Goal: Task Accomplishment & Management: Manage account settings

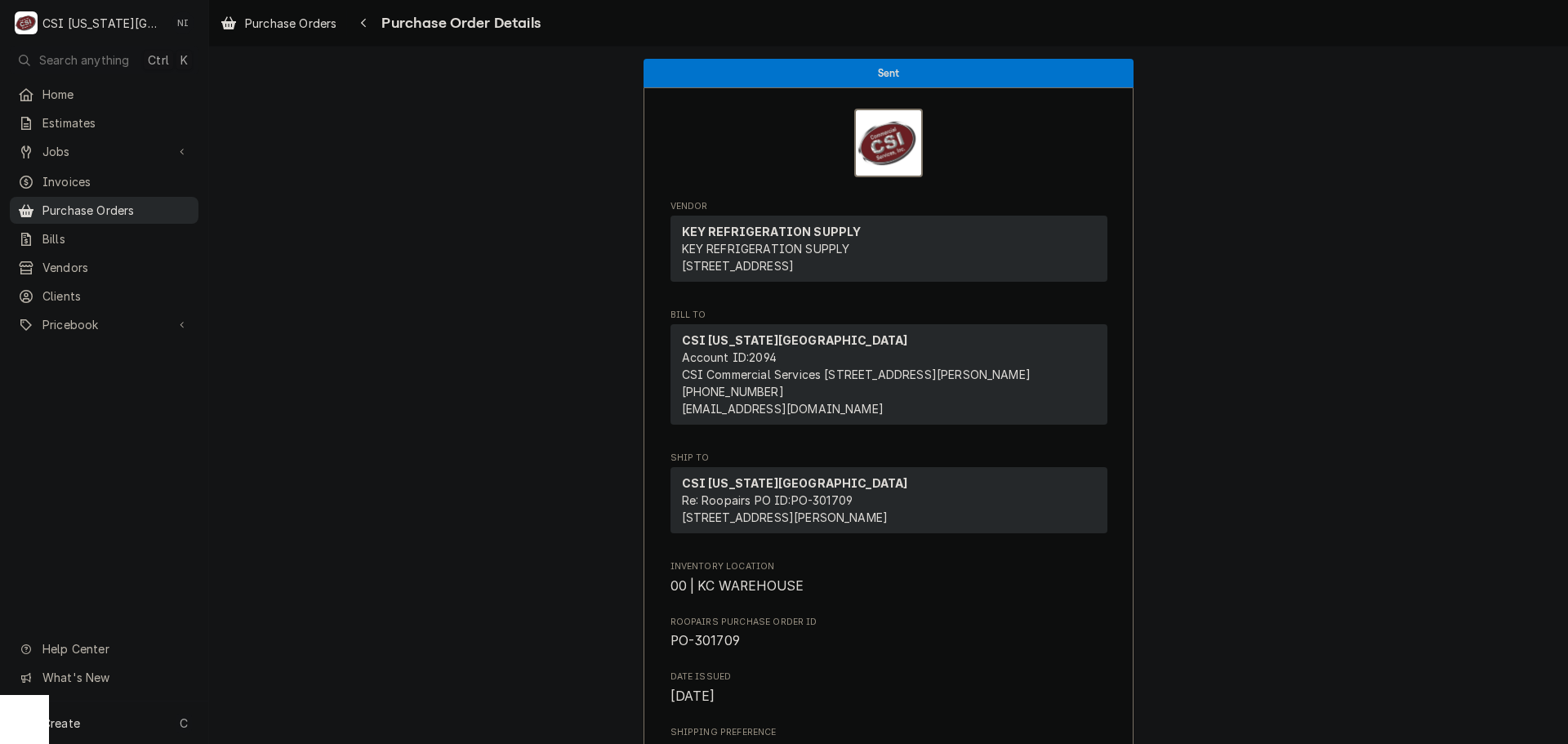
click at [160, 203] on span "Purchase Orders" at bounding box center [116, 210] width 147 height 17
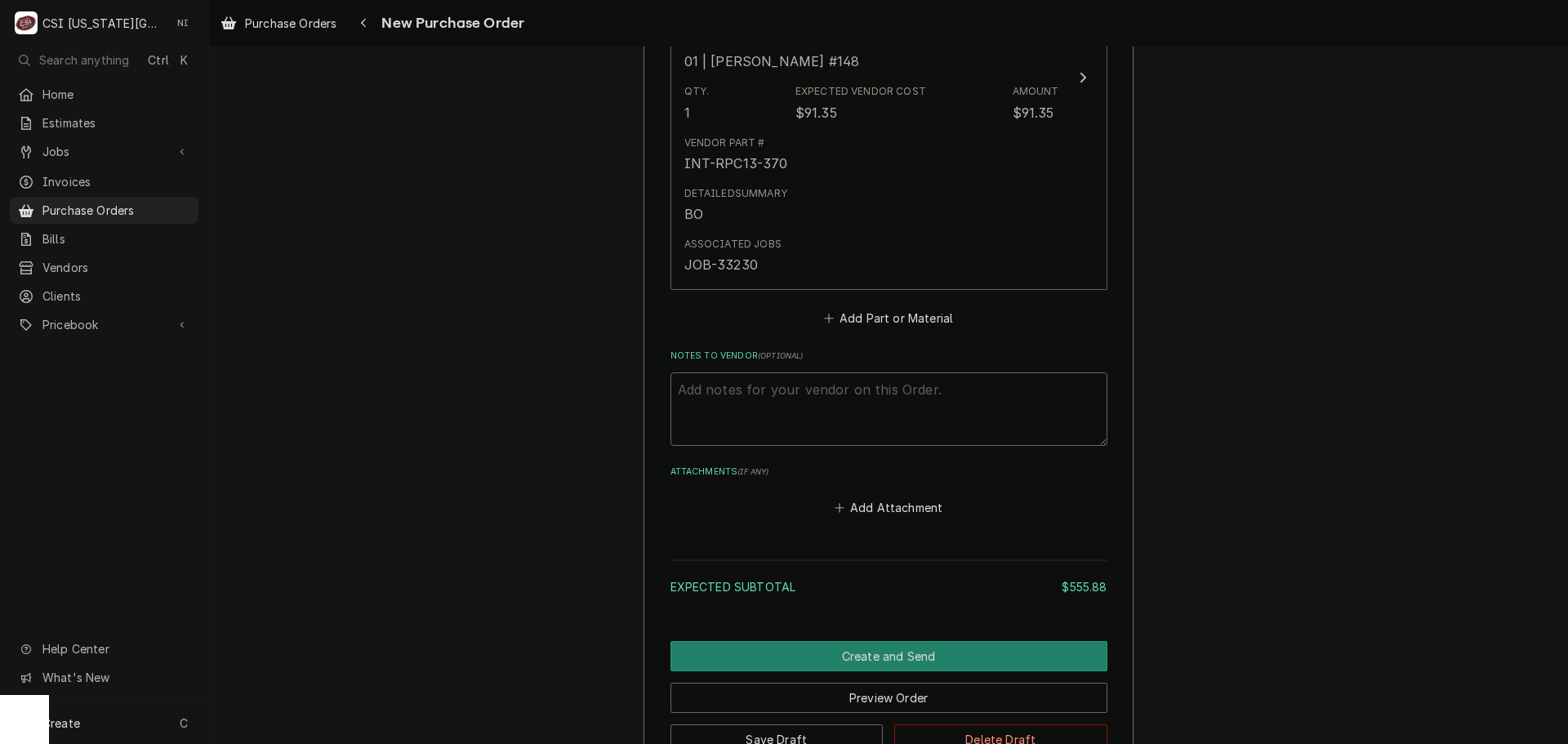
scroll to position [2126, 0]
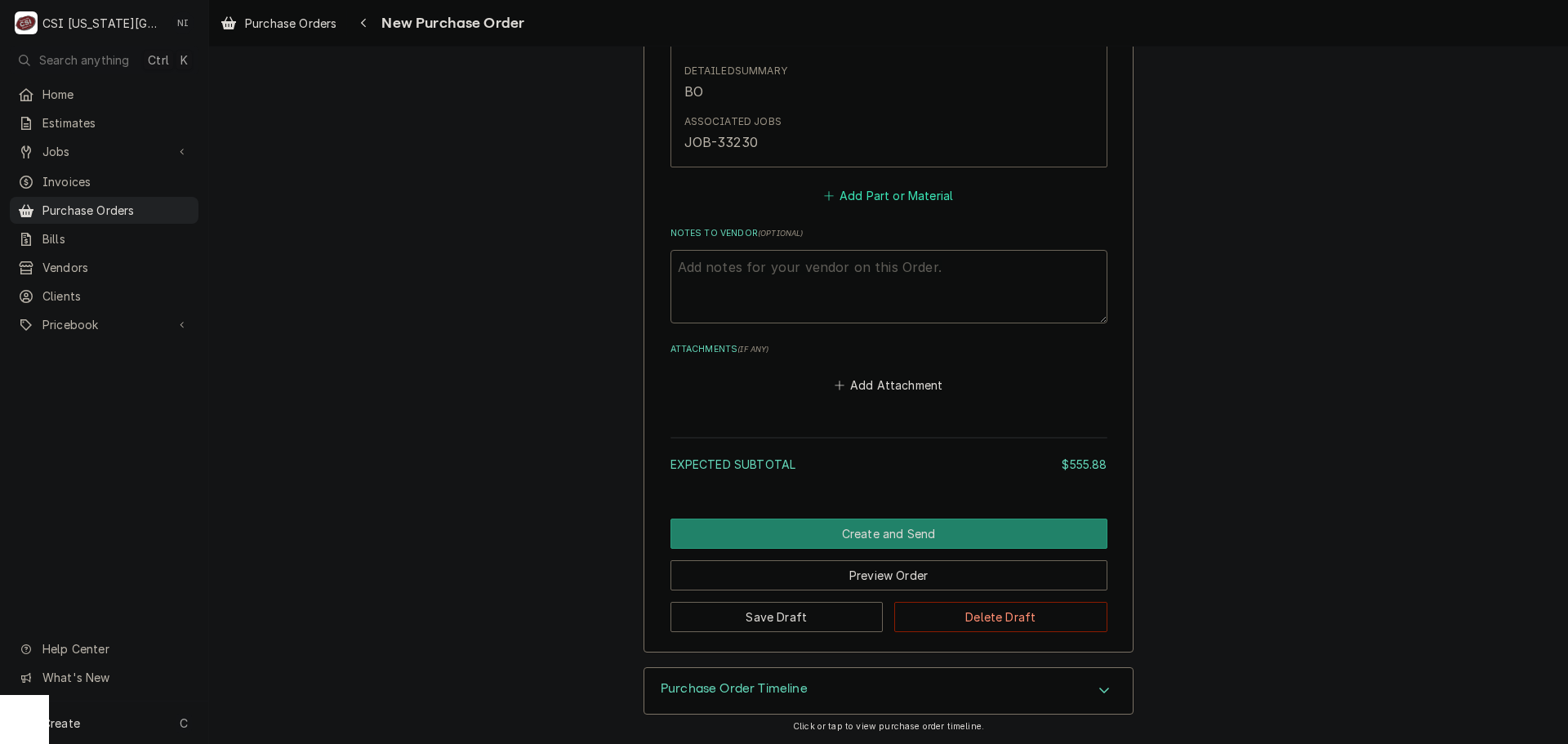
click at [861, 203] on button "Add Part or Material" at bounding box center [889, 196] width 135 height 23
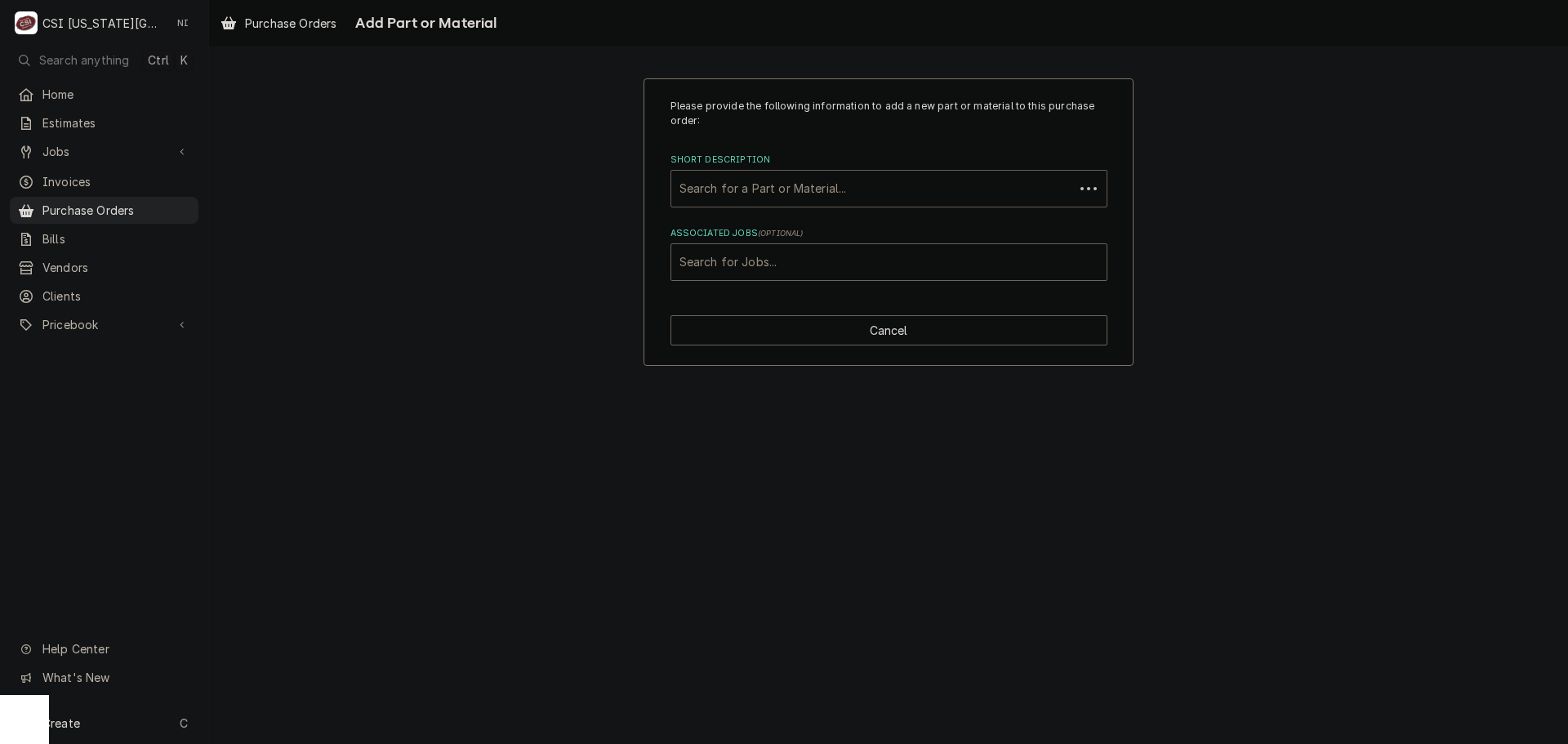
click at [838, 191] on div "Short Description" at bounding box center [872, 189] width 386 height 30
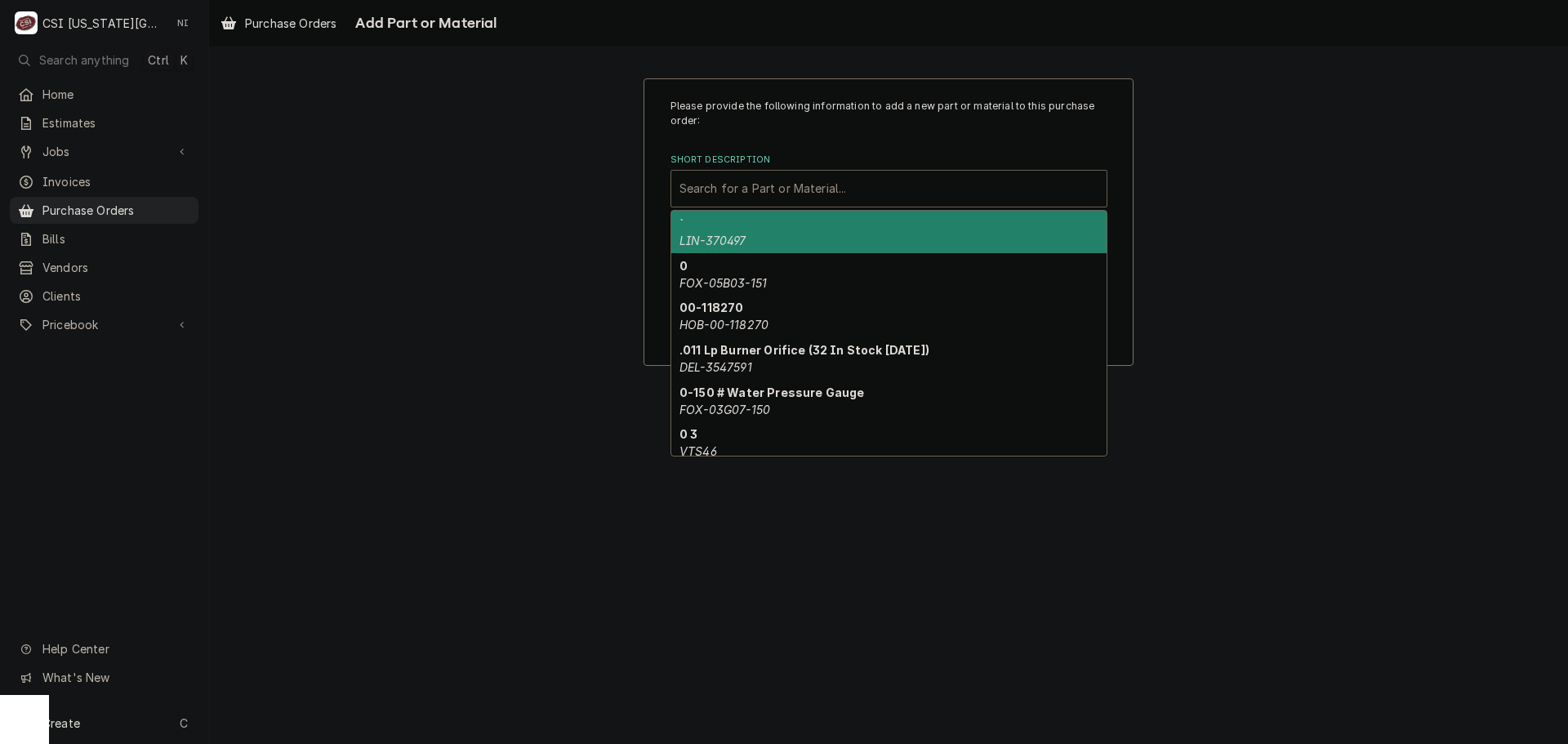
paste input "01-1000v9-00149"
type input "01-1000v9-00149"
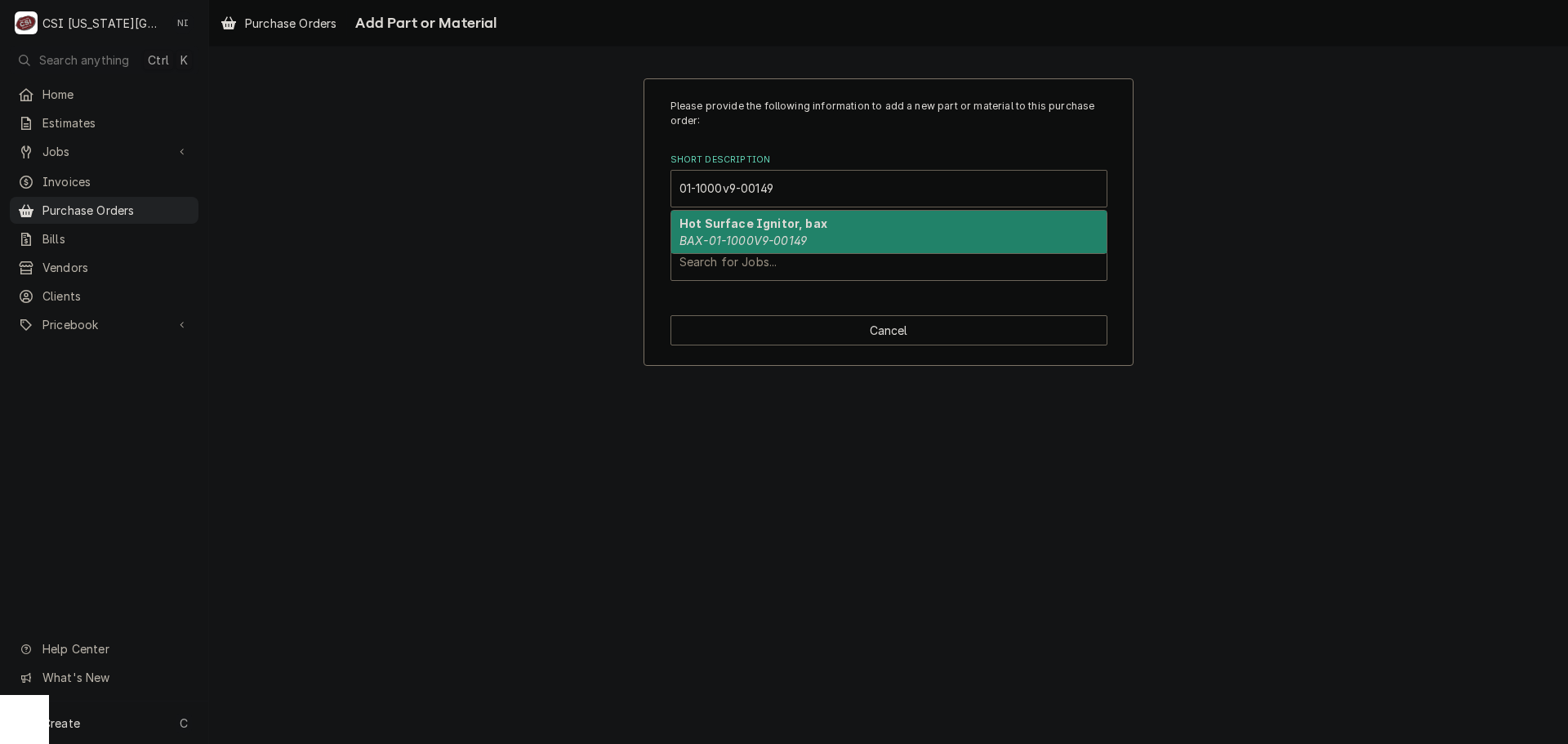
click at [762, 236] on em "BAX-01-1000V9-00149" at bounding box center [743, 241] width 128 height 14
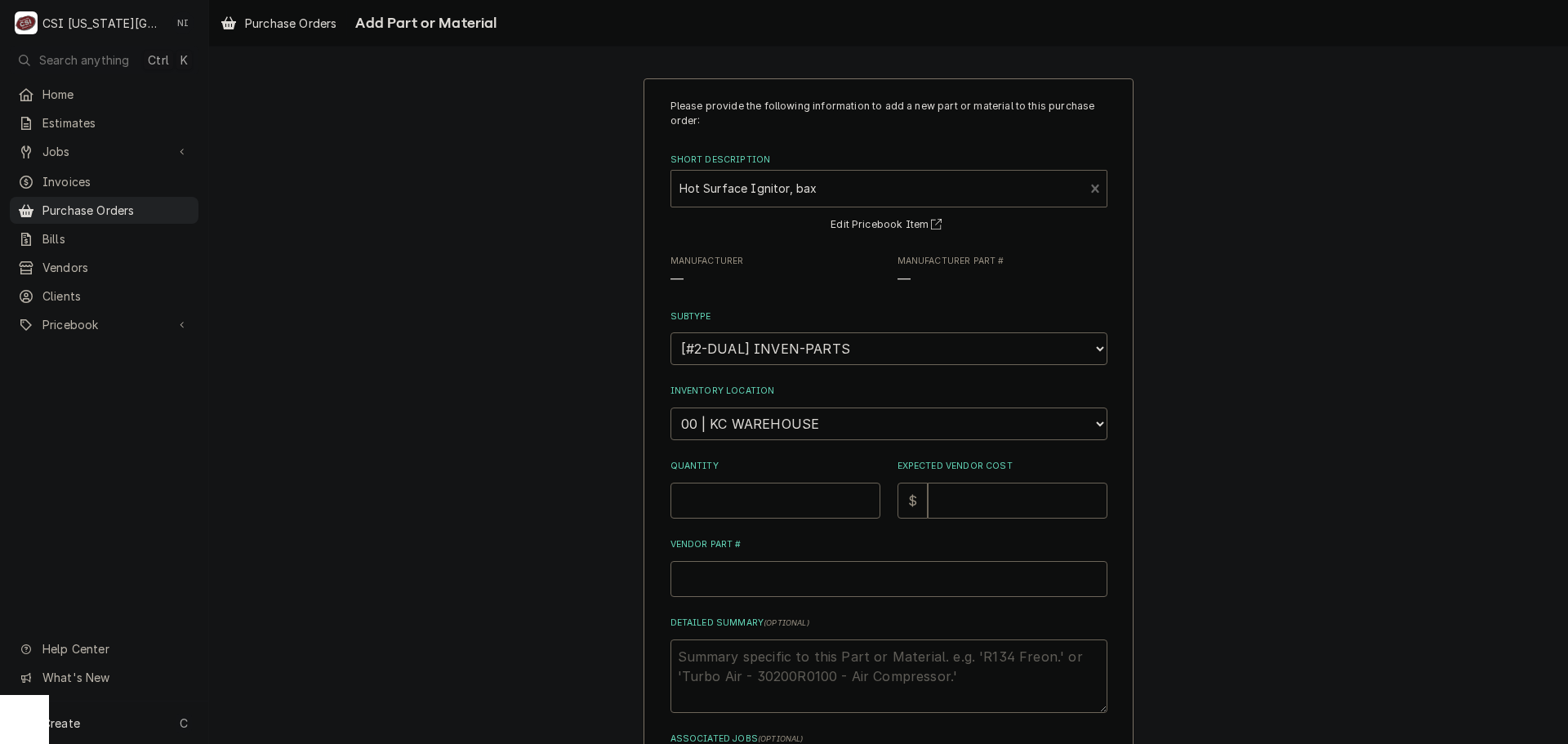
type textarea "x"
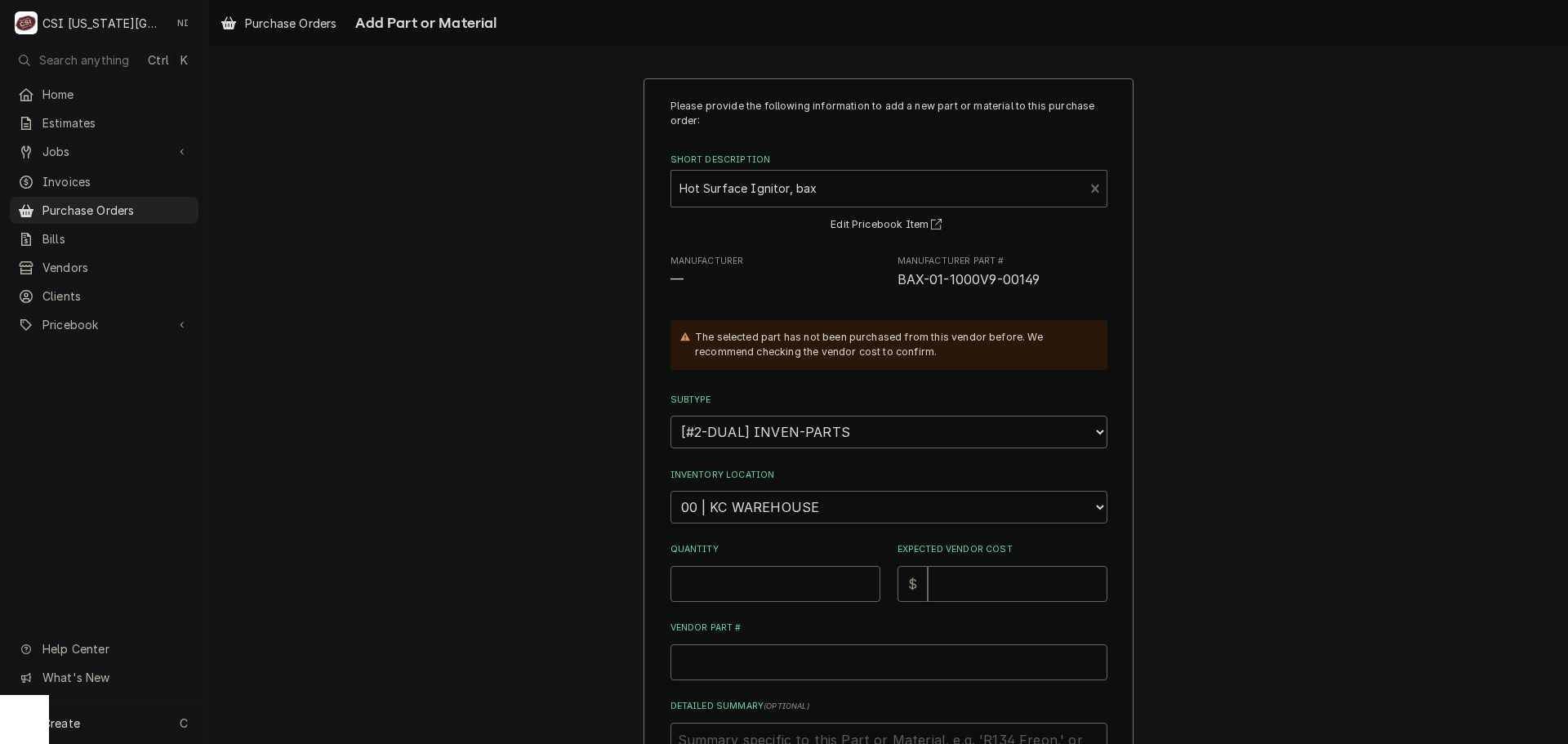
click at [764, 496] on select "Choose a location... 00 | KC WAREHOUSE 00 | MAIN WAREHOUSE 01 | BRIAN BREAZIER …" at bounding box center [889, 508] width 437 height 33
select select "2782"
click at [670, 491] on select "Choose a location... 00 | KC WAREHOUSE 00 | MAIN WAREHOUSE 01 | BRIAN BREAZIER …" at bounding box center [889, 508] width 437 height 33
click at [740, 583] on input "Quantity" at bounding box center [775, 584] width 210 height 36
type textarea "x"
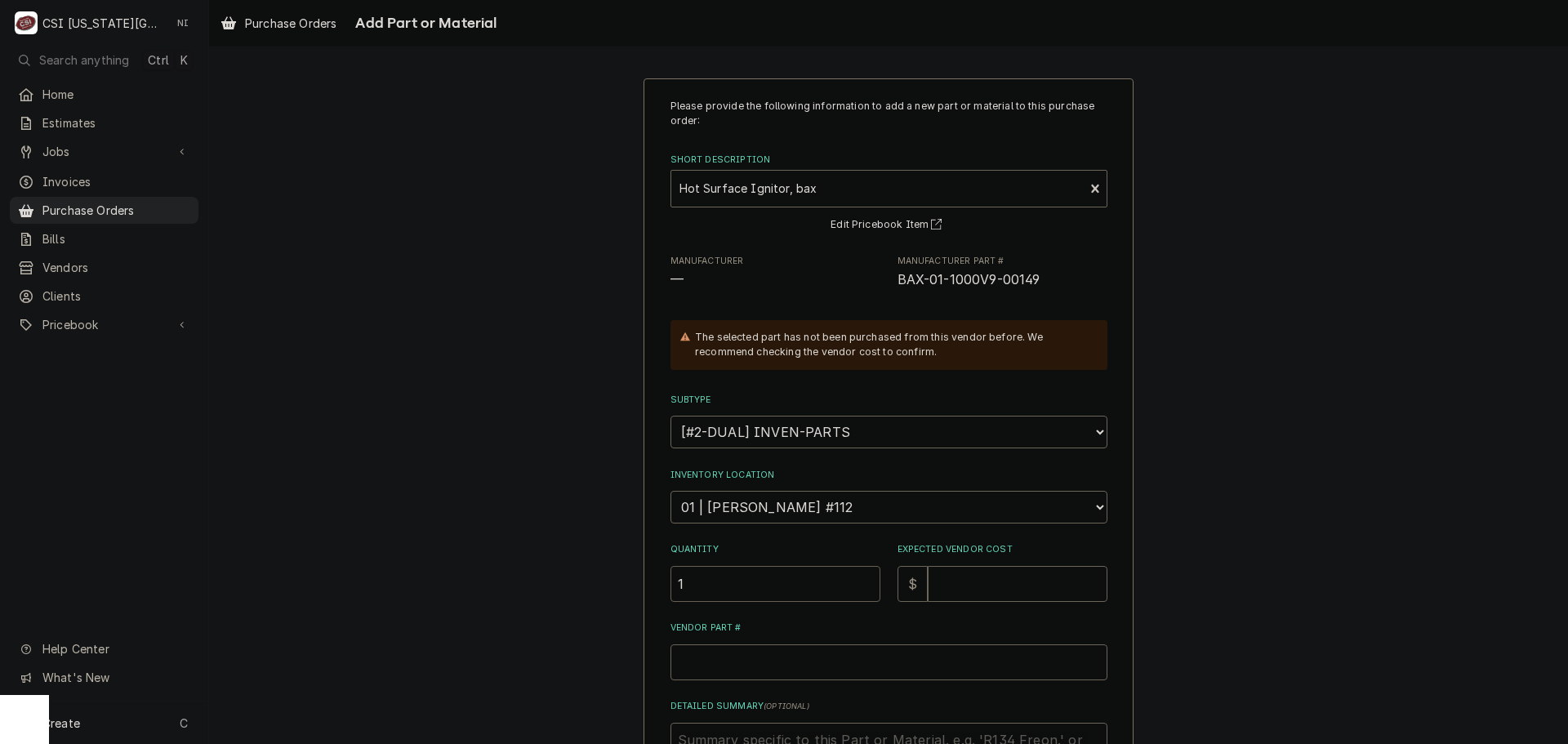
type input "1"
type textarea "x"
type input "1"
type textarea "x"
type input "16"
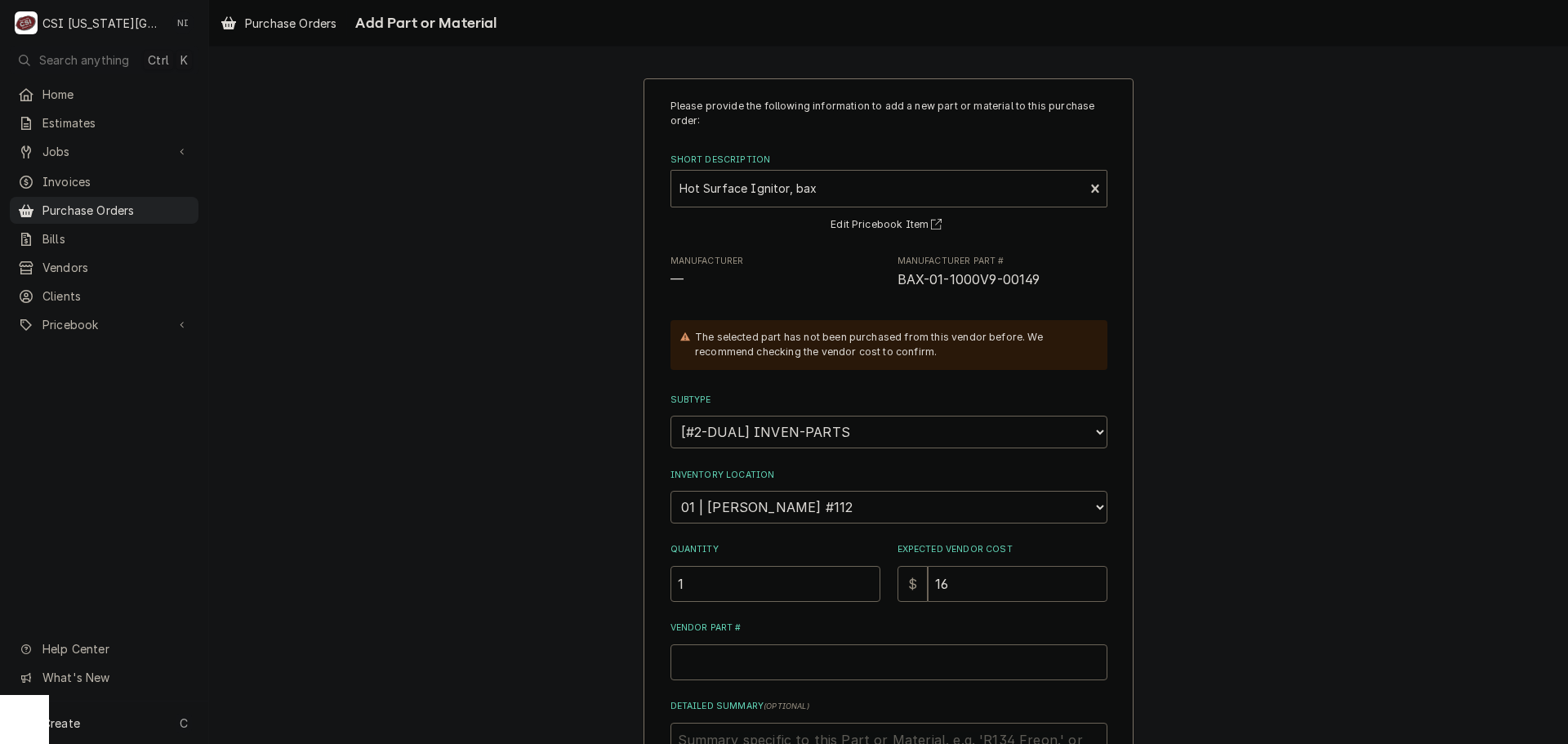
type textarea "x"
type input "168"
type textarea "x"
type input "168.3"
type textarea "x"
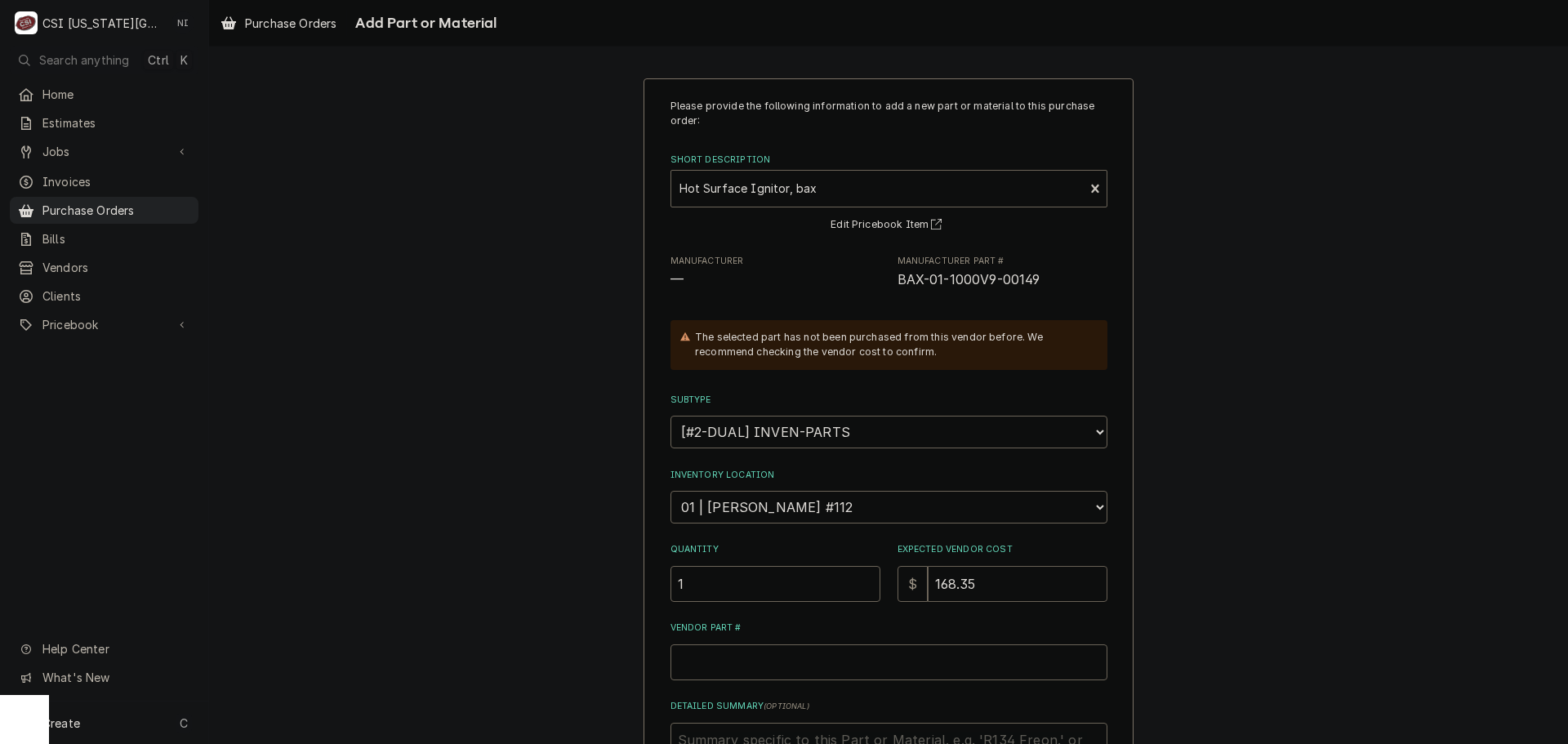
type input "168.35"
drag, startPoint x: 1035, startPoint y: 274, endPoint x: 889, endPoint y: 284, distance: 146.3
click at [889, 284] on div "Manufacturer — Manufacturer Part # BAX-01-1000V9-00149" at bounding box center [889, 272] width 437 height 35
copy span "BAX-01-1000V9-00149"
click at [758, 674] on input "Vendor Part #" at bounding box center [889, 662] width 437 height 36
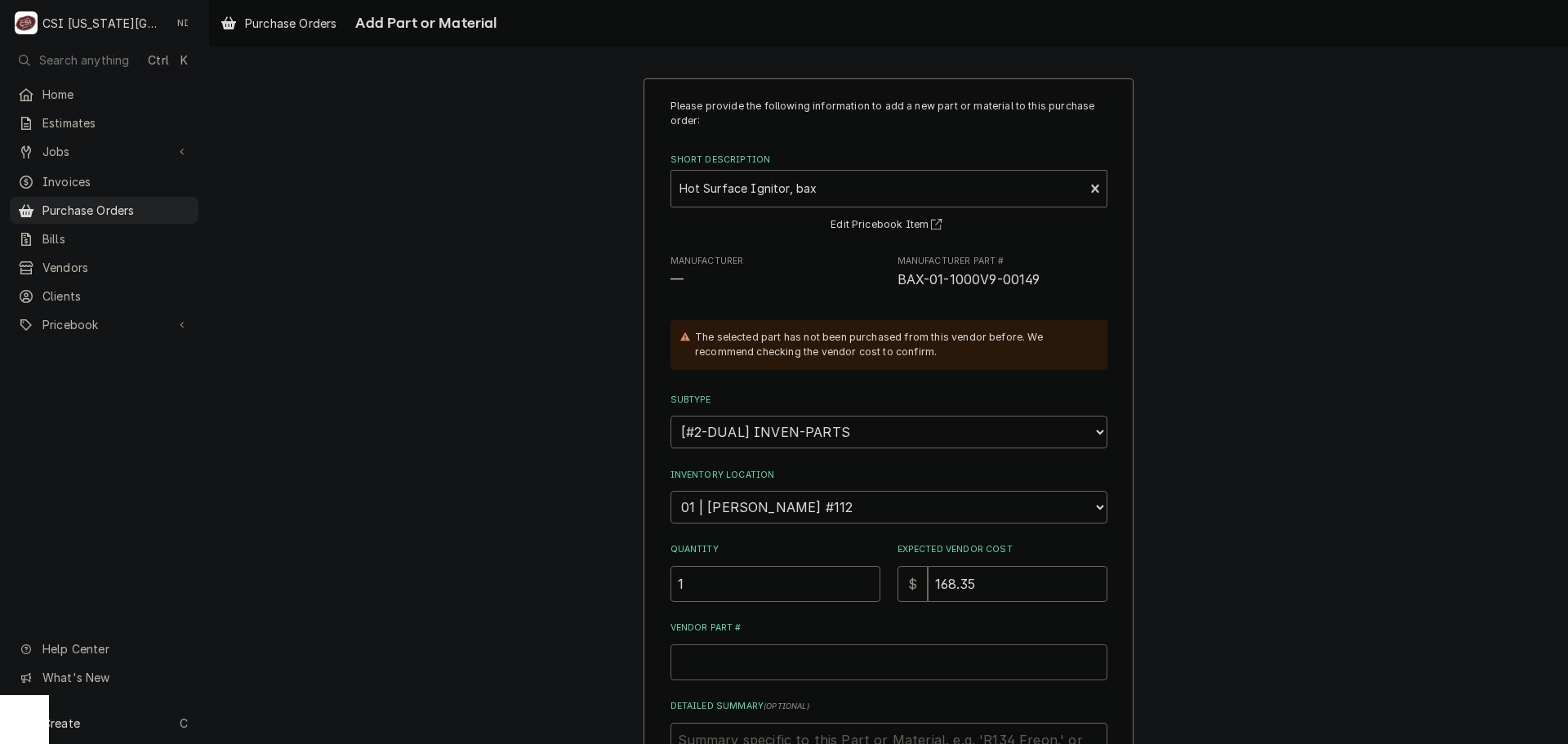
paste input "BAX-01-1000V9-00149"
type textarea "x"
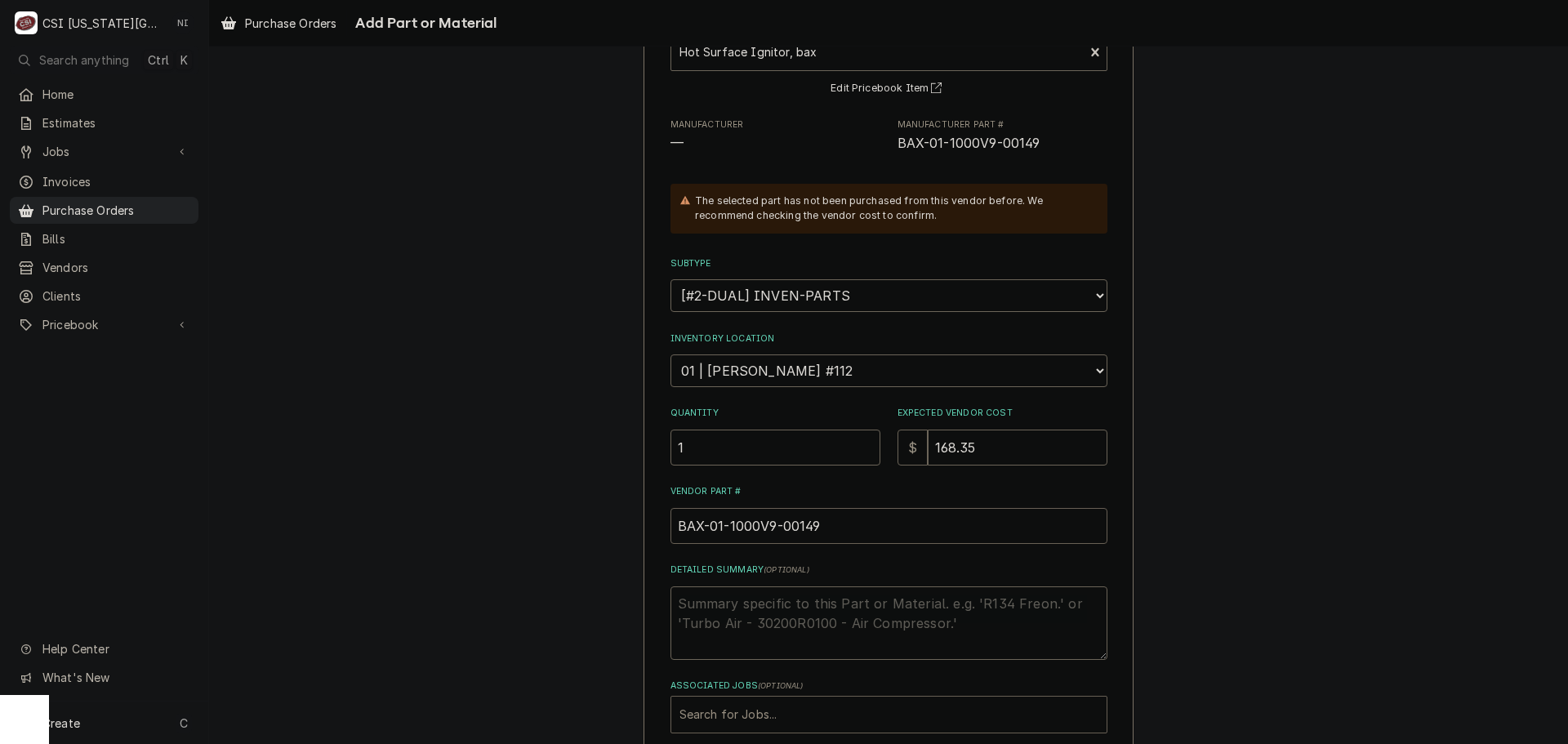
scroll to position [226, 0]
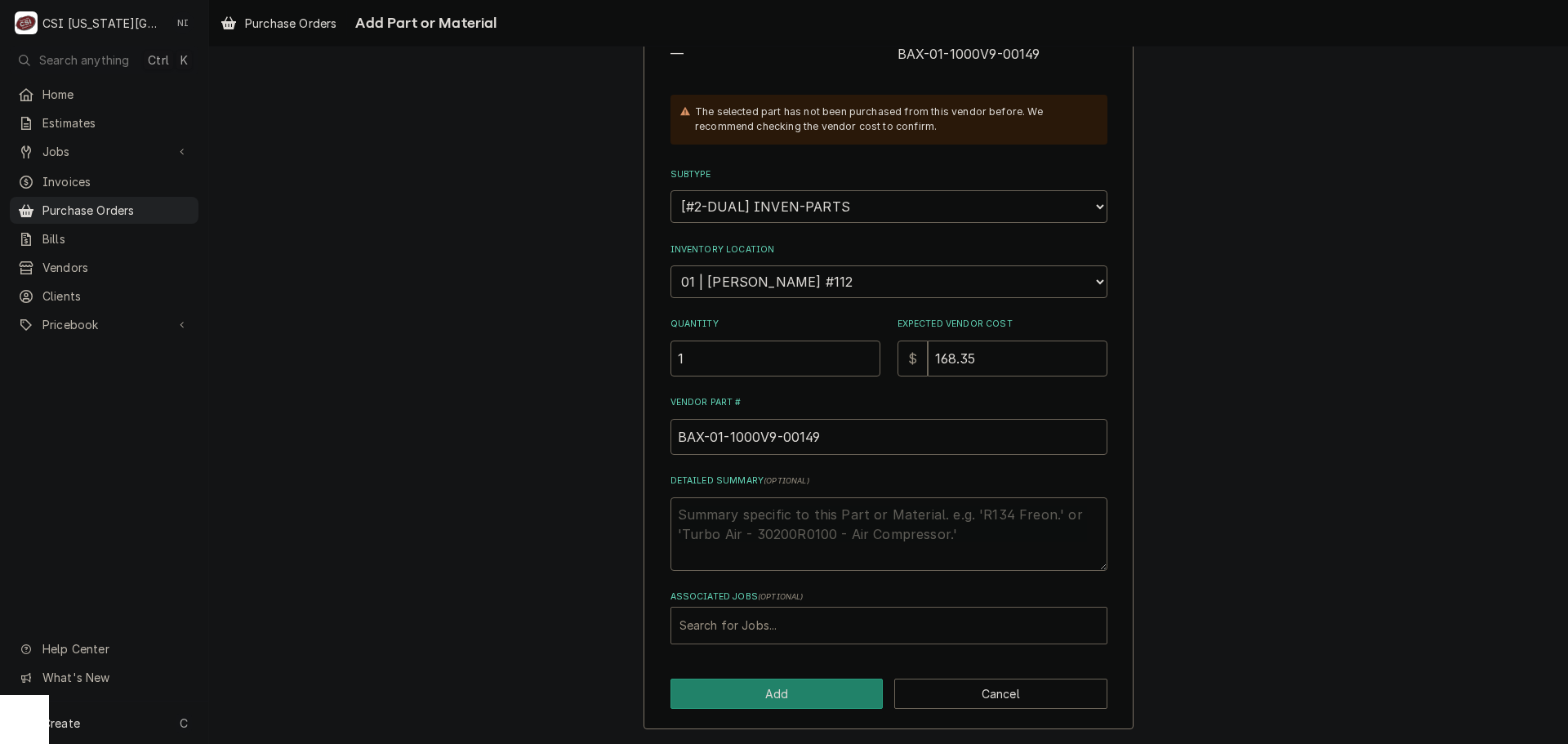
type input "BAX-01-1000V9-00149"
click at [744, 629] on div "Associated Jobs" at bounding box center [889, 626] width 419 height 30
type input "33021"
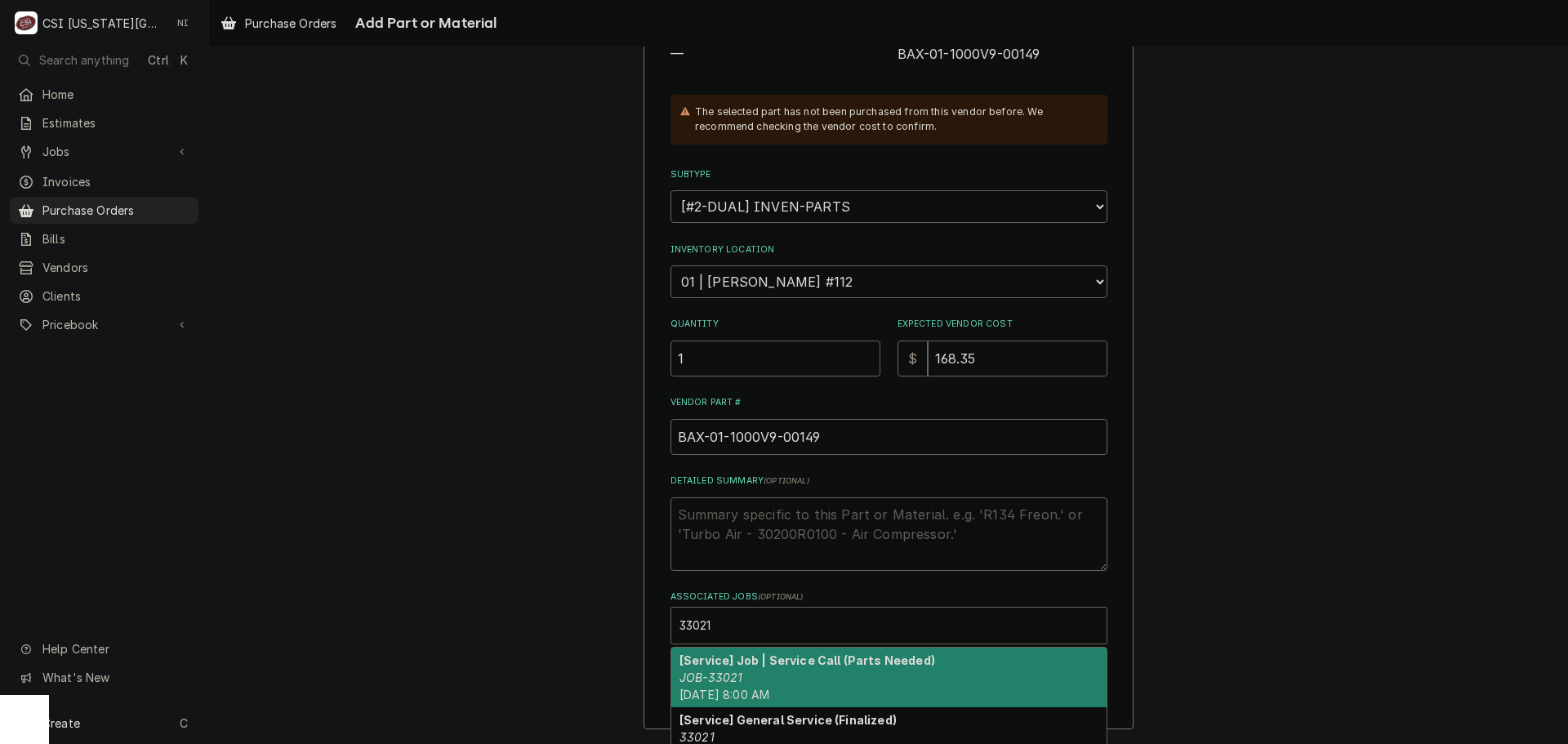
click at [735, 671] on div "[Service] Job | Service Call (Parts Needed) JOB-33021 Fri, Oct 3rd, 2025 - 8:00…" at bounding box center [889, 677] width 436 height 59
type textarea "x"
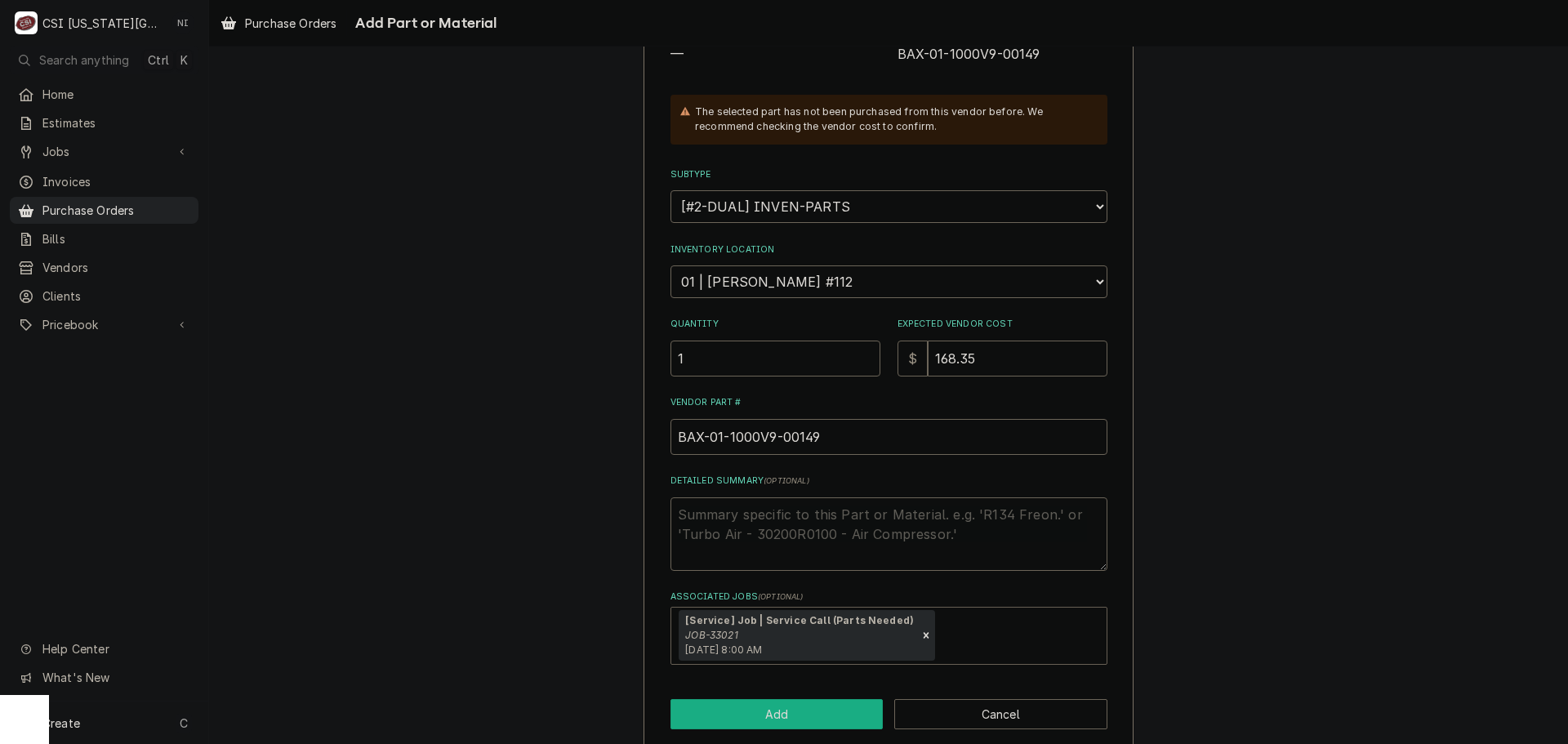
click at [838, 713] on button "Add" at bounding box center [777, 714] width 213 height 30
type textarea "x"
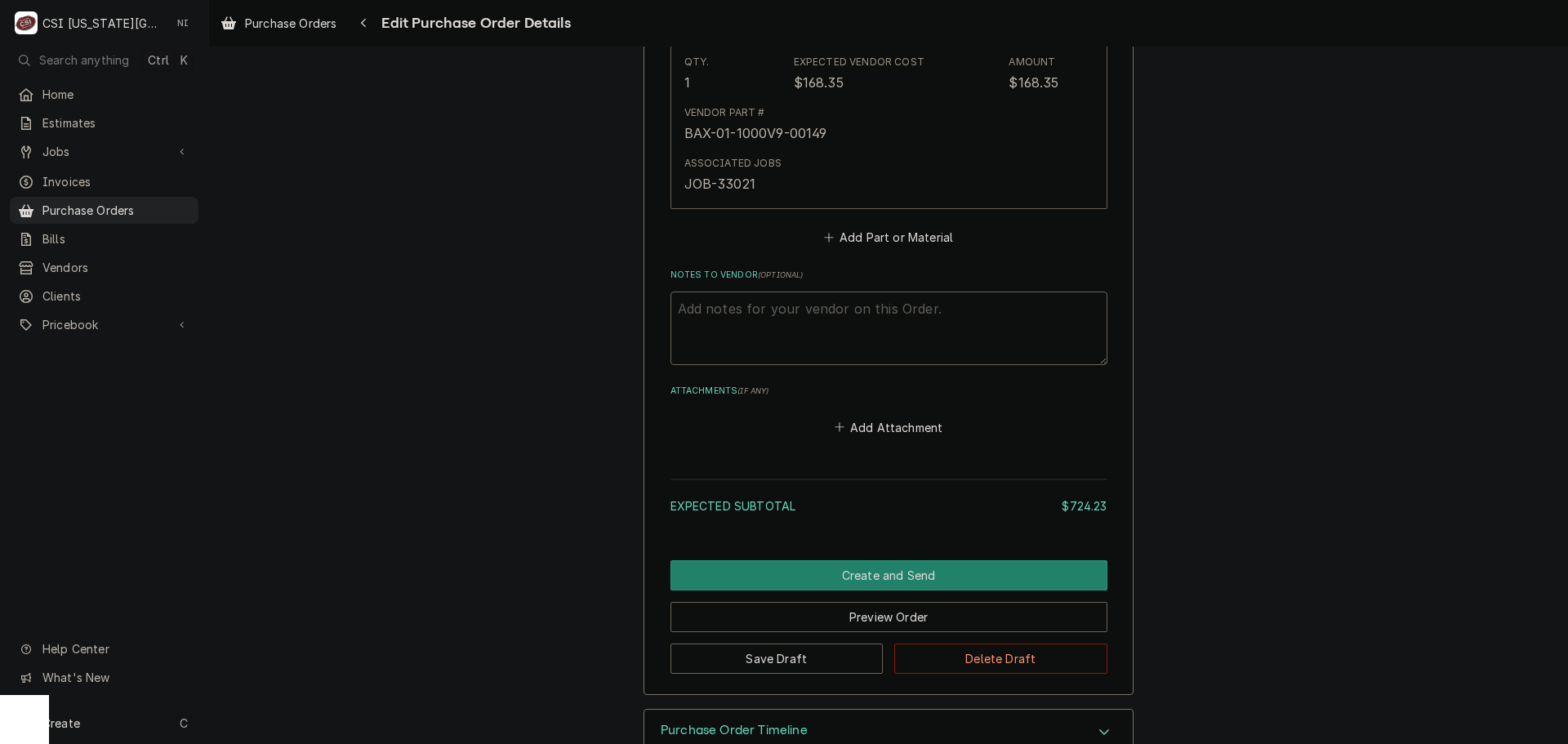
scroll to position [2473, 0]
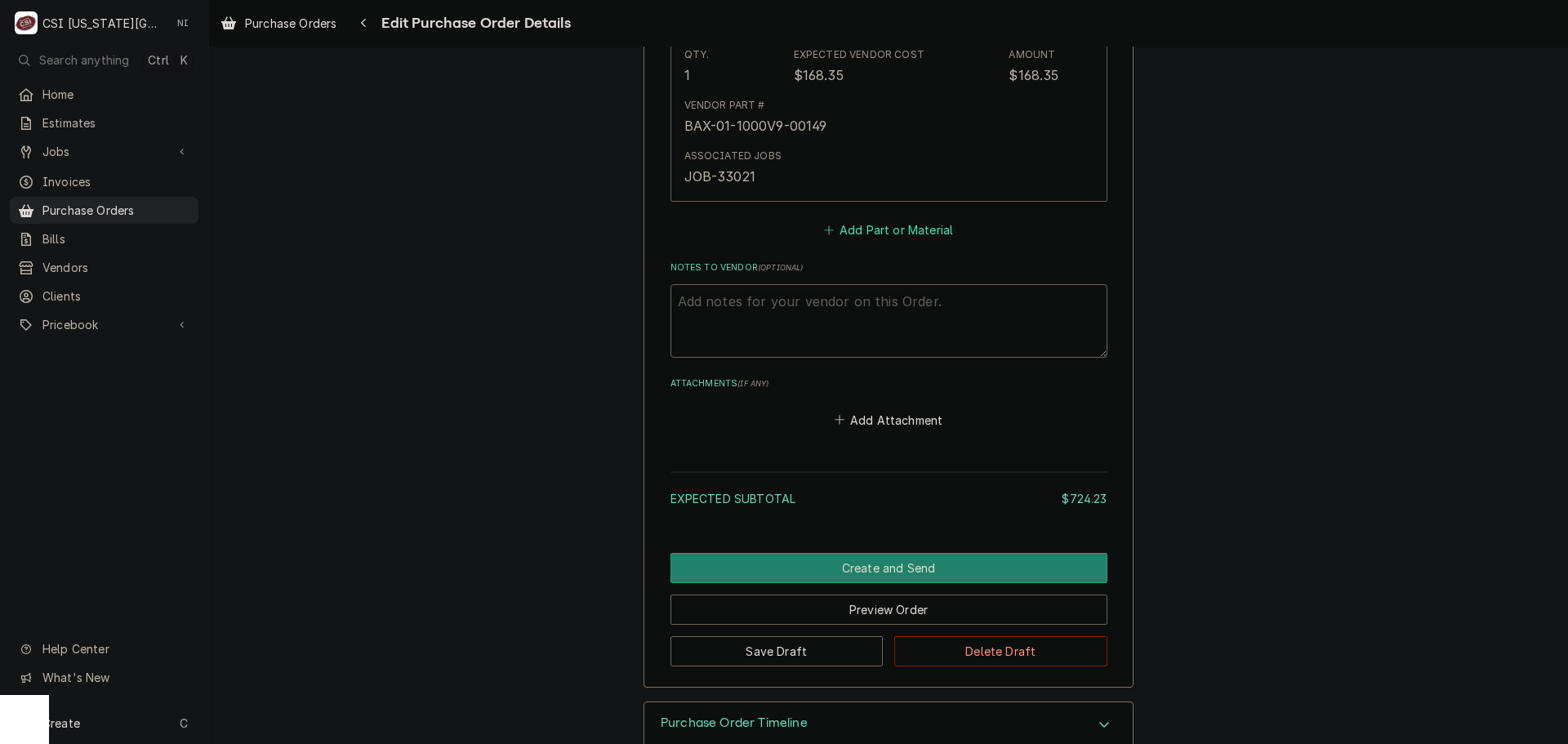
click at [884, 219] on button "Add Part or Material" at bounding box center [889, 231] width 135 height 23
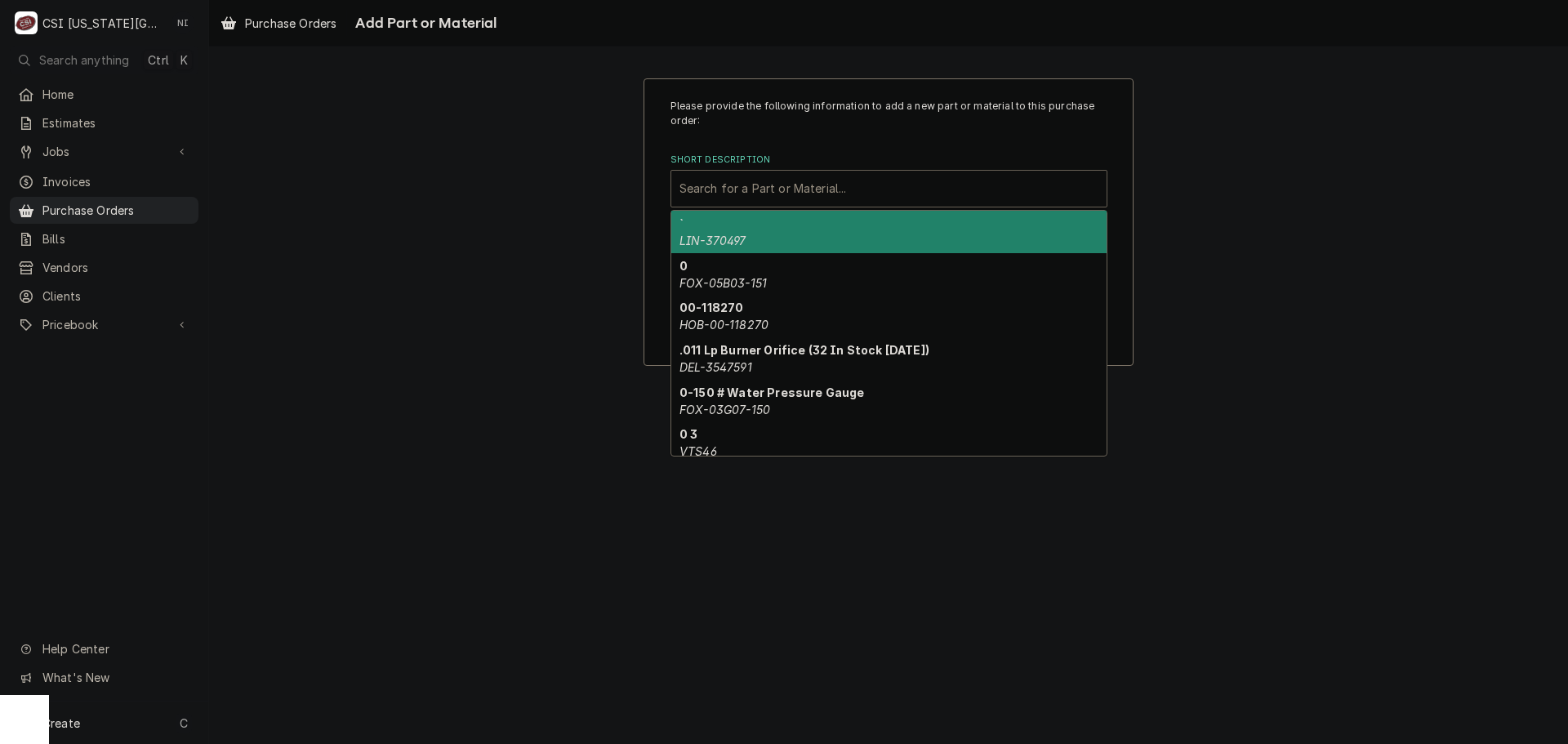
click at [876, 194] on div "Short Description" at bounding box center [889, 189] width 419 height 30
paste input "01-1000v9-00169"
type input "01-1000v9-00169"
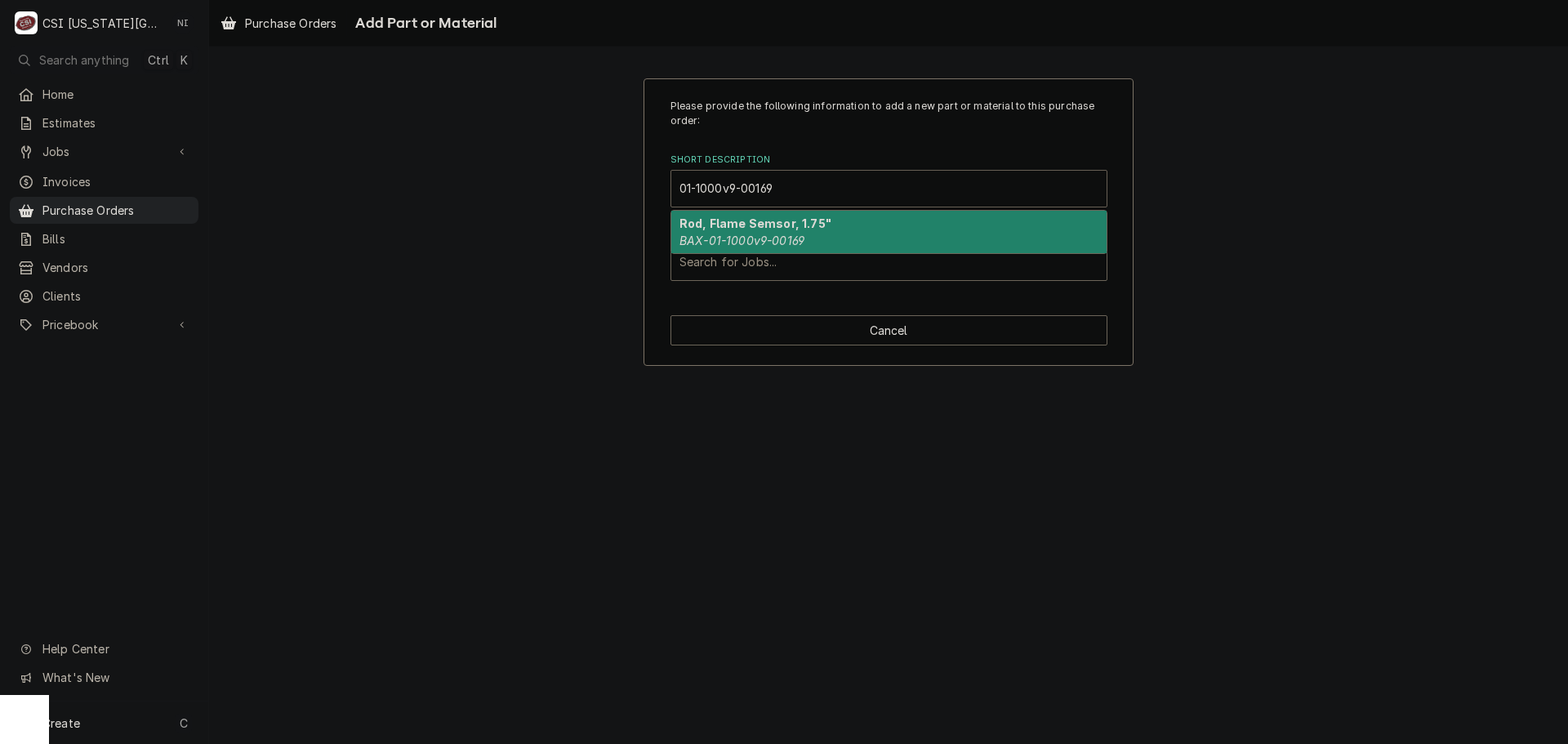
click at [780, 234] on em "BAX-01-1000v9-00169" at bounding box center [742, 241] width 125 height 14
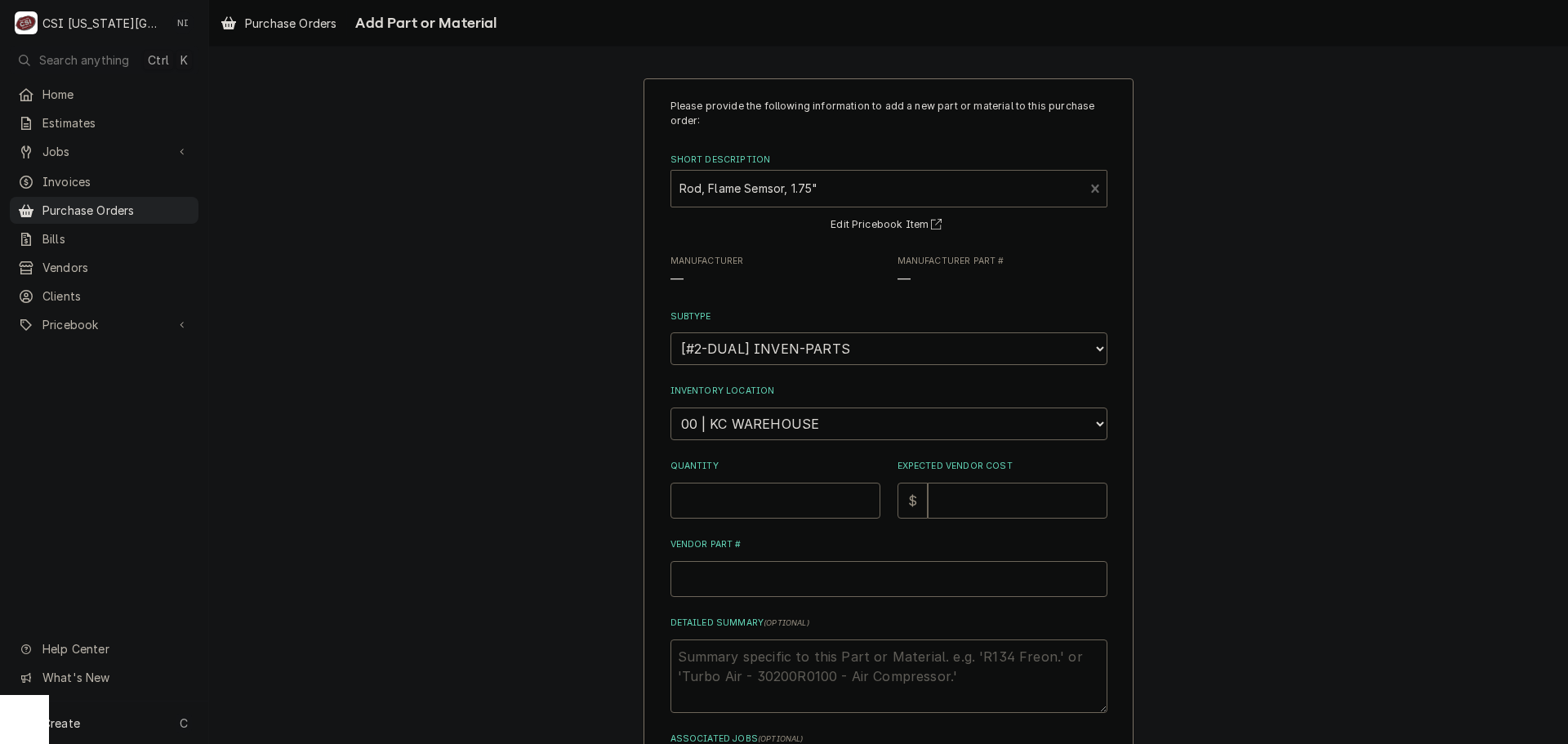
type textarea "x"
click at [784, 365] on select "Choose a subtype... [#2-DUAL] AFTERHRS-WH-CHG-2 [#2-DUAL] BEV-EQUIP [#2-DUAL] B…" at bounding box center [889, 349] width 437 height 33
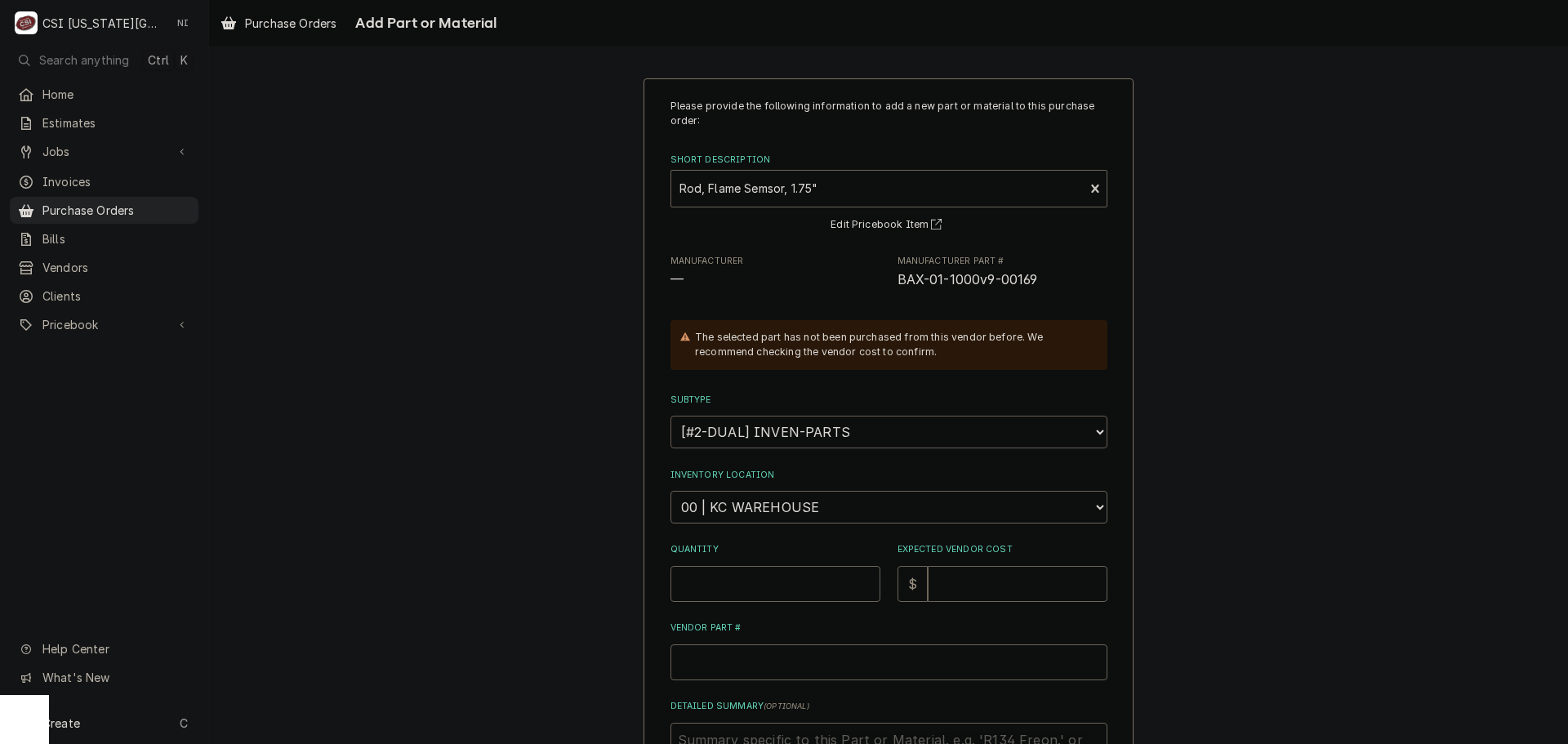
click at [670, 416] on select "Choose a subtype... [#2-DUAL] AFTERHRS-WH-CHG-2 [#2-DUAL] BEV-EQUIP [#2-DUAL] B…" at bounding box center [889, 433] width 437 height 33
click at [788, 510] on select "Choose a location... 00 | KC WAREHOUSE 00 | MAIN WAREHOUSE 01 | BRIAN BREAZIER …" at bounding box center [889, 508] width 437 height 33
select select "2782"
click at [670, 491] on select "Choose a location... 00 | KC WAREHOUSE 00 | MAIN WAREHOUSE 01 | BRIAN BREAZIER …" at bounding box center [889, 508] width 437 height 33
click at [754, 597] on input "Quantity" at bounding box center [775, 584] width 210 height 36
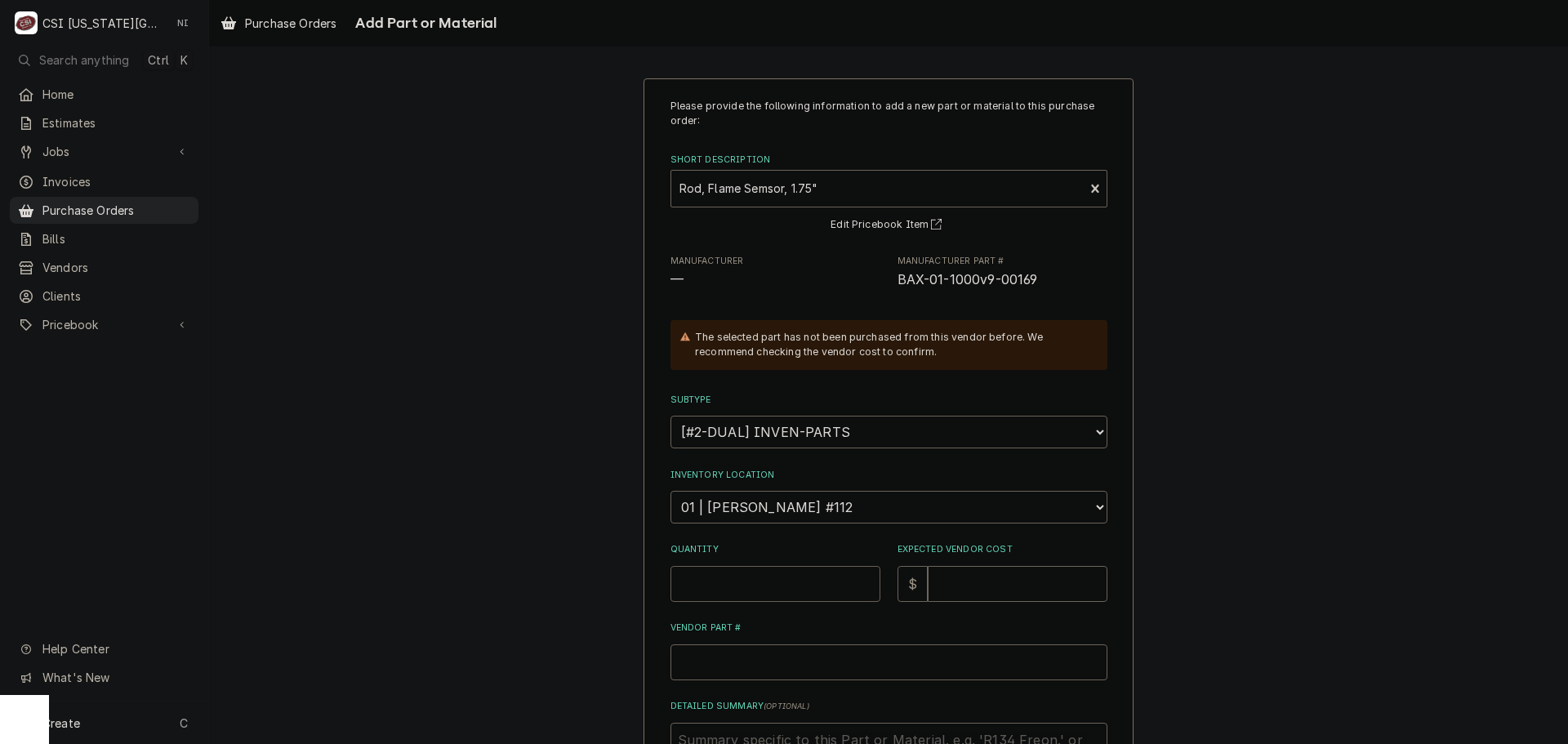
type textarea "x"
type input "1"
type textarea "x"
type input "3"
type textarea "x"
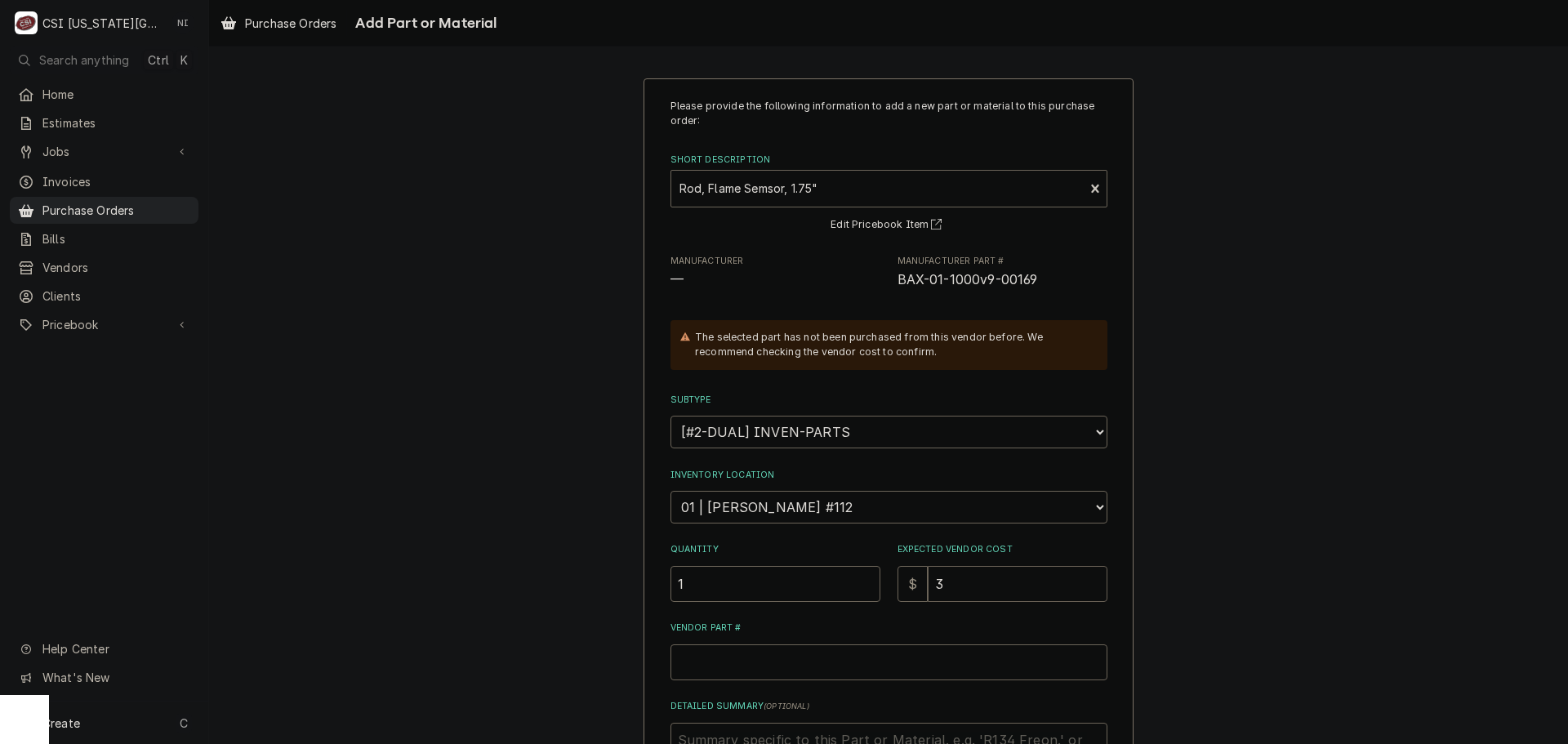
type input "36"
type textarea "x"
type input "36.8"
type textarea "x"
type input "36.89"
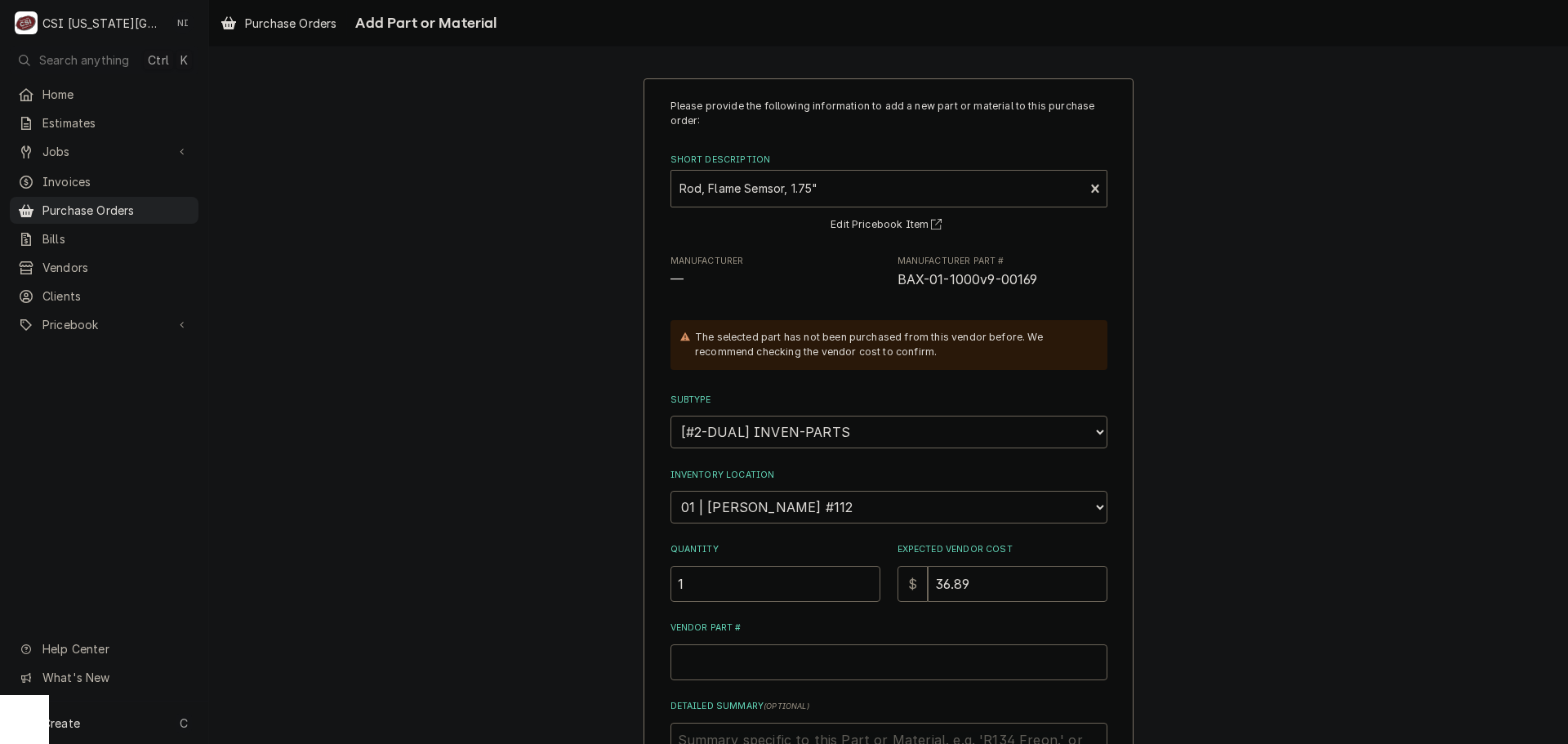
scroll to position [82, 0]
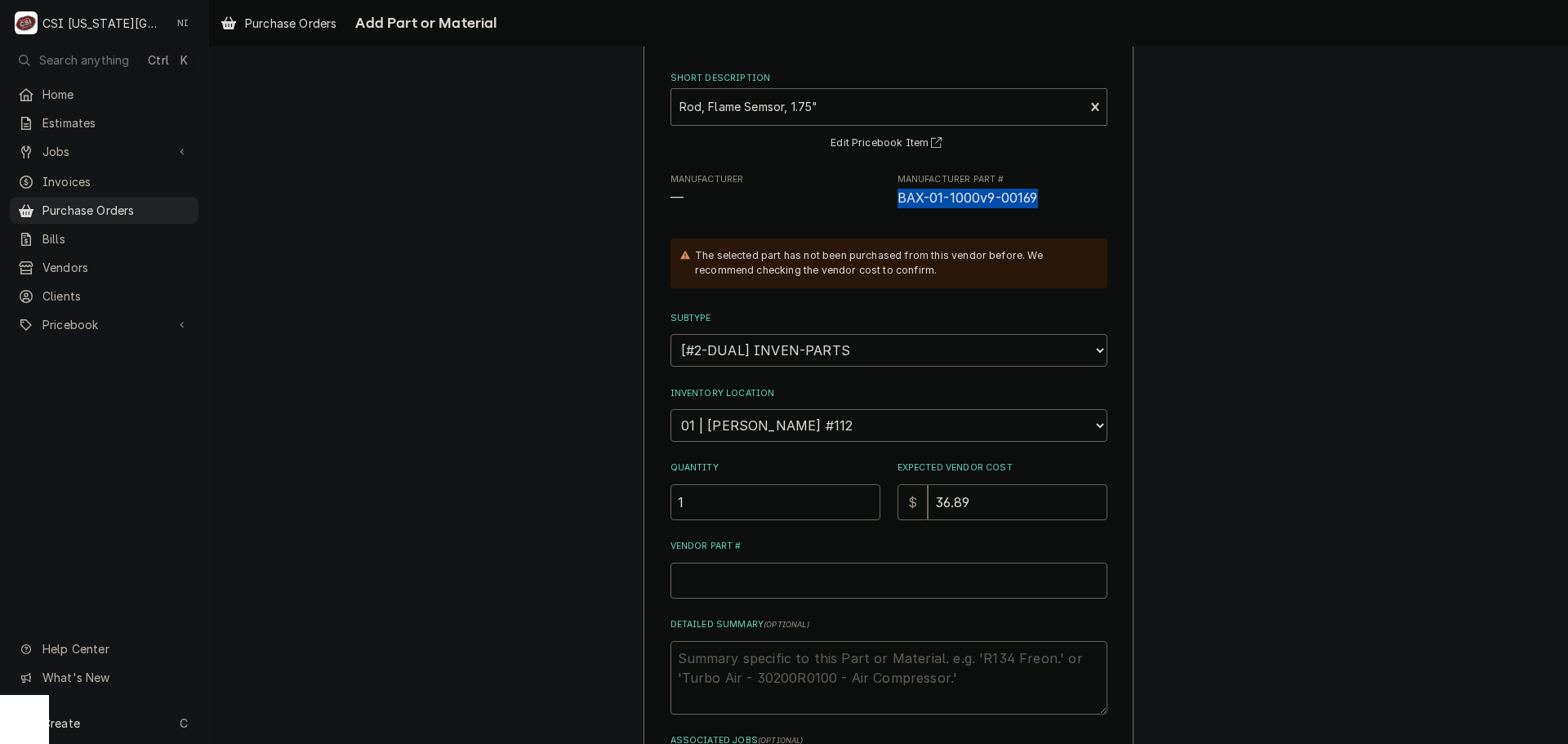
drag, startPoint x: 1043, startPoint y: 190, endPoint x: 891, endPoint y: 207, distance: 152.9
click at [898, 207] on span "BAX-01-1000v9-00169" at bounding box center [1002, 199] width 210 height 20
copy span "BAX-01-1000v9-00169"
drag, startPoint x: 760, startPoint y: 597, endPoint x: 764, endPoint y: 587, distance: 10.8
click at [760, 597] on input "Vendor Part #" at bounding box center [889, 581] width 437 height 36
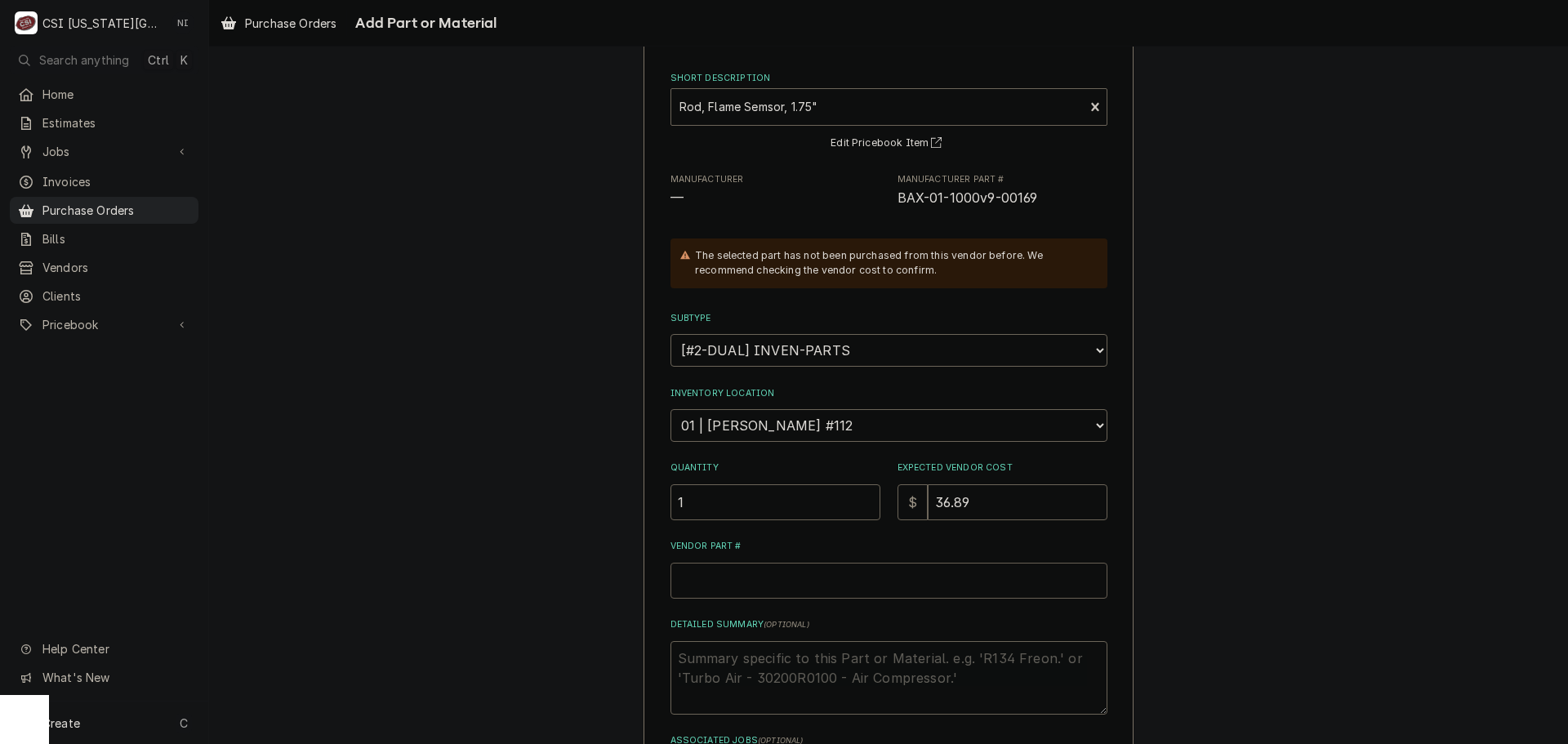
paste input "BAX-01-1000v9-00169"
type textarea "x"
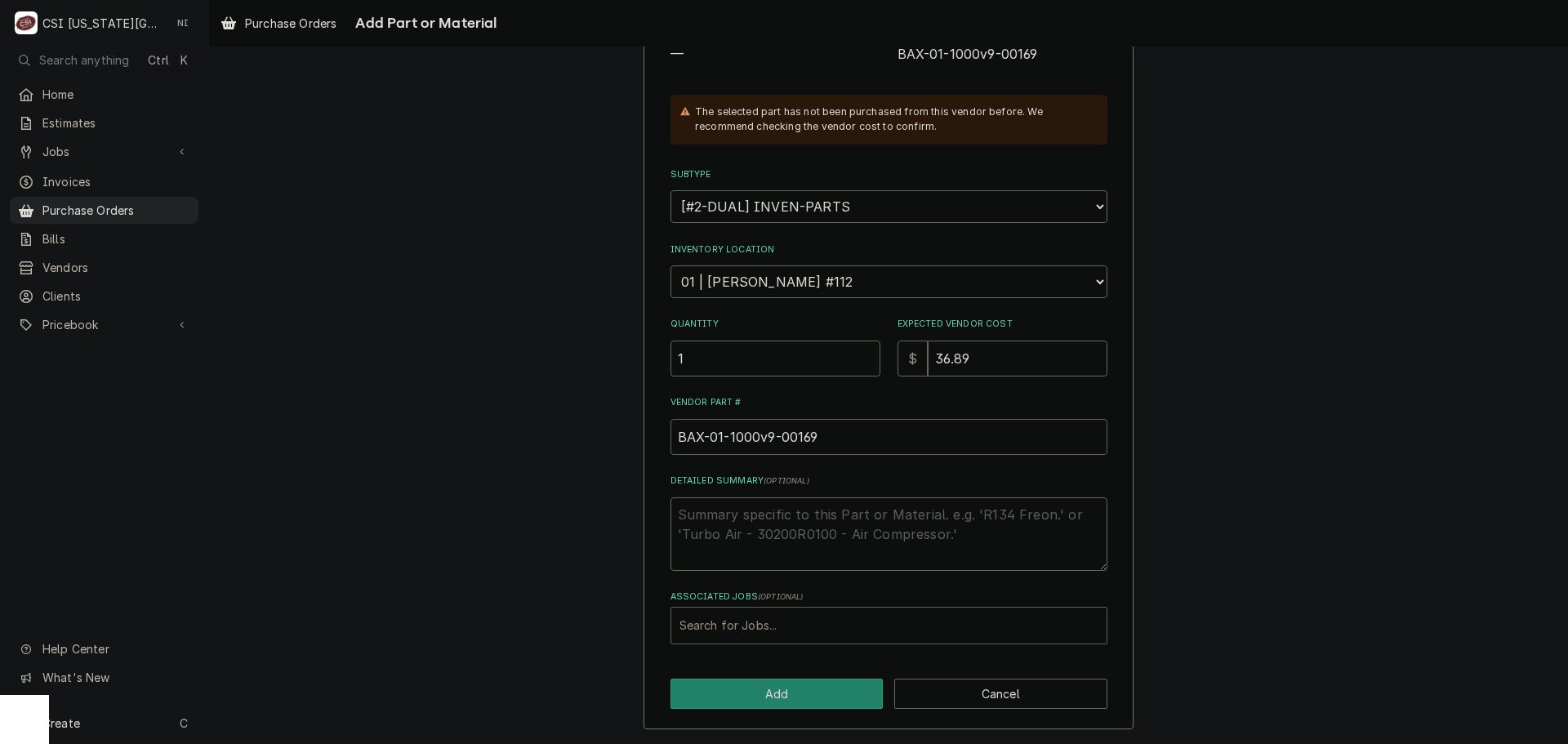
type input "BAX-01-1000v9-00169"
click at [762, 620] on div "Associated Jobs" at bounding box center [889, 626] width 419 height 30
type input "33021"
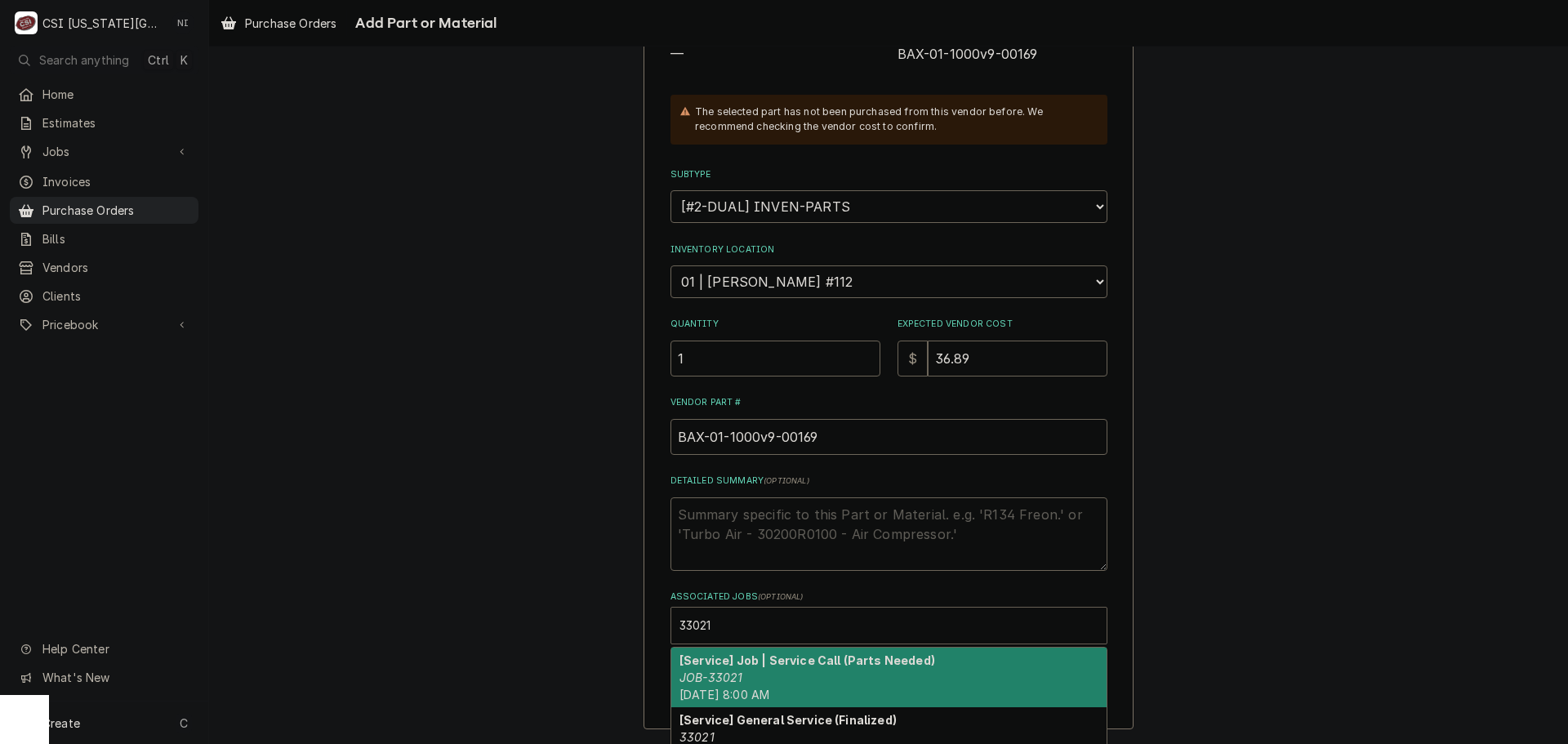
click at [777, 658] on strong "[Service] Job | Service Call (Parts Needed)" at bounding box center [807, 660] width 255 height 14
type textarea "x"
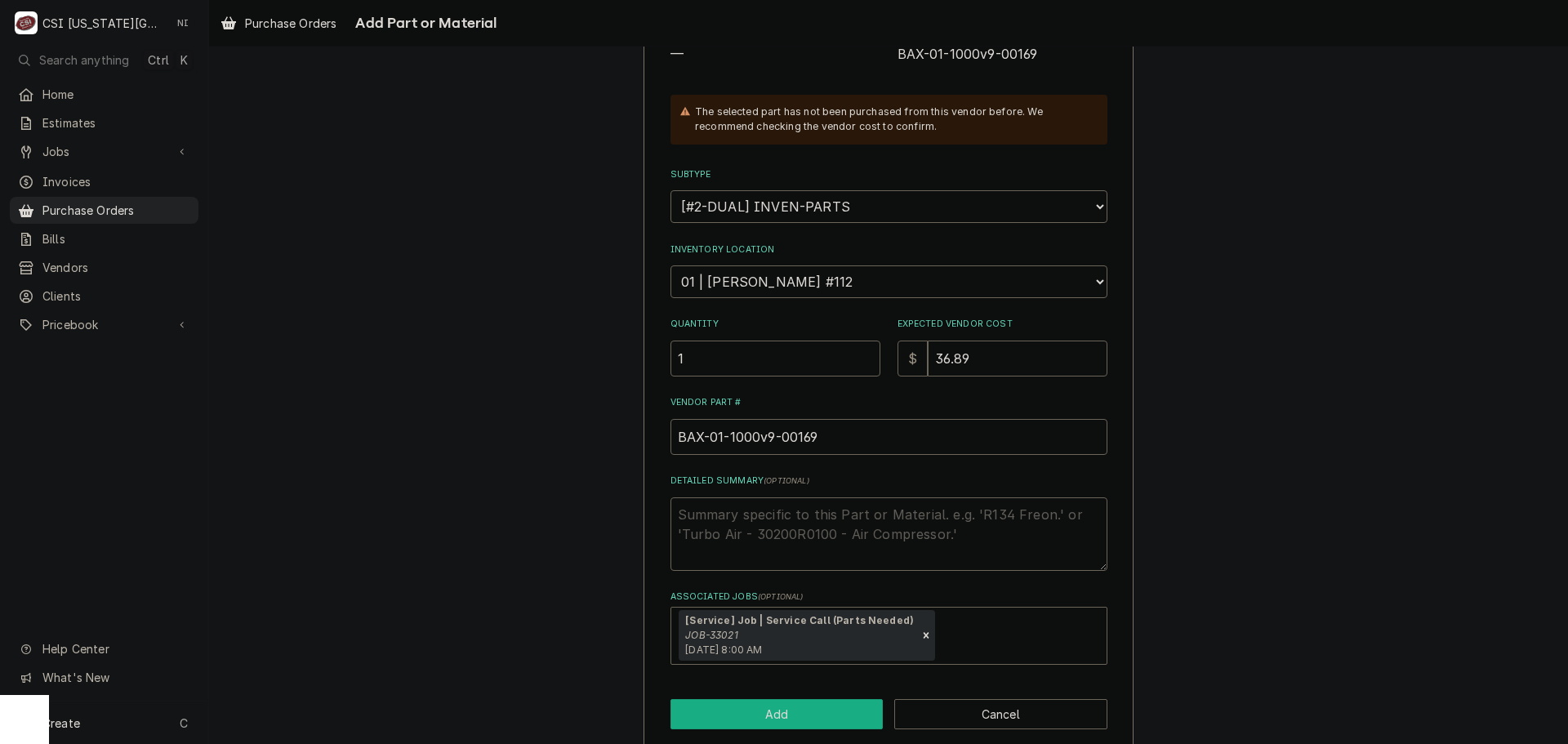
click at [779, 703] on button "Add" at bounding box center [777, 714] width 213 height 30
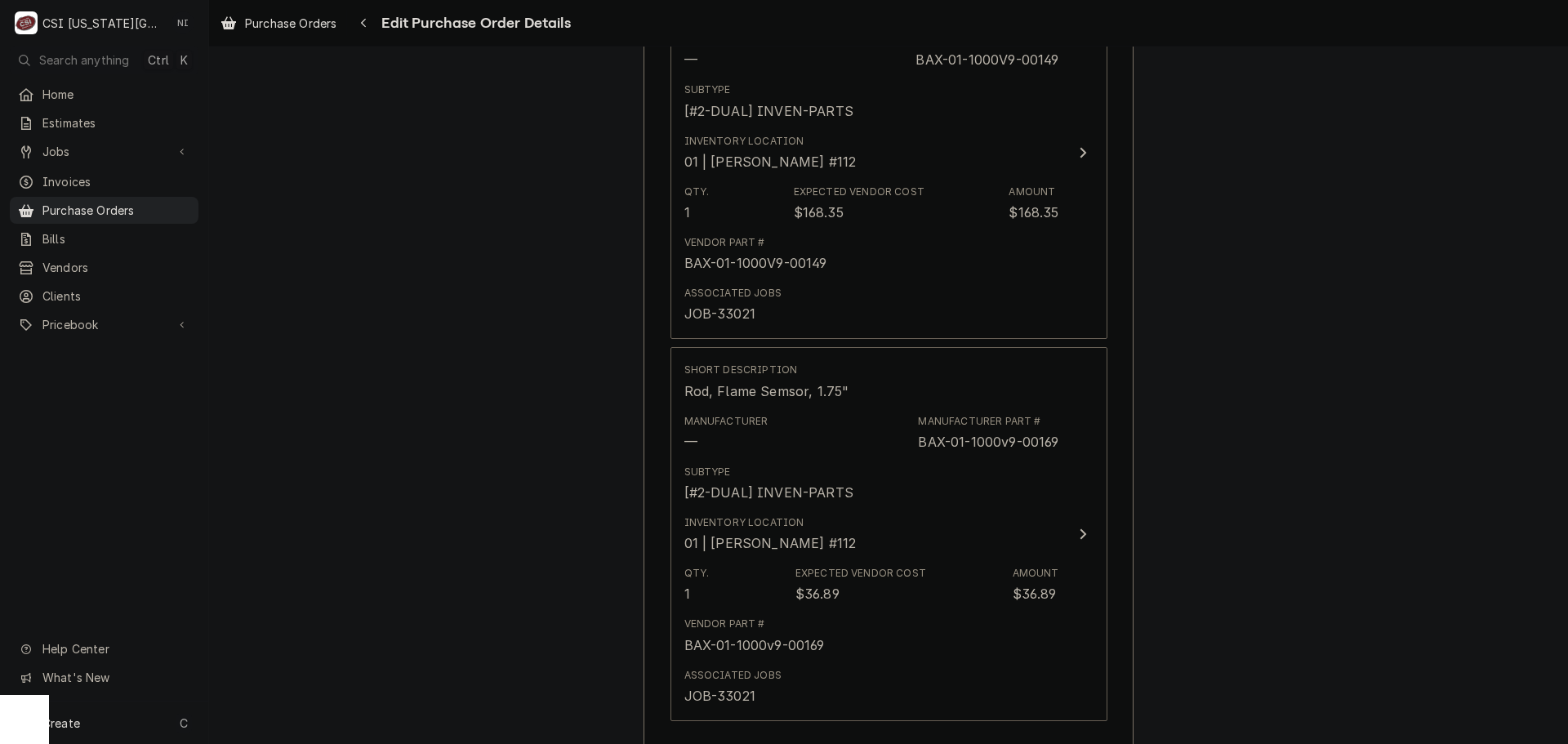
scroll to position [1972, 0]
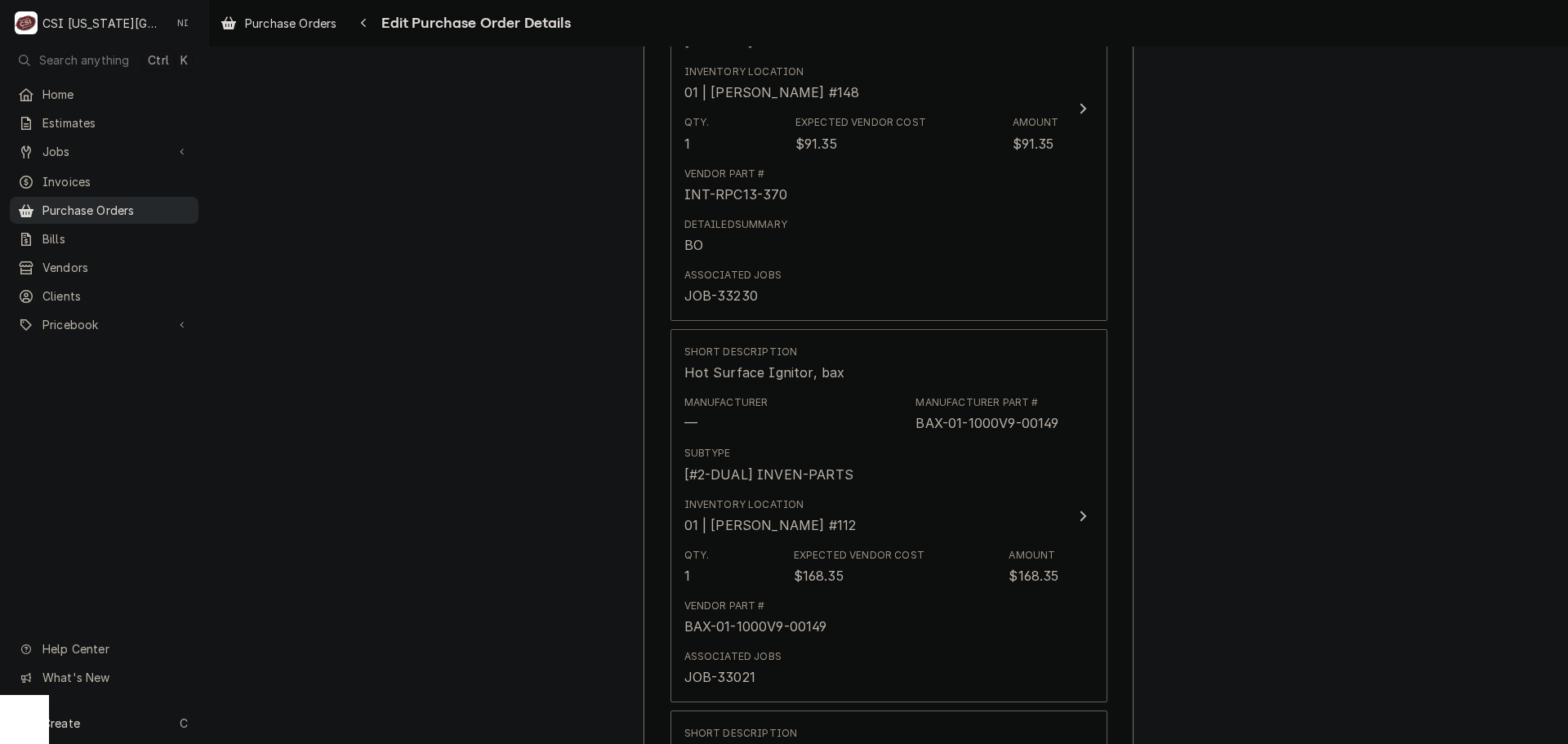
click at [154, 204] on span "Purchase Orders" at bounding box center [116, 210] width 147 height 17
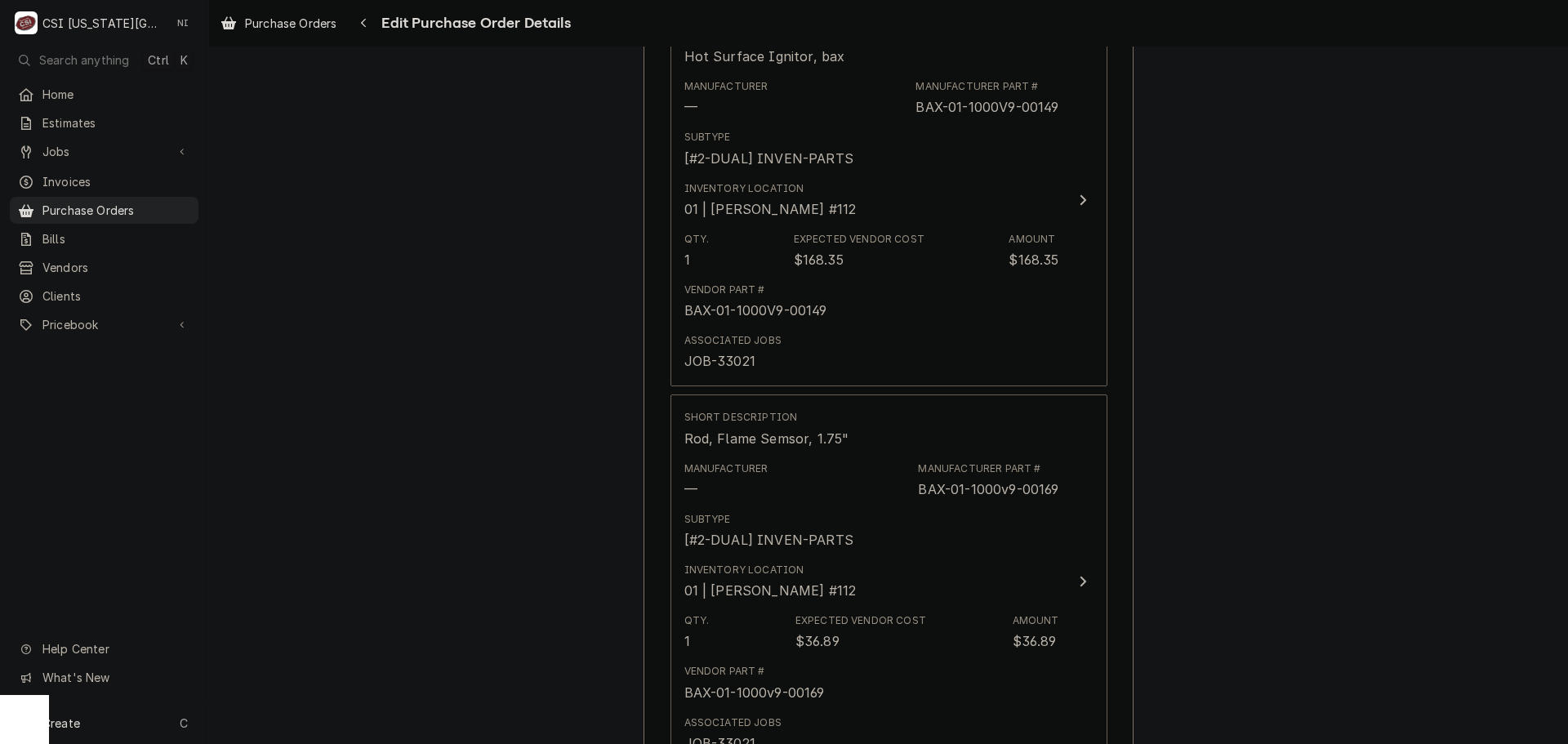
scroll to position [2790, 0]
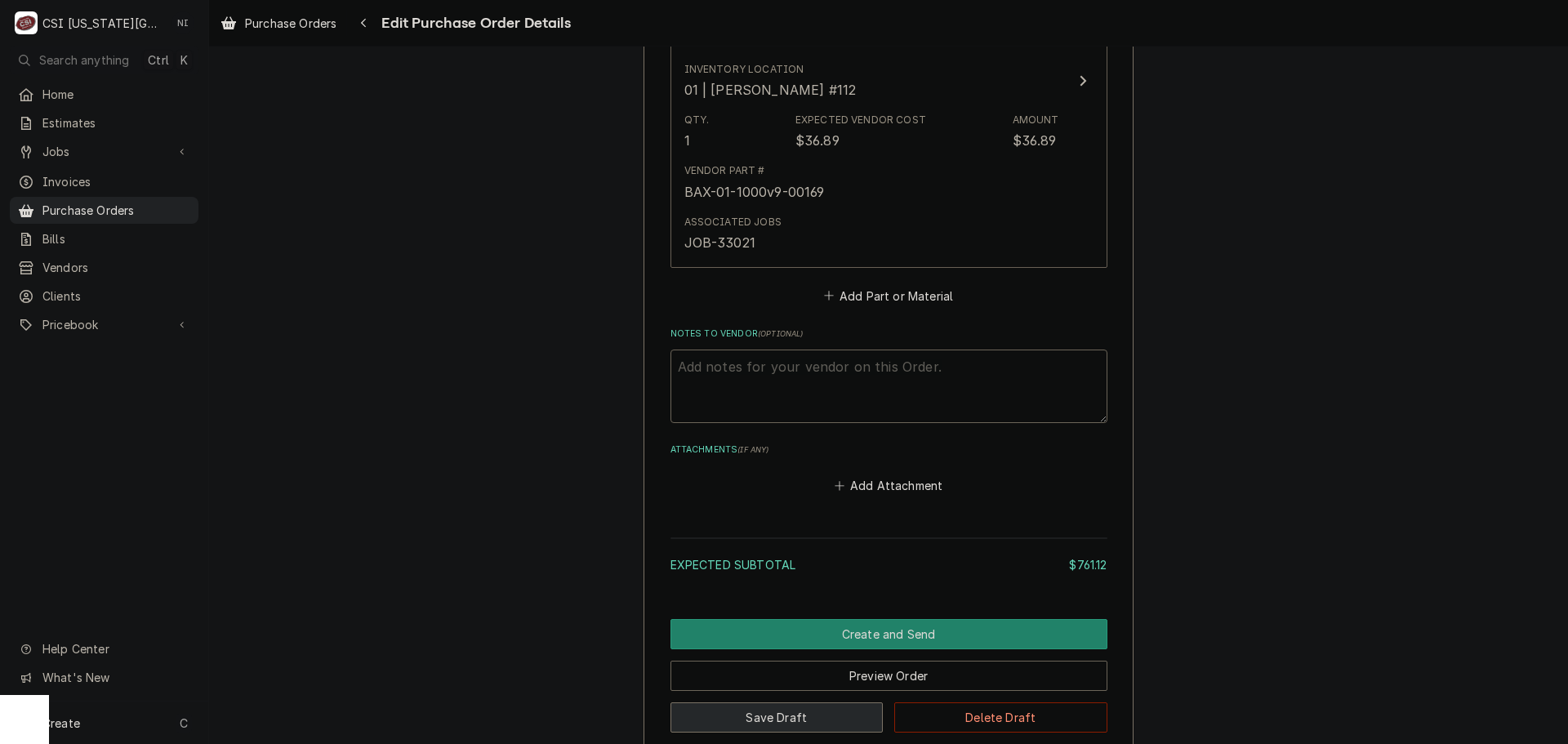
drag, startPoint x: 796, startPoint y: 717, endPoint x: 783, endPoint y: 689, distance: 30.9
click at [796, 718] on button "Save Draft" at bounding box center [777, 718] width 213 height 30
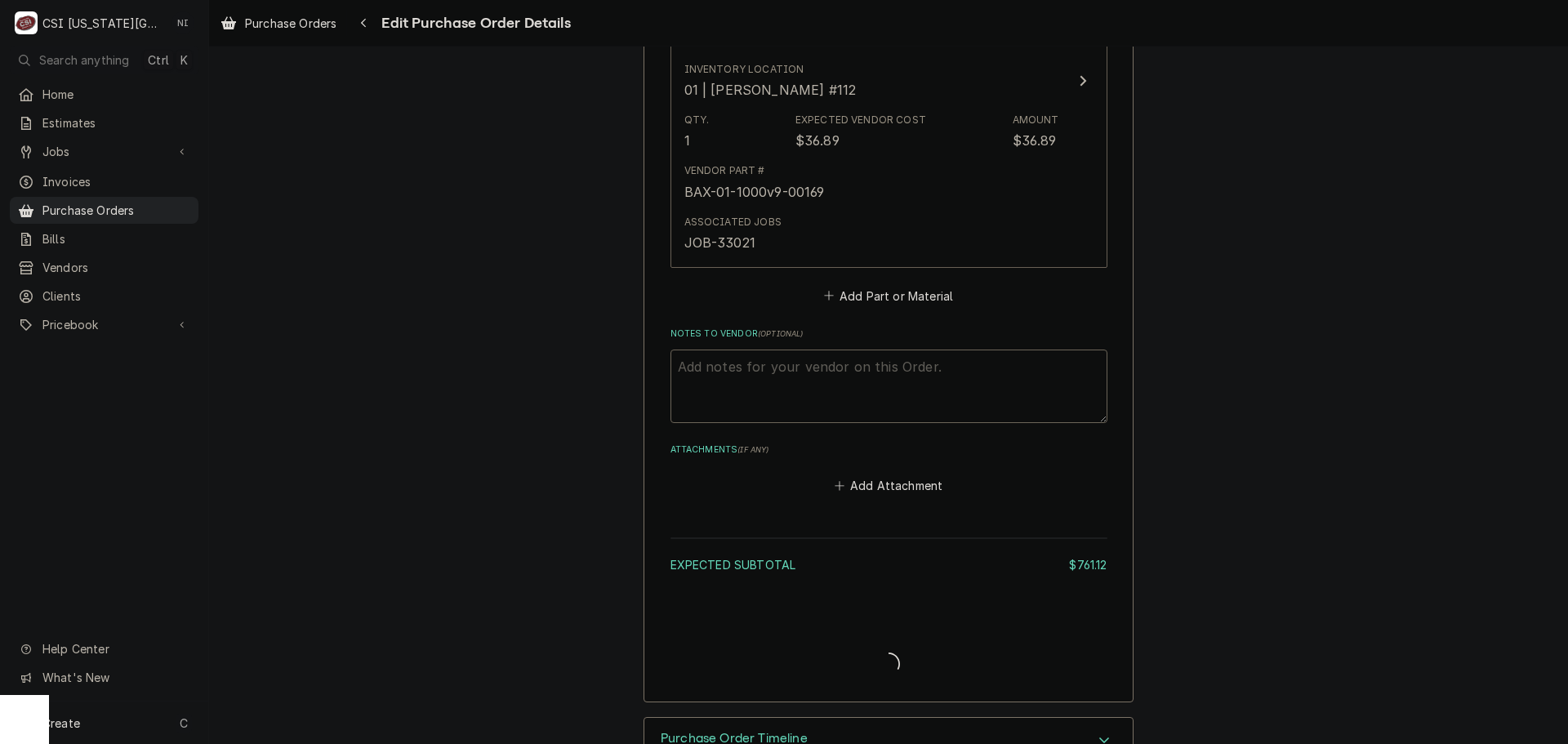
type textarea "x"
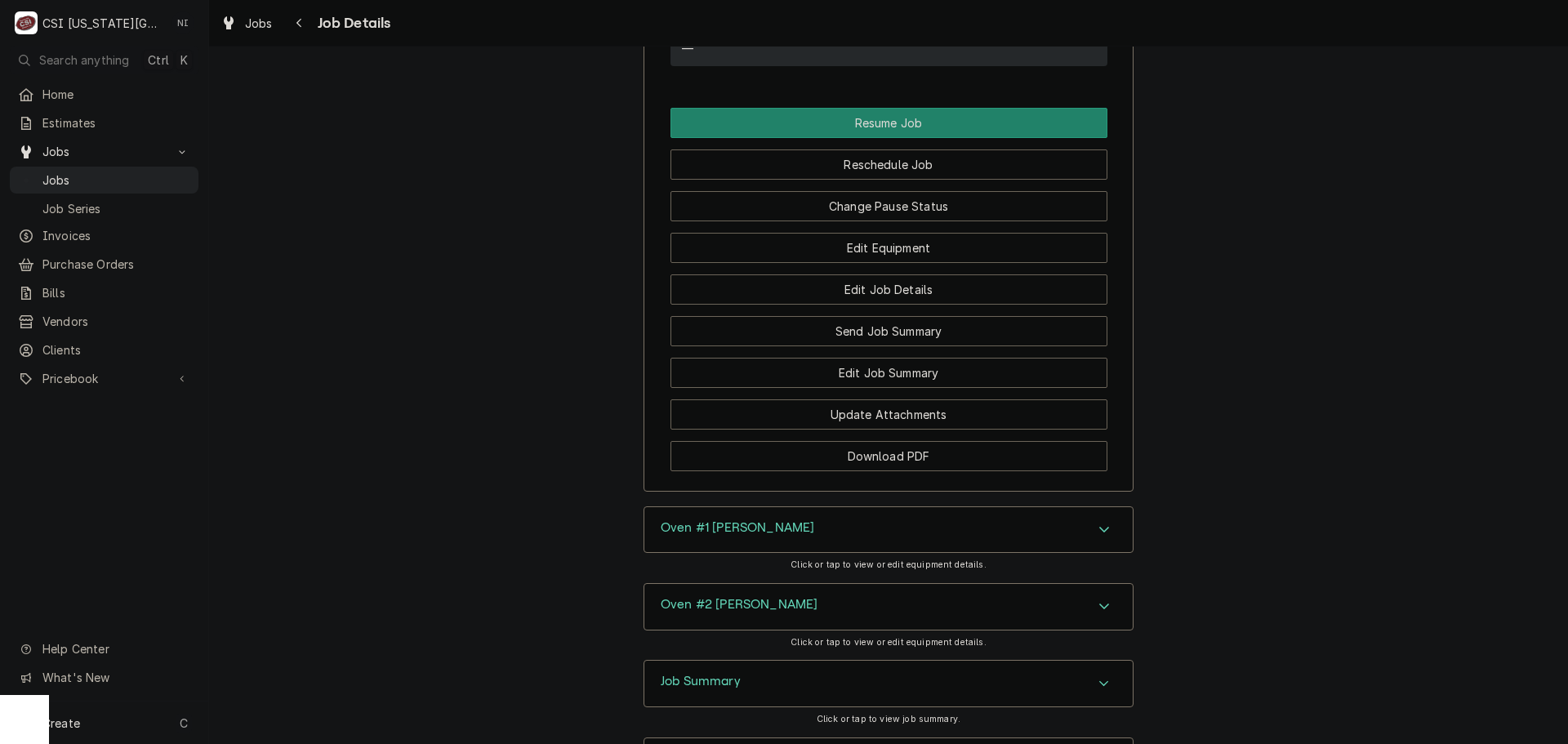
scroll to position [2729, 0]
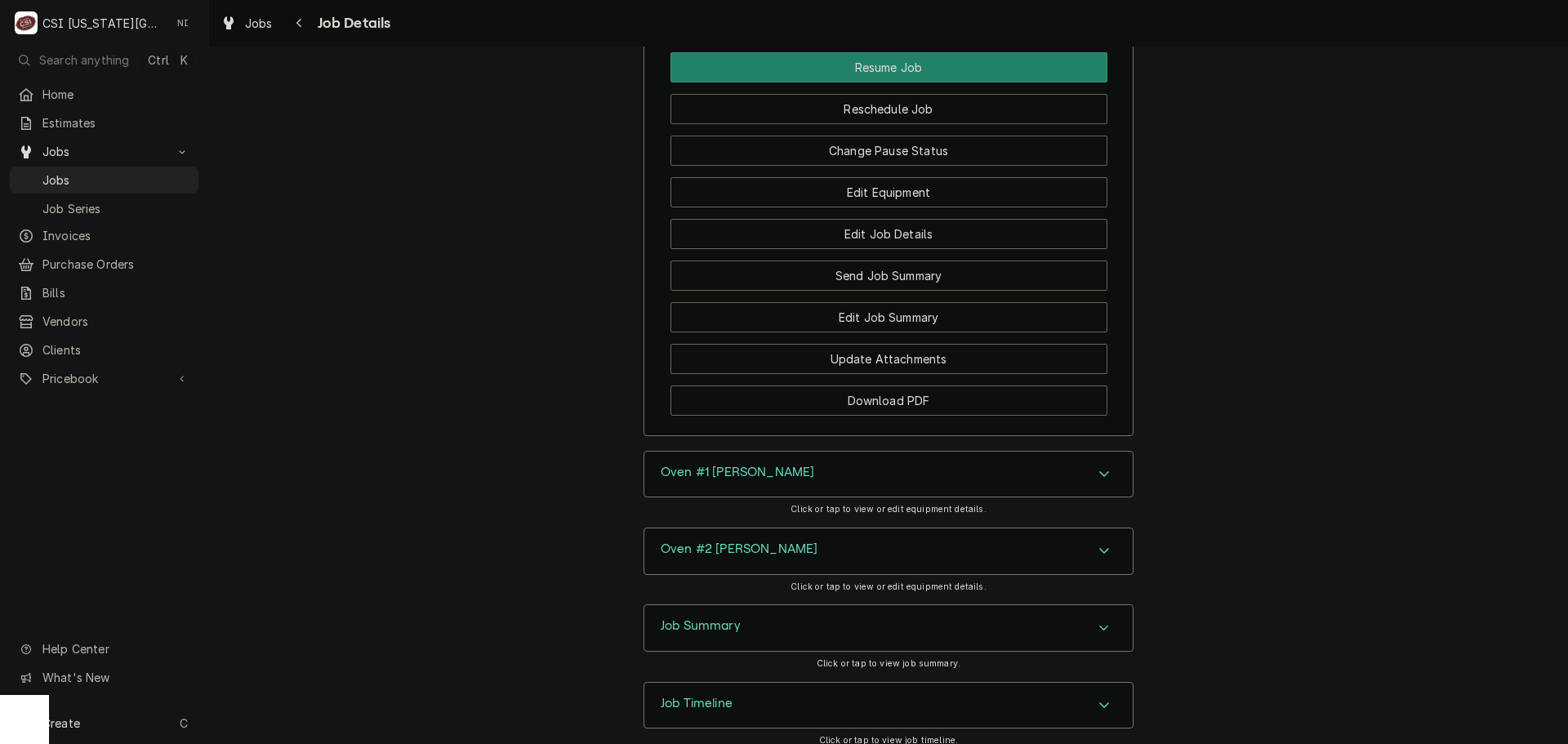
click at [1099, 467] on icon "Accordion Header" at bounding box center [1104, 474] width 12 height 13
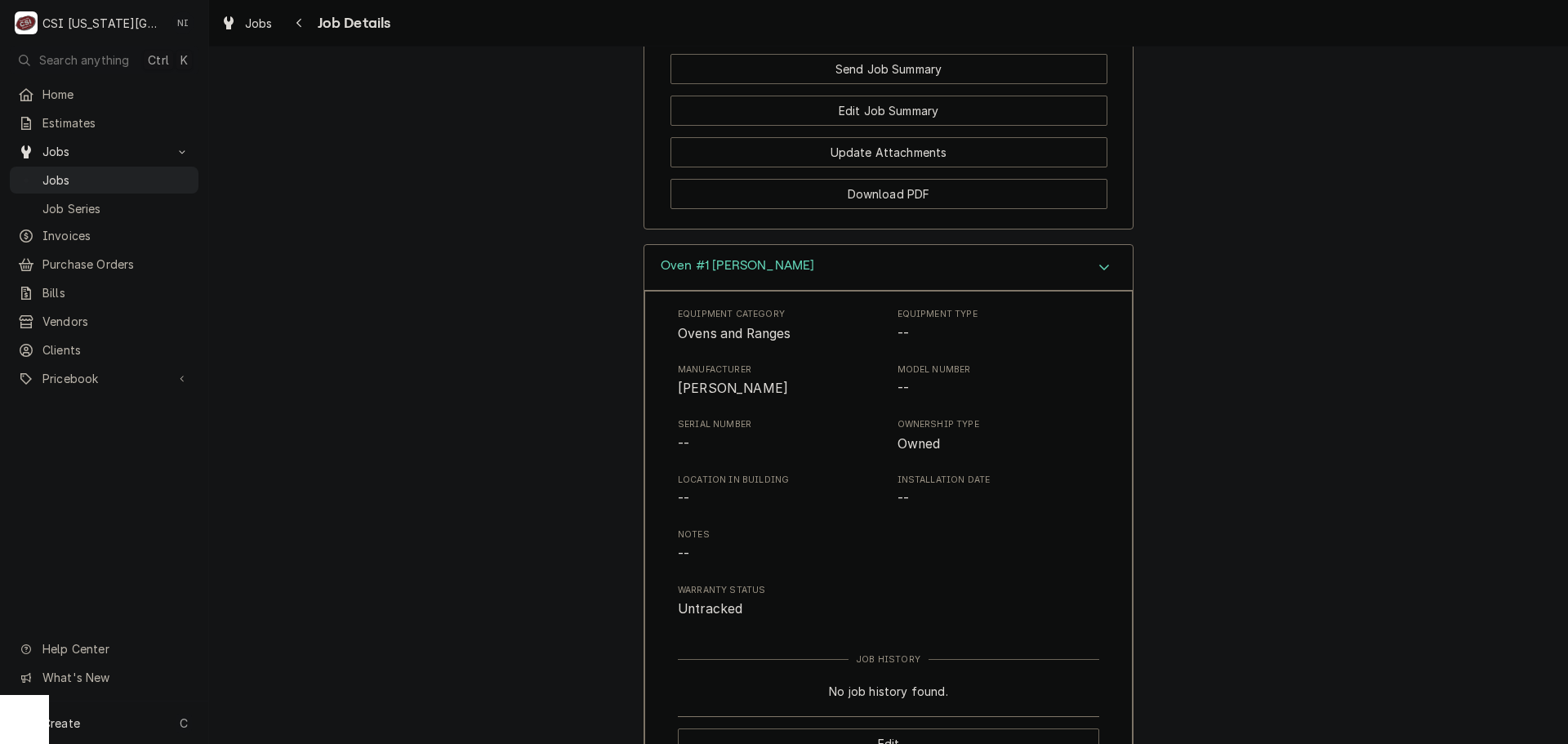
scroll to position [3197, 0]
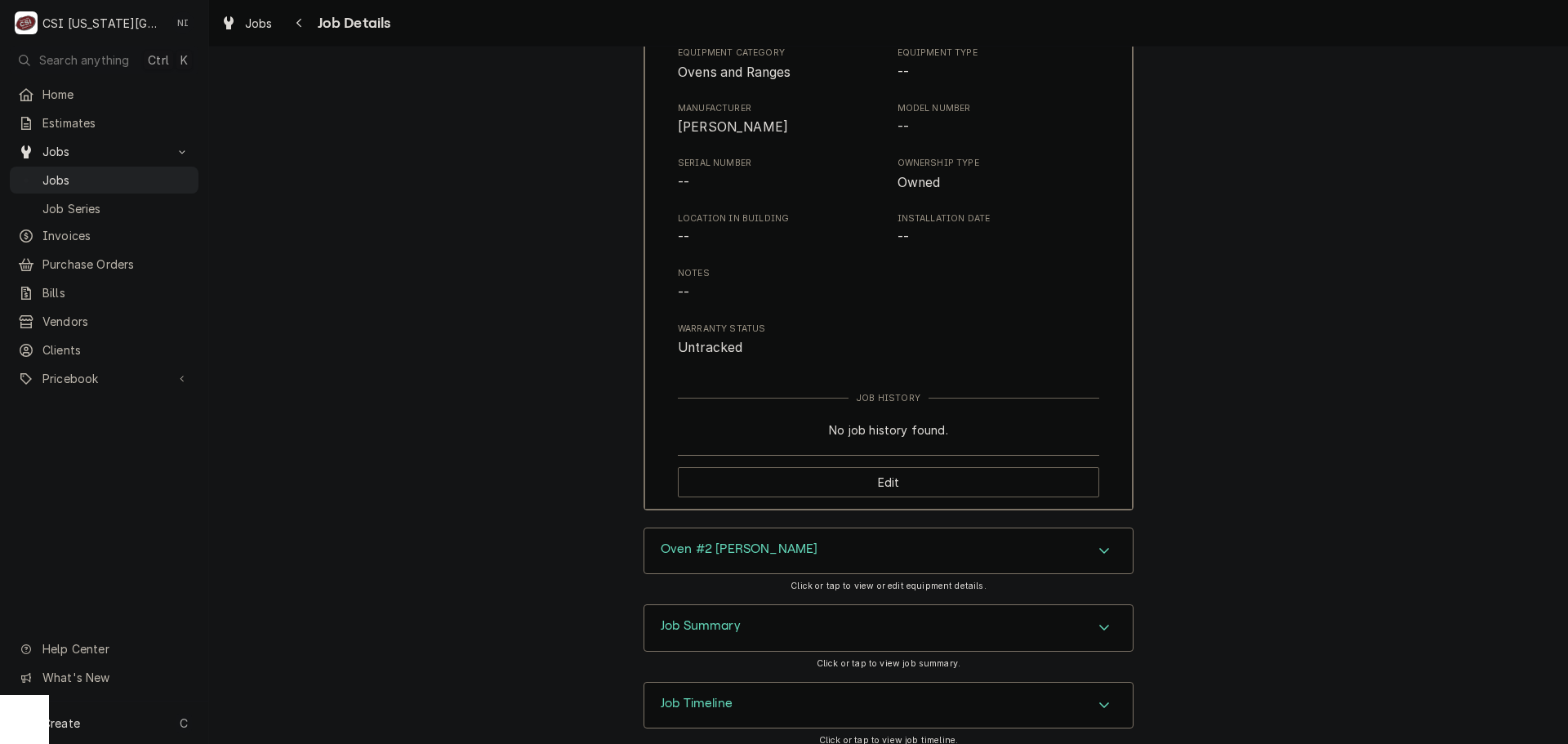
click at [1101, 529] on div "Oven #2 Baxter" at bounding box center [888, 552] width 488 height 46
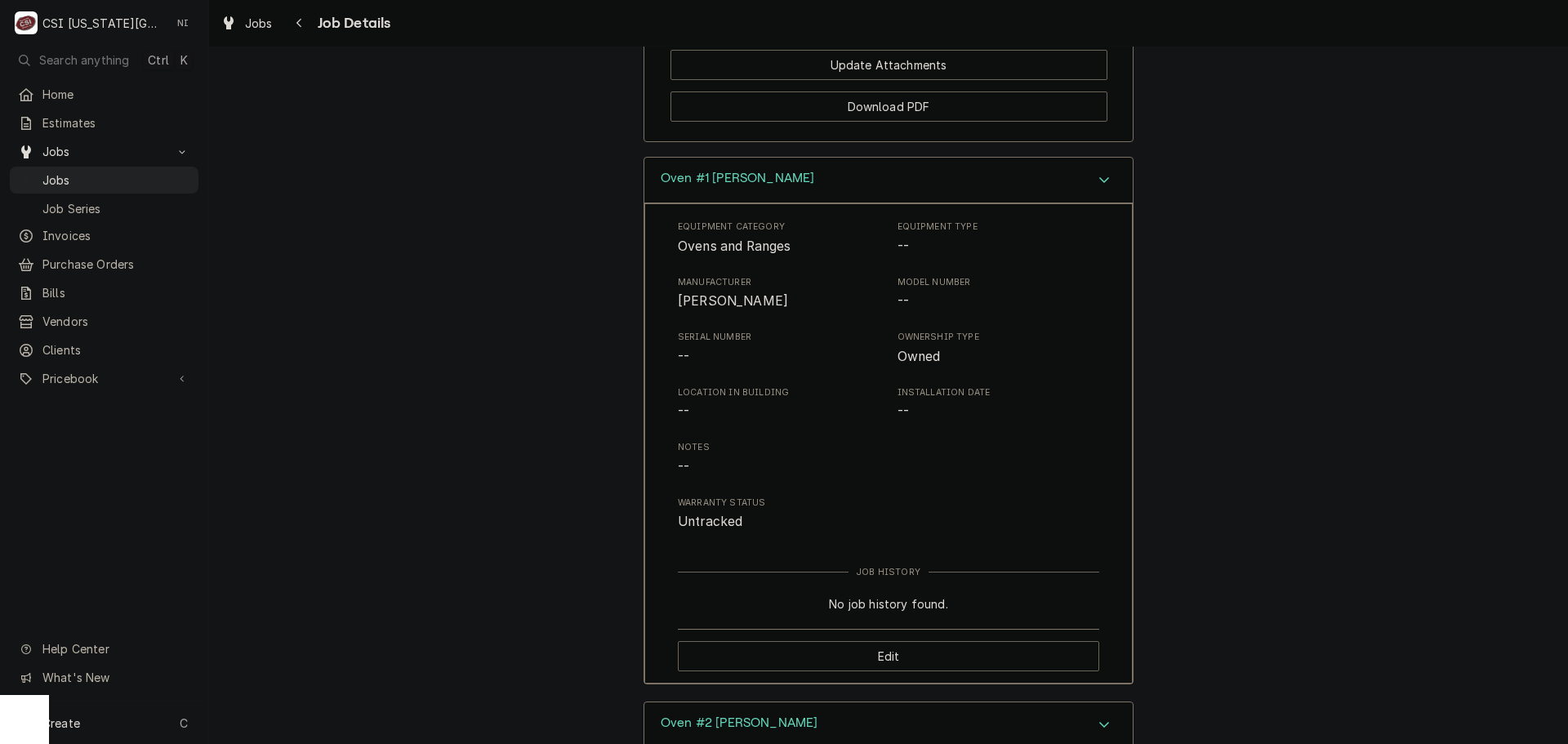
scroll to position [2930, 0]
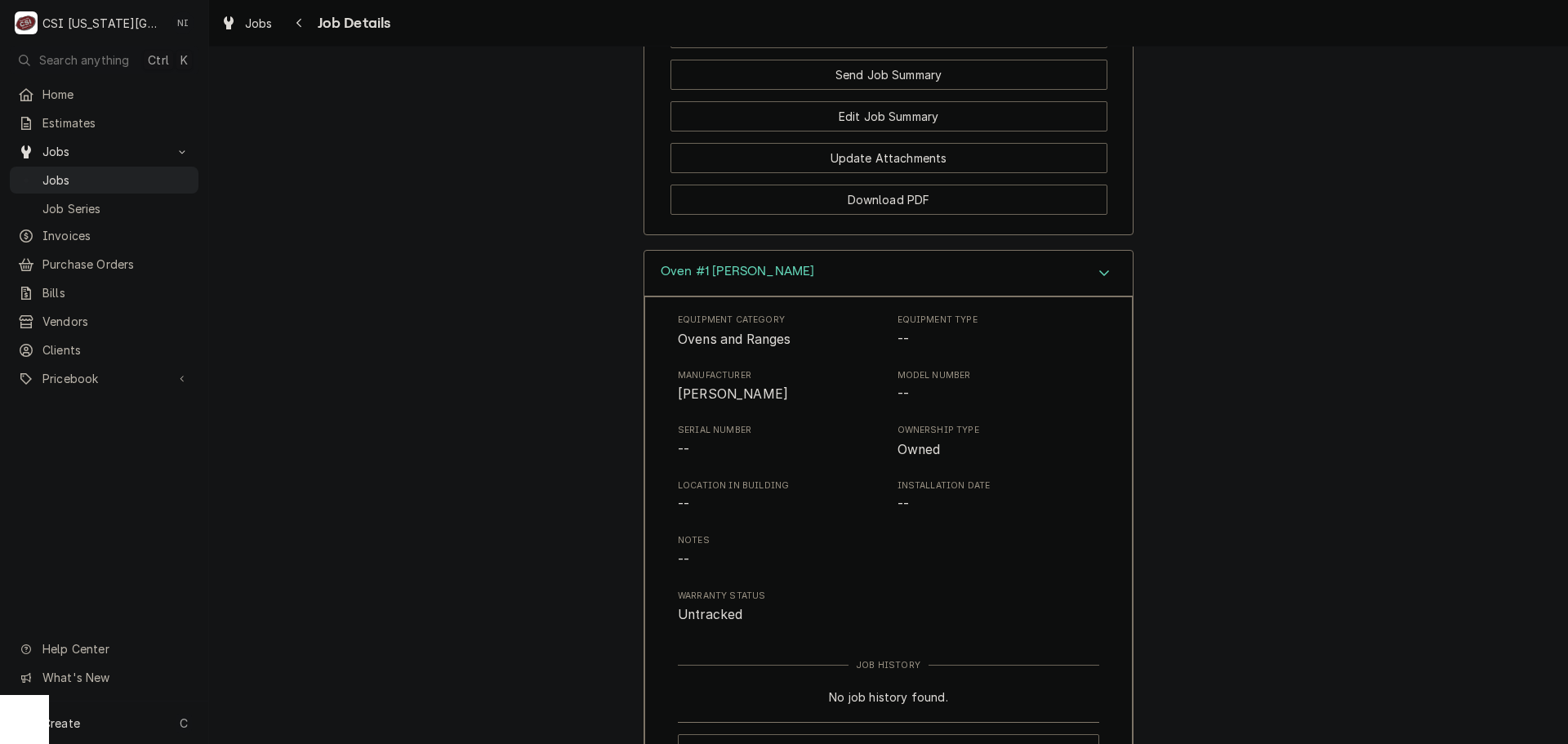
click at [1084, 250] on div "Oven #1 Baxter" at bounding box center [888, 274] width 488 height 47
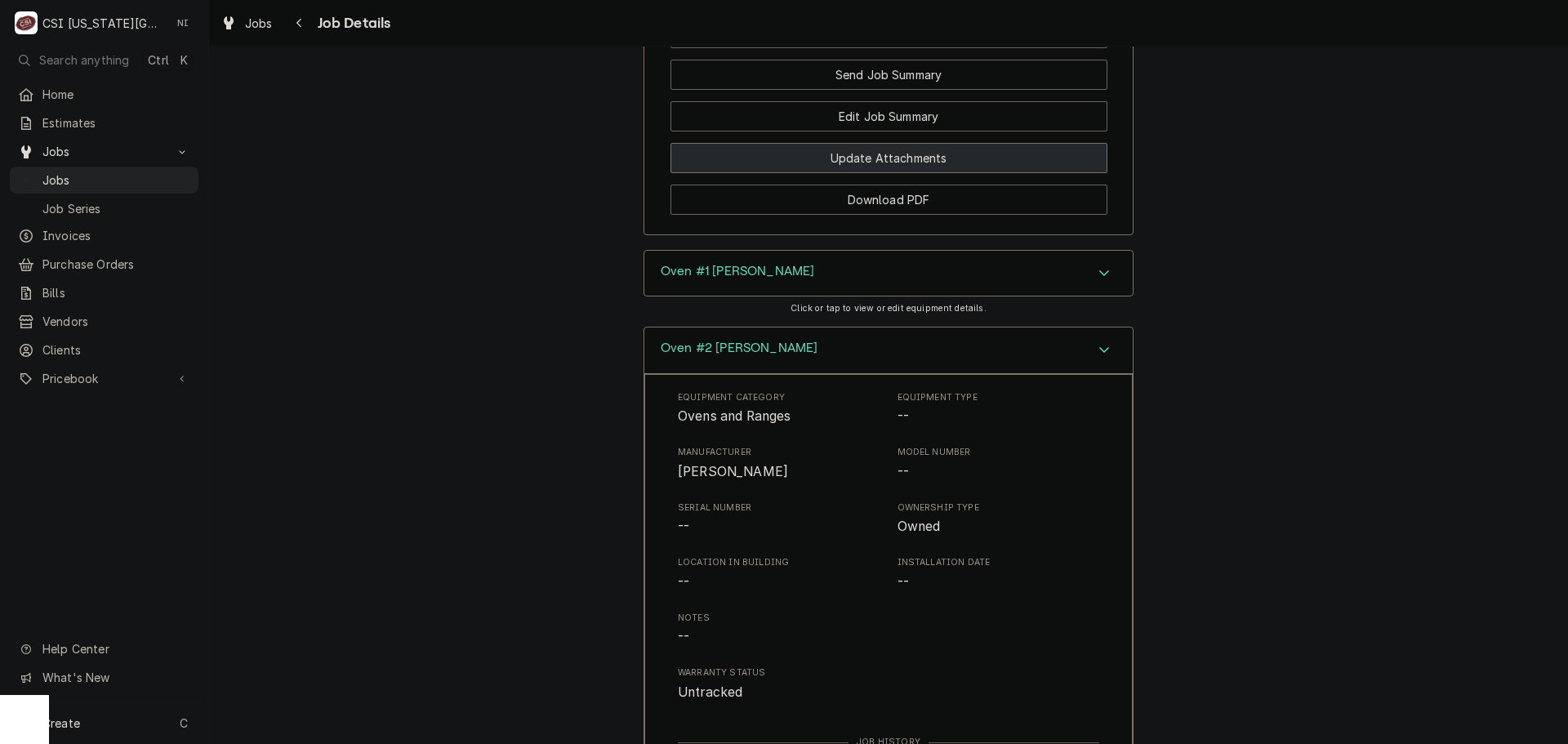
click at [1100, 328] on div "Oven #2 Baxter" at bounding box center [888, 351] width 488 height 47
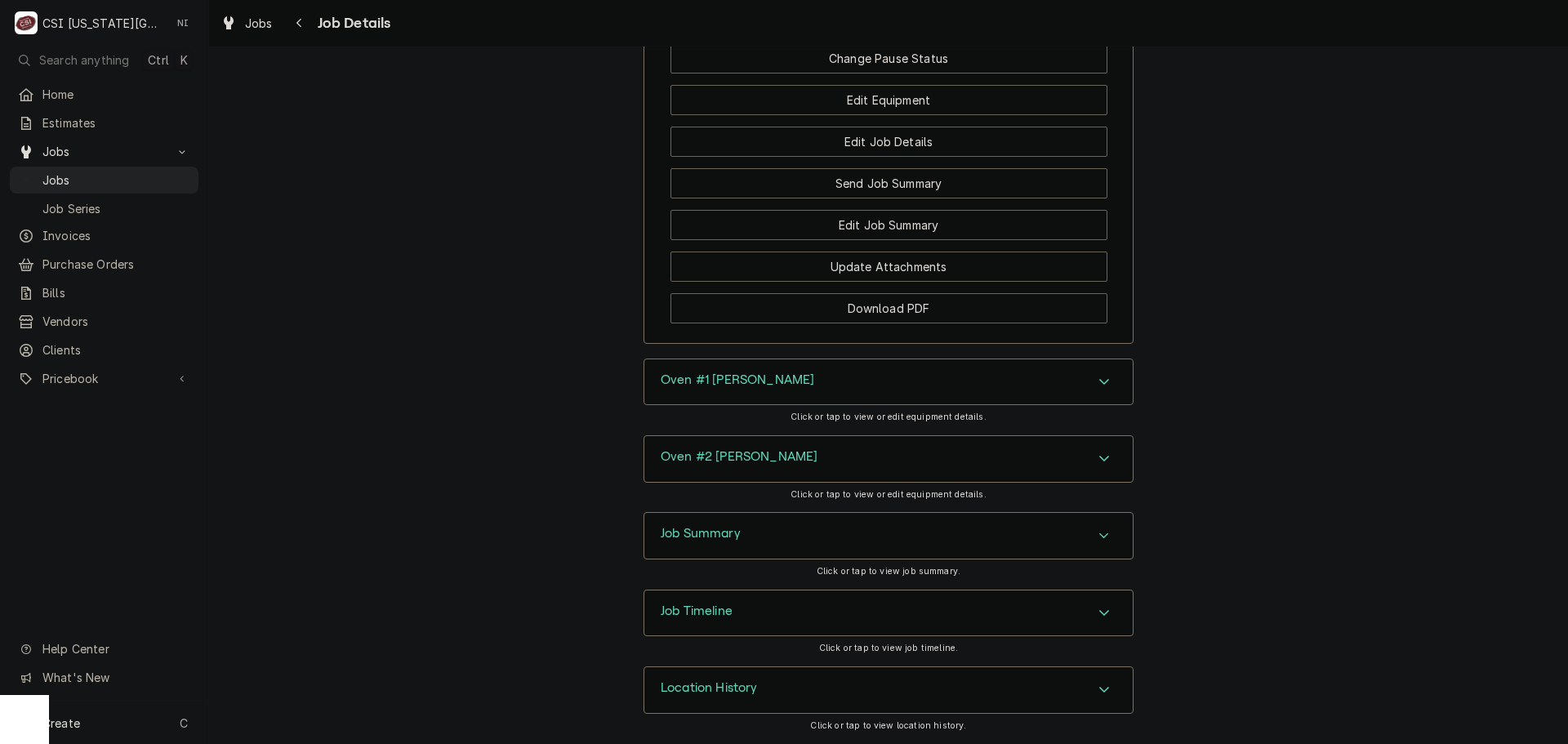
scroll to position [2729, 0]
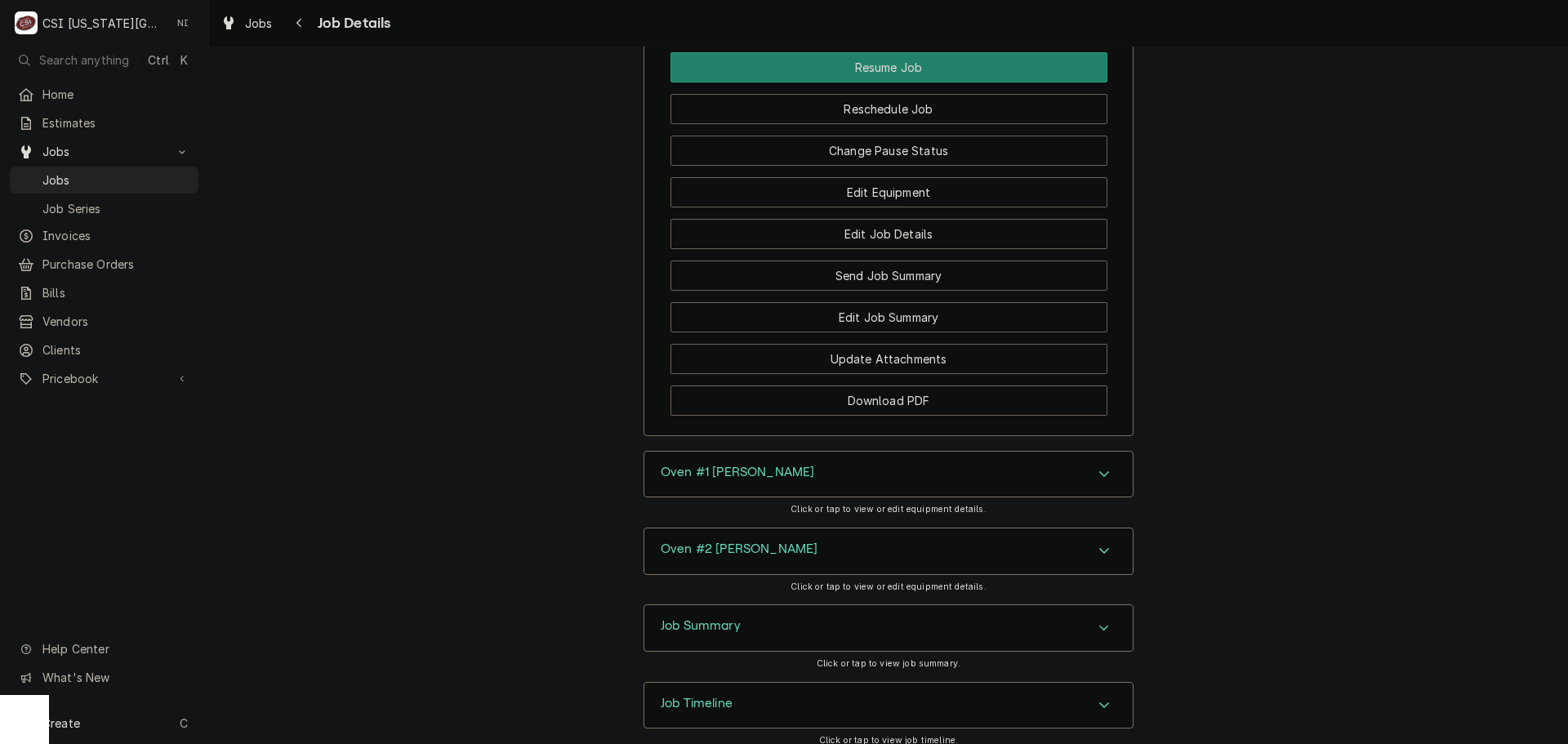
click at [1085, 606] on div "Job Summary" at bounding box center [888, 629] width 488 height 46
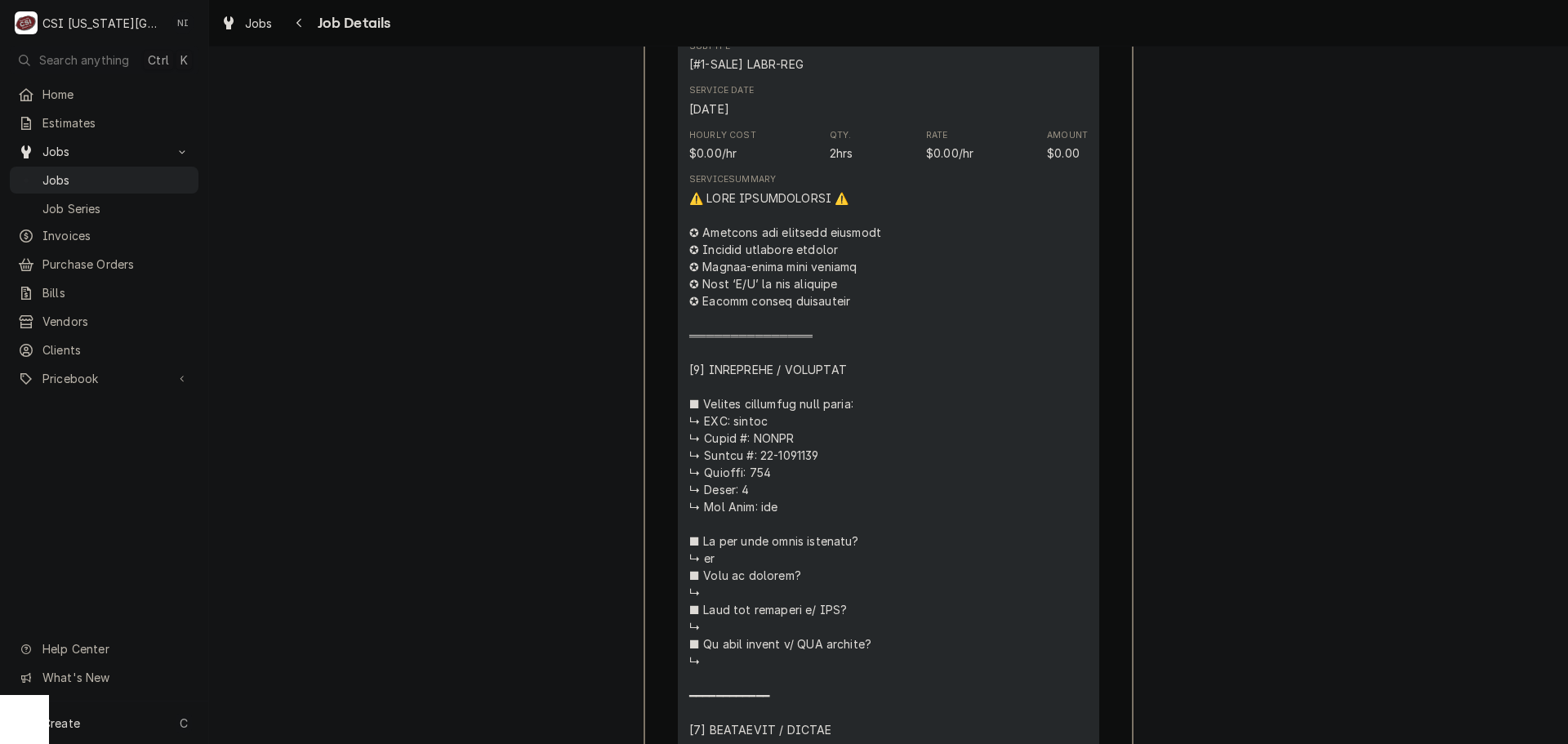
scroll to position [3559, 0]
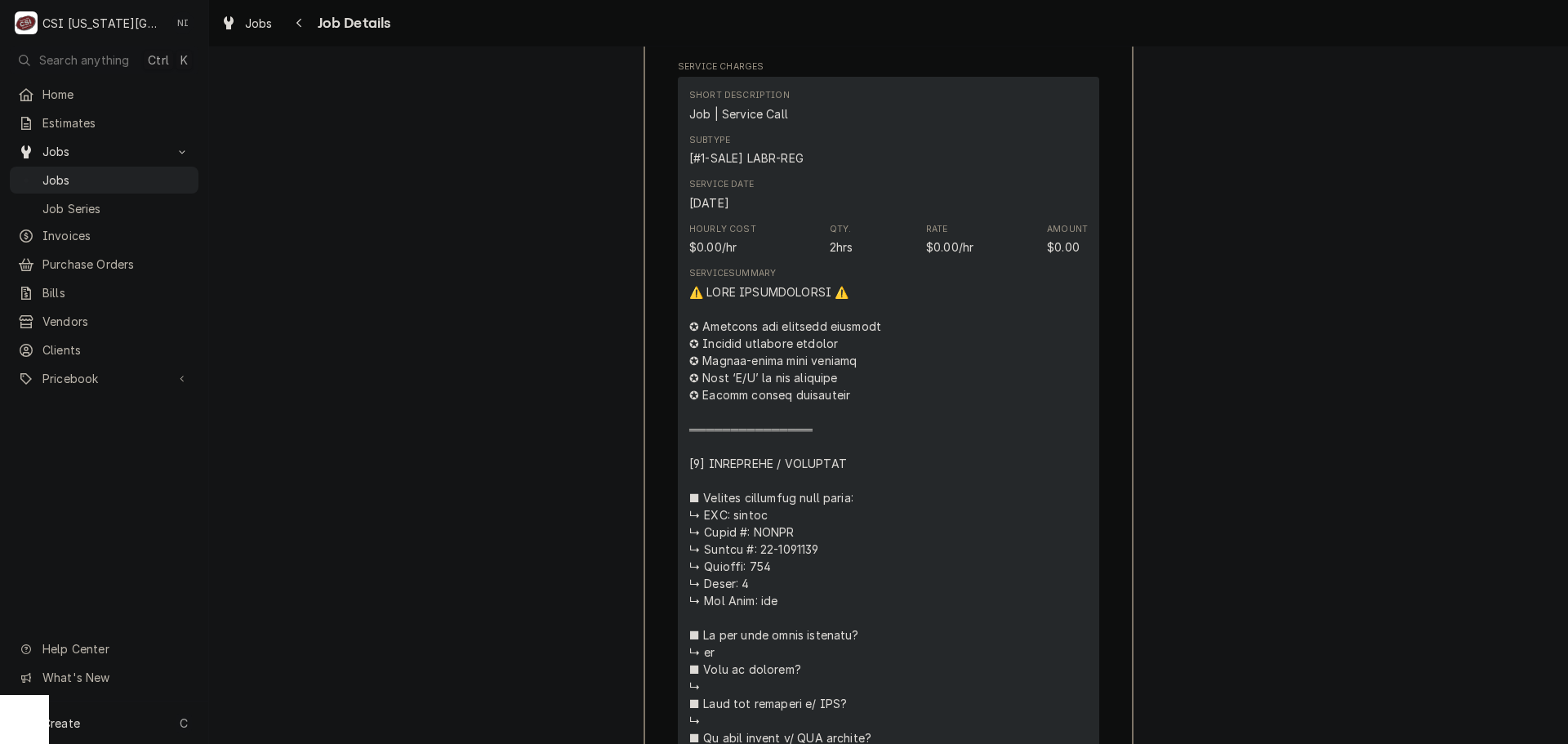
drag, startPoint x: 1056, startPoint y: 480, endPoint x: 1099, endPoint y: 536, distance: 70.6
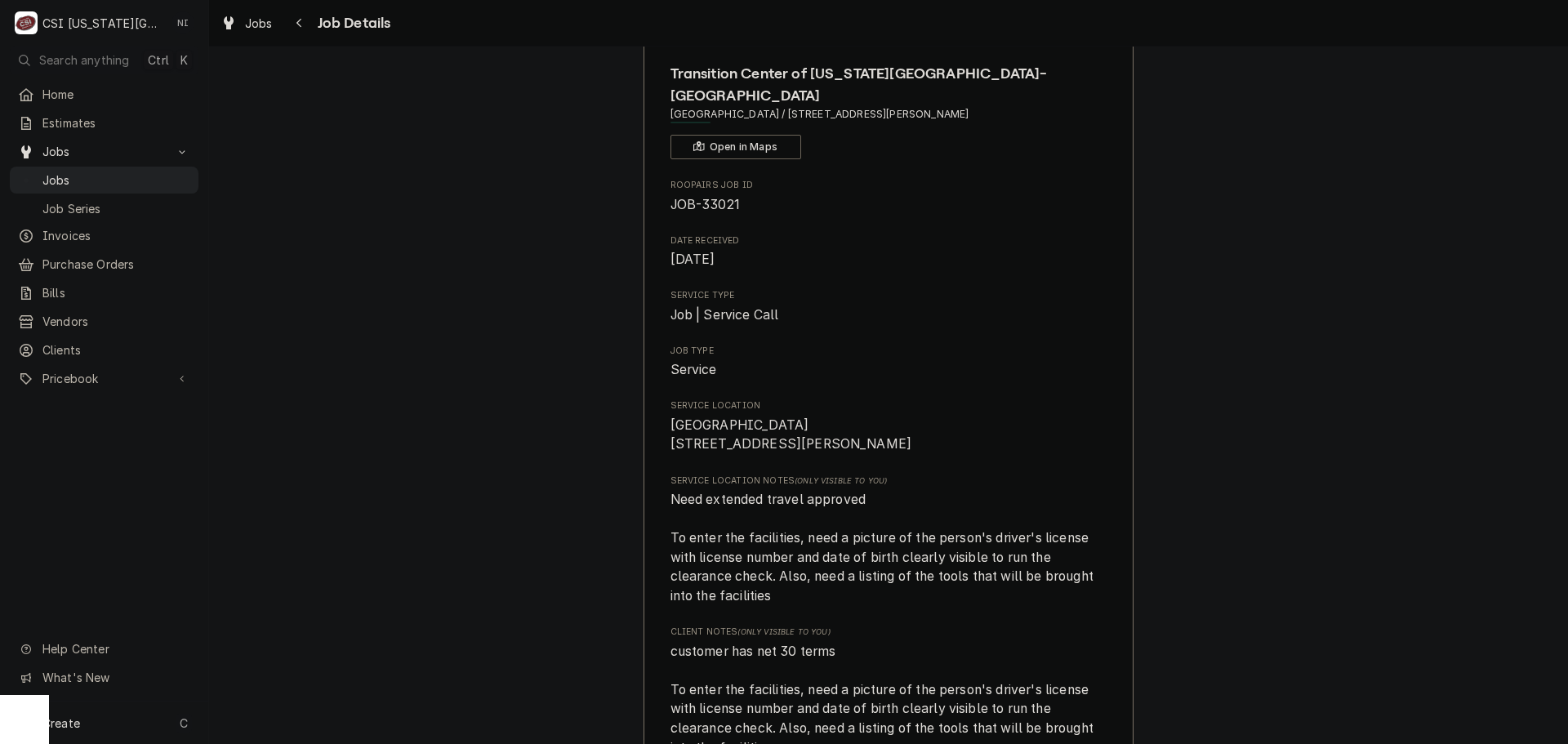
scroll to position [0, 0]
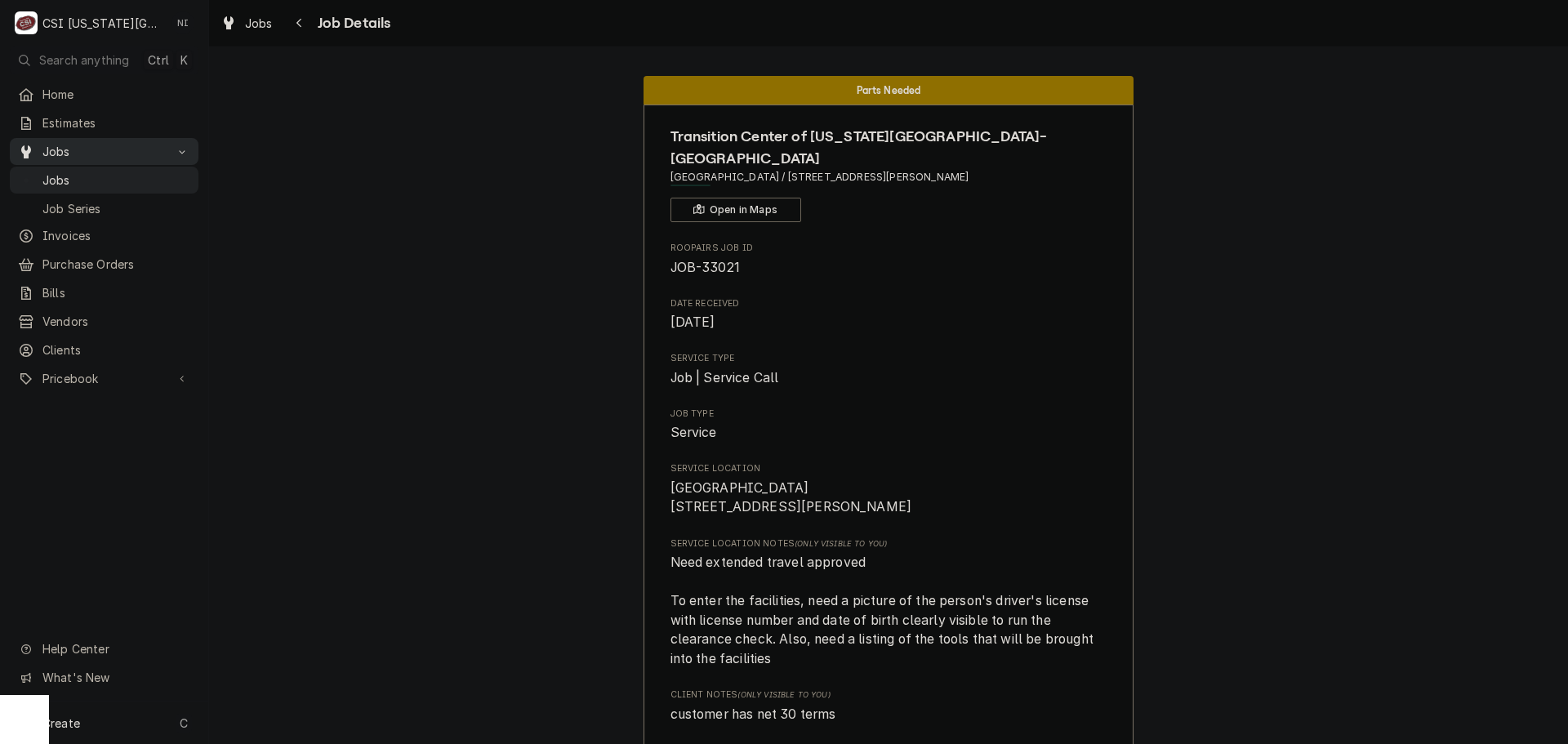
click at [122, 148] on span "Jobs" at bounding box center [105, 152] width 124 height 17
click at [101, 152] on span "Jobs" at bounding box center [105, 152] width 124 height 17
click at [116, 171] on span "Jobs" at bounding box center [116, 180] width 147 height 17
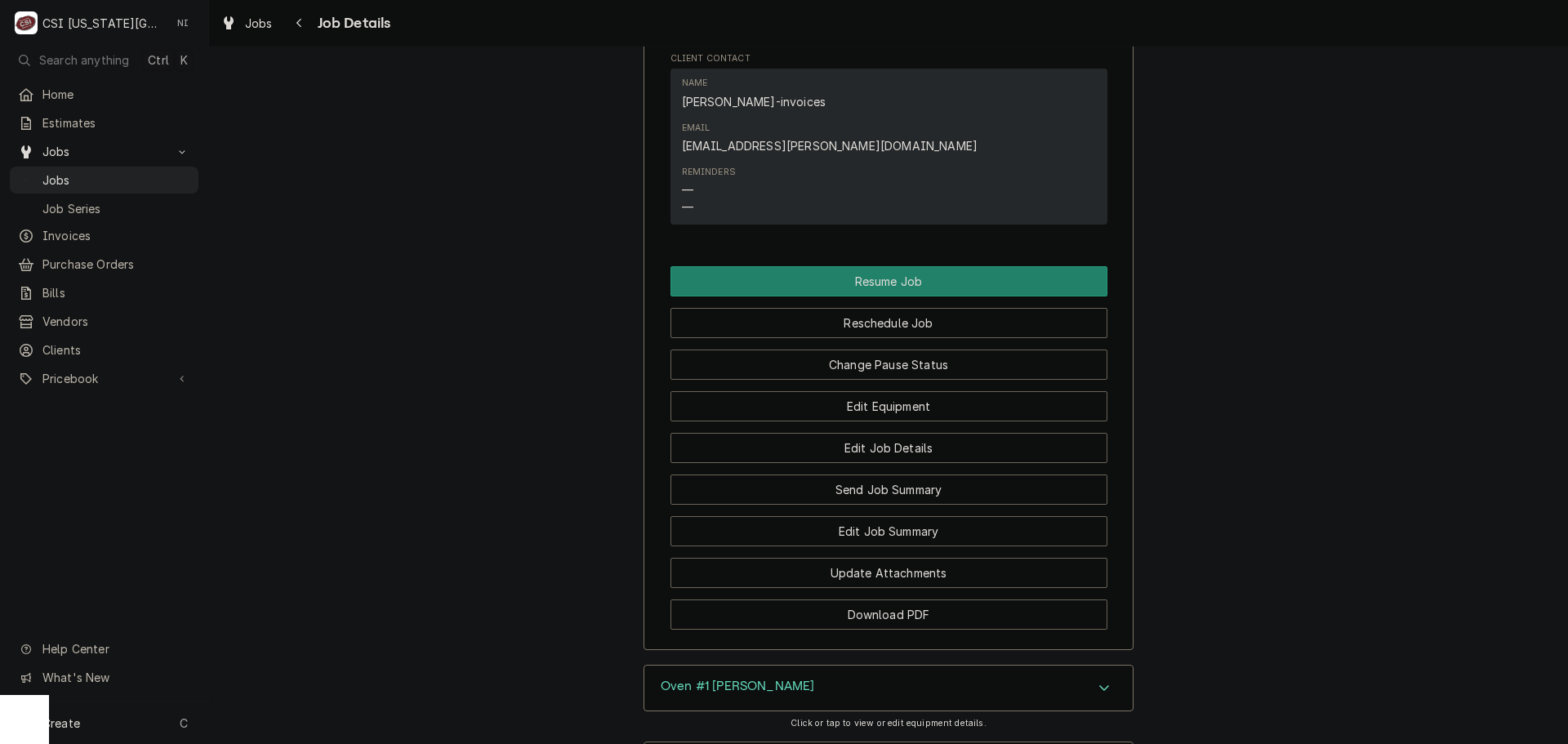
scroll to position [2533, 0]
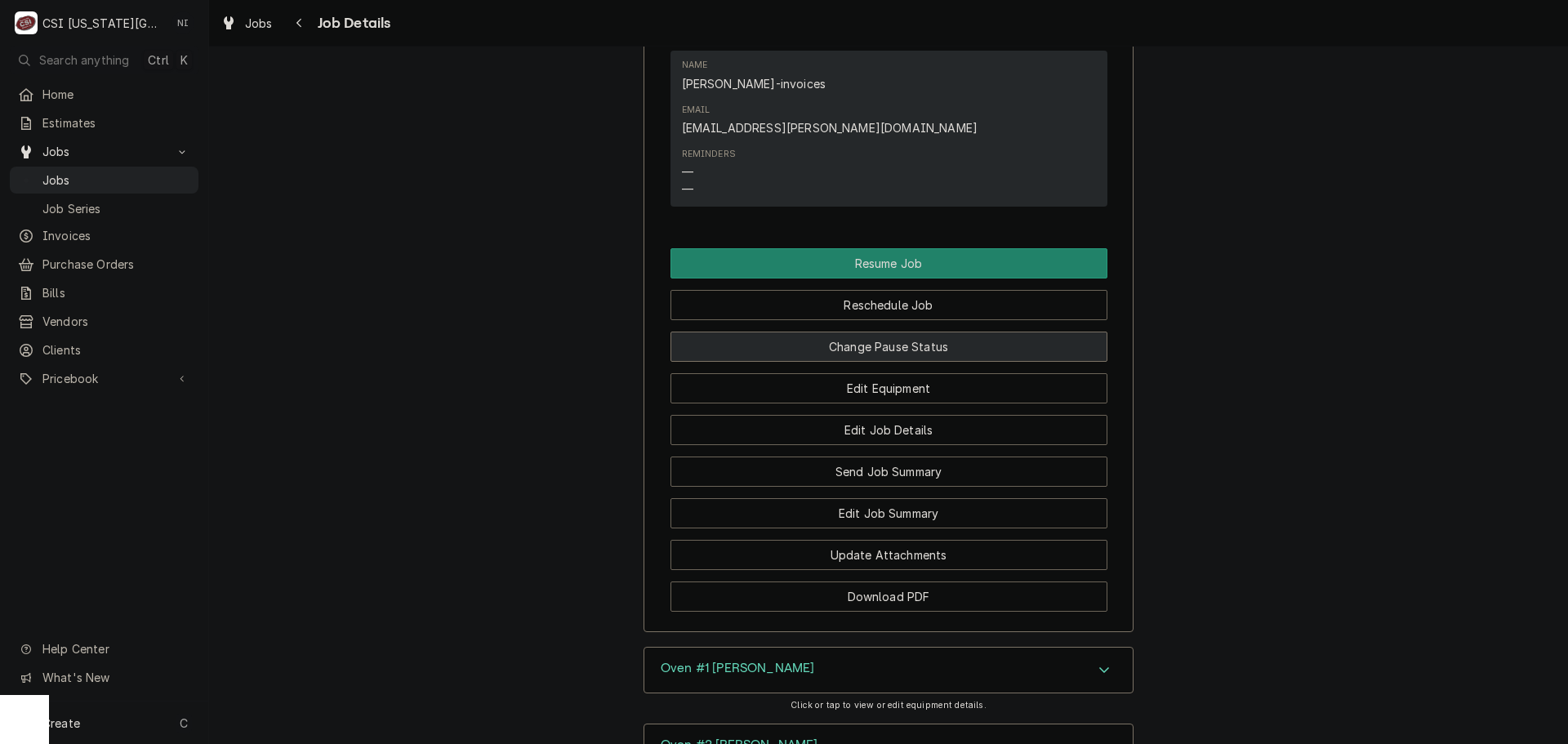
click at [910, 332] on button "Change Pause Status" at bounding box center [889, 347] width 437 height 30
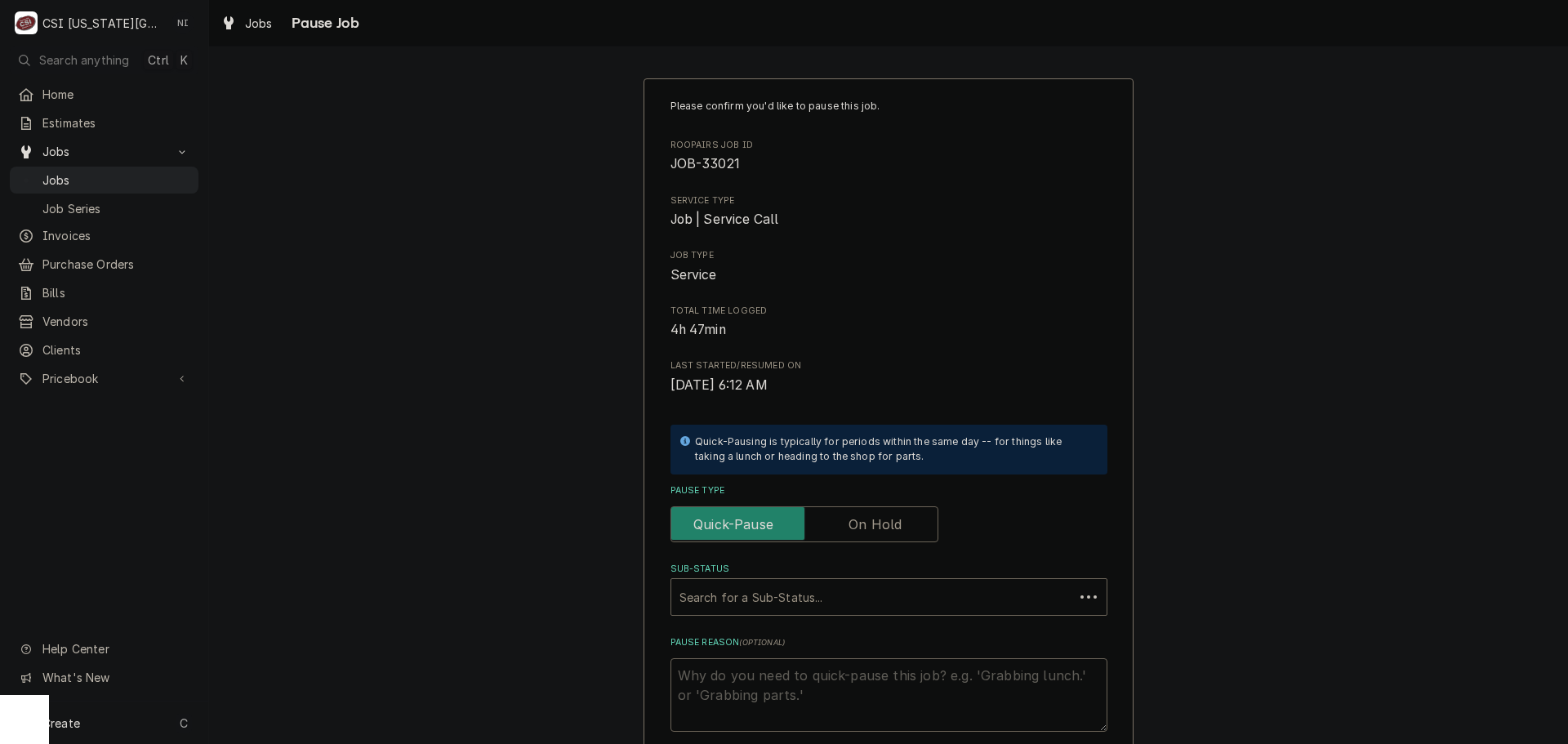
type textarea "x"
drag, startPoint x: 854, startPoint y: 522, endPoint x: 818, endPoint y: 548, distance: 44.4
click at [854, 524] on label "Pause Type" at bounding box center [804, 525] width 268 height 36
click at [854, 524] on input "Pause Type" at bounding box center [804, 525] width 253 height 36
checkbox input "true"
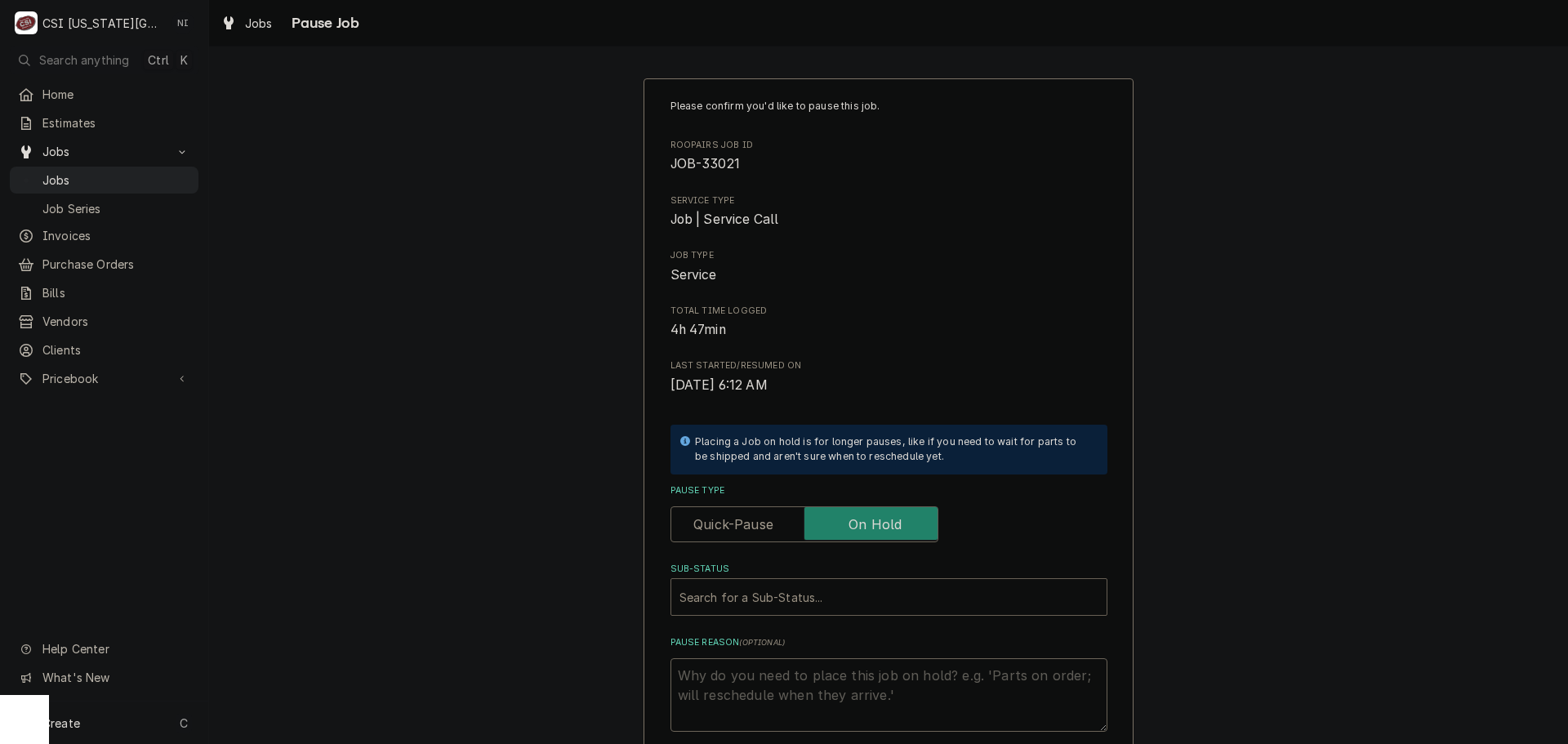
click at [793, 601] on div "Sub-Status" at bounding box center [889, 597] width 419 height 30
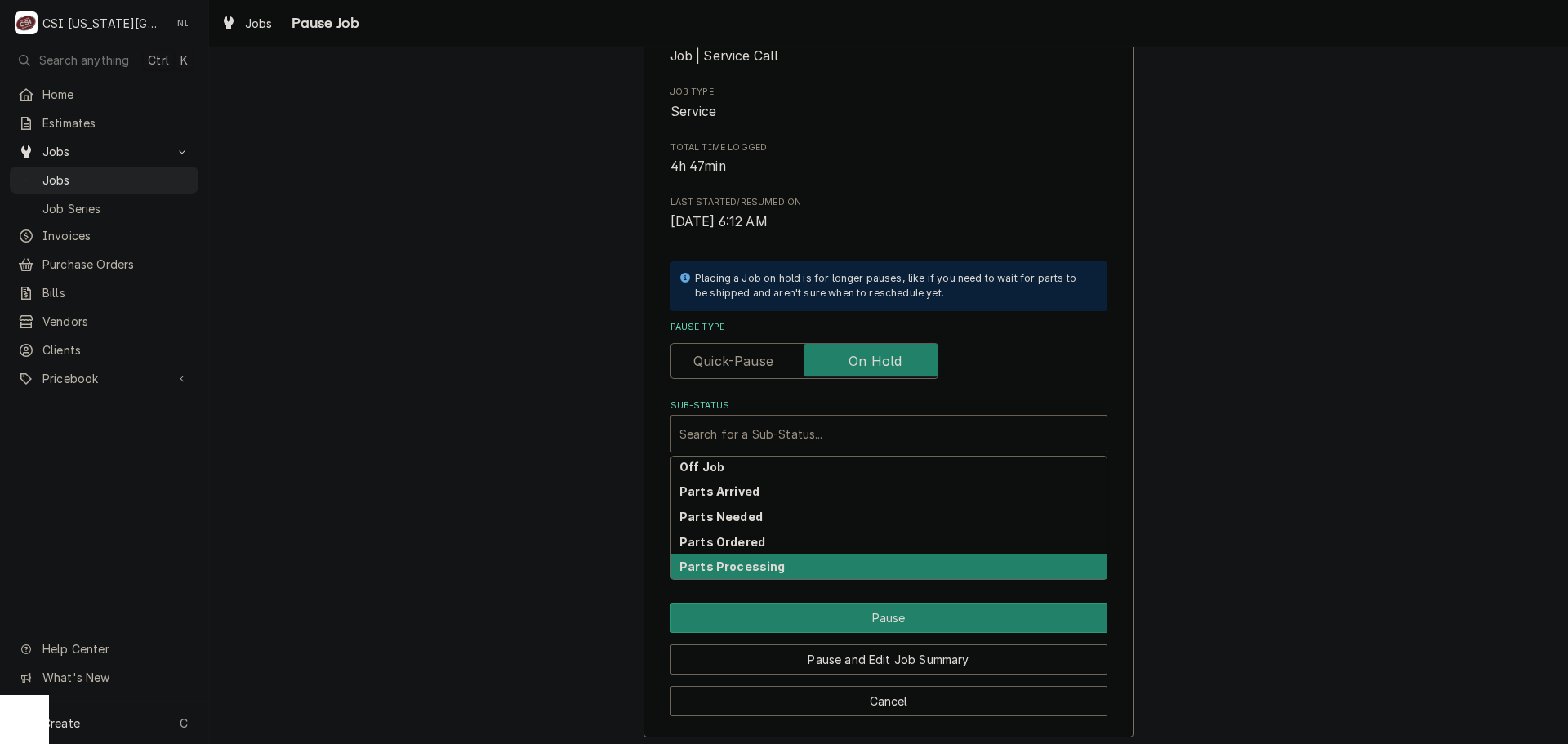
scroll to position [171, 0]
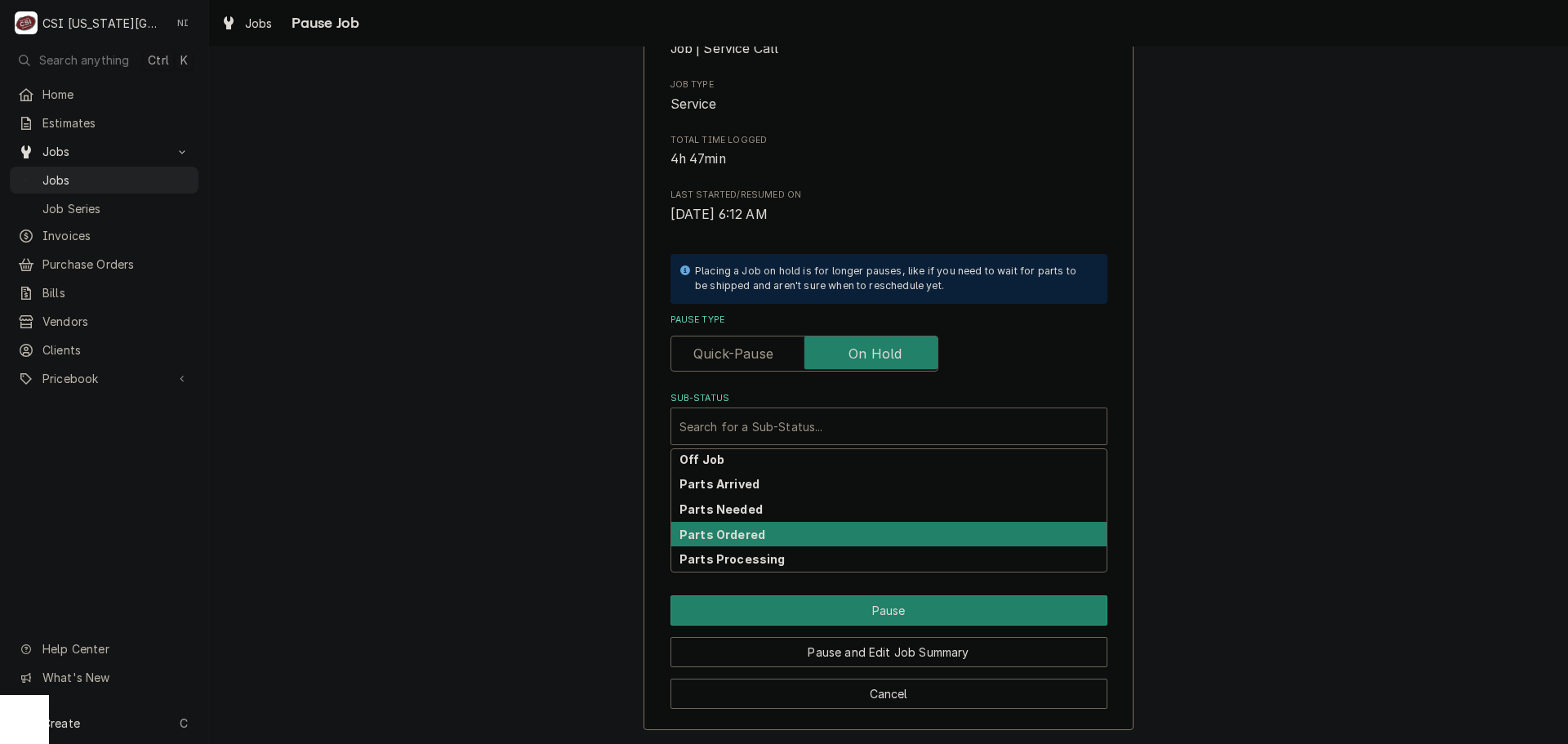
click at [791, 540] on div "Parts Ordered" at bounding box center [889, 535] width 436 height 26
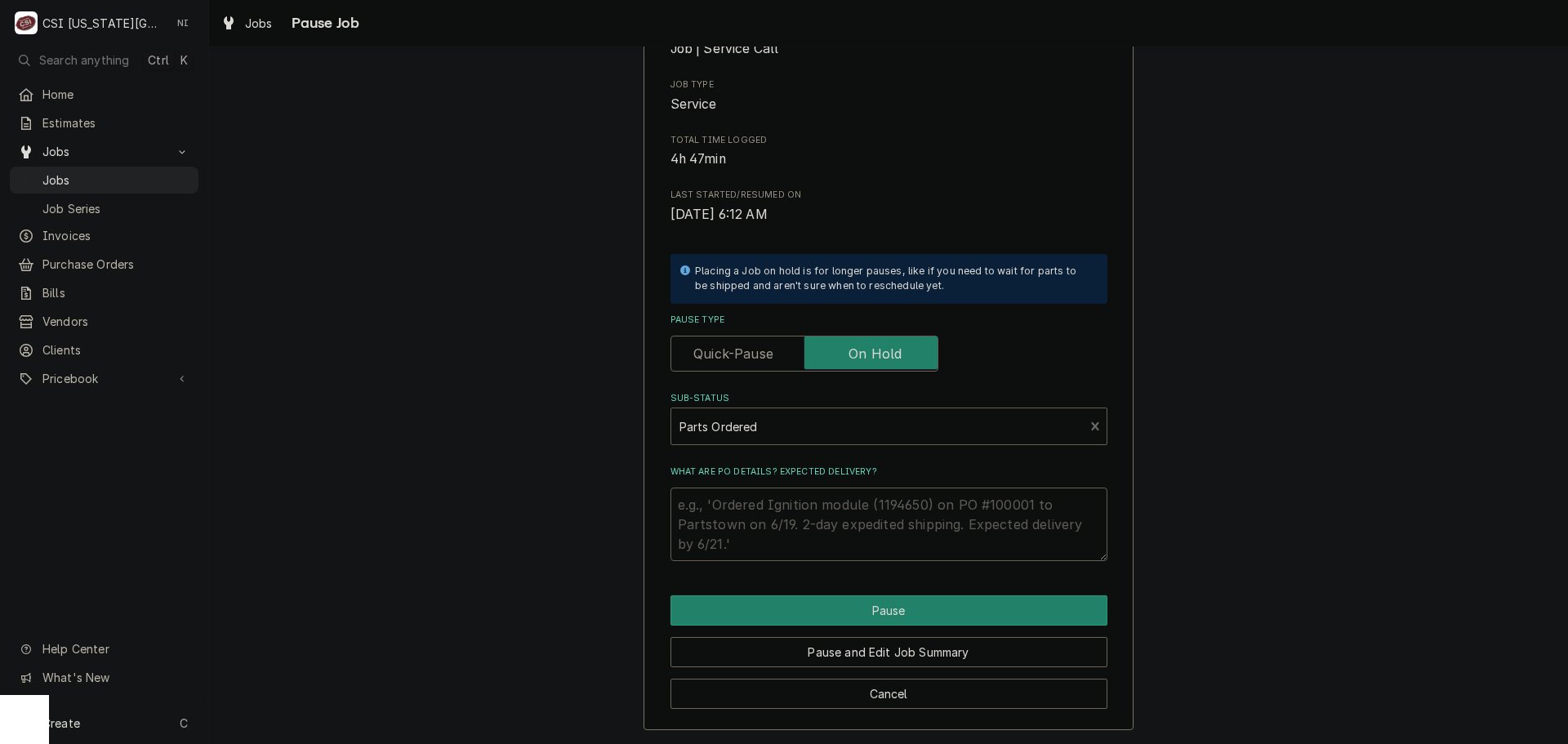
click at [738, 499] on textarea "What are PO details? Expected delivery?" at bounding box center [889, 524] width 437 height 73
type textarea "x"
type textarea "p"
type textarea "x"
type textarea "pas"
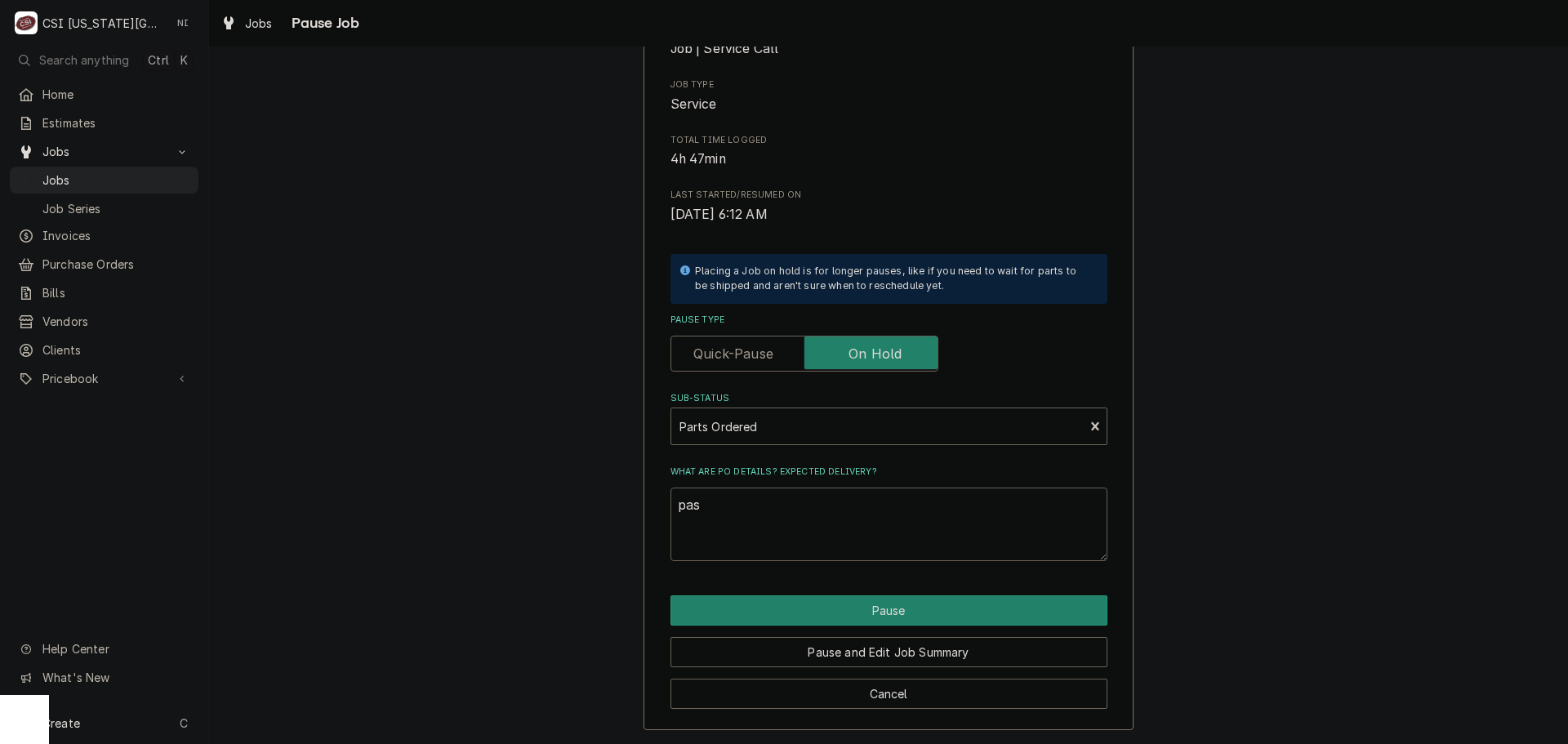
type textarea "x"
type textarea "pass"
type textarea "x"
type textarea "passr"
type textarea "x"
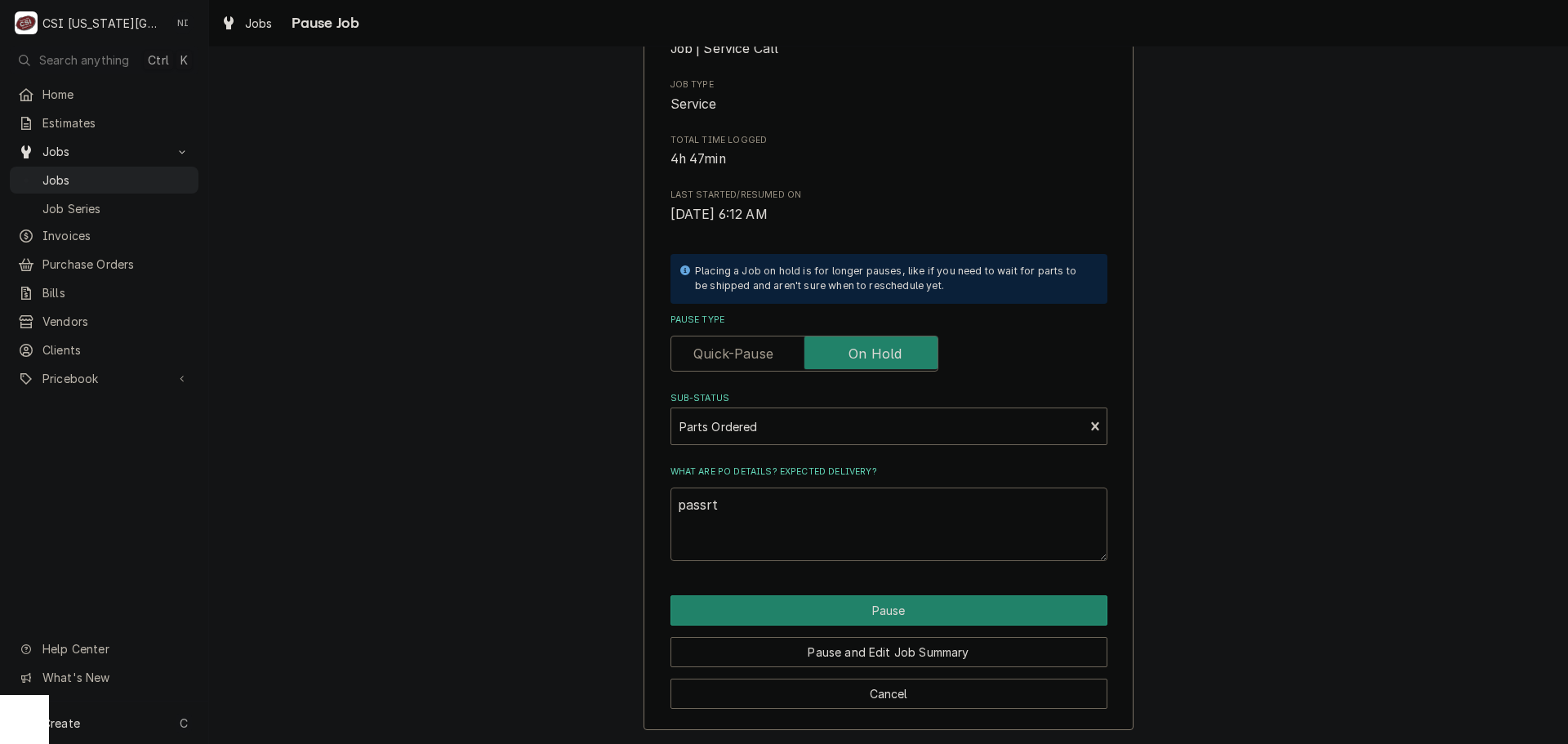
type textarea "passrts"
type textarea "x"
type textarea "passrts"
type textarea "x"
type textarea "passrts"
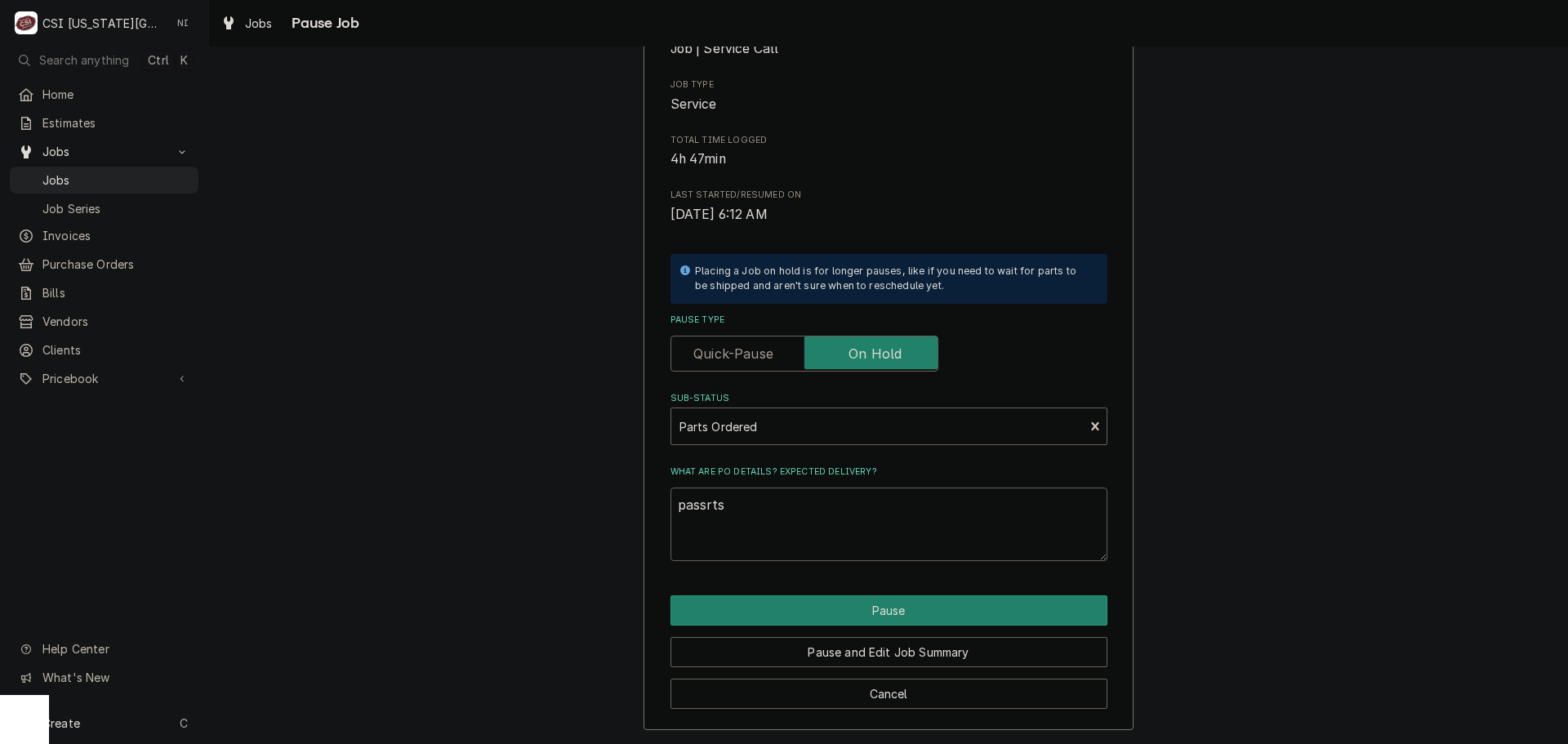
type textarea "x"
type textarea "passrt"
type textarea "x"
type textarea "passr"
type textarea "x"
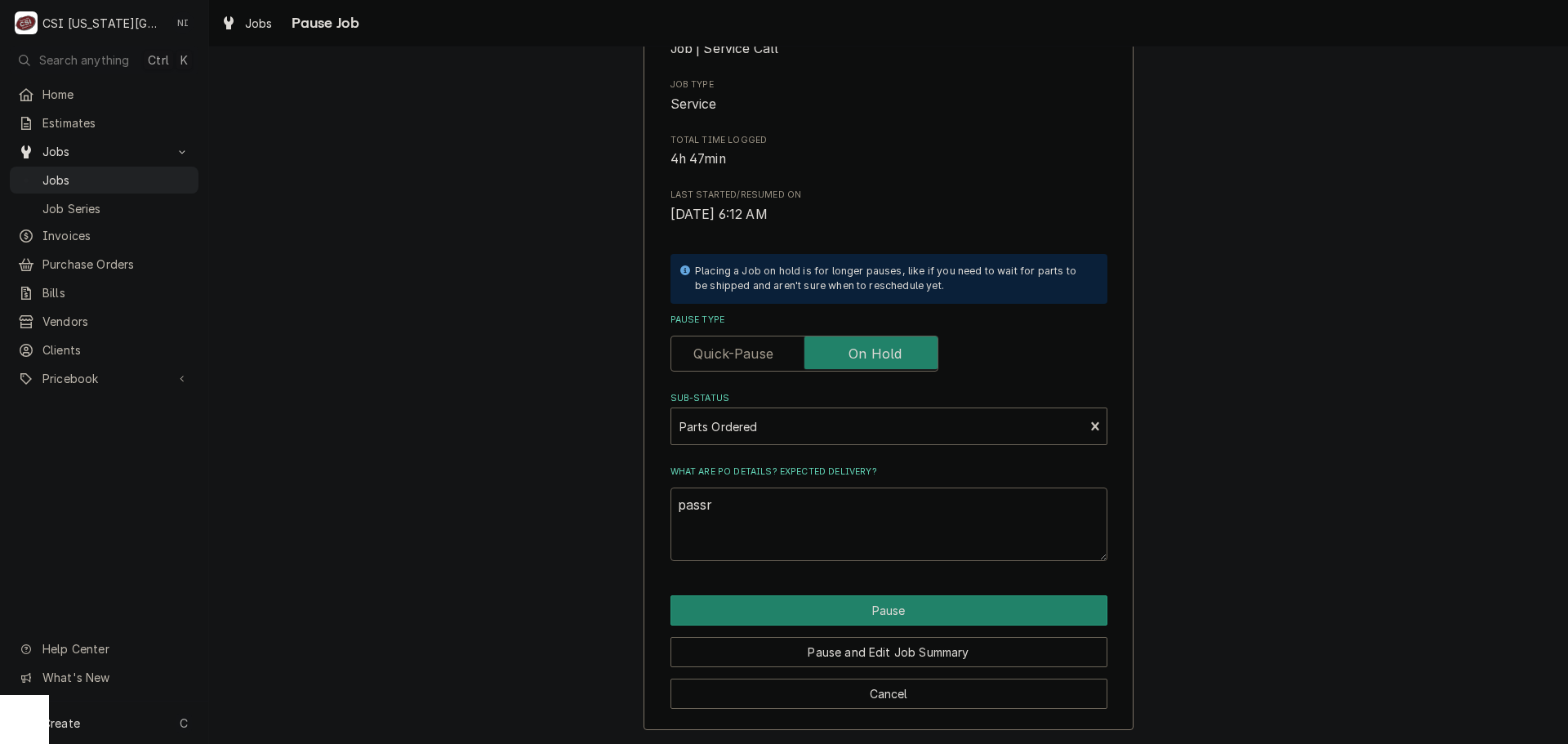
type textarea "pass"
type textarea "x"
type textarea "pas"
type textarea "x"
type textarea "pa"
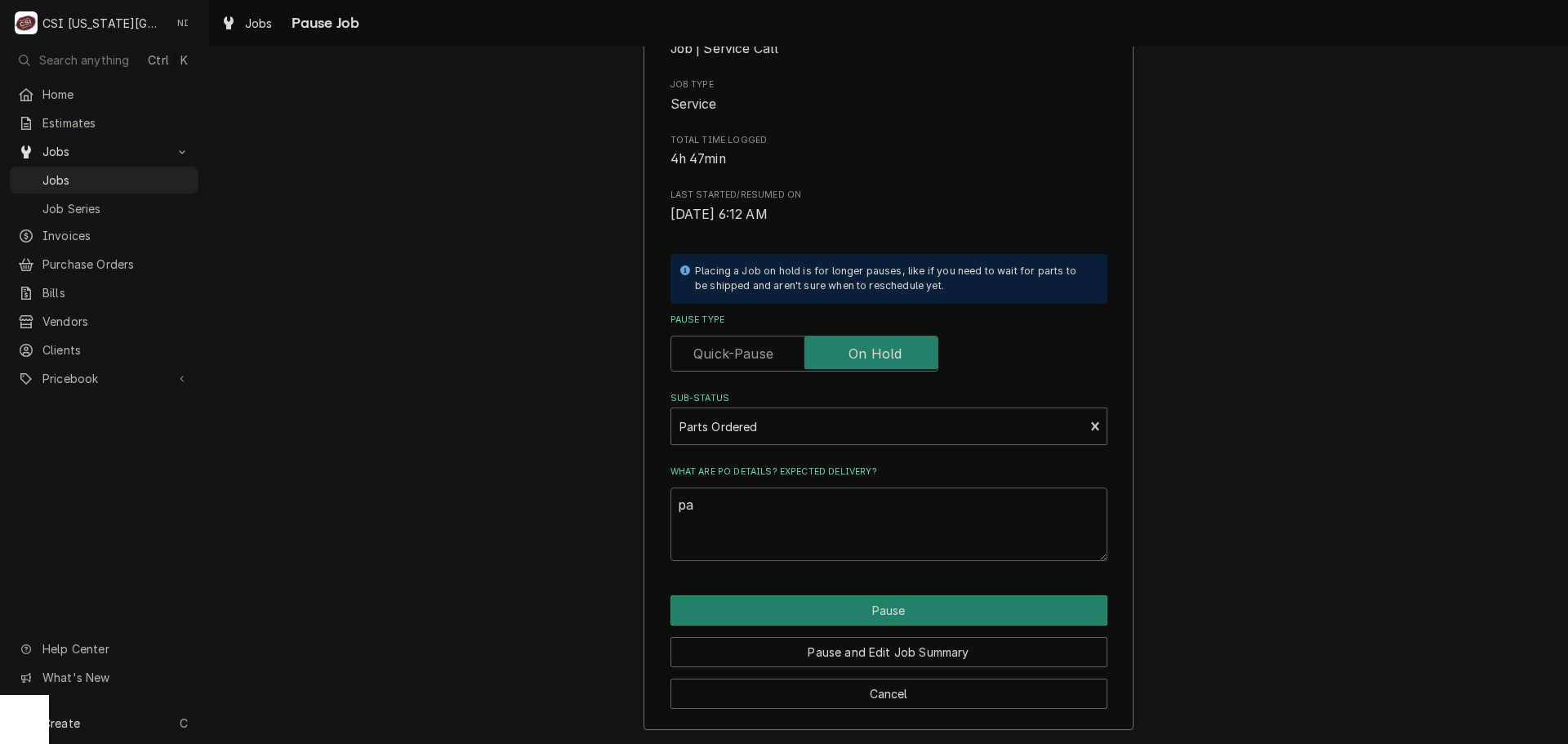
type textarea "x"
type textarea "p"
type textarea "x"
type textarea "O"
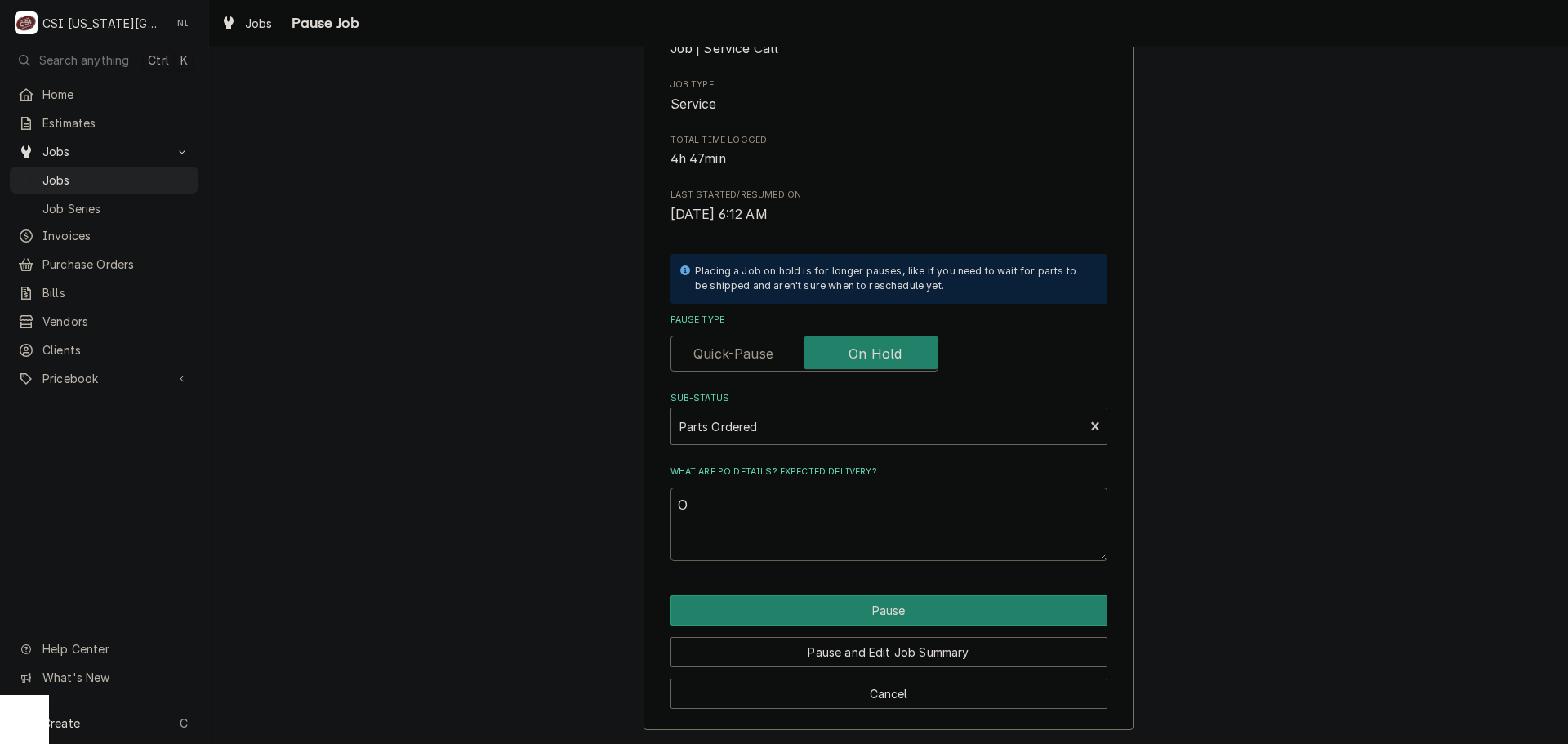
type textarea "x"
type textarea "Op"
type textarea "x"
type textarea "Opa"
type textarea "x"
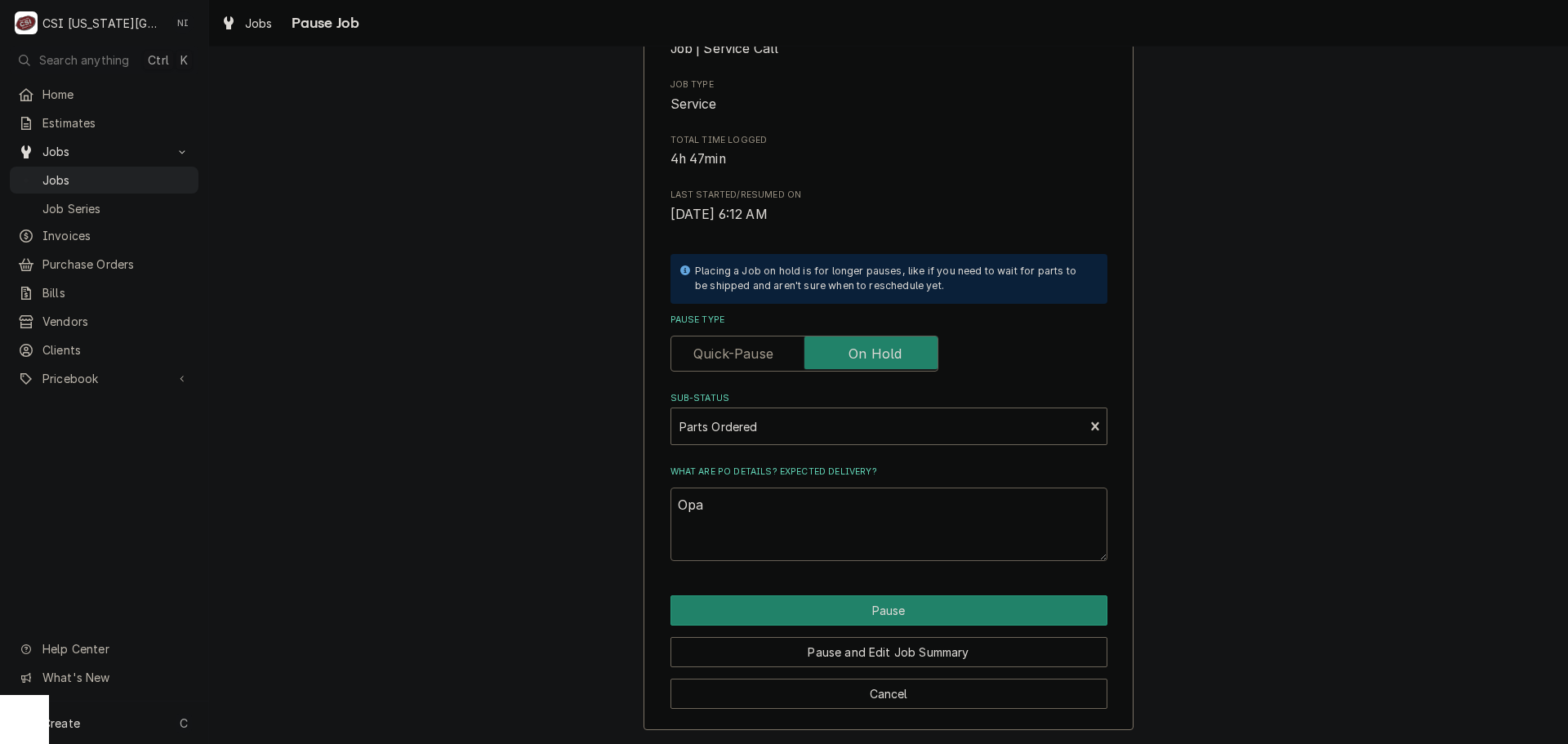
type textarea "Opar"
type textarea "x"
type textarea "Opars"
type textarea "x"
type textarea "Opar"
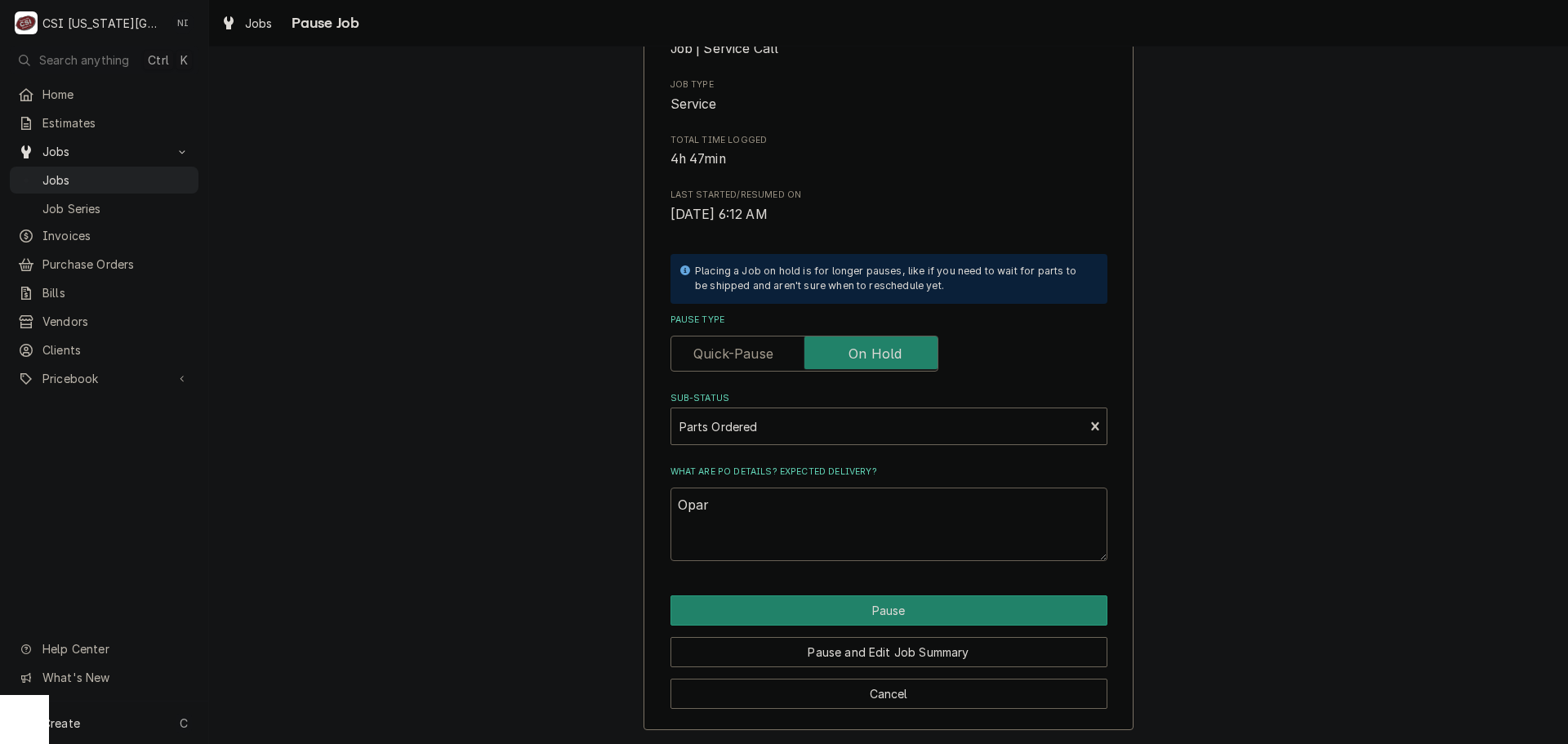
type textarea "x"
type textarea "Opa"
type textarea "x"
type textarea "Op"
type textarea "x"
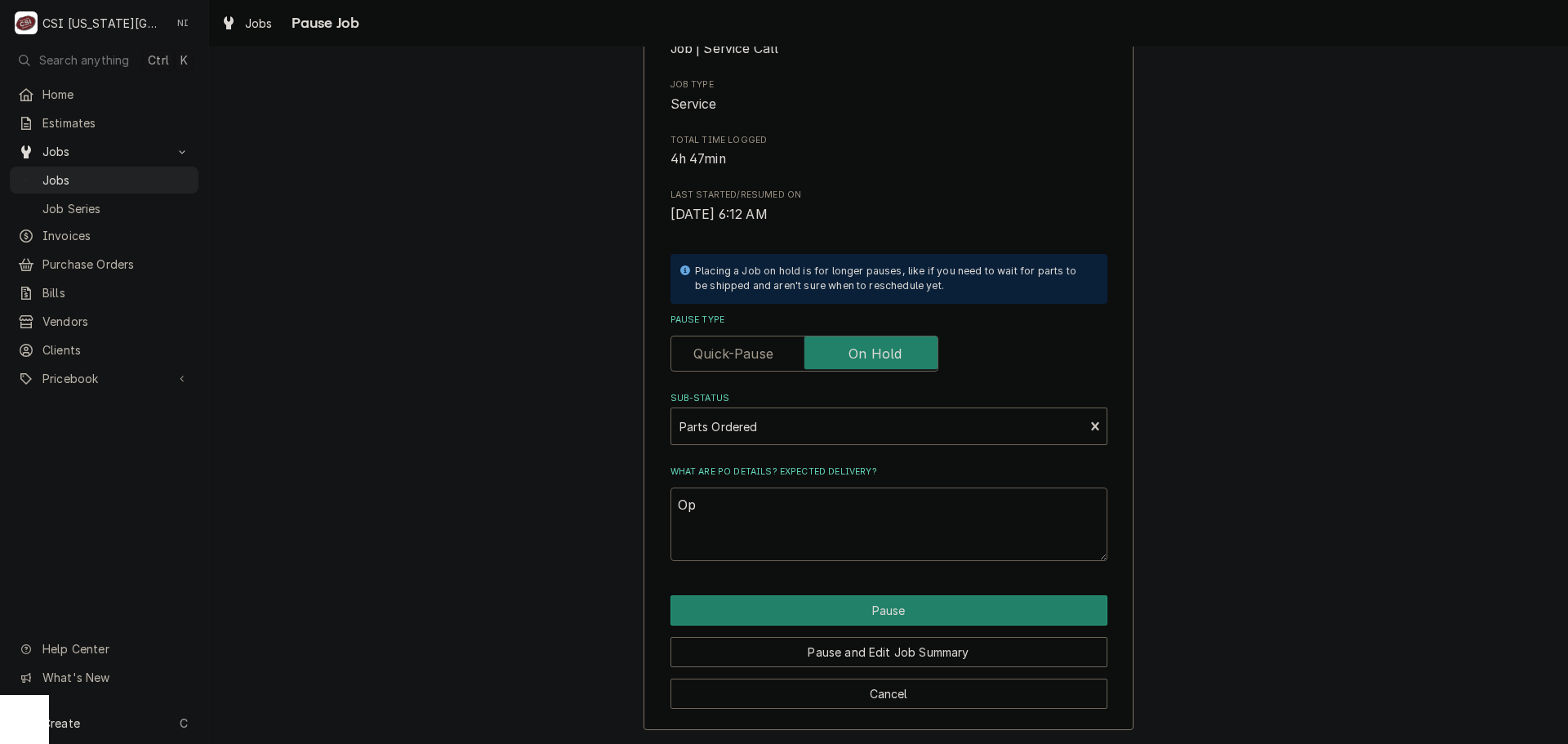
type textarea "O"
type textarea "x"
type textarea "p"
type textarea "x"
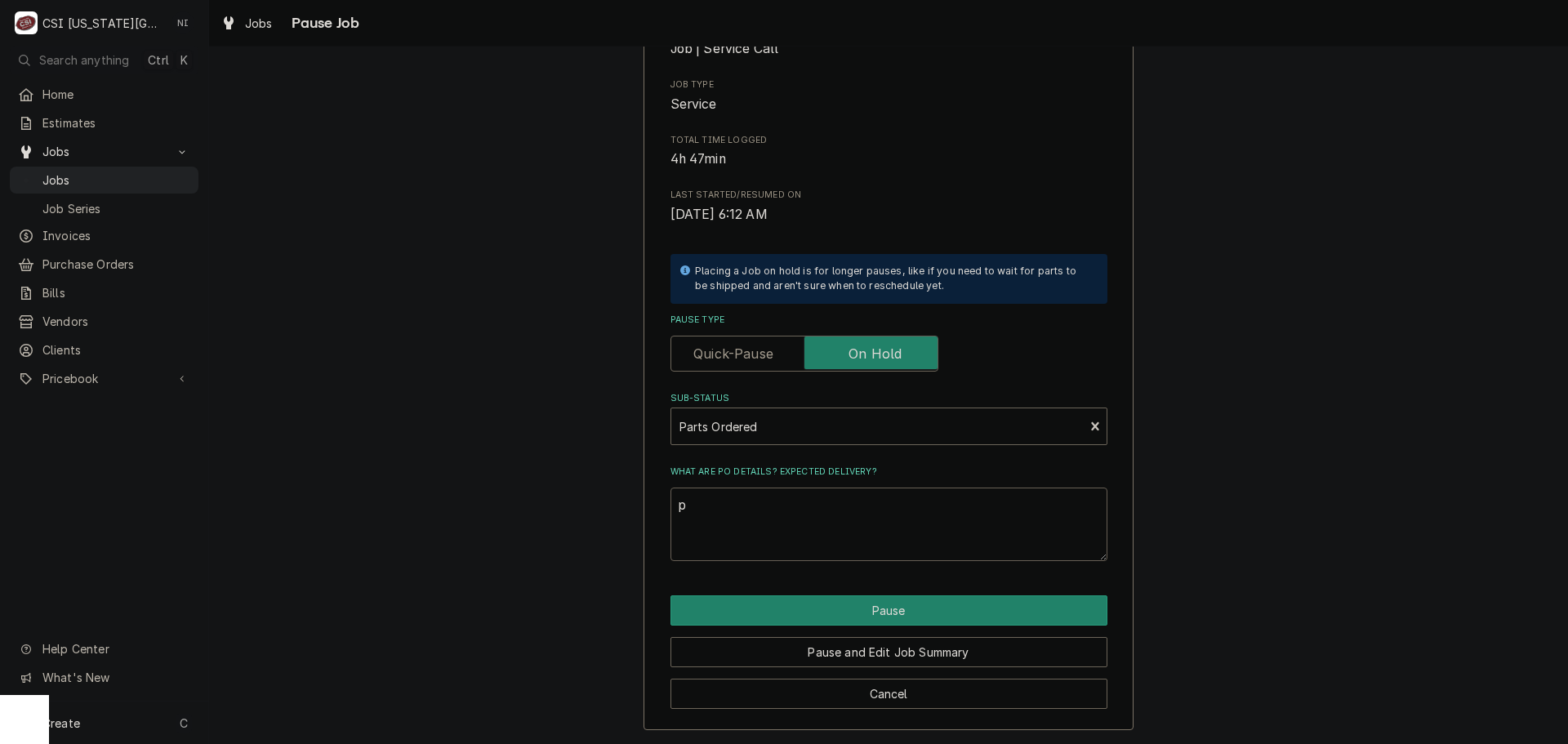
type textarea "pa"
type textarea "x"
type textarea "par"
type textarea "x"
type textarea "part"
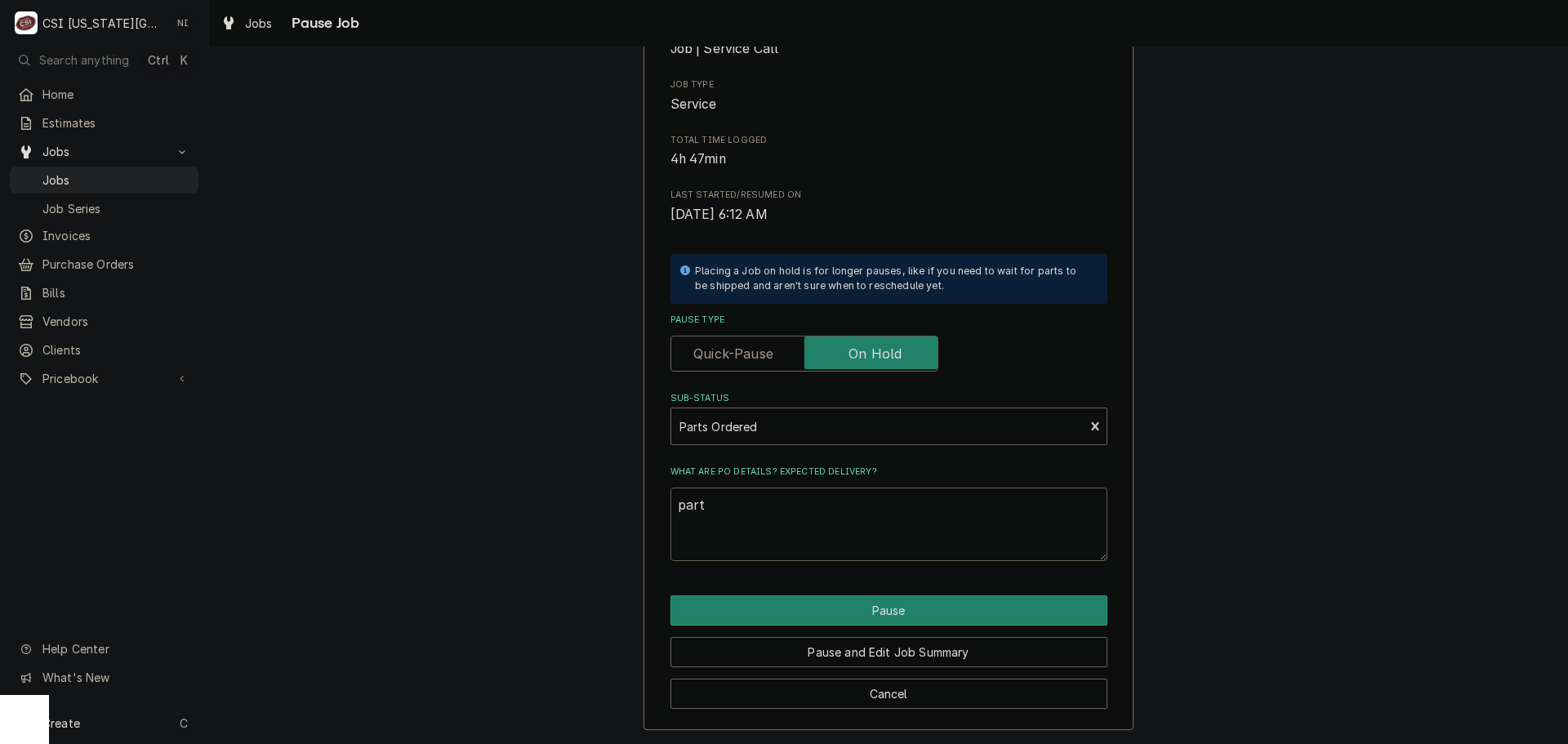
type textarea "x"
type textarea "parts"
type textarea "x"
type textarea "parts"
type textarea "x"
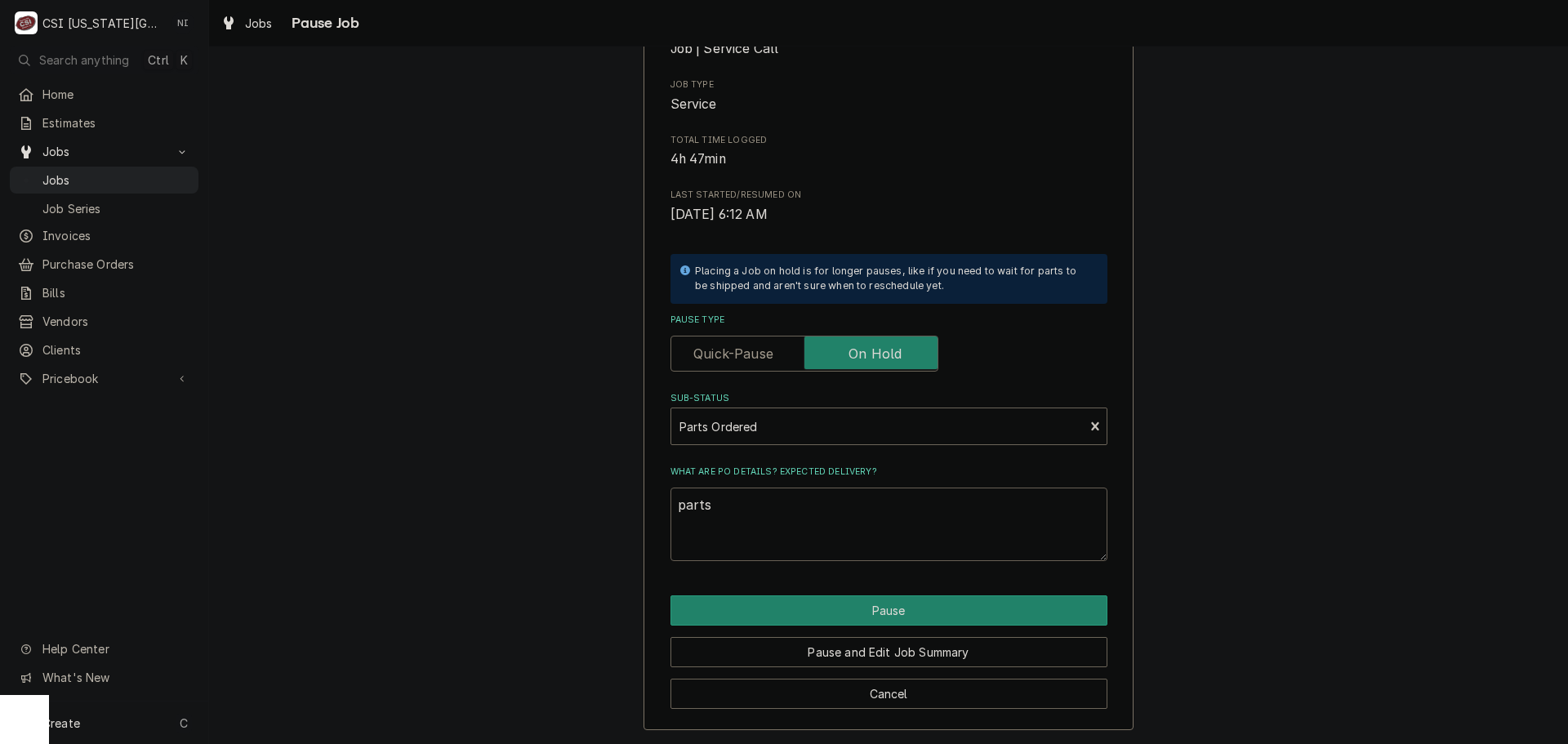
type textarea "parts o"
type textarea "x"
type textarea "parts or"
type textarea "x"
type textarea "parts orde"
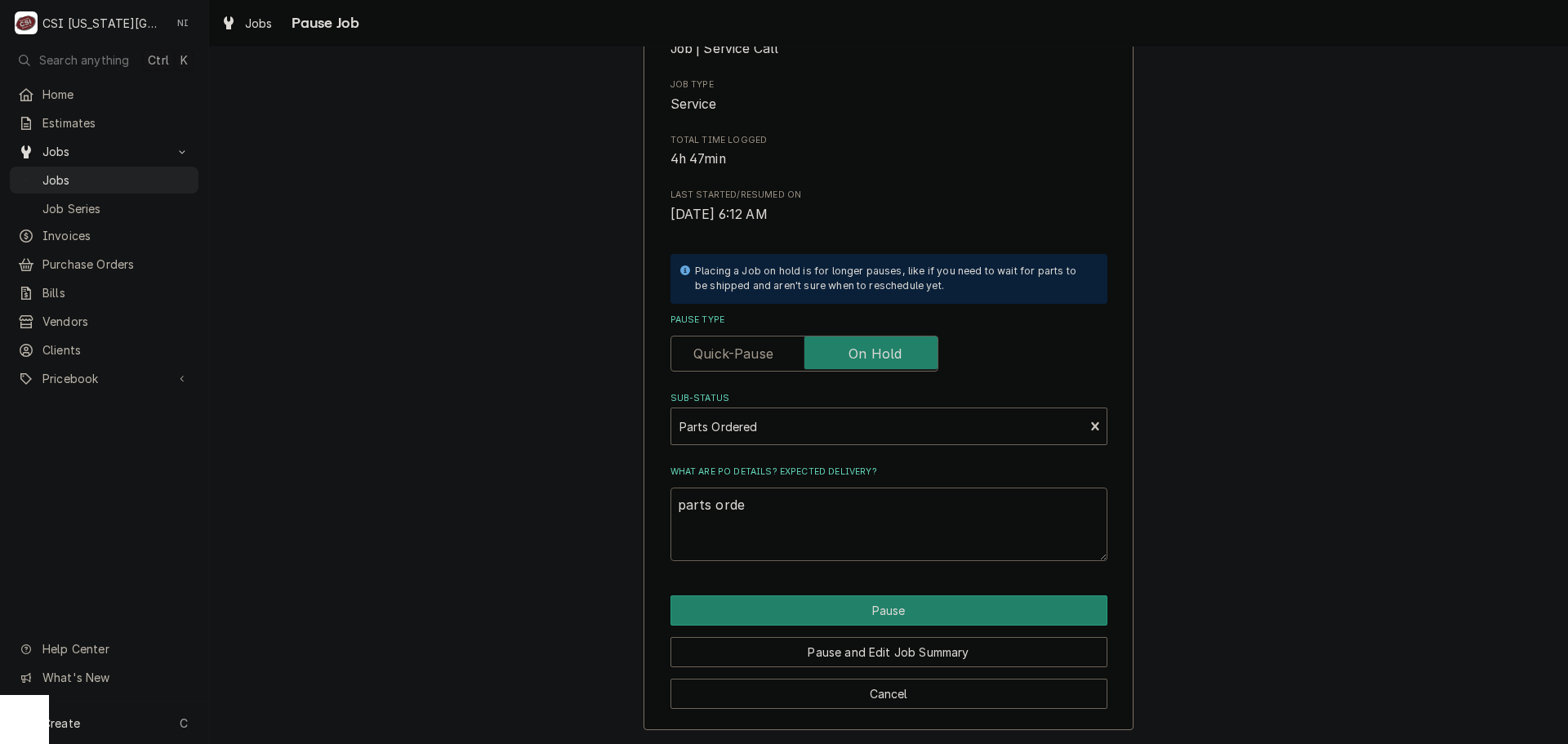
type textarea "x"
type textarea "parts order"
type textarea "x"
type textarea "parts ordere"
type textarea "x"
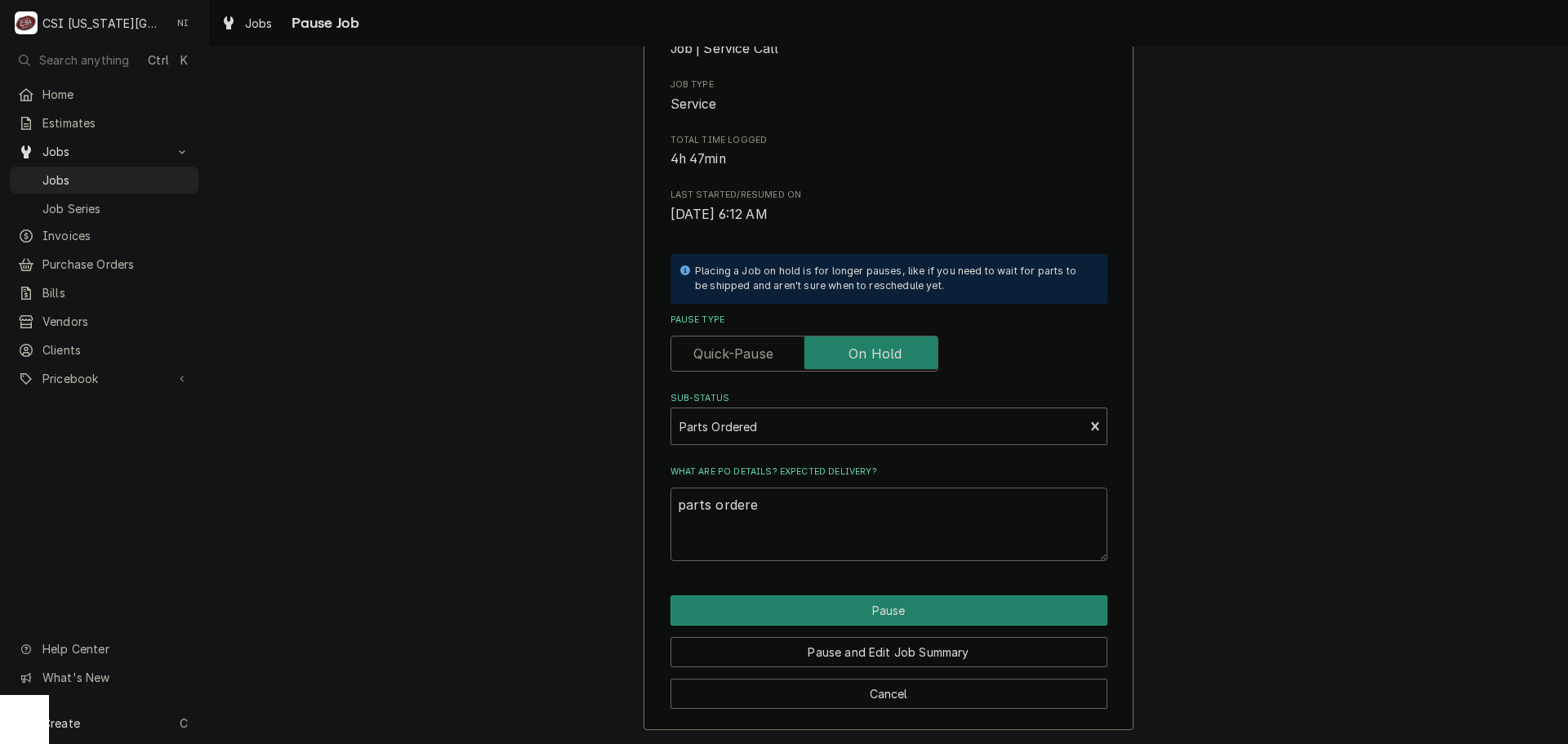
type textarea "parts ordered"
type textarea "x"
type textarea "parts ordered"
type textarea "x"
type textarea "parts ordered o"
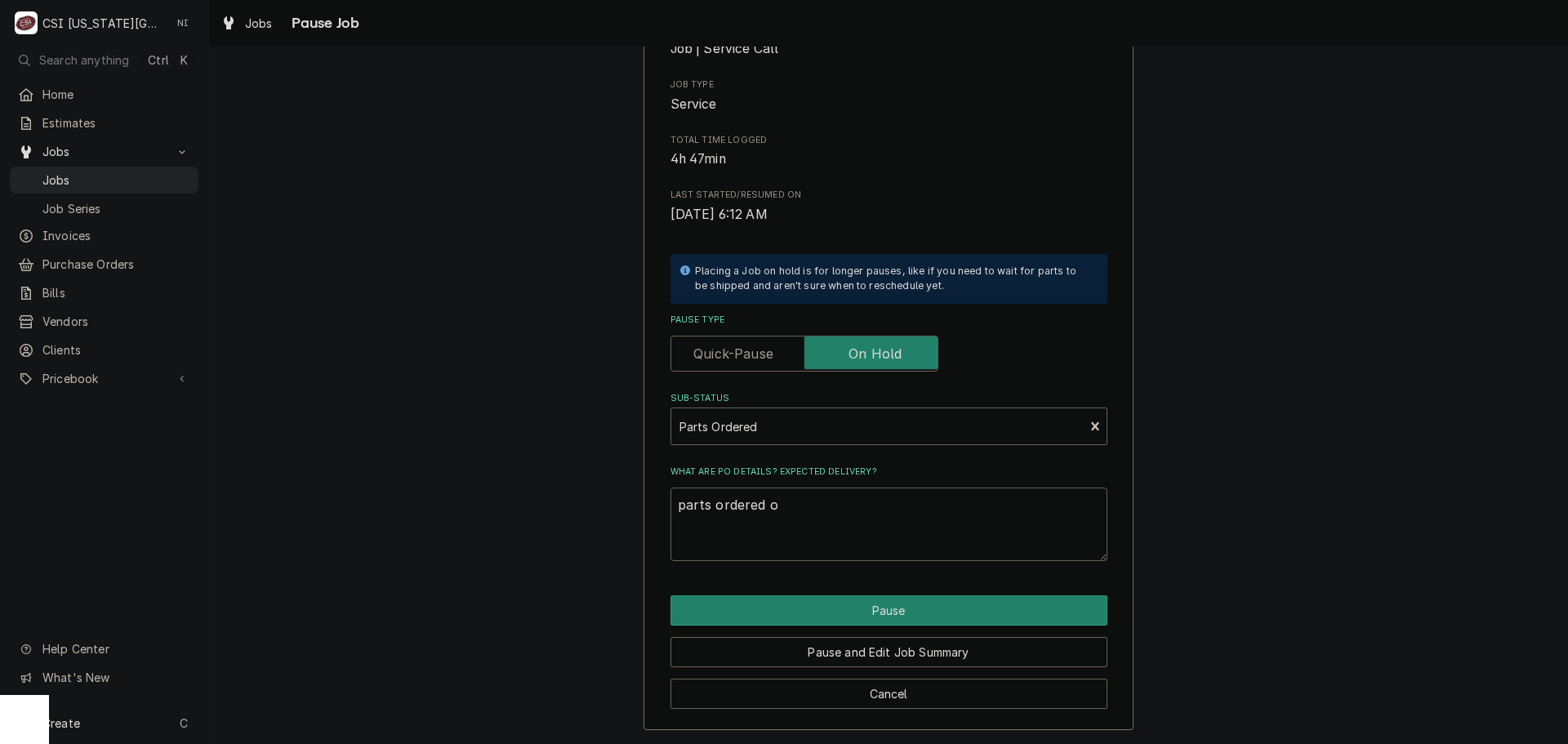
type textarea "x"
type textarea "parts ordered on"
type textarea "x"
type textarea "parts ordered on"
type textarea "x"
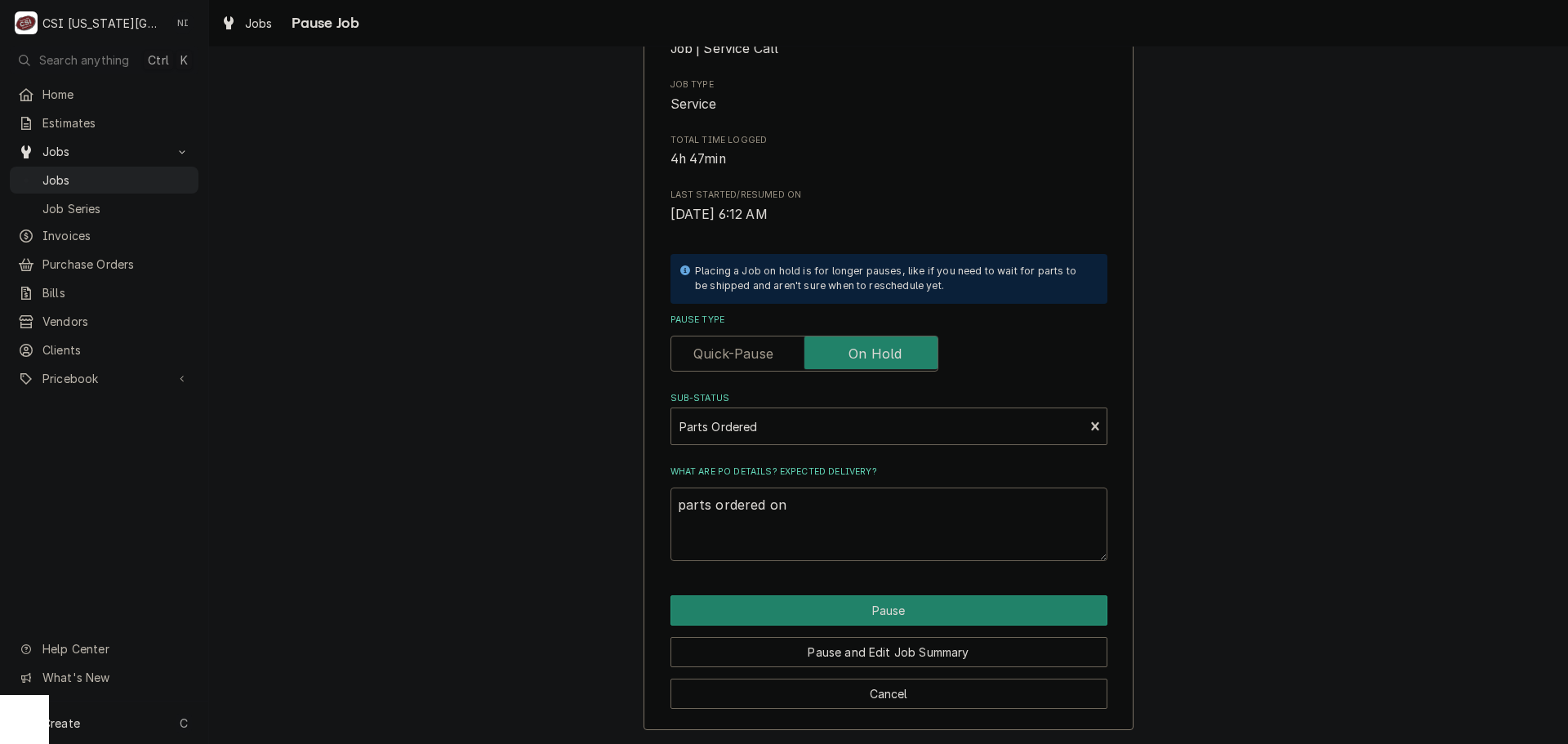
type textarea "parts ordered on P"
type textarea "x"
type textarea "parts ordered on Po"
type textarea "x"
type textarea "parts ordered on Po"
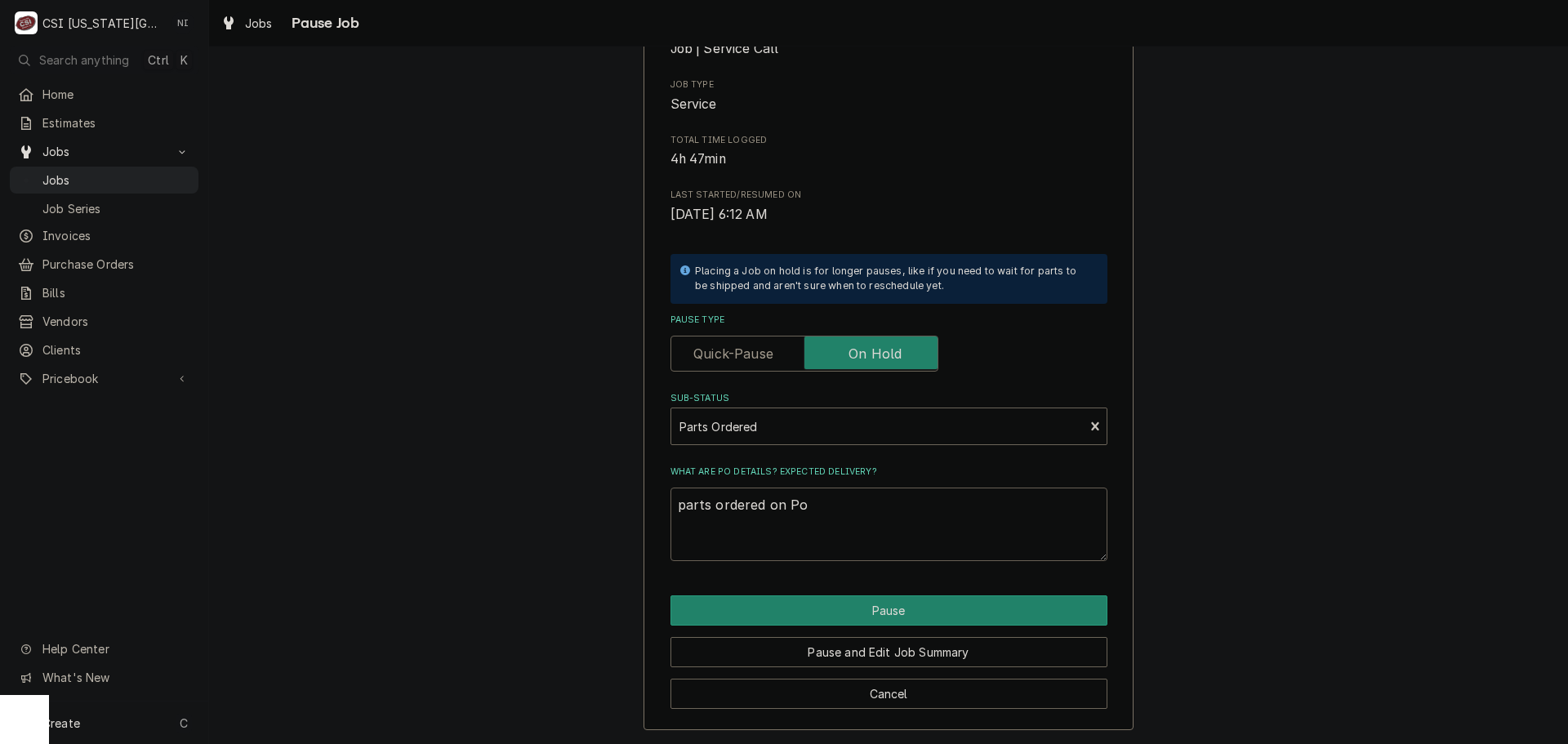
type textarea "x"
type textarea "parts ordered on Po 3"
type textarea "x"
type textarea "parts ordered on Po 30"
type textarea "x"
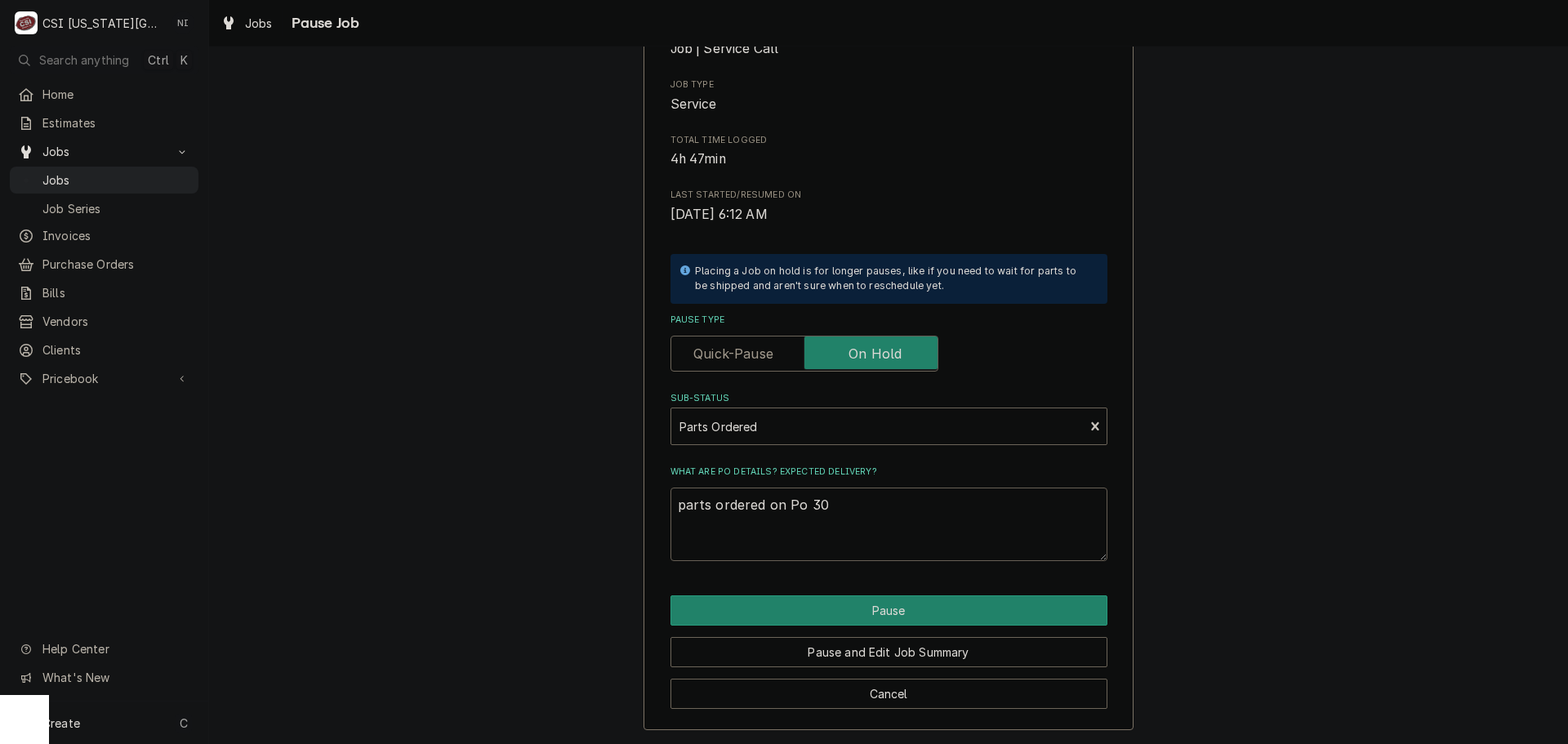
type textarea "parts ordered on Po 301"
type textarea "x"
type textarea "parts ordered on Po 3016"
type textarea "x"
type textarea "parts ordered on Po 30169"
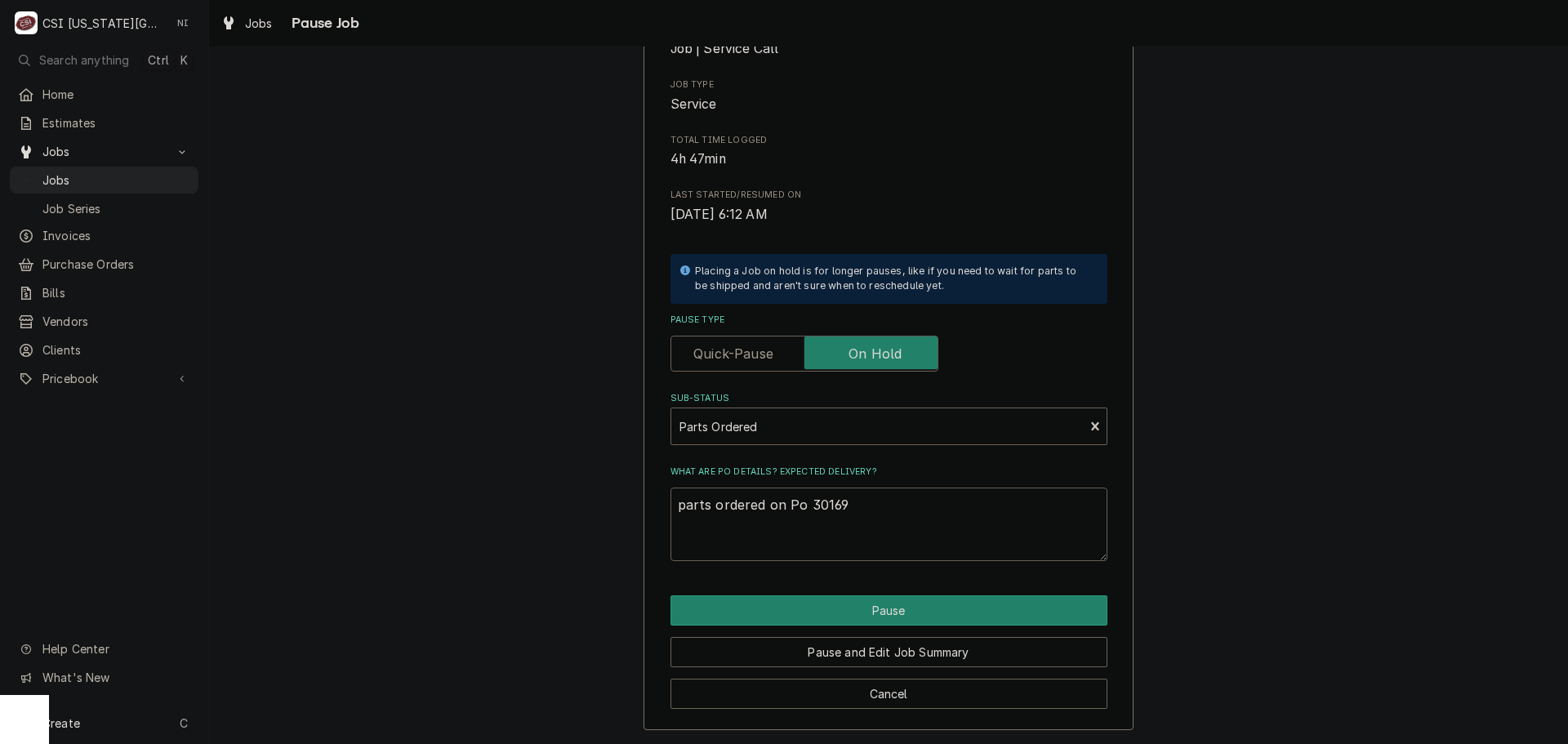
type textarea "x"
type textarea "parts ordered on Po 301698"
type textarea "x"
type textarea "parts ordered on Po 301698,"
type textarea "x"
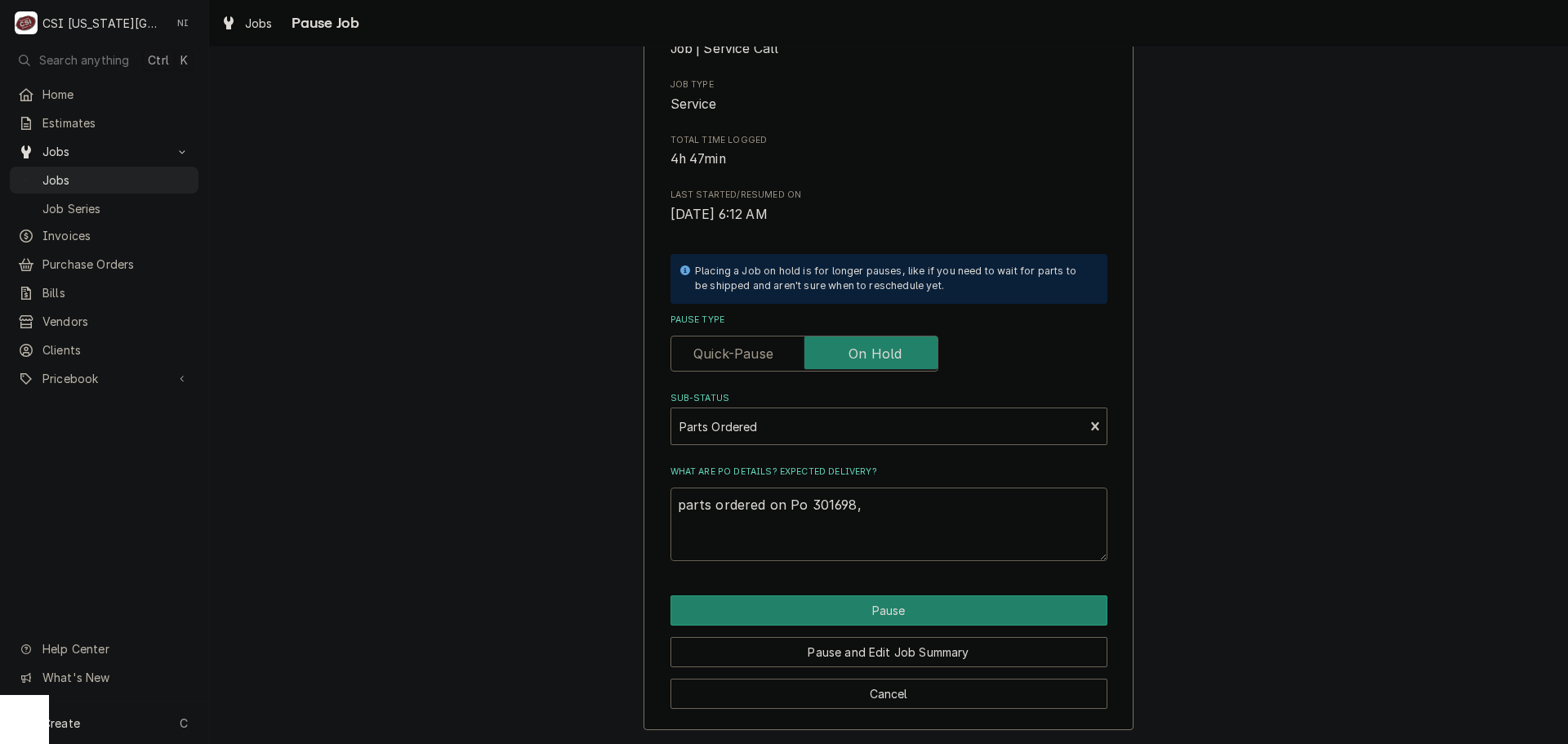
type textarea "parts ordered on Po 301698,"
type textarea "x"
type textarea "parts ordered on Po 301698,"
type textarea "x"
type textarea "parts ordered on Po 301698"
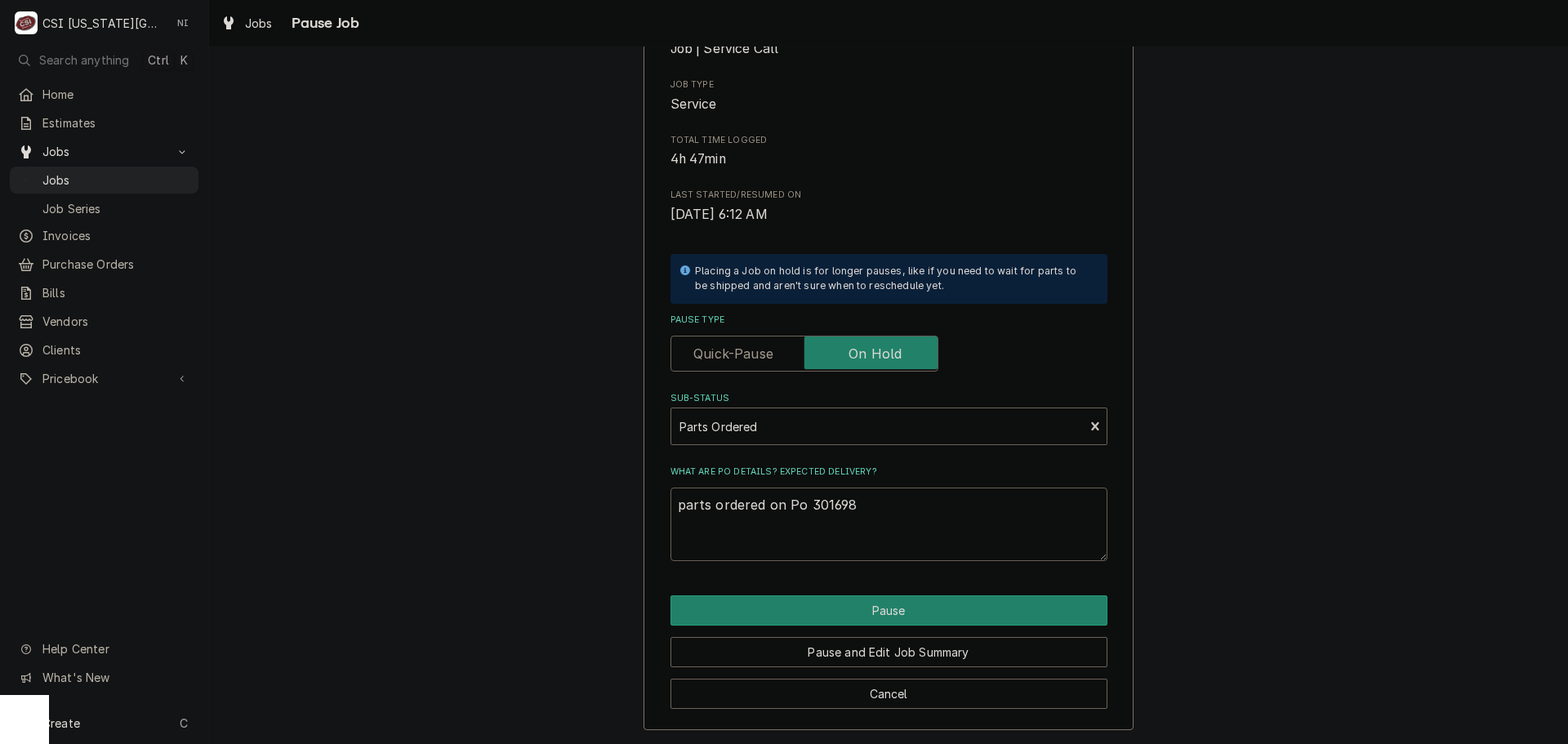
type textarea "x"
type textarea "parts ordered on Po 301698"
type textarea "x"
type textarea "parts ordered on Po 301698 a"
type textarea "x"
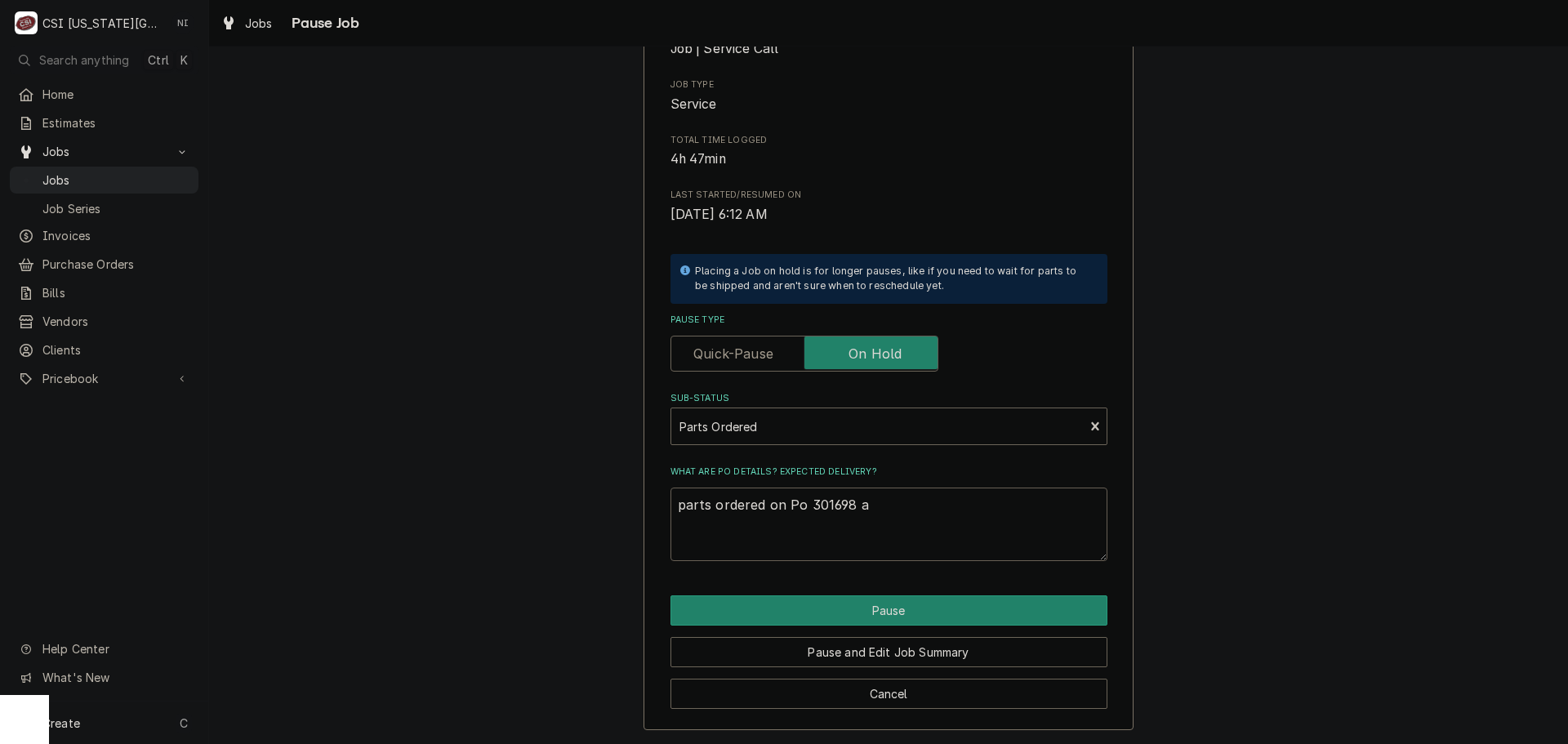
type textarea "parts ordered on Po 301698 an"
type textarea "x"
type textarea "parts ordered on Po 301698 and"
type textarea "x"
type textarea "parts ordered on Po 301698 and"
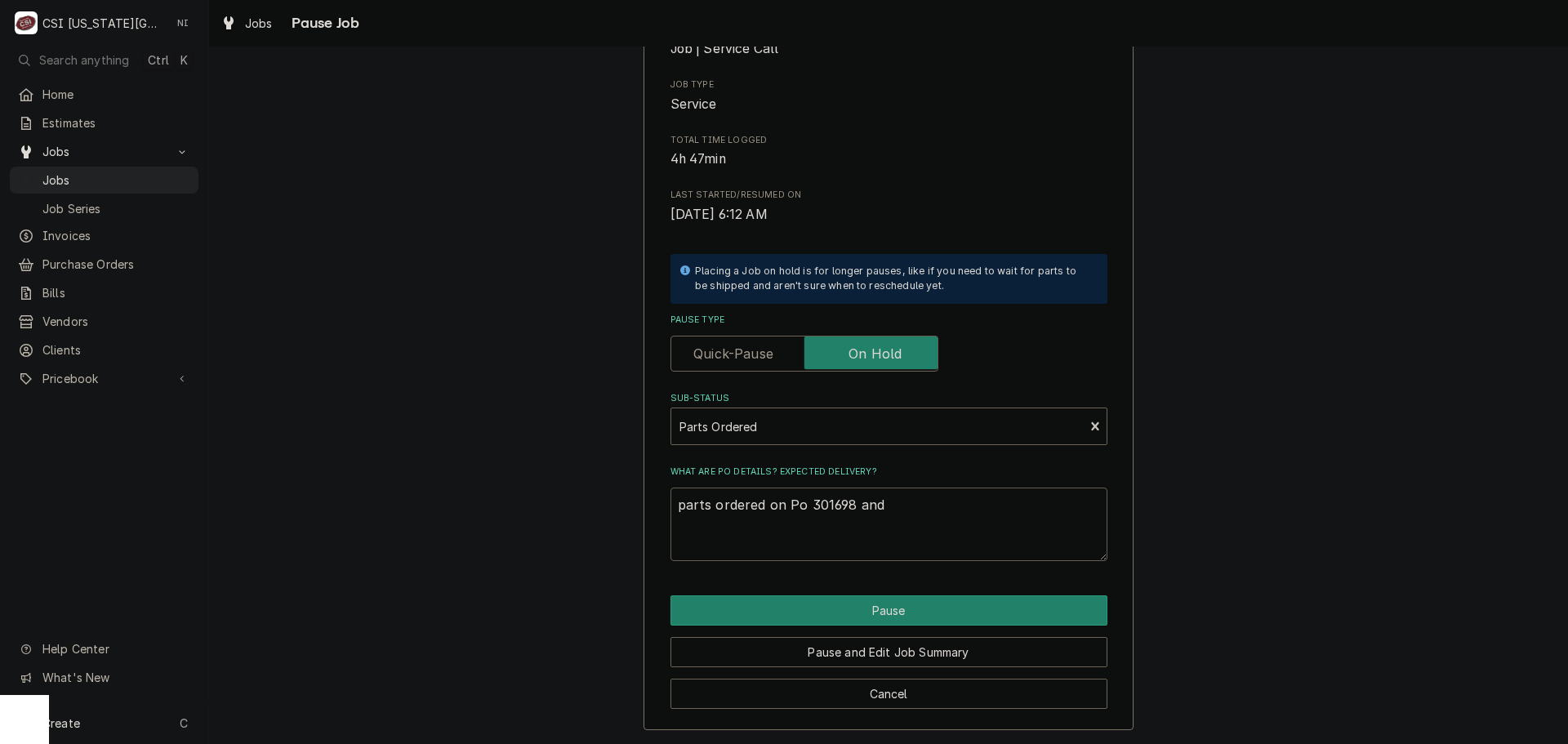
type textarea "x"
type textarea "parts ordered on Po 301698 and P"
type textarea "x"
type textarea "parts ordered on Po 301698 and PO"
type textarea "x"
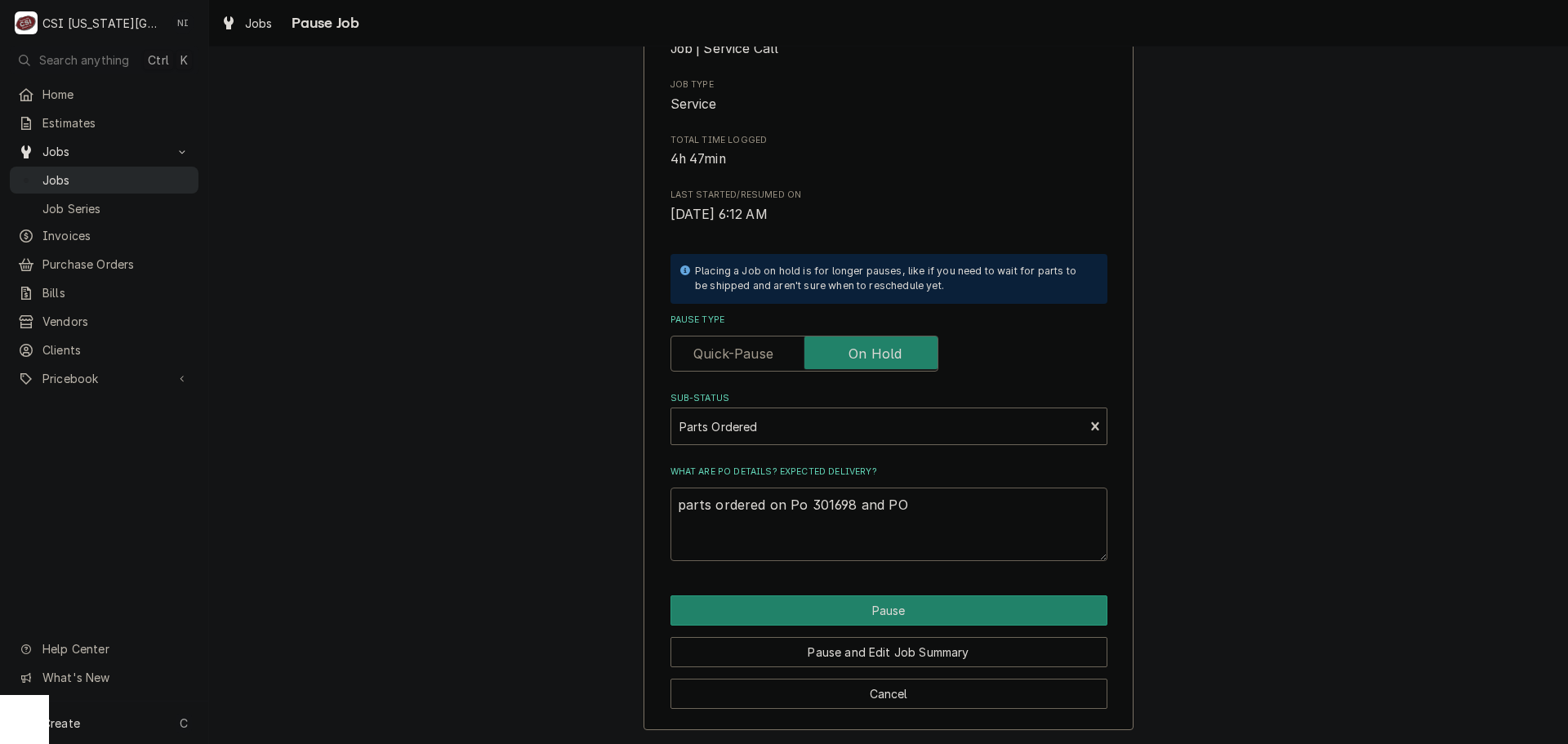
type textarea "parts ordered on Po 301698 and PO"
click at [126, 171] on span "Jobs" at bounding box center [116, 180] width 147 height 17
click at [917, 505] on textarea "parts ordered on Po 301698 and PO" at bounding box center [889, 524] width 437 height 73
type textarea "x"
type textarea "parts ordered on Po 301698 and PO 3"
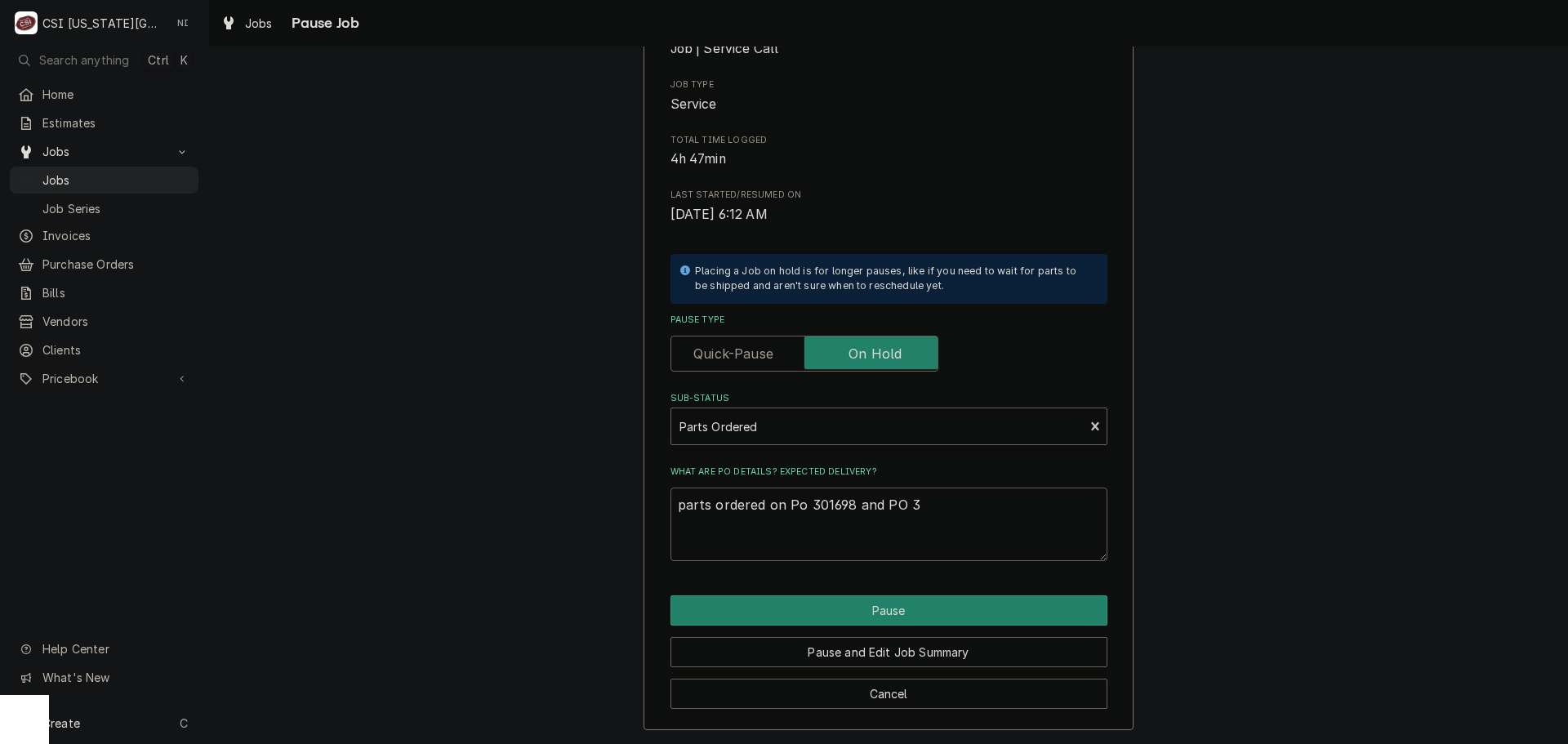
type textarea "x"
type textarea "parts ordered on Po 301698 and PO 30"
type textarea "x"
type textarea "parts ordered on Po 301698 and PO 301"
type textarea "x"
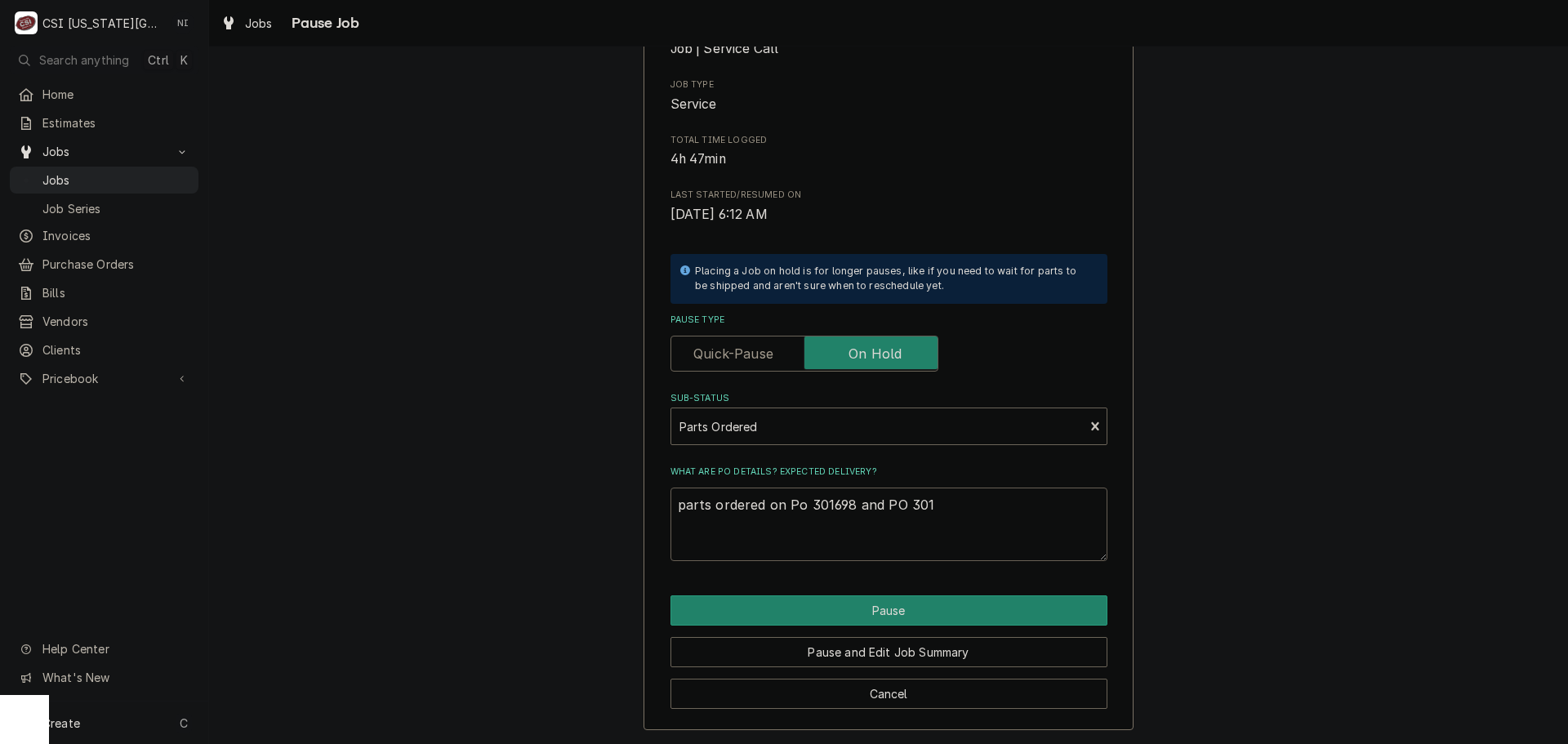
type textarea "parts ordered on Po 301698 and PO 3017"
type textarea "x"
type textarea "parts ordered on Po 301698 and PO 30171"
type textarea "x"
type textarea "parts ordered on Po 301698 and PO 301711"
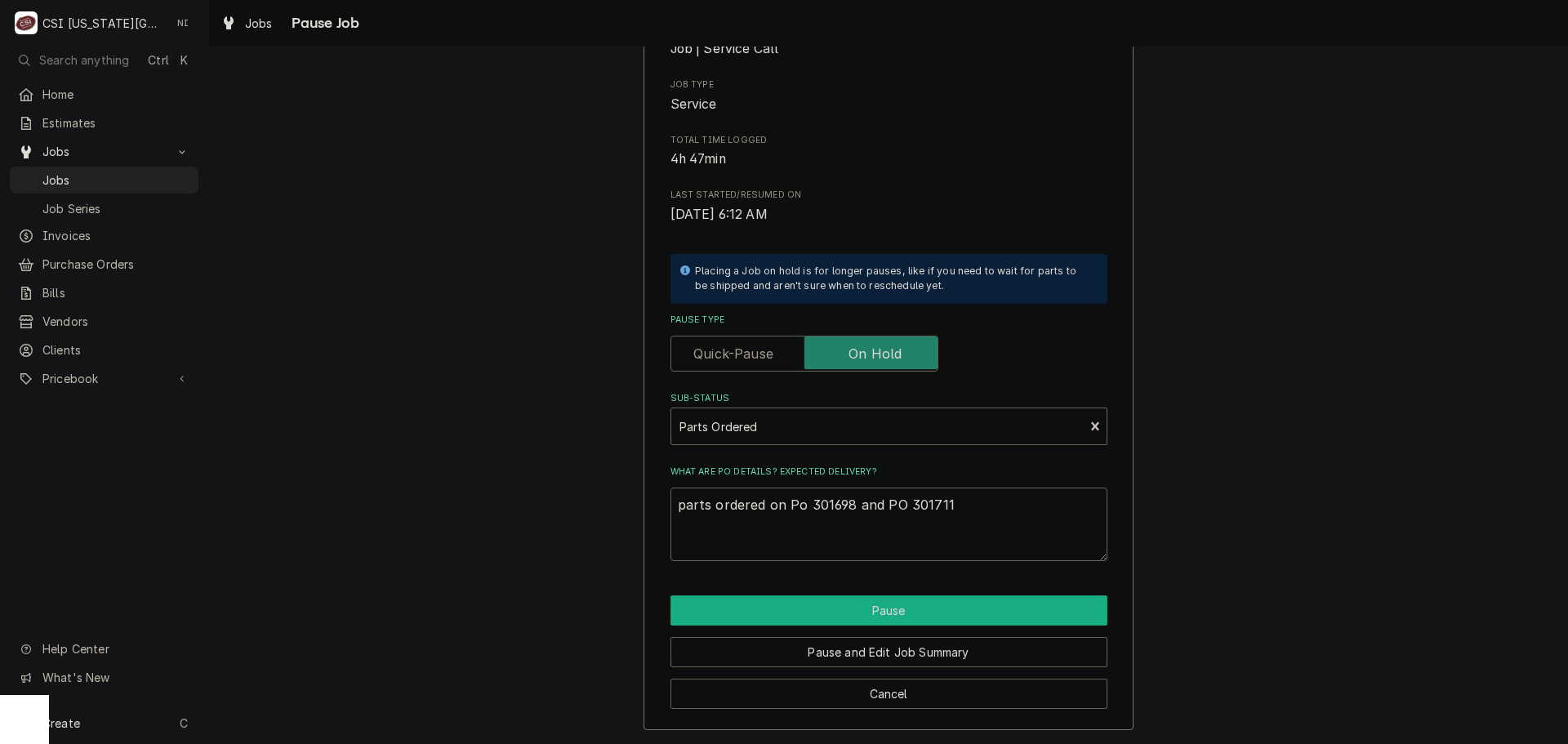
click at [894, 602] on button "Pause" at bounding box center [889, 611] width 437 height 30
type textarea "x"
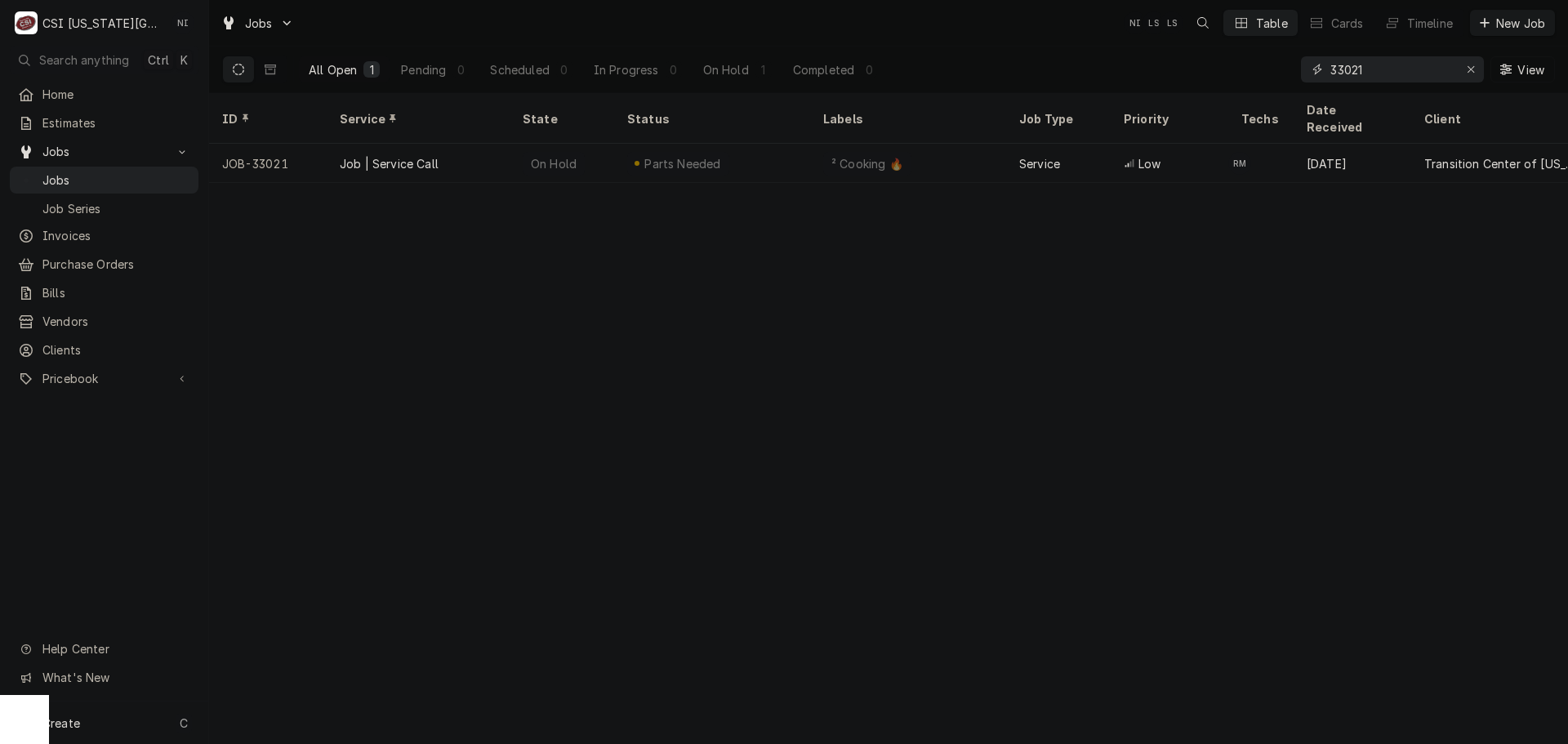
drag, startPoint x: 1371, startPoint y: 74, endPoint x: 1242, endPoint y: 77, distance: 129.0
click at [1244, 77] on div "All Open 1 Pending 0 Scheduled 0 In Progress 0 On Hold 1 Completed 0 33021 View" at bounding box center [889, 70] width 1332 height 46
drag, startPoint x: 1469, startPoint y: 67, endPoint x: 1459, endPoint y: 63, distance: 10.8
click at [1469, 67] on icon "Erase input" at bounding box center [1471, 69] width 9 height 12
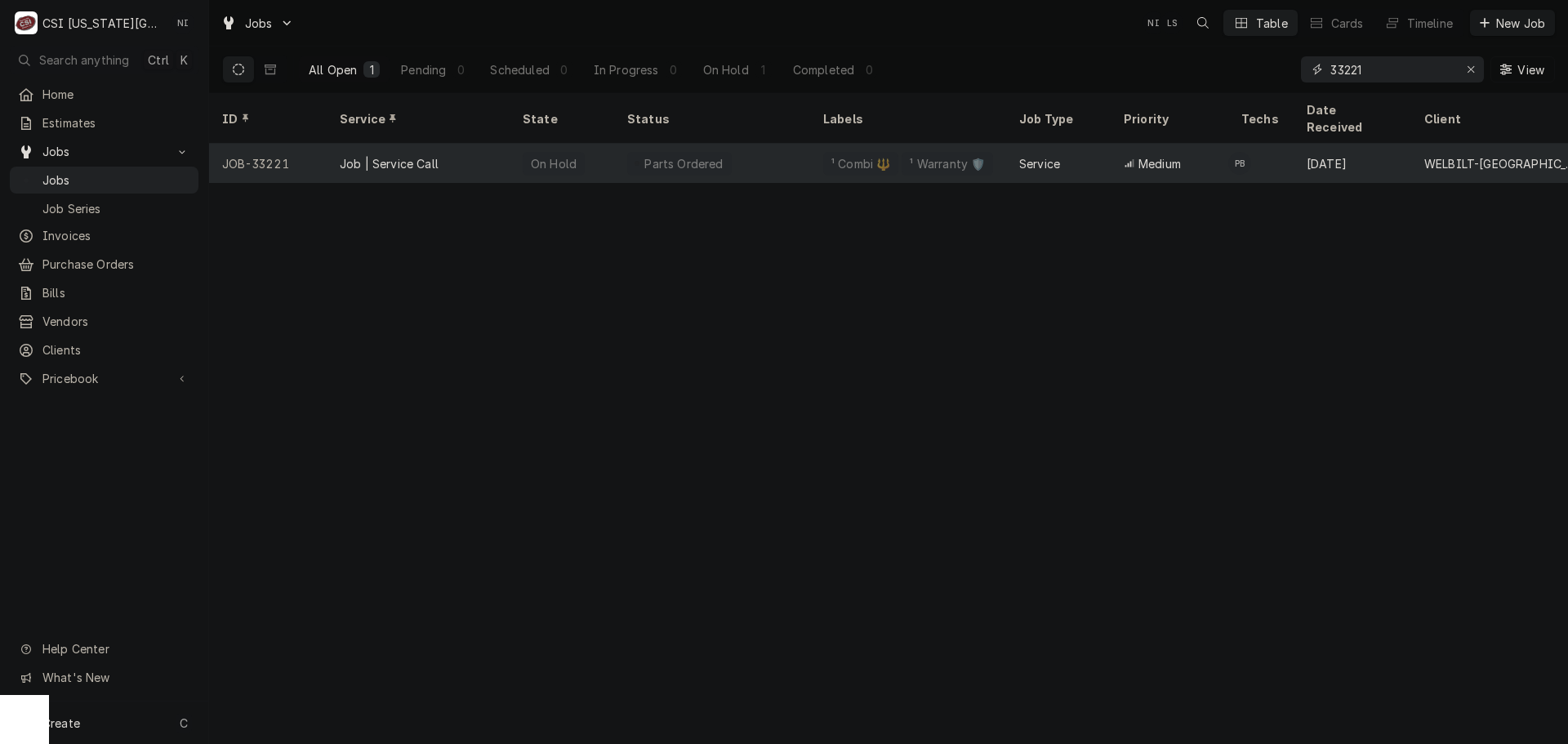
type input "33221"
click at [791, 144] on div "Parts Ordered" at bounding box center [712, 164] width 196 height 40
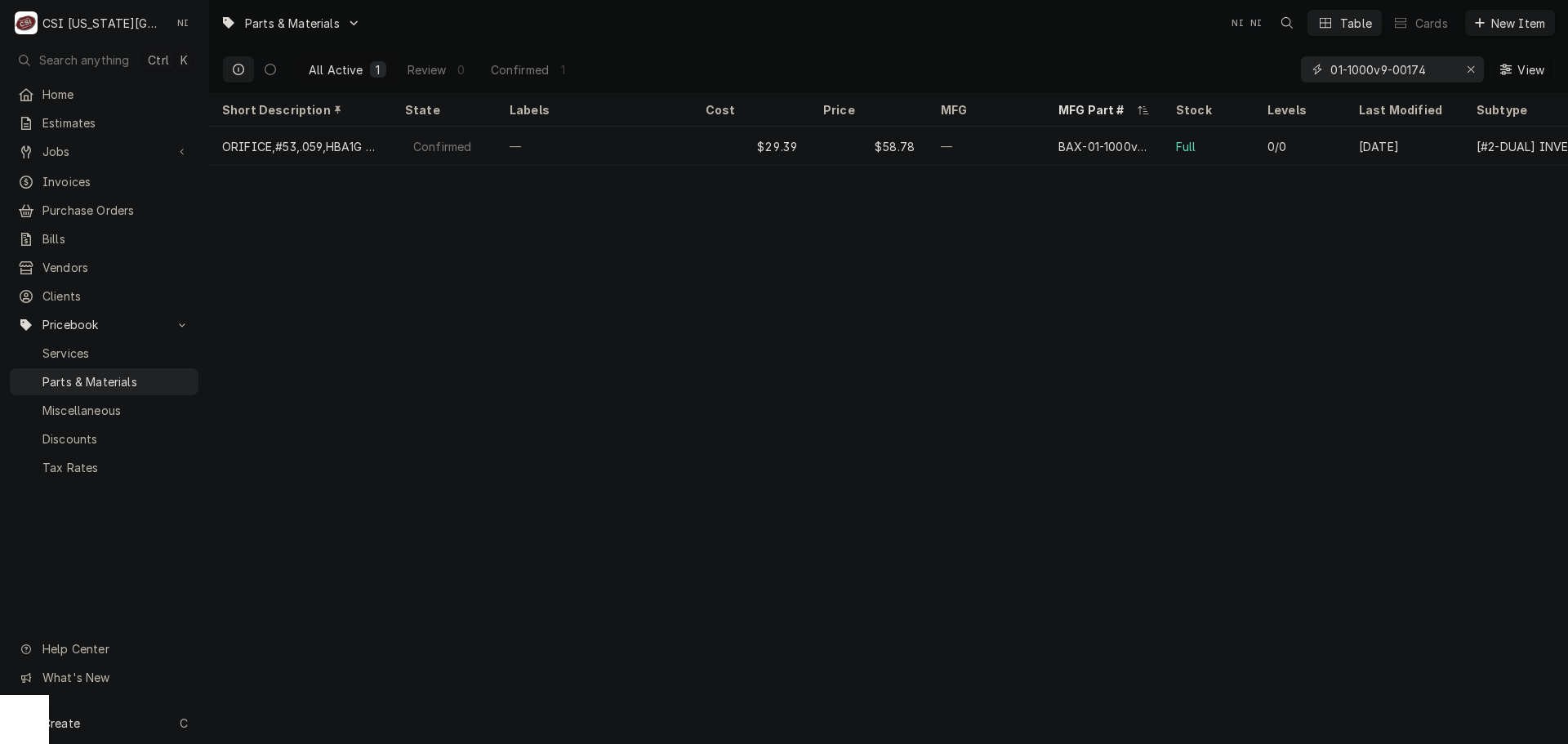
drag, startPoint x: 1446, startPoint y: 73, endPoint x: 1183, endPoint y: 78, distance: 263.0
click at [1183, 78] on div "All Active 1 Review 0 Confirmed 1 01-1000v9-00174 View" at bounding box center [889, 70] width 1332 height 46
paste input "V9-00146"
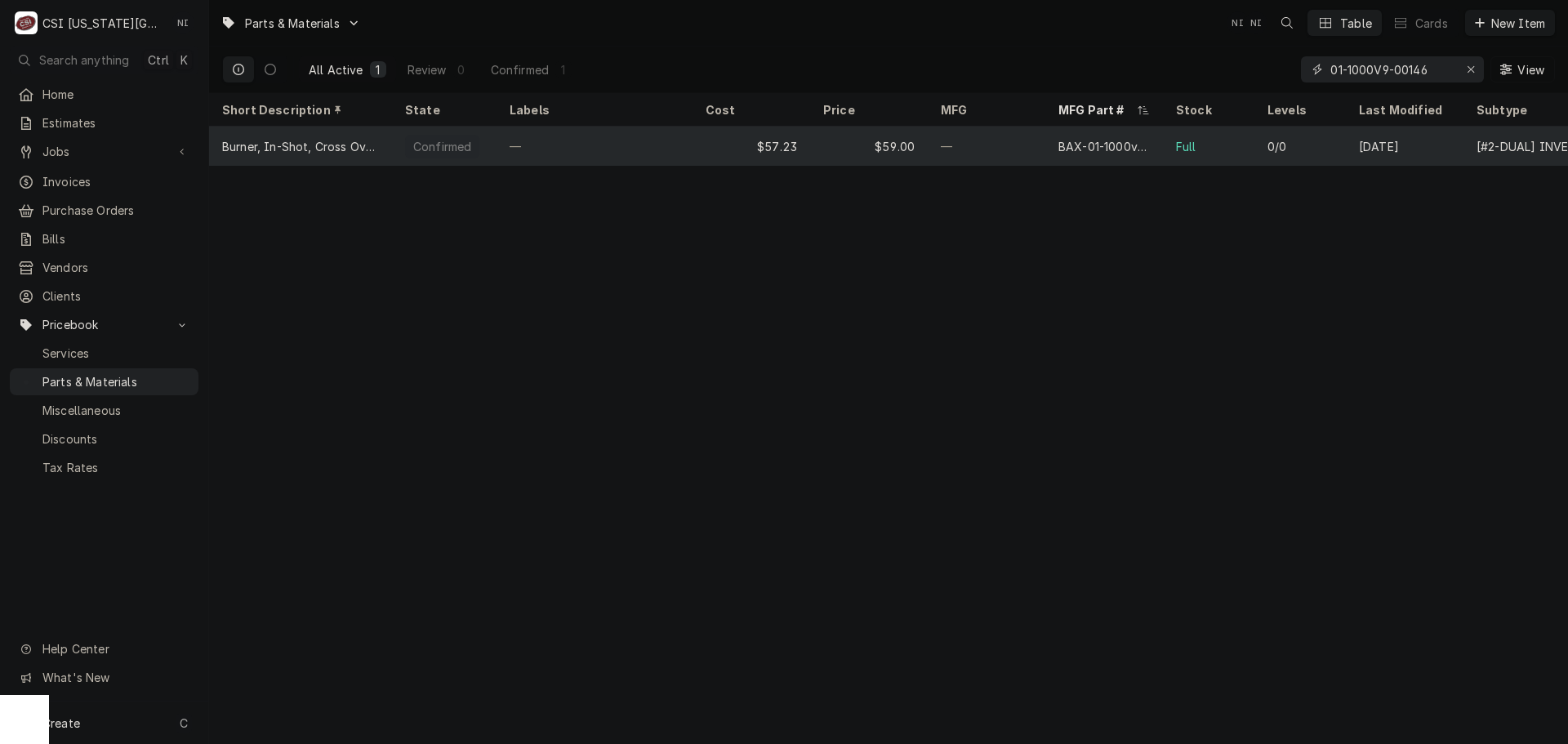
type input "01-1000V9-00146"
click at [1007, 146] on div "—" at bounding box center [987, 147] width 118 height 40
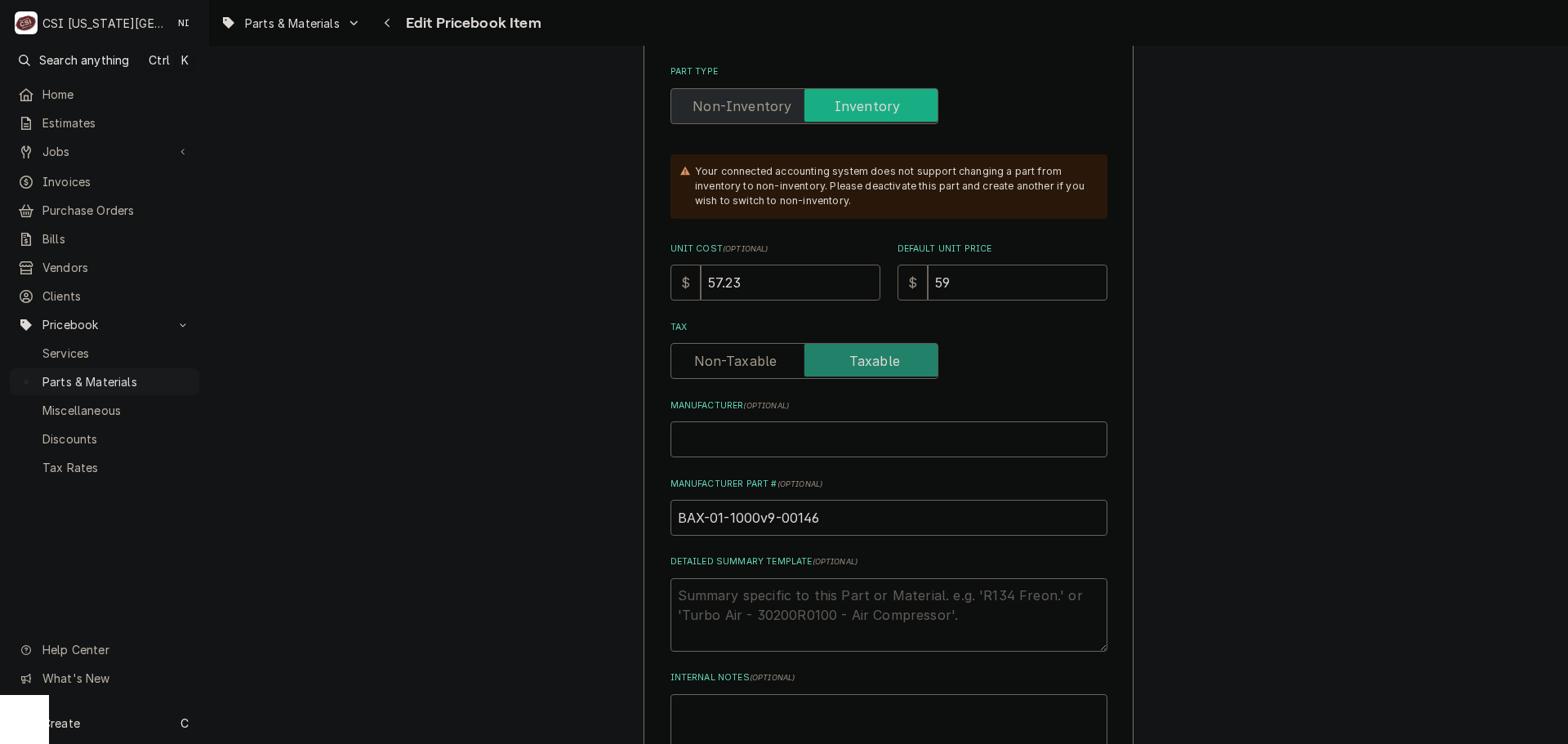
scroll to position [490, 0]
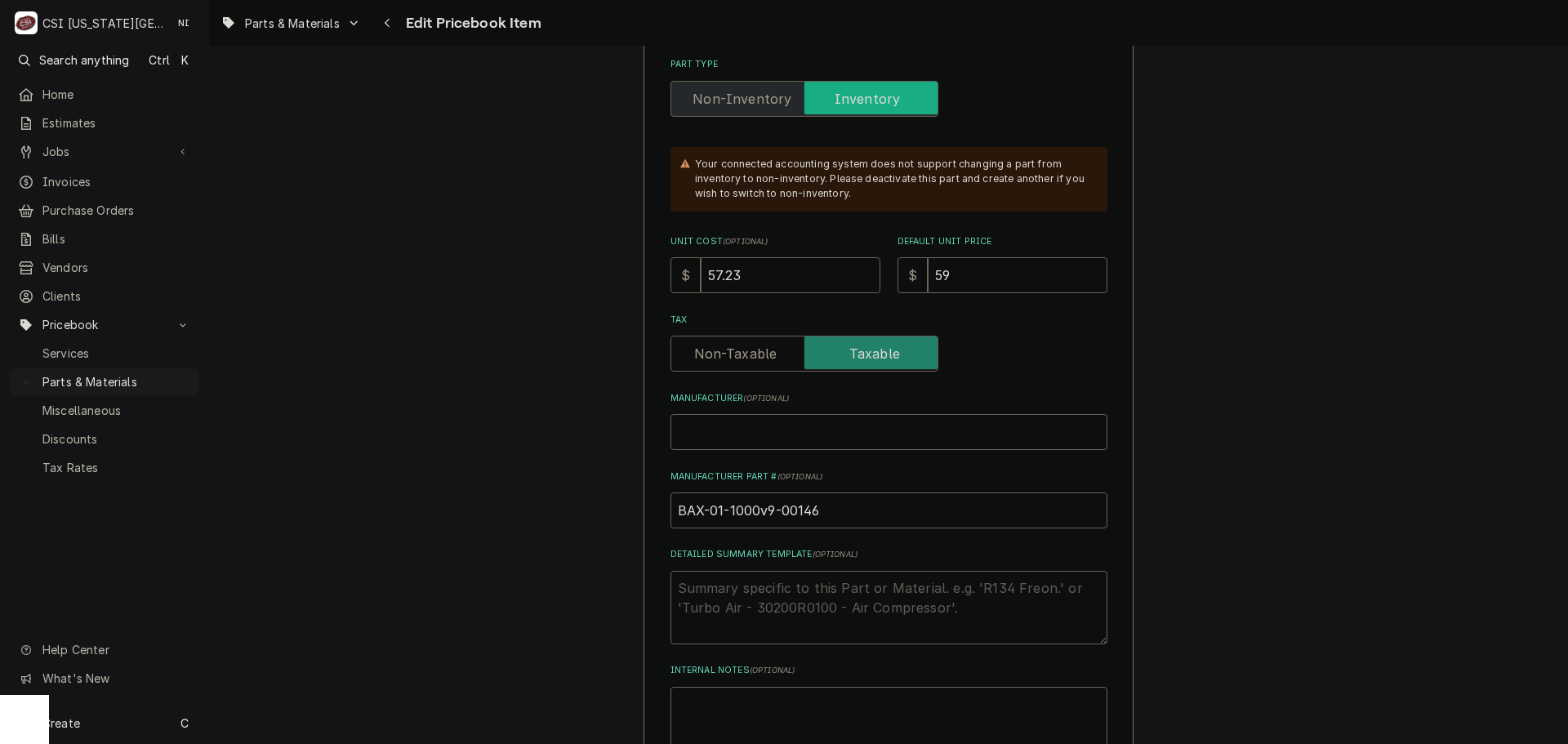
drag, startPoint x: 745, startPoint y: 274, endPoint x: 667, endPoint y: 274, distance: 78.0
click at [670, 274] on div "$ 57.23" at bounding box center [775, 275] width 210 height 36
click at [767, 272] on input "57.23" at bounding box center [791, 275] width 180 height 36
drag, startPoint x: 767, startPoint y: 272, endPoint x: 711, endPoint y: 272, distance: 56.0
click at [711, 272] on input "57.23" at bounding box center [791, 275] width 180 height 36
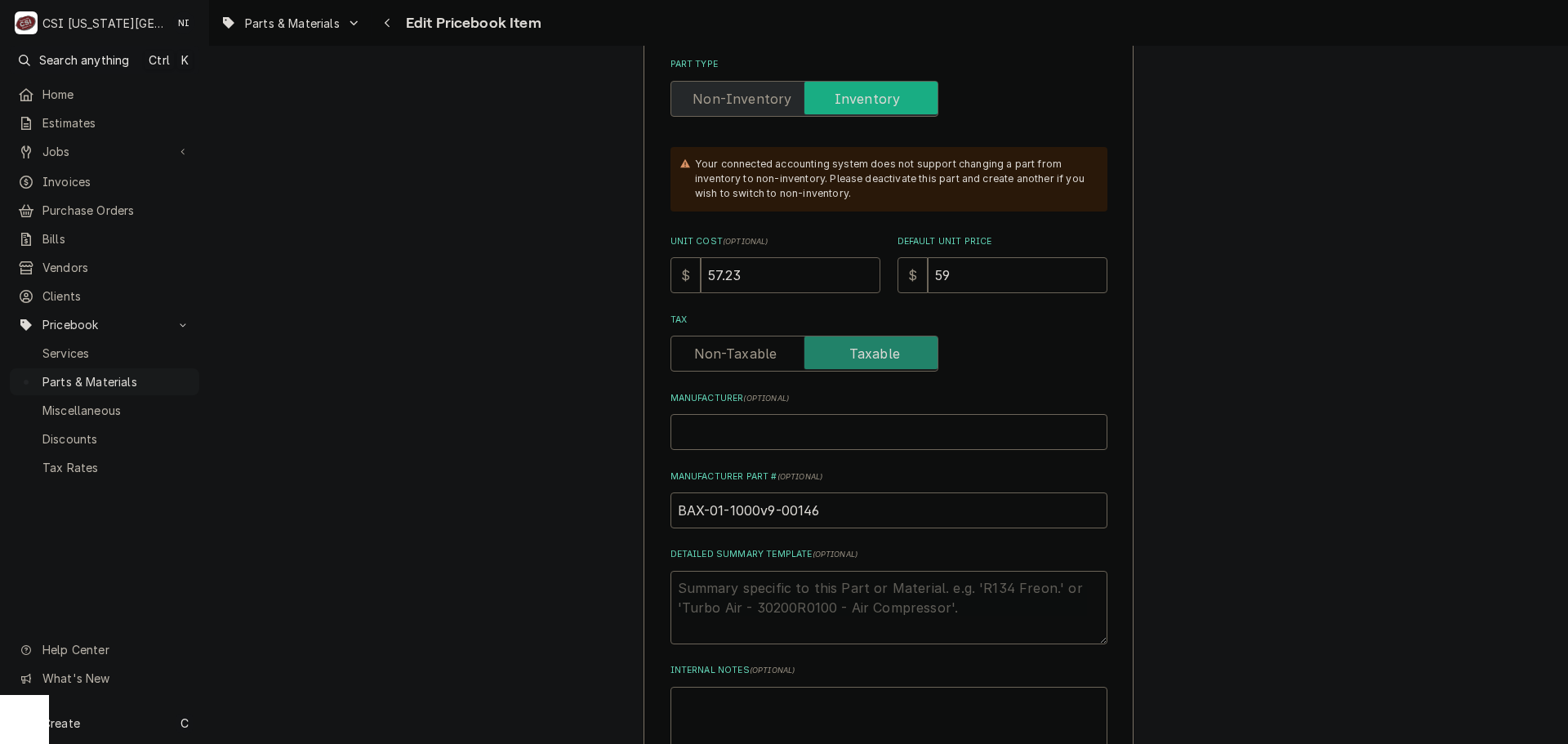
click at [701, 273] on input "57.23" at bounding box center [791, 275] width 180 height 36
drag, startPoint x: 740, startPoint y: 280, endPoint x: 702, endPoint y: 278, distance: 38.1
click at [702, 278] on input "57.23" at bounding box center [791, 275] width 180 height 36
type textarea "x"
type input "5"
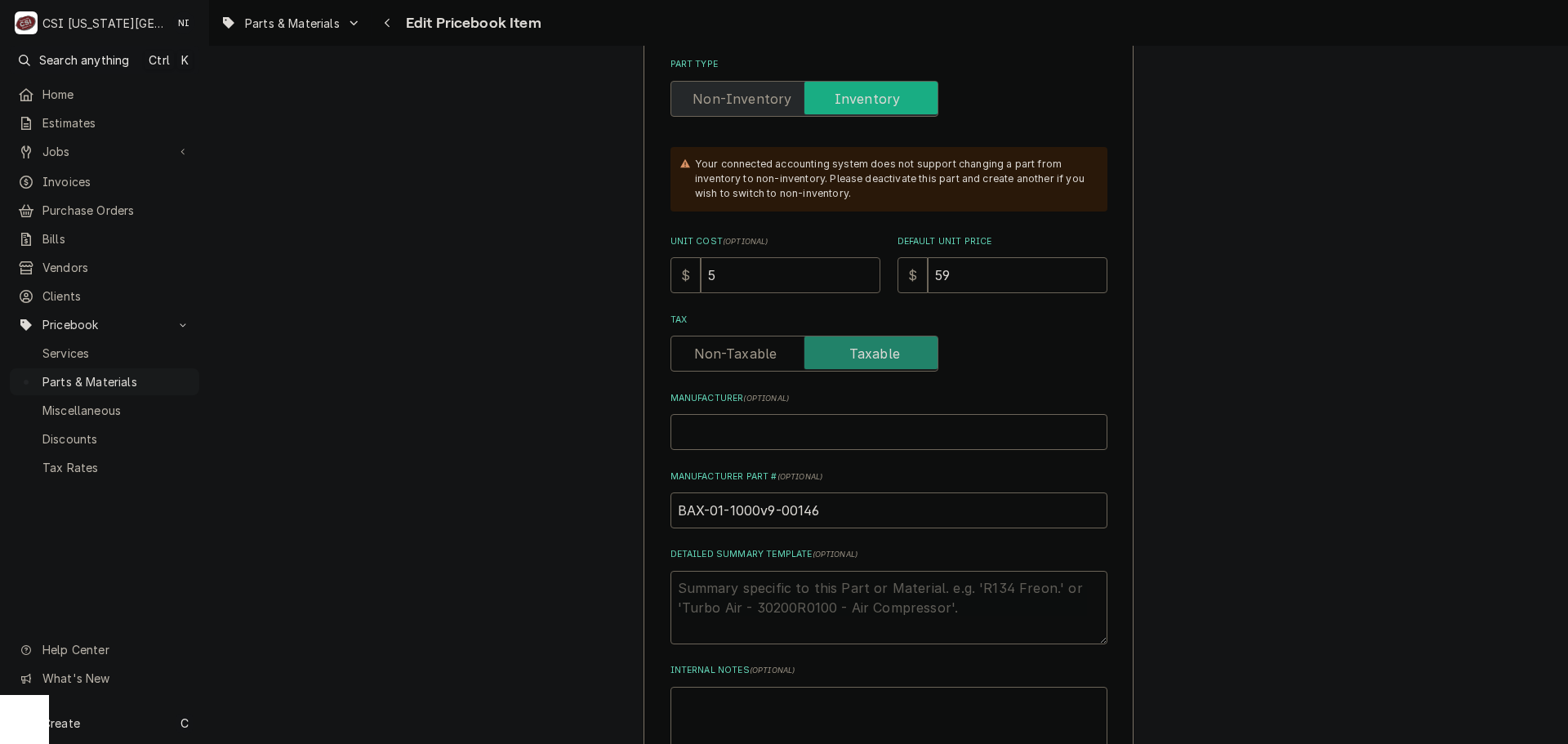
type textarea "x"
type input "59"
click at [963, 278] on input "59" at bounding box center [1018, 275] width 180 height 36
click at [952, 277] on input "59" at bounding box center [1018, 275] width 180 height 36
drag, startPoint x: 952, startPoint y: 277, endPoint x: 912, endPoint y: 277, distance: 40.0
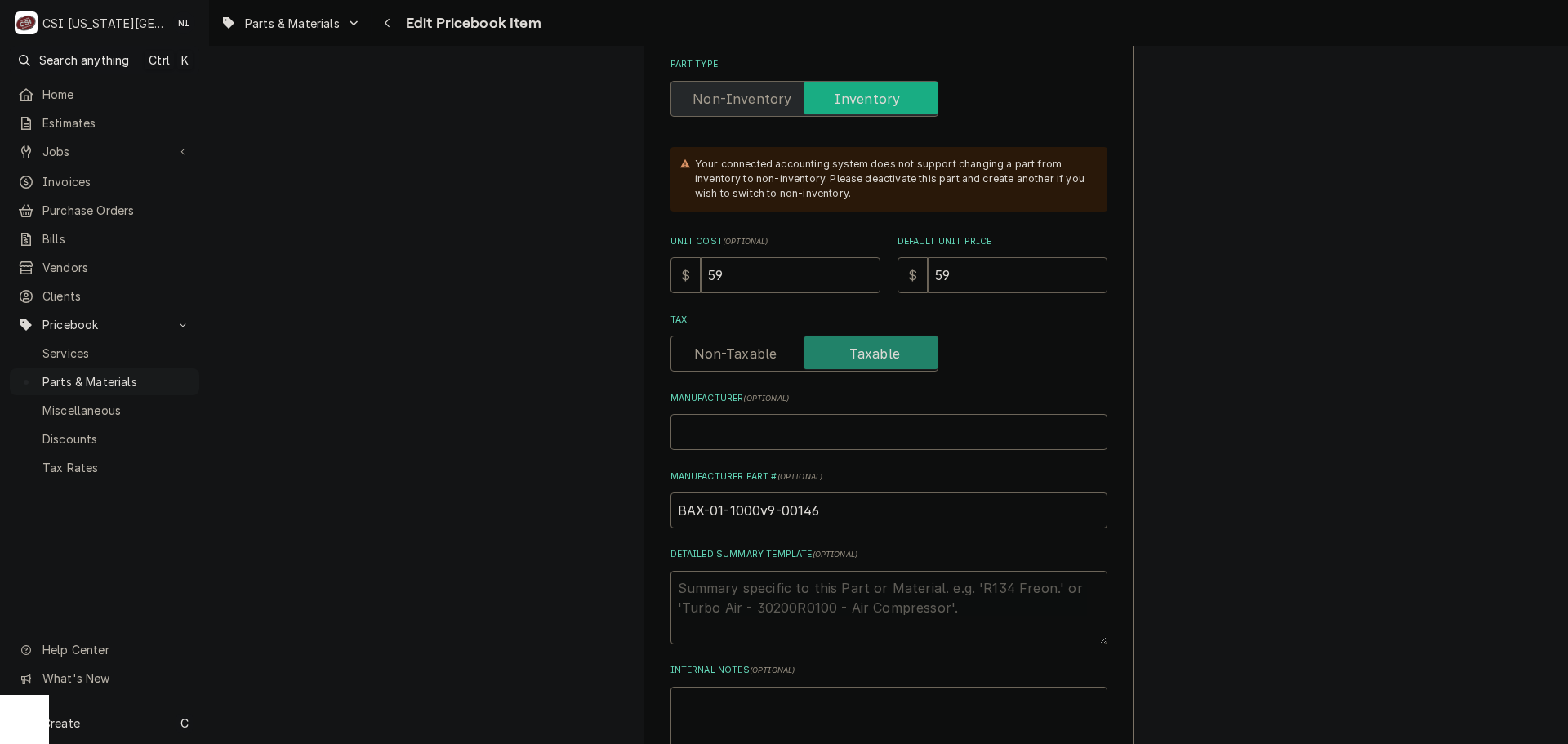
click at [912, 277] on div "$ 59" at bounding box center [1002, 275] width 210 height 36
type textarea "x"
type input "7"
type textarea "x"
type input "78"
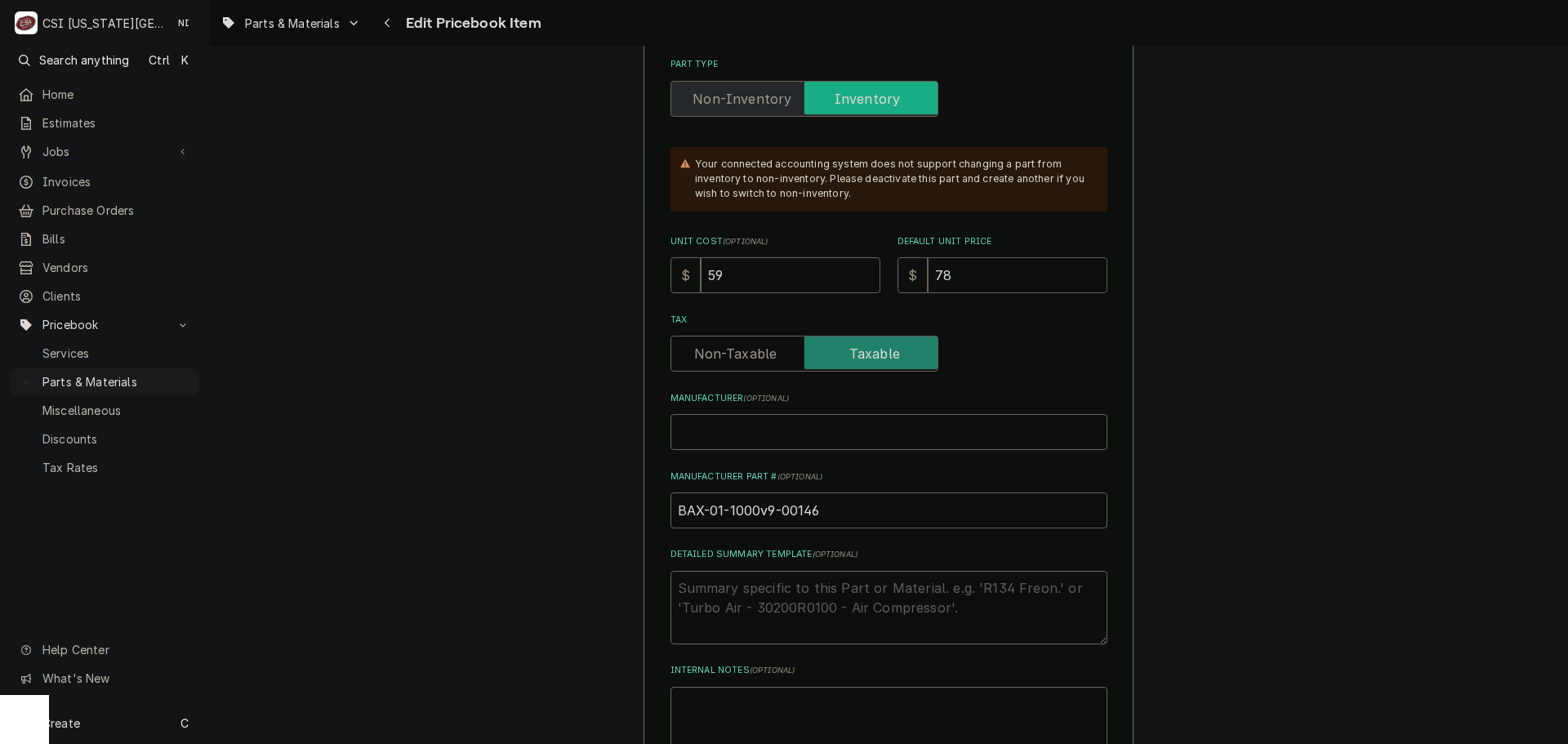
type textarea "x"
type input "78.6"
type textarea "x"
type input "78.67"
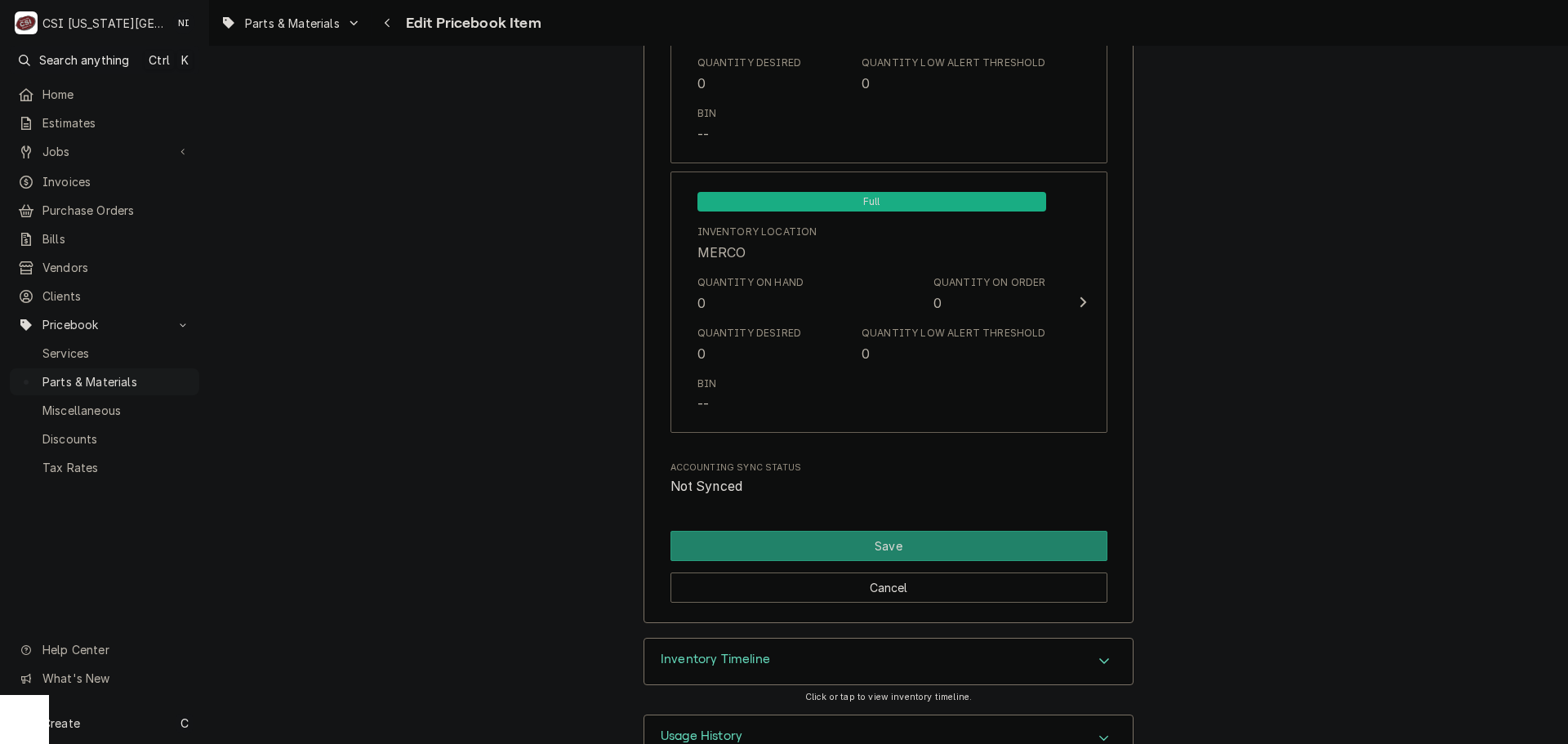
scroll to position [15838, 0]
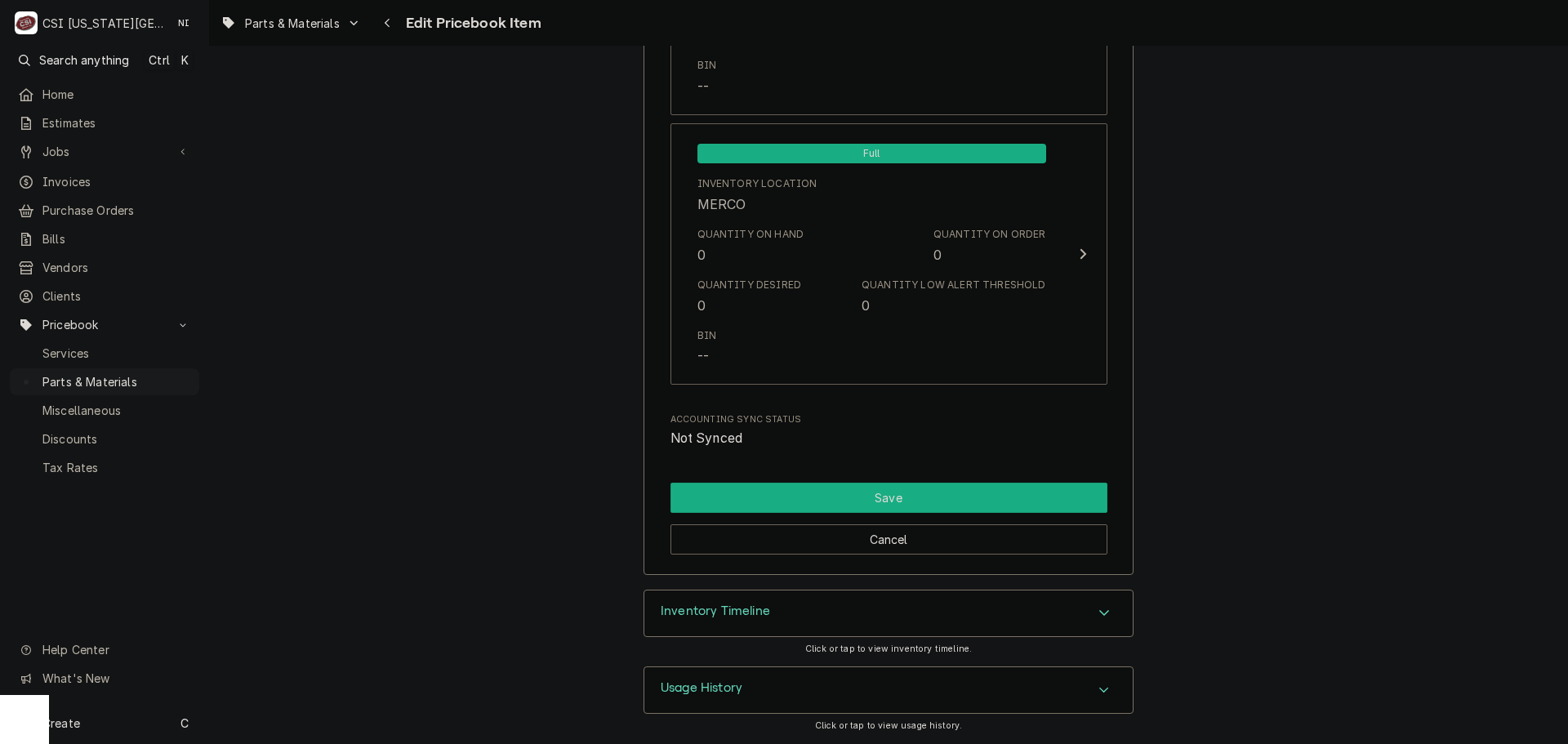
click at [980, 493] on button "Save" at bounding box center [889, 498] width 437 height 30
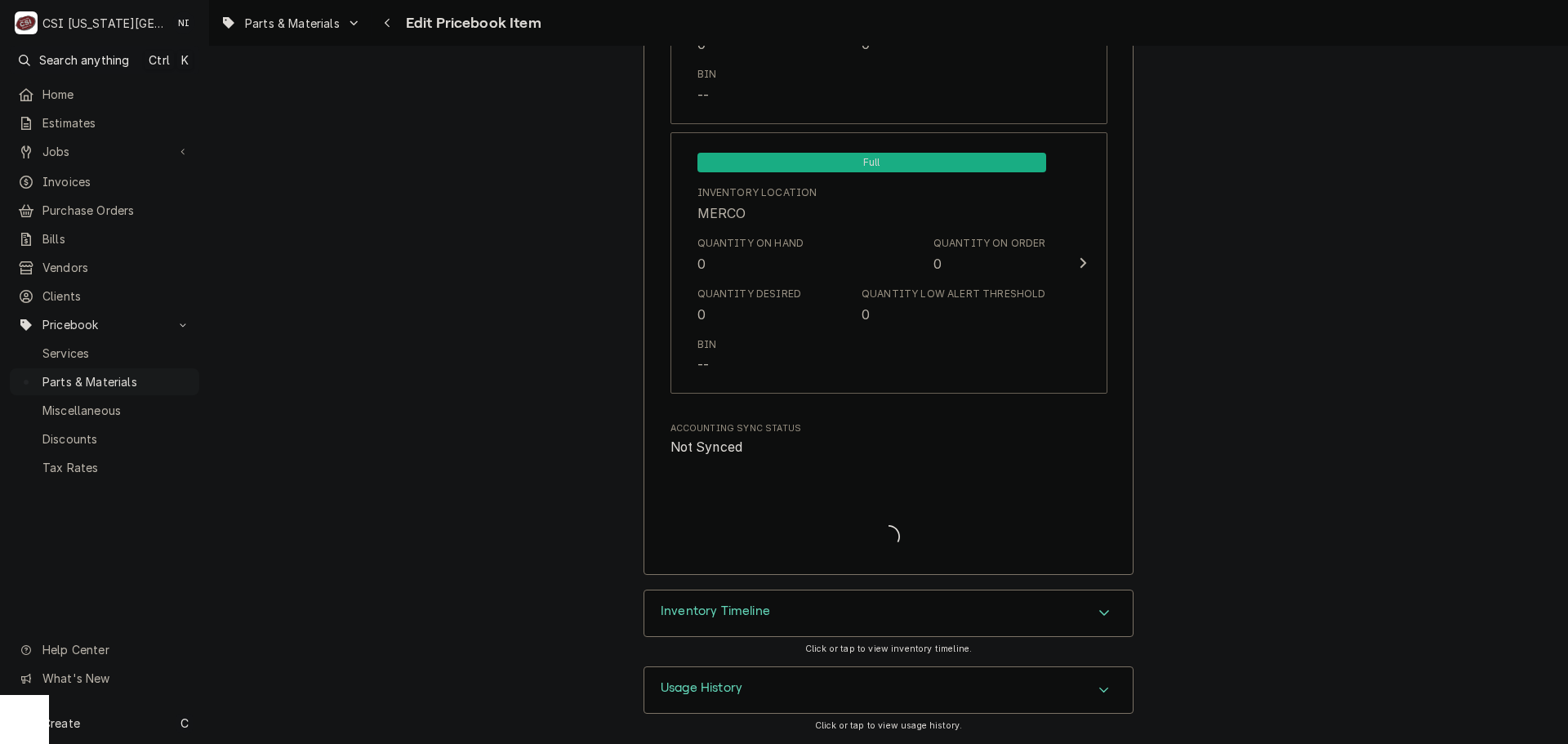
type textarea "x"
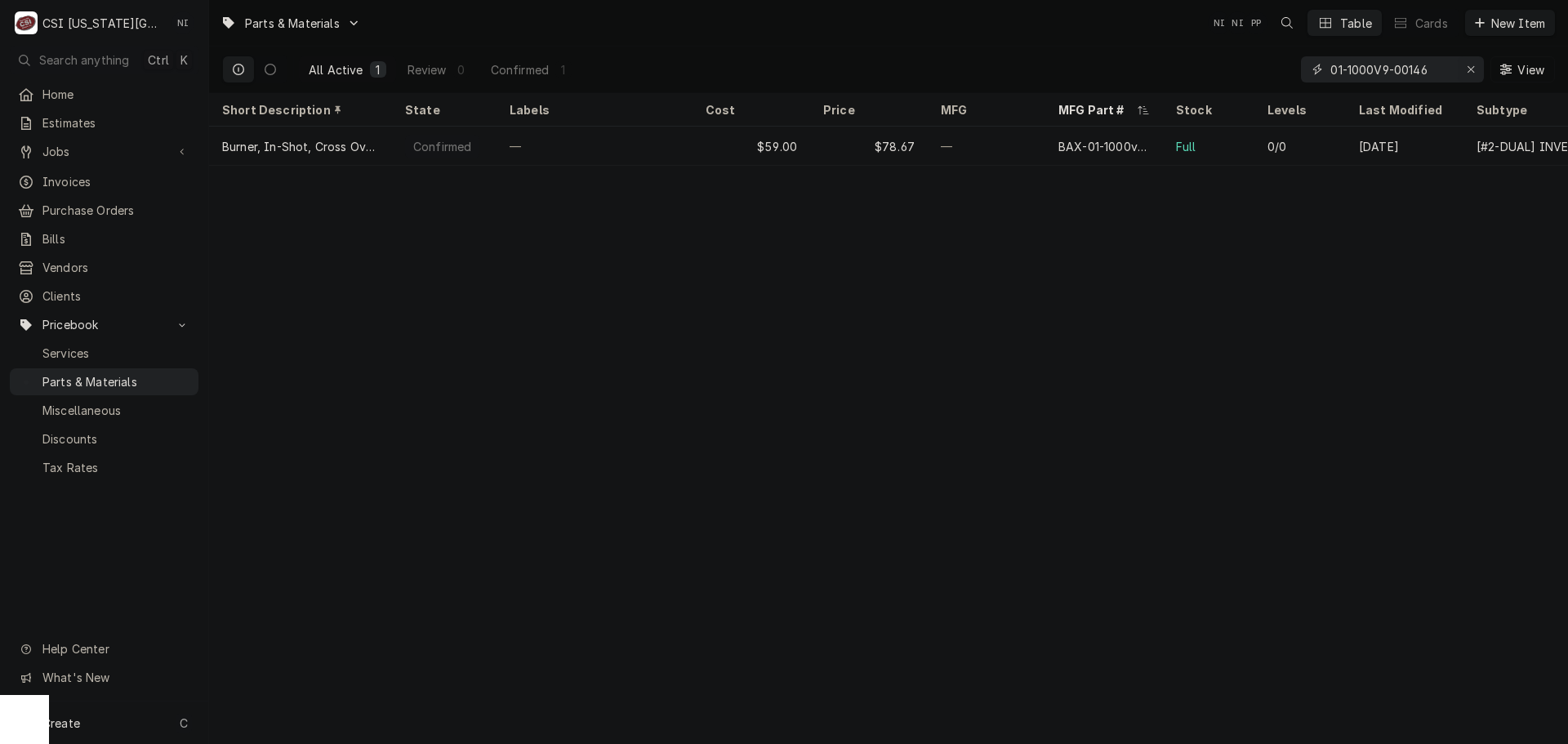
click at [1472, 61] on div "Erase input" at bounding box center [1471, 69] width 16 height 16
click at [1421, 73] on input "Dynamic Content Wrapper" at bounding box center [1407, 69] width 153 height 26
paste input "01-1000v9-00174"
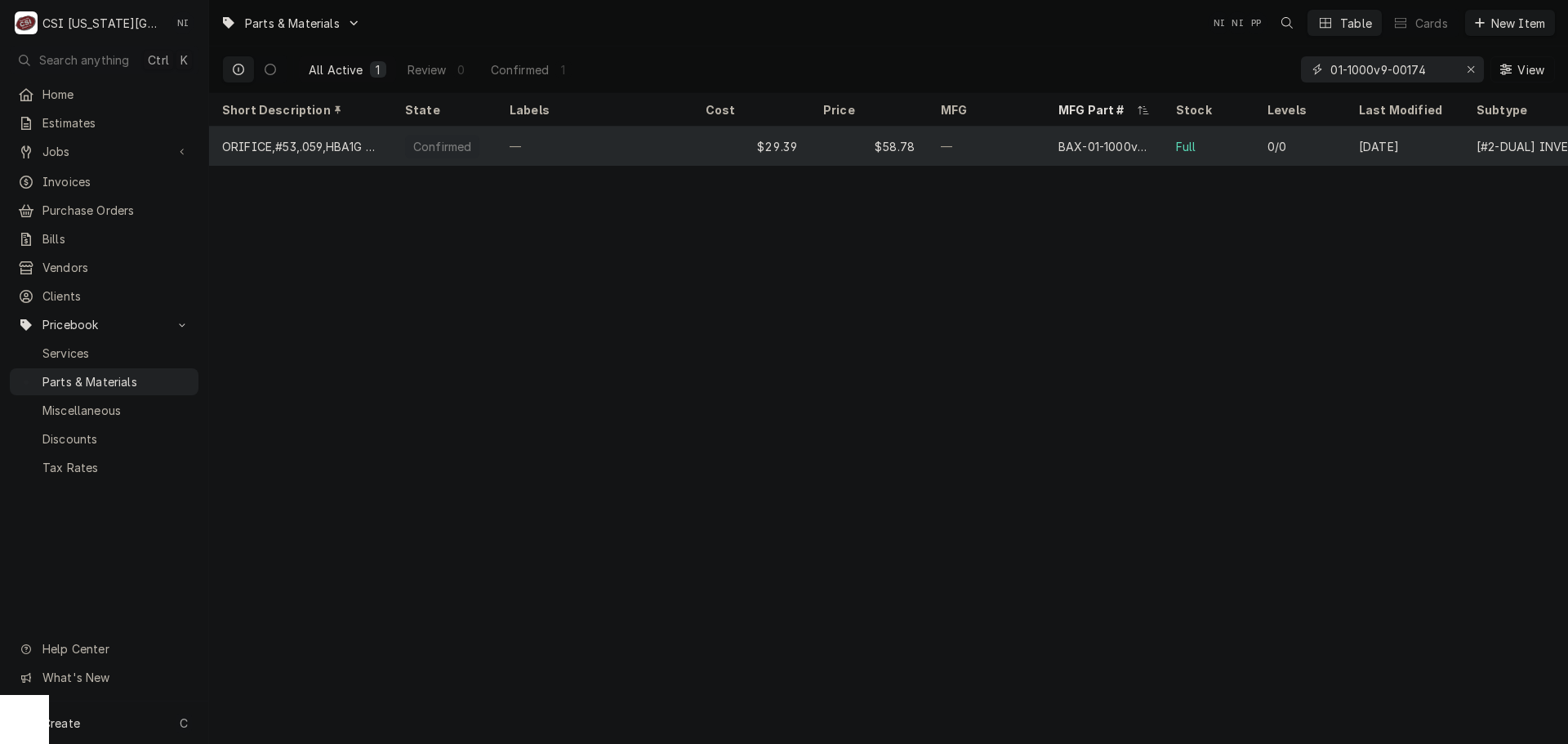
type input "01-1000v9-00174"
click at [1010, 144] on div "—" at bounding box center [987, 147] width 118 height 40
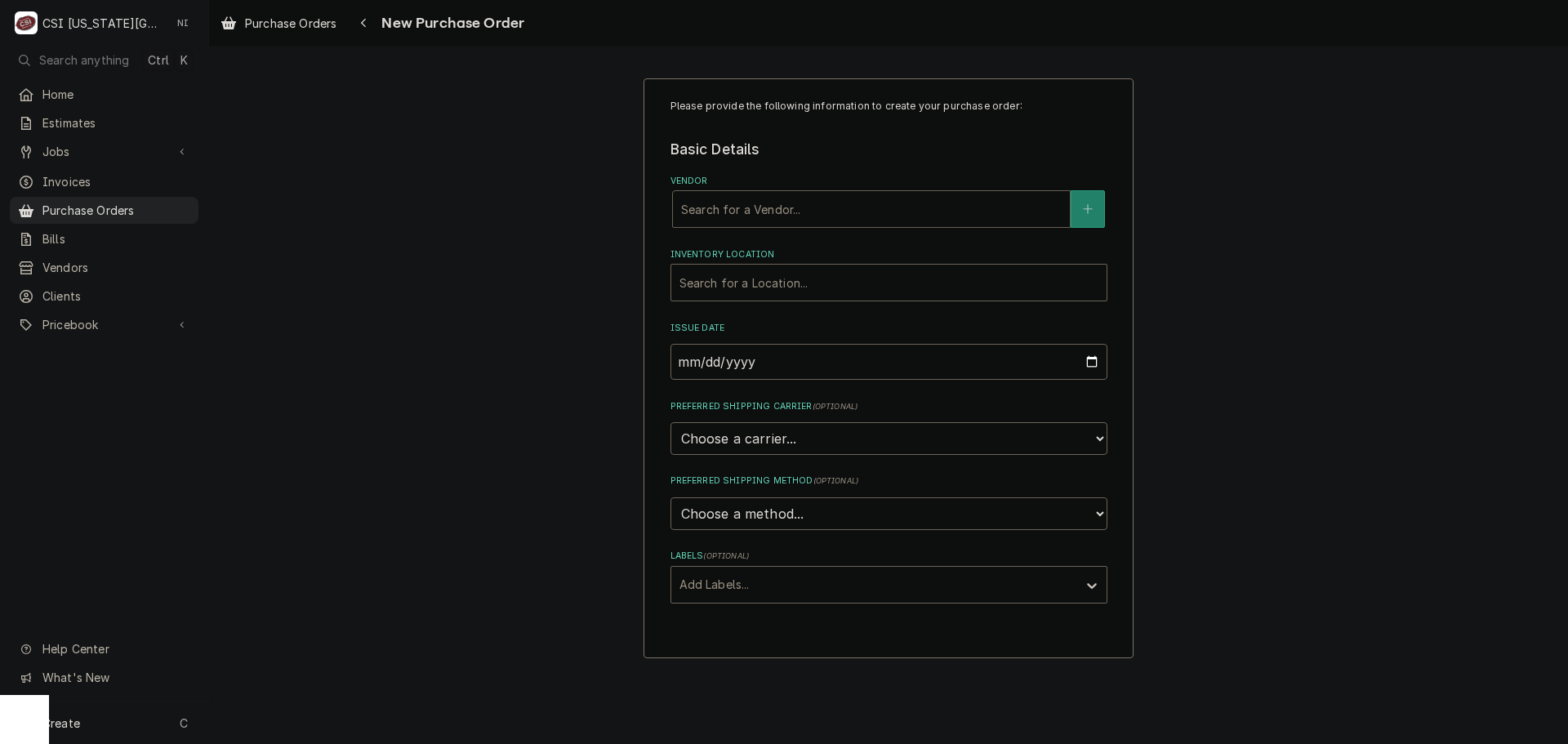
click at [841, 213] on div "Vendor" at bounding box center [871, 209] width 380 height 30
type input "hobart"
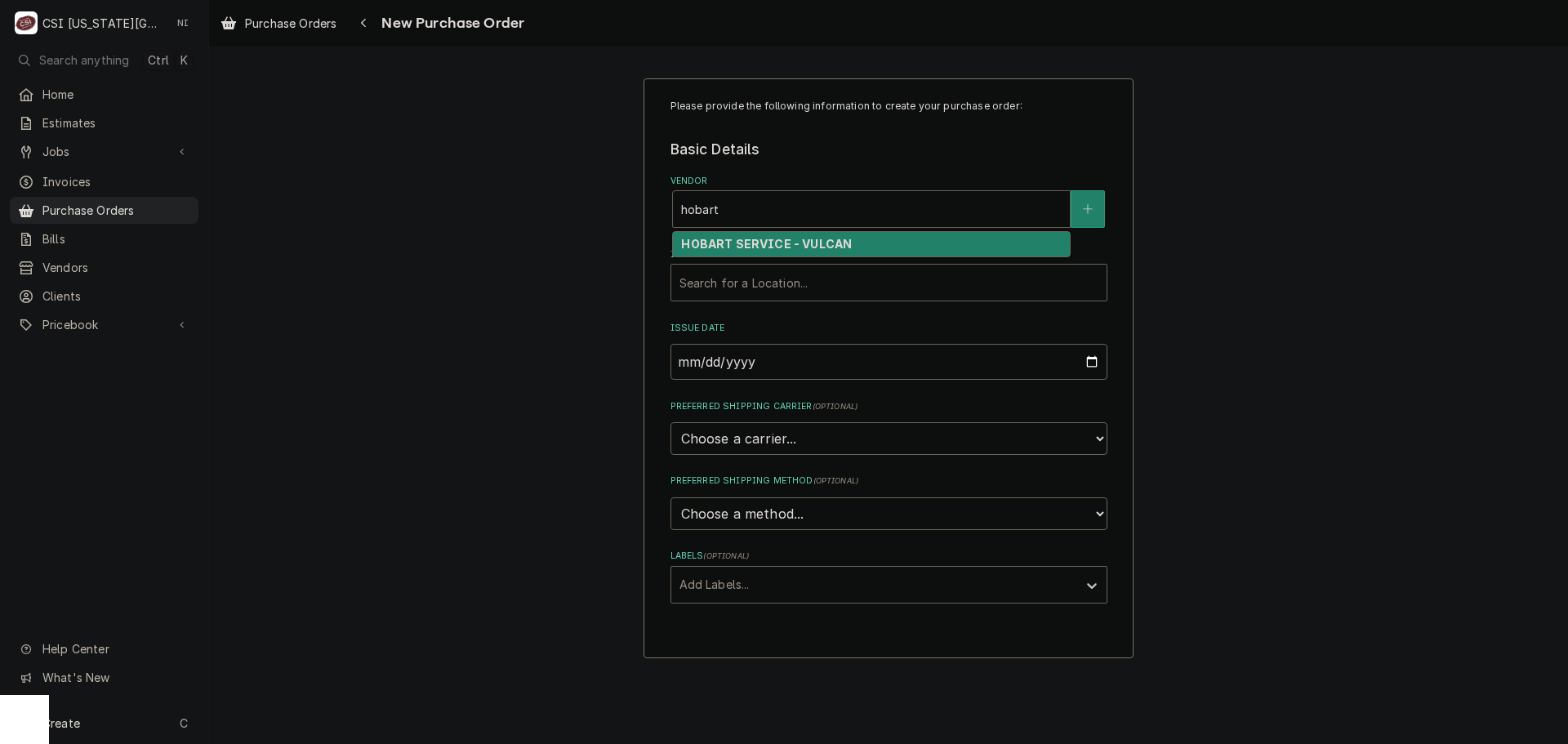
click at [777, 247] on strong "HOBART SERVICE - VULCAN" at bounding box center [766, 244] width 170 height 14
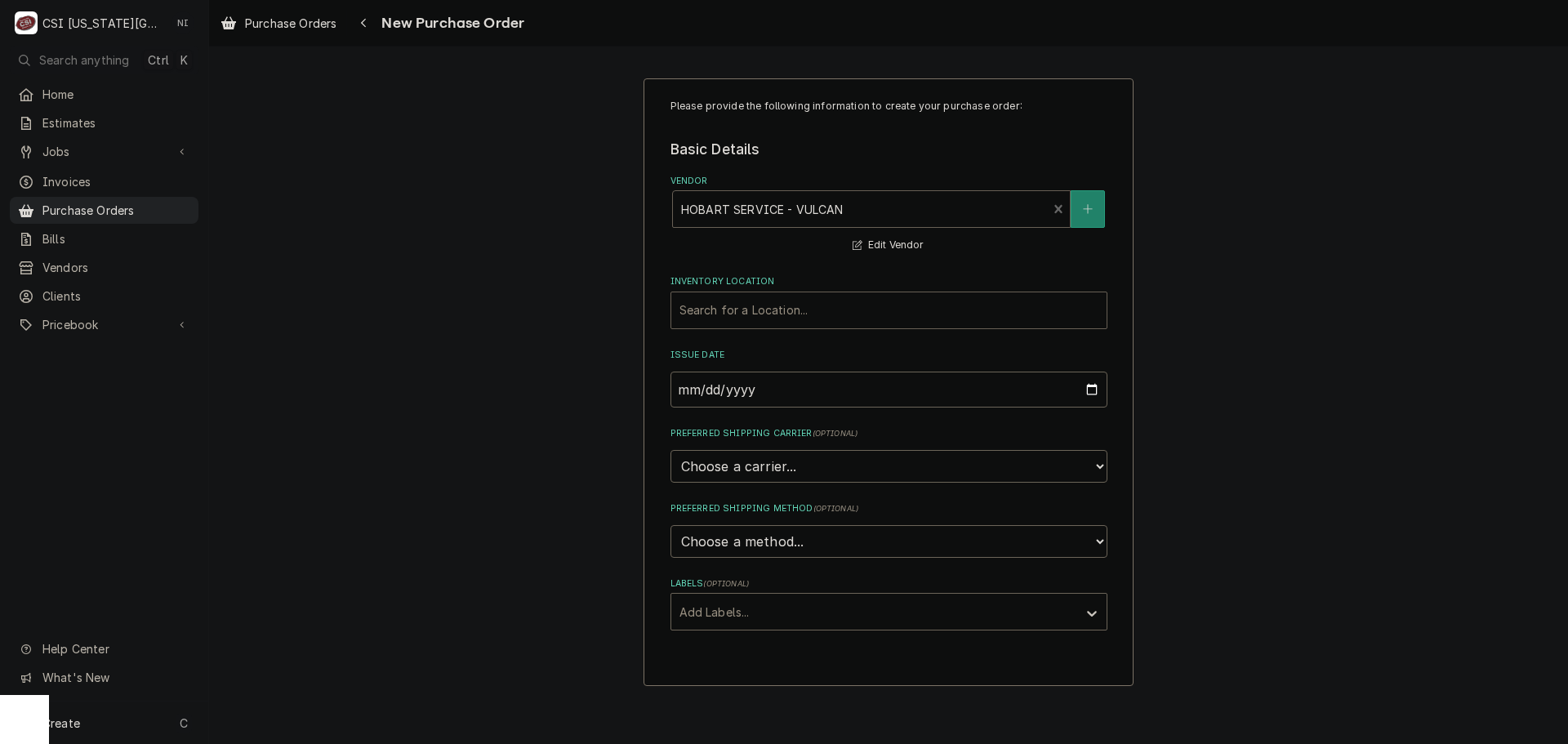
click at [754, 306] on div "Inventory Location" at bounding box center [889, 311] width 419 height 30
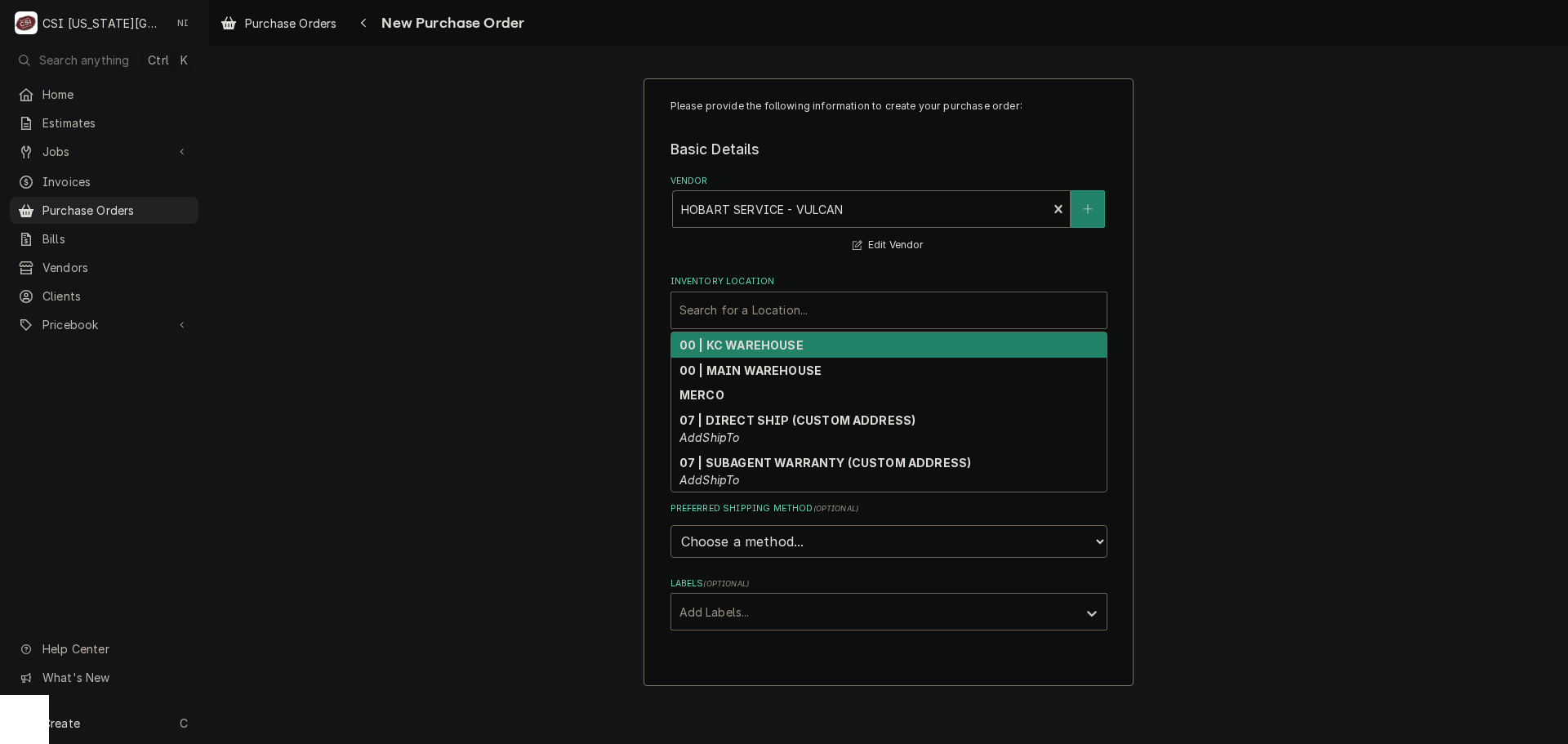
click at [751, 341] on strong "00 | KC WAREHOUSE" at bounding box center [741, 345] width 124 height 14
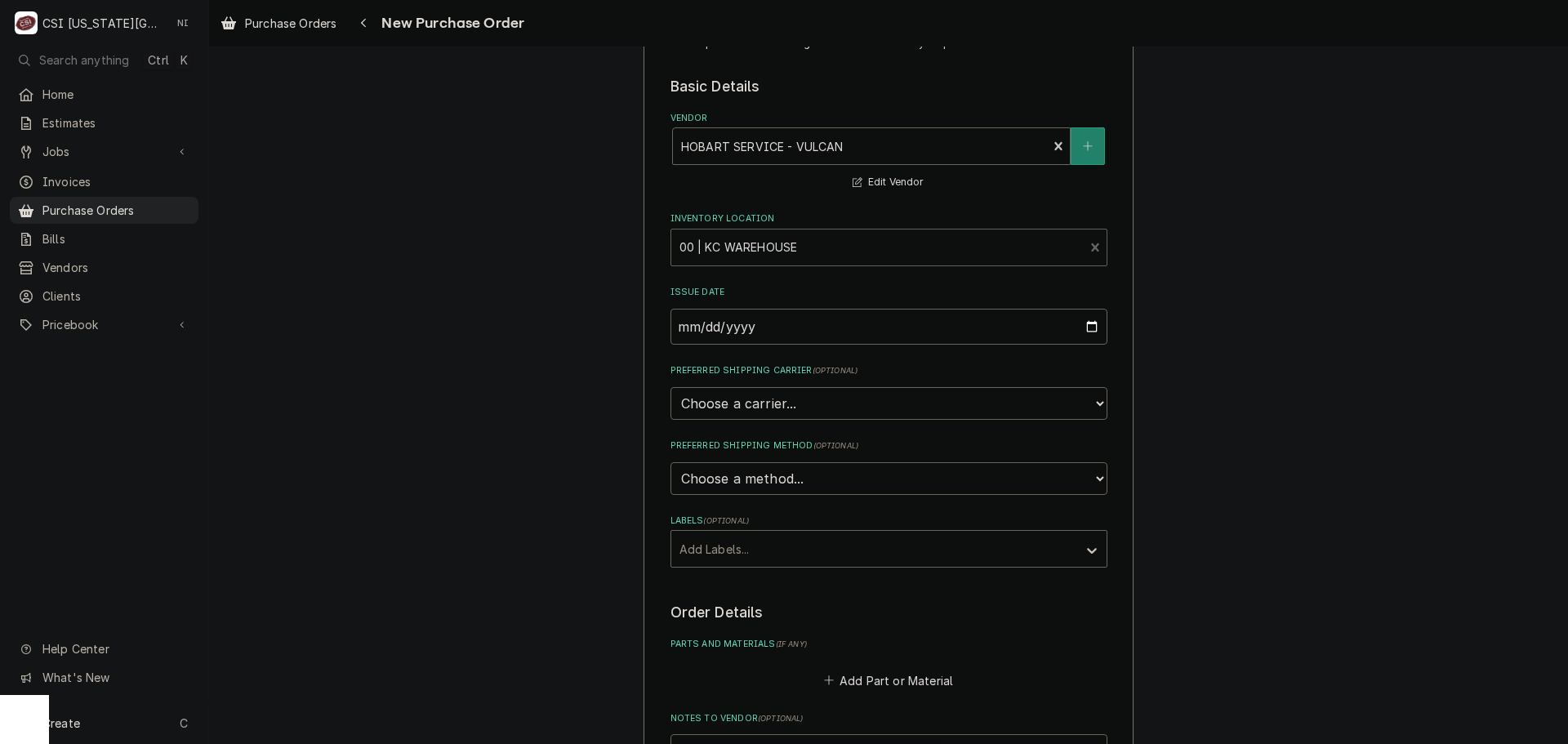
scroll to position [327, 0]
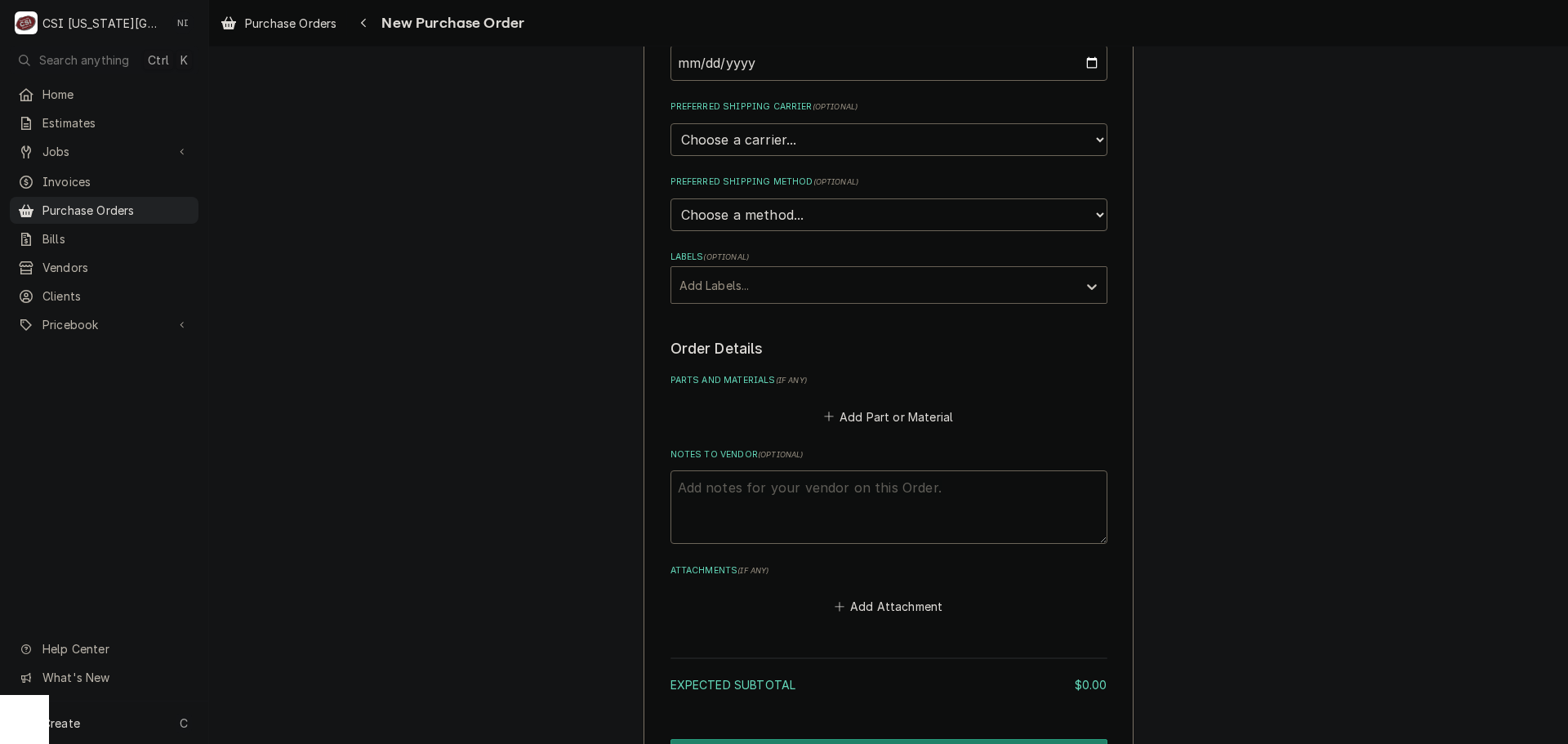
click at [727, 284] on div "Labels" at bounding box center [874, 285] width 390 height 30
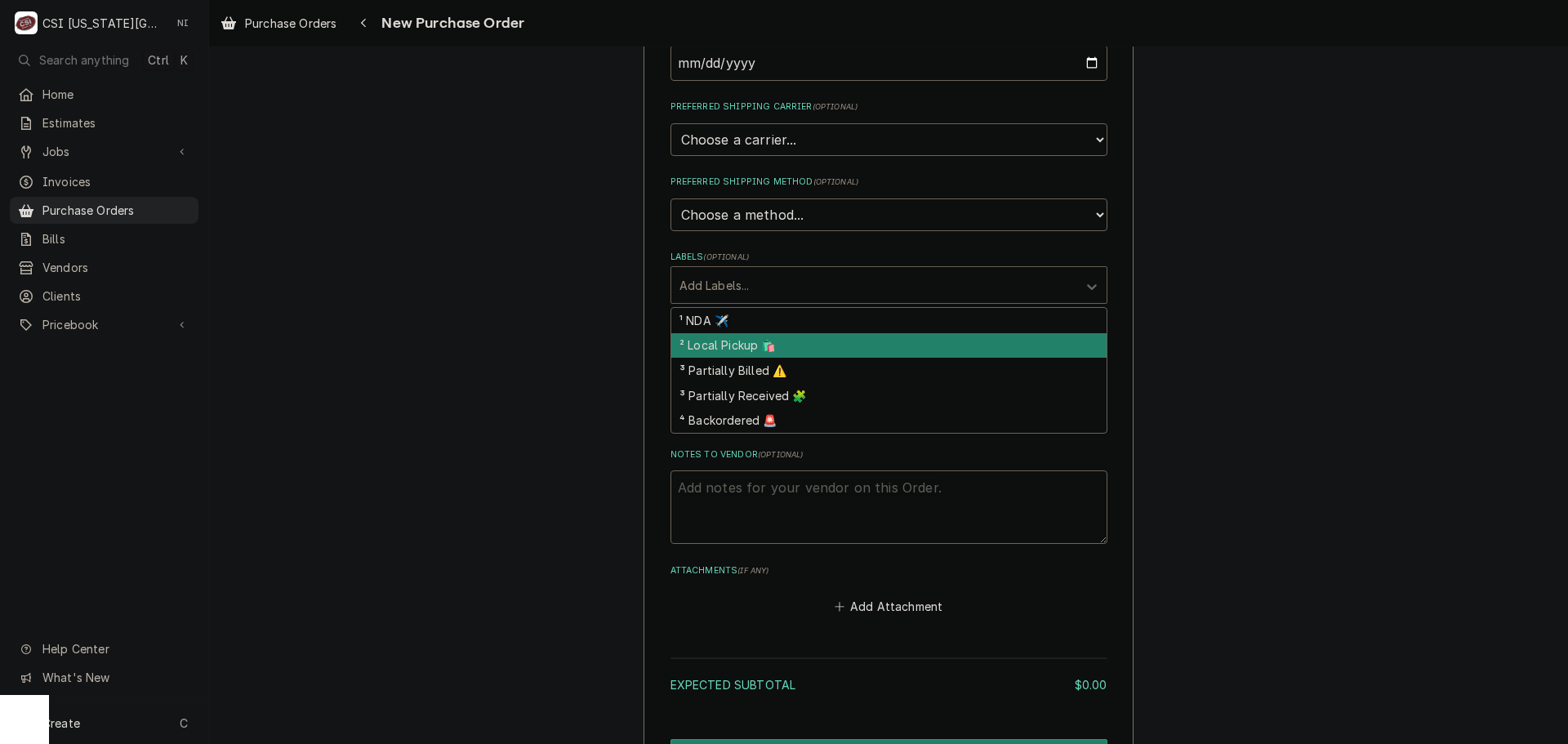
click at [737, 346] on div "² Local Pickup 🛍️" at bounding box center [889, 346] width 436 height 26
type textarea "x"
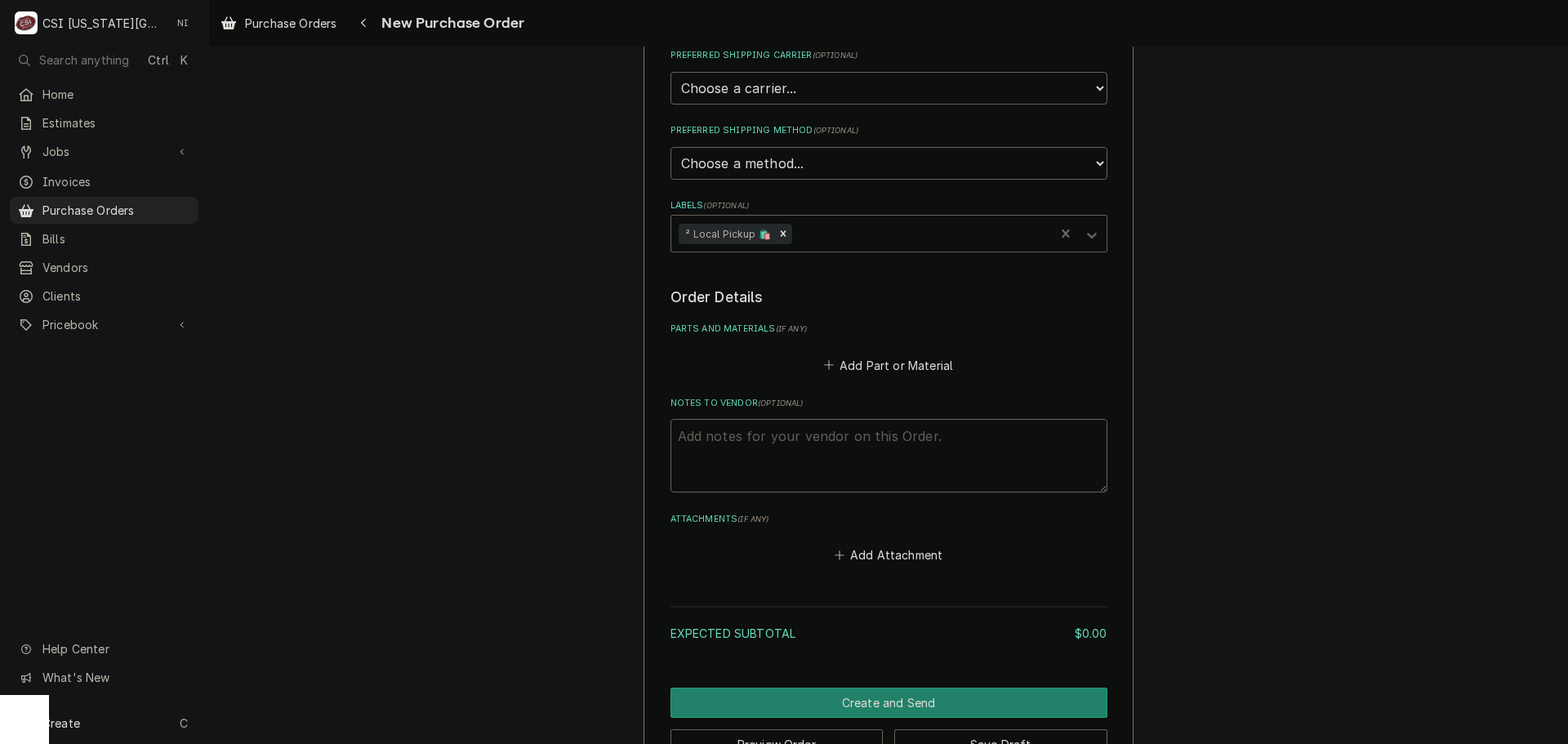
scroll to position [429, 0]
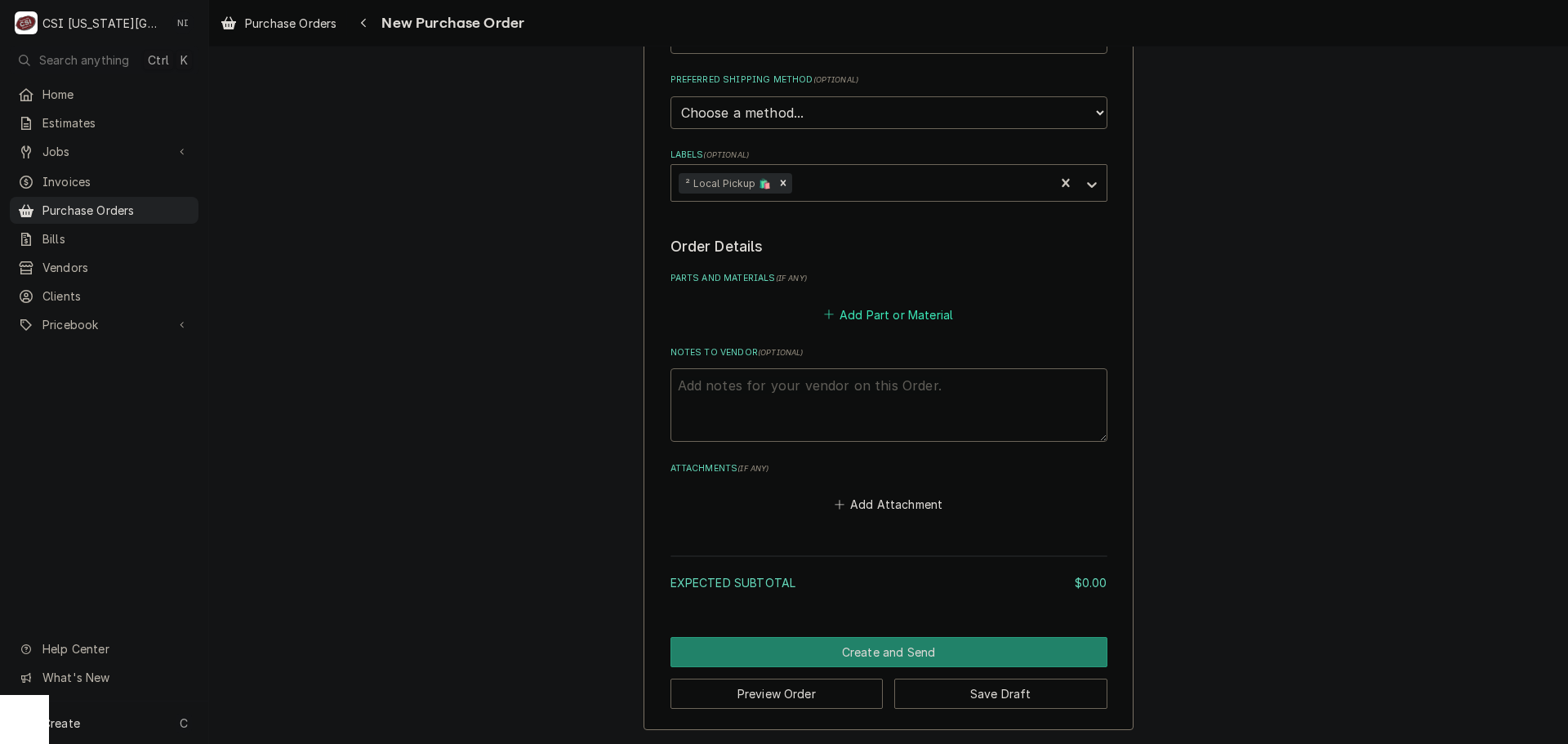
click at [884, 316] on button "Add Part or Material" at bounding box center [889, 315] width 135 height 23
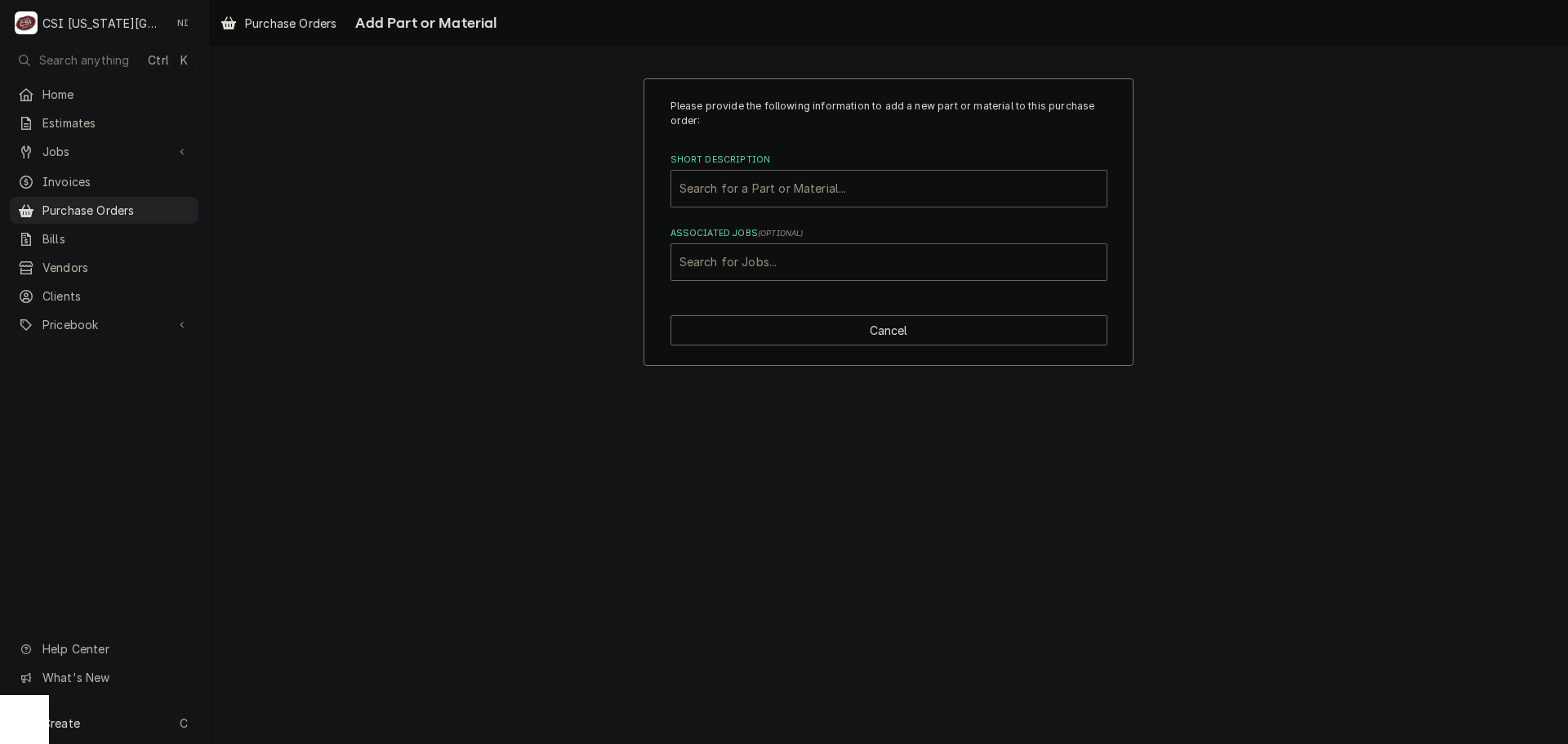
drag, startPoint x: 759, startPoint y: 182, endPoint x: 782, endPoint y: 169, distance: 26.4
click at [763, 181] on div "Short Description" at bounding box center [889, 189] width 419 height 30
paste input "01-1000v9-00146"
type input "01-1000v9-00146"
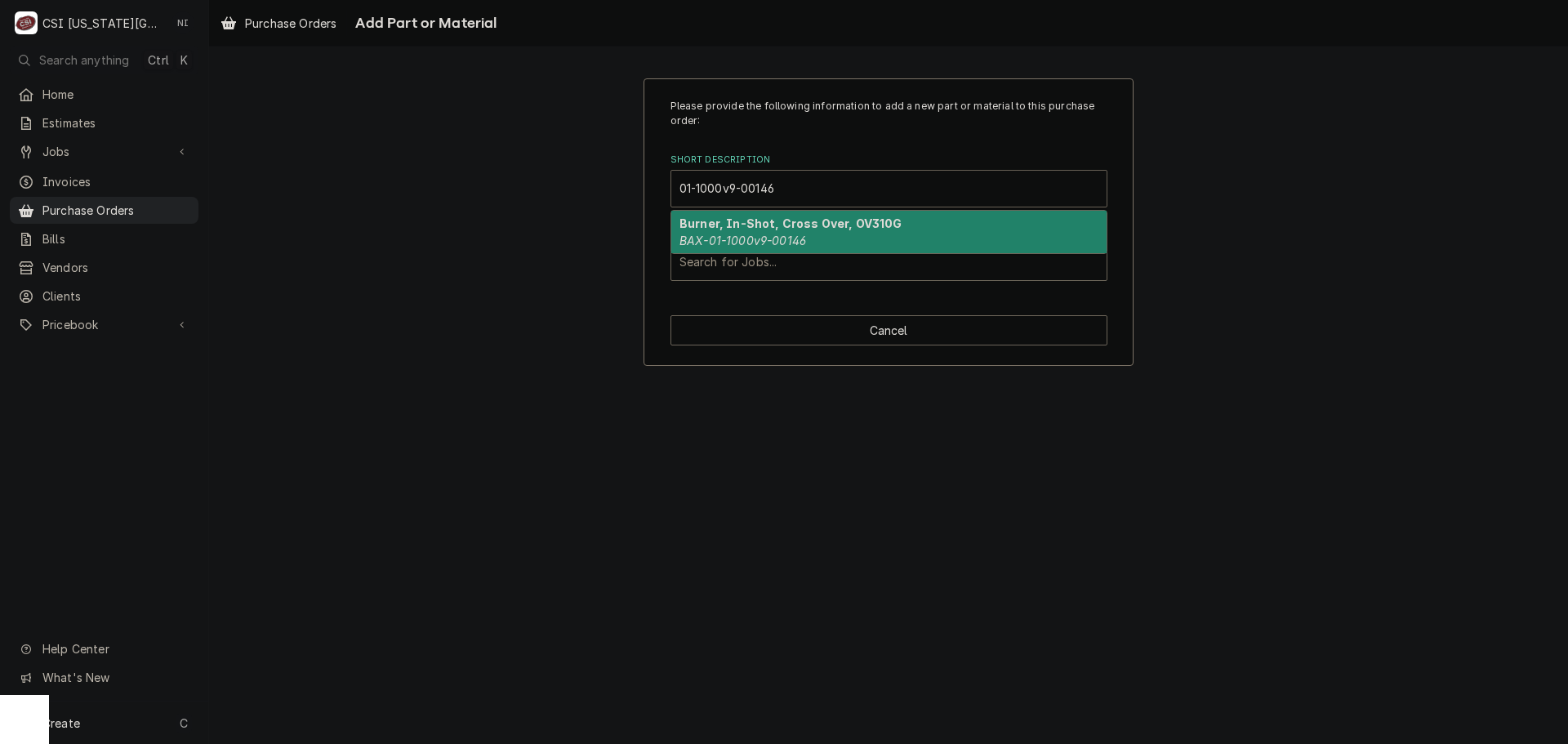
click at [802, 241] on em "BAX-01-1000v9-00146" at bounding box center [743, 241] width 127 height 14
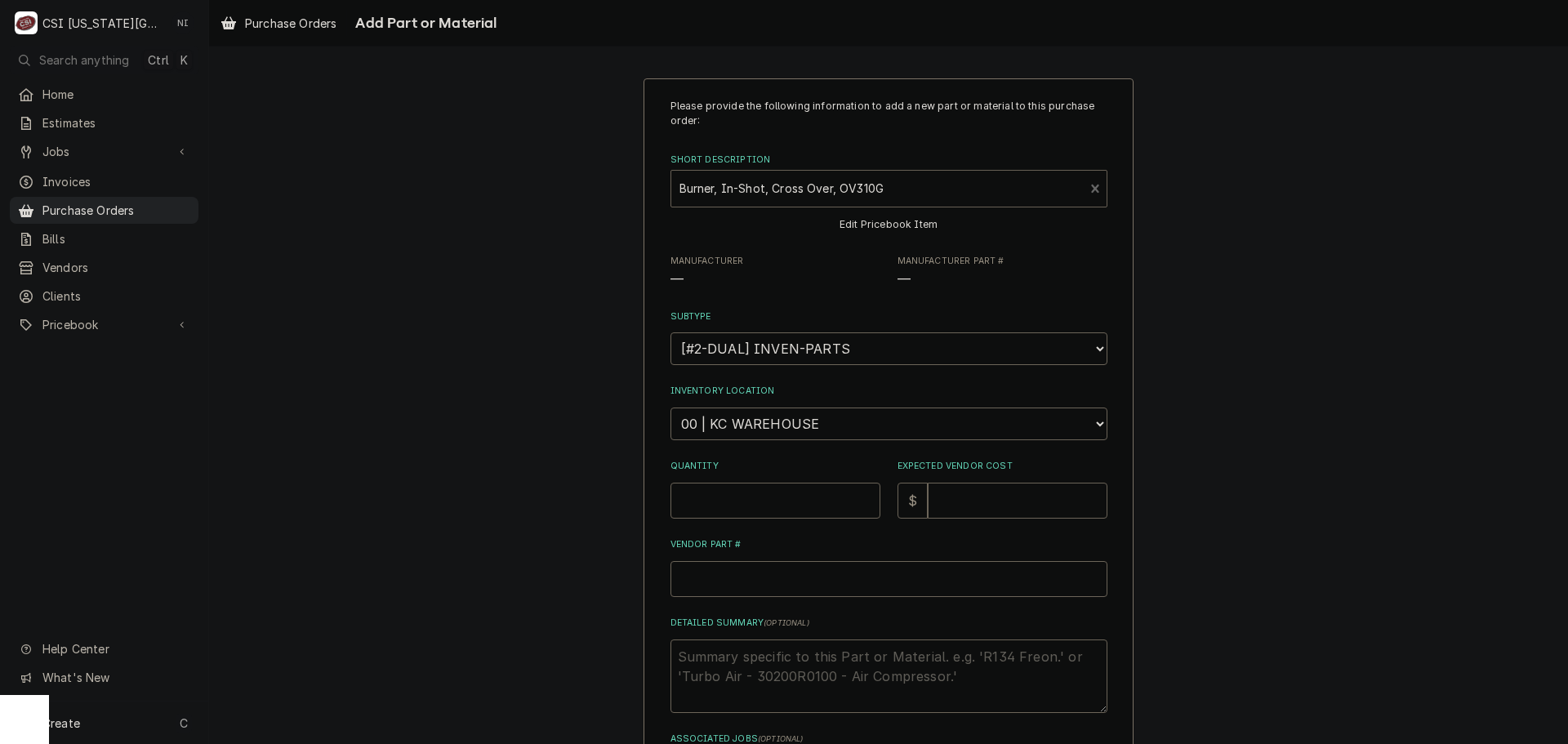
type textarea "x"
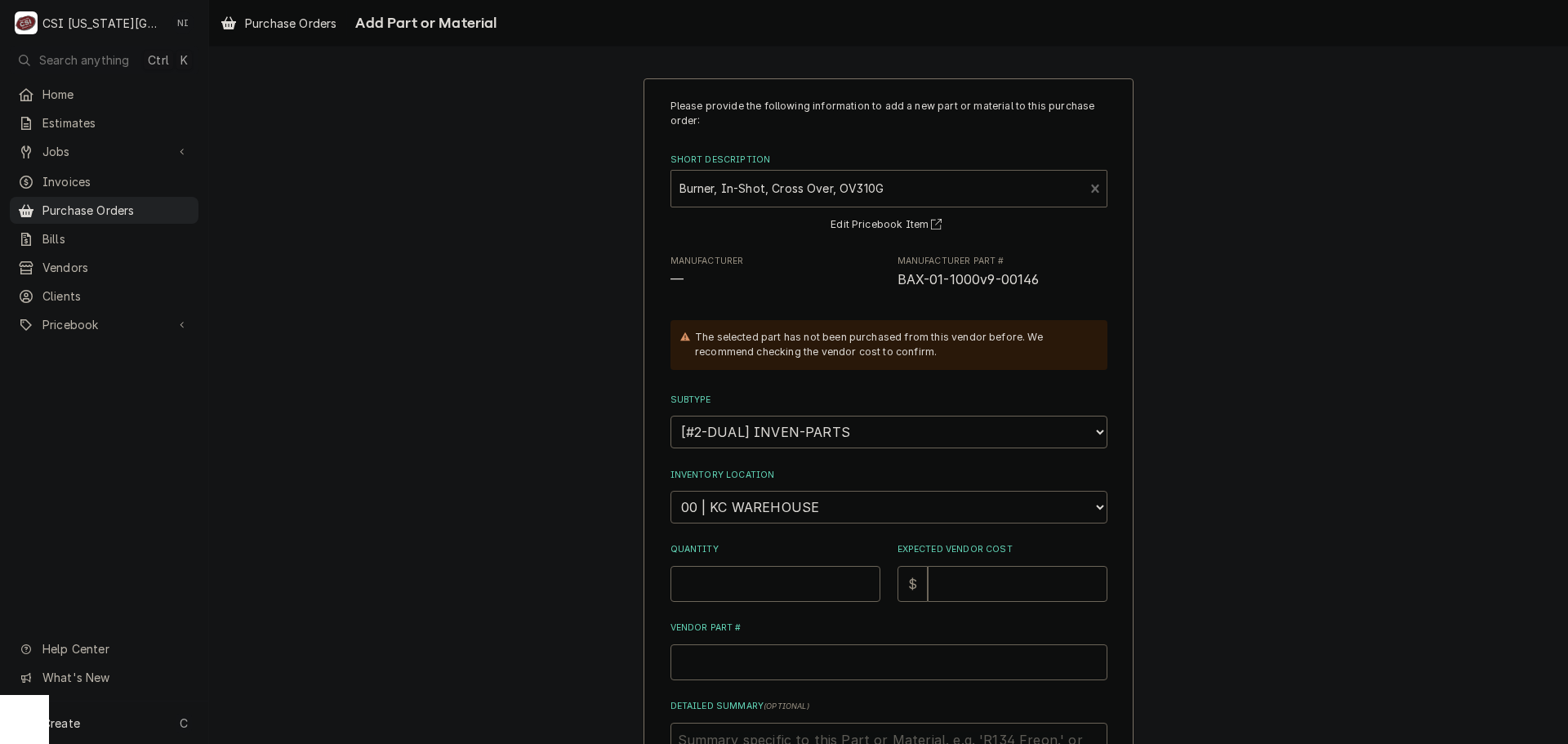
click at [763, 499] on select "Choose a location... 00 | KC WAREHOUSE 00 | MAIN WAREHOUSE 01 | BRIAN BREAZIER …" at bounding box center [889, 508] width 437 height 33
select select "2782"
click at [670, 491] on select "Choose a location... 00 | KC WAREHOUSE 00 | MAIN WAREHOUSE 01 | BRIAN BREAZIER …" at bounding box center [889, 508] width 437 height 33
click at [801, 587] on input "Quantity" at bounding box center [775, 584] width 210 height 36
type textarea "x"
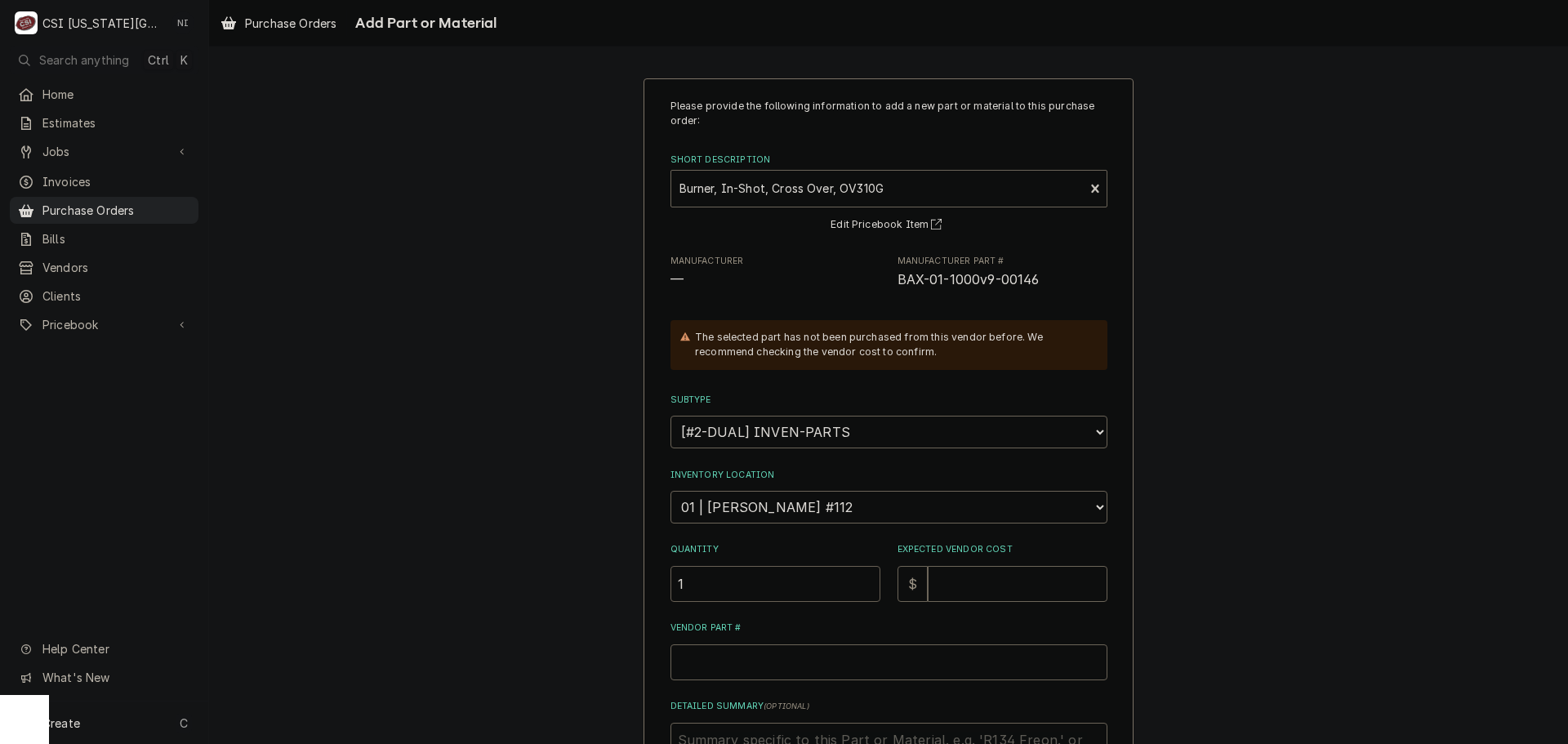
type input "1"
type textarea "x"
type input "5"
type textarea "x"
type input "59"
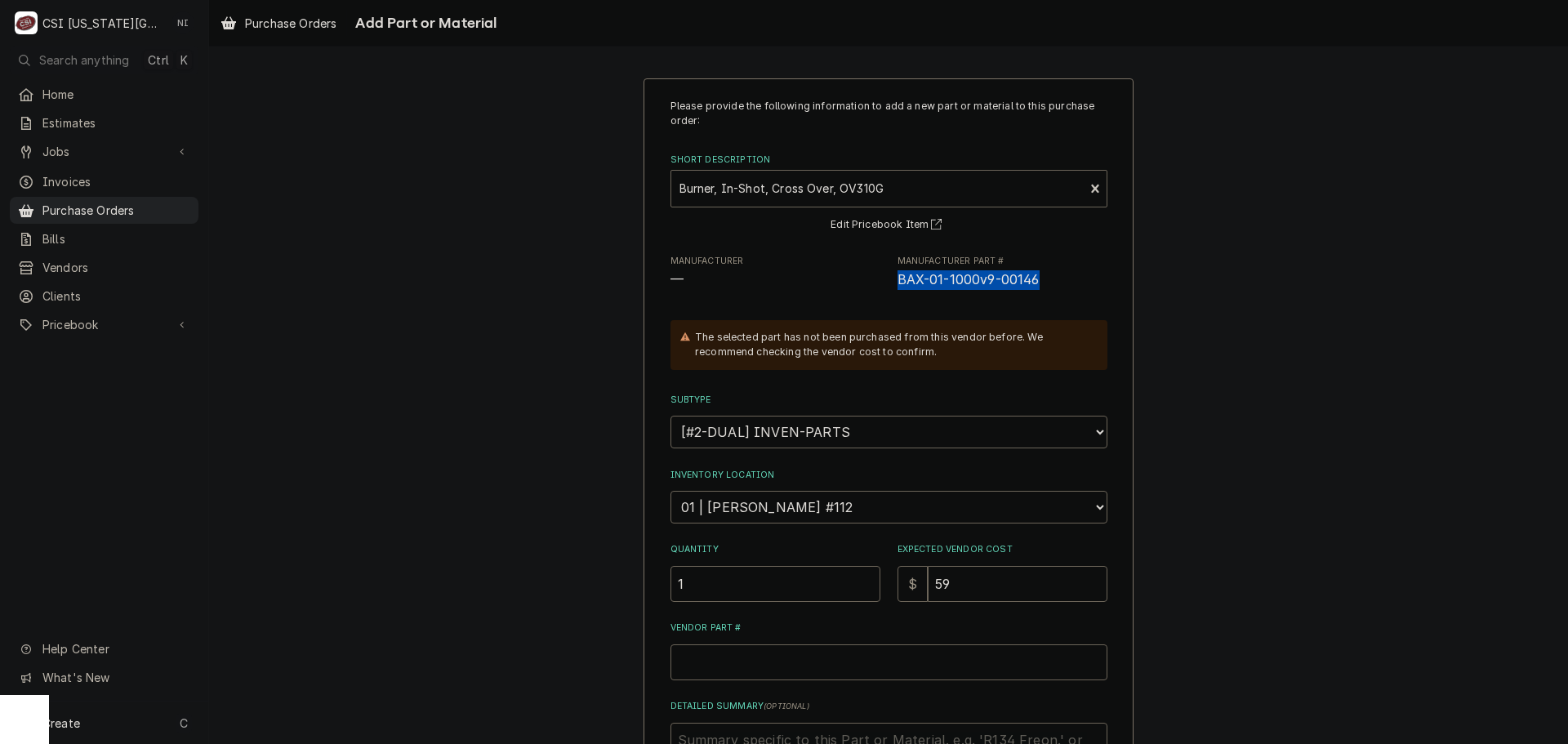
drag, startPoint x: 1025, startPoint y: 282, endPoint x: 887, endPoint y: 274, distance: 138.2
click at [887, 274] on div "Manufacturer — Manufacturer Part # BAX-01-1000v9-00146" at bounding box center [889, 272] width 437 height 35
copy span "BAX-01-1000v9-00146"
drag, startPoint x: 772, startPoint y: 688, endPoint x: 772, endPoint y: 671, distance: 17.0
click at [772, 686] on div "Please provide the following information to add a new part or material to this …" at bounding box center [889, 484] width 437 height 771
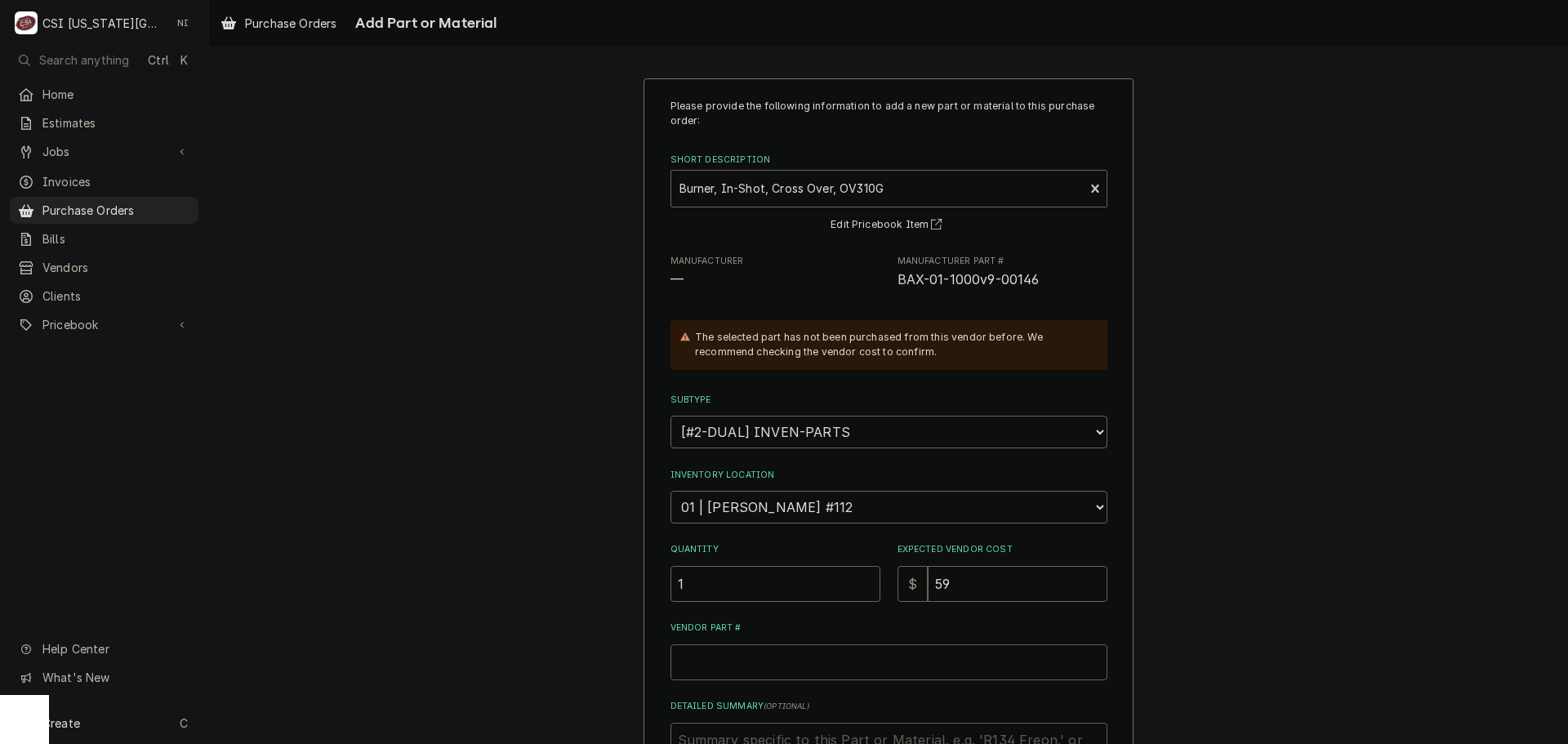
click at [772, 671] on input "Vendor Part #" at bounding box center [889, 662] width 437 height 36
paste input "BAX-01-1000v9-00146"
type textarea "x"
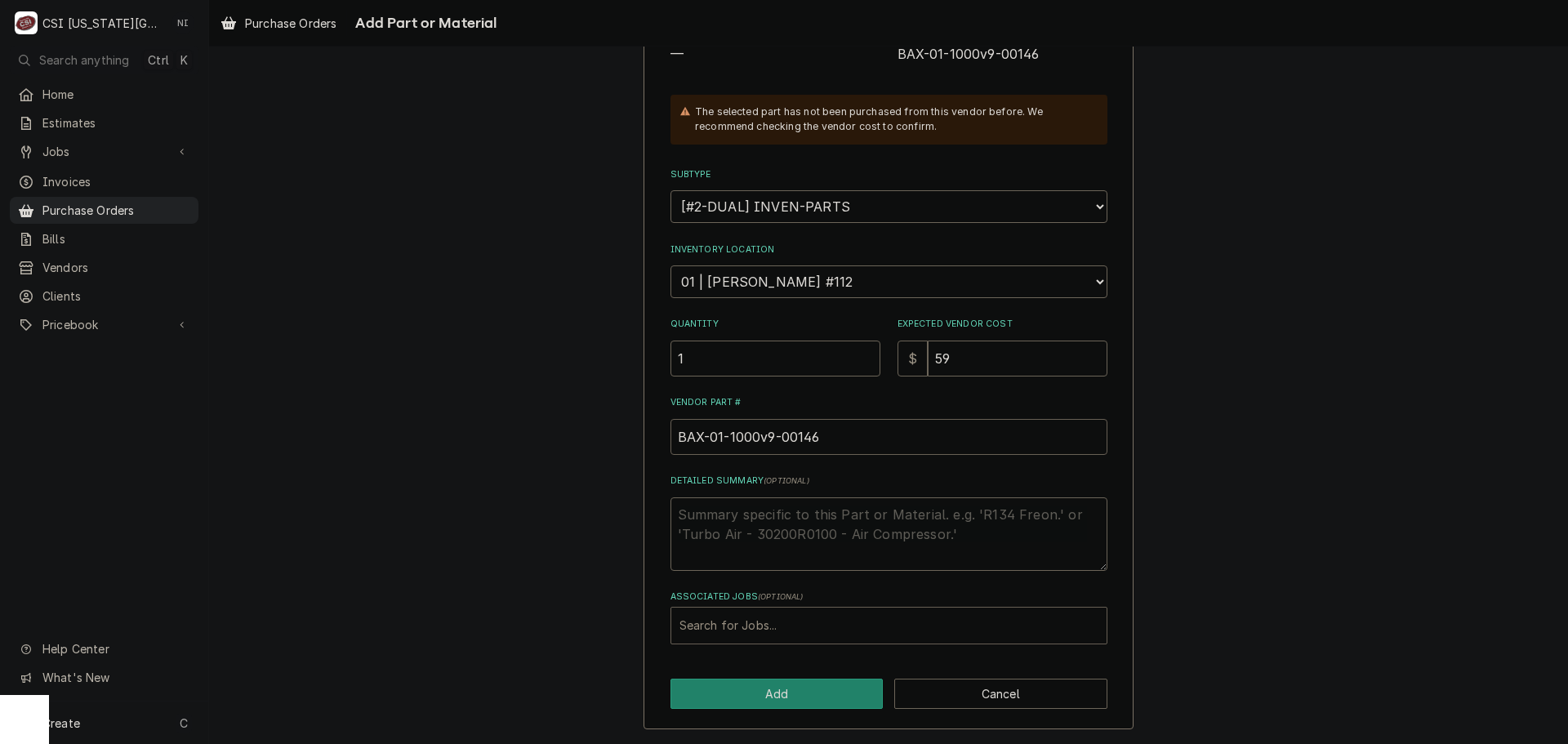
type input "BAX-01-1000v9-00146"
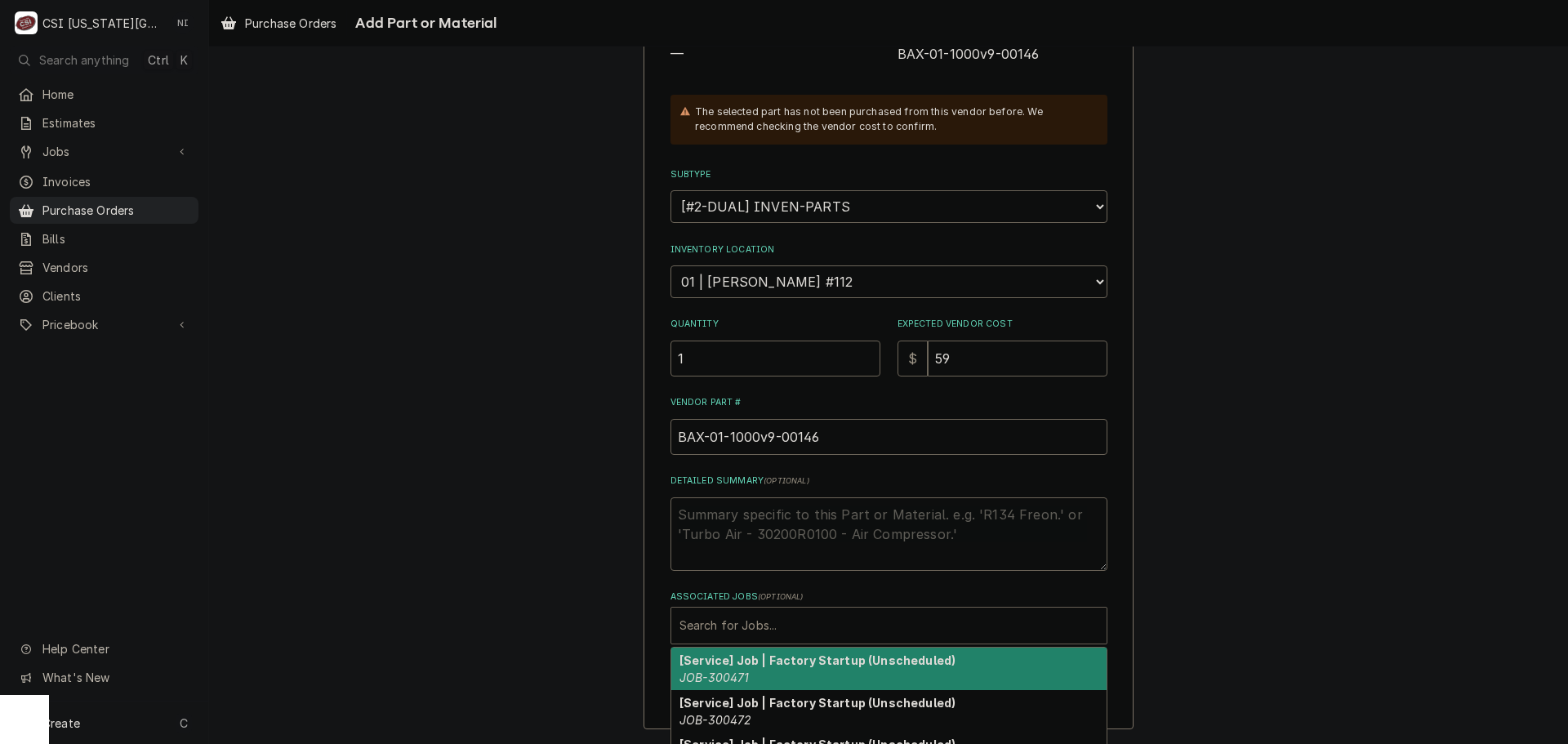
click at [757, 620] on div "Associated Jobs" at bounding box center [889, 626] width 419 height 30
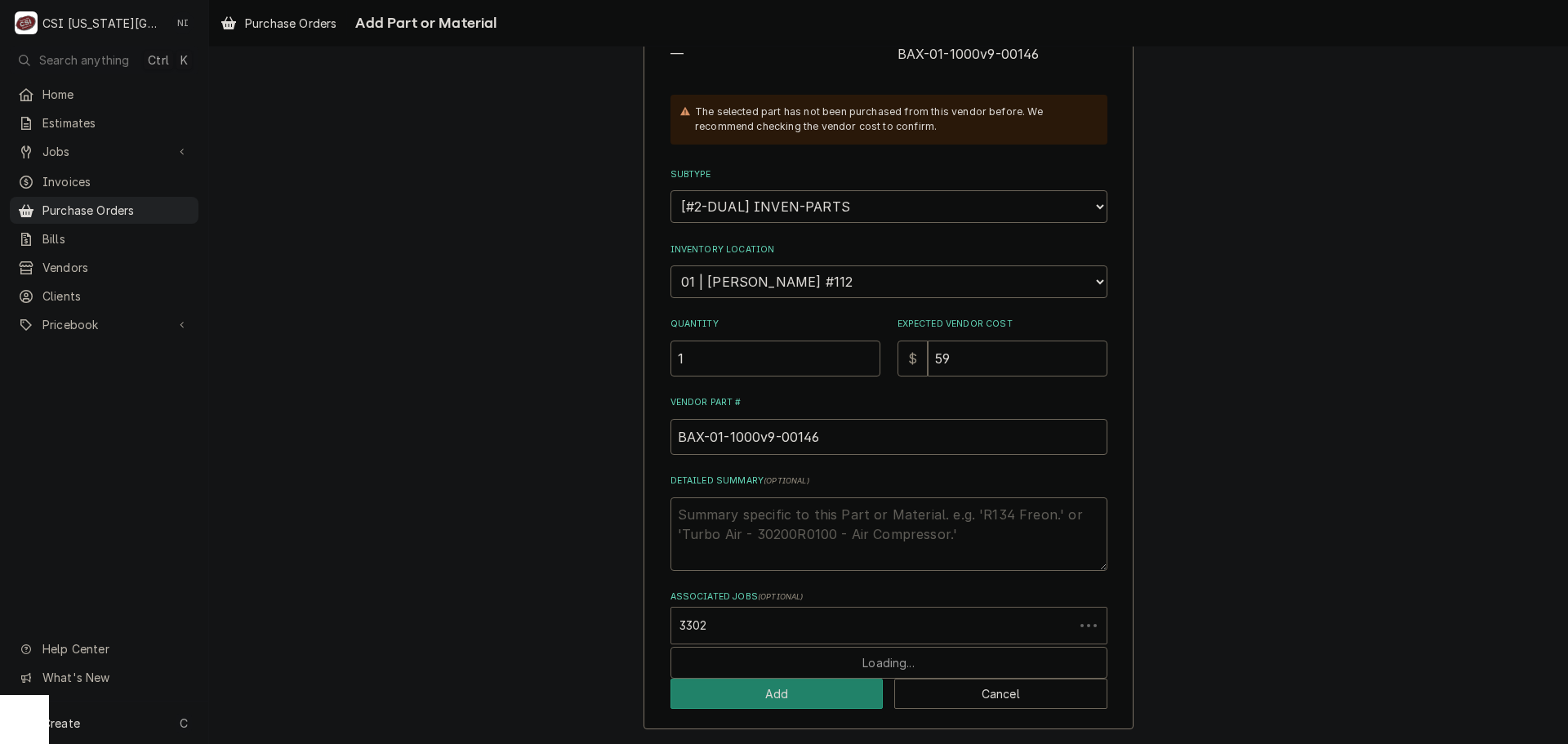
type input "33021"
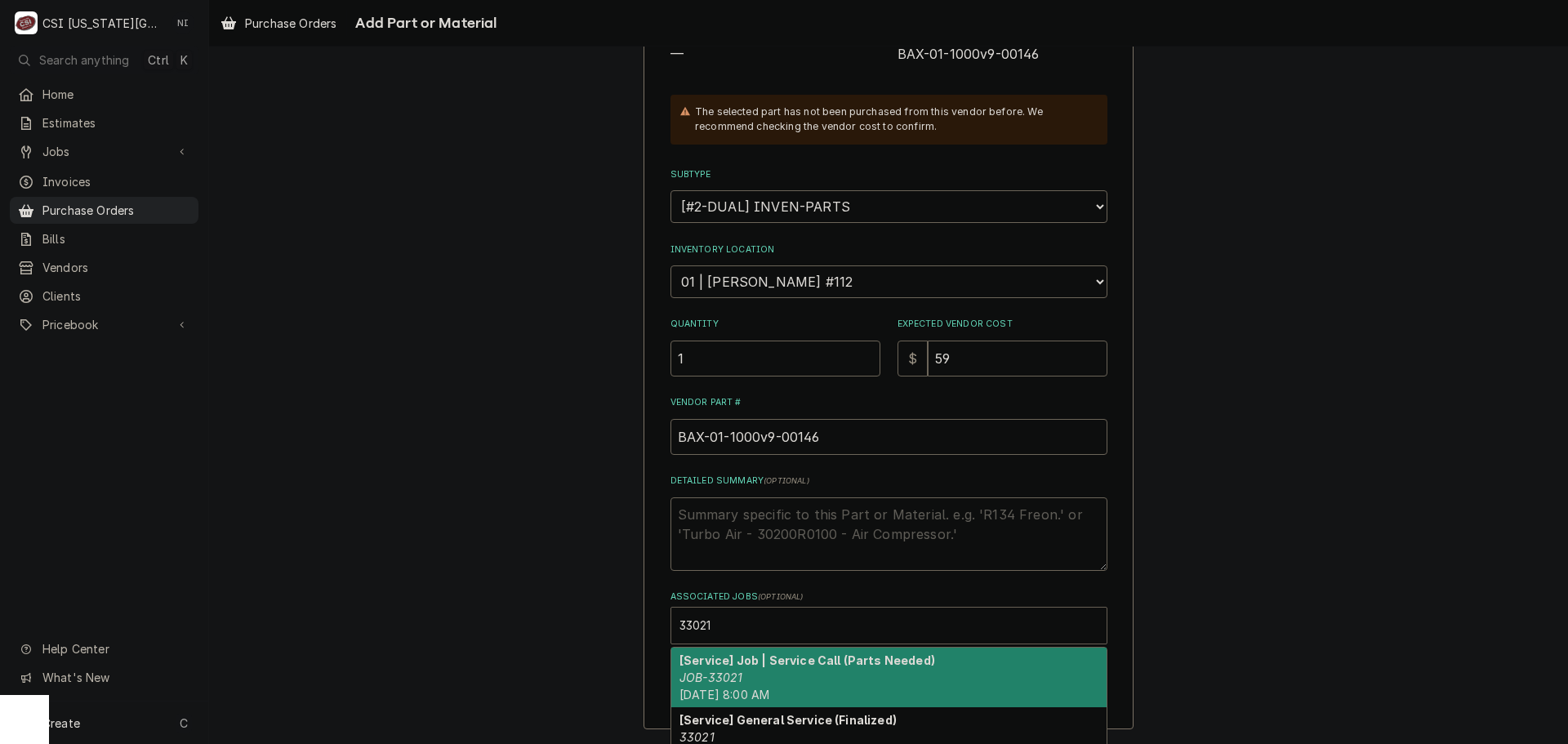
click at [786, 659] on strong "[Service] Job | Service Call (Parts Needed)" at bounding box center [807, 660] width 255 height 14
type textarea "x"
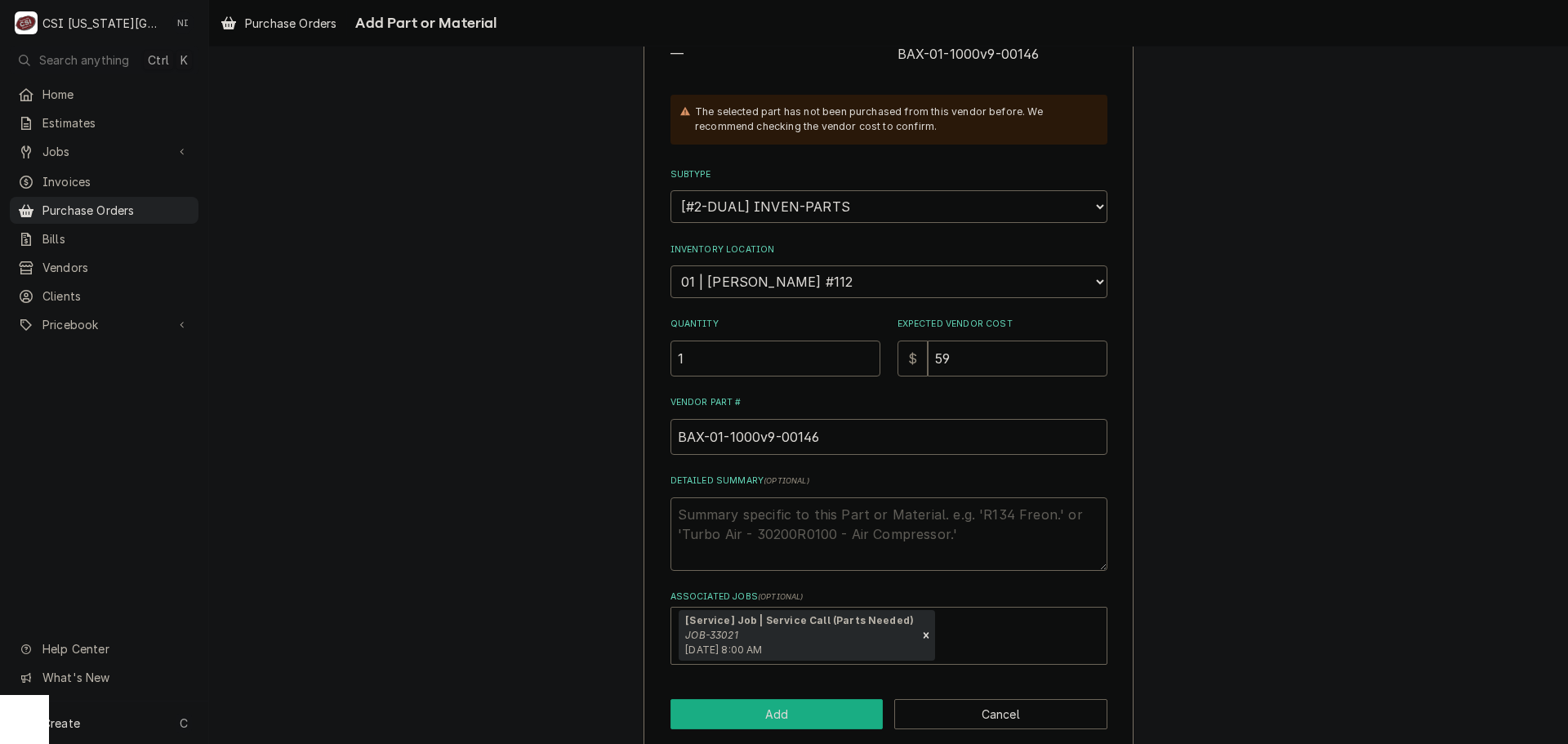
click at [782, 713] on button "Add" at bounding box center [777, 714] width 213 height 30
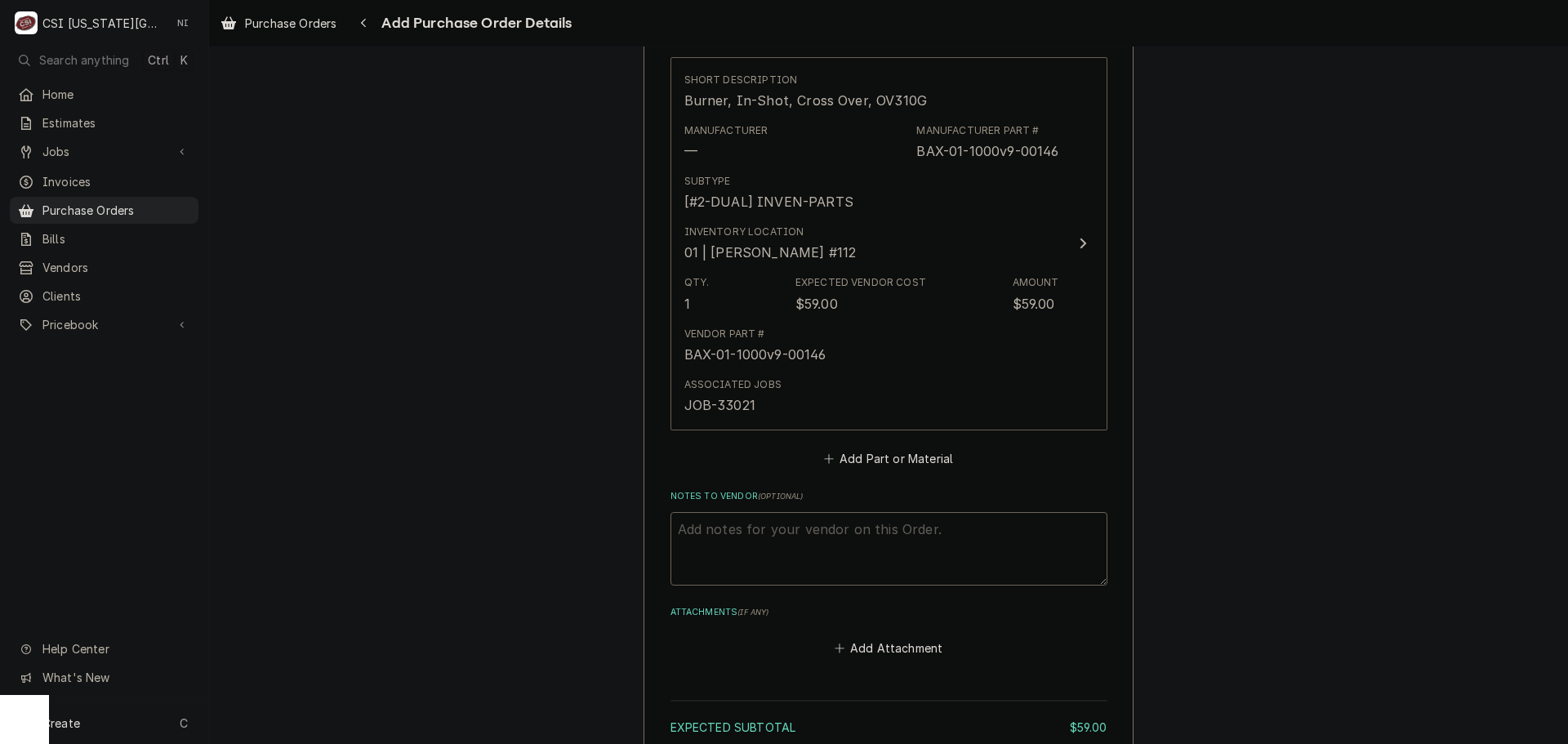
scroll to position [674, 0]
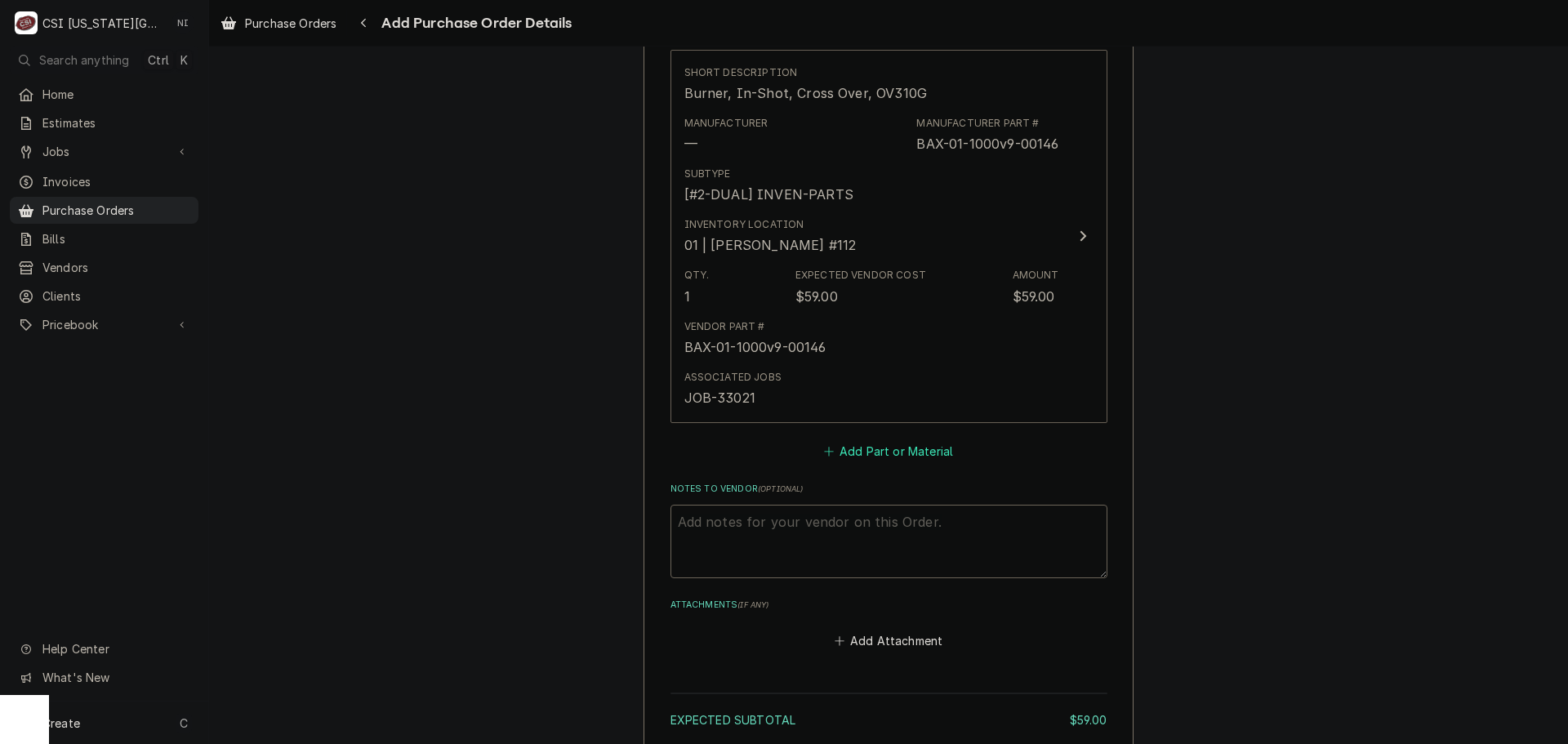
type textarea "x"
click at [900, 456] on button "Add Part or Material" at bounding box center [889, 452] width 135 height 23
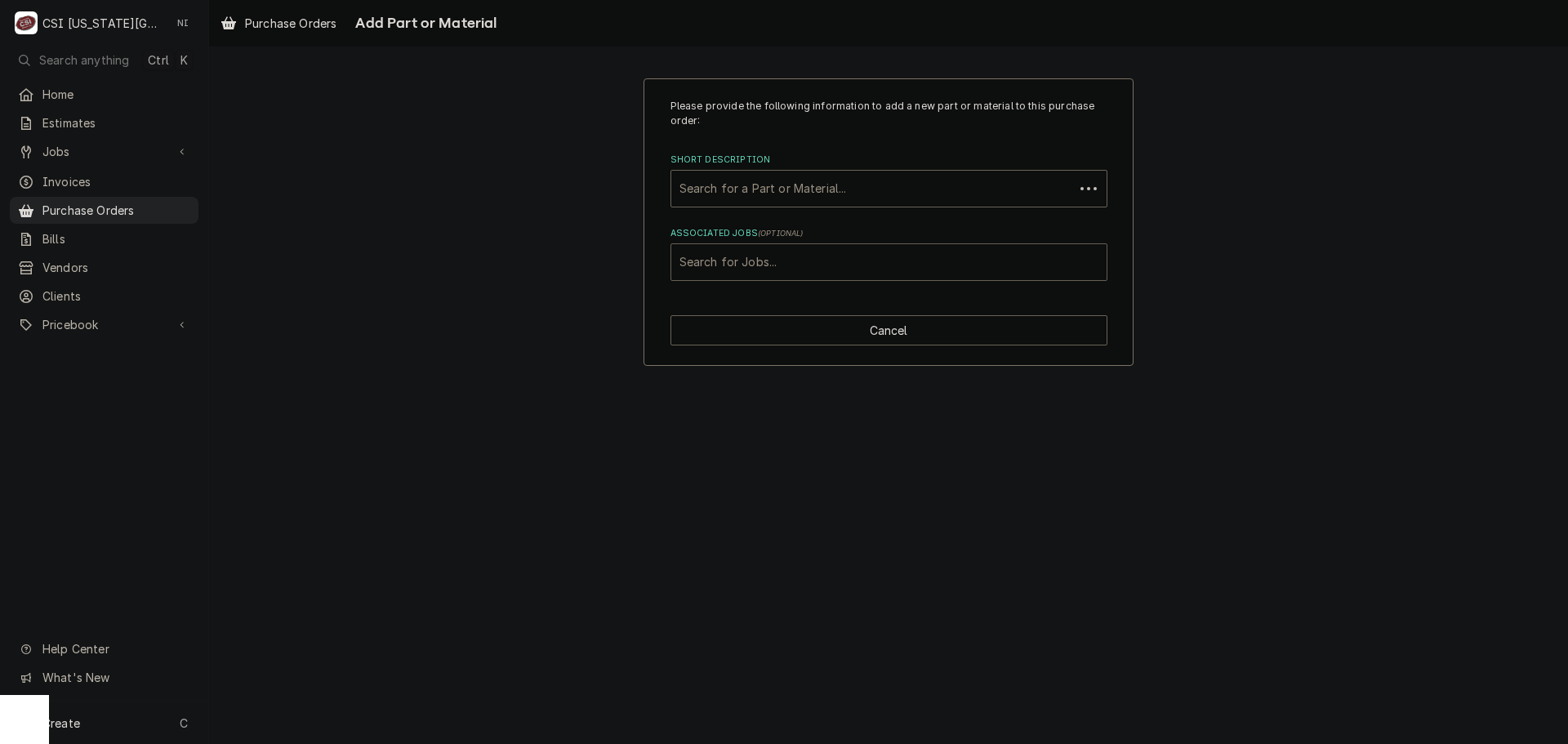
click at [843, 256] on div "Associated Jobs" at bounding box center [889, 262] width 419 height 30
type input "33021"
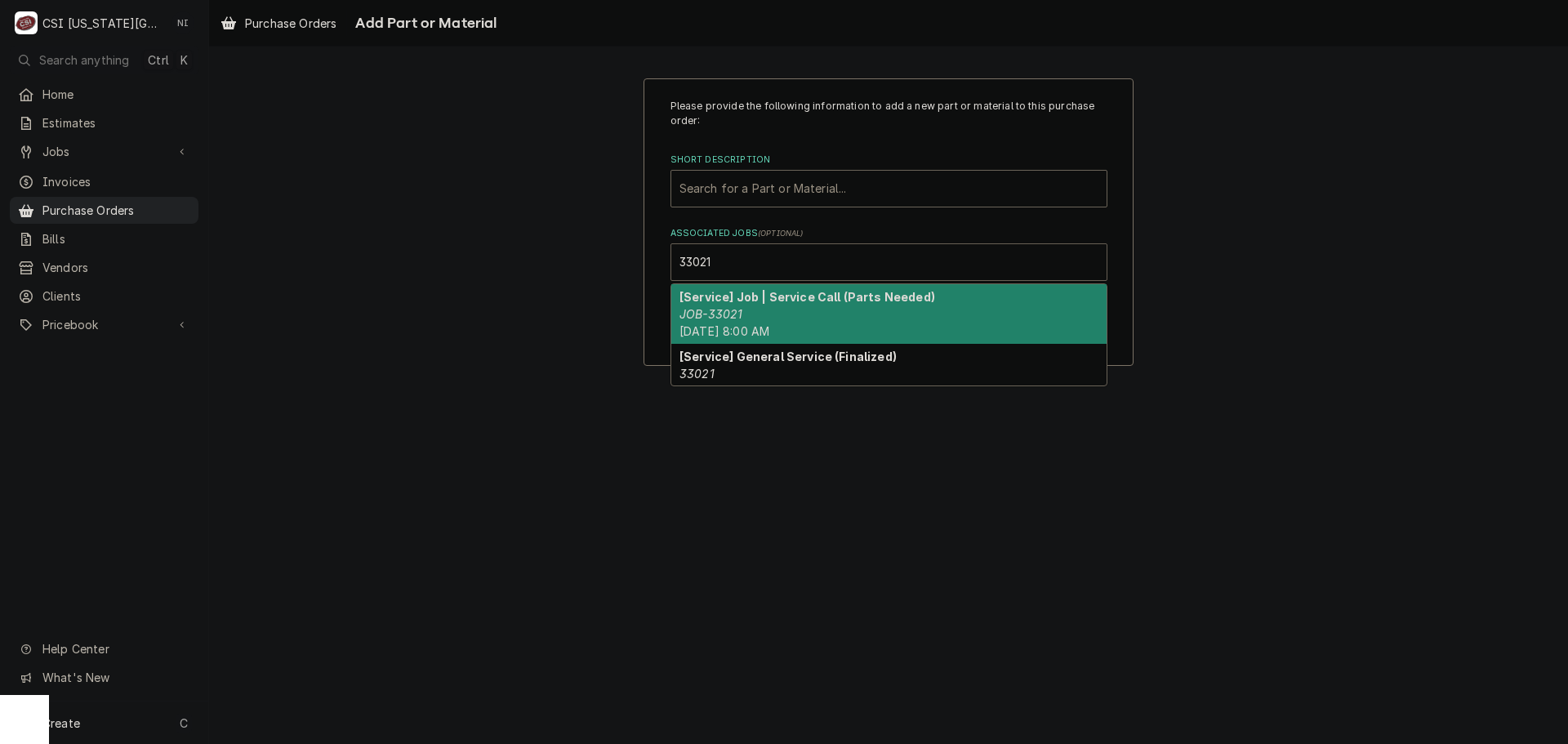
click at [734, 302] on strong "[Service] Job | Service Call (Parts Needed)" at bounding box center [807, 297] width 255 height 14
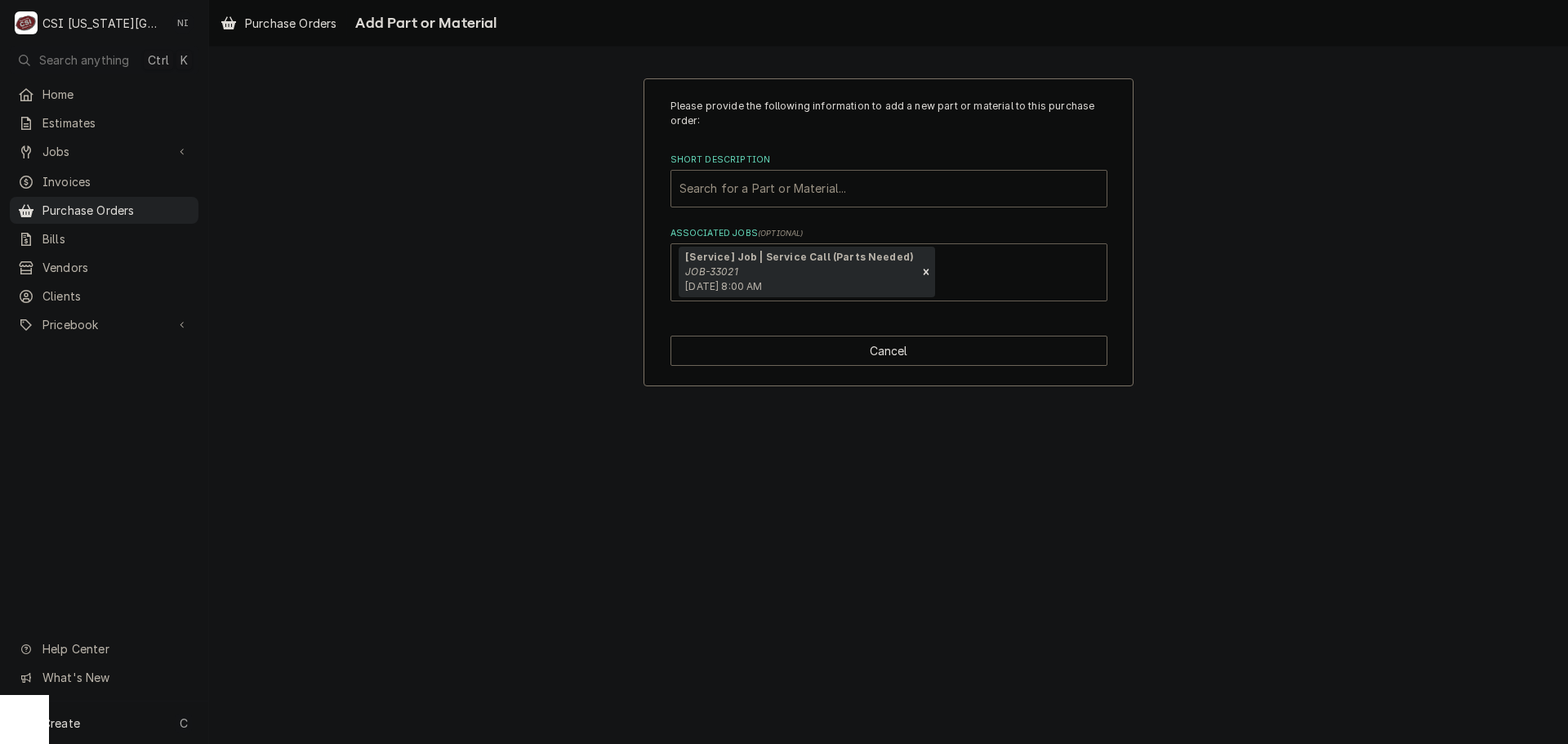
click at [755, 175] on div "Short Description" at bounding box center [889, 189] width 419 height 30
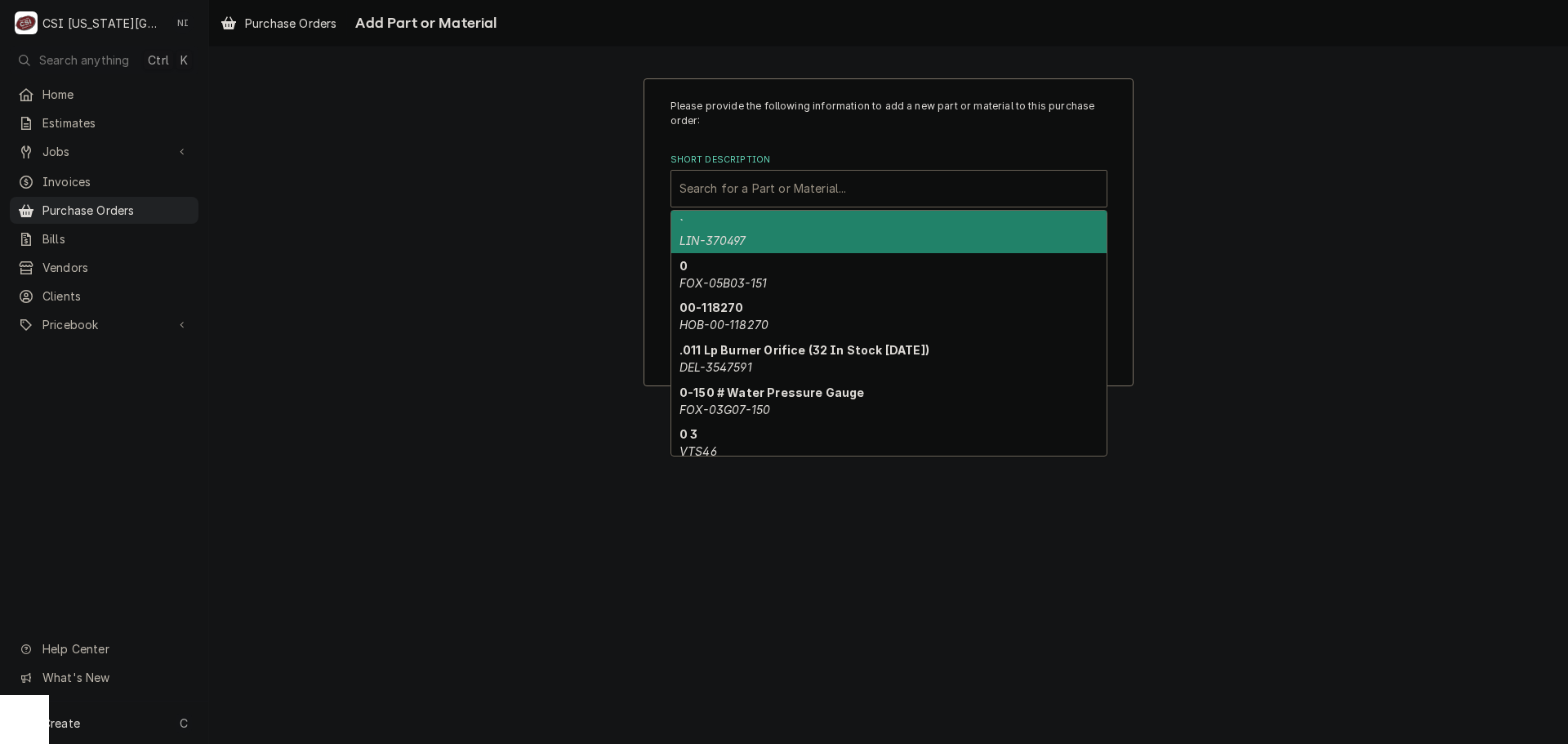
paste input "01-1000v9-00174"
type input "01-1000v9-00174"
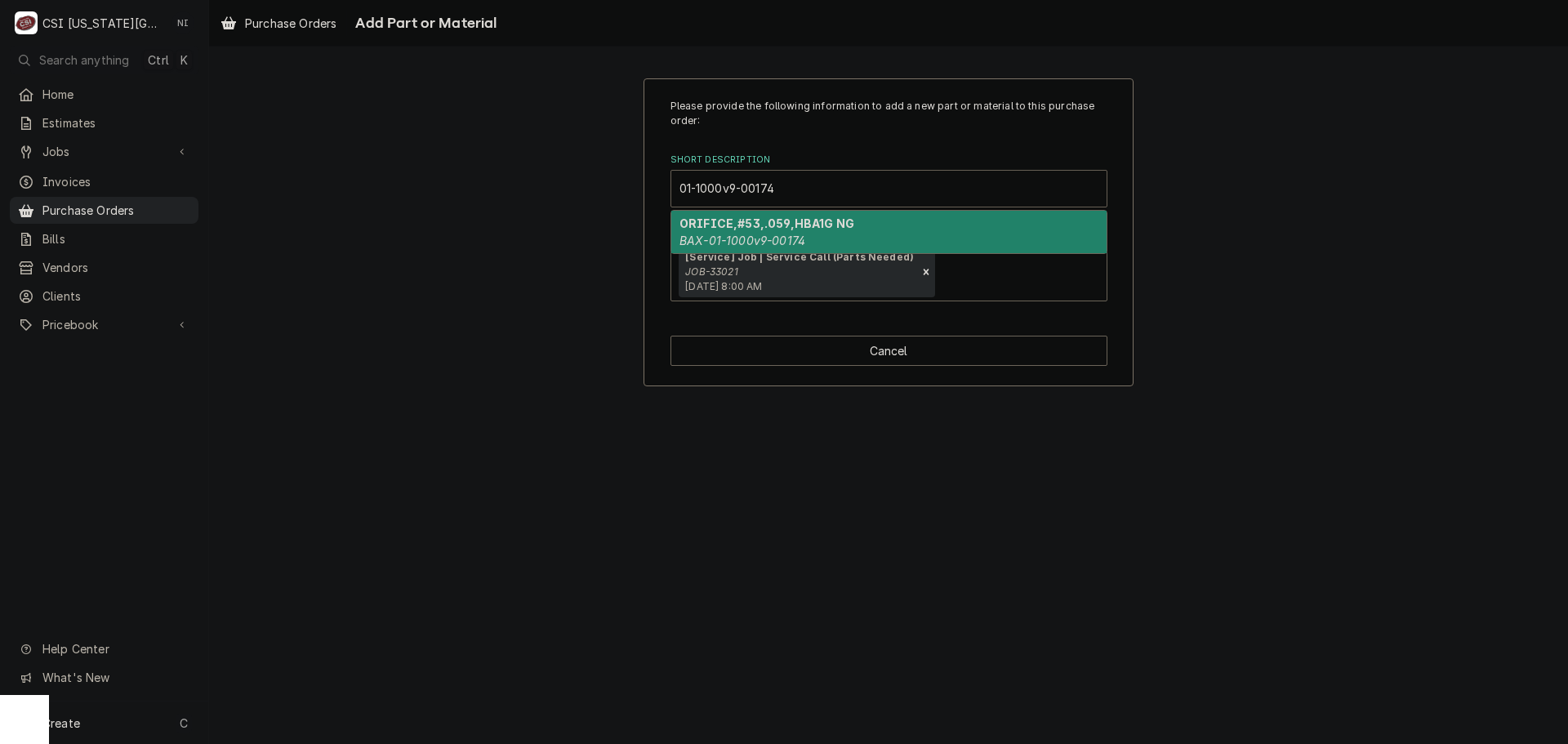
click at [773, 241] on em "BAX-01-1000v9-00174" at bounding box center [742, 241] width 126 height 14
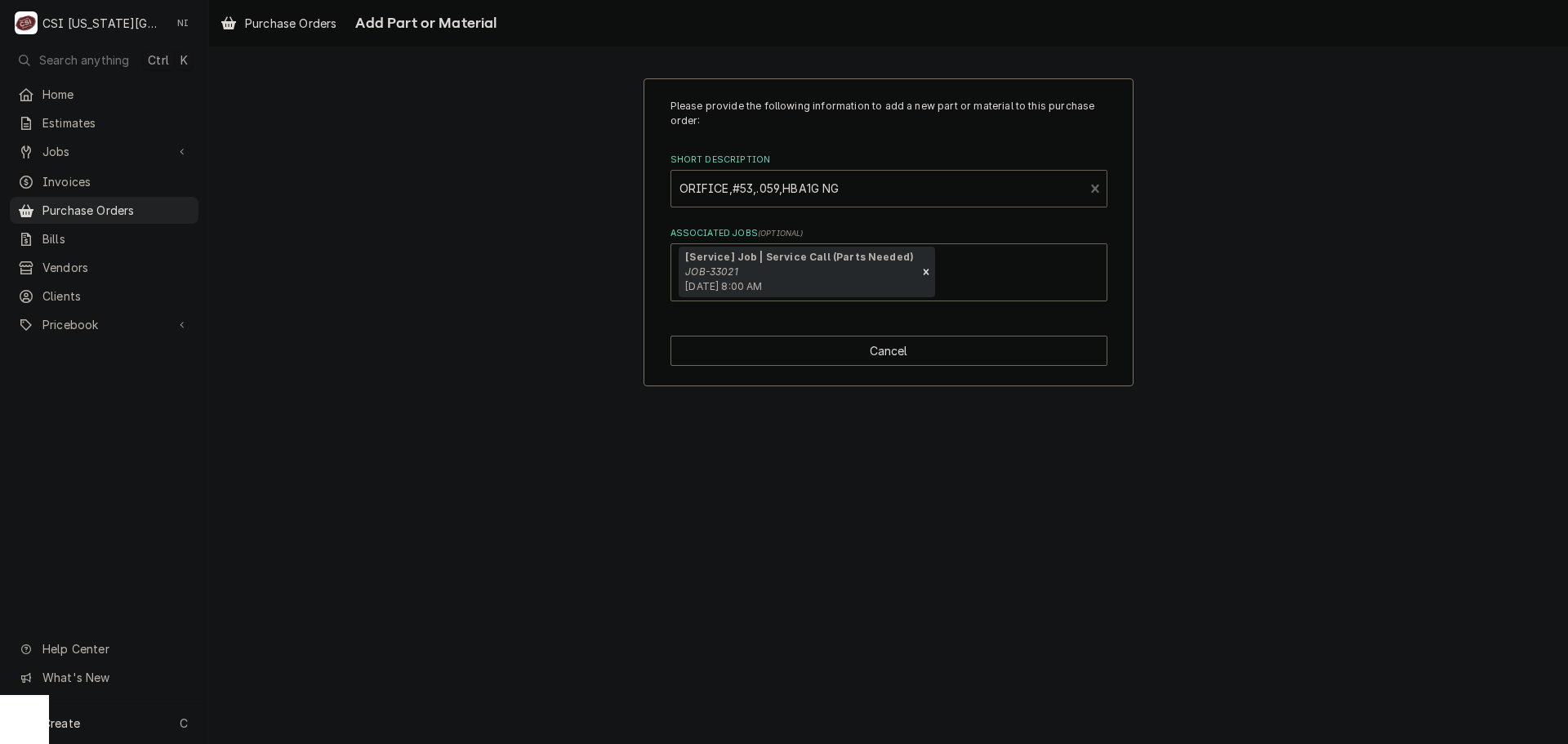
type textarea "x"
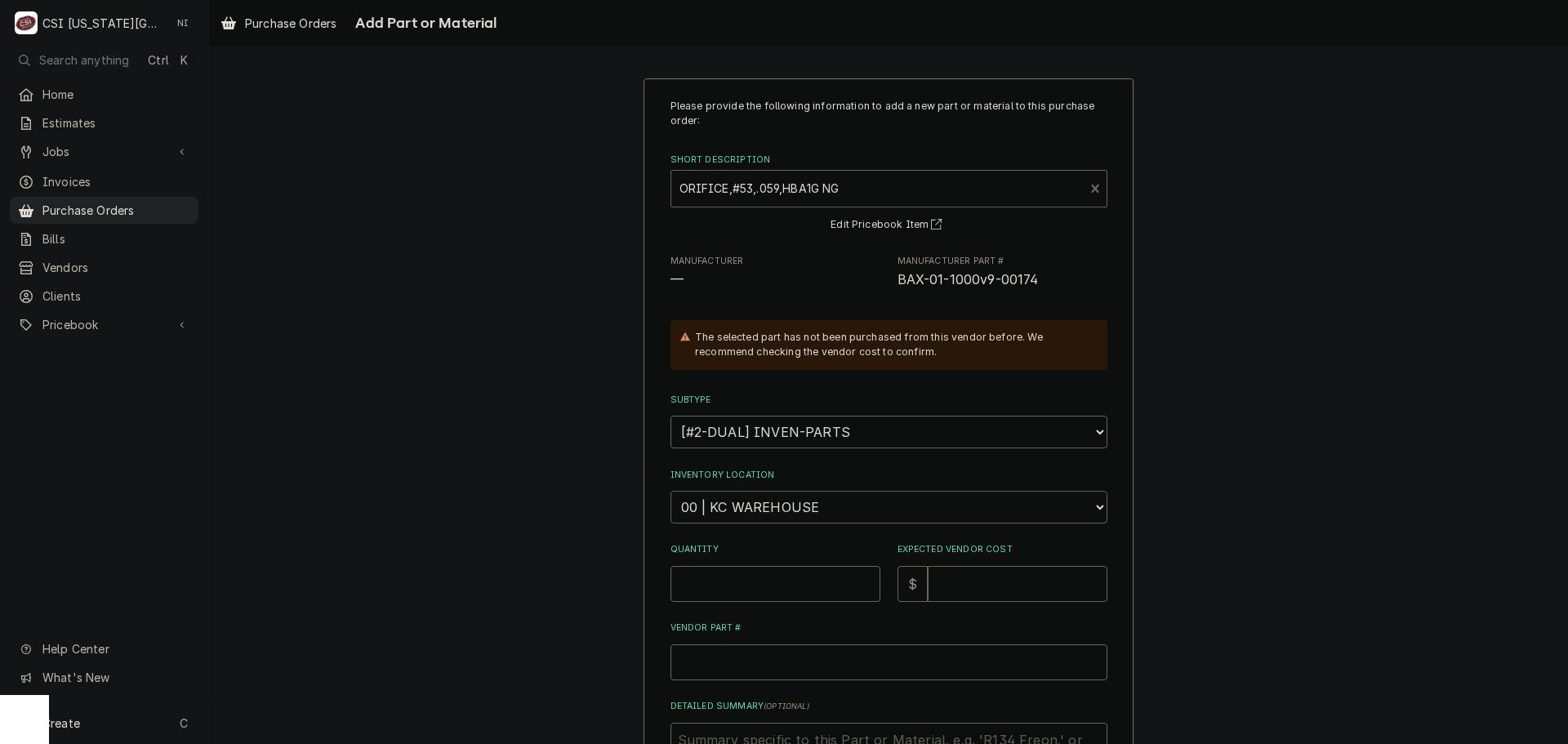
click at [779, 501] on select "Choose a location... 00 | KC WAREHOUSE 00 | MAIN WAREHOUSE 01 | BRIAN BREAZIER …" at bounding box center [889, 508] width 437 height 33
select select "2782"
click at [670, 491] on select "Choose a location... 00 | KC WAREHOUSE 00 | MAIN WAREHOUSE 01 | BRIAN BREAZIER …" at bounding box center [889, 508] width 437 height 33
type textarea "x"
click at [752, 590] on input "Quantity" at bounding box center [775, 584] width 210 height 36
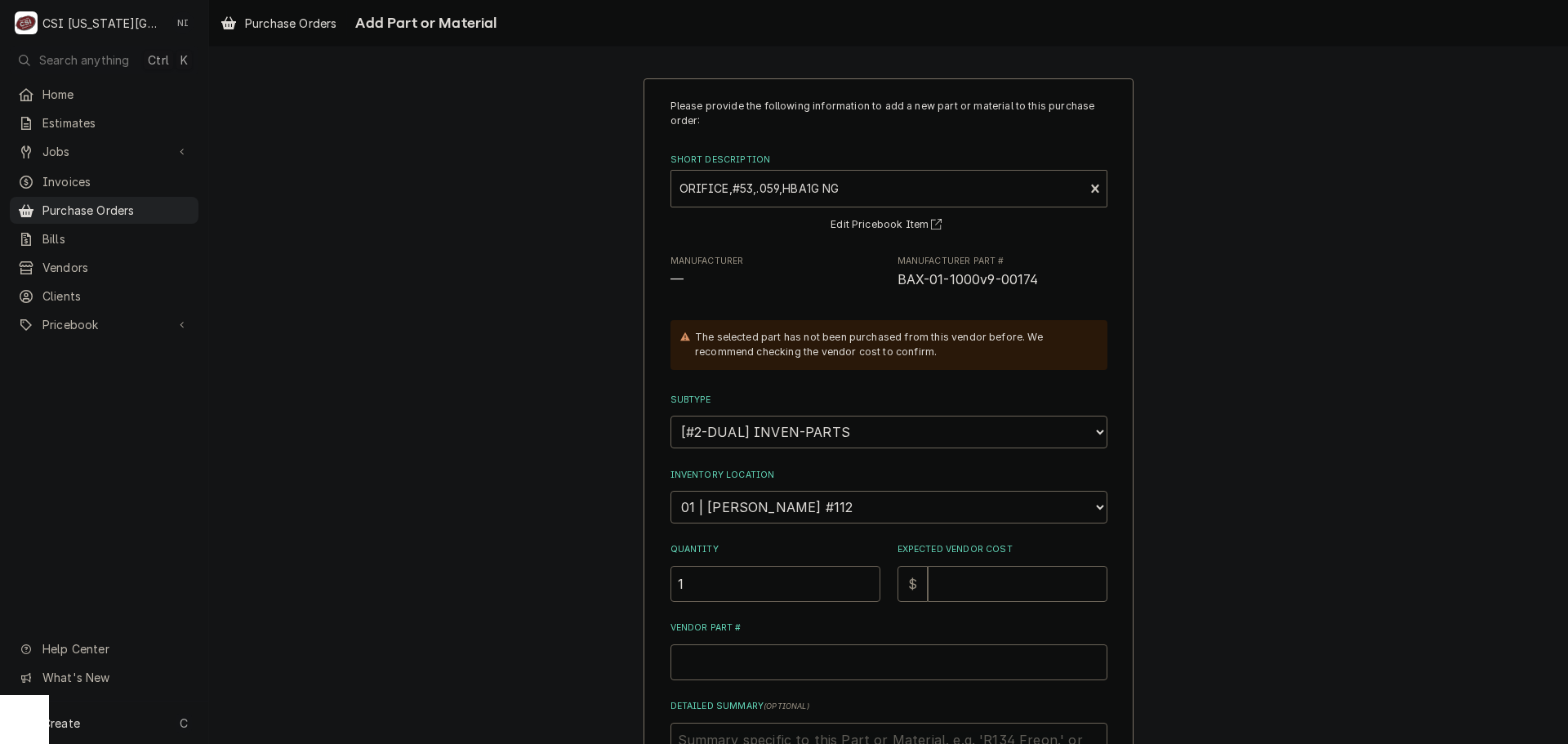
type input "1"
type textarea "x"
type input "3"
type textarea "x"
type input "30"
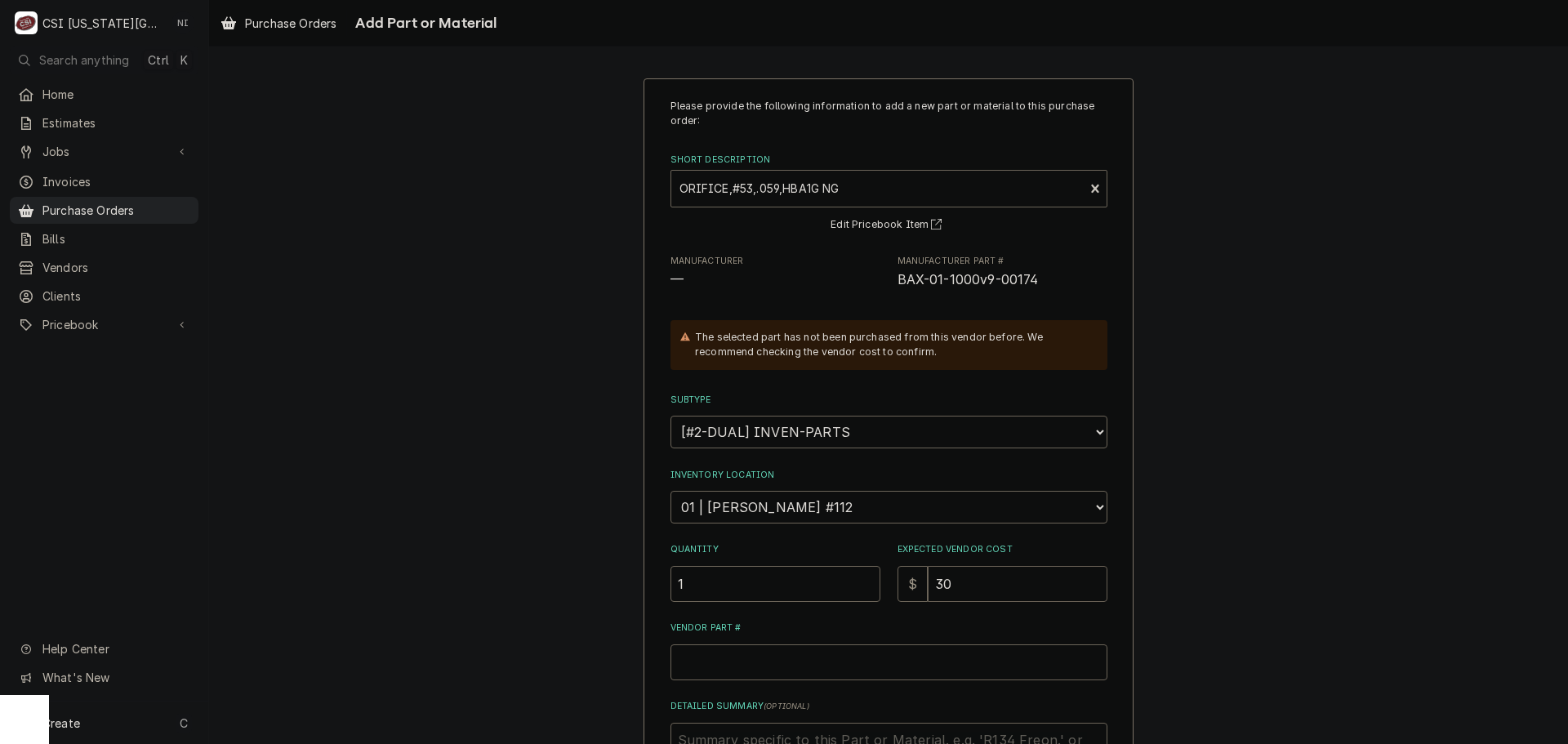
click at [954, 584] on input "30" at bounding box center [1018, 584] width 180 height 36
type textarea "x"
type input "30.2"
type textarea "x"
type input "30.29"
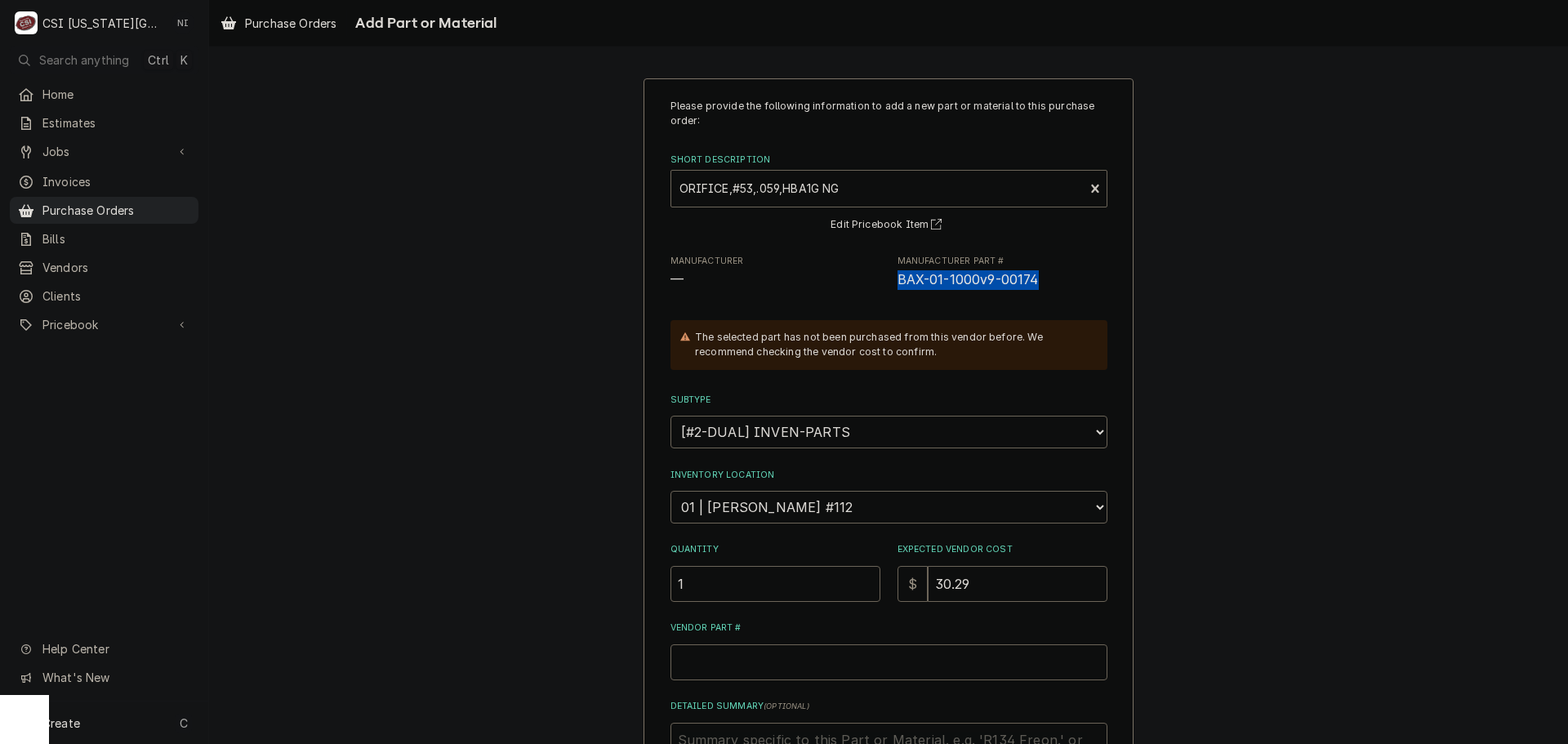
drag, startPoint x: 1034, startPoint y: 277, endPoint x: 895, endPoint y: 287, distance: 139.4
click at [898, 287] on span "BAX-01-1000v9-00174" at bounding box center [1002, 280] width 210 height 20
copy span "BAX-01-1000v9-00174"
click at [740, 667] on input "Vendor Part #" at bounding box center [889, 662] width 437 height 36
paste input "BAX-01-1000v9-00174"
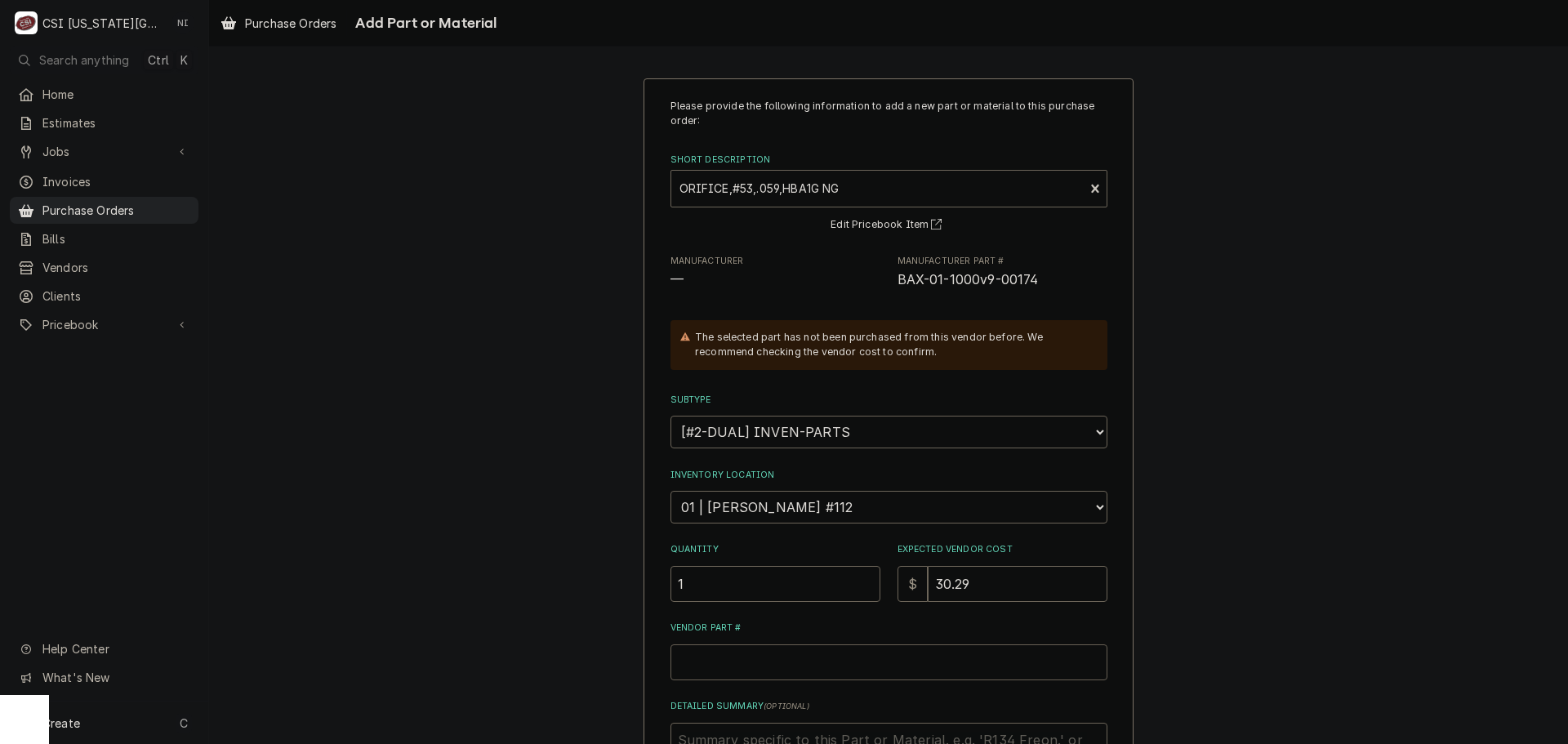
type textarea "x"
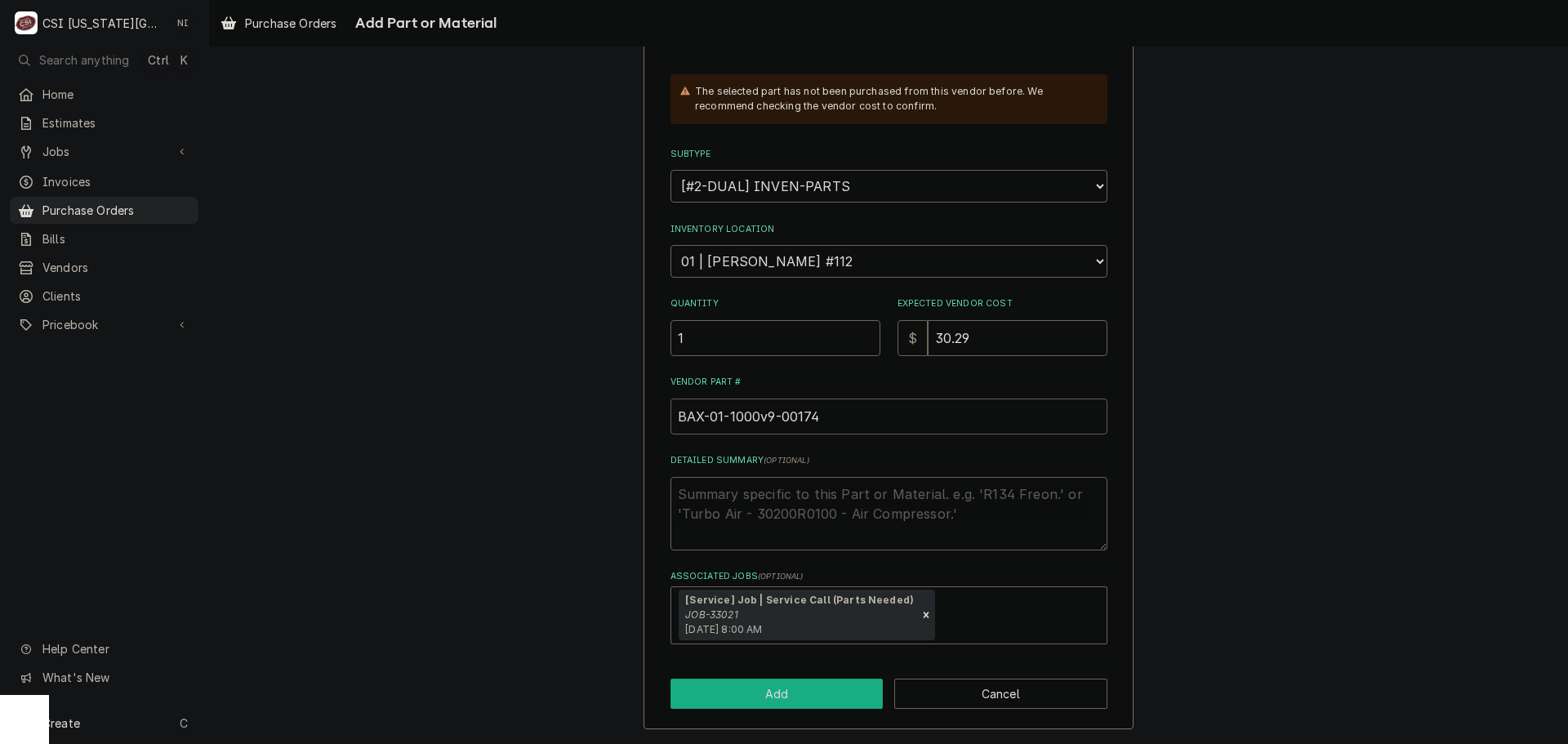
type input "BAX-01-1000v9-00174"
click at [798, 689] on button "Add" at bounding box center [777, 694] width 213 height 30
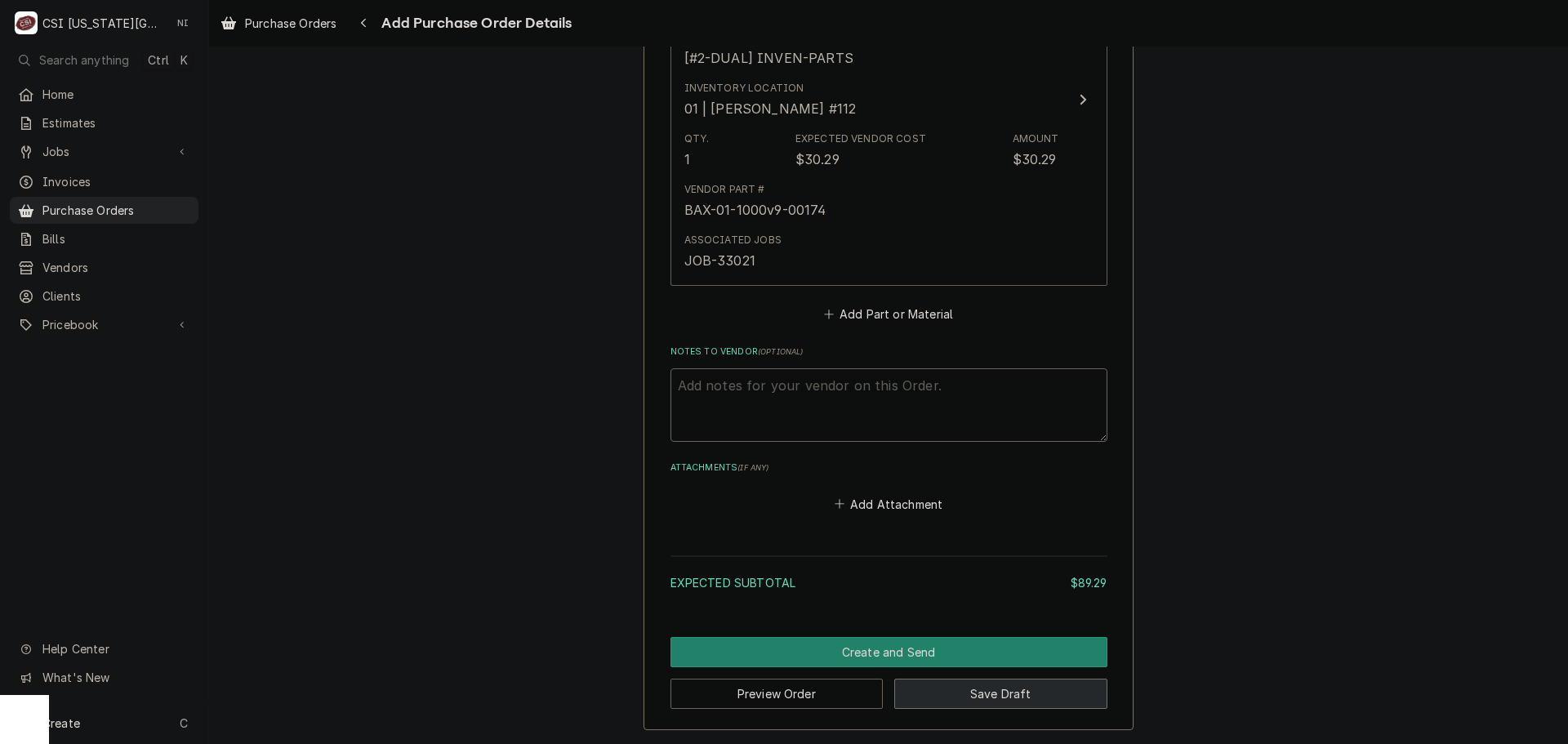
drag, startPoint x: 1034, startPoint y: 695, endPoint x: 1558, endPoint y: 704, distance: 524.1
click at [1039, 696] on button "Save Draft" at bounding box center [1001, 694] width 213 height 30
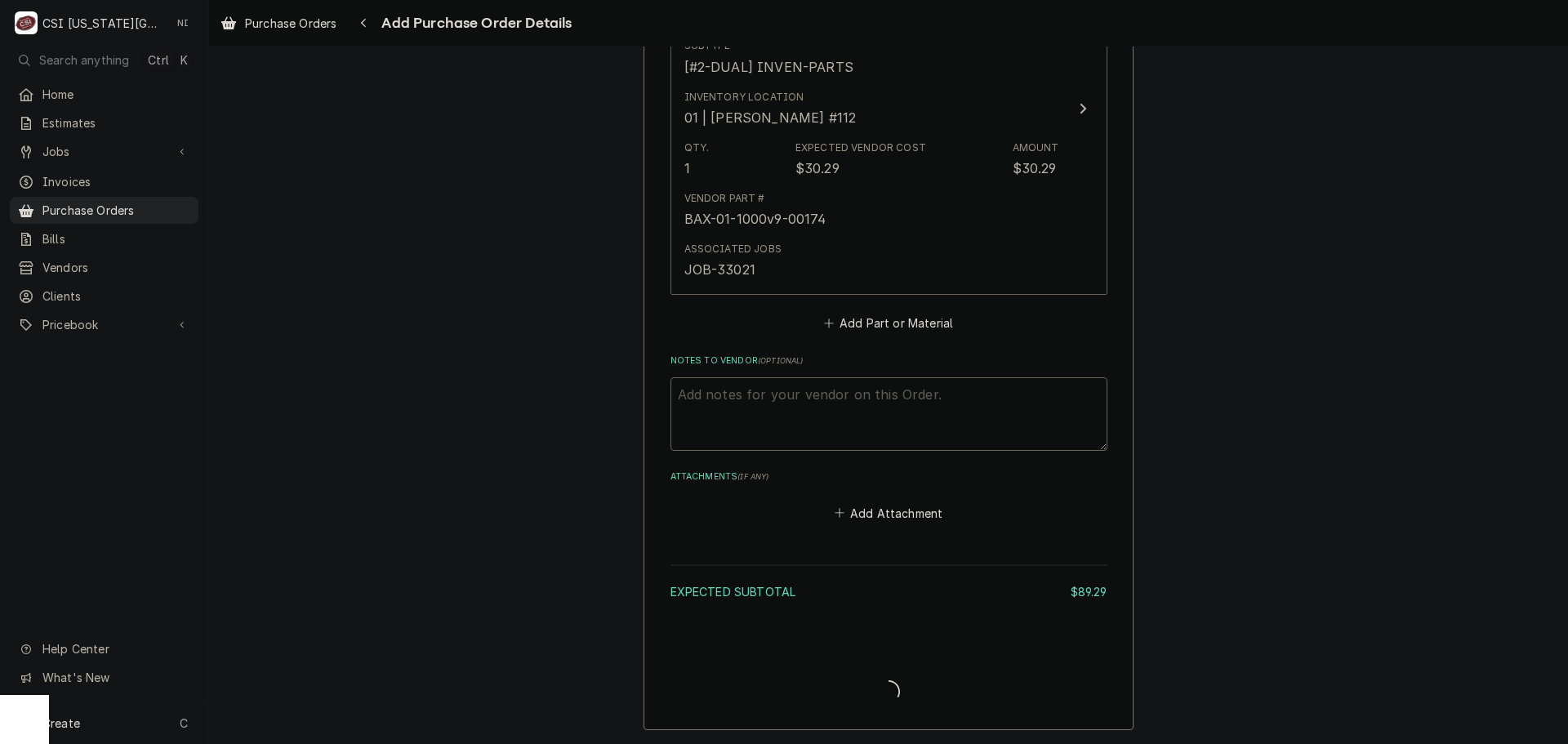
scroll to position [1184, 0]
type textarea "x"
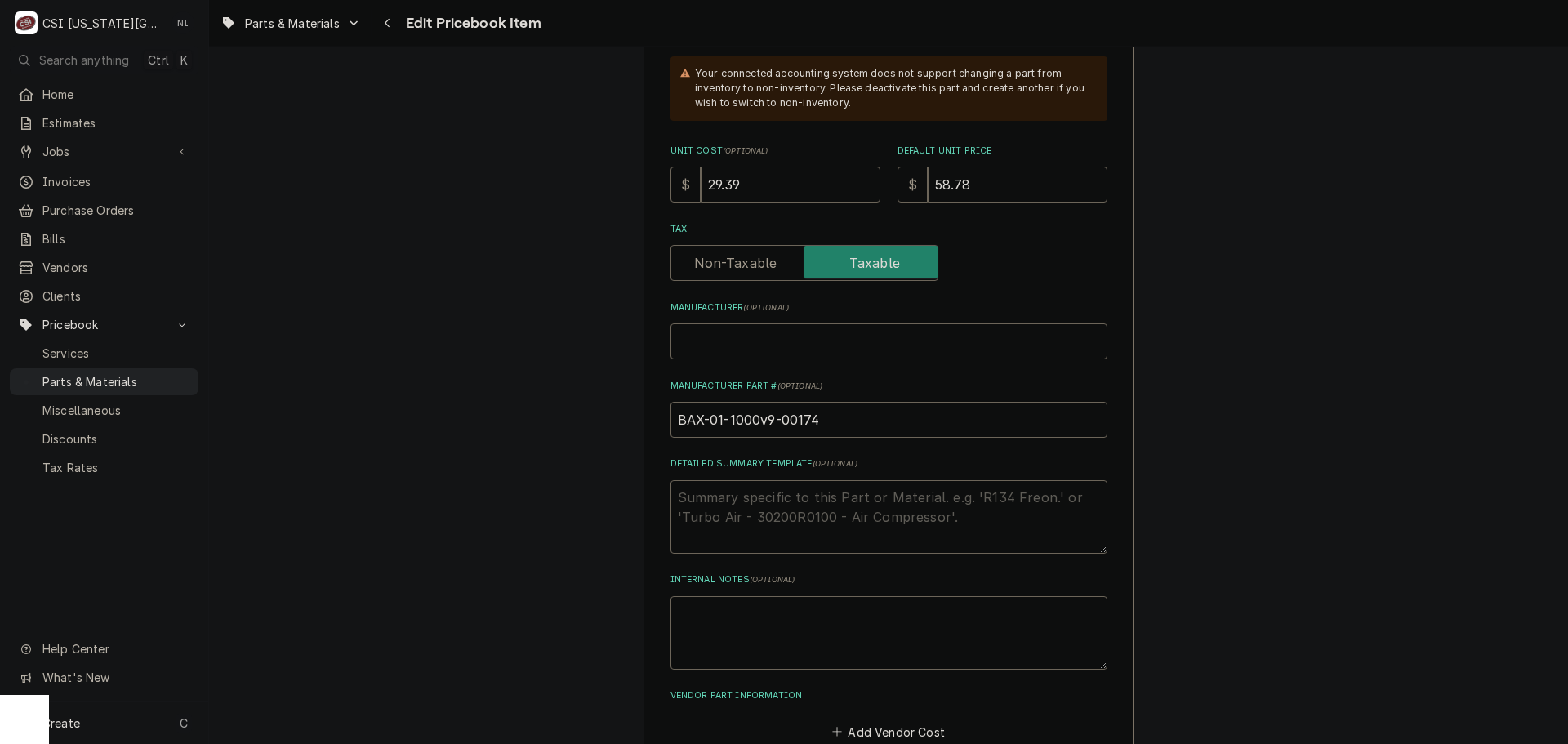
scroll to position [572, 0]
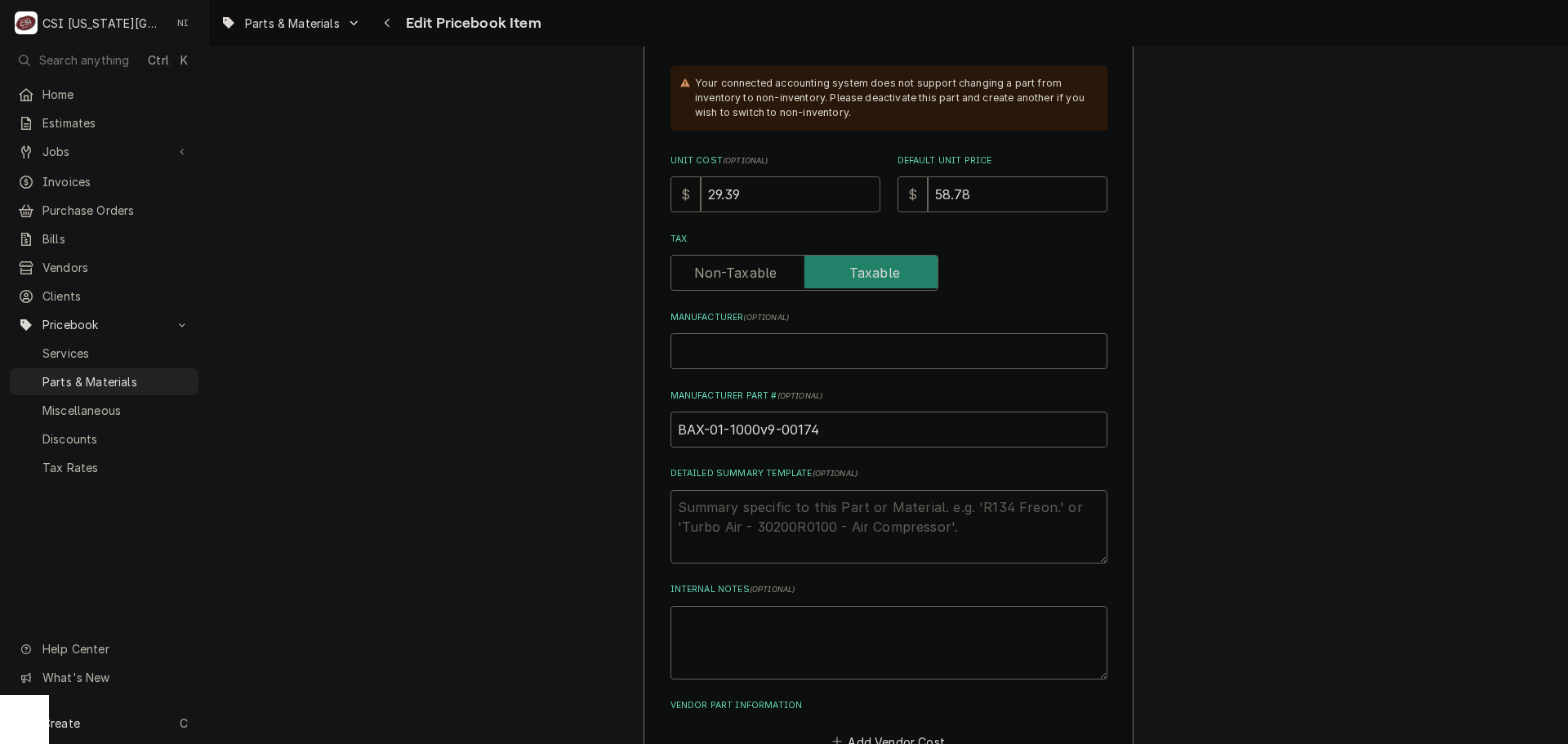
drag, startPoint x: 734, startPoint y: 191, endPoint x: 618, endPoint y: 194, distance: 116.0
type textarea "x"
type input "3"
type textarea "x"
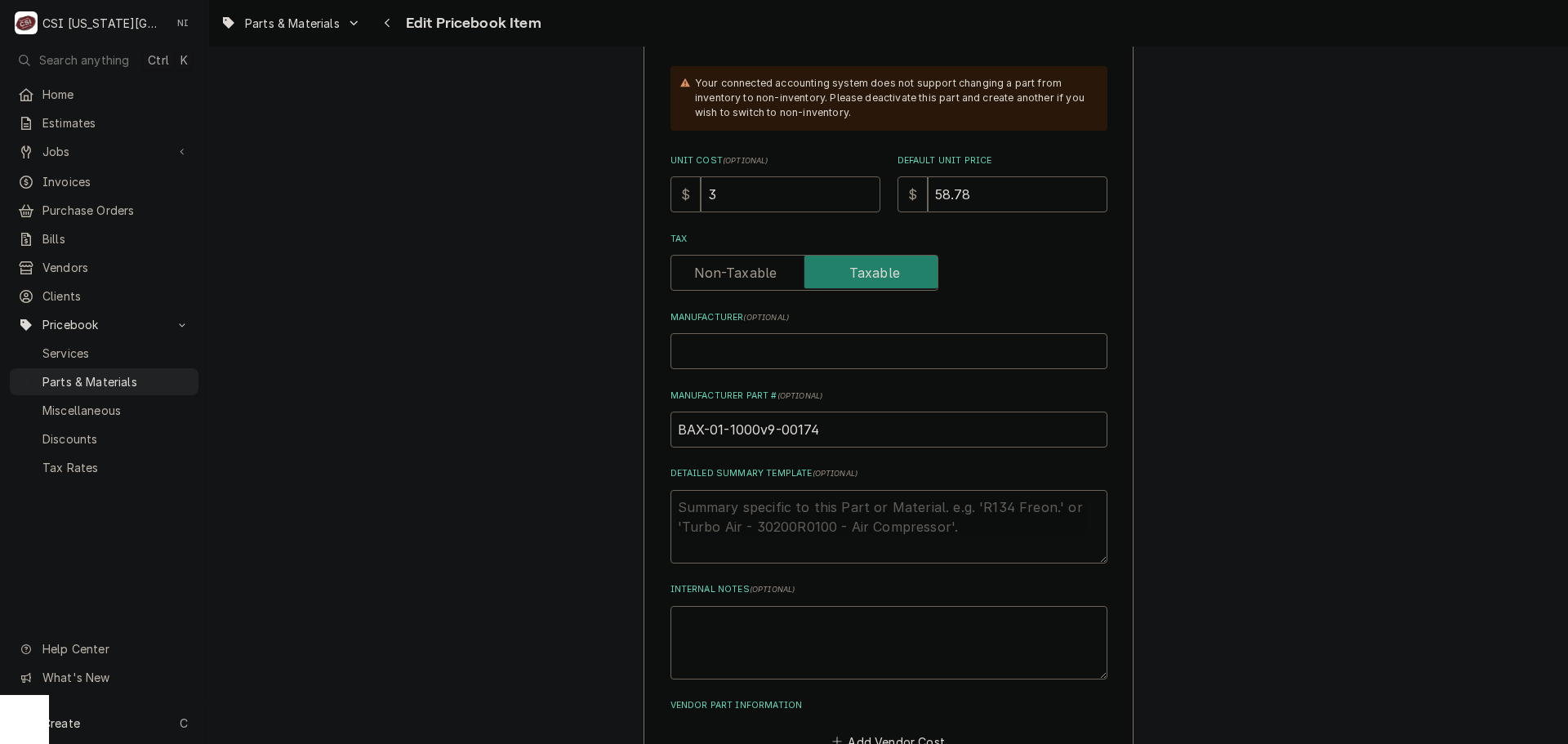
type input "30"
type textarea "x"
type input "30.2"
type textarea "x"
type input "30.29"
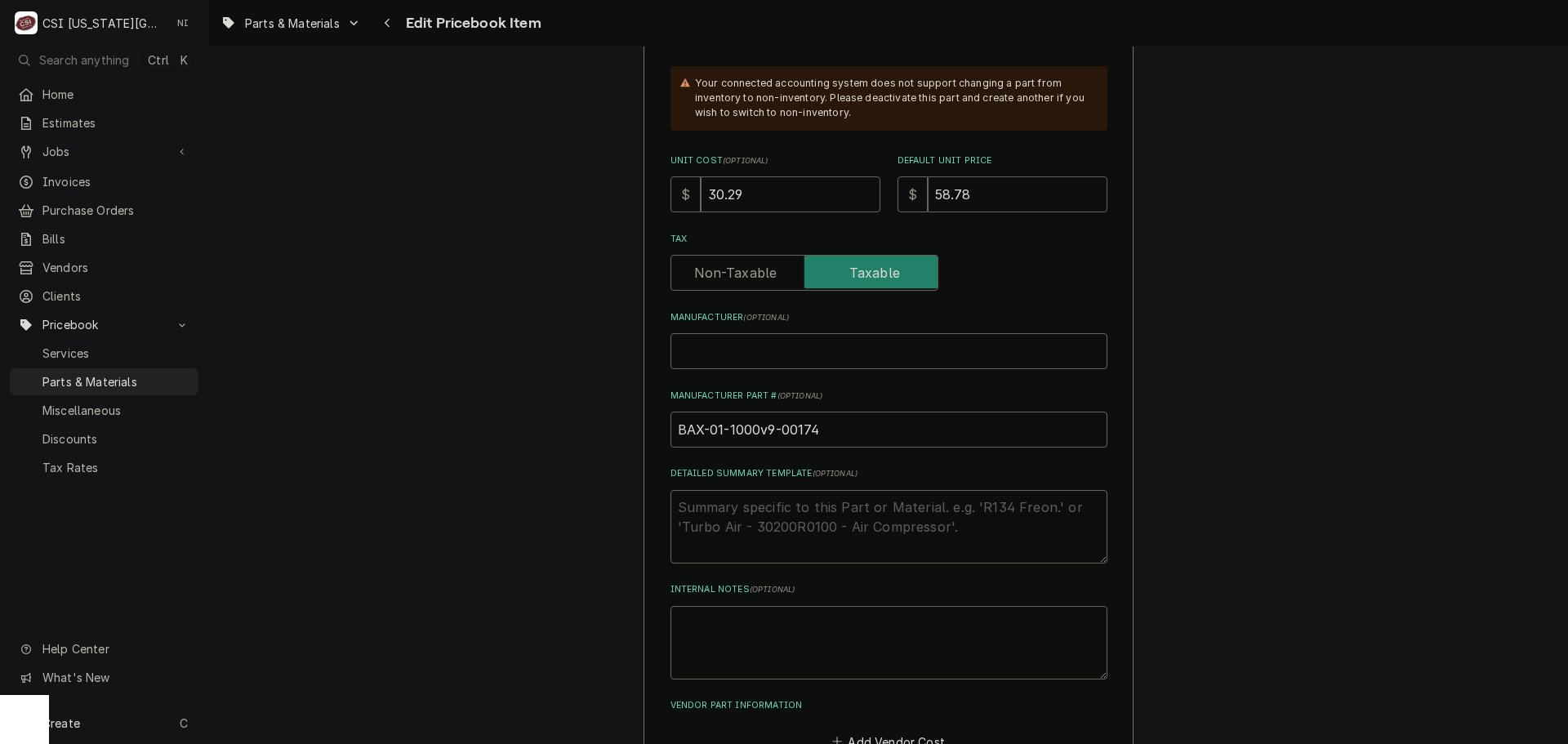
click at [962, 198] on input "58.78" at bounding box center [1018, 194] width 180 height 36
drag, startPoint x: 964, startPoint y: 196, endPoint x: 913, endPoint y: 196, distance: 51.0
click at [913, 196] on div "$ 58.78" at bounding box center [1002, 194] width 210 height 36
type textarea "x"
type input "4"
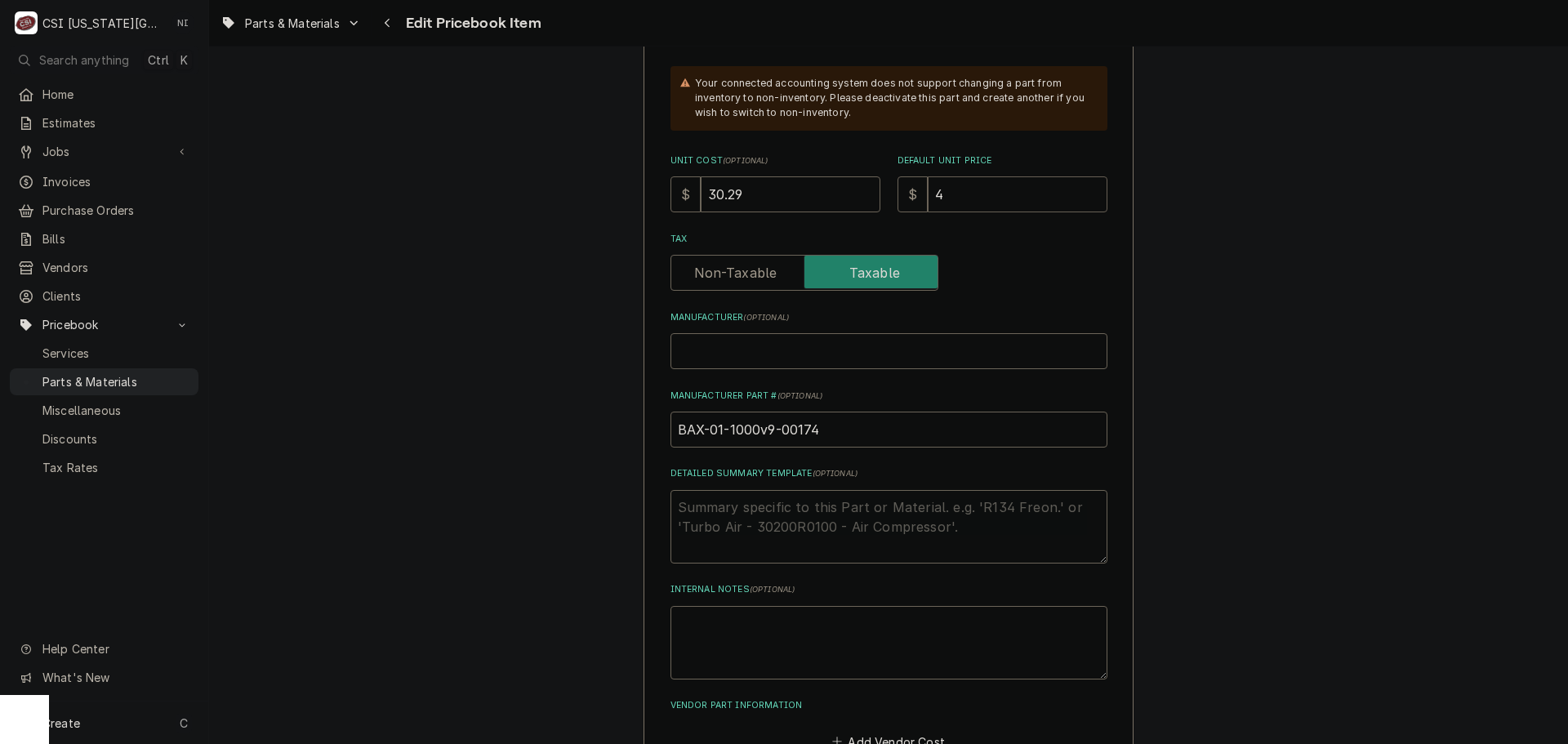
type textarea "x"
type input "40"
type textarea "x"
type input "40.3"
type textarea "x"
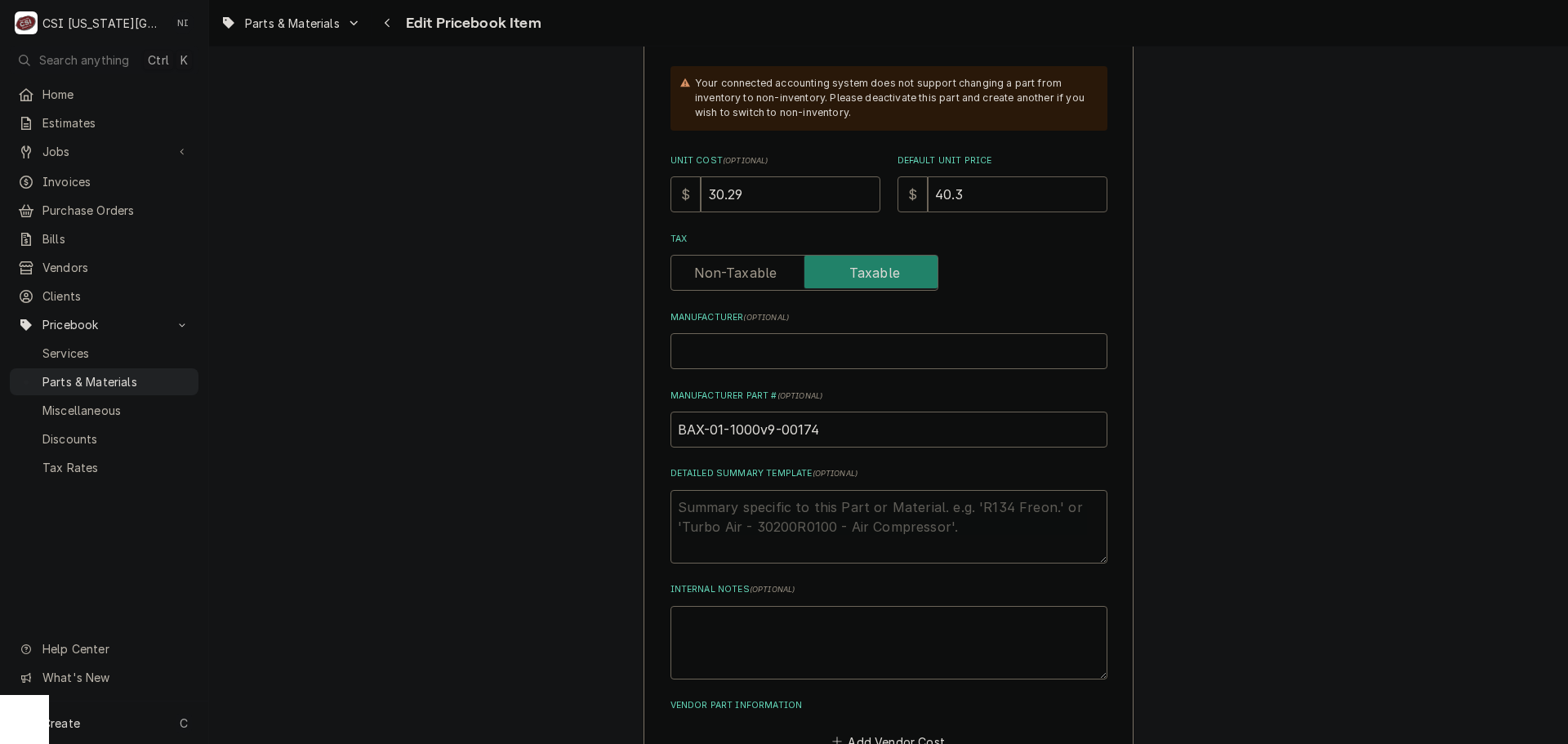
type input "40.38"
type textarea "x"
type input "40.3"
type textarea "x"
type input "40.39"
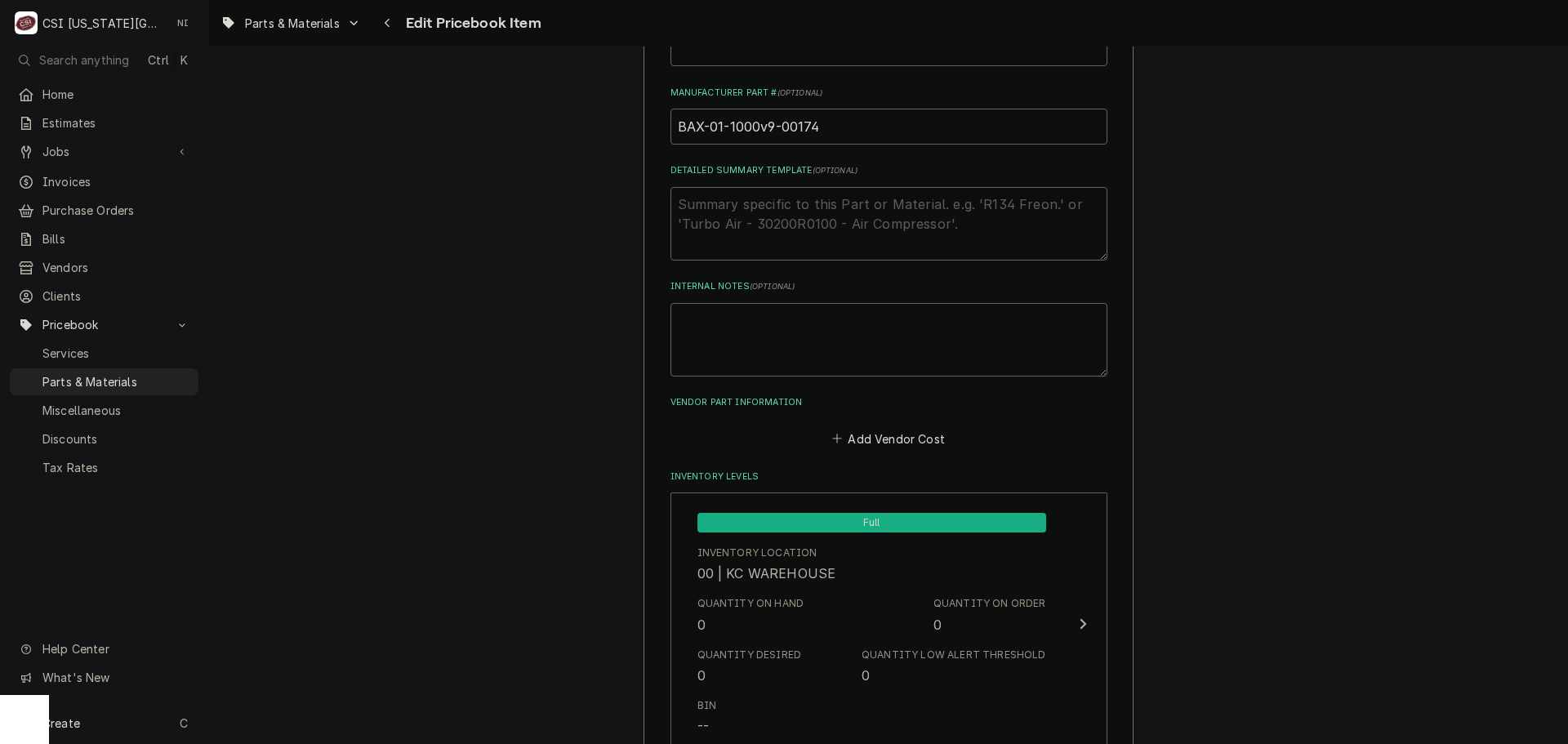
scroll to position [899, 0]
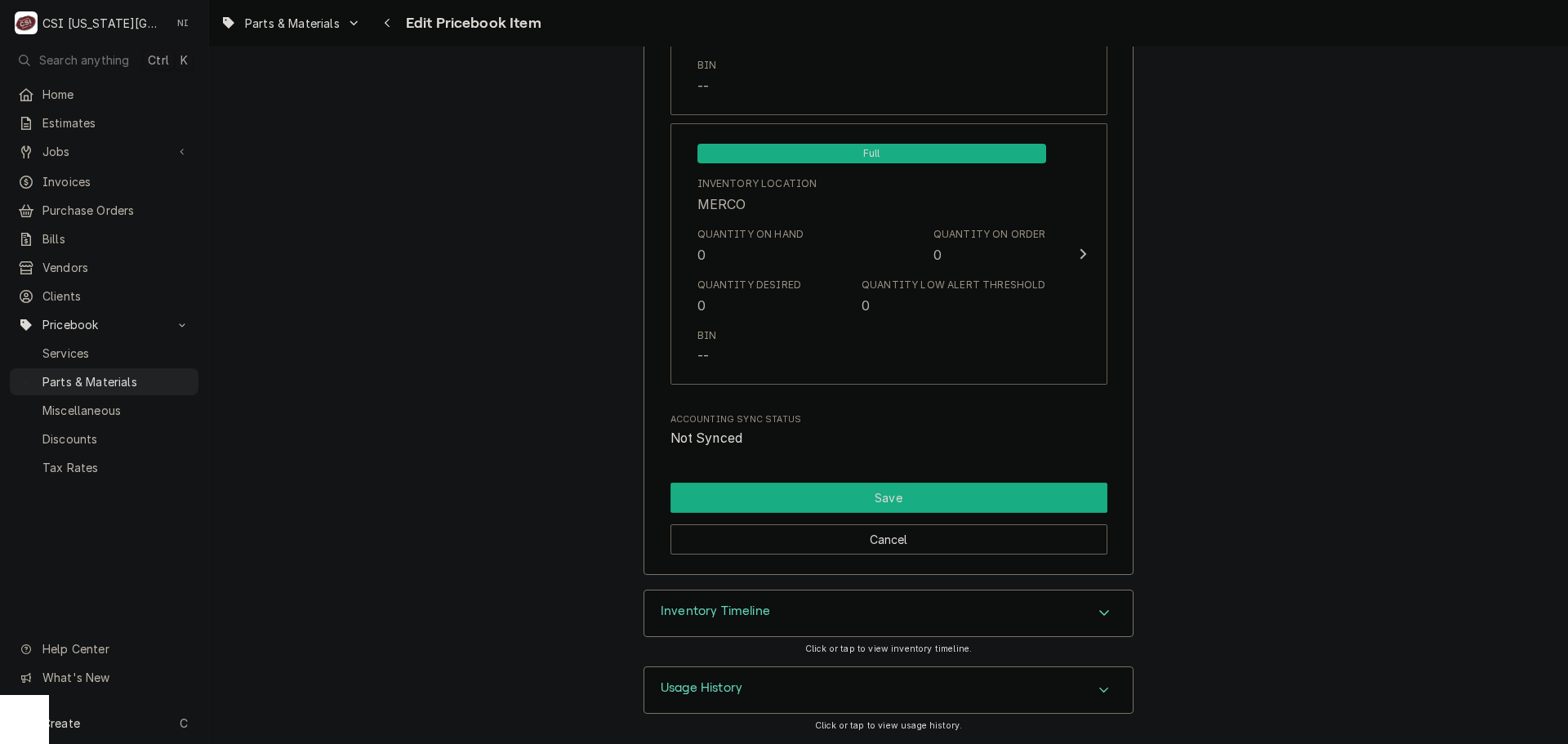
click at [940, 496] on button "Save" at bounding box center [889, 498] width 437 height 30
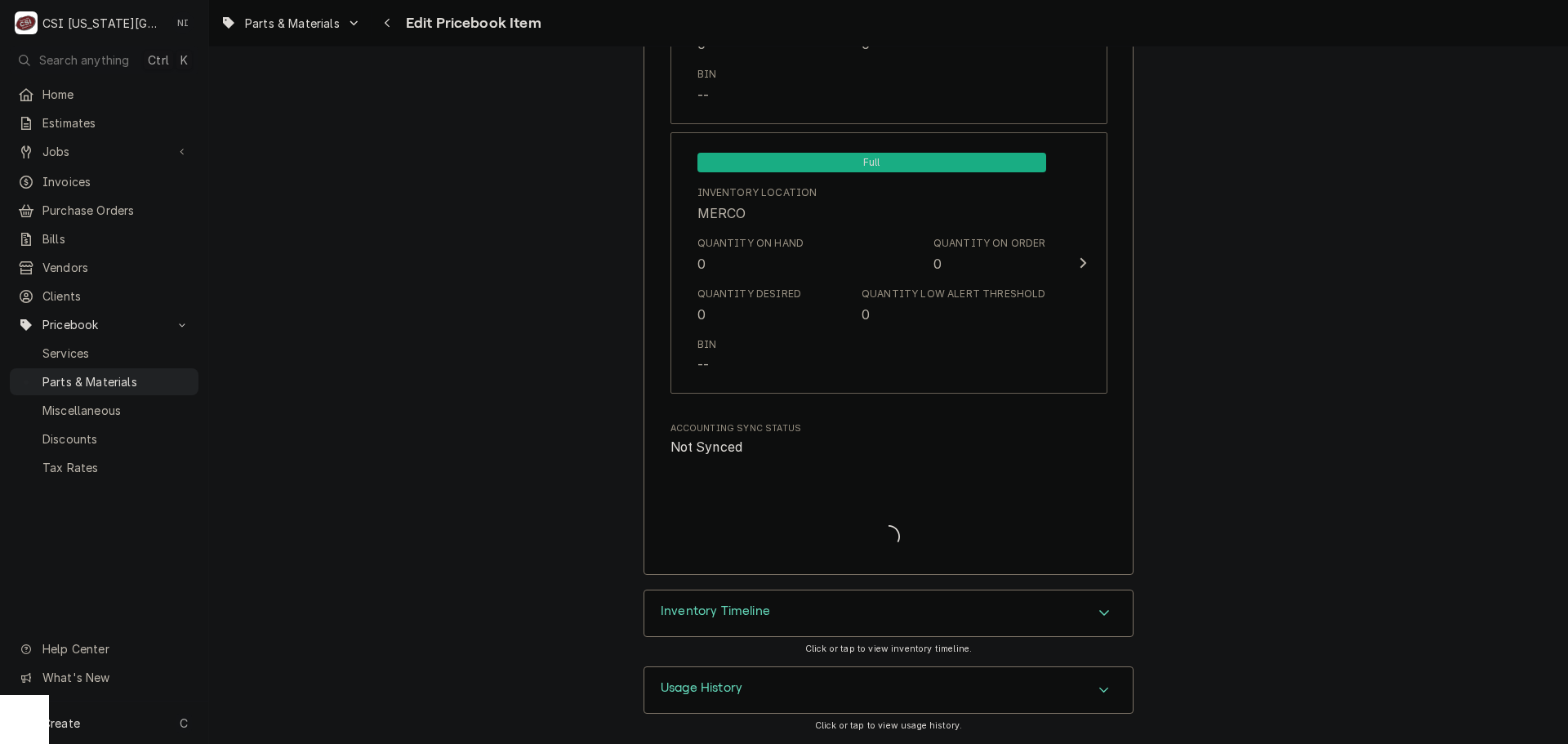
scroll to position [15829, 0]
type textarea "x"
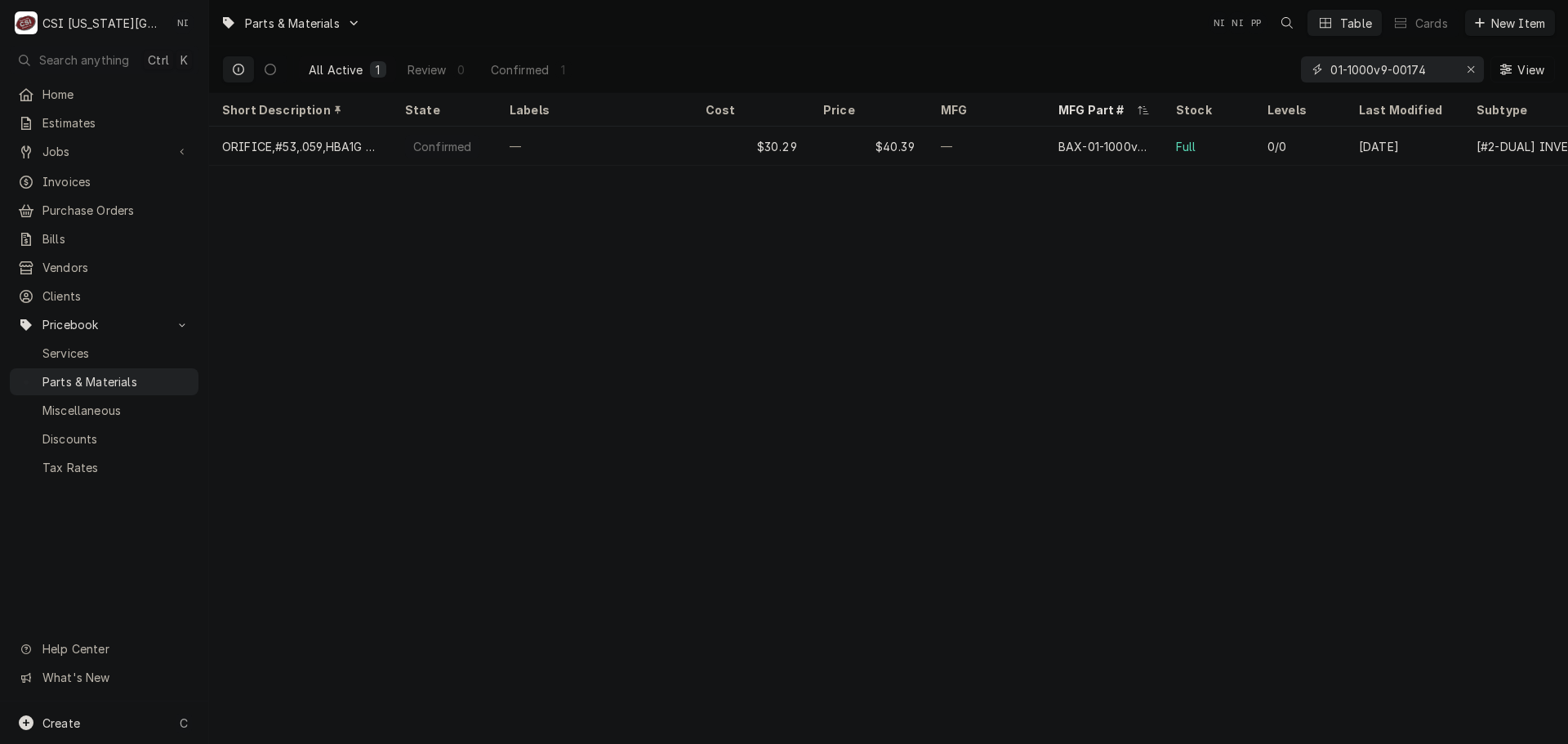
drag, startPoint x: 1252, startPoint y: 72, endPoint x: 1235, endPoint y: 72, distance: 17.0
click at [1235, 72] on div "All Active 1 Review 0 Confirmed 1 01-1000v9-00174 View" at bounding box center [889, 70] width 1332 height 46
paste input "0-411496-000F1"
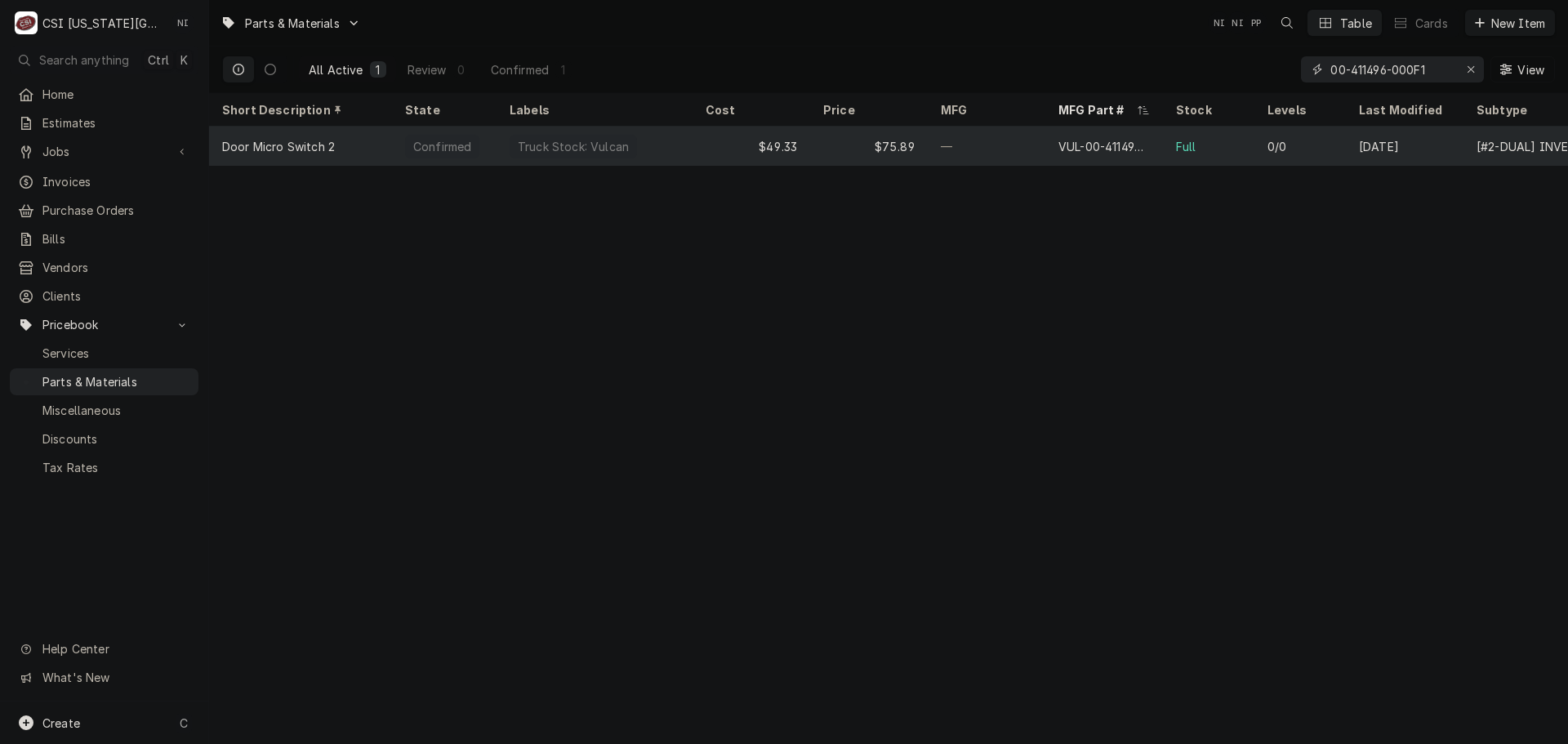
type input "00-411496-000F1"
click at [732, 147] on div "$49.33" at bounding box center [751, 147] width 118 height 40
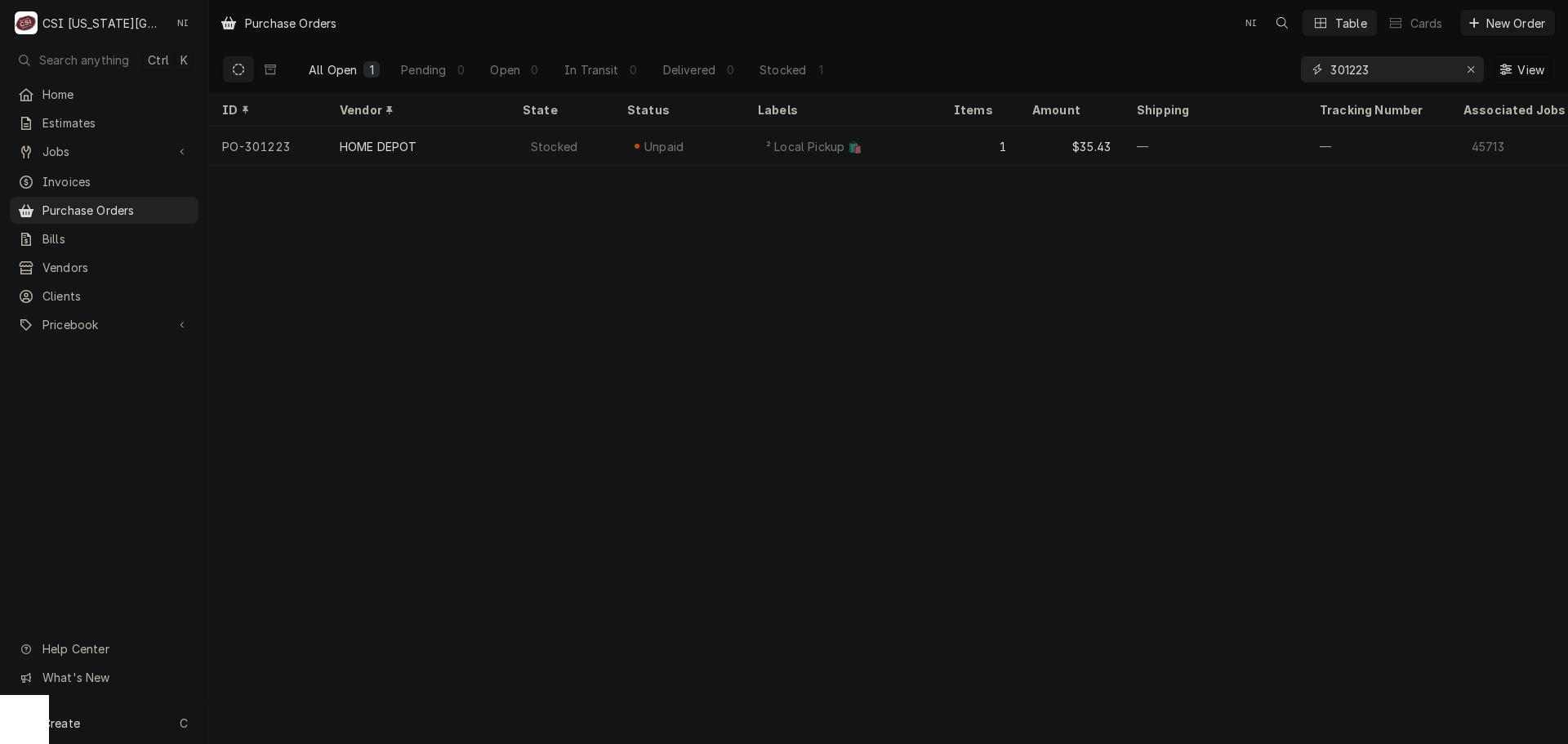
drag, startPoint x: 1357, startPoint y: 75, endPoint x: 1268, endPoint y: 79, distance: 89.1
click at [1274, 80] on div "All Open 1 Pending 0 Open 0 In Transit 0 Delivered 0 Stocked 1 301223 View" at bounding box center [889, 70] width 1332 height 46
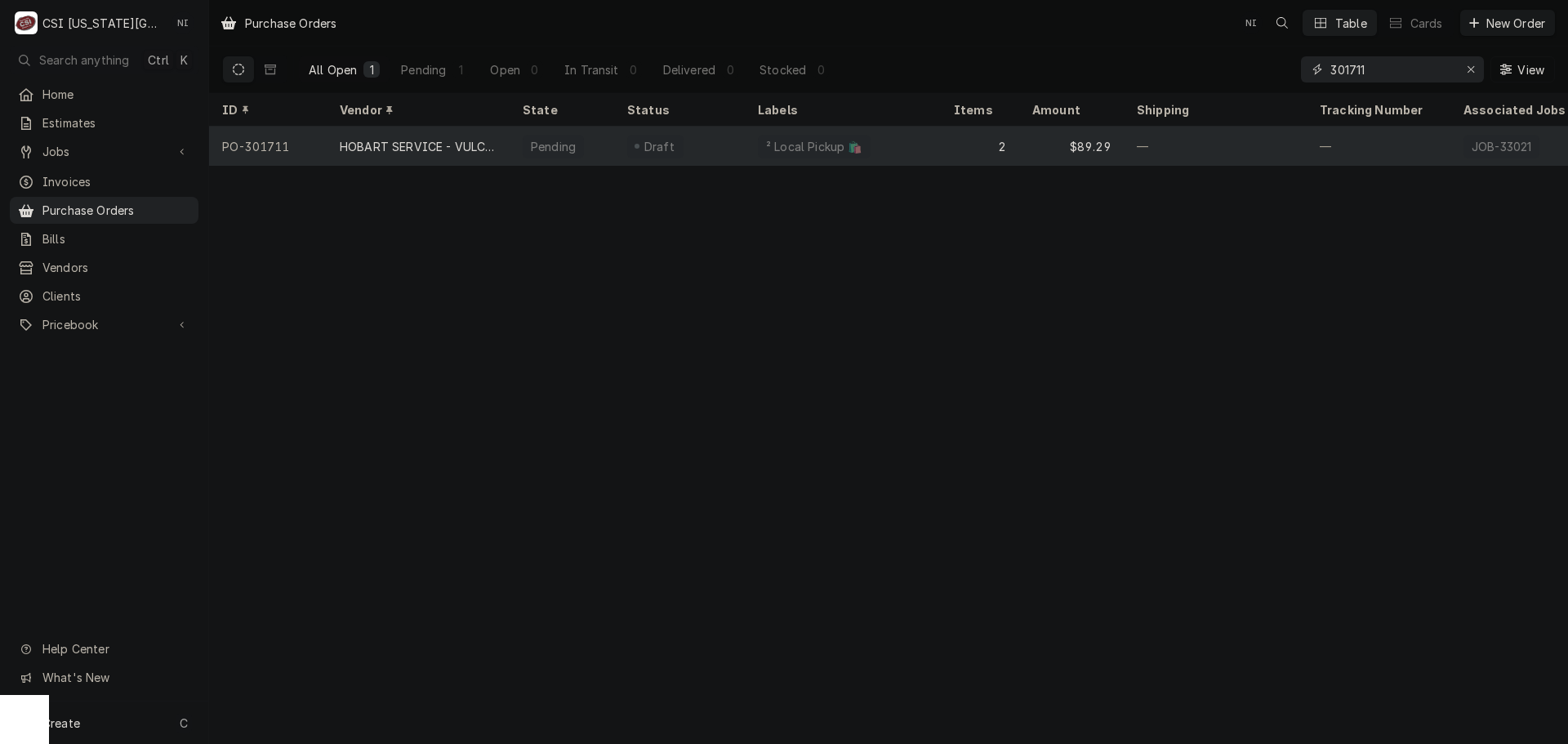
type input "301711"
click at [959, 146] on div "2" at bounding box center [979, 147] width 78 height 40
click at [932, 136] on div "² Local Pickup 🛍️" at bounding box center [842, 147] width 196 height 40
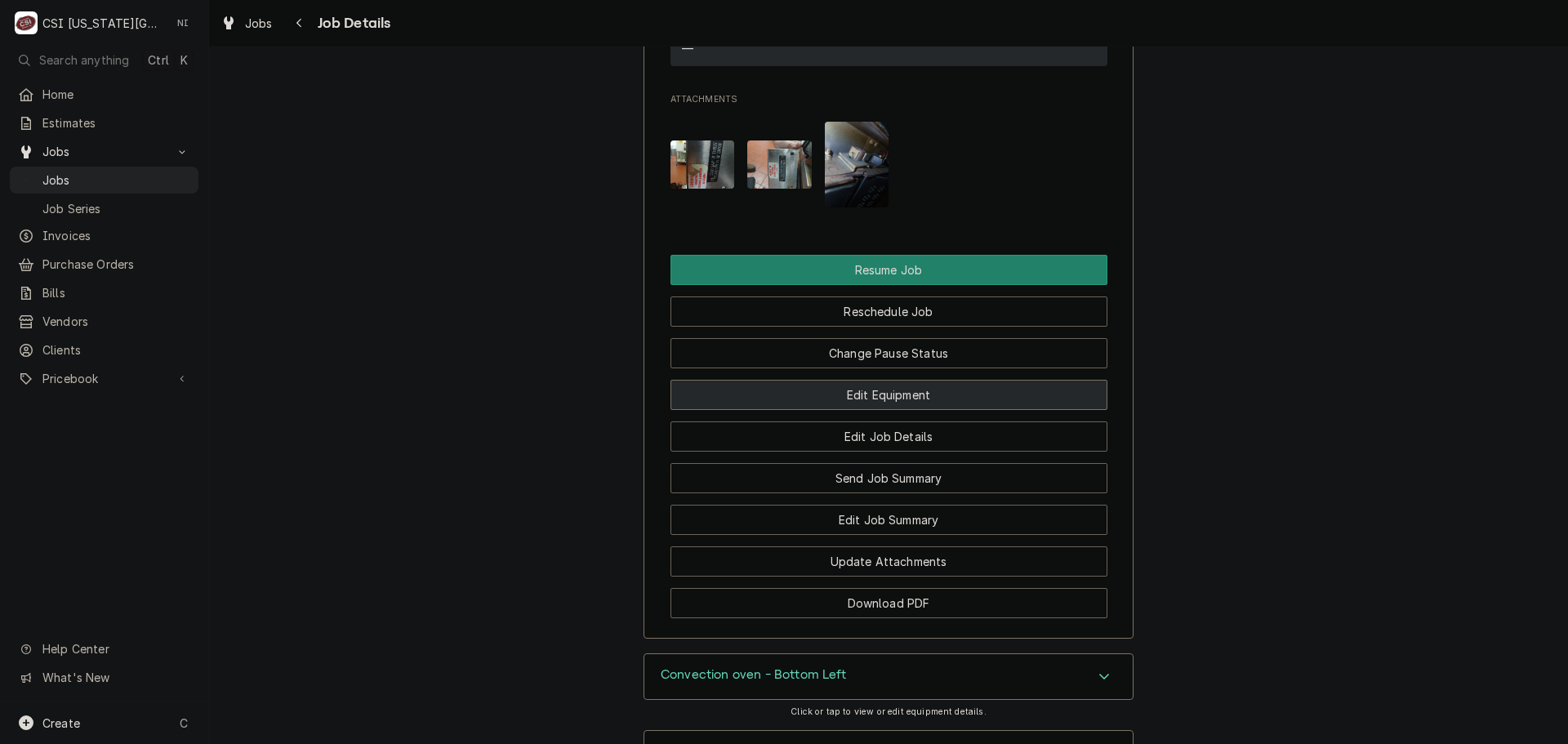
scroll to position [2766, 0]
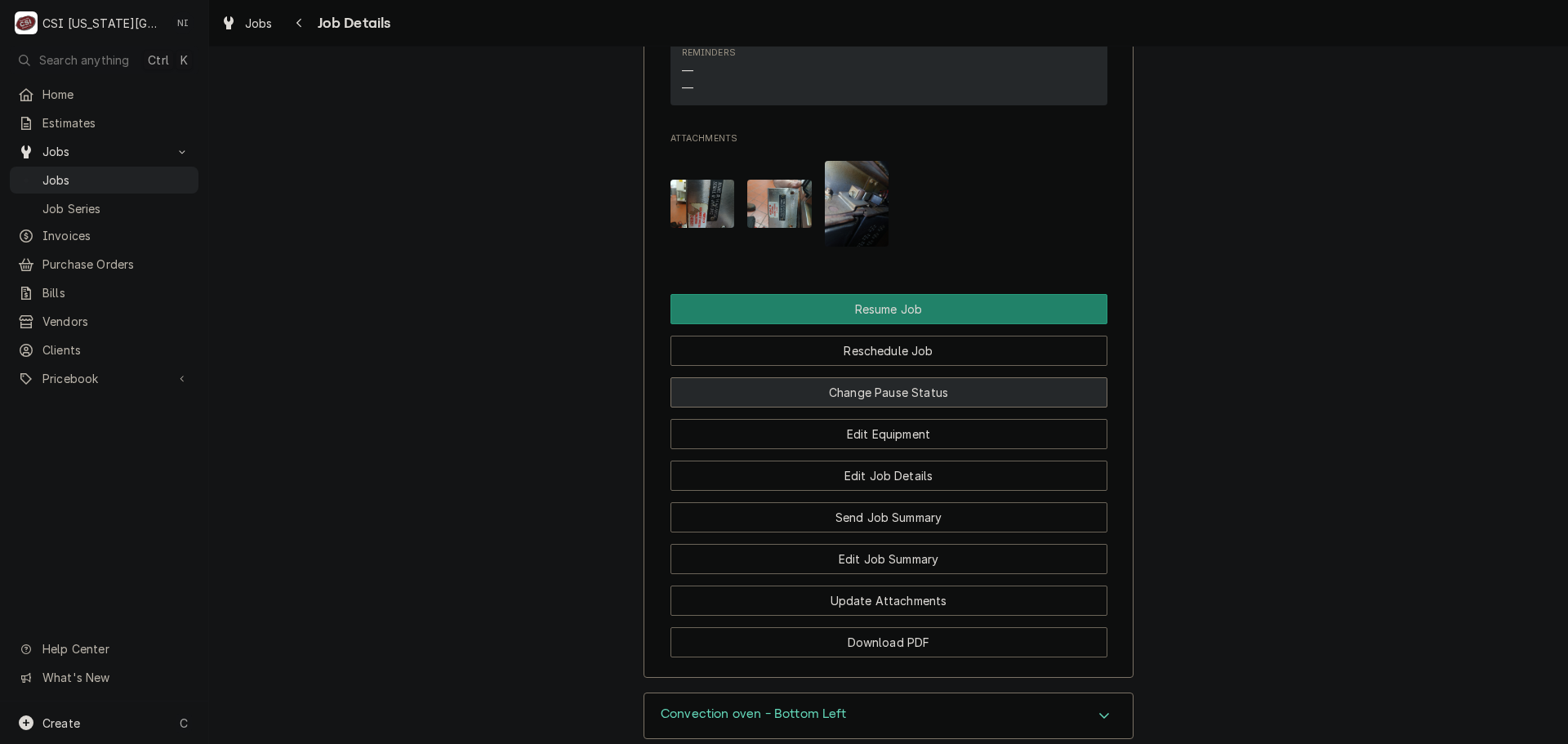
click at [884, 377] on button "Change Pause Status" at bounding box center [889, 392] width 437 height 30
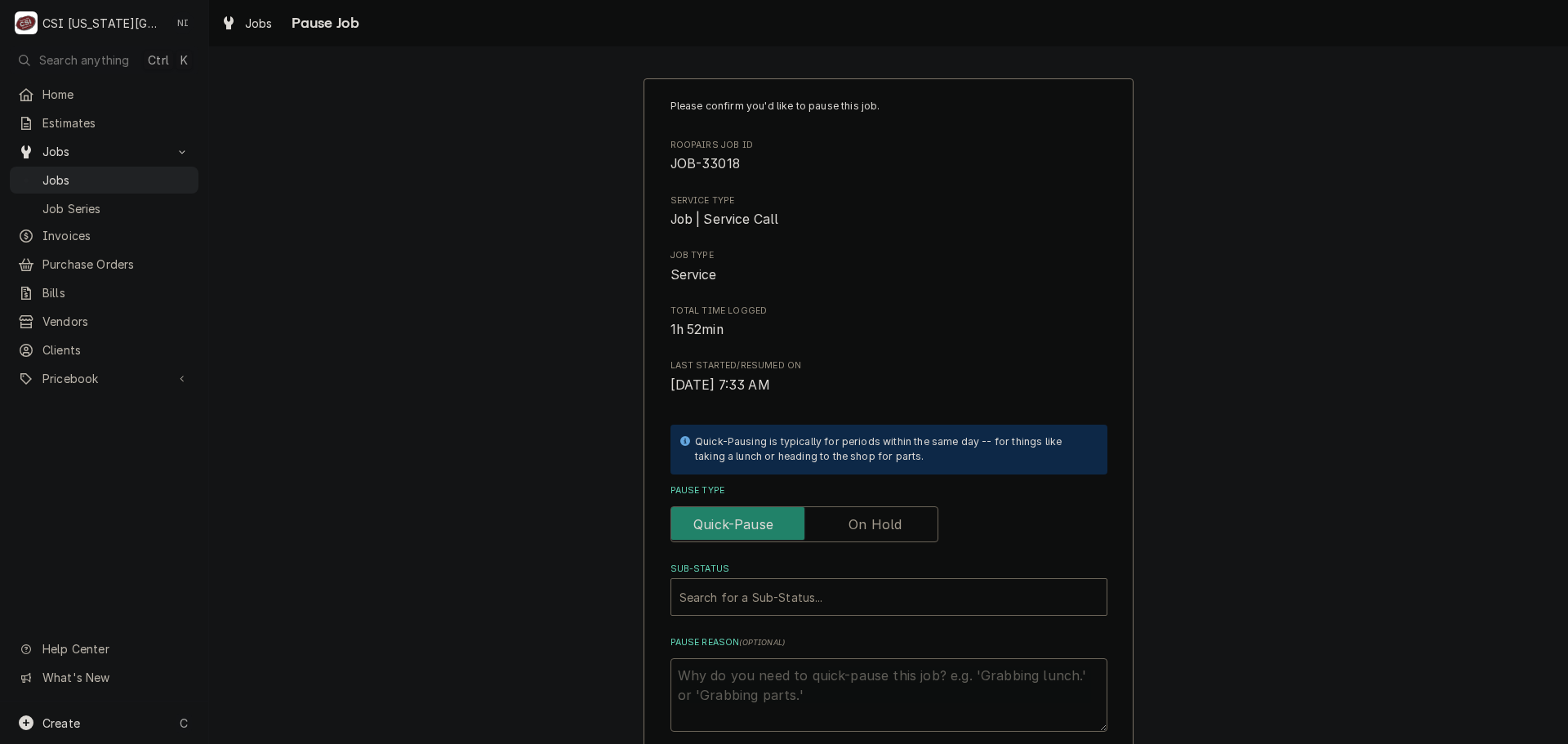
click at [887, 528] on label "Pause Type" at bounding box center [804, 525] width 268 height 36
click at [887, 528] on input "Pause Type" at bounding box center [804, 525] width 253 height 36
checkbox input "true"
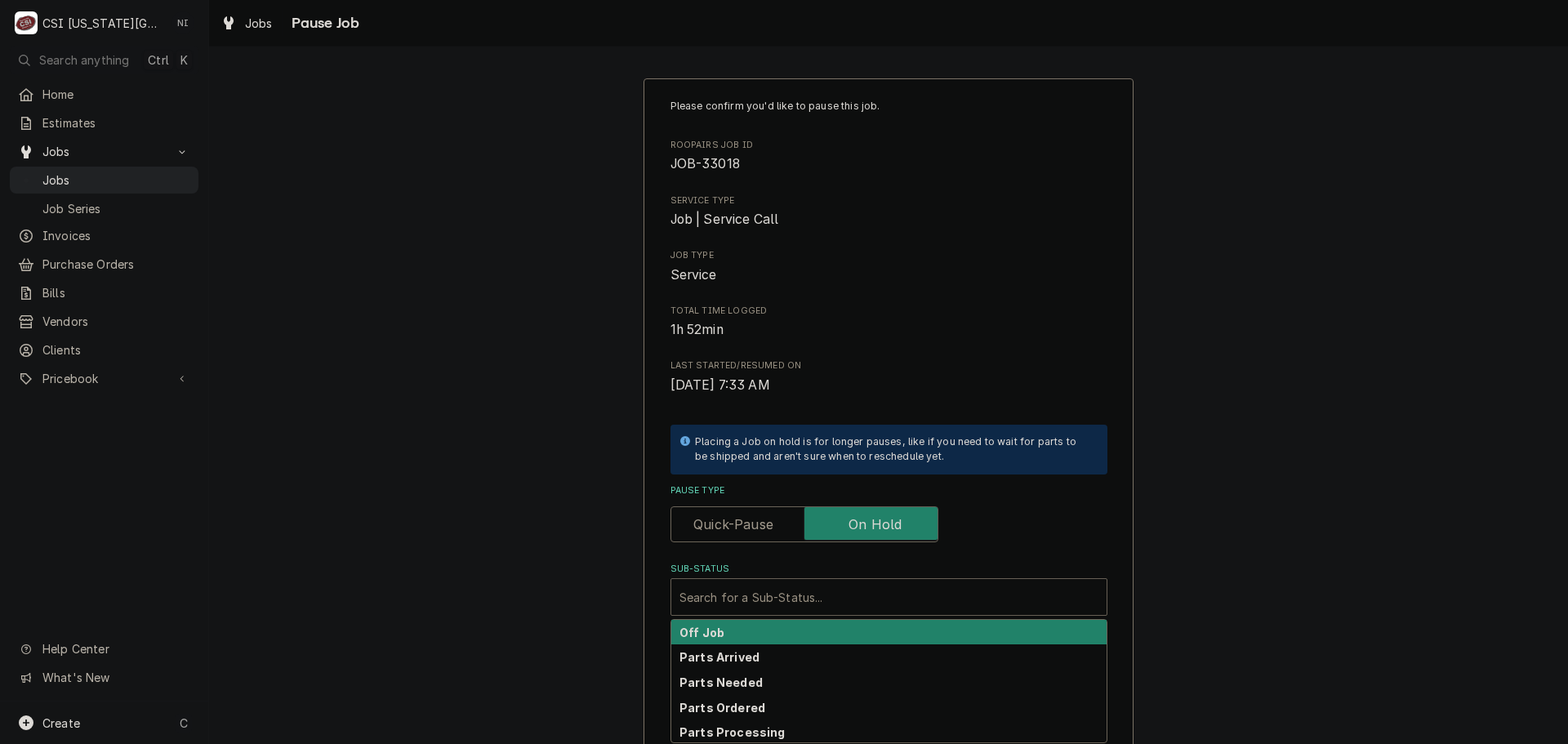
click at [833, 607] on div "Sub-Status" at bounding box center [889, 597] width 419 height 30
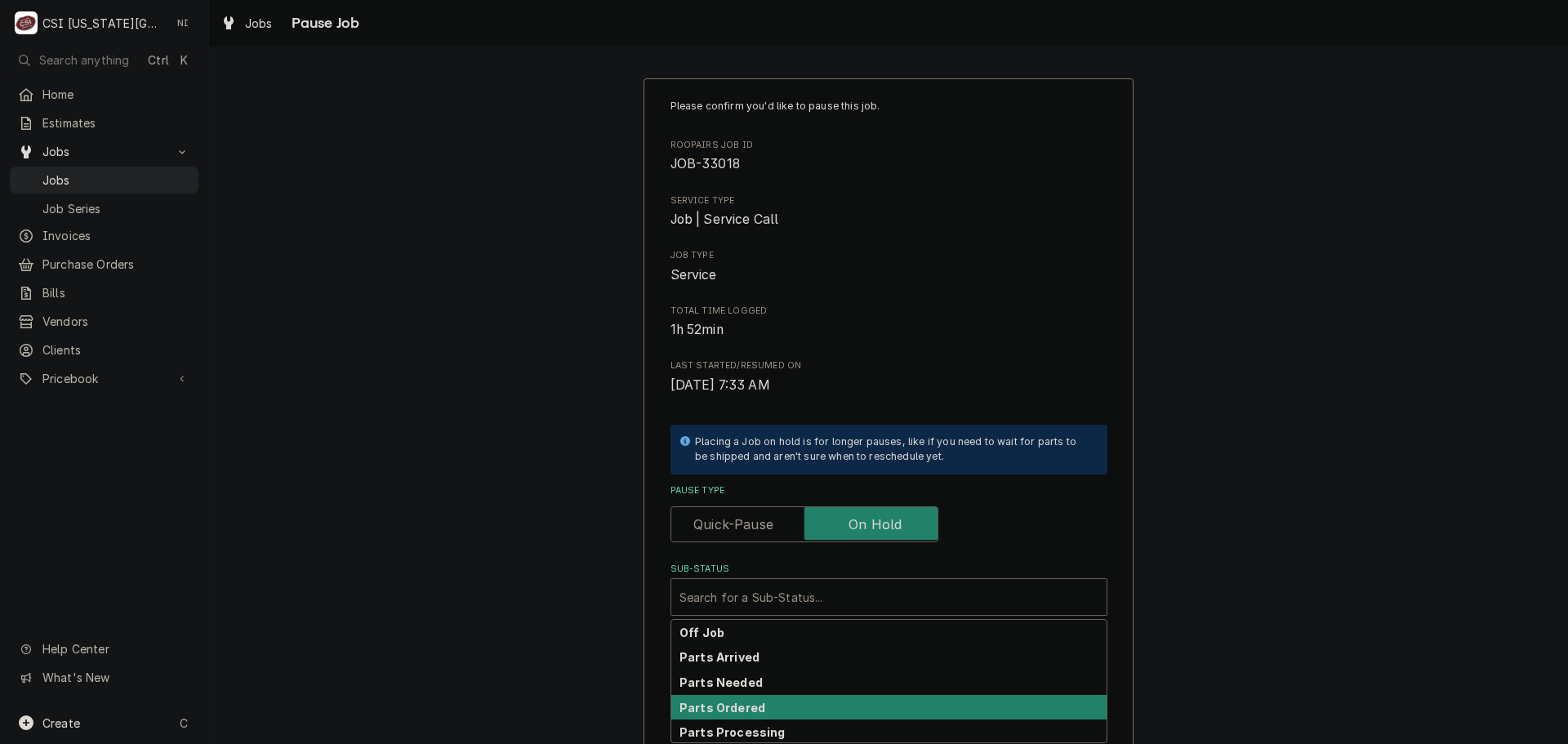
click at [742, 712] on strong "Parts Ordered" at bounding box center [722, 708] width 86 height 14
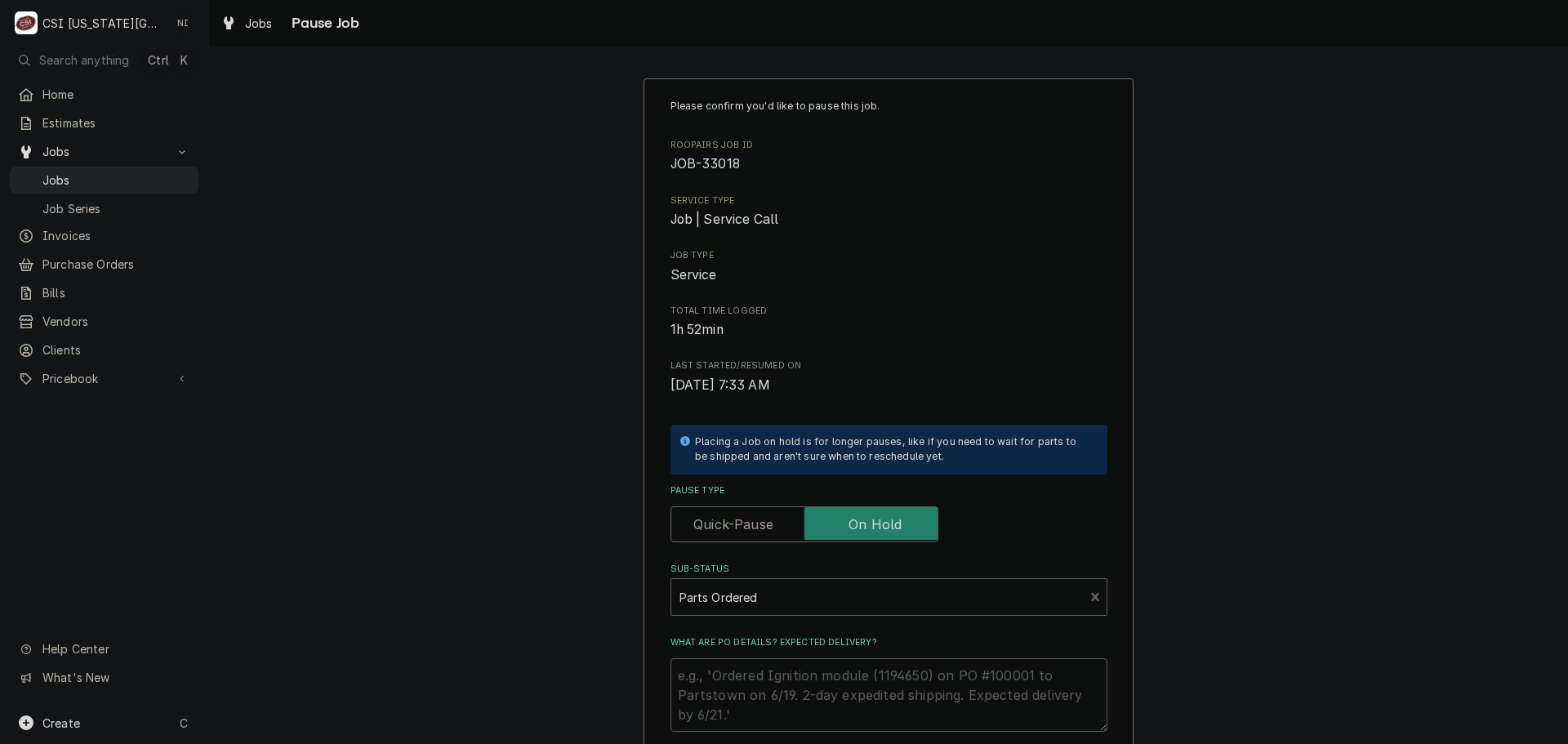
click at [728, 676] on textarea "What are PO details? Expected delivery?" at bounding box center [889, 695] width 437 height 73
type textarea "x"
type textarea "p"
type textarea "x"
type textarea "pa"
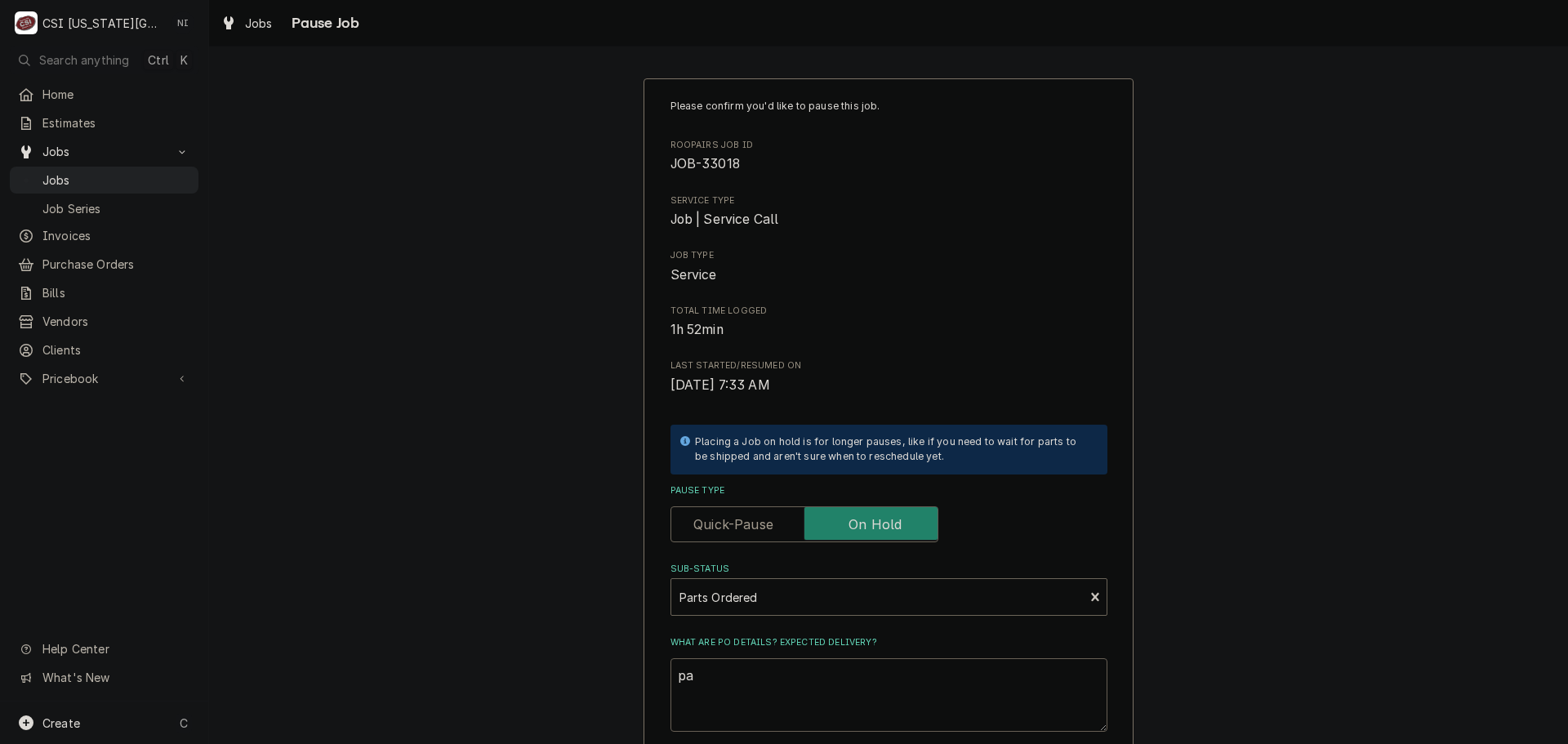
type textarea "x"
type textarea "par"
type textarea "x"
type textarea "part"
type textarea "x"
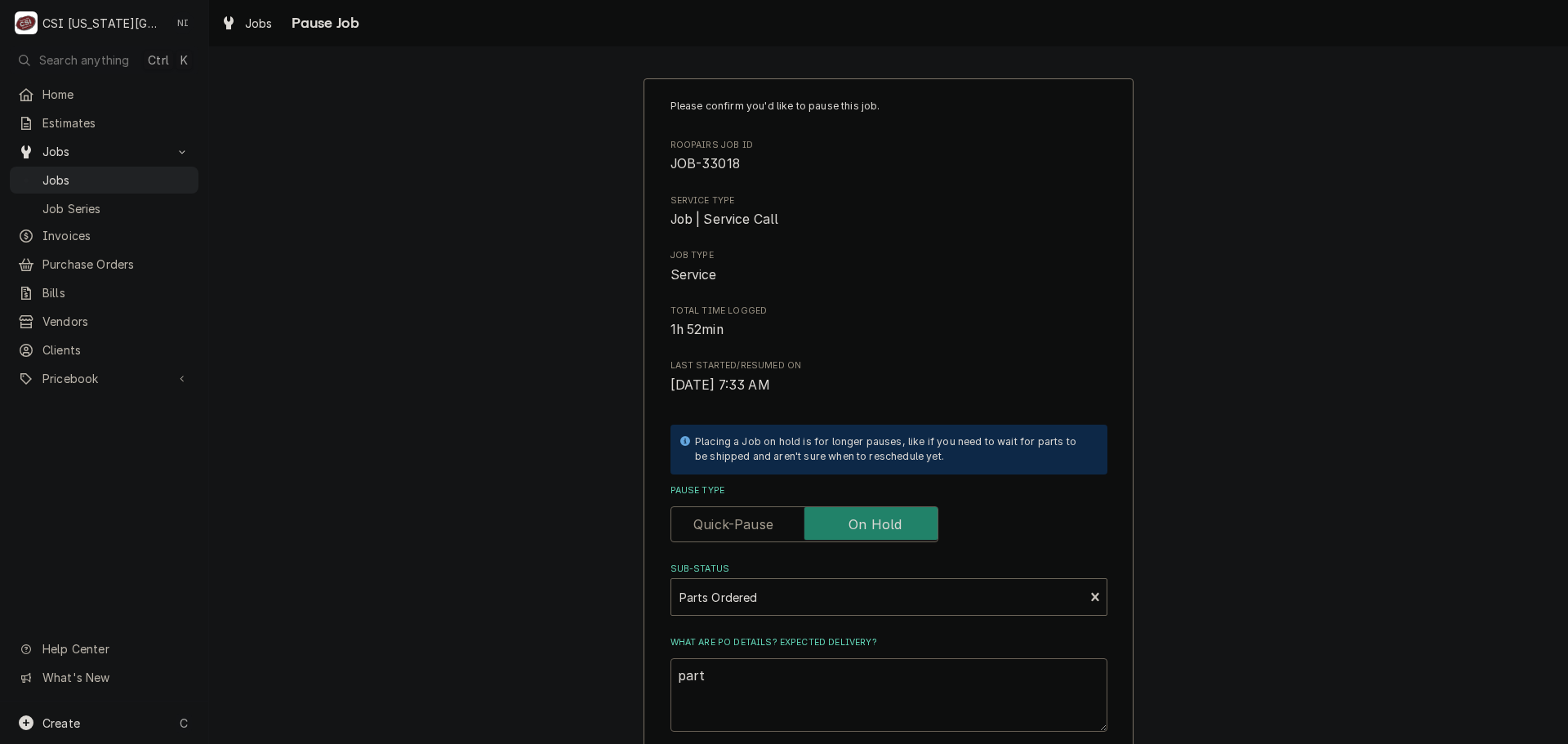
type textarea "parts"
type textarea "x"
type textarea "parts"
type textarea "x"
type textarea "parts o"
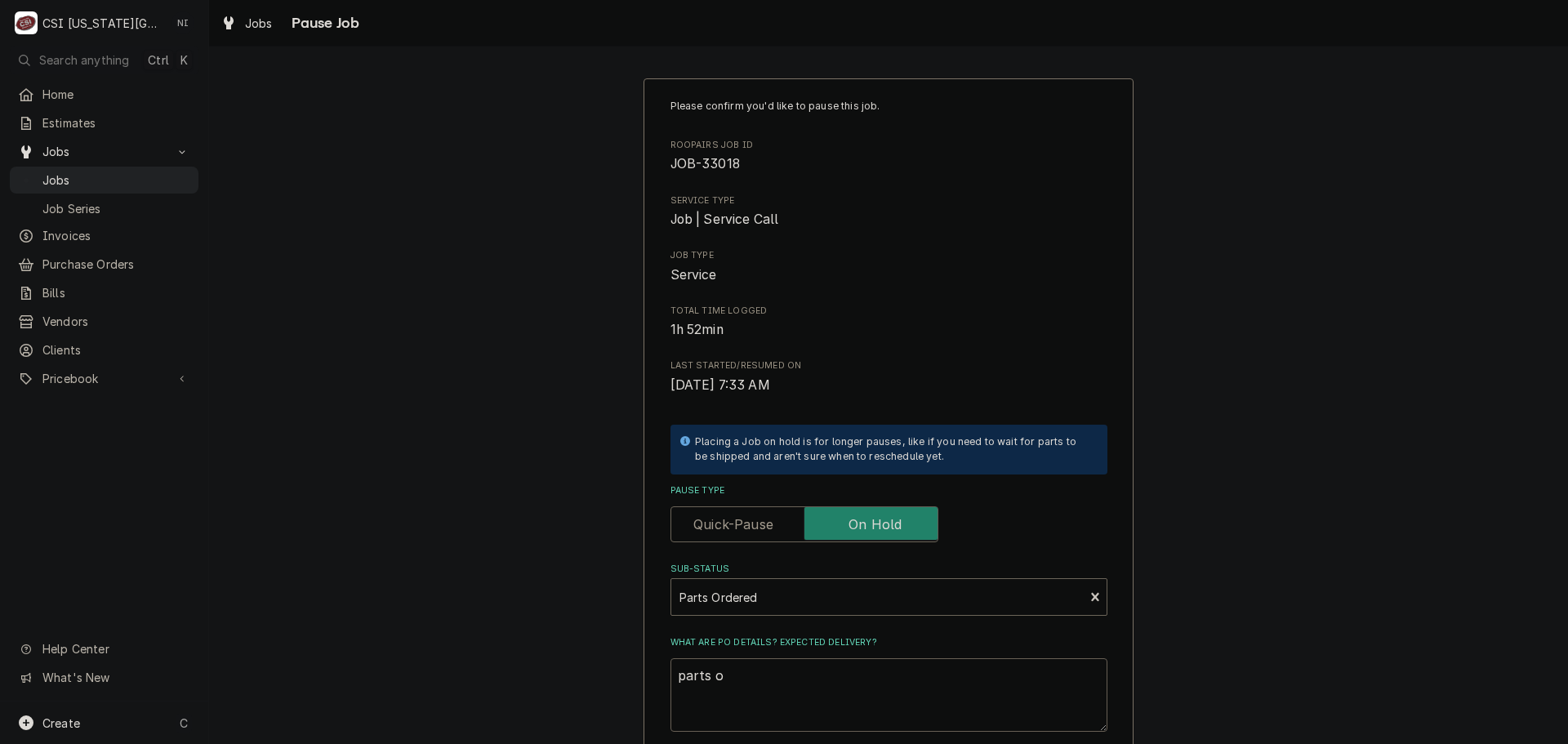
type textarea "x"
type textarea "parts or"
type textarea "x"
type textarea "parts ord"
type textarea "x"
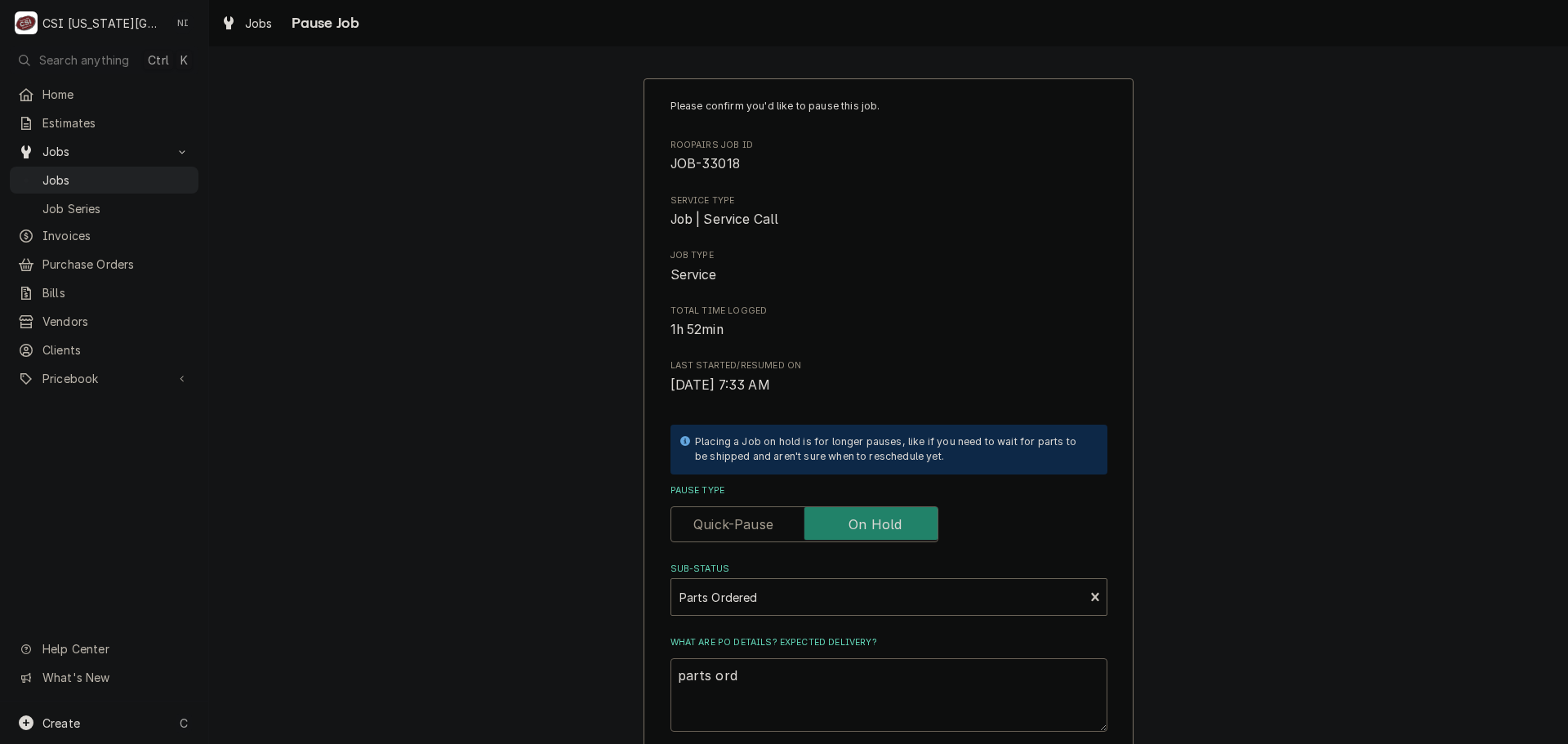
type textarea "parts orde"
type textarea "x"
type textarea "parts order"
type textarea "x"
type textarea "parts orderd"
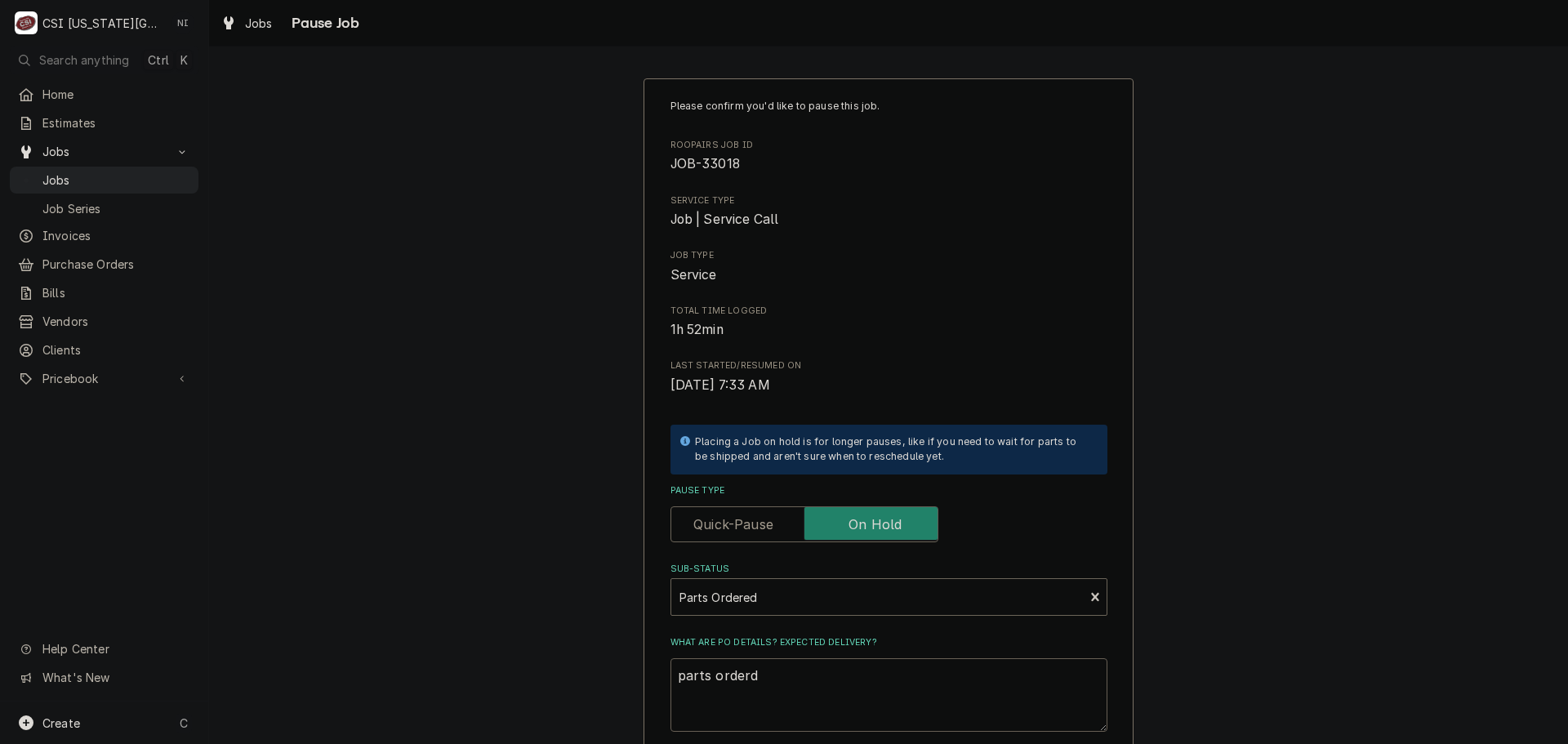
type textarea "x"
type textarea "parts orderd"
type textarea "x"
type textarea "parts orderd o"
type textarea "x"
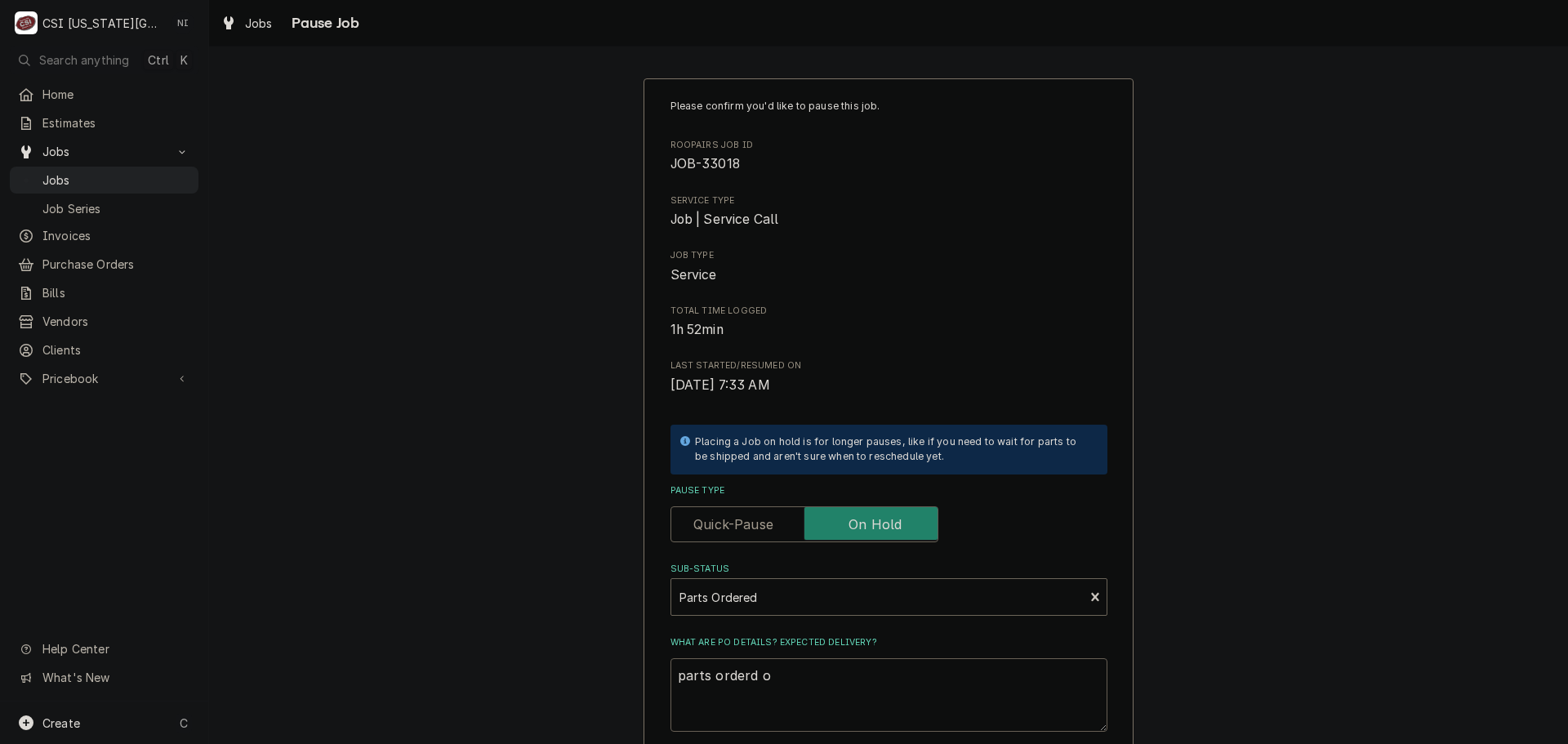
type textarea "parts orderd on"
type textarea "x"
type textarea "parts orderd o"
type textarea "x"
type textarea "parts orderd"
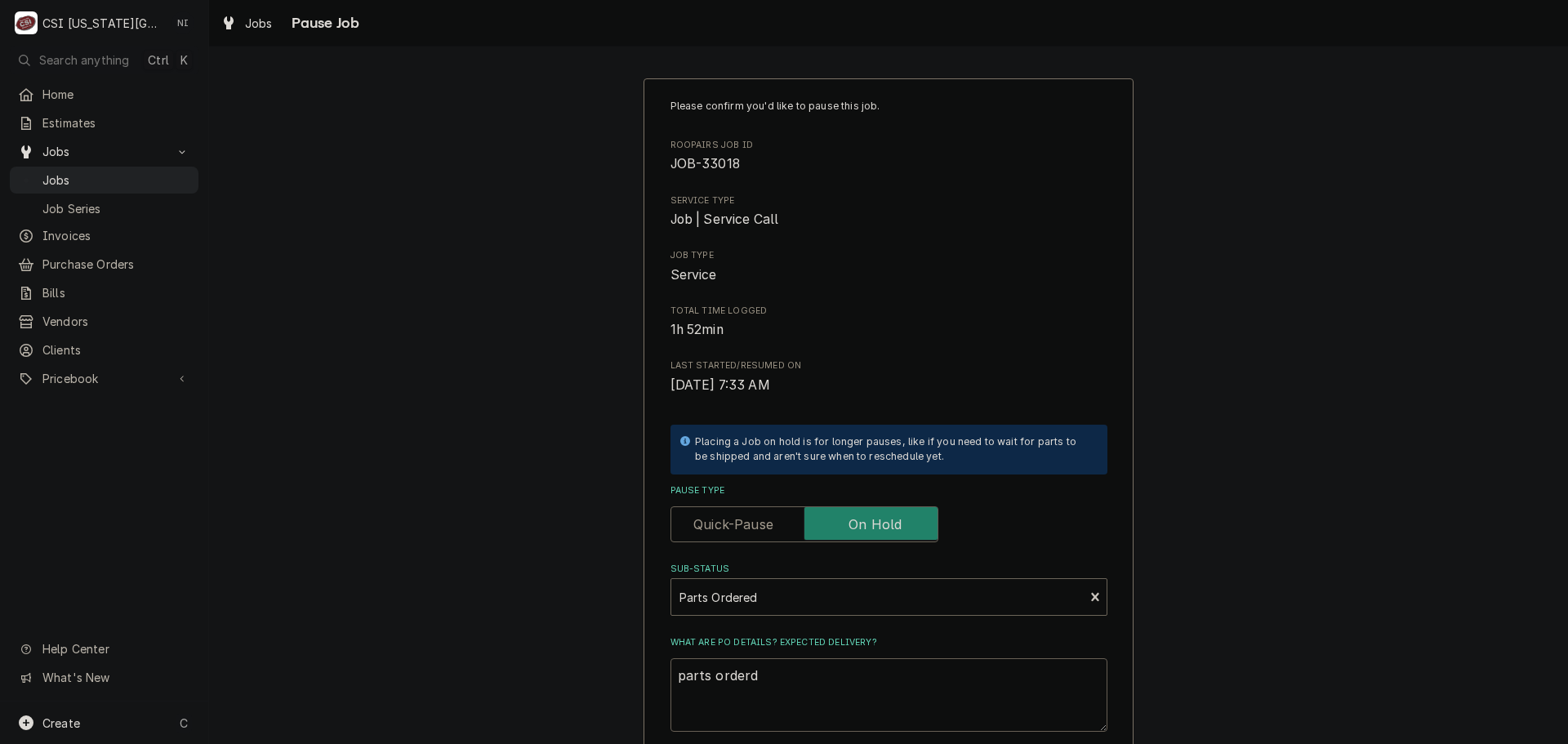
type textarea "x"
type textarea "parts orderd"
type textarea "x"
type textarea "parts order"
type textarea "x"
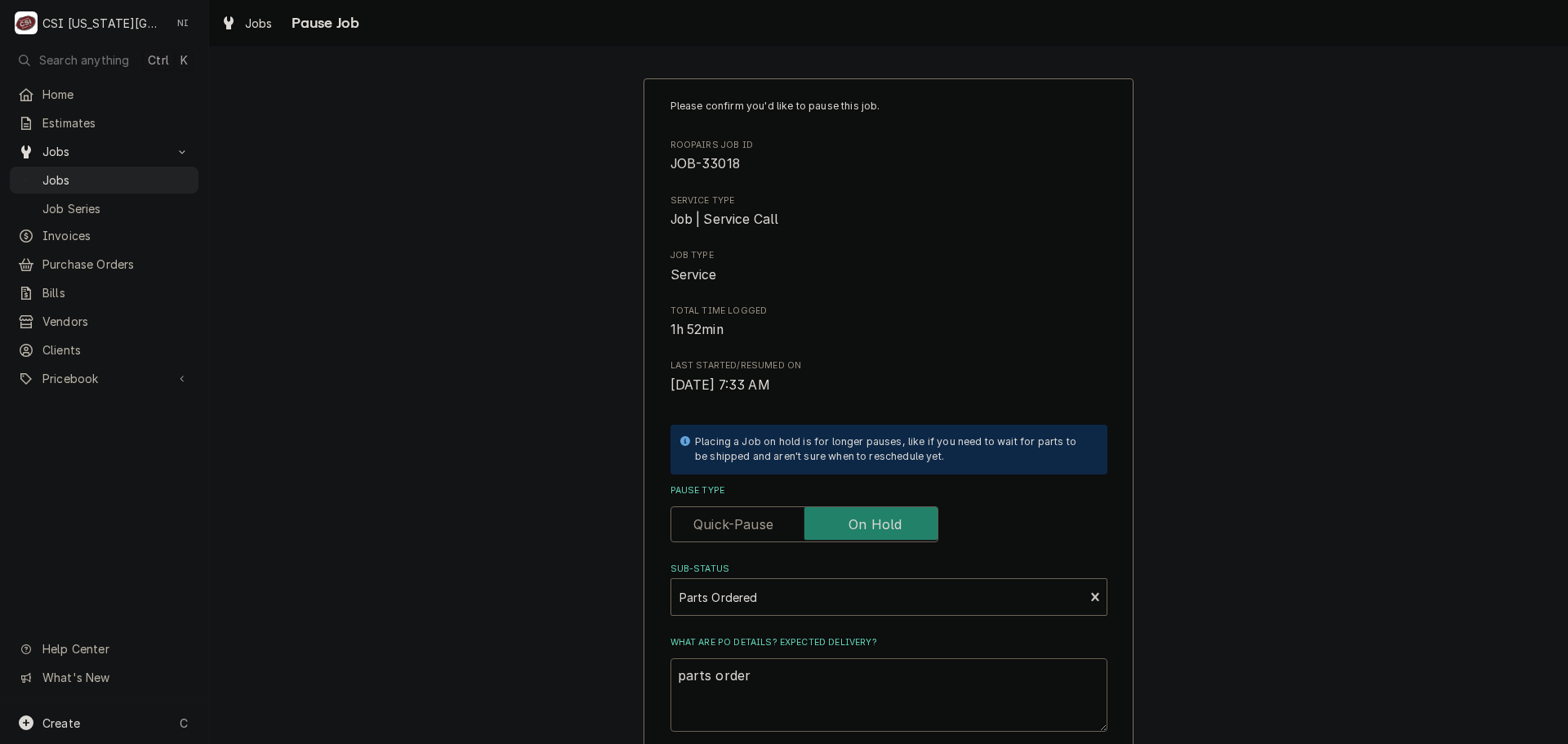
type textarea "parts ordere"
type textarea "x"
type textarea "parts ordered"
type textarea "x"
type textarea "parts ordered"
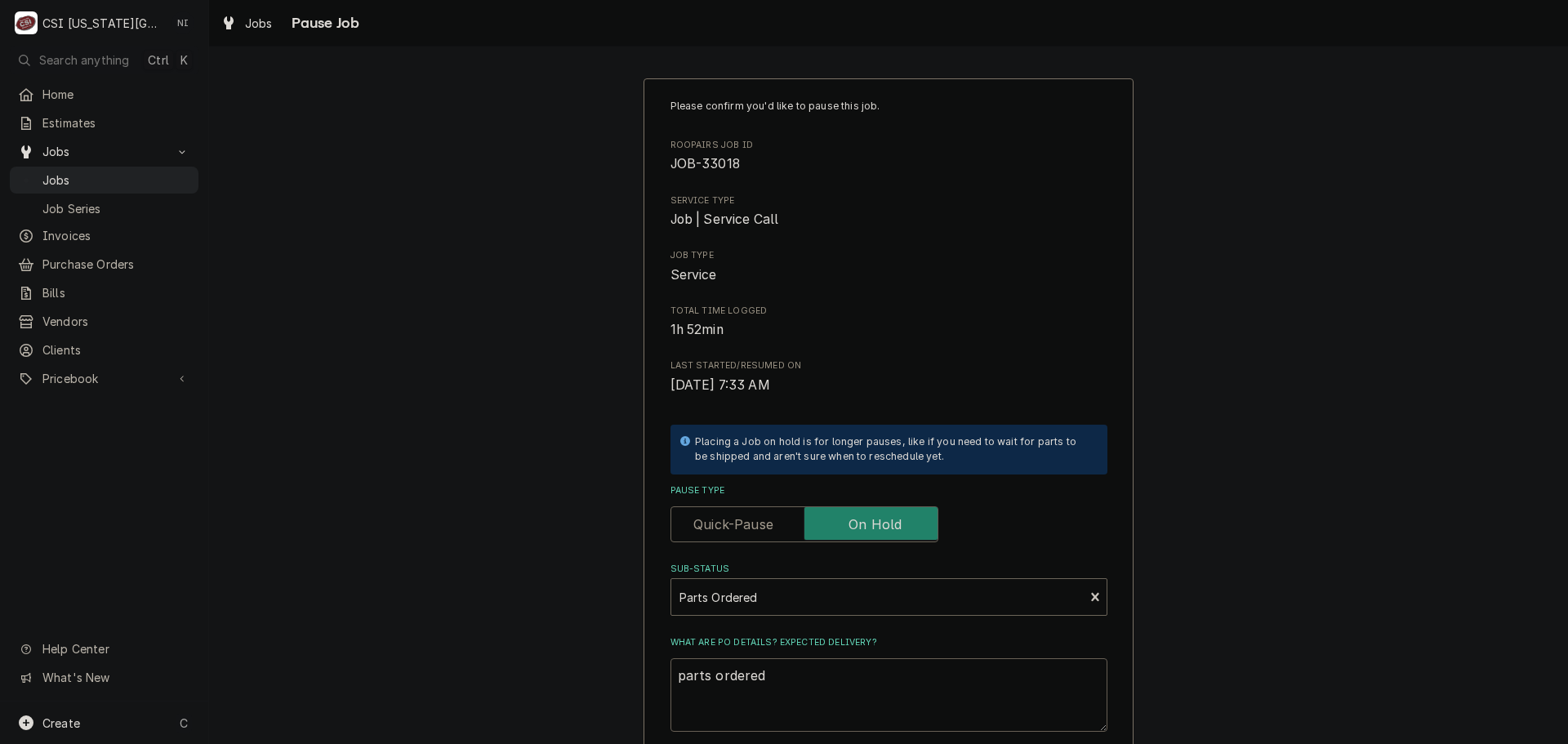
type textarea "x"
type textarea "parts ordered o"
type textarea "x"
type textarea "parts ordered on"
type textarea "x"
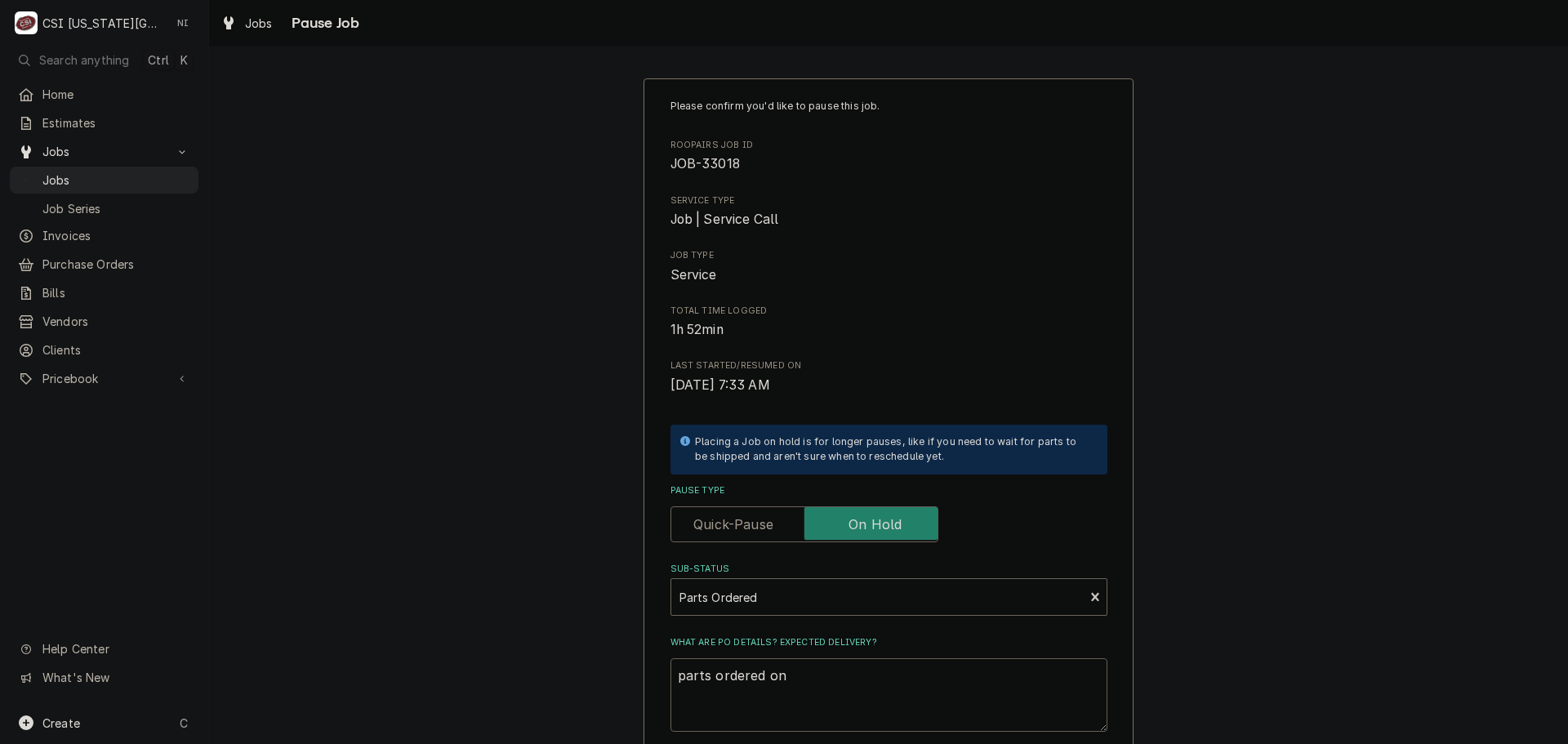
type textarea "parts ordered on"
type textarea "x"
type textarea "parts ordered on P"
type textarea "x"
type textarea "parts ordered on Po"
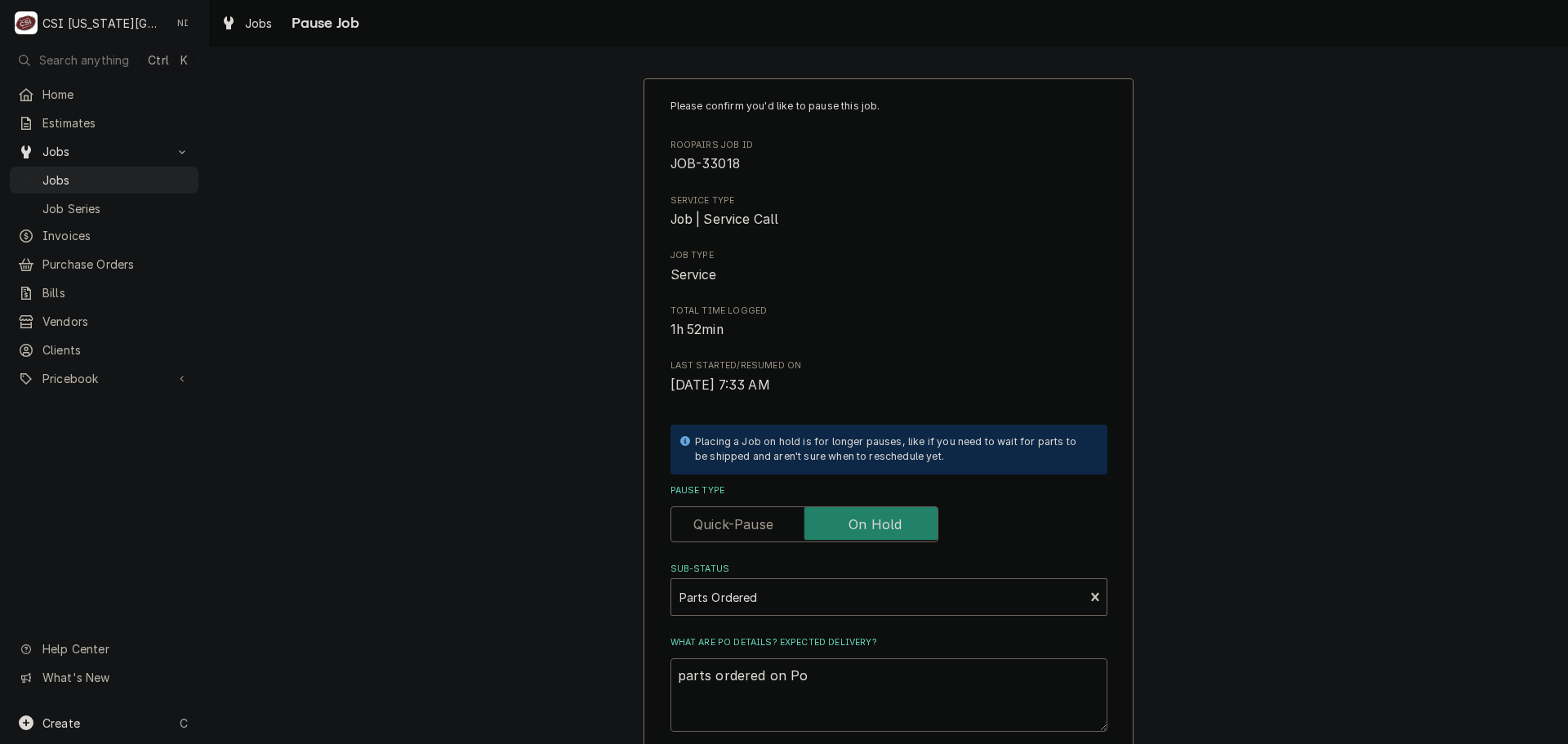
type textarea "x"
type textarea "parts ordered on Po"
type textarea "x"
type textarea "parts ordered on Po 3"
type textarea "x"
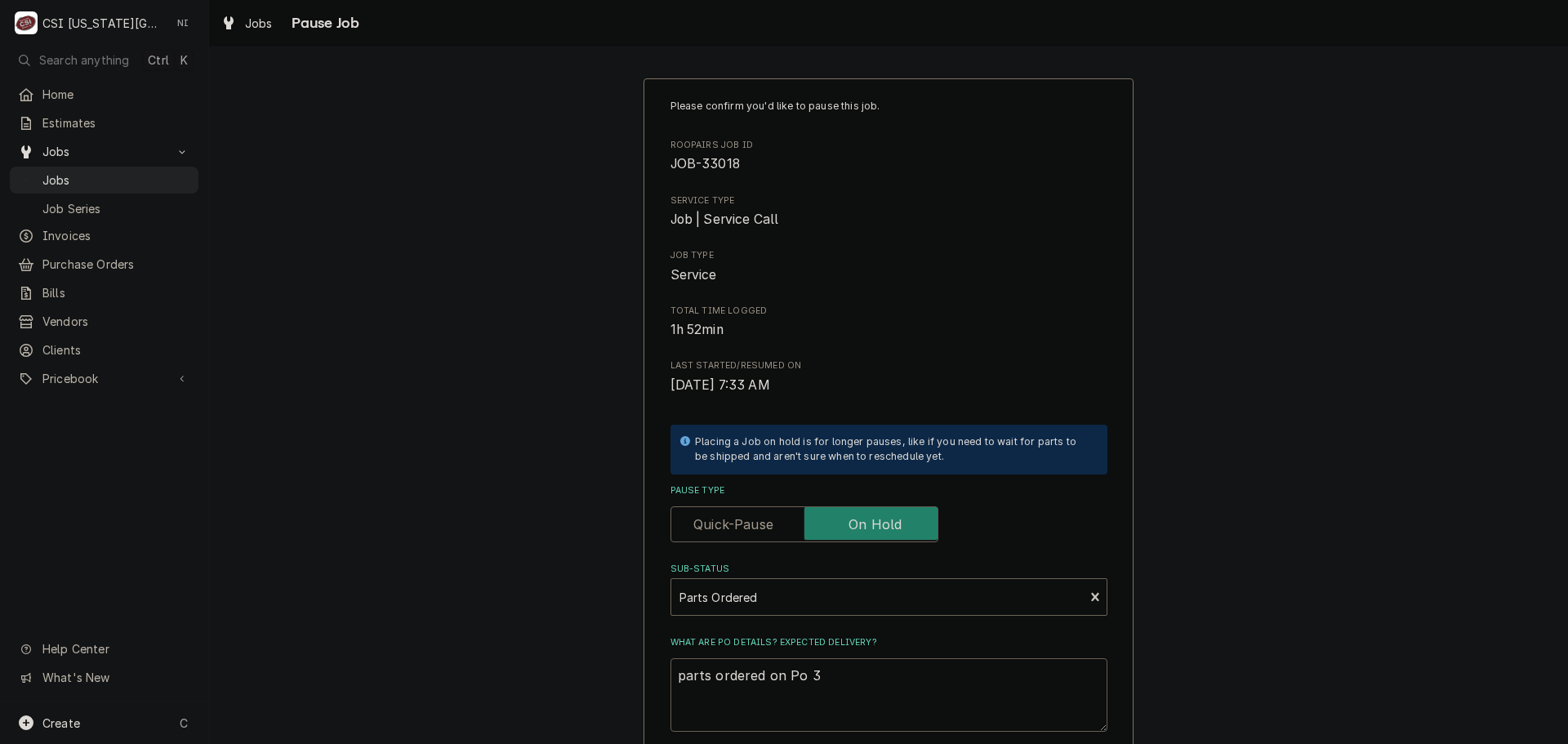
type textarea "parts ordered on Po 30"
type textarea "x"
type textarea "parts ordered on Po 301"
type textarea "x"
type textarea "parts ordered on Po 3017"
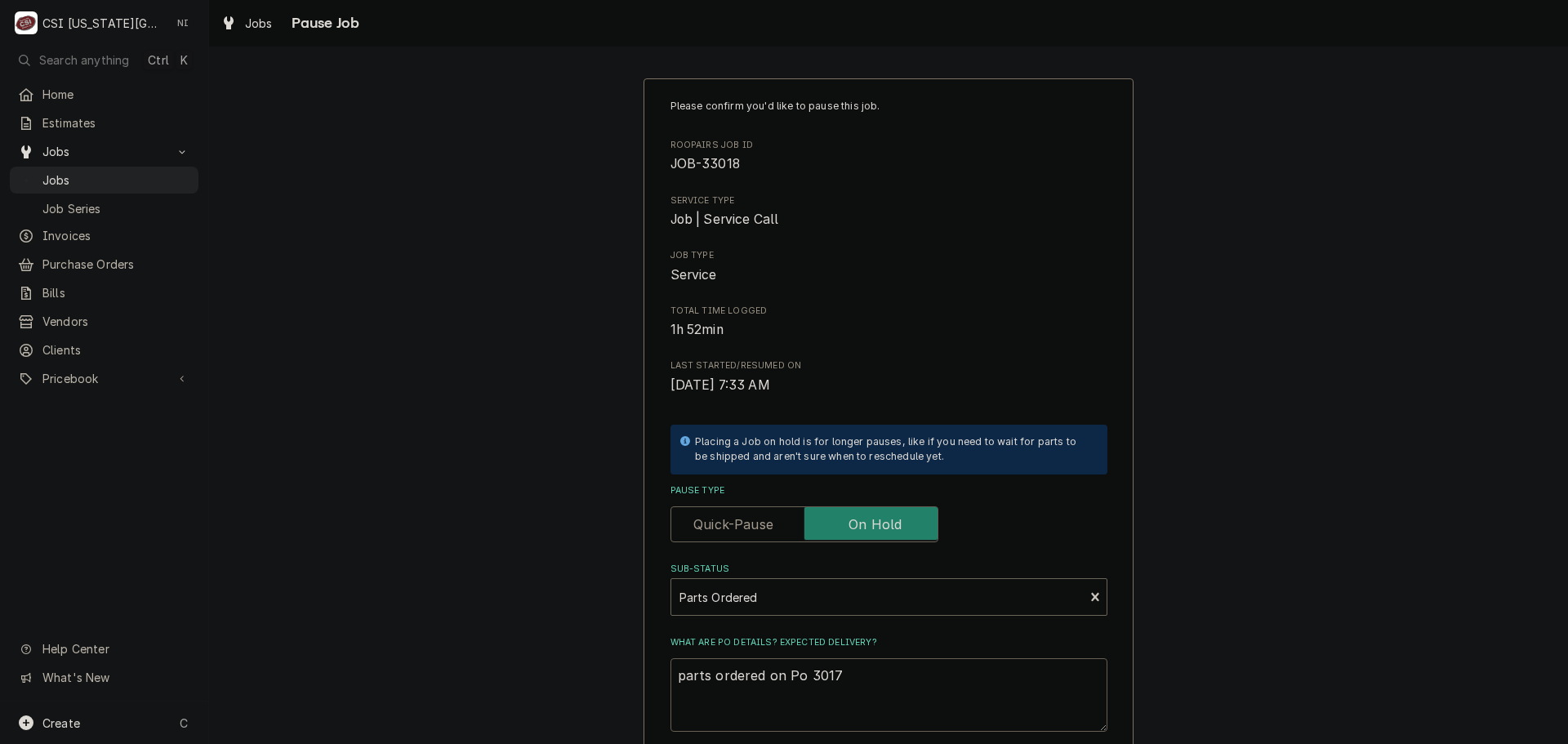
type textarea "x"
type textarea "parts ordered on Po 30171"
type textarea "x"
type textarea "parts ordered on Po 301711"
type textarea "x"
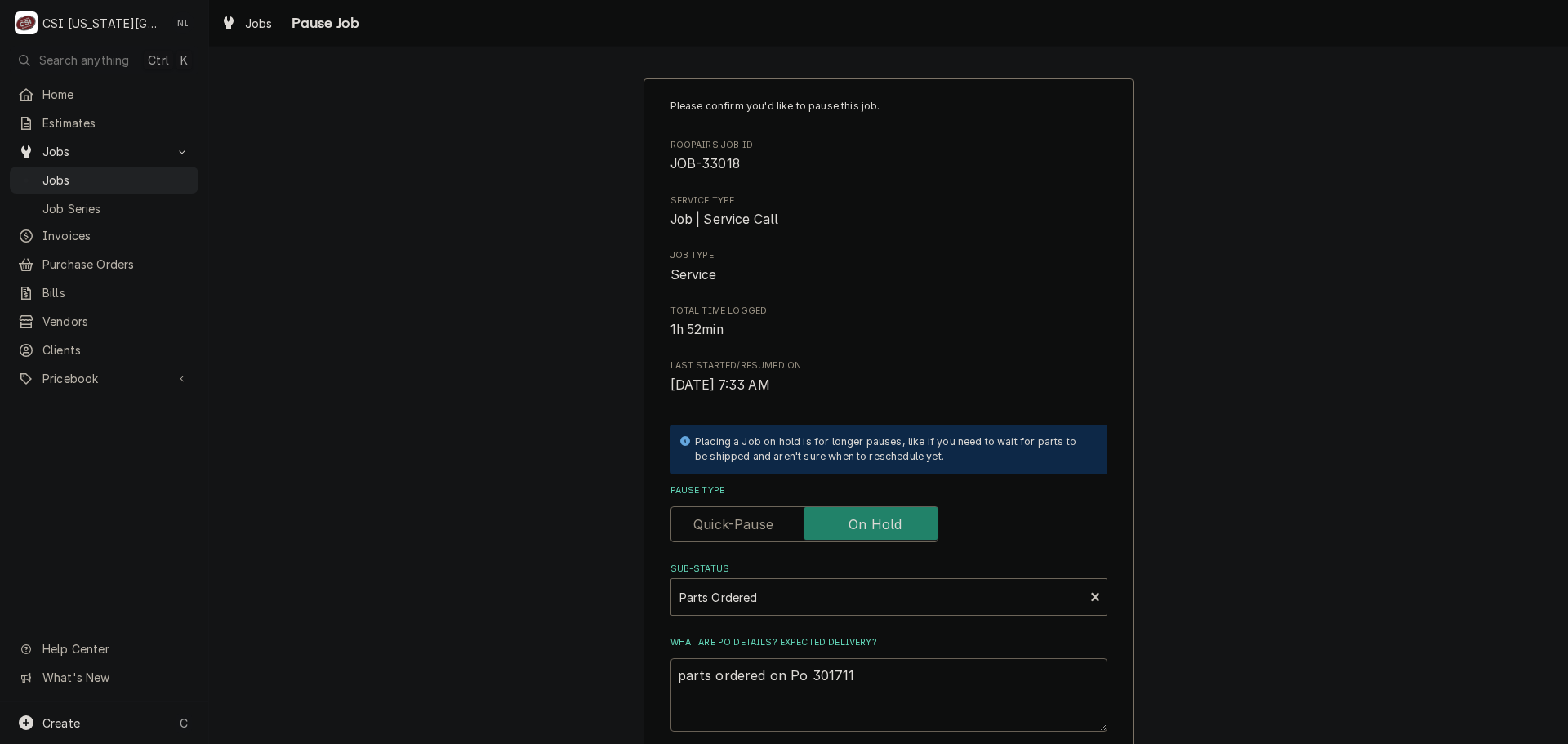
type textarea "parts ordered on Po 301711."
type textarea "x"
type textarea "parts ordered on Po 301711."
type textarea "x"
type textarea "parts ordered on Po 301711. l"
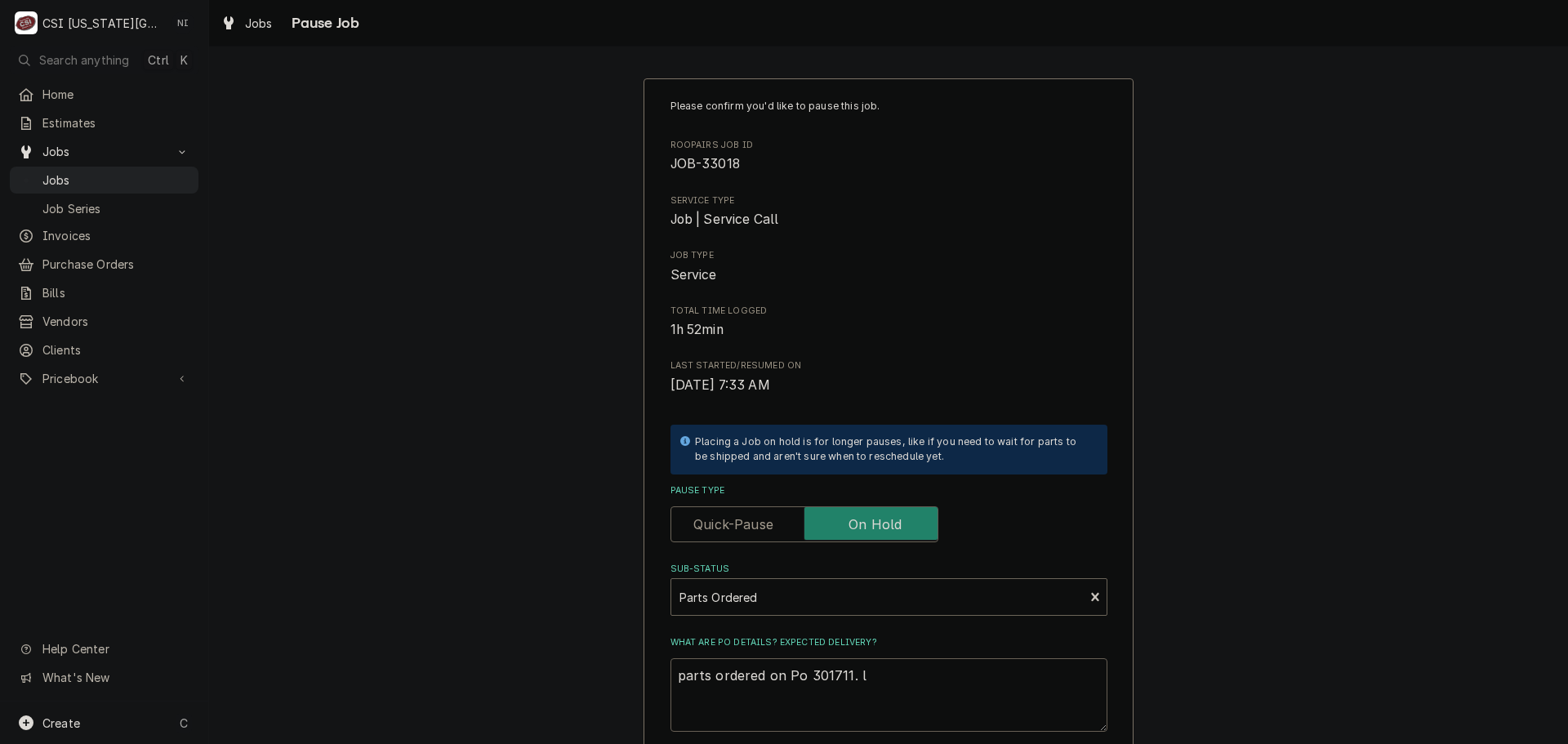
type textarea "x"
type textarea "parts ordered on Po 301711."
type textarea "x"
type textarea "parts ordered on Po 301711. b"
type textarea "x"
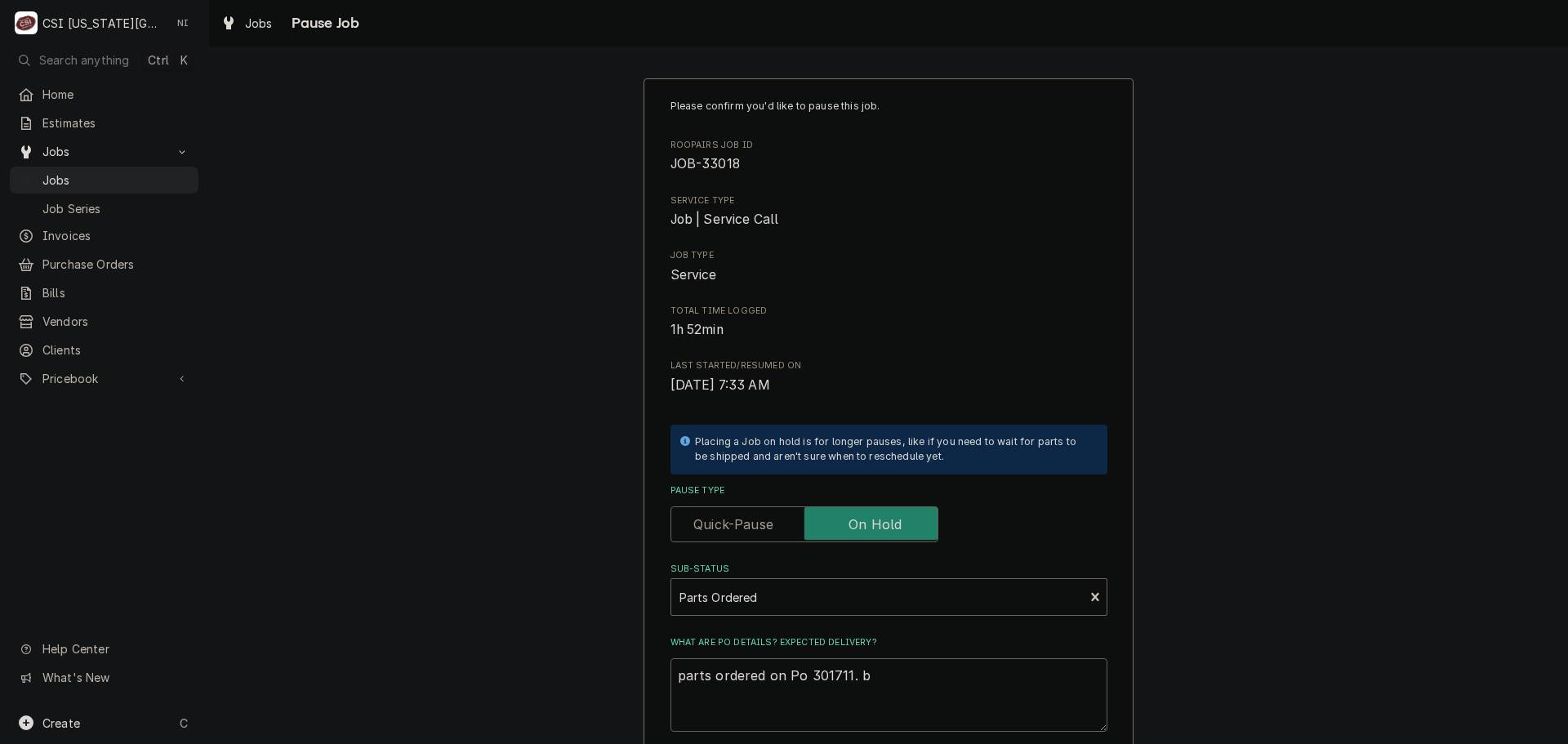
type textarea "parts ordered on Po 301711. bo"
type textarea "x"
type textarea "parts ordered on Po 301711. boa"
type textarea "x"
type textarea "parts ordered on Po 301711. boar"
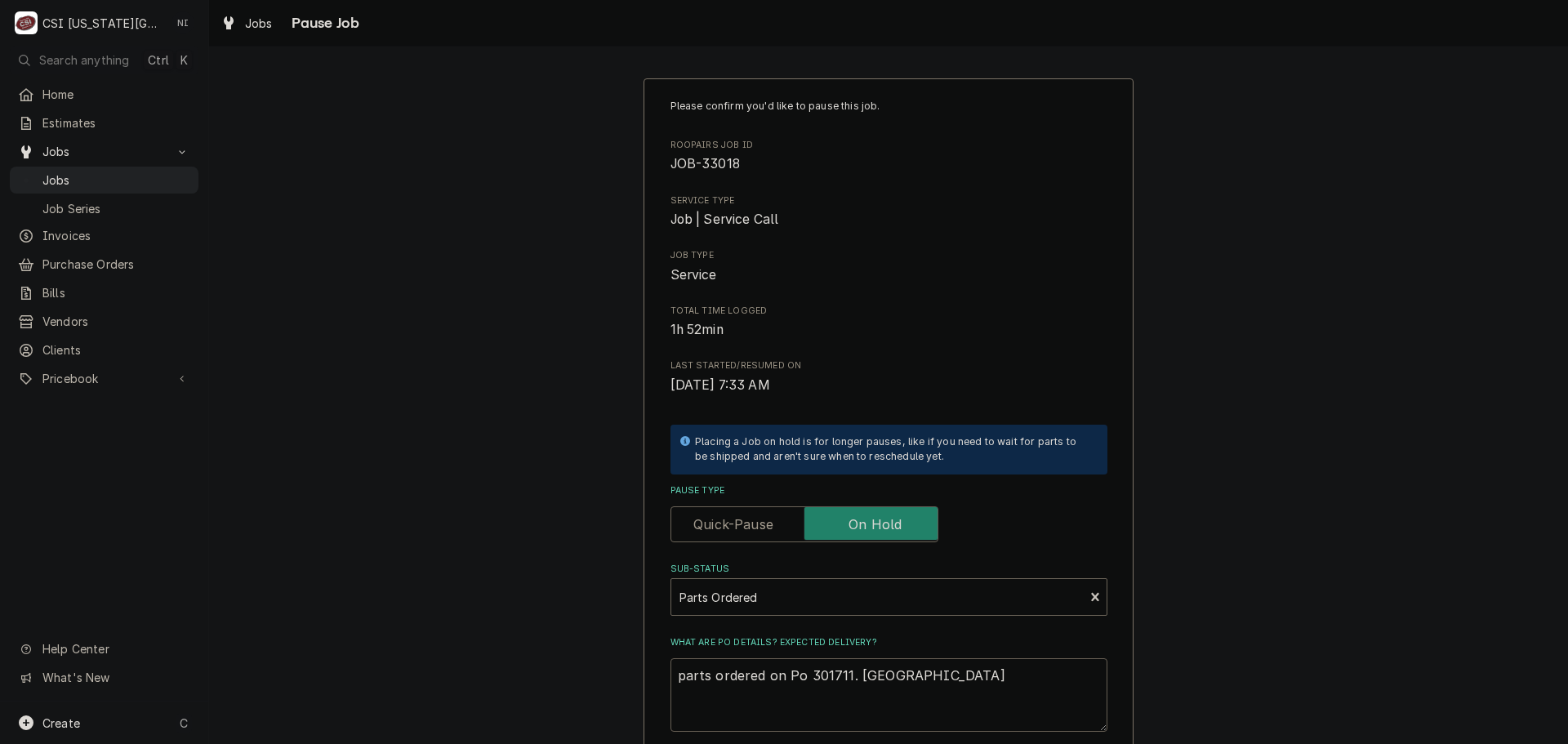
type textarea "x"
type textarea "parts ordered on Po 301711. boa"
type textarea "x"
type textarea "parts ordered on Po 301711. bo"
type textarea "x"
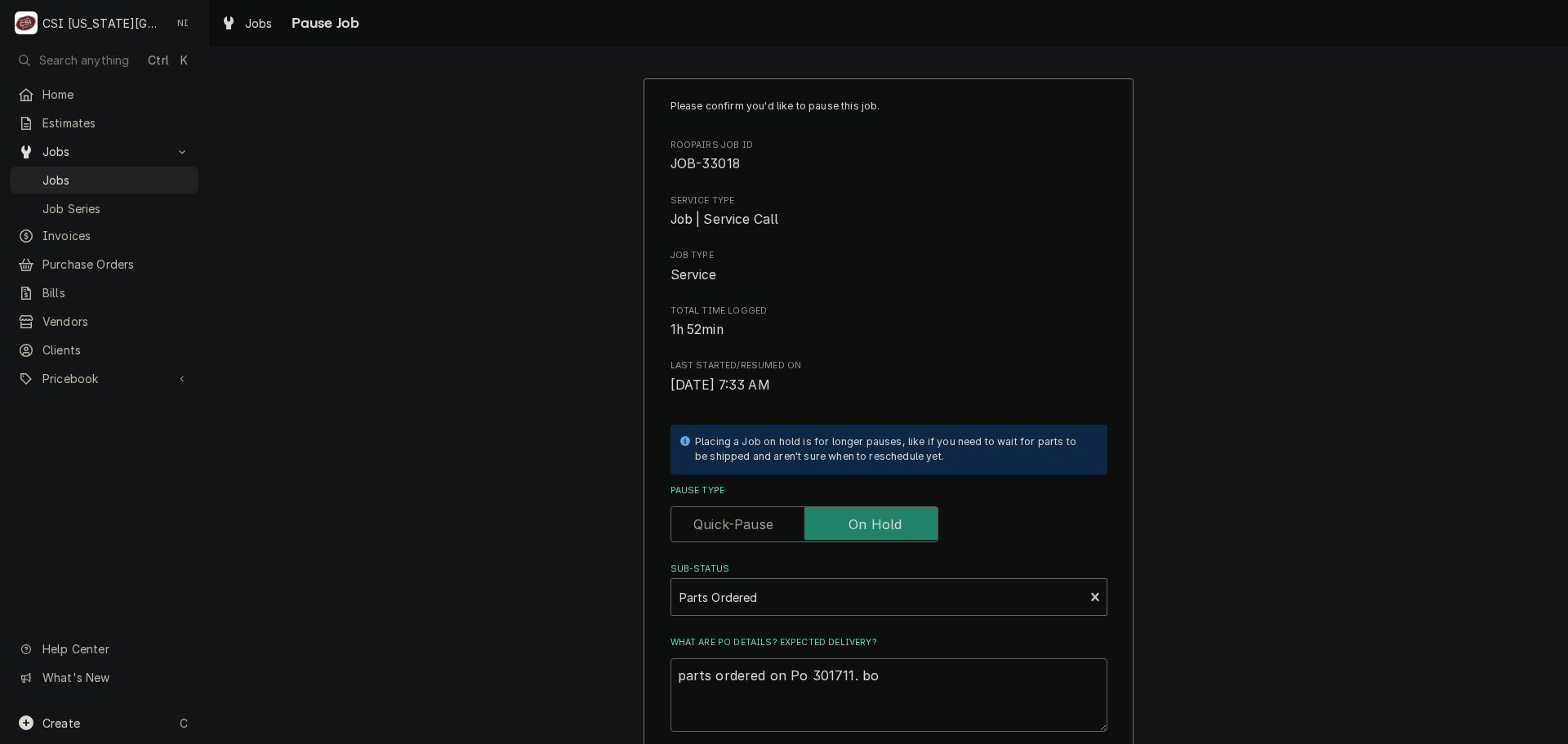
type textarea "parts ordered on Po 301711. b"
type textarea "x"
type textarea "parts ordered on Po 301711."
type textarea "x"
type textarea "parts ordered on Po 301711. b"
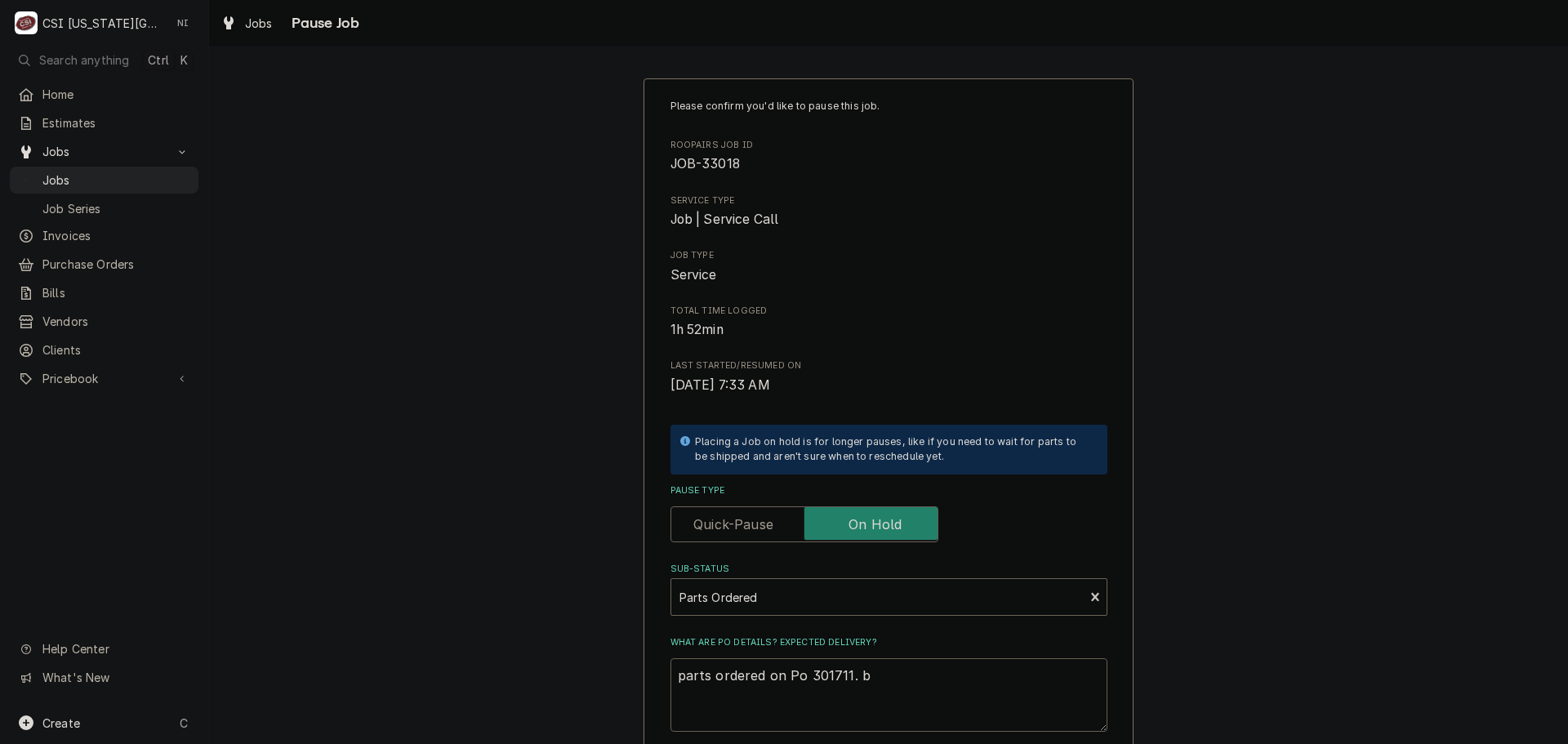
type textarea "x"
type textarea "parts ordered on Po 301711. ba"
type textarea "x"
type textarea "parts ordered on Po 301711. bao"
type textarea "x"
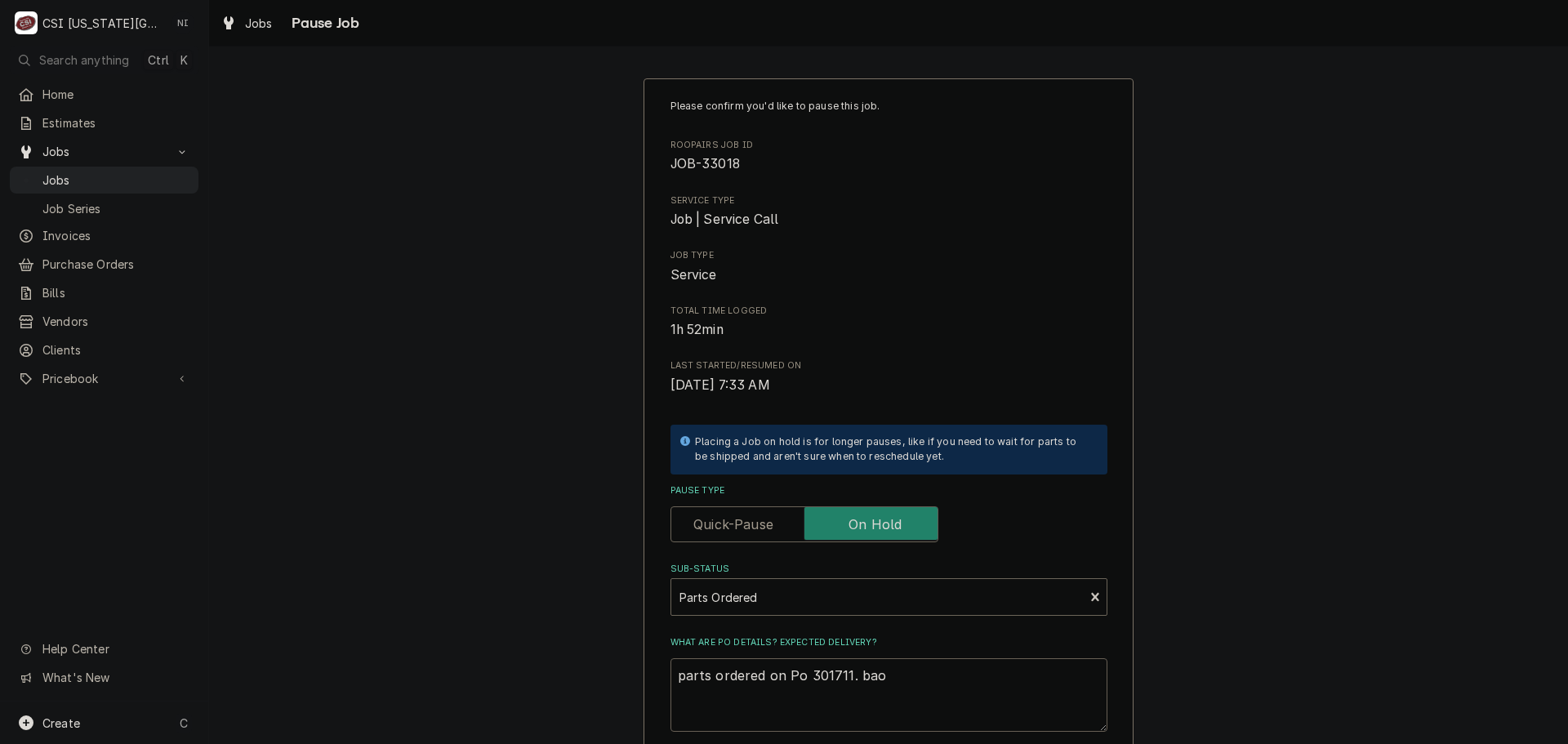
type textarea "parts ordered on Po 301711. baor"
type textarea "x"
type textarea "parts ordered on Po 301711. bao"
type textarea "x"
type textarea "parts ordered on Po 301711. ba"
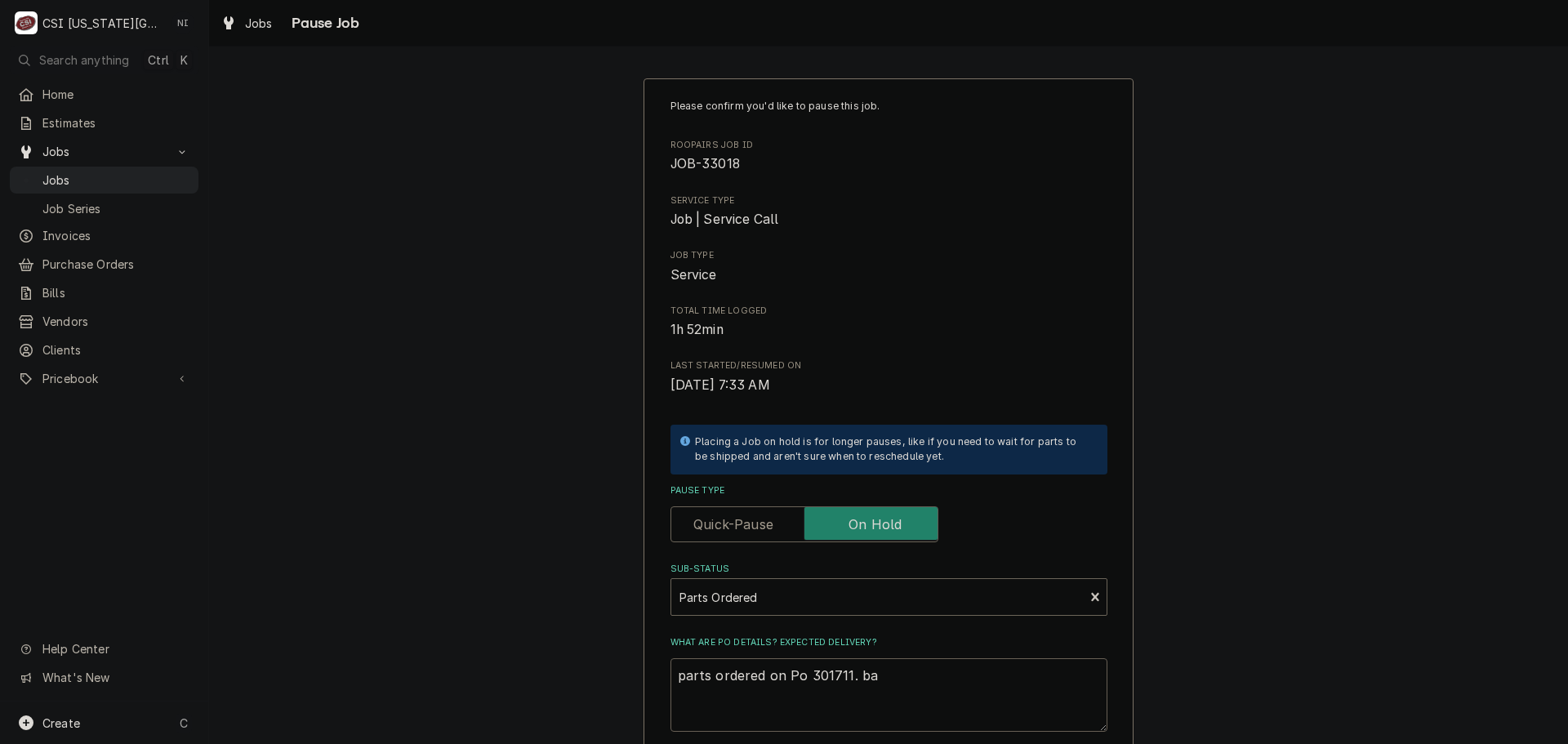
type textarea "x"
type textarea "parts ordered on Po 301711. b"
type textarea "x"
type textarea "parts ordered on Po 301711."
type textarea "x"
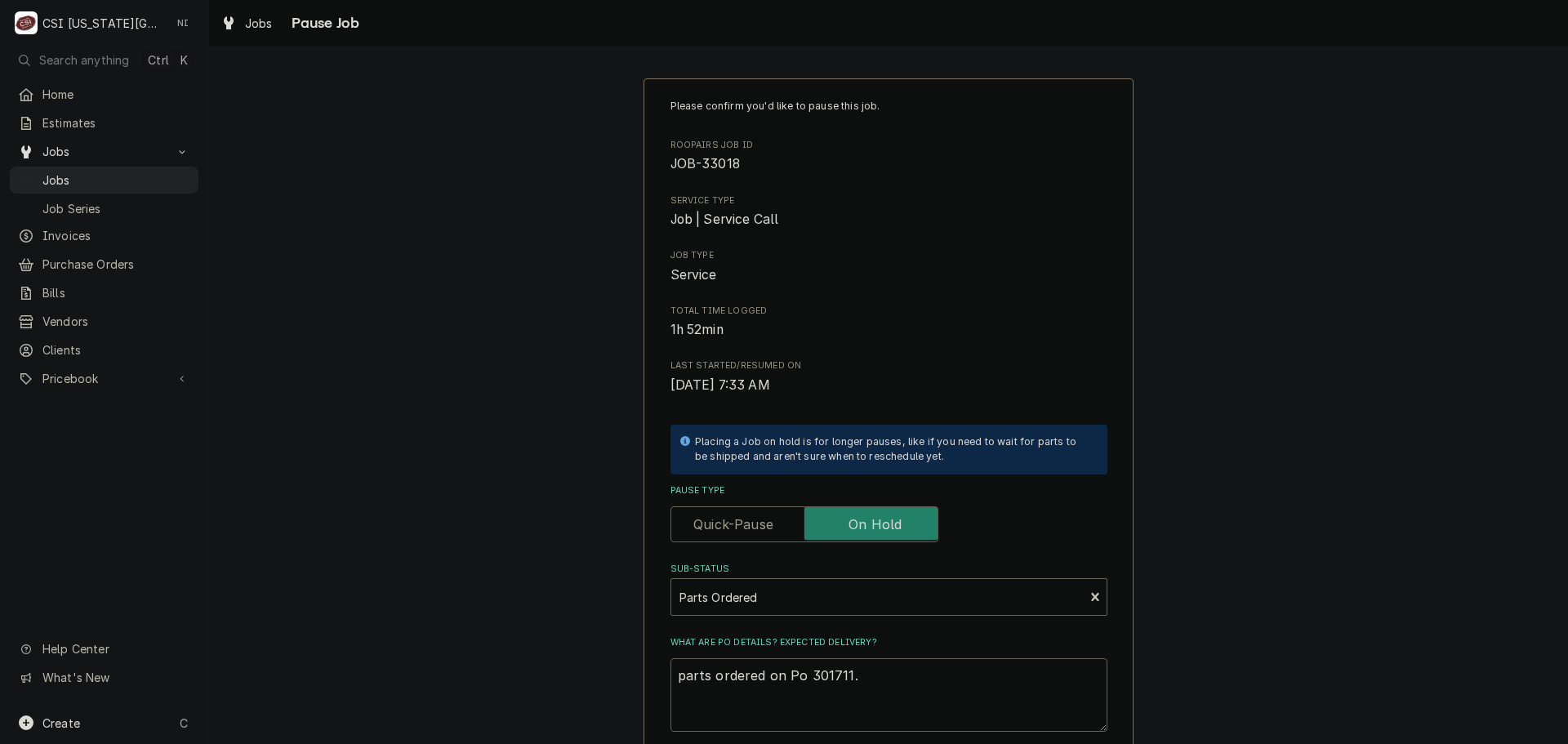
type textarea "parts ordered on Po 301711. B"
type textarea "x"
type textarea "parts ordered on Po 301711. Ba"
type textarea "x"
type textarea "parts ordered on Po 301711. B"
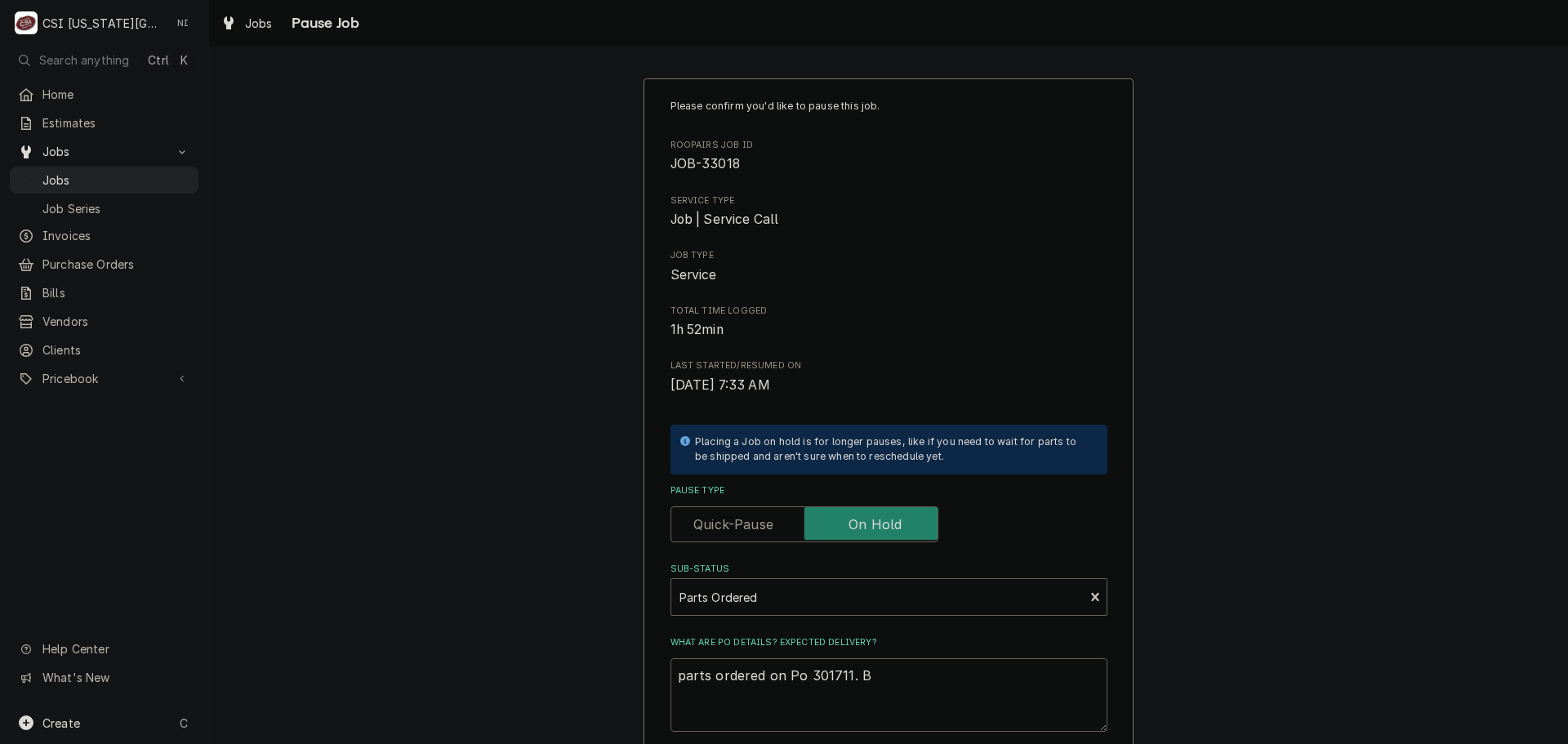
type textarea "x"
type textarea "parts ordered on Po 301711. Bo"
type textarea "x"
type textarea "parts ordered on Po 301711. Boa"
type textarea "x"
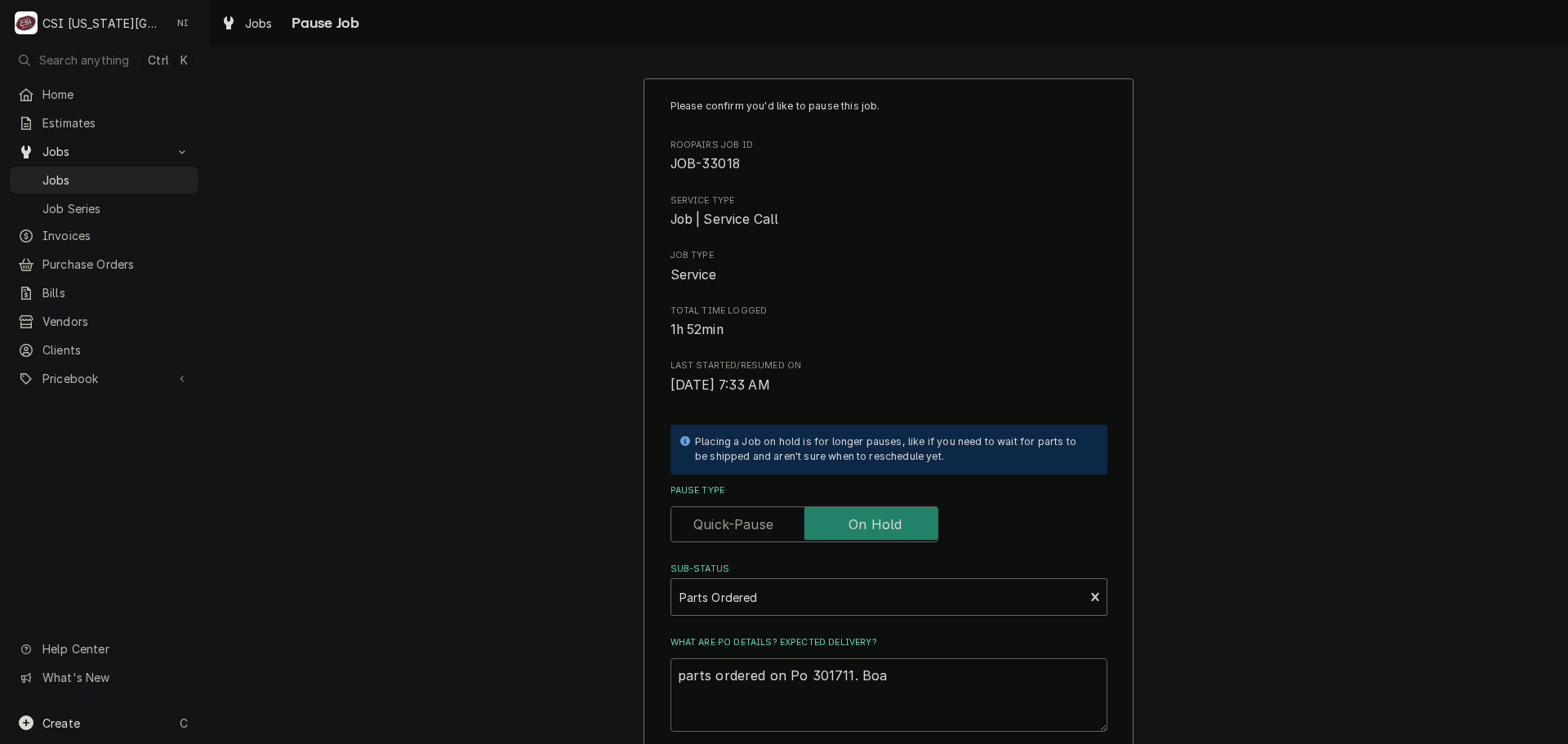
type textarea "parts ordered on Po 301711. Boar"
type textarea "x"
type textarea "parts ordered on Po 301711. Board"
type textarea "x"
type textarea "parts ordered on Po 301711. Board"
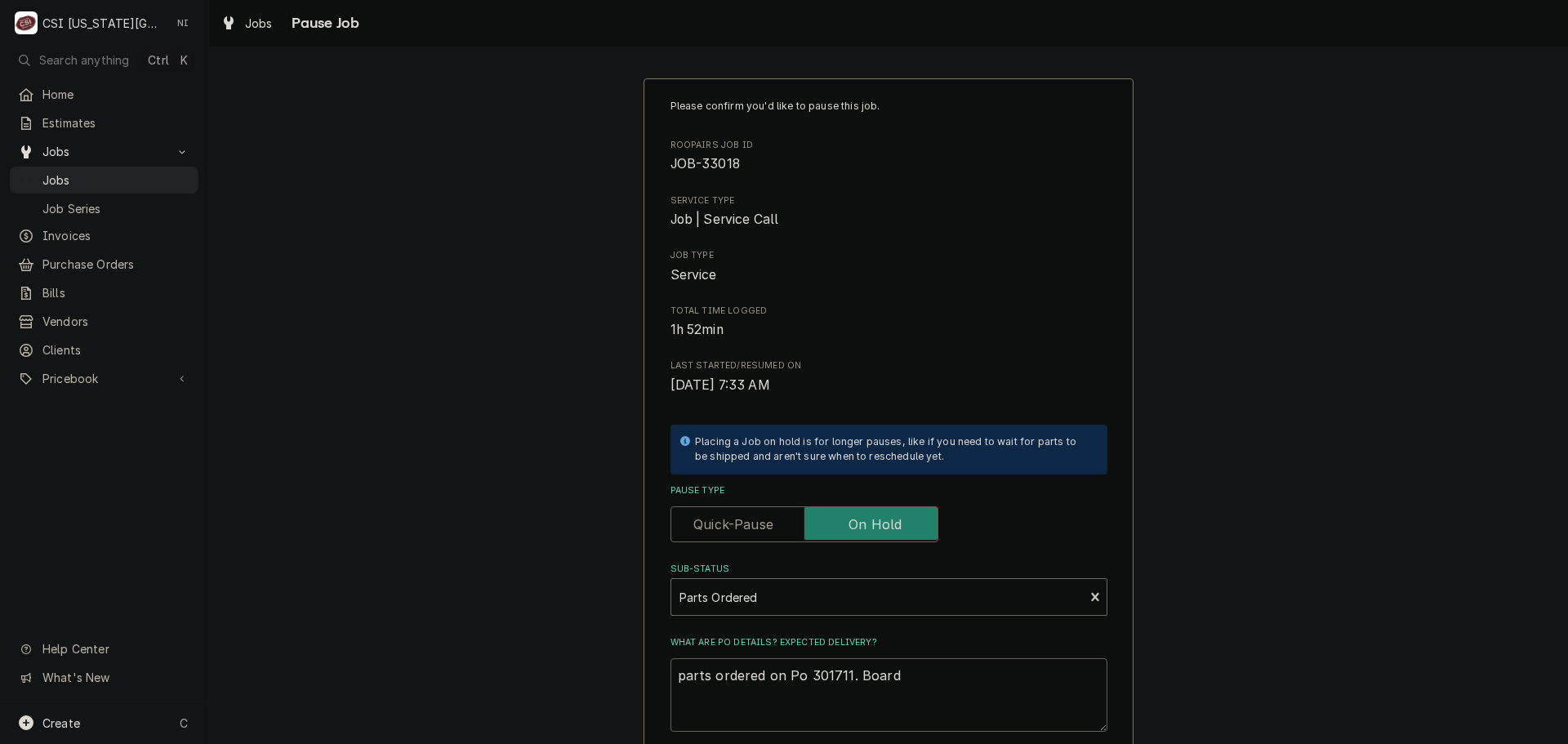
type textarea "x"
type textarea "parts ordered on Po 301711. Board o"
type textarea "x"
type textarea "parts ordered on Po 301711. Board or"
type textarea "x"
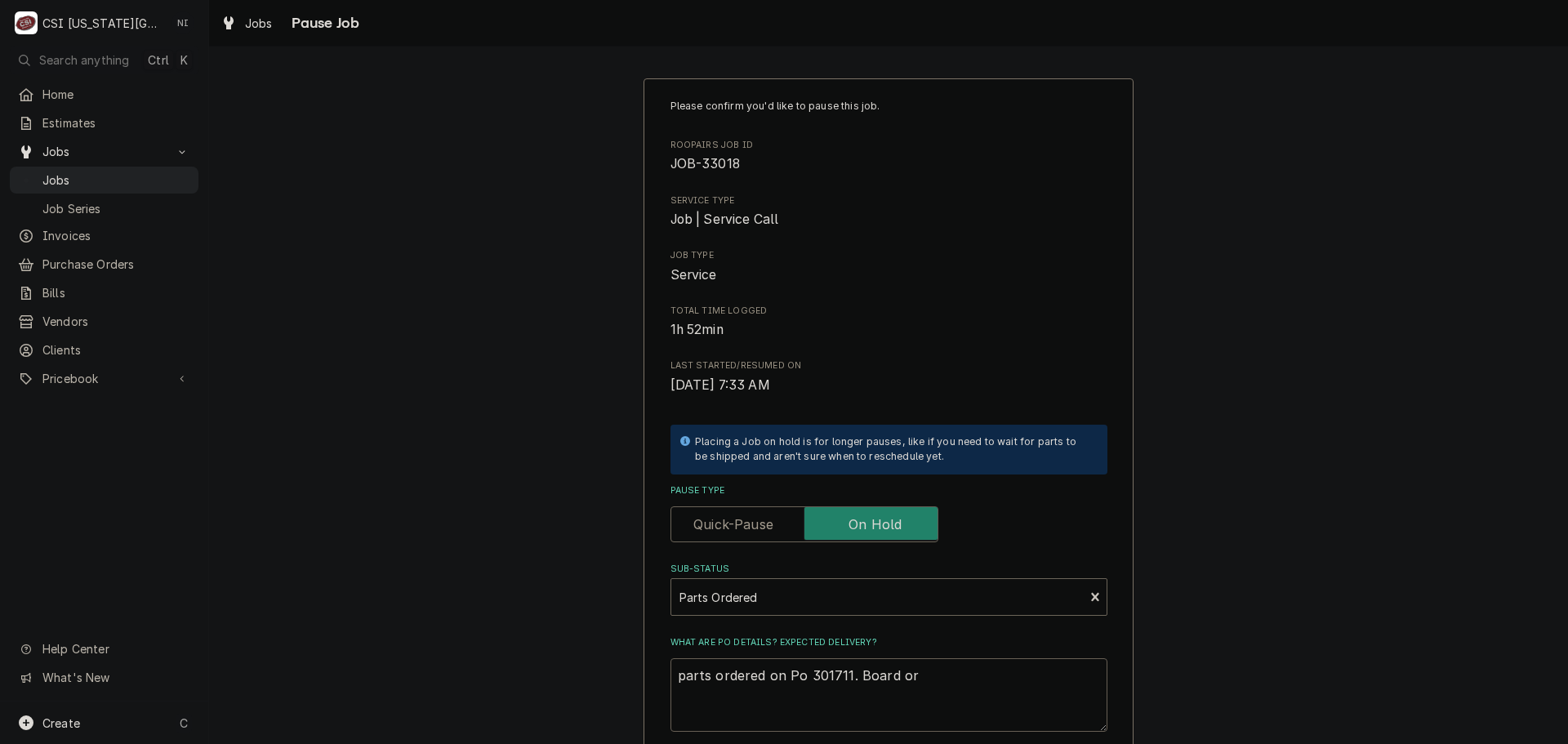
type textarea "parts ordered on Po 301711. Board ord"
type textarea "x"
type textarea "parts ordered on Po 301711. Board orde"
type textarea "x"
type textarea "parts ordered on Po 301711. Board order"
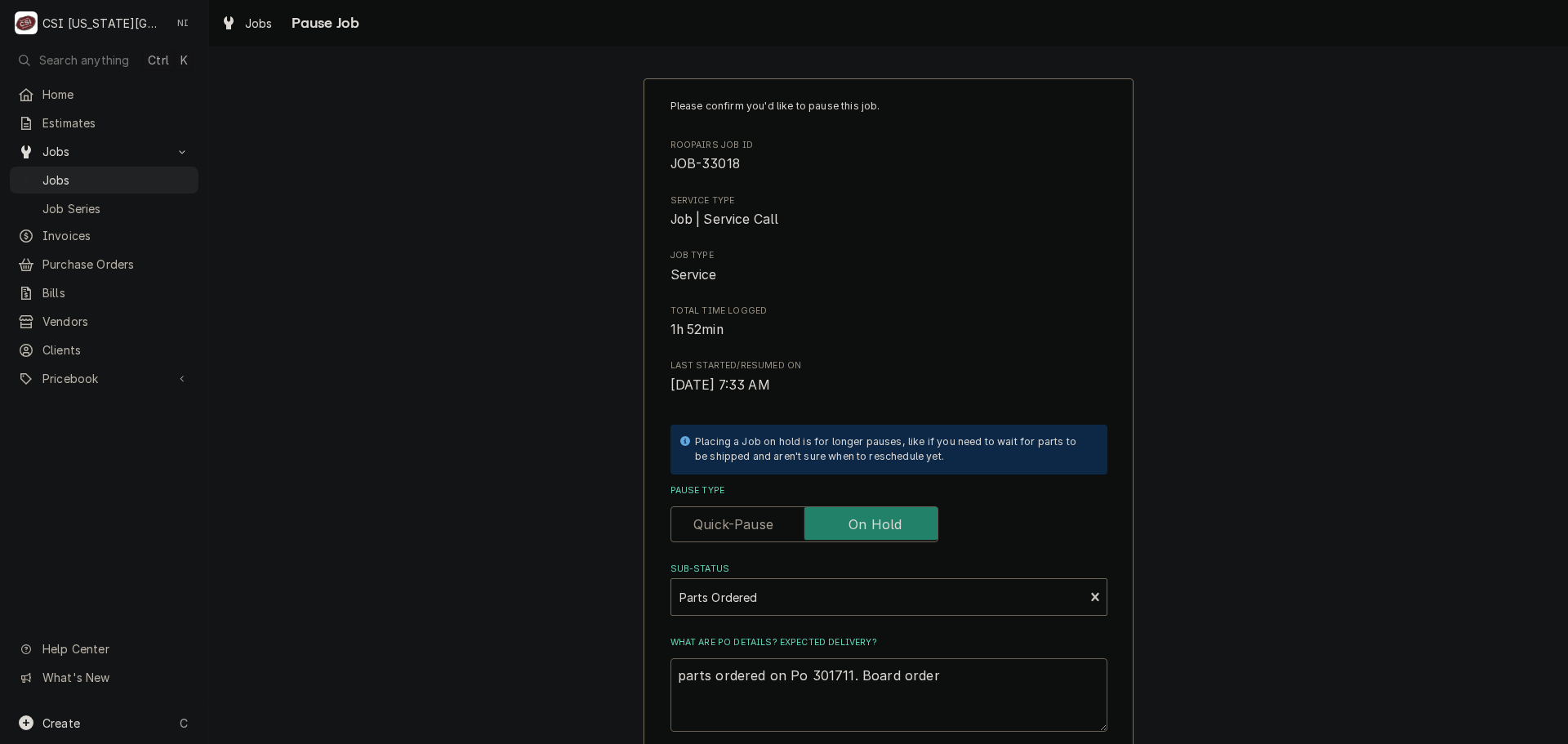
type textarea "x"
type textarea "parts ordered on Po 301711. Board ordere"
type textarea "x"
type textarea "parts ordered on Po 301711. Board orderee"
type textarea "x"
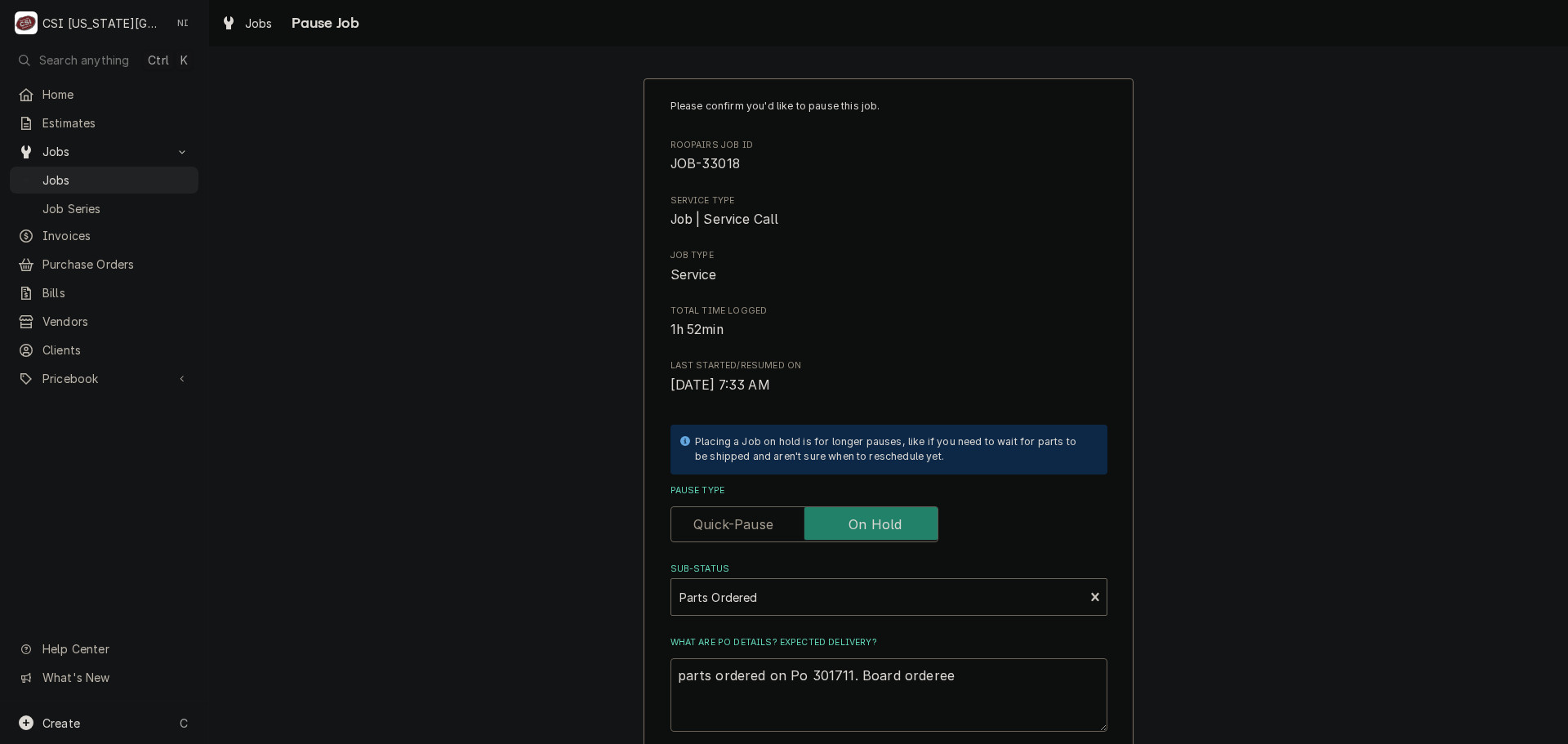
type textarea "parts ordered on Po 301711. Board ordereed"
type textarea "x"
type textarea "parts ordered on Po 301711. Board ordereed"
type textarea "x"
type textarea "parts ordered on Po 301711. Board ordereed"
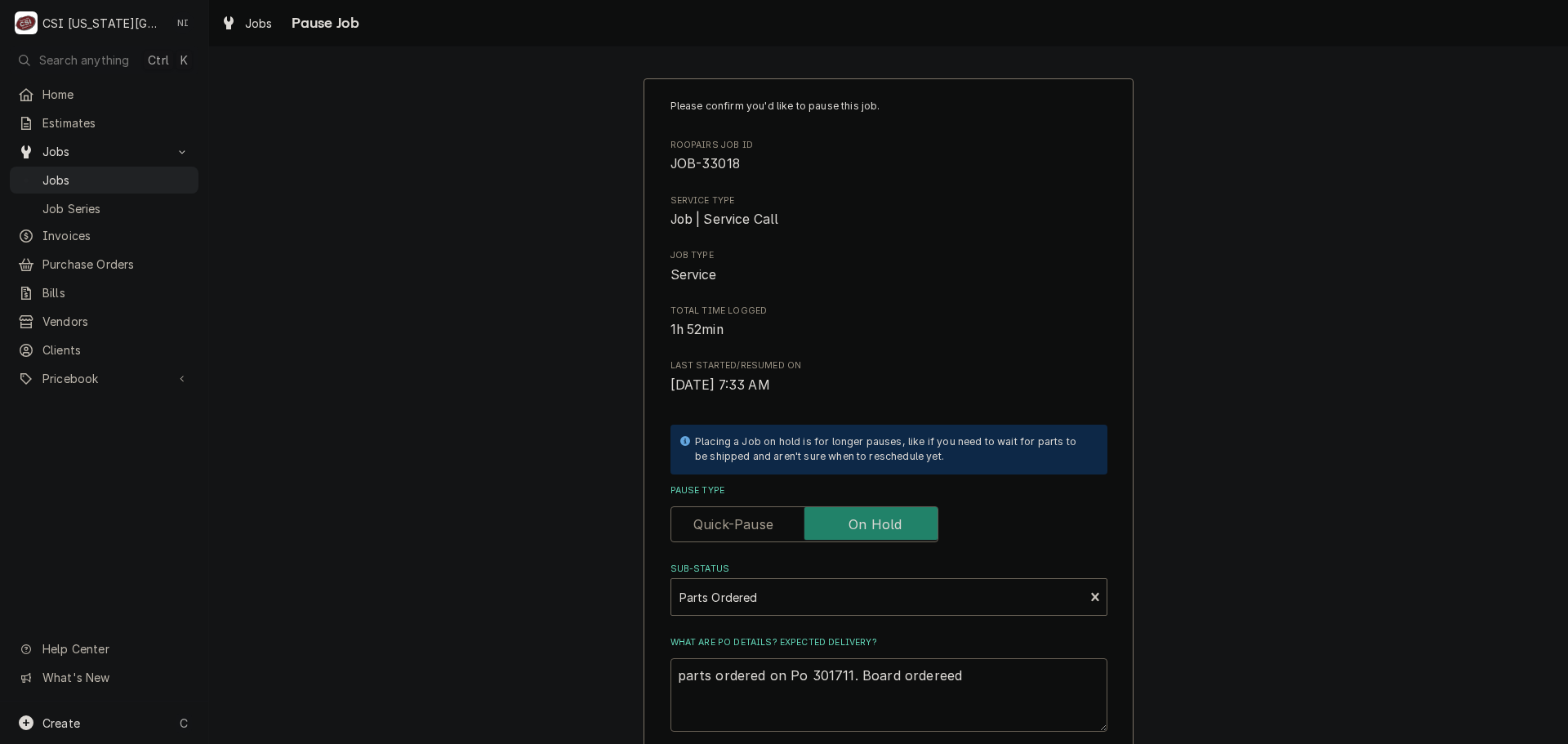
type textarea "x"
type textarea "parts ordered on Po 301711. Board orderee"
type textarea "x"
type textarea "parts ordered on Po 301711. Board ordere"
type textarea "x"
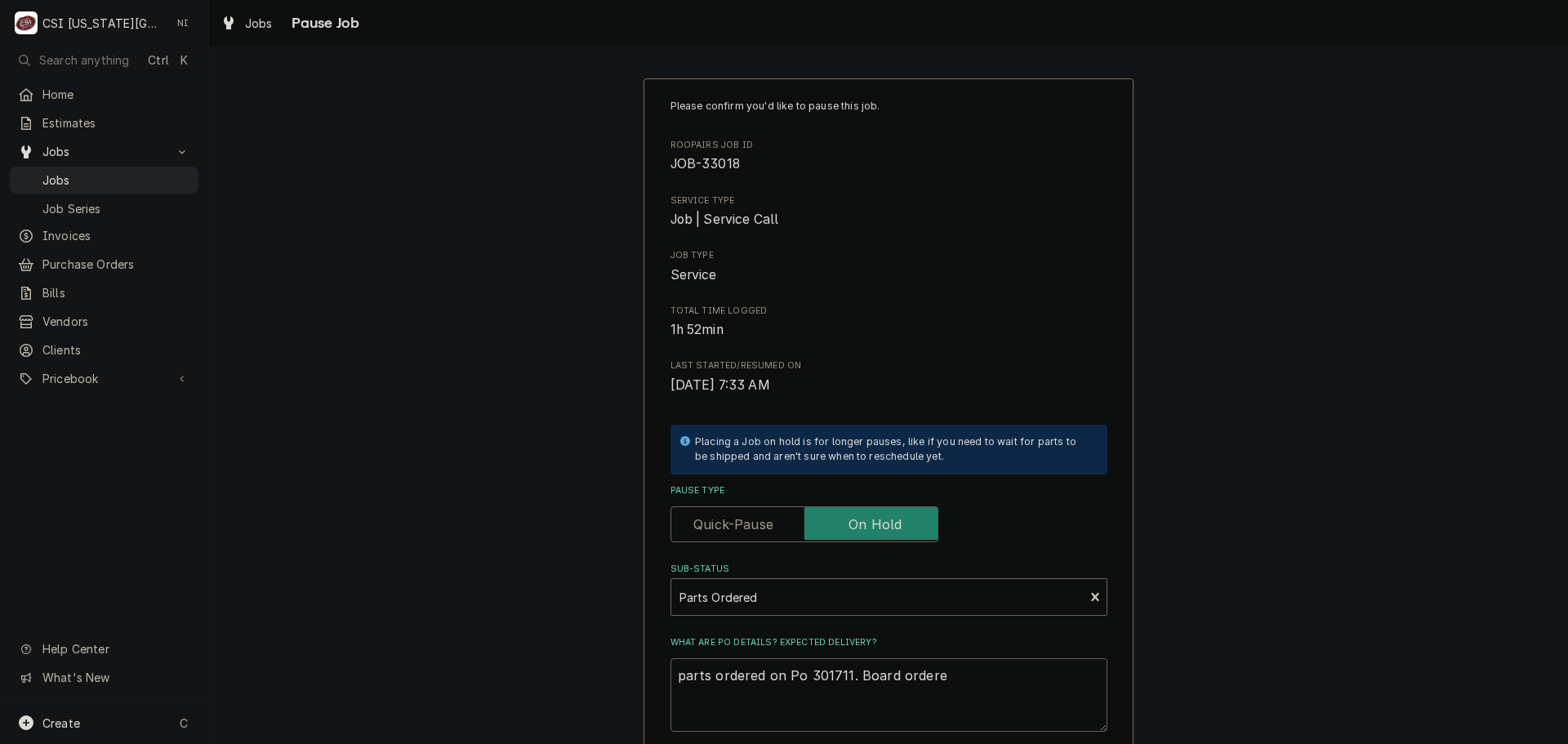
type textarea "parts ordered on Po 301711. Board order"
type textarea "x"
type textarea "parts ordered on Po 301711. Board ordere"
type textarea "x"
type textarea "parts ordered on Po 301711. Board ordered"
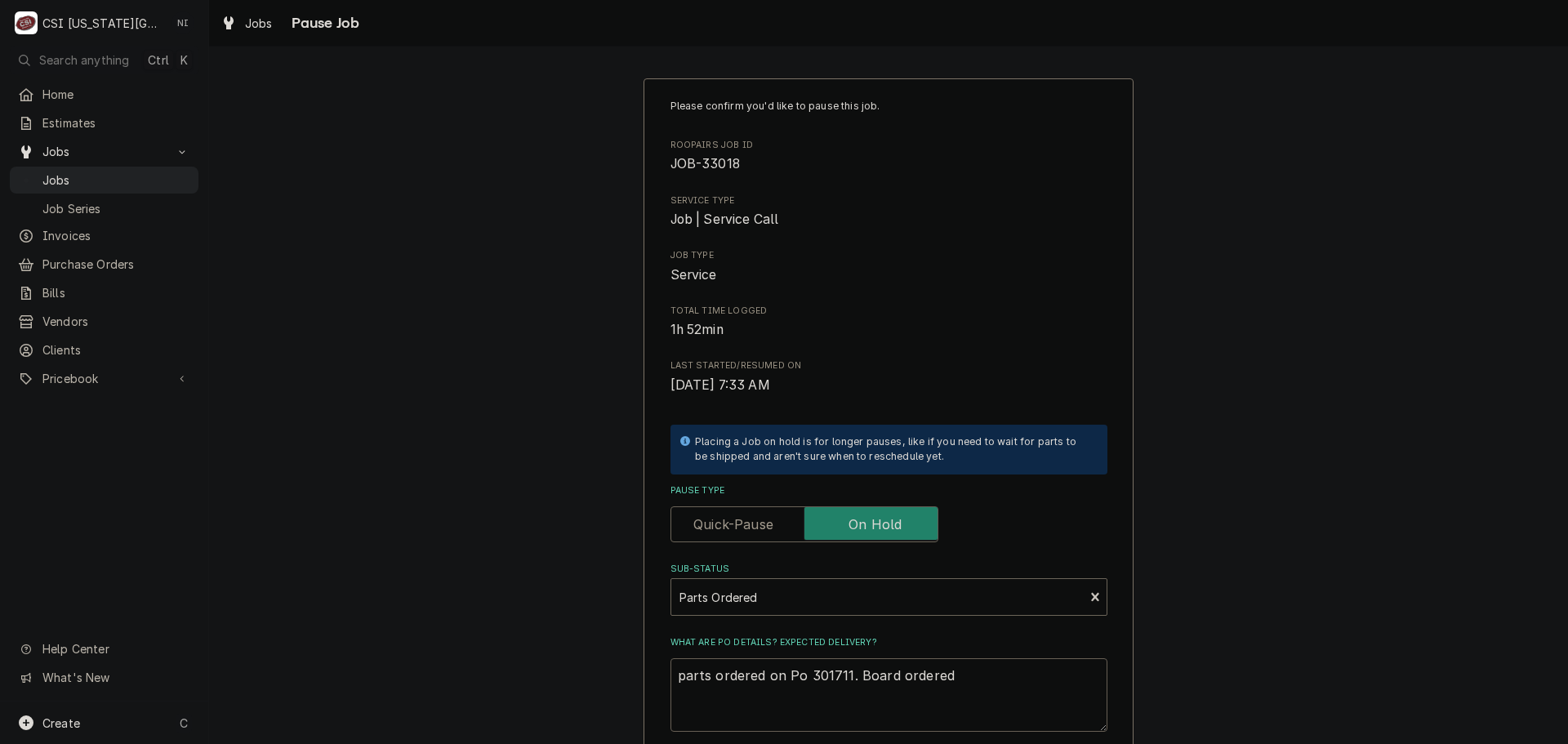
type textarea "x"
type textarea "parts ordered on Po 301711. Board ordered"
type textarea "x"
type textarea "parts ordered on Po 301711. Board ordered o"
type textarea "x"
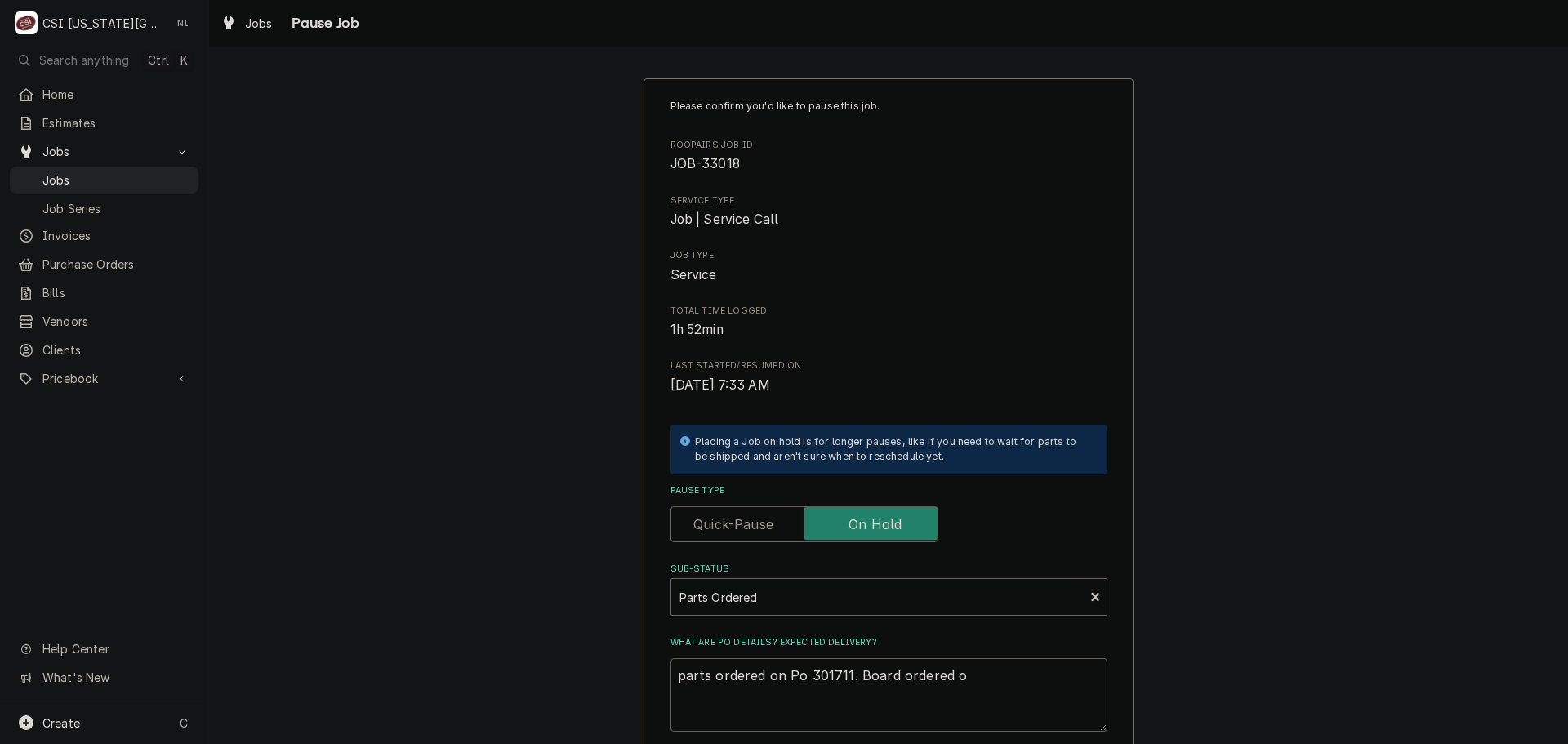
type textarea "parts ordered on Po 301711. Board ordered on"
type textarea "x"
type textarea "parts ordered on Po 301711. Board ordered on"
type textarea "x"
type textarea "parts ordered on Po 301711. Board ordered on P"
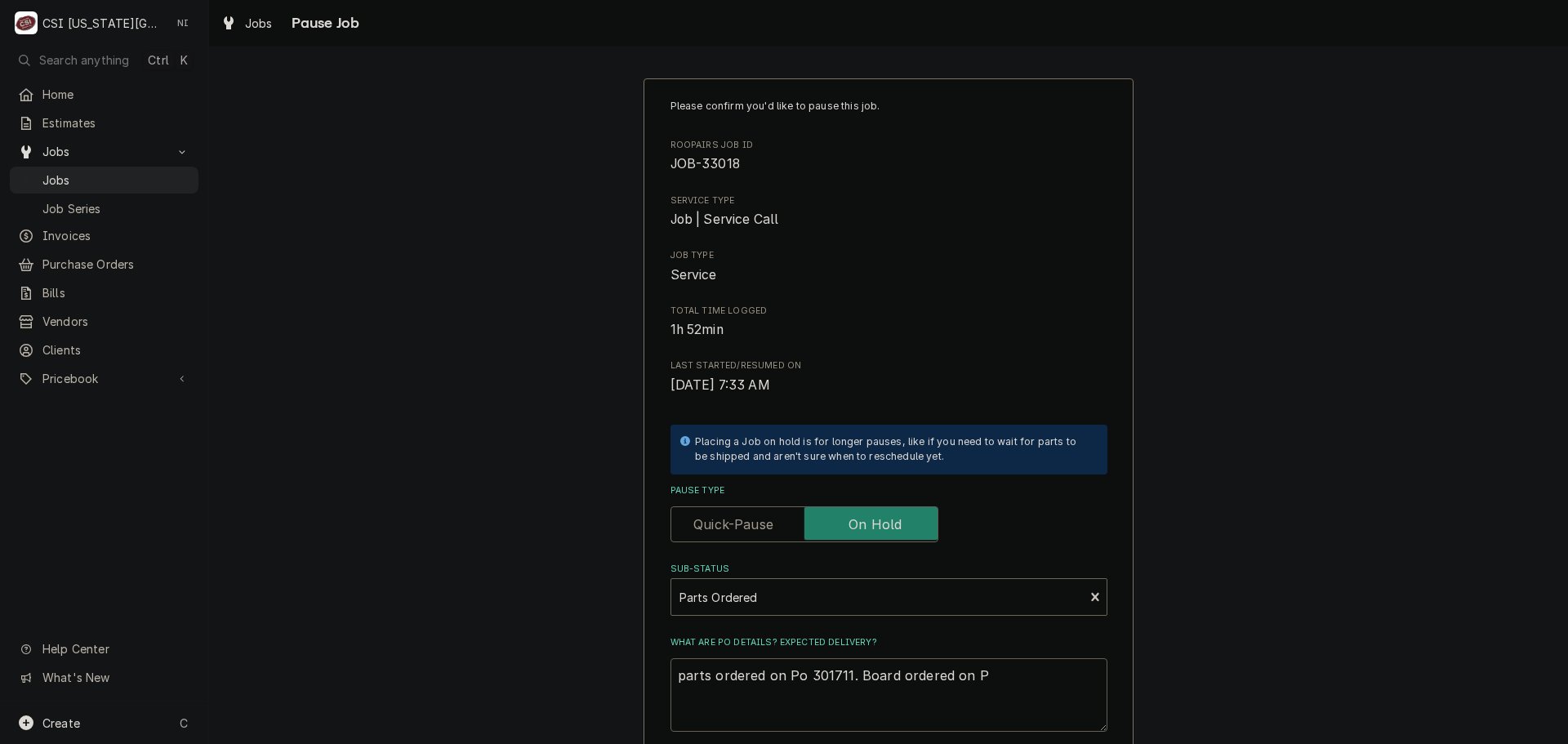
type textarea "x"
type textarea "parts ordered on Po 301711. Board ordered on PO"
type textarea "x"
type textarea "parts ordered on Po 301711. Board ordered on PO"
type textarea "x"
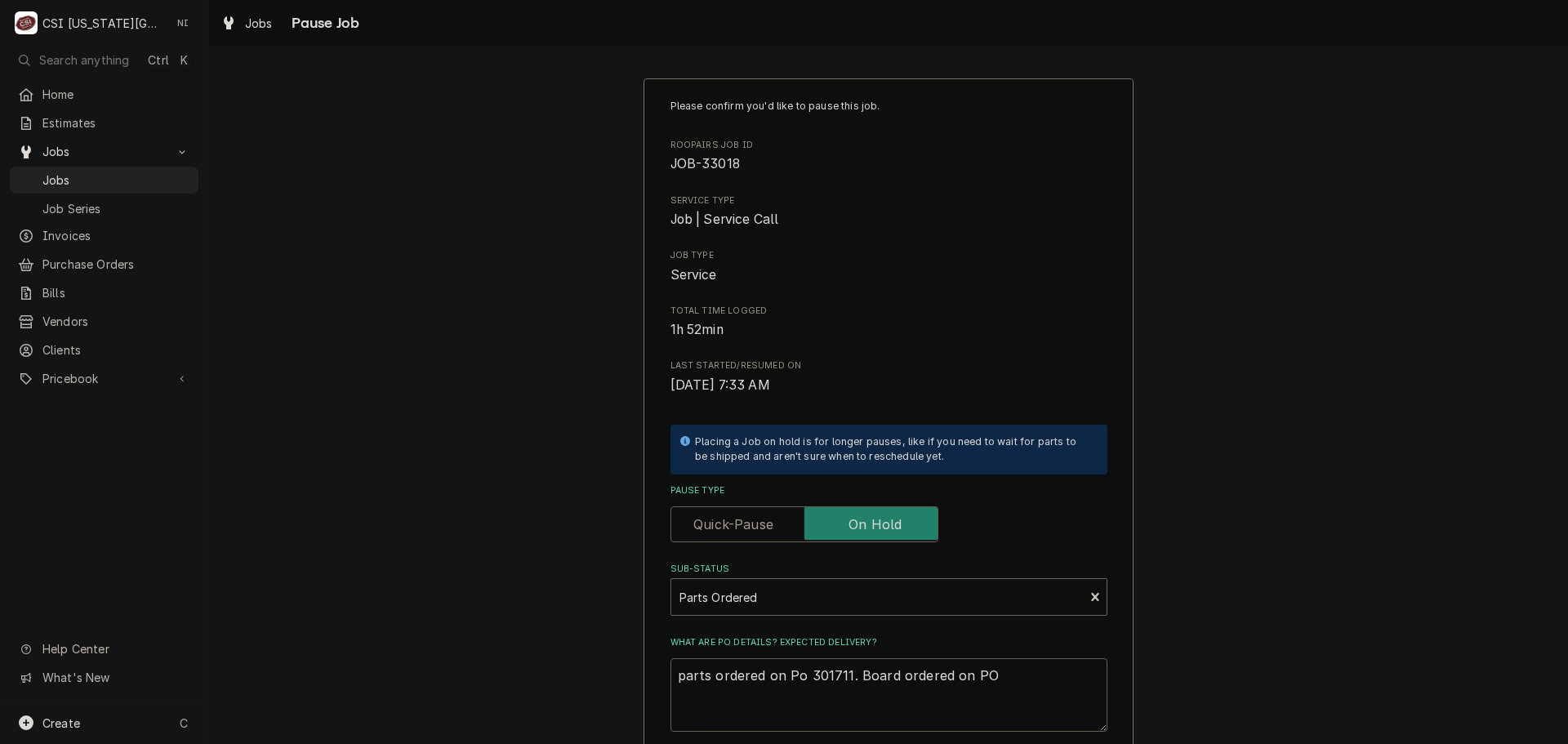
type textarea "parts ordered on Po 301711. Board ordered on PO 3"
type textarea "x"
type textarea "parts ordered on Po 301711. Board ordered on PO 30"
type textarea "x"
type textarea "parts ordered on Po 301711. Board ordered on PO 301"
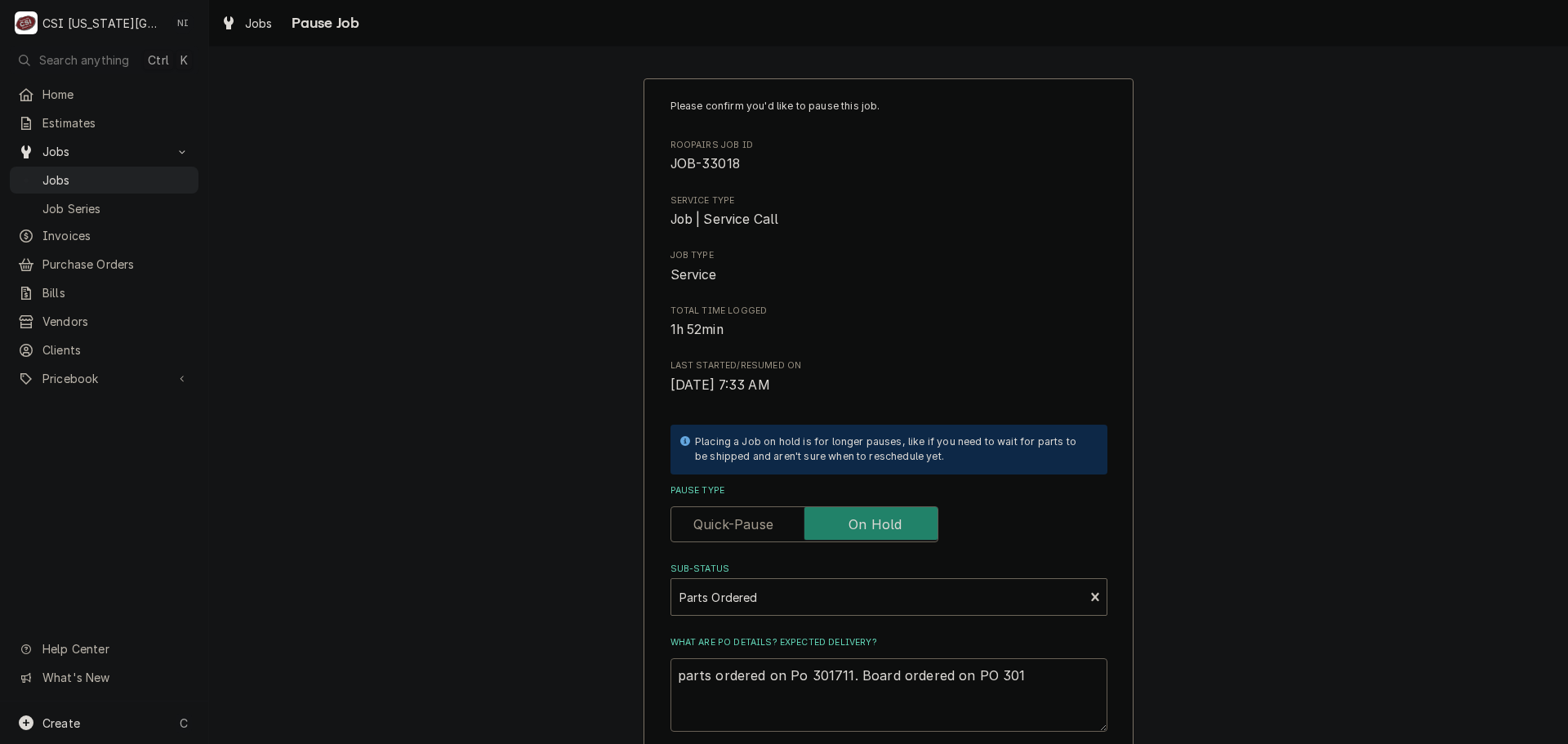
type textarea "x"
type textarea "parts ordered on Po 301711. Board ordered on PO 3016"
type textarea "x"
type textarea "parts ordered on Po 301711. Board ordered on PO 30169"
type textarea "x"
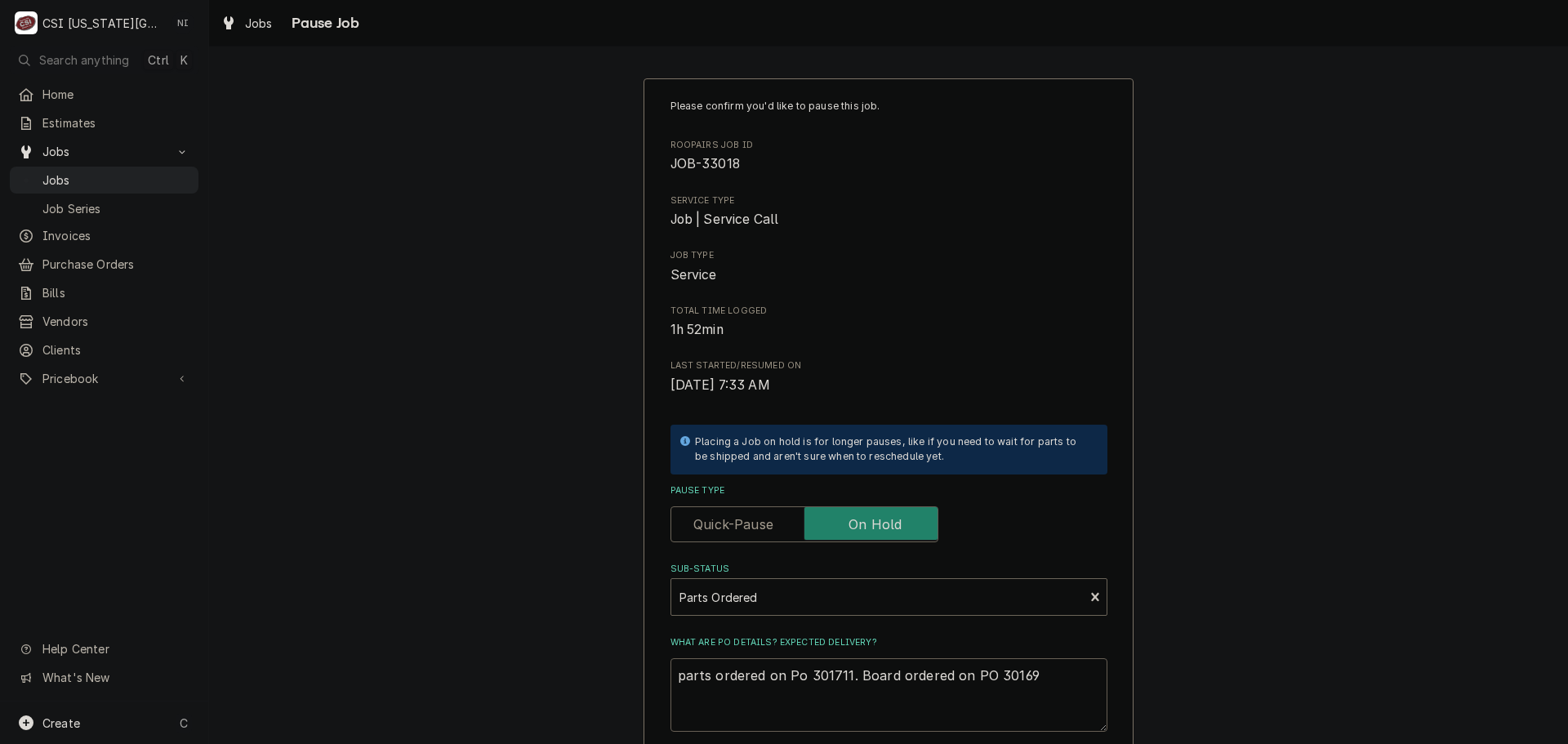
type textarea "parts ordered on Po 301711. Board ordered on PO 301698"
type textarea "x"
type textarea "parts ordered on Po 301711. Board ordered on PO 301698"
type textarea "x"
type textarea "parts ordered on Po 301711. Board ordered on PO 301698 d"
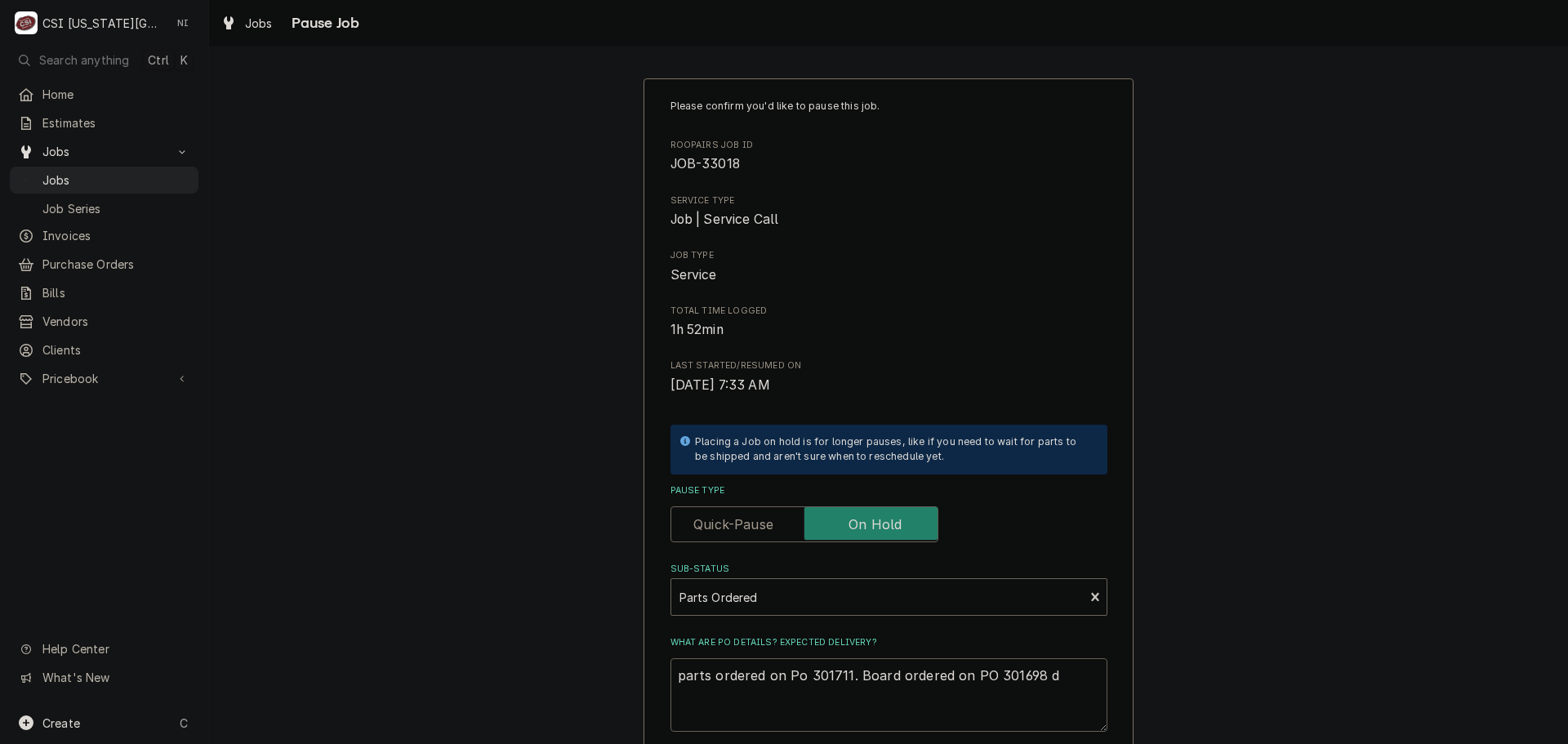
type textarea "x"
type textarea "parts ordered on Po 301711. Board ordered on PO 301698 du"
type textarea "x"
type textarea "parts ordered on Po 301711. Board ordered on PO 301698 due"
type textarea "x"
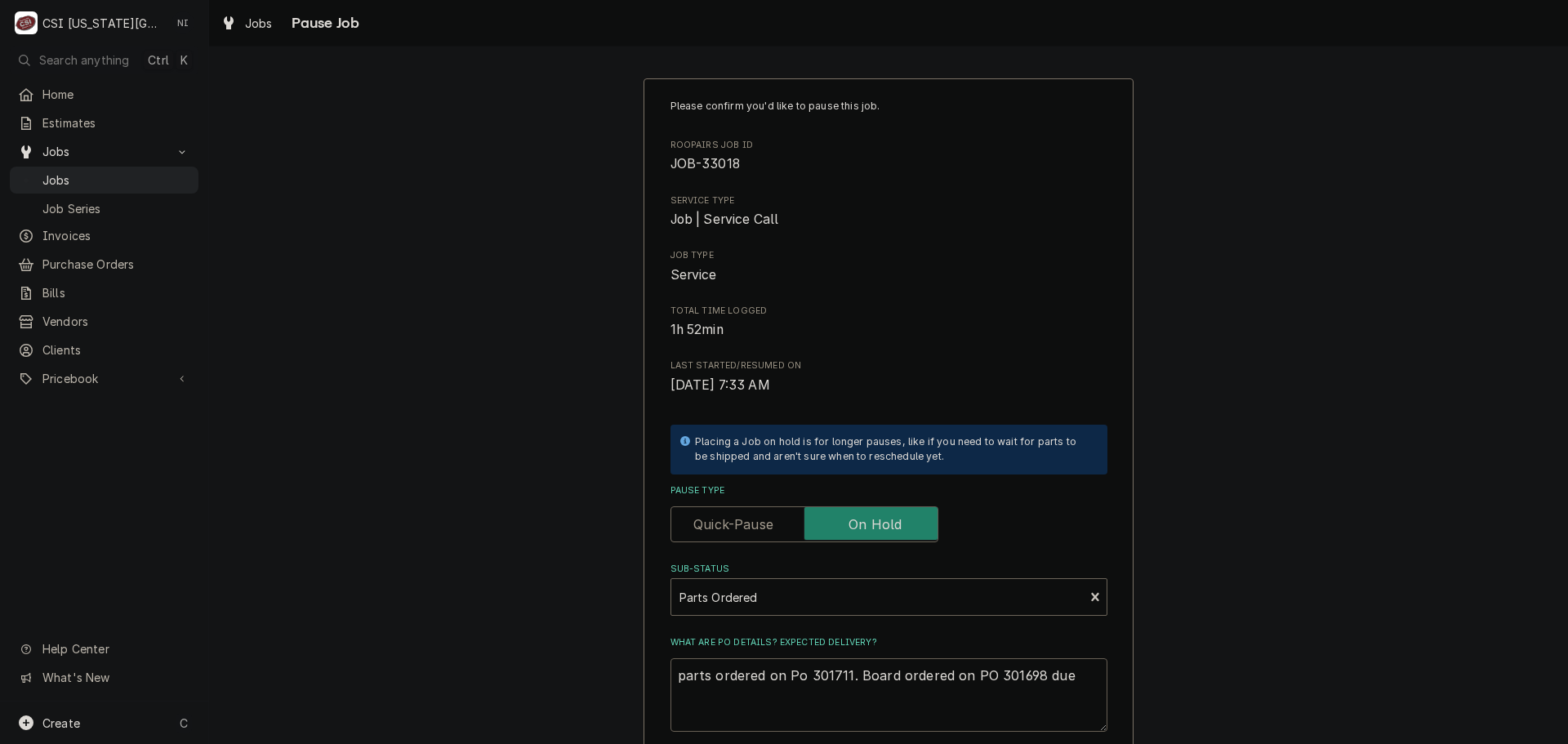
type textarea "parts ordered on Po 301711. Board ordered on PO 301698 due"
type textarea "x"
type textarea "parts ordered on Po 301711. Board ordered on PO 301698 due to"
type textarea "x"
type textarea "parts ordered on Po 301711. Board ordered on PO 301698 due to"
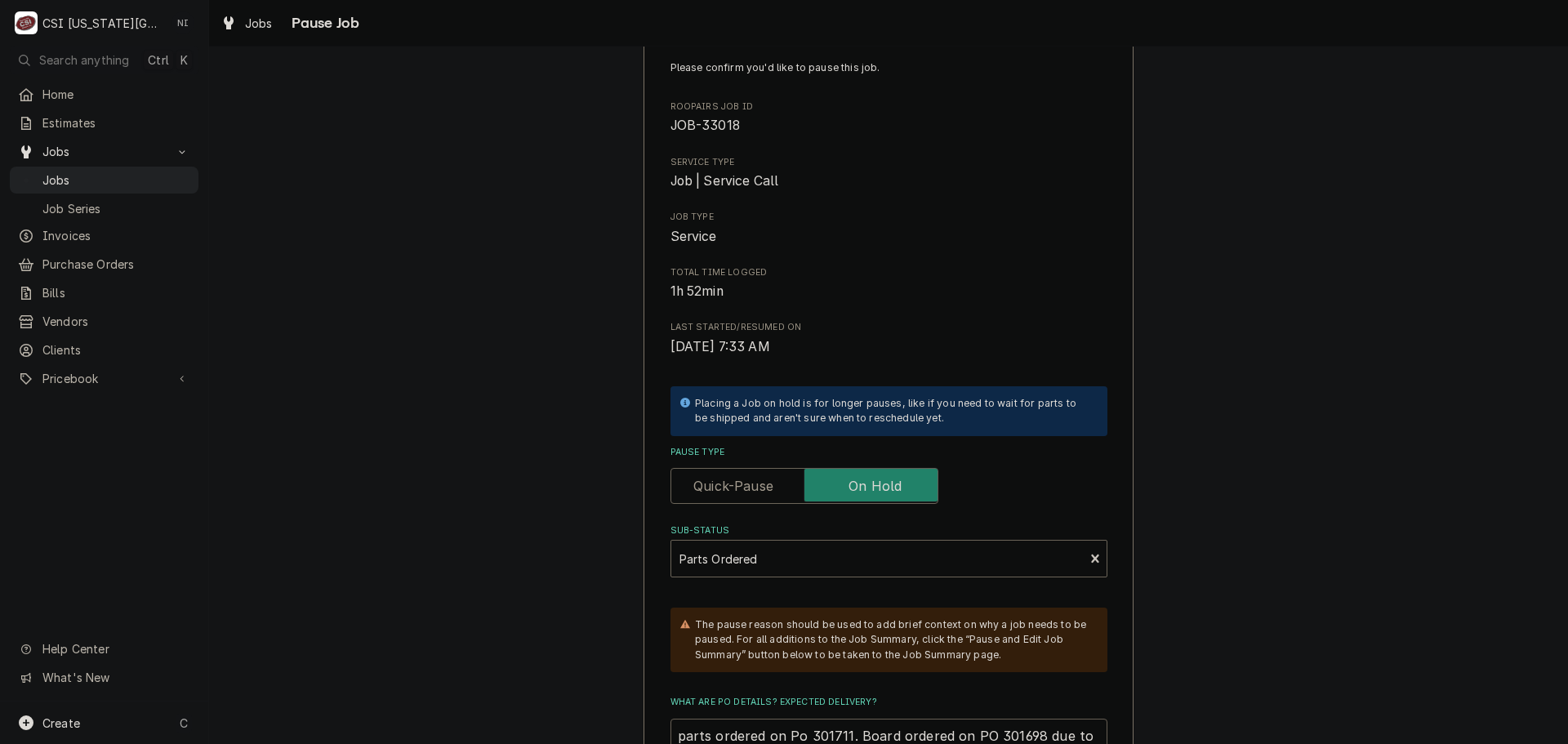
type textarea "x"
type textarea "parts ordered on Po 301711. Board ordered on PO 301698 due to a"
type textarea "x"
type textarea "parts ordered on Po 301711. Board ordered on PO 301698 due to av"
type textarea "x"
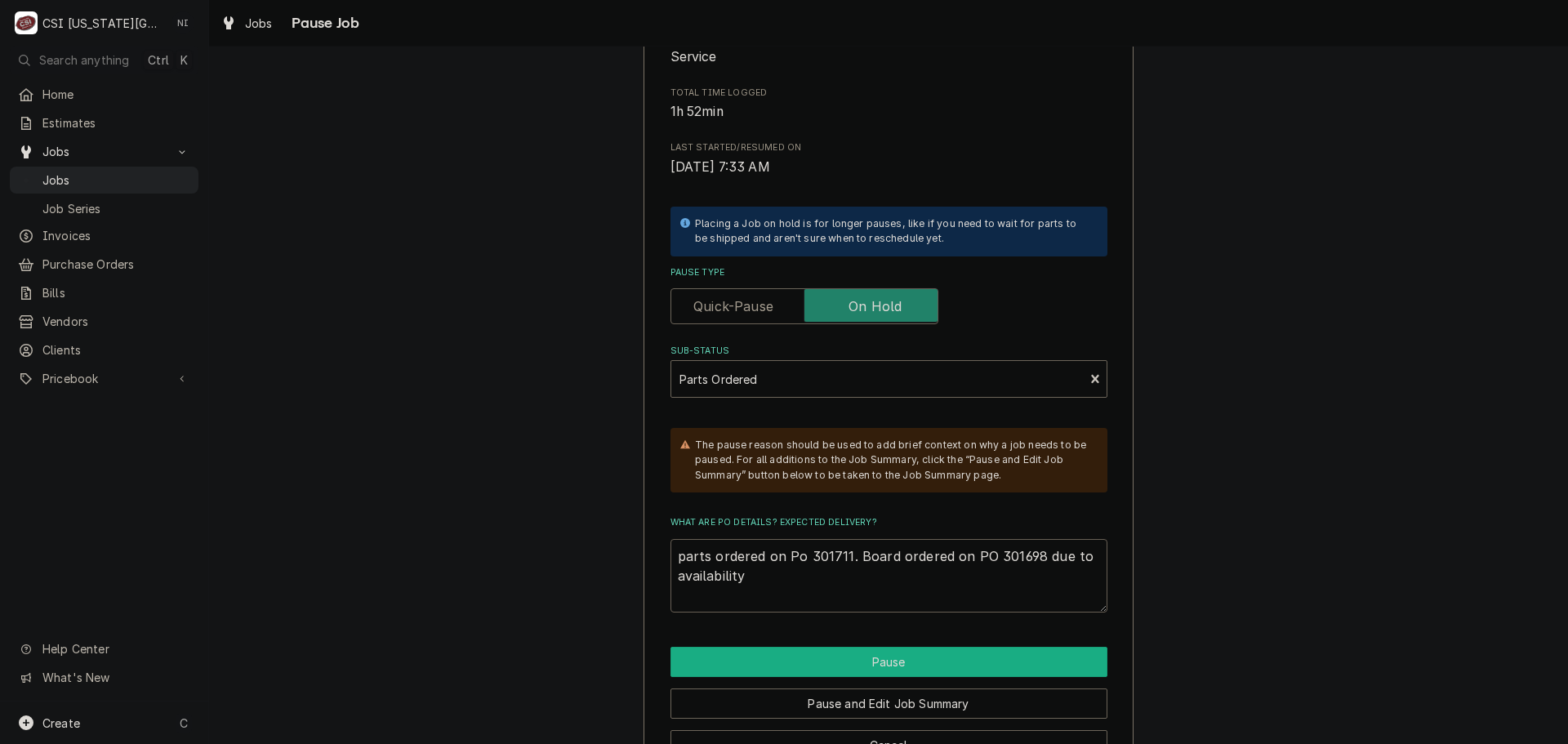
scroll to position [269, 0]
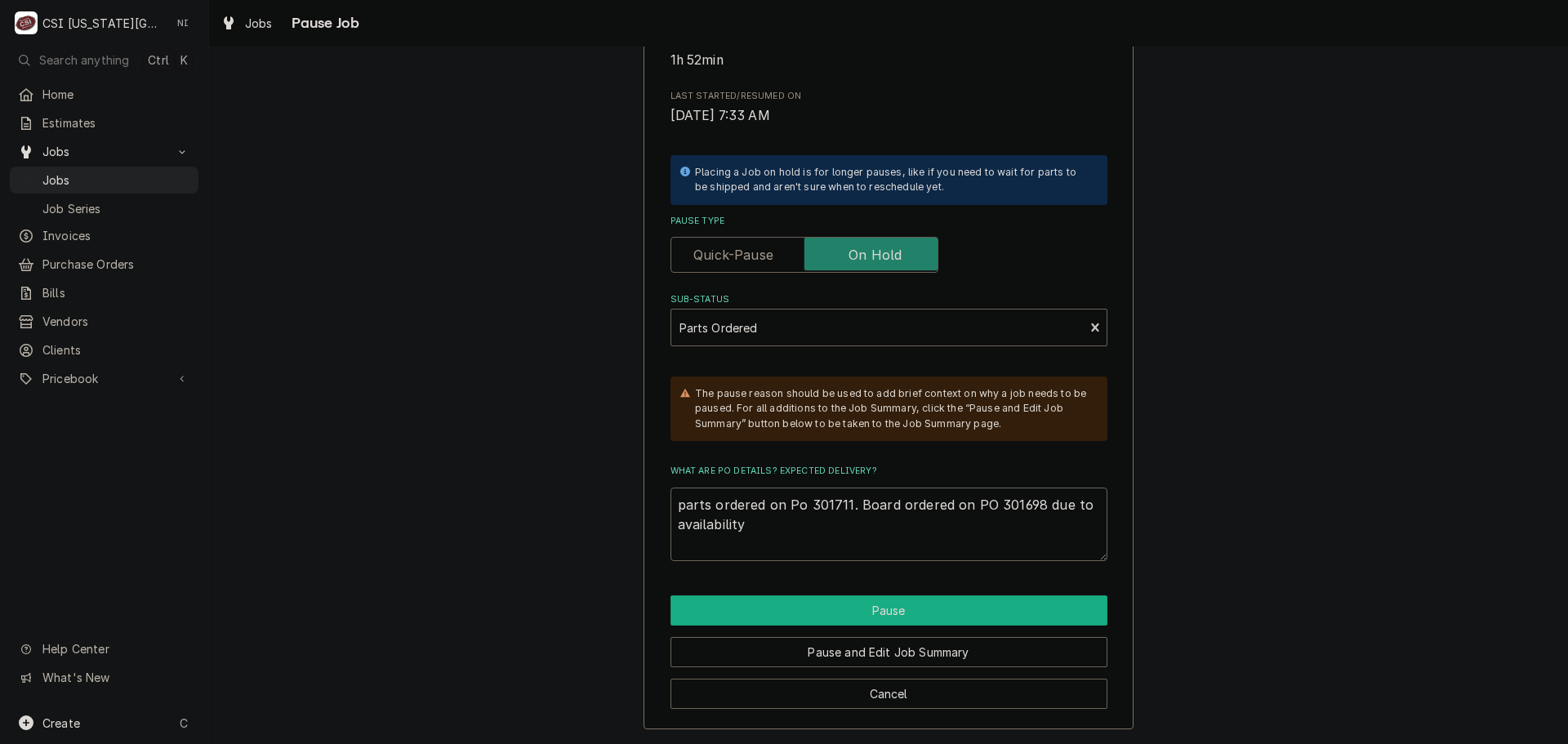
click at [880, 602] on button "Pause" at bounding box center [889, 611] width 437 height 30
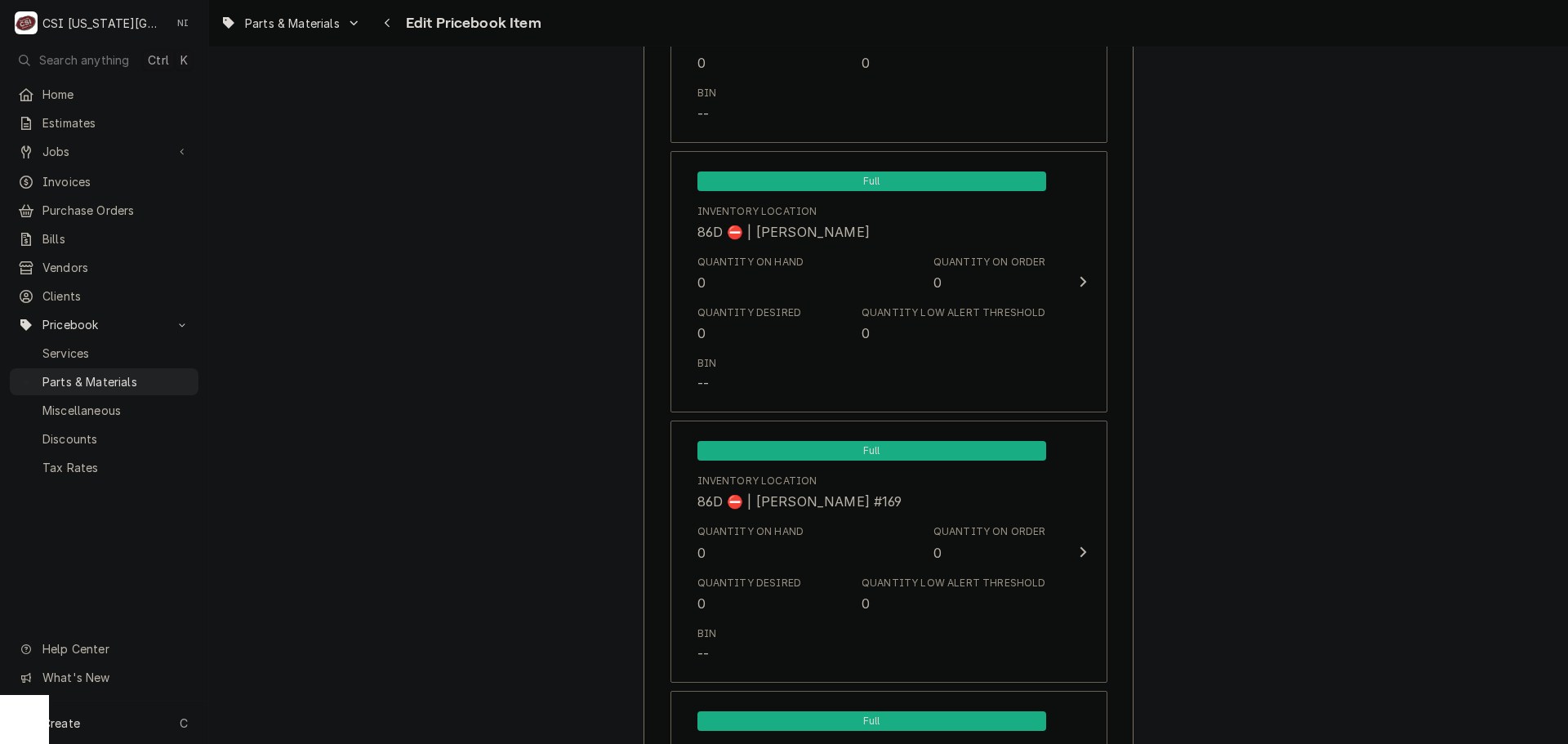
scroll to position [15972, 0]
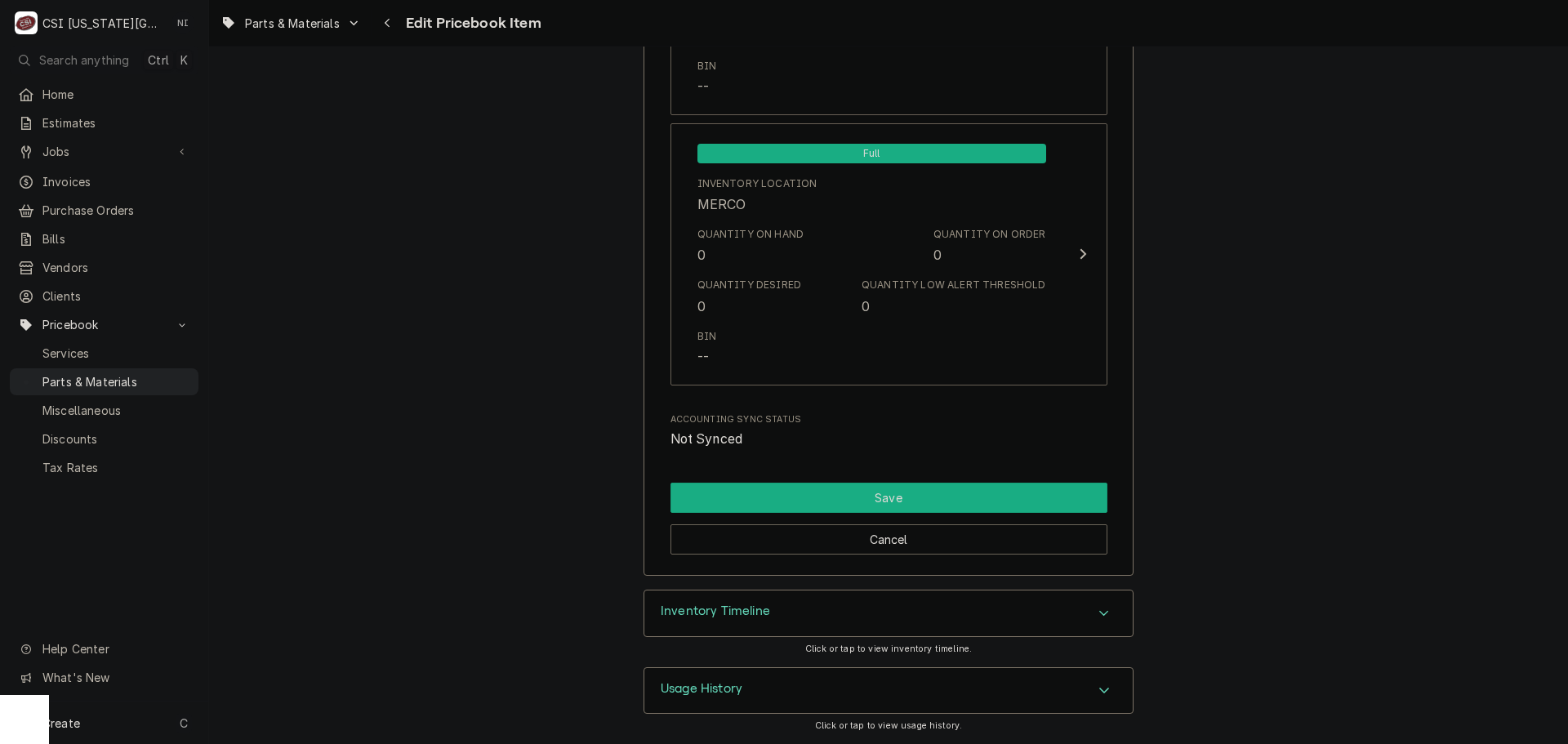
click at [917, 486] on button "Save" at bounding box center [889, 498] width 437 height 30
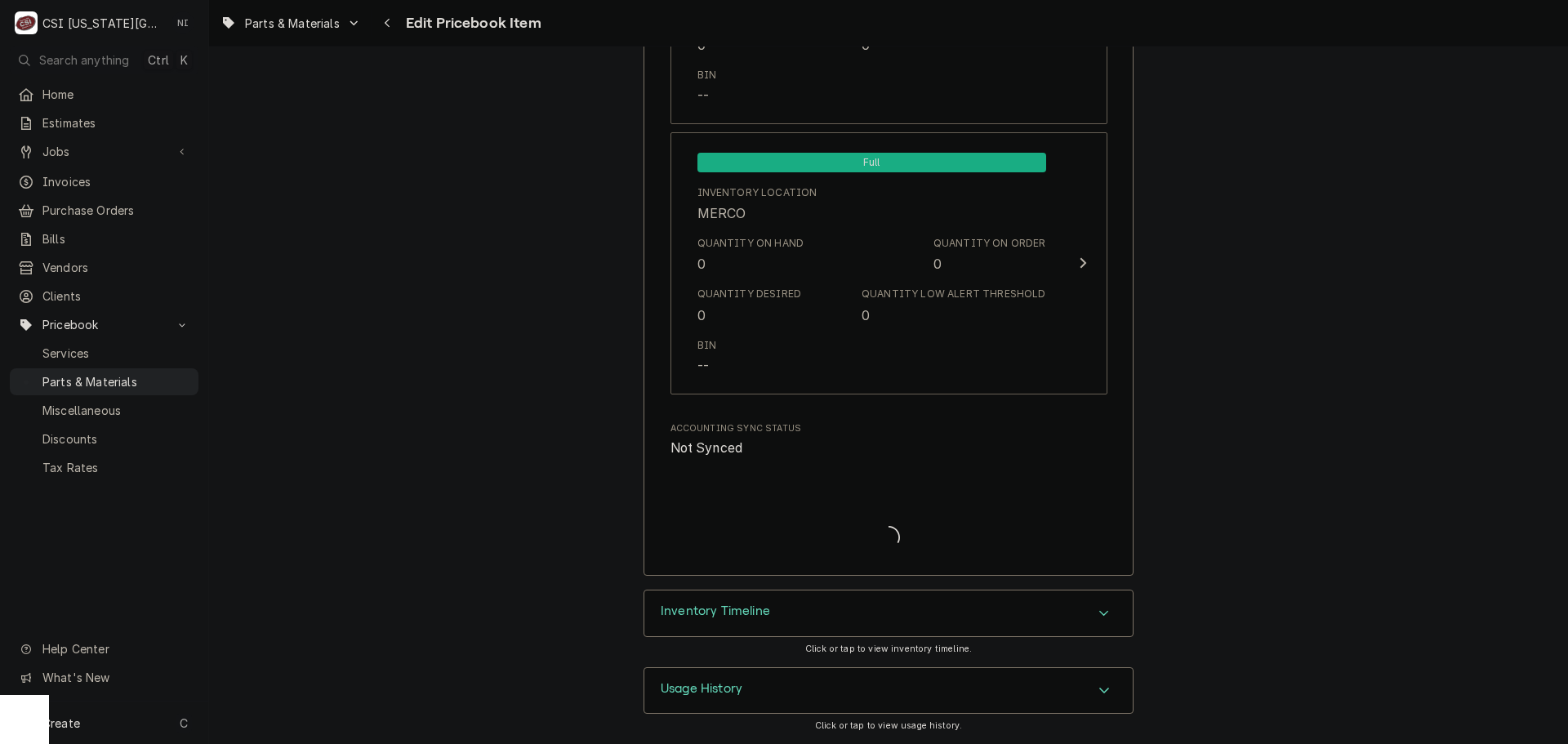
scroll to position [15963, 0]
type textarea "x"
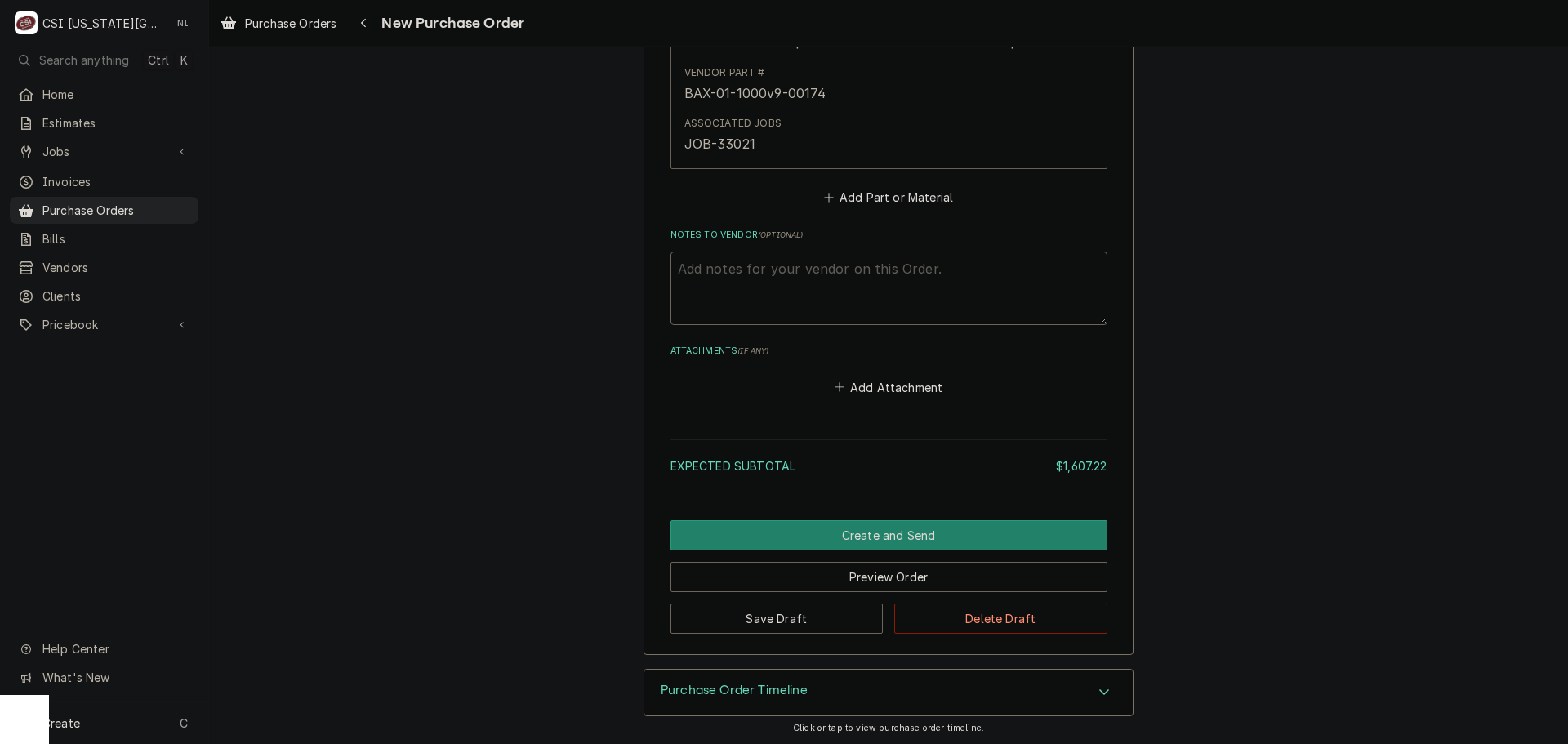
scroll to position [1312, 0]
click at [880, 193] on button "Add Part or Material" at bounding box center [889, 196] width 135 height 23
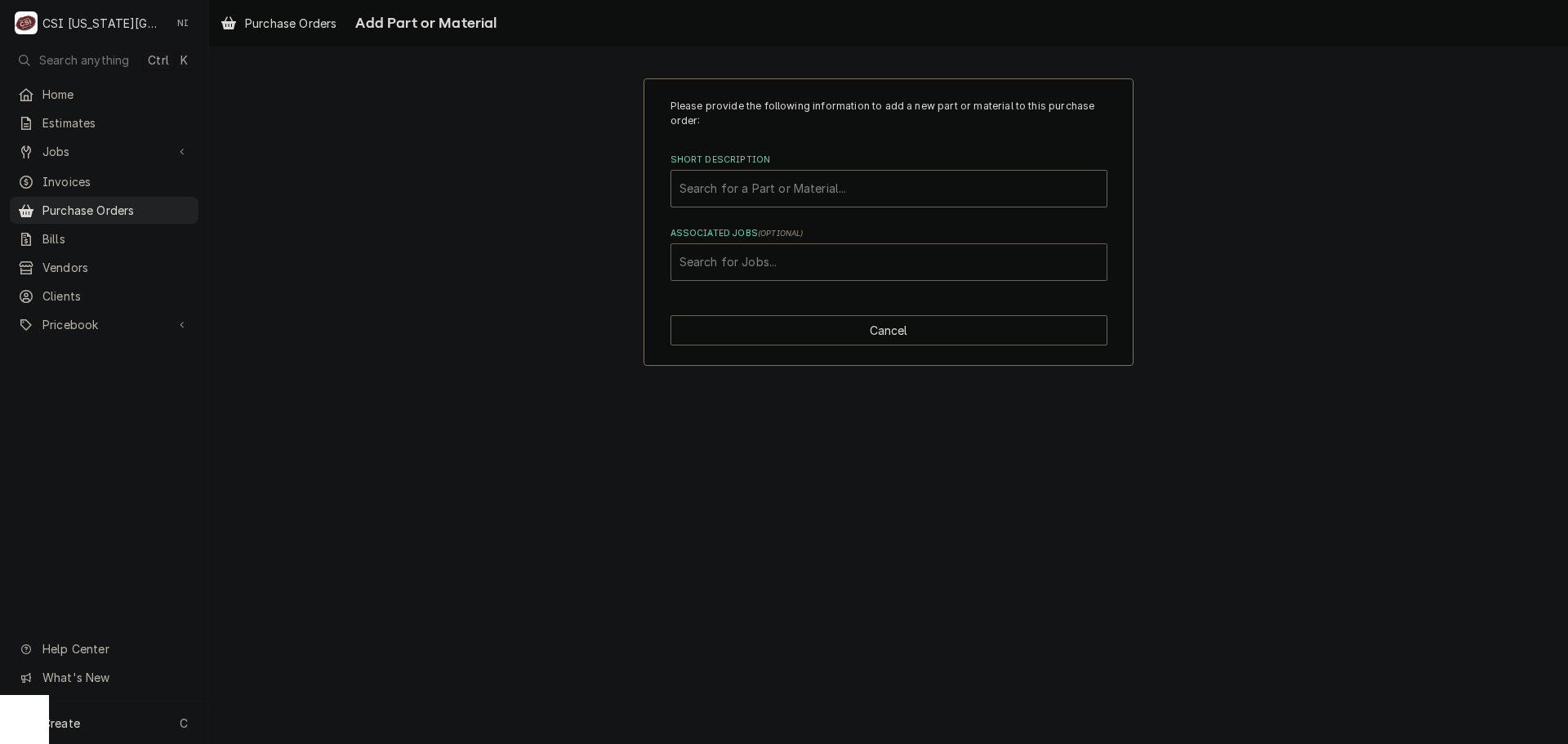
click at [796, 264] on div "Associated Jobs" at bounding box center [889, 262] width 419 height 30
type input "33018"
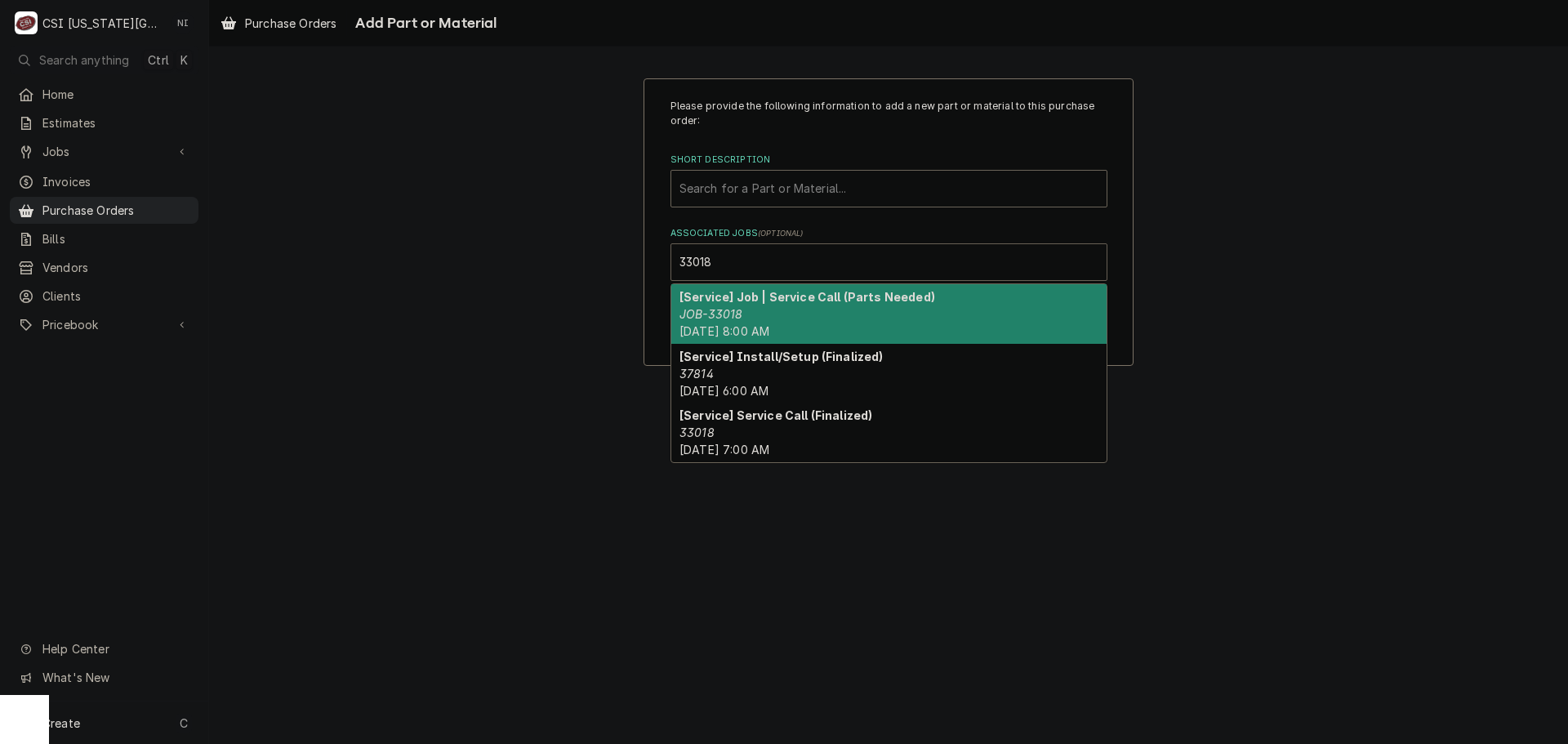
click at [742, 301] on strong "[Service] Job | Service Call (Parts Needed)" at bounding box center [807, 297] width 255 height 14
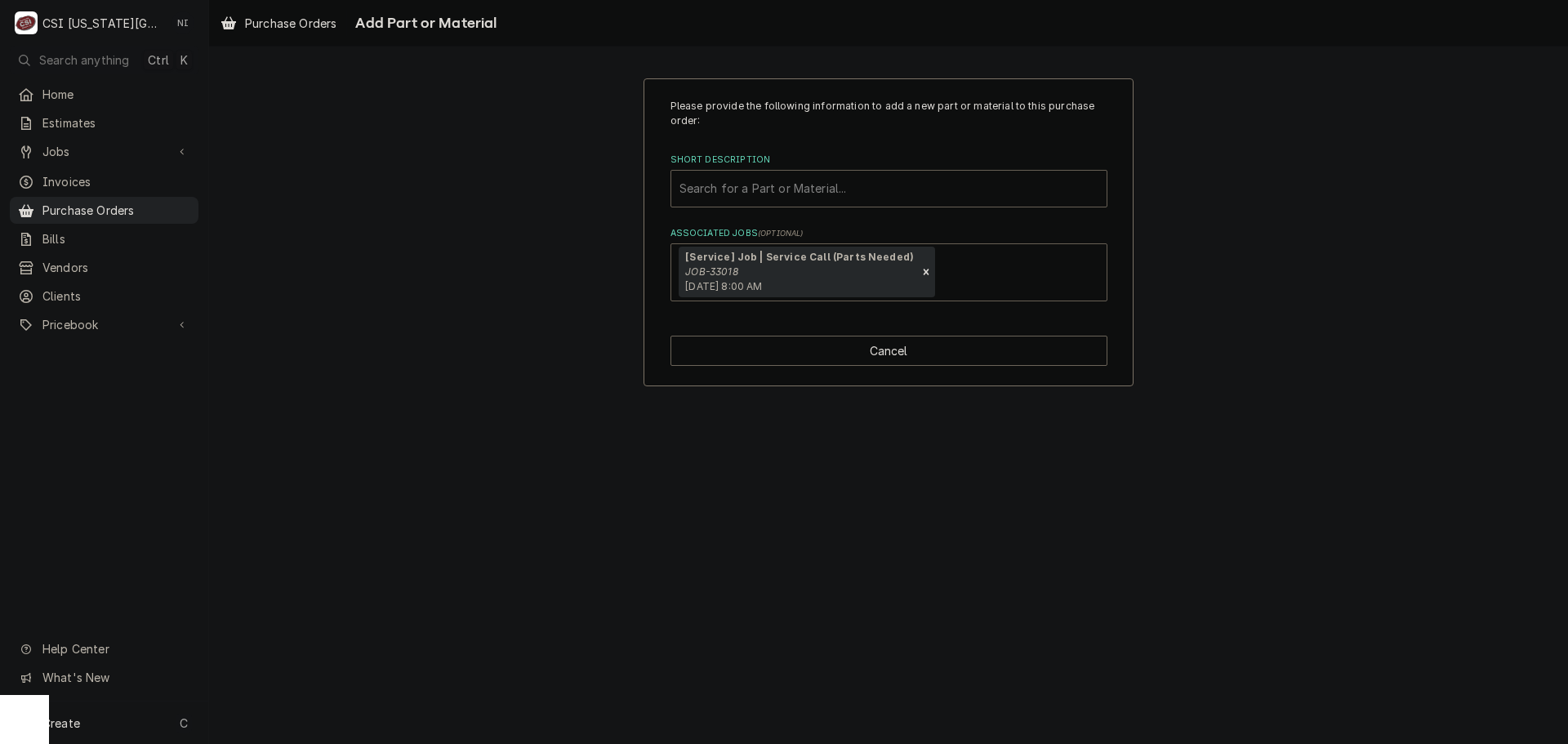
click at [756, 186] on div "Short Description" at bounding box center [889, 189] width 419 height 30
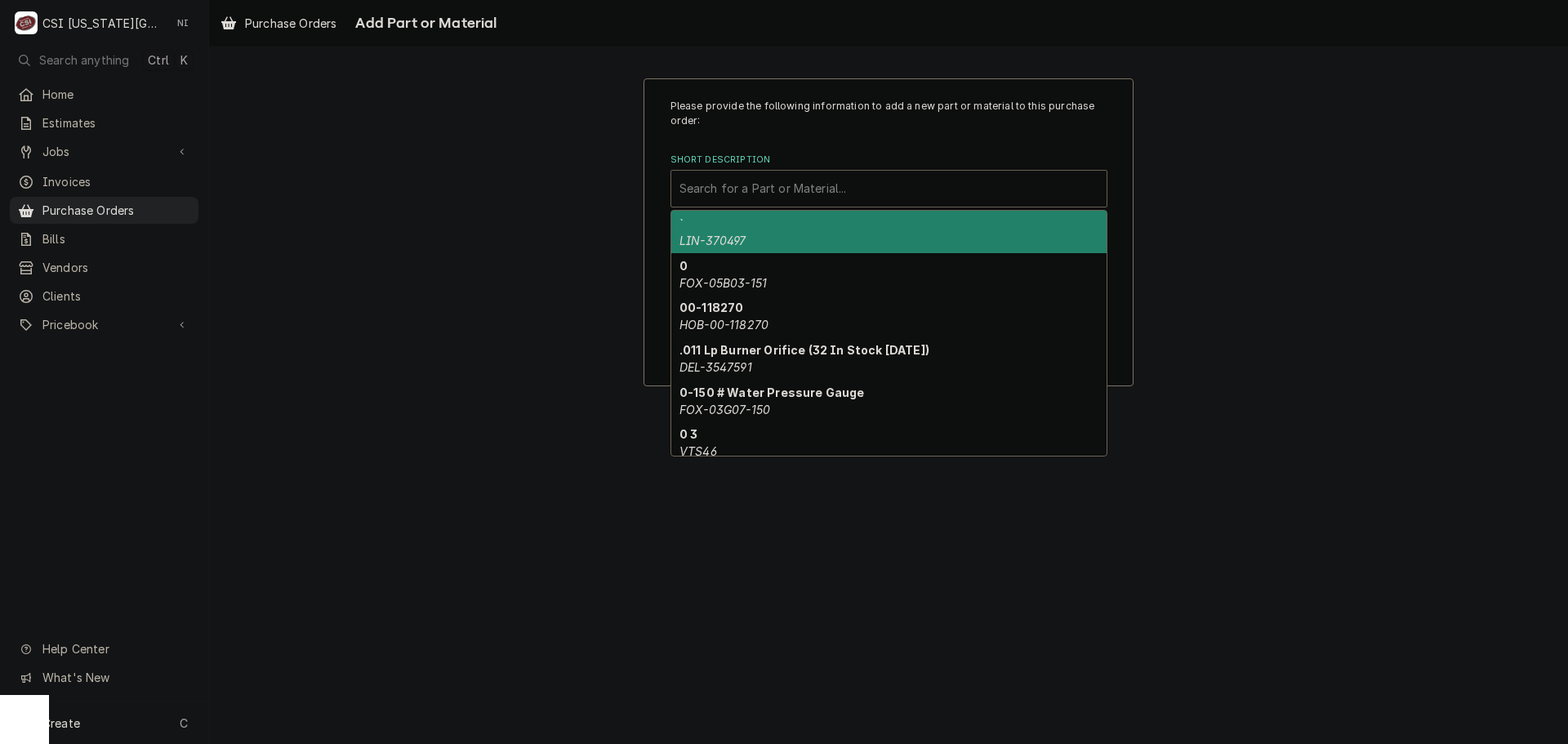
paste input "00-411496-000F1"
type input "00-411496-000F1"
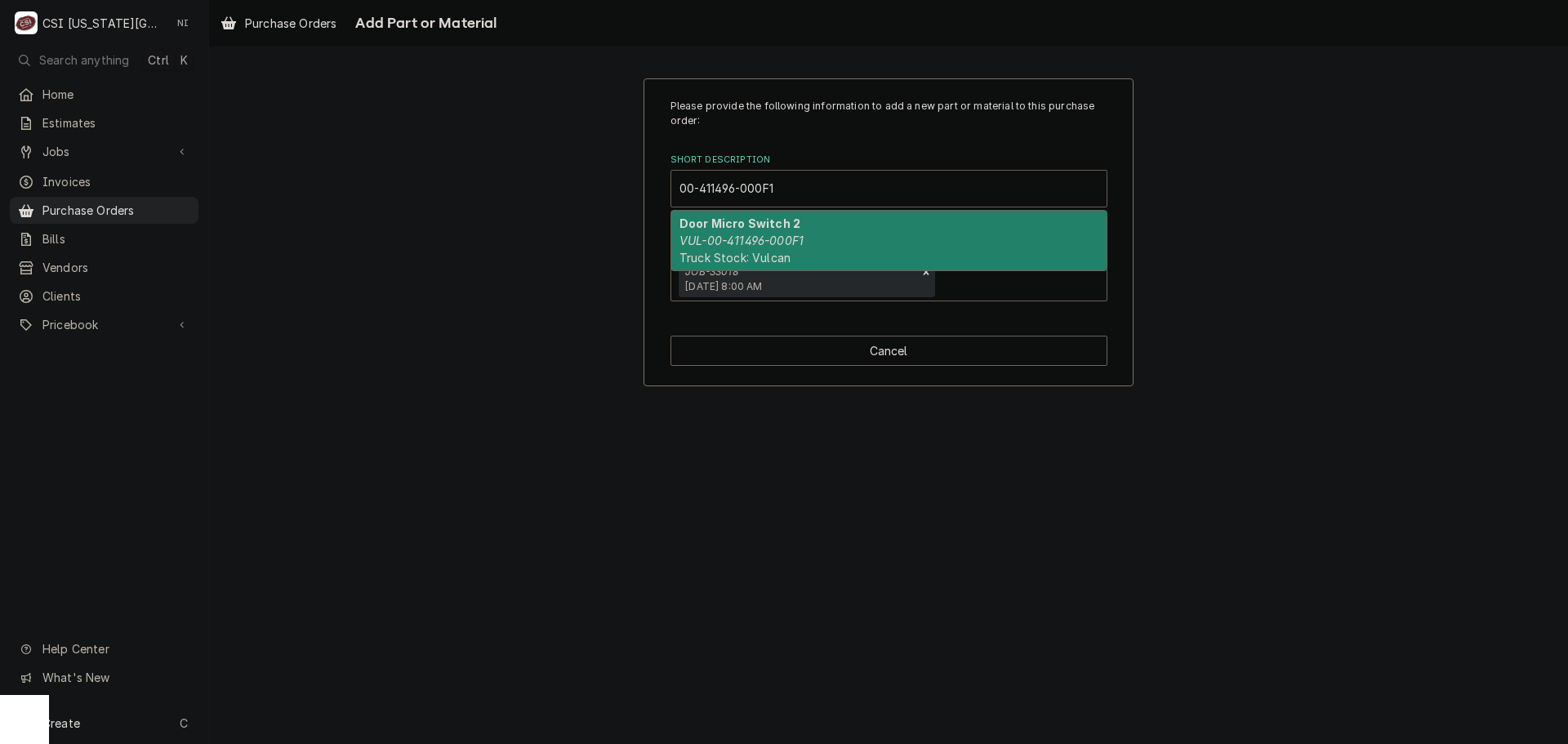
click at [743, 223] on strong "Door Micro Switch 2" at bounding box center [740, 223] width 121 height 14
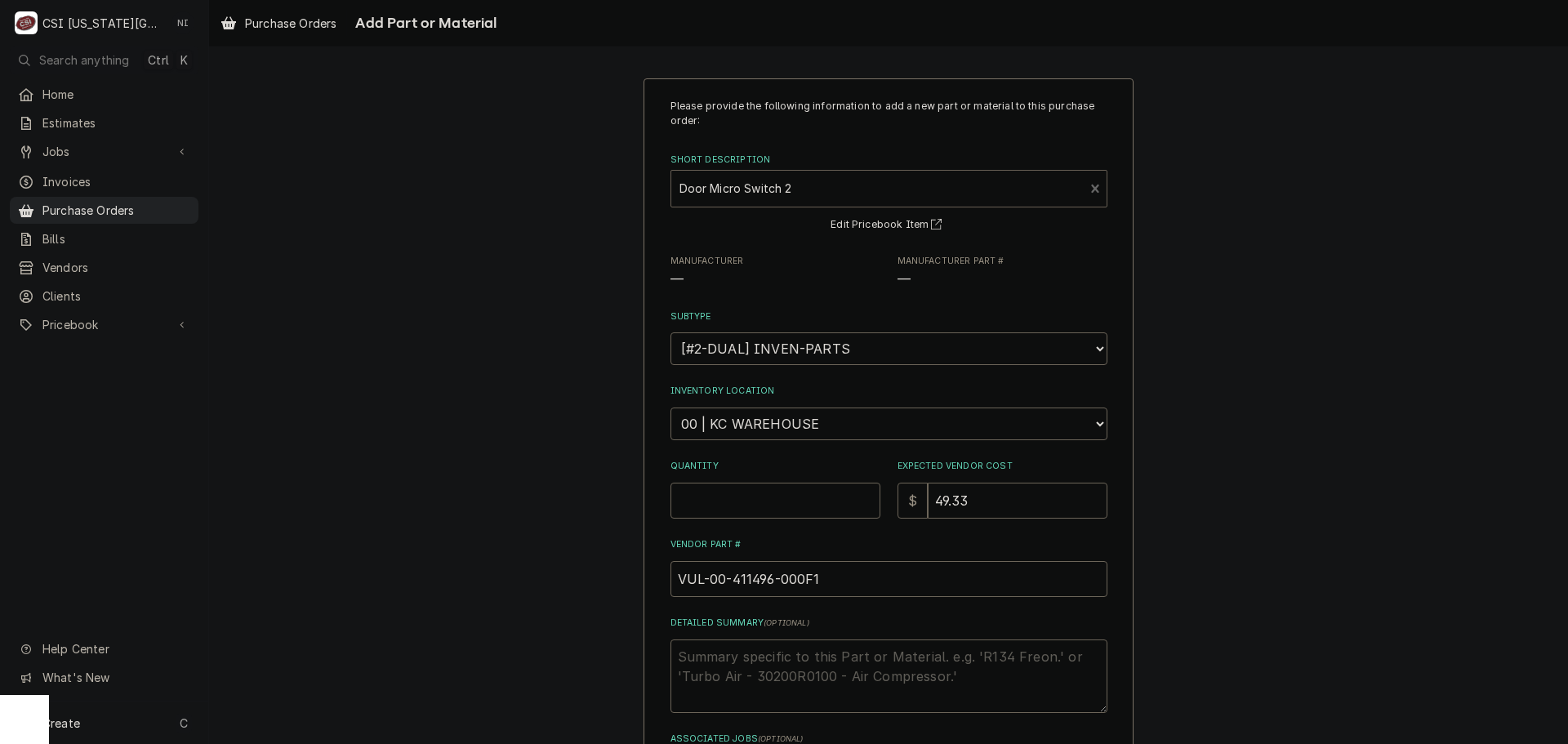
type textarea "x"
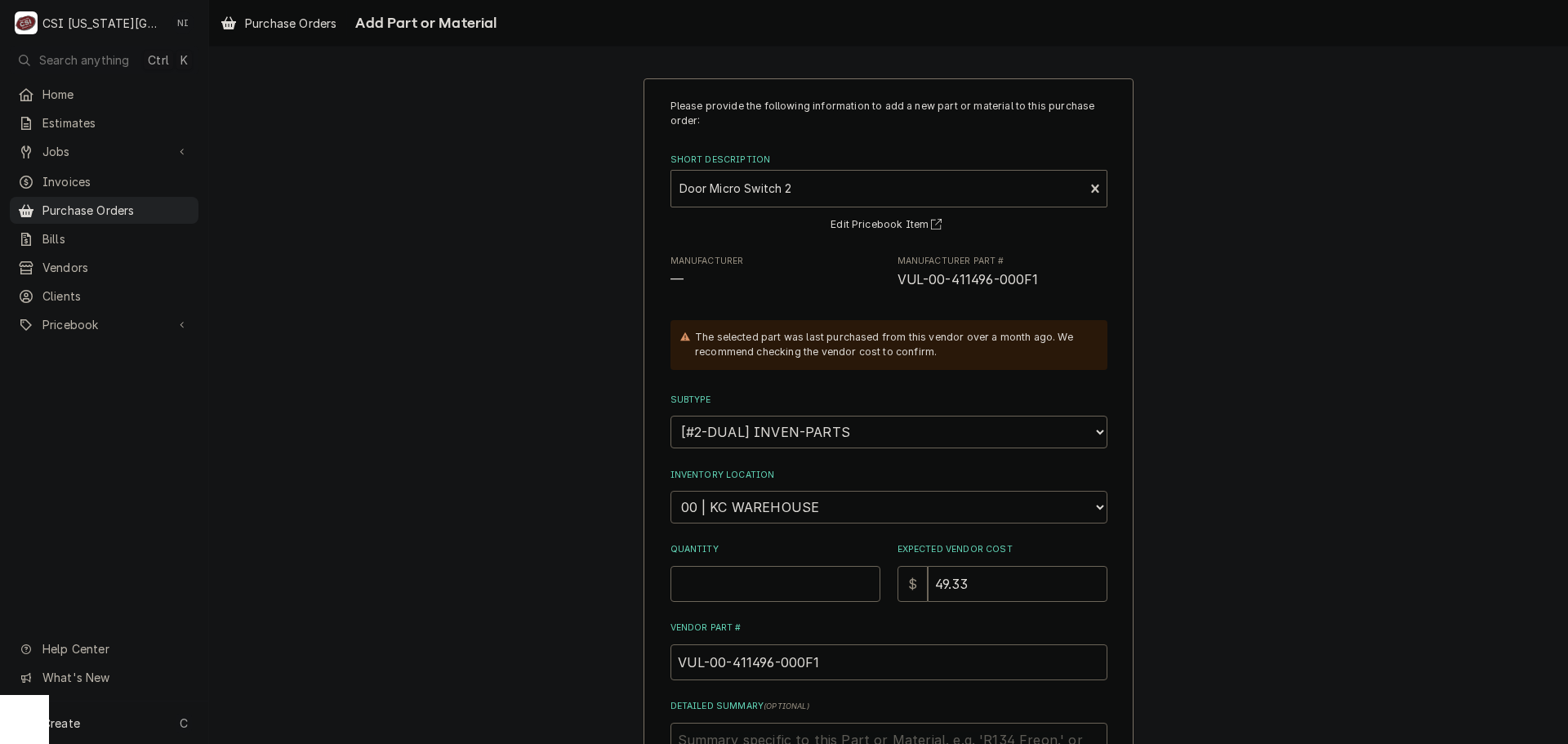
click at [779, 500] on select "Choose a location... 00 | KC WAREHOUSE 00 | MAIN WAREHOUSE 01 | BRIAN BREAZIER …" at bounding box center [889, 508] width 437 height 33
select select "2760"
click at [670, 491] on select "Choose a location... 00 | KC WAREHOUSE 00 | MAIN WAREHOUSE 01 | BRIAN BREAZIER …" at bounding box center [889, 508] width 437 height 33
type textarea "x"
drag, startPoint x: 758, startPoint y: 591, endPoint x: 754, endPoint y: 563, distance: 28.3
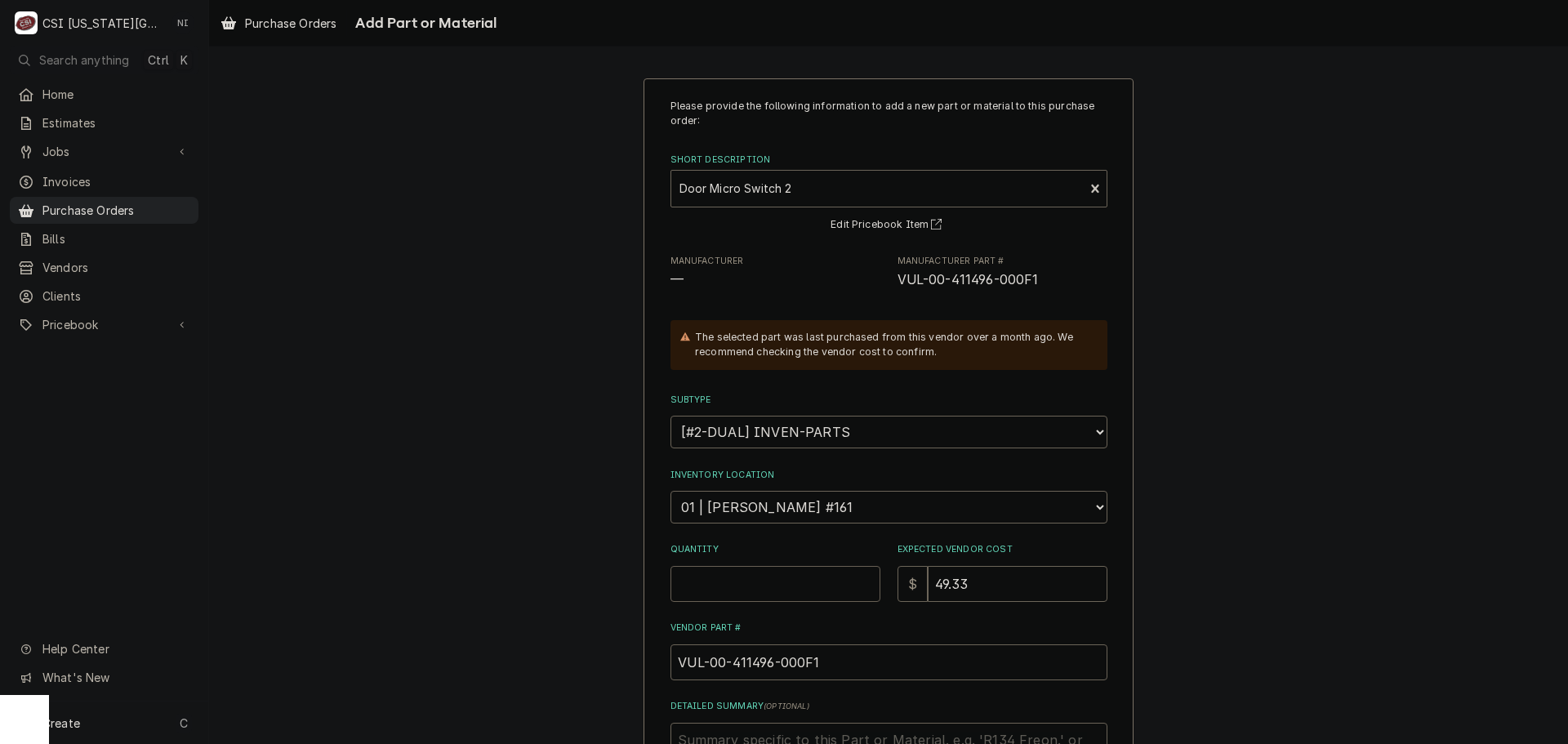
click at [758, 586] on input "Quantity" at bounding box center [775, 584] width 210 height 36
type input "1"
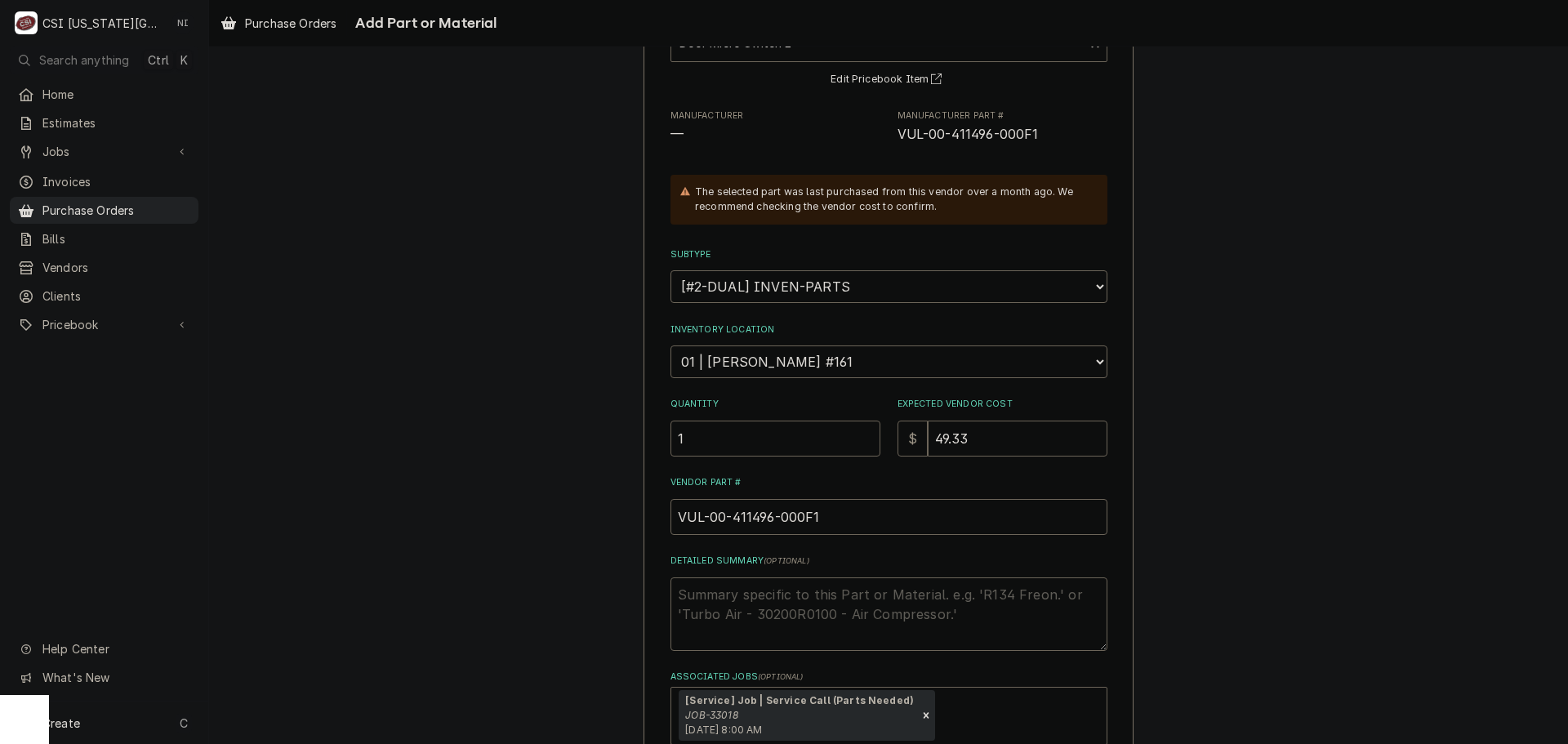
scroll to position [246, 0]
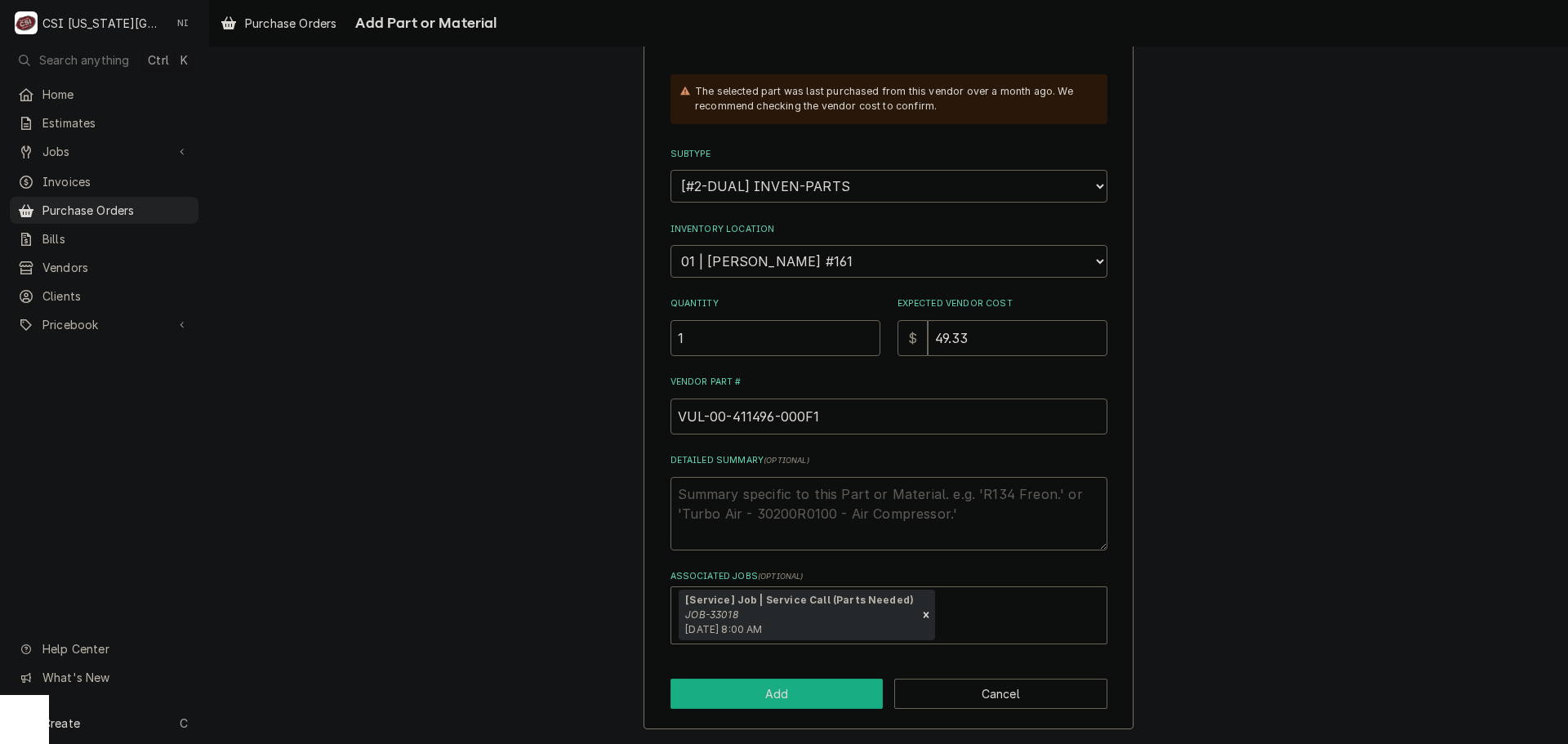
click at [795, 696] on button "Add" at bounding box center [777, 694] width 213 height 30
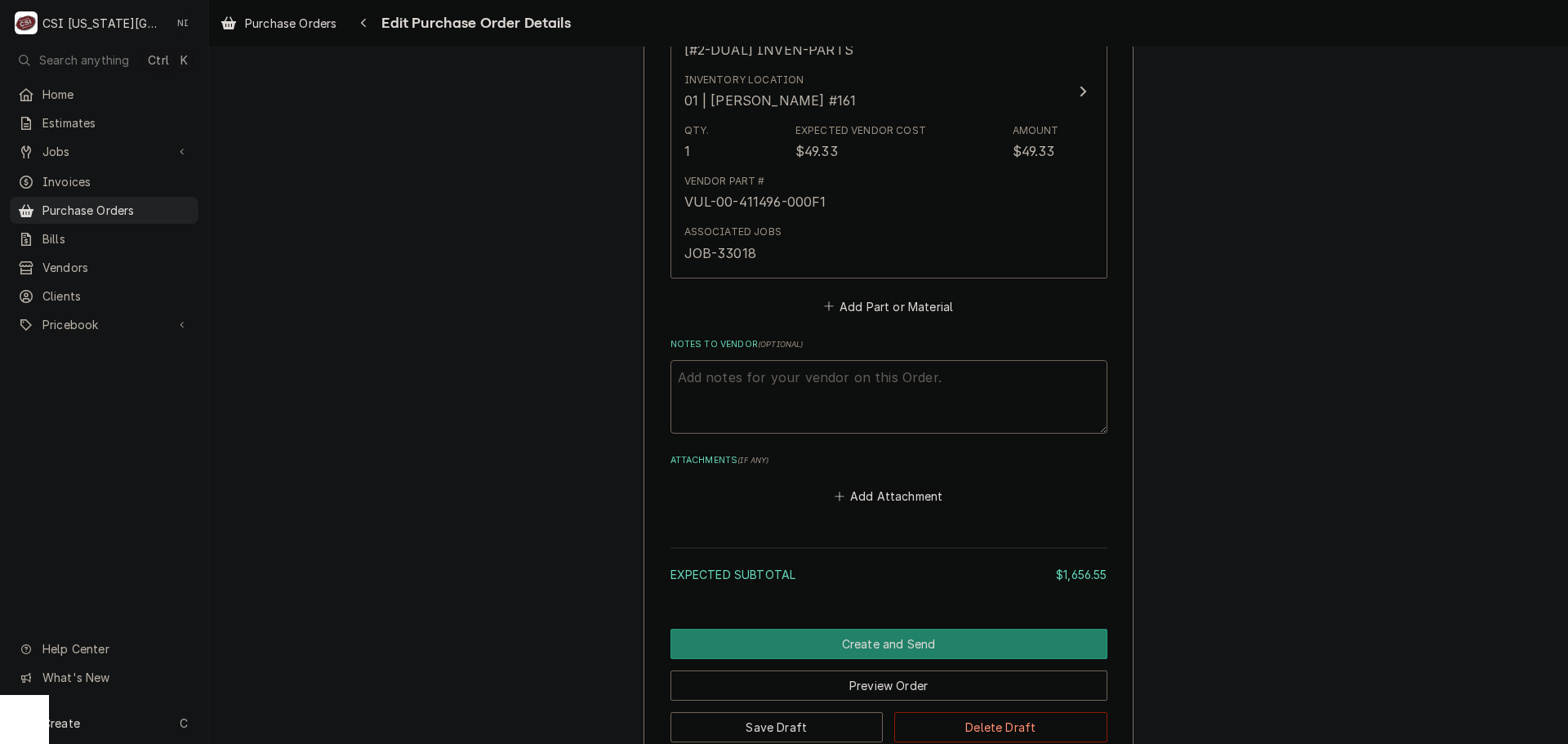
scroll to position [1694, 0]
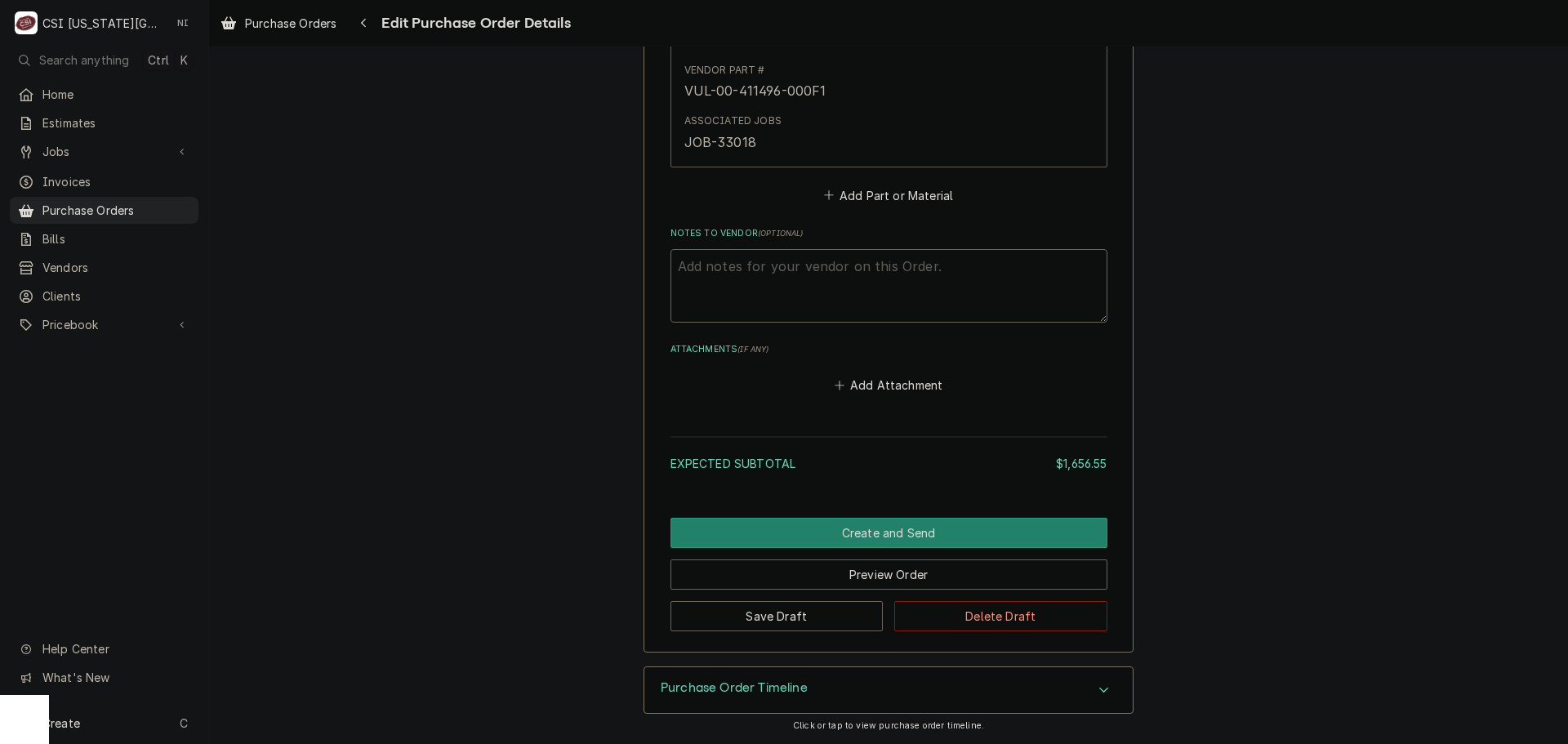
type textarea "x"
click at [843, 191] on button "Add Part or Material" at bounding box center [889, 195] width 135 height 23
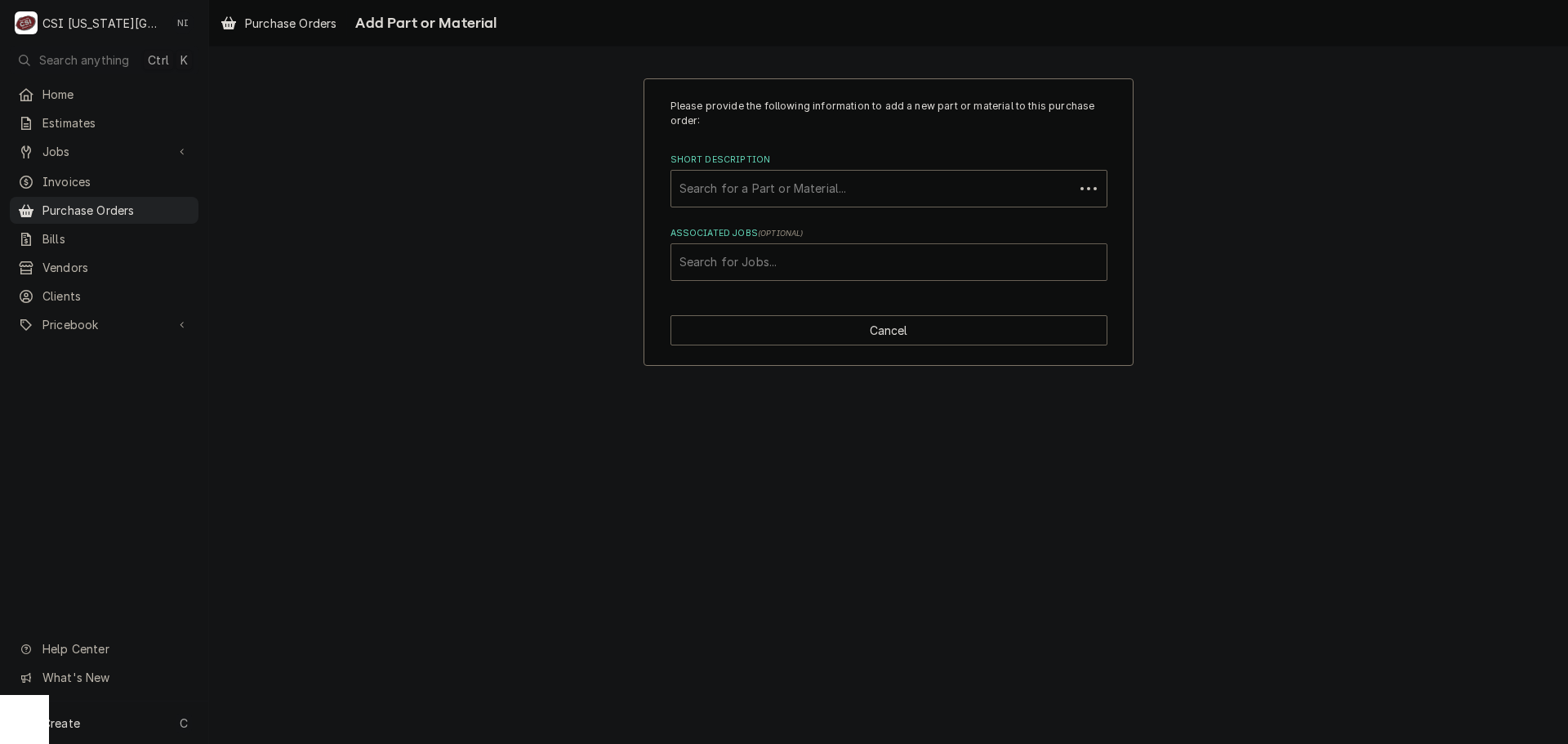
click at [808, 278] on div "Search for Jobs..." at bounding box center [889, 263] width 436 height 36
type input "33018"
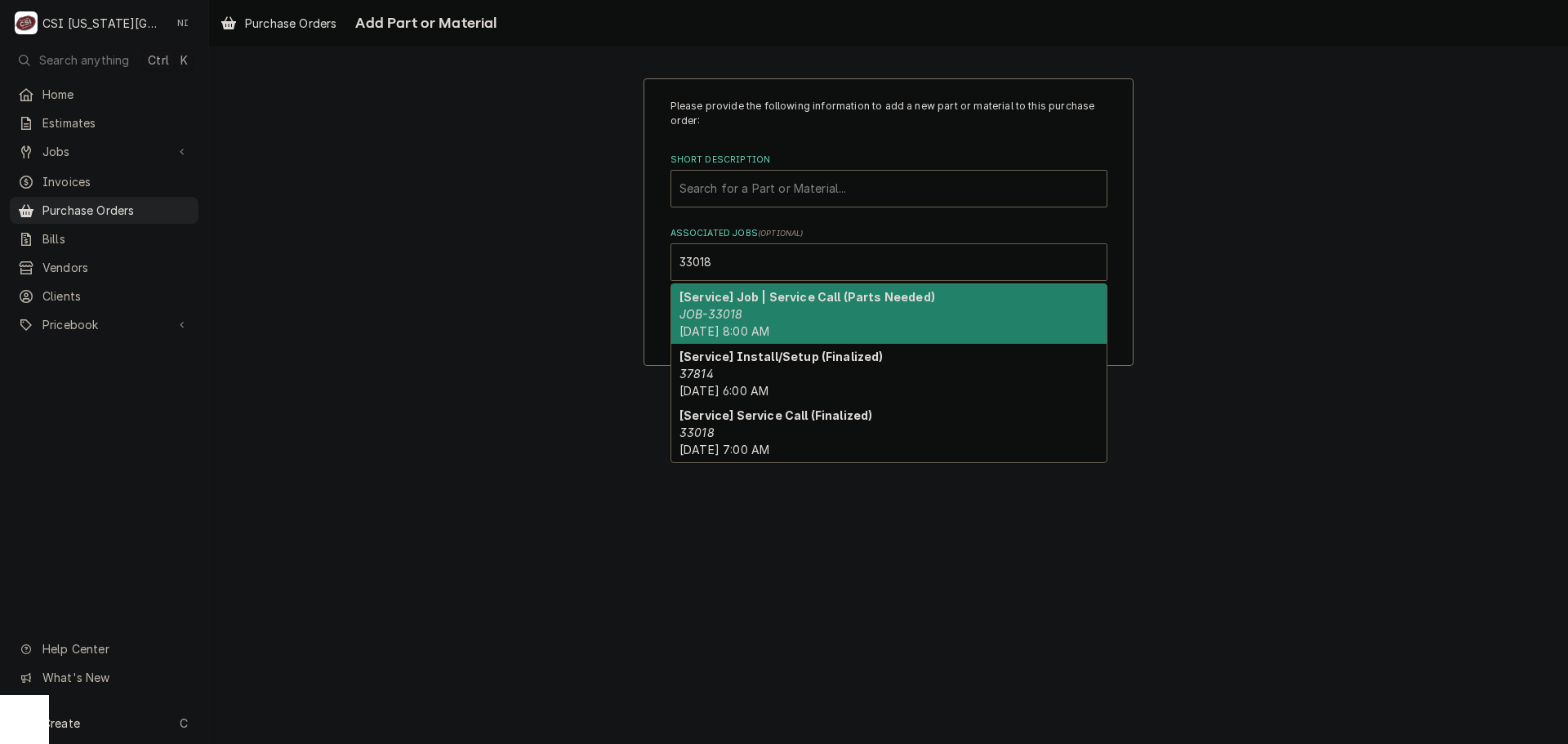
drag, startPoint x: 767, startPoint y: 316, endPoint x: 780, endPoint y: 220, distance: 96.9
click at [768, 311] on div "[Service] Job | Service Call (Parts Needed) JOB-33018 Fri, Oct 3rd, 2025 - 8:00…" at bounding box center [889, 314] width 436 height 59
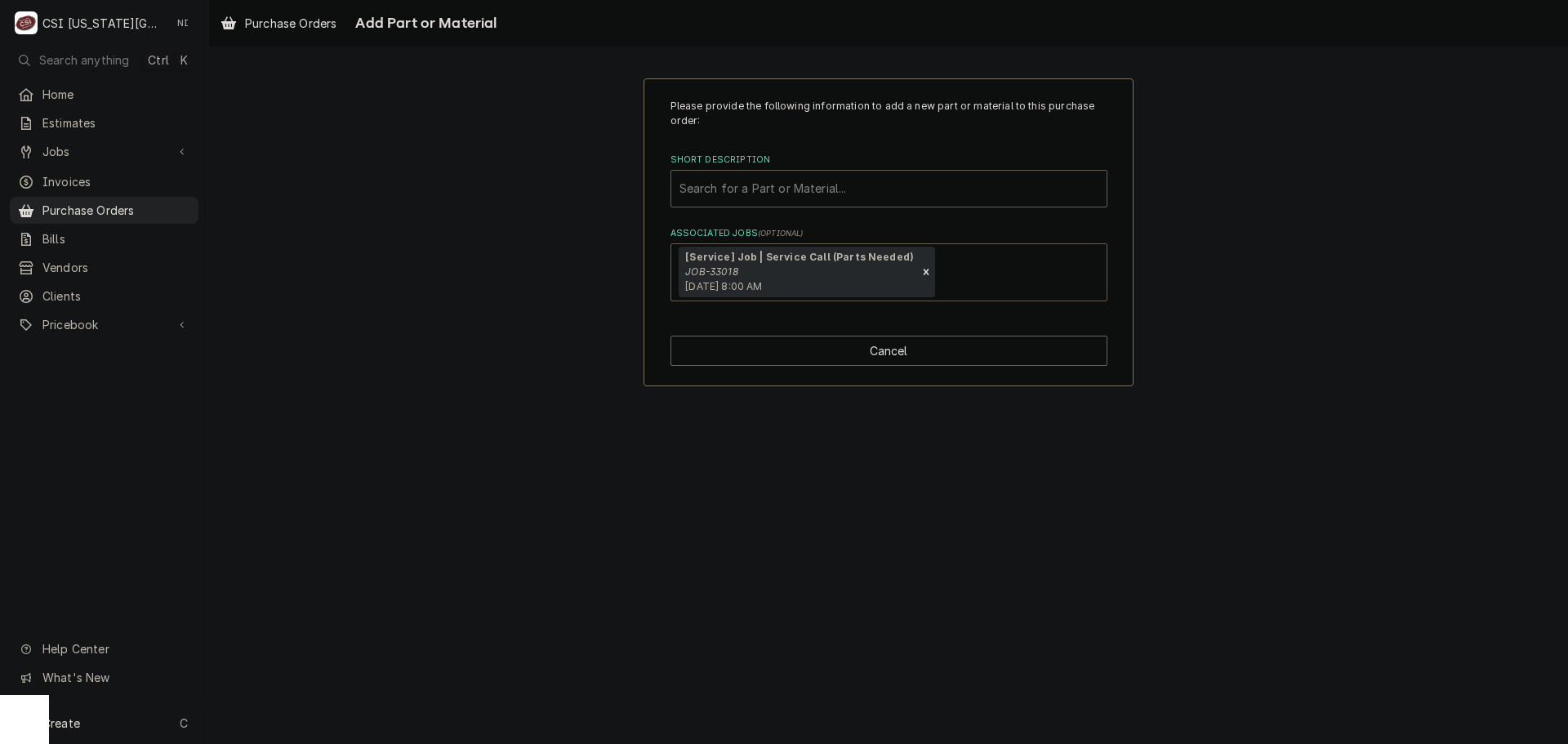
click at [777, 188] on div "Short Description" at bounding box center [889, 189] width 419 height 30
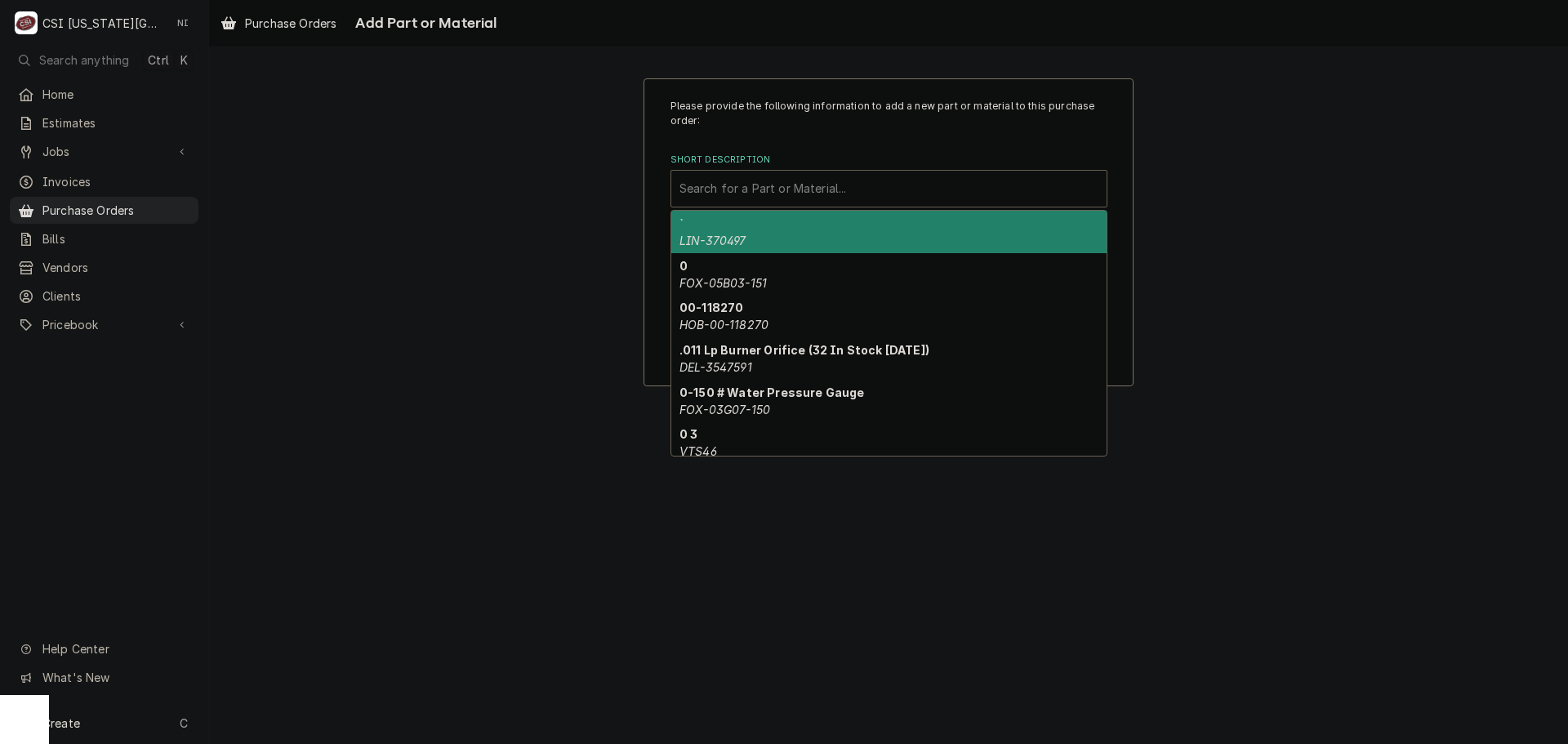
paste input "00-353589-00001"
type input "00-353589-00001"
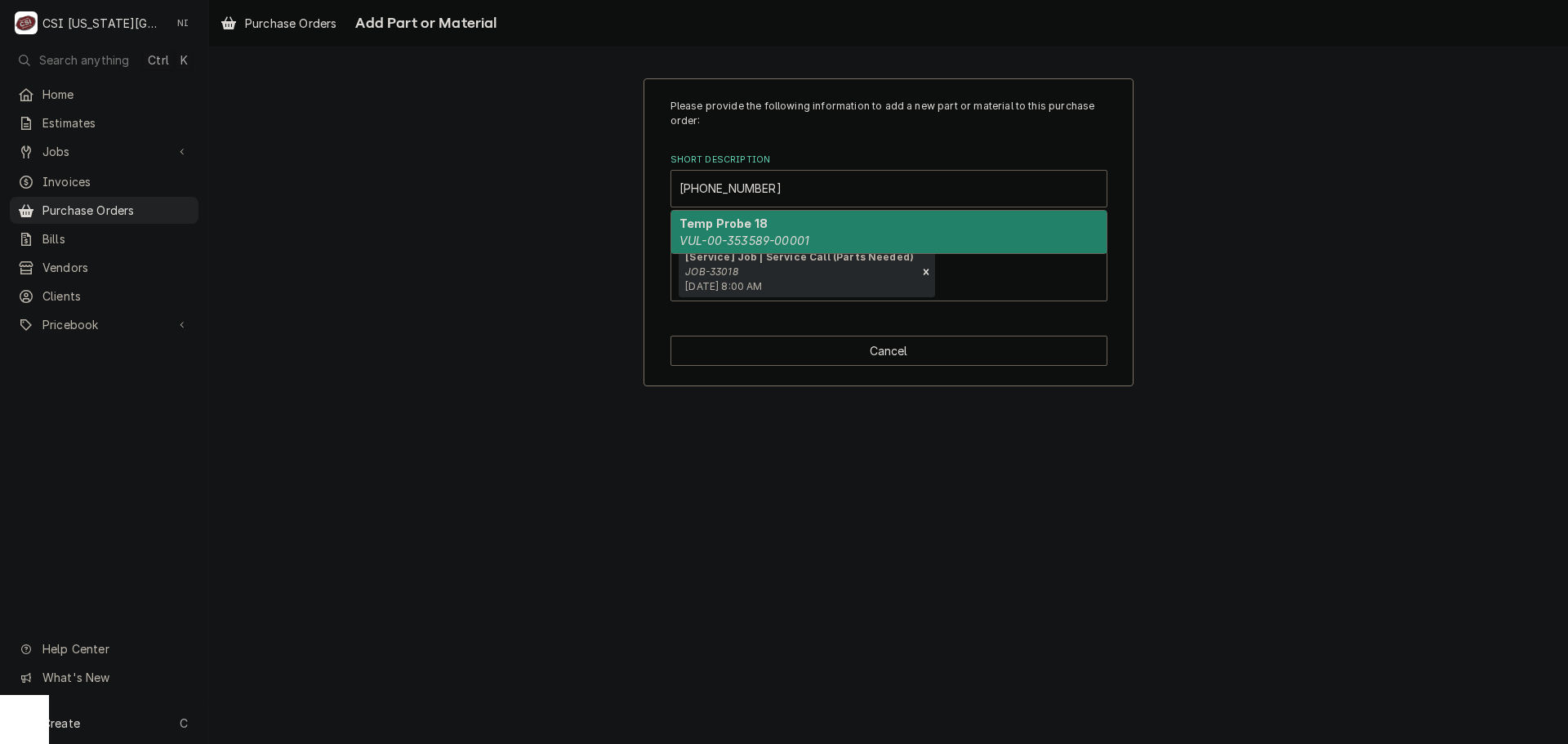
click at [766, 227] on div "Temp Probe 18 VUL-00-353589-00001" at bounding box center [889, 232] width 436 height 43
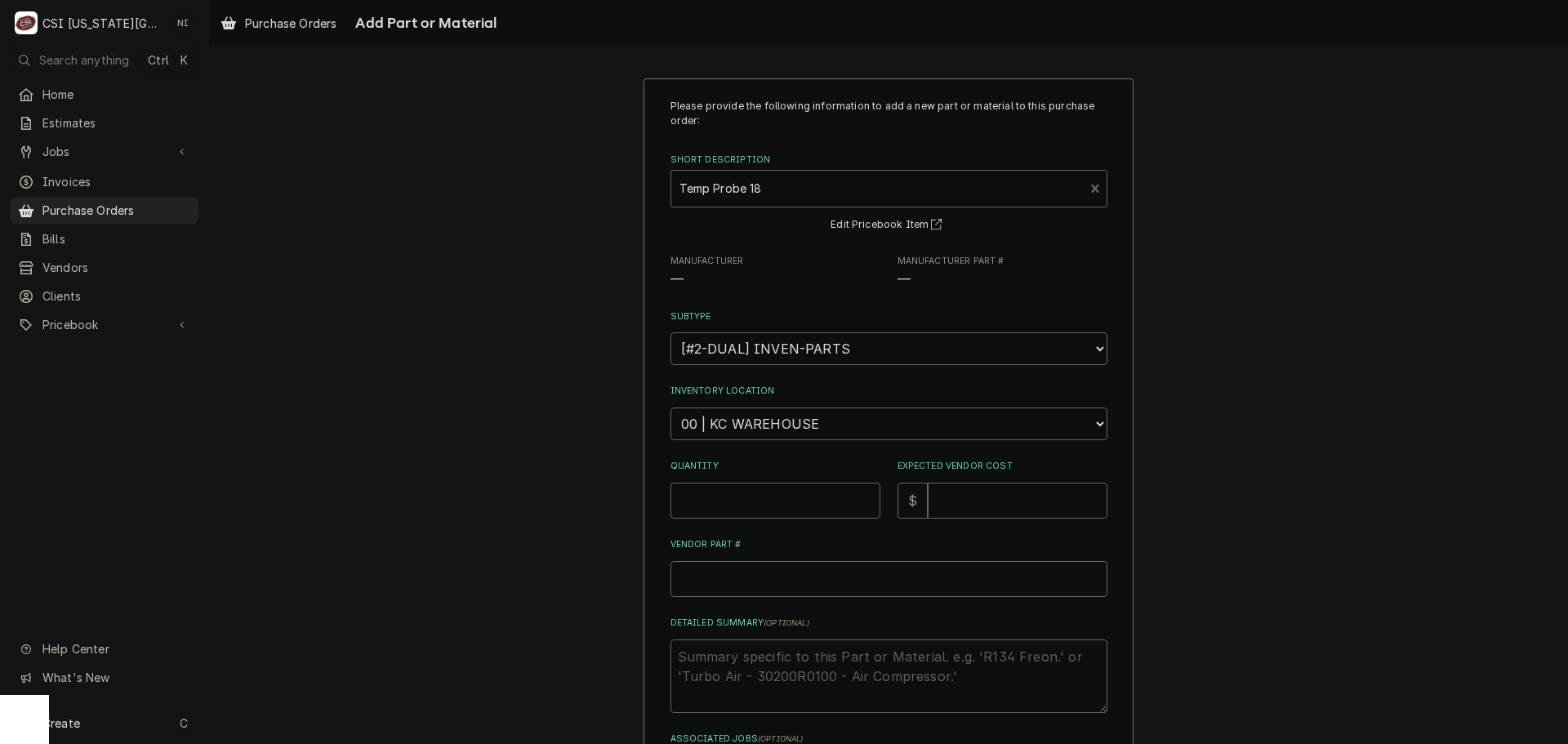
type textarea "x"
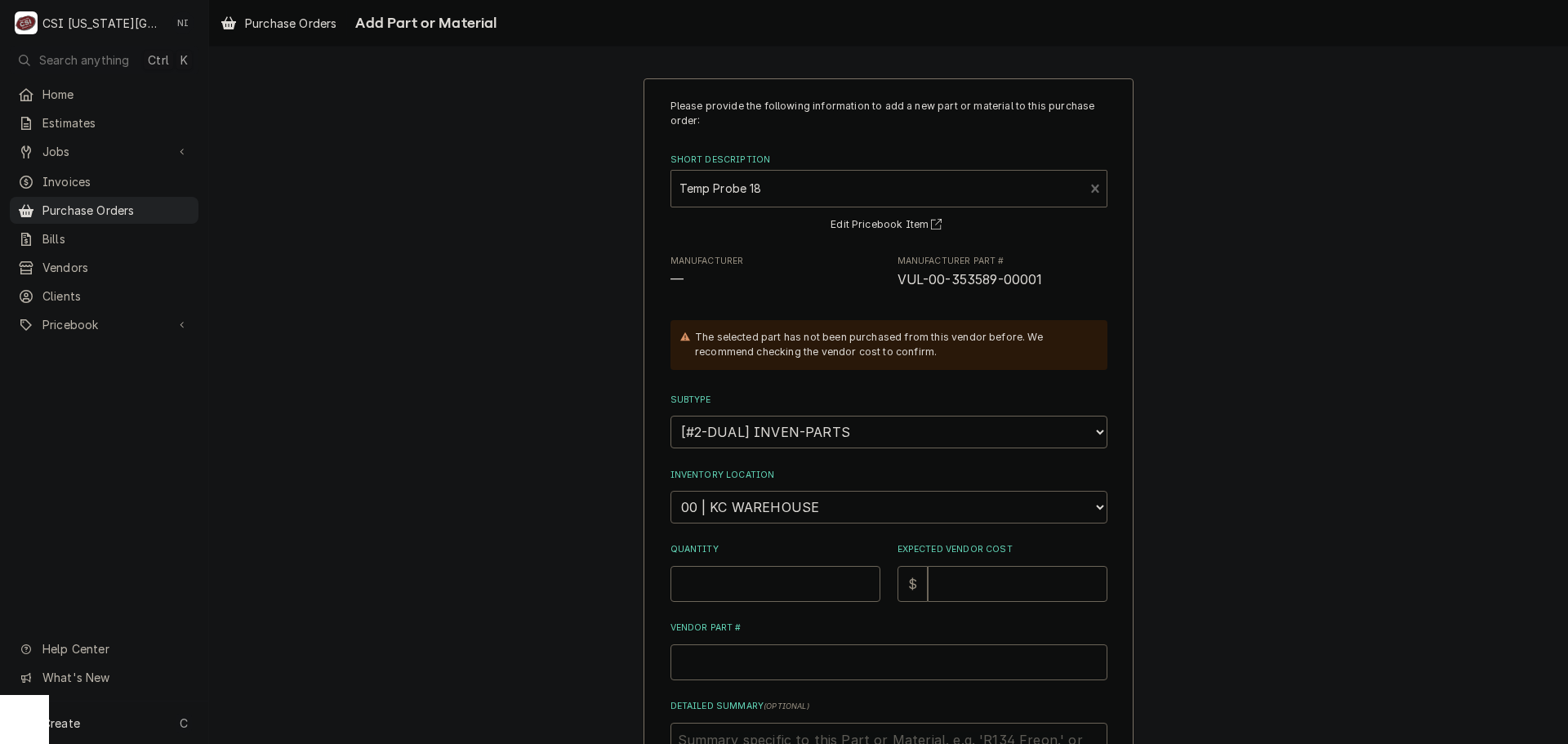
click at [773, 512] on select "Choose a location... 00 | KC WAREHOUSE 00 | MAIN WAREHOUSE 01 | BRIAN BREAZIER …" at bounding box center [889, 508] width 437 height 33
select select "2760"
click at [670, 491] on select "Choose a location... 00 | KC WAREHOUSE 00 | MAIN WAREHOUSE 01 | BRIAN BREAZIER …" at bounding box center [889, 508] width 437 height 33
click at [751, 564] on div "Quantity" at bounding box center [775, 572] width 210 height 58
click at [716, 581] on input "Quantity" at bounding box center [775, 584] width 210 height 36
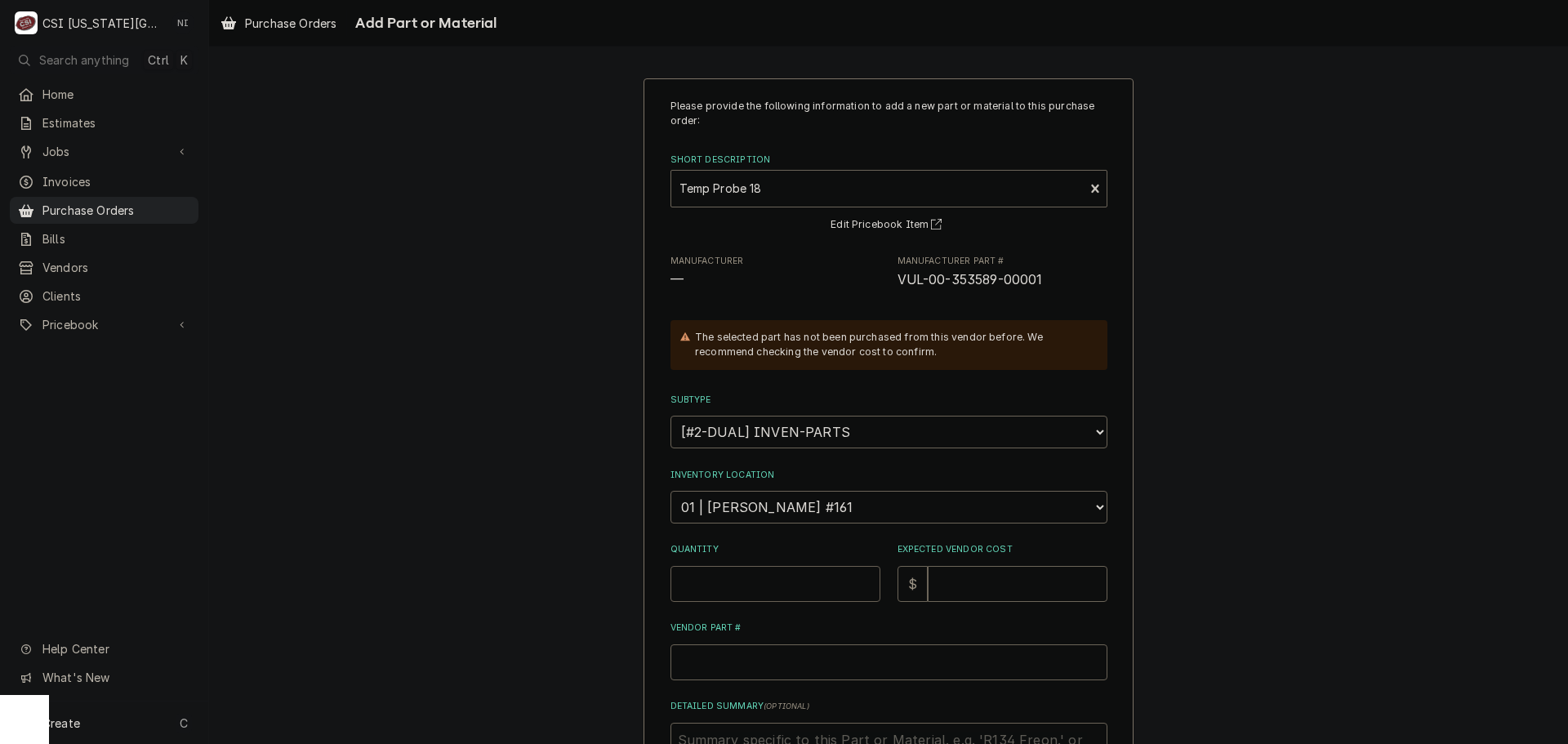
type textarea "x"
type input "1"
type textarea "x"
type input "6"
type textarea "x"
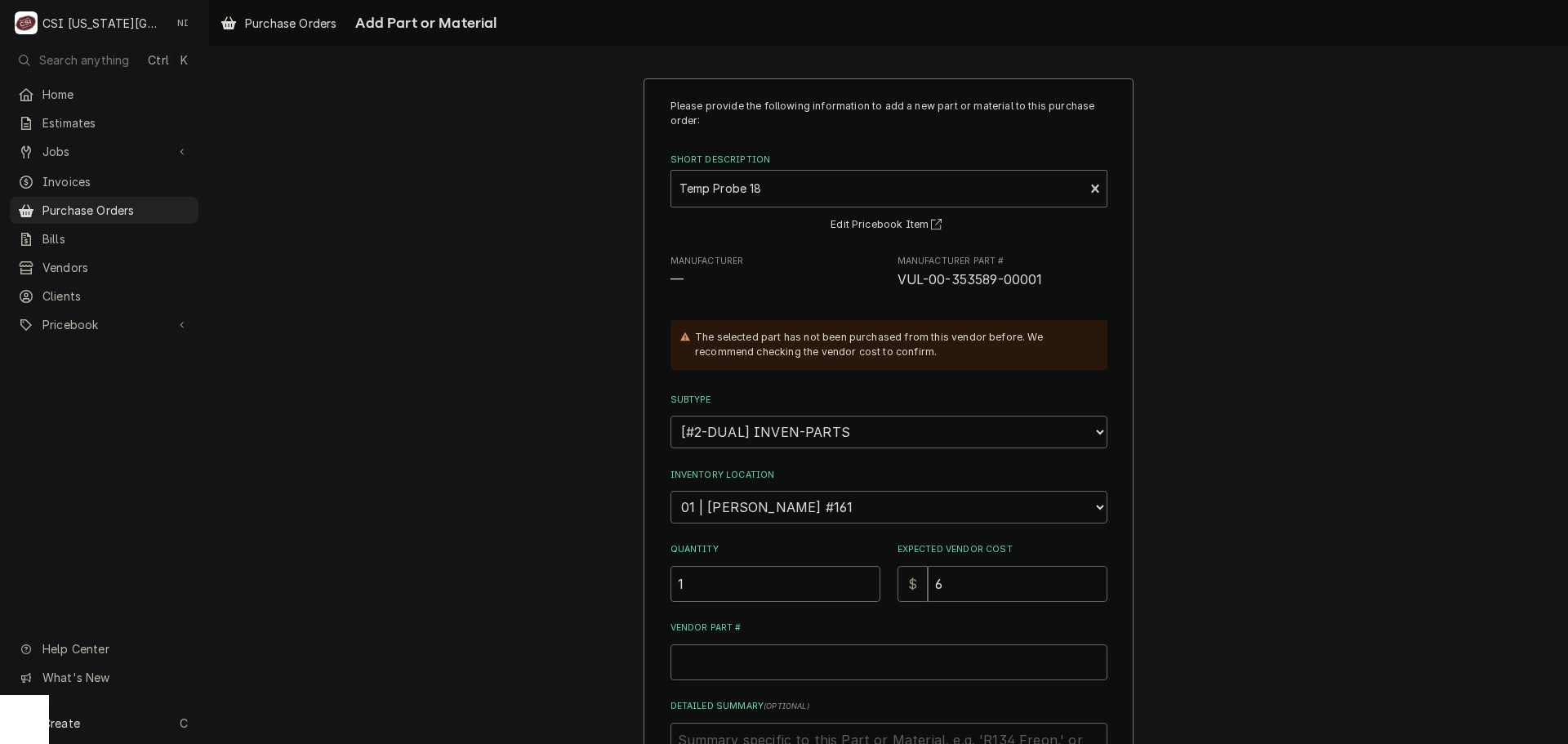
type input "66"
type textarea "x"
type input "66.8"
type textarea "x"
type input "66.86"
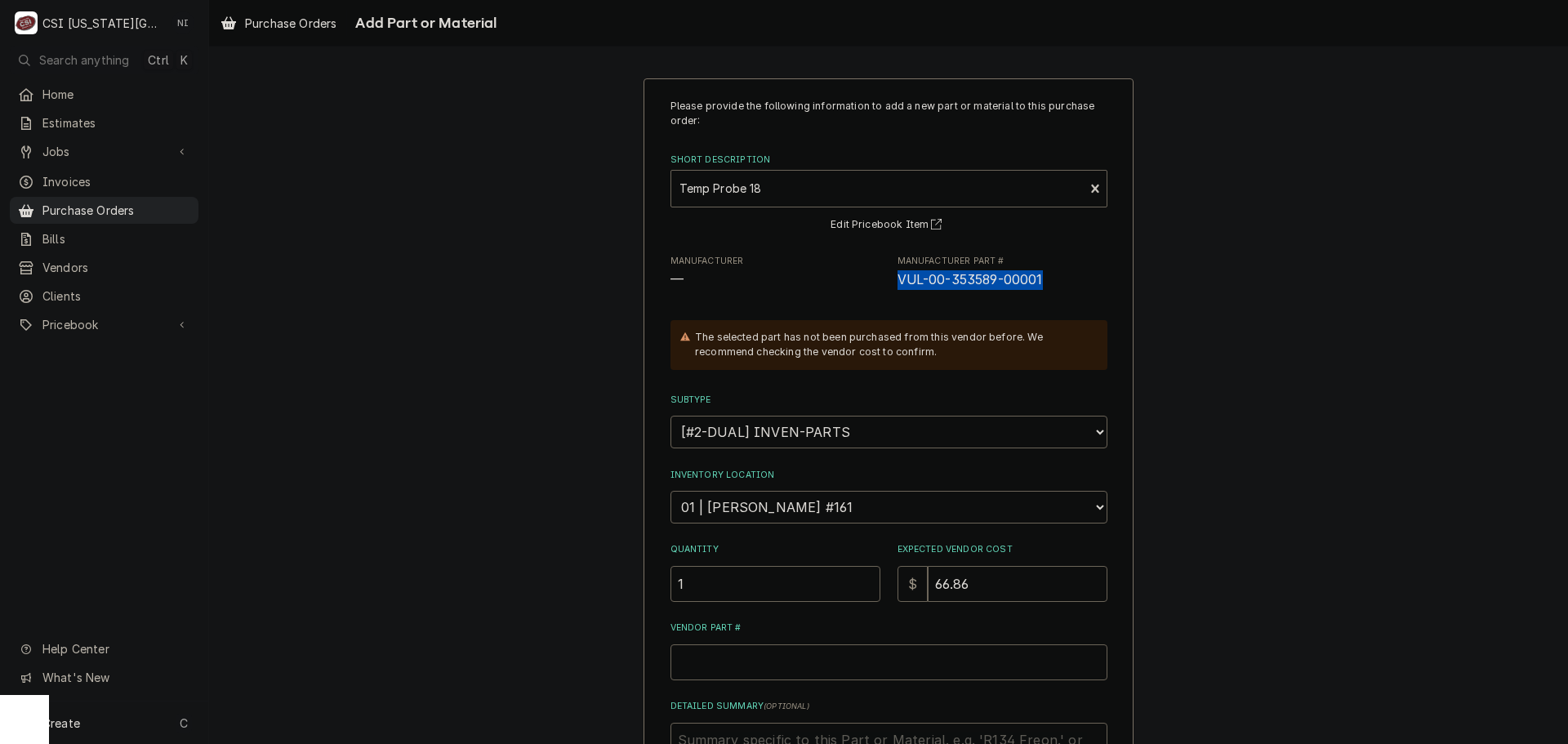
drag, startPoint x: 1043, startPoint y: 280, endPoint x: 894, endPoint y: 281, distance: 149.0
click at [898, 281] on span "VUL-00-353589-00001" at bounding box center [1002, 280] width 210 height 20
copy span "VUL-00-353589-00001"
click at [844, 659] on input "Vendor Part #" at bounding box center [889, 662] width 437 height 36
paste input "VUL-00-353589-00001"
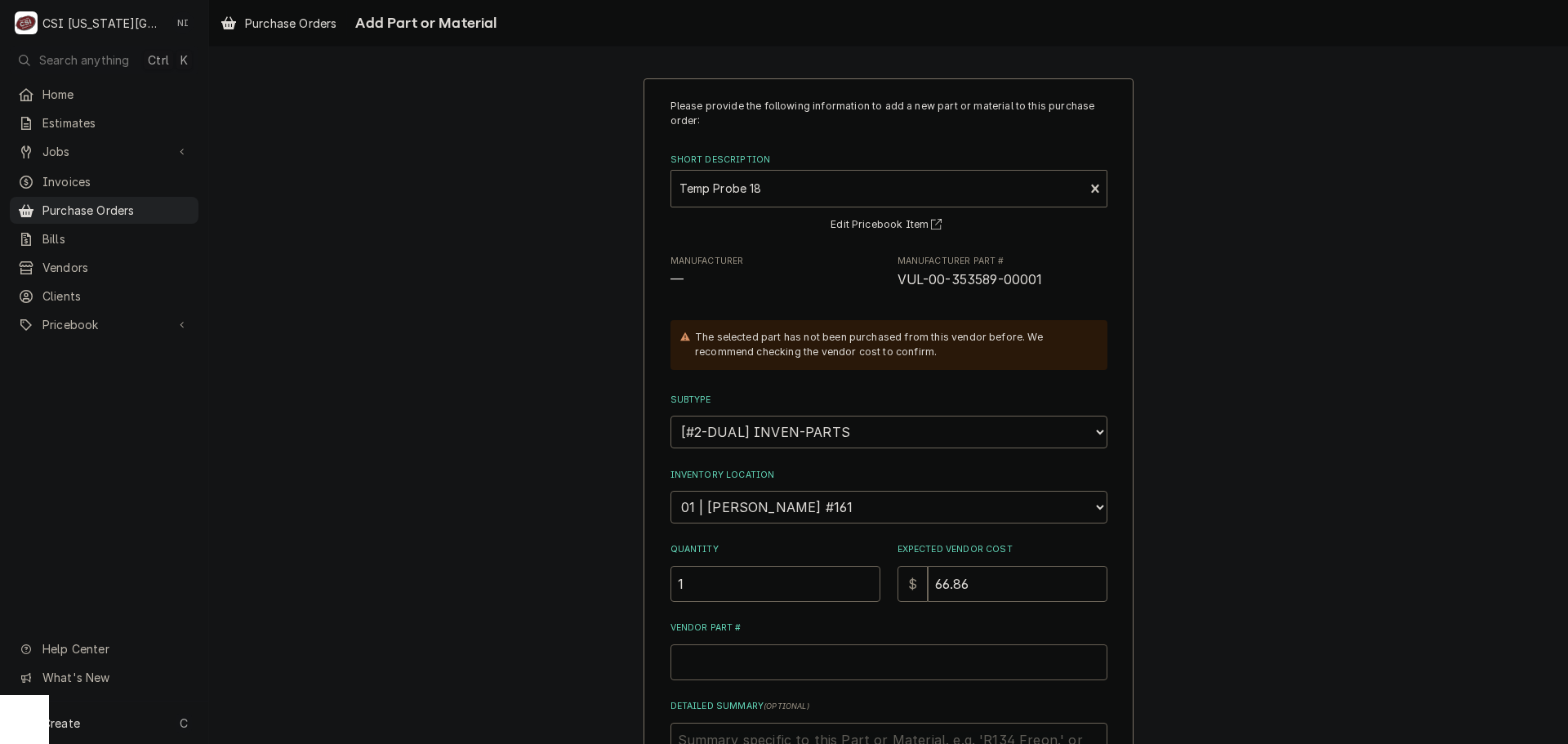
type textarea "x"
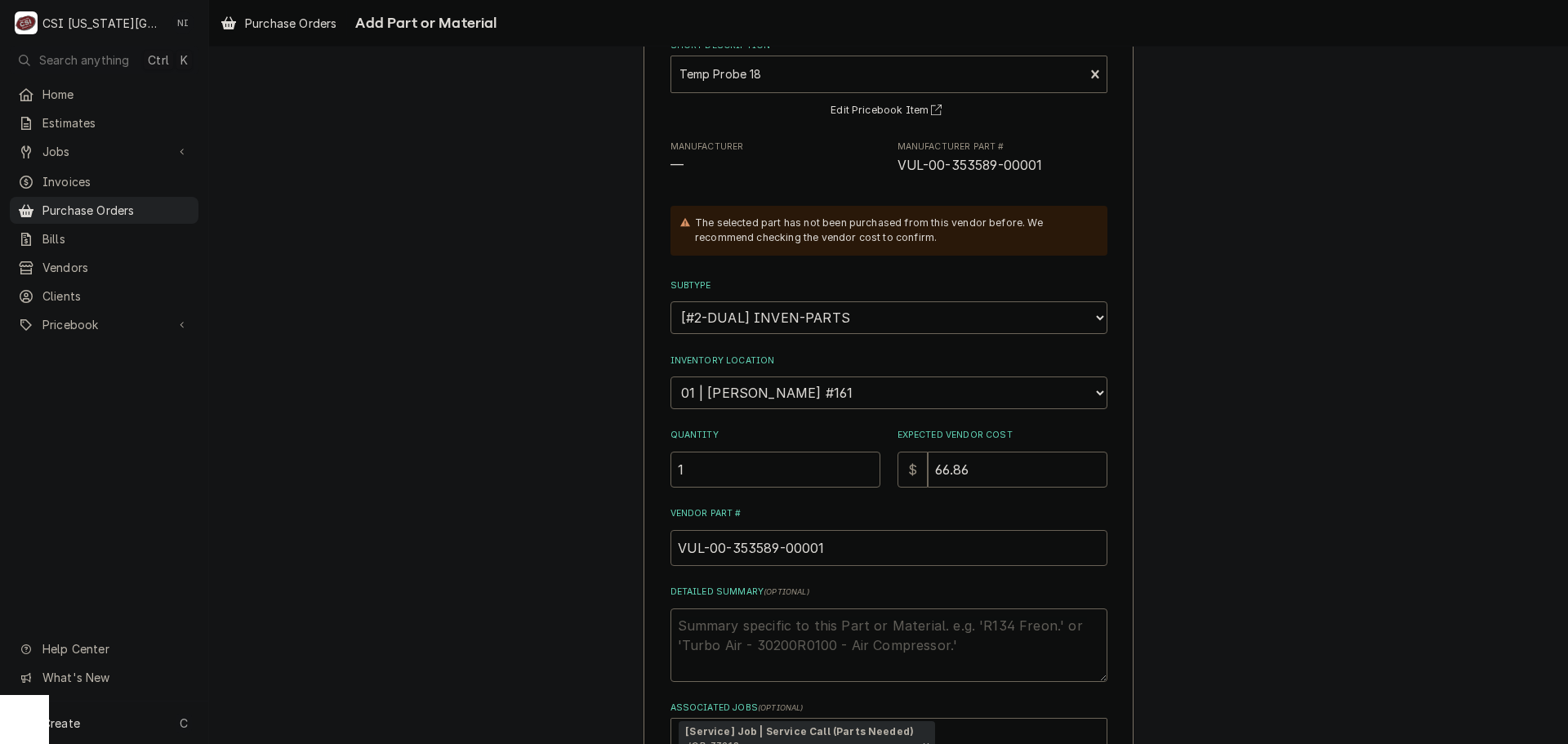
scroll to position [246, 0]
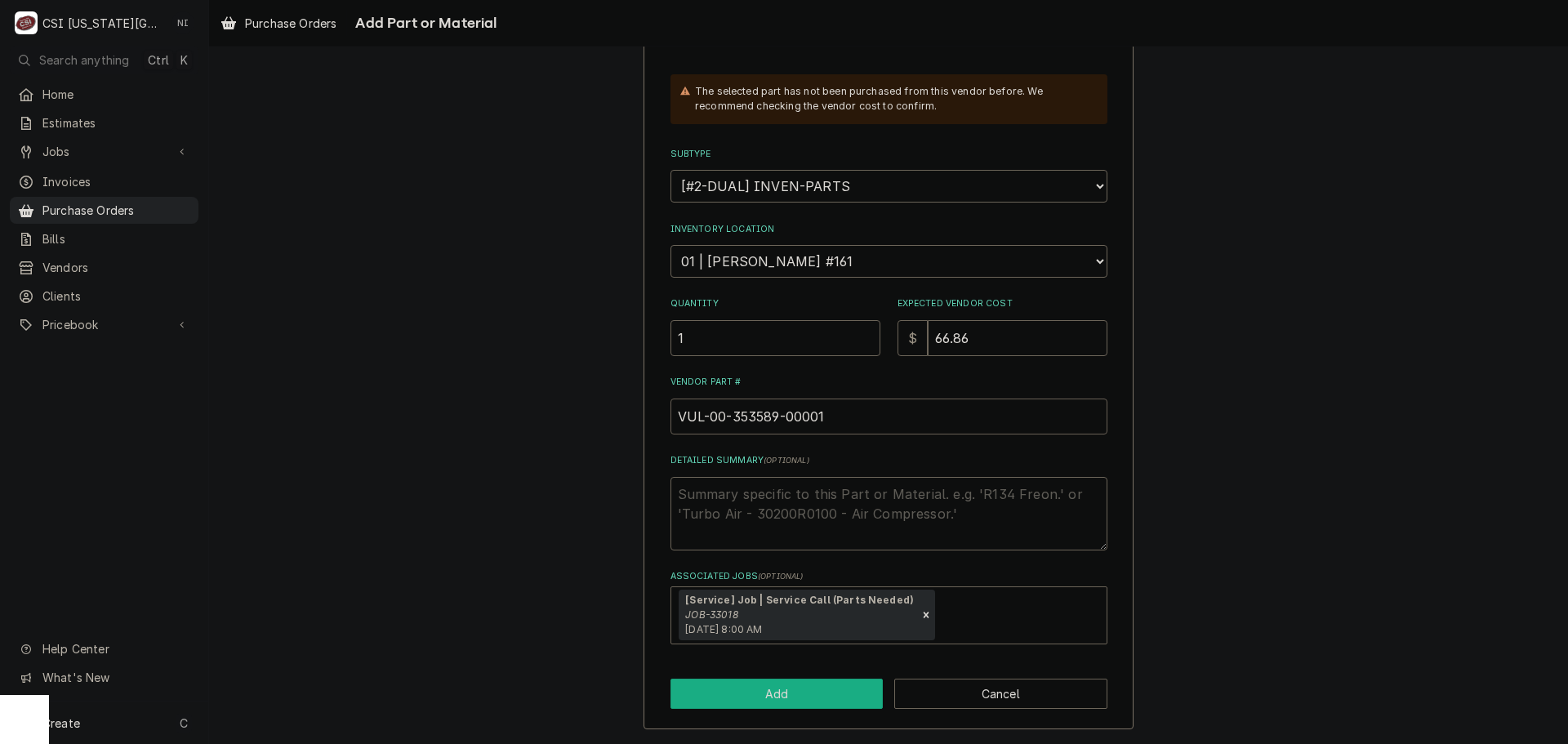
type input "VUL-00-353589-00001"
click at [796, 682] on button "Add" at bounding box center [777, 694] width 213 height 30
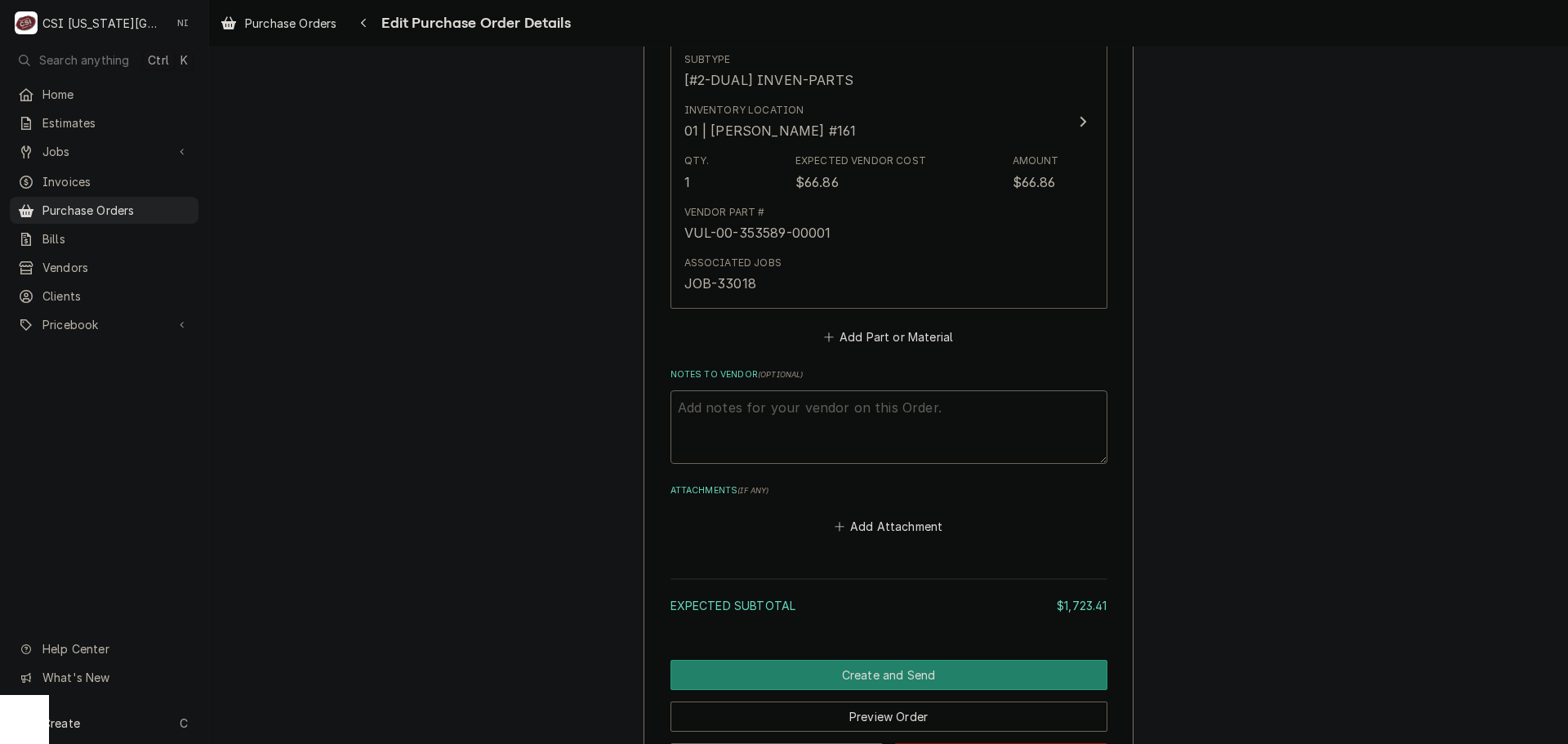
scroll to position [2075, 0]
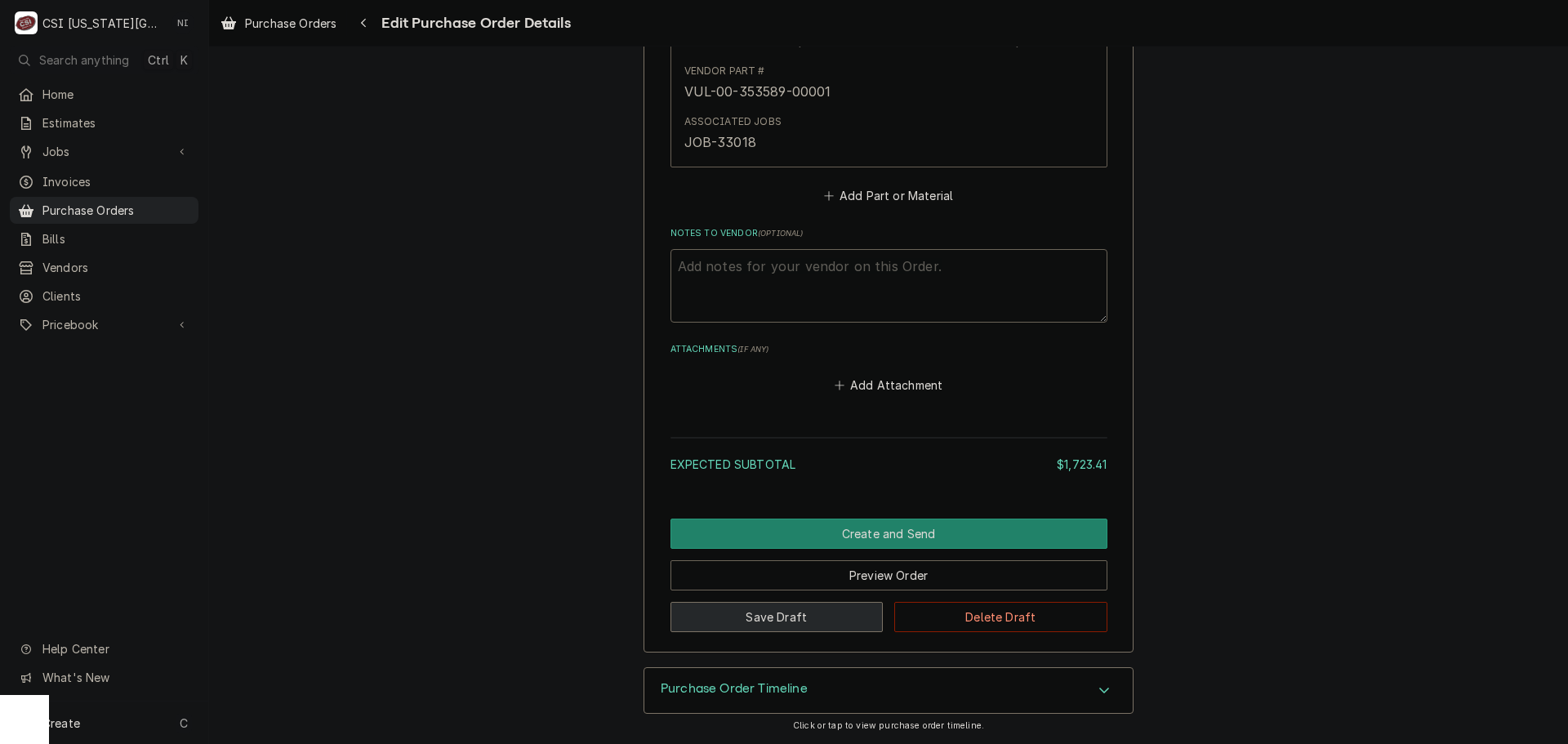
click at [785, 611] on button "Save Draft" at bounding box center [777, 617] width 213 height 30
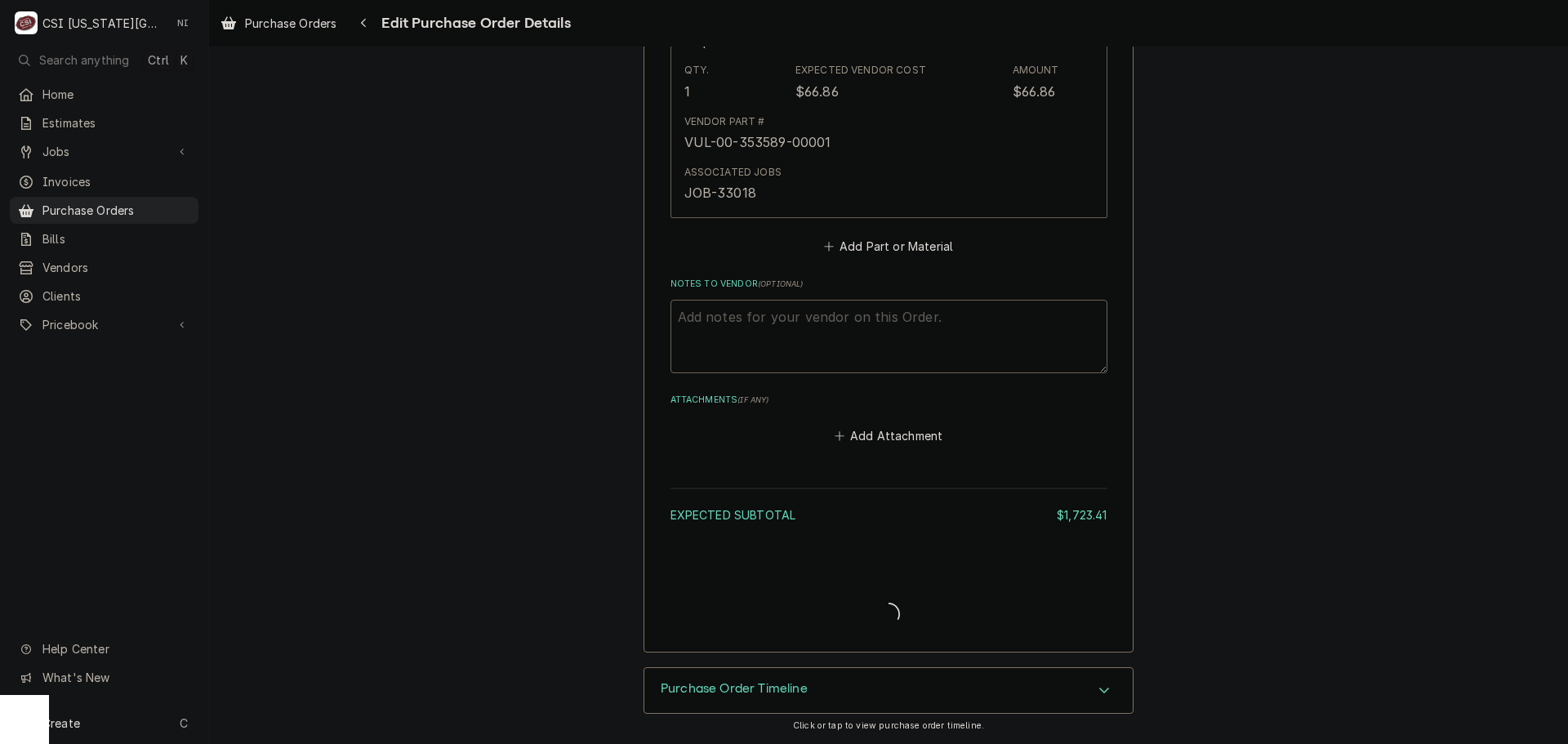
type textarea "x"
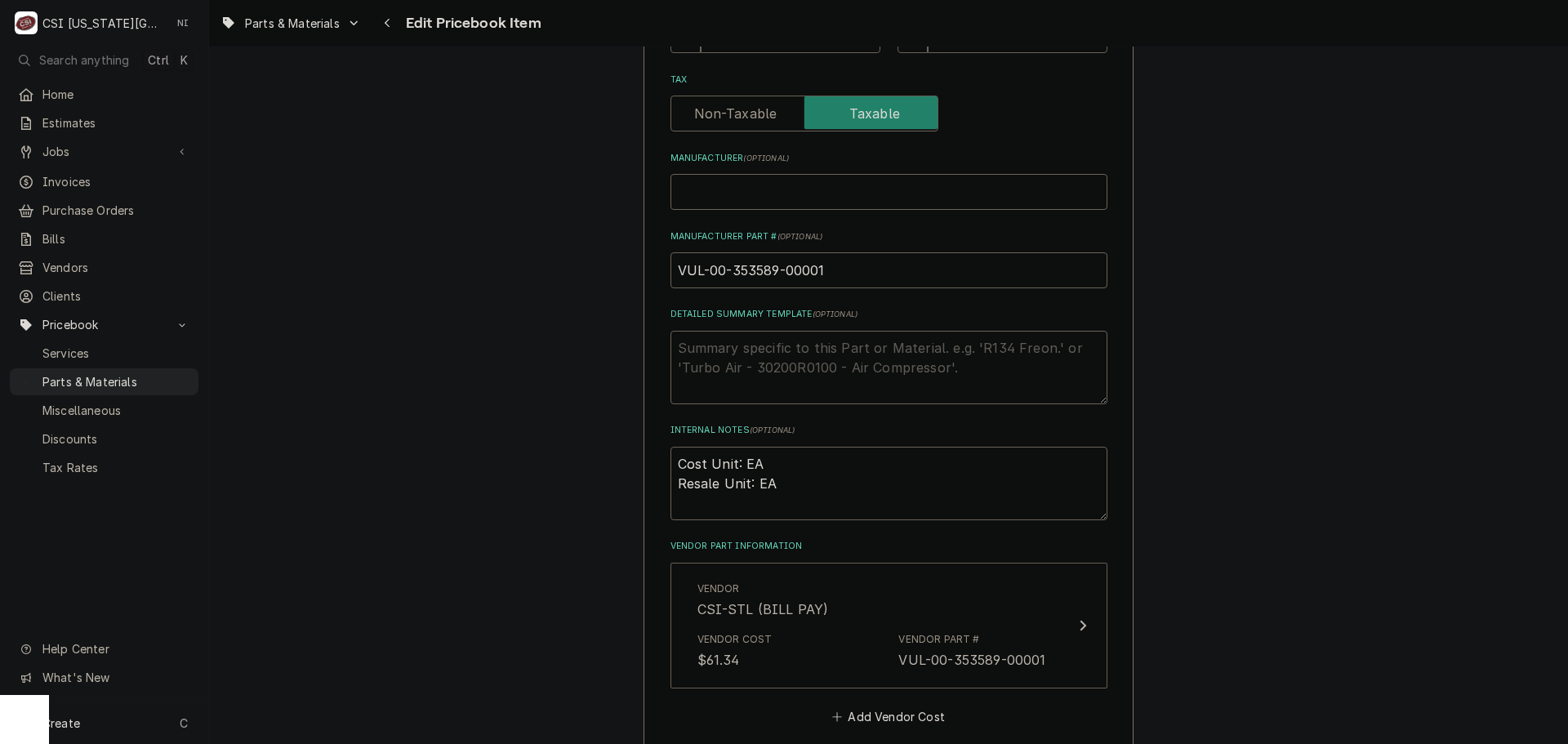
scroll to position [980, 0]
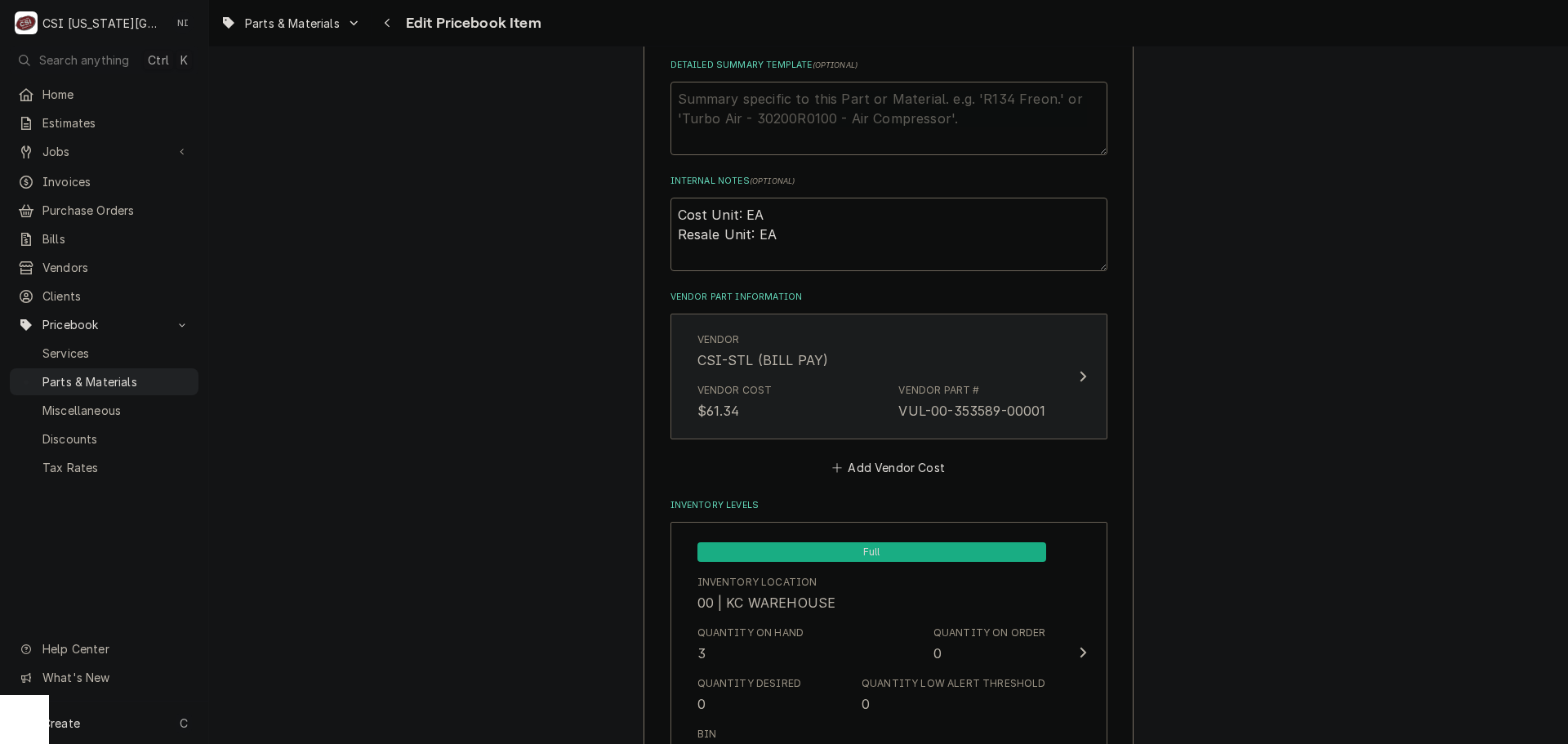
click at [911, 400] on div "Vendor Part # VUL-00-353589-00001" at bounding box center [972, 402] width 147 height 38
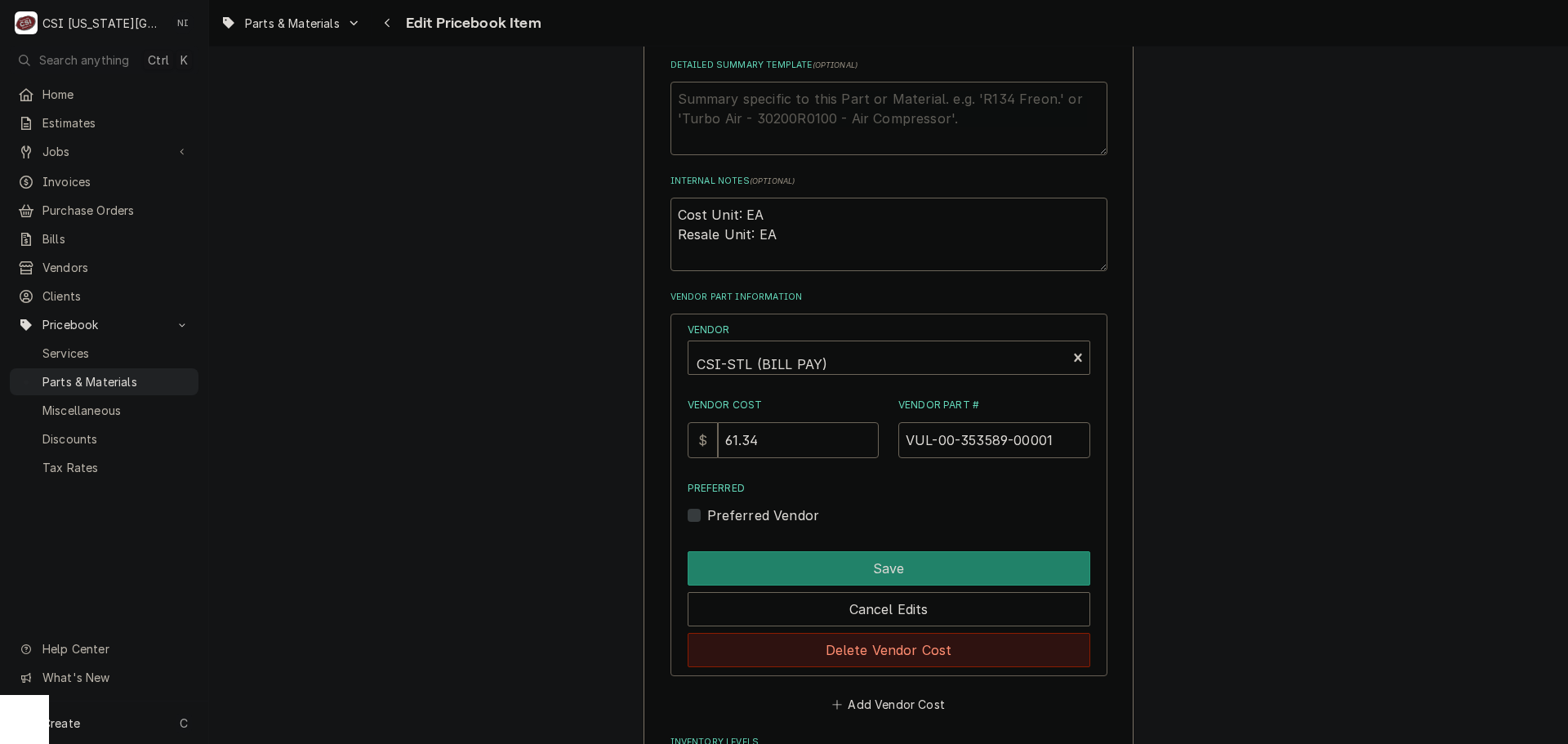
click at [913, 648] on button "Delete Vendor Cost" at bounding box center [889, 651] width 403 height 35
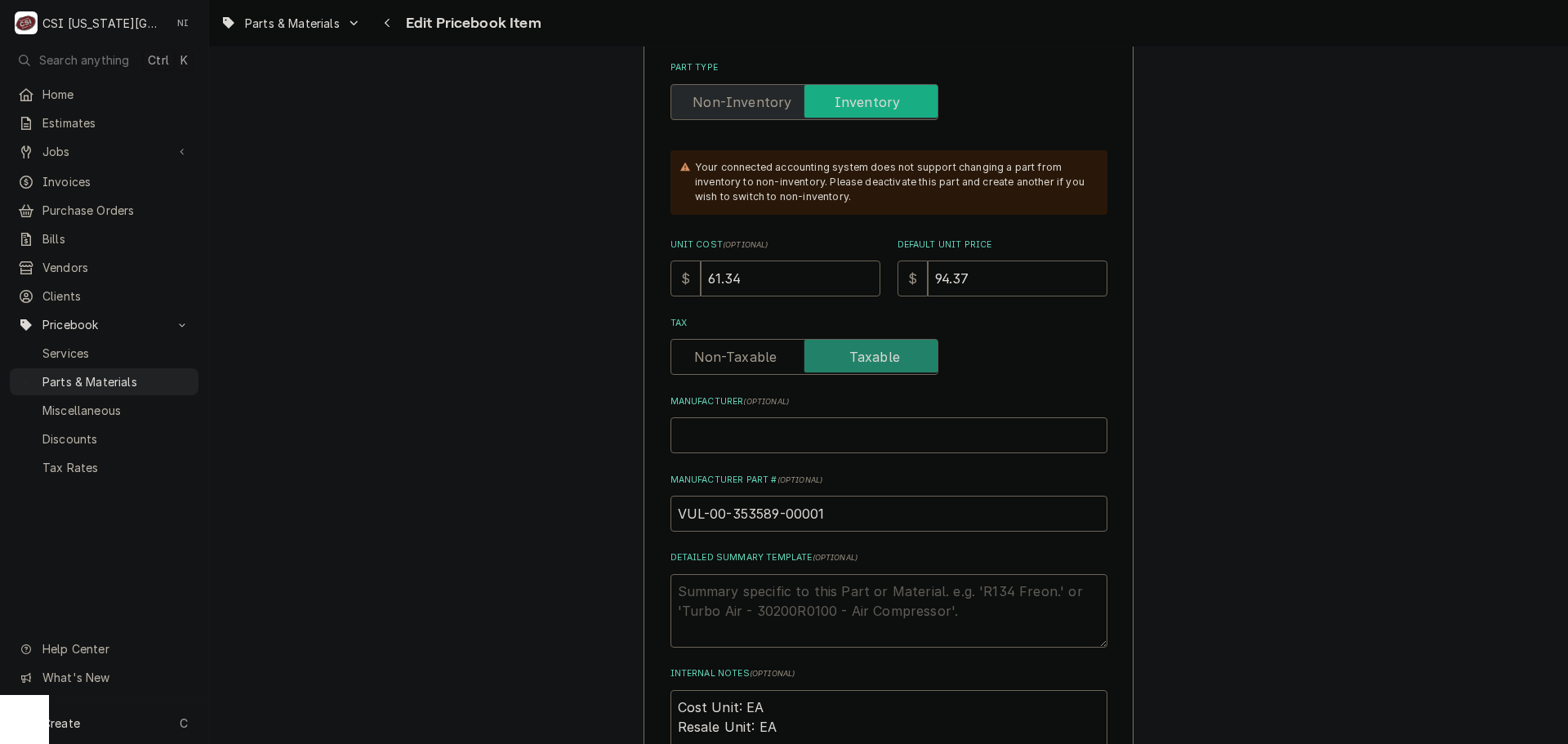
scroll to position [327, 0]
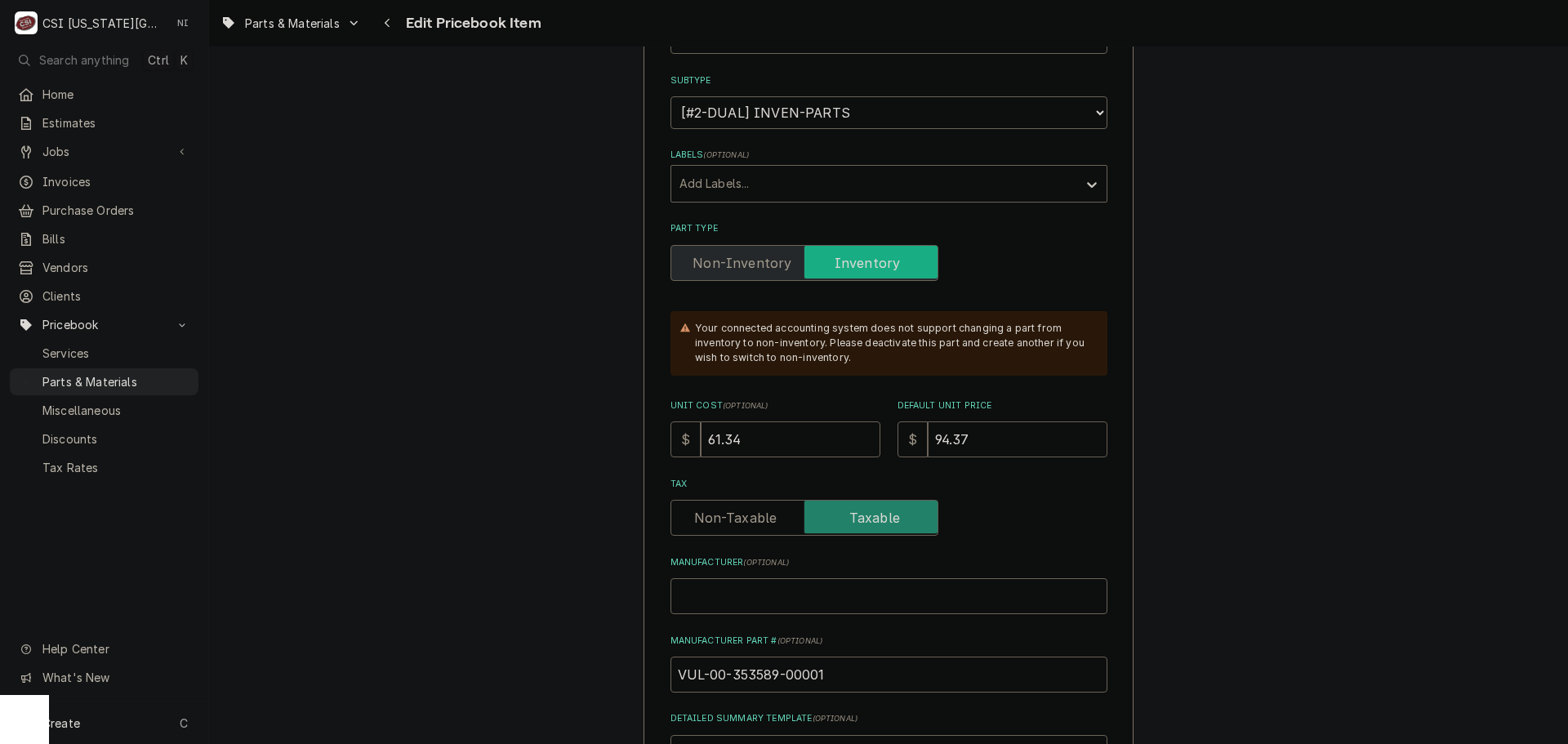
drag, startPoint x: 968, startPoint y: 441, endPoint x: 884, endPoint y: 429, distance: 84.9
click at [903, 434] on div "$ 94.37" at bounding box center [1002, 440] width 210 height 36
type textarea "x"
type input "0"
drag, startPoint x: 619, startPoint y: 443, endPoint x: 588, endPoint y: 443, distance: 31.0
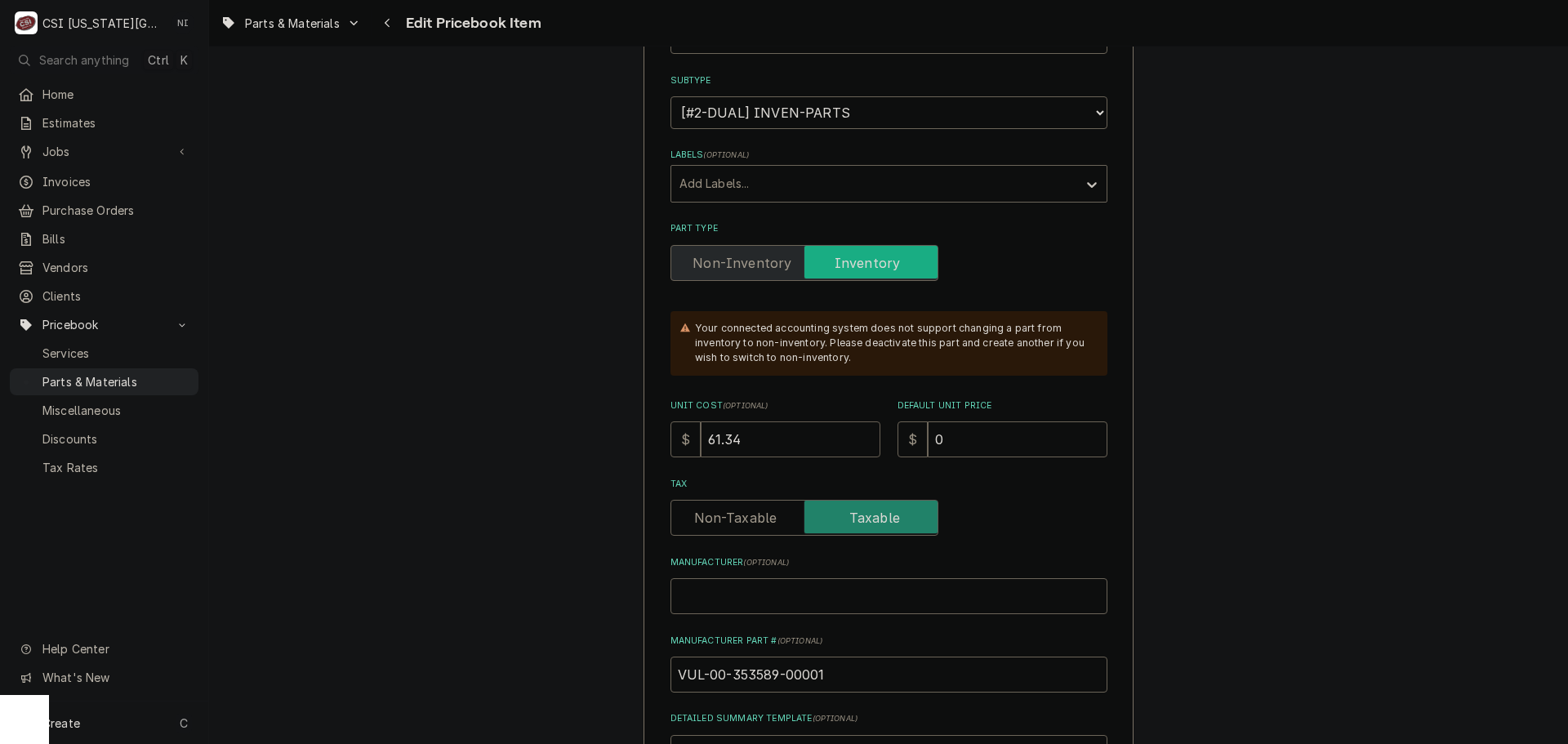
type textarea "x"
type input "6"
type textarea "x"
type input "66"
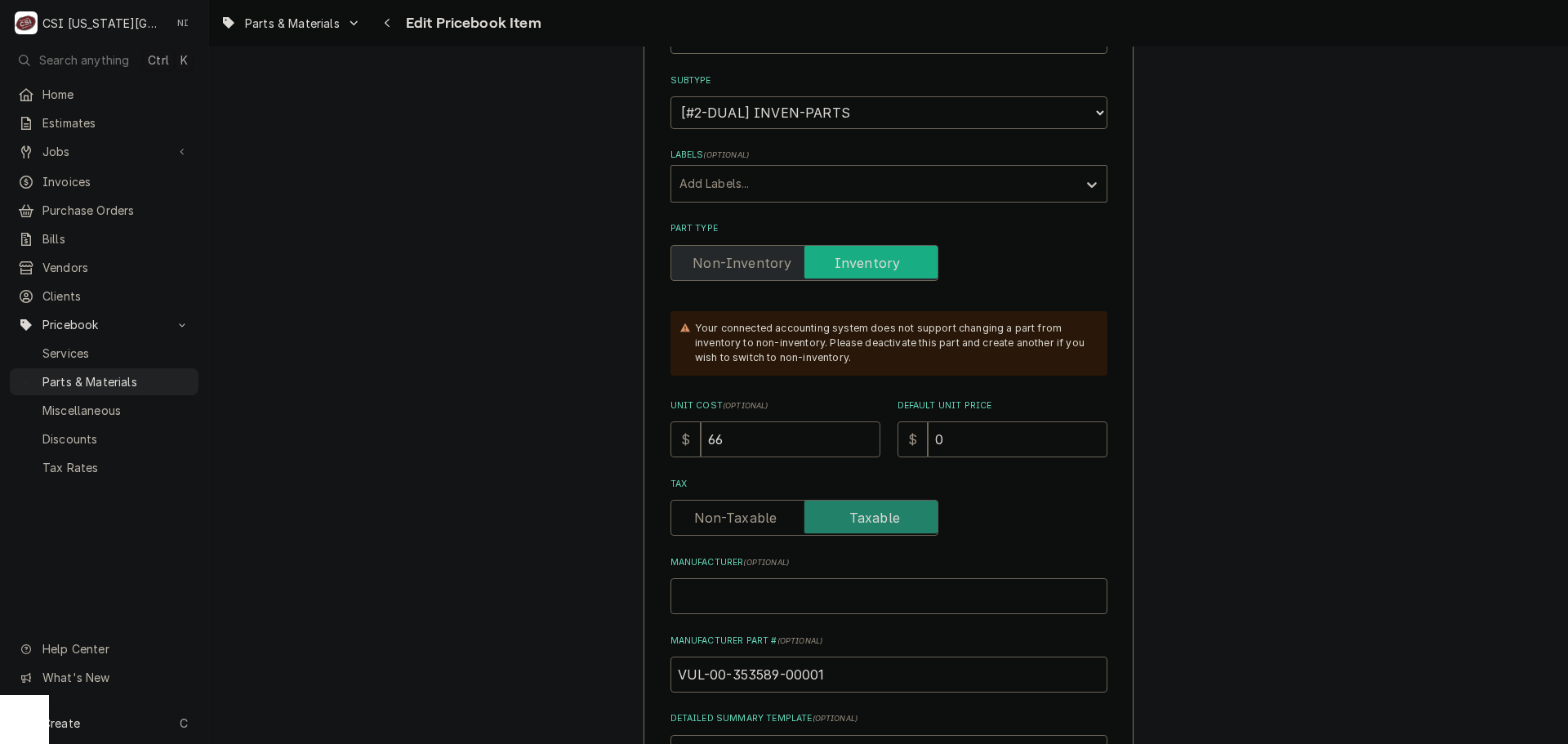
type textarea "x"
type input "66.8"
type textarea "x"
type input "66.86"
type textarea "x"
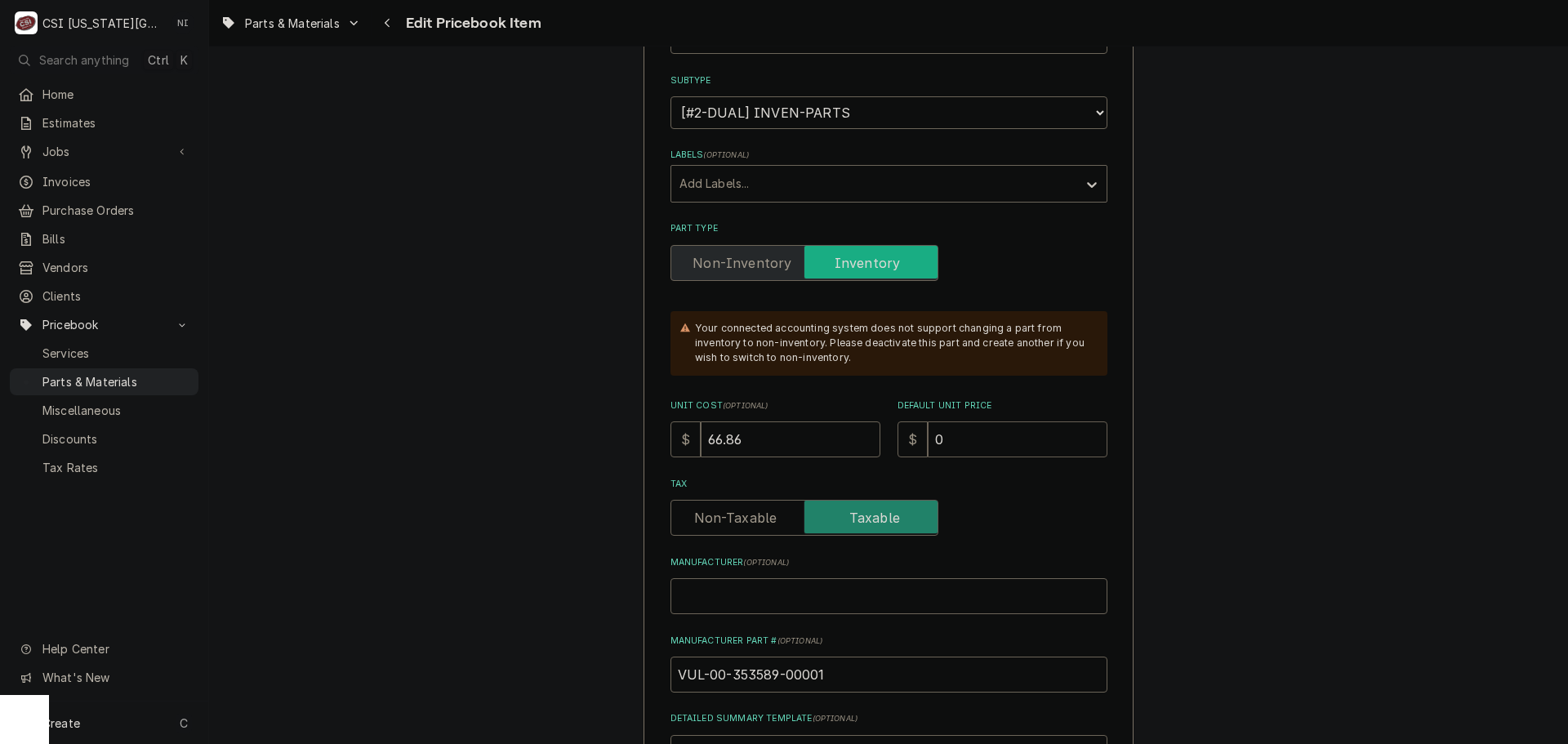
type input "1"
type textarea "x"
type input "10"
type textarea "x"
type input "102"
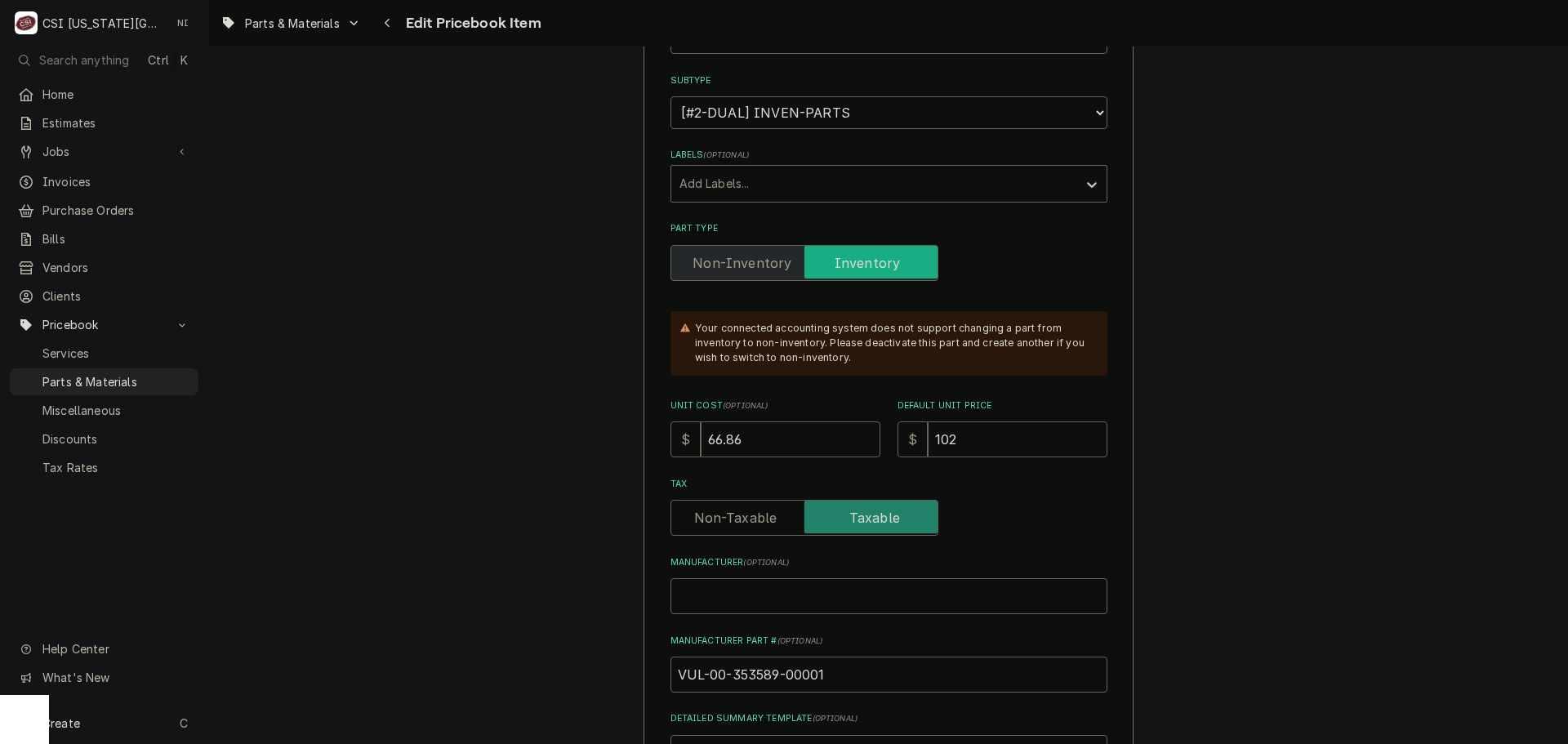
type textarea "x"
type input "102.8"
type textarea "x"
type input "102.86"
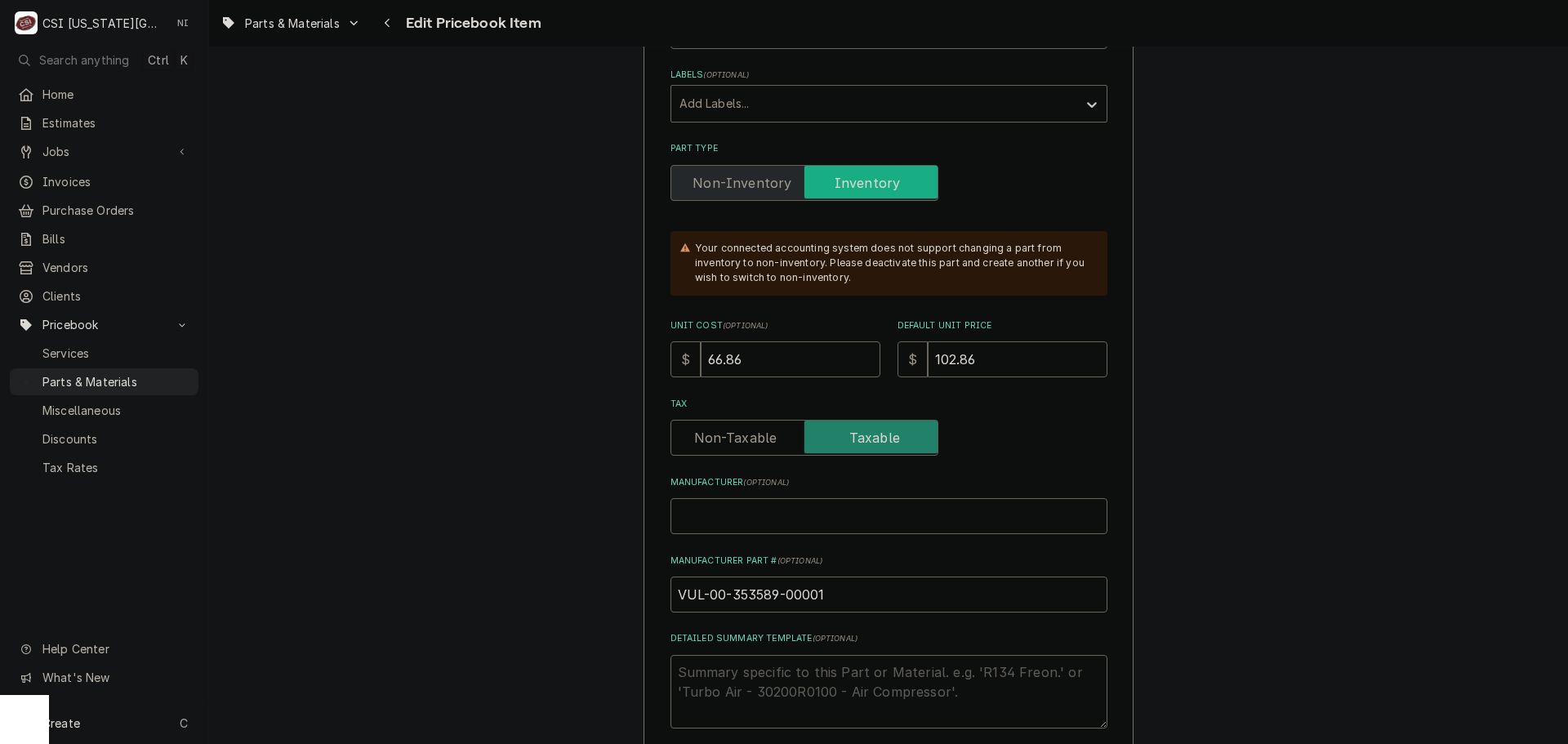
scroll to position [653, 0]
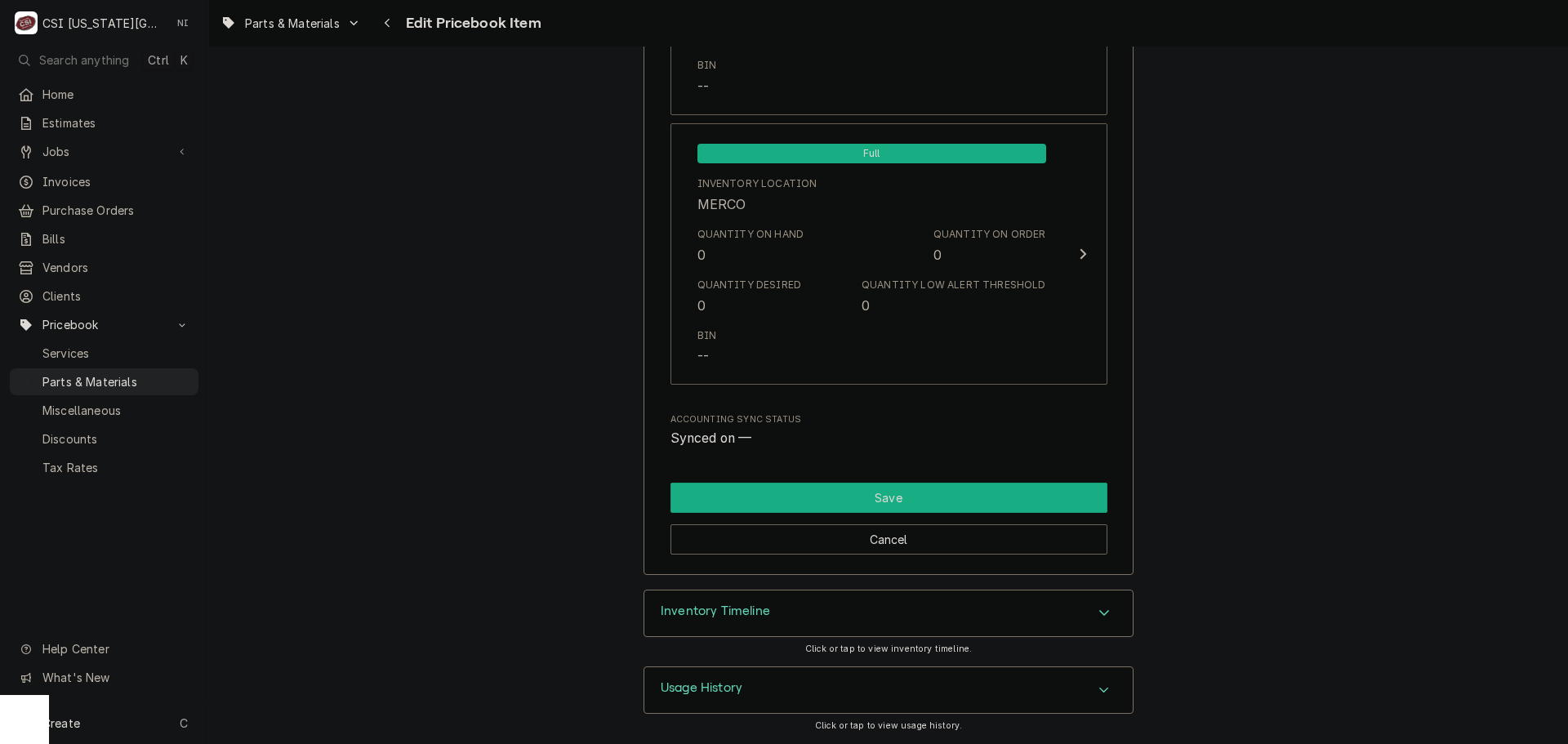
click at [901, 493] on button "Save" at bounding box center [889, 498] width 437 height 30
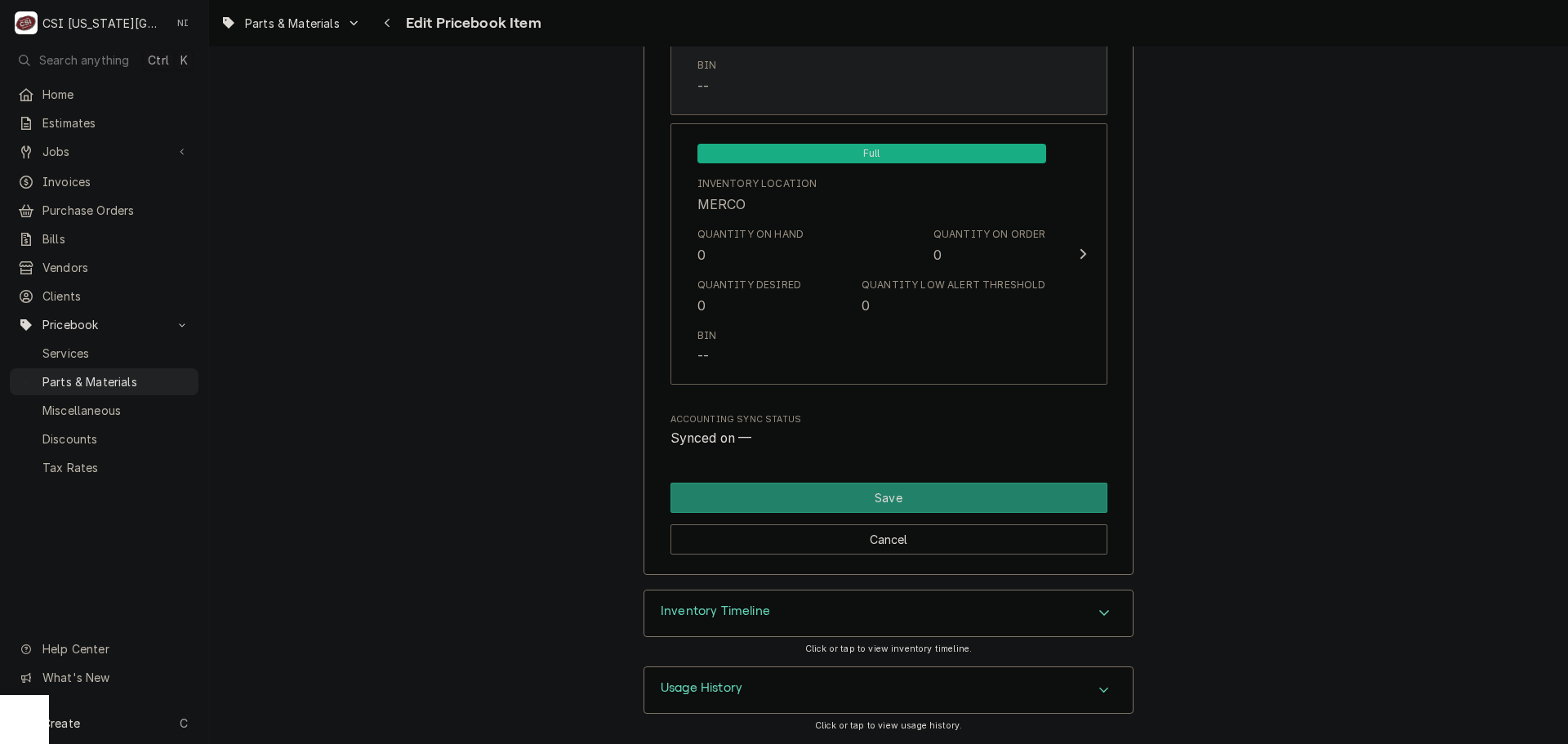
scroll to position [15829, 0]
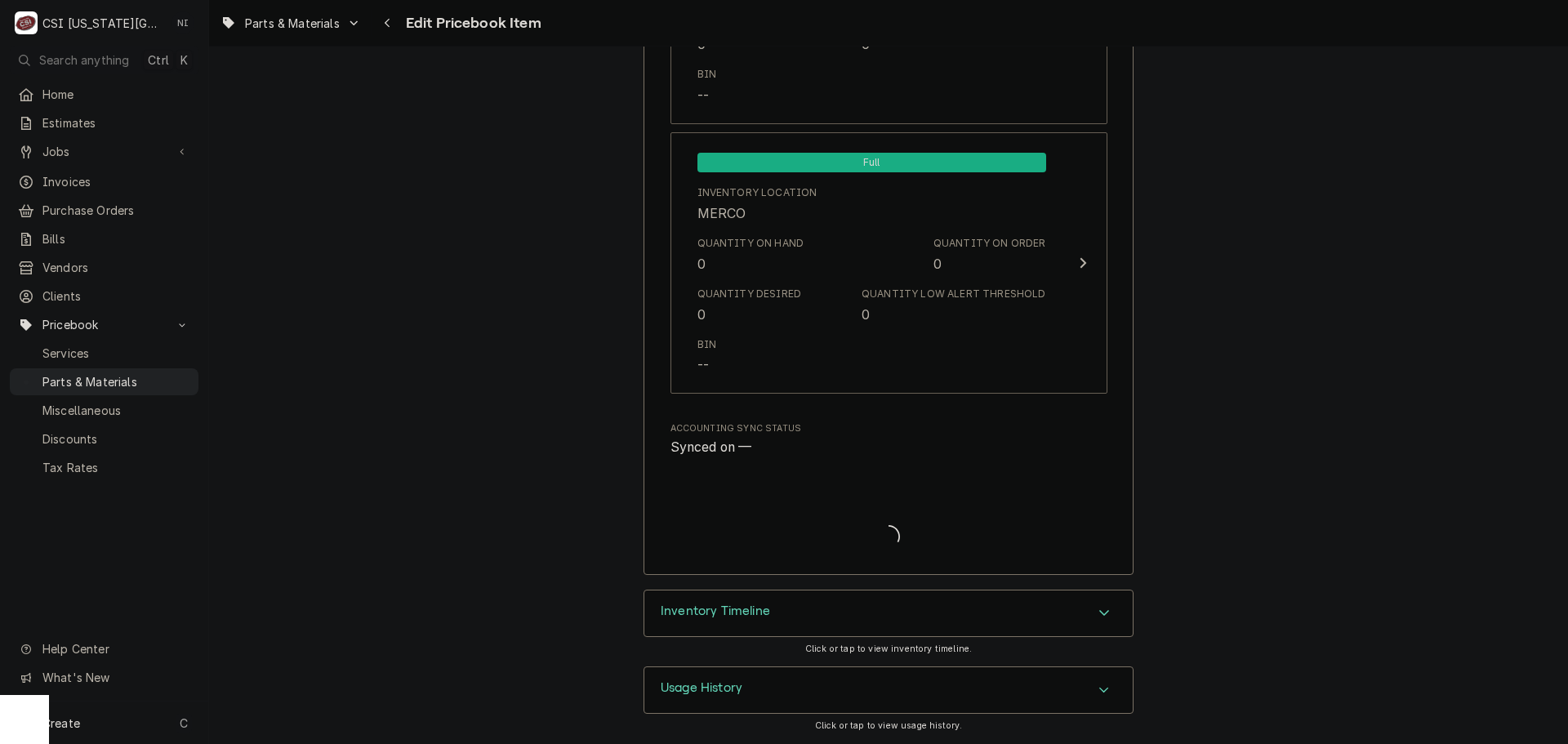
type textarea "x"
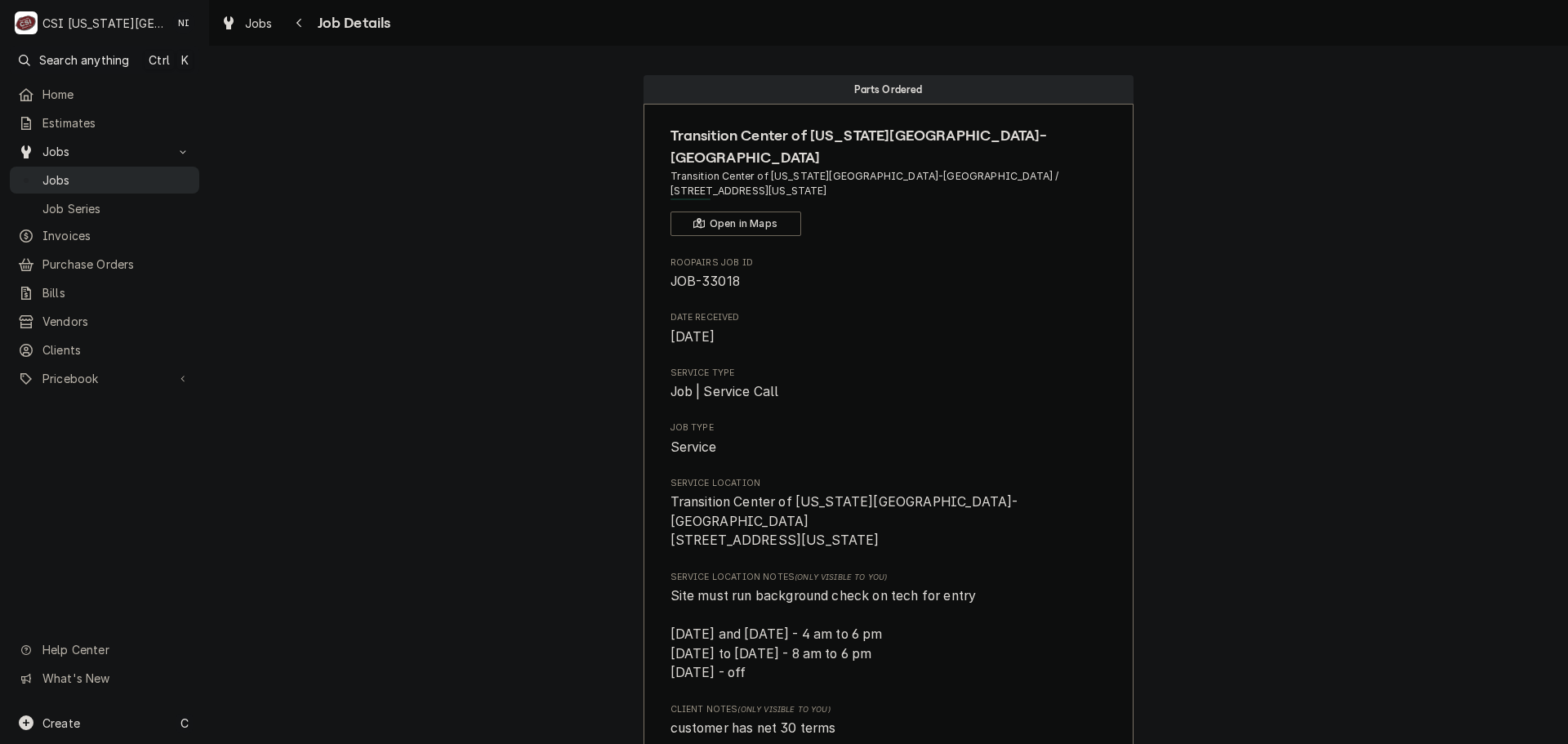
click at [114, 182] on span "Jobs" at bounding box center [117, 180] width 148 height 17
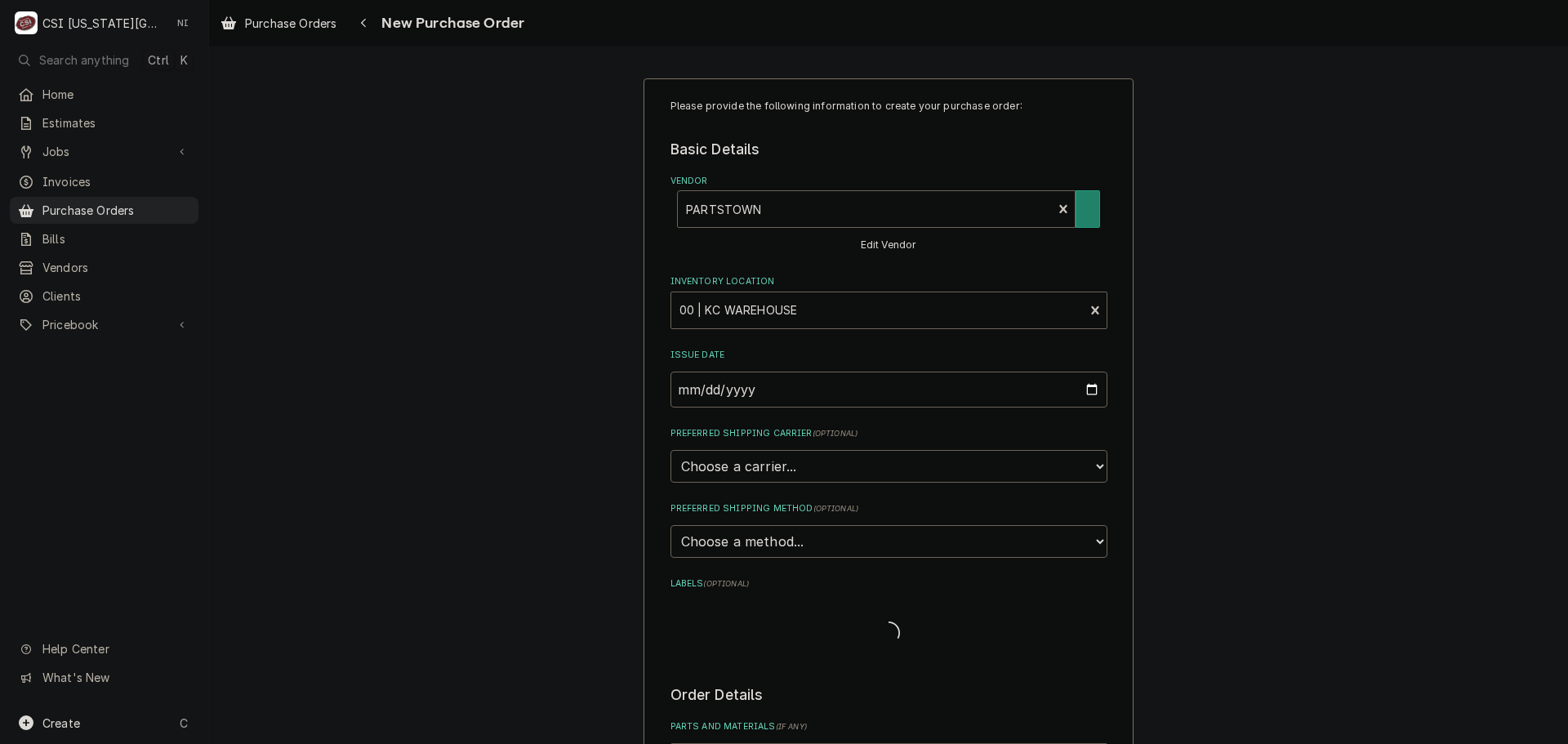
type textarea "x"
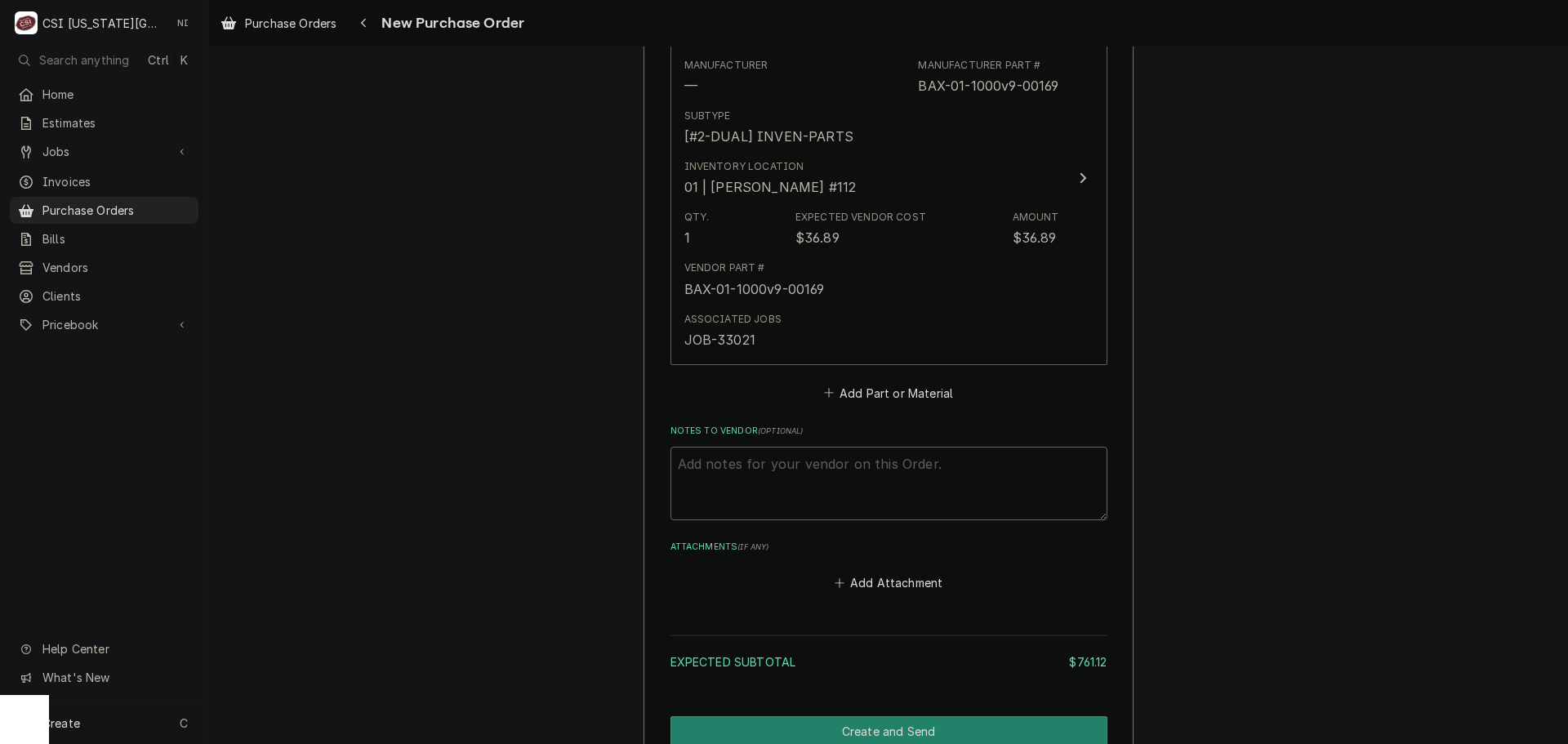
scroll to position [2697, 0]
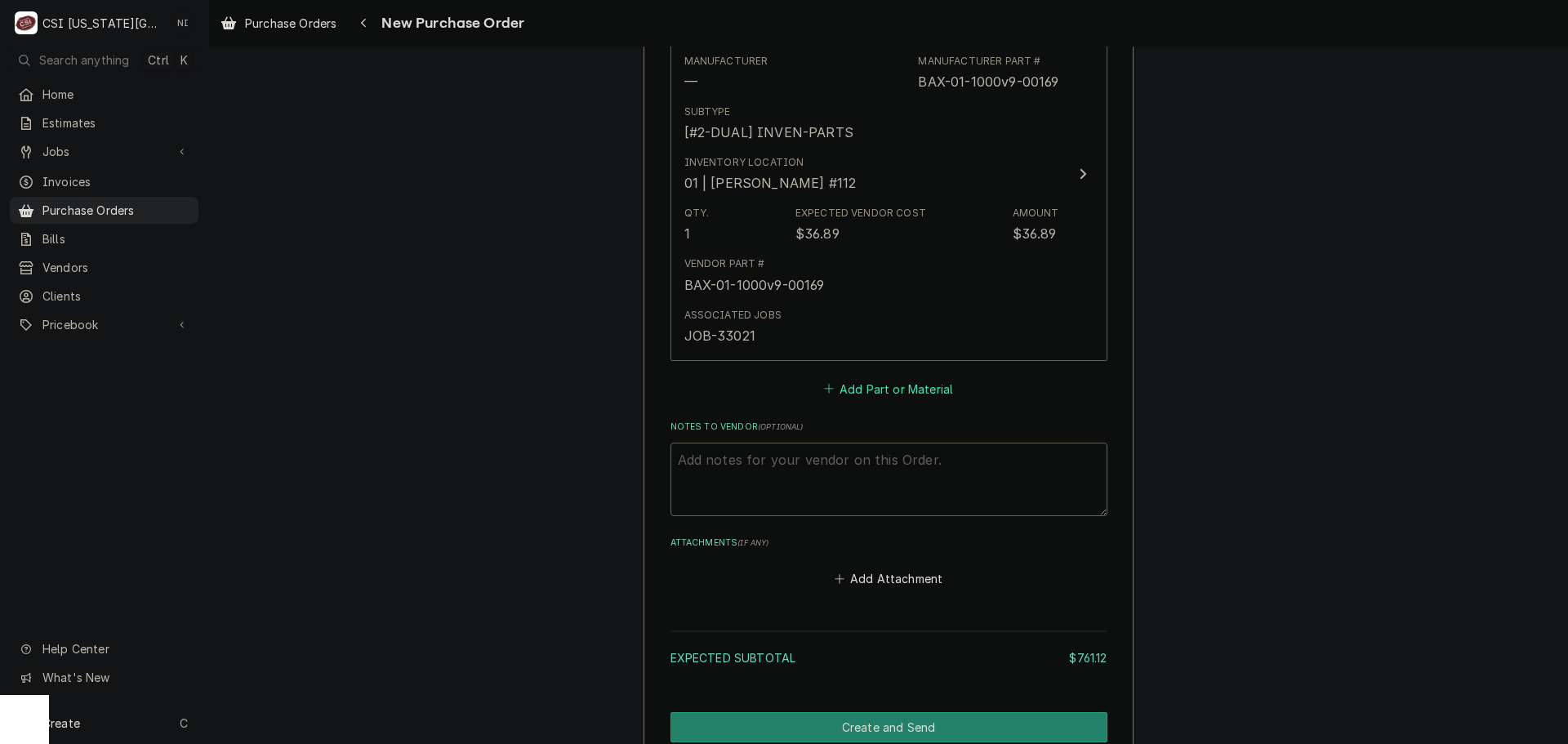
click at [840, 387] on button "Add Part or Material" at bounding box center [889, 389] width 135 height 23
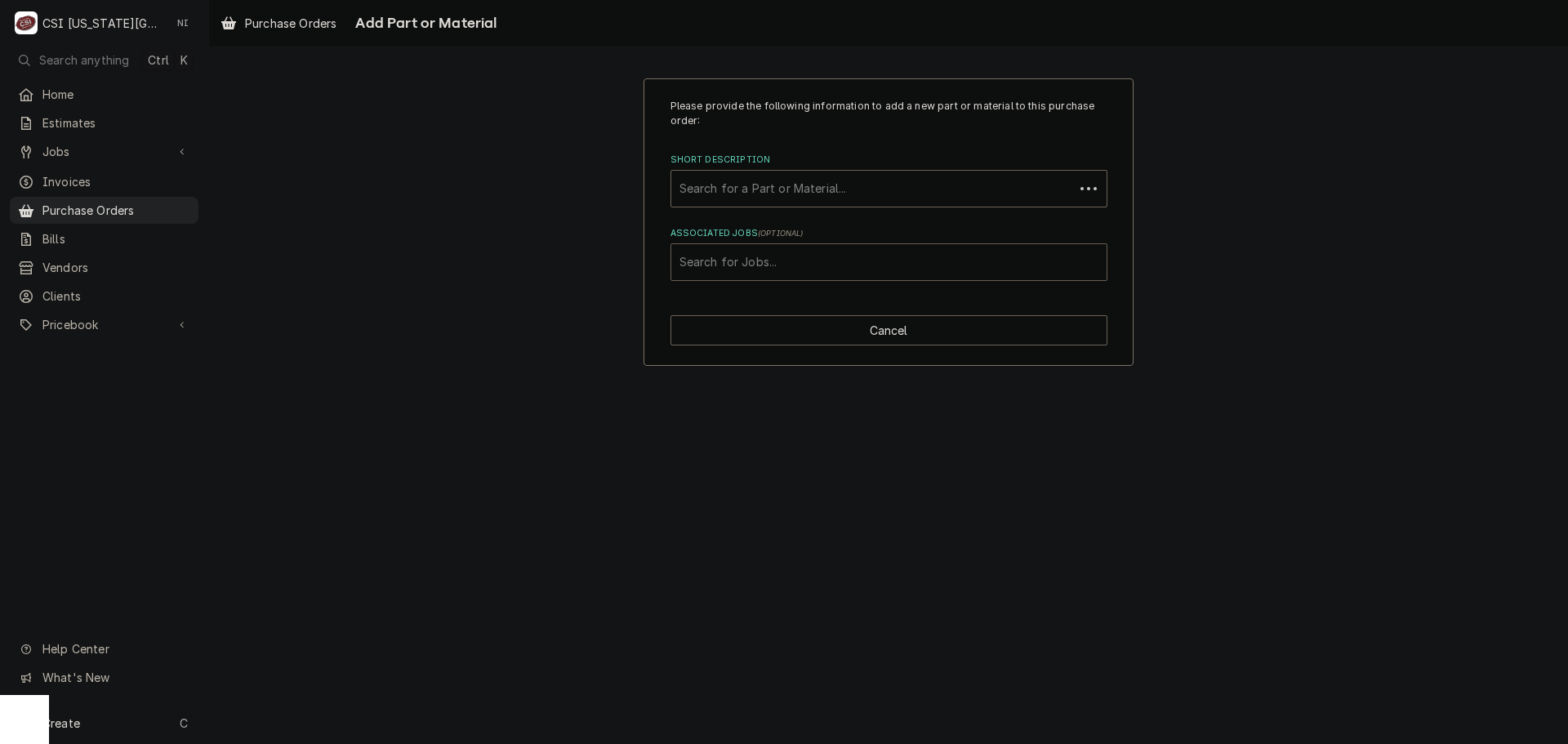
click at [819, 272] on div "Associated Jobs" at bounding box center [889, 262] width 419 height 30
type input "33018"
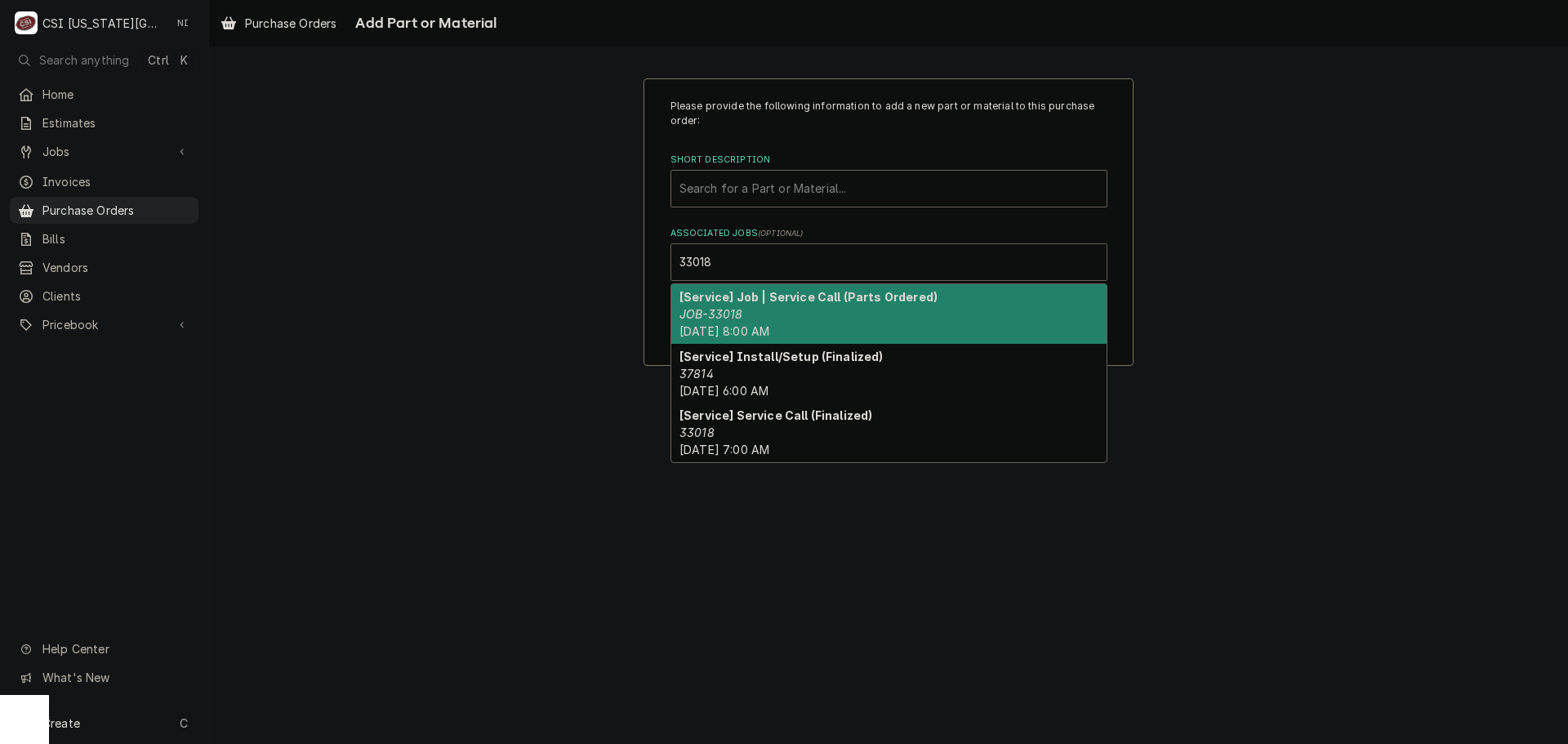
drag, startPoint x: 772, startPoint y: 319, endPoint x: 805, endPoint y: 321, distance: 33.1
click at [779, 320] on div "[Service] Job | Service Call (Parts Ordered) JOB-33018 [DATE] 8:00 AM" at bounding box center [889, 314] width 436 height 59
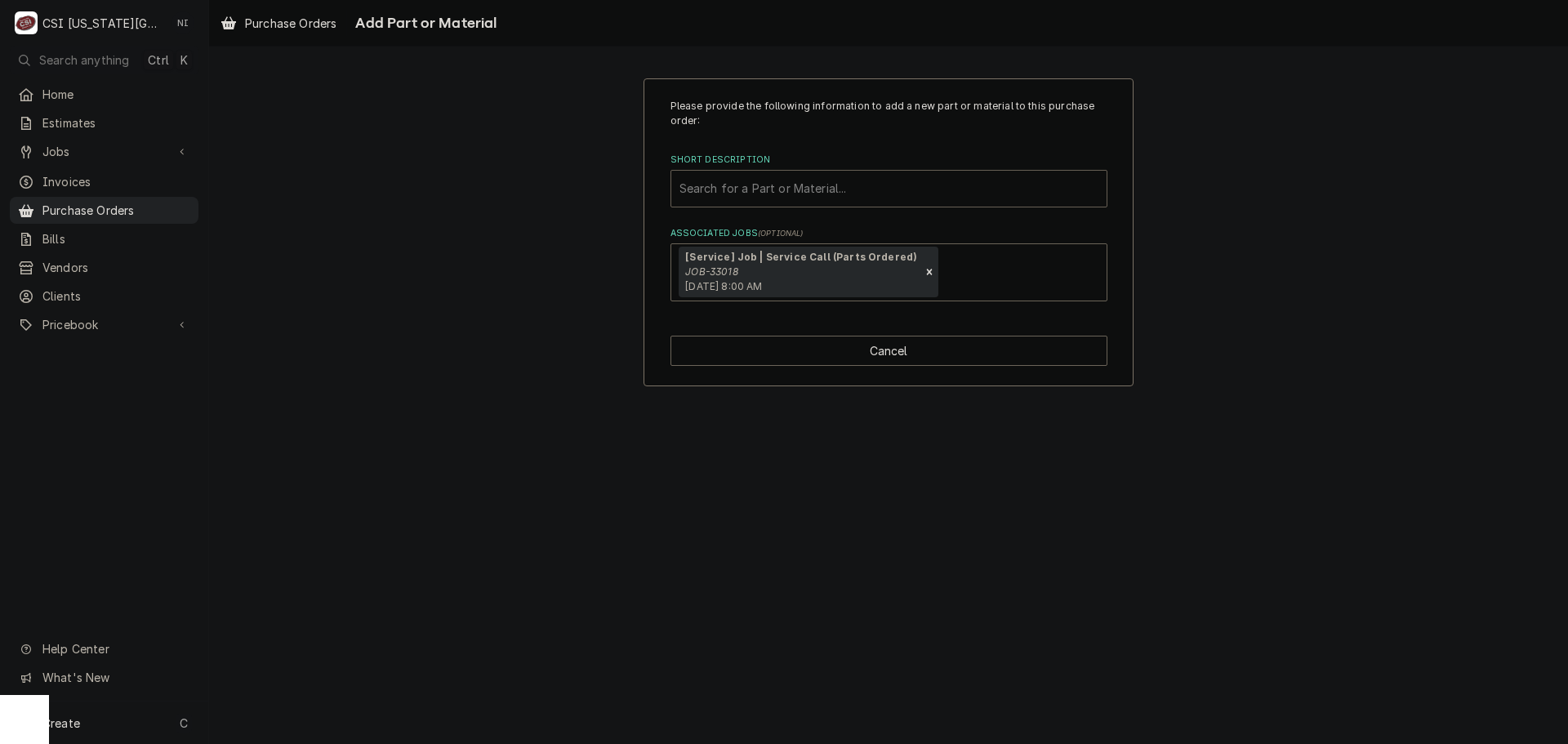
click at [867, 190] on div "Short Description" at bounding box center [889, 189] width 419 height 30
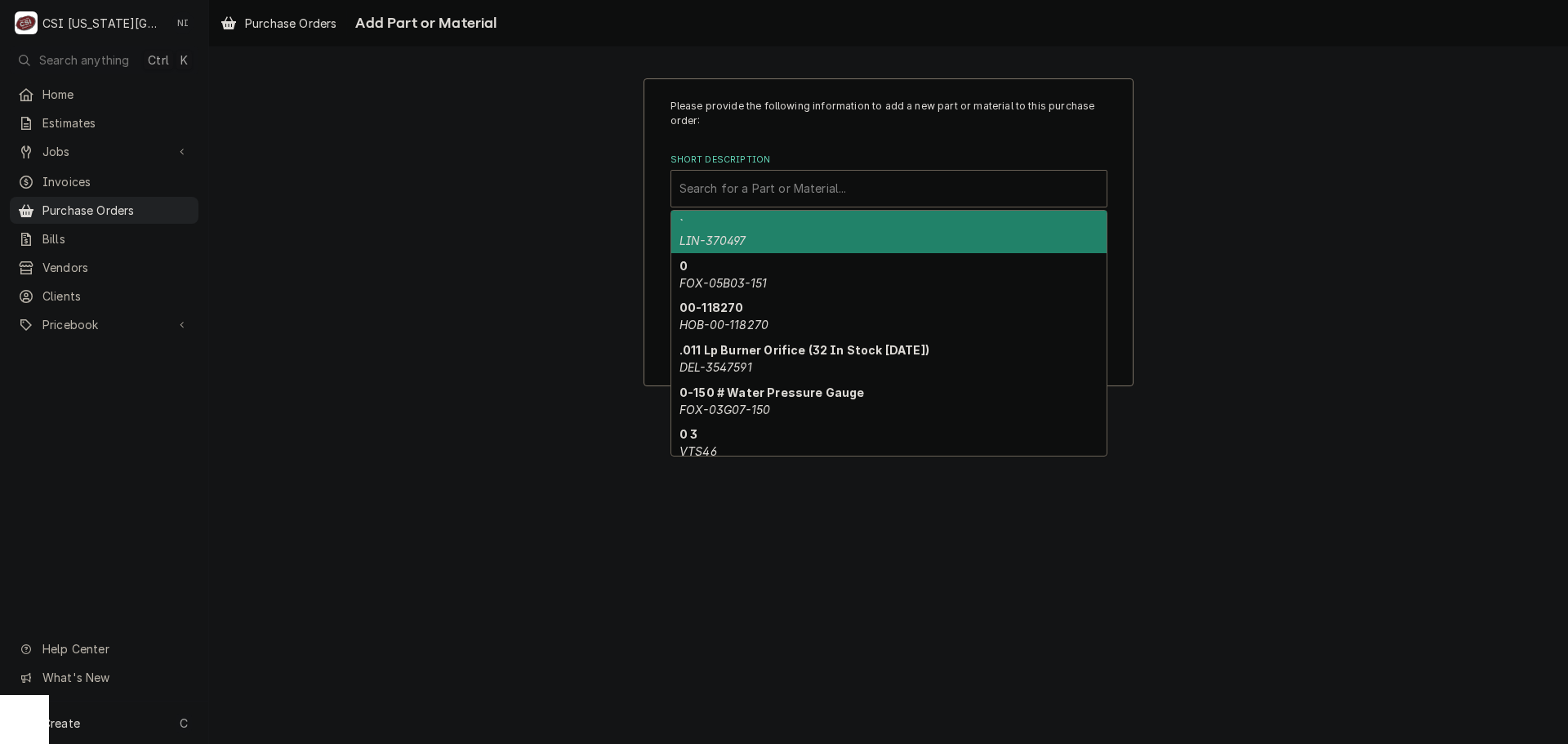
type input "v"
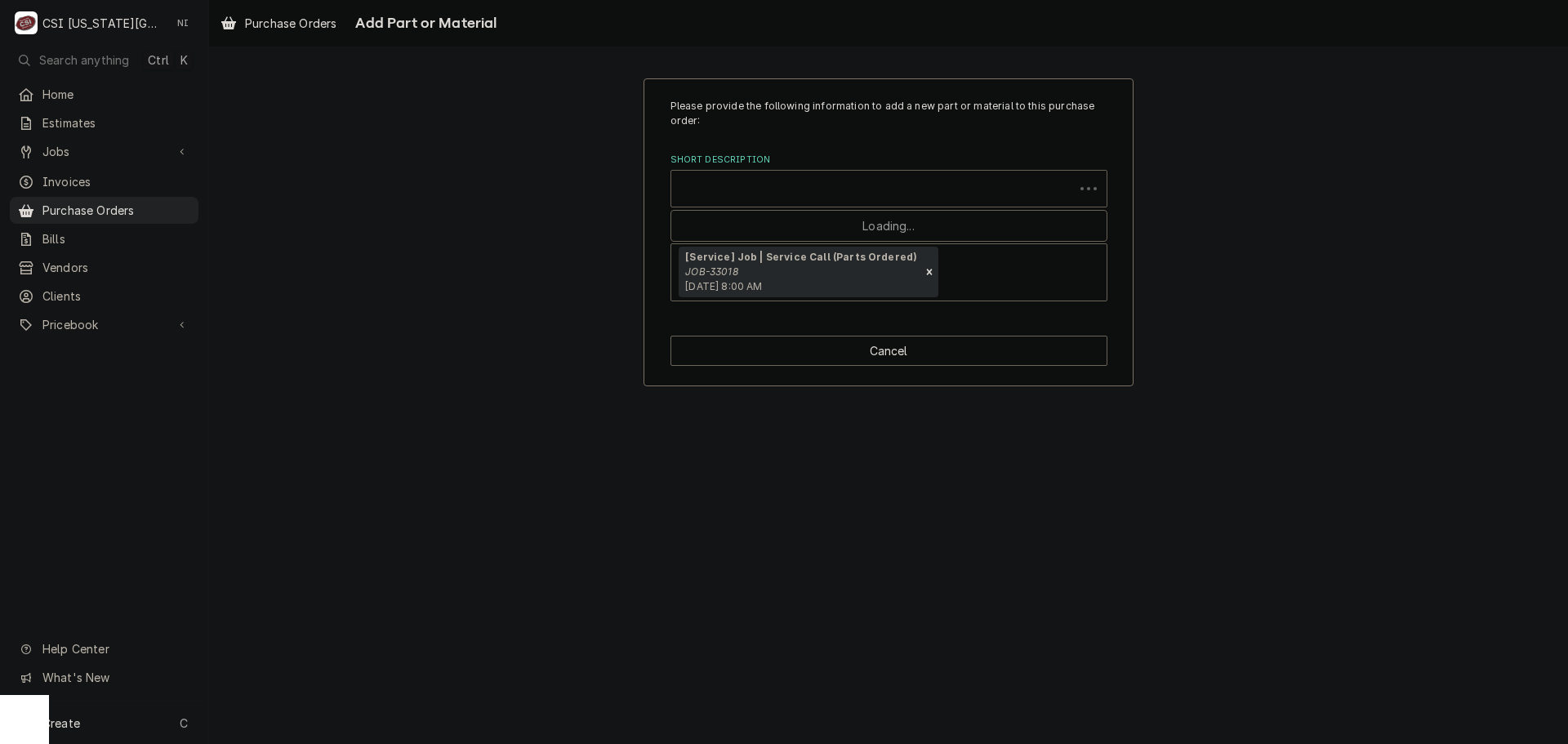
paste input "00-913149"
type input "00-913149"
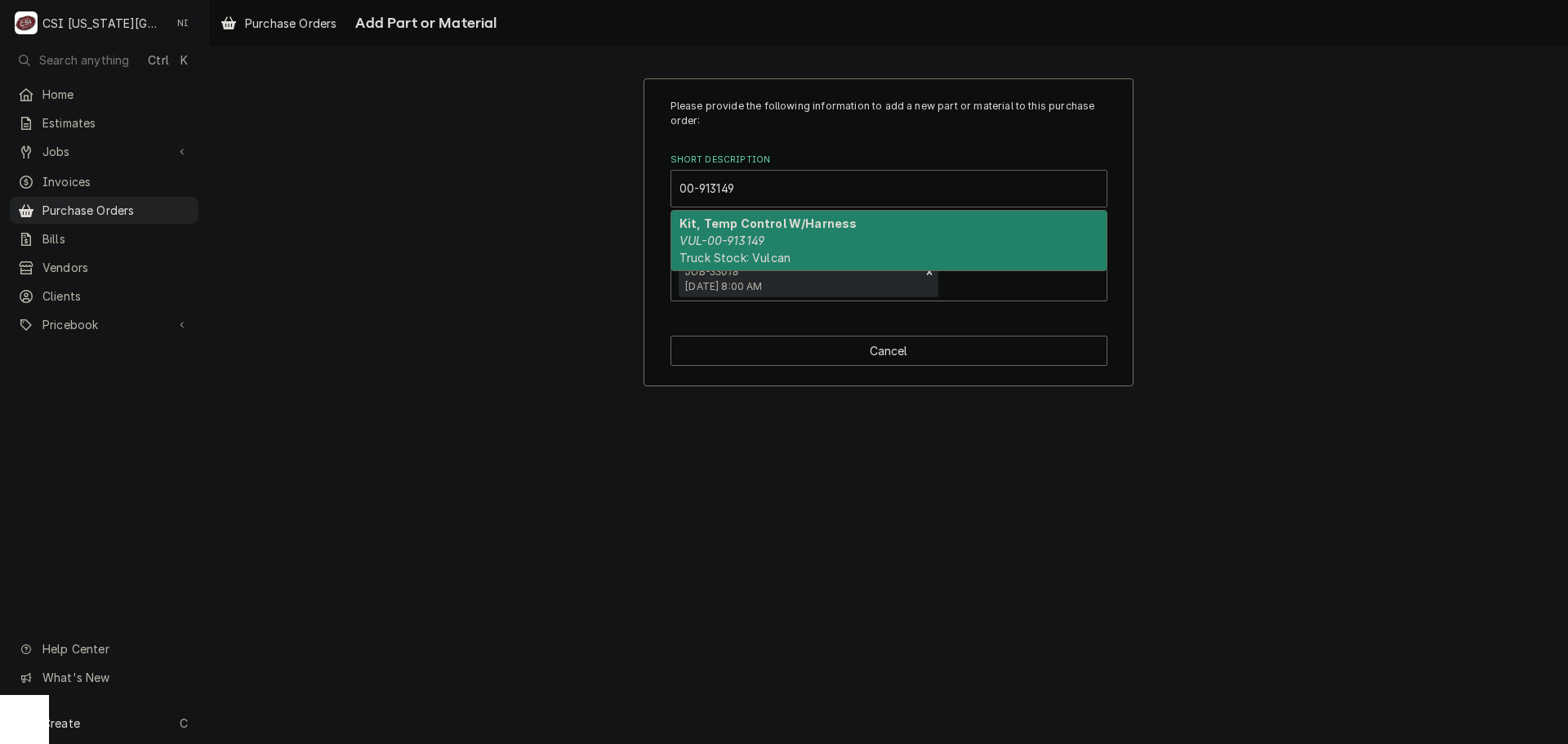
drag, startPoint x: 816, startPoint y: 246, endPoint x: 1565, endPoint y: 111, distance: 761.1
click at [817, 246] on div "Kit, Temp Control W/Harness VUL-00-913149 Truck Stock: Vulcan" at bounding box center [889, 241] width 436 height 59
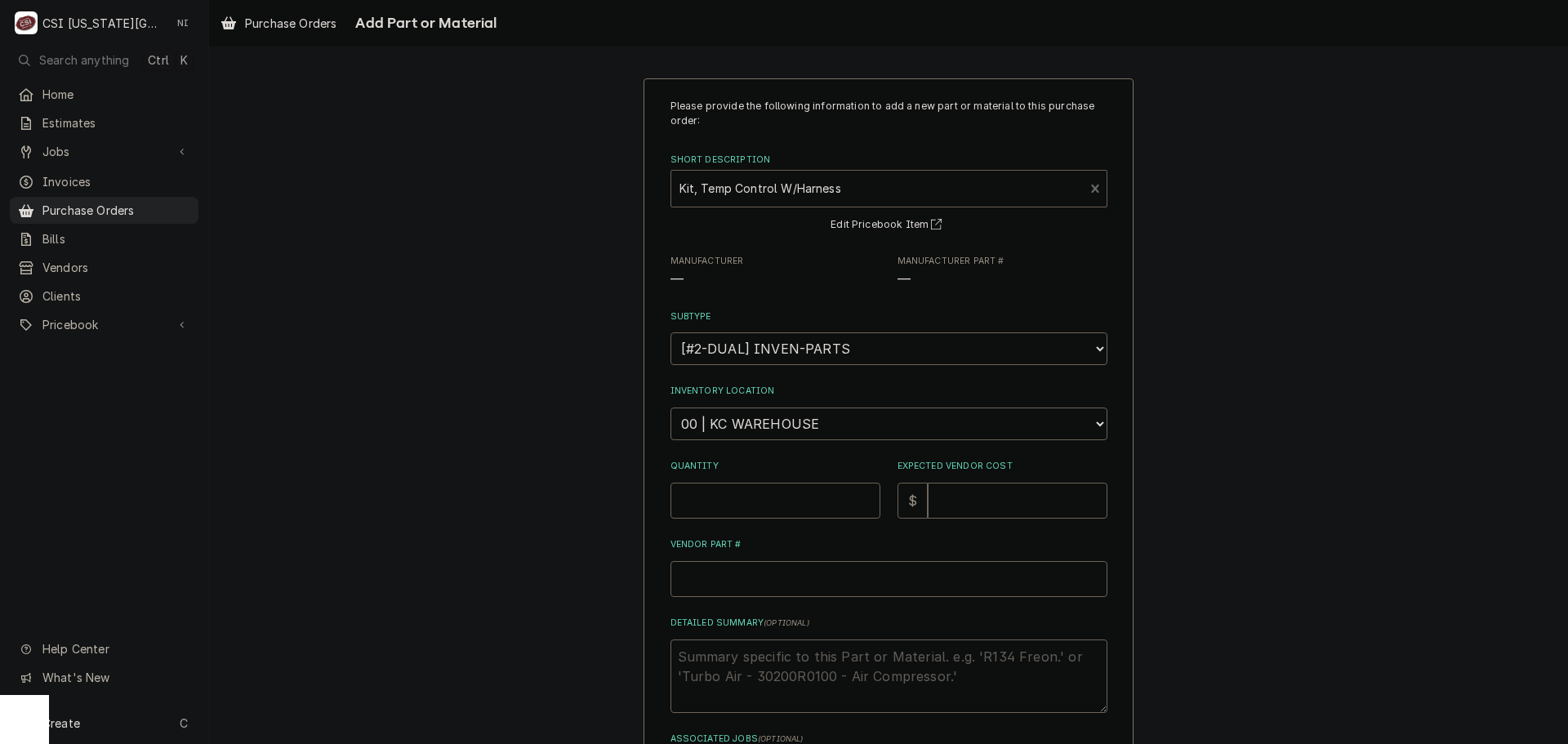
type textarea "x"
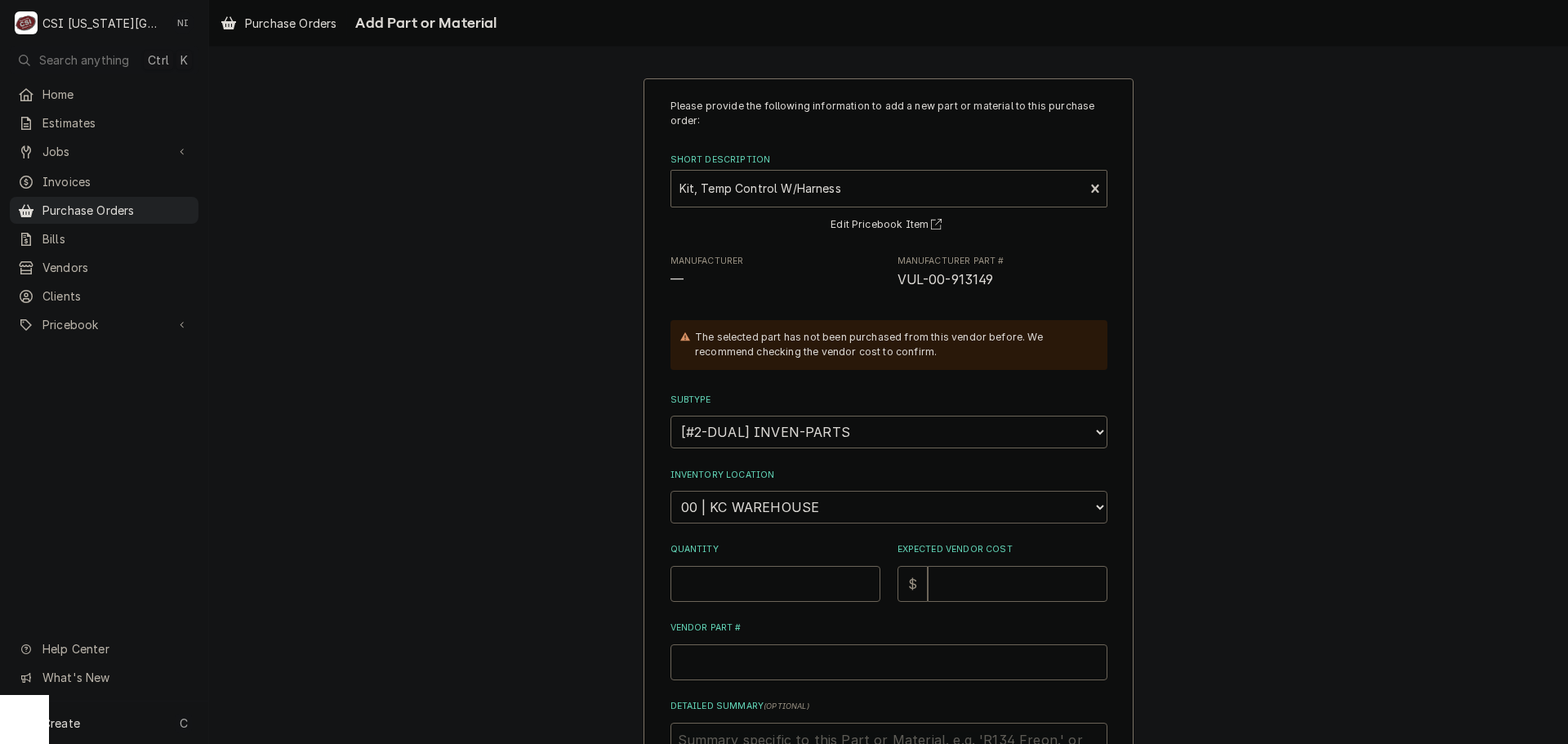
click at [805, 512] on select "Choose a location... 00 | KC WAREHOUSE 00 | MAIN WAREHOUSE 01 | BRIAN BREAZIER …" at bounding box center [889, 508] width 437 height 33
select select "2760"
click at [670, 491] on select "Choose a location... 00 | KC WAREHOUSE 00 | MAIN WAREHOUSE 01 | BRIAN BREAZIER …" at bounding box center [889, 508] width 437 height 33
click at [744, 578] on input "Quantity" at bounding box center [775, 584] width 210 height 36
type textarea "x"
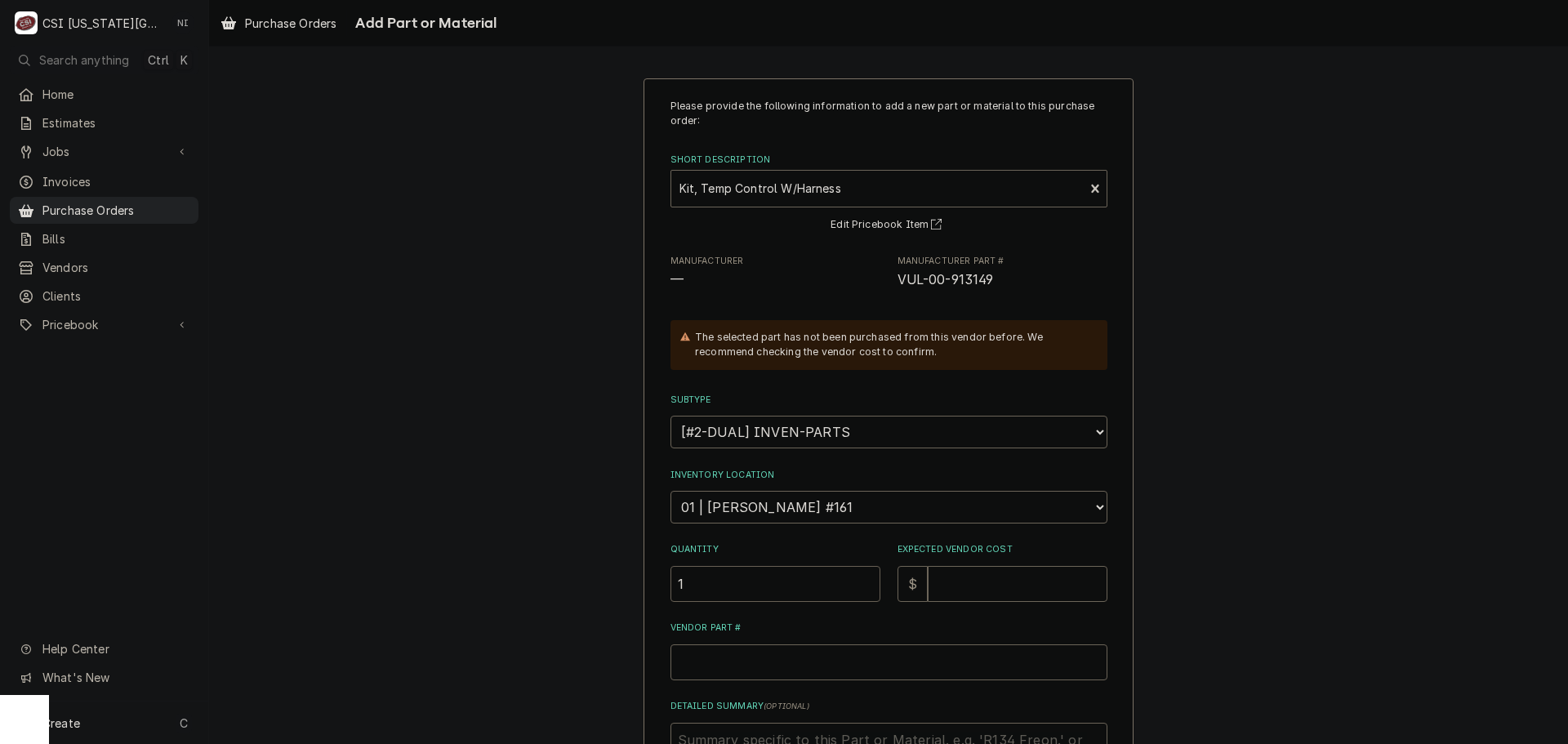
type input "1"
type textarea "x"
type input "4"
type textarea "x"
type input "48"
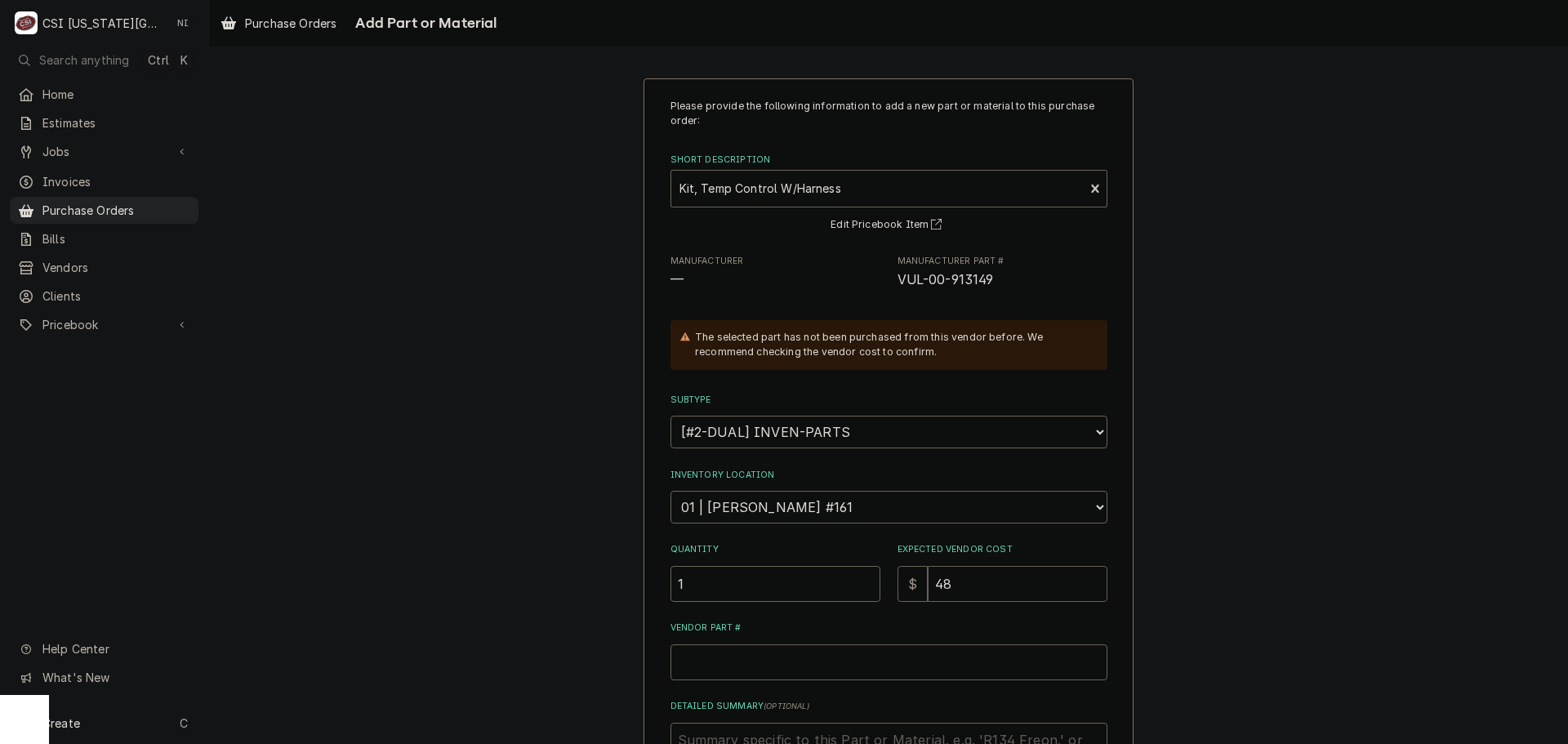
type textarea "x"
type input "4"
type textarea "x"
type input "41"
type textarea "x"
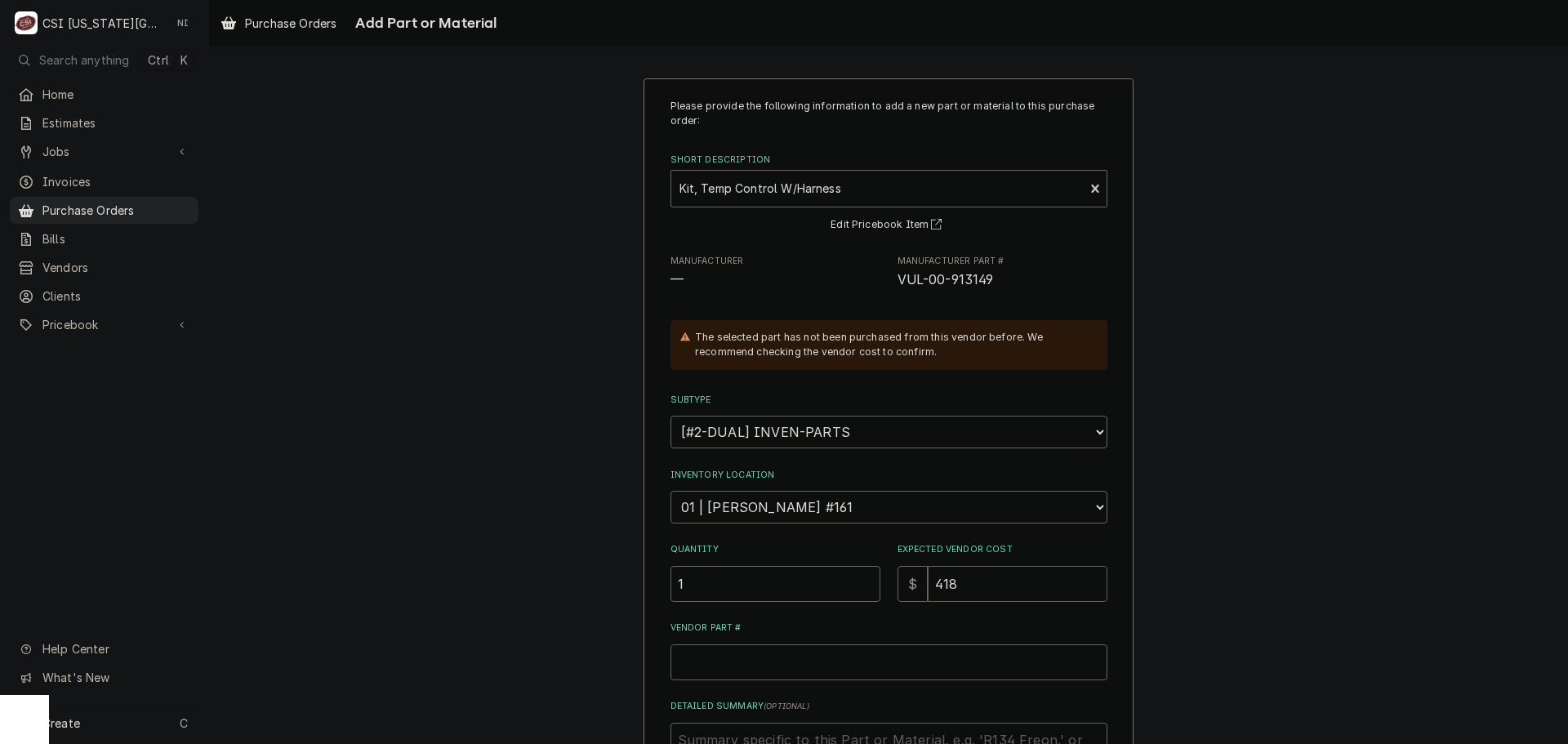
type input "418"
type textarea "x"
type input "418.2"
type textarea "x"
type input "418.26"
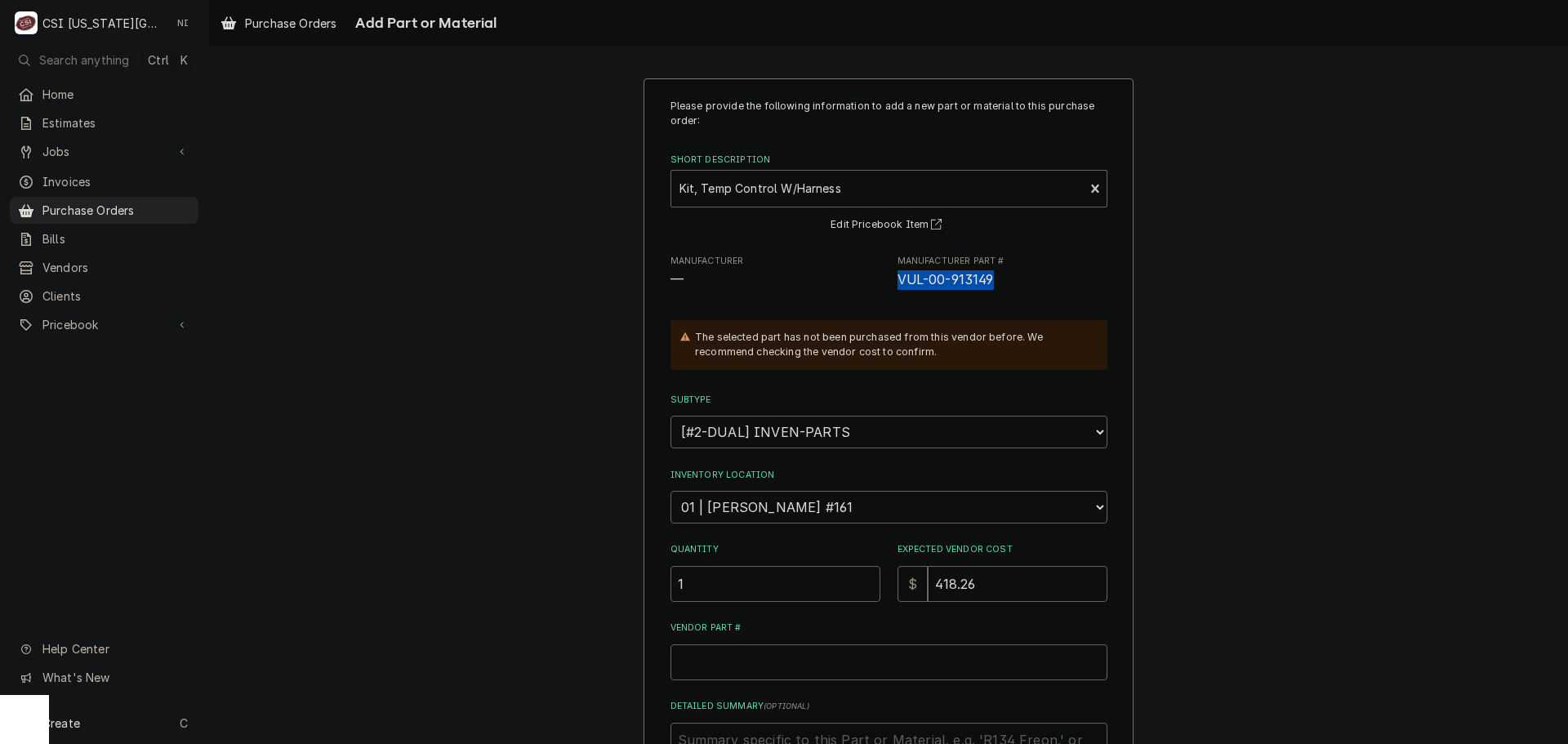
drag, startPoint x: 962, startPoint y: 279, endPoint x: 892, endPoint y: 283, distance: 70.1
click at [898, 283] on span "VUL-00-913149" at bounding box center [945, 279] width 96 height 16
copy span "VUL-00-913149"
click at [772, 671] on input "Vendor Part #" at bounding box center [889, 662] width 437 height 36
paste input "VUL-00-913149"
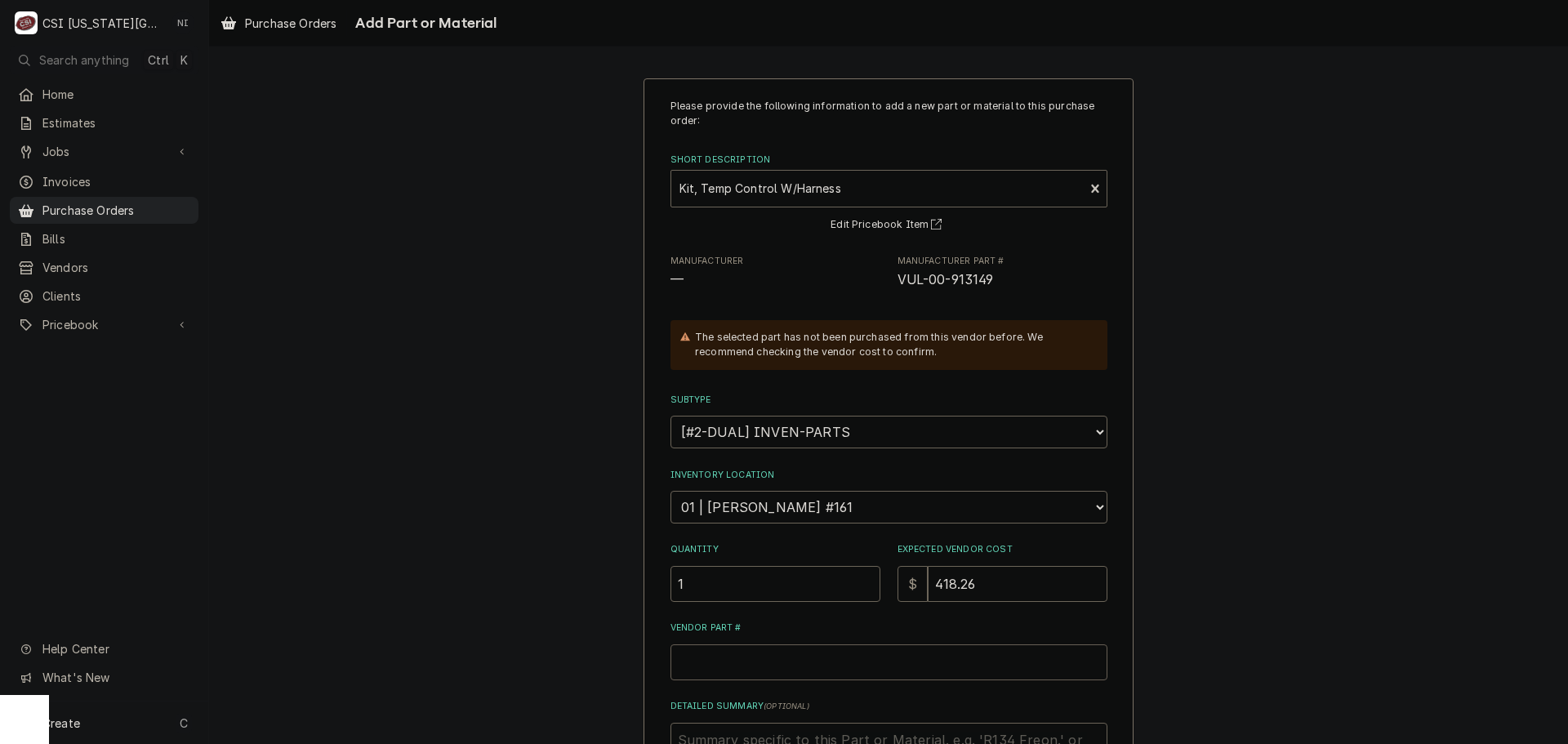
type textarea "x"
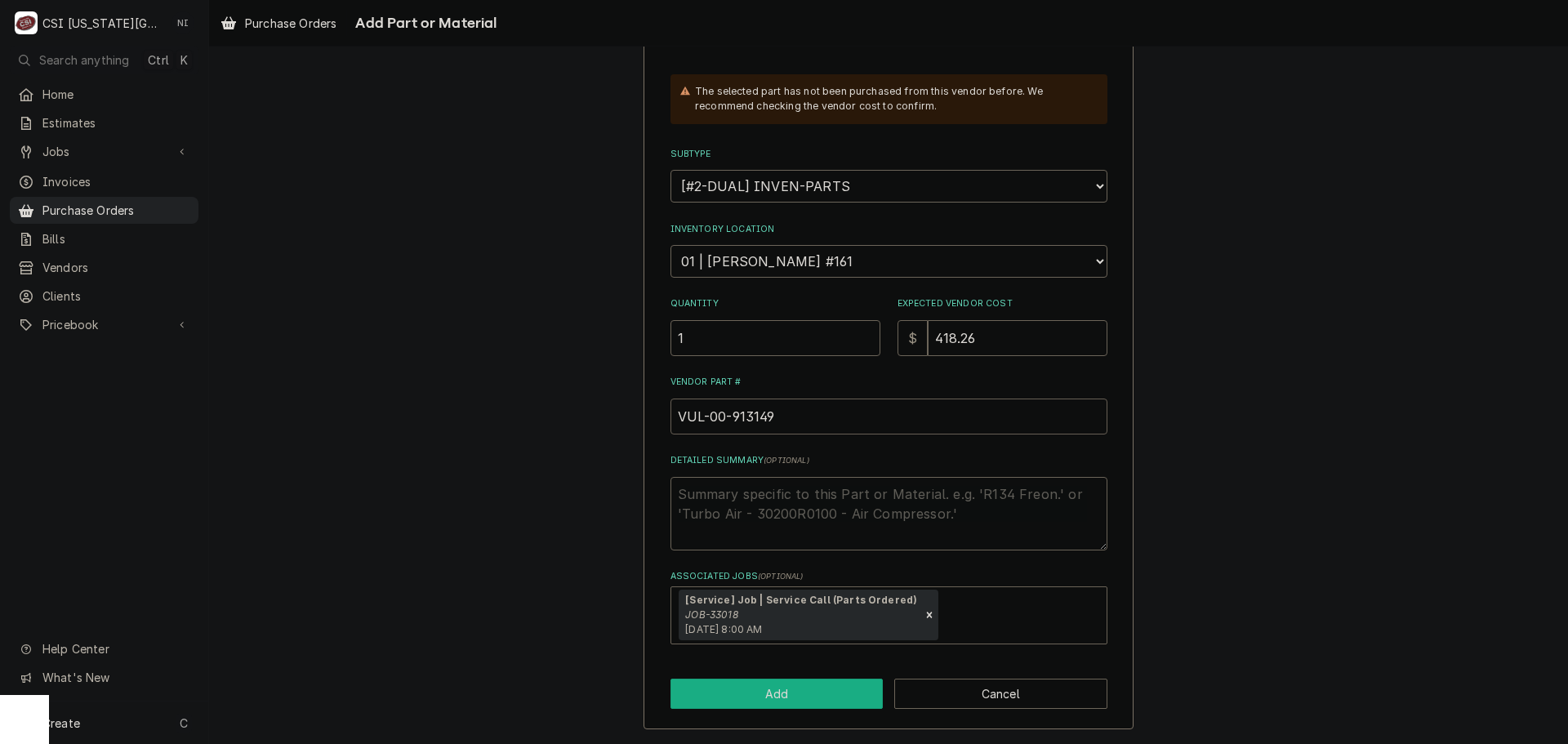
type input "VUL-00-913149"
click at [796, 681] on button "Add" at bounding box center [777, 694] width 213 height 30
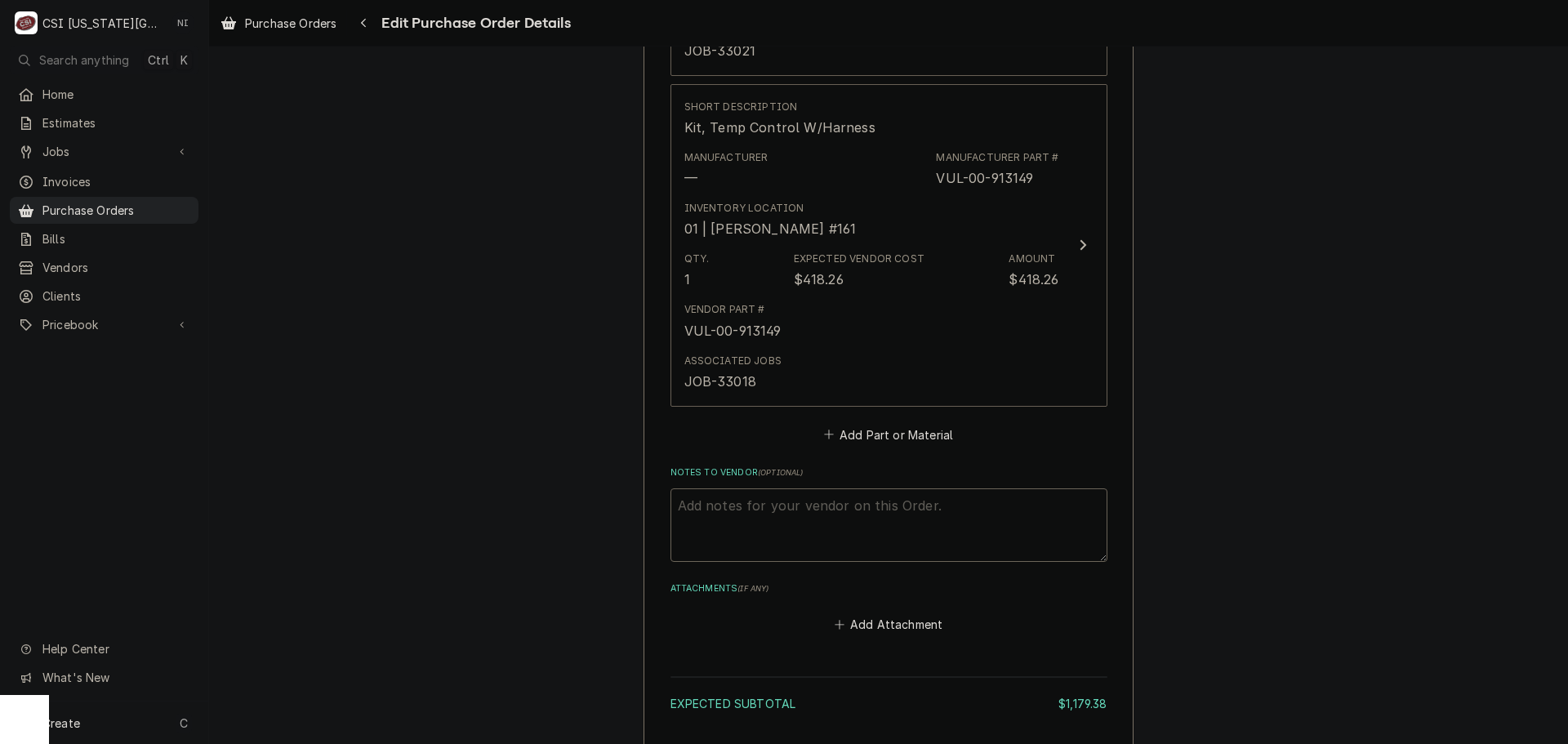
scroll to position [2982, 0]
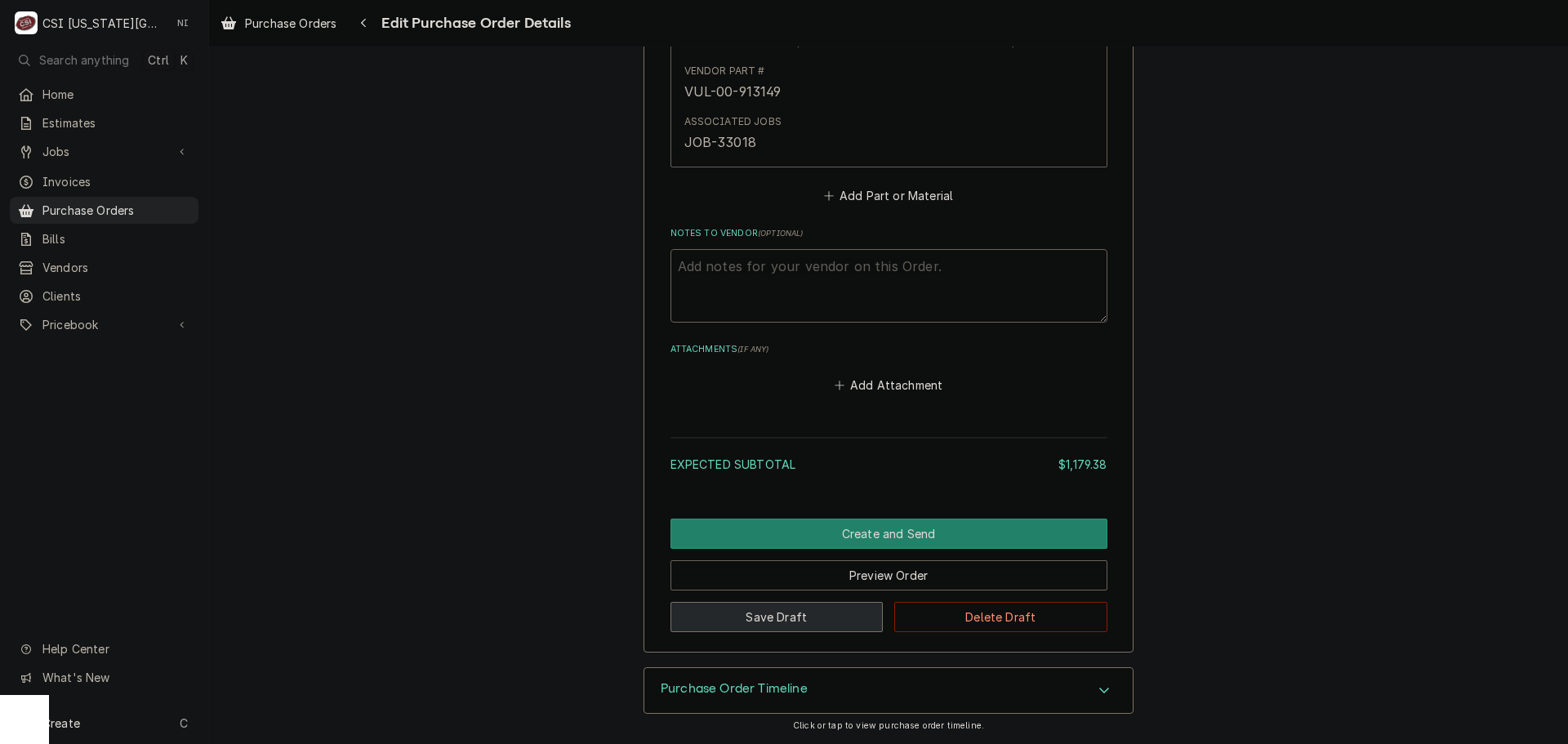
click at [792, 614] on button "Save Draft" at bounding box center [777, 617] width 213 height 30
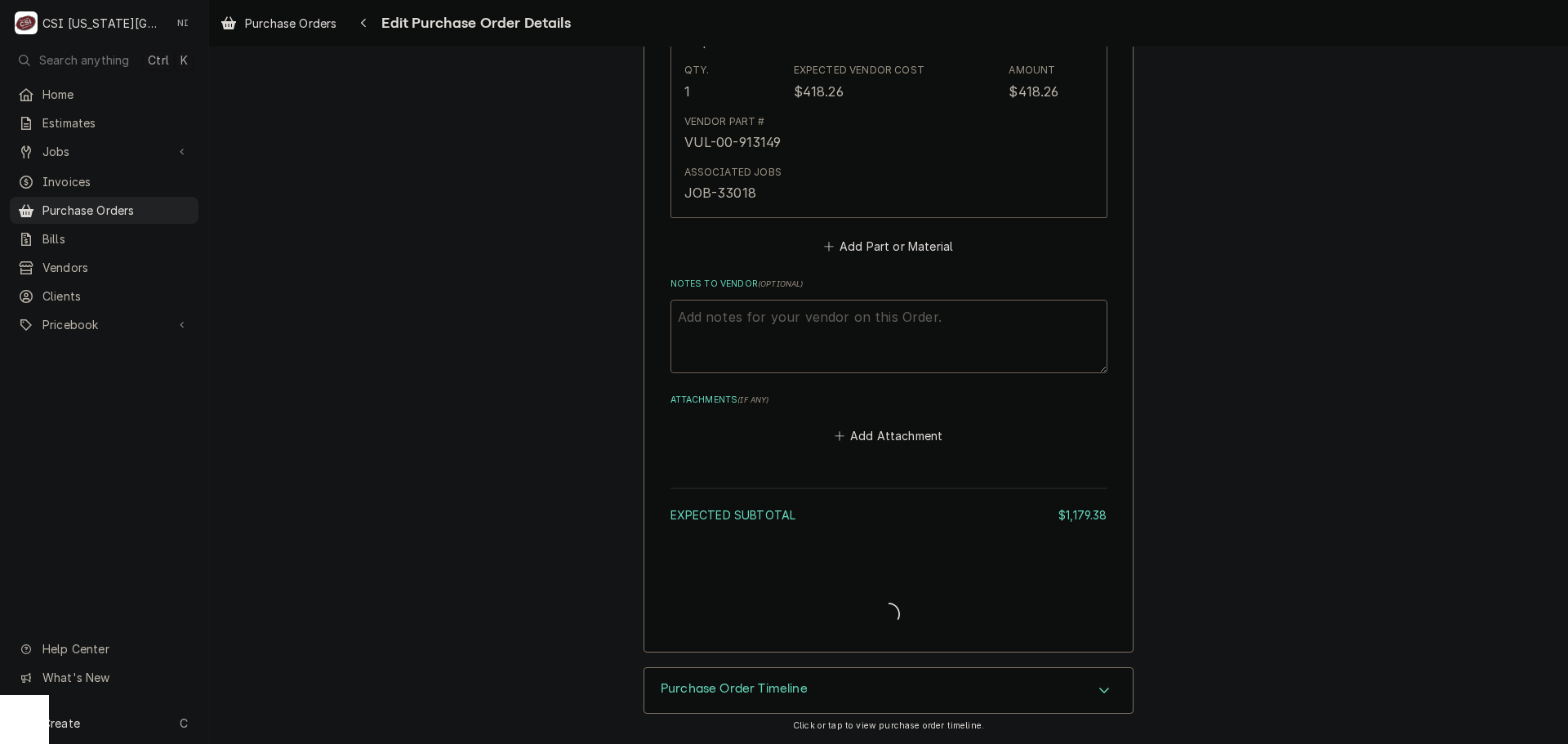
type textarea "x"
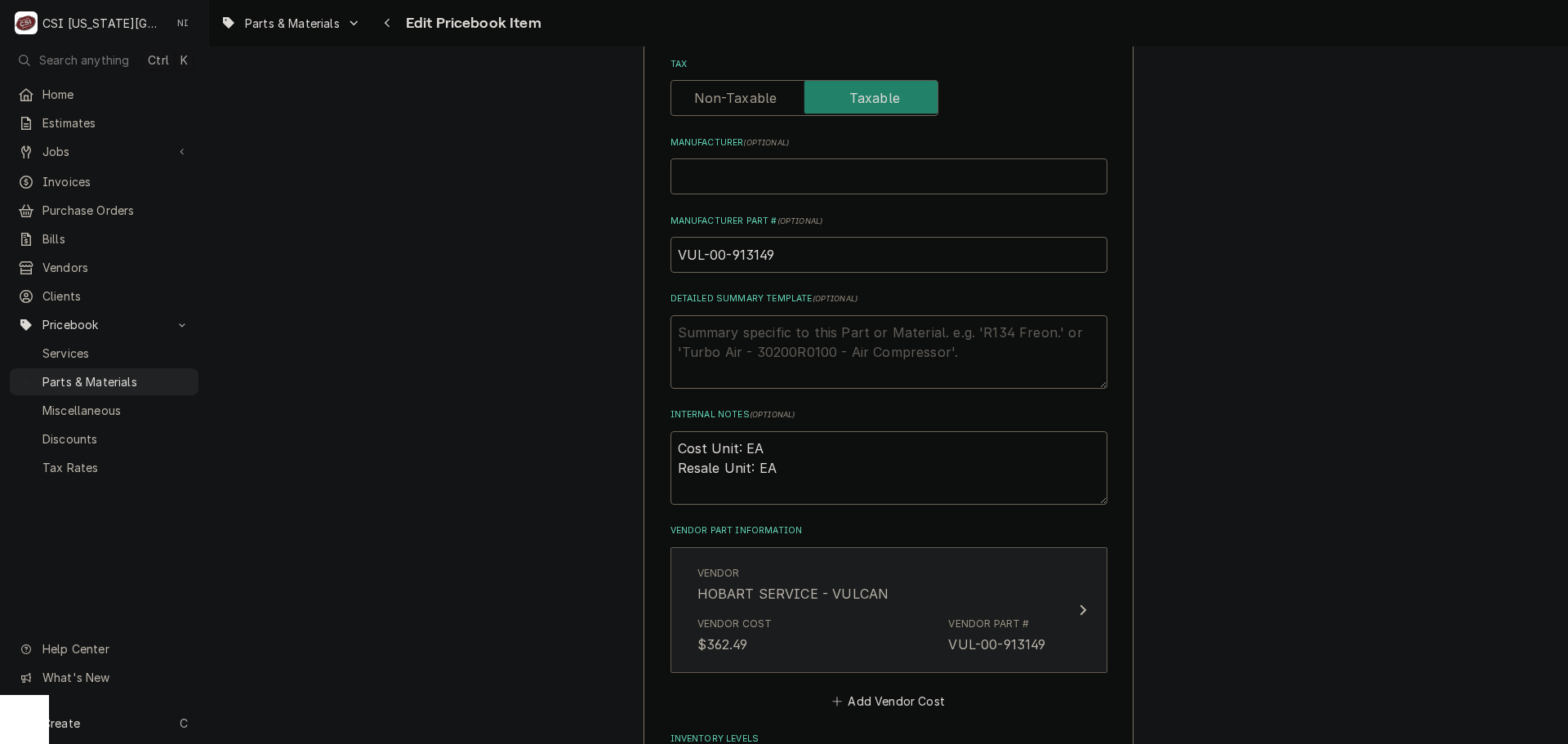
scroll to position [572, 0]
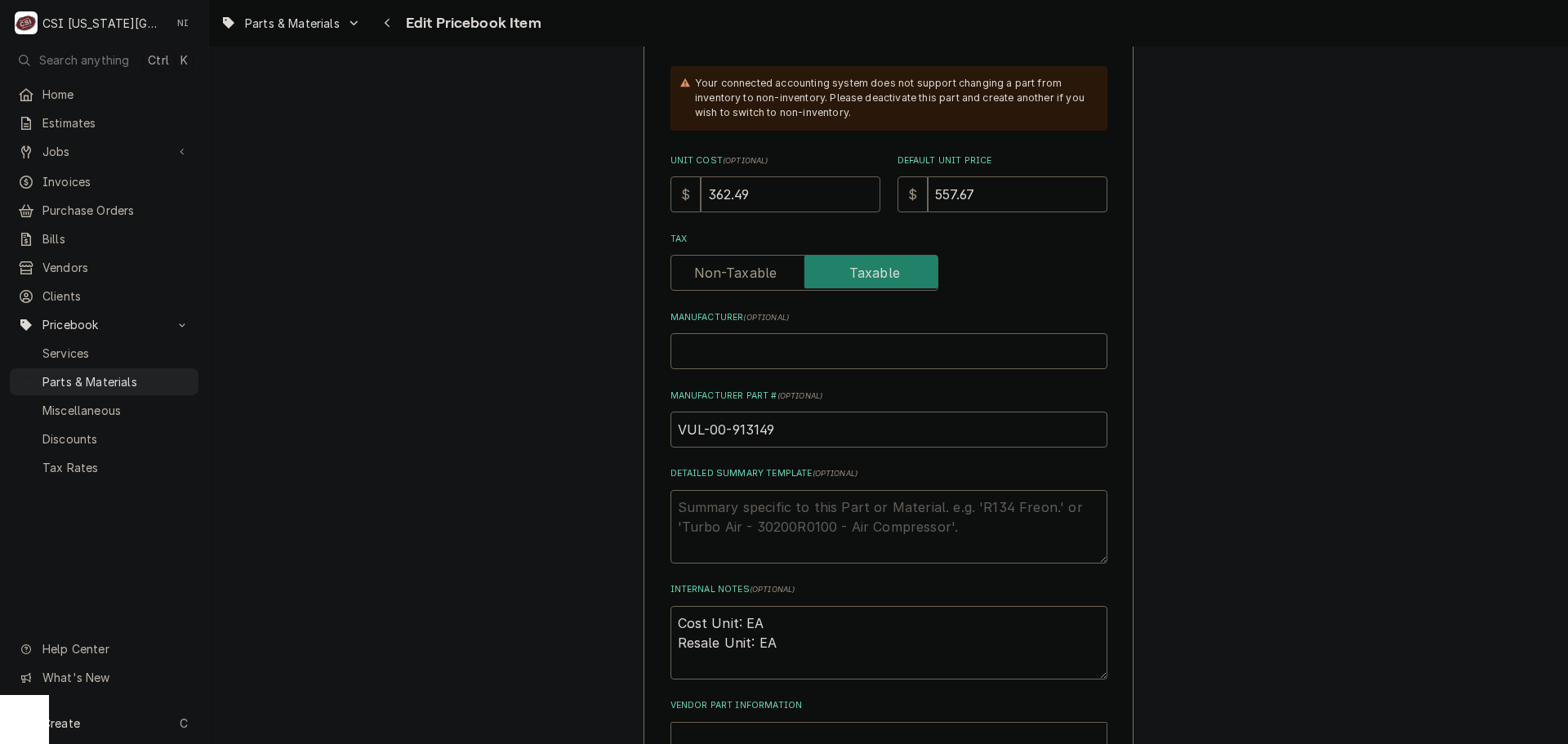
drag, startPoint x: 751, startPoint y: 194, endPoint x: 660, endPoint y: 196, distance: 91.0
type textarea "x"
type input "4"
type textarea "x"
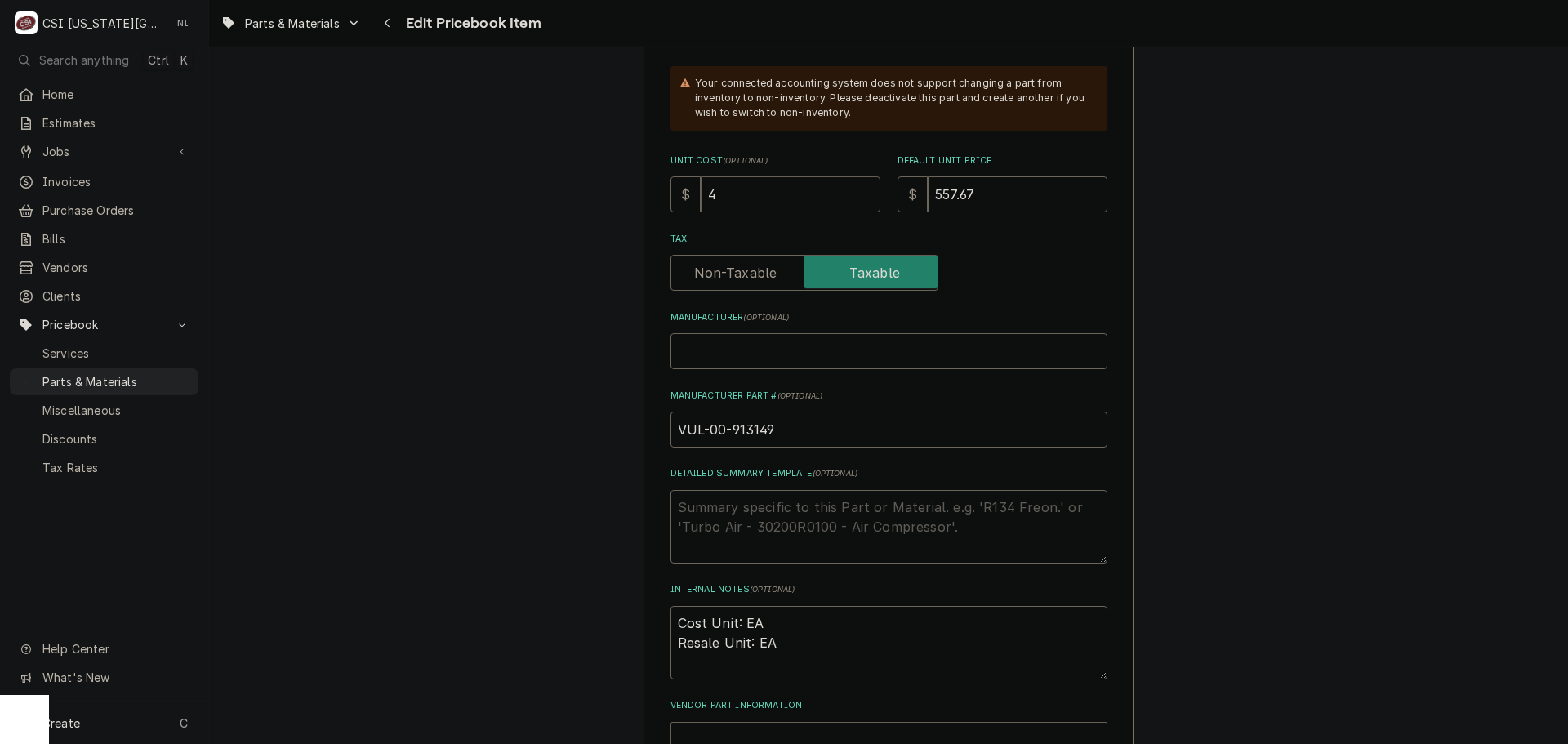
type input "41"
type textarea "x"
type input "418"
type textarea "x"
type input "418.2"
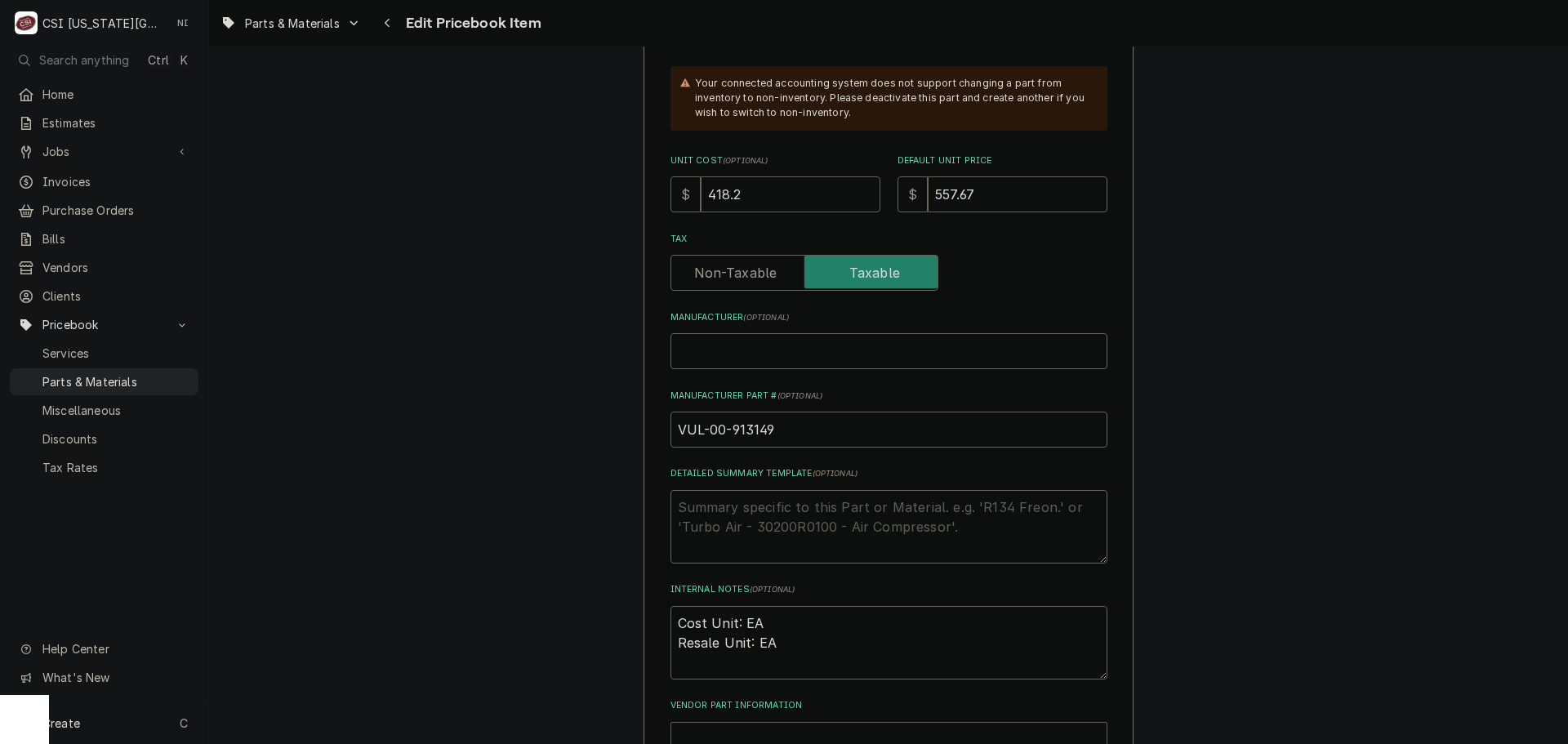
type textarea "x"
type input "418.26"
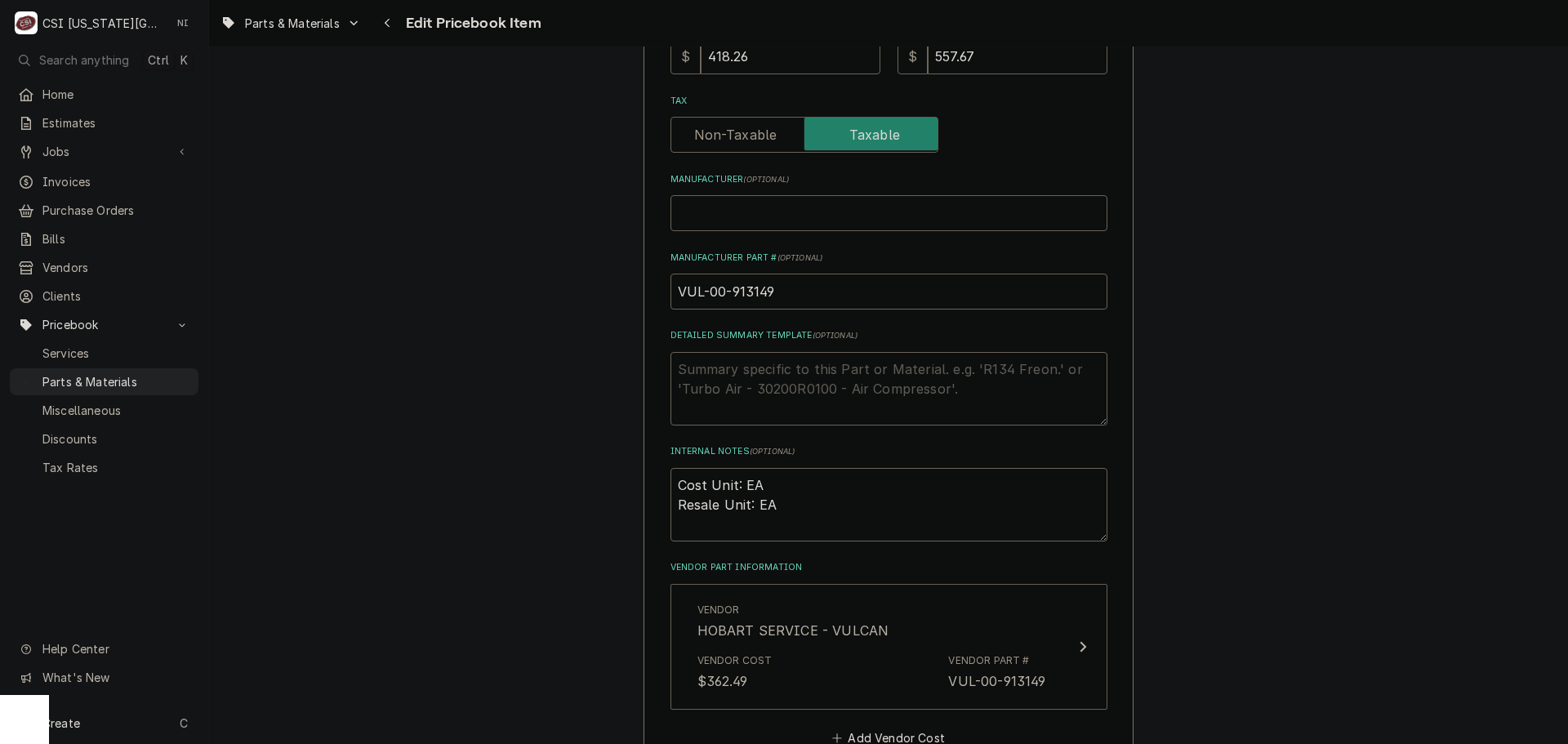
scroll to position [1144, 0]
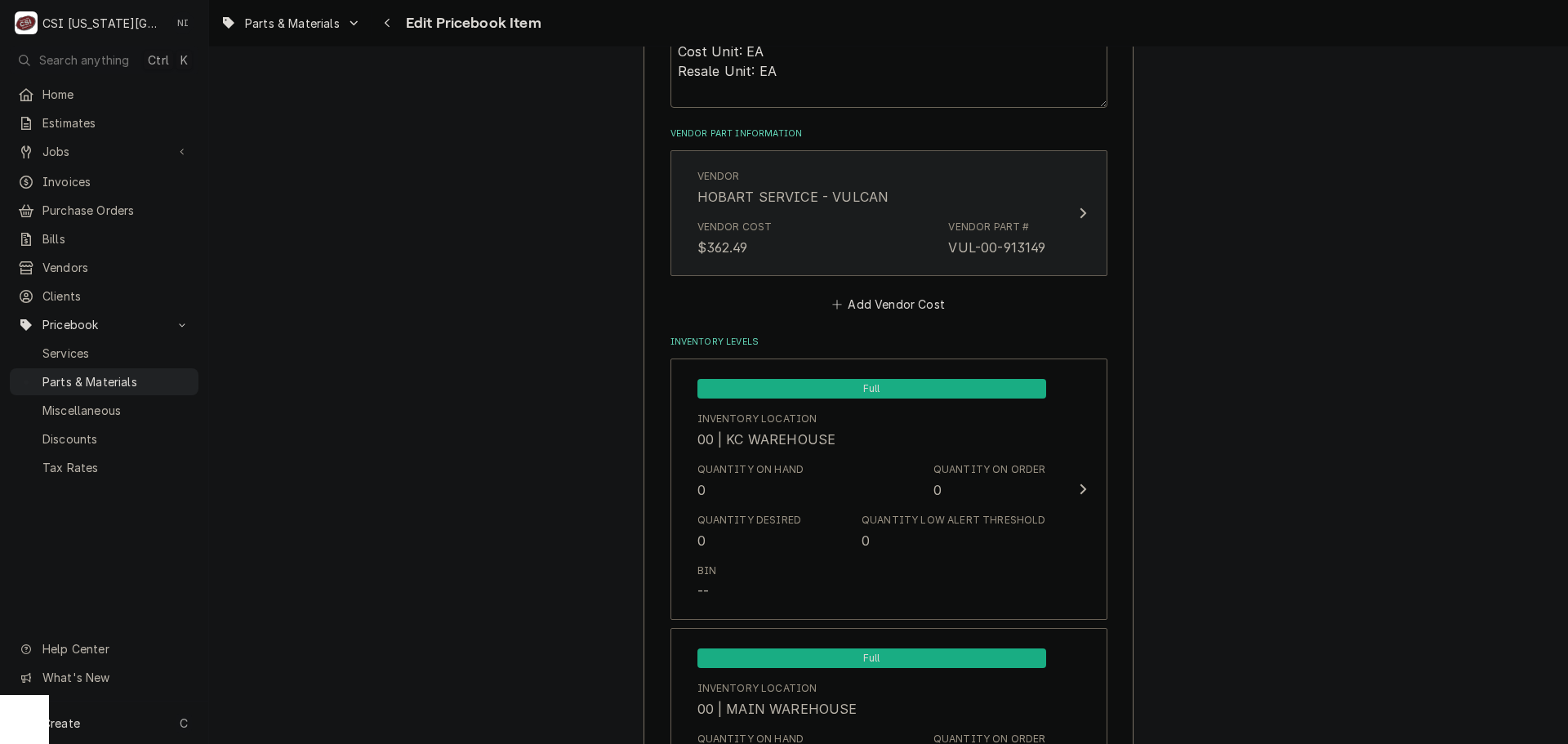
click at [871, 252] on div "Vendor Cost $362.49 Vendor Part # VUL-00-913149" at bounding box center [871, 238] width 348 height 50
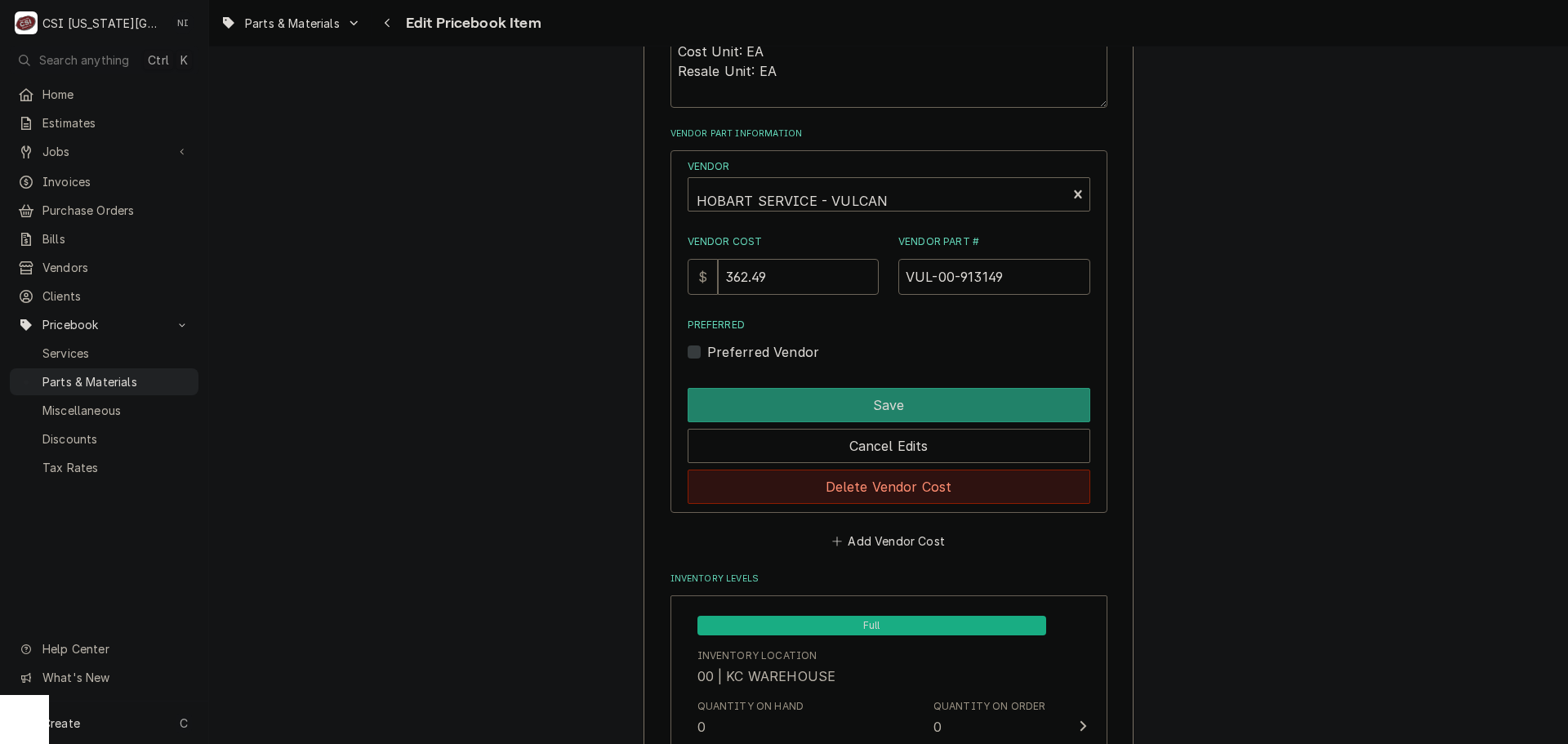
drag, startPoint x: 915, startPoint y: 488, endPoint x: 1566, endPoint y: 255, distance: 691.4
click at [919, 486] on button "Delete Vendor Cost" at bounding box center [889, 487] width 403 height 35
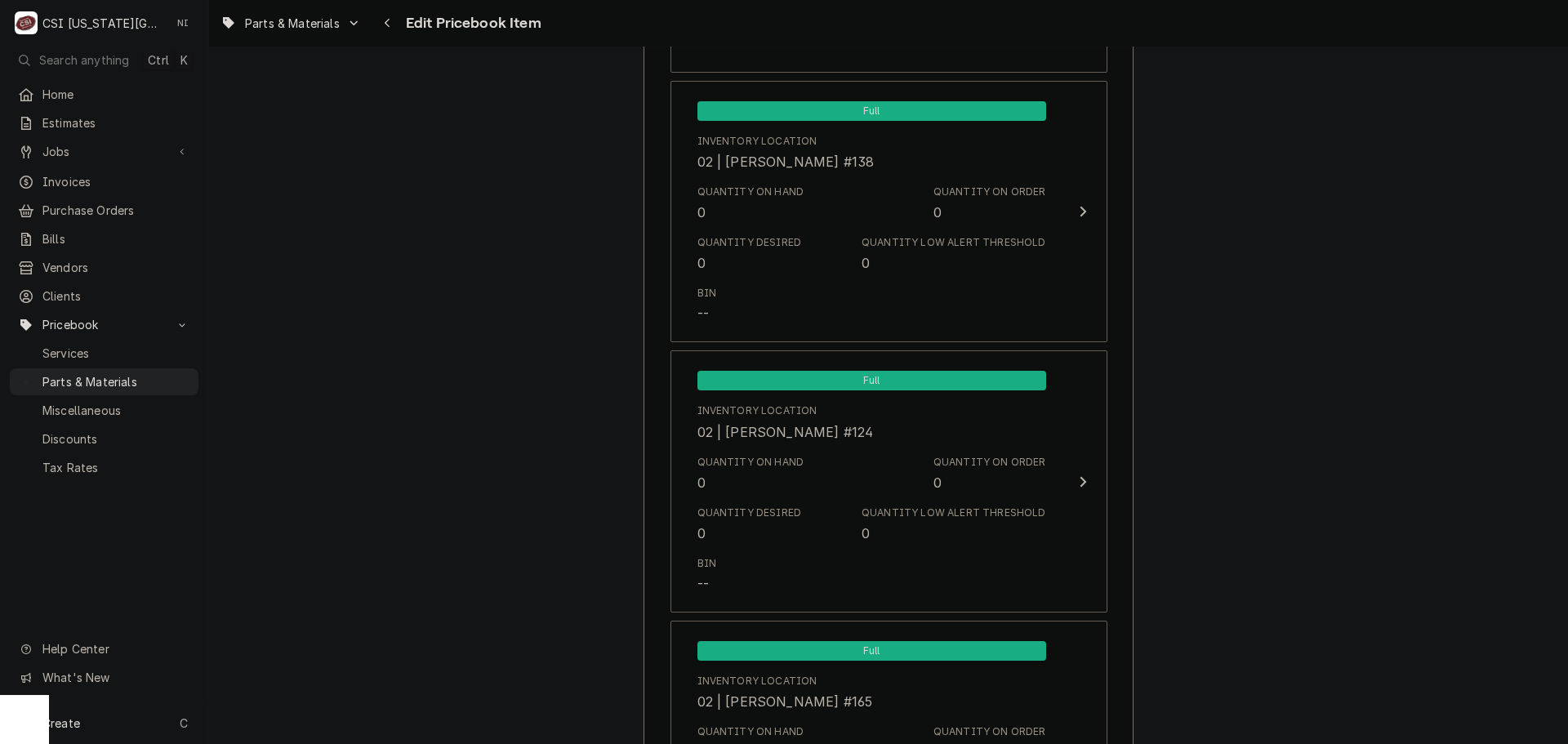
scroll to position [15838, 0]
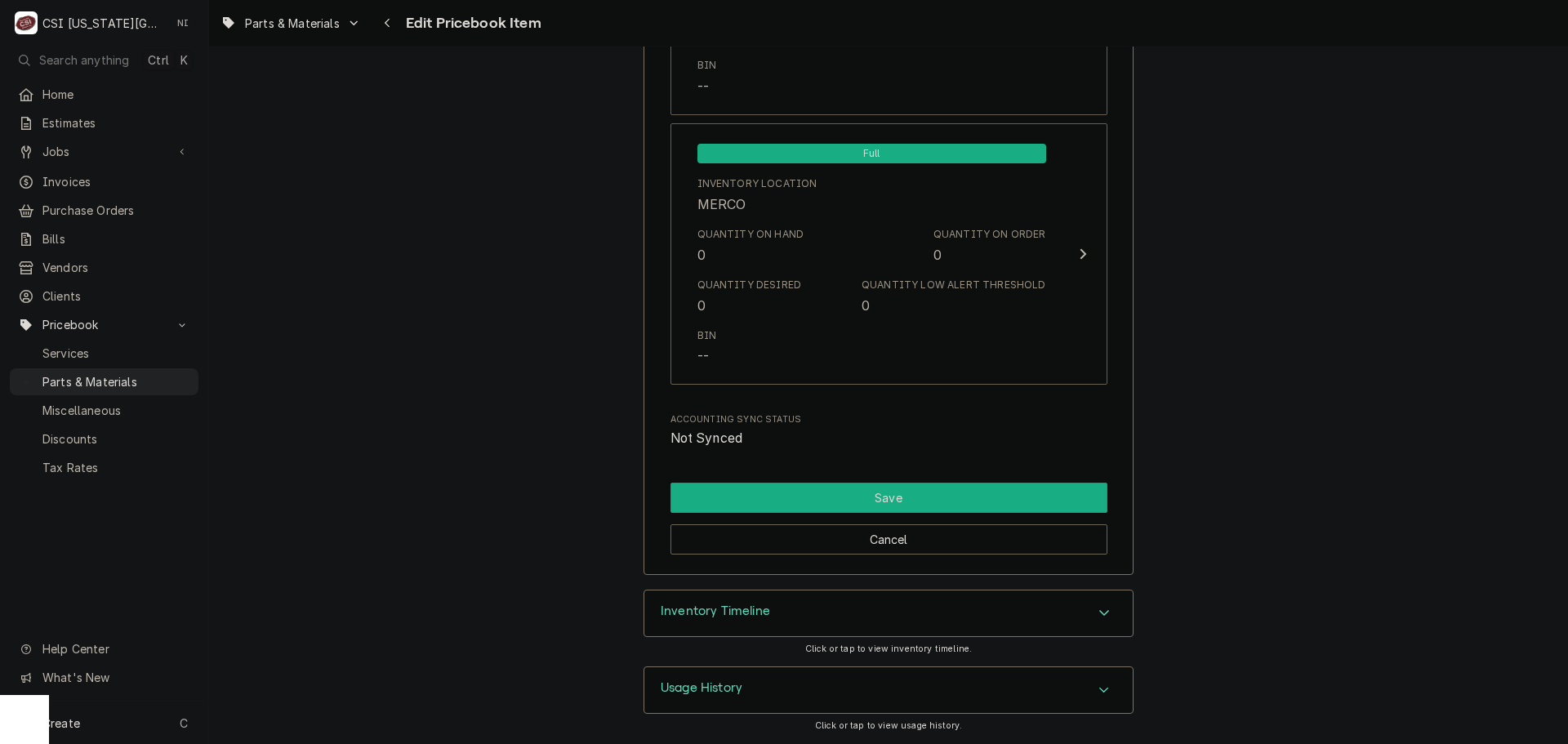
click at [922, 494] on button "Save" at bounding box center [889, 498] width 437 height 30
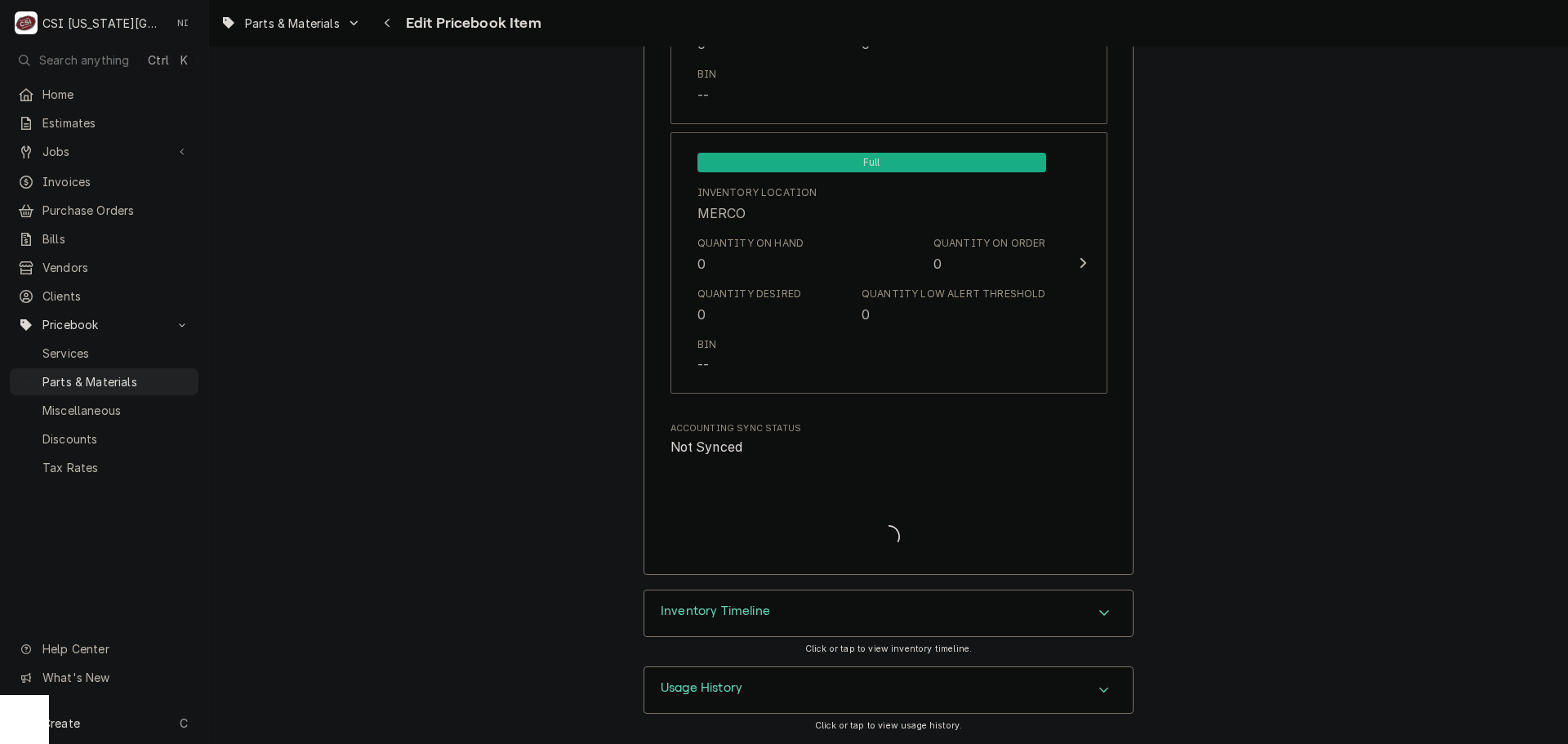
scroll to position [15829, 0]
type textarea "x"
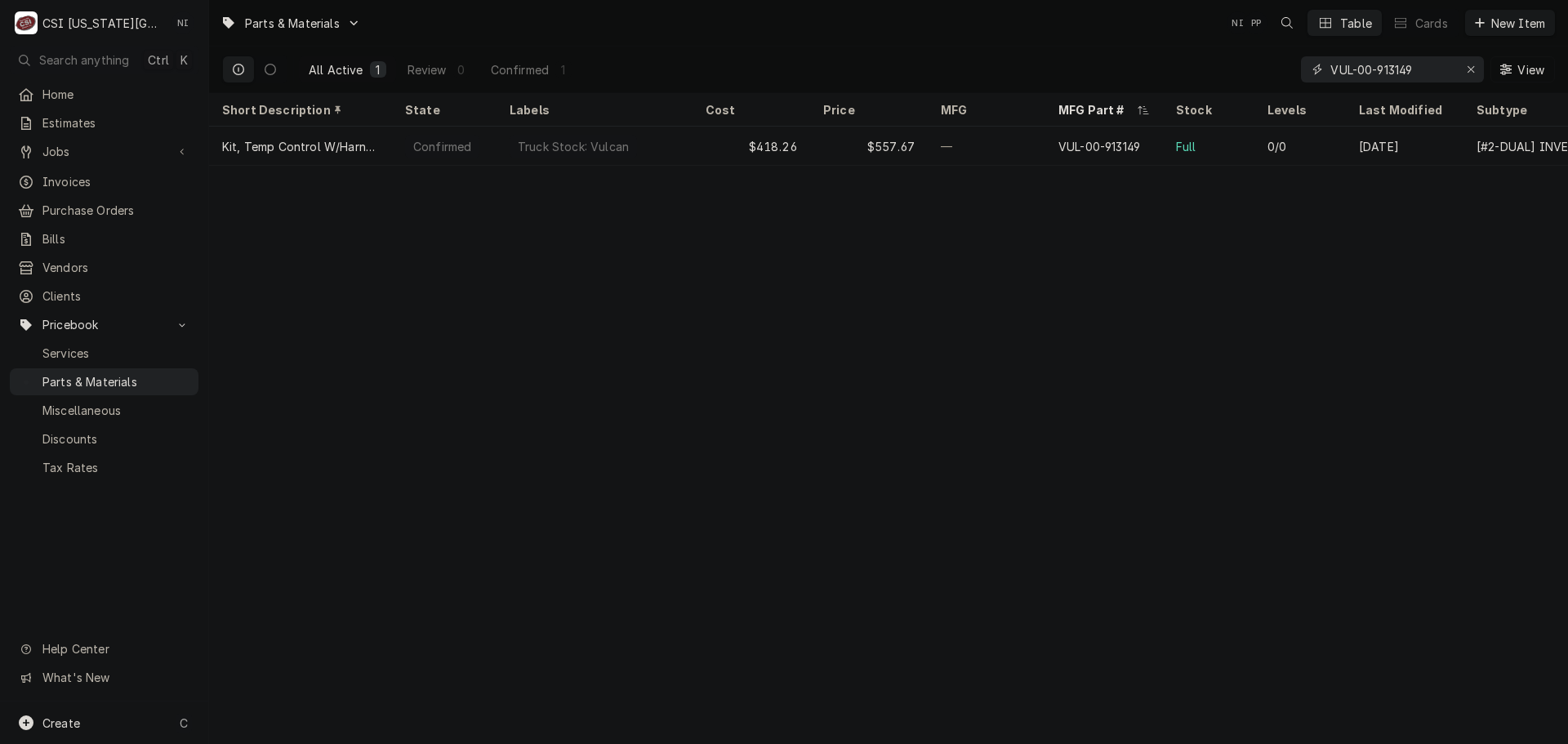
click at [1468, 64] on icon "Erase input" at bounding box center [1471, 69] width 9 height 12
paste input "KOL-226741075"
type input "KOL-226741075"
click at [1004, 139] on div "—" at bounding box center [987, 147] width 118 height 40
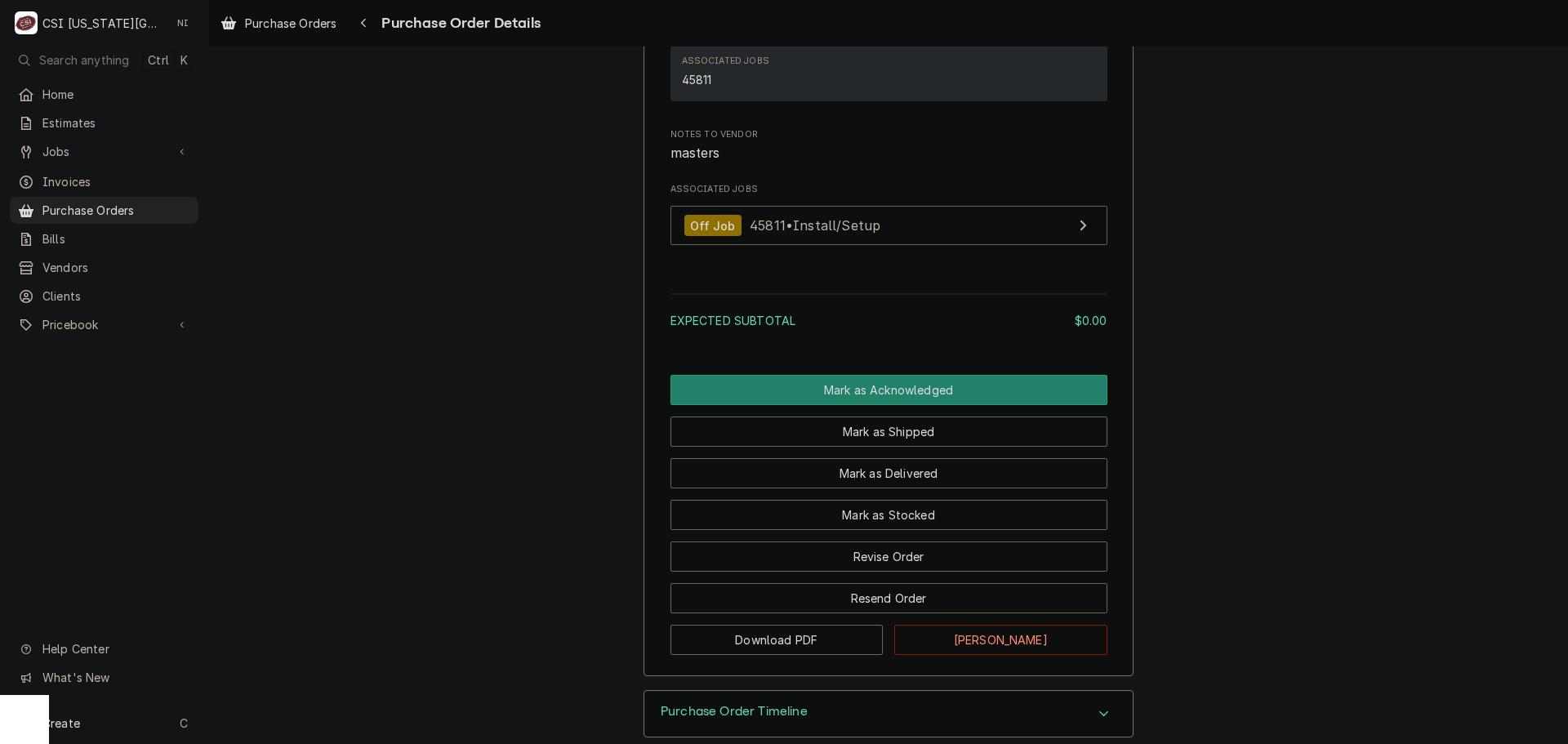
scroll to position [1219, 0]
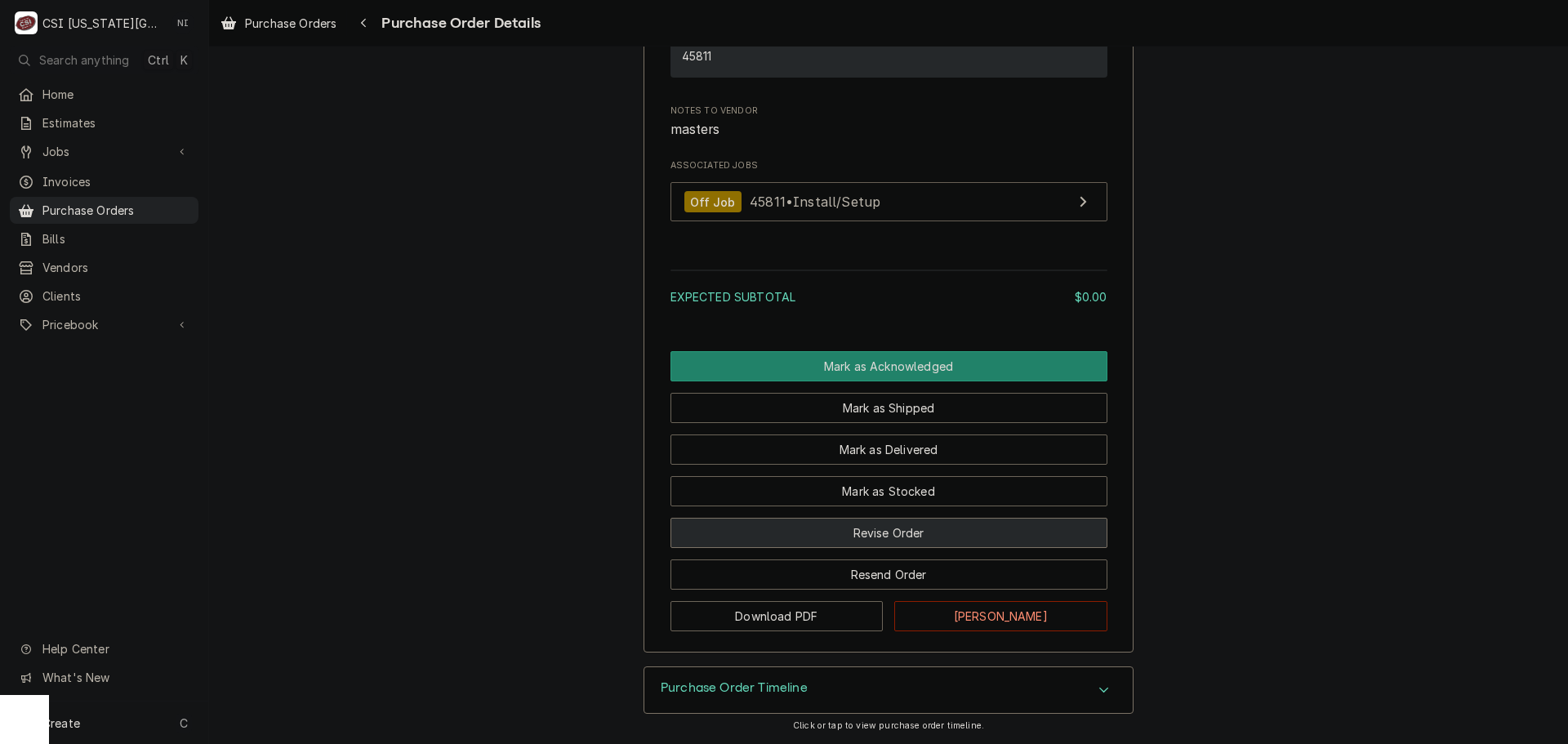
click at [940, 523] on button "Revise Order" at bounding box center [889, 533] width 437 height 30
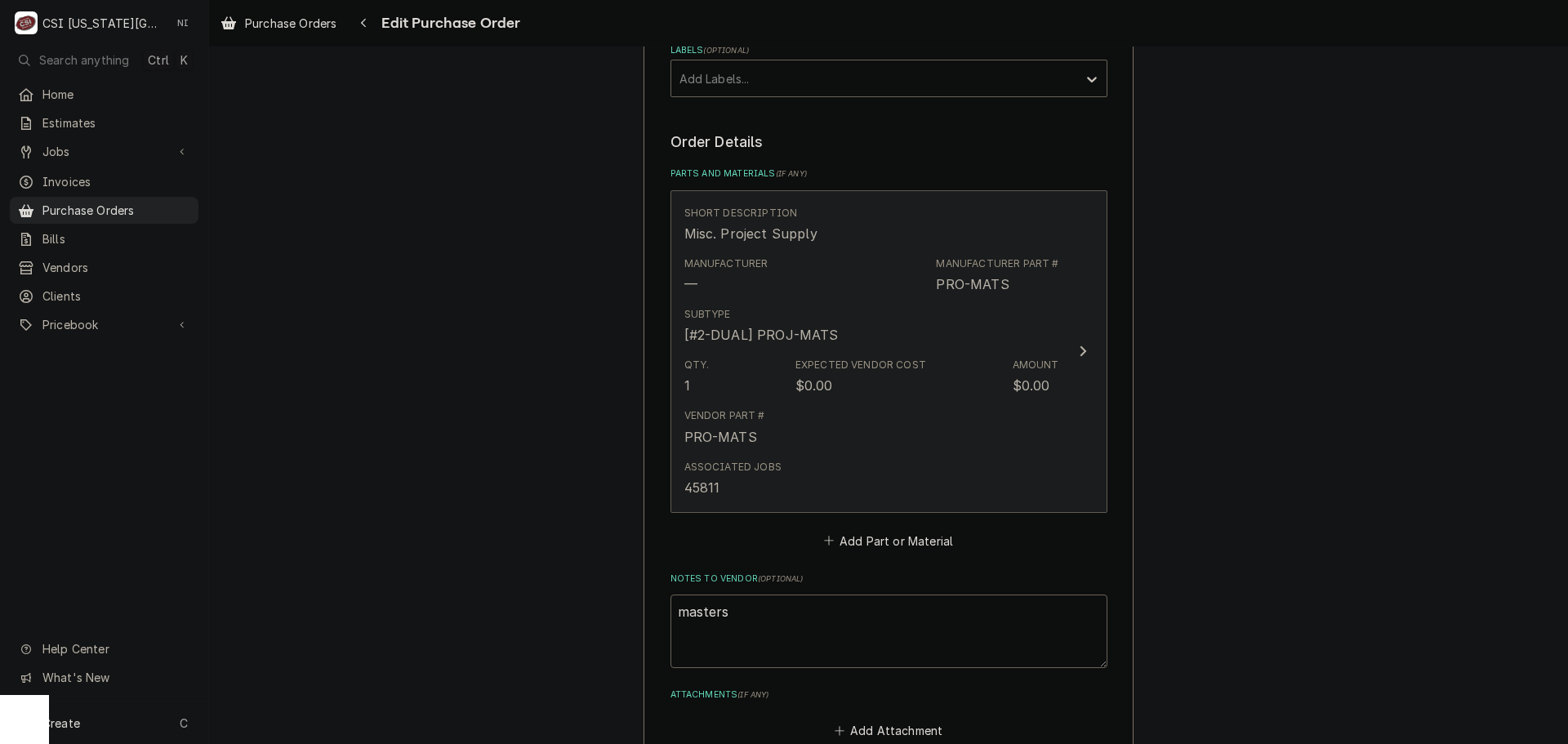
scroll to position [606, 0]
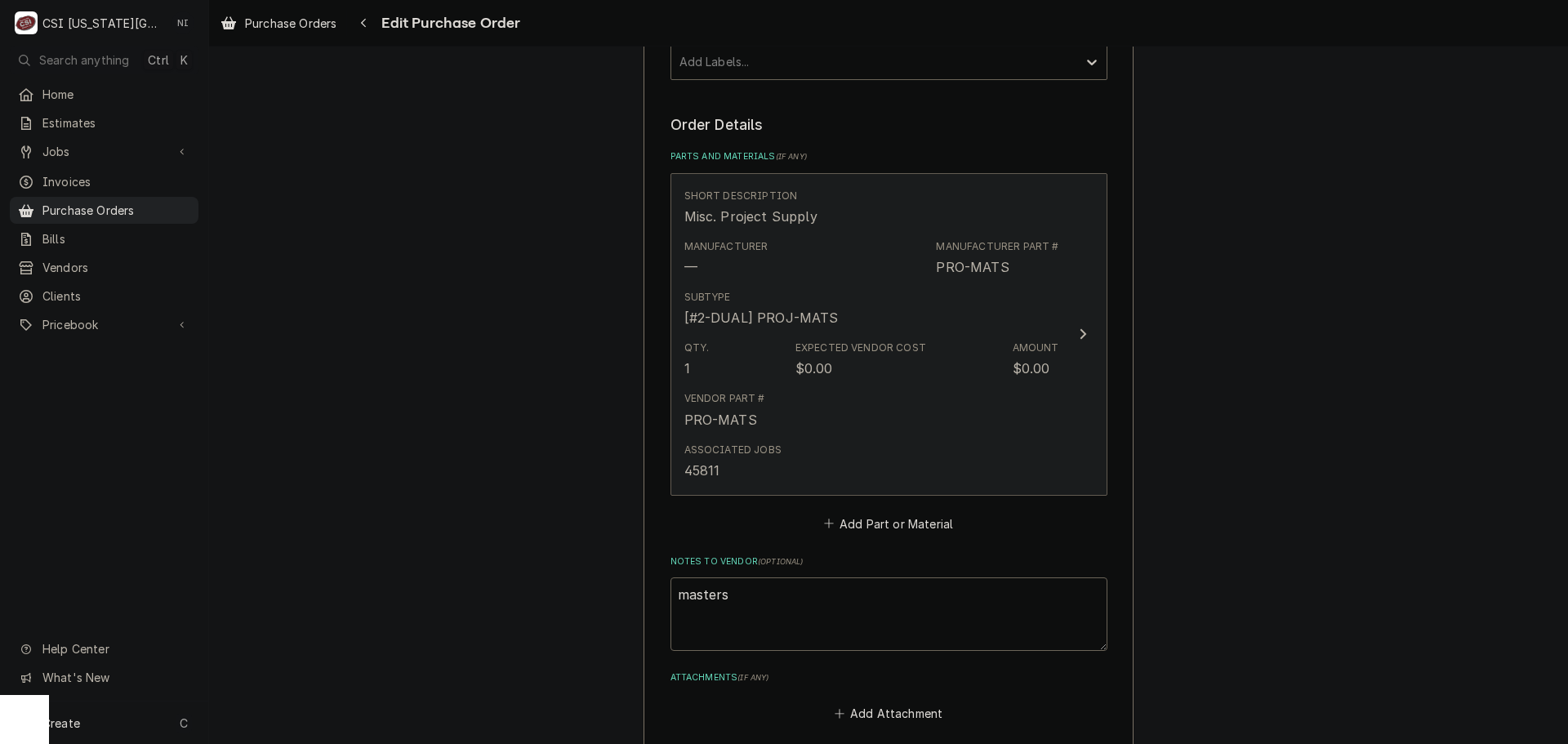
click at [912, 305] on div "Subtype [#2-DUAL] PROJ-MATS" at bounding box center [871, 308] width 375 height 50
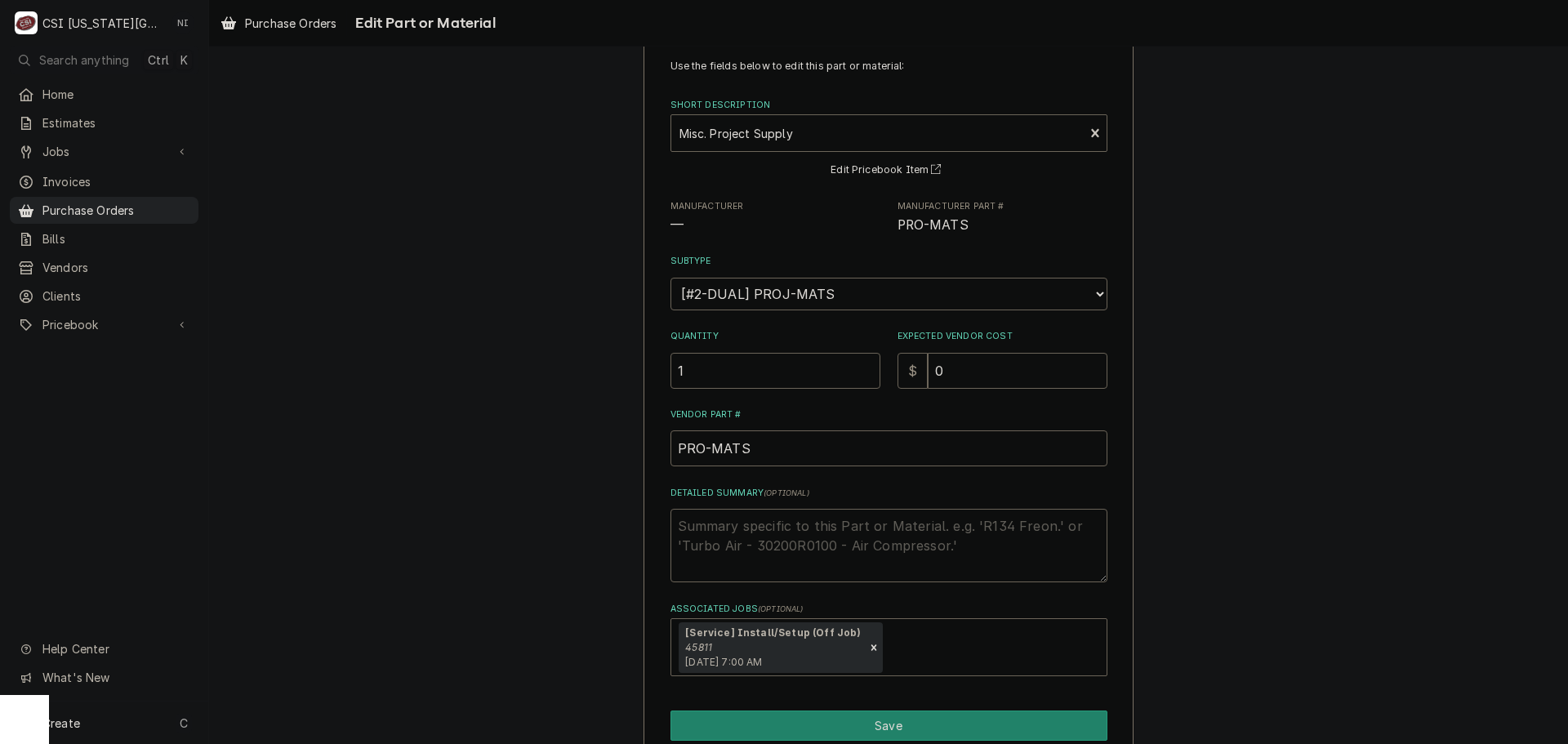
scroll to position [114, 0]
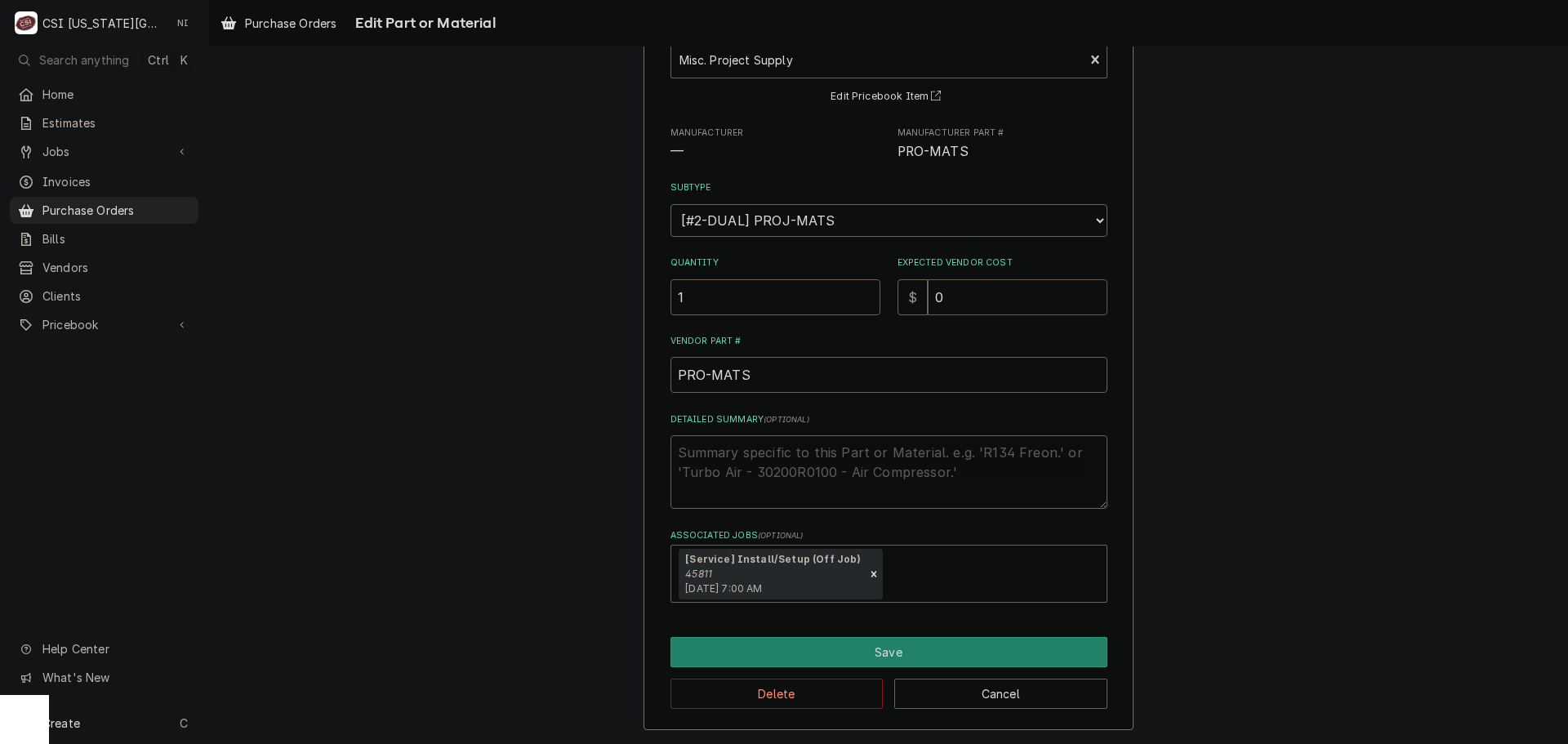
drag, startPoint x: 950, startPoint y: 311, endPoint x: 921, endPoint y: 311, distance: 29.0
click at [928, 311] on input "0" at bounding box center [1018, 297] width 180 height 36
type textarea "x"
type input "1"
type textarea "x"
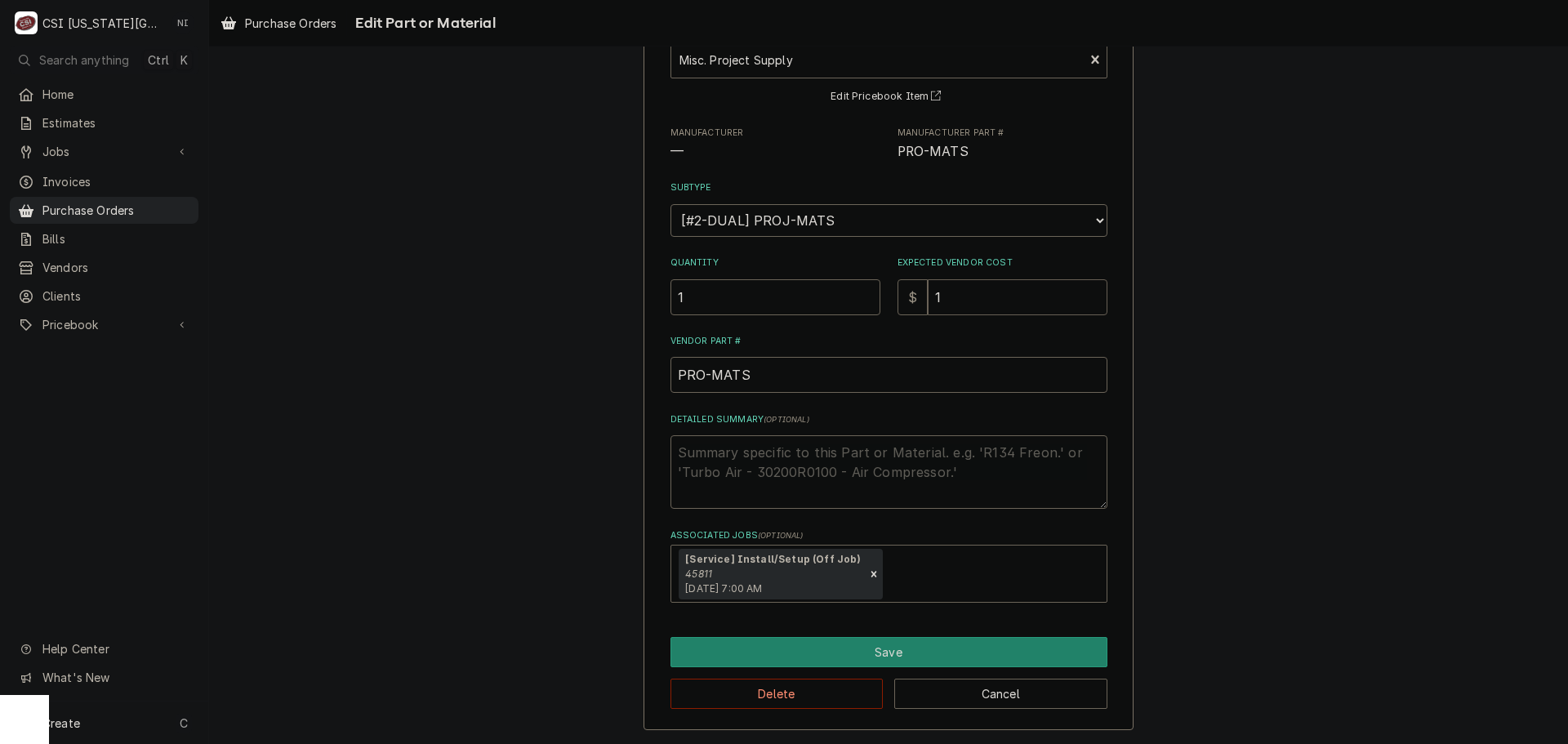
type input "11"
type textarea "x"
type input "117"
type textarea "x"
type input "1178"
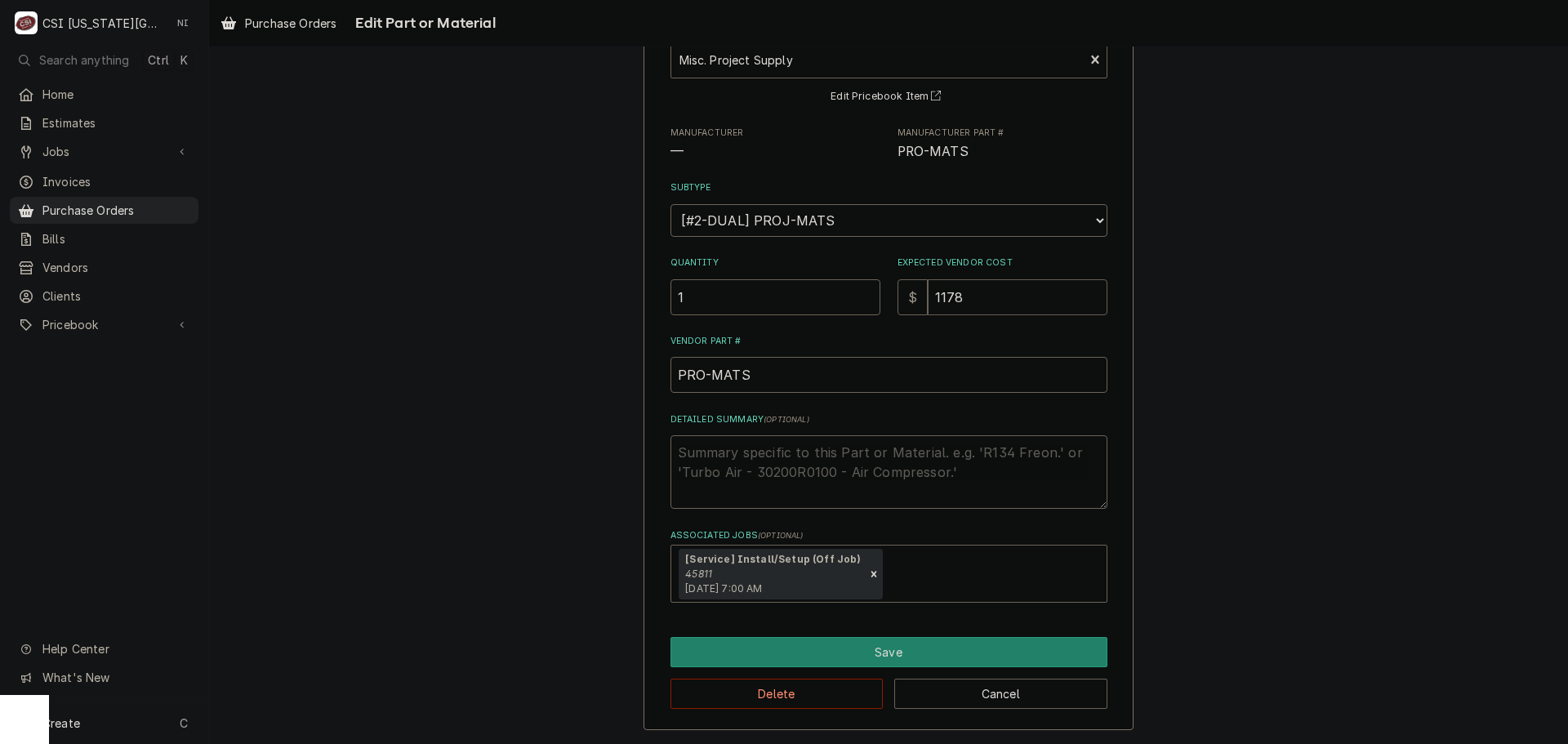
type textarea "x"
type input "11788"
type textarea "x"
type input "1178"
type textarea "x"
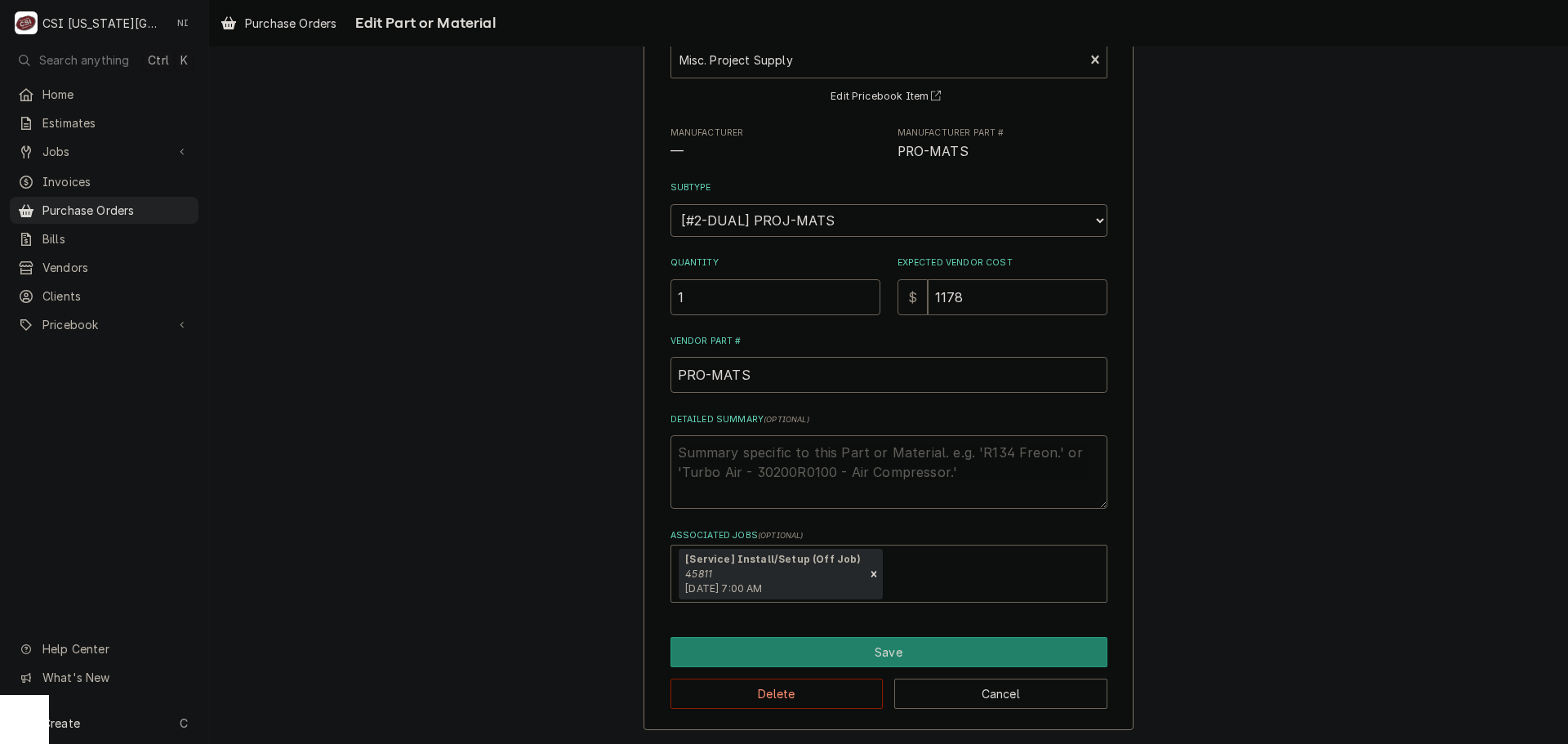
type input "11787"
type textarea "x"
type input "11787.0"
type textarea "x"
type input "11787.09"
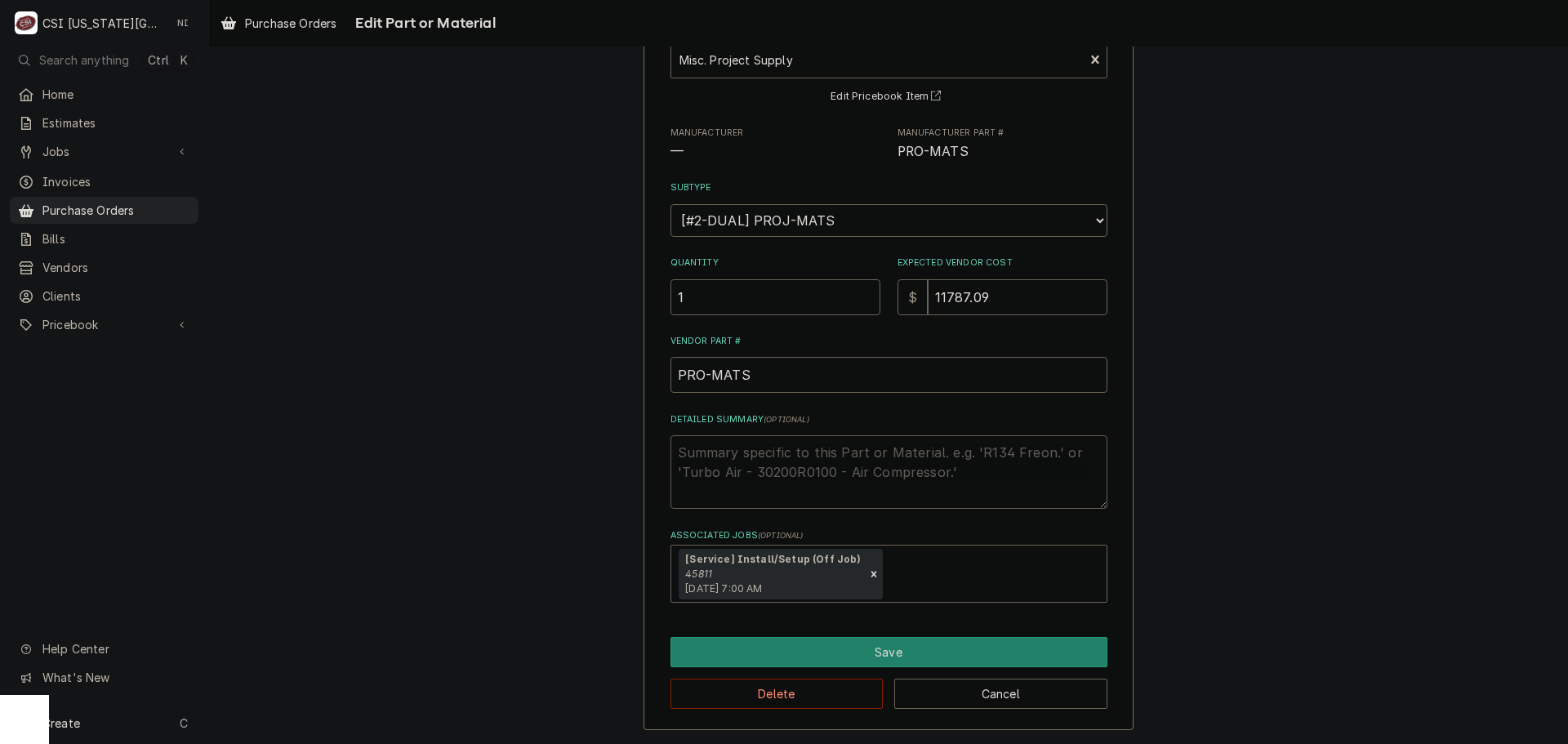
click at [782, 456] on textarea "Detailed Summary ( optional )" at bounding box center [889, 472] width 437 height 73
type textarea "x"
type textarea "c"
type textarea "x"
type textarea "co"
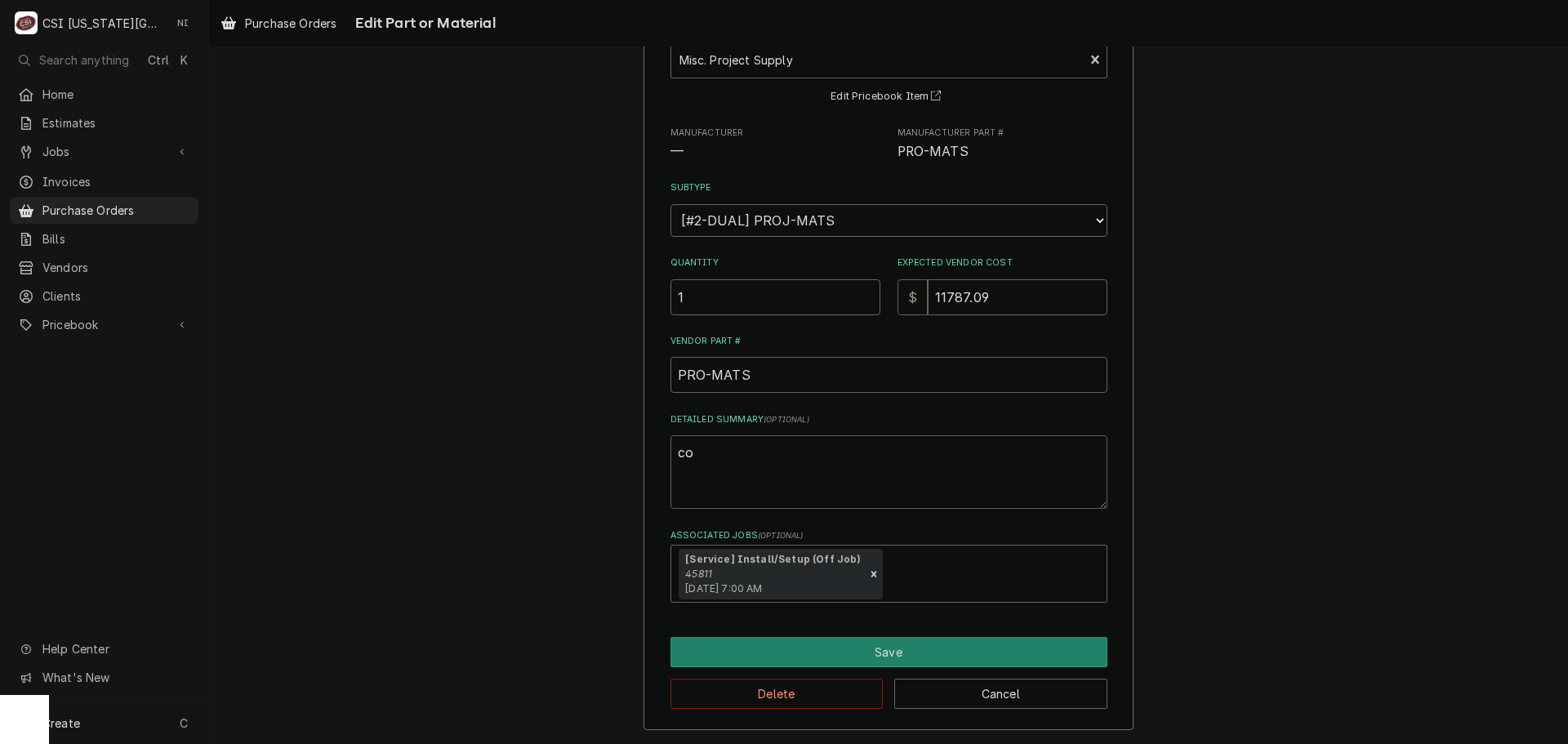
type textarea "x"
type textarea "cop"
type textarea "x"
type textarea "[PERSON_NAME]"
type textarea "x"
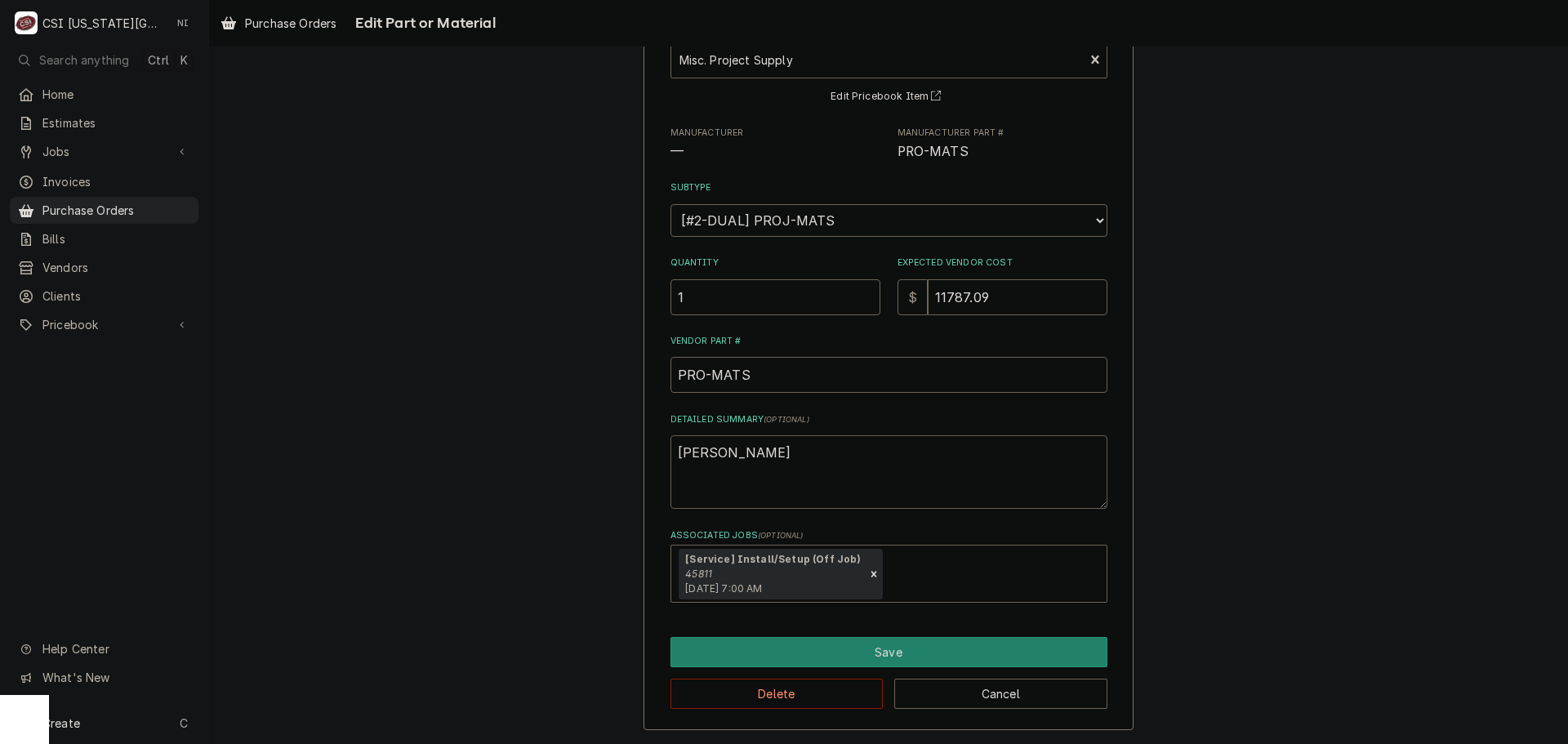
type textarea "coppe"
type textarea "x"
type textarea "copper"
type textarea "x"
type textarea "copper"
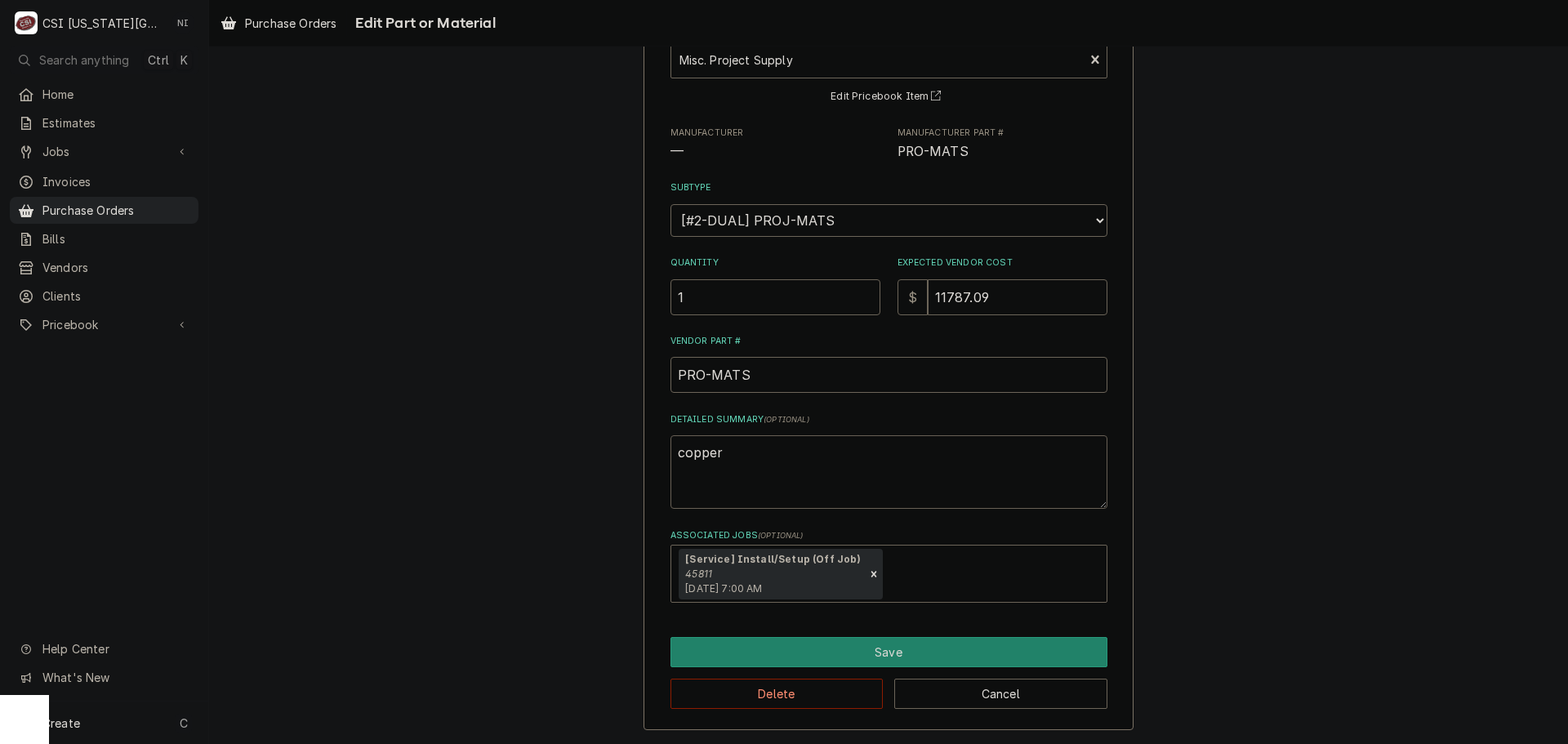
type textarea "x"
type textarea "copper f"
type textarea "x"
type textarea "copper fi"
type textarea "x"
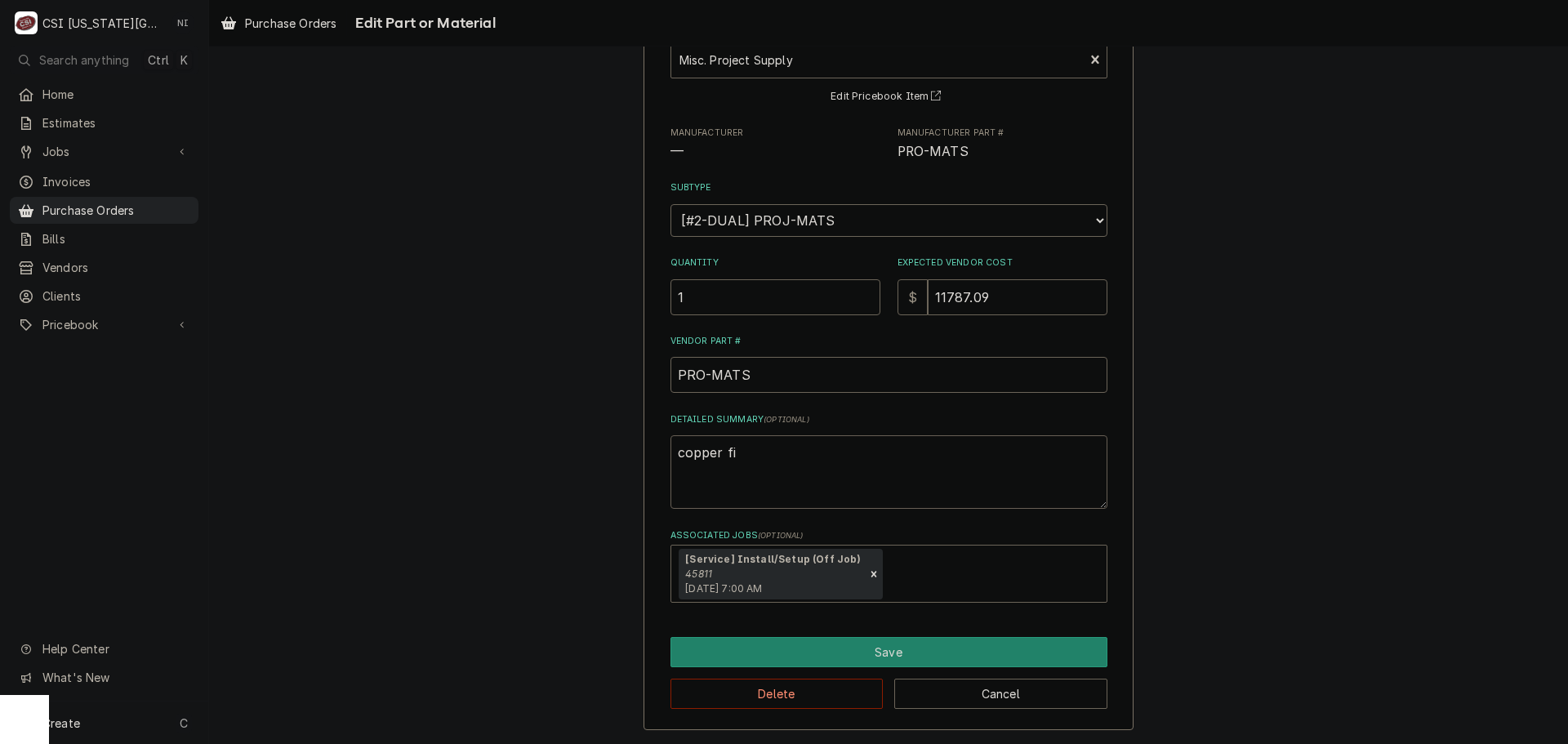
type textarea "copper fit"
type textarea "x"
type textarea "copper fitt"
type textarea "x"
type textarea "copper fitti"
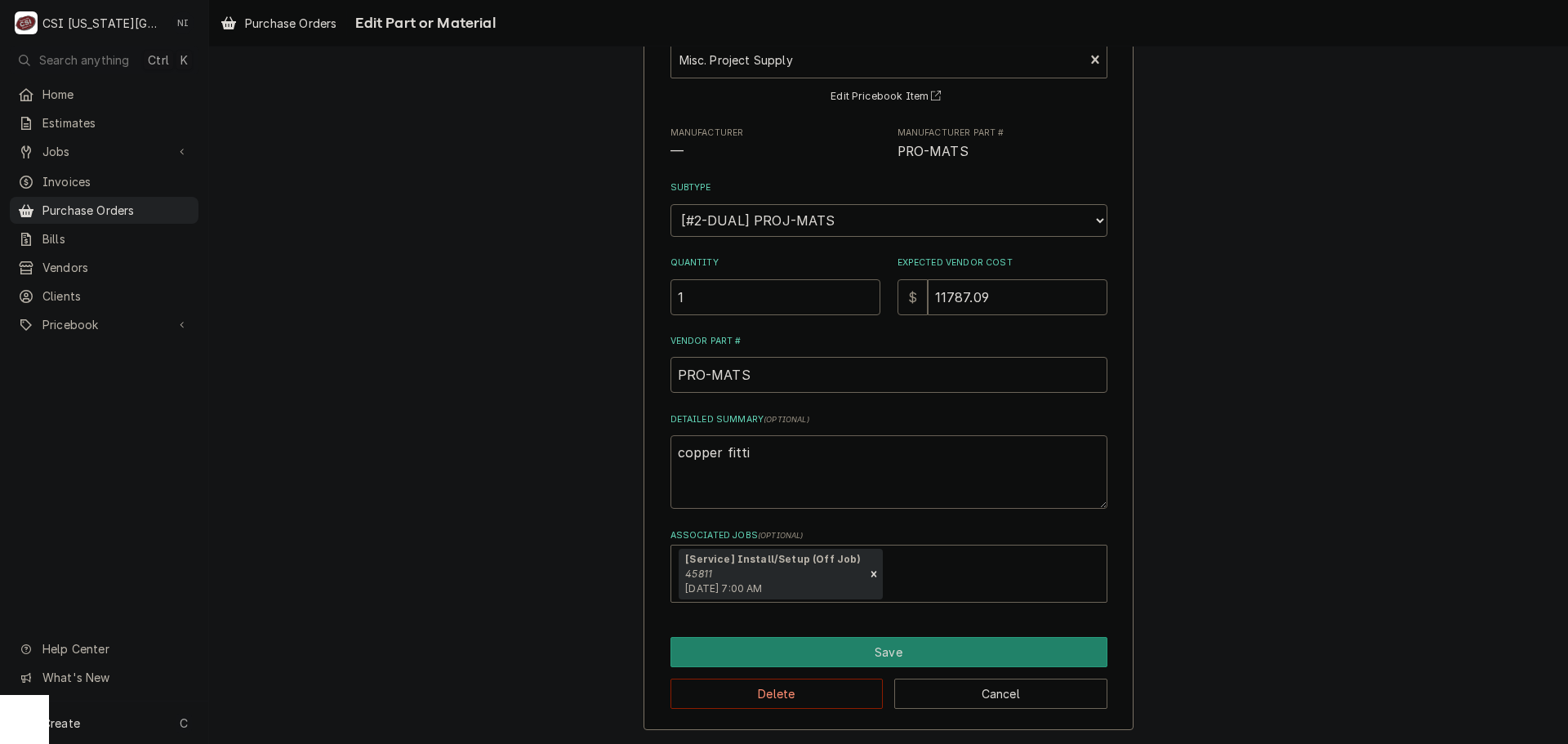
type textarea "x"
type textarea "copper fittin"
type textarea "x"
type textarea "copper fitting"
type textarea "x"
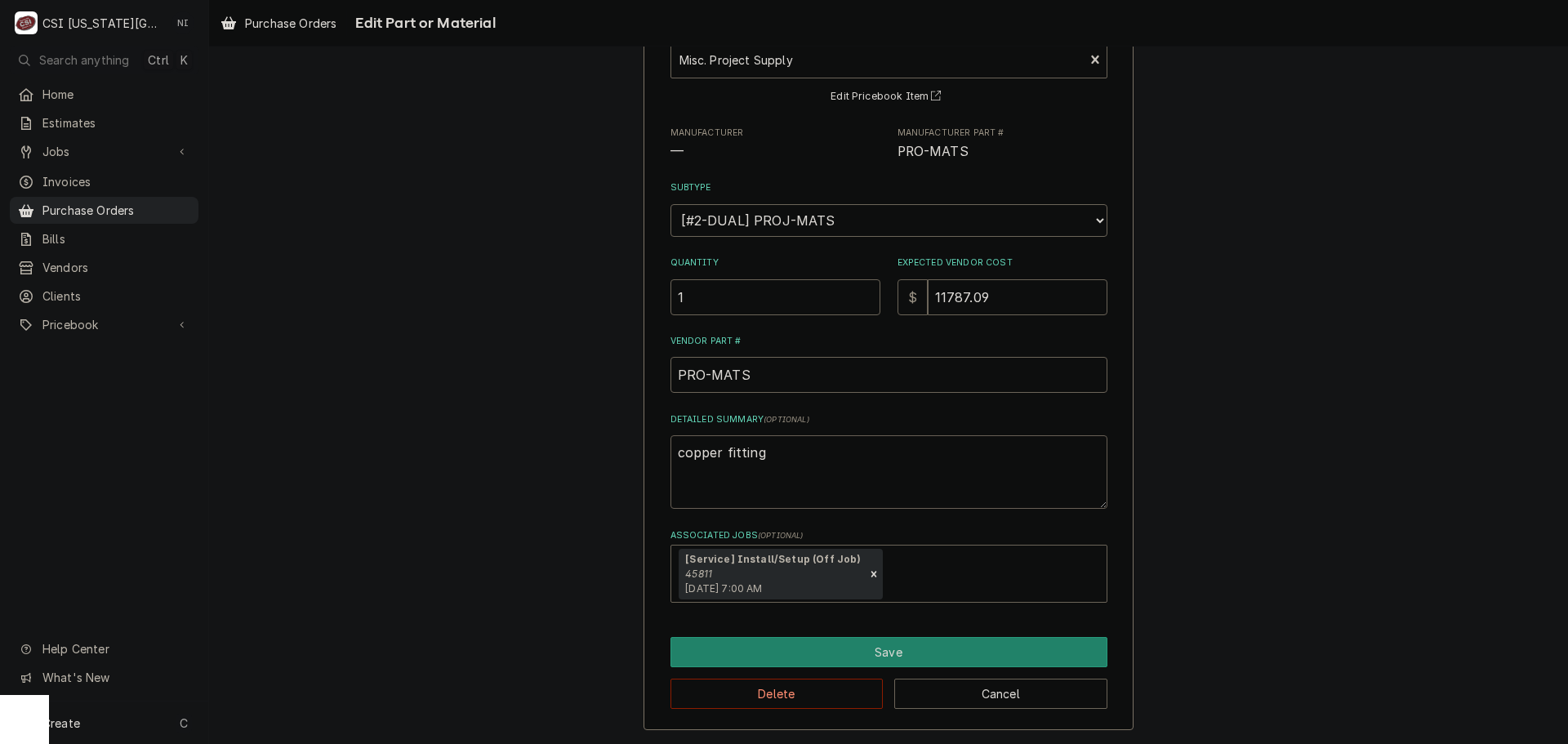
type textarea "copper fittings"
type textarea "x"
type textarea "copper fittings,"
type textarea "x"
type textarea "copper fittings,"
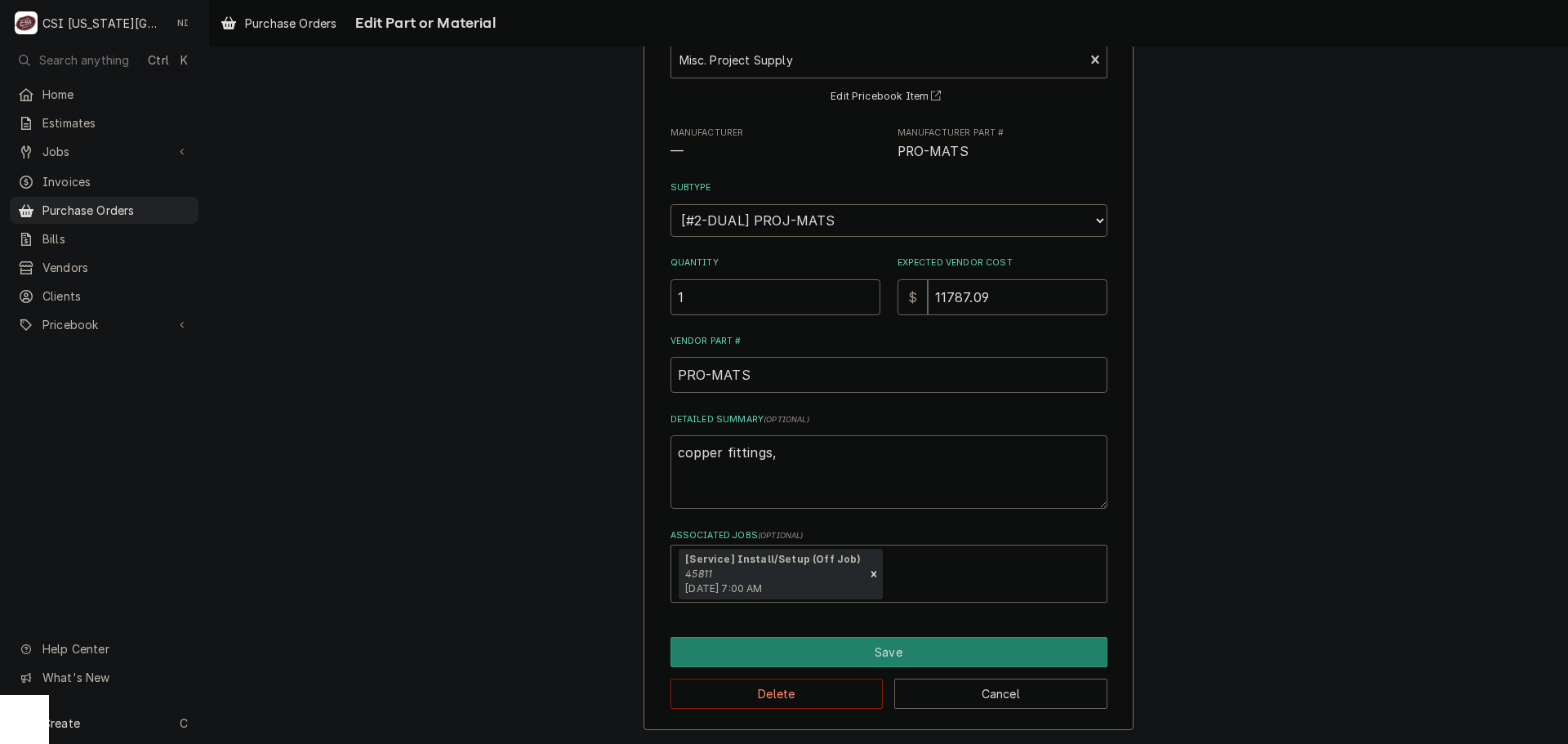
type textarea "x"
type textarea "copper fittings, pi"
type textarea "x"
type textarea "copper fittings, pip"
type textarea "x"
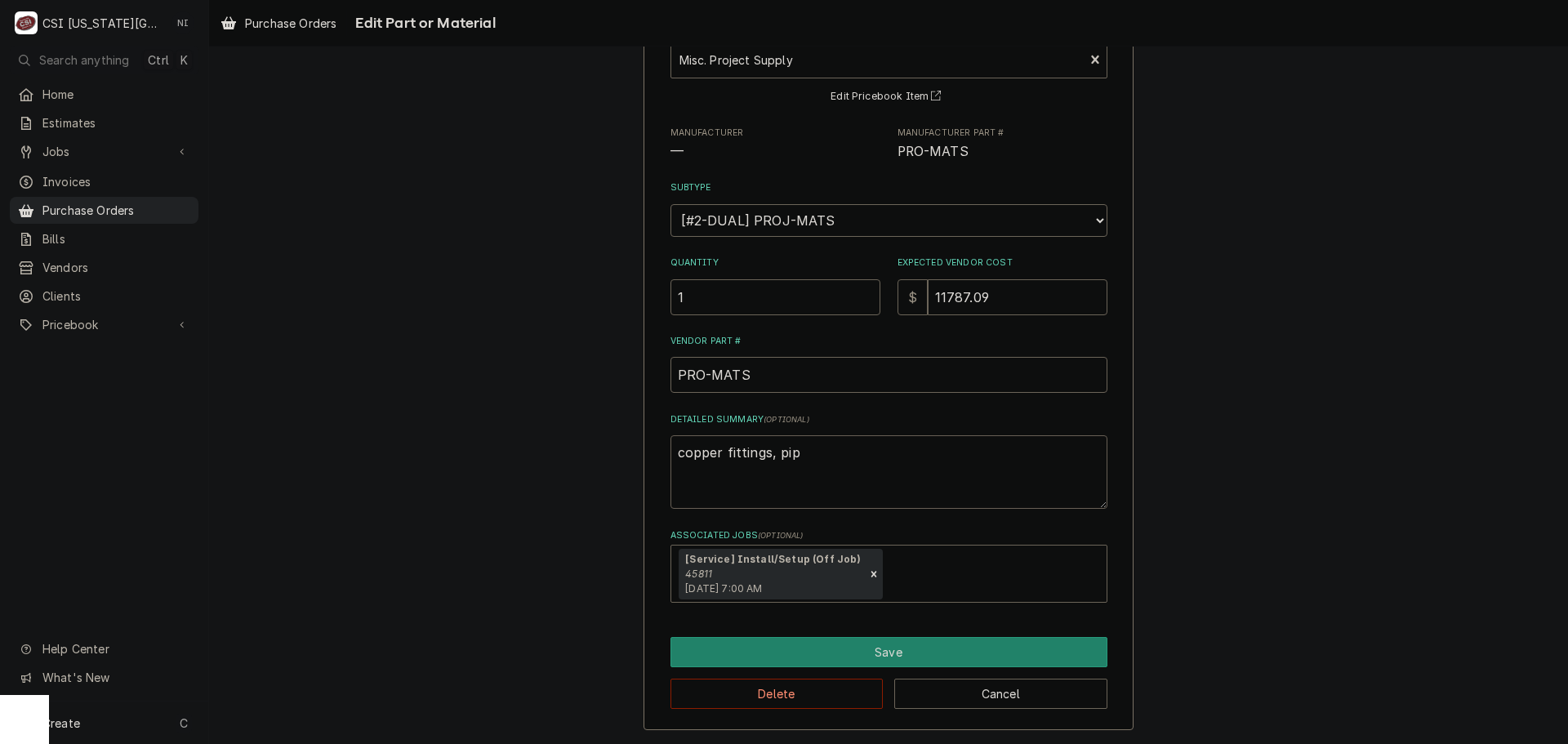
type textarea "copper fittings, pipe"
type textarea "x"
type textarea "copper fittings, pipe,"
type textarea "x"
type textarea "copper fittings, pipe,"
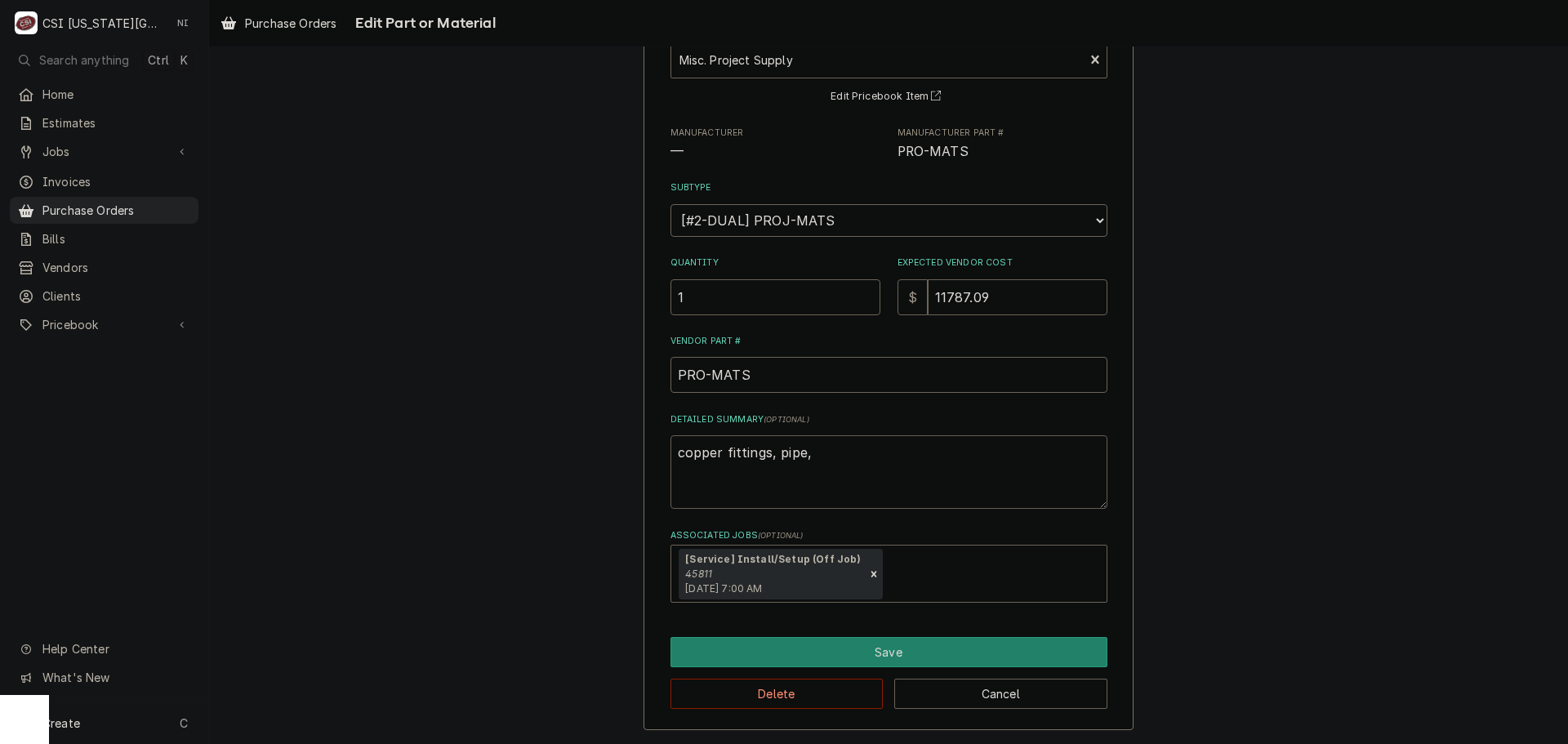
type textarea "x"
type textarea "copper fittings, pipe, n"
type textarea "x"
type textarea "copper fittings, pipe, nu"
type textarea "x"
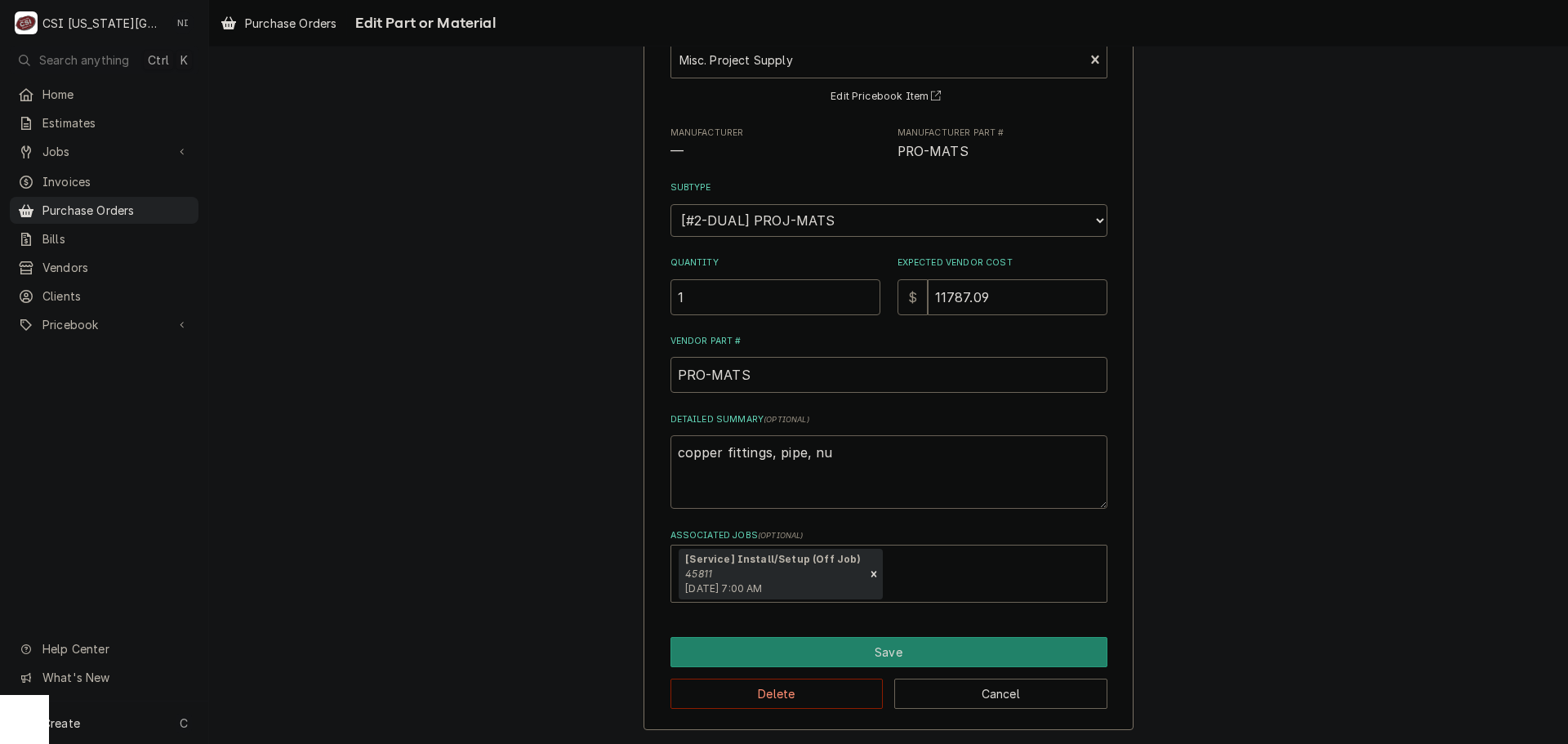
type textarea "copper fittings, pipe, nut"
type textarea "x"
type textarea "copper fittings, pipe, nuts"
type textarea "x"
type textarea "copper fittings, pipe, nuts,"
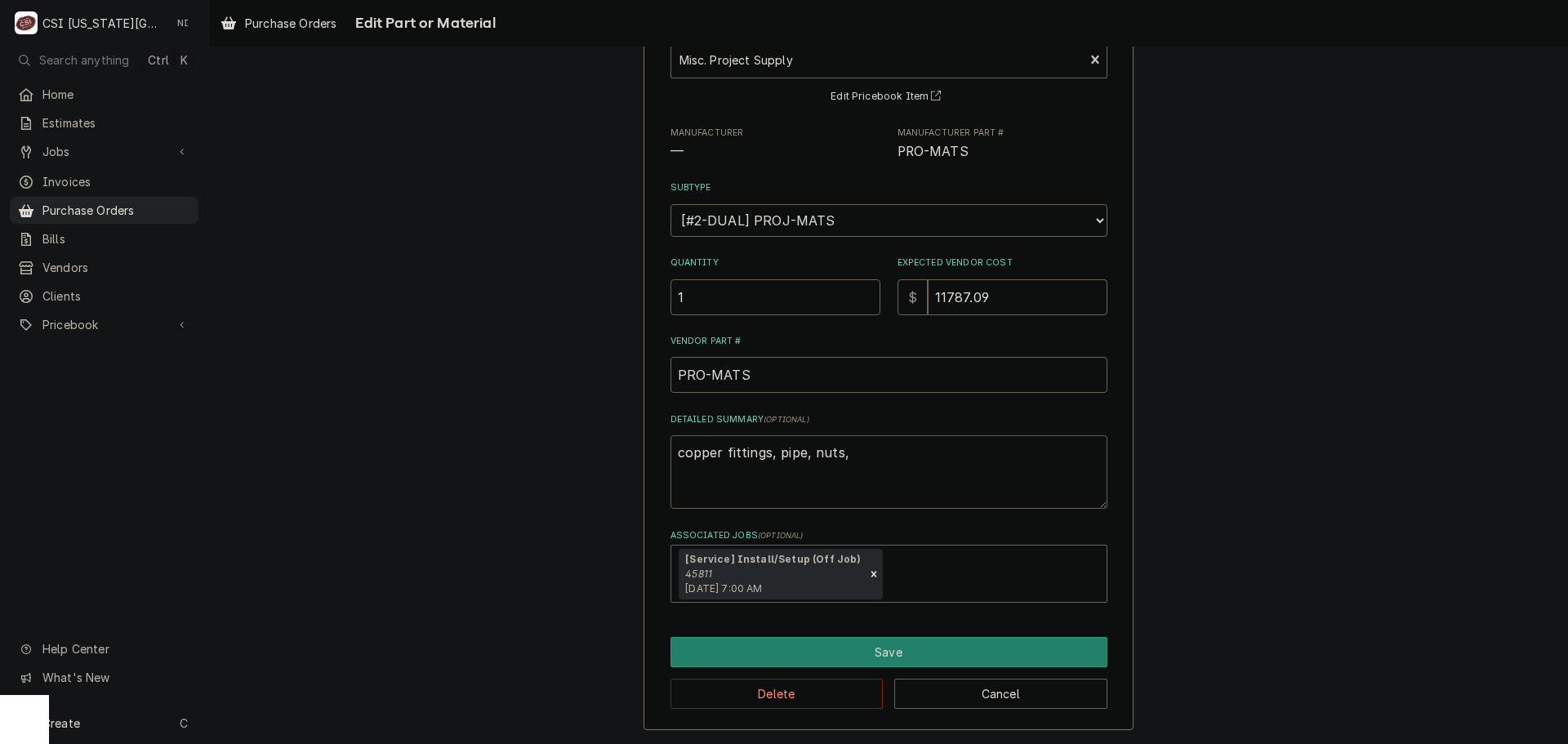
type textarea "x"
type textarea "copper fittings, pipe, nuts,"
type textarea "x"
type textarea "copper fittings, pipe, nuts, p"
type textarea "x"
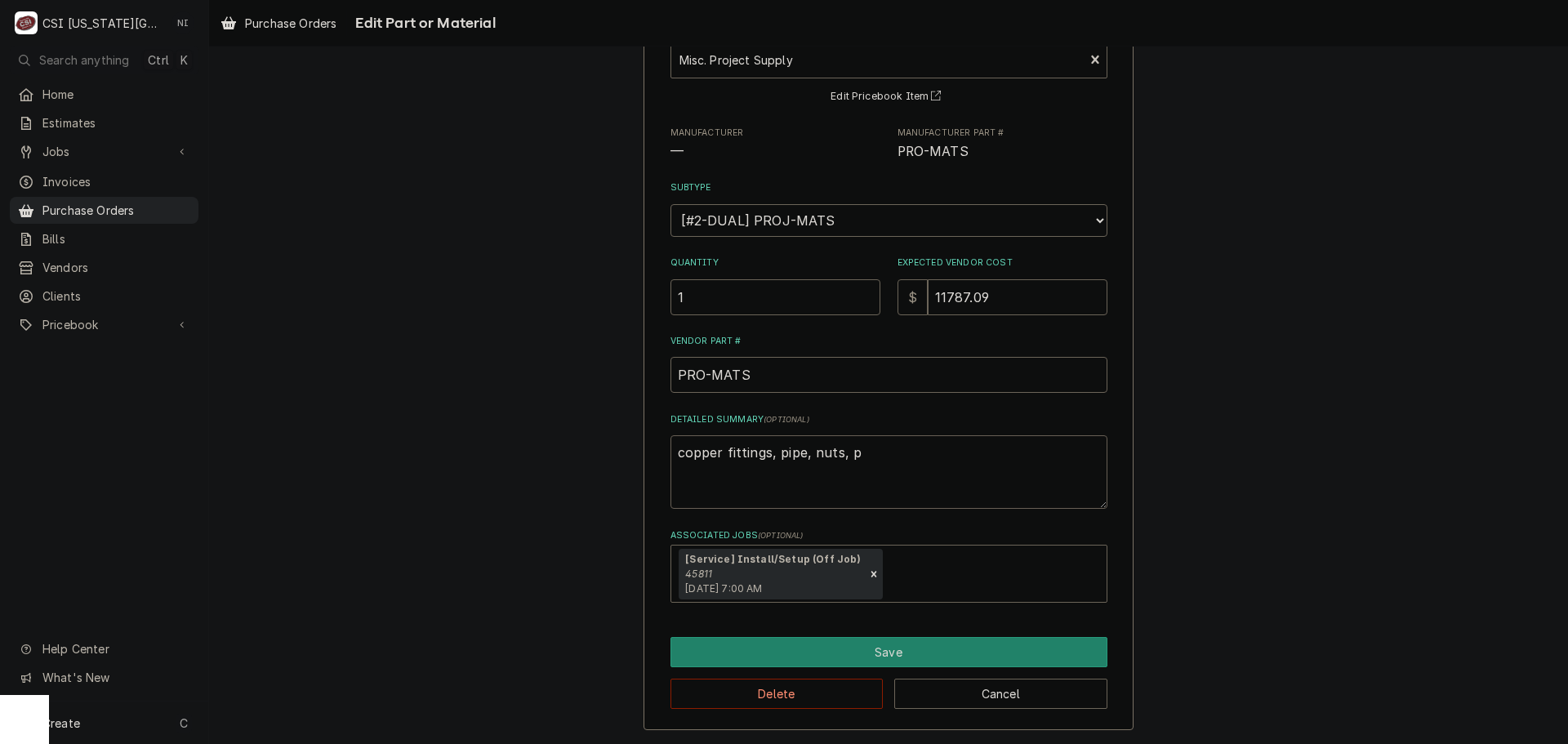
type textarea "copper fittings, pipe, nuts, pi"
type textarea "x"
type textarea "copper fittings, pipe, nuts, pik"
type textarea "x"
type textarea "copper fittings, pipe, nuts, pikp"
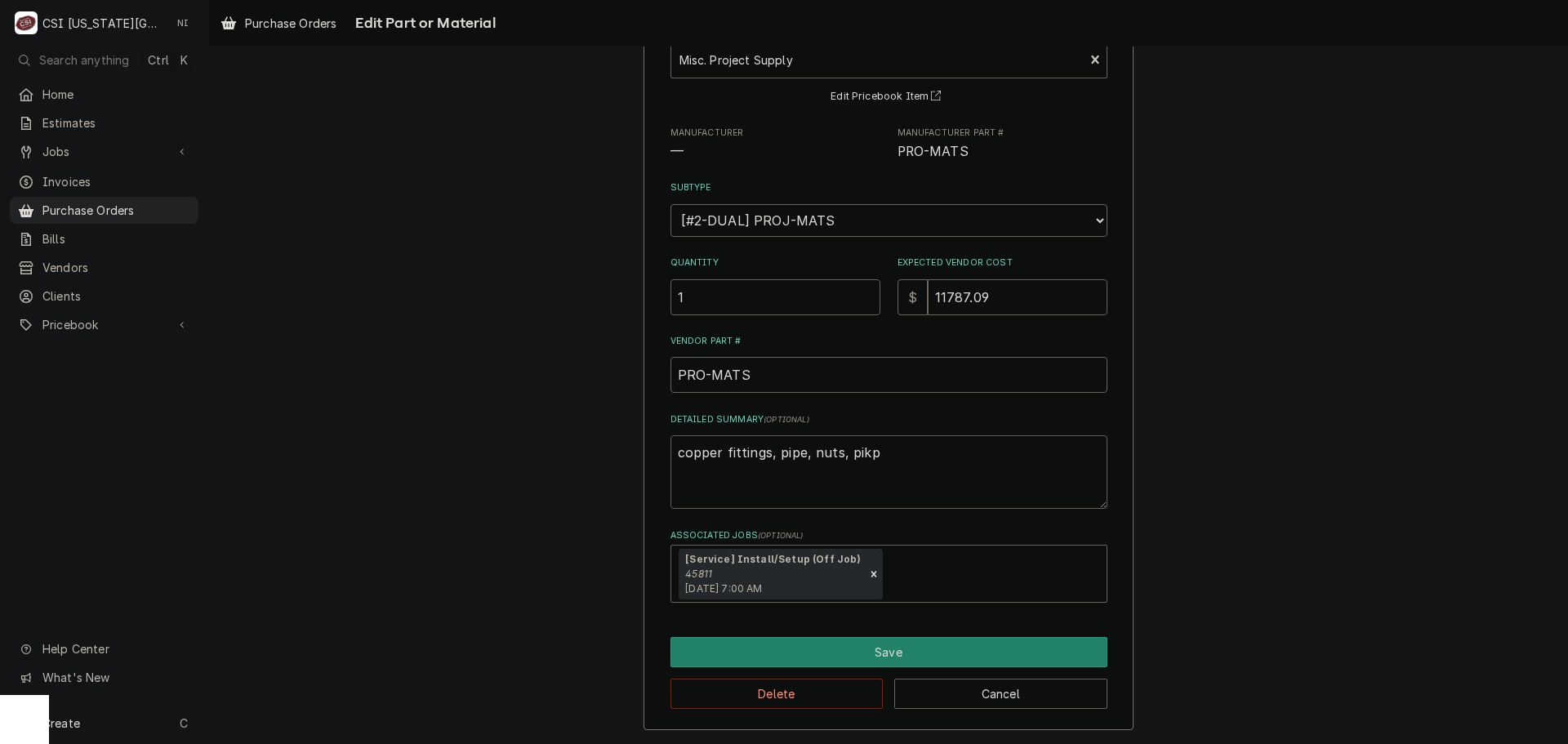
type textarea "x"
type textarea "copper fittings, pipe, nuts, pik"
type textarea "x"
type textarea "copper fittings, pipe, nuts, pi"
type textarea "x"
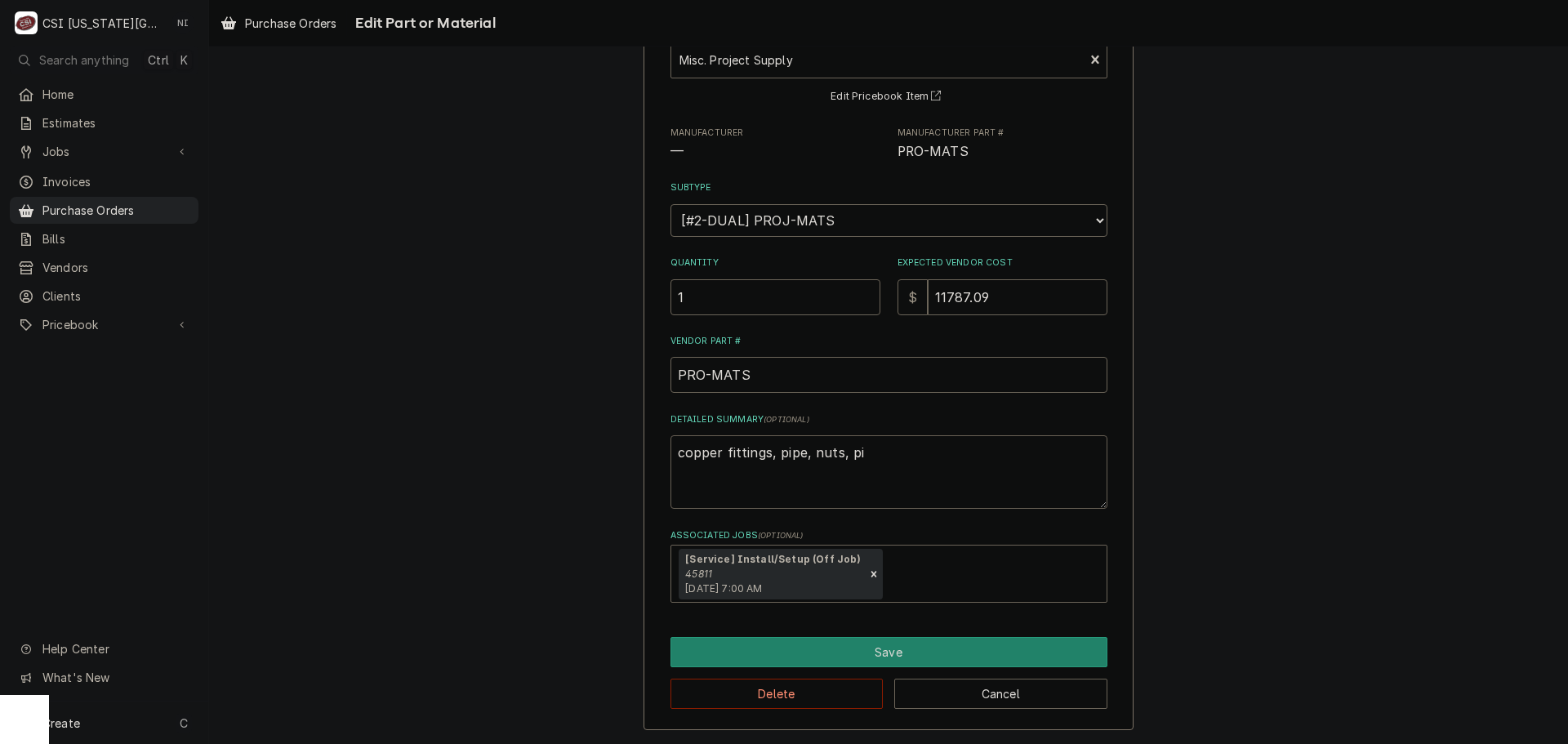
type textarea "copper fittings, pipe, nuts, p"
type textarea "x"
type textarea "copper fittings, pipe, nuts,"
type textarea "x"
type textarea "copper fittings, pipe, nuts, r"
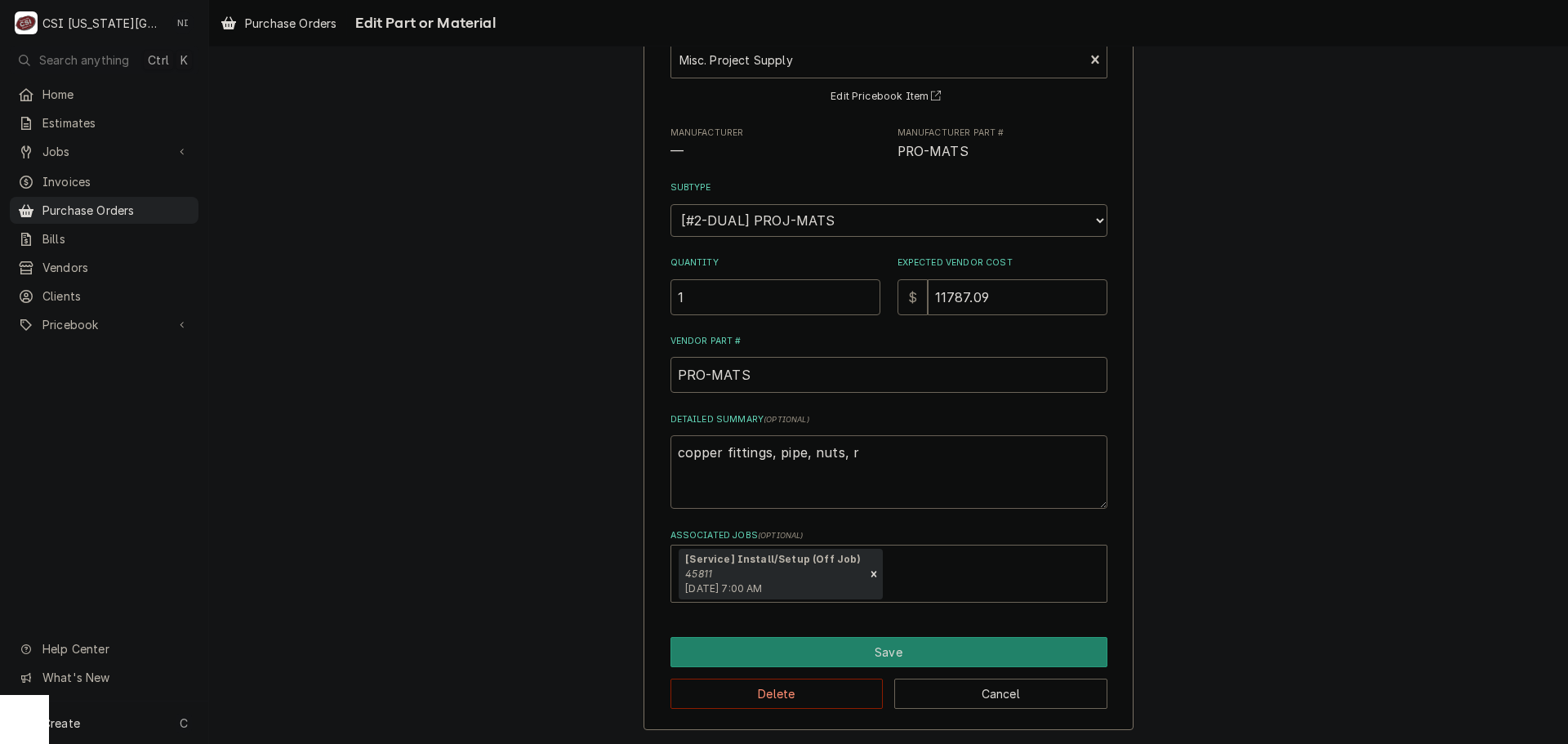
type textarea "x"
type textarea "copper fittings, pipe, nuts, ro"
type textarea "x"
type textarea "copper fittings, pipe, nuts, rod"
type textarea "x"
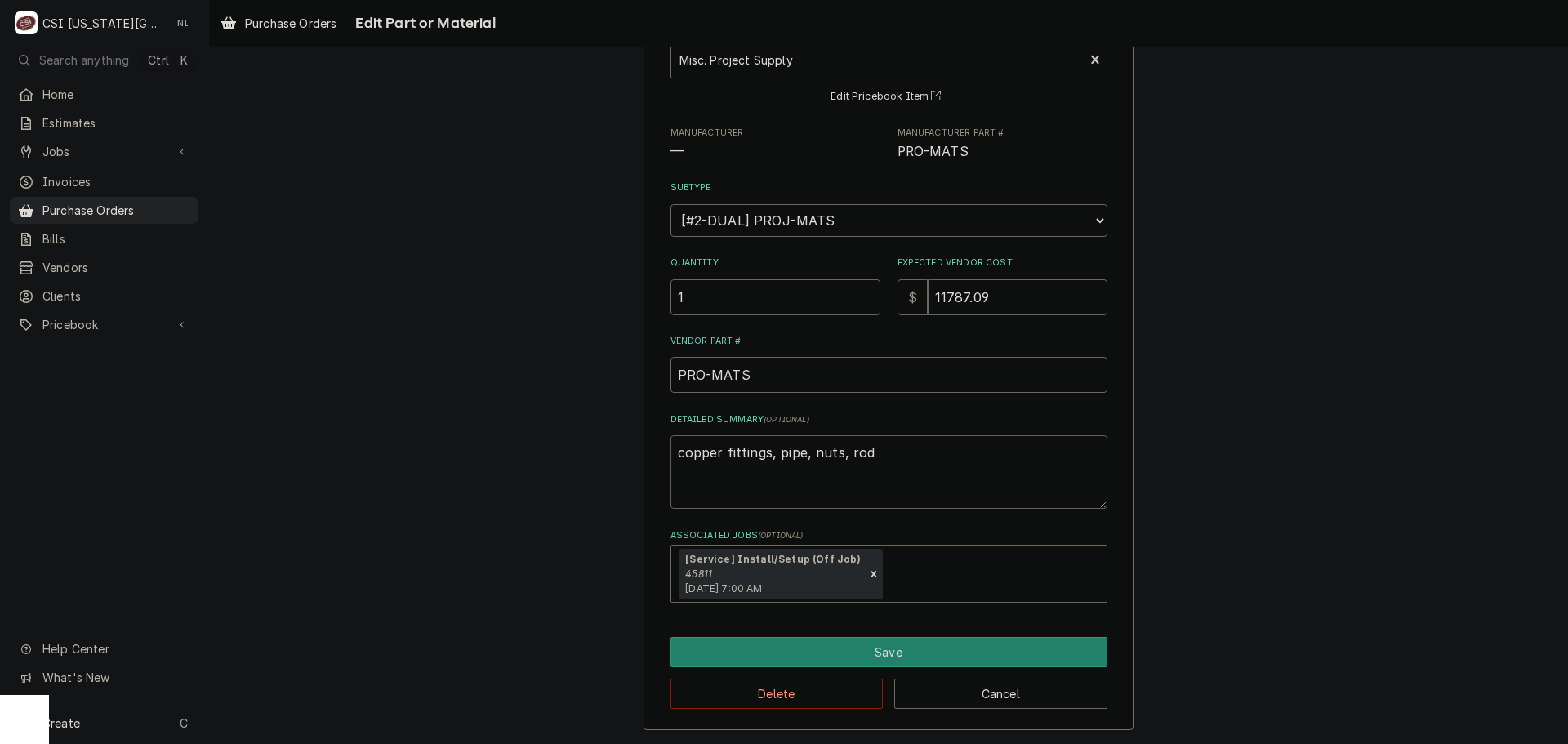
type textarea "copper fittings, pipe, nuts, rod,"
type textarea "x"
type textarea "copper fittings, pipe, nuts, rod,"
type textarea "x"
type textarea "copper fittings, pipe, nuts, rod, p"
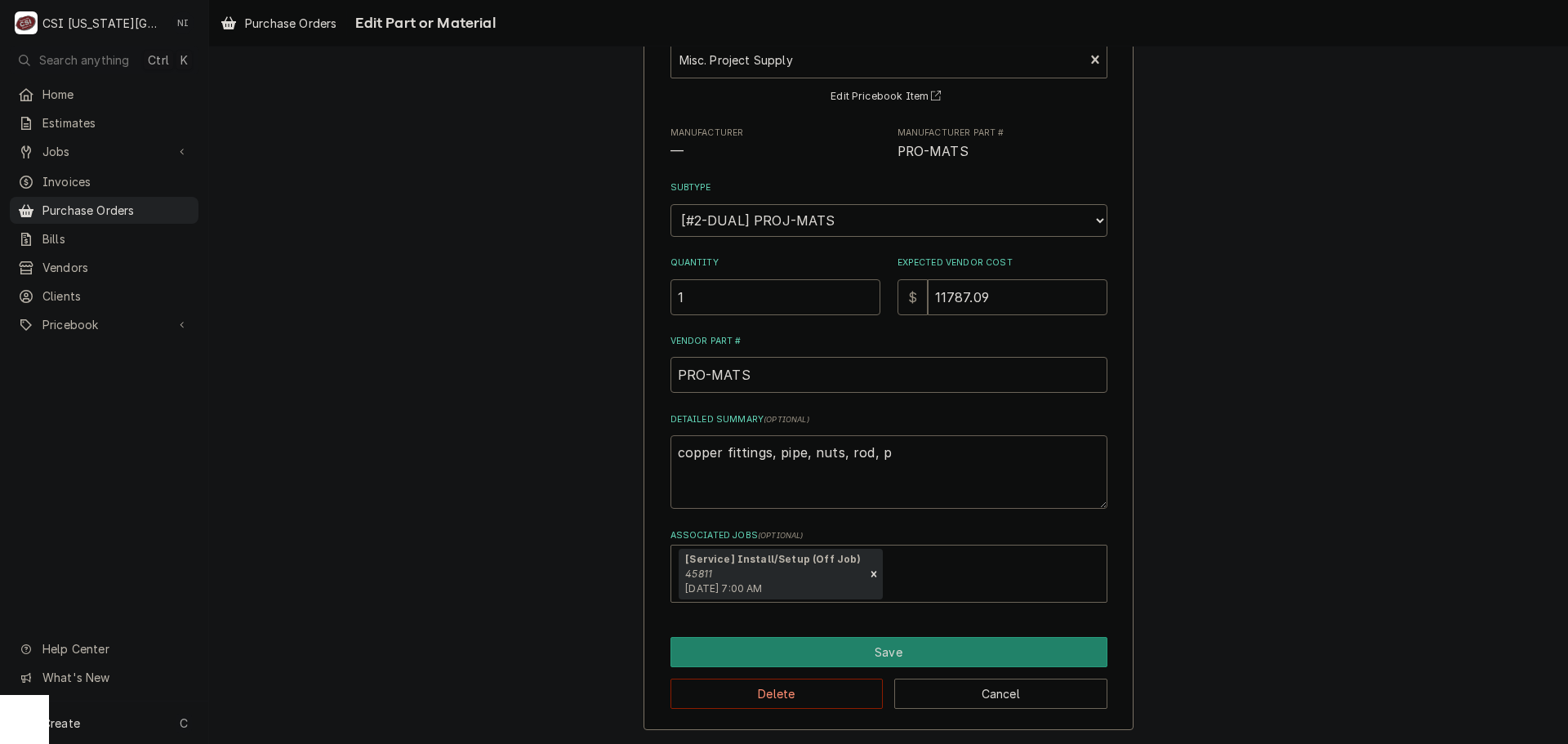
type textarea "x"
type textarea "copper fittings, pipe, nuts, rod, pi"
type textarea "x"
type textarea "copper fittings, pipe, nuts, rod, pip"
type textarea "x"
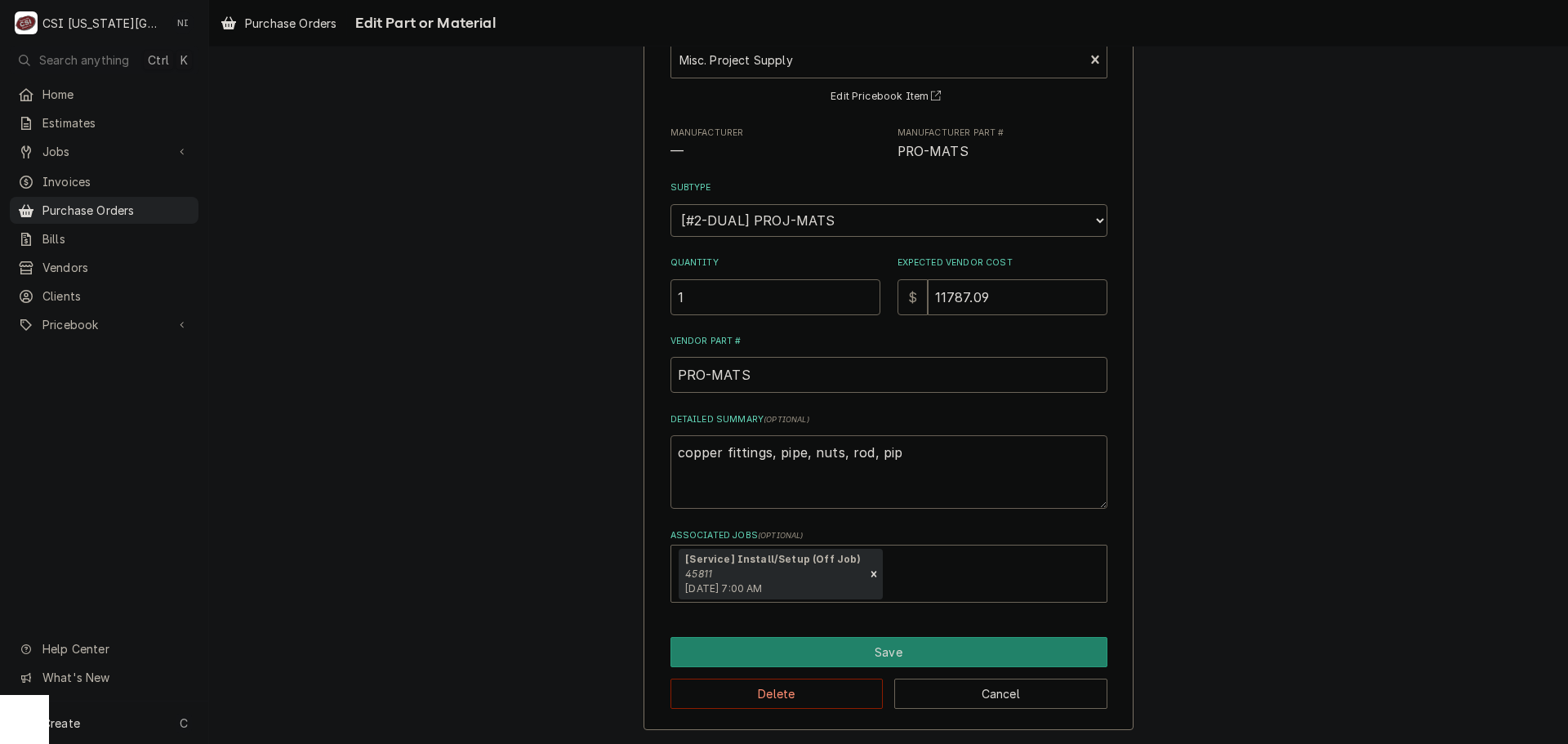
type textarea "copper fittings, pipe, nuts, rod, pipe"
type textarea "x"
type textarea "copper fittings, pipe, nuts, rod, pipe"
type textarea "x"
type textarea "copper fittings, pipe, nuts, rod, pipe s"
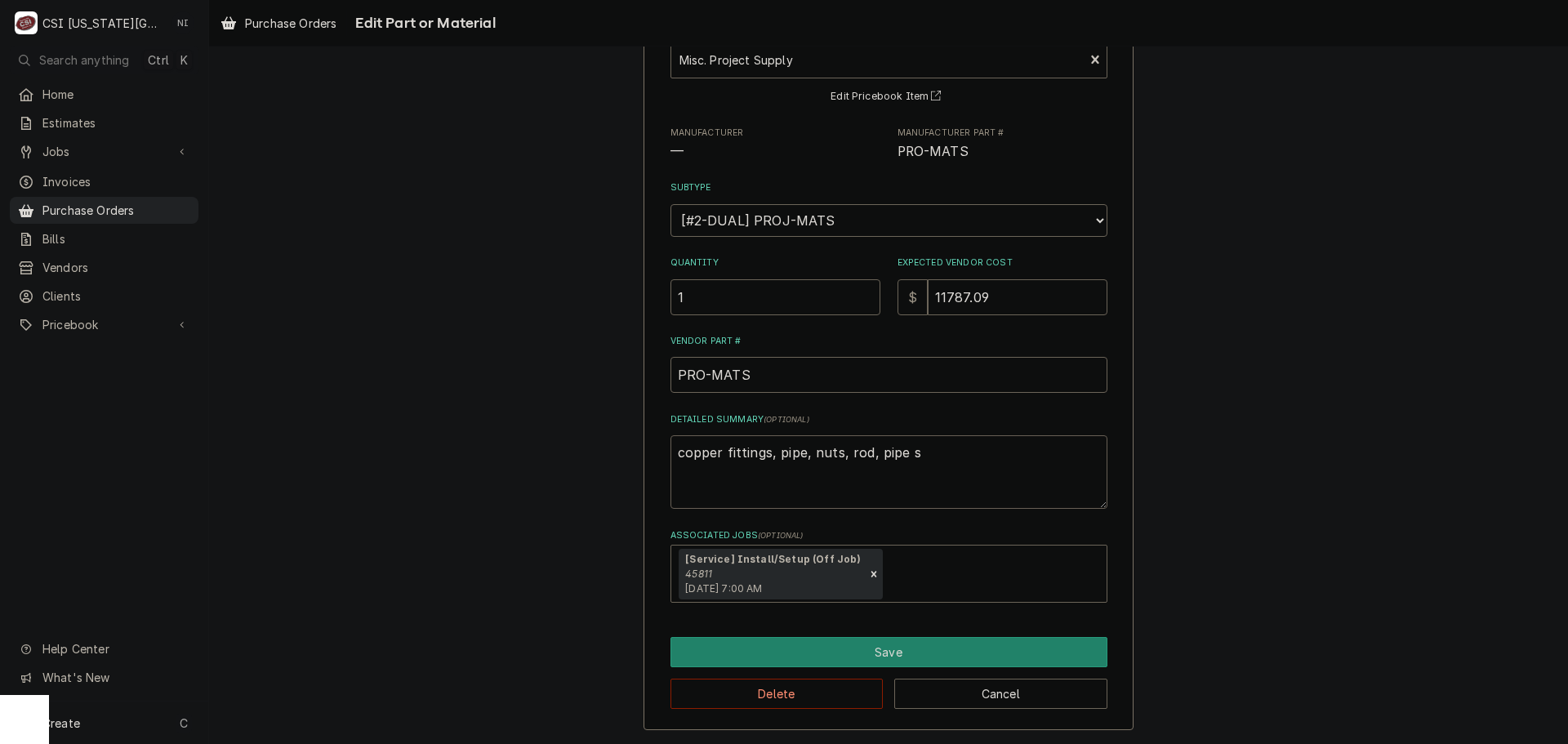
type textarea "x"
type textarea "copper fittings, pipe, nuts, rod, pipe si"
type textarea "x"
type textarea "copper fittings, pipe, nuts, rod, pipe sin"
type textarea "x"
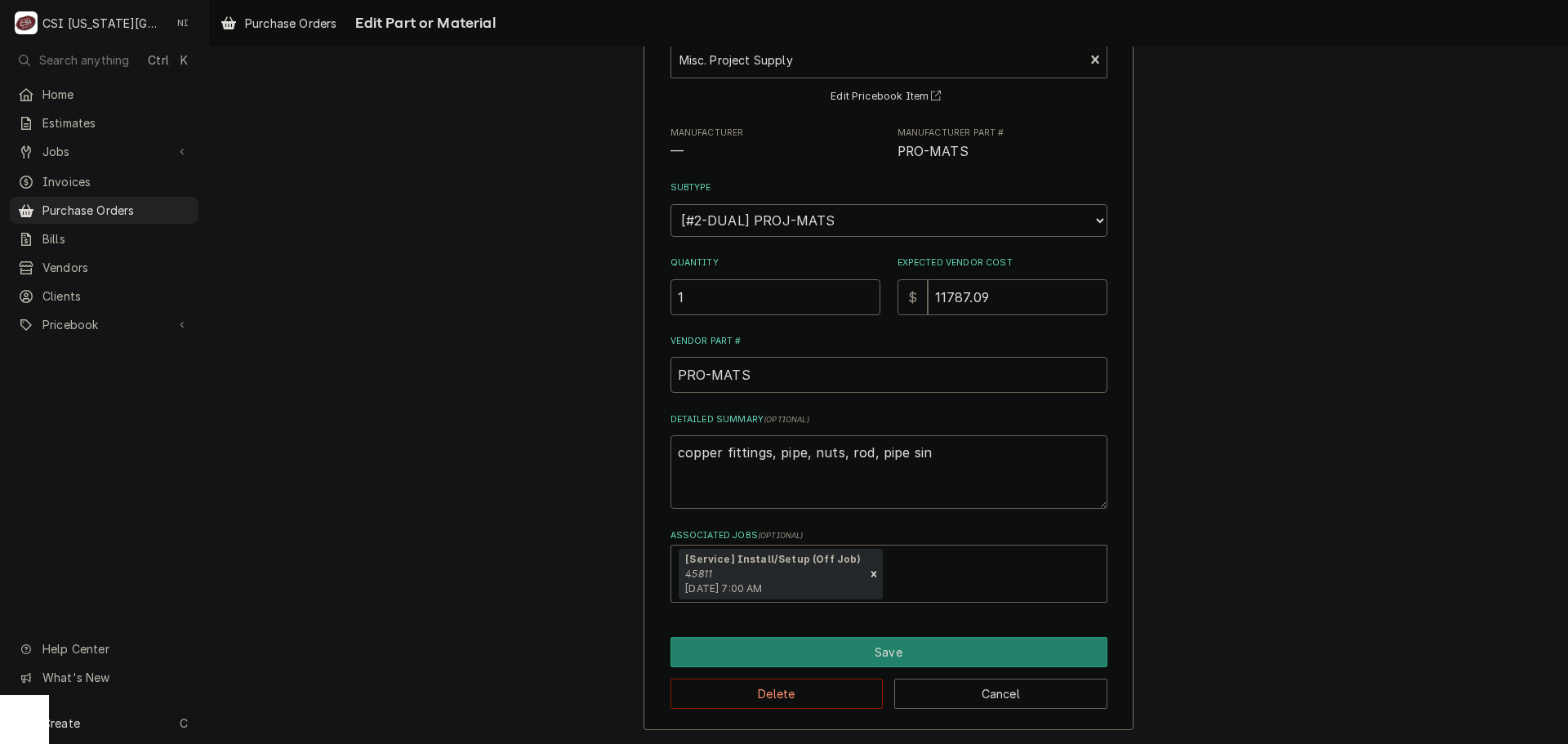
type textarea "copper fittings, pipe, nuts, rod, pipe si"
type textarea "x"
type textarea "copper fittings, pipe, nuts, rod, pipe s"
type textarea "x"
type textarea "copper fittings, pipe, nuts, rod, pipe"
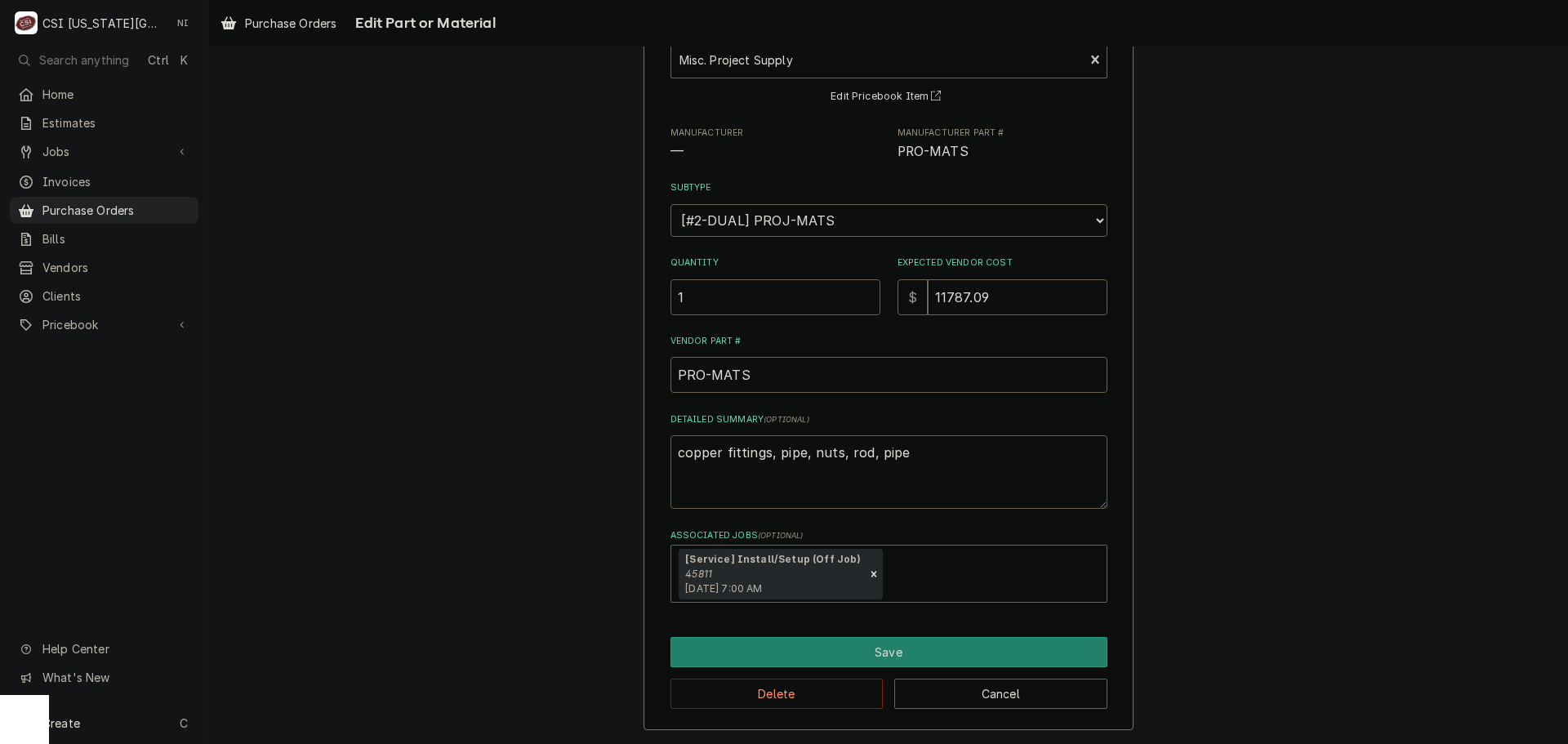
type textarea "x"
type textarea "copper fittings, pipe, nuts, rod, pipe i"
type textarea "x"
type textarea "copper fittings, pipe, nuts, rod, pipe in"
type textarea "x"
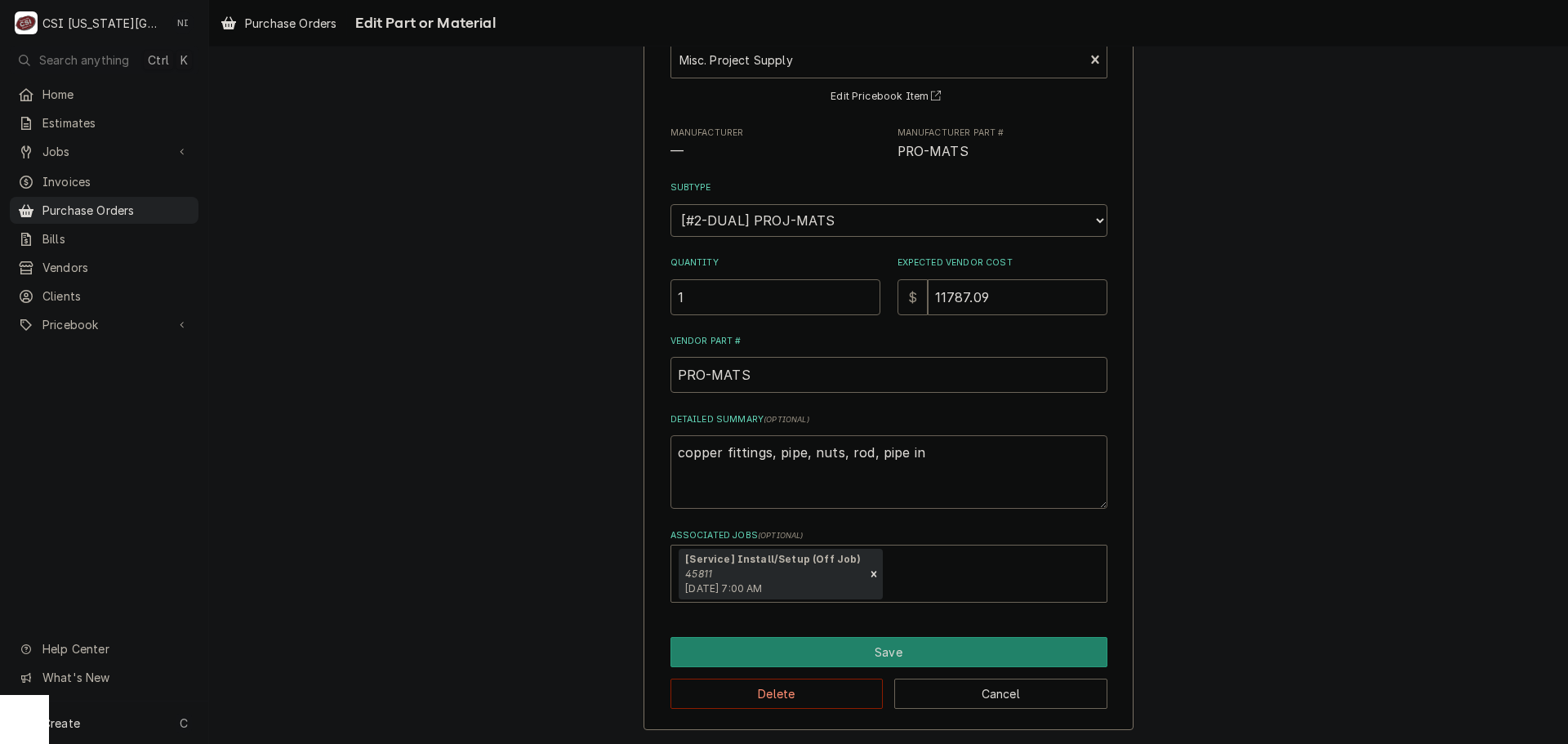
type textarea "copper fittings, pipe, nuts, rod, pipe ins"
type textarea "x"
type textarea "copper fittings, pipe, nuts, rod, pipe insu"
type textarea "x"
type textarea "copper fittings, pipe, nuts, rod, pipe insul"
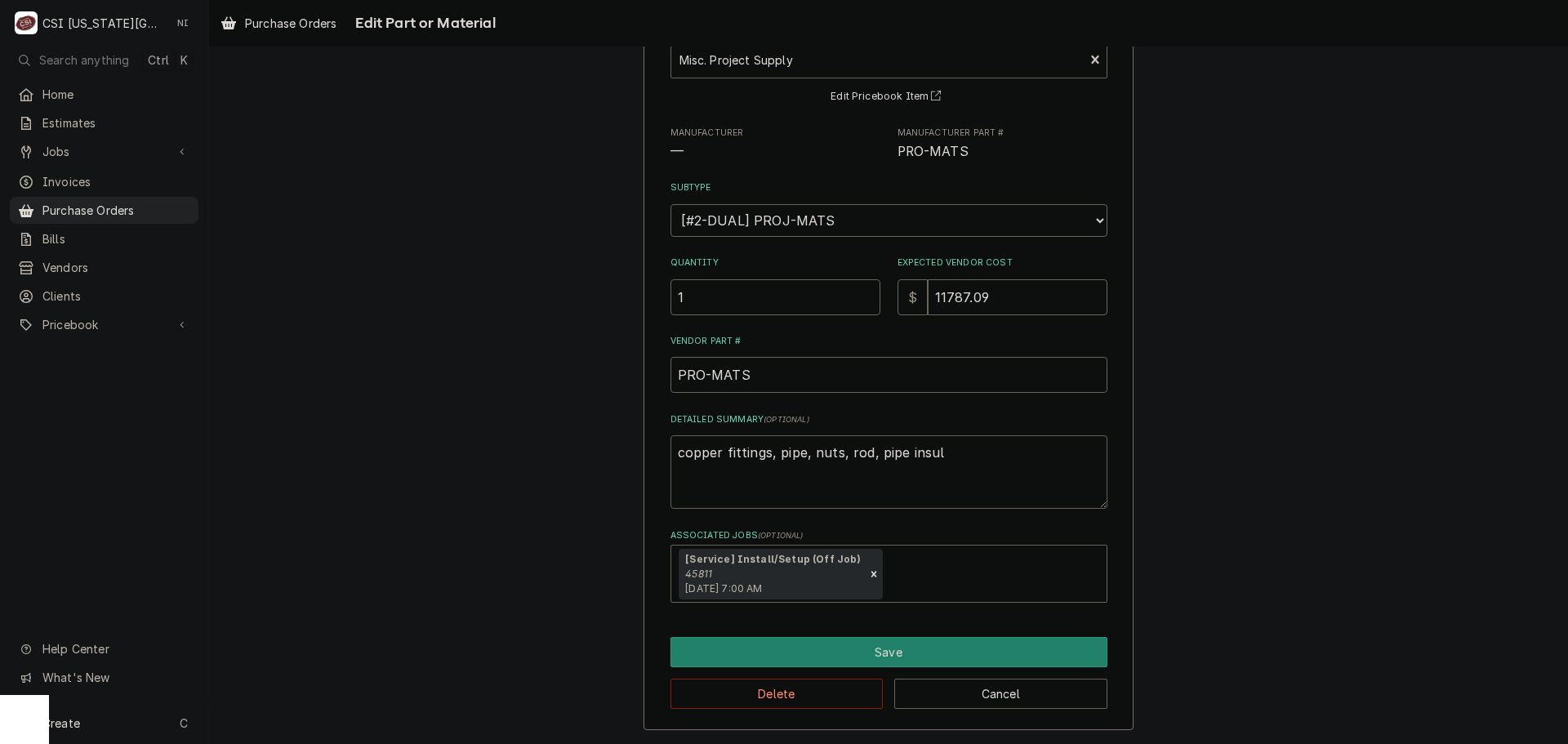
type textarea "x"
type textarea "copper fittings, pipe, nuts, rod, pipe [MEDICAL_DATA]"
type textarea "x"
type textarea "copper fittings, pipe, nuts, rod, pipe insulat"
type textarea "x"
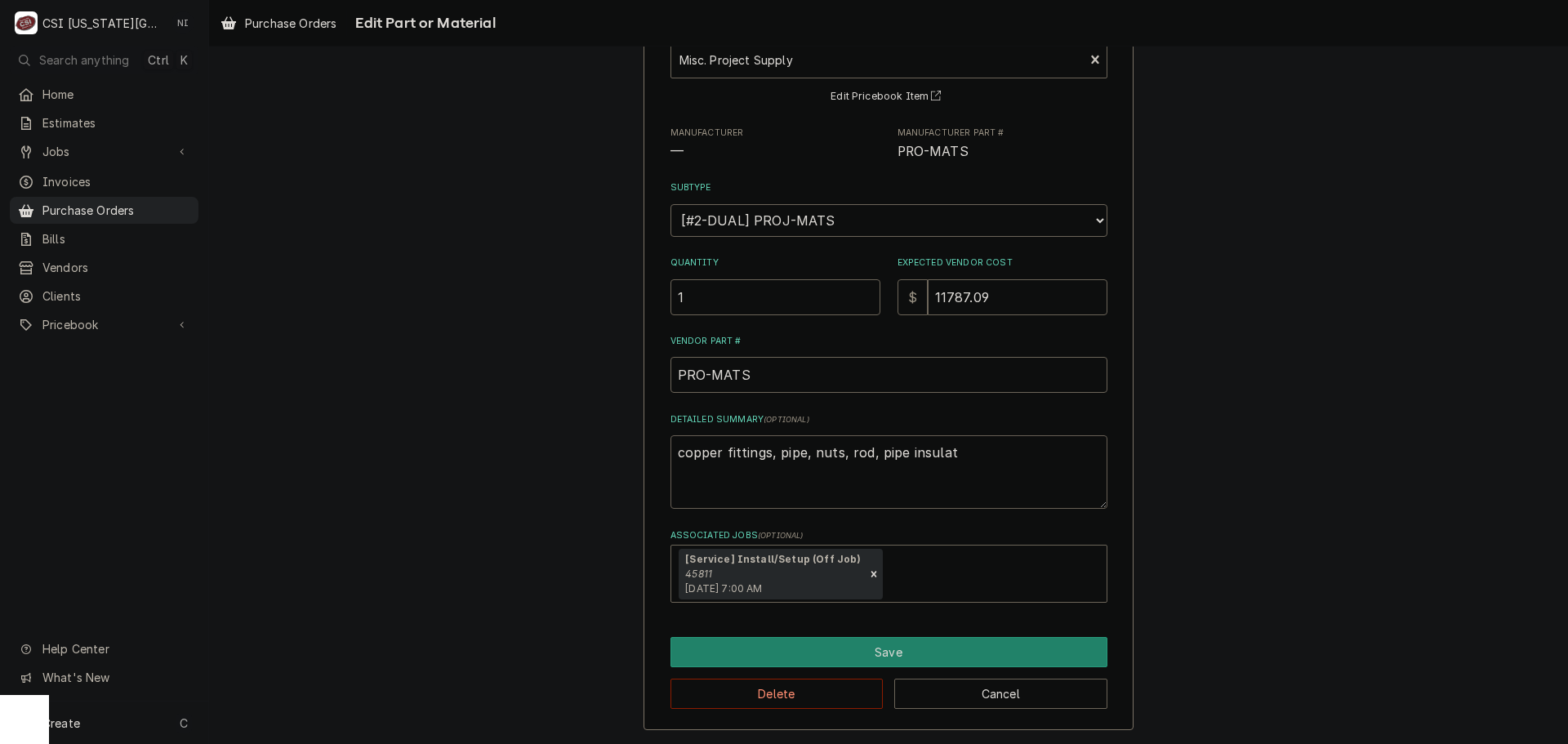
type textarea "copper fittings, pipe, nuts, rod, pipe insulati"
type textarea "x"
type textarea "copper fittings, pipe, nuts, rod, pipe insulatio"
type textarea "x"
type textarea "copper fittings, pipe, nuts, rod, pipe insulation"
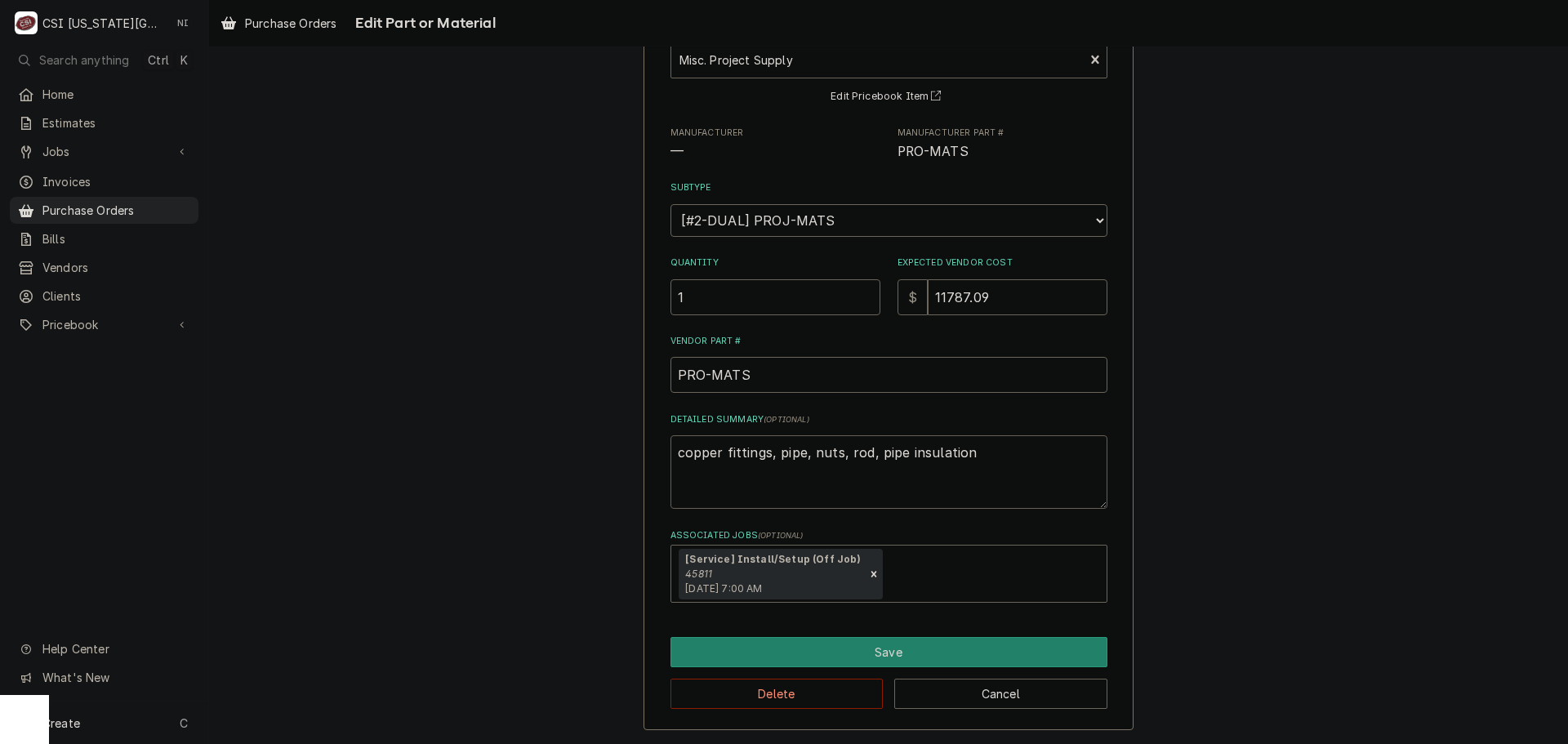
drag, startPoint x: 832, startPoint y: 452, endPoint x: 807, endPoint y: 452, distance: 25.0
click at [807, 452] on textarea "copper fittings, pipe, nuts, rod, pipe insulation" at bounding box center [889, 472] width 437 height 73
type textarea "x"
type textarea "copper fittings, pipe, m, rod, pipe insulation"
type textarea "x"
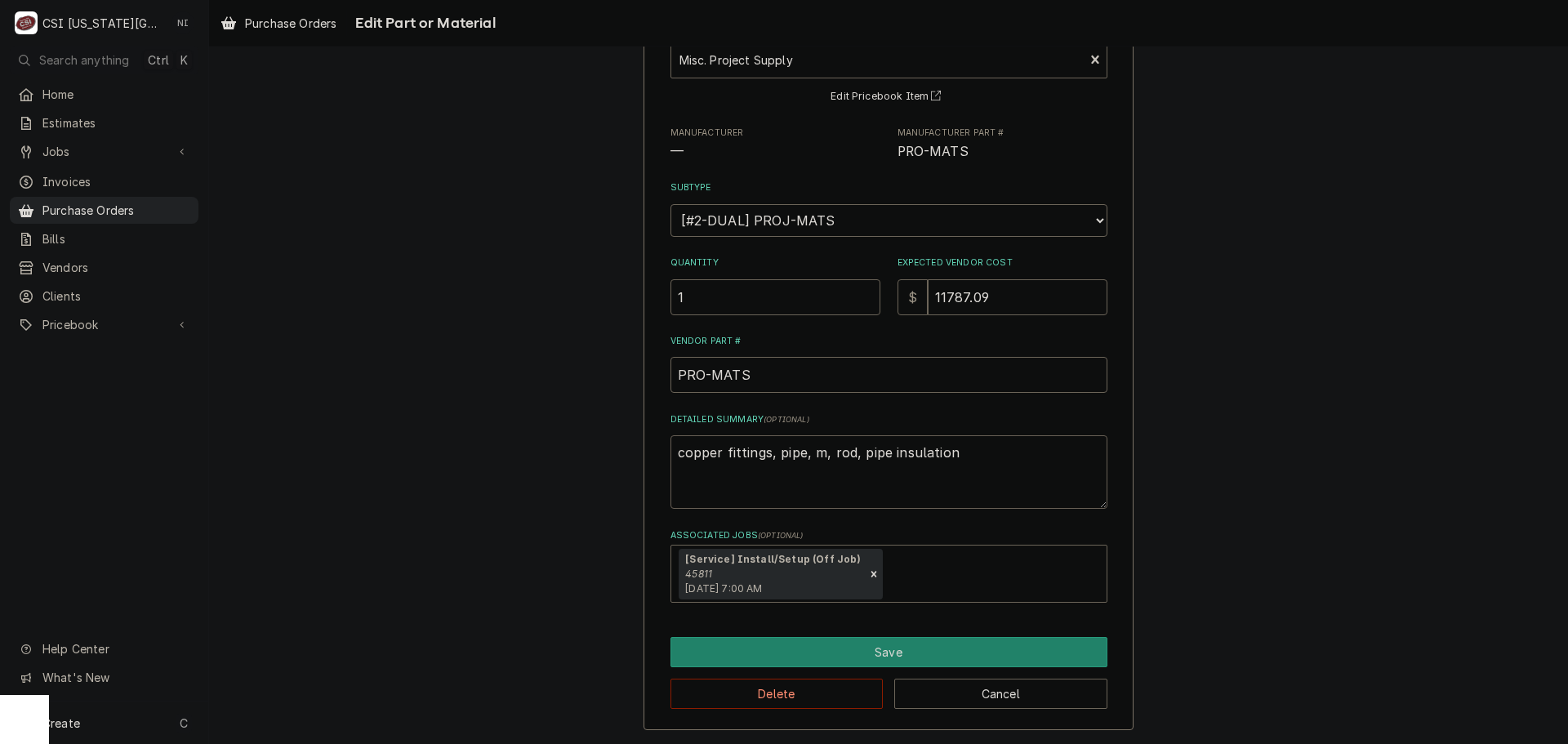
type textarea "copper fittings, pipe, mi, rod, pipe insulation"
type textarea "x"
type textarea "copper fittings, pipe, mis, rod, pipe insulation"
type textarea "x"
type textarea "copper fittings, pipe, misc, rod, pipe insulation"
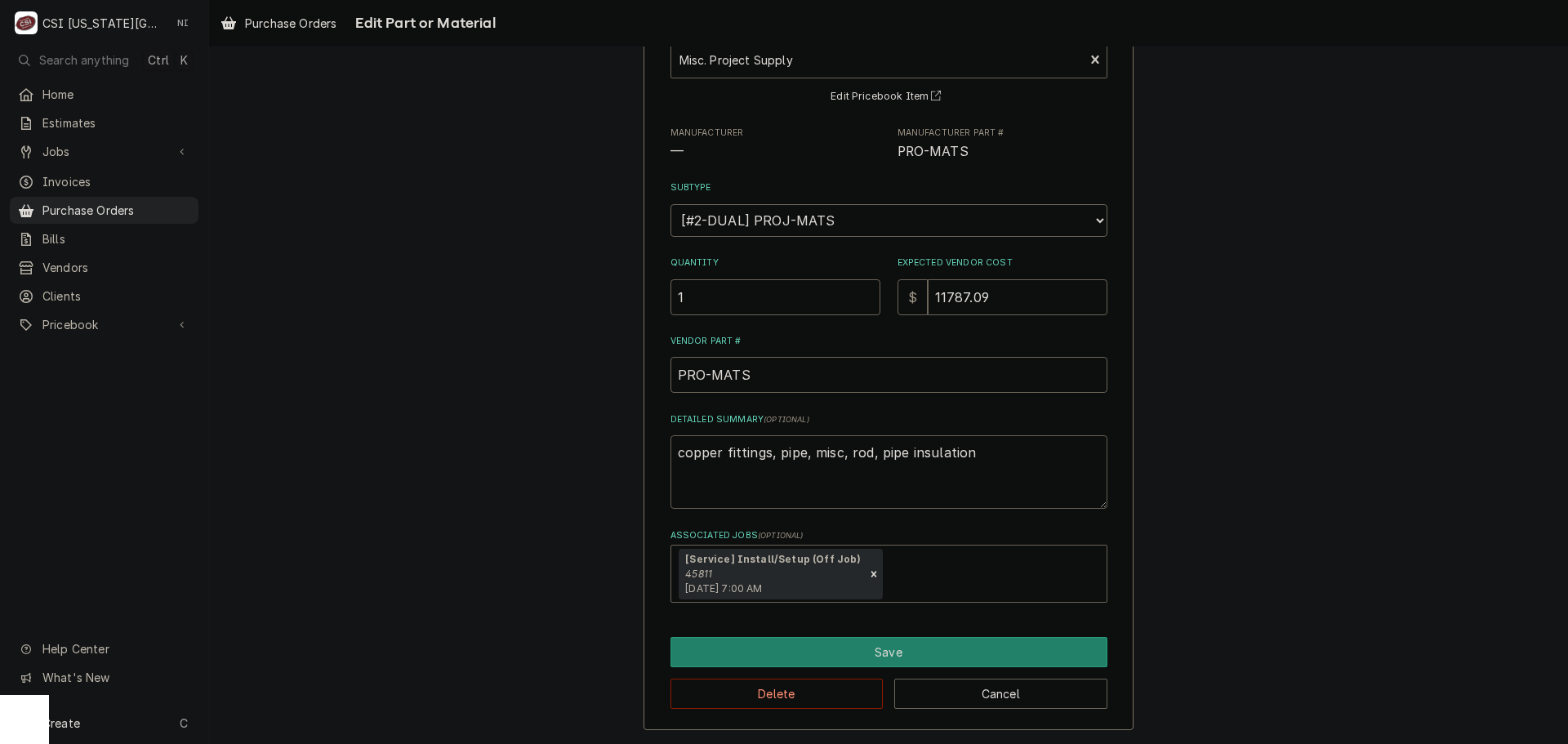
type textarea "x"
type textarea "copper fittings, pipe, misc , rod, pipe insulation"
type textarea "x"
type textarea "copper fittings, pipe, misc h, rod, pipe insulation"
type textarea "x"
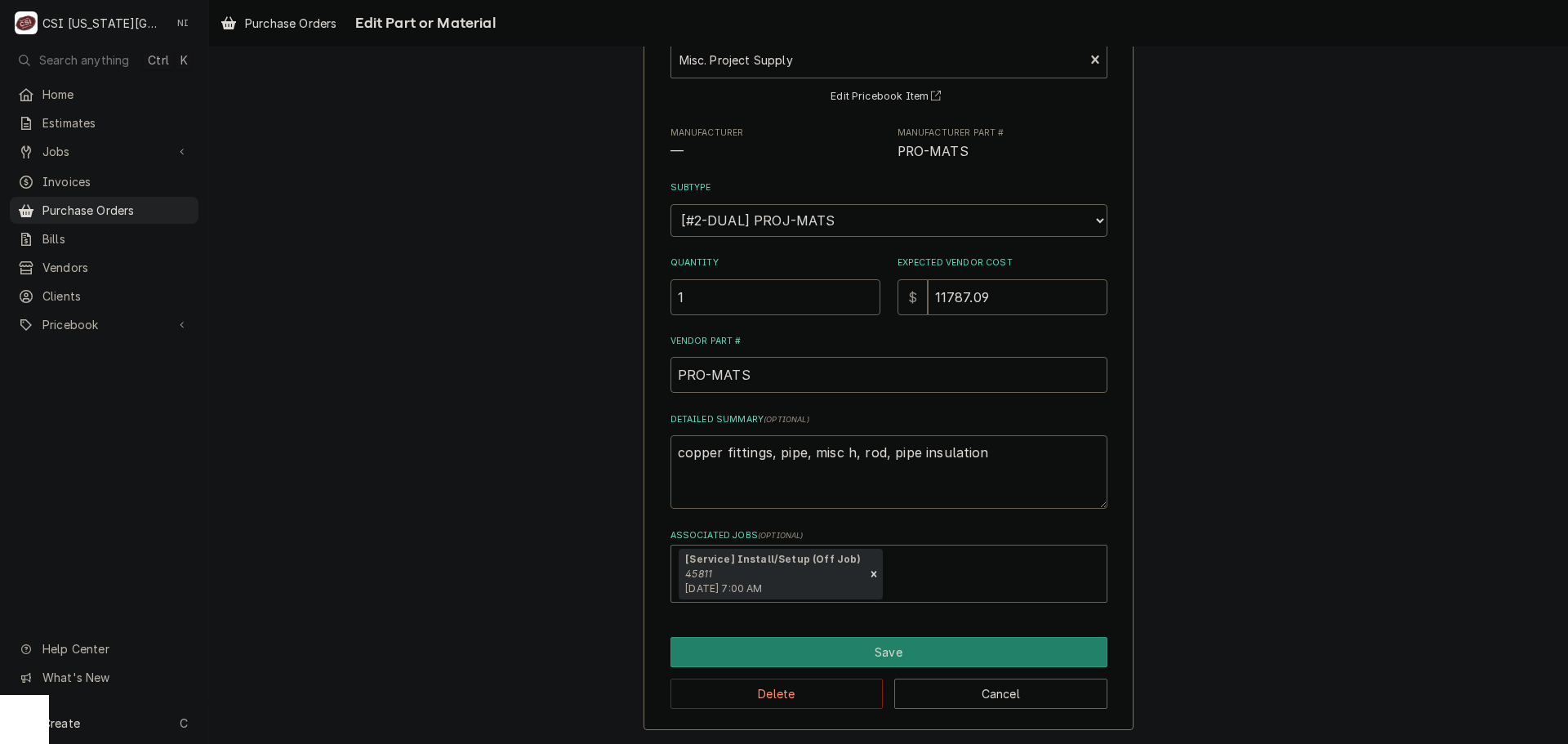
type textarea "copper fittings, pipe, misc ha, rod, pipe insulation"
type textarea "x"
type textarea "copper fittings, pipe, misc har, rod, pipe insulation"
type textarea "x"
type textarea "copper fittings, pipe, misc hard, rod, pipe insulation"
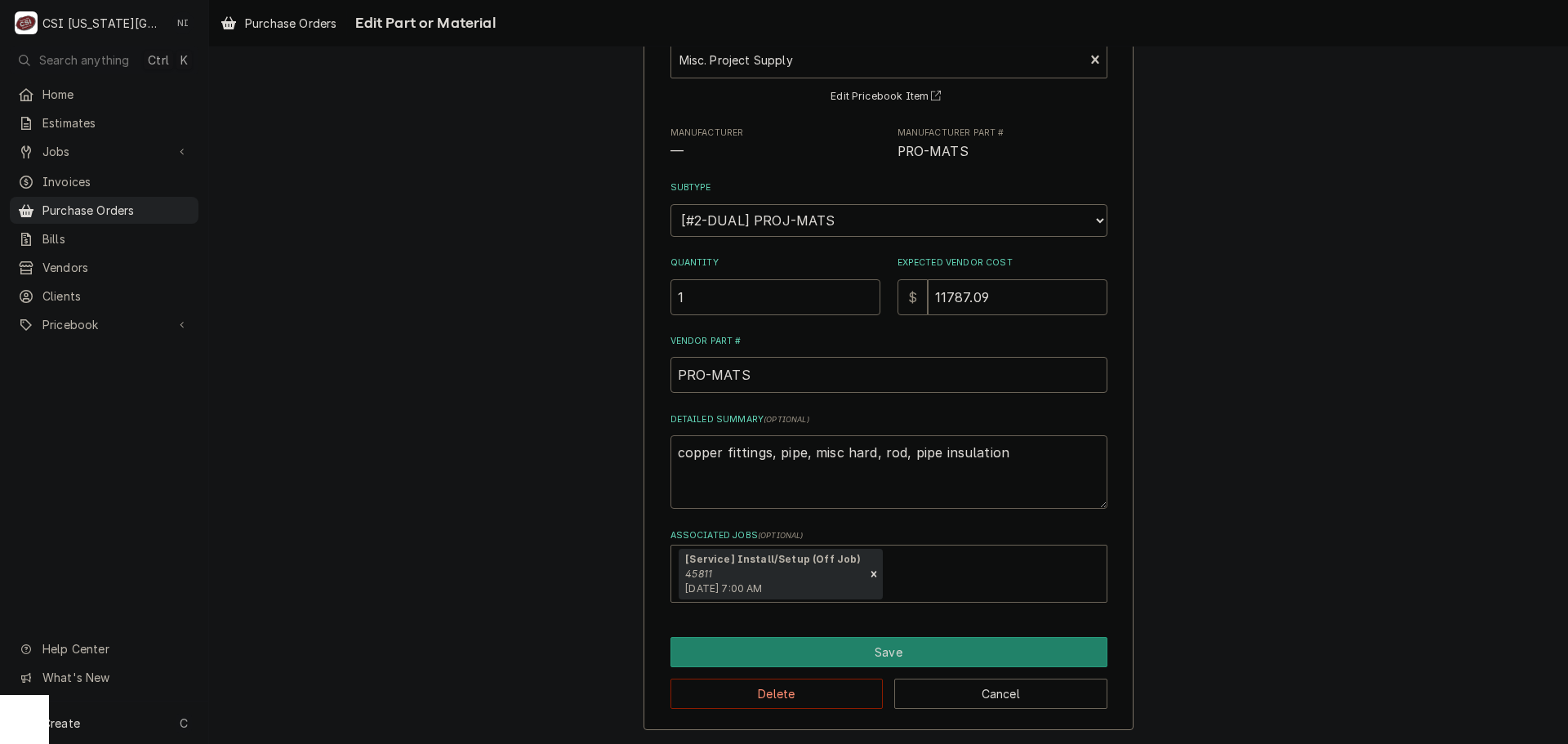
type textarea "x"
type textarea "copper fittings, pipe, misc hardw, rod, pipe insulation"
type textarea "x"
type textarea "copper fittings, pipe, misc hardwae, rod, pipe insulation"
type textarea "x"
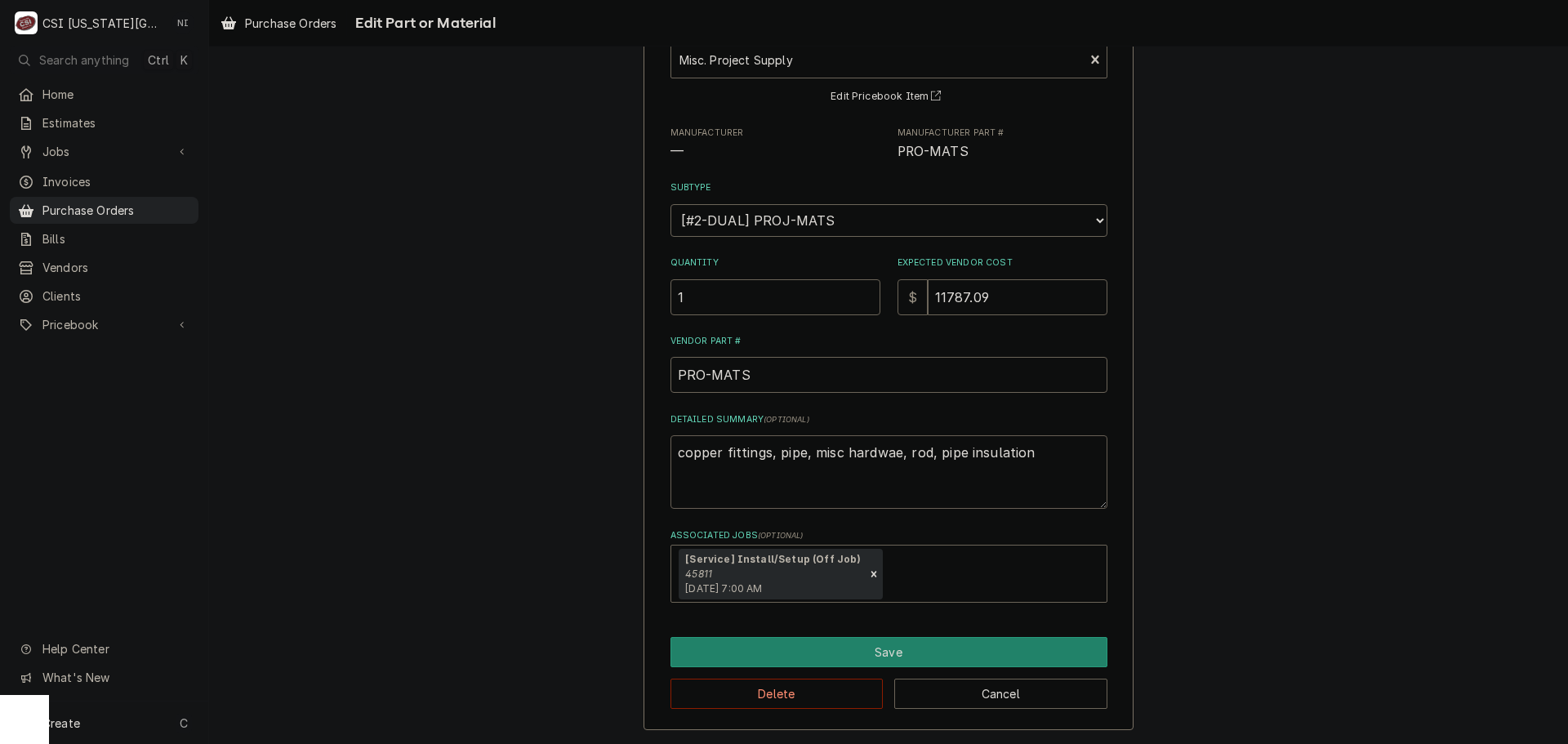
type textarea "copper fittings, pipe, misc hardwaer, rod, pipe insulation"
type textarea "x"
type textarea "copper fittings, pipe, misc hardwaere, rod, pipe insulation"
type textarea "x"
type textarea "copper fittings, pipe, misc hardwaer, rod, pipe insulation"
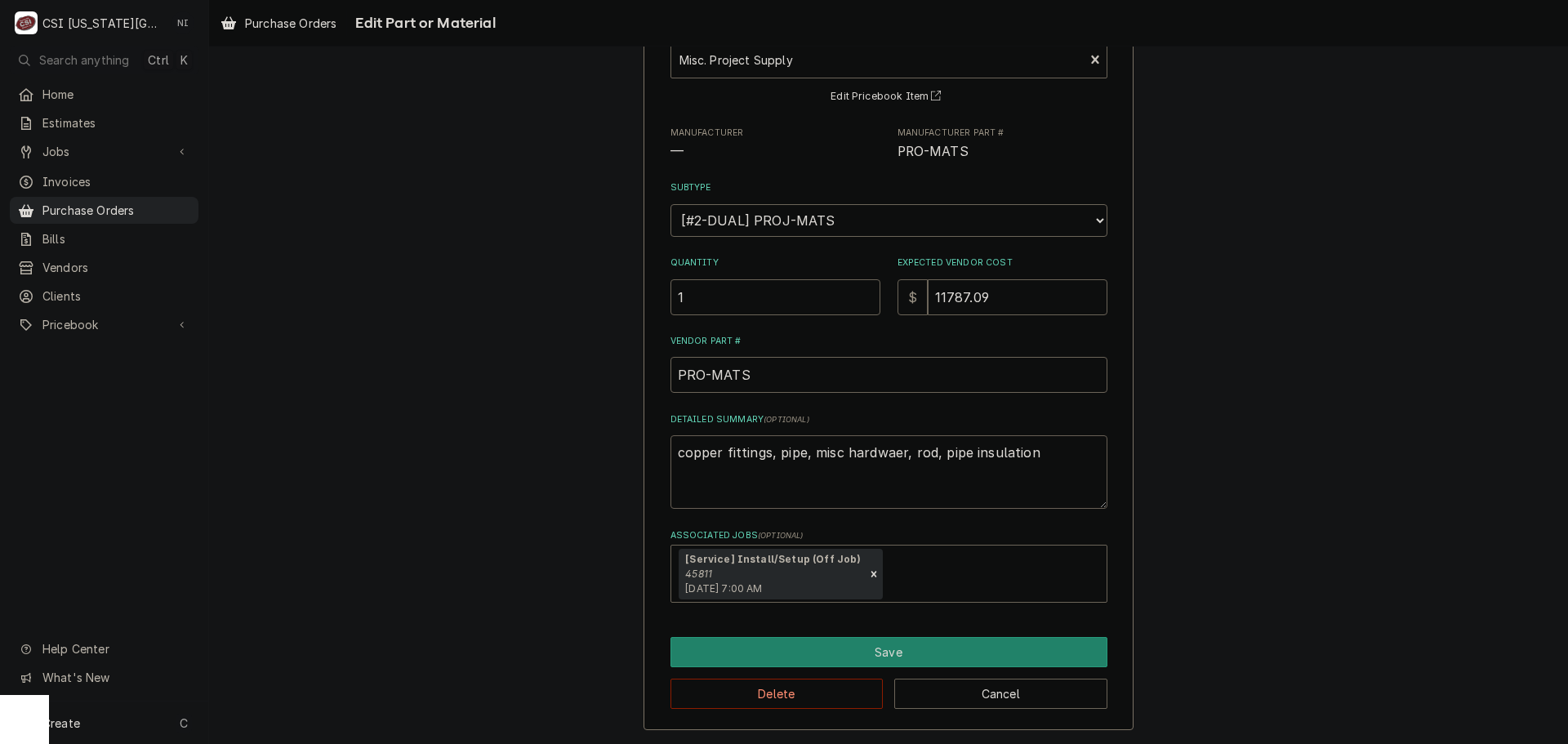
type textarea "x"
type textarea "copper fittings, pipe, misc hardwae, rod, pipe insulation"
type textarea "x"
type textarea "copper fittings, pipe, misc hardwa, rod, pipe insulation"
type textarea "x"
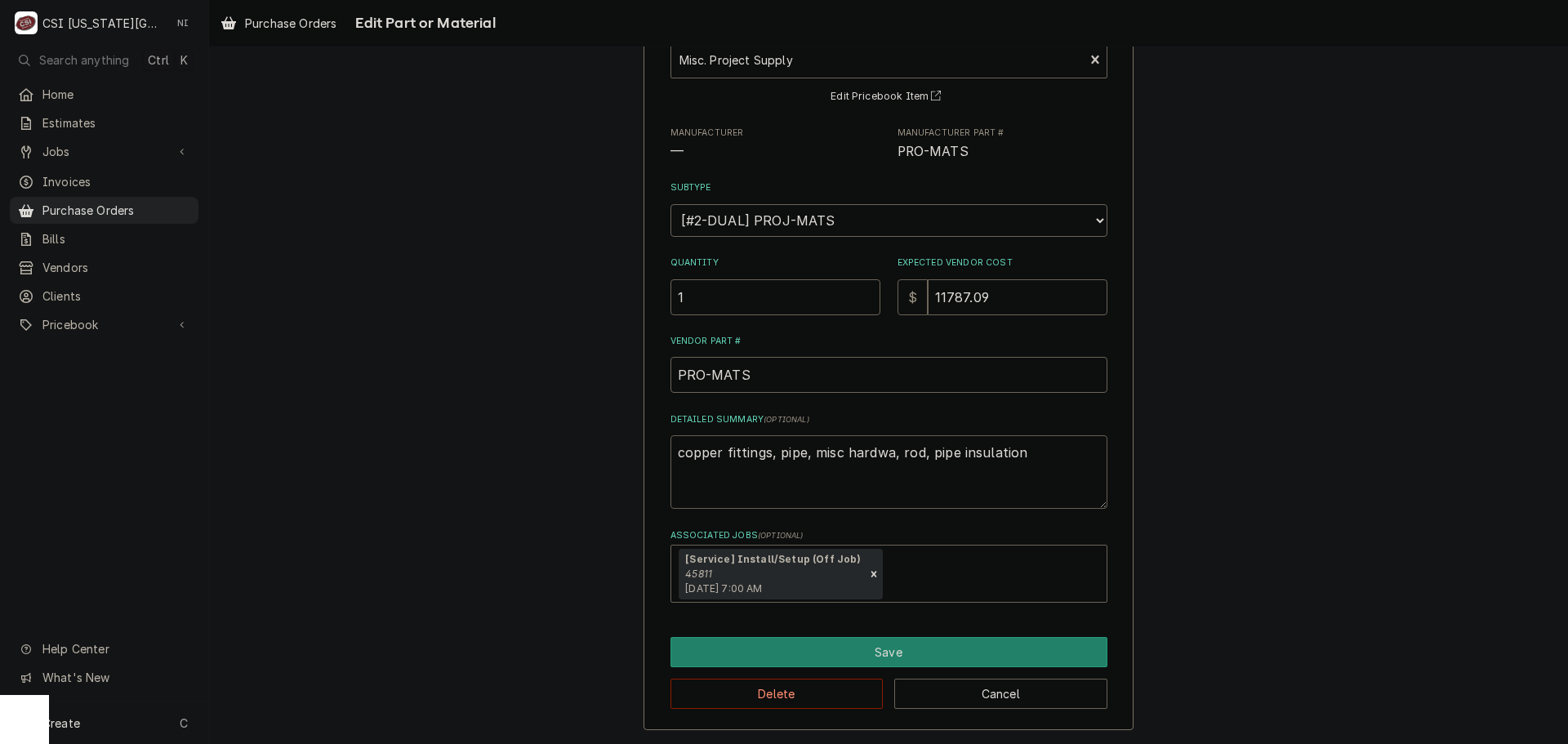
type textarea "copper fittings, pipe, misc hardwar, rod, pipe insulation"
type textarea "x"
type textarea "copper fittings, pipe, misc hardware, rod, pipe insulation"
click at [774, 453] on textarea "copper fittings, pipe, misc hardware, rod, pipe insulation" at bounding box center [889, 472] width 437 height 73
type textarea "x"
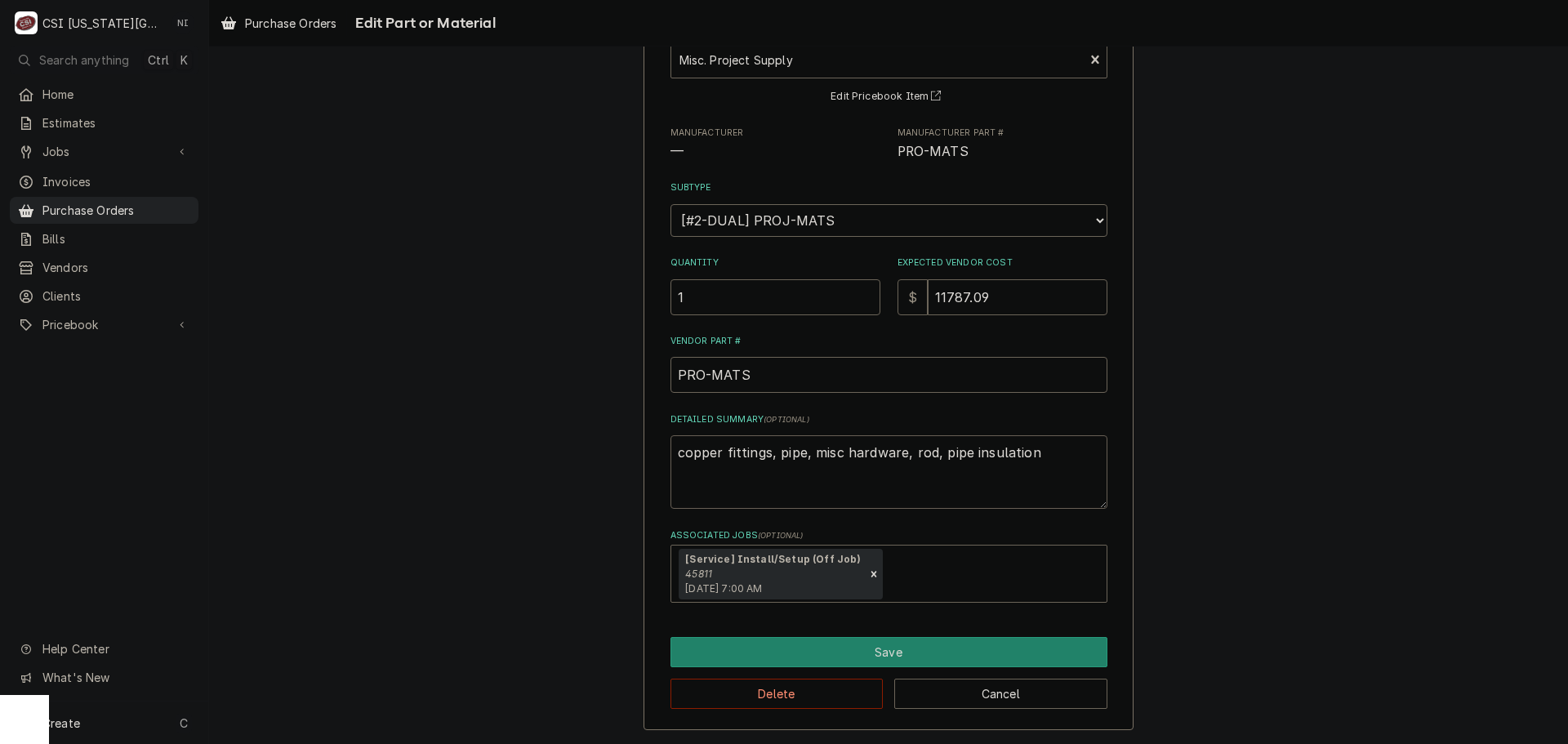
type textarea "copper fittings,pipe, misc hardware, rod, pipe insulation"
type textarea "x"
type textarea "copper fittingspipe, misc hardware, rod, pipe insulation"
type textarea "x"
type textarea "copper fittings/pipe, misc hardware, rod, pipe insulation"
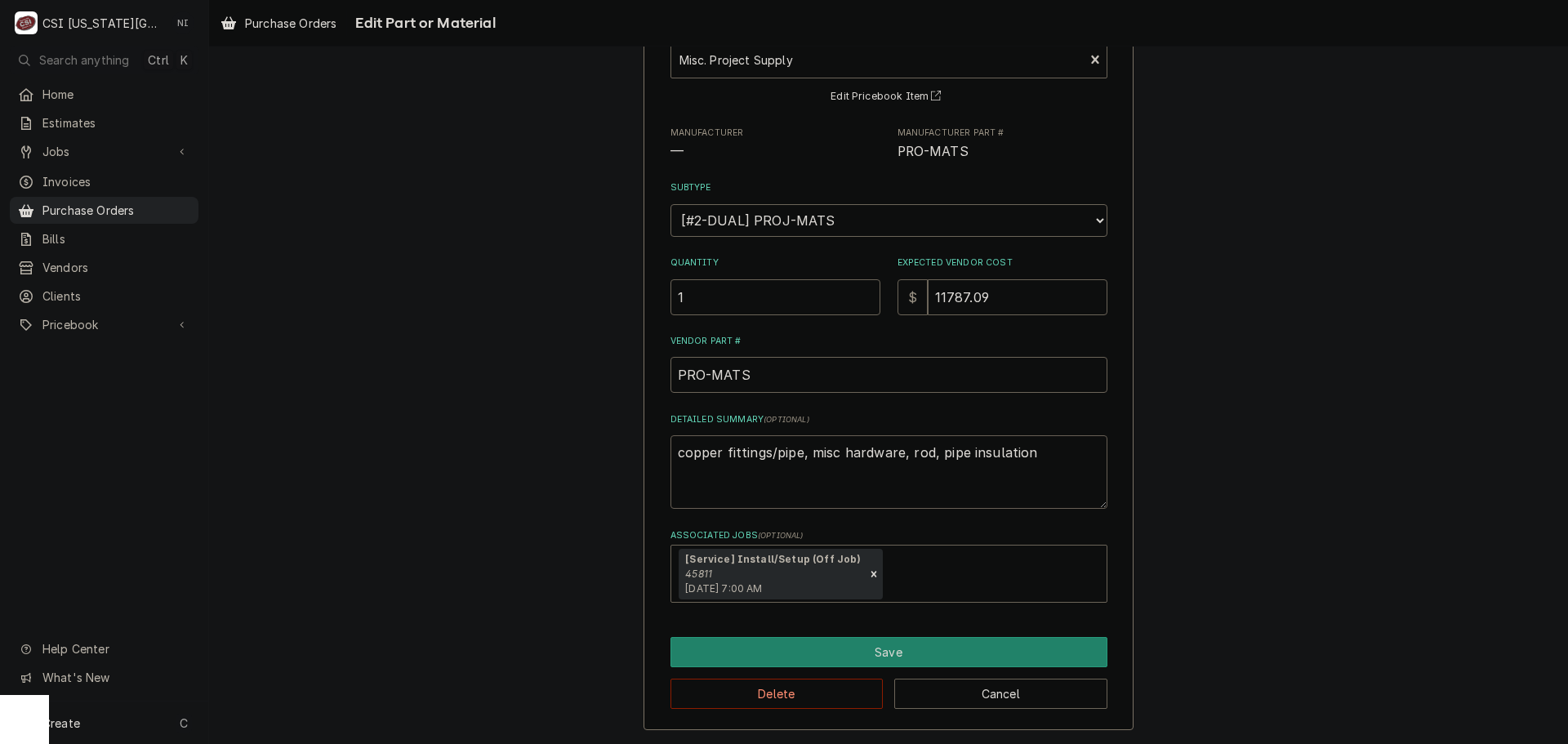
type textarea "x"
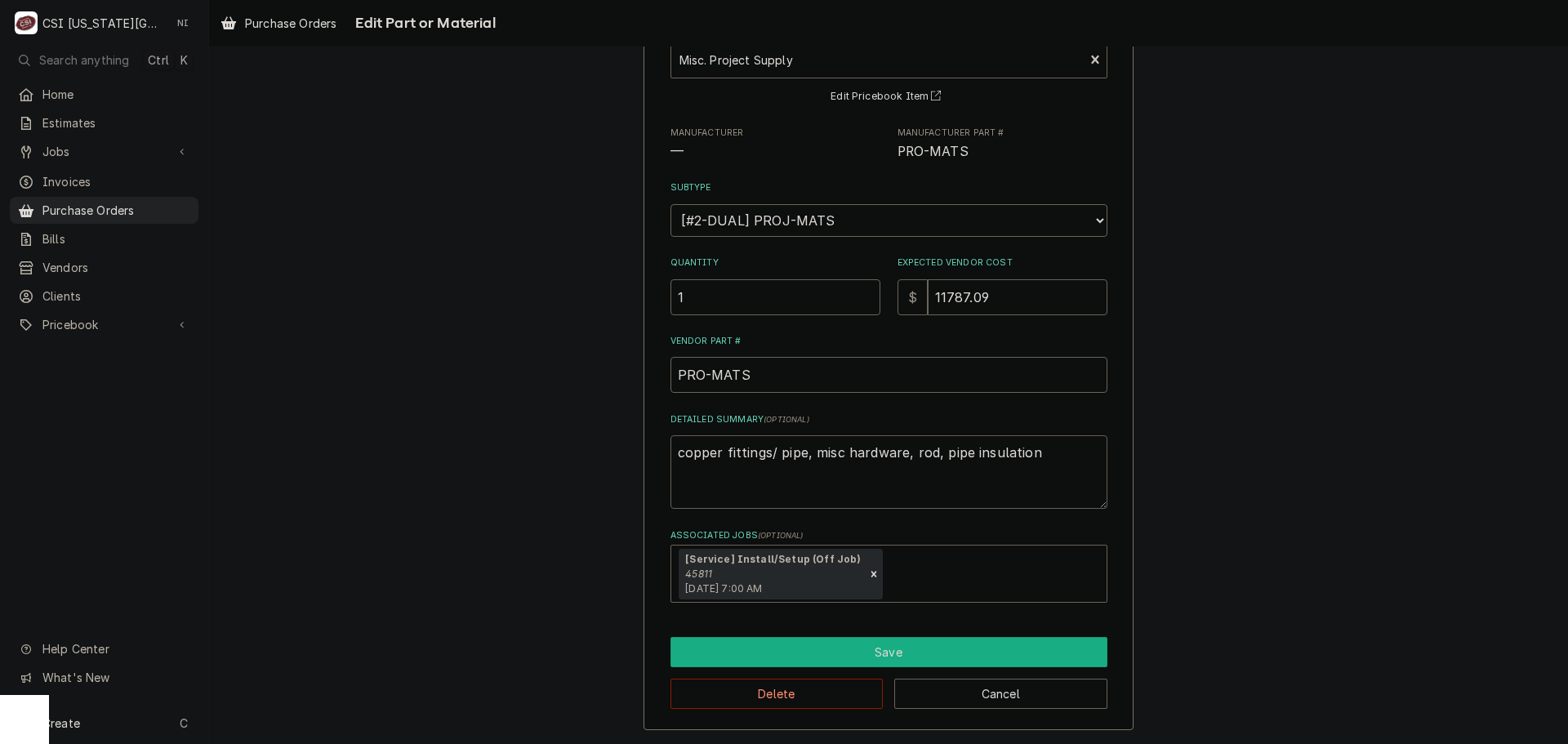
type textarea "copper fittings/ pipe, misc hardware, rod, pipe insulation"
click at [894, 648] on button "Save" at bounding box center [889, 653] width 437 height 30
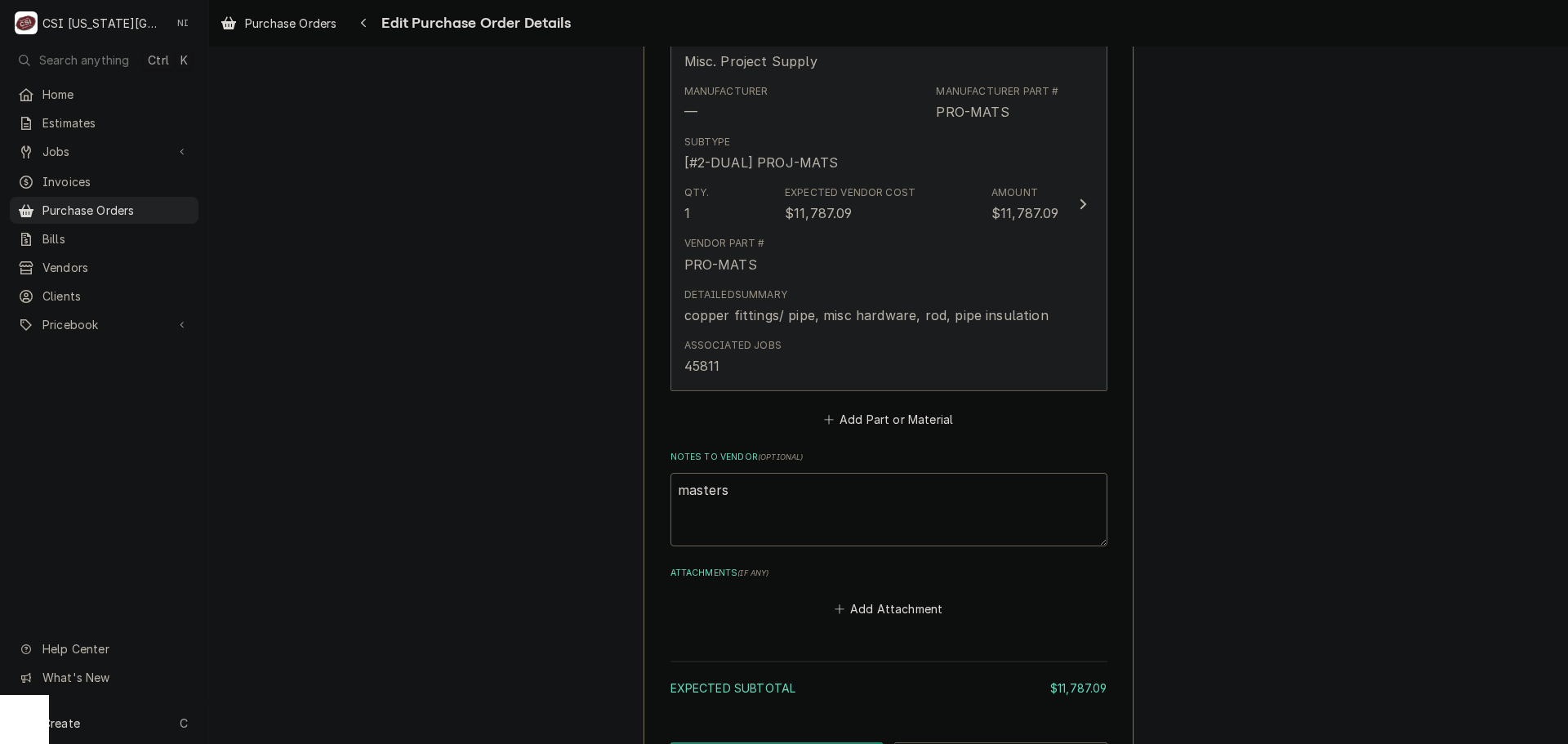
scroll to position [902, 0]
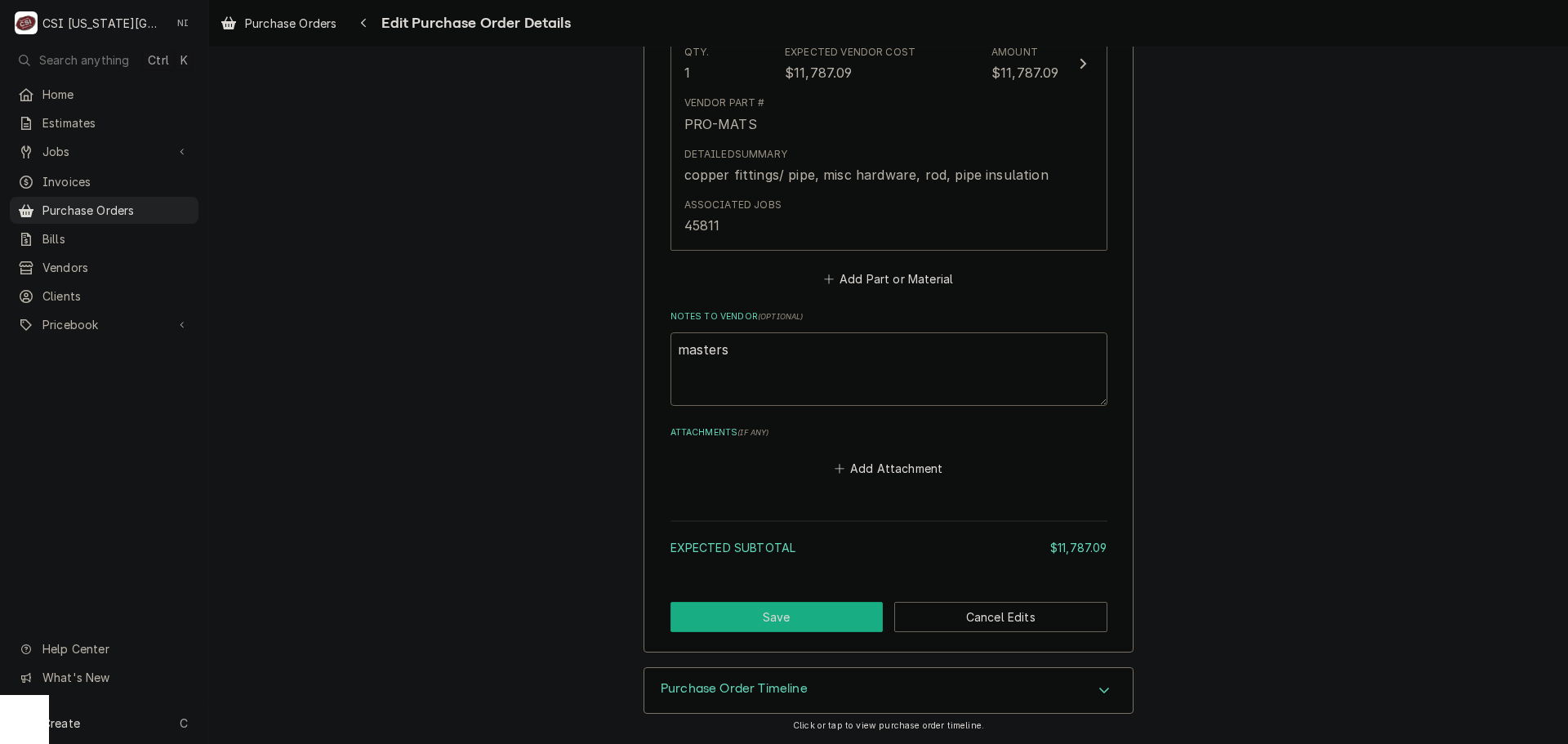
click at [852, 617] on button "Save" at bounding box center [777, 617] width 213 height 30
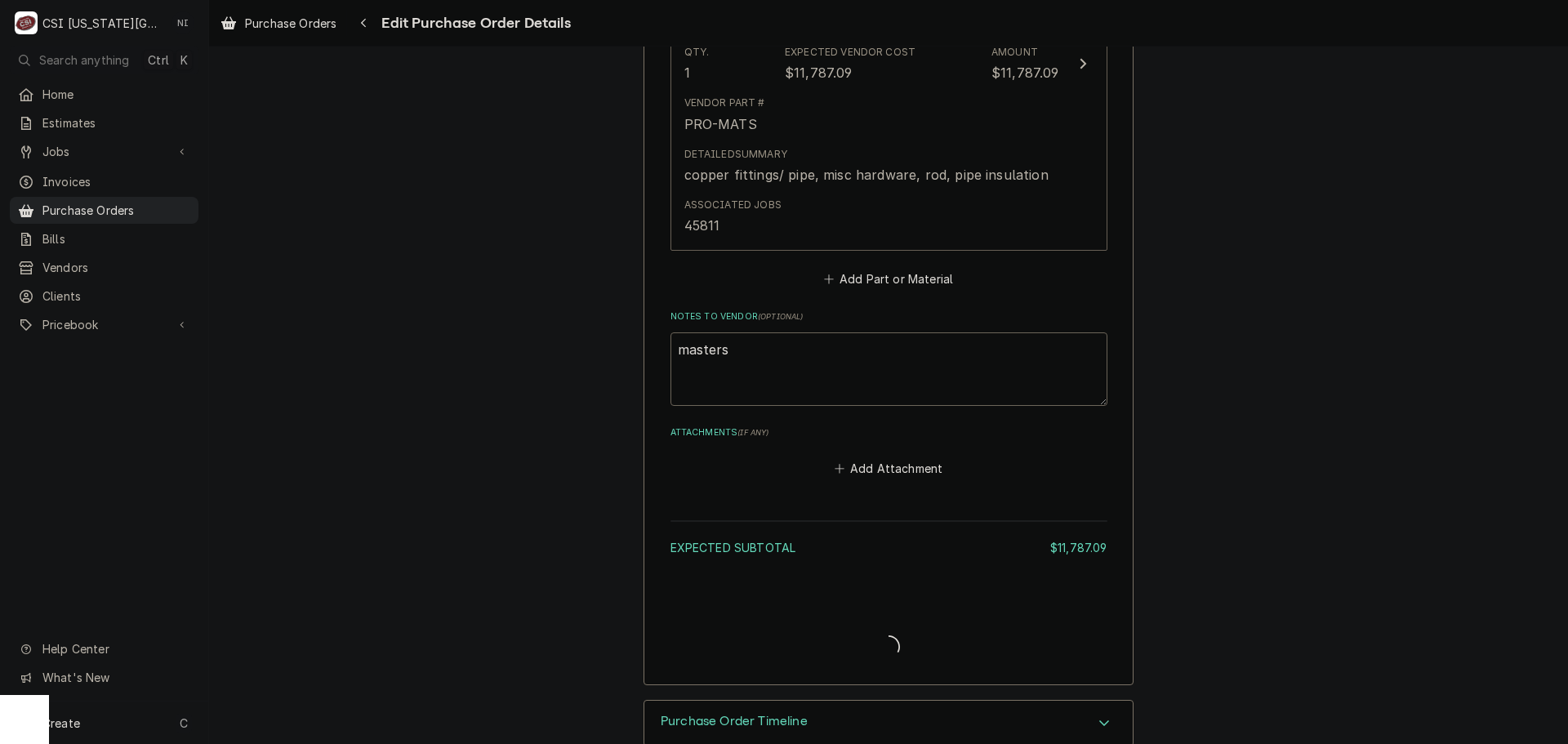
type textarea "x"
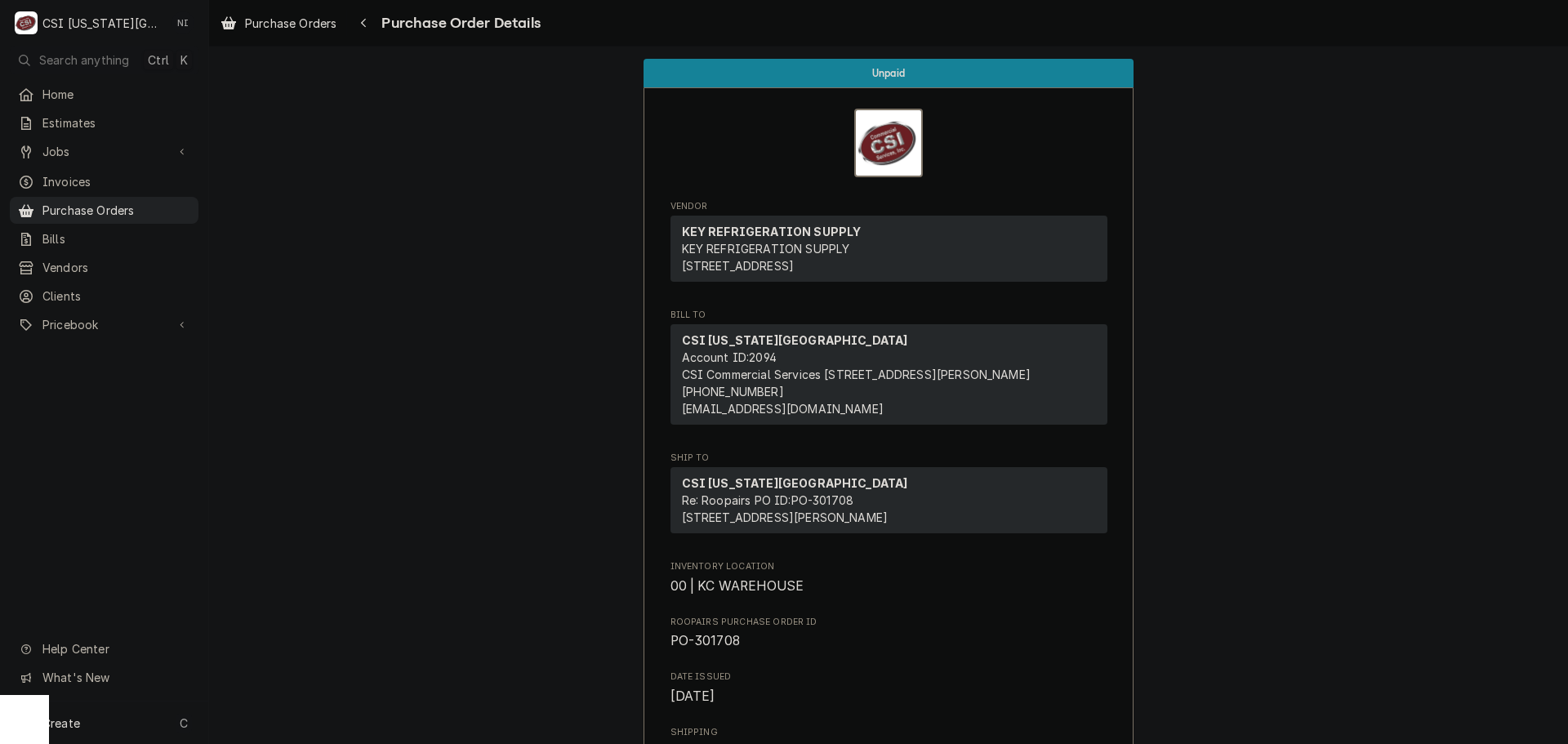
click at [131, 204] on span "Purchase Orders" at bounding box center [116, 210] width 147 height 17
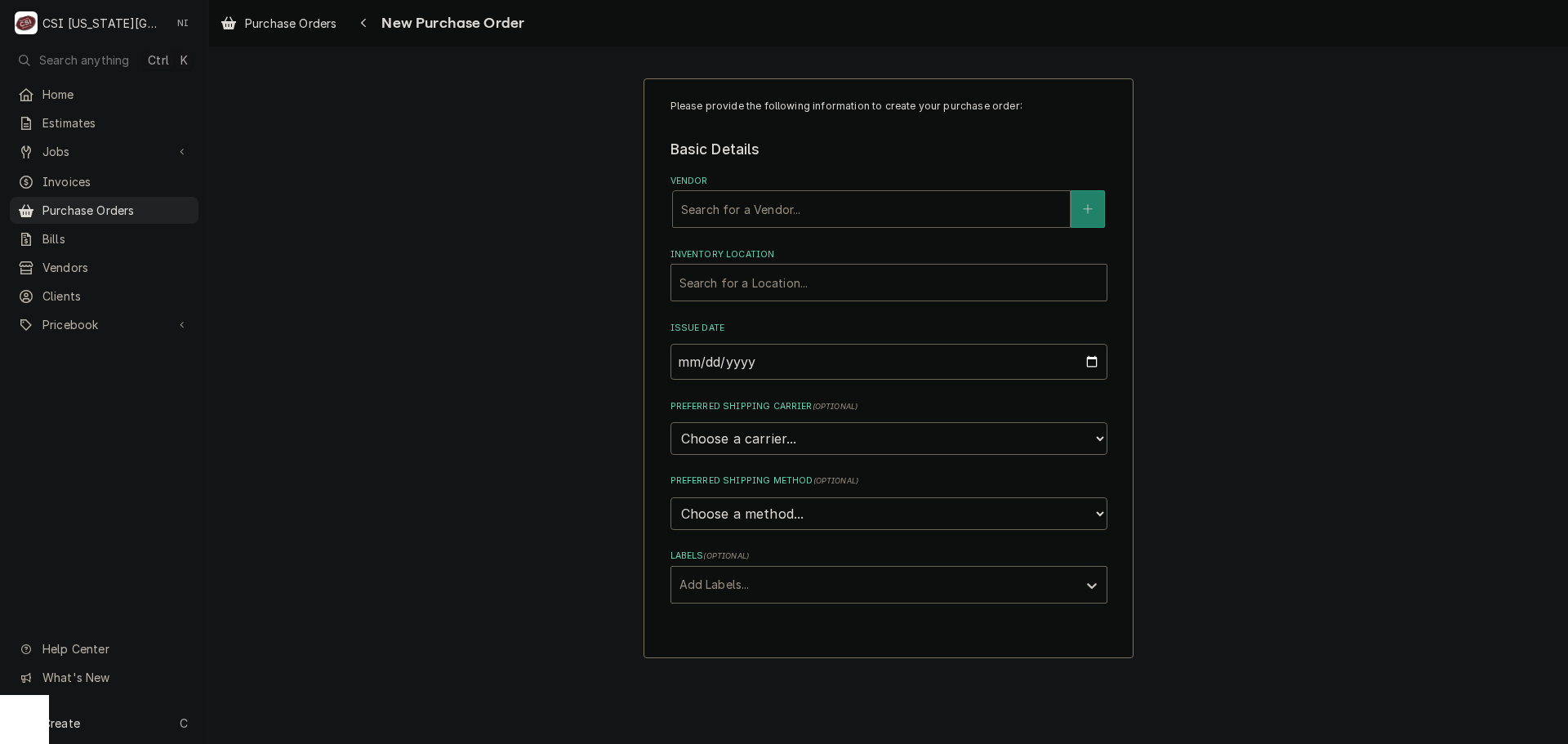
click at [805, 205] on div "Vendor" at bounding box center [871, 209] width 380 height 30
type input "amazon"
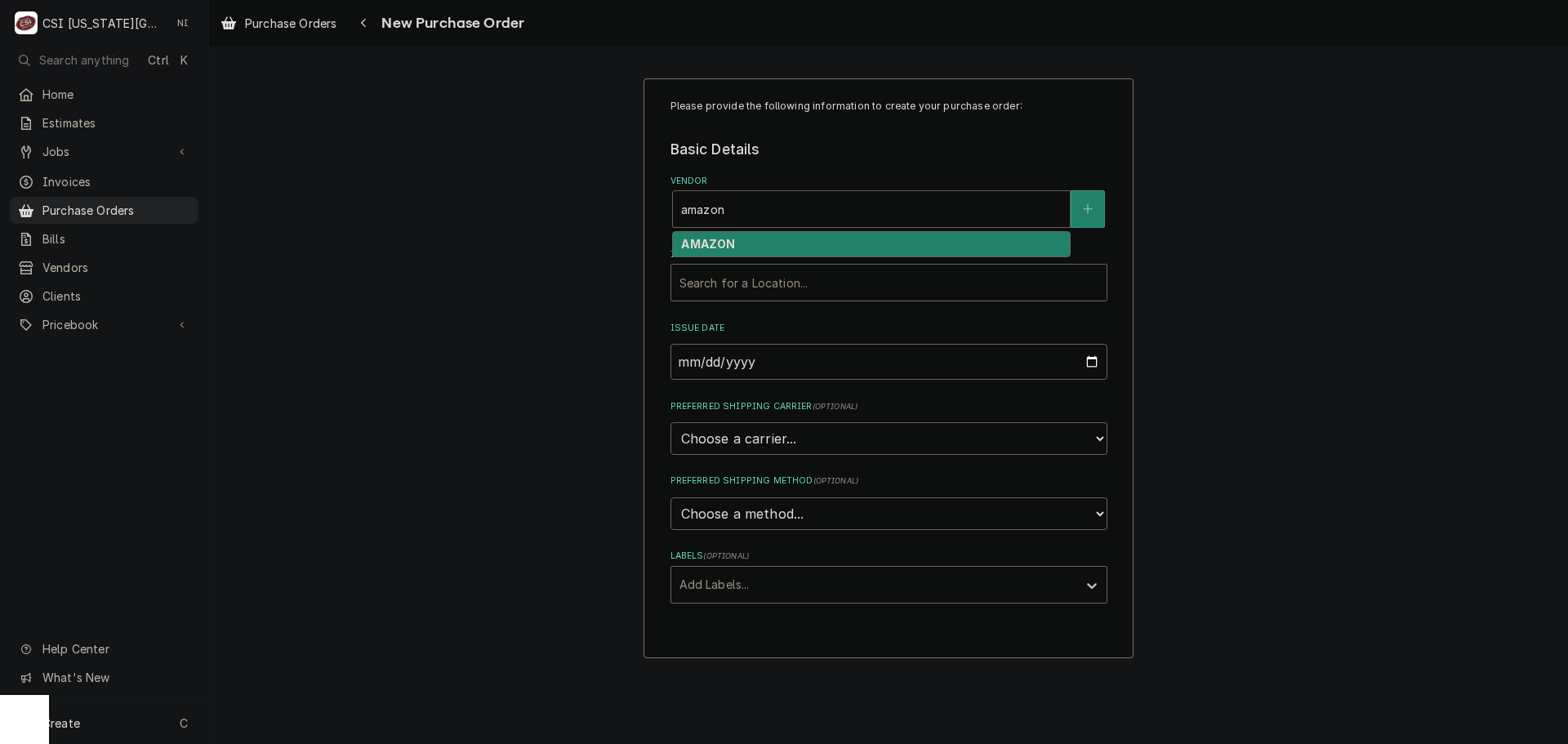
click at [783, 246] on div "AMAZON" at bounding box center [871, 245] width 397 height 26
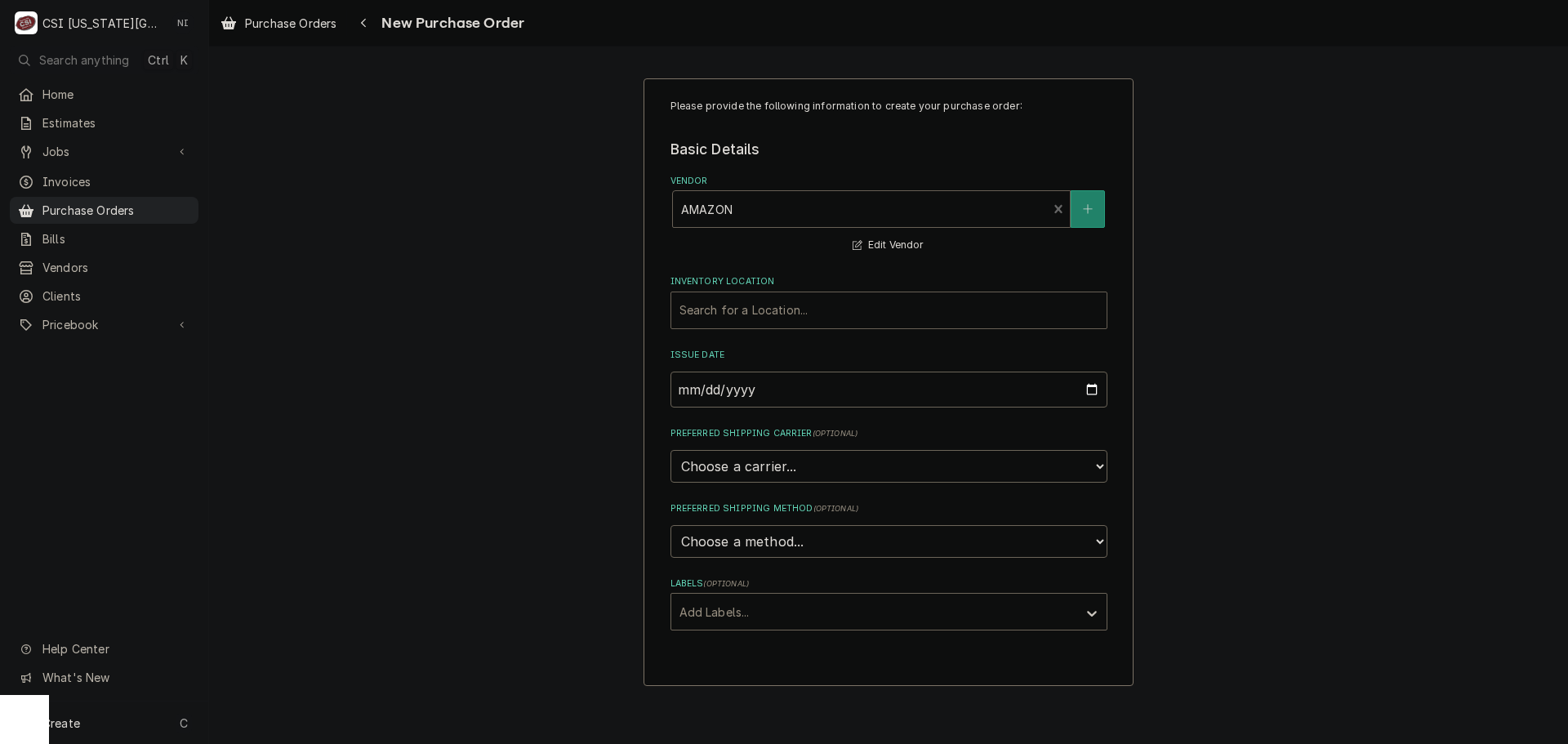
click at [700, 300] on div "Inventory Location" at bounding box center [889, 311] width 419 height 30
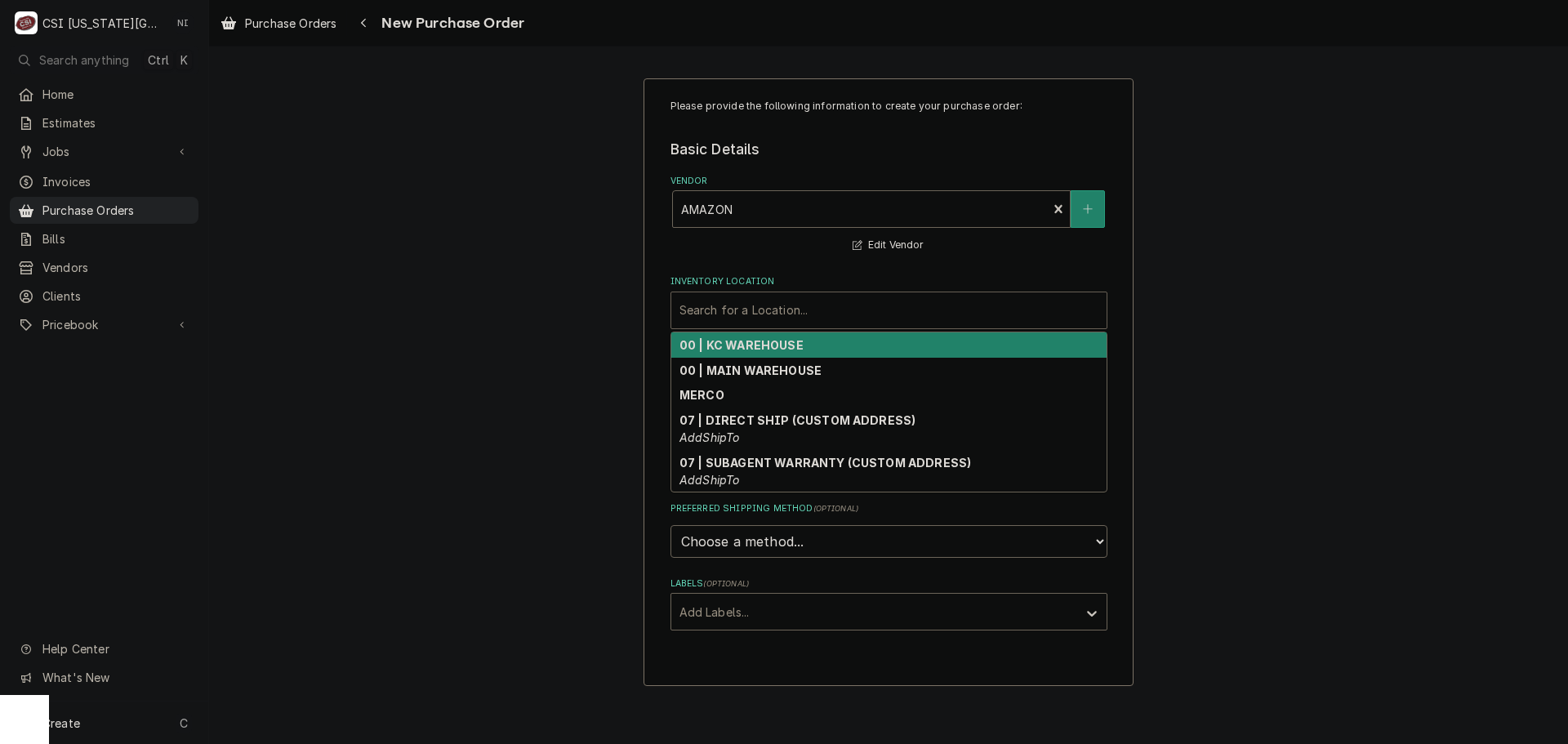
click at [749, 341] on strong "00 | KC WAREHOUSE" at bounding box center [741, 345] width 124 height 14
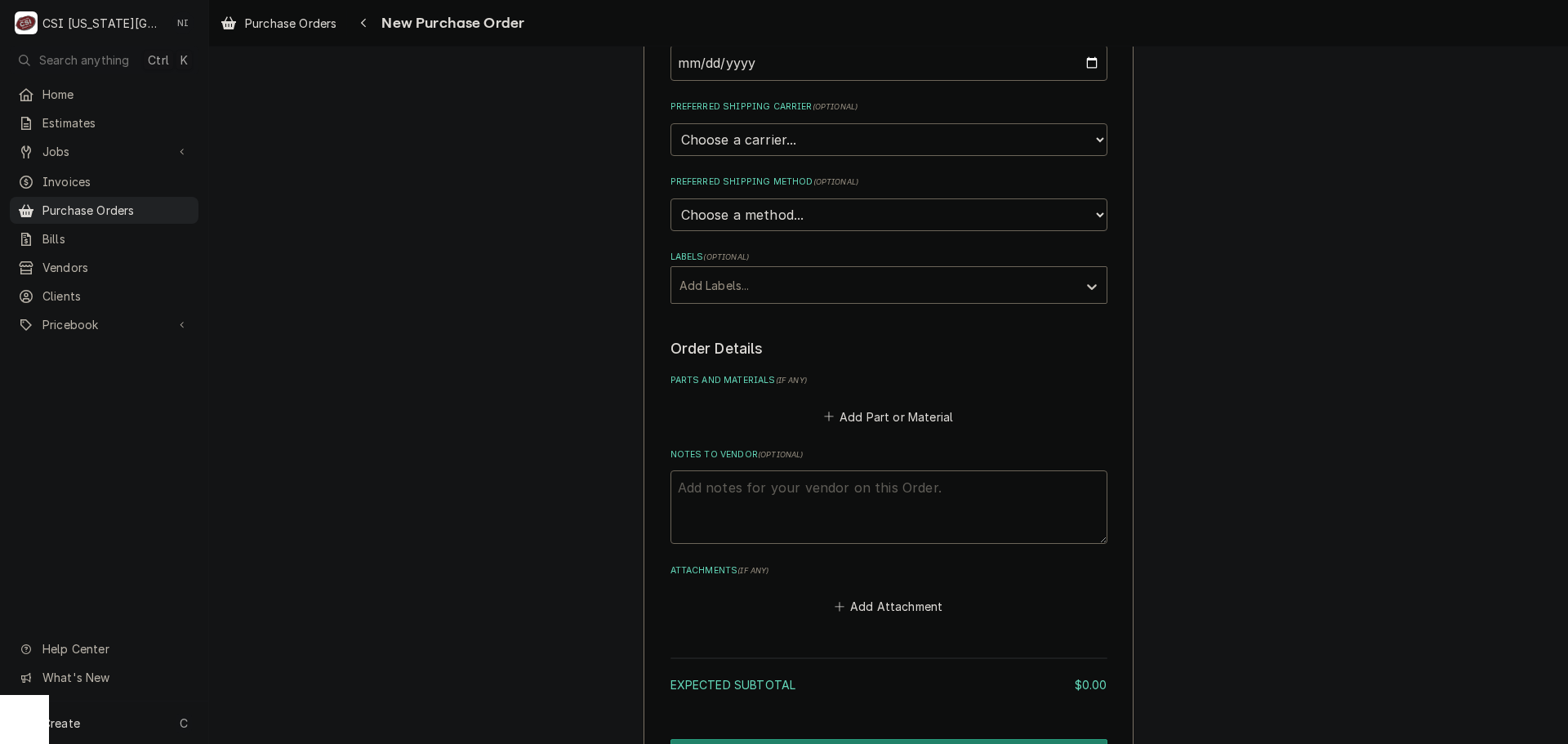
scroll to position [429, 0]
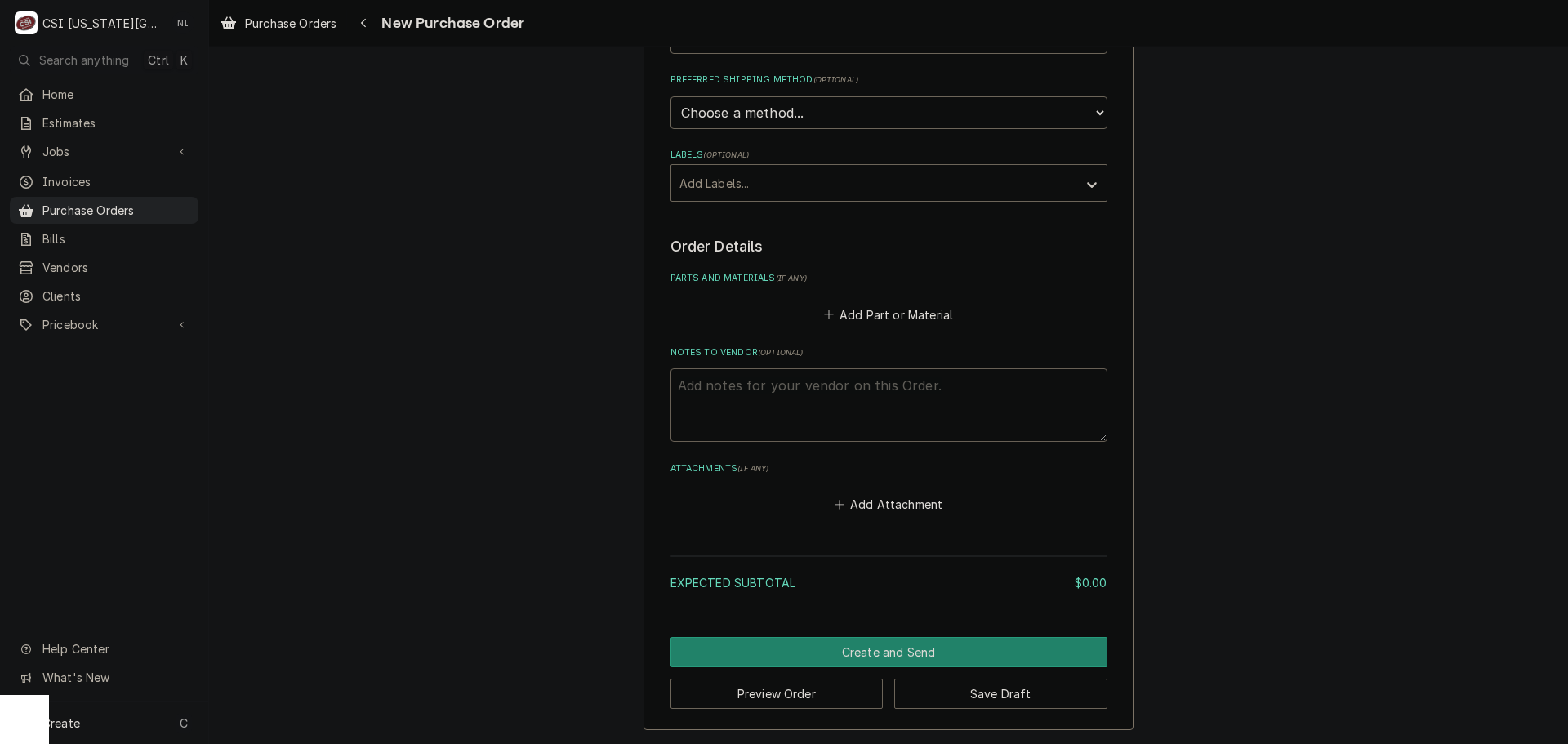
click at [742, 390] on textarea "Notes to Vendor ( optional )" at bounding box center [889, 405] width 437 height 73
type textarea "x"
type textarea "w"
type textarea "x"
type textarea "wi"
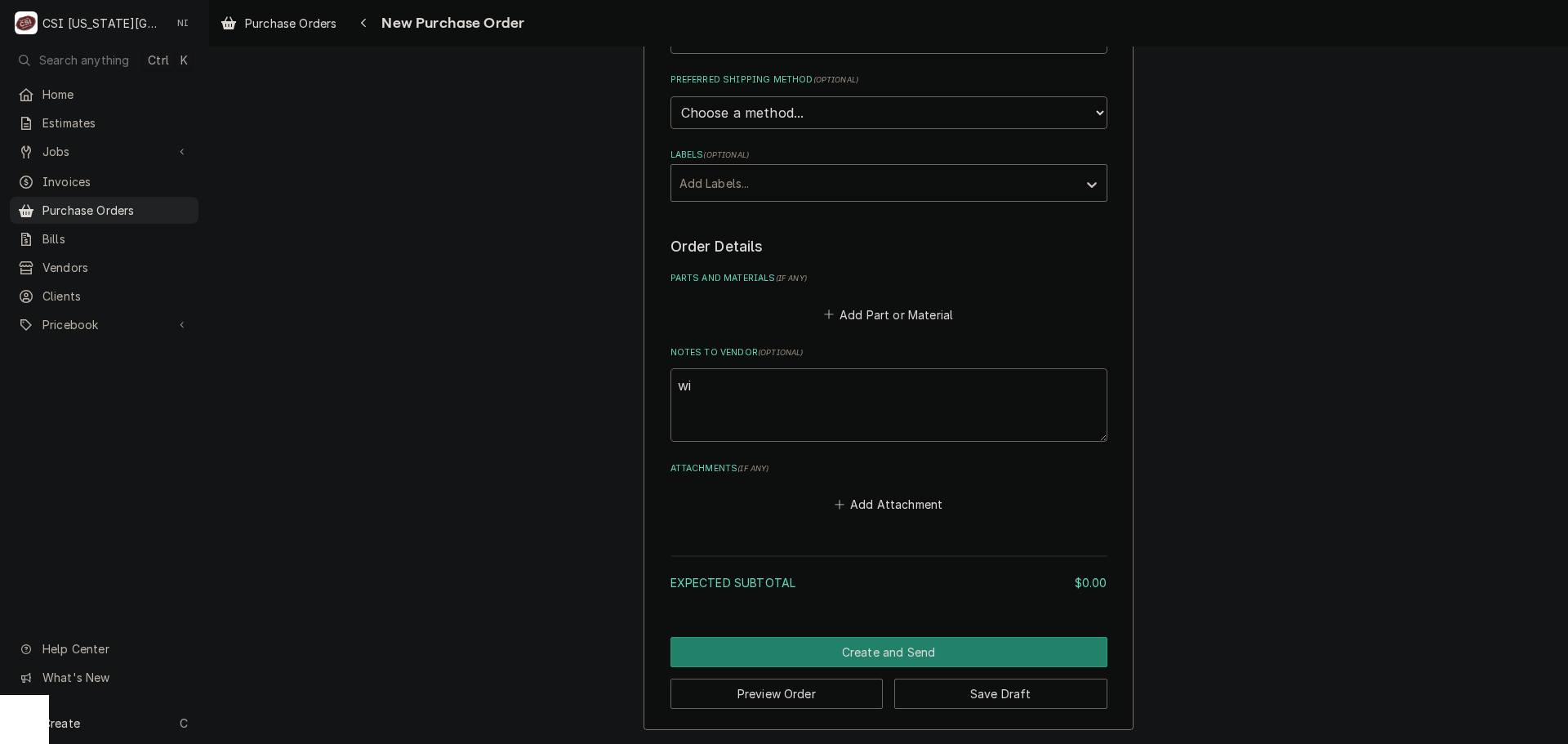
type textarea "x"
type textarea "wil"
type textarea "x"
type textarea "will"
type textarea "x"
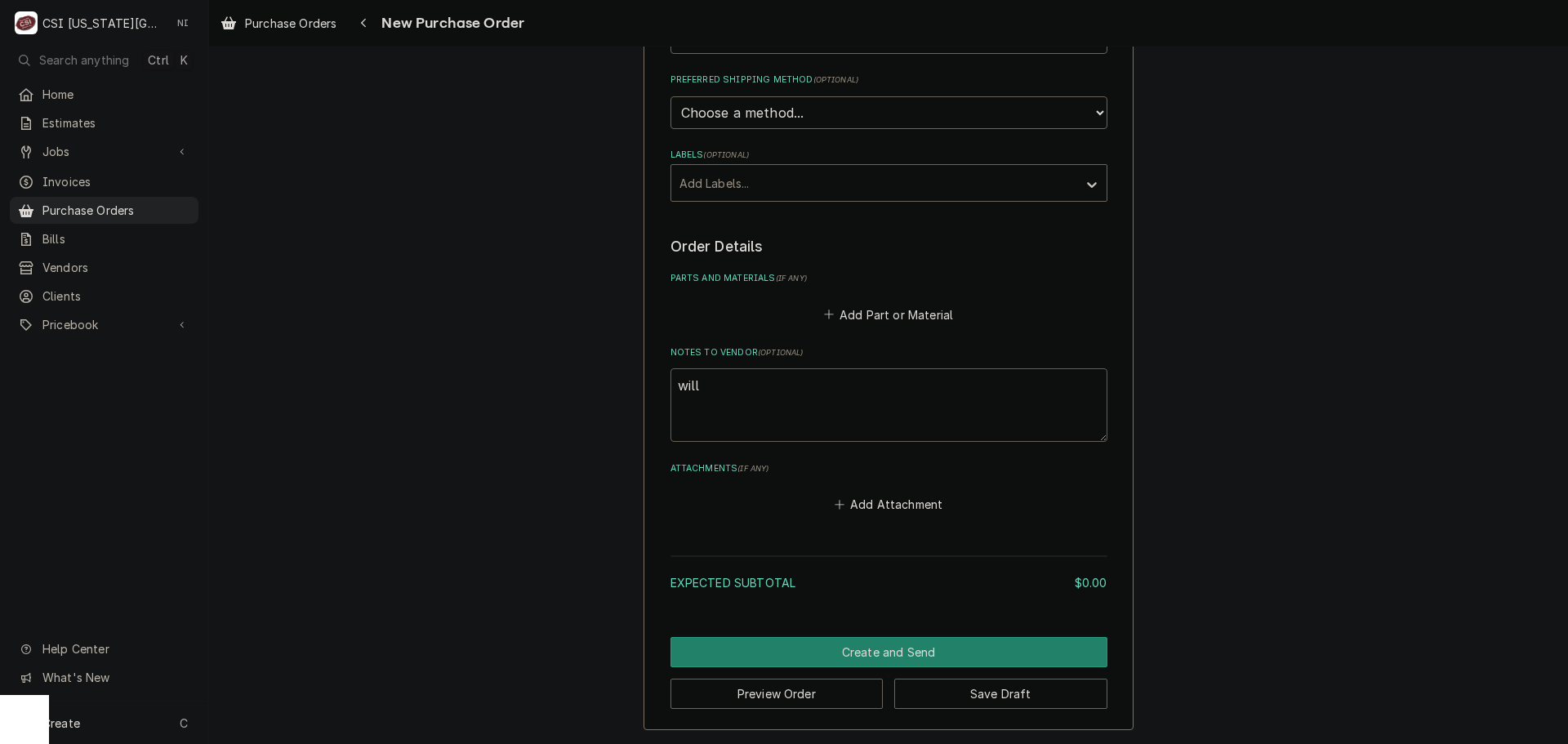
type textarea "will"
type textarea "x"
type textarea "will t"
type textarea "x"
type textarea "will to"
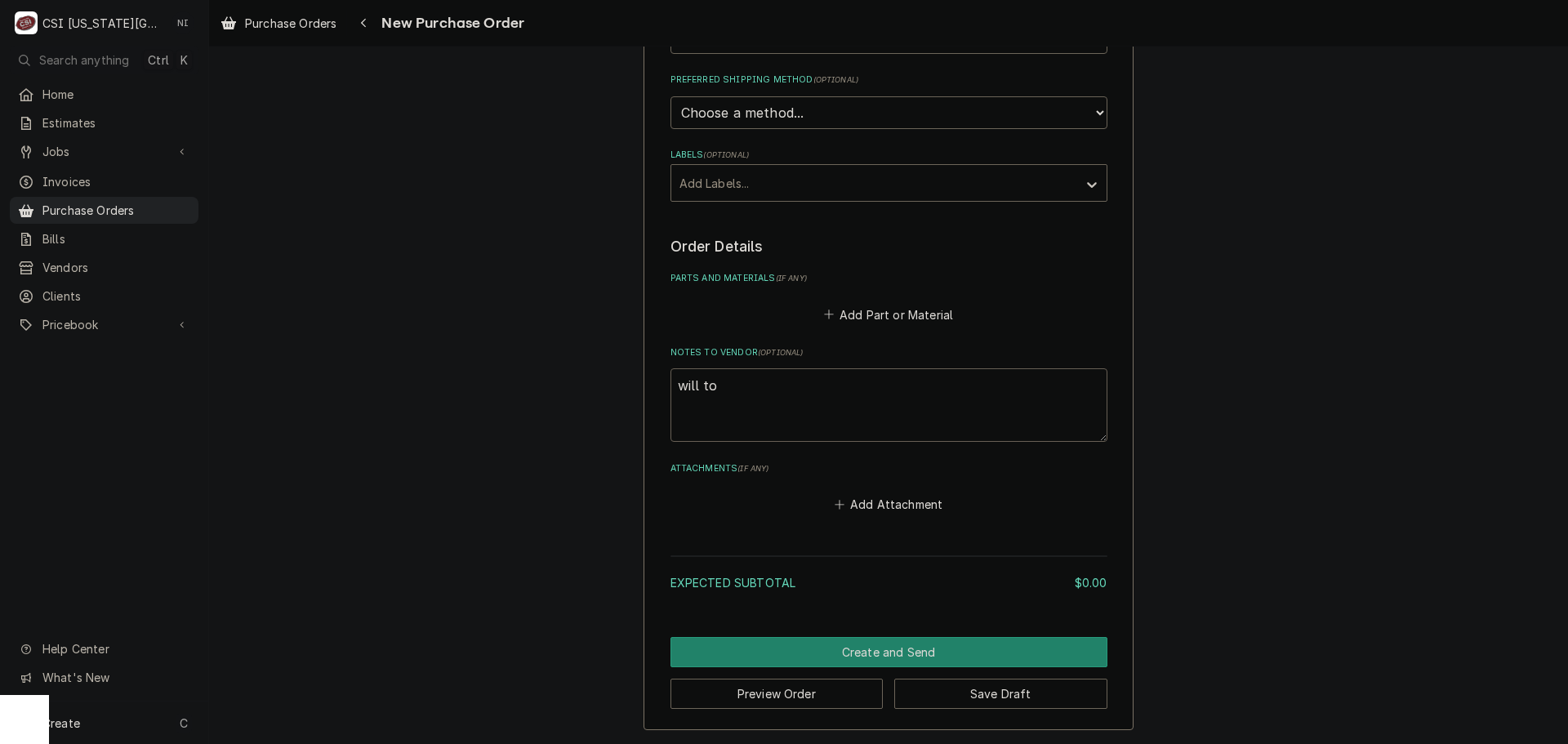
type textarea "x"
type textarea "will too"
type textarea "x"
type textarea "will tool"
type textarea "x"
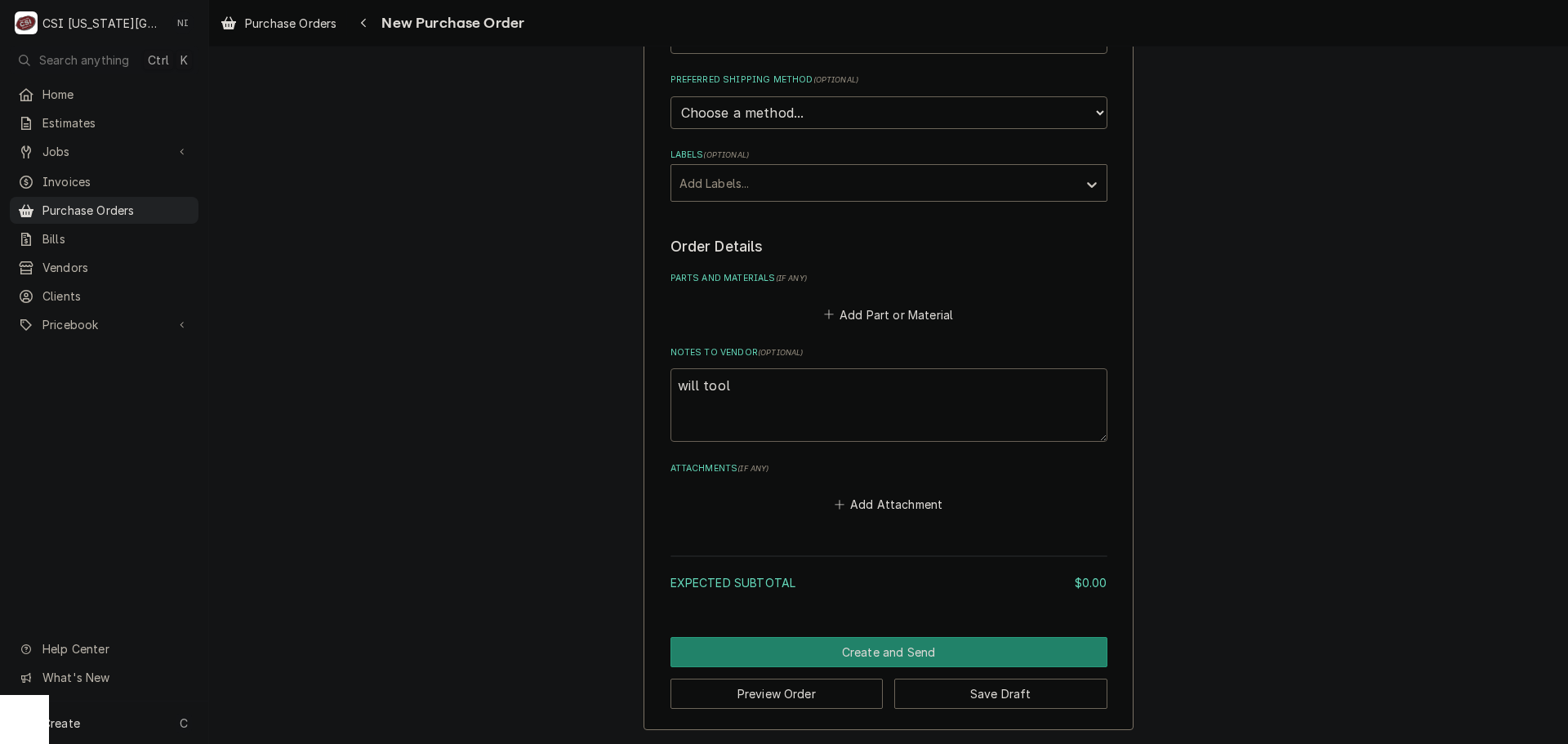
type textarea "will toola"
type textarea "x"
type textarea "will tool"
type textarea "x"
type textarea "will tool"
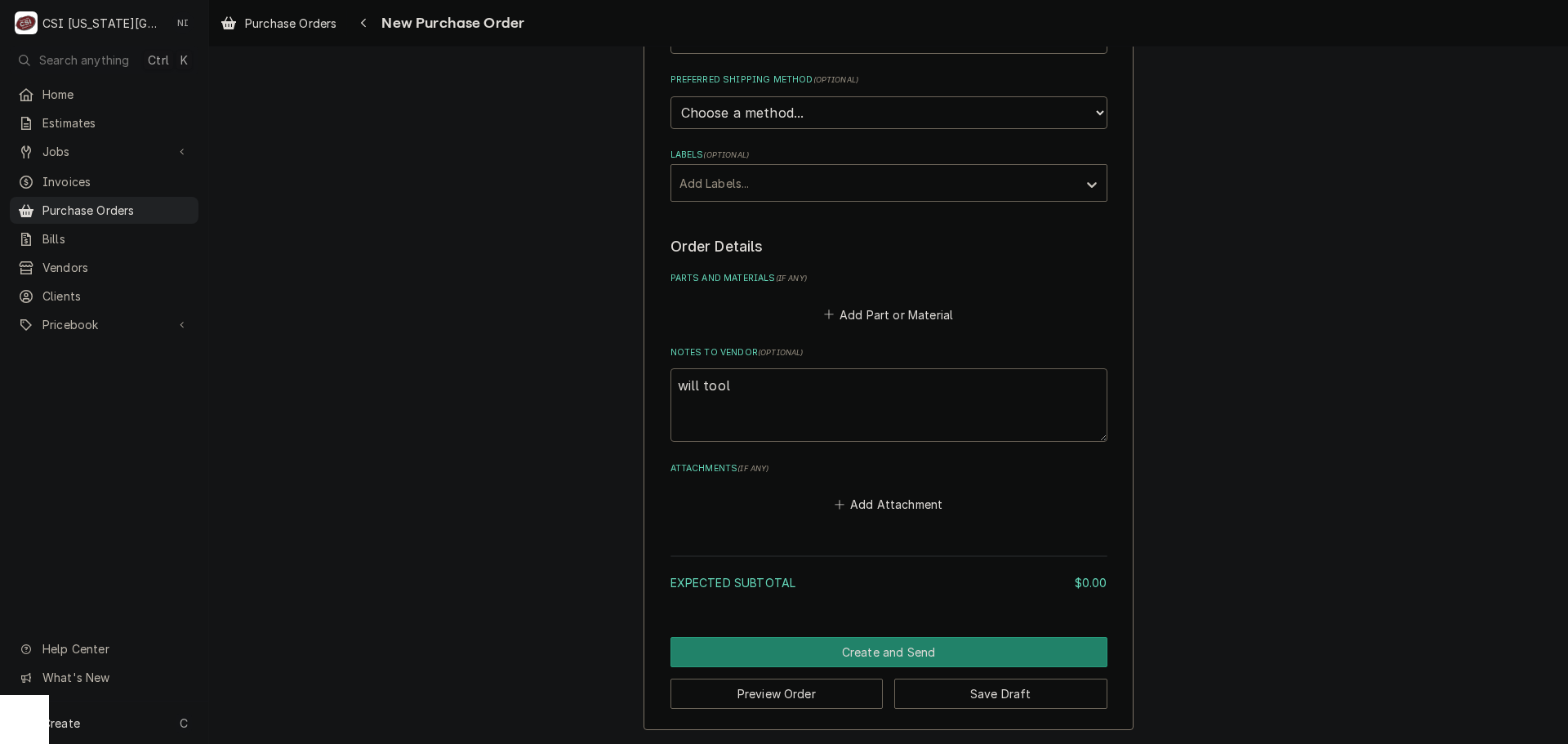
type textarea "x"
type textarea "will tool l"
type textarea "x"
type textarea "will tool"
type textarea "x"
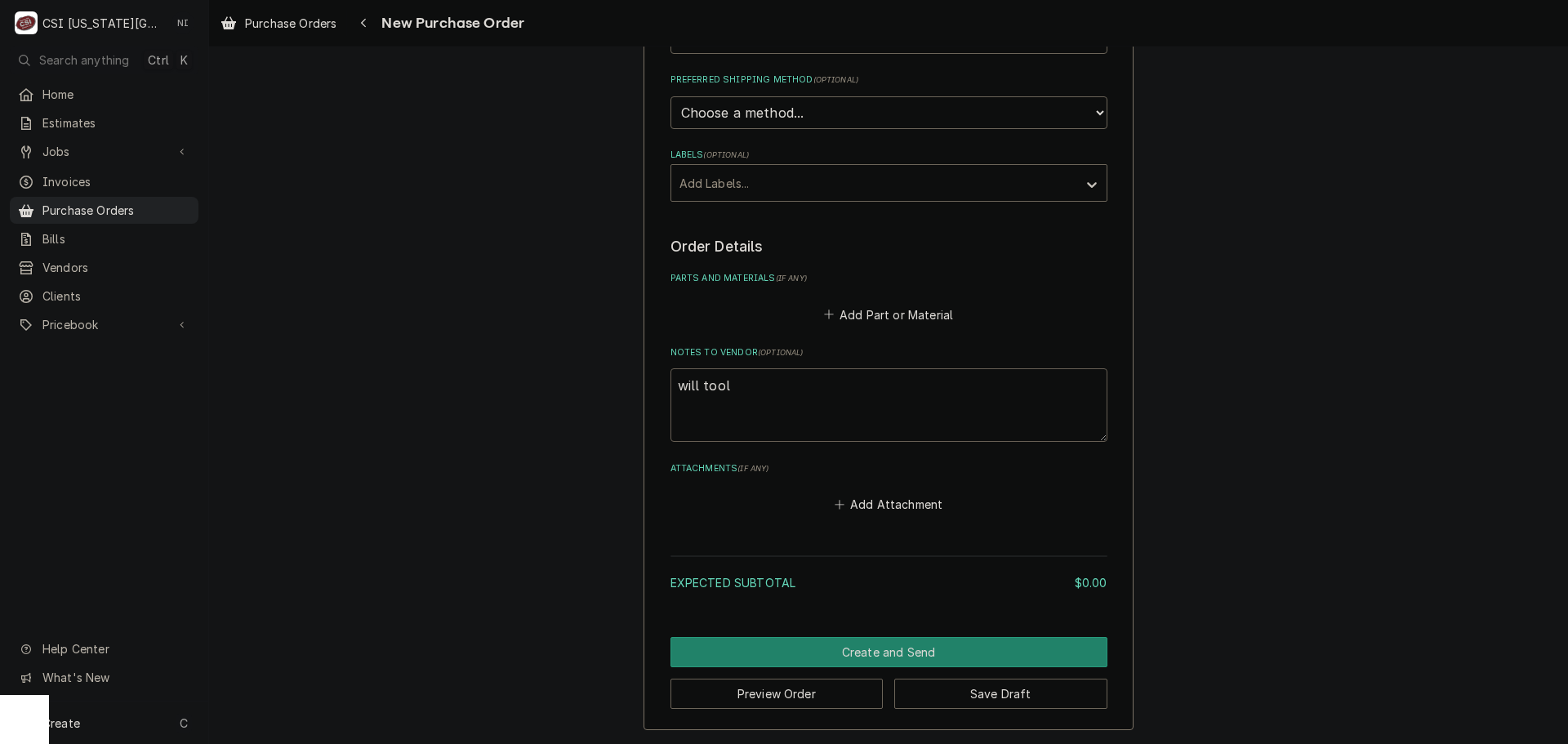
type textarea "will tool a"
type textarea "x"
type textarea "will tool al"
type textarea "x"
type textarea "will tool all"
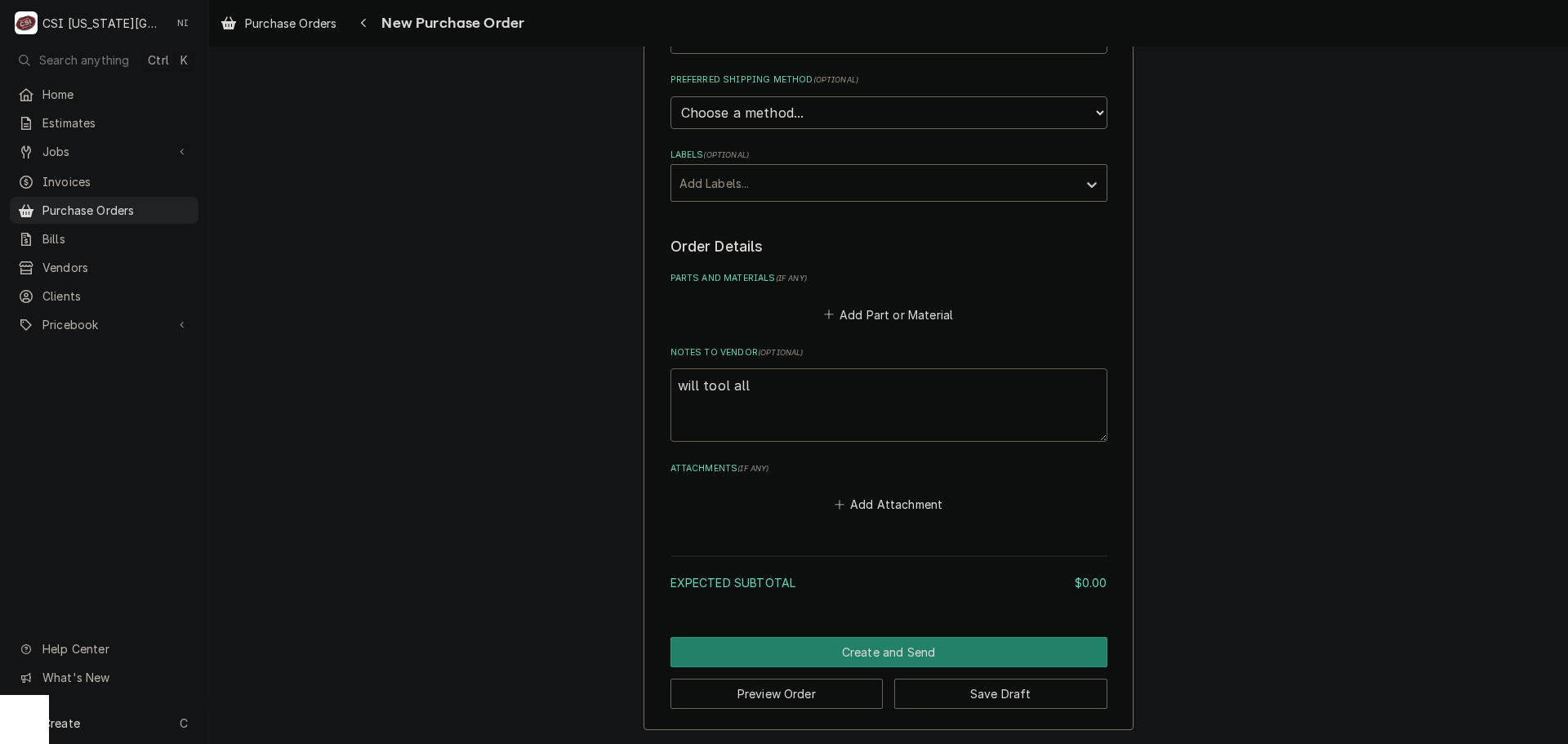
type textarea "x"
type textarea "will tool allo"
type textarea "x"
type textarea "will tool allow"
type textarea "x"
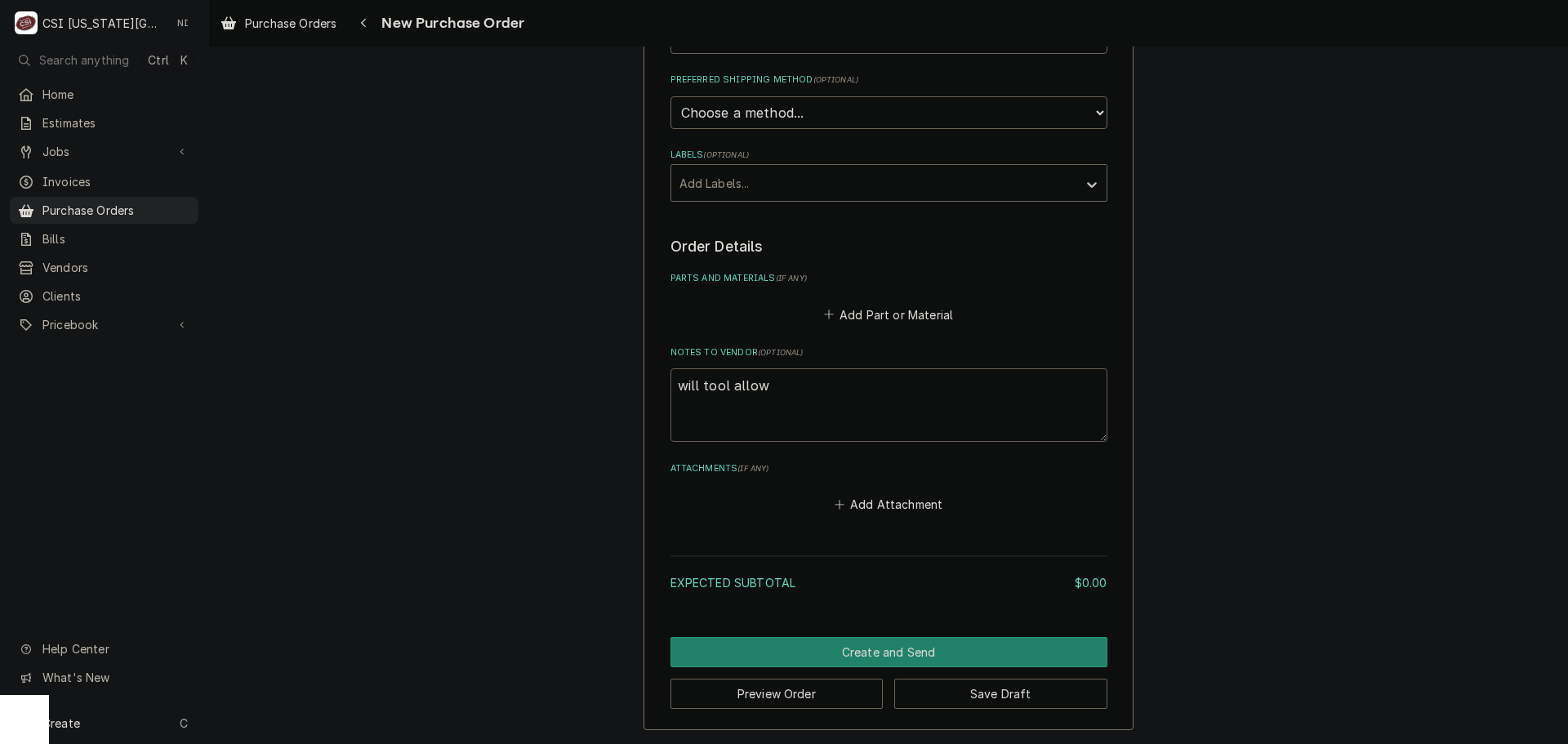
type textarea "will tool allowa"
type textarea "x"
type textarea "will tool allowan"
type textarea "x"
type textarea "will tool allowanc"
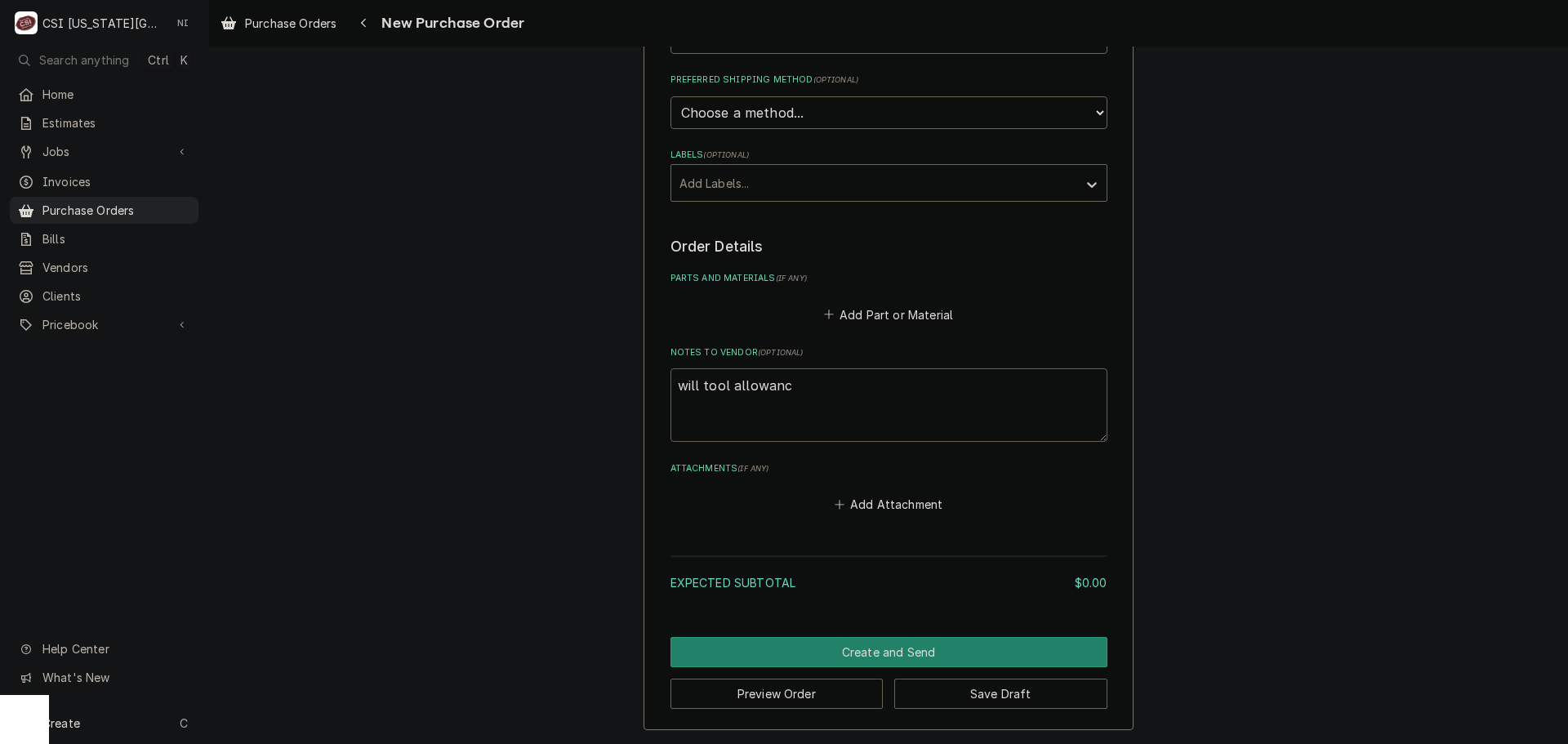
type textarea "x"
type textarea "will tool allowance"
type textarea "x"
type textarea "will tool allowance,"
type textarea "x"
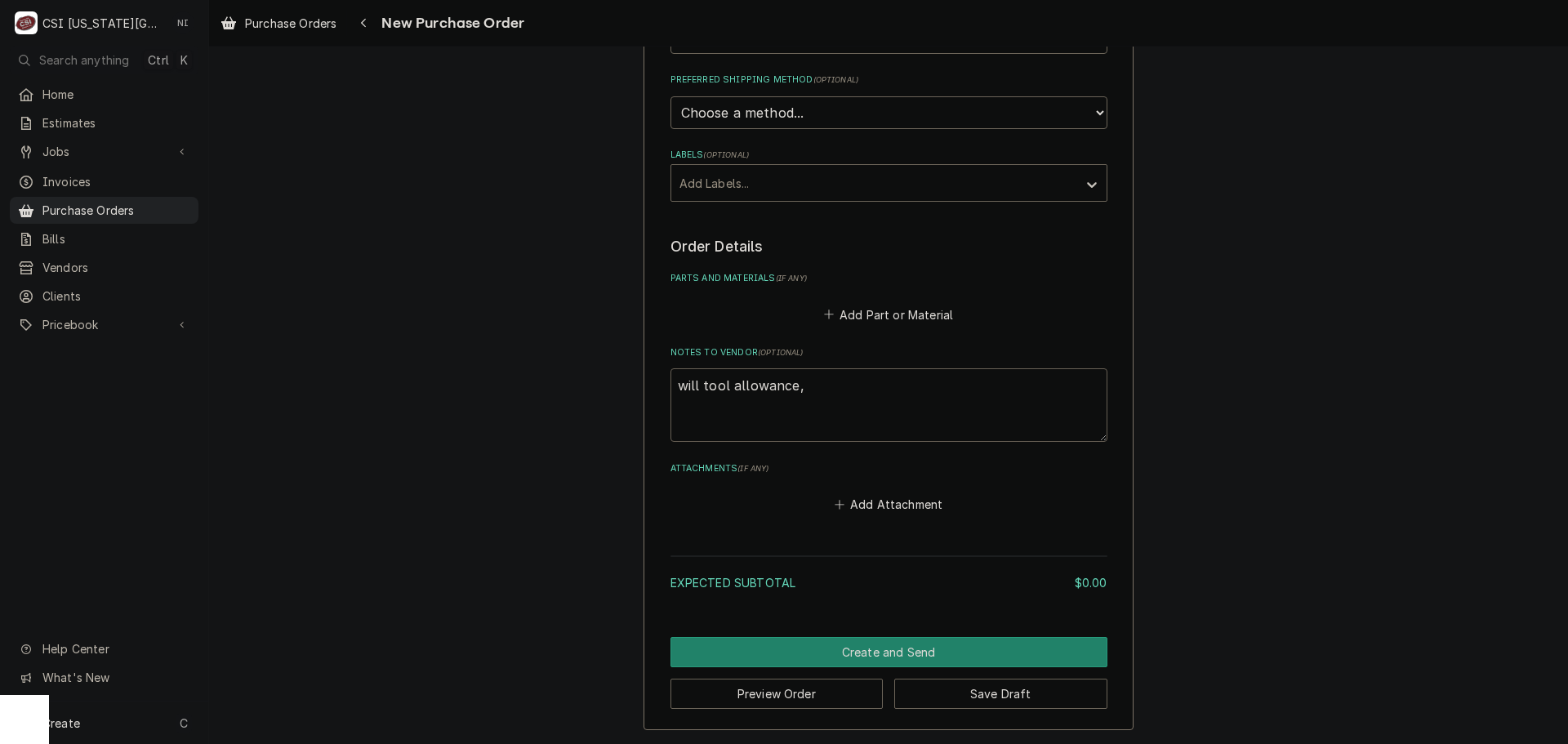
type textarea "will tool allowance,"
type textarea "x"
type textarea "will tool allowance, f"
type textarea "x"
type textarea "will tool allowance, fa"
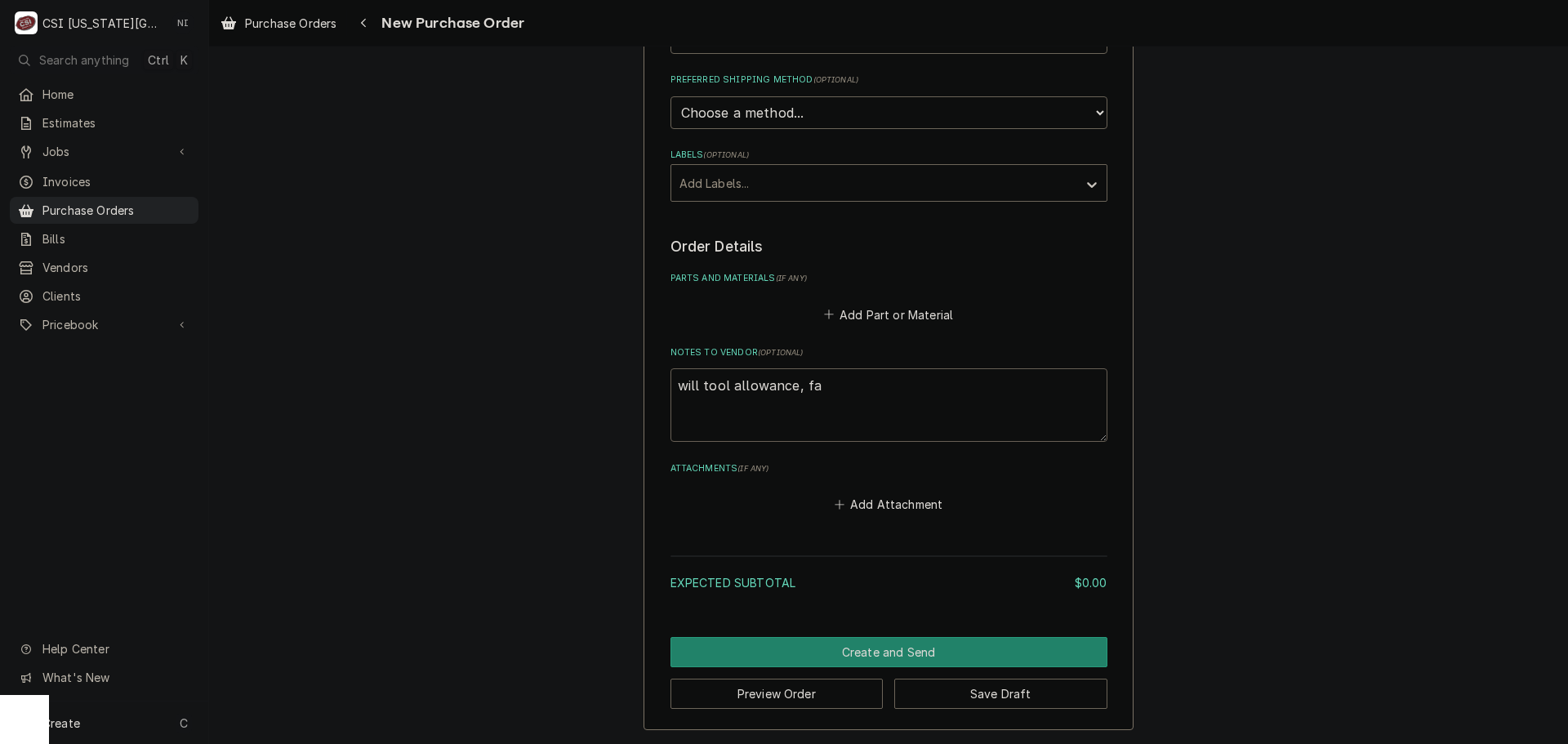
type textarea "x"
type textarea "will tool allowance, fan"
type textarea "x"
type textarea "will tool allowance, fanni"
type textarea "x"
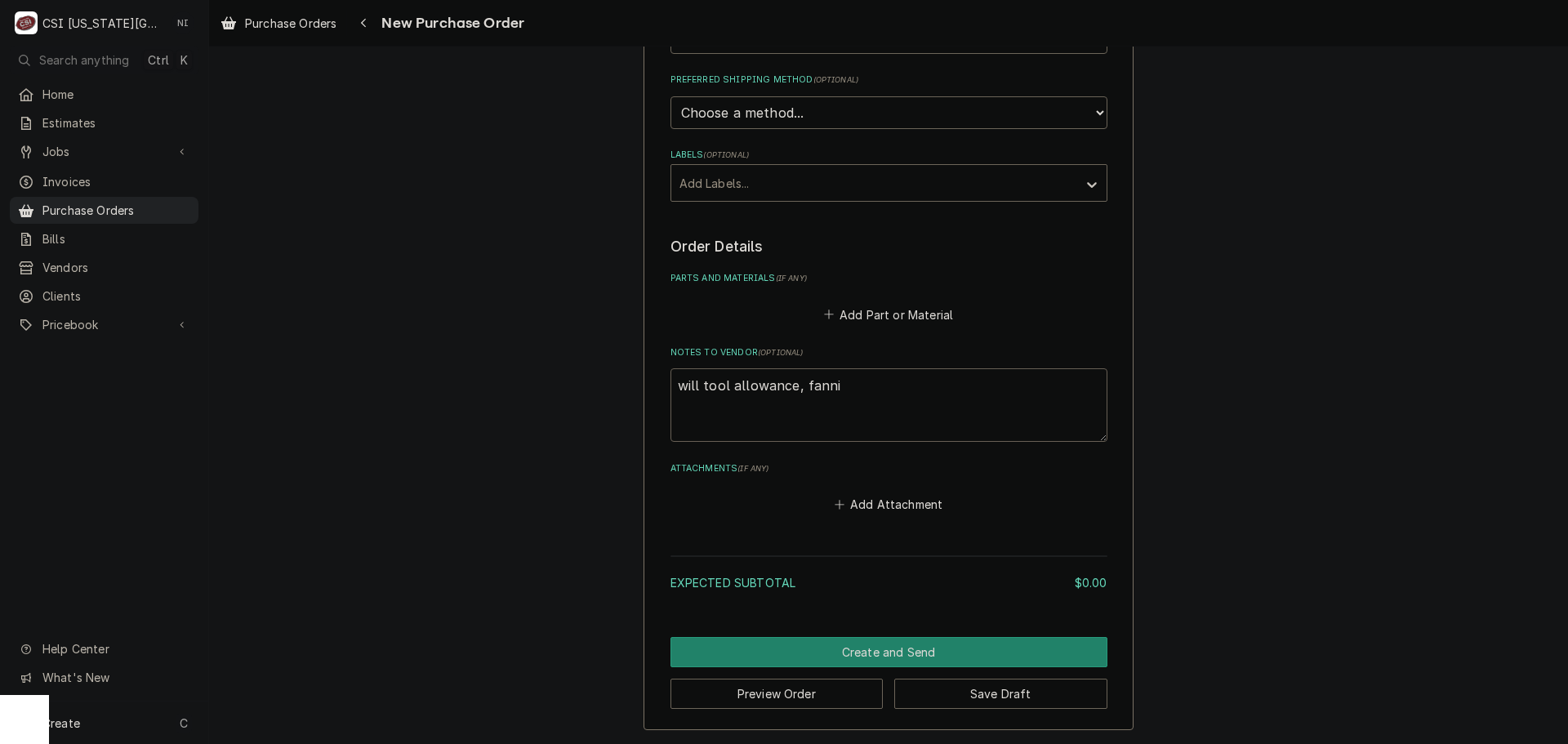
type textarea "will tool allowance, fannio"
type textarea "x"
type textarea "will tool allowance, fanniona"
type textarea "x"
type textarea "will tool allowance, fanniona"
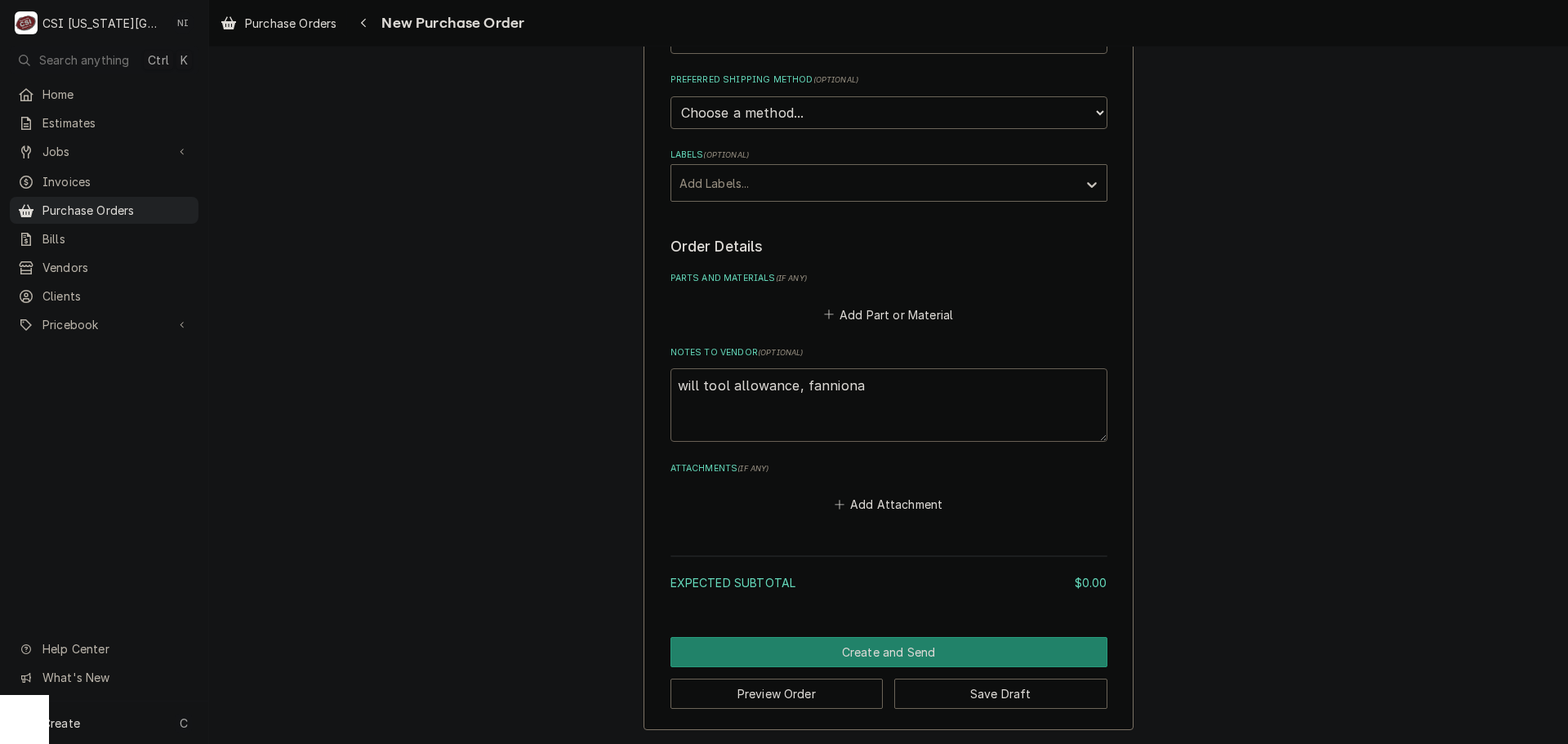
type textarea "x"
type textarea "will tool allowance, fanniona p"
type textarea "x"
type textarea "will tool allowance, fanniona pp"
type textarea "x"
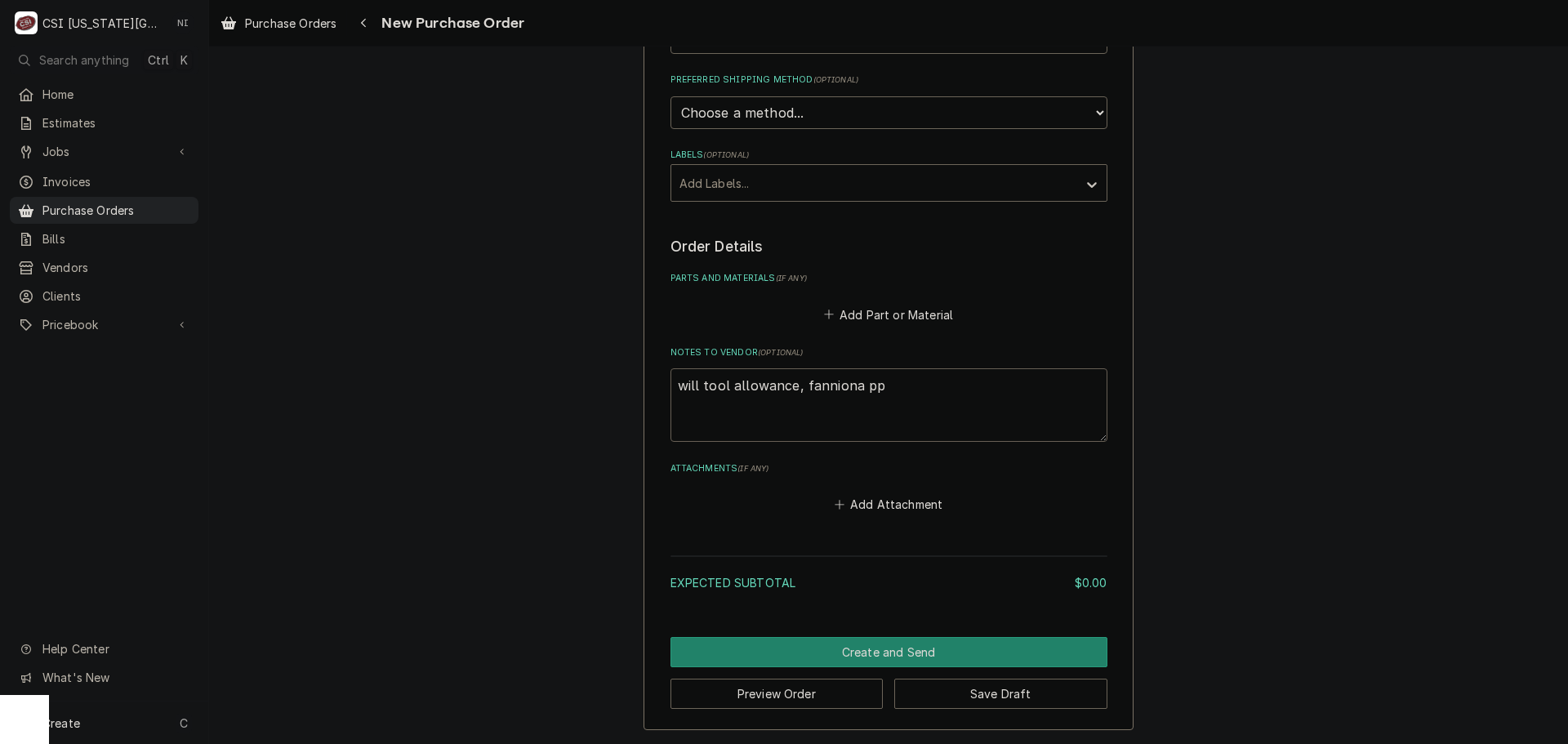
type textarea "will tool allowance, fanniona p"
type textarea "x"
type textarea "will tool allowance, fanniona"
type textarea "x"
type textarea "will tool allowance, fanniona"
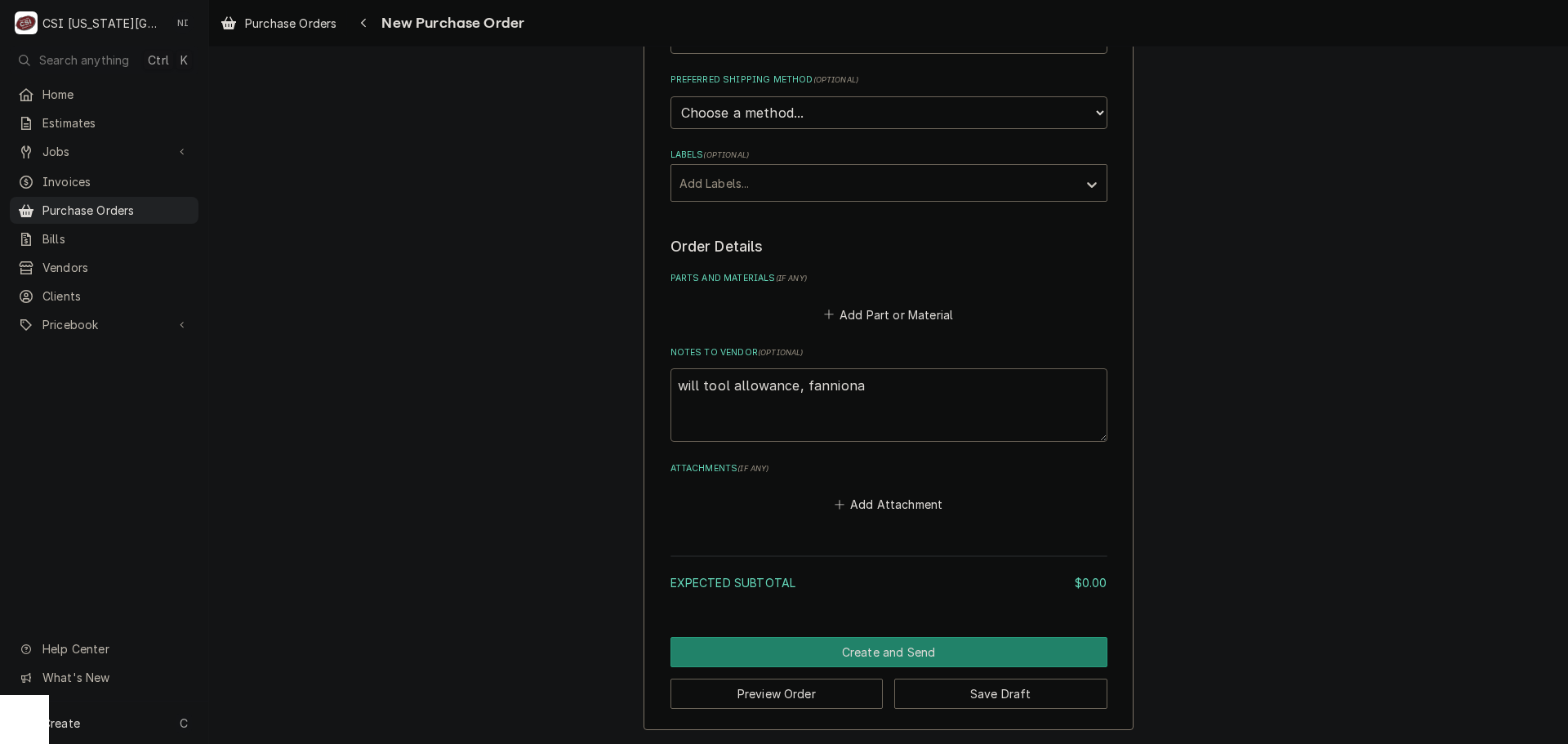
type textarea "x"
type textarea "will tool allowance, fannion"
type textarea "x"
type textarea "will tool allowance, fannio"
type textarea "x"
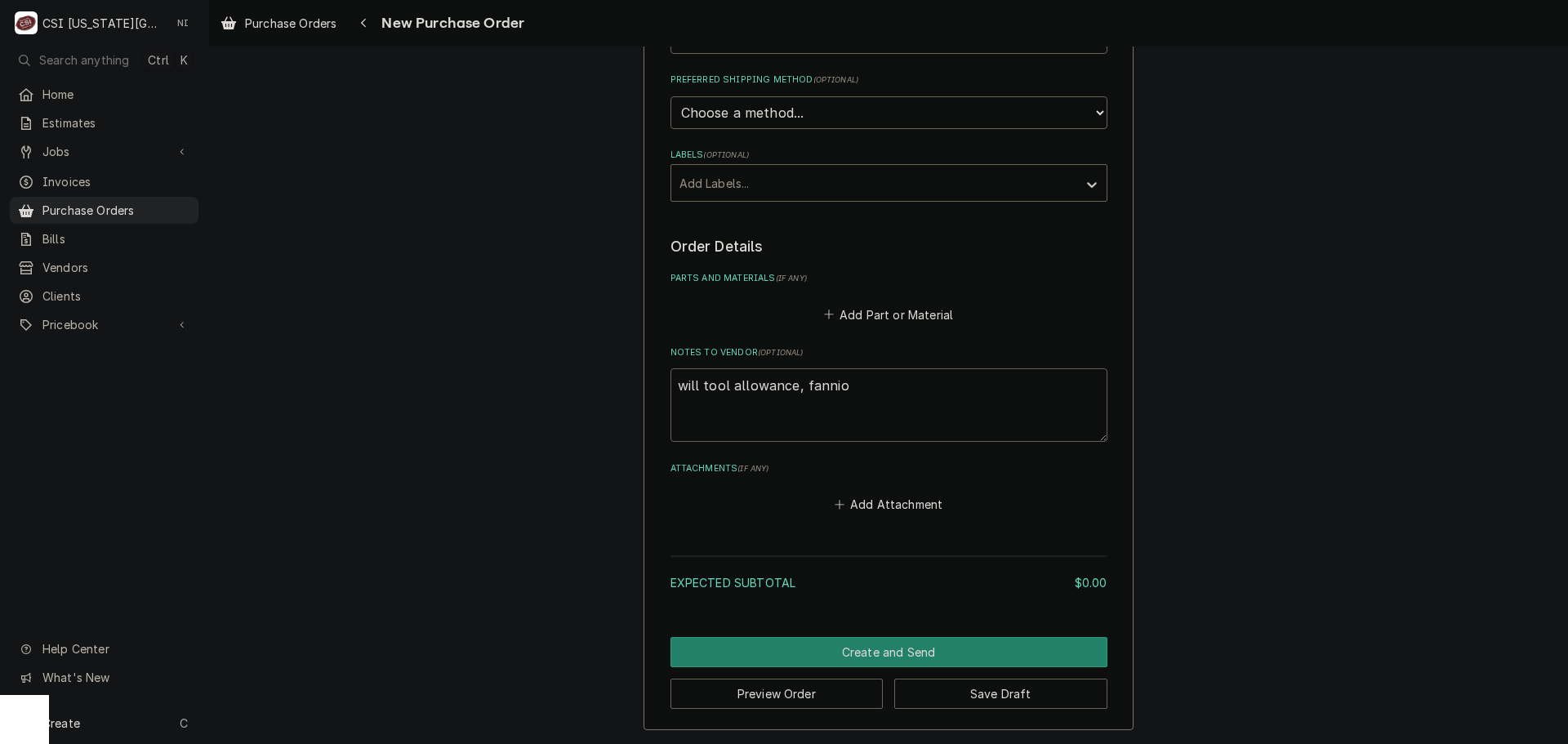
type textarea "will tool allowance, fanni"
type textarea "x"
type textarea "will tool allowance, fannin"
type textarea "x"
type textarea "will tool allowance, fannin"
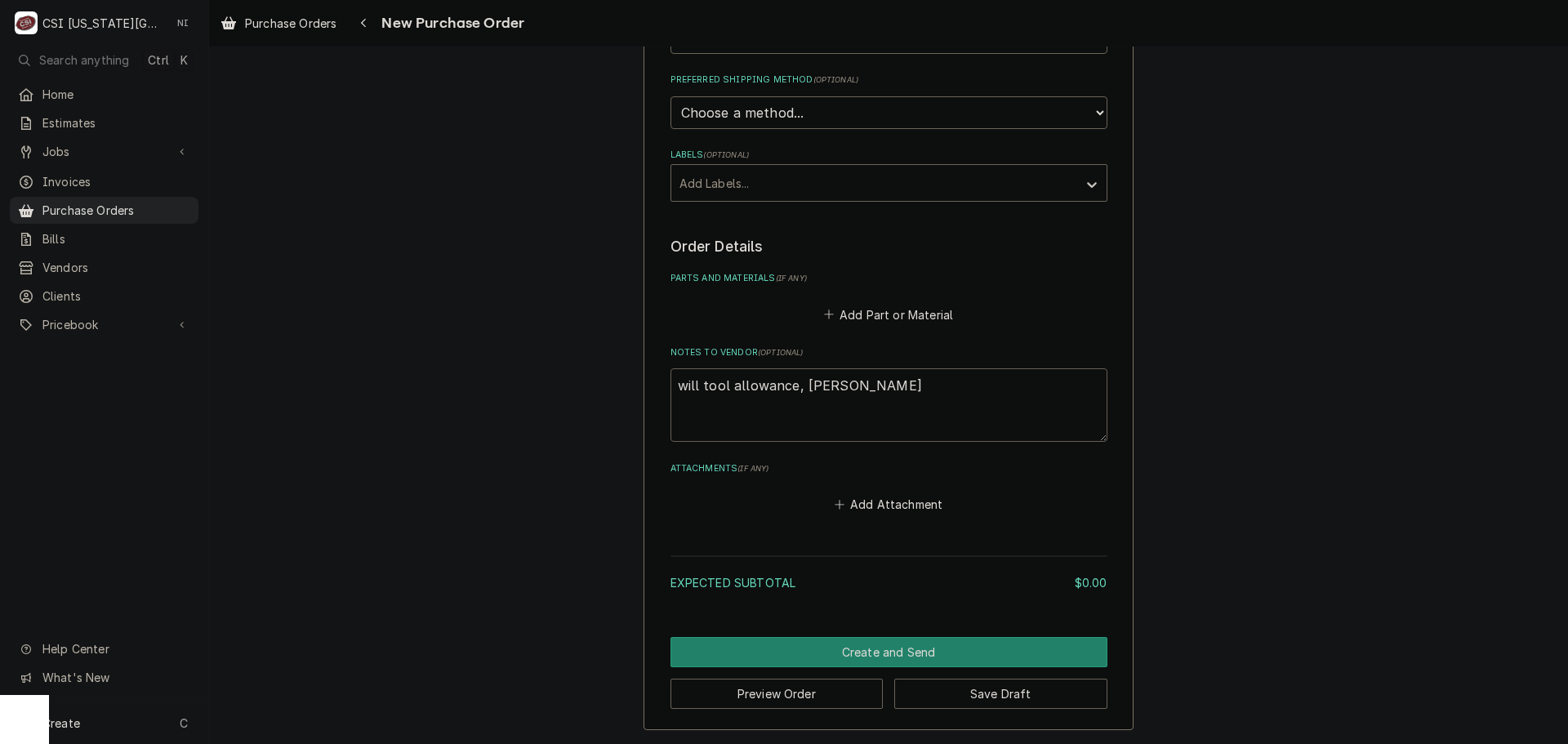
type textarea "x"
type textarea "will tool allowance, fannin a"
type textarea "x"
type textarea "will tool allowance, fannin ap"
type textarea "x"
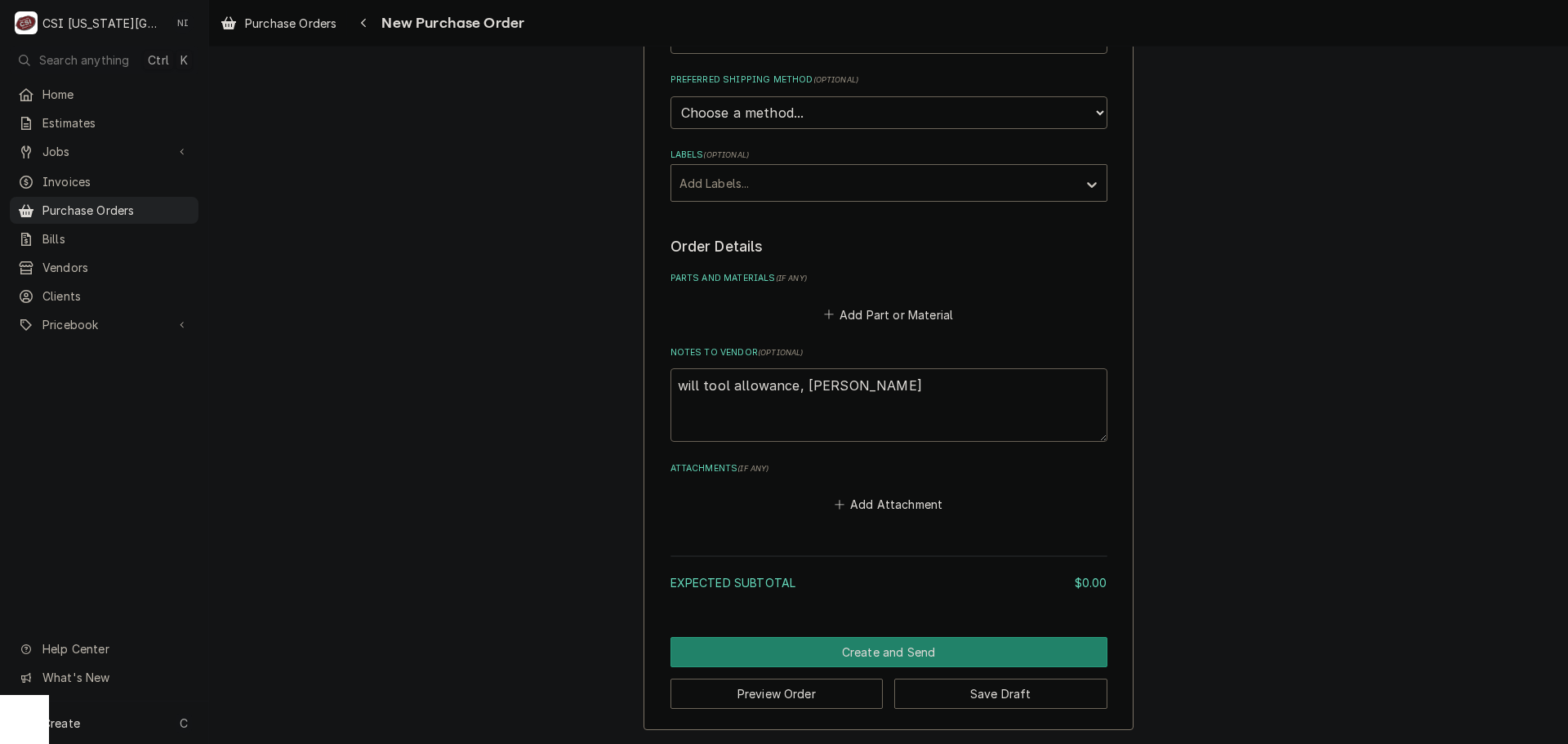
type textarea "will tool allowance, fannin app"
type textarea "x"
type textarea "will tool allowance, fannin ap"
type textarea "x"
type textarea "will tool allowance, fannin a"
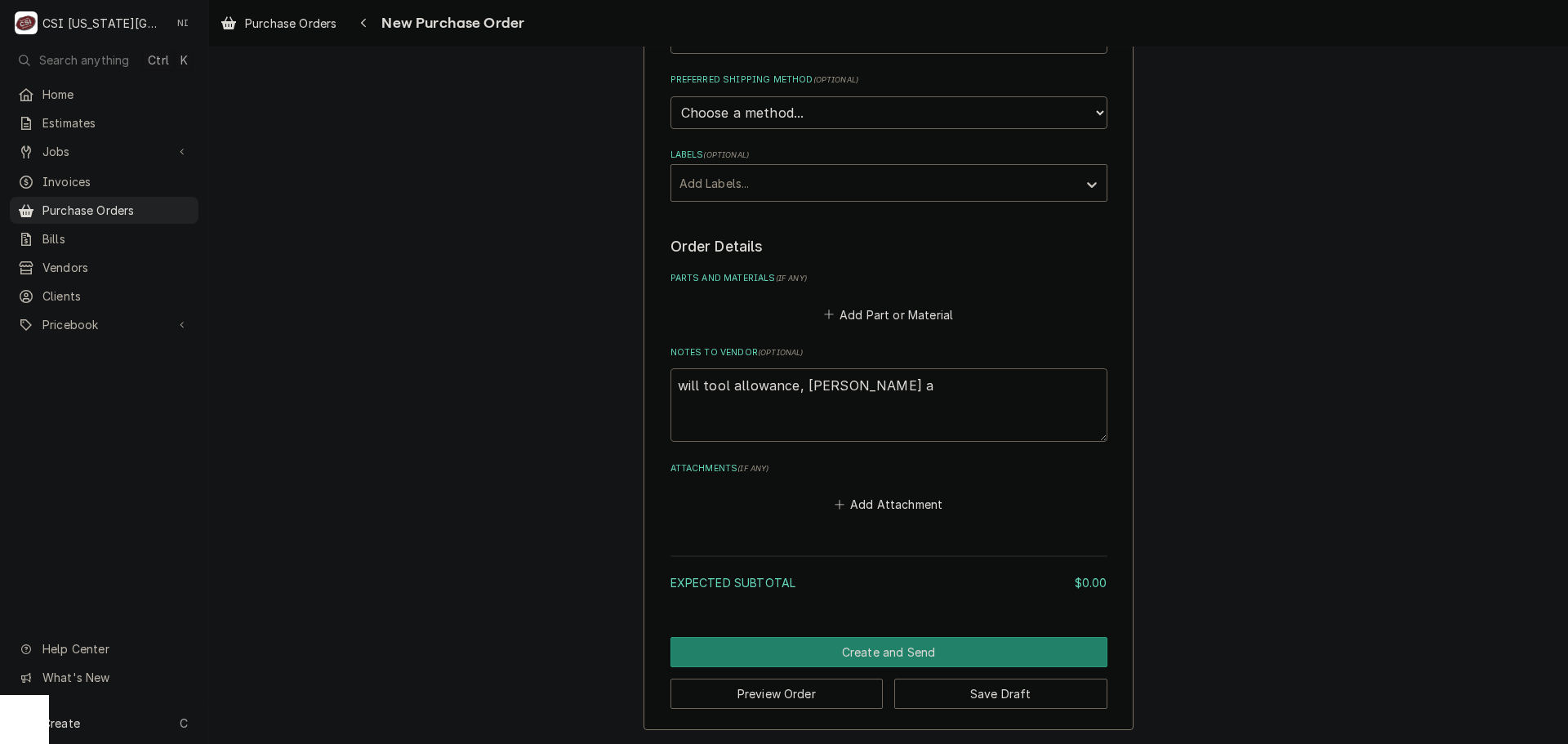
type textarea "x"
type textarea "will tool allowance, fannin"
type textarea "x"
type textarea "will tool allowance, fannin"
type textarea "x"
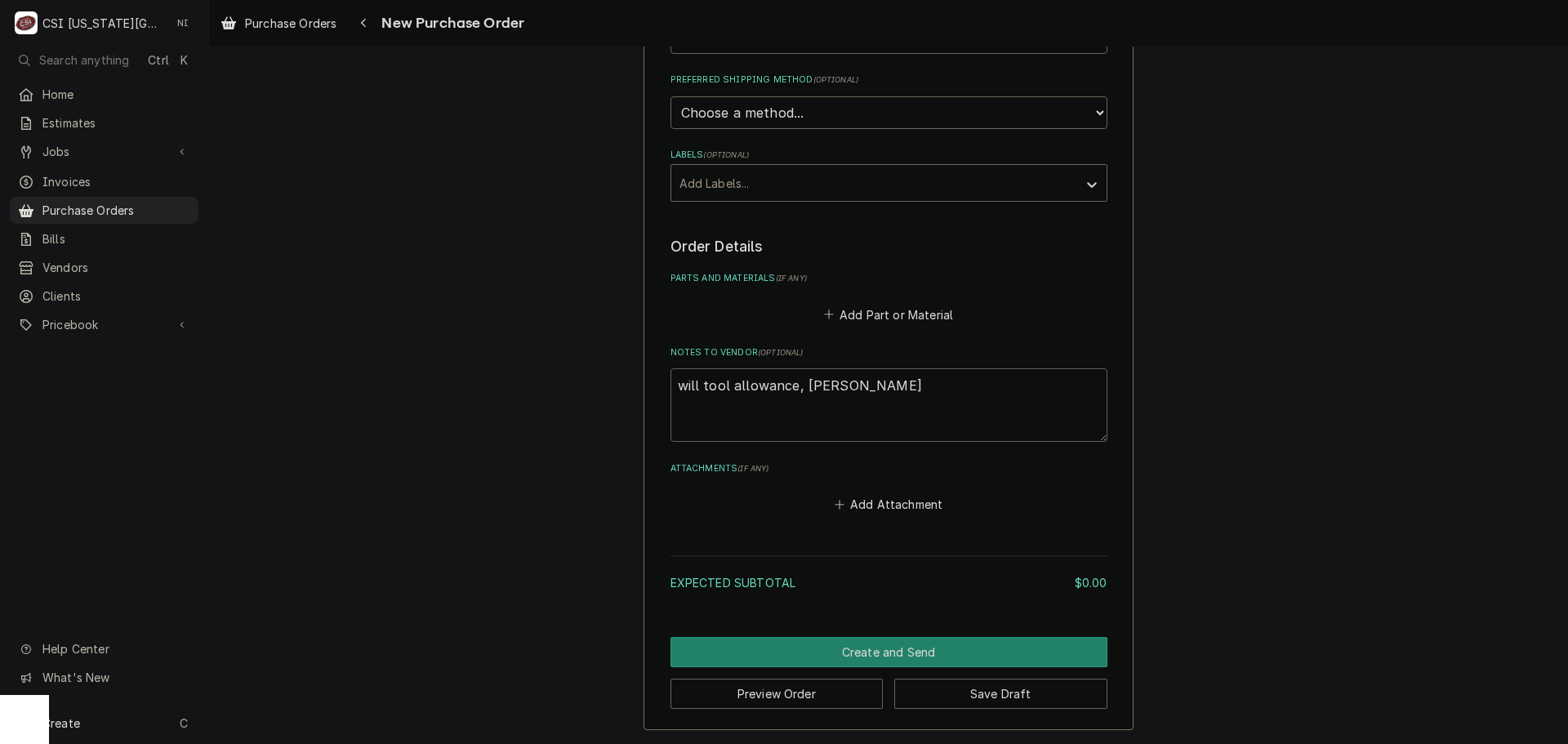
type textarea "will tool allowance, fanni"
type textarea "x"
type textarea "will tool allowance, fann"
type textarea "x"
type textarea "will tool allowance, fan"
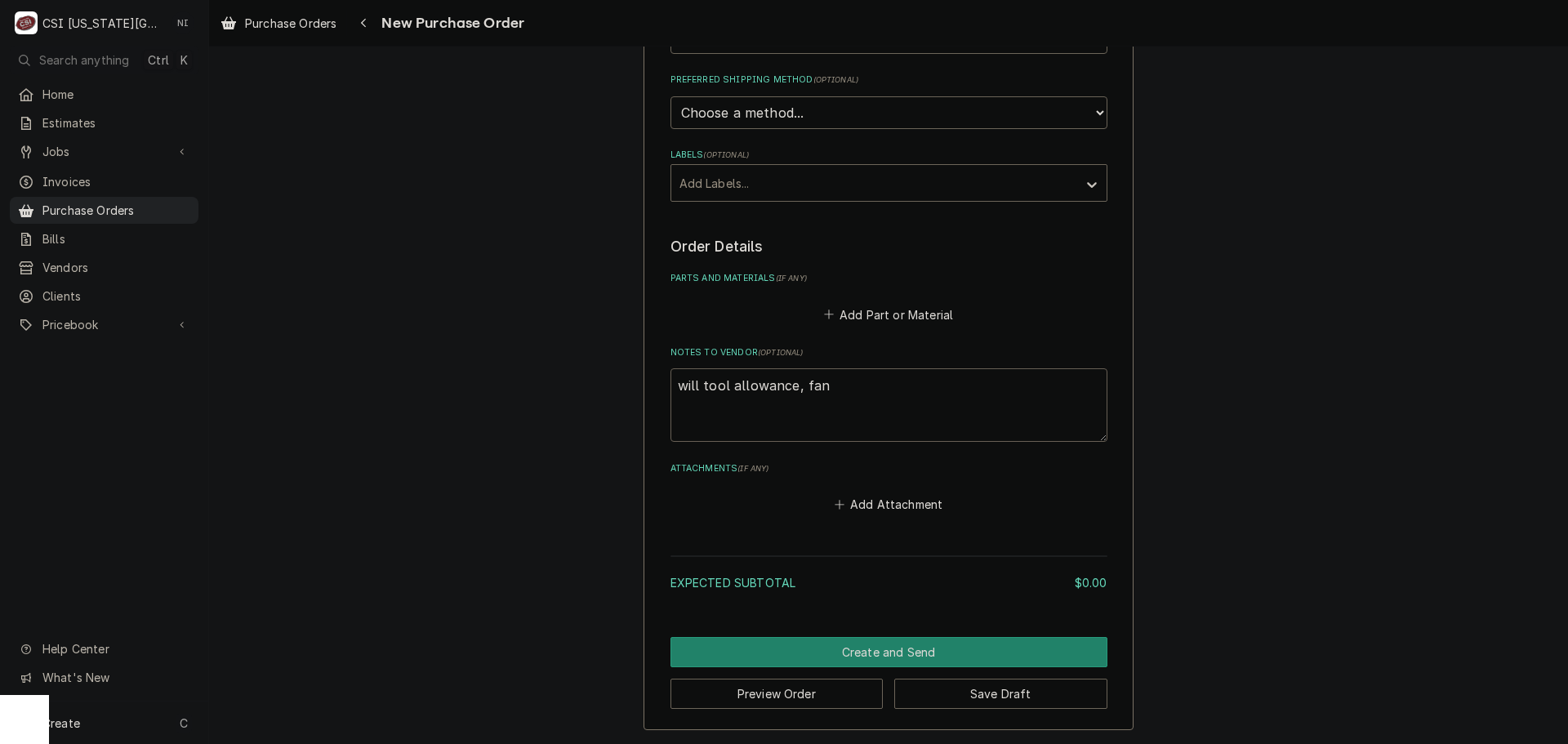
type textarea "x"
type textarea "will tool allowance, fa"
type textarea "x"
type textarea "will tool allowance, f"
type textarea "x"
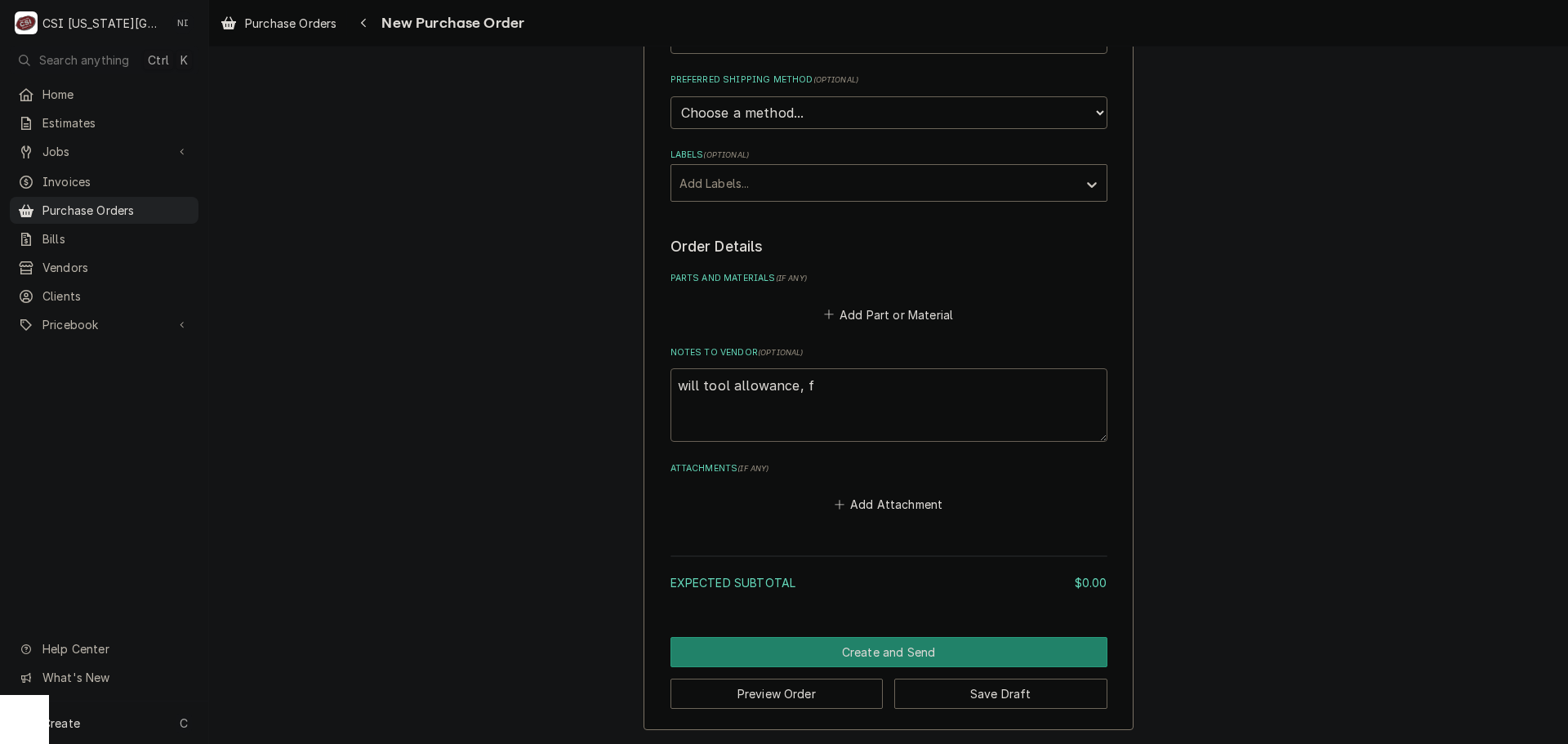
type textarea "will tool allowance,"
type textarea "x"
type textarea "will tool allowance,"
type textarea "x"
type textarea "will tool allowance"
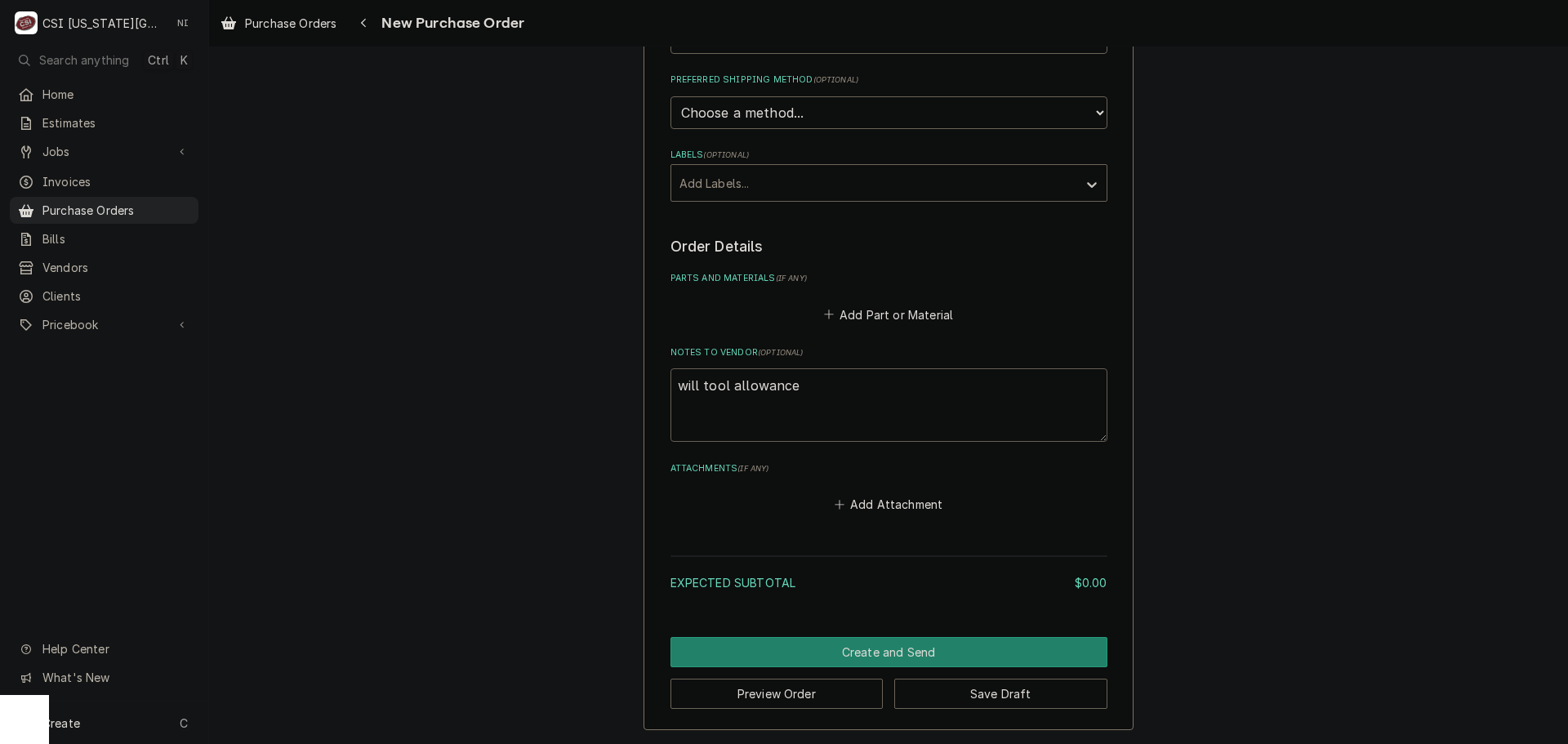
type textarea "x"
type textarea "will tool allowance,"
type textarea "x"
type textarea "will tool allowance,"
type textarea "x"
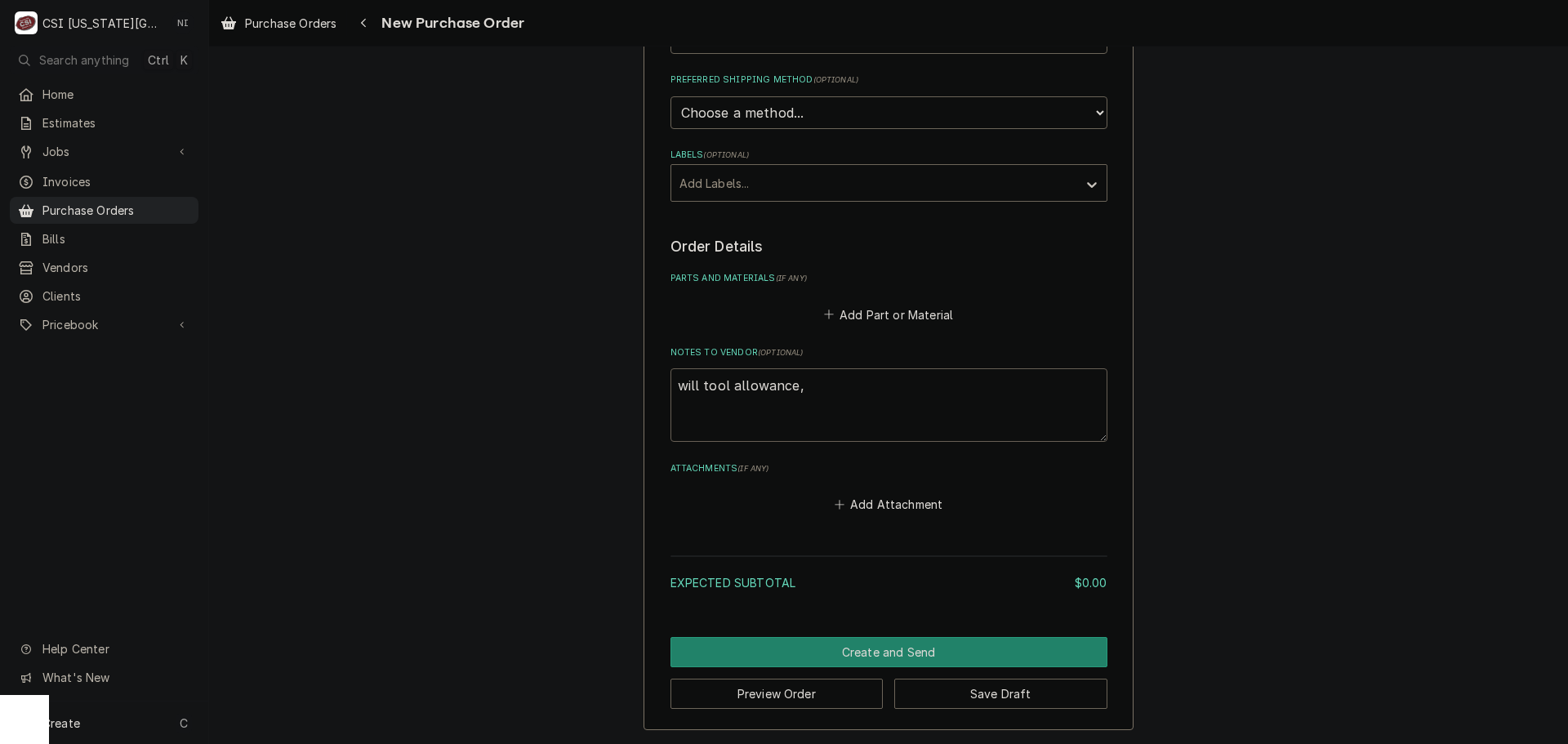
type textarea "will tool allowance, F"
type textarea "x"
type textarea "will tool allowance, Fa"
type textarea "x"
type textarea "will tool allowance, Fan"
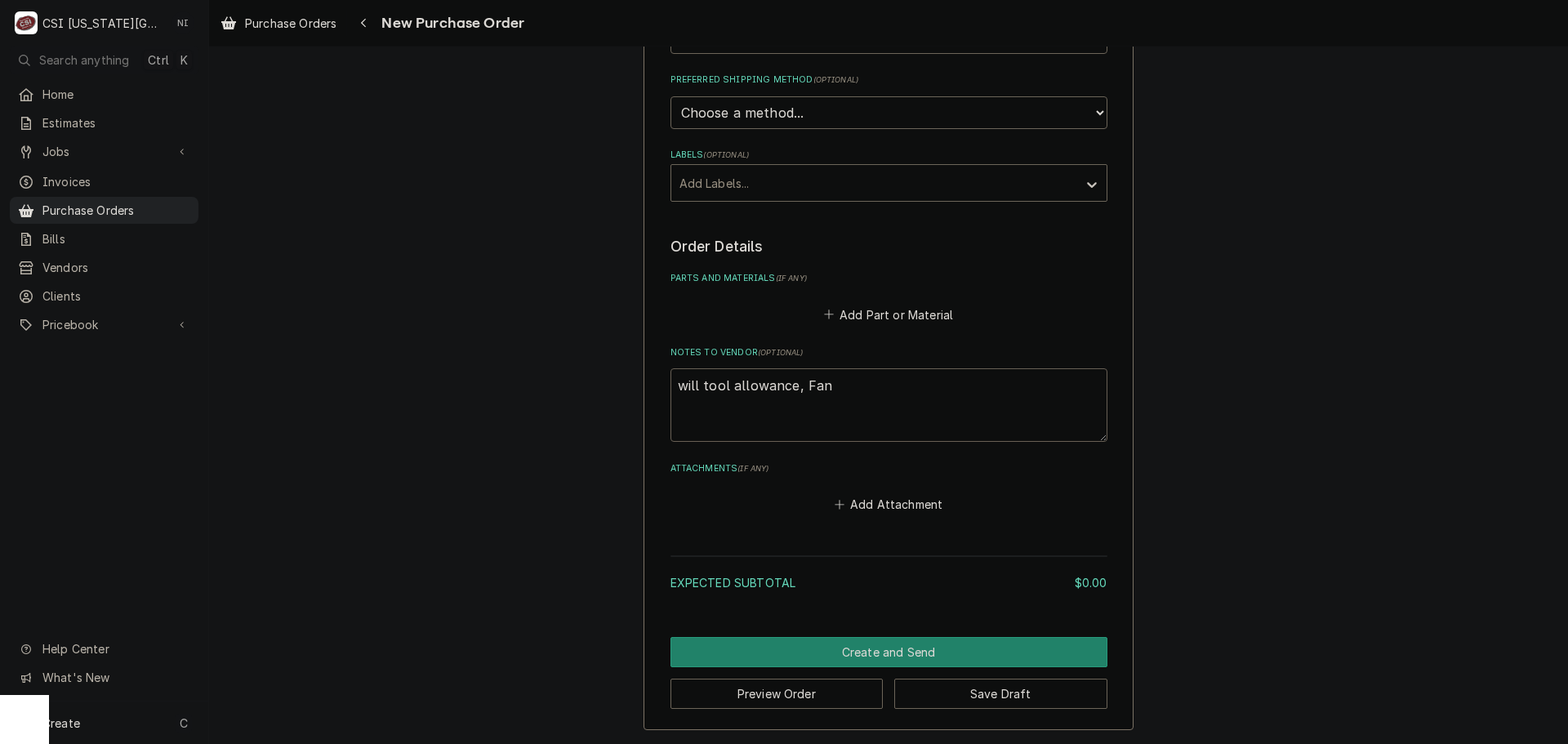
type textarea "x"
type textarea "will tool allowance, Fann"
type textarea "x"
type textarea "will tool allowance, Fanni"
type textarea "x"
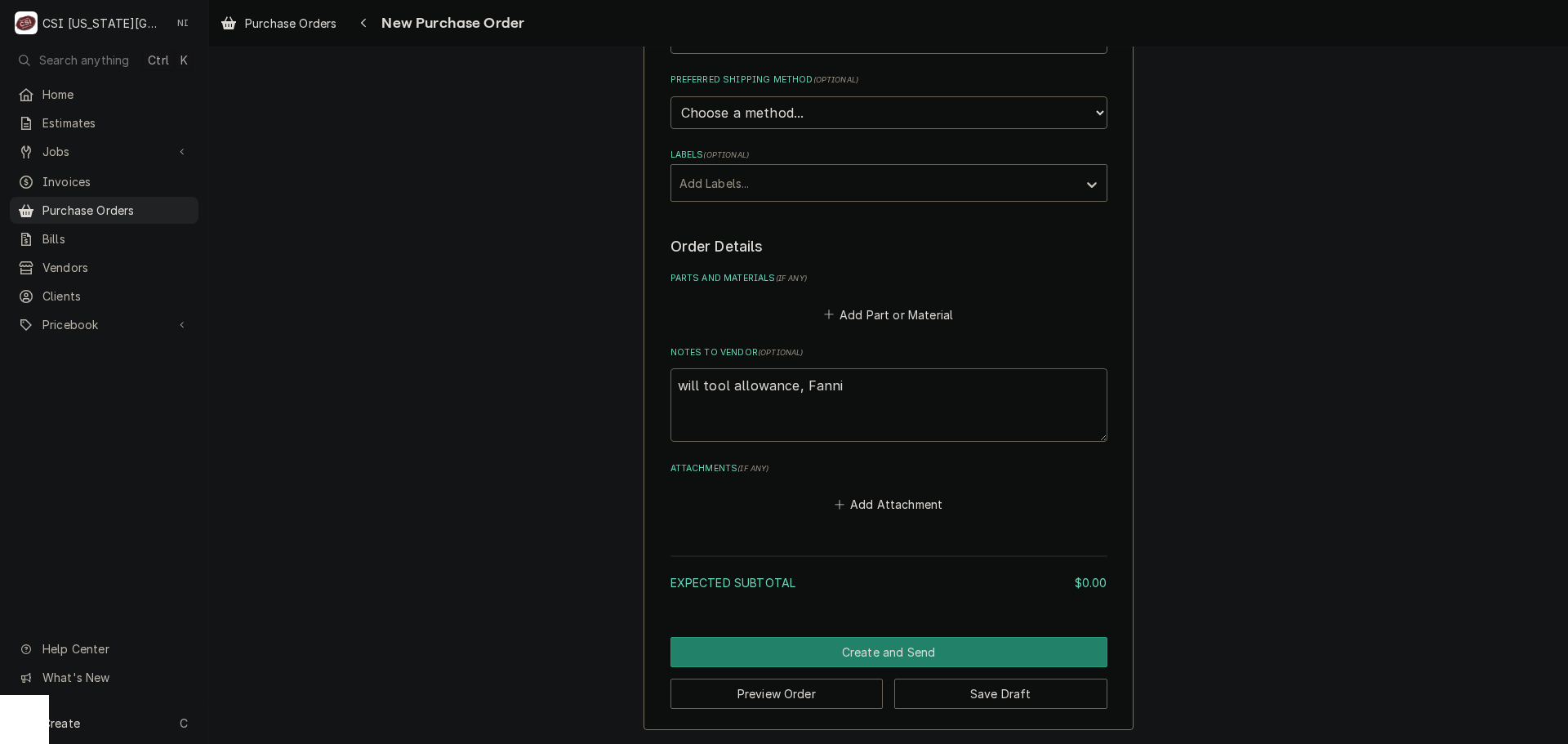
type textarea "will tool allowance, Fannin"
type textarea "x"
type textarea "will tool allowance, Fanninn"
type textarea "x"
type textarea "will tool allowance, Fanninn"
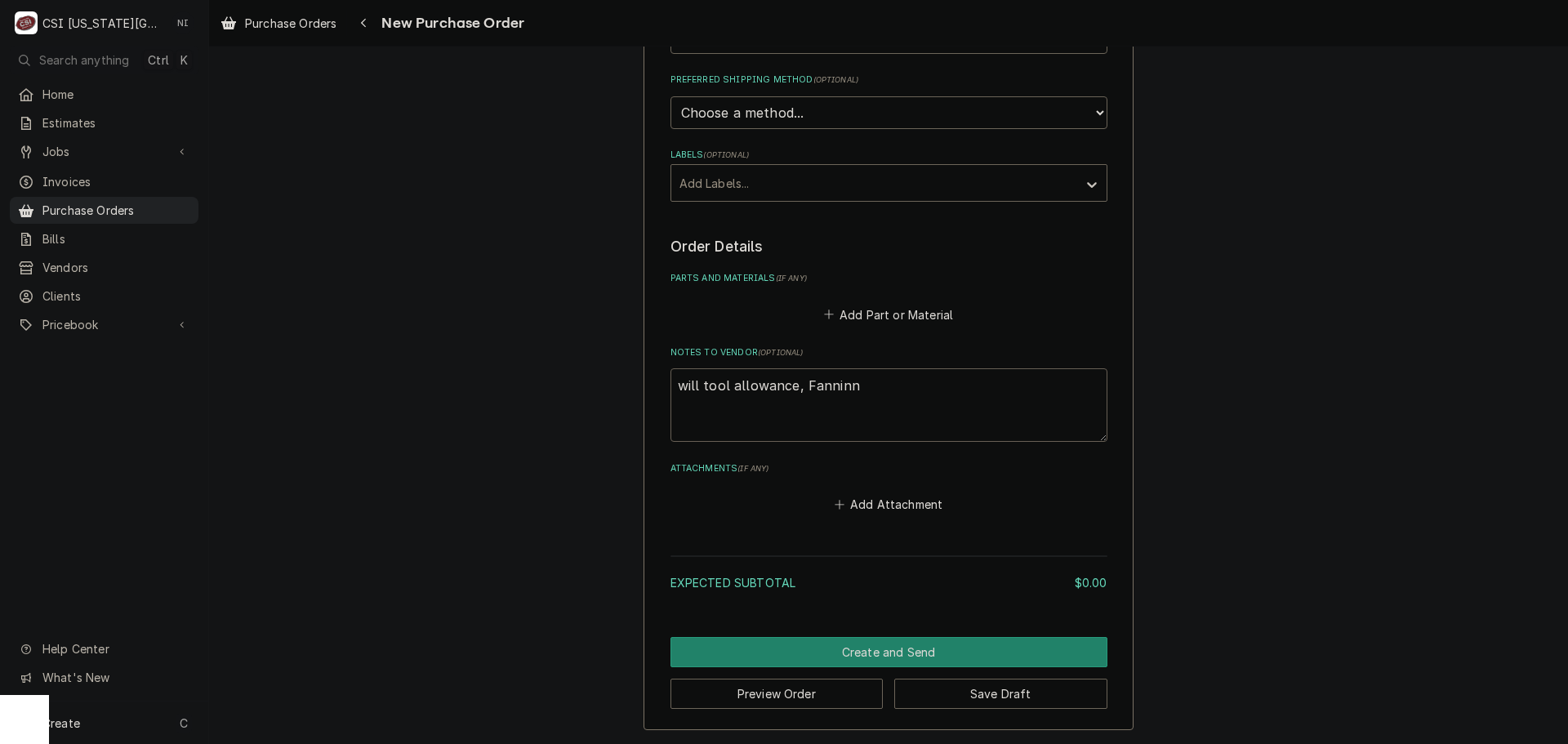
type textarea "x"
type textarea "will tool allowance, Fanninn a"
type textarea "x"
type textarea "will tool allowance, Fanninn ap"
type textarea "x"
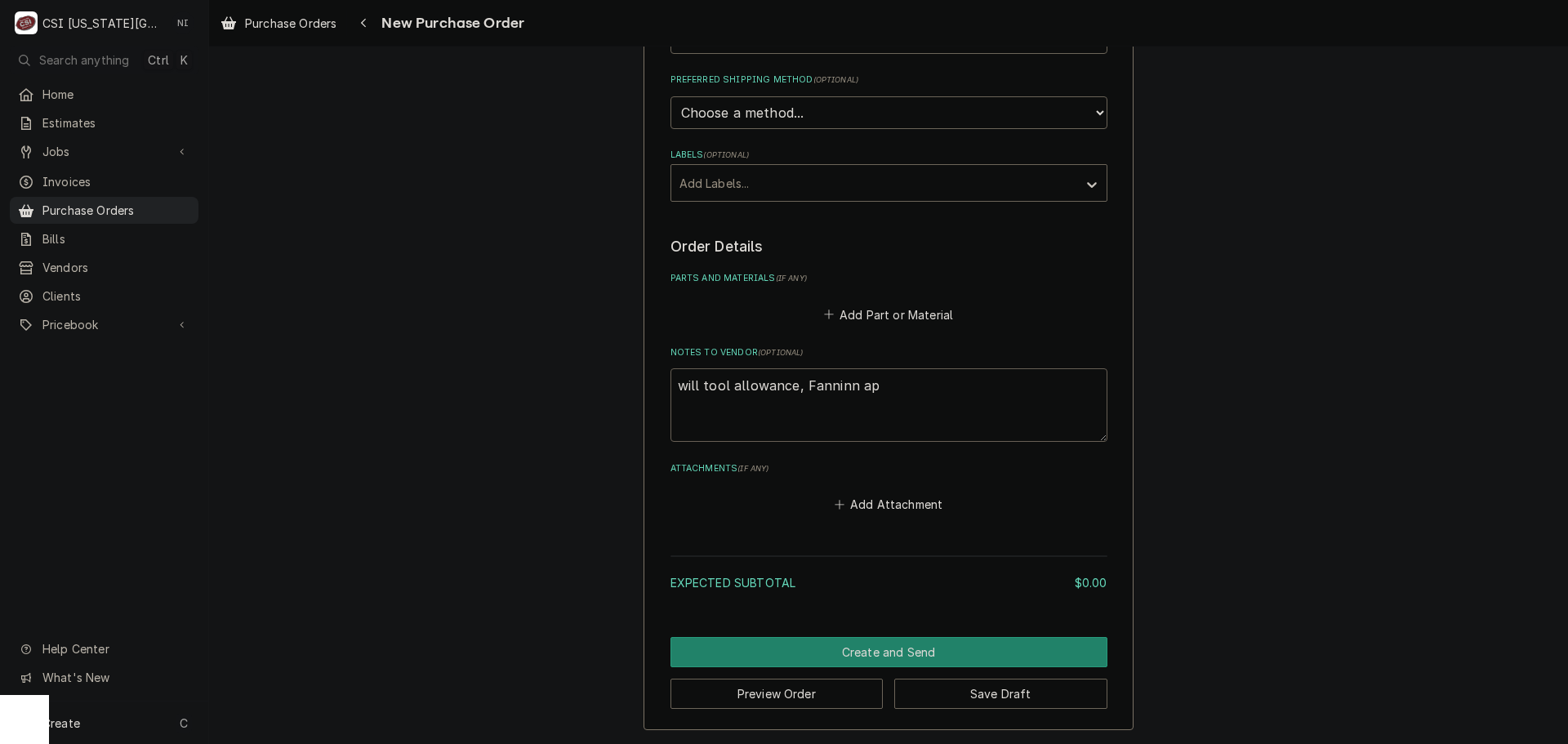
type textarea "will tool allowance, Fanninn a"
type textarea "x"
type textarea "will tool allowance, Fanninn"
type textarea "x"
type textarea "will tool allowance, Fanninn"
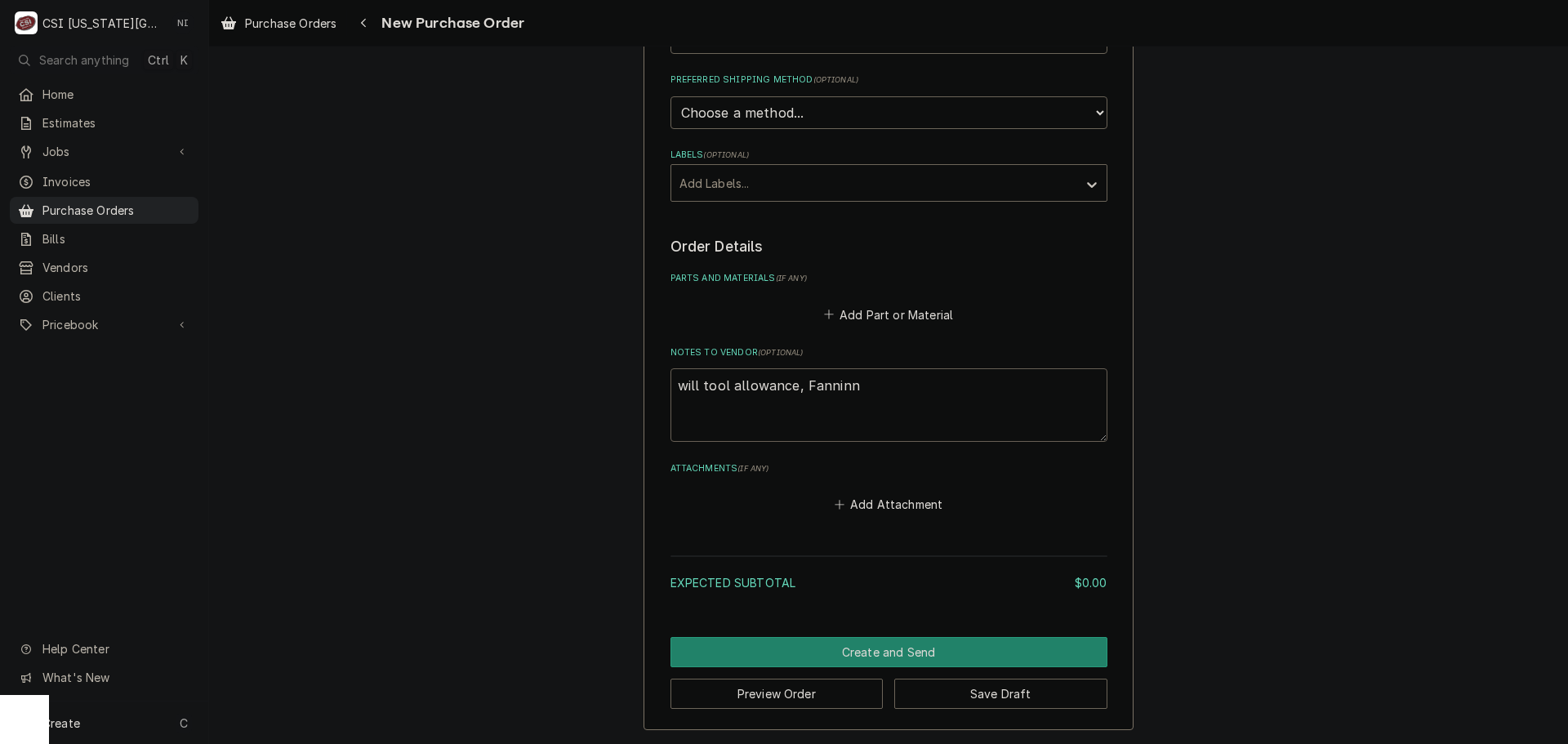
type textarea "x"
type textarea "will tool allowance, Fannin"
type textarea "x"
type textarea "will tool allowance, Fannin a"
type textarea "x"
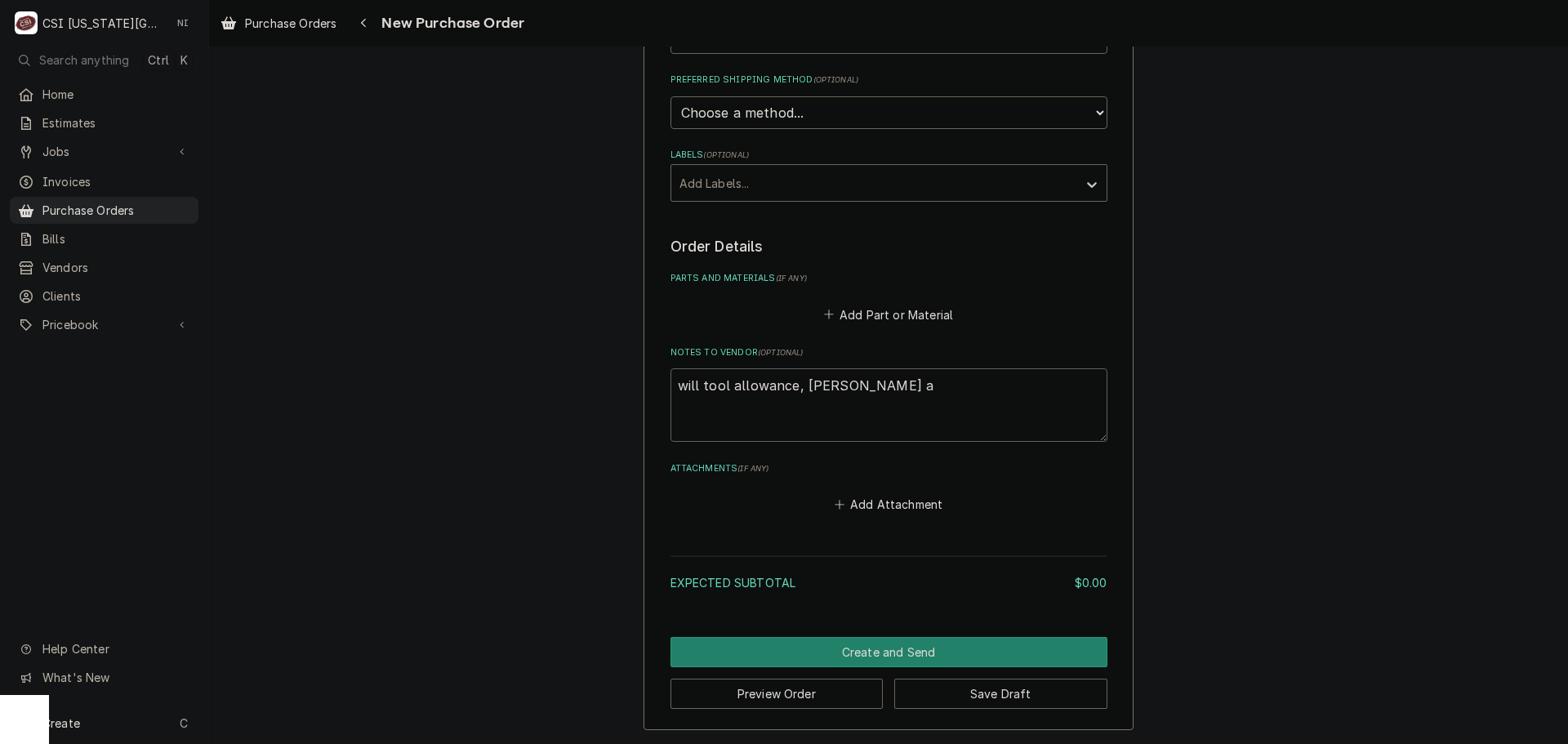
type textarea "will tool allowance, Fannin ap"
type textarea "x"
type textarea "will tool allowance, Fannin app"
type textarea "x"
type textarea "will tool allowance, Fannin appr"
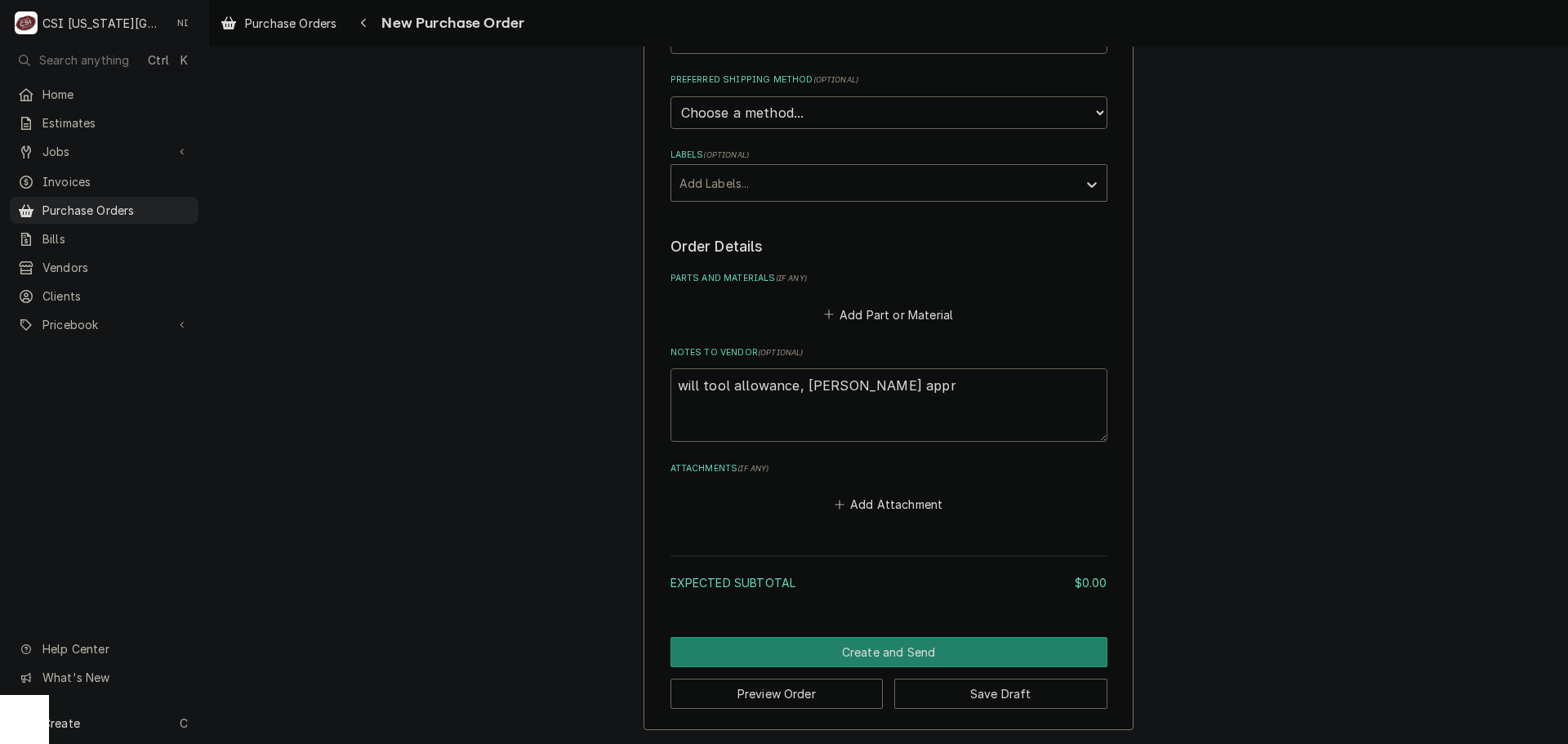
type textarea "x"
type textarea "will tool allowance, Fannin appro"
type textarea "x"
type textarea "will tool allowance, Fannin approv"
type textarea "x"
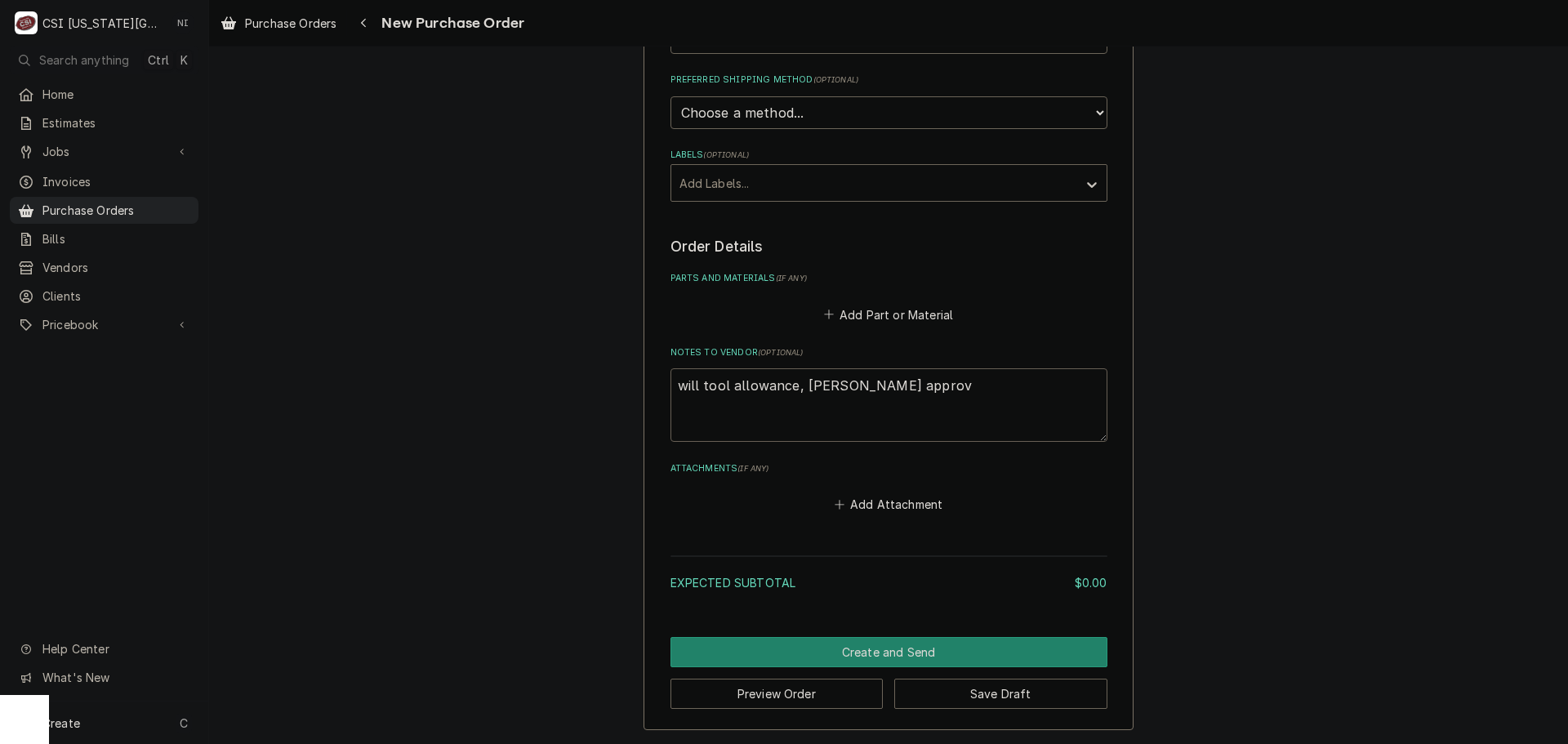
type textarea "will tool allowance, Fannin approve"
type textarea "x"
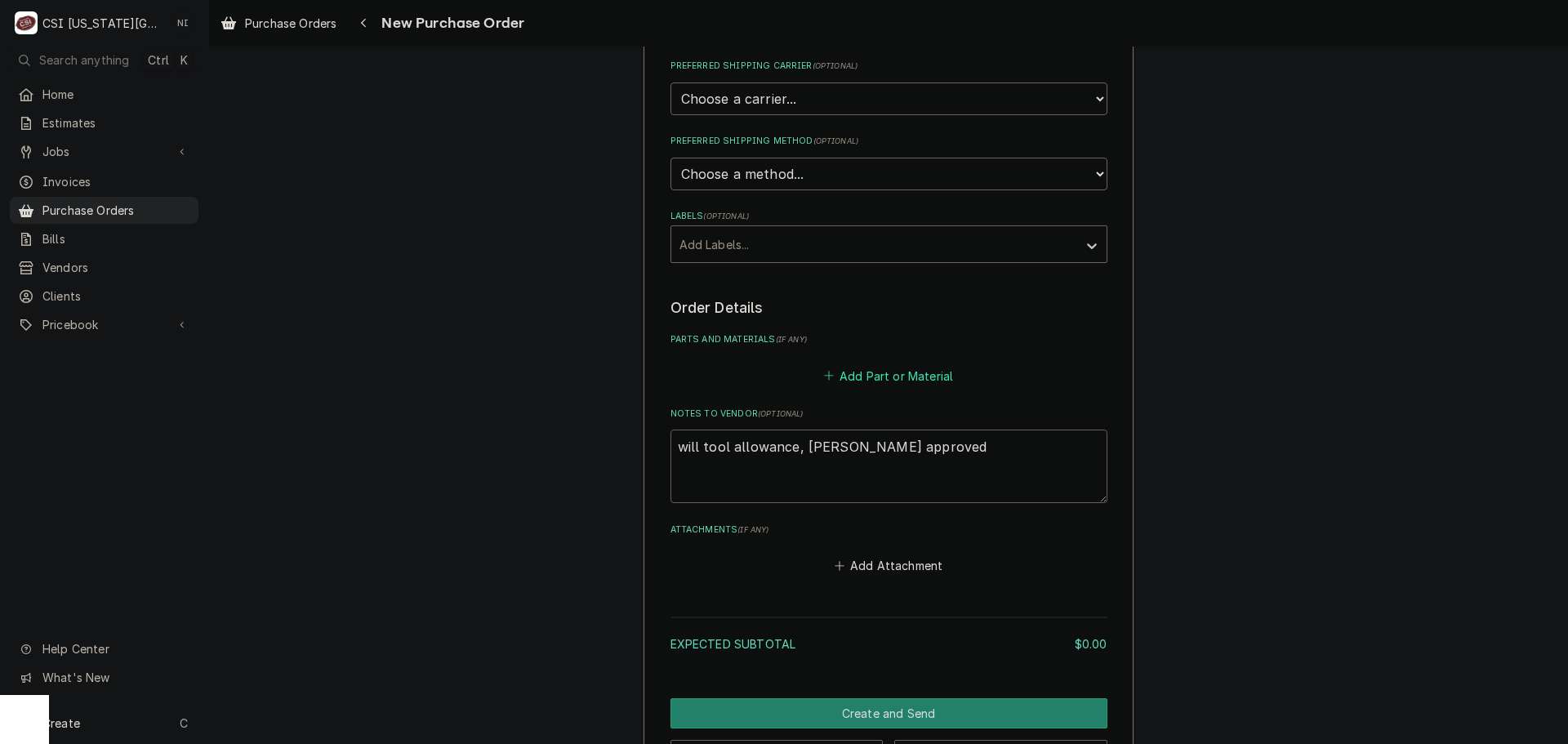
scroll to position [265, 0]
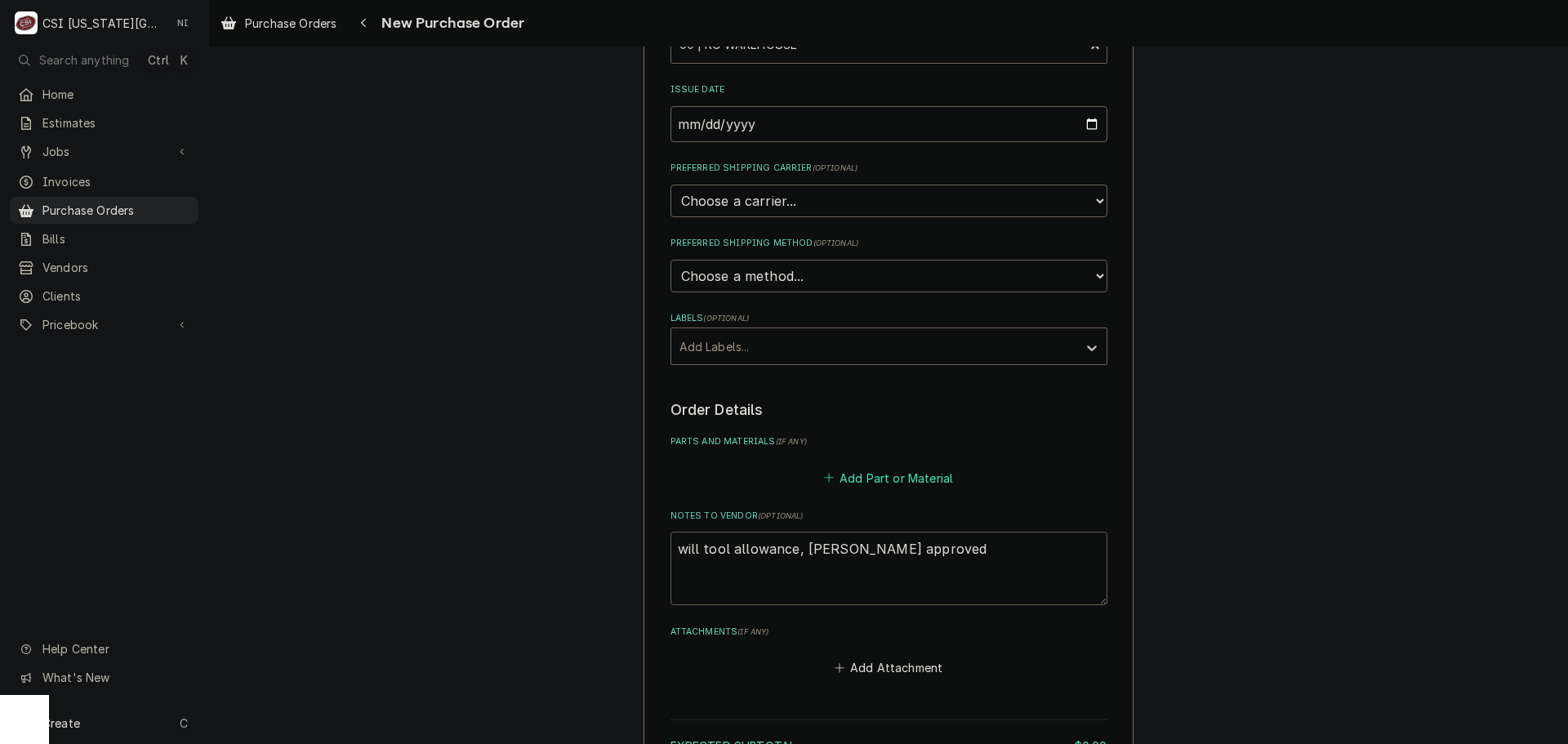
type textarea "will tool allowance, Fannin approved"
click at [877, 483] on button "Add Part or Material" at bounding box center [889, 478] width 135 height 23
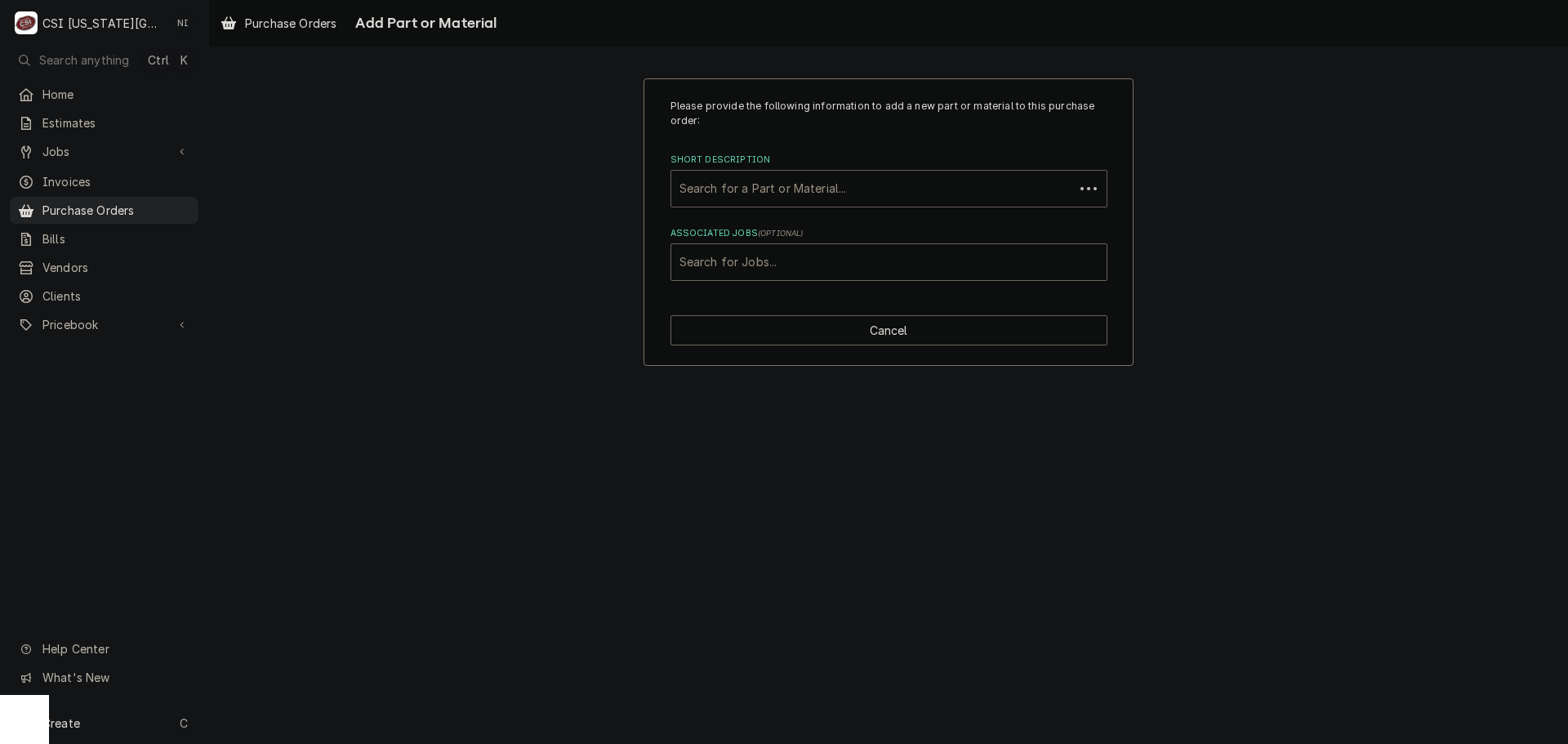
click at [819, 195] on div "Short Description" at bounding box center [872, 189] width 386 height 30
type input "tool allowance"
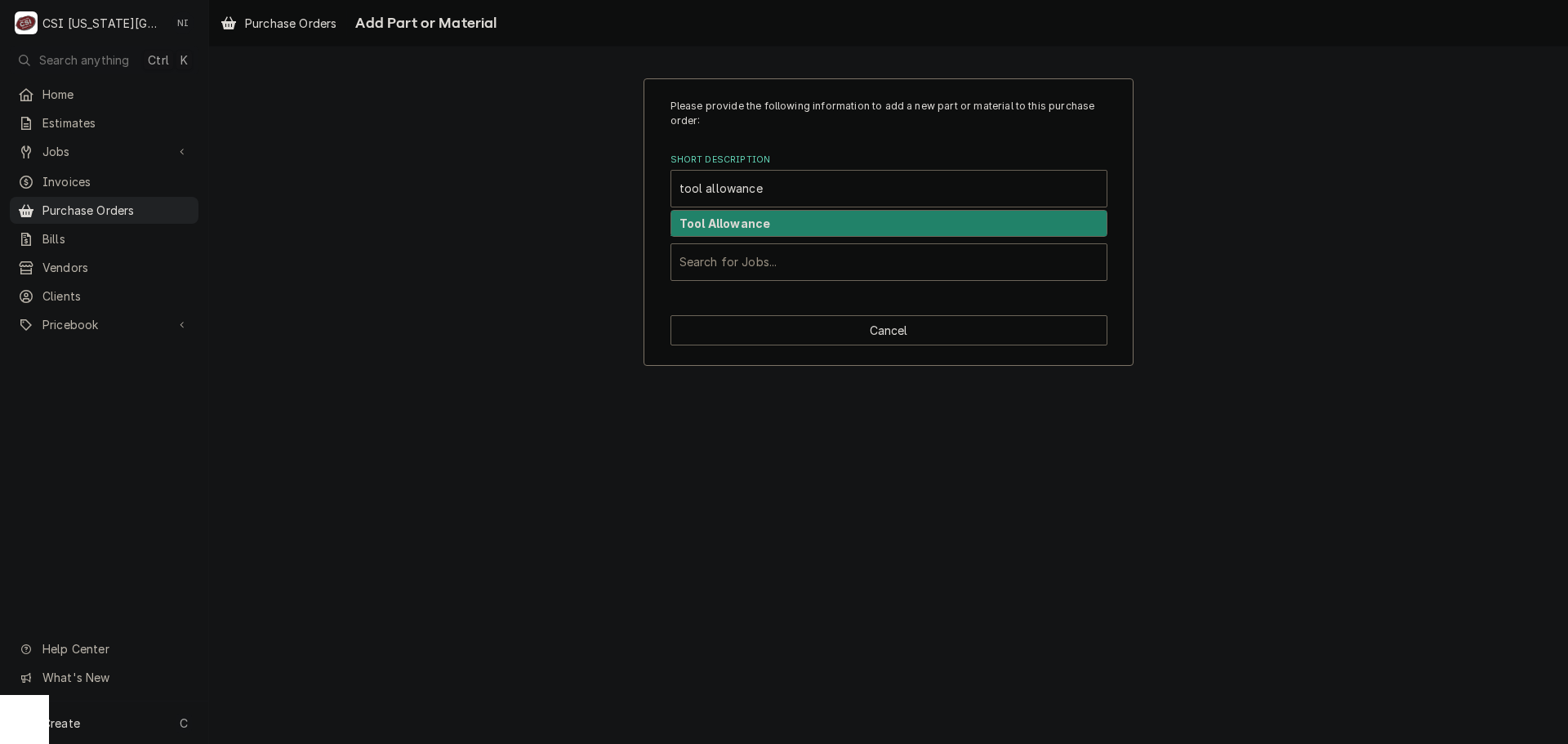
click at [702, 228] on strong "Tool Allowance" at bounding box center [725, 223] width 91 height 14
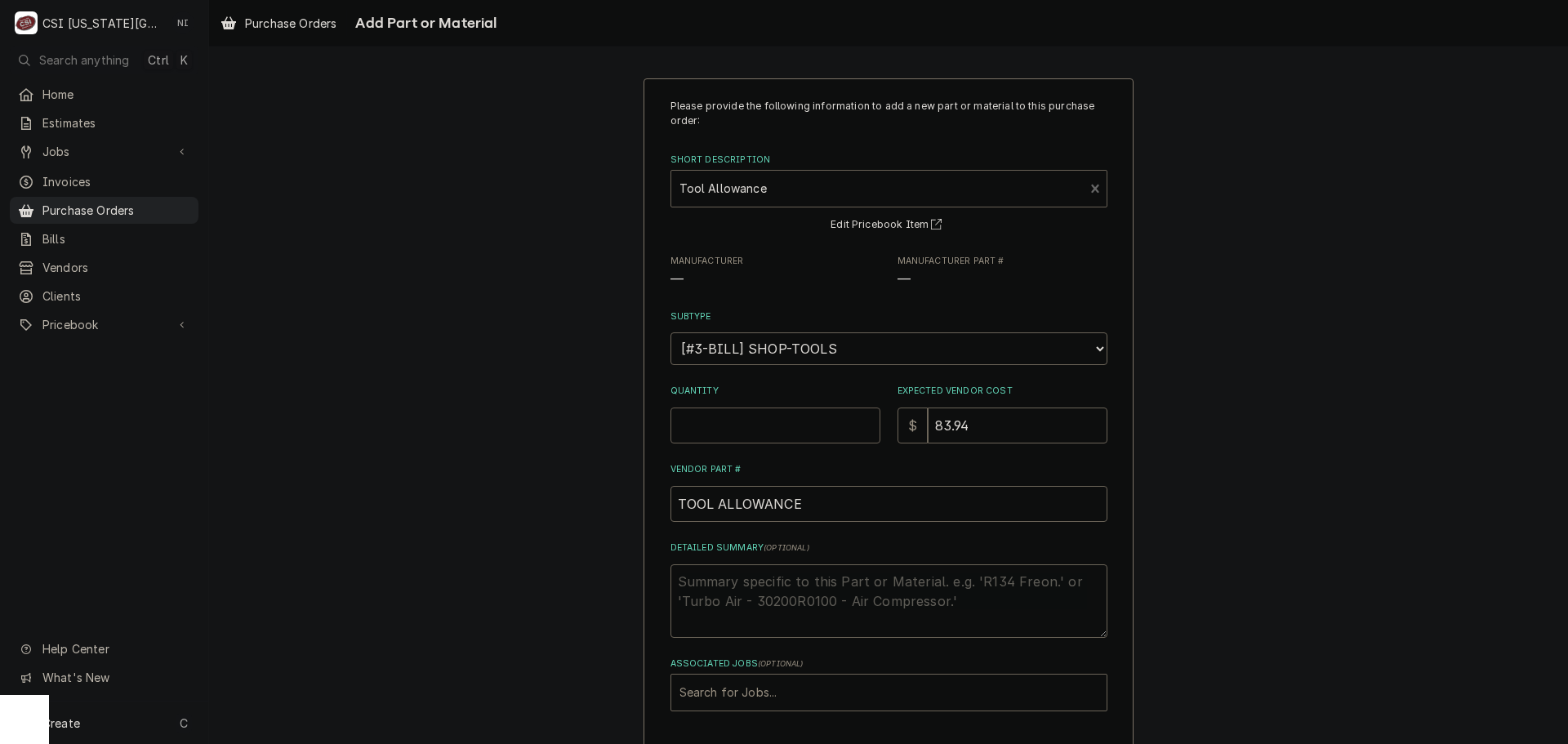
click at [776, 420] on input "Quantity" at bounding box center [775, 426] width 210 height 36
type textarea "x"
type input "1"
type textarea "x"
type input "0"
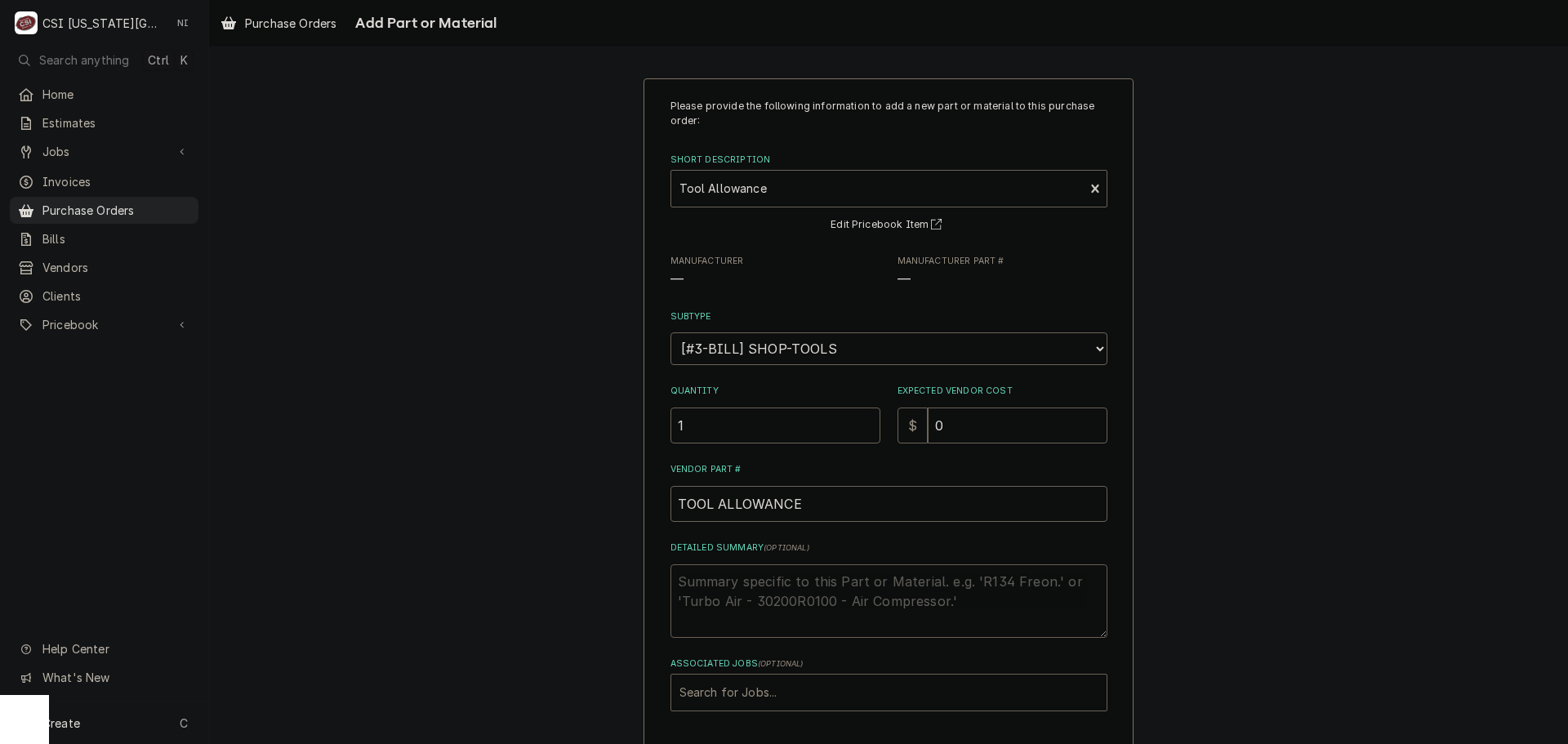
click at [711, 583] on textarea "Detailed Summary ( optional )" at bounding box center [889, 601] width 437 height 73
paste textarea "8Pcs Swage Tool HVAC Repairing Set"
type textarea "x"
type textarea "8Pcs Swage Tool HVAC Repairing Set"
type textarea "x"
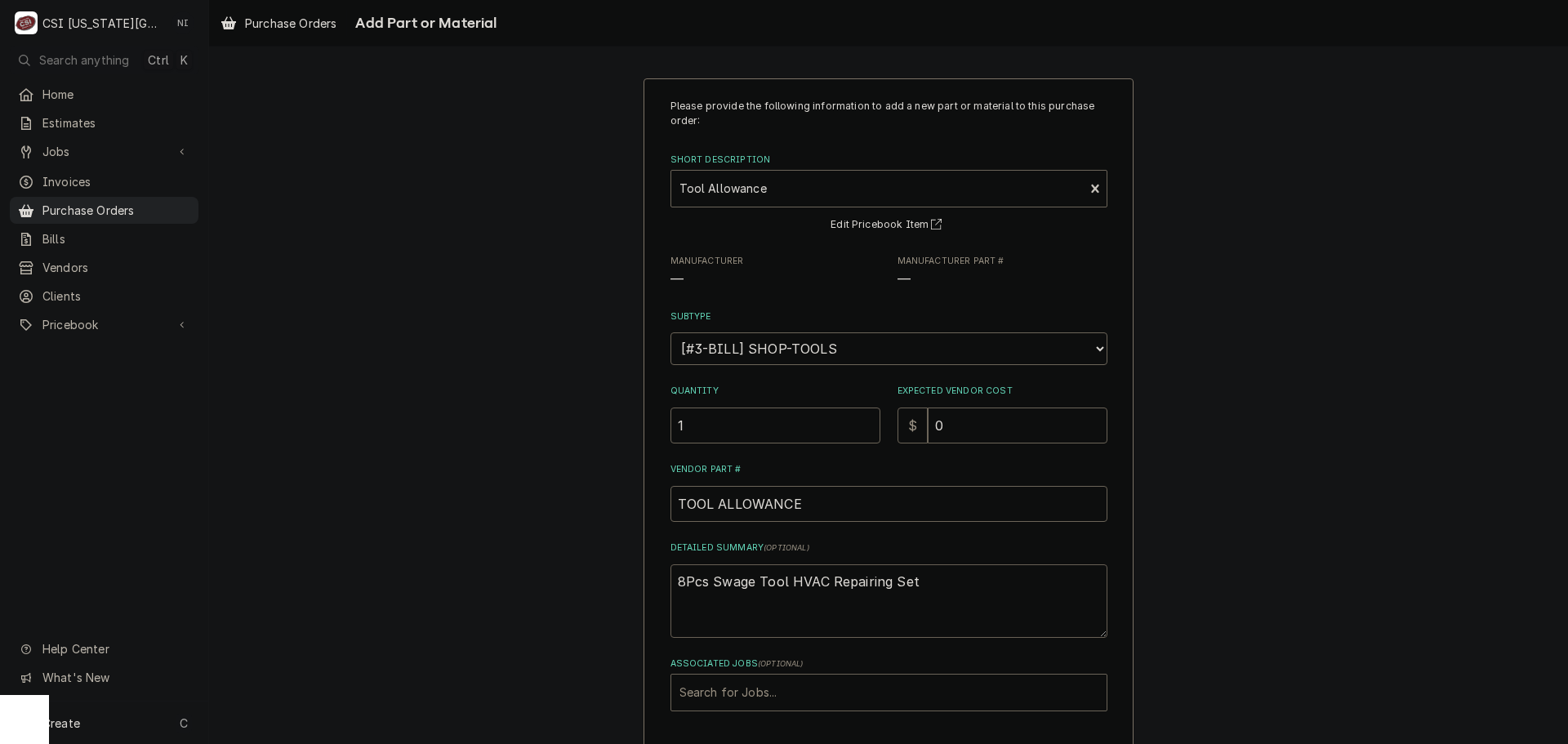
type textarea "8Pcs Swage Tool HVAC Repairing Set"
paste textarea "Milwaukee Electric - M12 Fuel Compact Band Saw"
type textarea "x"
type textarea "8Pcs Swage Tool HVAC Repairing Set Milwaukee Electric - M12 Fuel Compact Band S…"
type textarea "x"
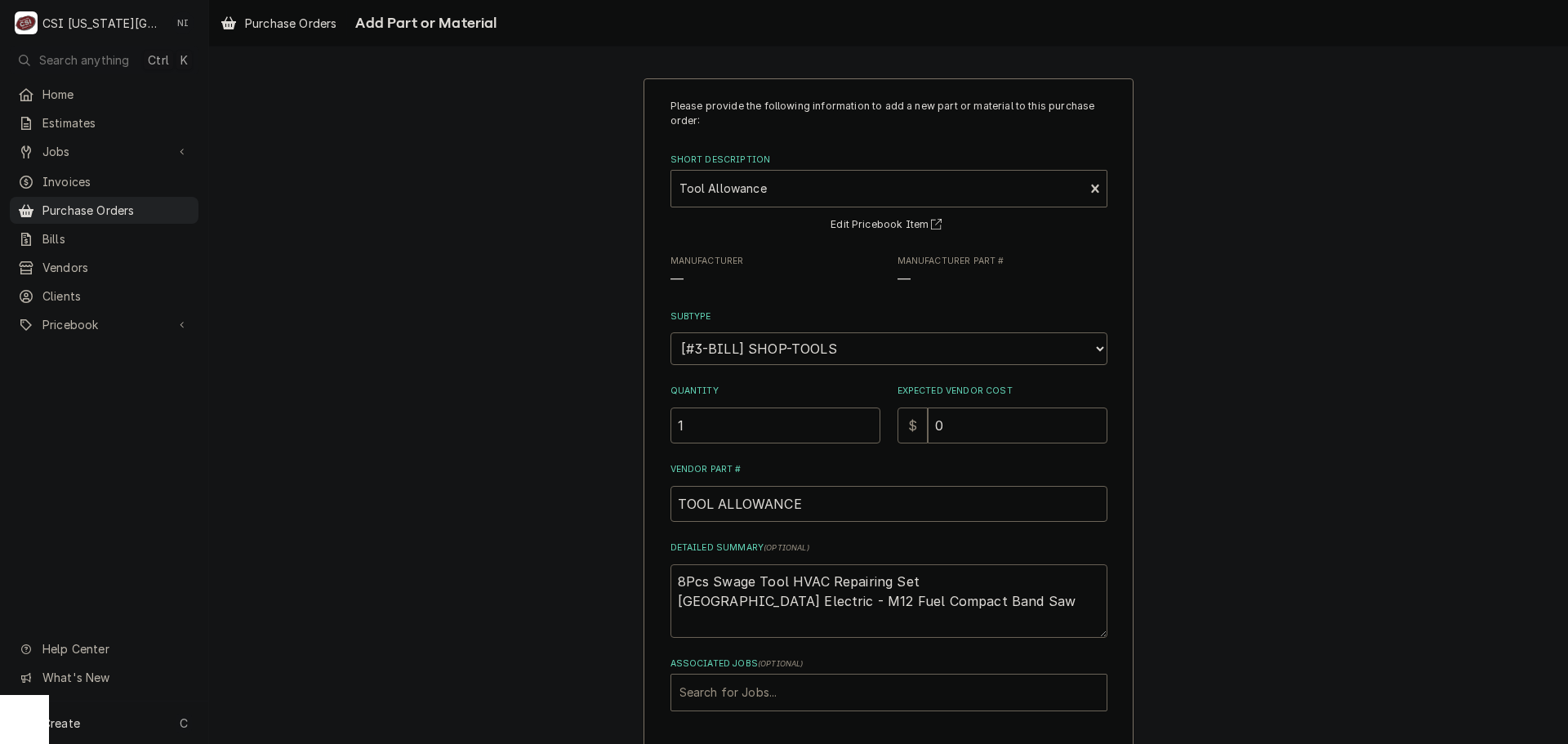
type textarea "8Pcs Swage Tool HVAC Repairing Set Milwaukee Electric - M12 Fuel Compact Band S…"
paste textarea "Milwaukee 48-59-1806 M18 Six Pack Sequential Charger"
type textarea "x"
type textarea "8Pcs Swage Tool HVAC Repairing Set Milwaukee Electric - M12 Fuel Compact Band S…"
type textarea "x"
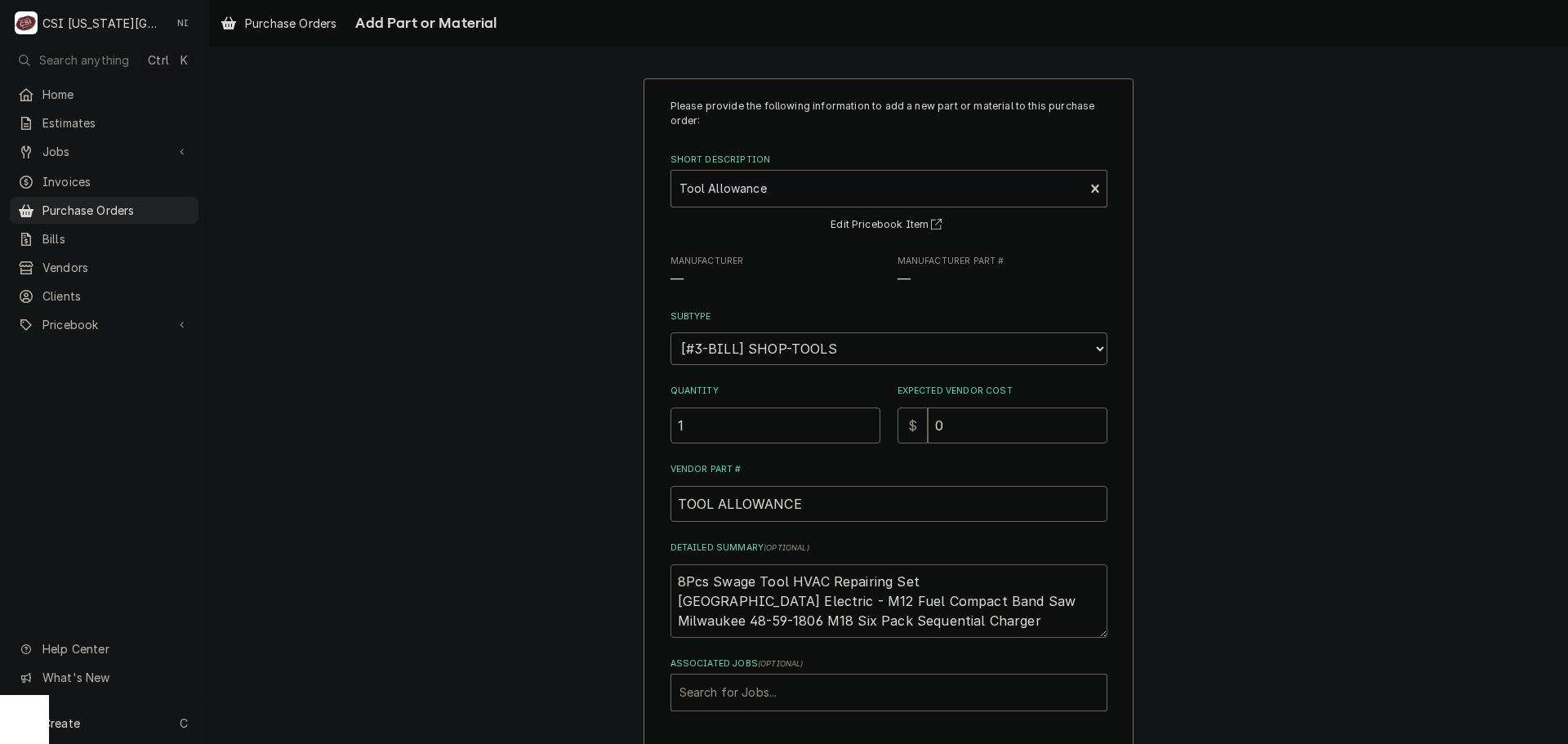
type textarea "8Pcs Swage Tool HVAC Repairing Set Milwaukee Electric - M12 Fuel Compact Band S…"
paste textarea "Johnson Level & Tool 36" Aluminum Level w/Rule,Black"
type textarea "x"
type textarea "8Pcs Swage Tool HVAC Repairing Set Milwaukee Electric - M12 Fuel Compact Band S…"
click at [1031, 638] on textarea "8Pcs Swage Tool HVAC Repairing Set Milwaukee Electric - M12 Fuel Compact Band S…" at bounding box center [889, 611] width 437 height 93
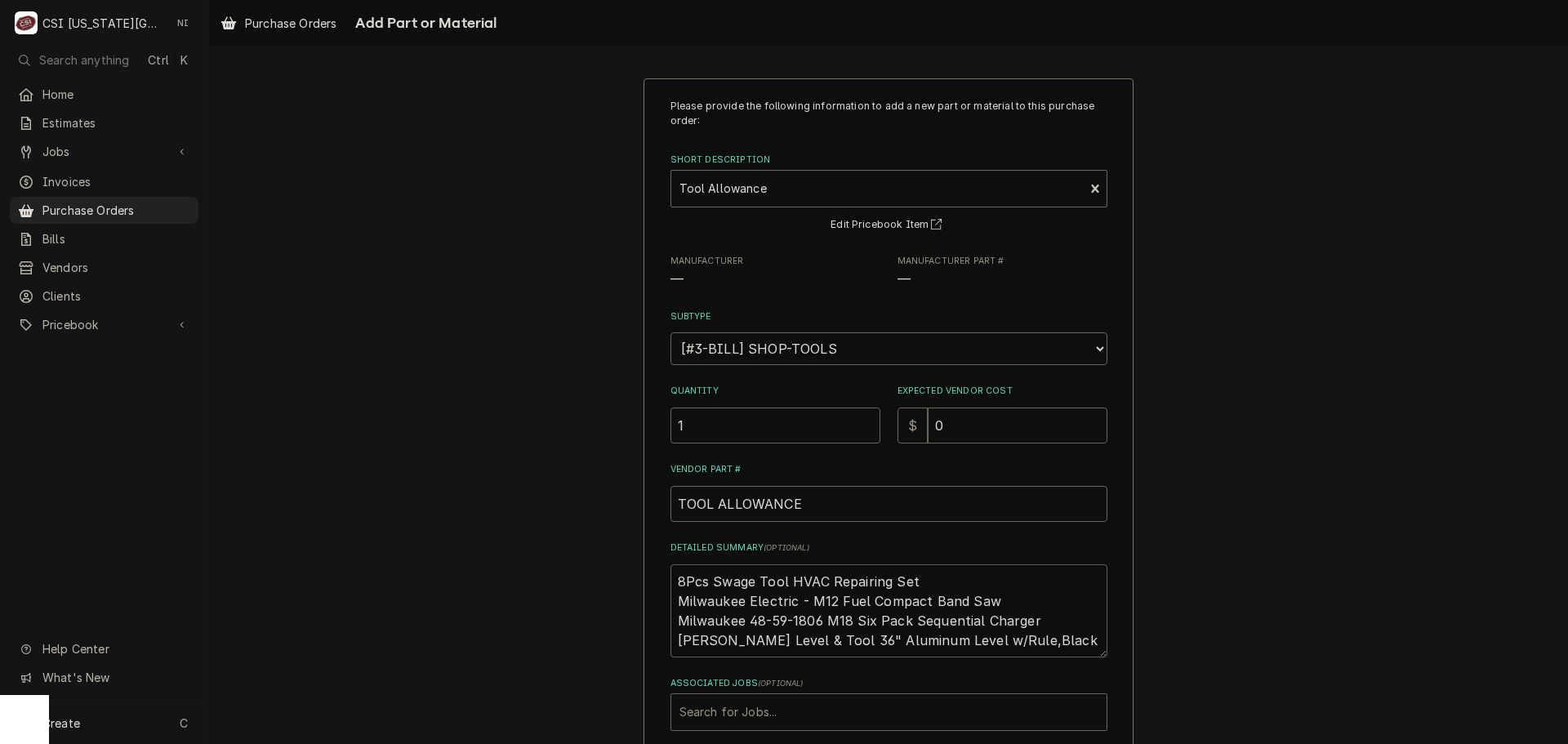
type textarea "x"
type textarea "8Pcs Swage Tool HVAC Repairing Set Milwaukee Electric - M12 Fuel Compact Band S…"
paste textarea "ESTWING Gooseneck Wrecking Bar"
type textarea "x"
type textarea "8Pcs Swage Tool HVAC Repairing Set Milwaukee Electric - M12 Fuel Compact Band S…"
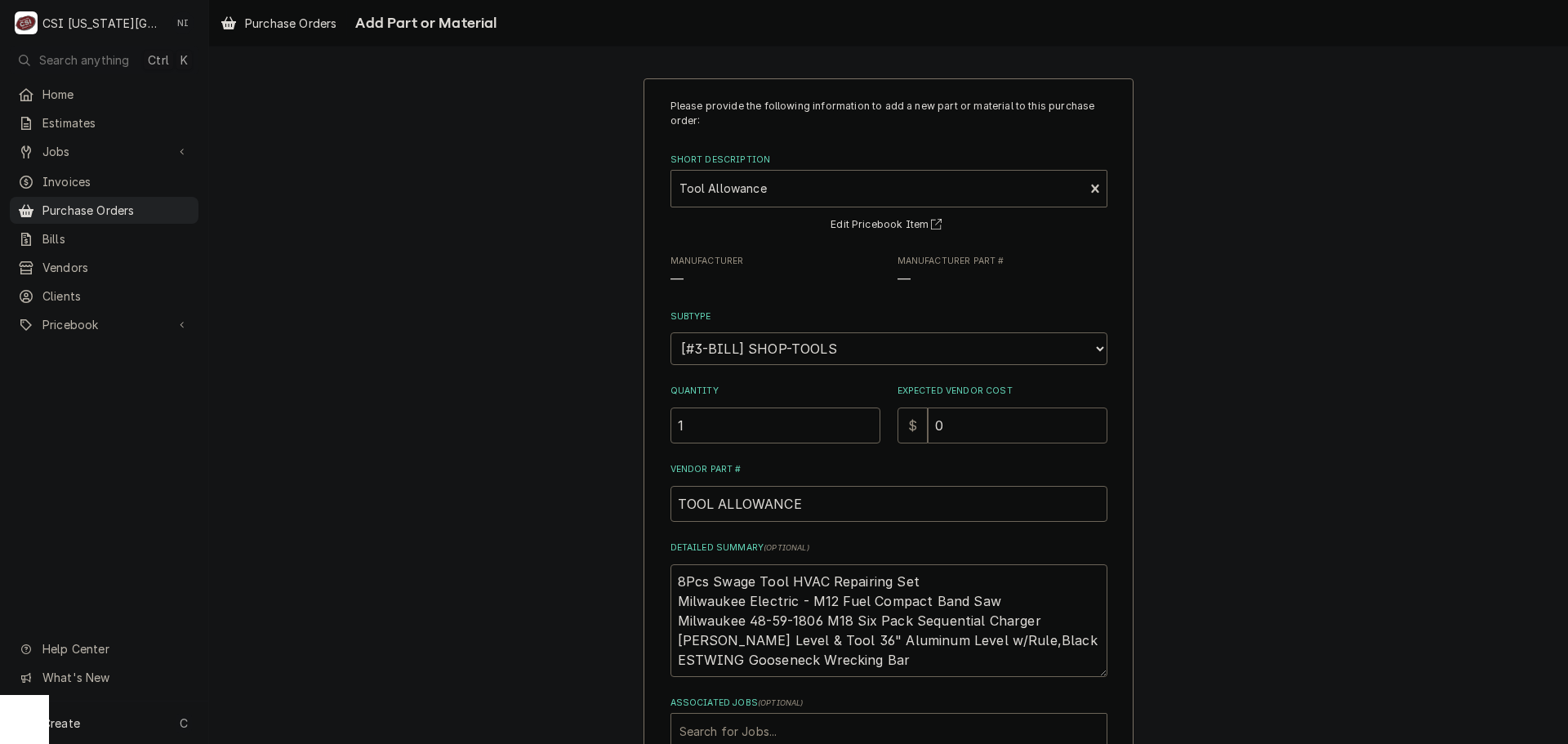
drag, startPoint x: 950, startPoint y: 424, endPoint x: 858, endPoint y: 409, distance: 93.2
click at [859, 411] on div "Quantity 1 Expected Vendor Cost $ 0" at bounding box center [889, 414] width 437 height 58
type textarea "x"
type input "4"
type textarea "x"
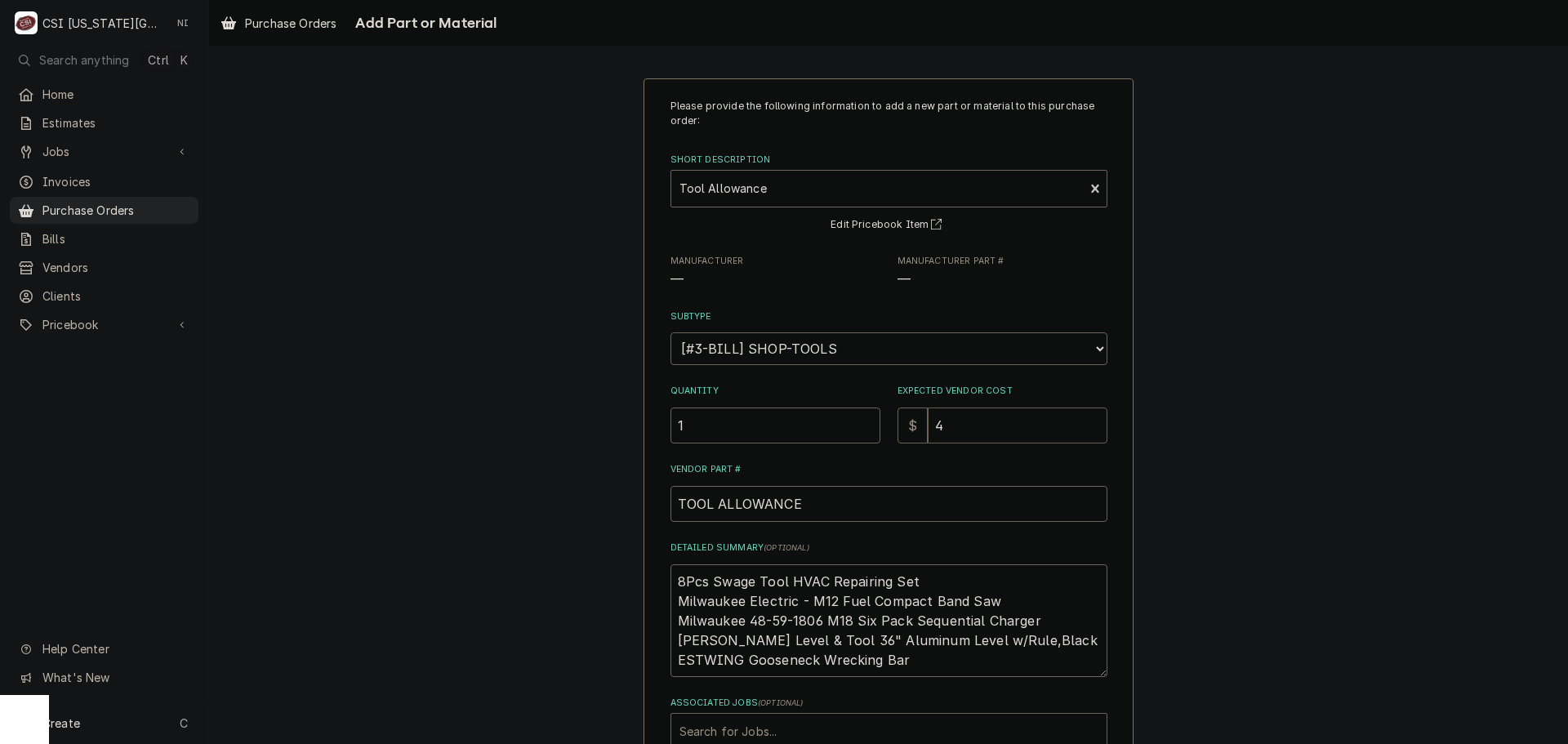
type input "46"
type textarea "x"
type input "460"
type textarea "x"
type input "460.3"
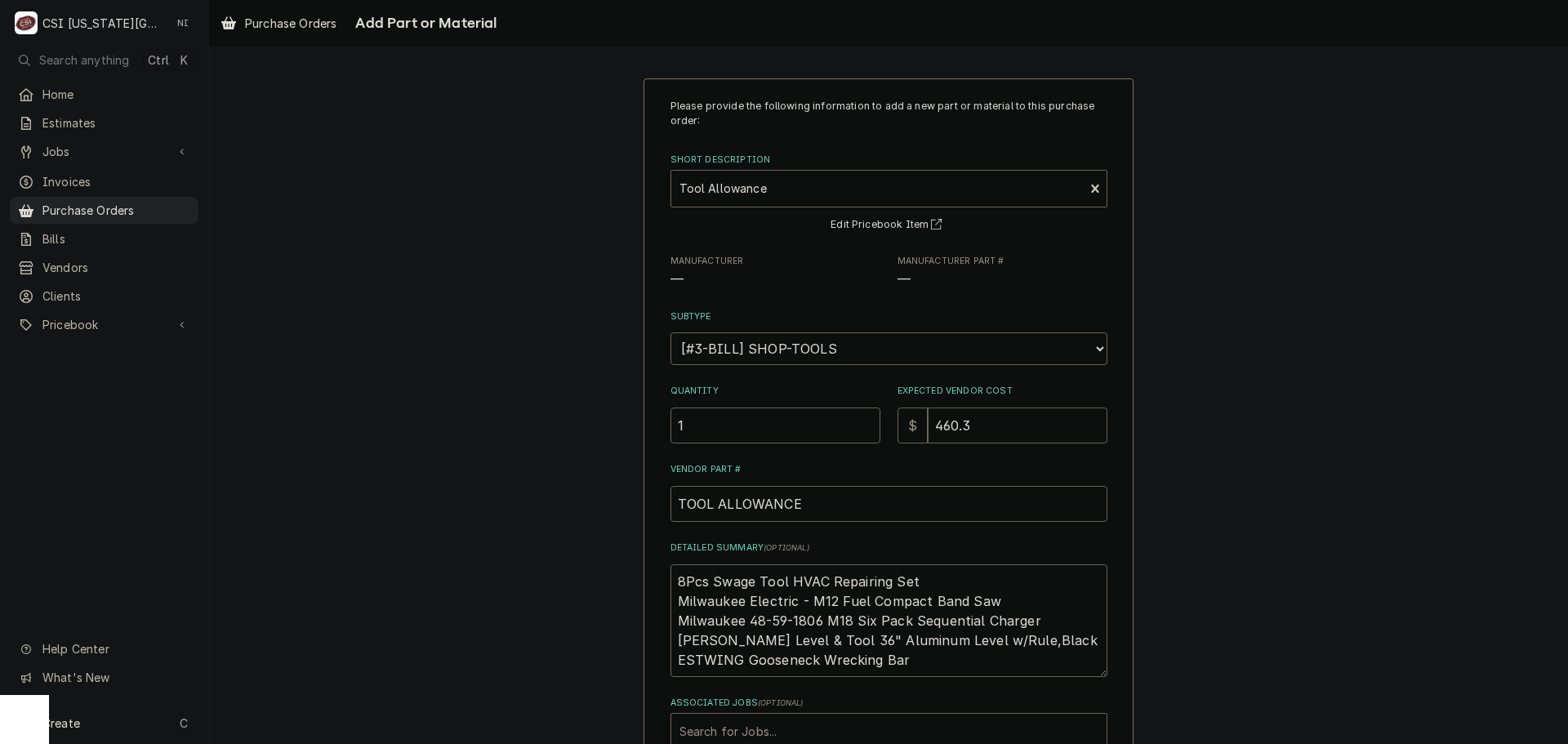
type textarea "x"
type input "460.37"
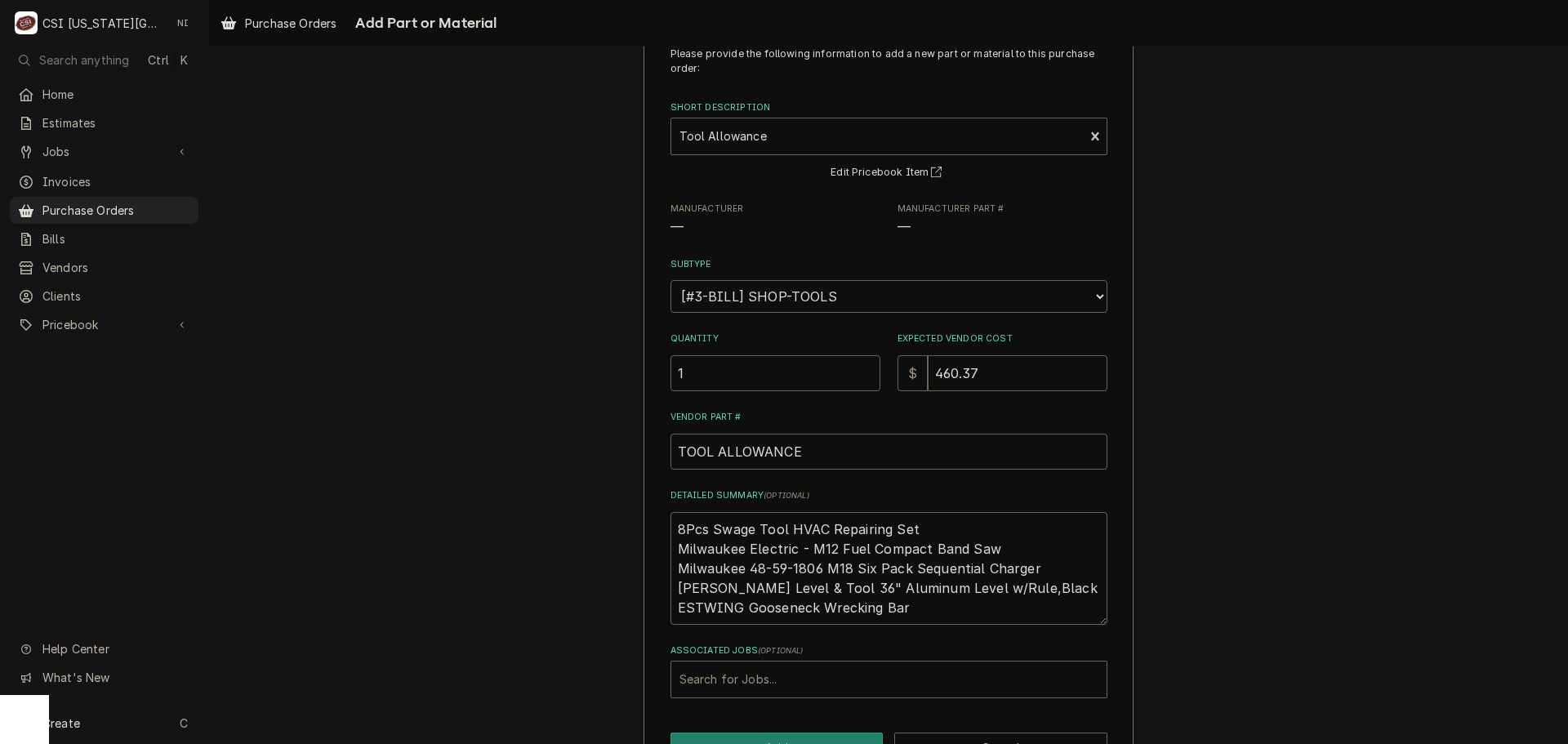
scroll to position [106, 0]
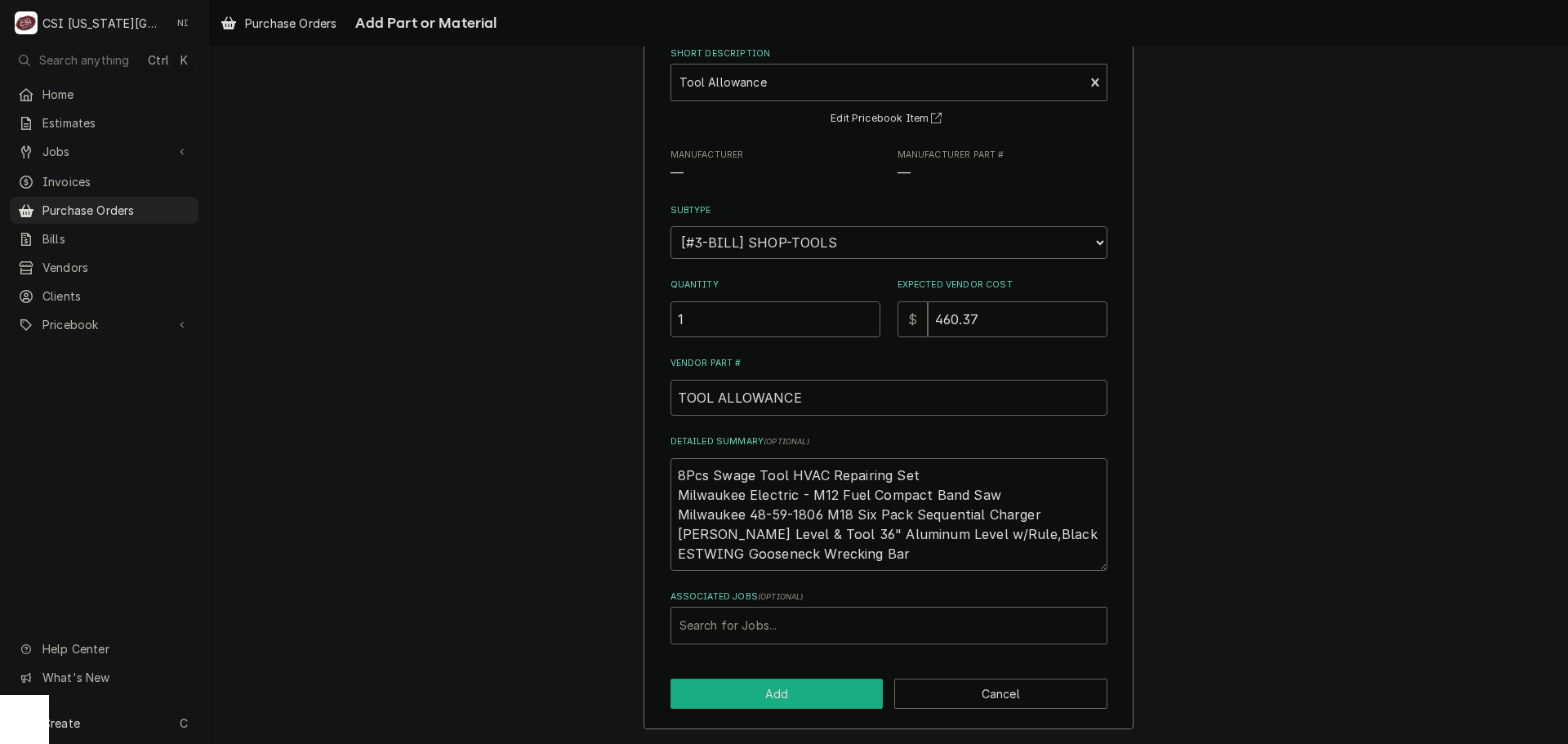
click at [802, 687] on button "Add" at bounding box center [777, 694] width 213 height 30
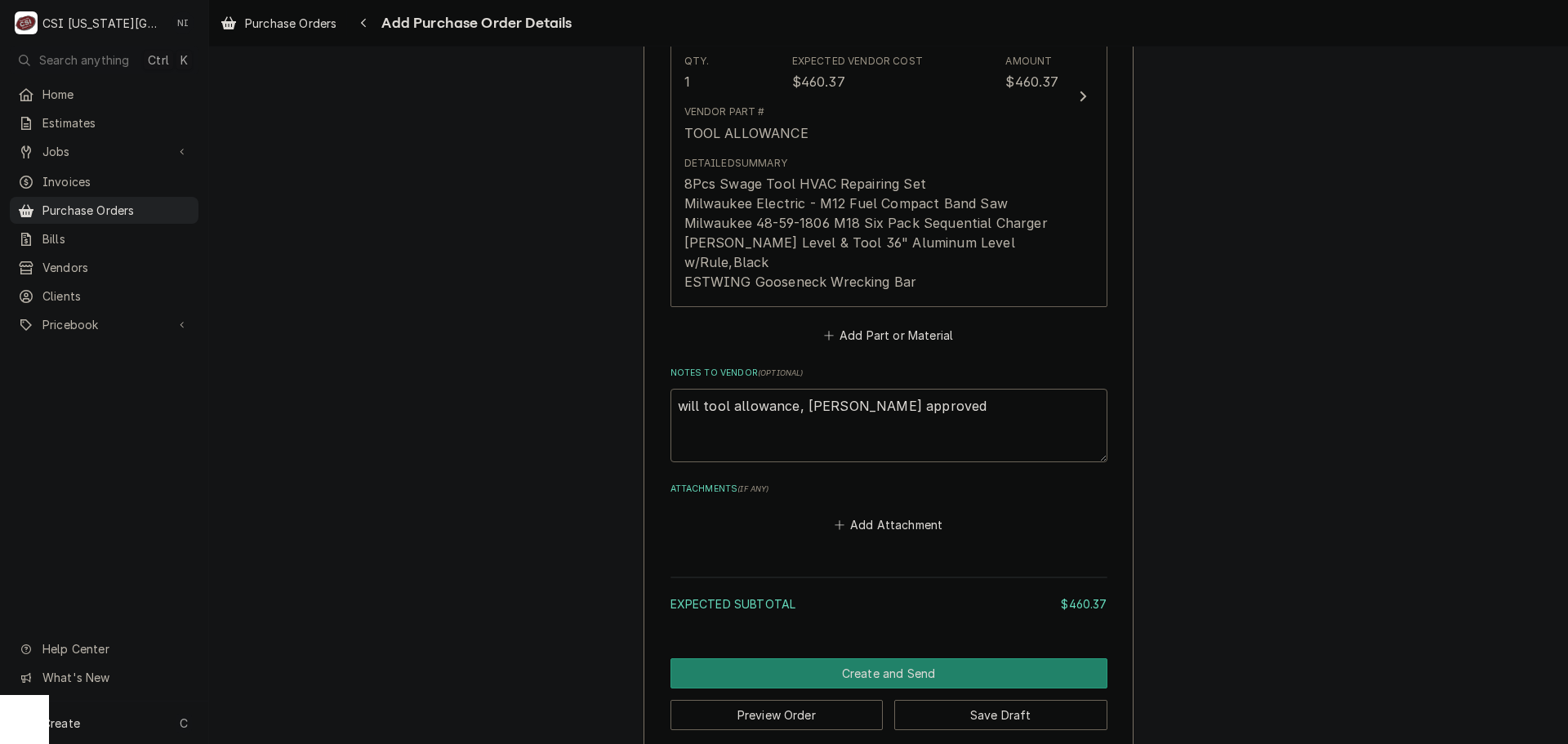
scroll to position [839, 0]
click at [907, 657] on button "Create and Send" at bounding box center [889, 671] width 437 height 30
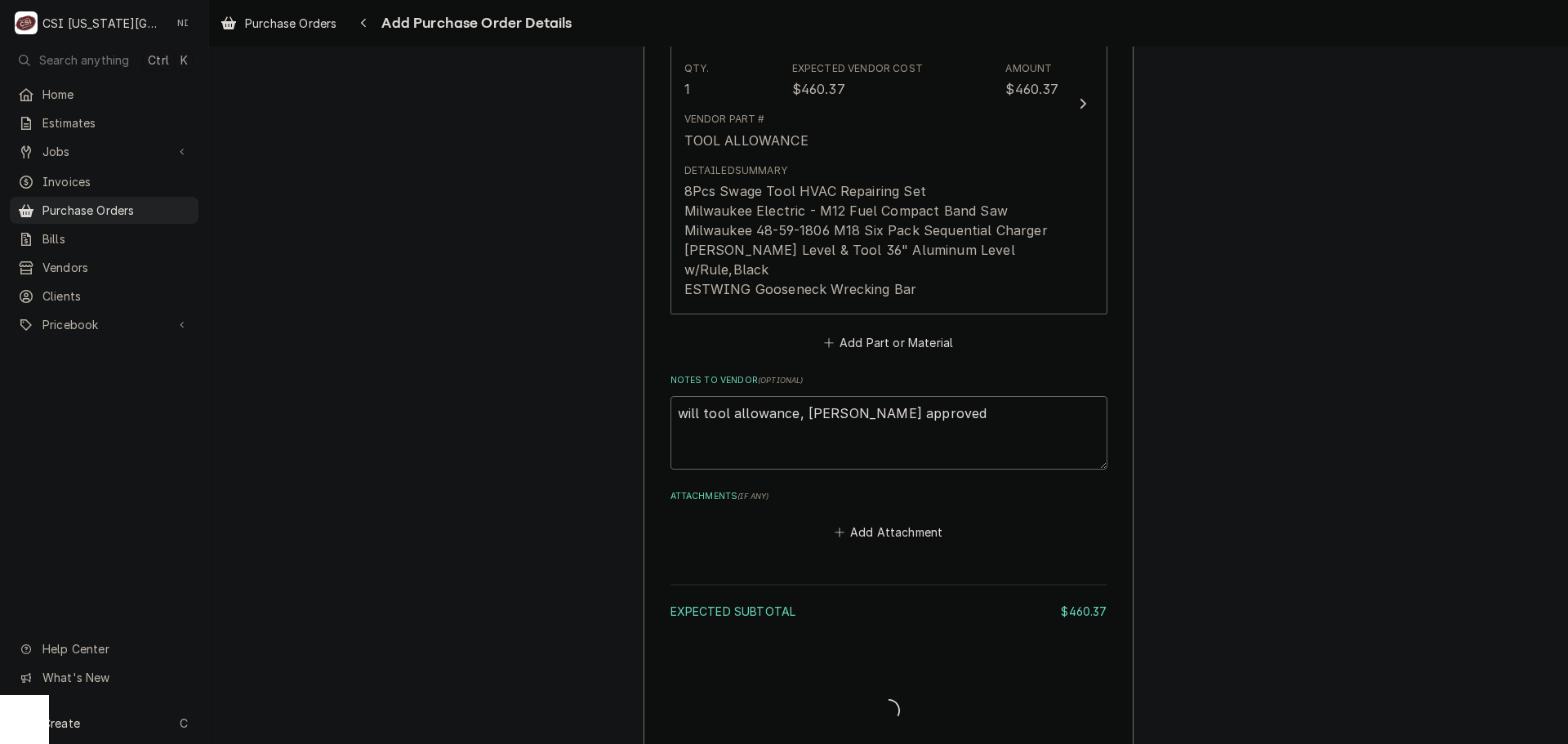
type textarea "x"
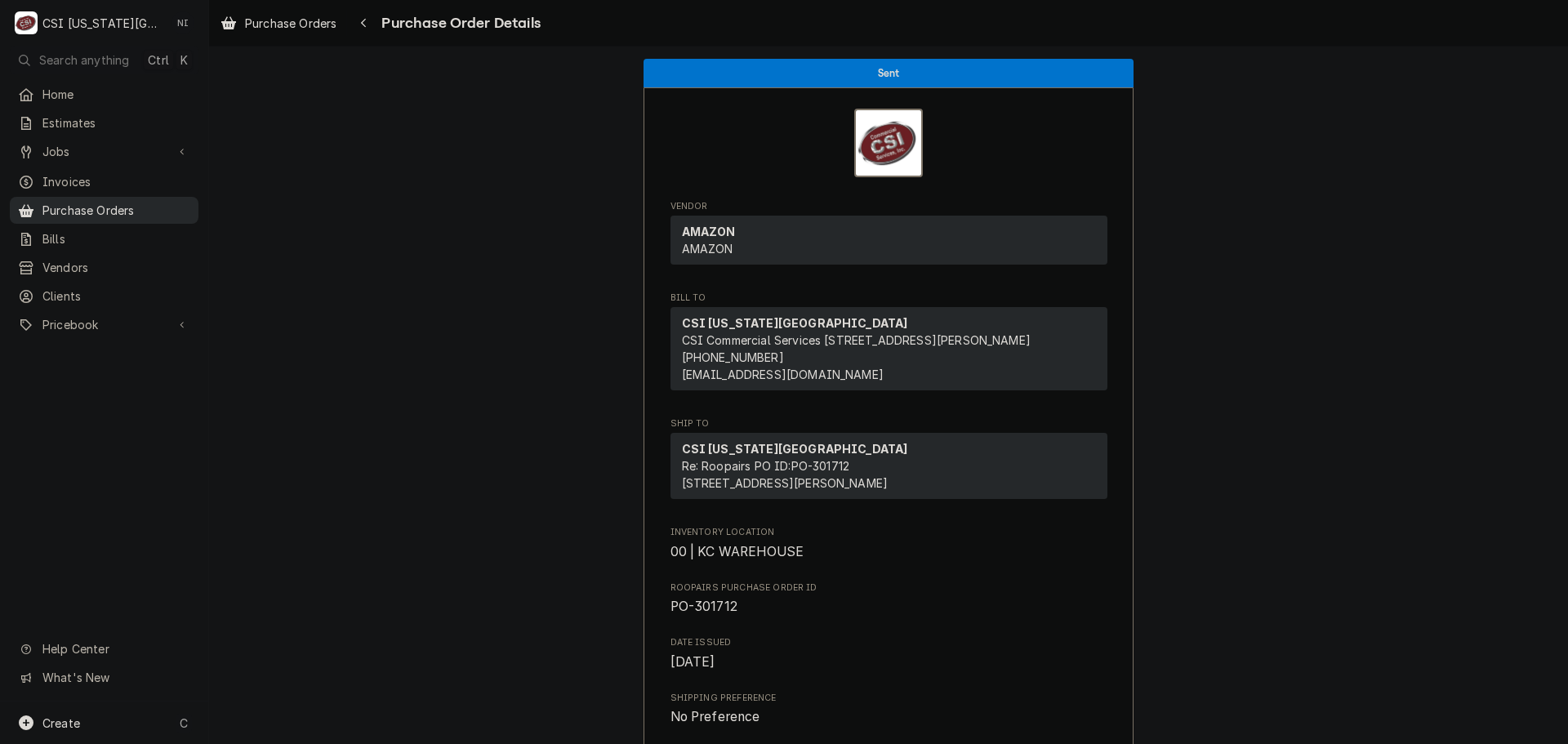
click at [118, 203] on span "Purchase Orders" at bounding box center [116, 210] width 147 height 17
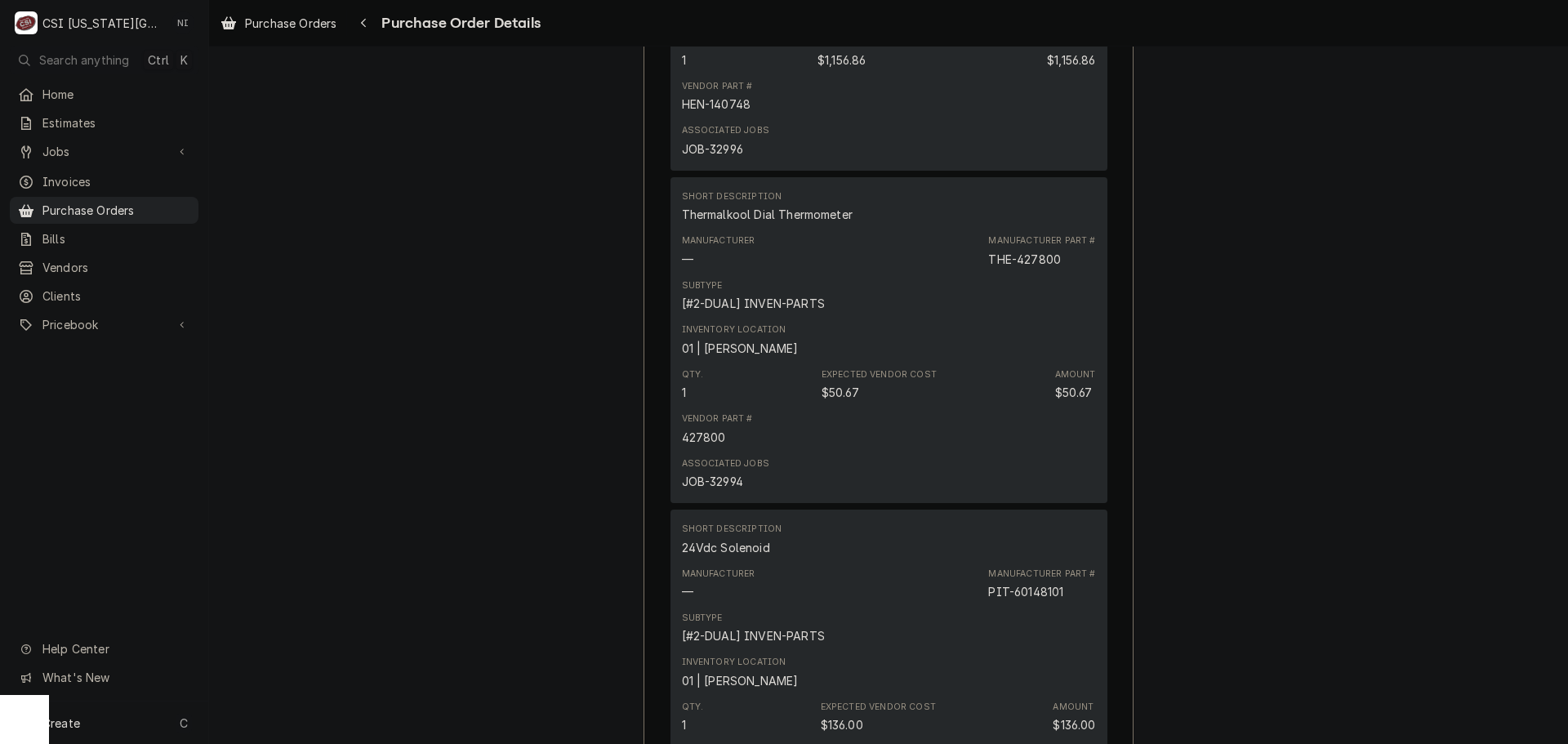
scroll to position [1471, 0]
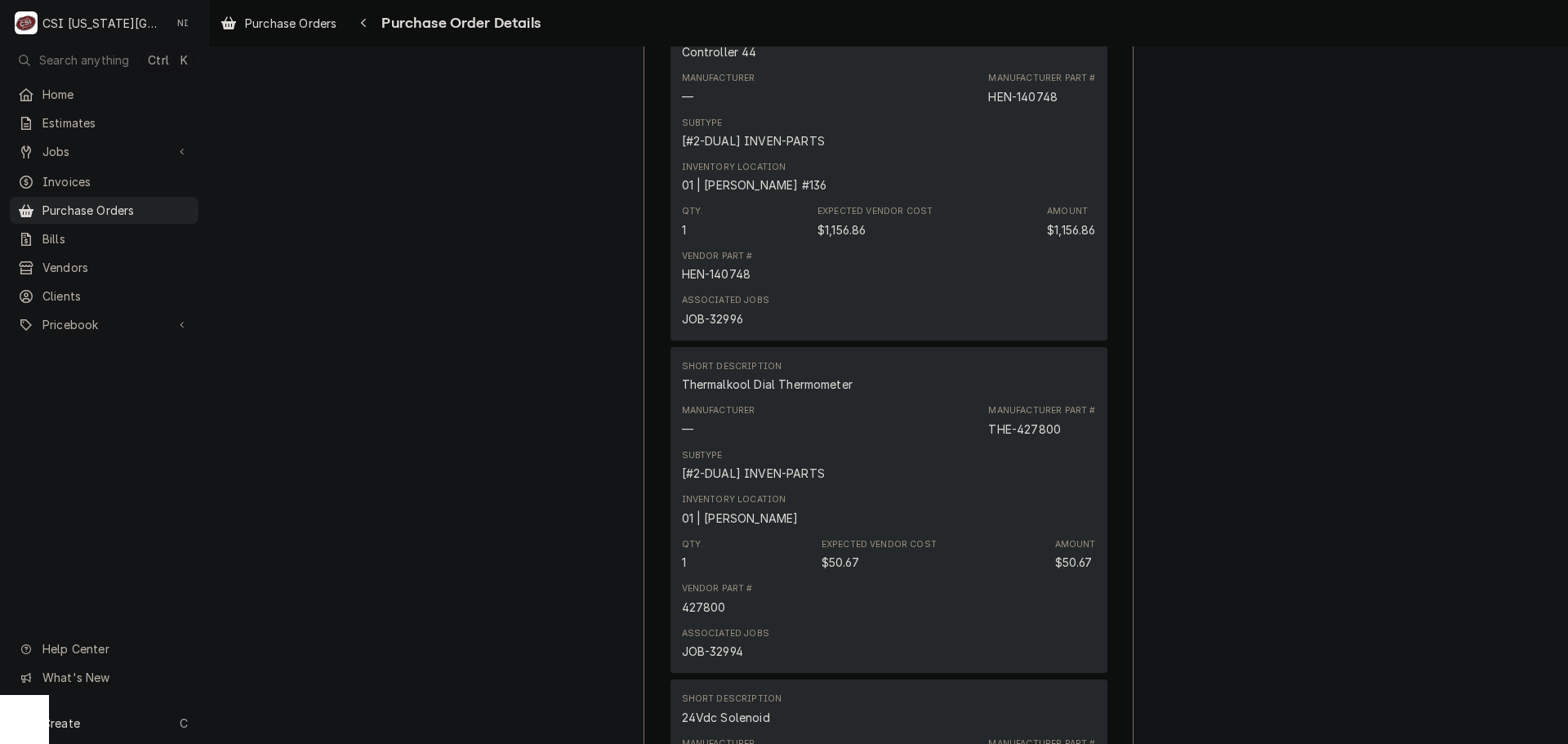
drag, startPoint x: 150, startPoint y: 209, endPoint x: 455, endPoint y: 90, distance: 327.4
click at [150, 209] on span "Purchase Orders" at bounding box center [116, 210] width 147 height 17
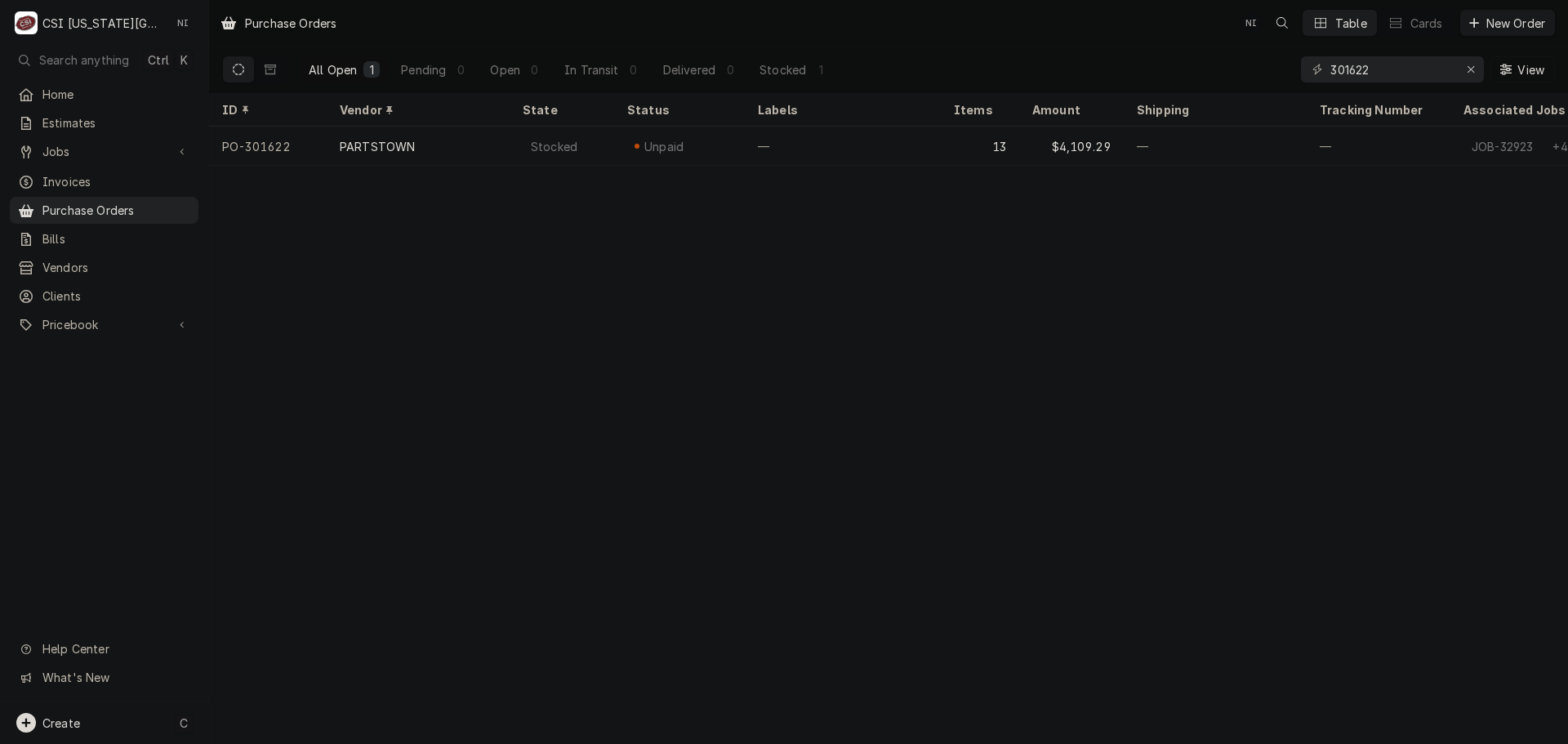
click at [110, 718] on div "Create C" at bounding box center [104, 723] width 208 height 43
click at [314, 613] on div "Purchase Order" at bounding box center [305, 611] width 110 height 17
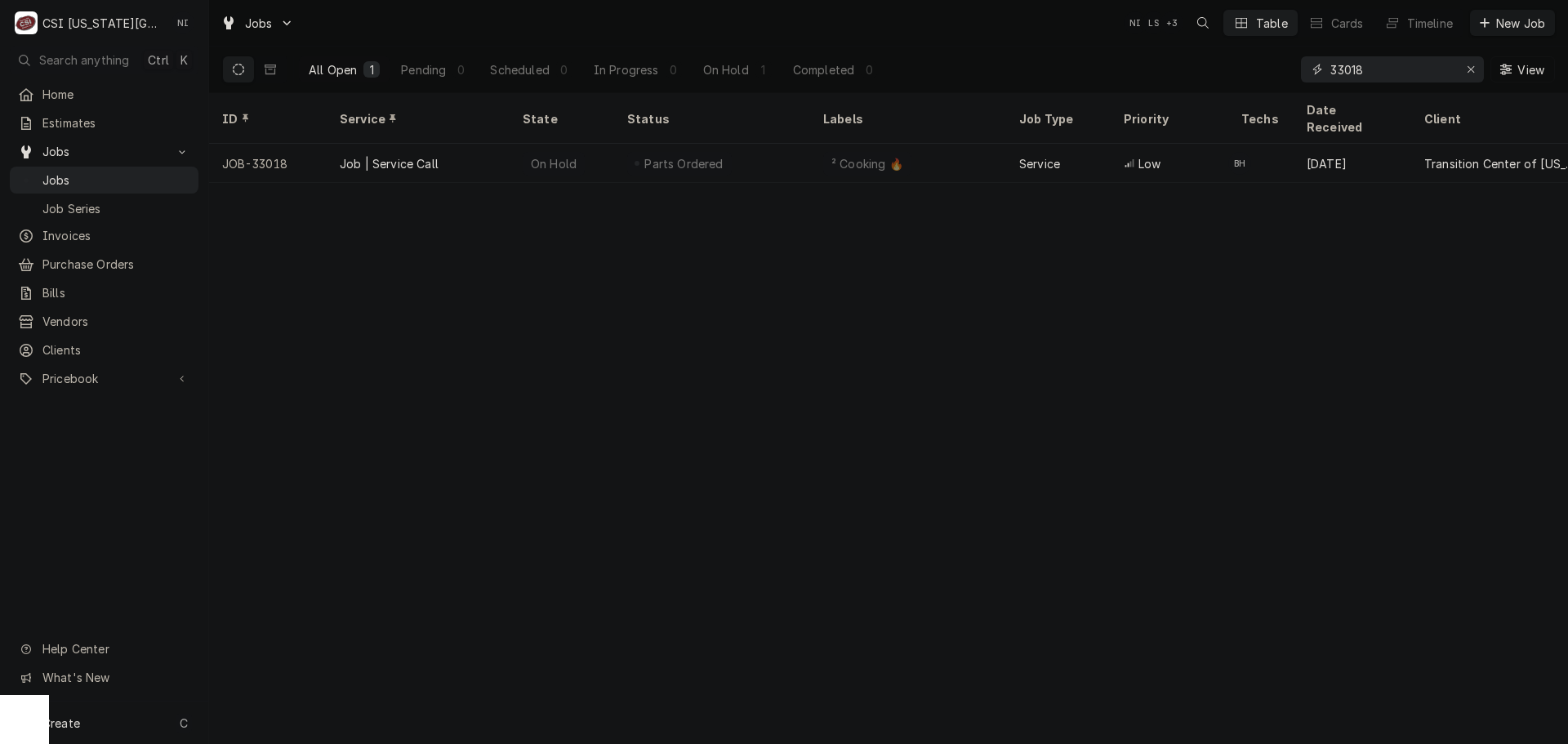
drag, startPoint x: 1362, startPoint y: 70, endPoint x: 1271, endPoint y: 68, distance: 91.0
click at [1271, 68] on div "All Open 1 Pending 0 Scheduled 0 In Progress 0 On Hold 1 Completed 0 33018 View" at bounding box center [889, 70] width 1332 height 46
paste input "7"
type input "33078"
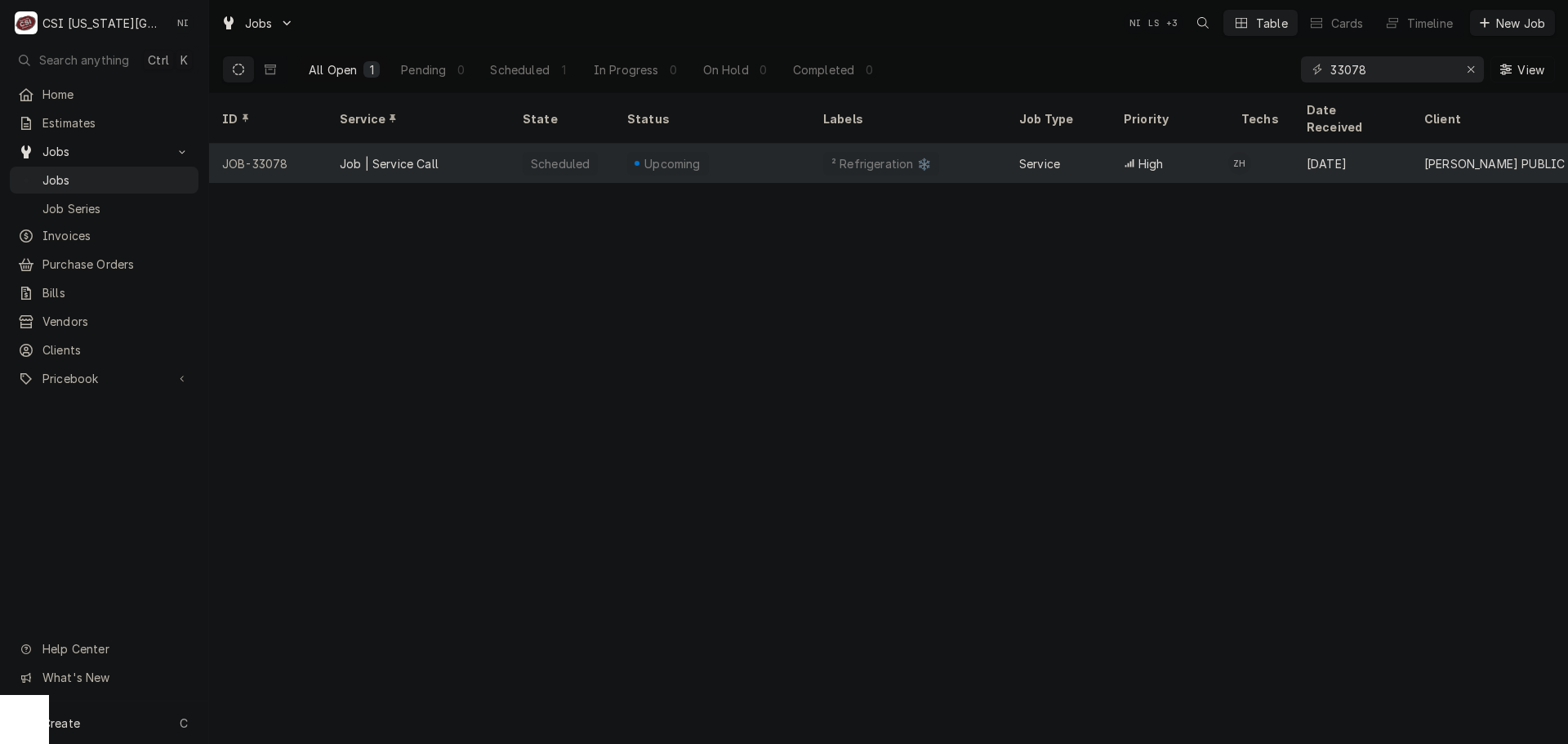
click at [978, 147] on div "² Refrigeration ❄️" at bounding box center [908, 164] width 196 height 40
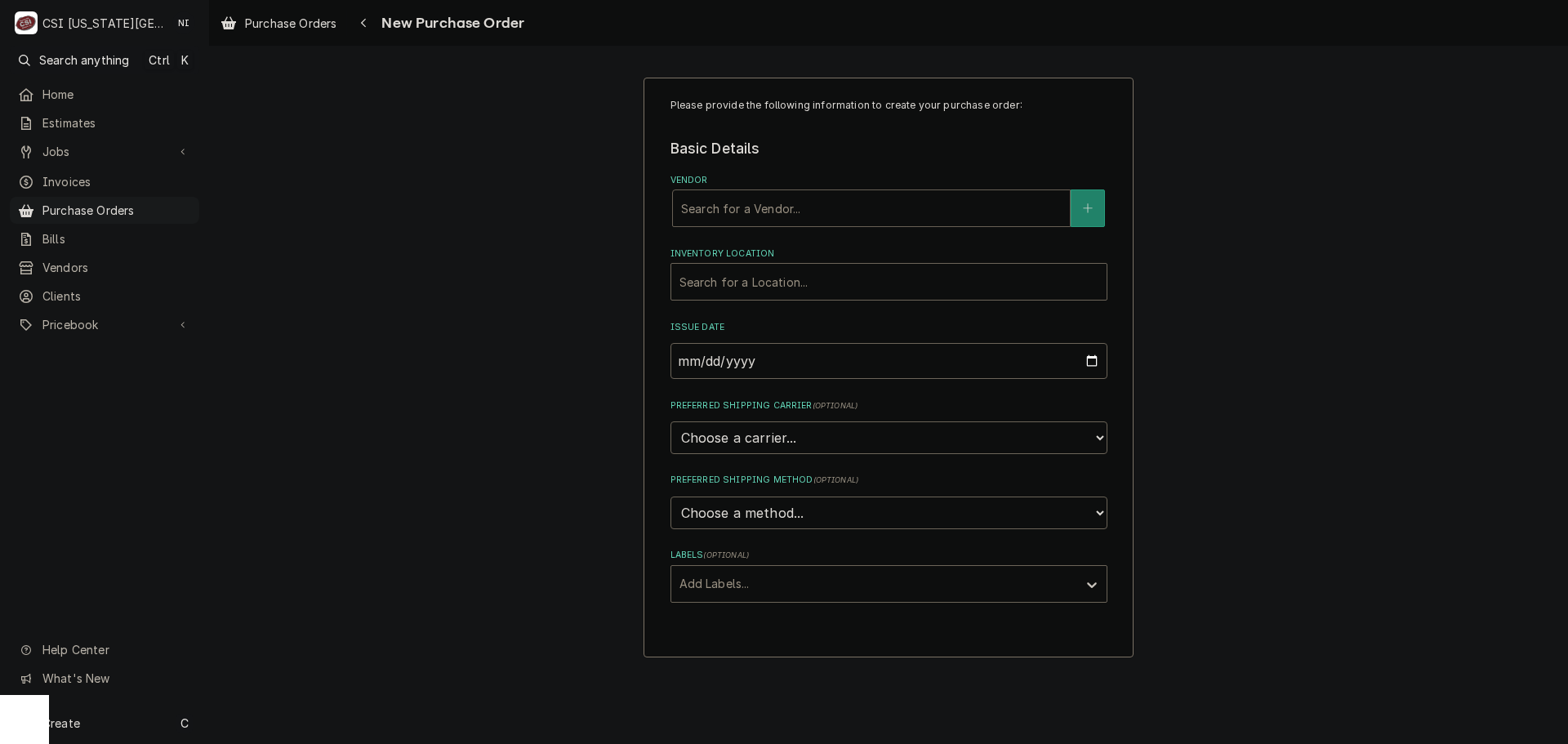
click at [785, 208] on div "Vendor" at bounding box center [871, 208] width 380 height 30
type input "key"
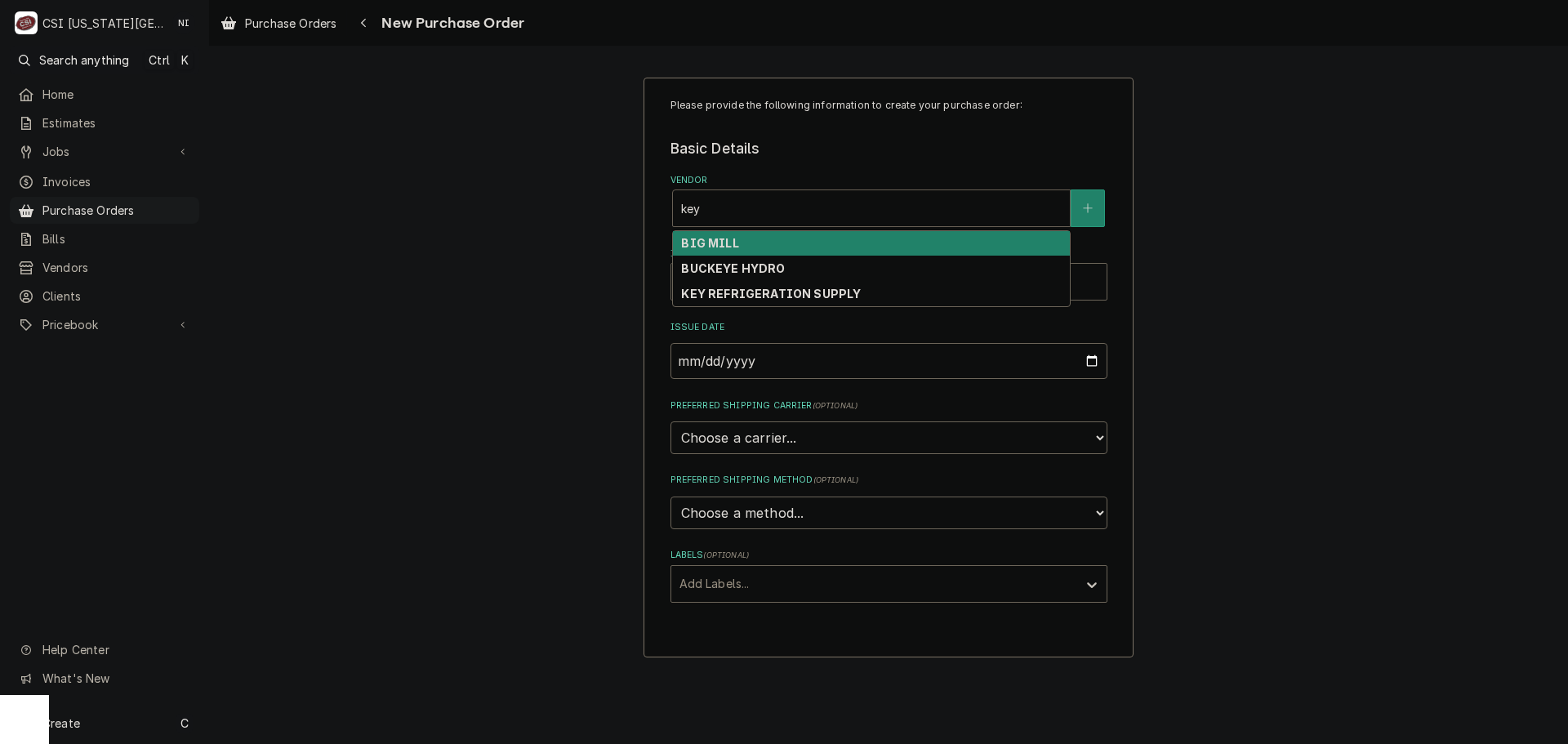
click at [717, 254] on div "BIG MILL" at bounding box center [871, 244] width 397 height 26
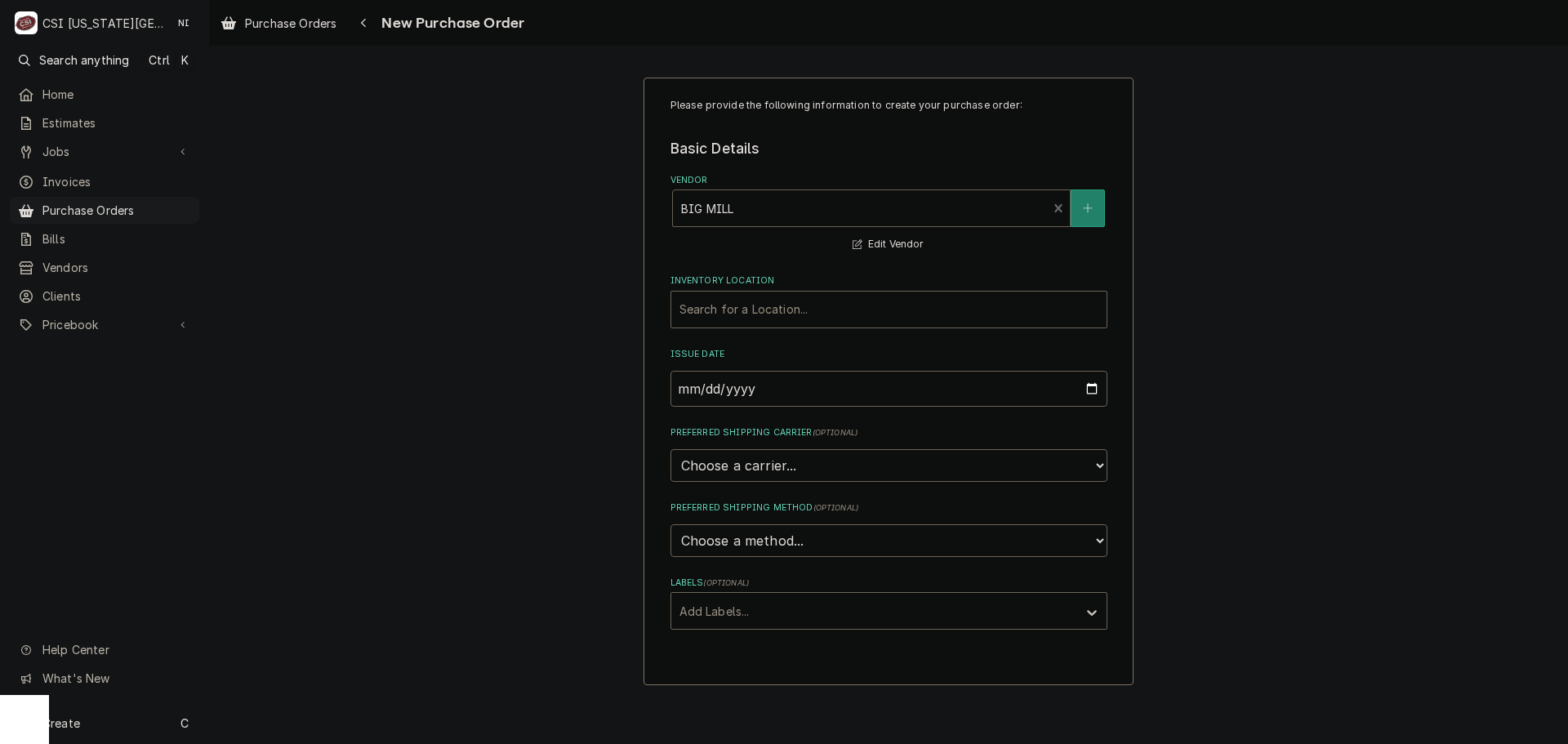
click at [727, 202] on div "Vendor" at bounding box center [860, 208] width 358 height 30
type input "key"
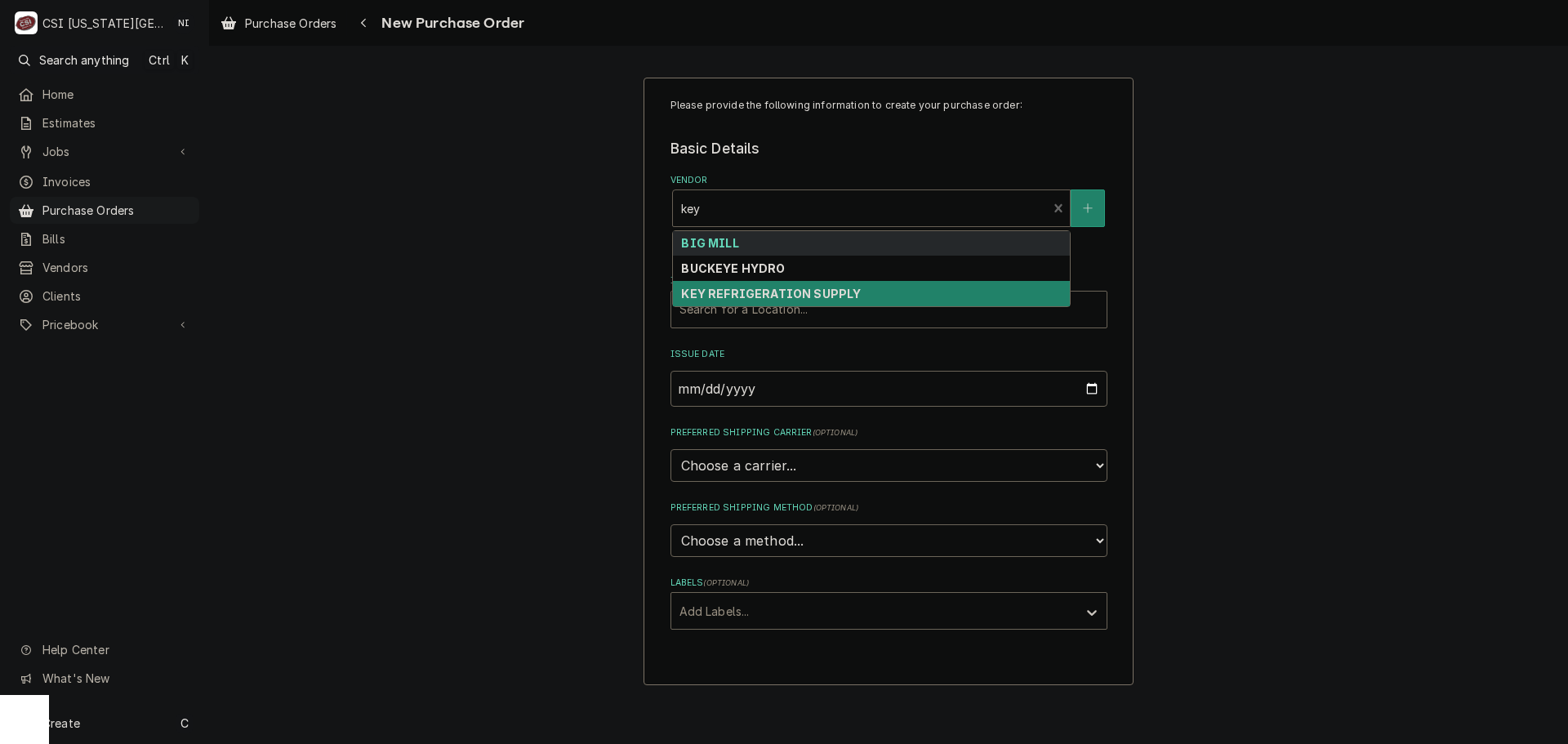
click at [834, 285] on div "KEY REFRIGERATION SUPPLY" at bounding box center [871, 293] width 397 height 26
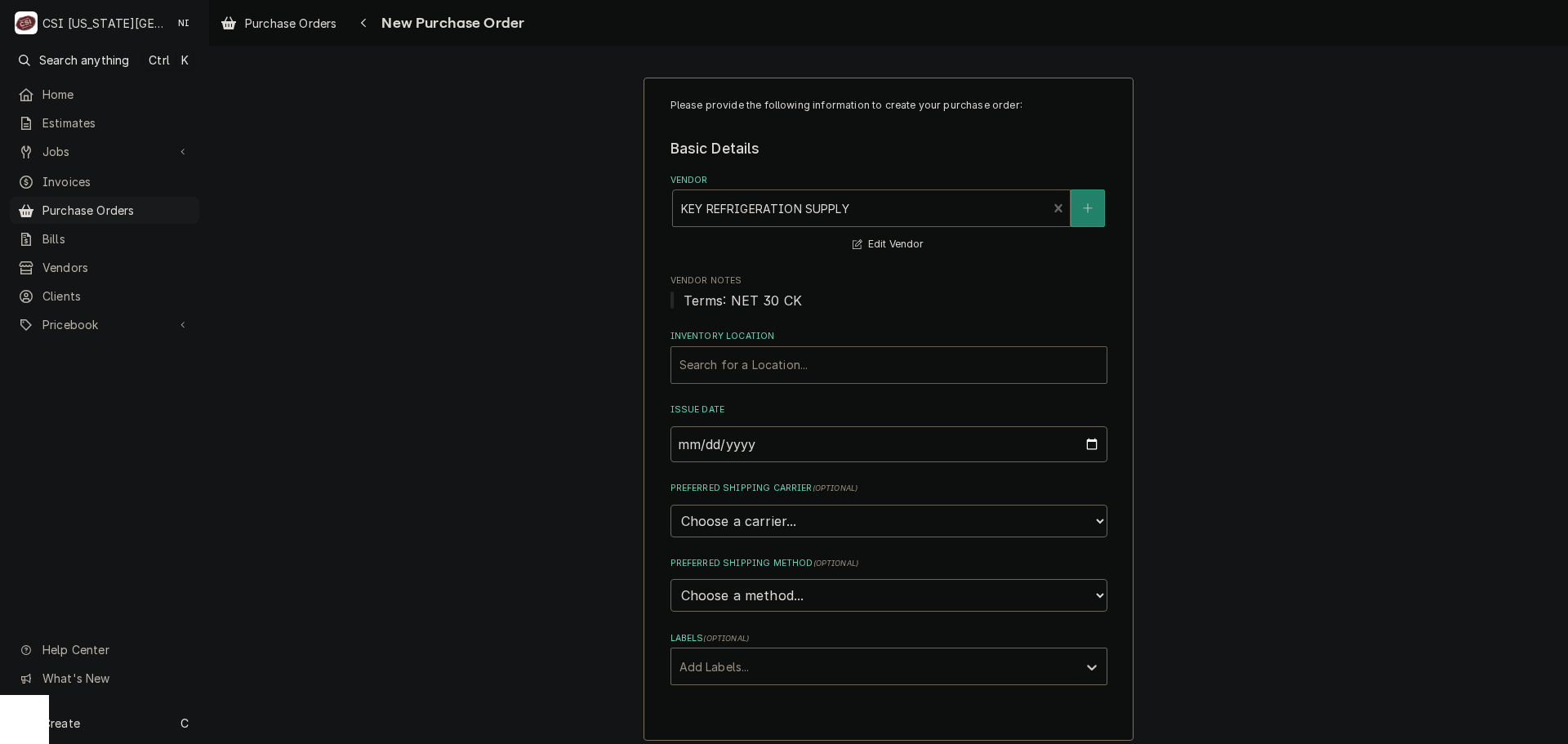
drag, startPoint x: 729, startPoint y: 348, endPoint x: 733, endPoint y: 356, distance: 8.9
click at [730, 352] on div "Search for a Location..." at bounding box center [889, 365] width 436 height 36
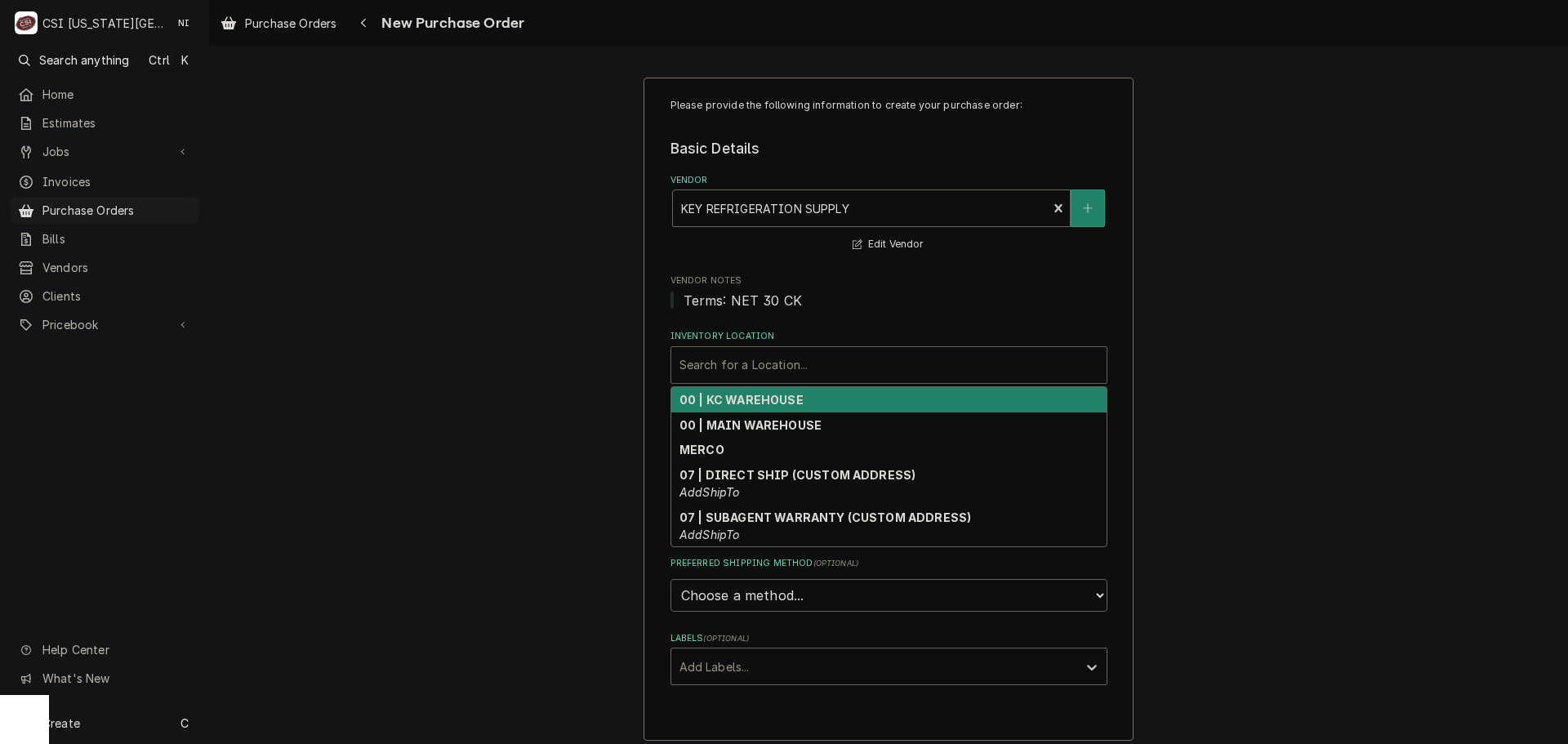
click at [741, 406] on strong "00 | KC WAREHOUSE" at bounding box center [741, 400] width 124 height 14
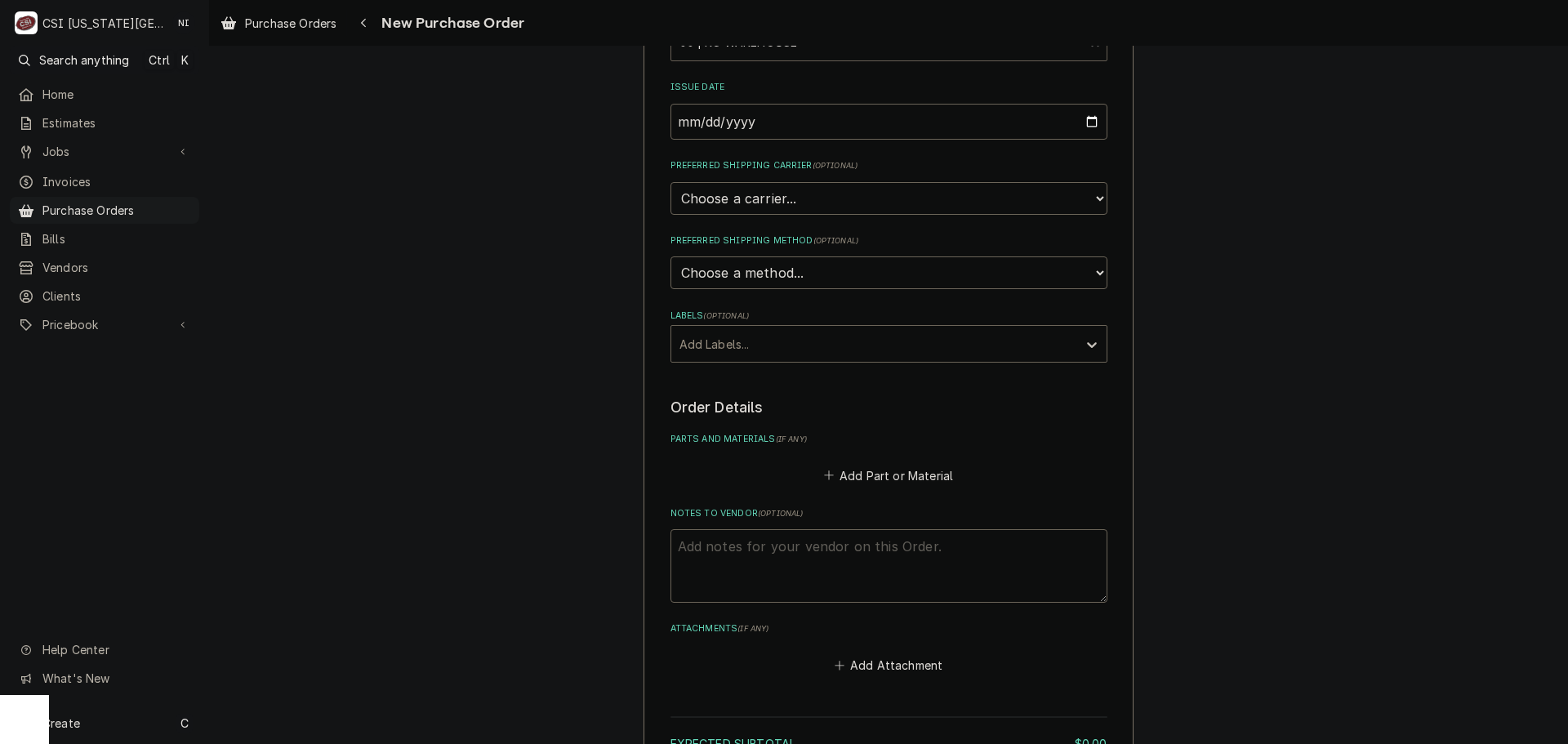
scroll to position [327, 0]
click at [805, 554] on textarea "Notes to Vendor ( optional )" at bounding box center [889, 562] width 437 height 73
type textarea "x"
type textarea "t"
type textarea "x"
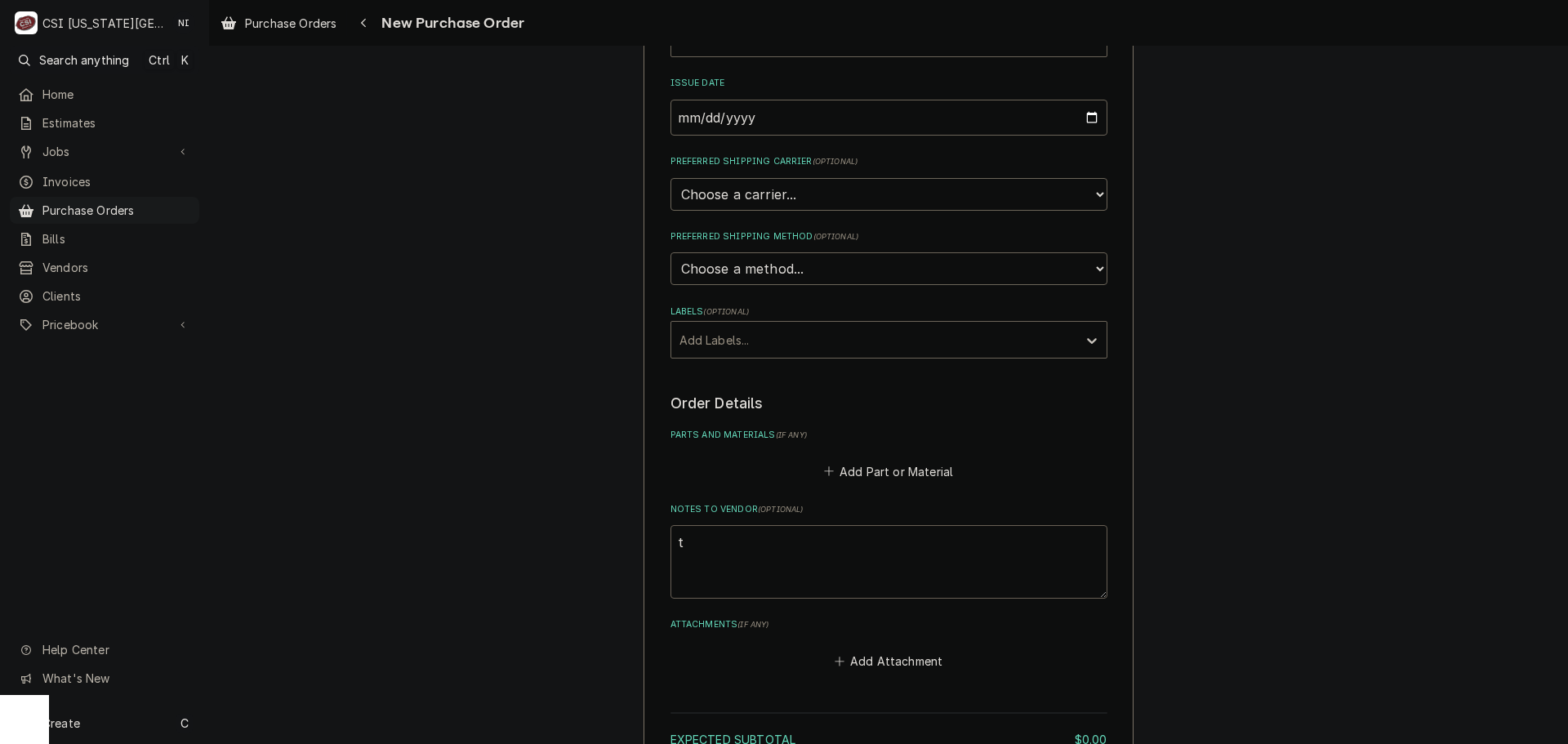
type textarea "tr"
type textarea "x"
type textarea "tre"
type textarea "x"
type textarea "trey"
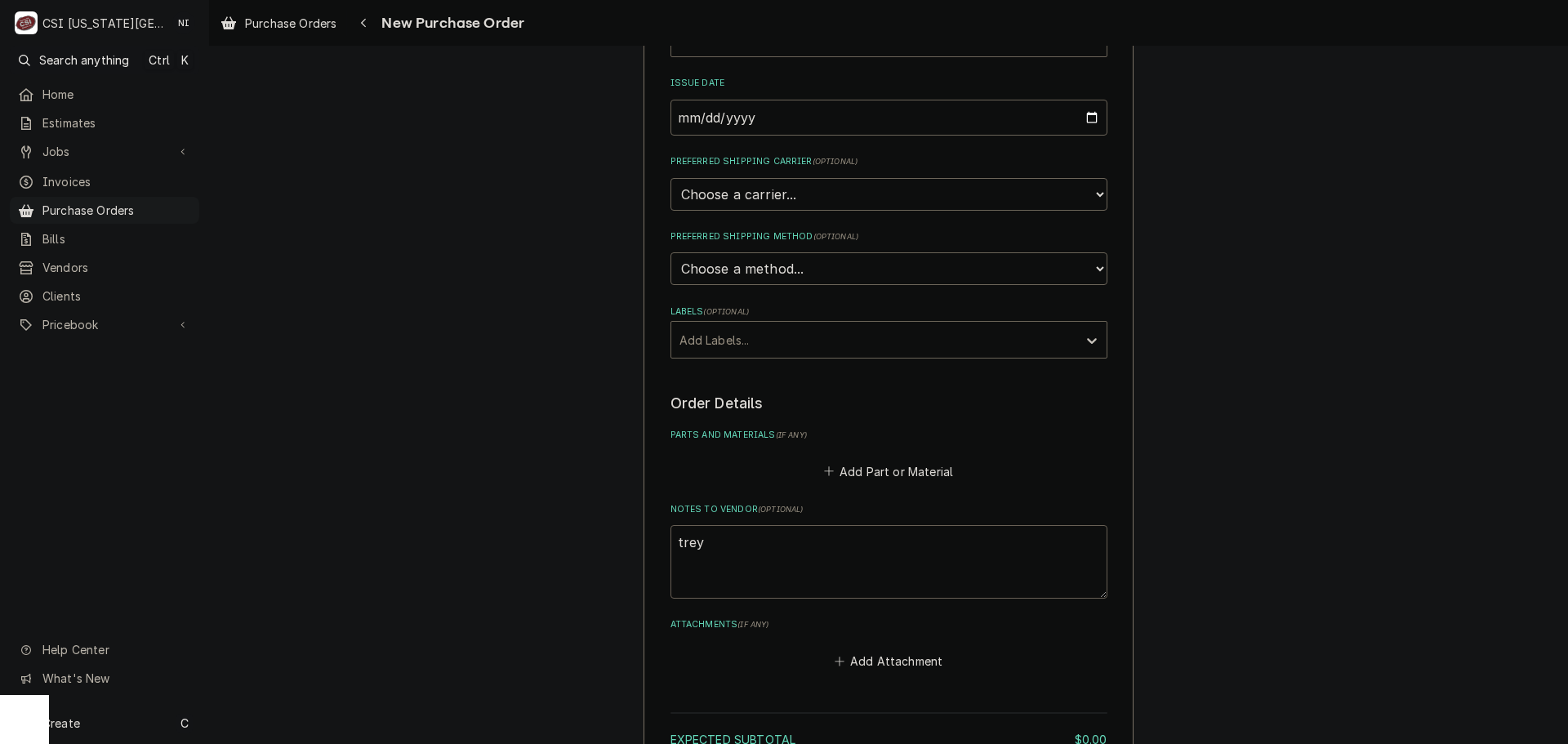
type textarea "x"
type textarea "trey"
type textarea "x"
type textarea "trey t"
type textarea "x"
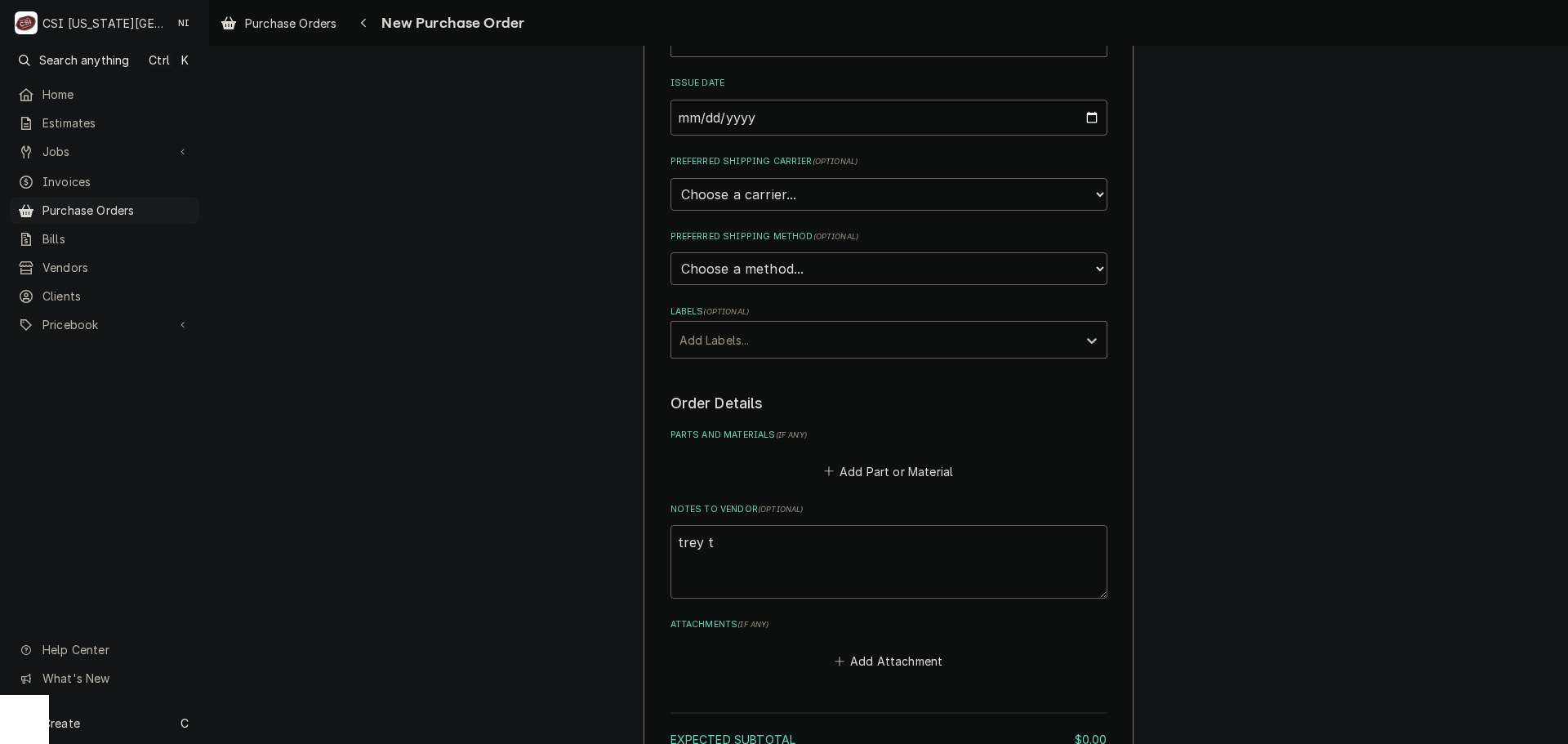
type textarea "trey tr"
type textarea "x"
type textarea "trey tru"
type textarea "x"
type textarea "trey truc"
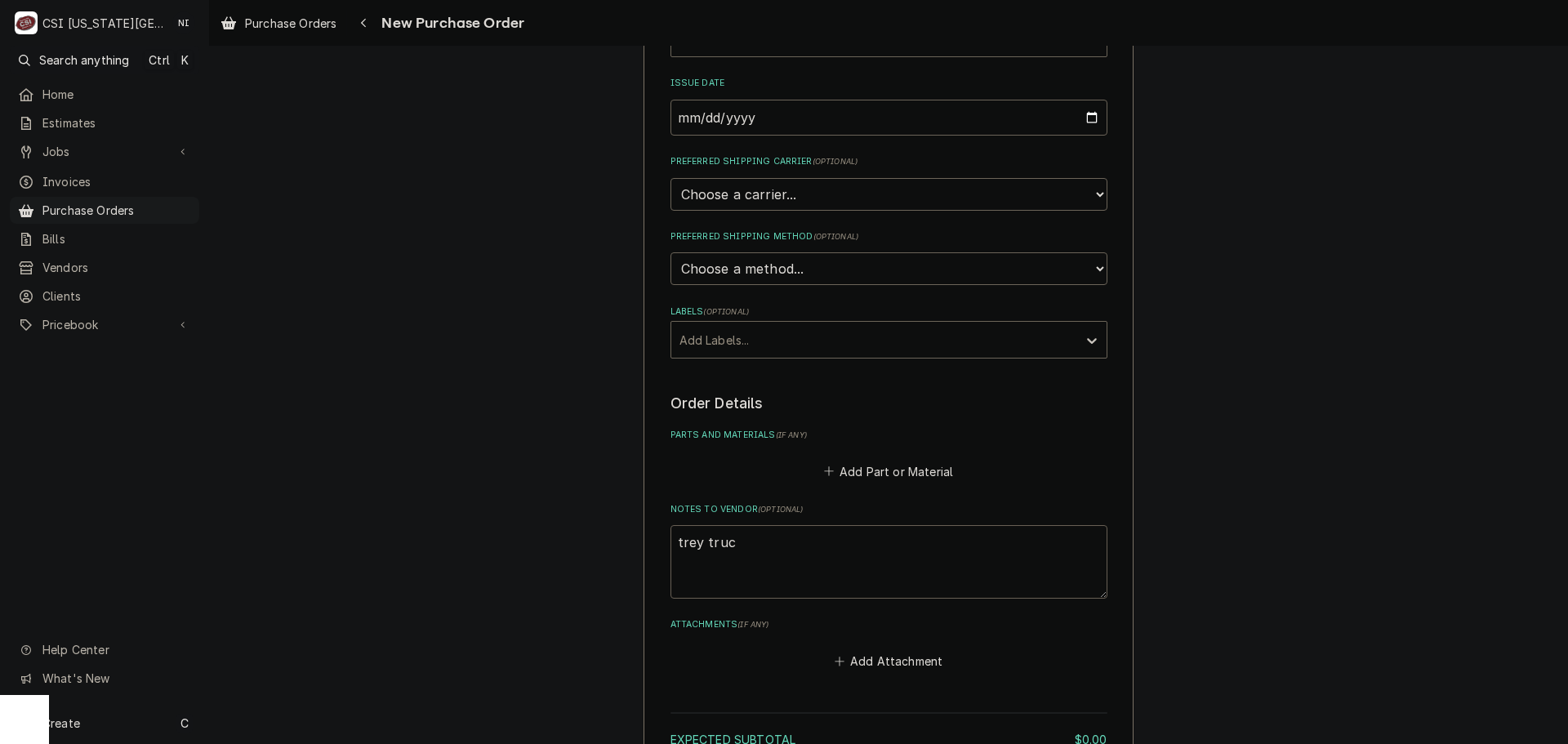
type textarea "x"
type textarea "trey truck"
type textarea "x"
type textarea "trey truck"
type textarea "x"
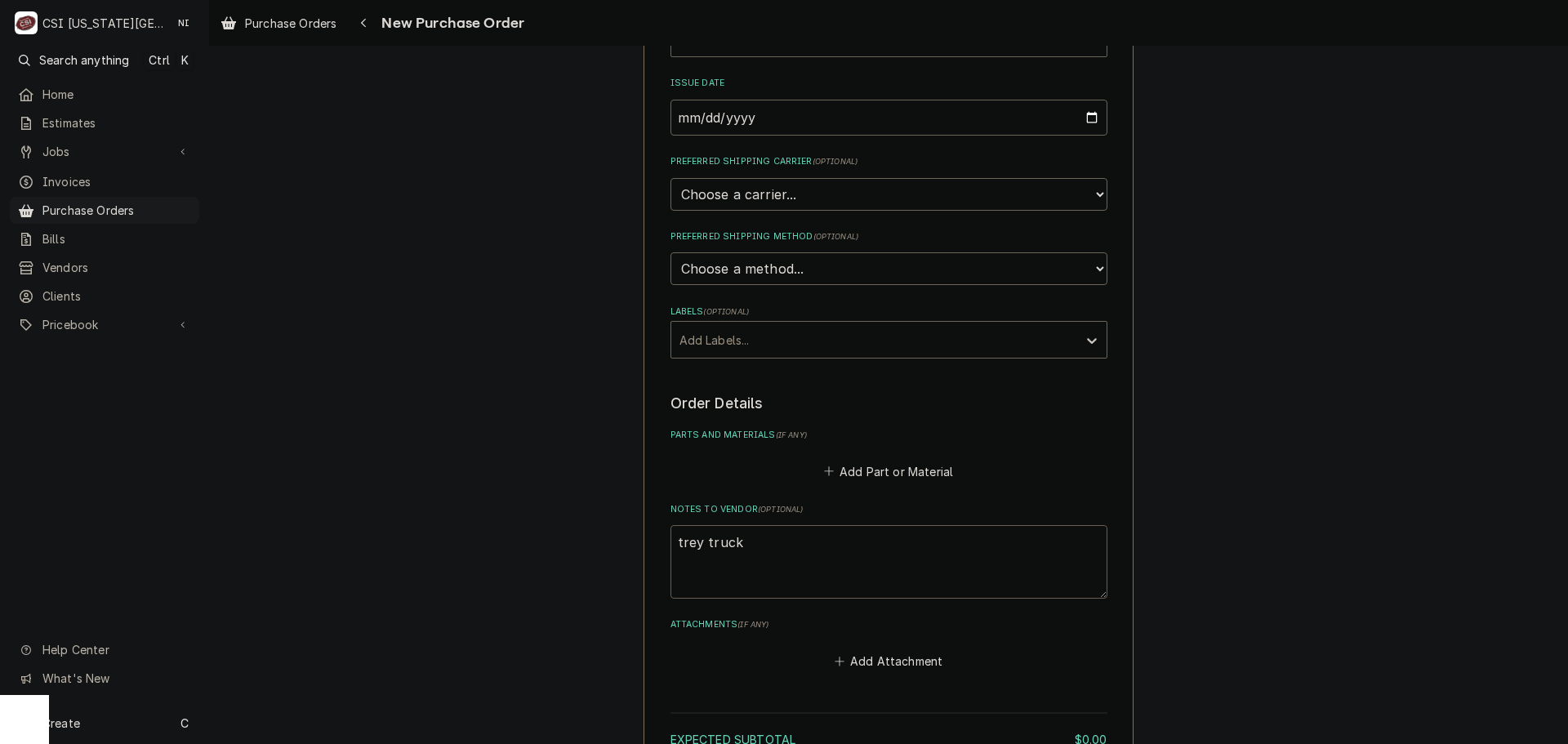
type textarea "trey truck s"
type textarea "x"
type textarea "trey truck st"
type textarea "x"
type textarea "trey truck sto"
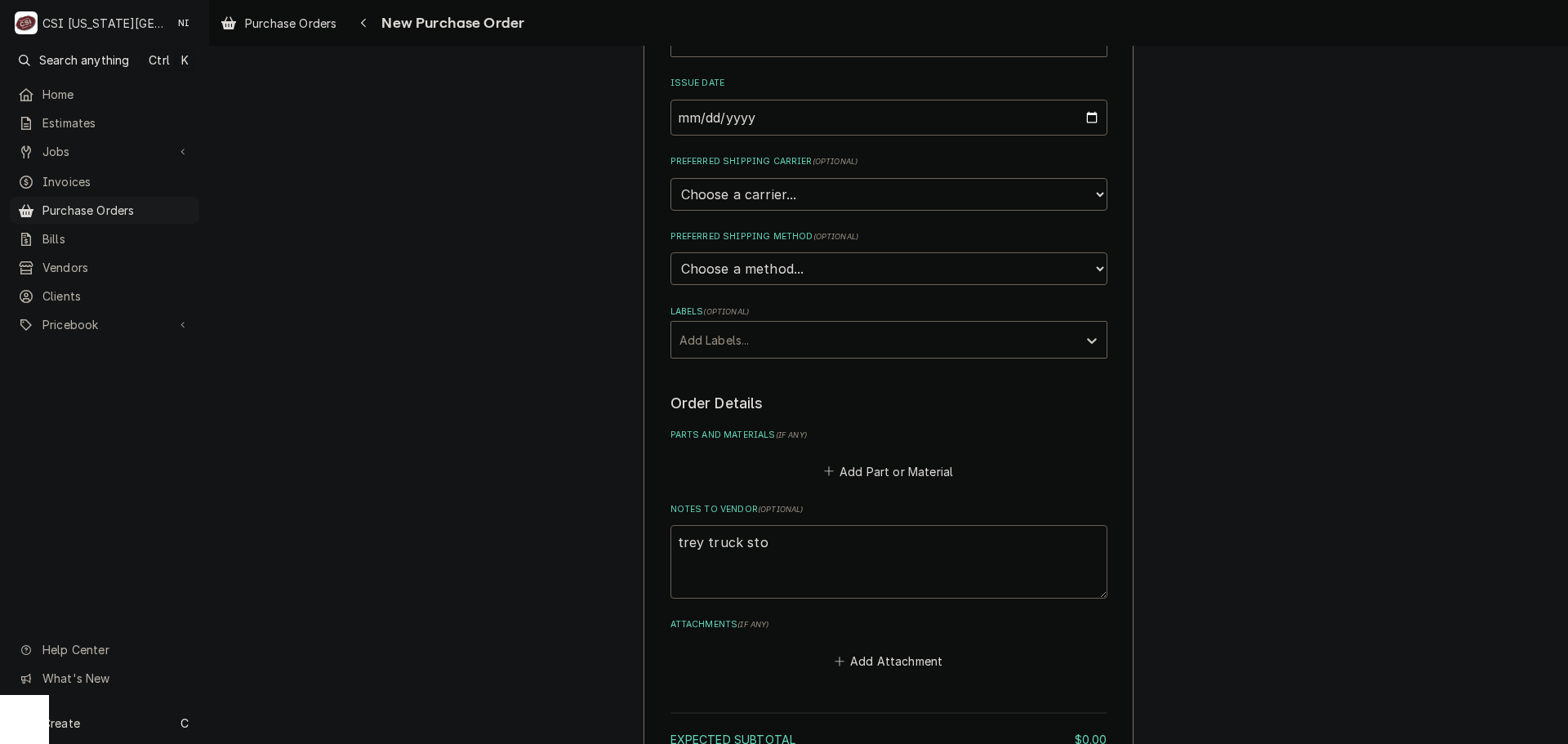
type textarea "x"
type textarea "trey truck stoc"
type textarea "x"
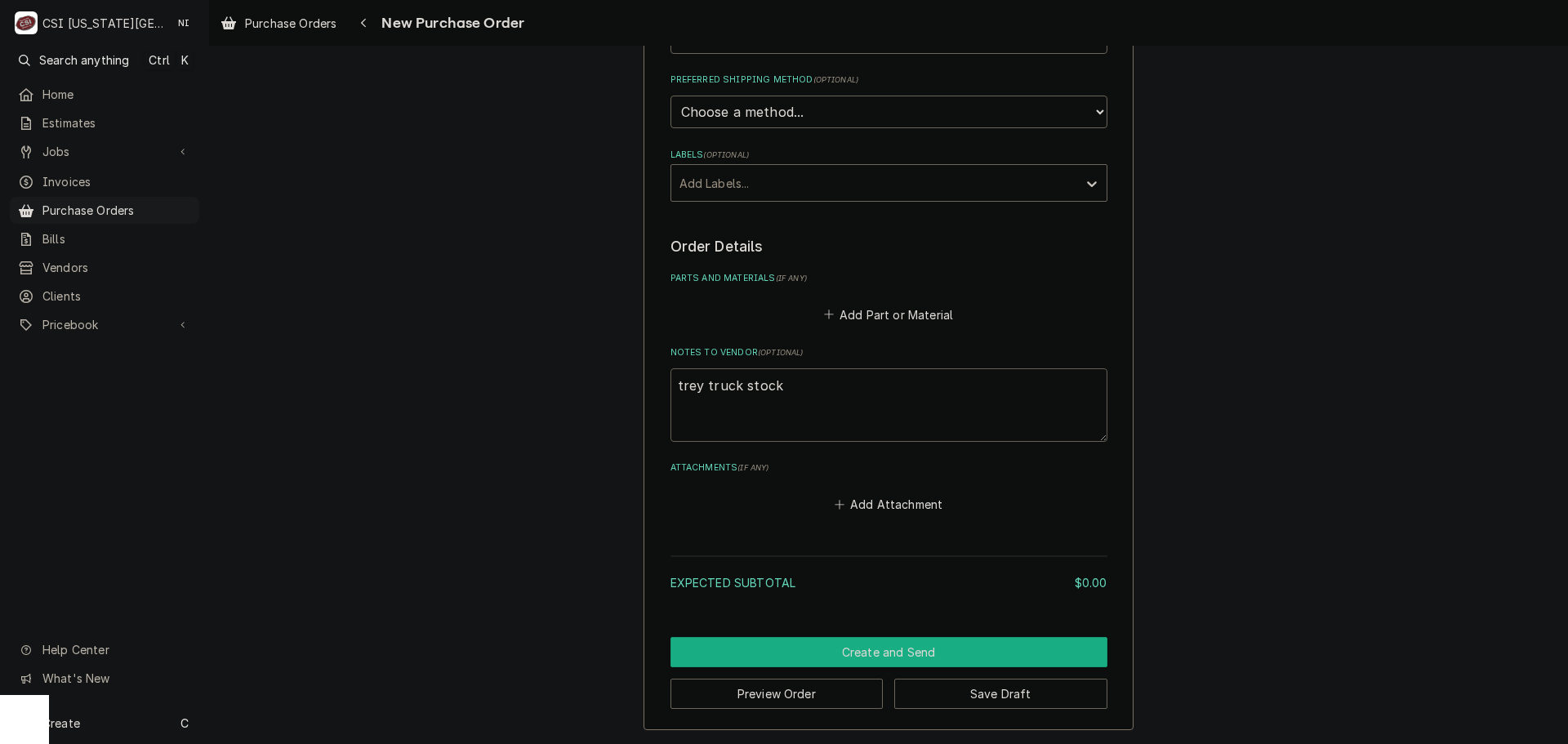
type textarea "trey truck stock"
click at [880, 644] on button "Create and Send" at bounding box center [889, 653] width 437 height 30
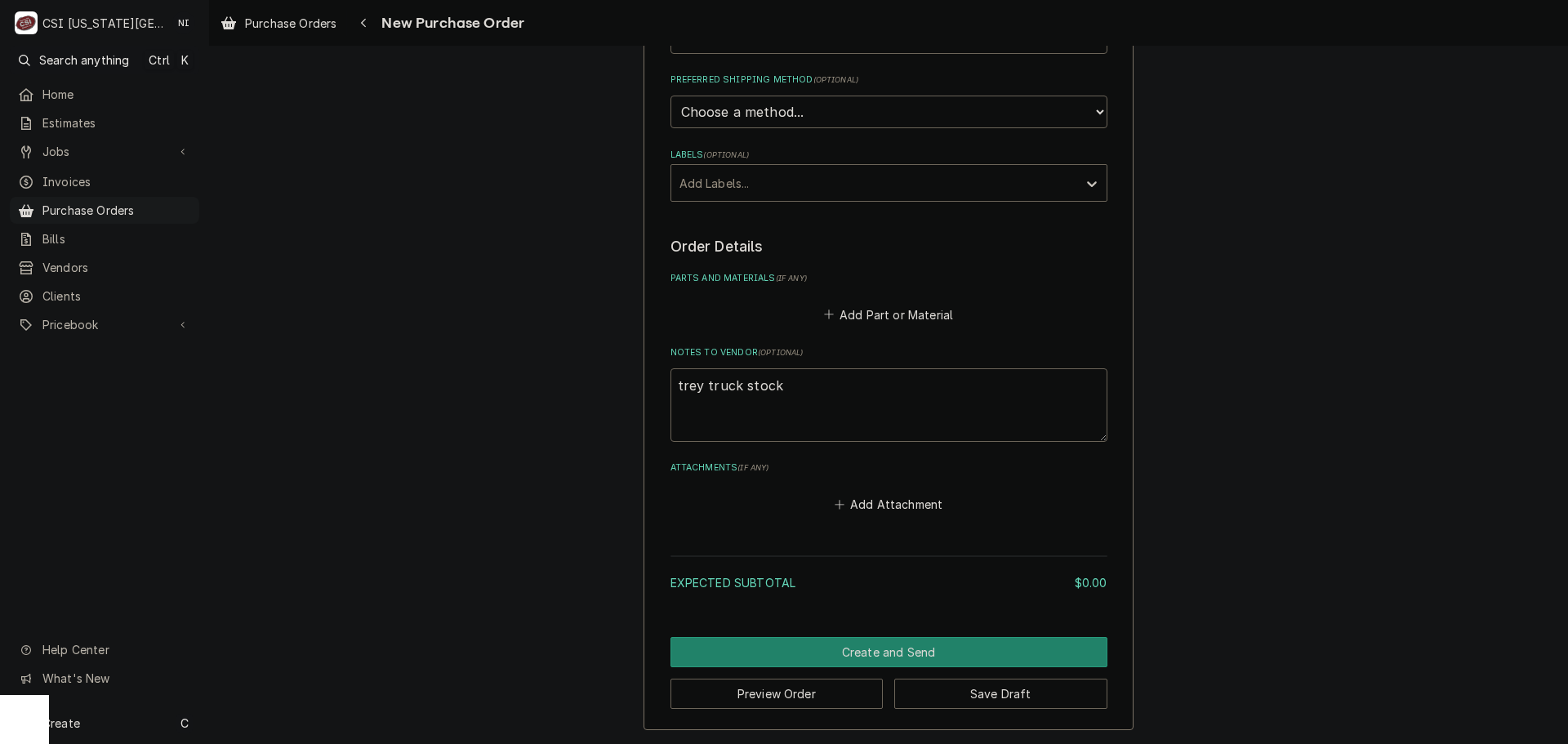
scroll to position [475, 0]
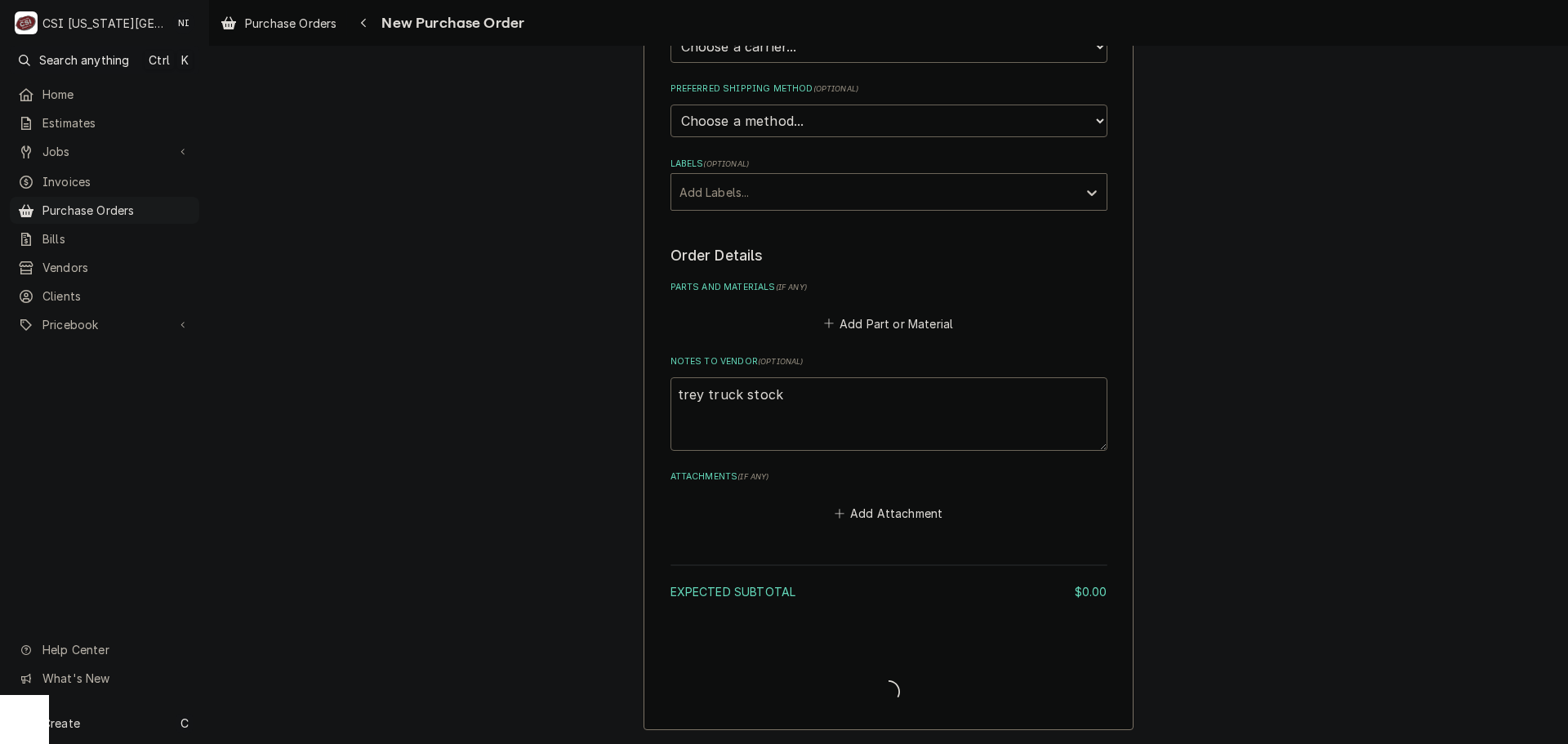
type textarea "x"
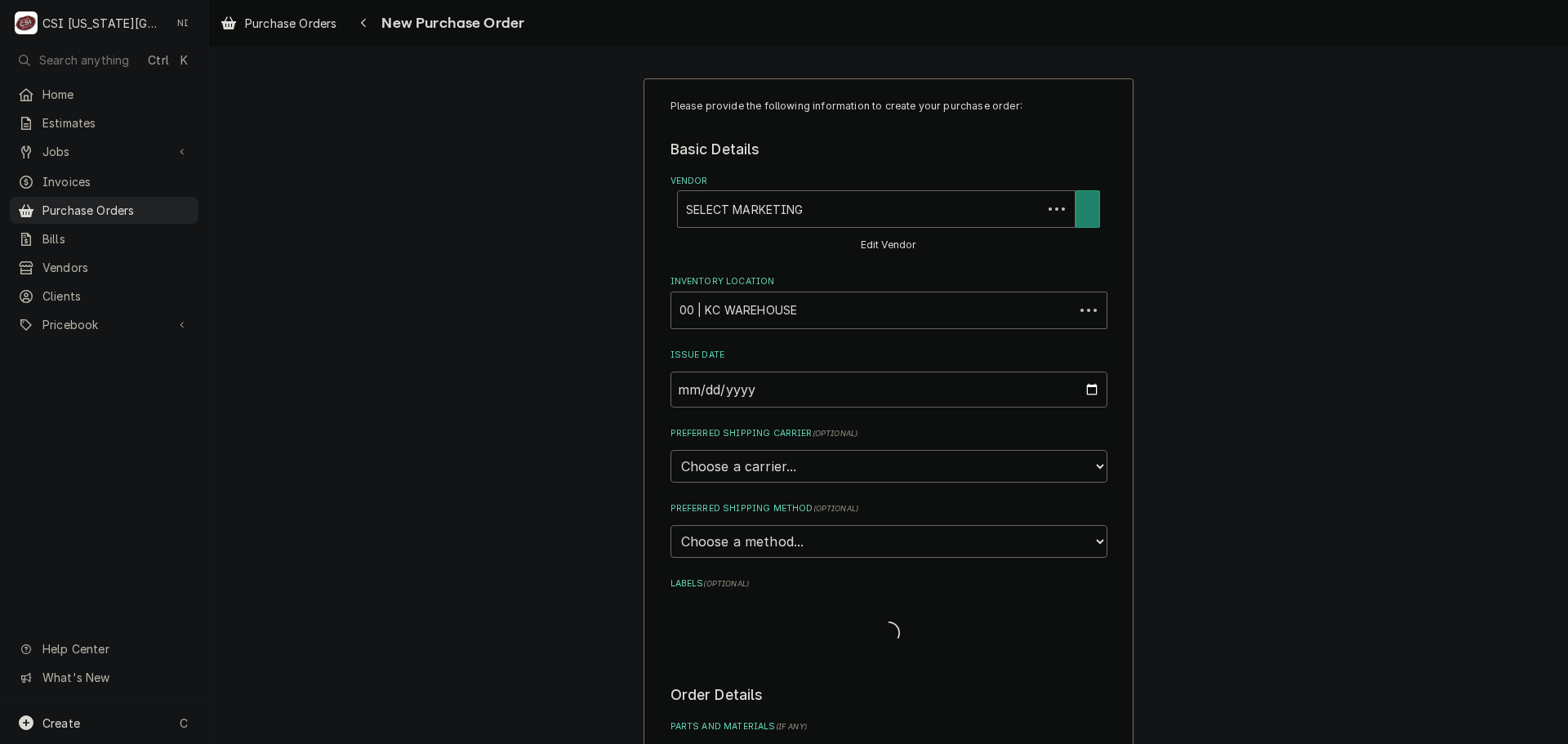
type textarea "x"
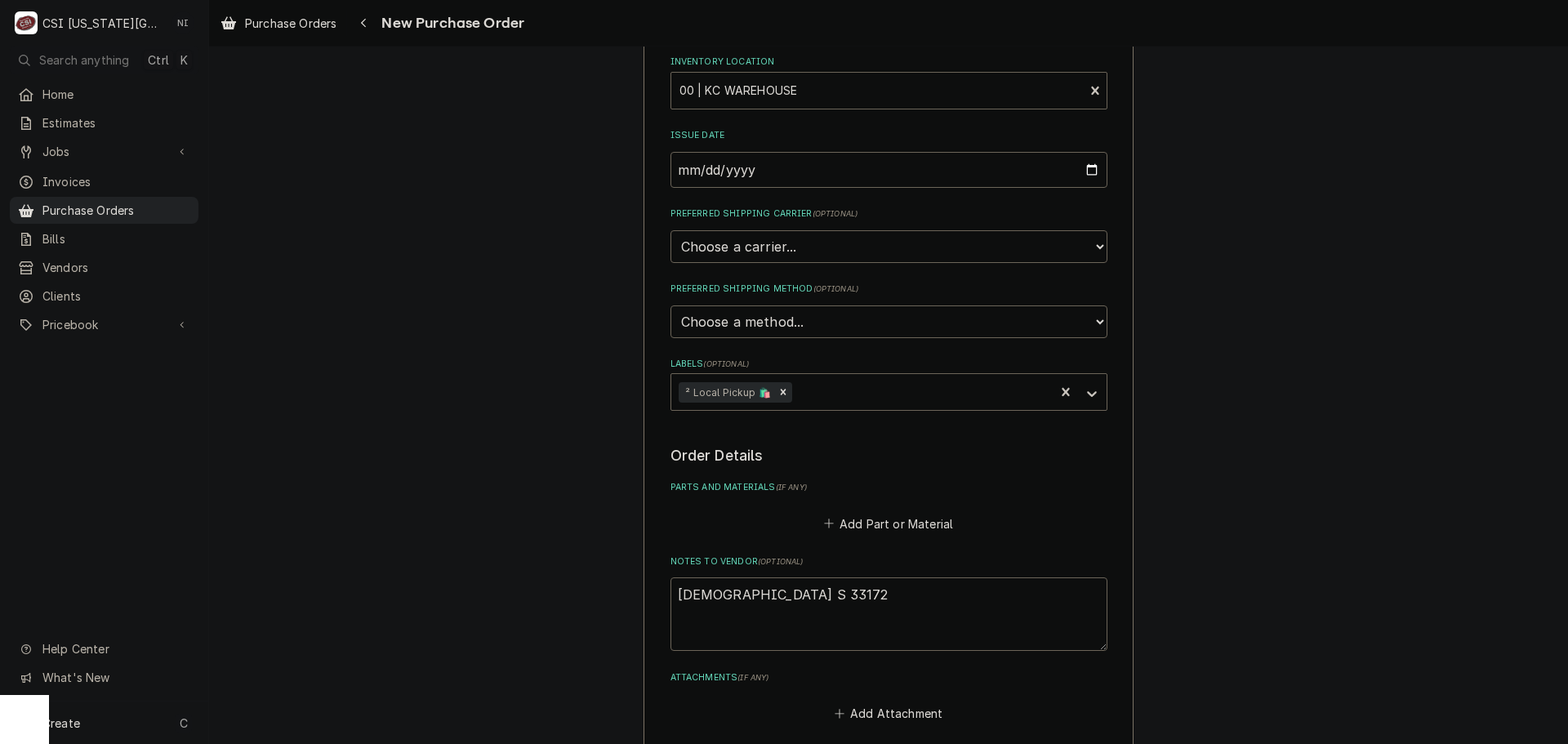
scroll to position [548, 0]
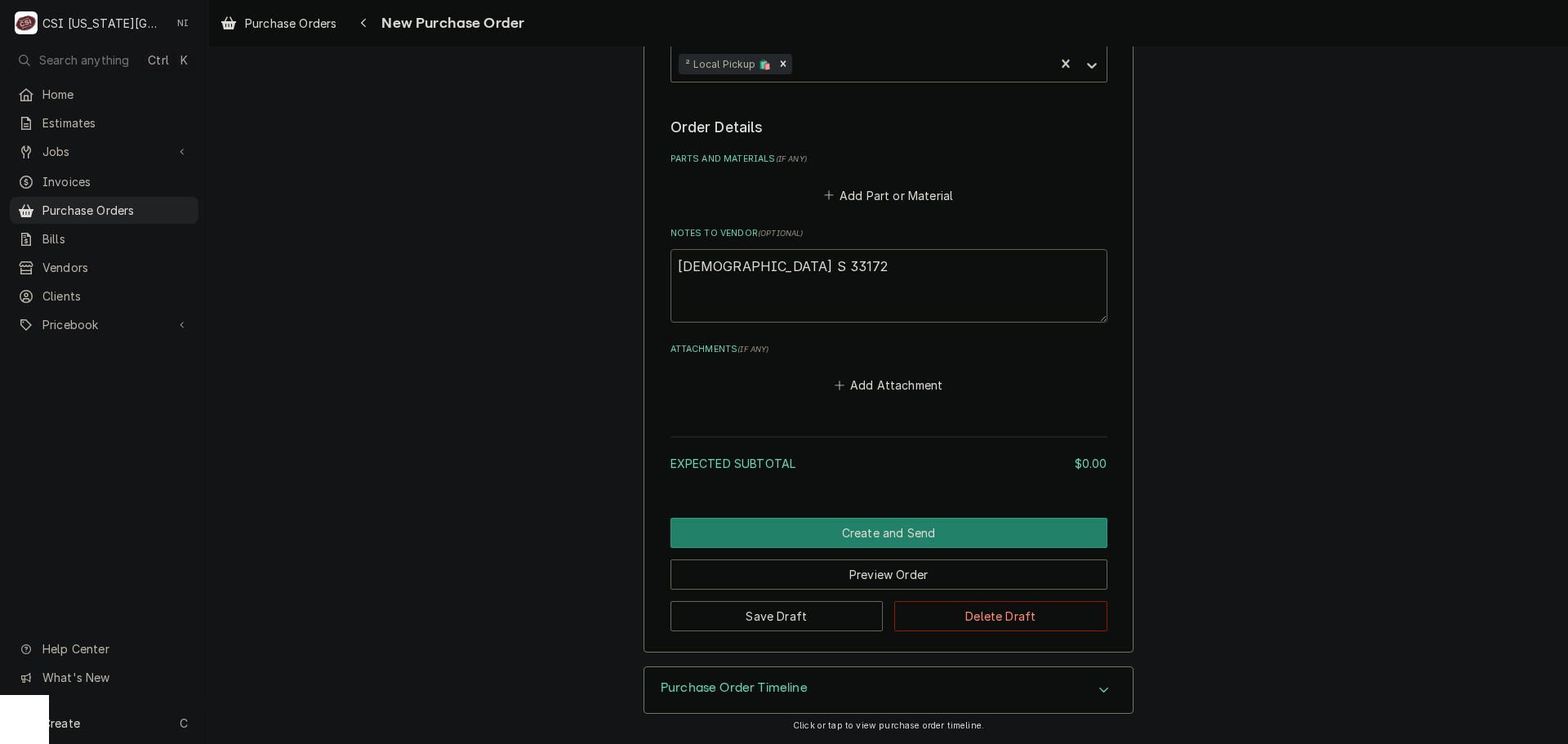
click at [773, 269] on textarea "Christian S 33172" at bounding box center [889, 285] width 437 height 73
click at [873, 200] on button "Add Part or Material" at bounding box center [889, 195] width 135 height 23
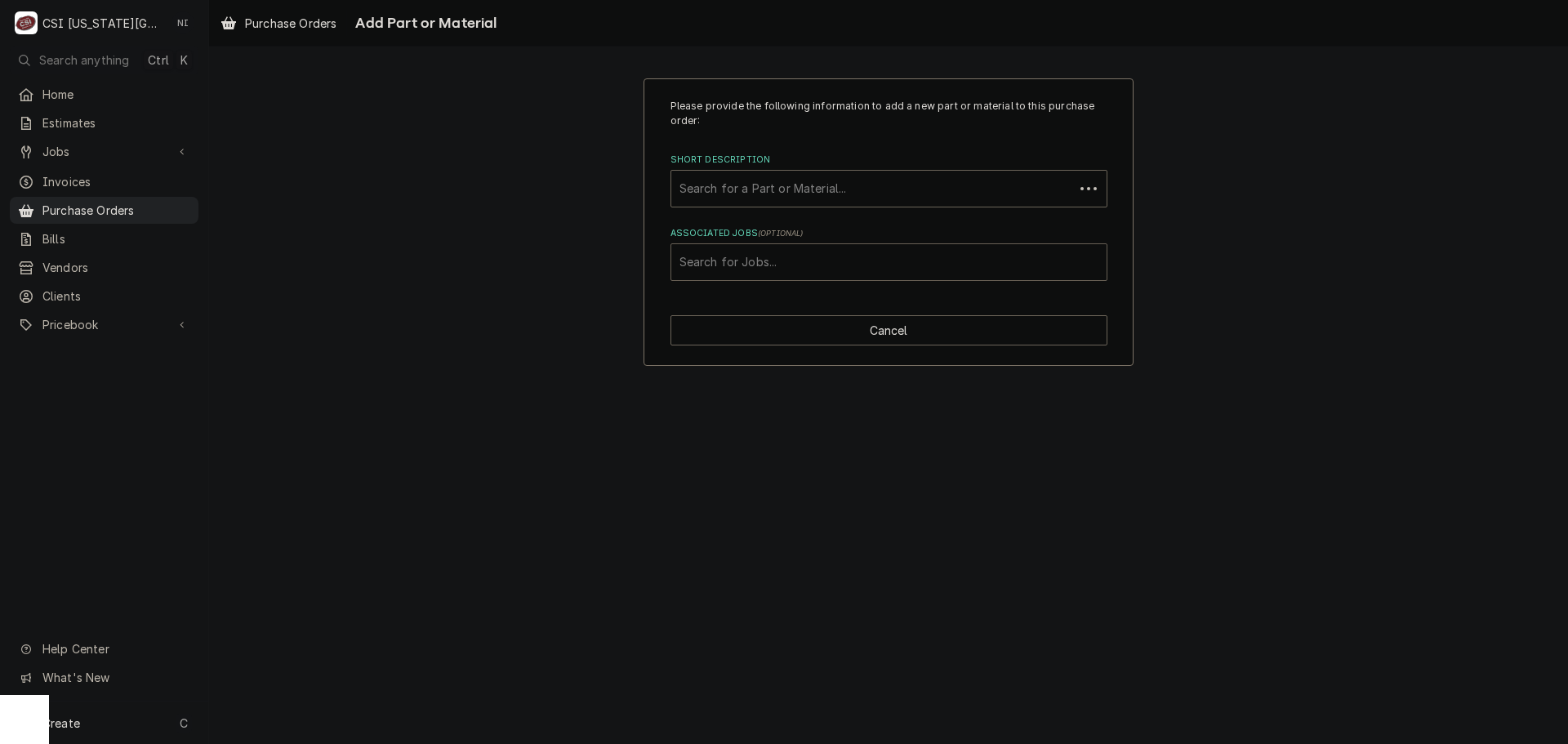
click at [814, 255] on div "Associated Jobs" at bounding box center [889, 262] width 419 height 30
paste input "33172"
type input "33172"
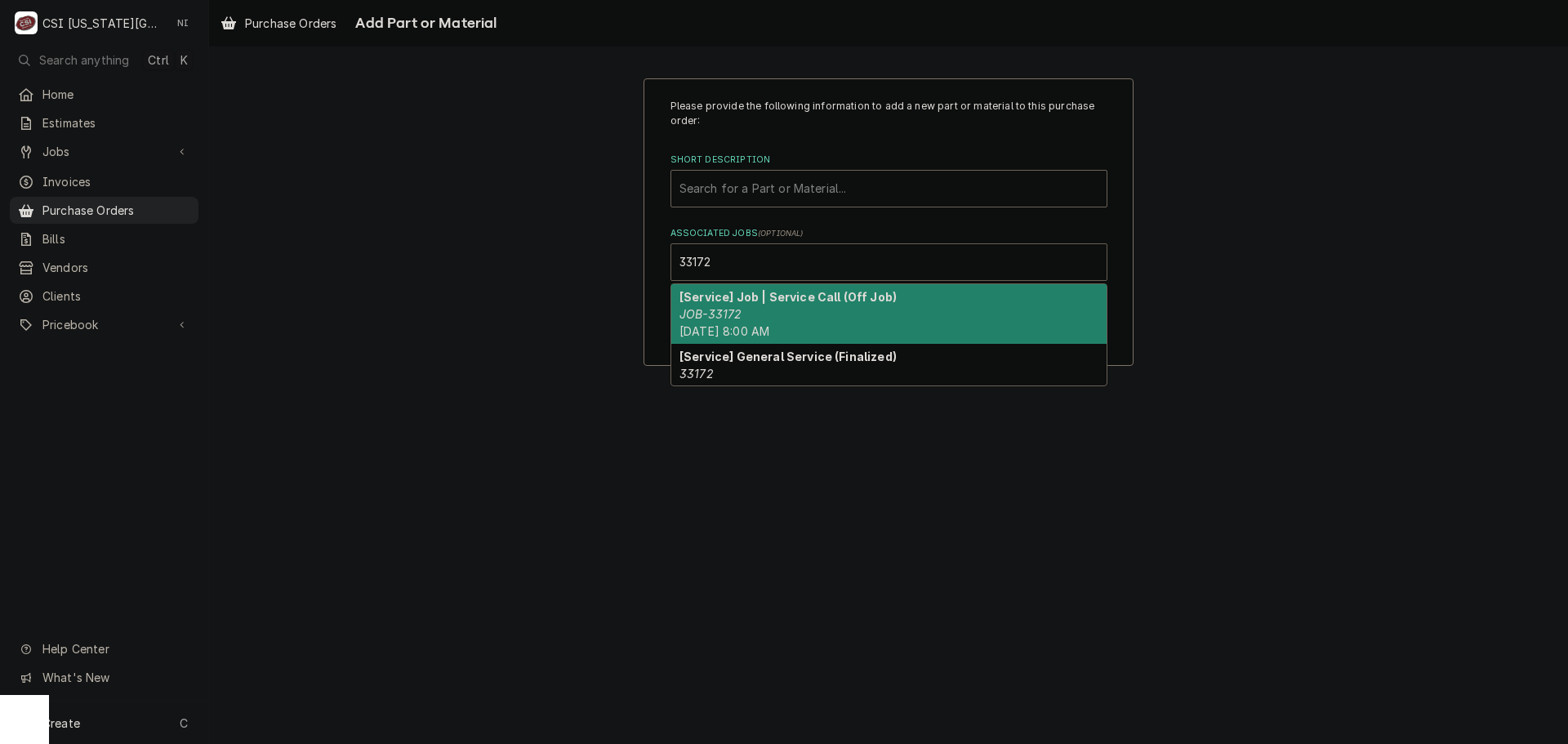
click at [812, 304] on strong "[Service] Job | Service Call (Off Job)" at bounding box center [788, 297] width 217 height 14
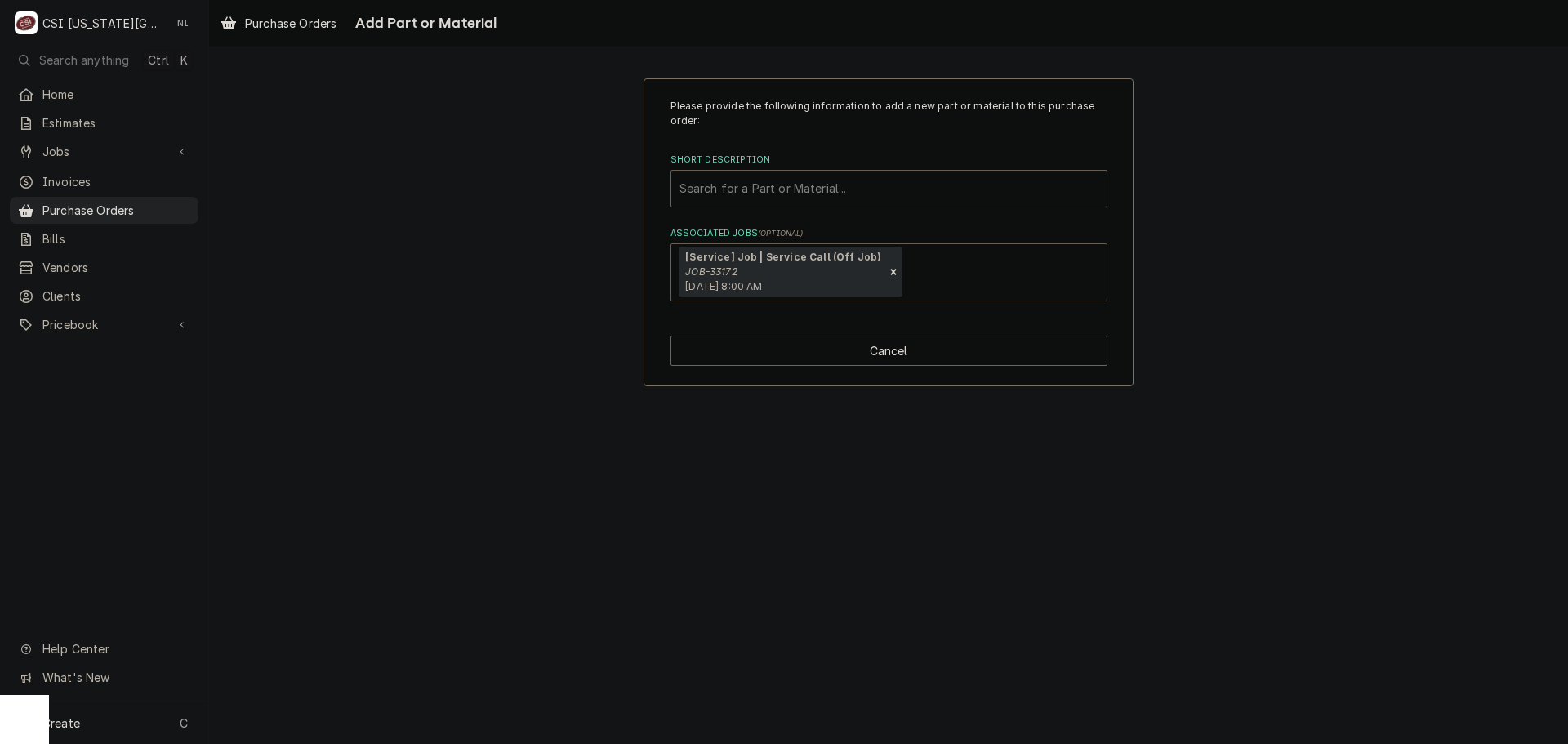
click at [806, 194] on div "Short Description" at bounding box center [889, 189] width 419 height 30
type input "misc serv"
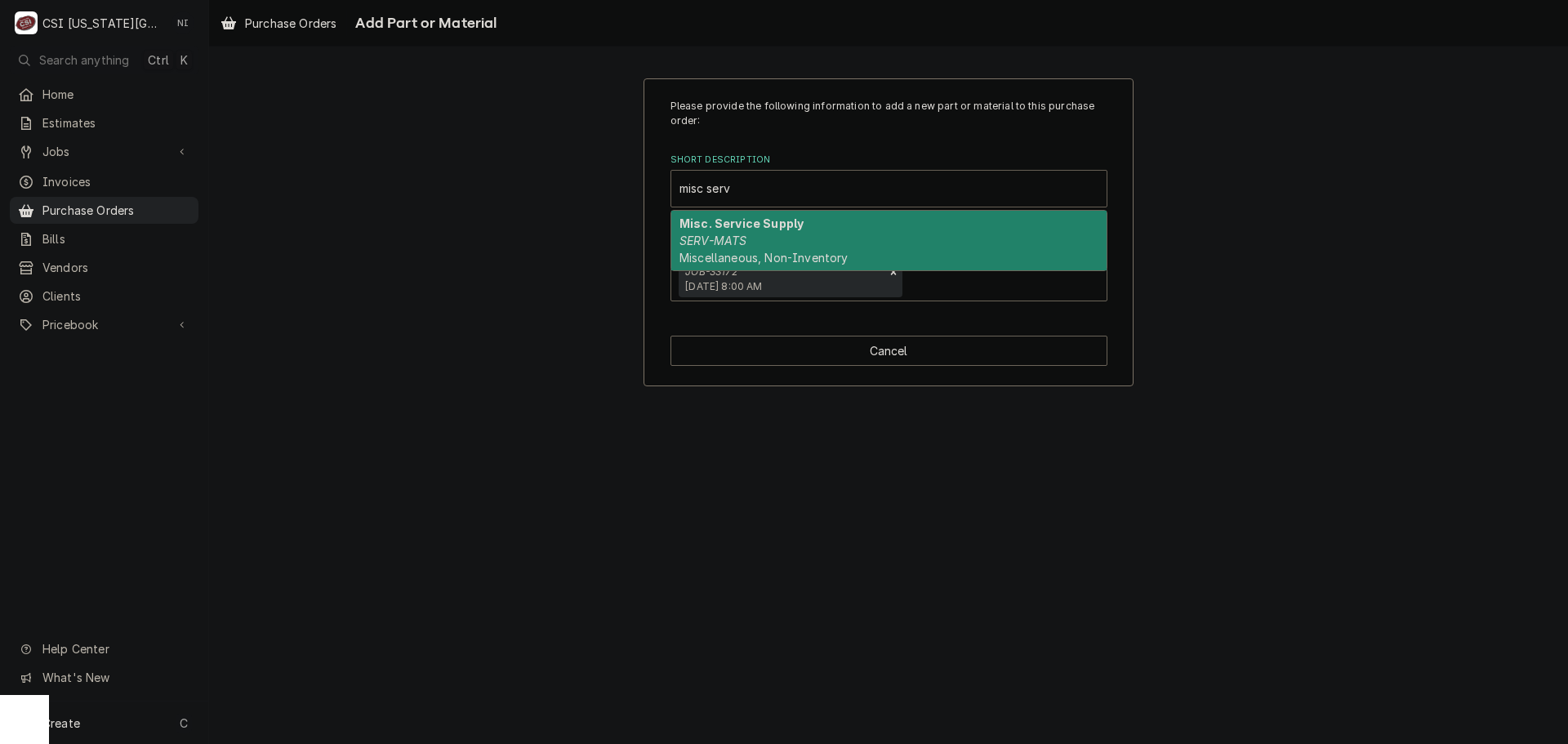
click at [711, 224] on strong "Misc. Service Supply" at bounding box center [741, 223] width 124 height 14
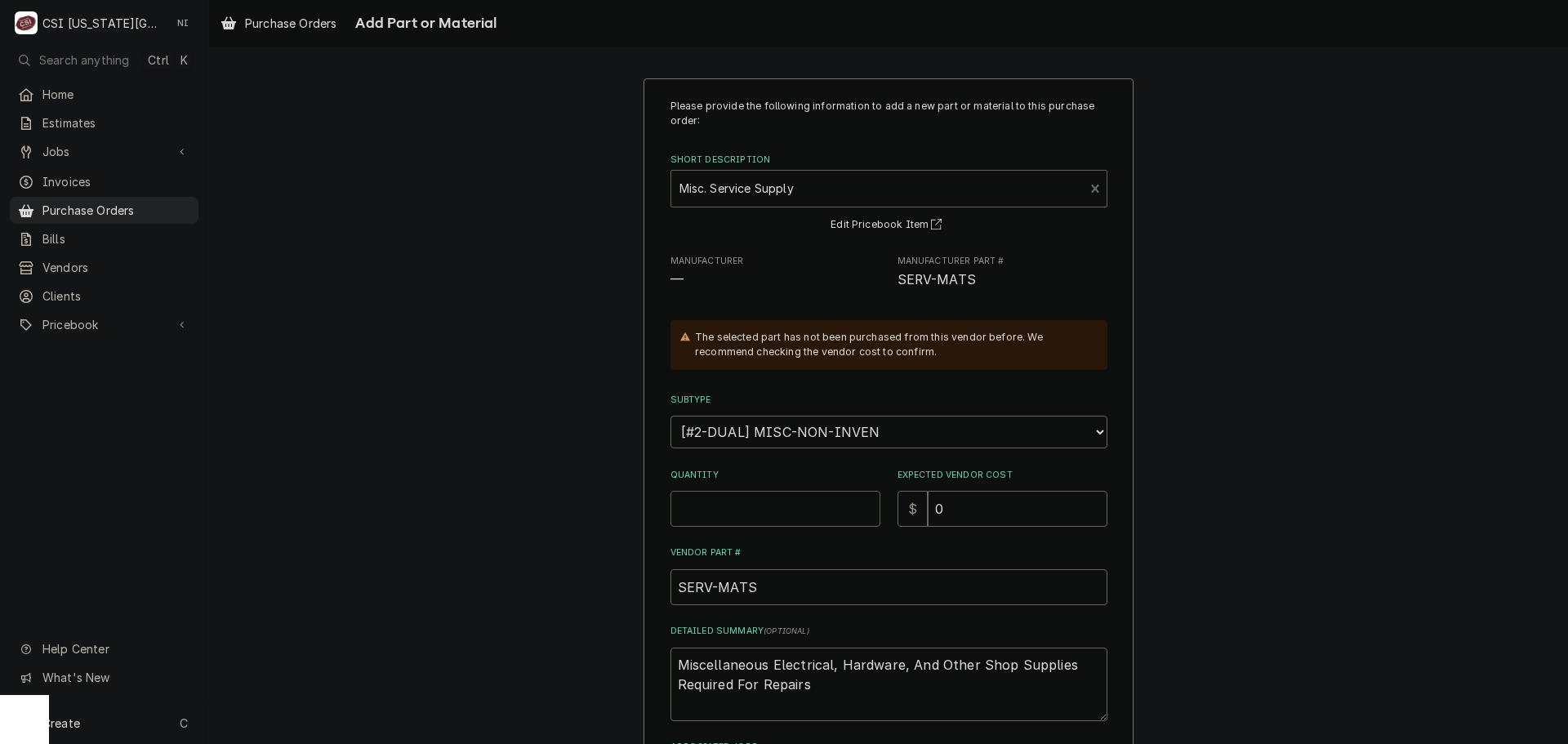
click at [768, 503] on input "Quantity" at bounding box center [775, 509] width 210 height 36
type textarea "x"
type input "1"
type textarea "x"
type input "3"
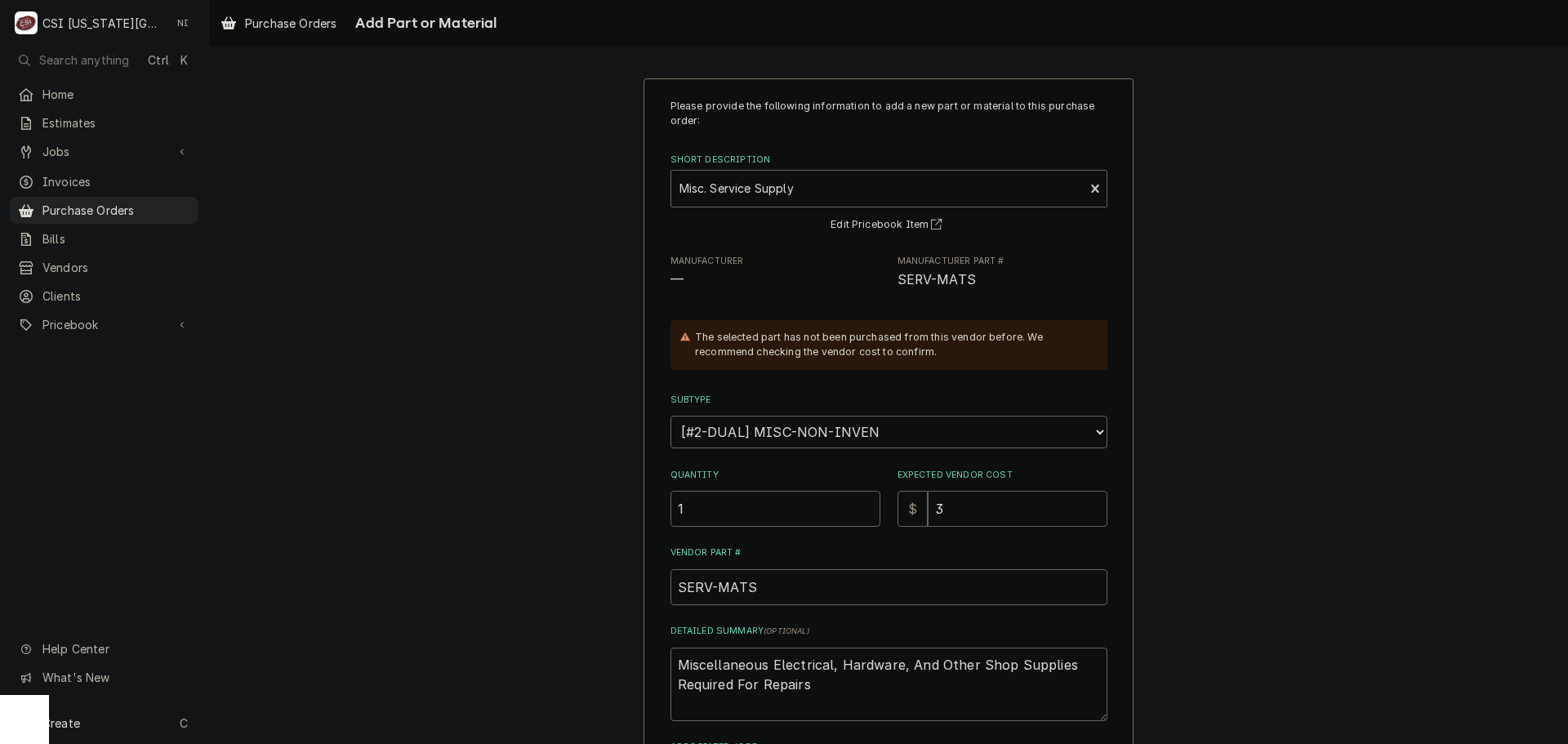
type textarea "x"
type input "34"
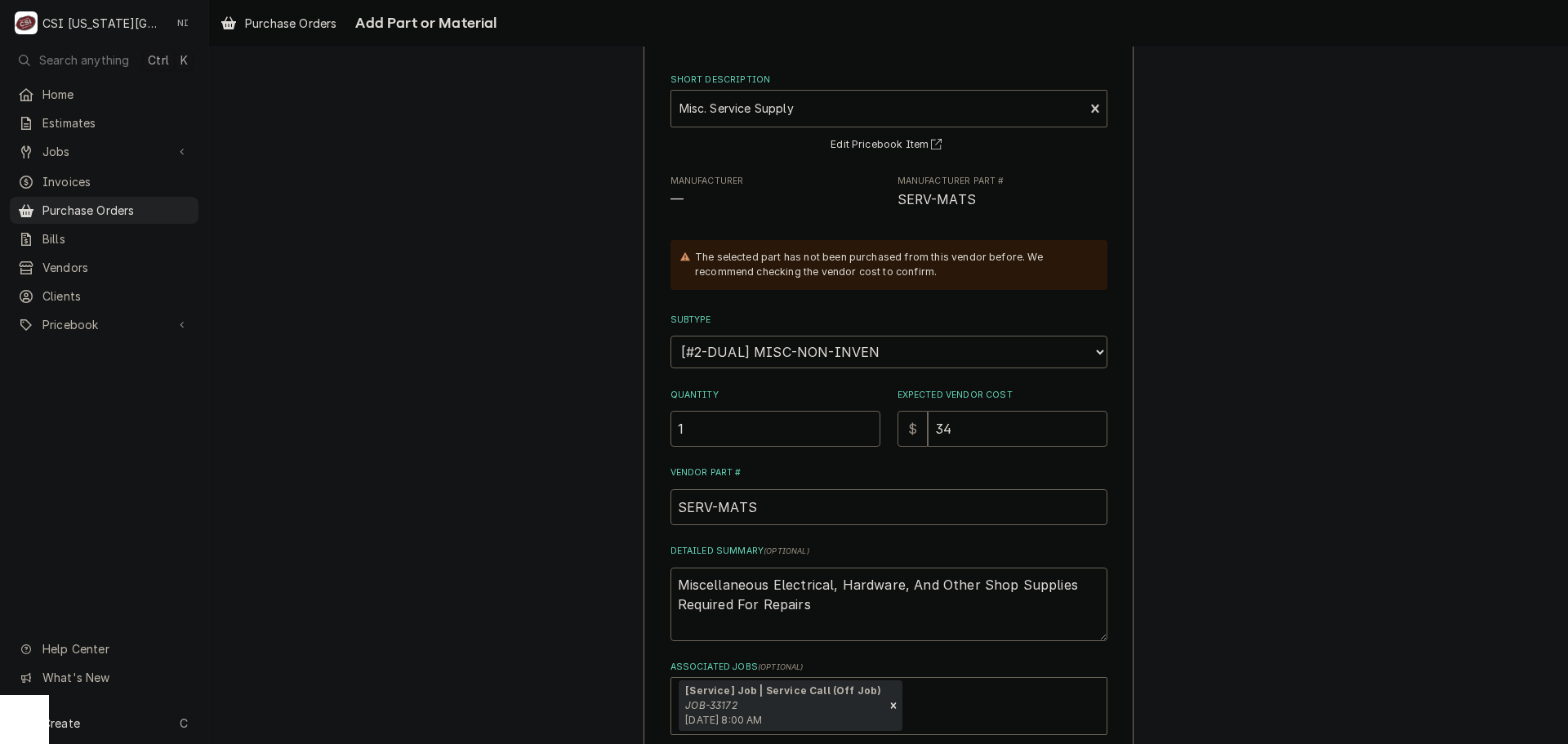
scroll to position [171, 0]
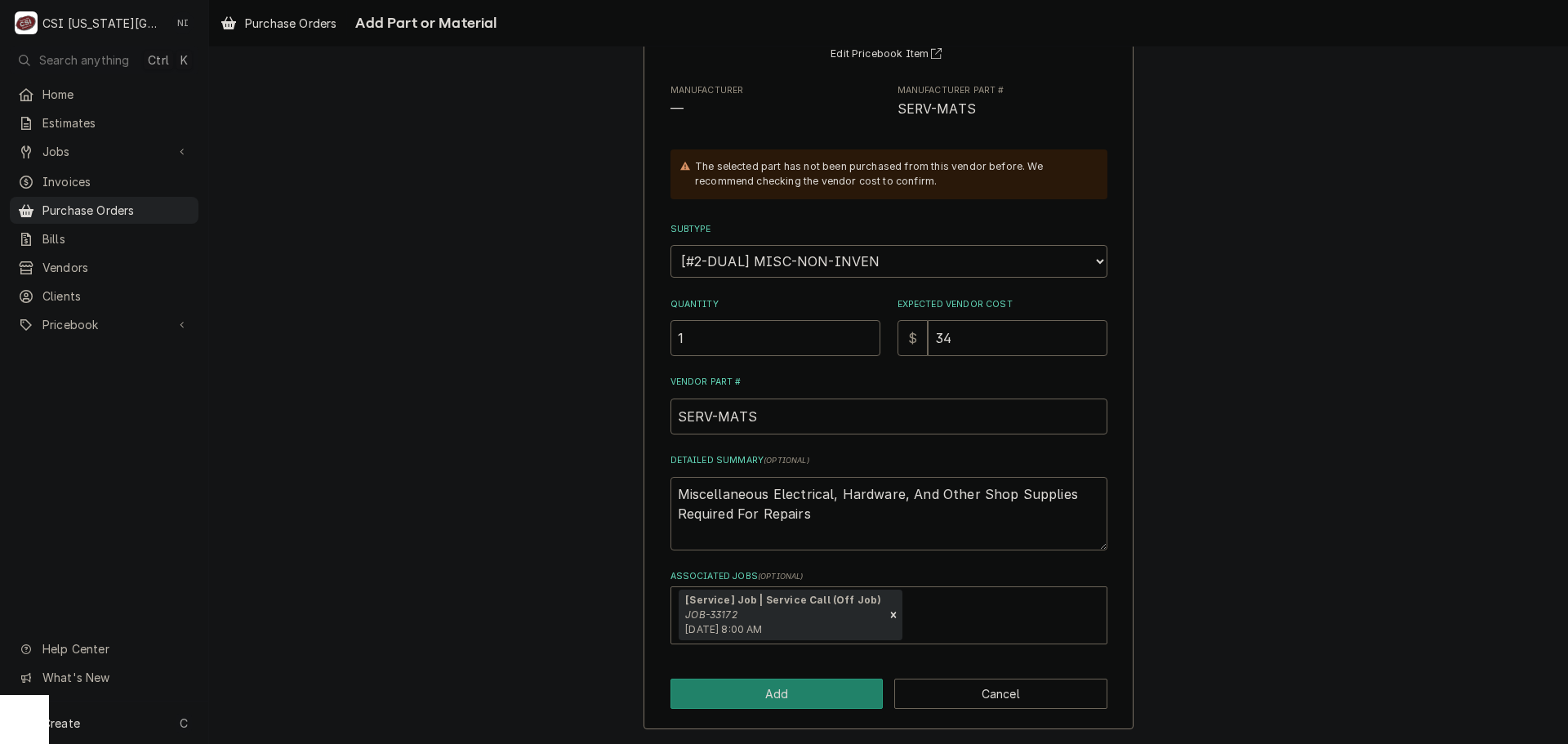
drag, startPoint x: 823, startPoint y: 530, endPoint x: 633, endPoint y: 461, distance: 202.1
click at [633, 461] on div "Please provide the following information to add a new part or material to this …" at bounding box center [889, 318] width 1359 height 851
type textarea "x"
type textarea "1"
type textarea "x"
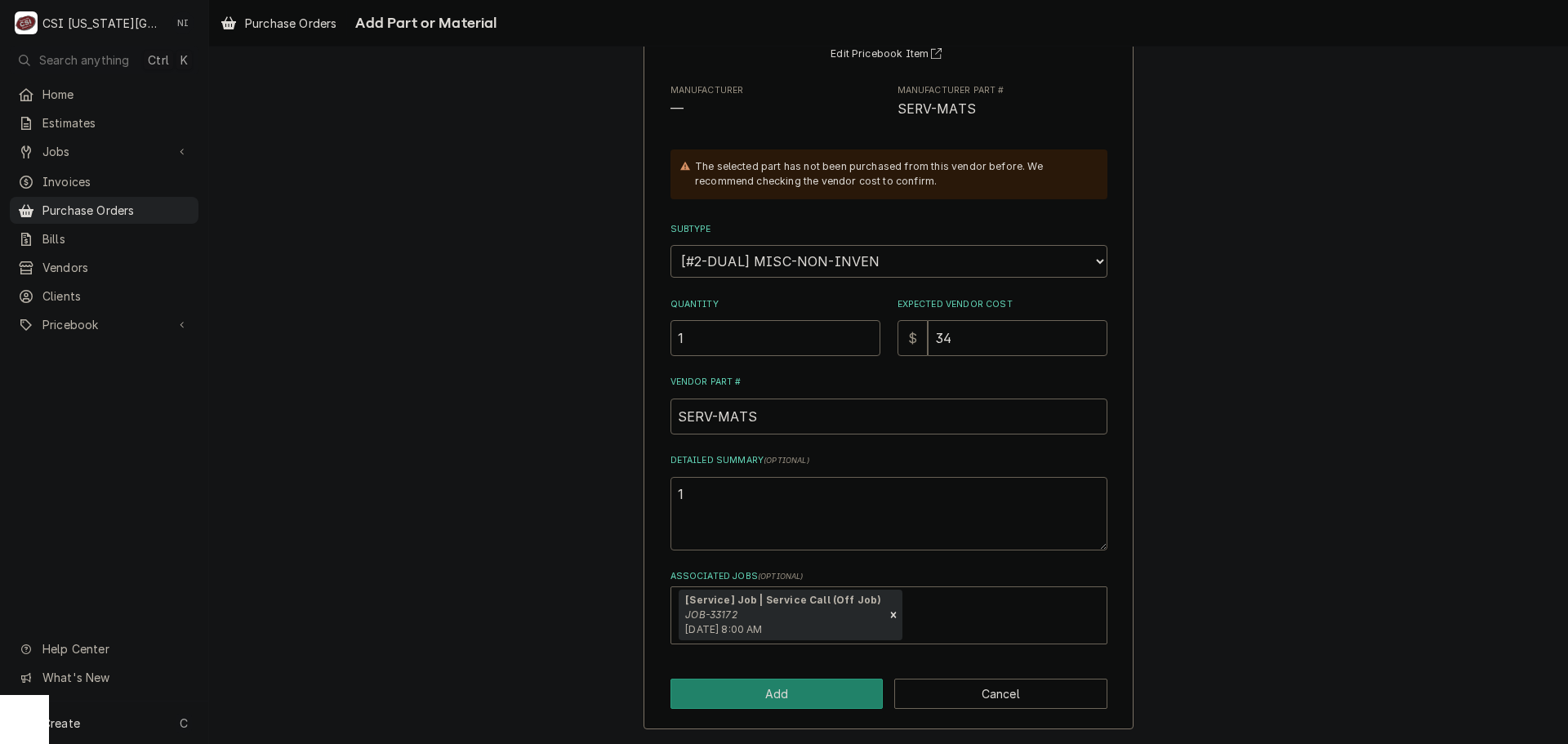
type textarea "1/"
type textarea "x"
type textarea "1/4"
type textarea "x"
type textarea "1/4"
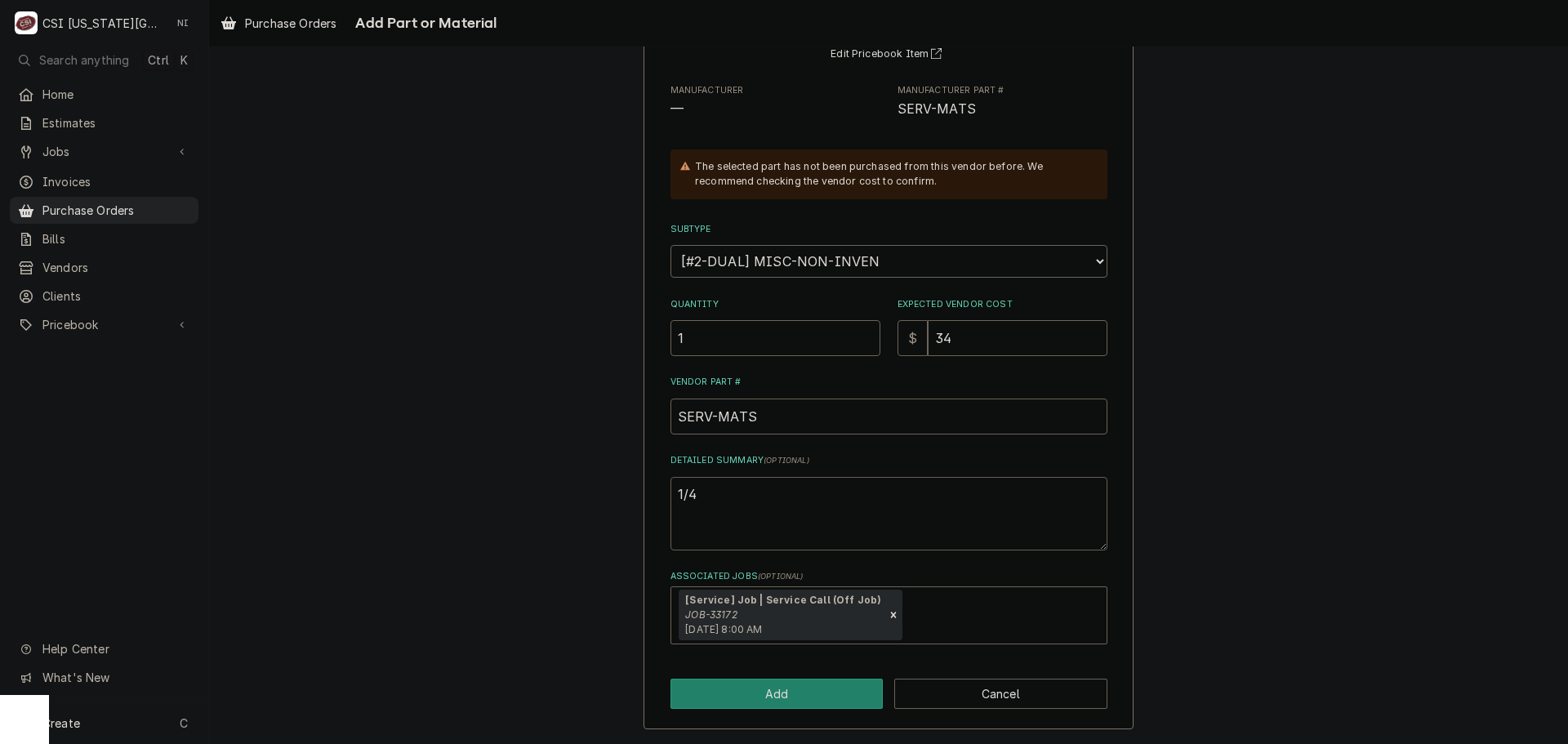
type textarea "x"
type textarea "1/4 f"
type textarea "x"
type textarea "1/4 fl"
type textarea "x"
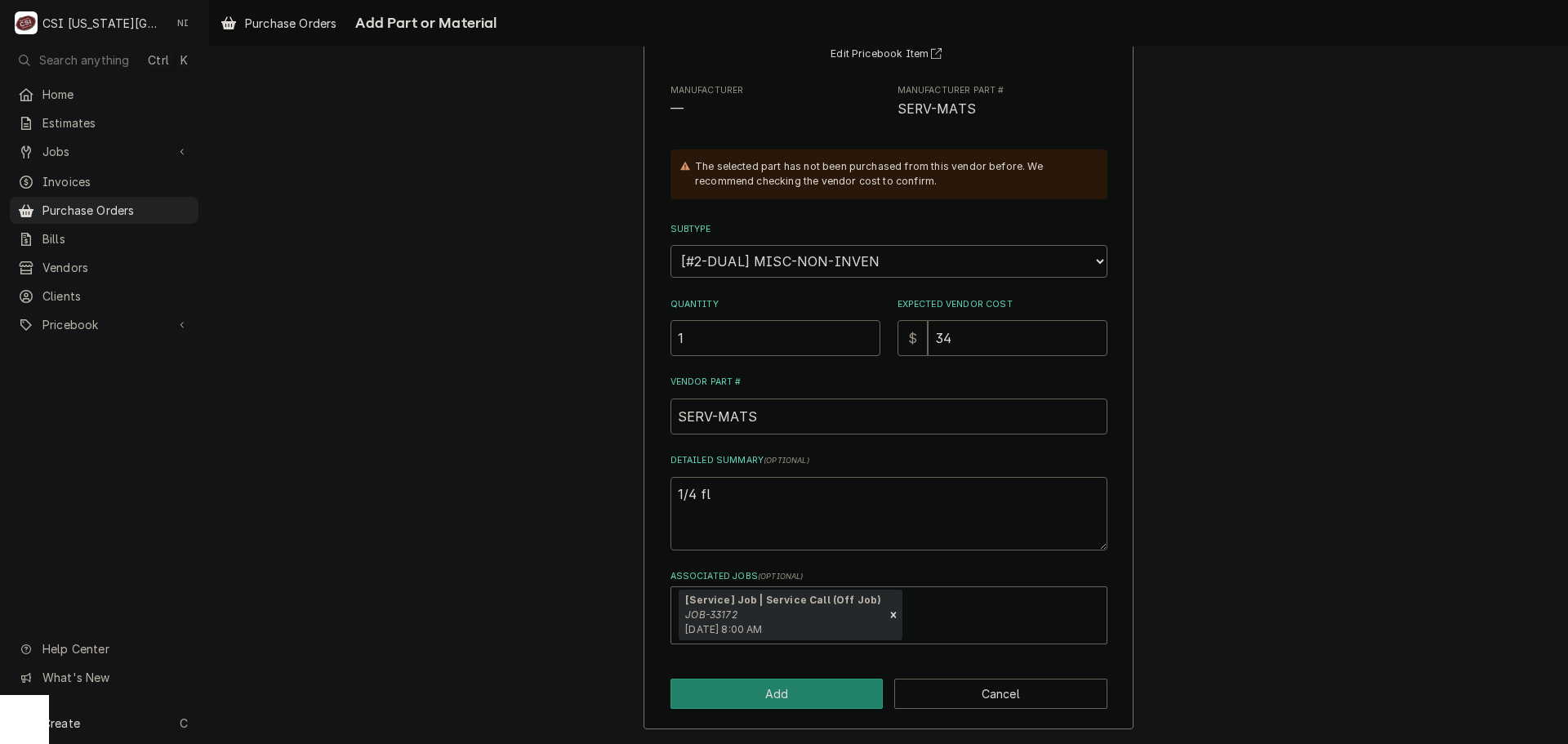
type textarea "1/4 fla"
type textarea "x"
type textarea "1/4 flar"
type textarea "x"
type textarea "1/4 flare"
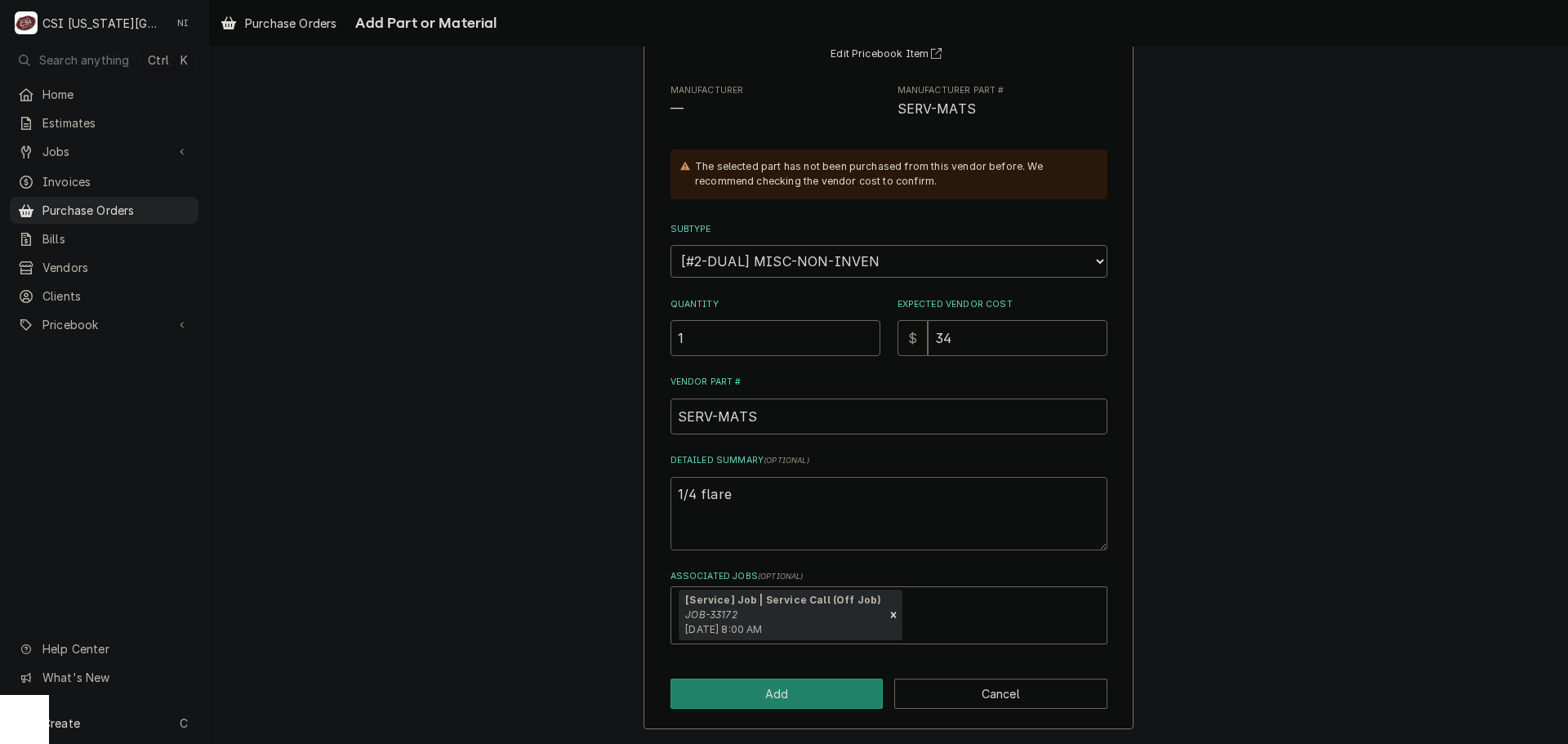
type textarea "x"
type textarea "1/4 flare"
type textarea "x"
type textarea "1/4 flare fil"
type textarea "x"
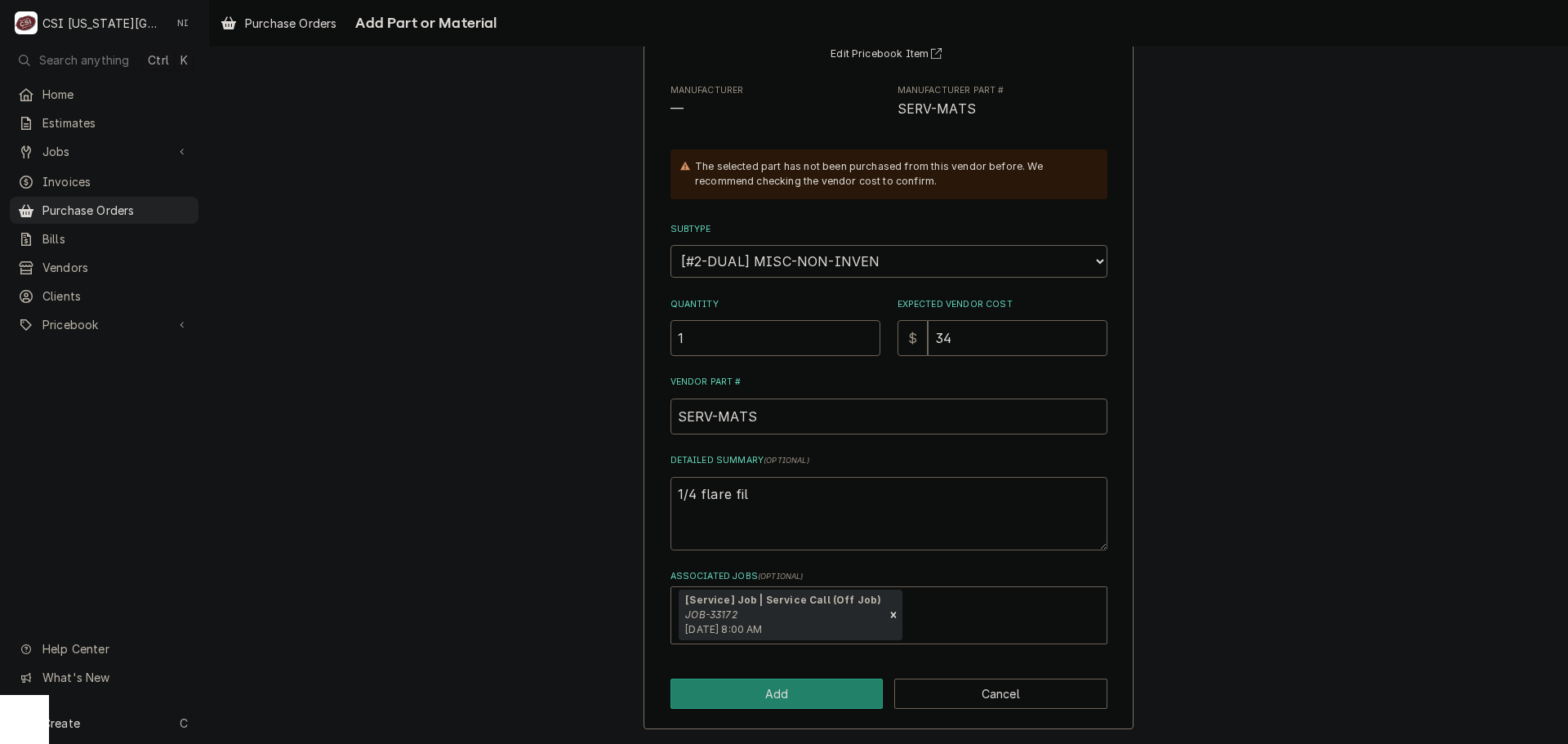
type textarea "1/4 flare filt"
type textarea "x"
type textarea "1/4 flare filtt"
type textarea "x"
type textarea "1/4 flare filtti"
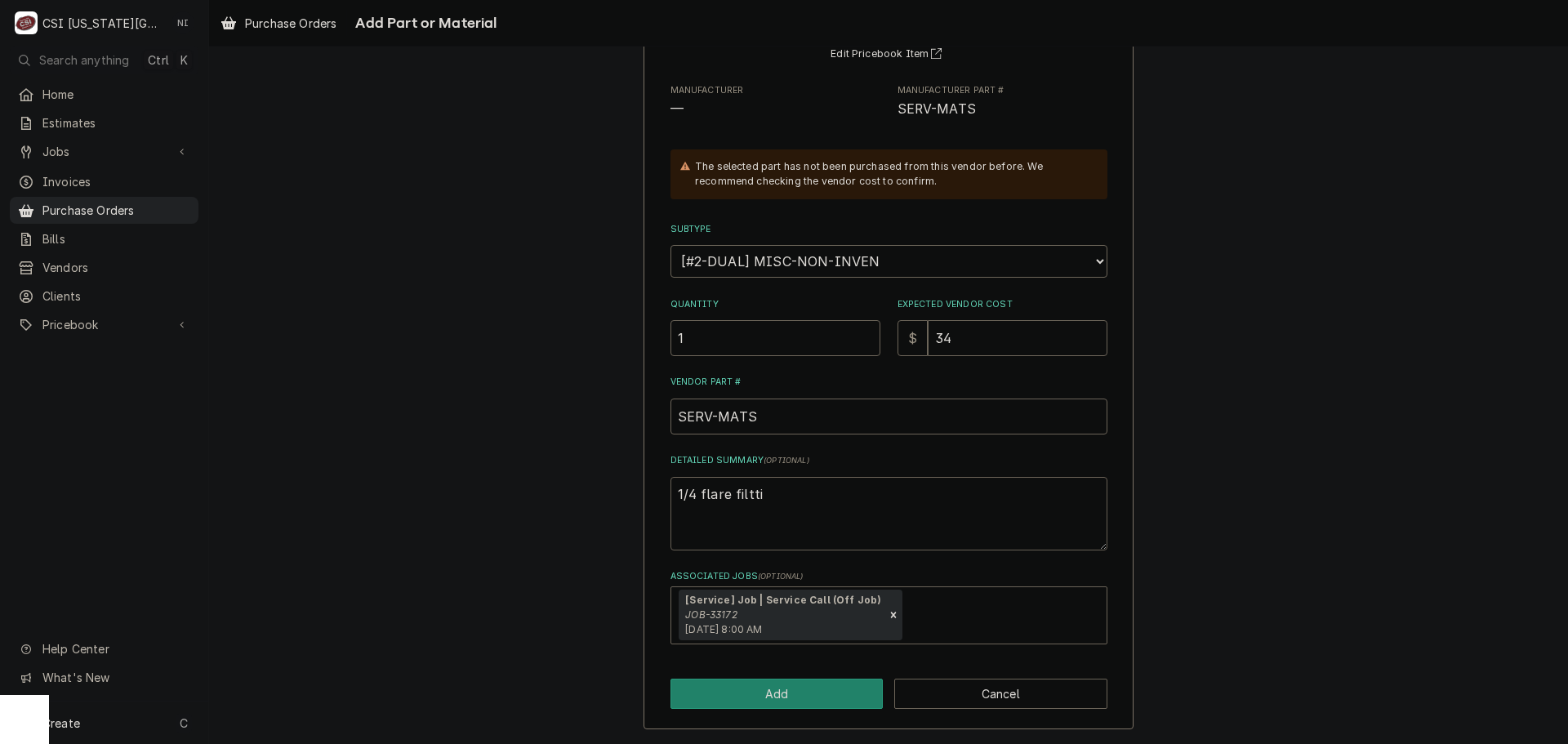
type textarea "x"
type textarea "1/4 flare filtt"
type textarea "x"
type textarea "1/4 flare filt"
type textarea "x"
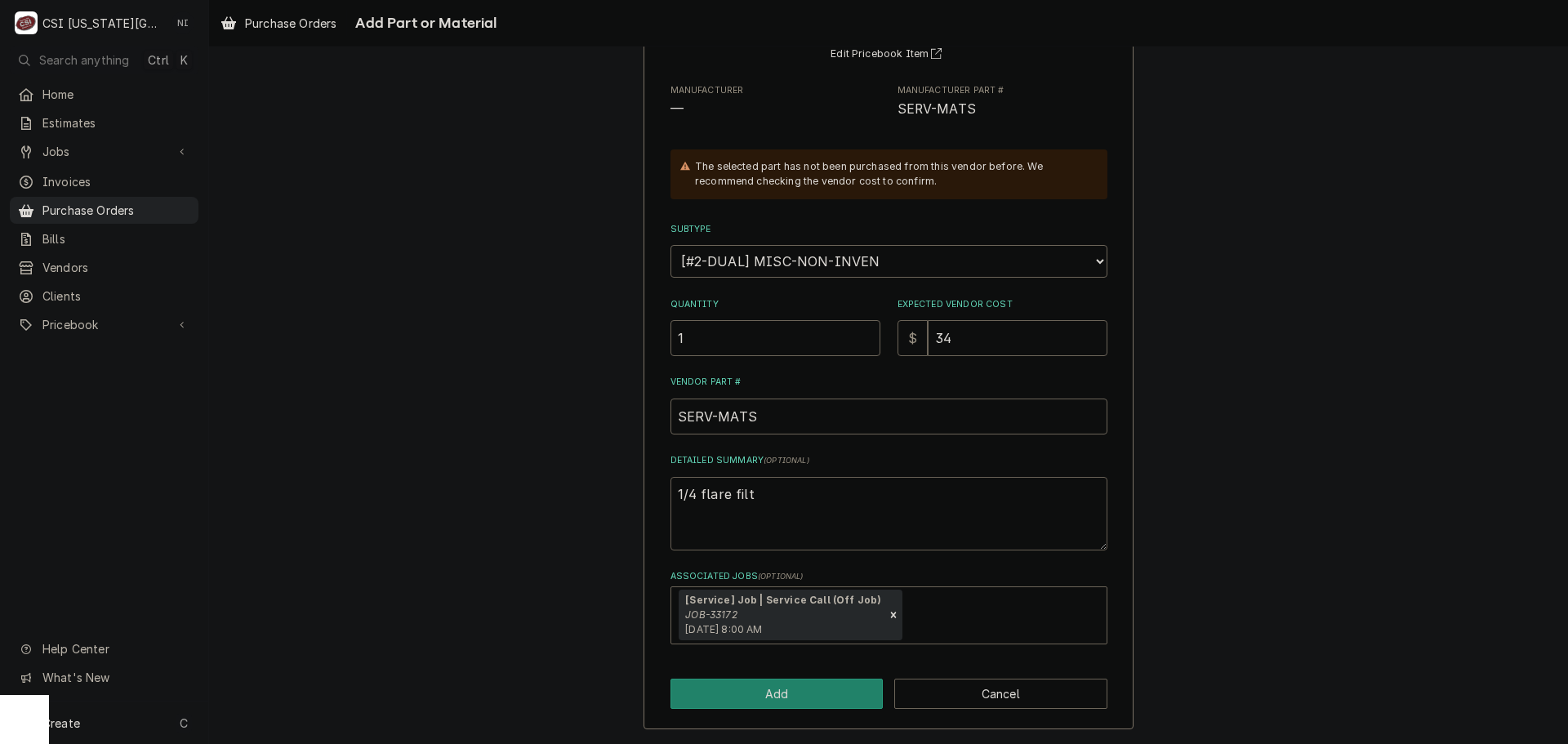
type textarea "1/4 flare fil"
type textarea "x"
type textarea "1/4 flare fi"
type textarea "x"
type textarea "1/4 flare f"
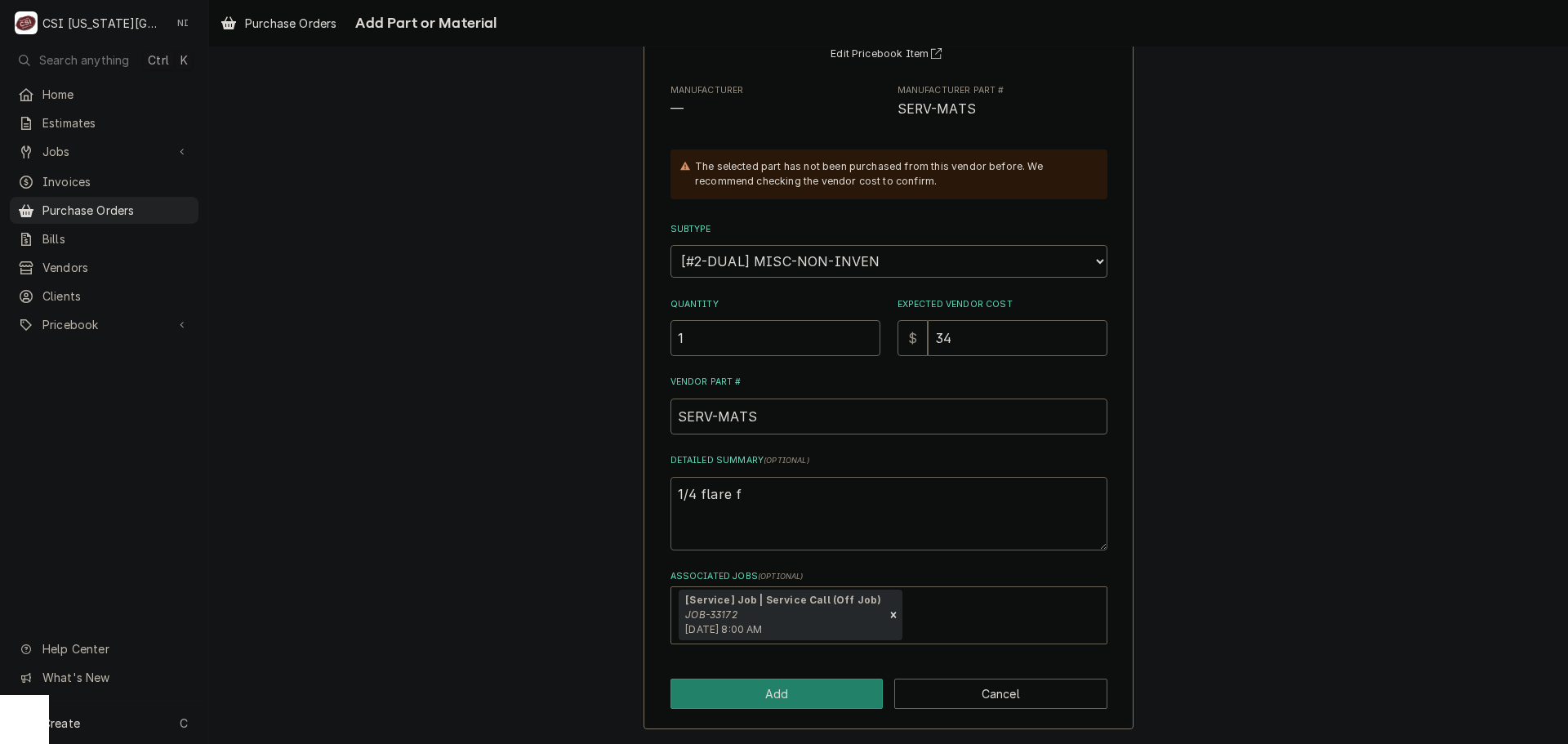
type textarea "x"
type textarea "1/4 flare fi"
type textarea "x"
type textarea "1/4 flare fit"
type textarea "x"
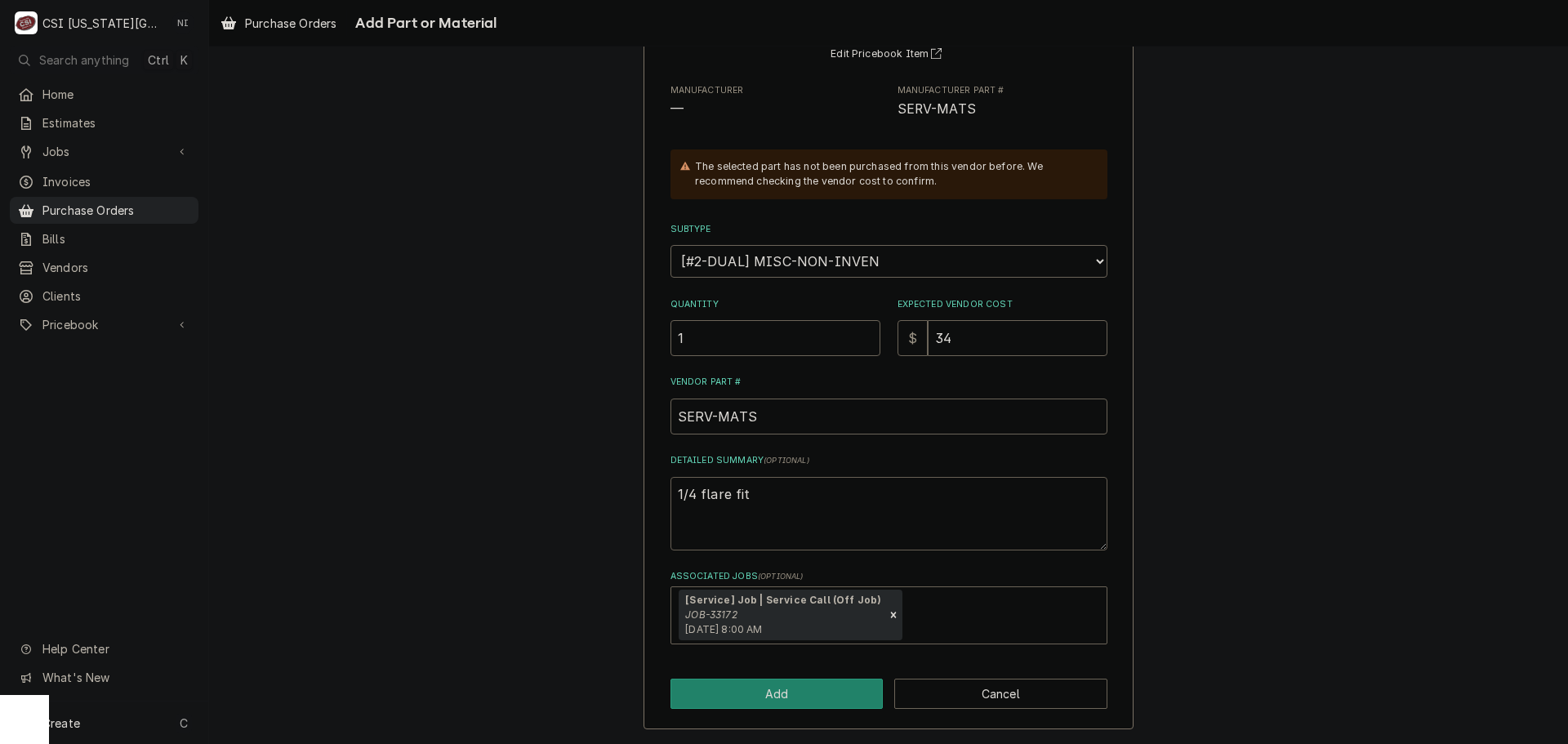
type textarea "1/4 flare fitt"
type textarea "x"
type textarea "1/4 flare fitti"
type textarea "x"
type textarea "1/4 flare fittin"
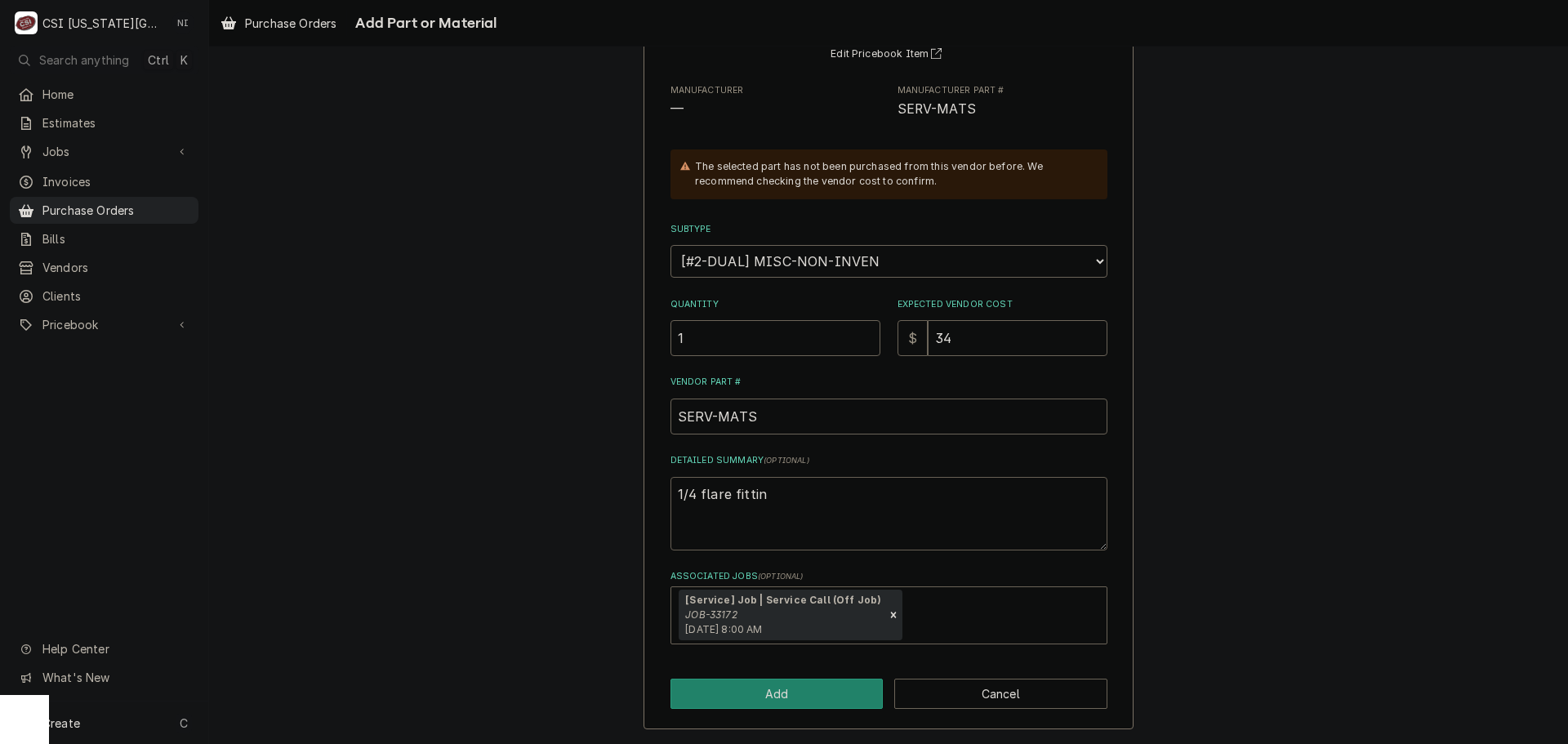
type textarea "x"
type textarea "1/4 flare fitting"
type textarea "x"
type textarea "1/4 flare fittings"
click at [805, 689] on button "Add" at bounding box center [777, 694] width 213 height 30
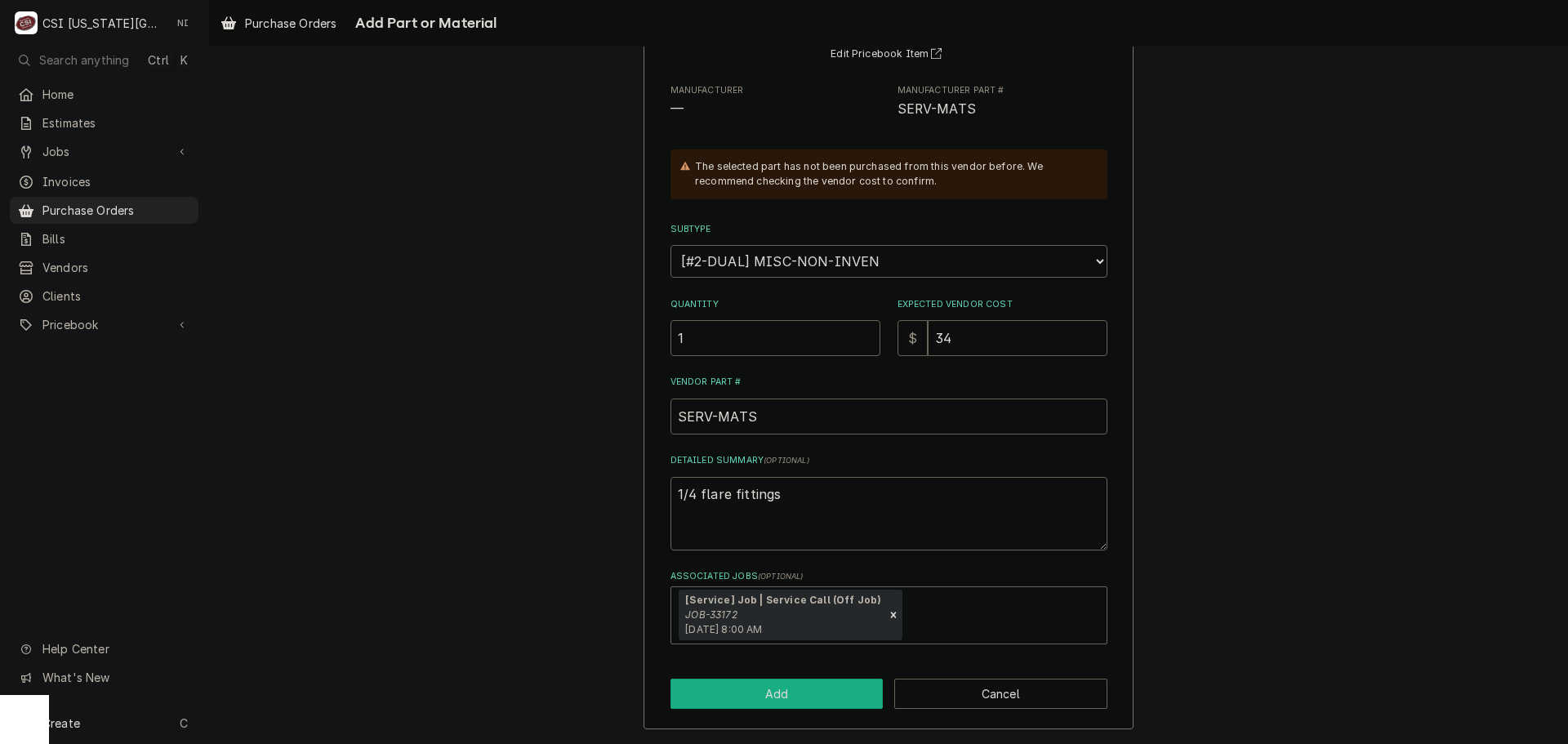
type textarea "x"
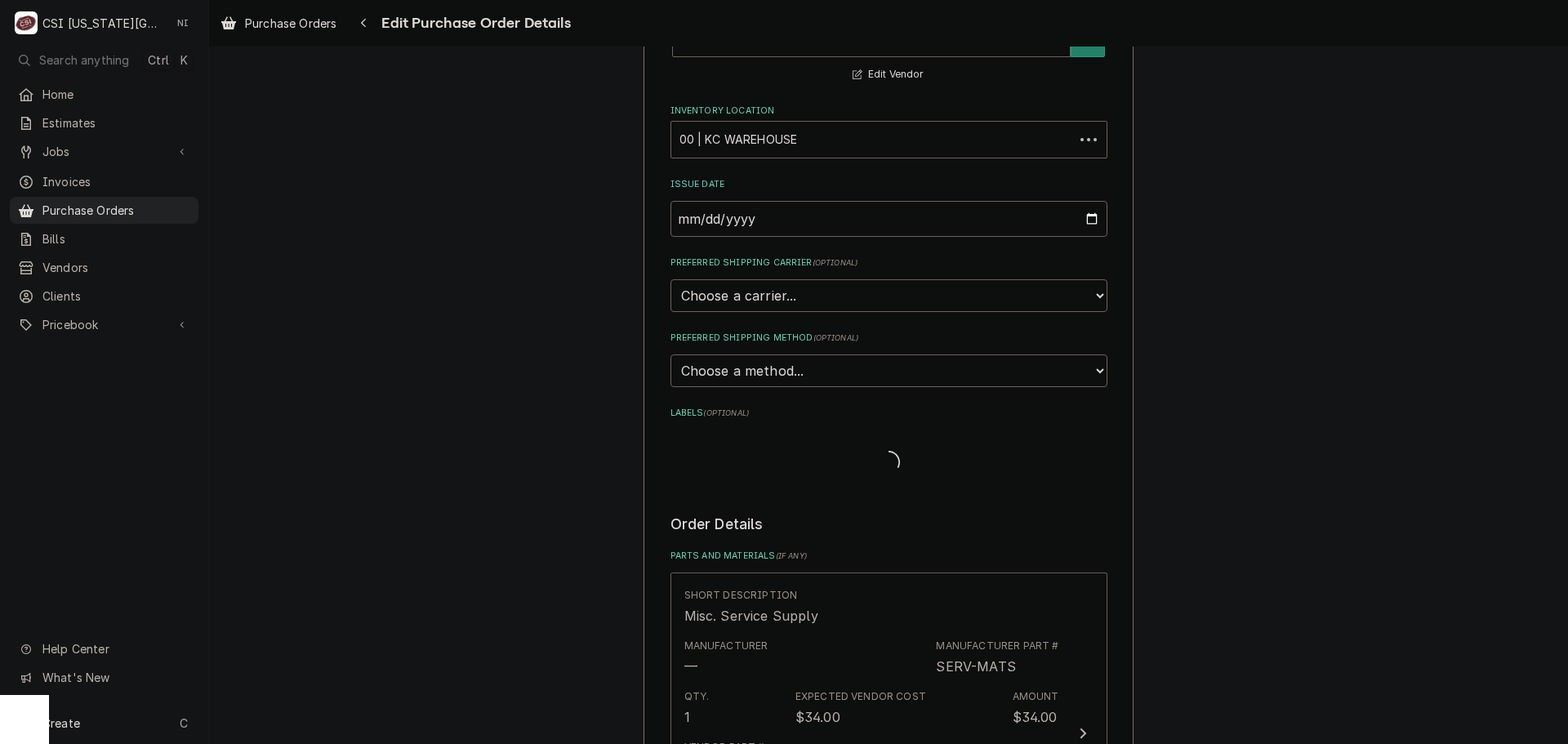
scroll to position [548, 0]
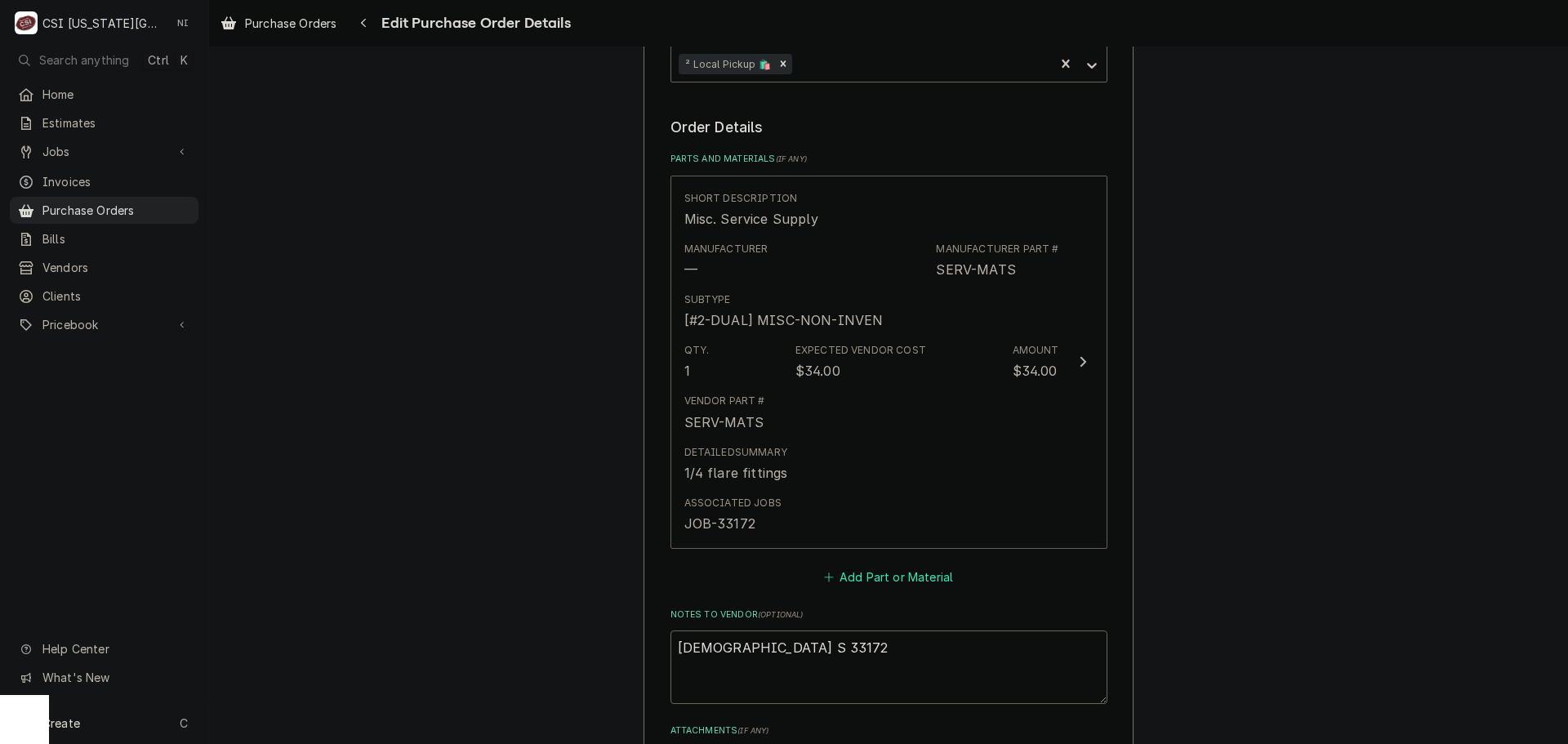
click at [875, 579] on button "Add Part or Material" at bounding box center [889, 577] width 135 height 23
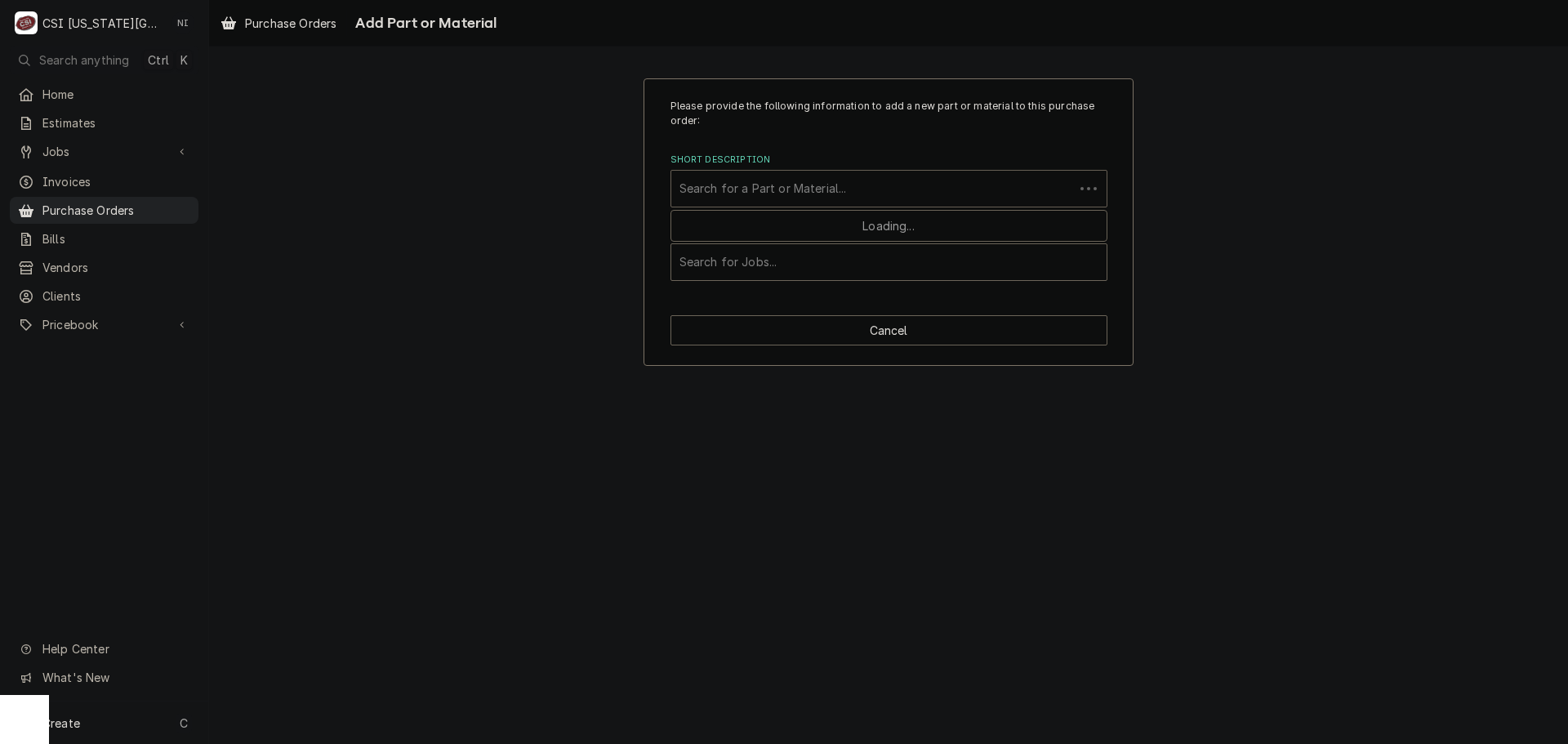
click at [784, 183] on div "Short Description" at bounding box center [872, 189] width 386 height 30
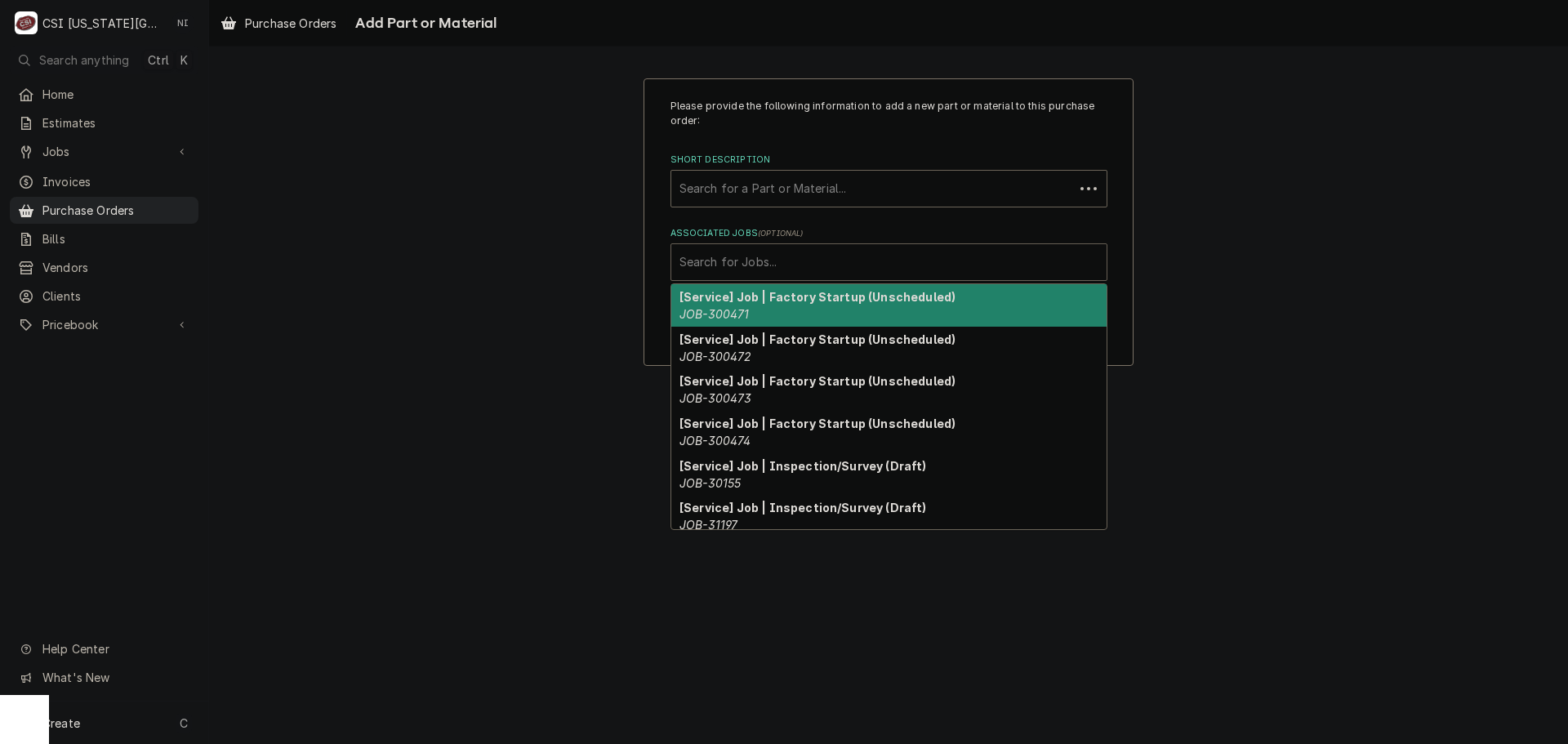
click at [757, 257] on div "Associated Jobs" at bounding box center [889, 262] width 419 height 30
paste input "33172"
type input "33172"
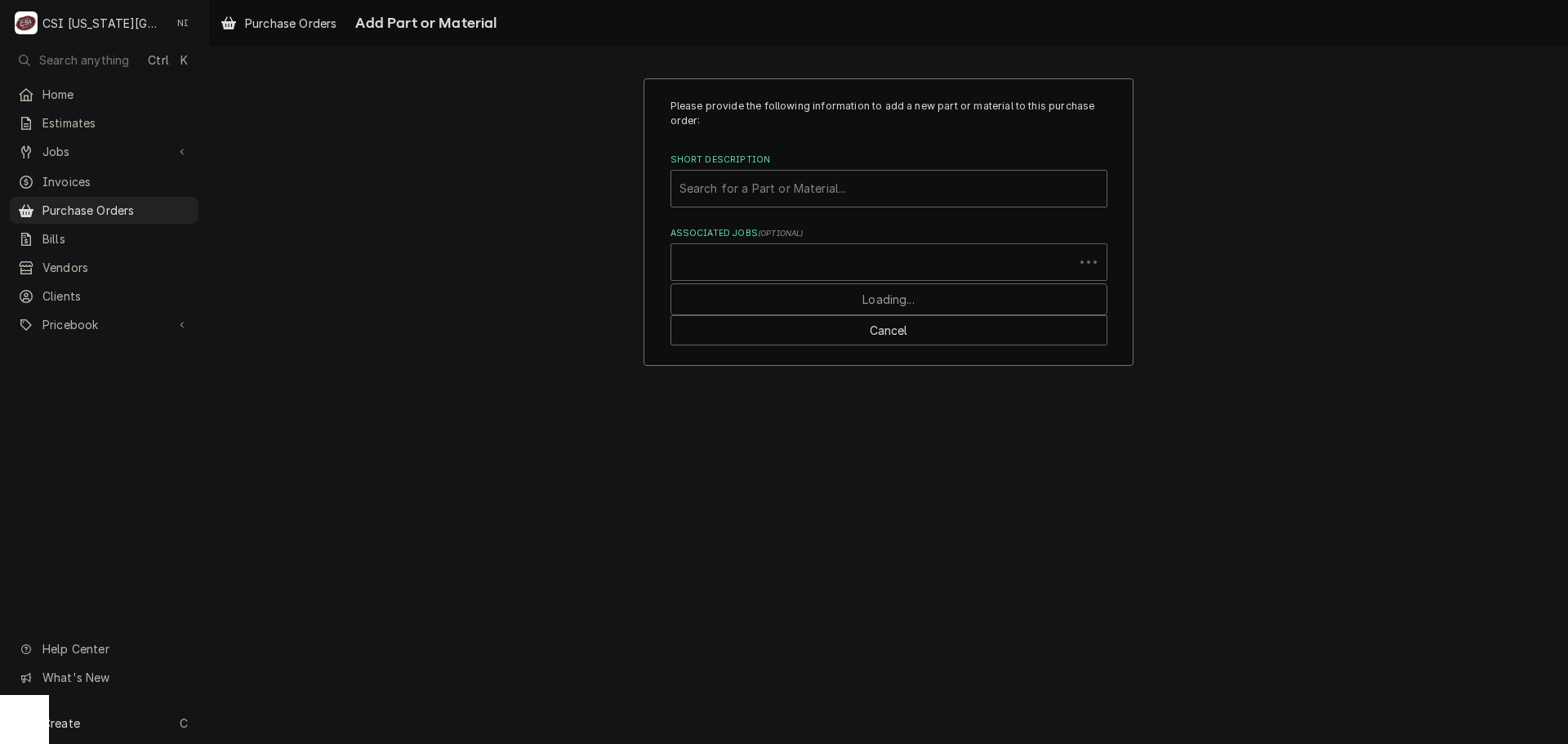
click at [748, 265] on div "Associated Jobs" at bounding box center [872, 262] width 386 height 30
paste input "33172"
click at [748, 265] on div "Associated Jobs" at bounding box center [889, 262] width 419 height 30
type input "33172"
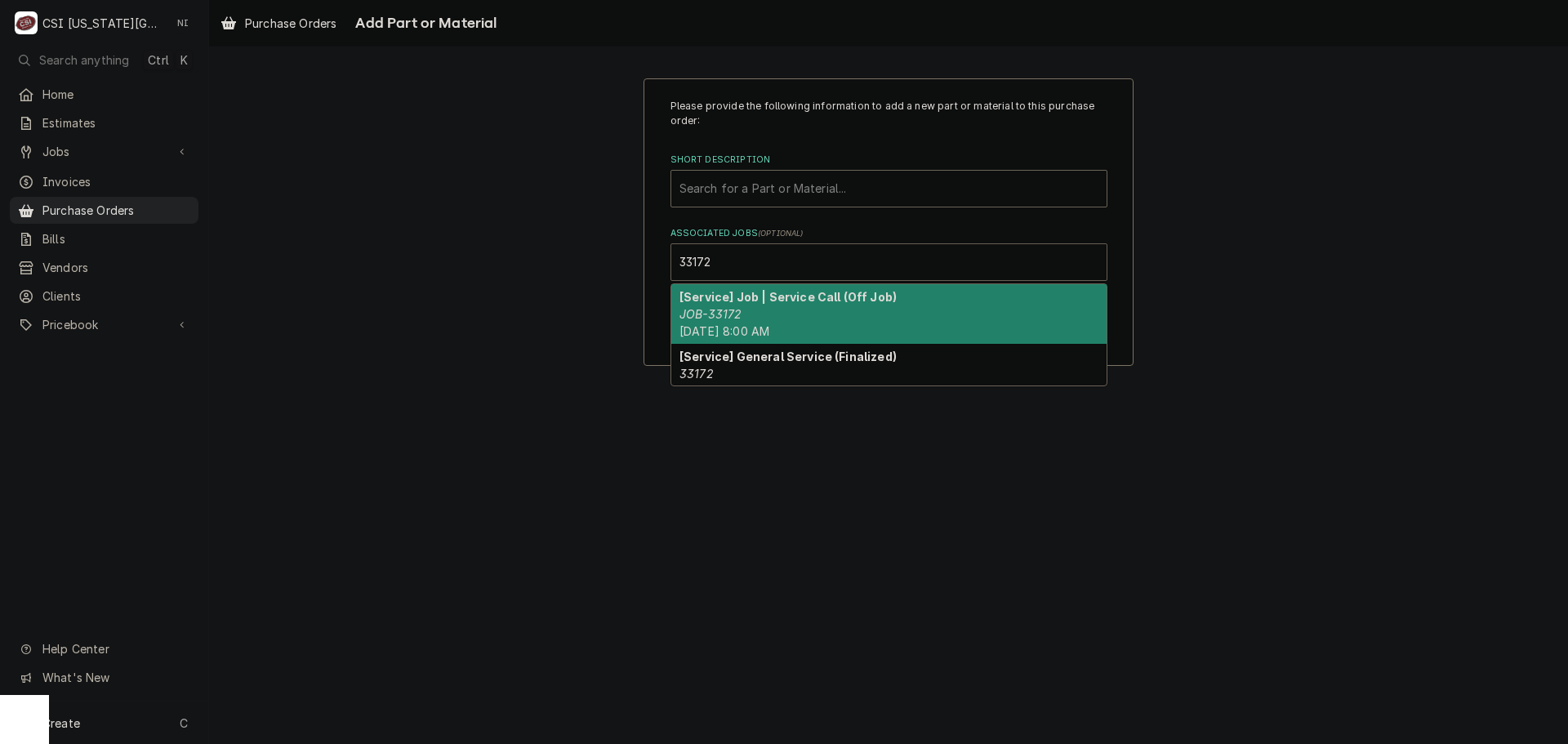
click at [741, 301] on strong "[Service] Job | Service Call (Off Job)" at bounding box center [788, 297] width 217 height 14
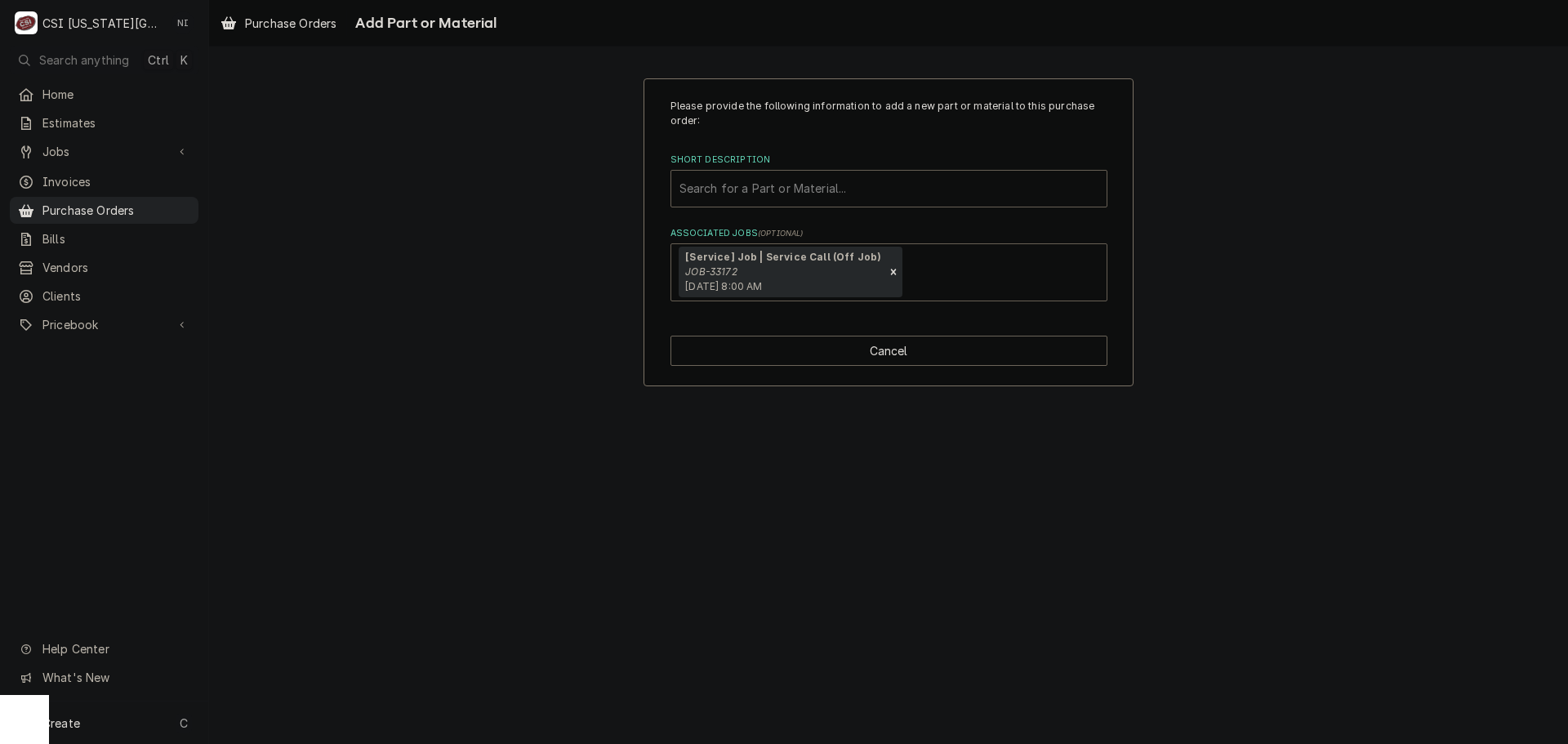
click at [764, 195] on div "Short Description" at bounding box center [889, 189] width 419 height 30
type input "4612-w3"
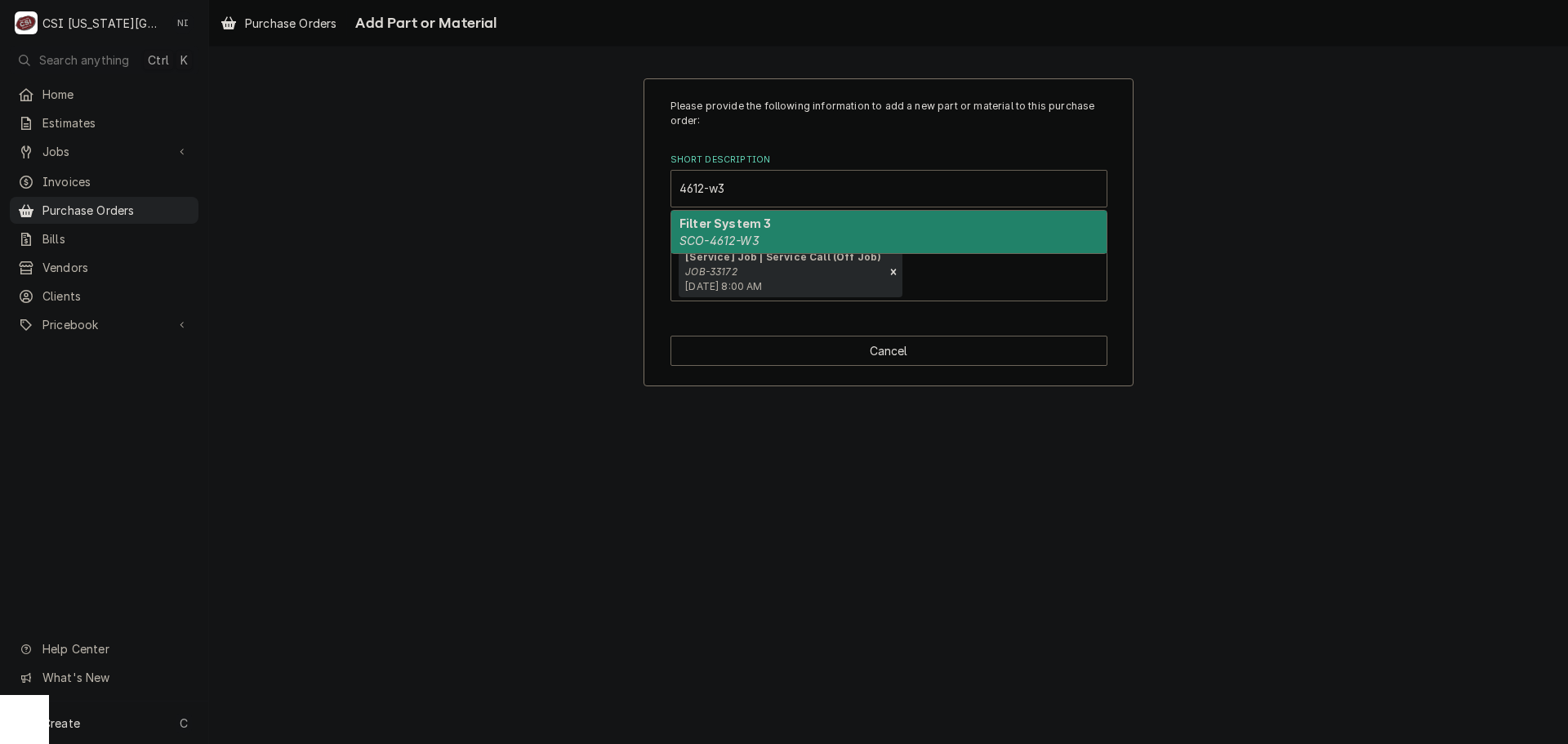
click at [786, 234] on div "Filter System 3 SCO-4612-W3" at bounding box center [889, 232] width 436 height 43
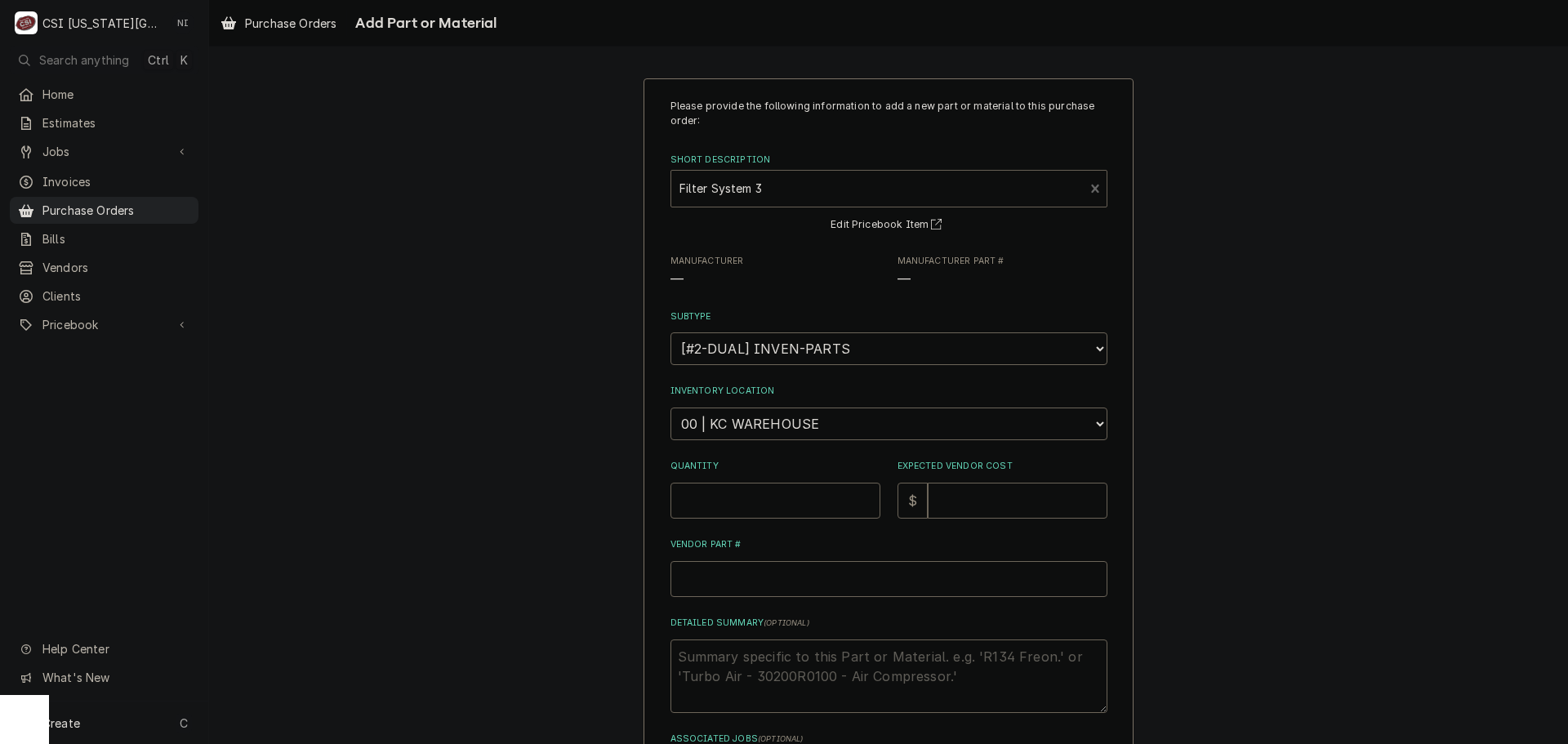
type textarea "x"
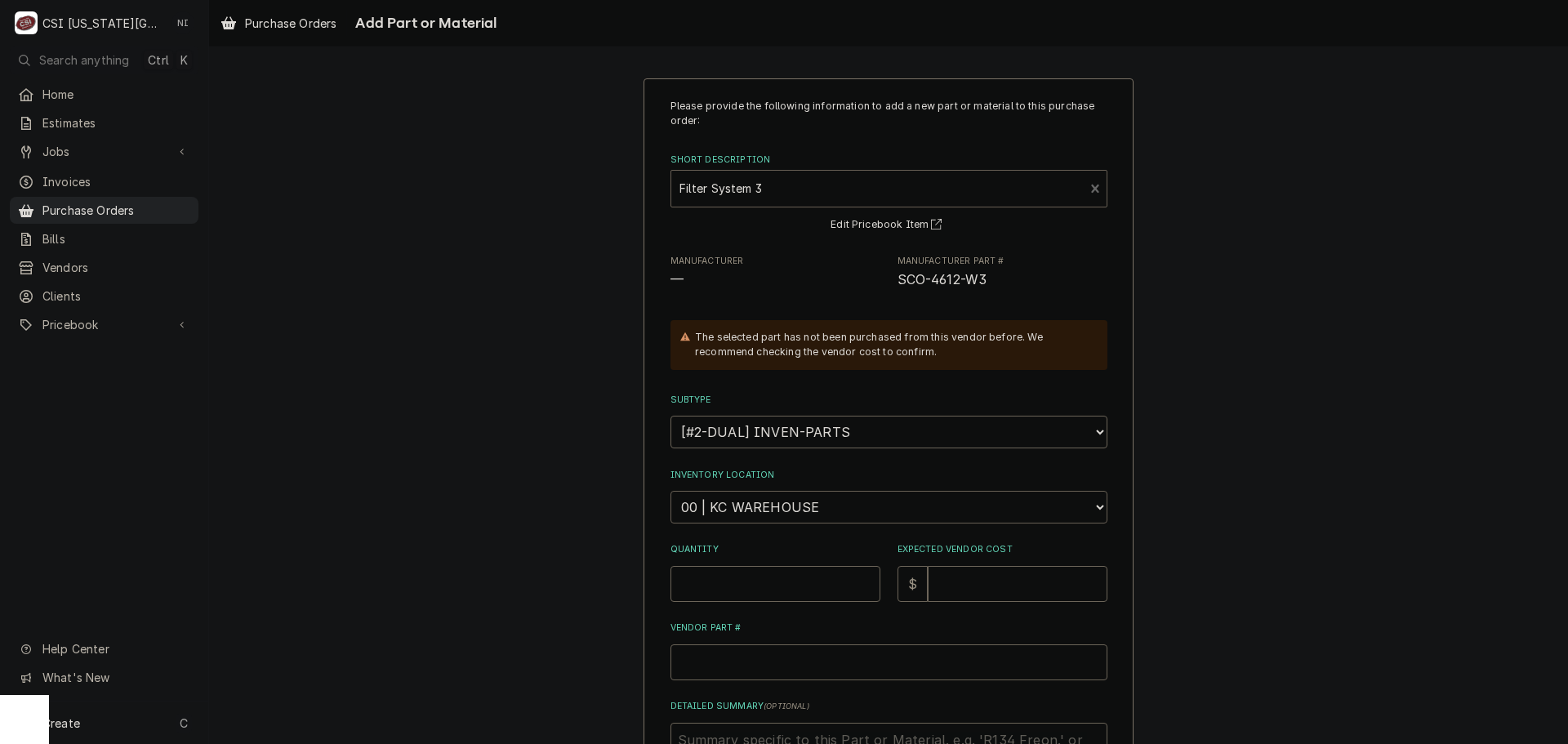
click at [783, 506] on select "Choose a location... 00 | KC WAREHOUSE 00 | MAIN WAREHOUSE 01 | BRIAN BREAZIER …" at bounding box center [889, 508] width 437 height 33
select select "2790"
click at [670, 491] on select "Choose a location... 00 | KC WAREHOUSE 00 | MAIN WAREHOUSE 01 | BRIAN BREAZIER …" at bounding box center [889, 508] width 437 height 33
click at [757, 579] on input "Quantity" at bounding box center [775, 584] width 210 height 36
type textarea "x"
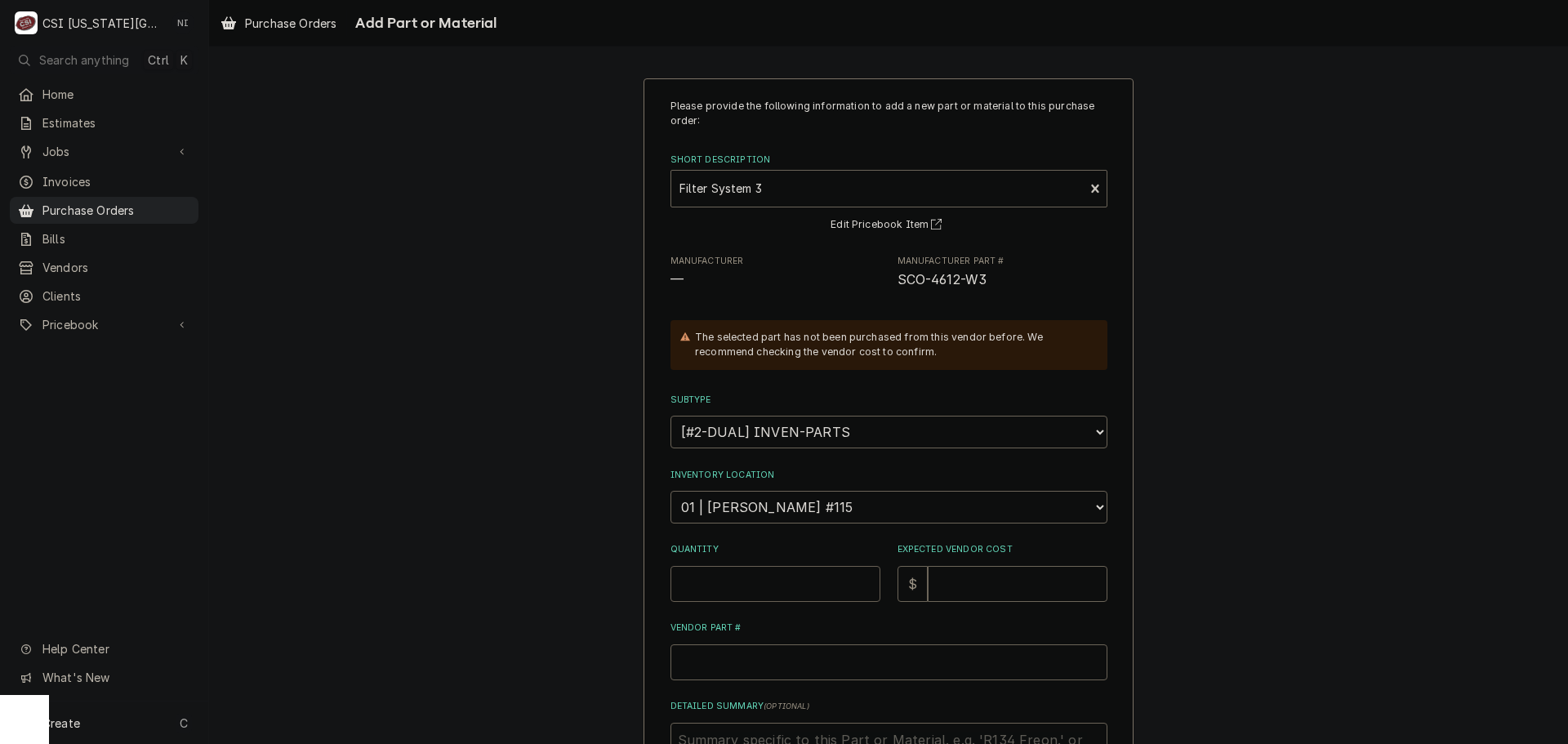
type input "1"
type textarea "x"
type input "10"
type textarea "x"
type input "4"
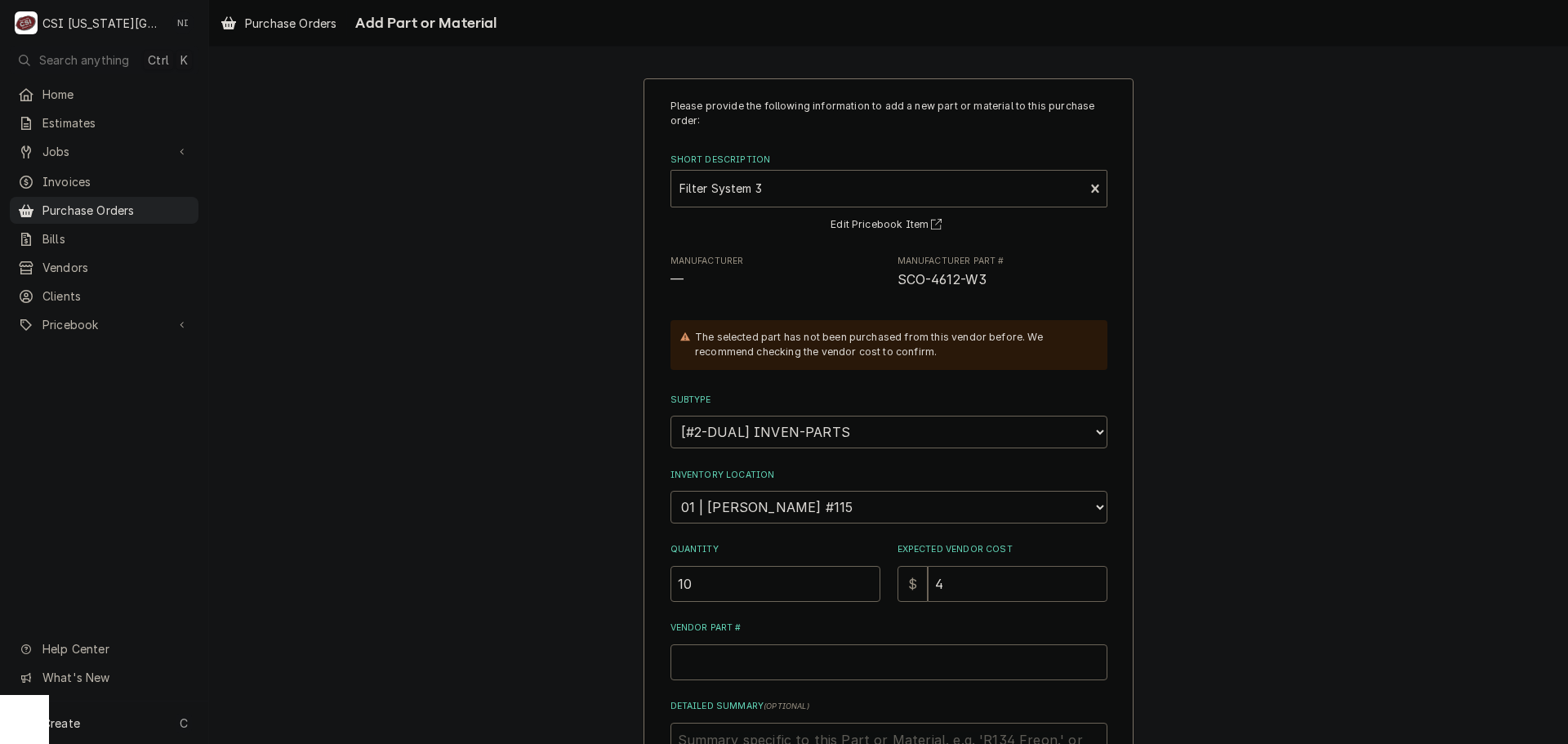
type textarea "x"
type input "49"
type textarea "x"
type input "49.9"
type textarea "x"
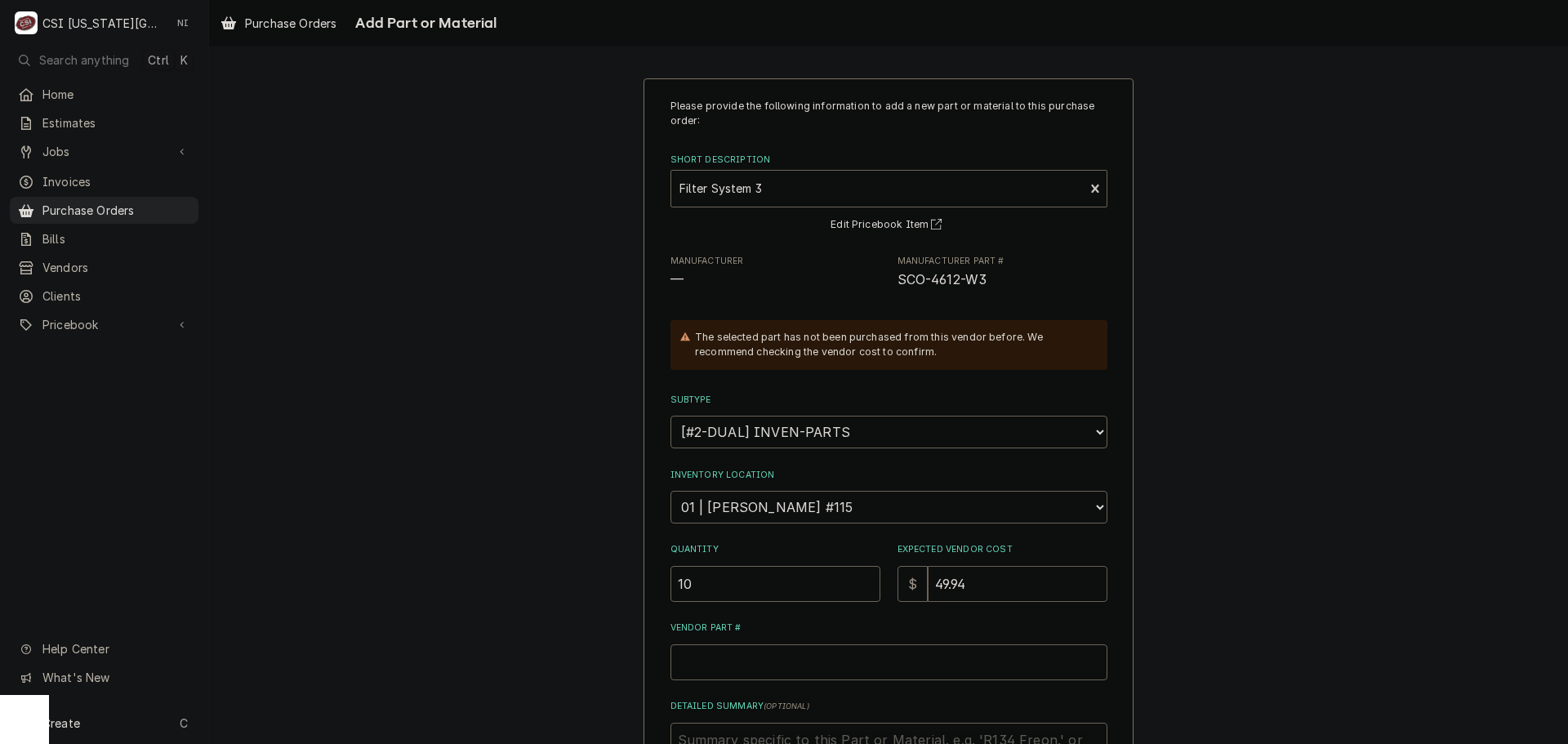
type input "49.94"
drag, startPoint x: 970, startPoint y: 281, endPoint x: 894, endPoint y: 281, distance: 76.0
click at [898, 281] on span "SCO-4612-W3" at bounding box center [1002, 280] width 210 height 20
copy span "SCO-4612-W3"
click at [811, 652] on input "Vendor Part #" at bounding box center [889, 662] width 437 height 36
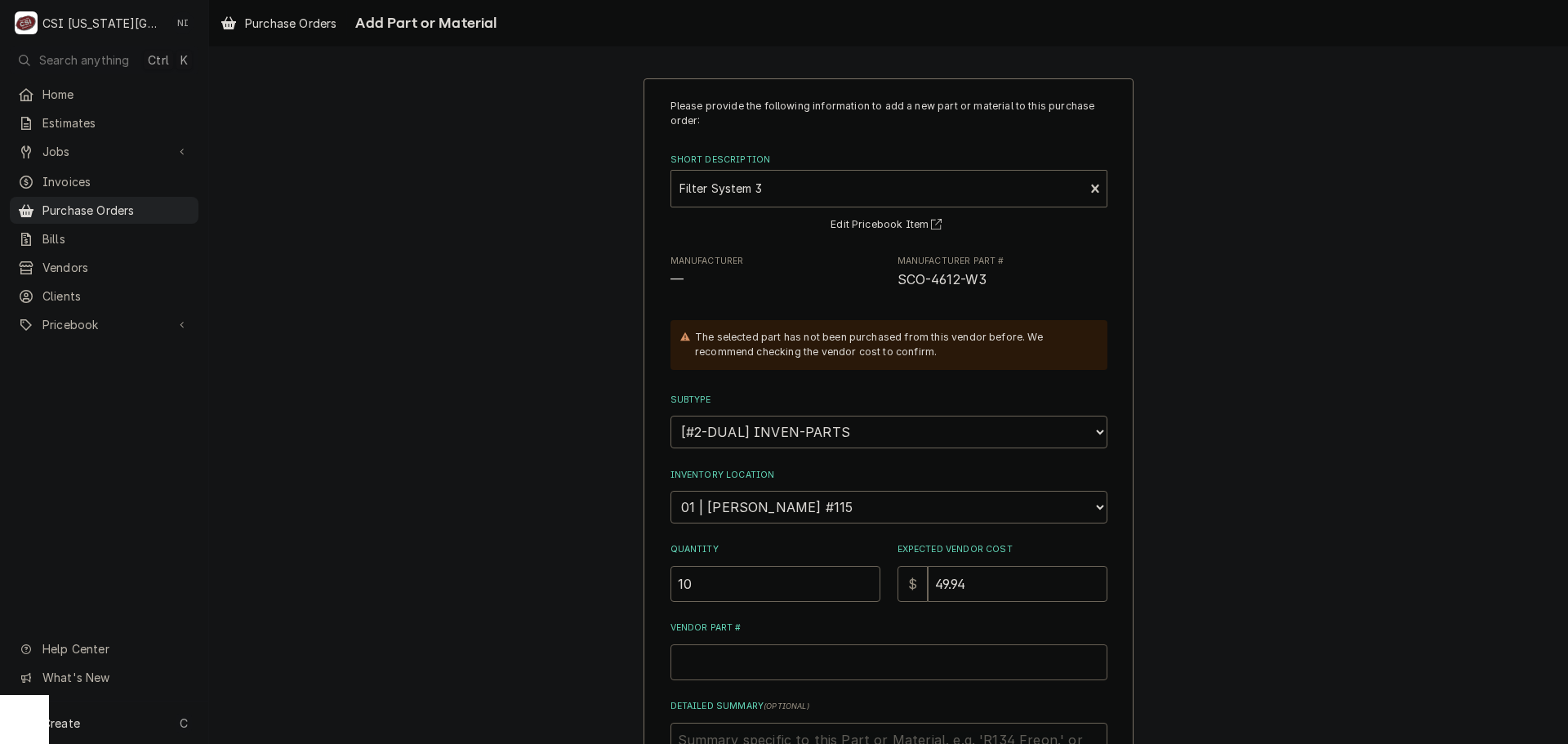
paste input "SCO-4612-W3"
type textarea "x"
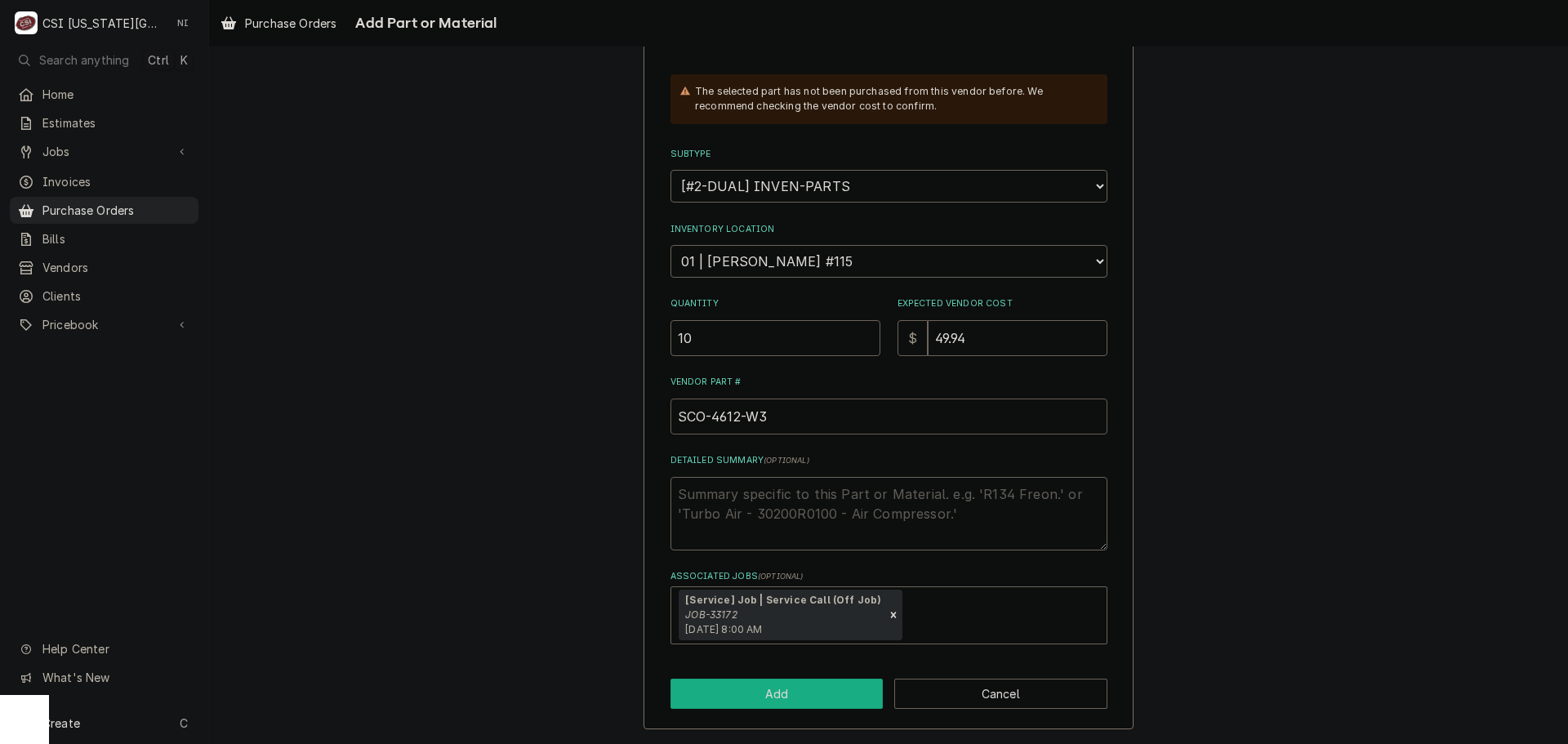
type input "SCO-4612-W3"
click at [795, 690] on button "Add" at bounding box center [777, 694] width 213 height 30
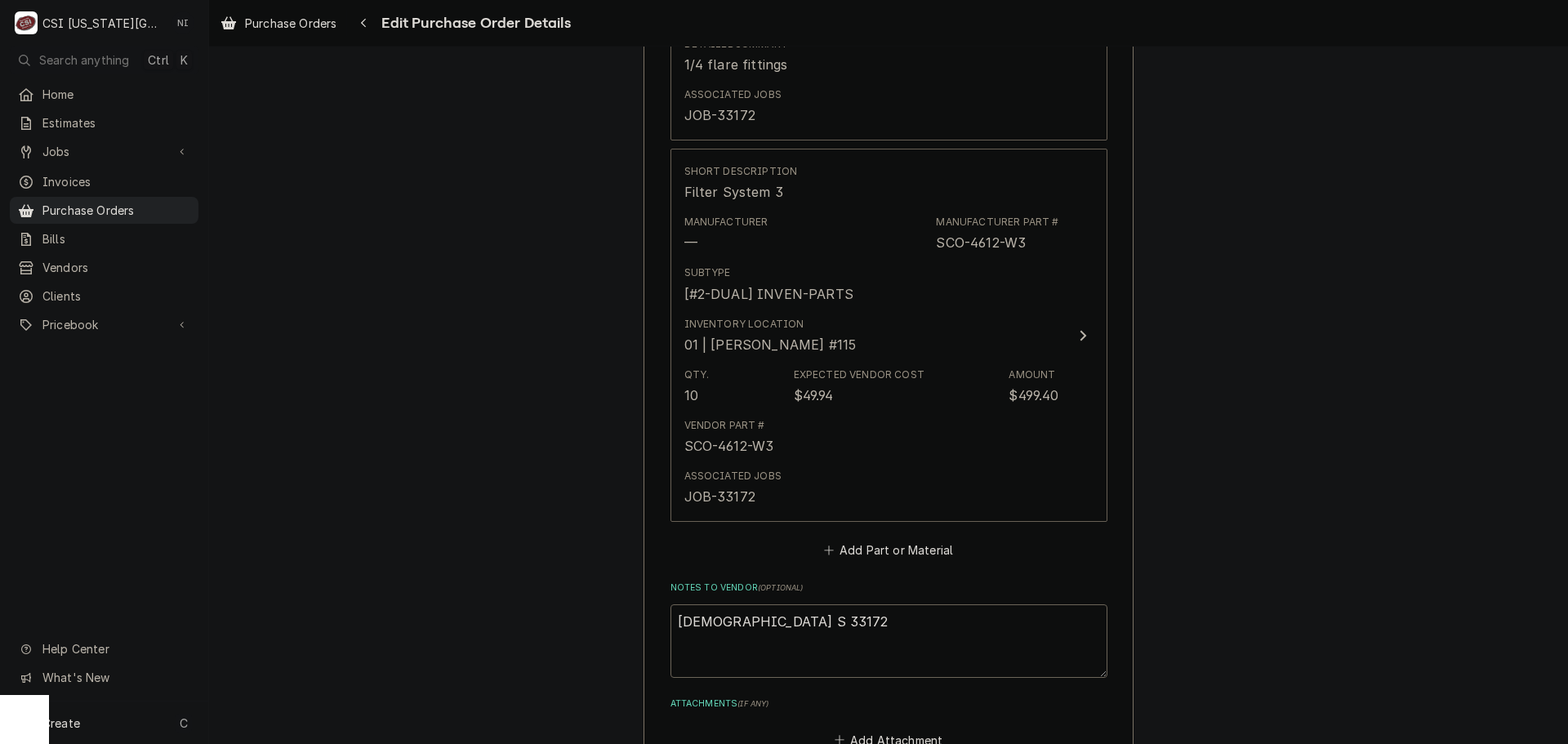
scroll to position [1312, 0]
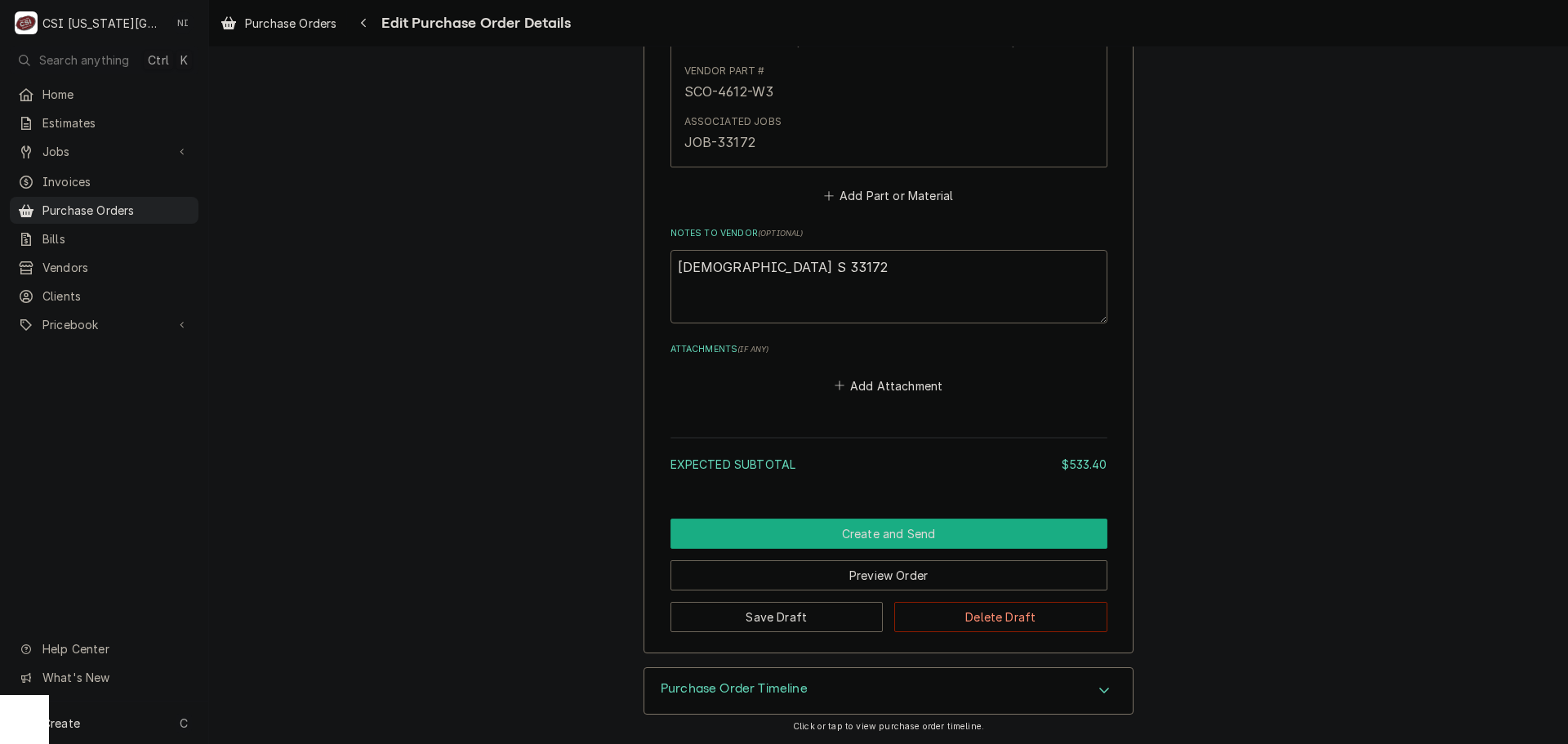
click at [838, 529] on button "Create and Send" at bounding box center [889, 534] width 437 height 30
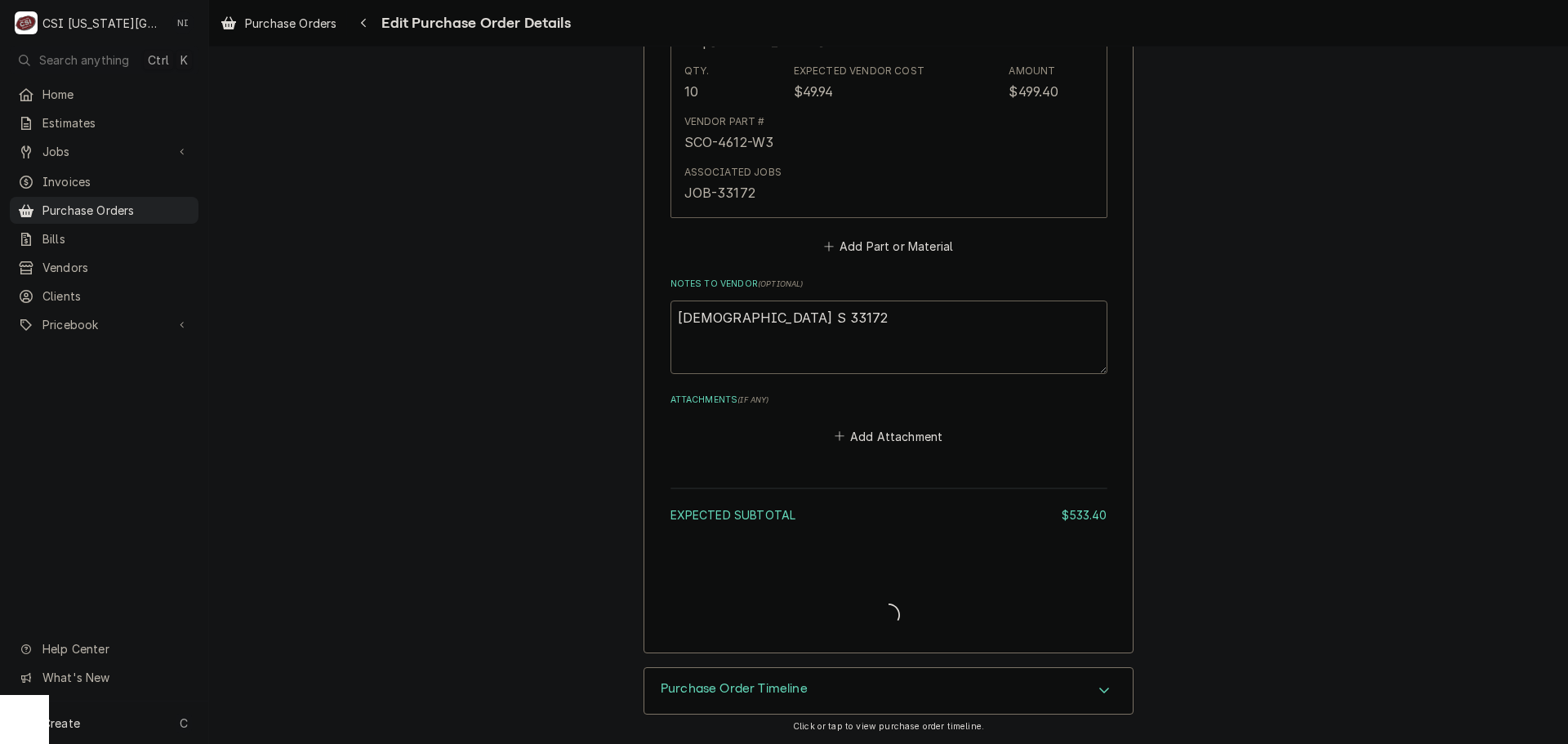
type textarea "x"
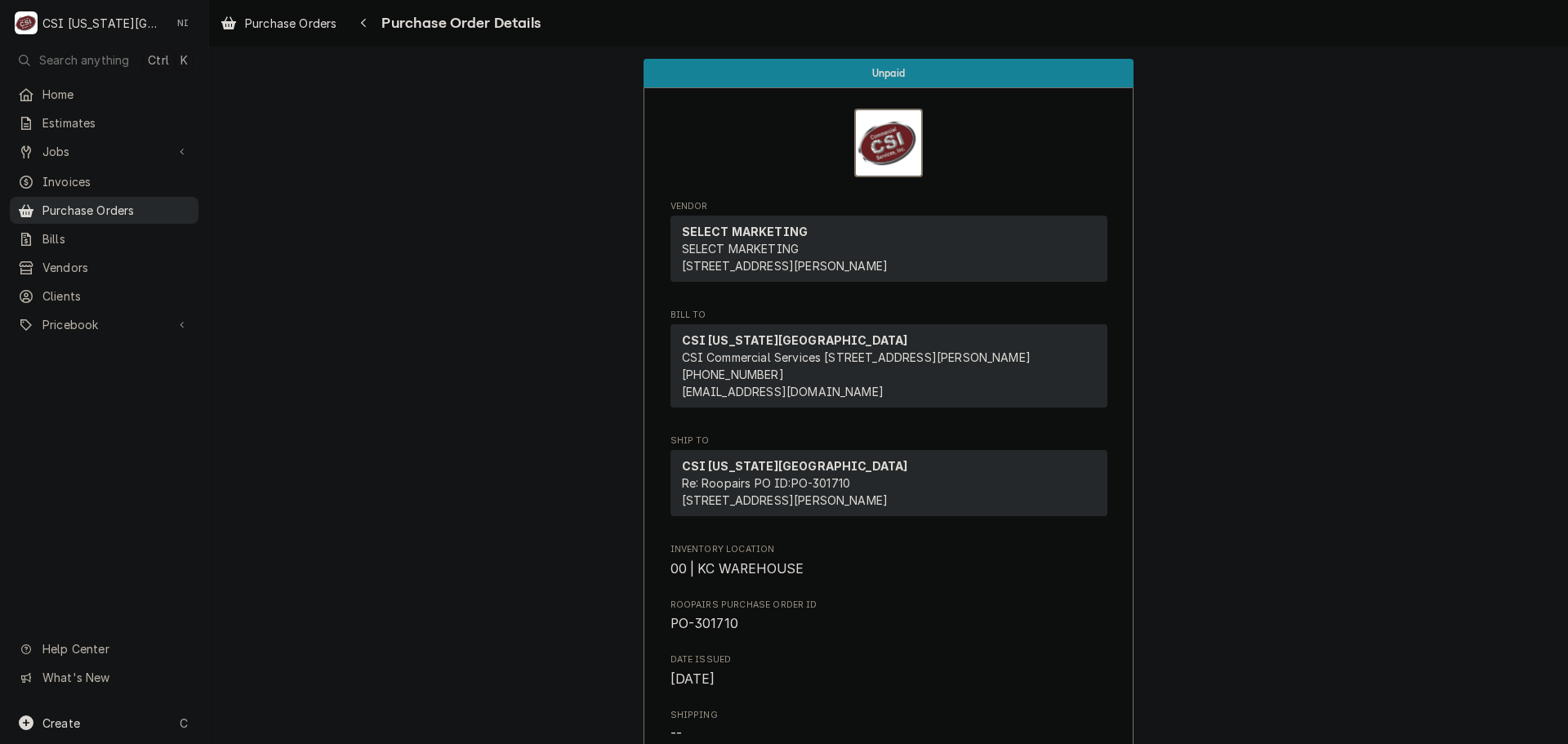
click at [168, 205] on span "Purchase Orders" at bounding box center [116, 210] width 147 height 17
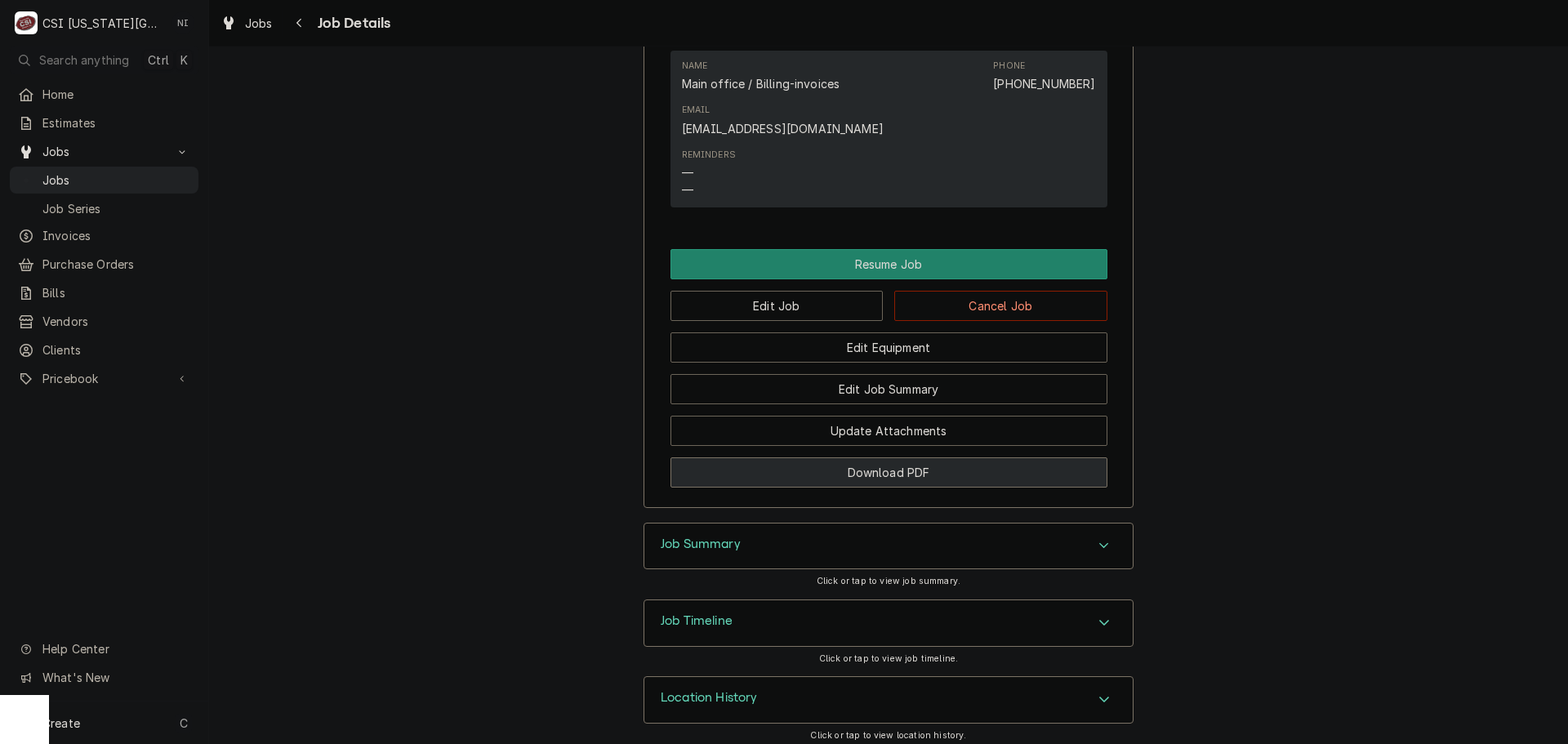
scroll to position [1772, 0]
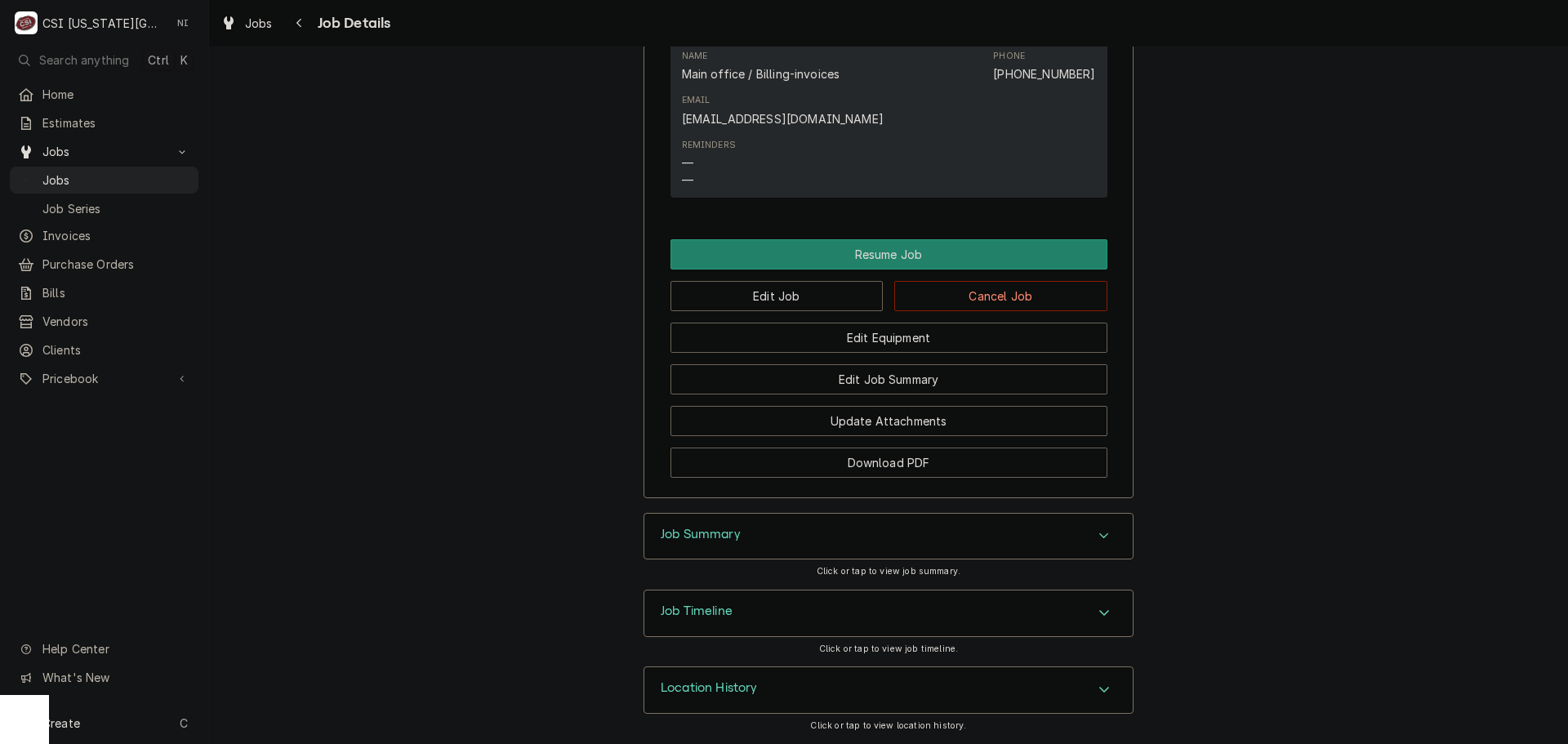
click at [1103, 620] on icon "Accordion Header" at bounding box center [1104, 613] width 12 height 13
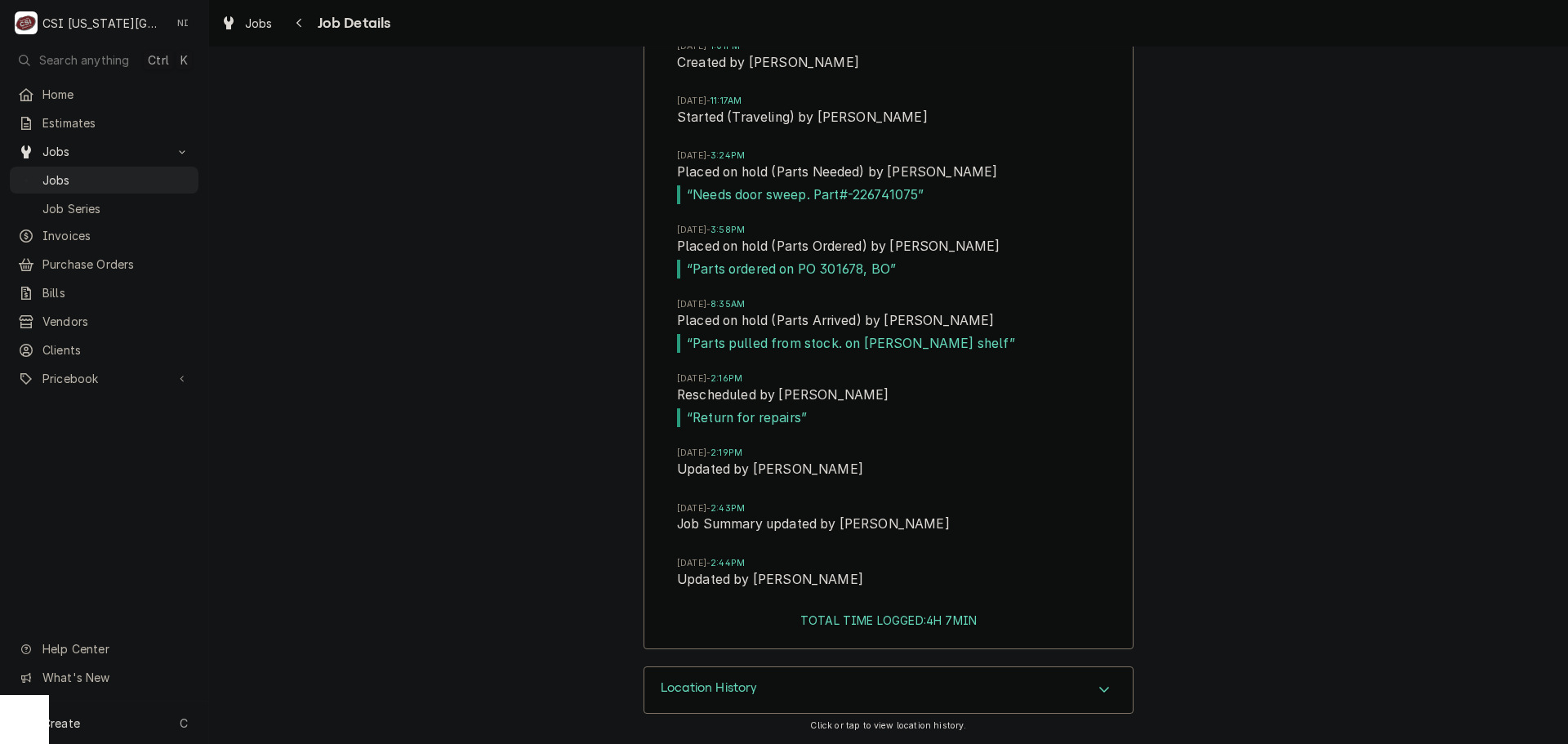
scroll to position [2440, 0]
click at [845, 270] on span "“ Parts ordered on PO 301678, BO ”" at bounding box center [889, 269] width 423 height 20
copy span "301678"
click at [166, 173] on span "Jobs" at bounding box center [116, 180] width 147 height 17
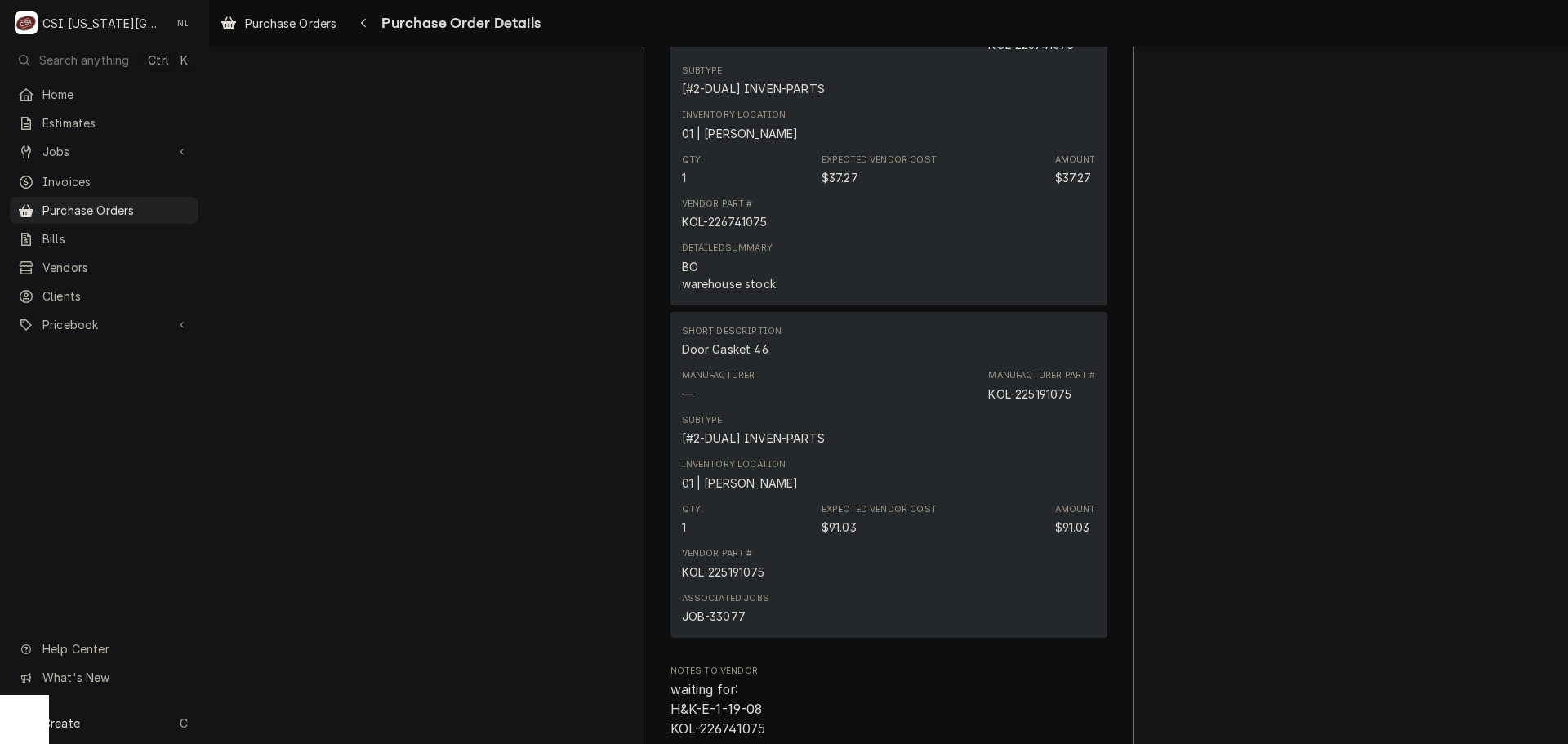
scroll to position [3105, 0]
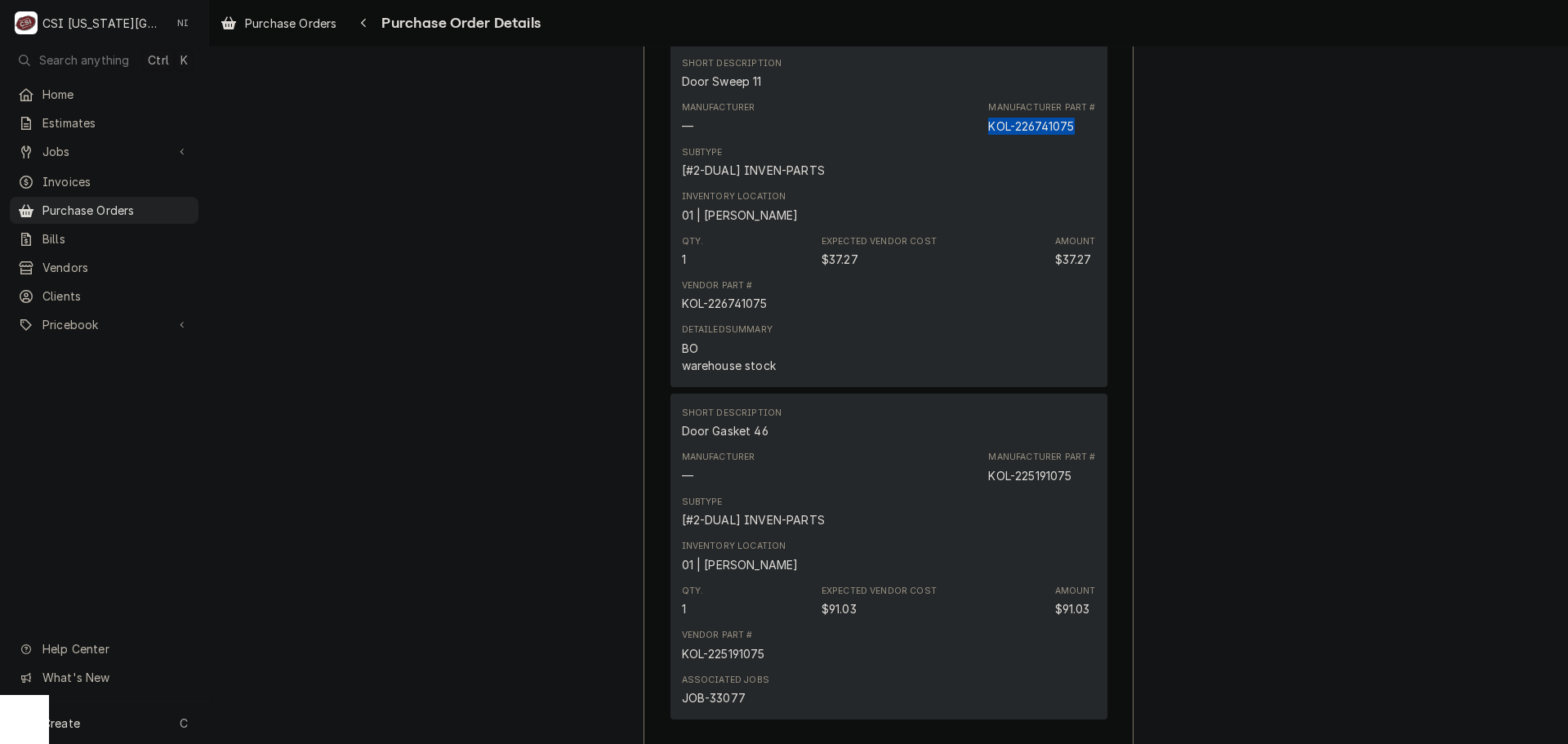
drag, startPoint x: 1071, startPoint y: 175, endPoint x: 982, endPoint y: 177, distance: 89.0
click at [982, 140] on div "Manufacturer — Manufacturer Part # KOL-226741075" at bounding box center [889, 118] width 414 height 44
copy div "KOL-226741075"
click at [175, 205] on span "Purchase Orders" at bounding box center [116, 210] width 147 height 17
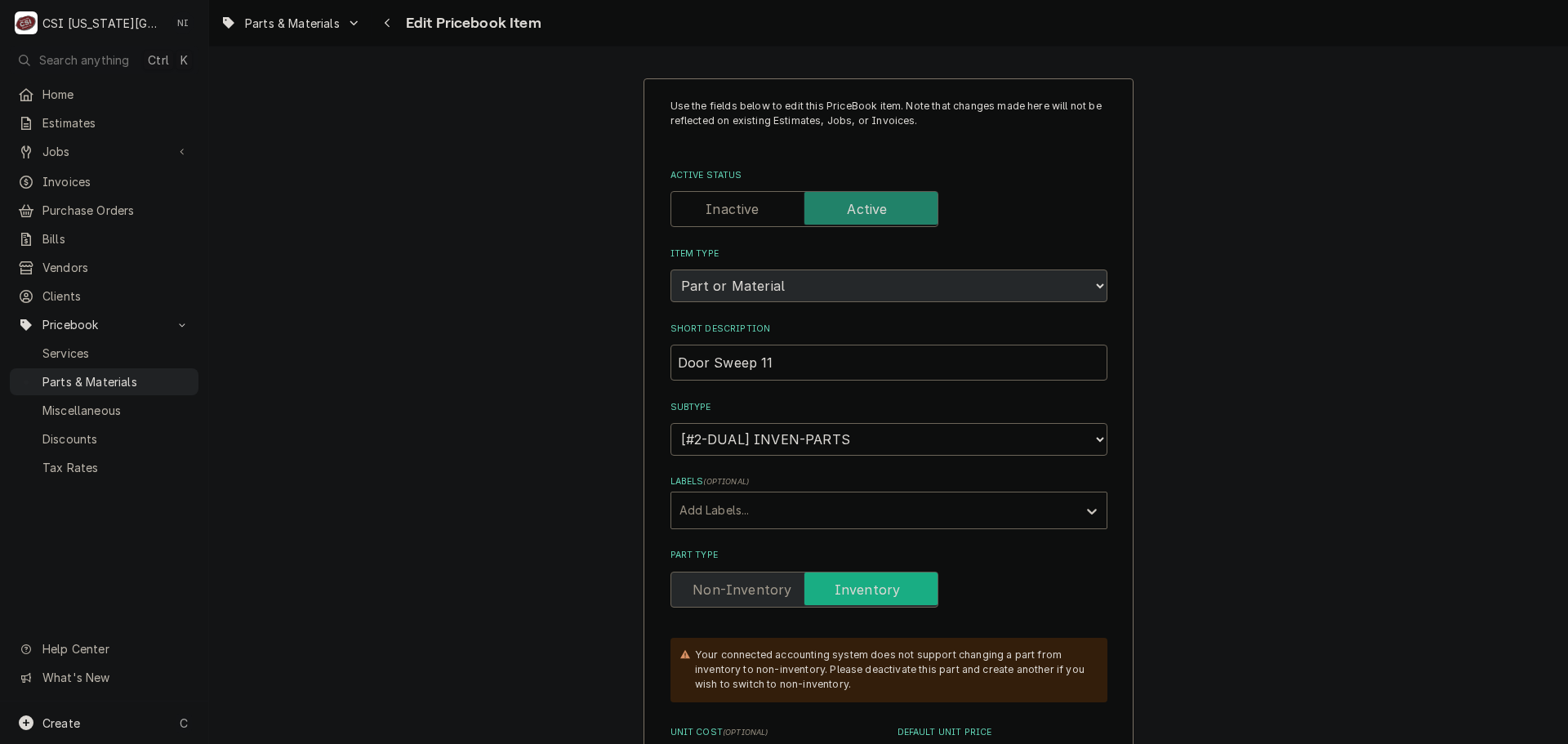
type textarea "x"
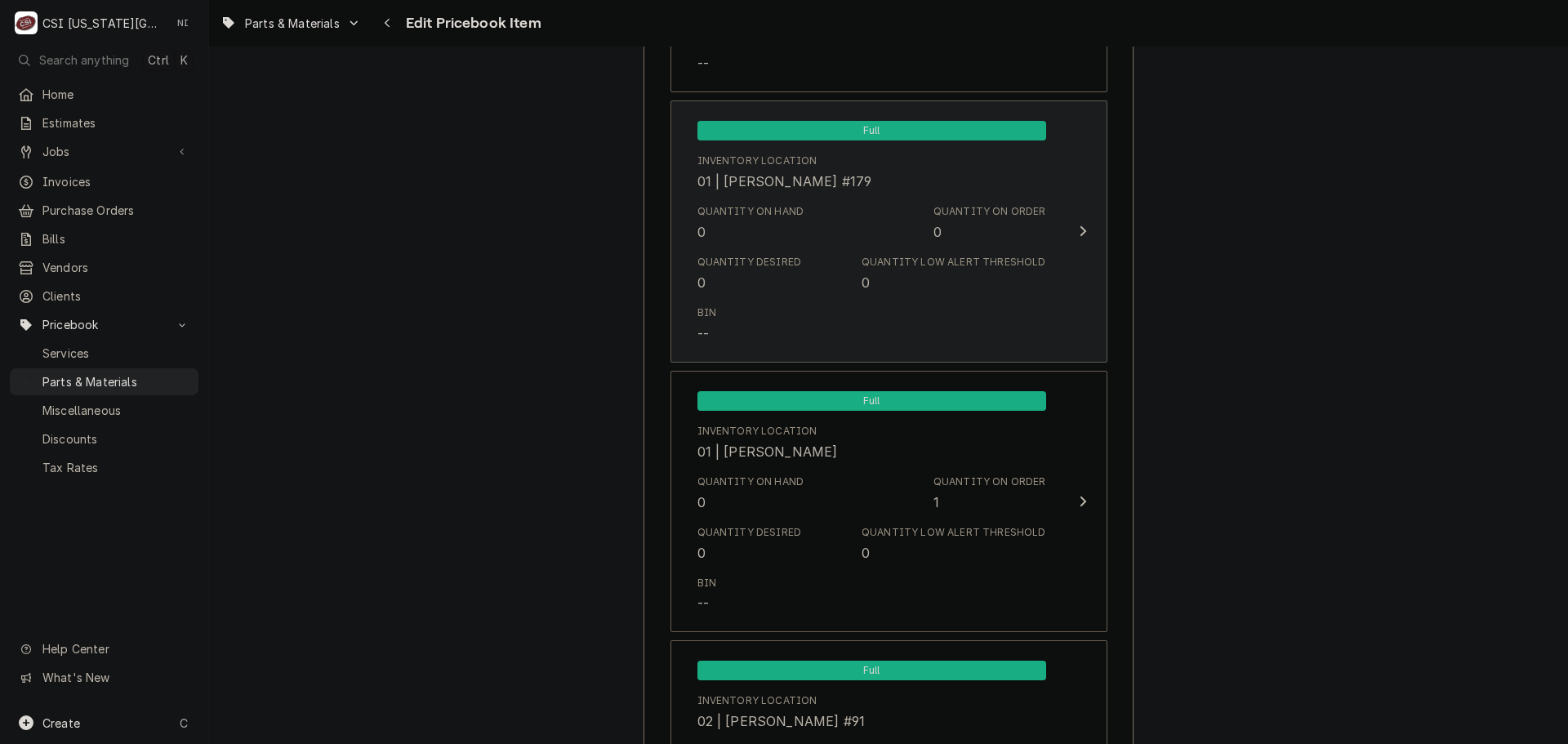
scroll to position [5638, 0]
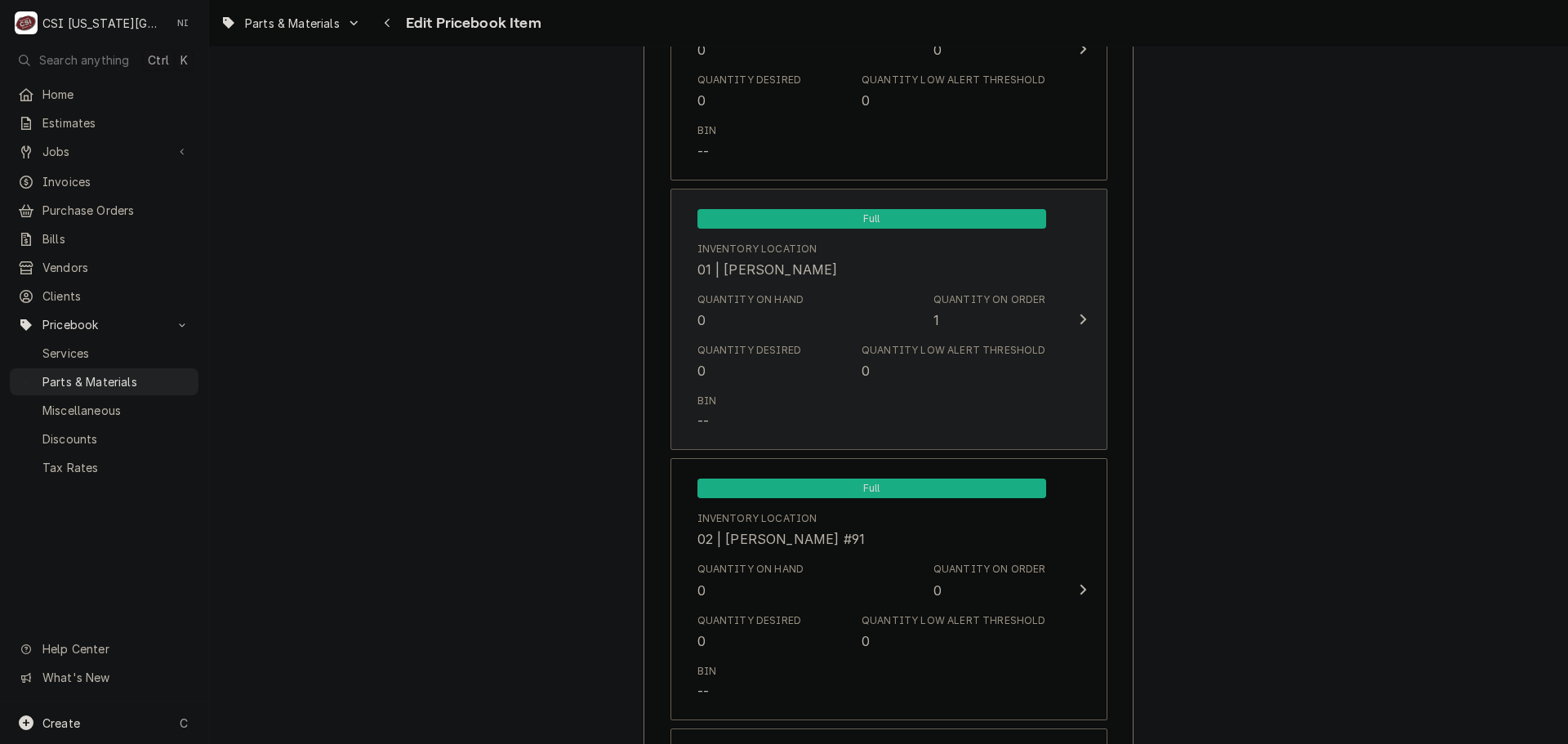
click at [959, 322] on div "Quantity on Order 1" at bounding box center [989, 311] width 113 height 38
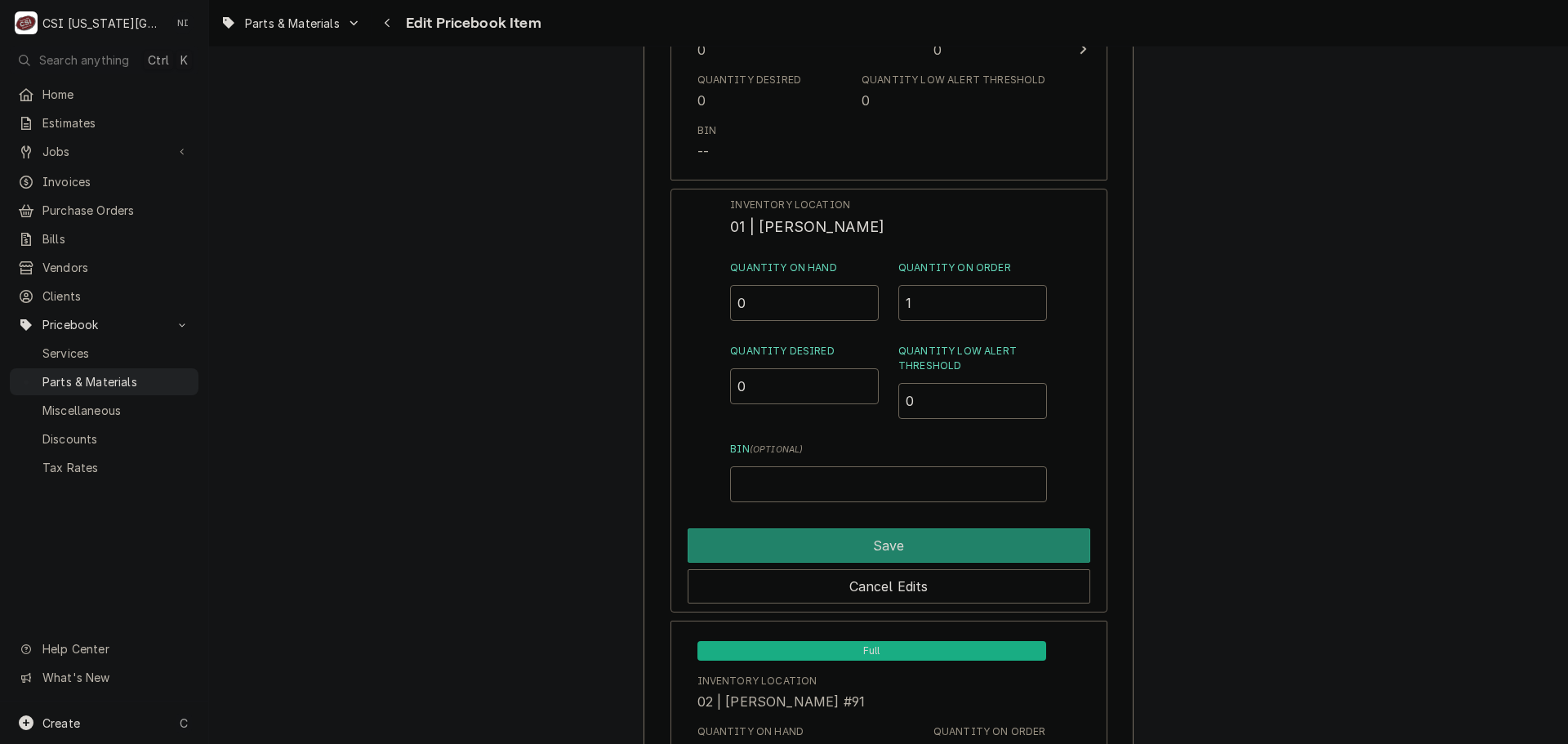
click at [866, 309] on div "Quantity on Hand 0 Quantity on Order 1" at bounding box center [889, 290] width 316 height 60
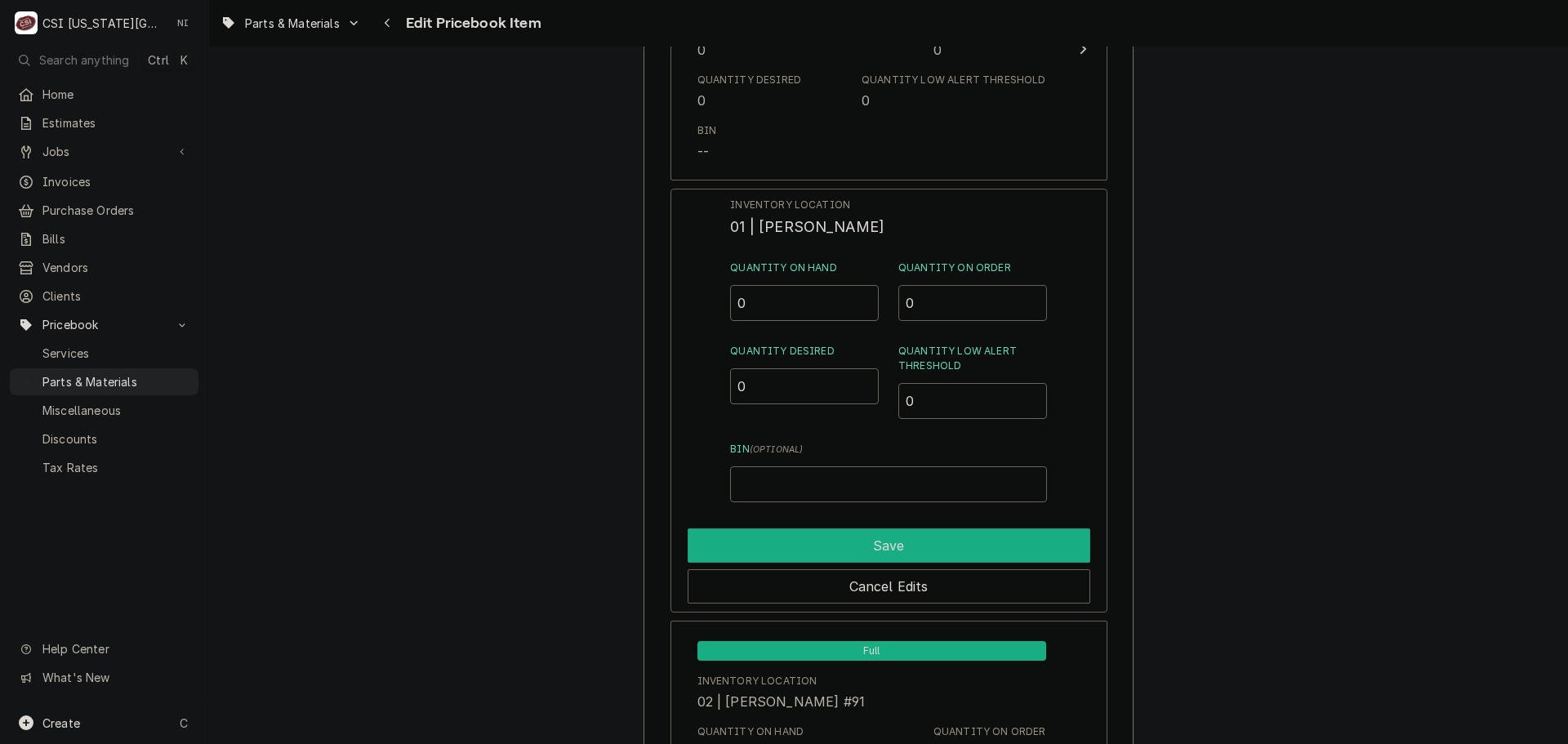
type input "0"
click at [870, 540] on button "Save" at bounding box center [889, 546] width 403 height 35
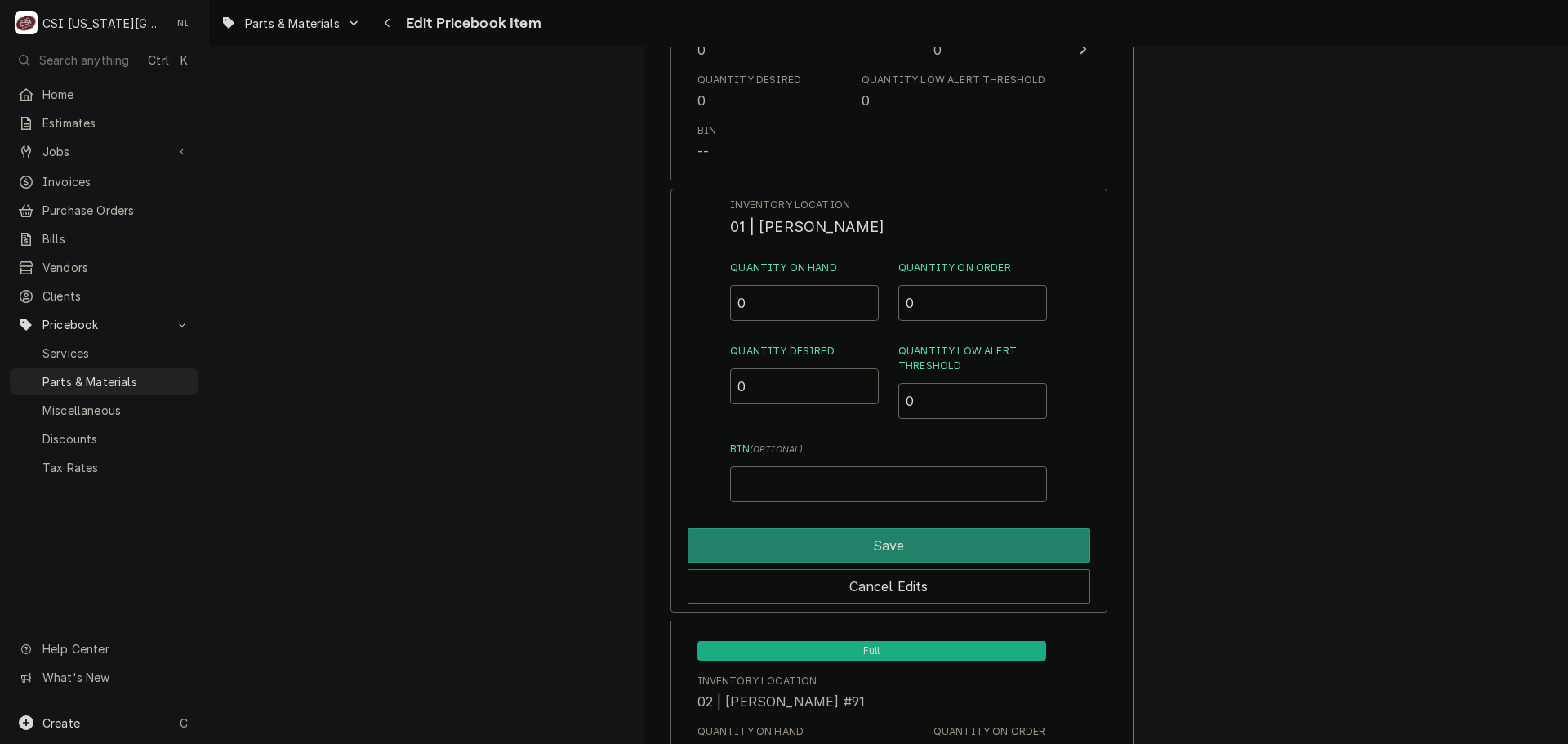
type textarea "x"
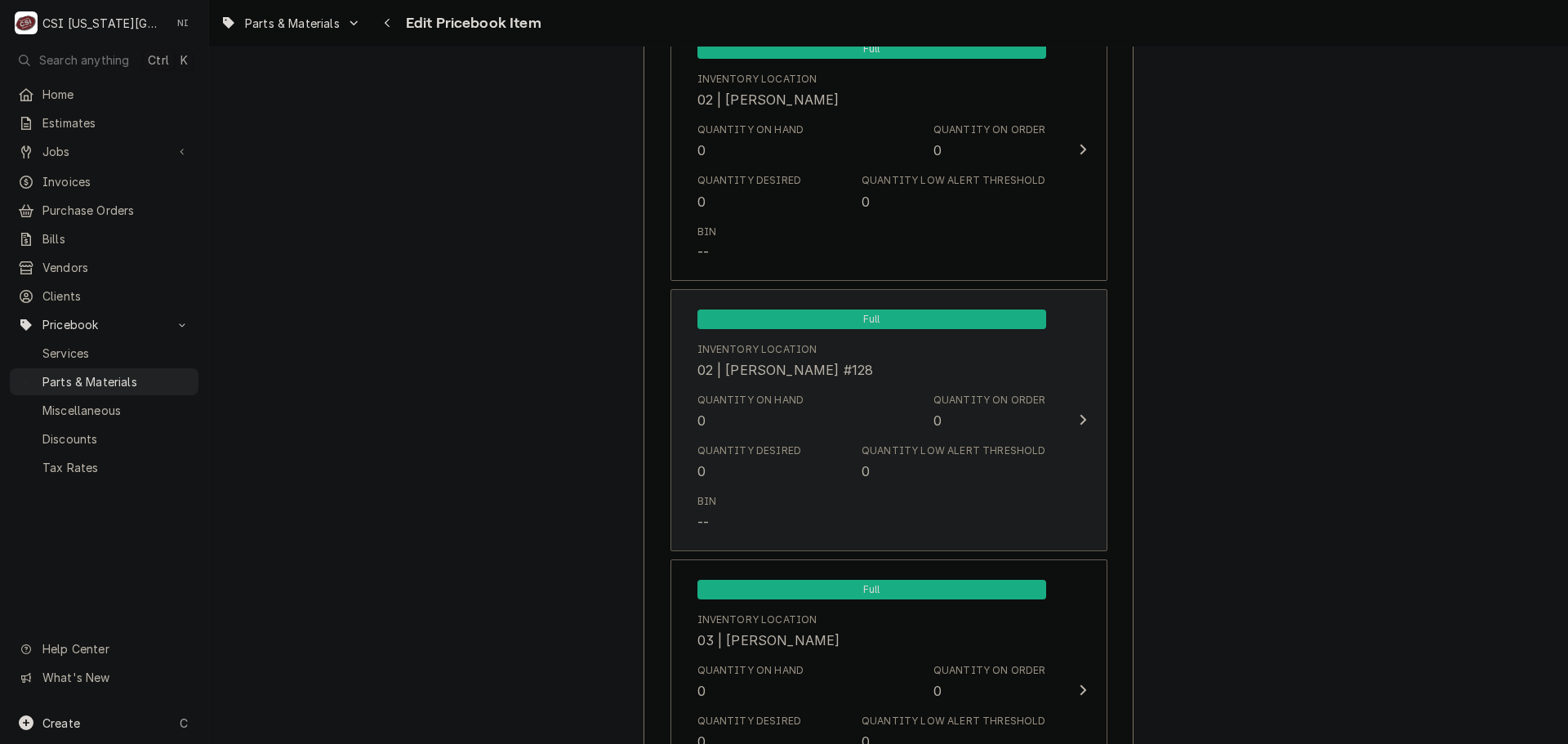
scroll to position [8579, 0]
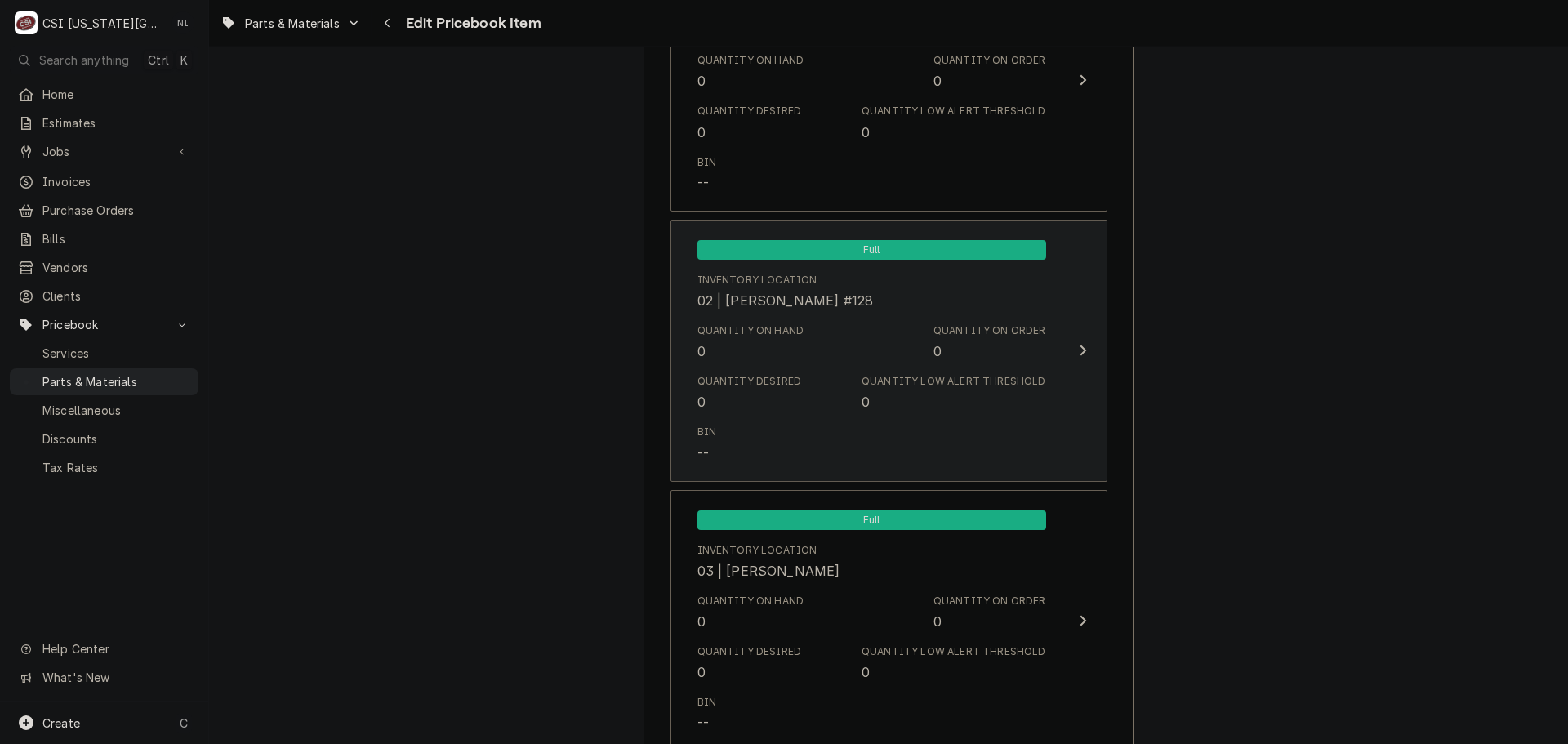
click at [861, 414] on div "Quantity Desired 0 Quantity Low Alert Threshold 0" at bounding box center [871, 392] width 348 height 50
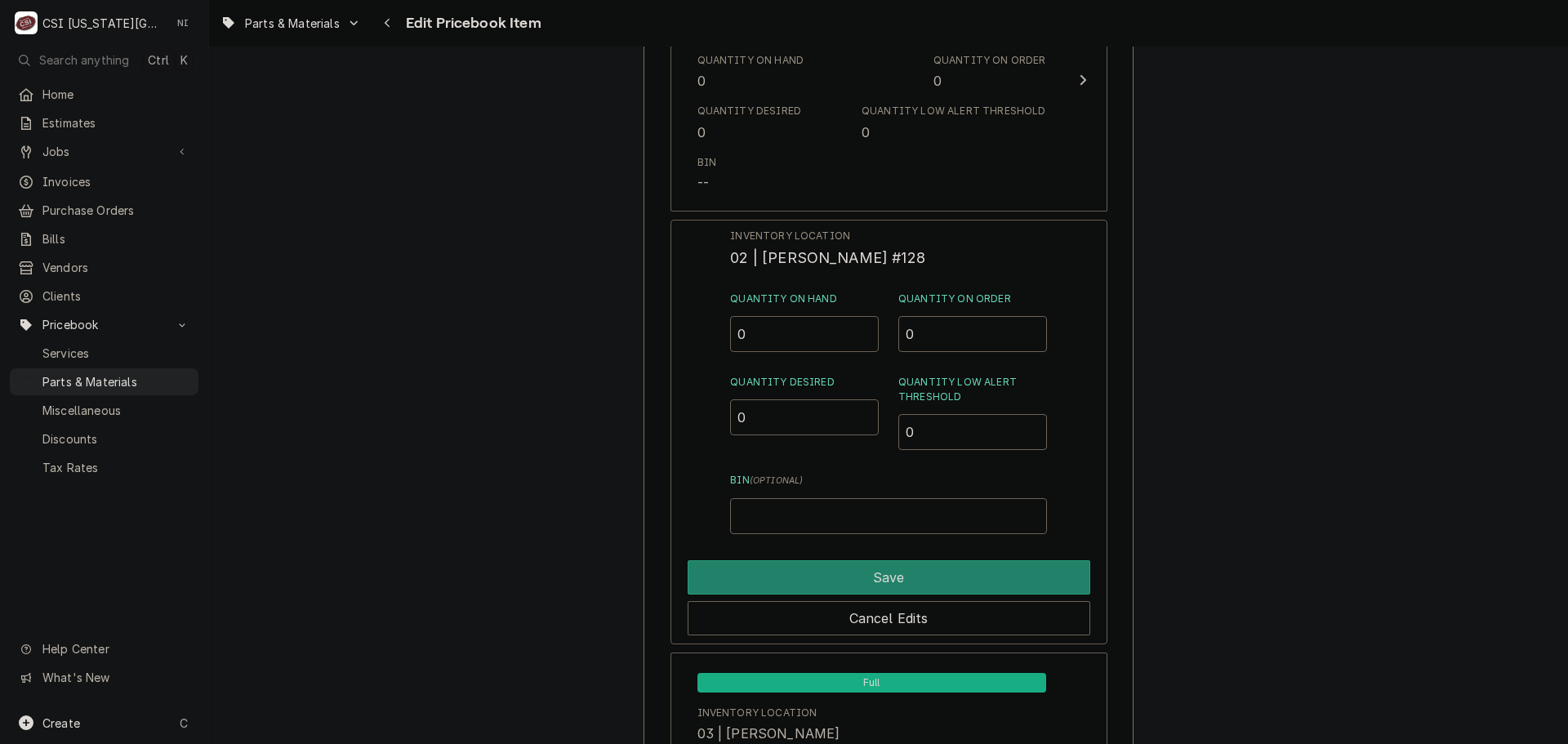
drag, startPoint x: 696, startPoint y: 340, endPoint x: 651, endPoint y: 338, distance: 45.0
type input "1"
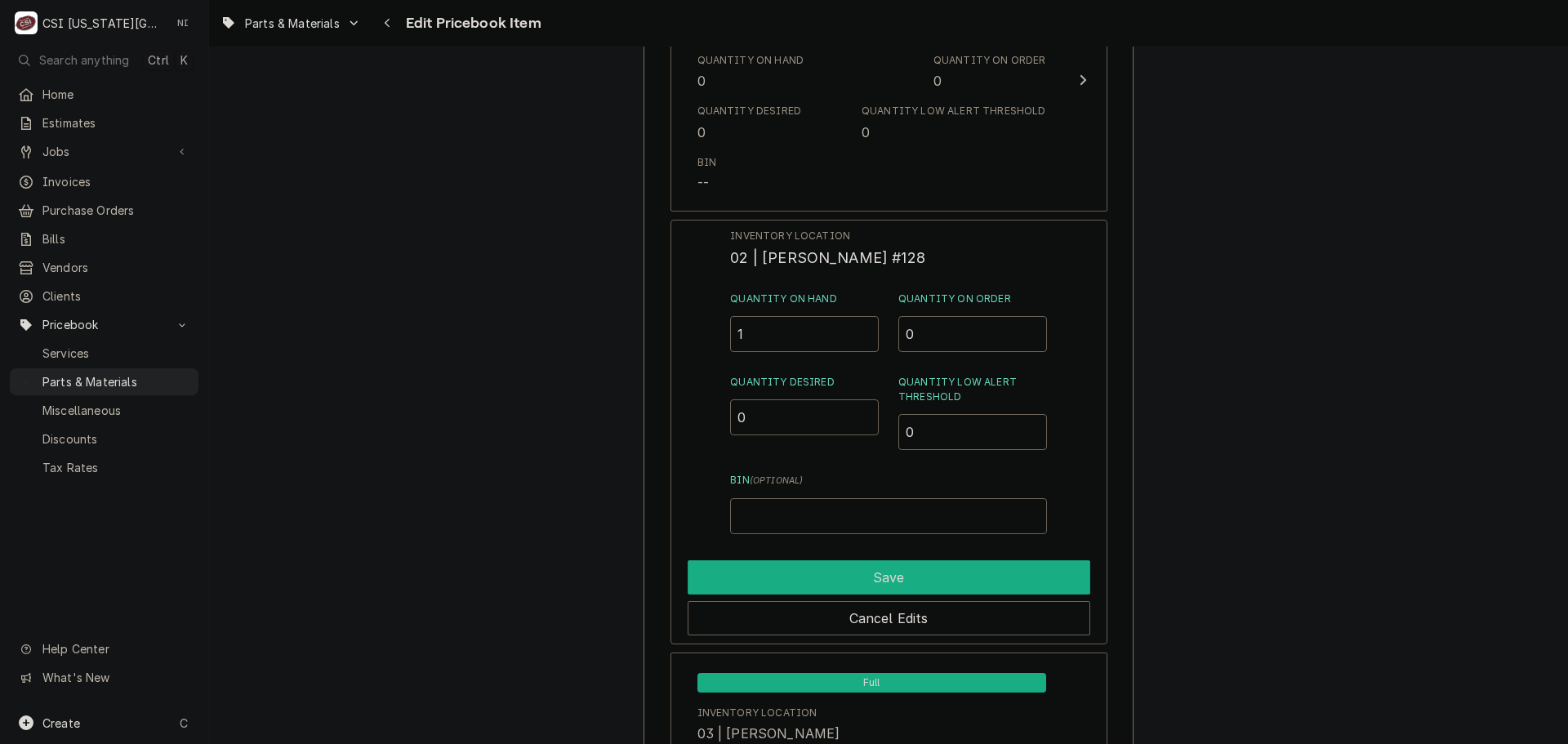
click at [903, 572] on button "Save" at bounding box center [889, 578] width 403 height 35
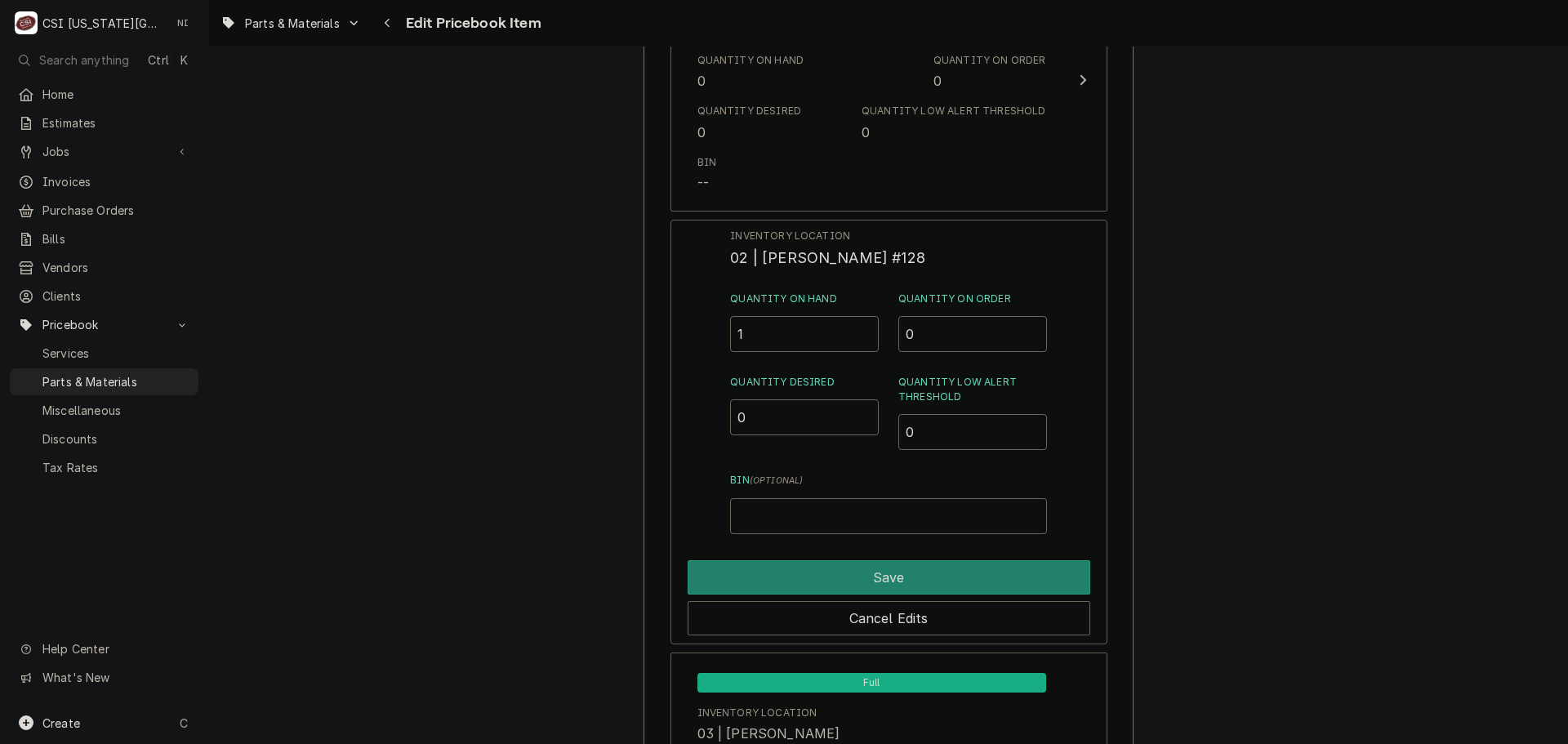
type textarea "x"
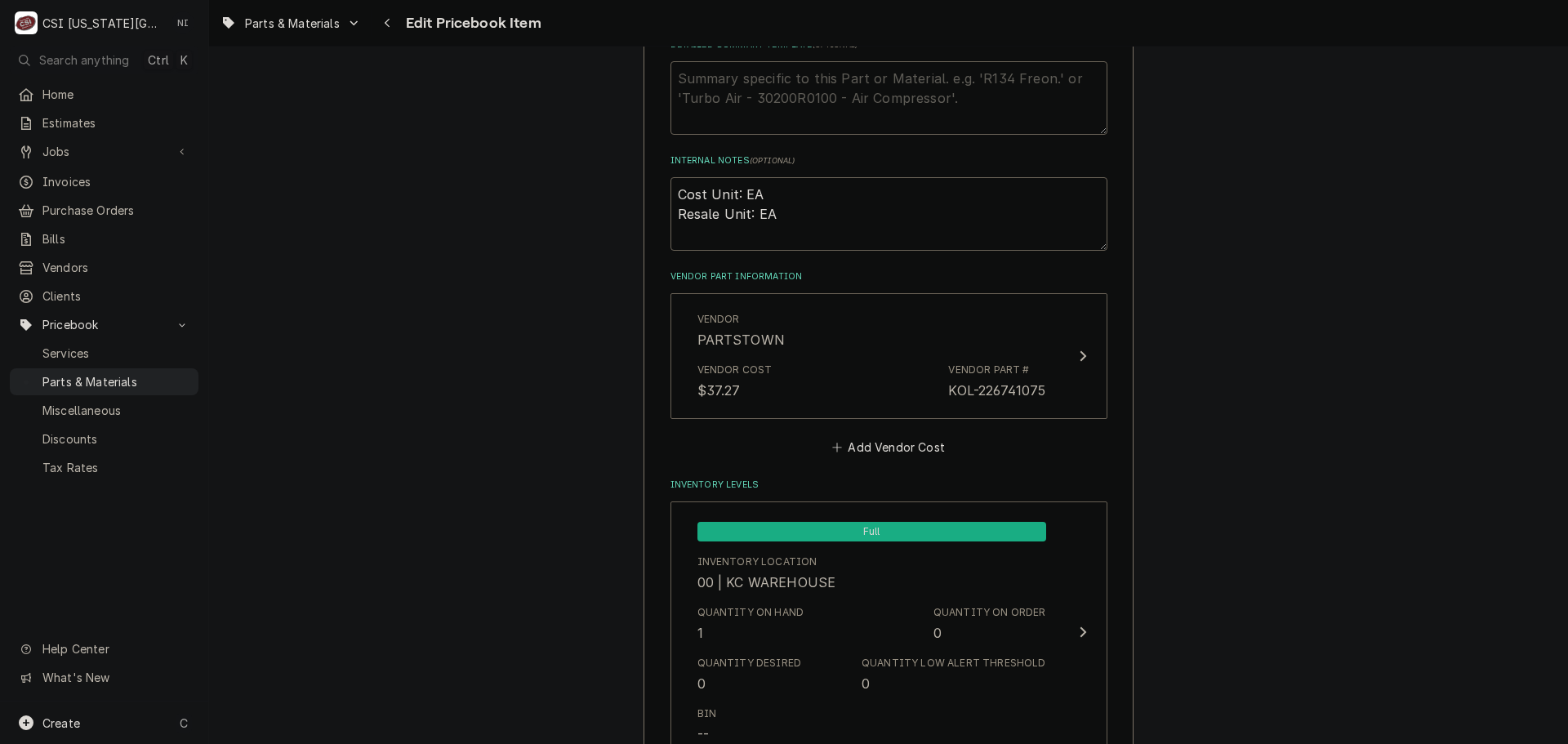
scroll to position [1143, 0]
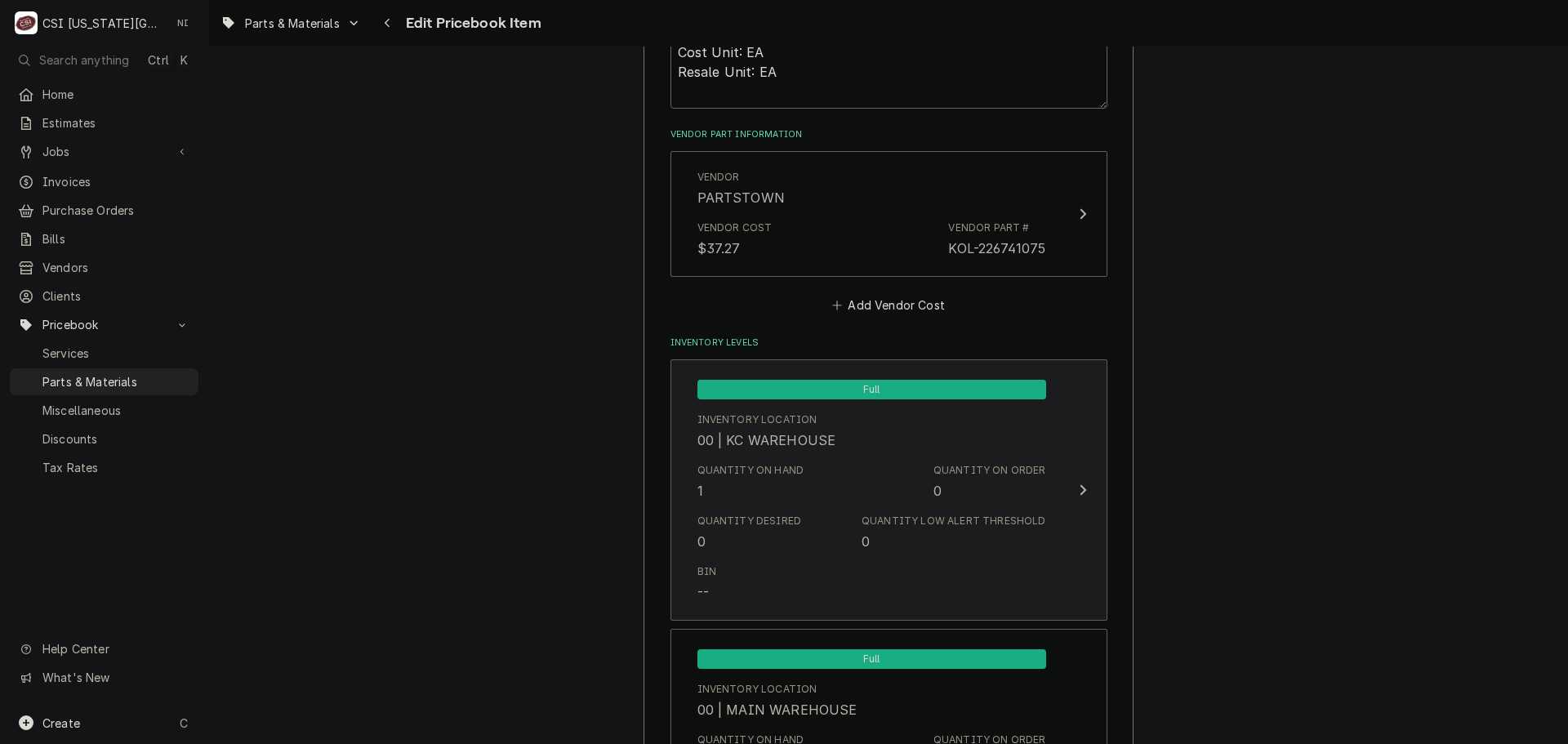
click at [849, 497] on div "Quantity on Hand 1 Quantity on Order 0" at bounding box center [871, 481] width 348 height 50
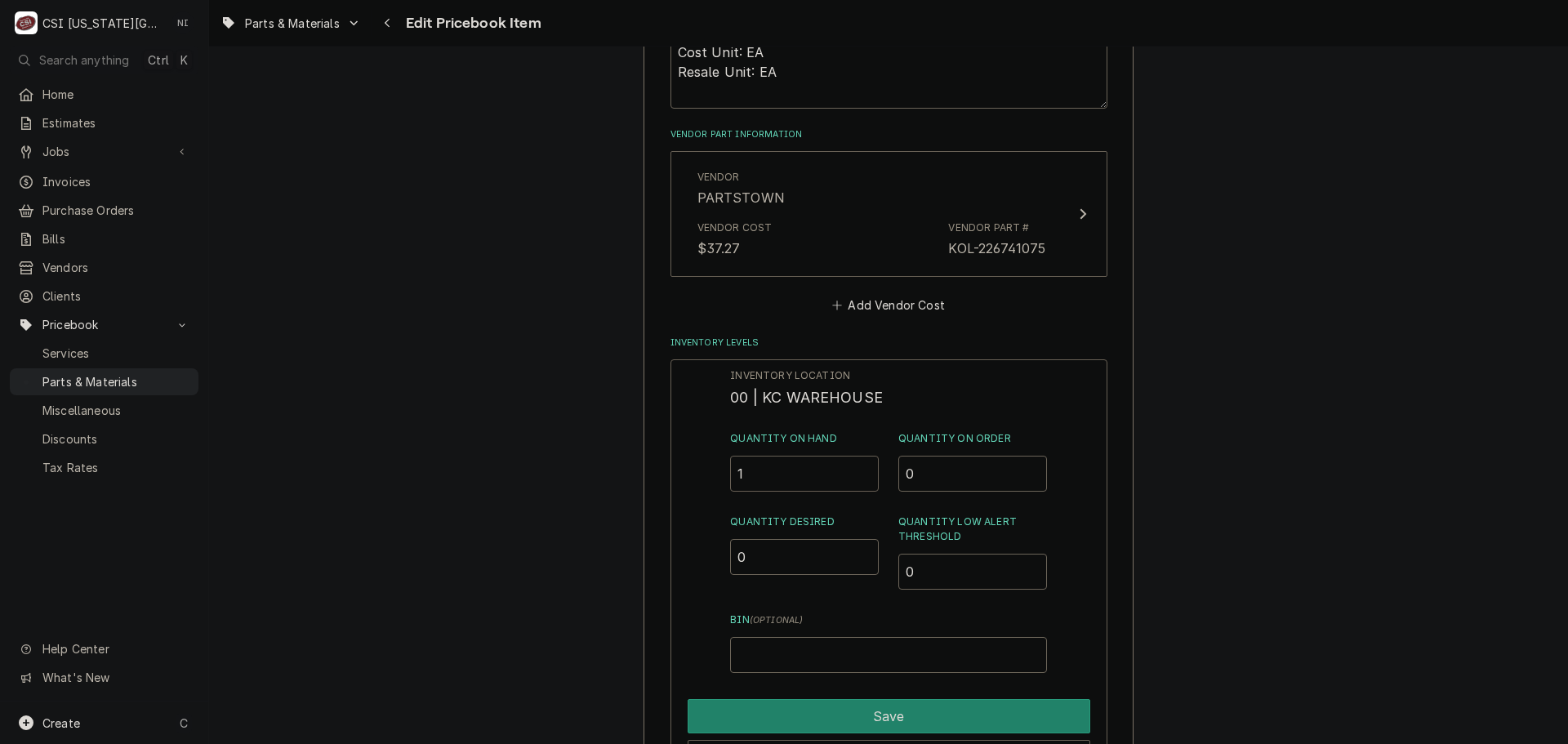
drag, startPoint x: 698, startPoint y: 484, endPoint x: 678, endPoint y: 484, distance: 20.0
click at [678, 484] on div "Inventory Location 00 | KC WAREHOUSE Quantity on Hand 1 Quantity on Order 0 Qua…" at bounding box center [889, 572] width 437 height 425
type input "0"
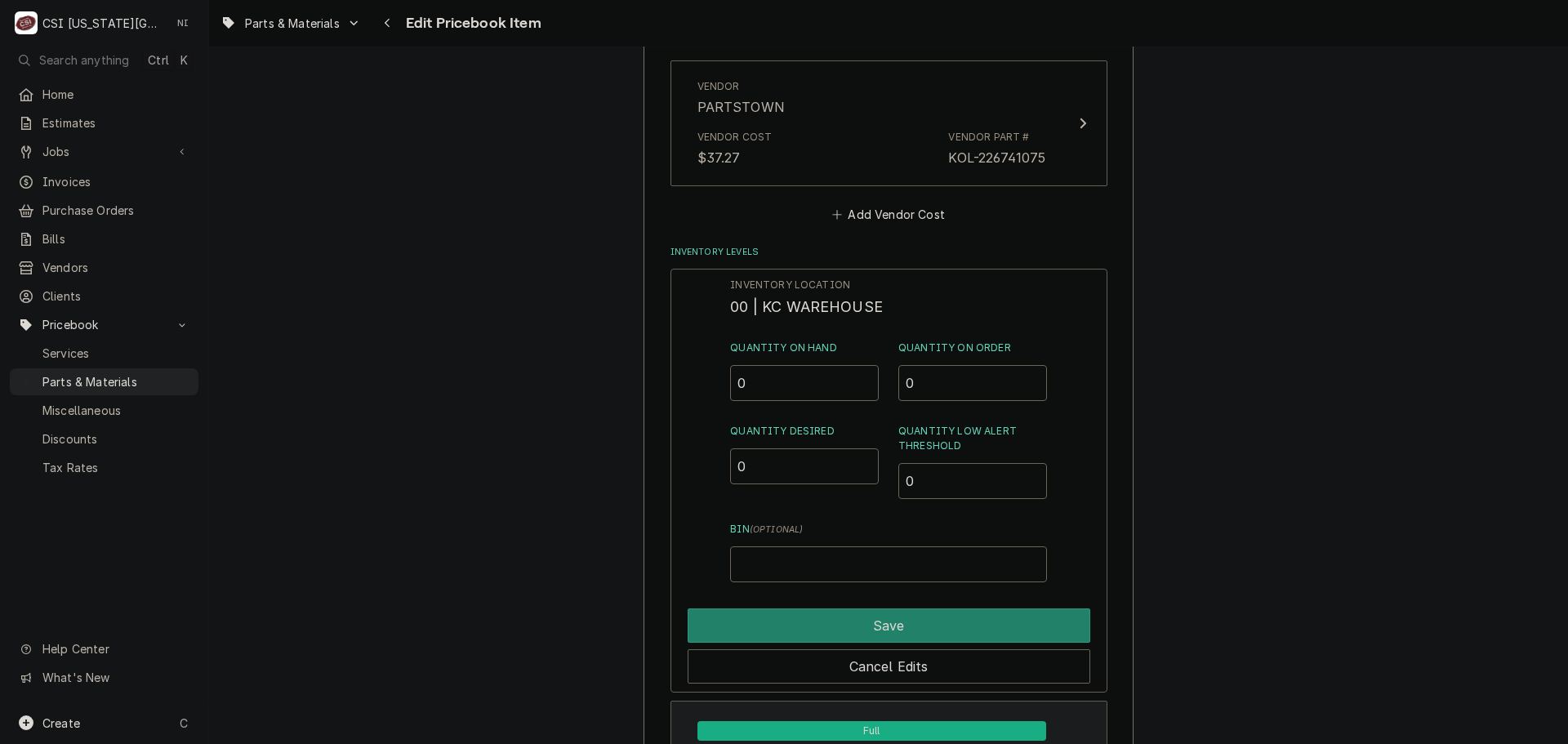
scroll to position [1388, 0]
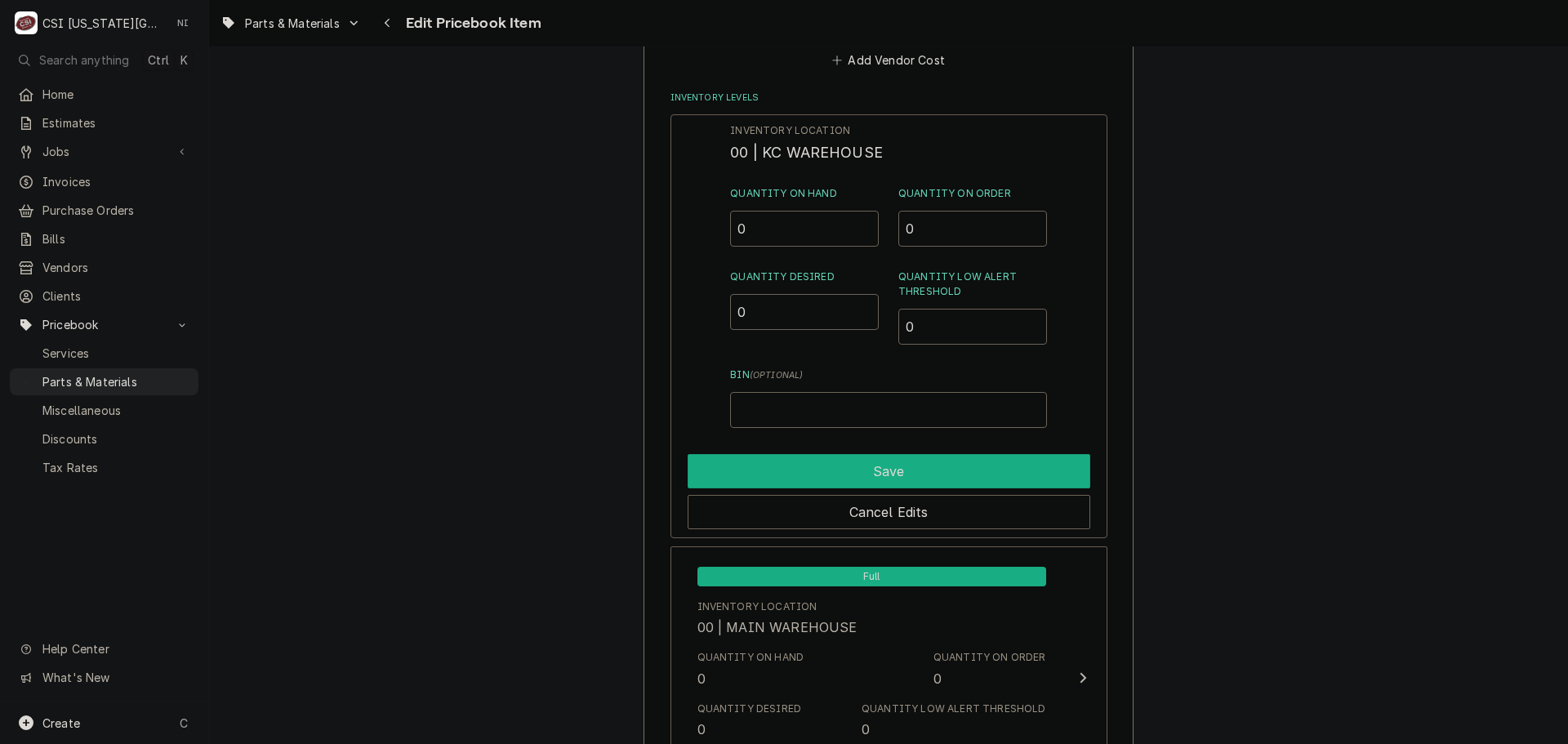
drag, startPoint x: 823, startPoint y: 472, endPoint x: 893, endPoint y: 423, distance: 85.4
click at [823, 471] on button "Save" at bounding box center [889, 471] width 403 height 35
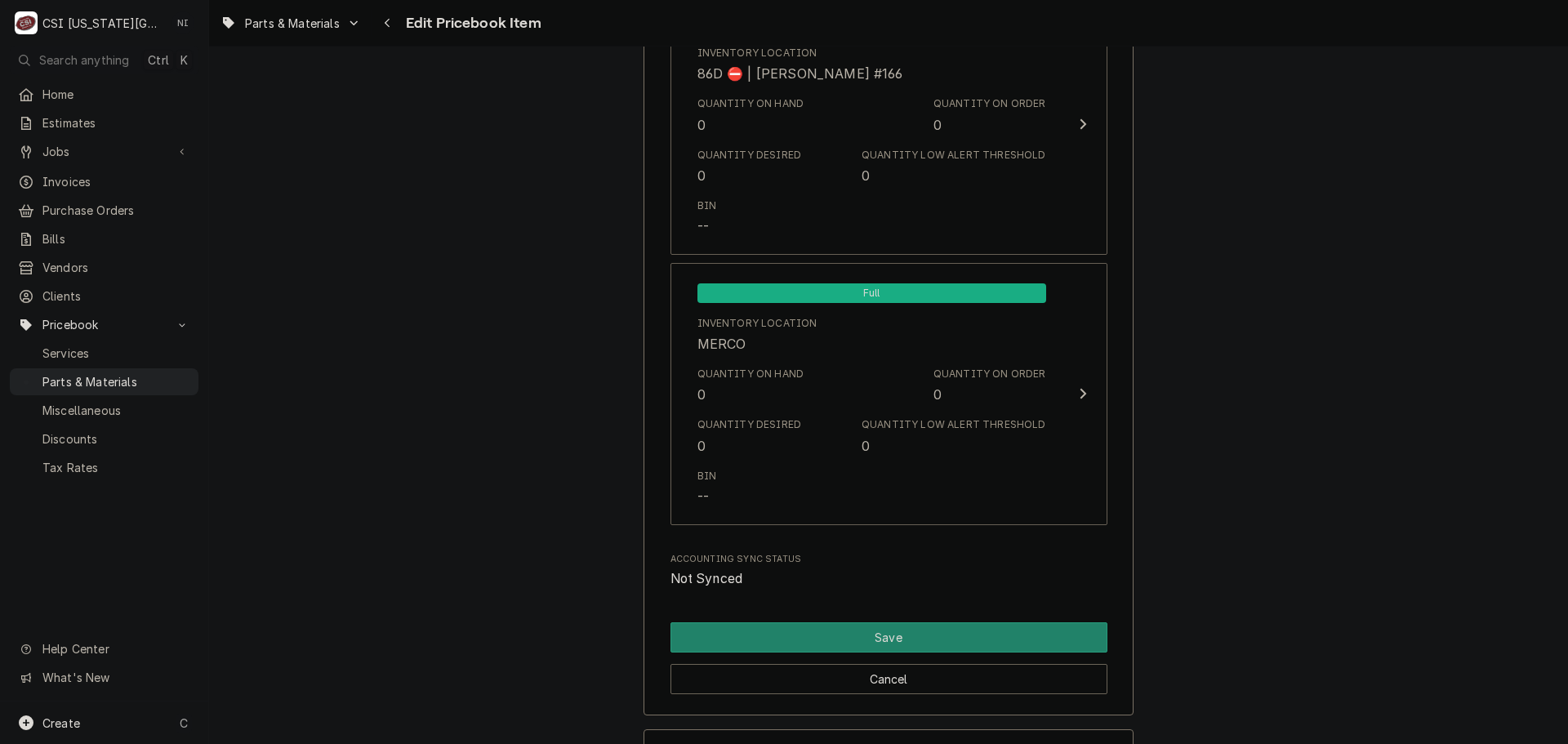
scroll to position [15972, 0]
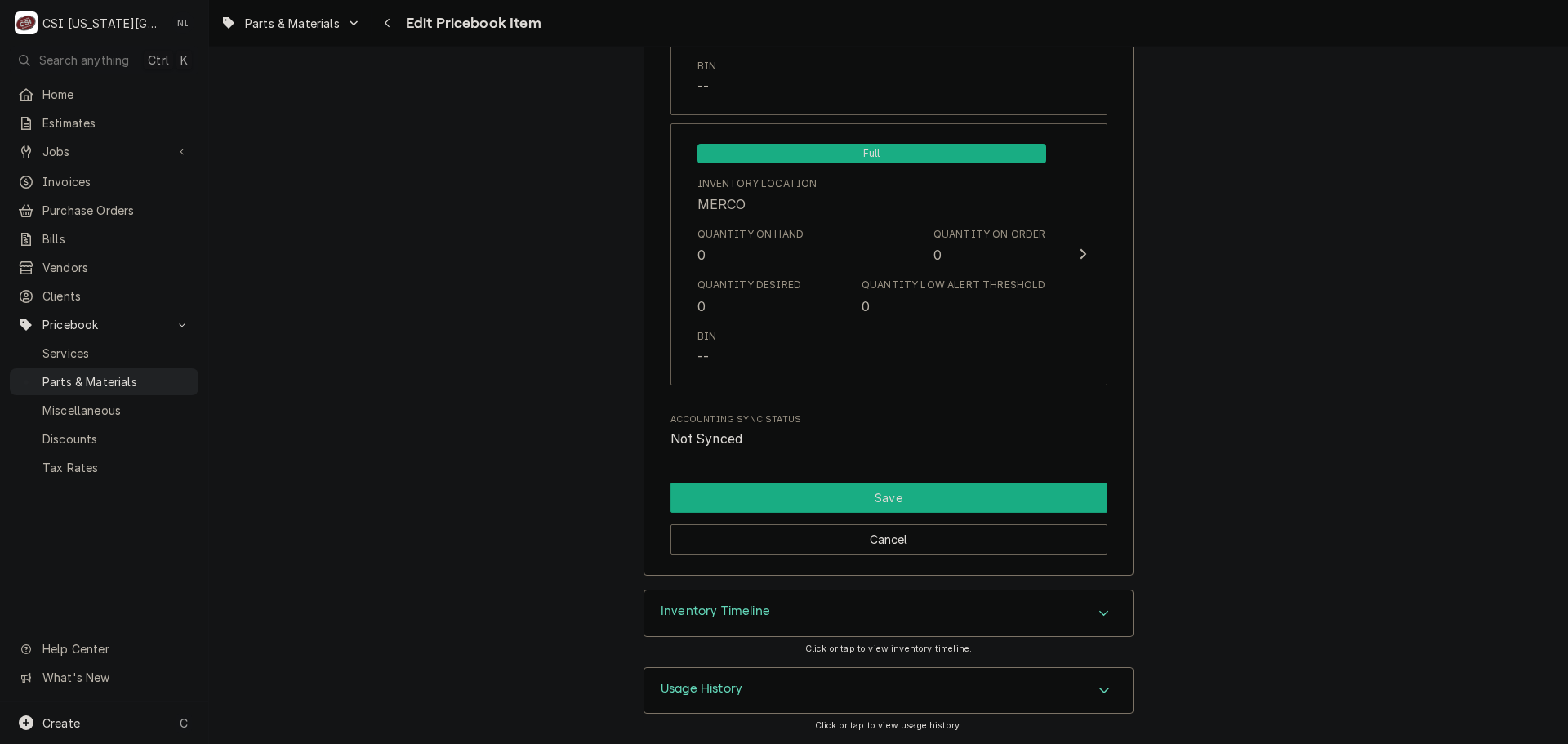
click at [909, 490] on button "Save" at bounding box center [889, 498] width 437 height 30
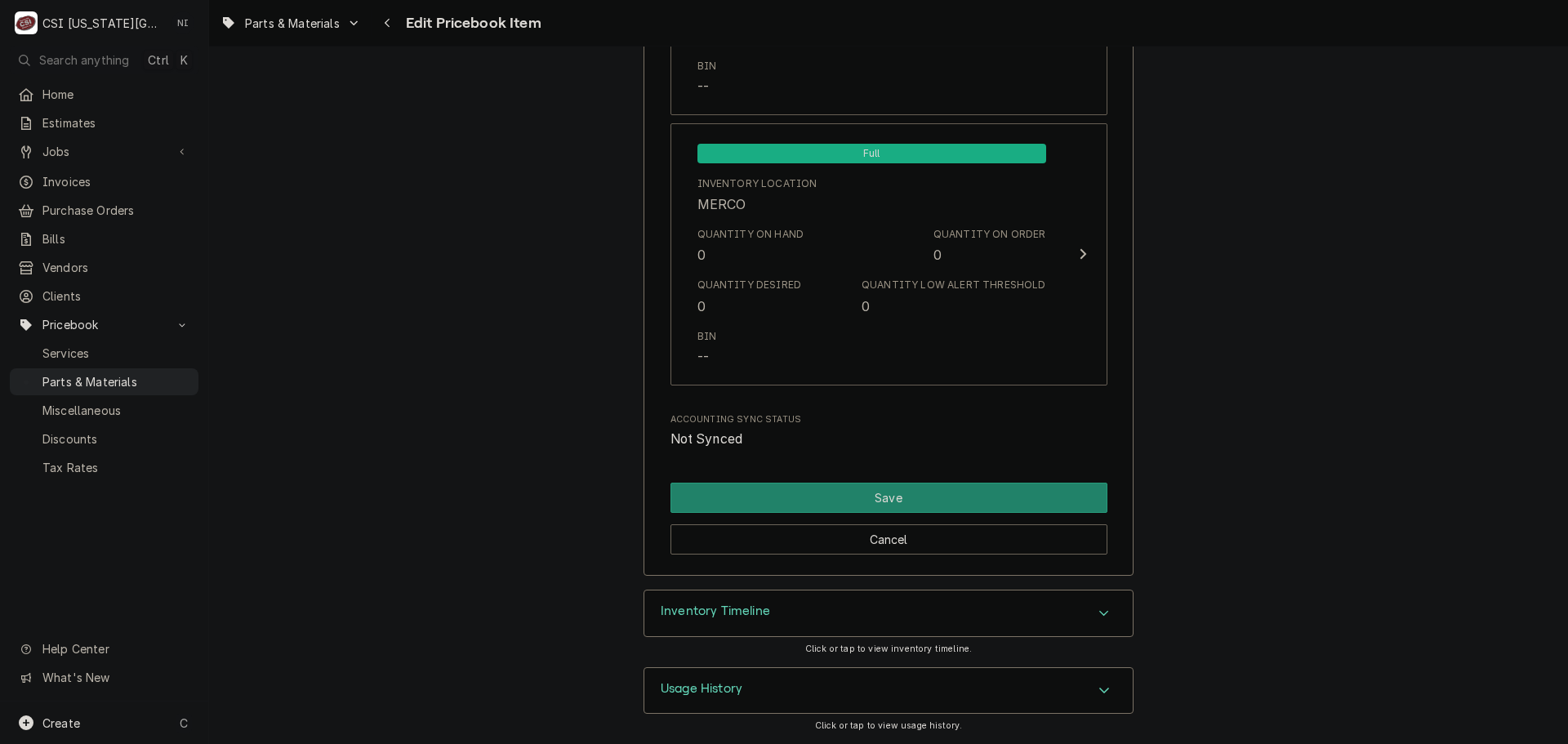
scroll to position [15963, 0]
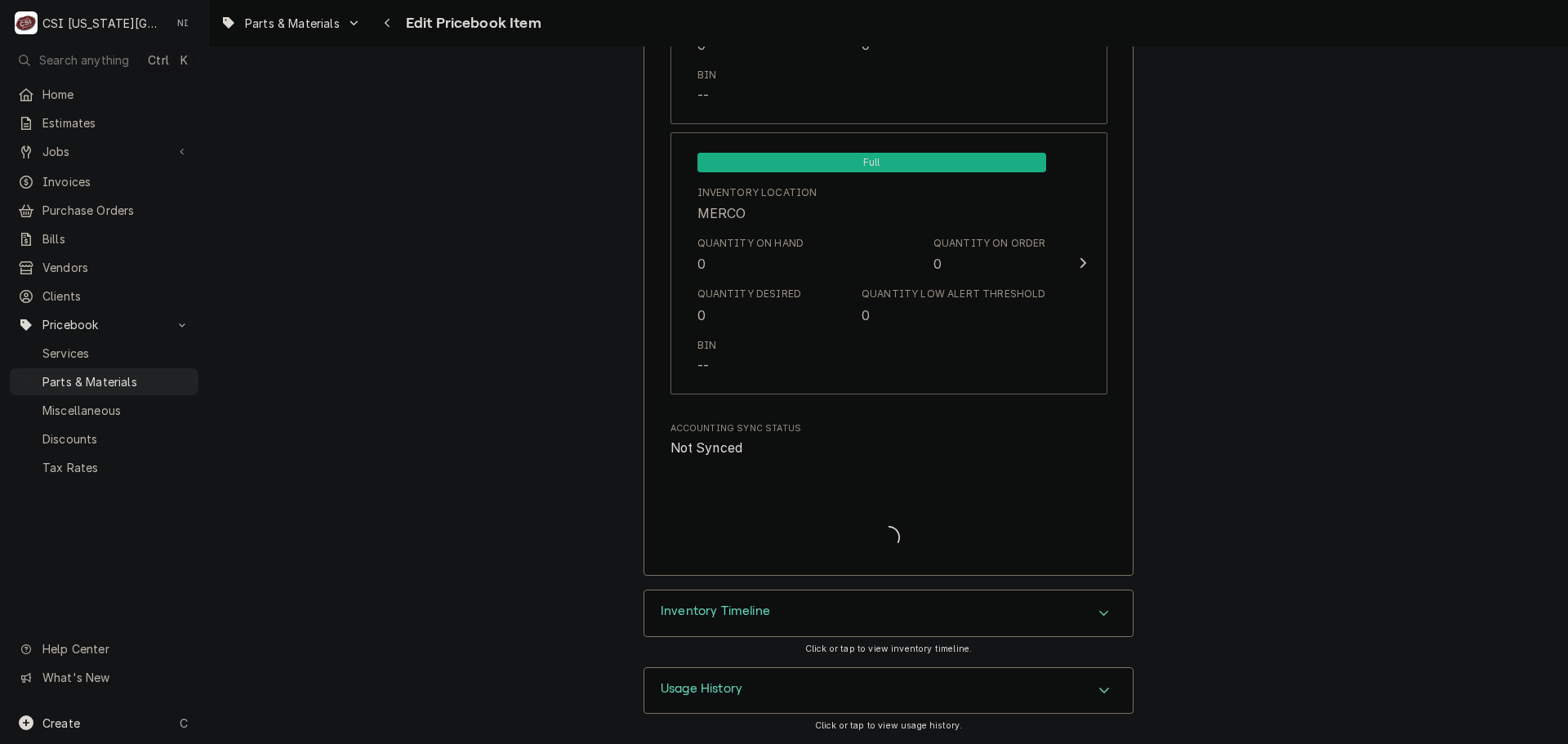
type textarea "x"
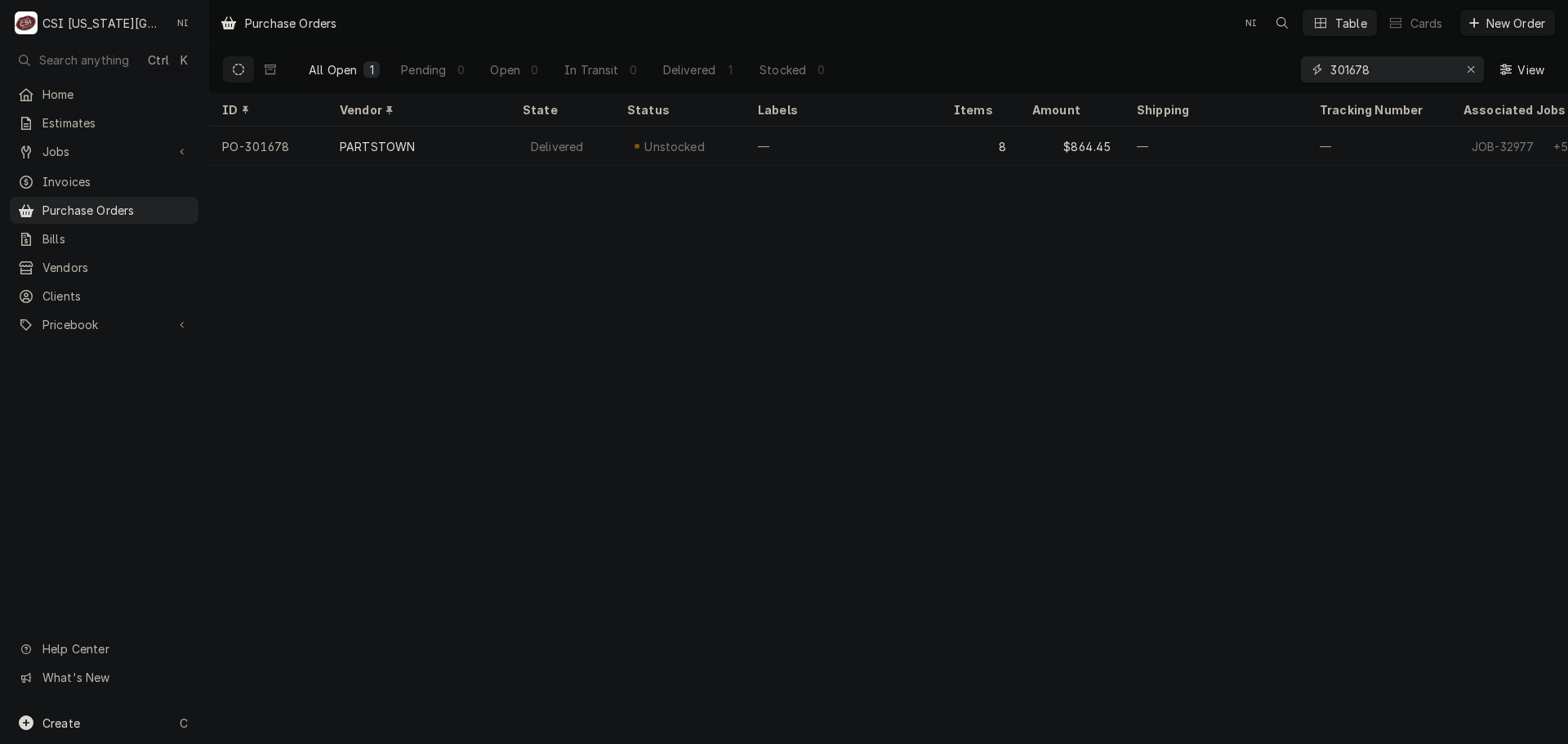
drag, startPoint x: 1384, startPoint y: 73, endPoint x: 1153, endPoint y: 83, distance: 231.2
click at [1156, 86] on div "All Open 1 Pending 0 Open 0 In Transit 0 Delivered 1 Stocked 0 301678 View" at bounding box center [889, 70] width 1332 height 46
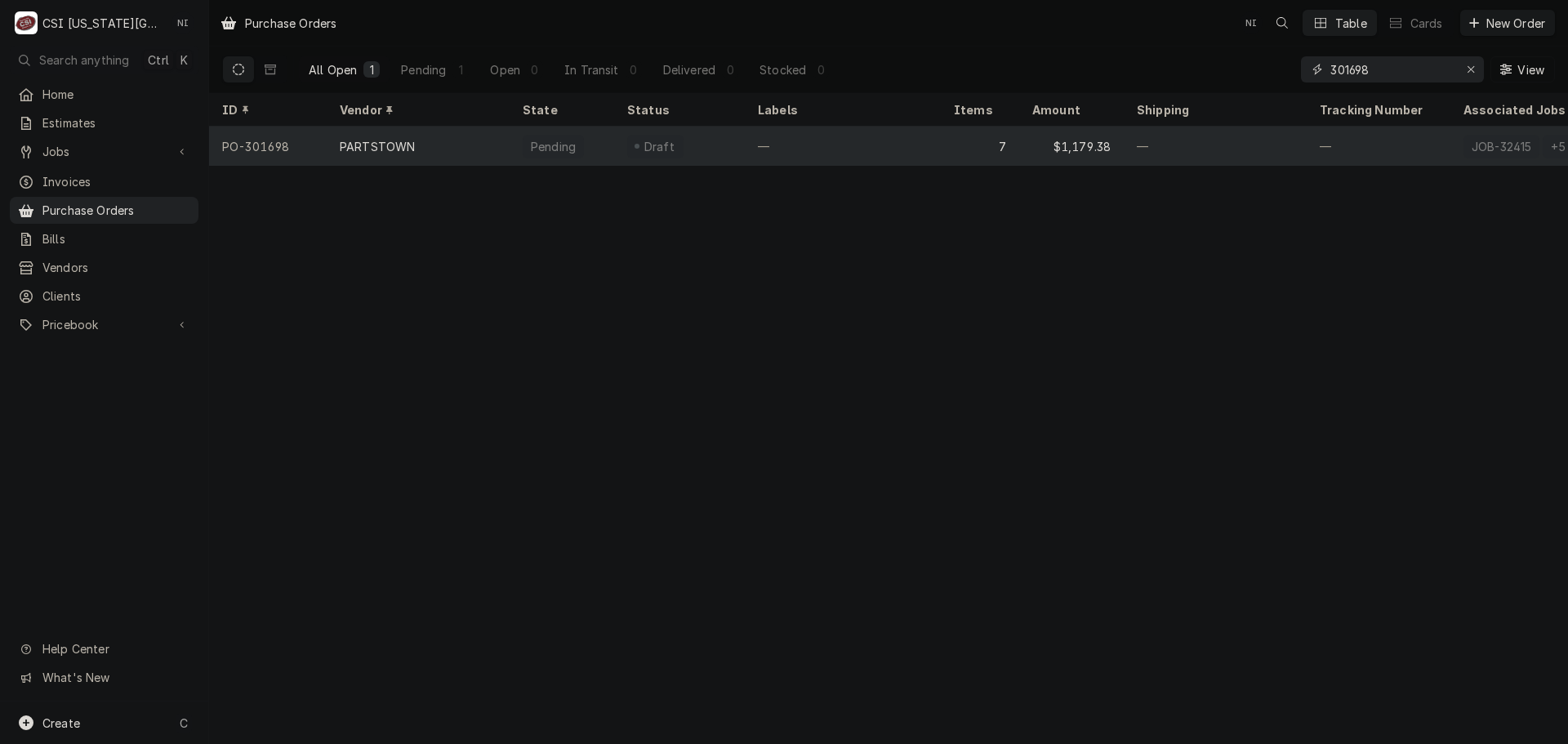
type input "301698"
click at [973, 151] on div "7" at bounding box center [979, 147] width 78 height 40
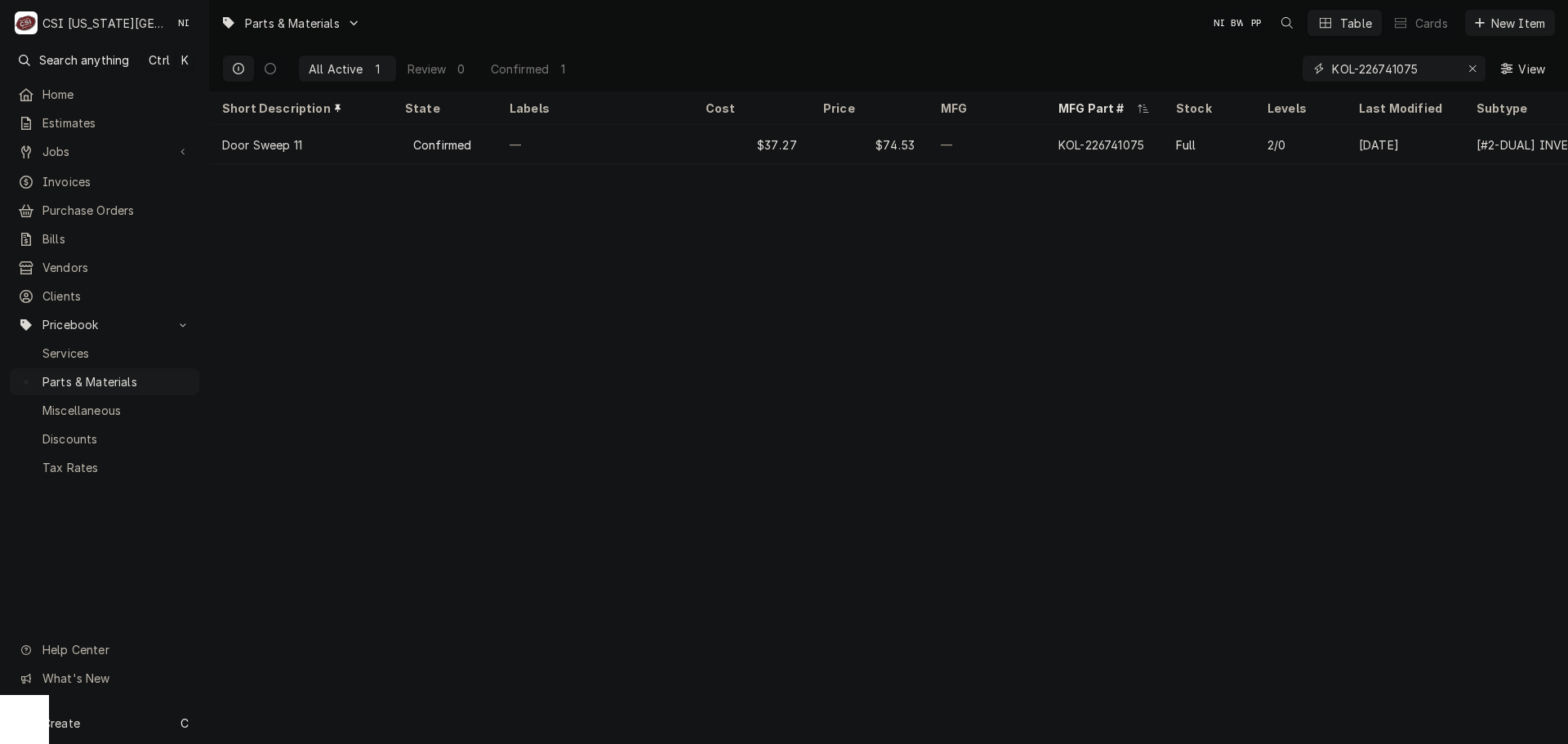
click at [1468, 68] on icon "Erase input" at bounding box center [1472, 68] width 9 height 12
paste input "21-08150"
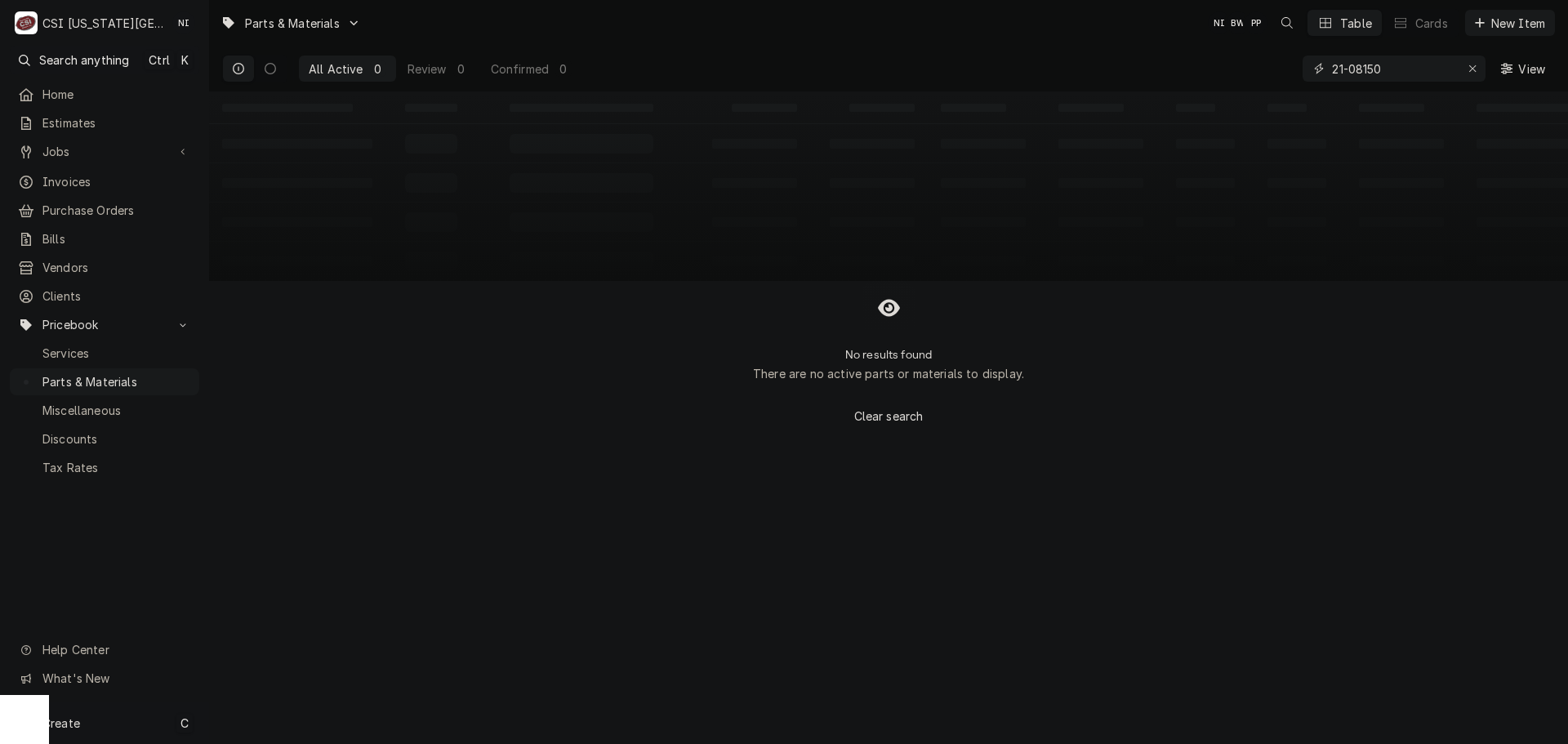
type input "21-08150"
click at [92, 730] on div "Create C" at bounding box center [105, 723] width 209 height 43
drag, startPoint x: 432, startPoint y: 631, endPoint x: 458, endPoint y: 627, distance: 26.3
click at [432, 631] on div "Part or Material" at bounding box center [432, 630] width 113 height 21
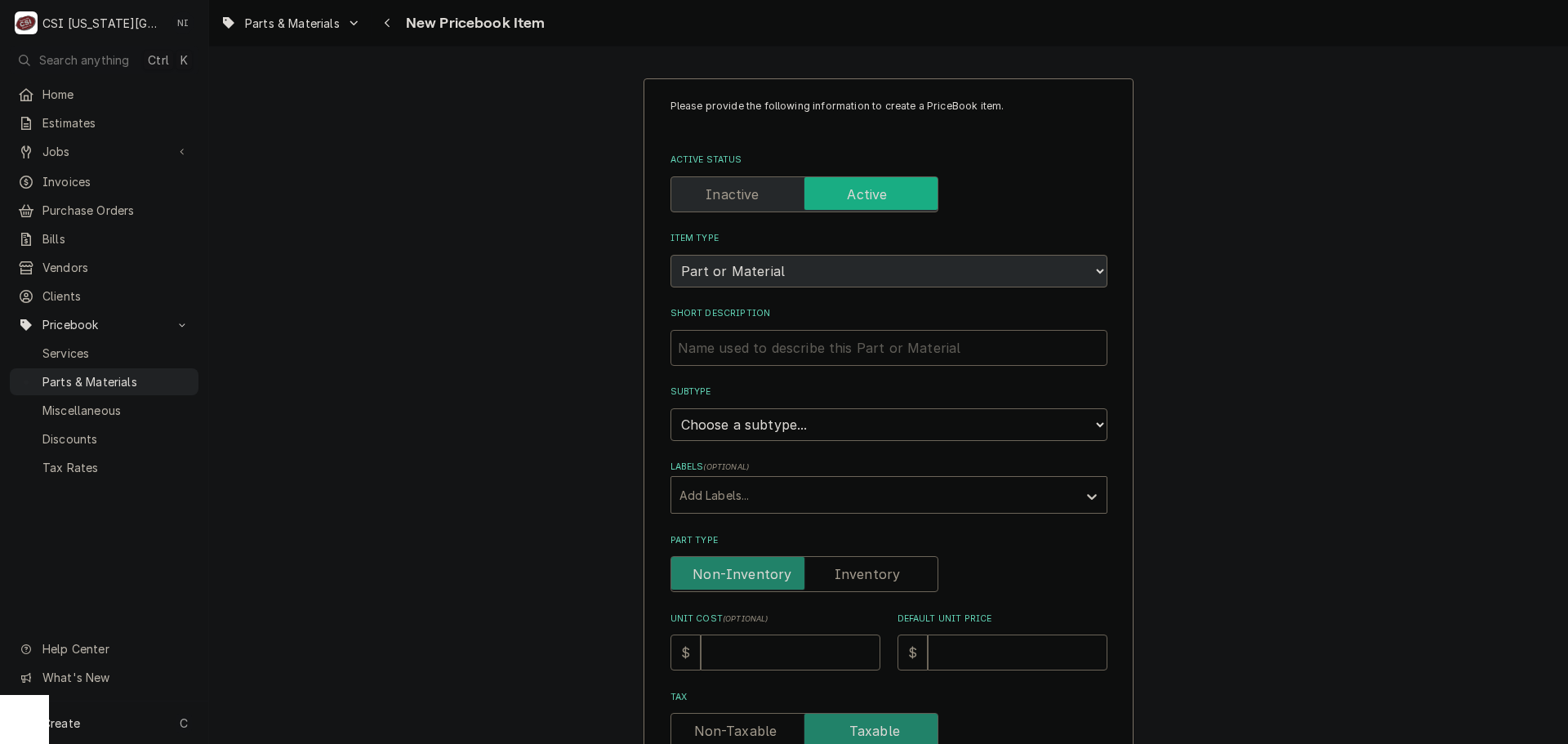
paste input "Bracket, Door Glide, Wide"
click at [777, 341] on input "Short Description" at bounding box center [889, 349] width 437 height 36
type textarea "x"
type input "Bracket, Door Glide, Wide"
type textarea "x"
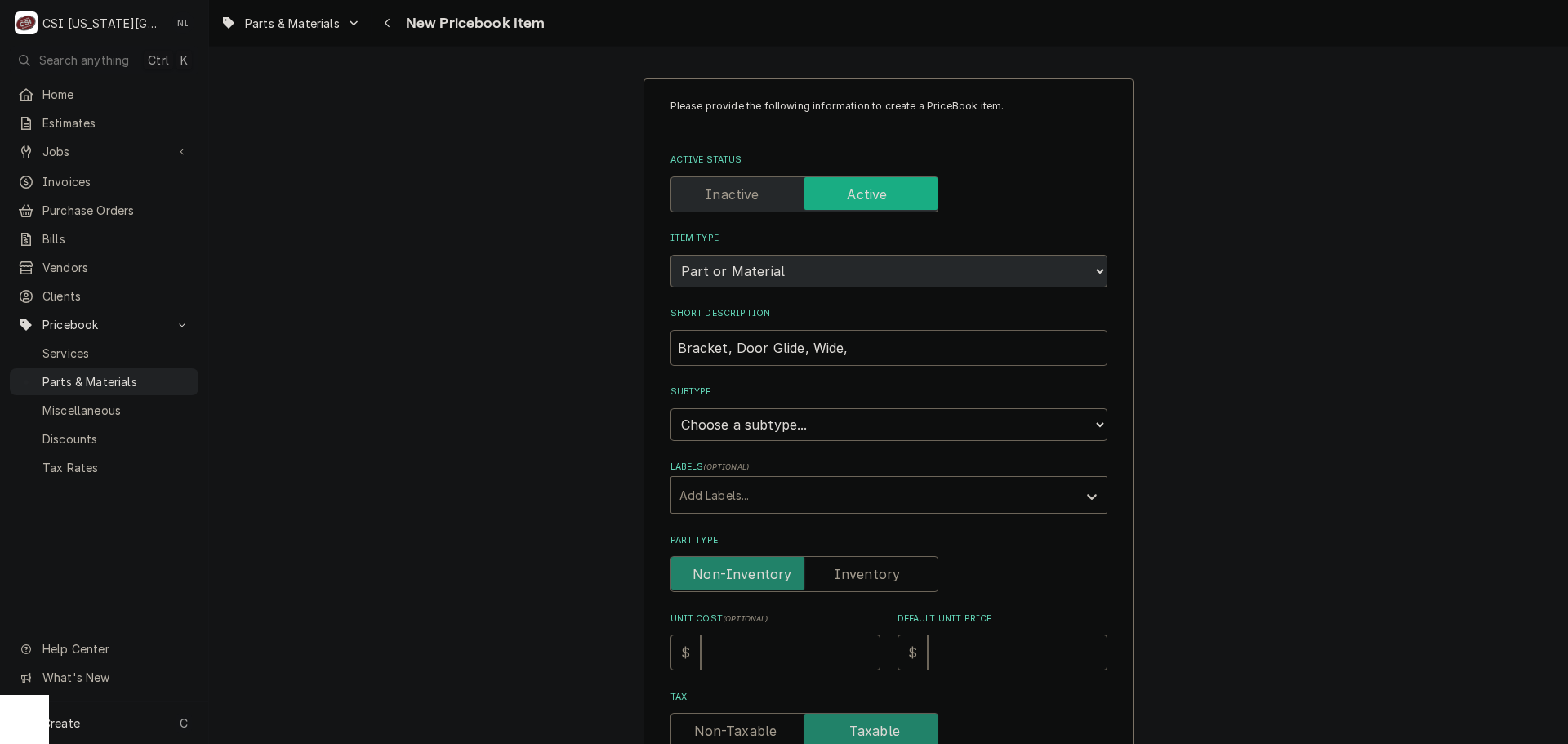
type input "Bracket, Door Glide, Wide,"
type textarea "x"
type input "Bracket, Door Glide, Wide, s"
type textarea "x"
type input "Bracket, Door Glide, Wide, st"
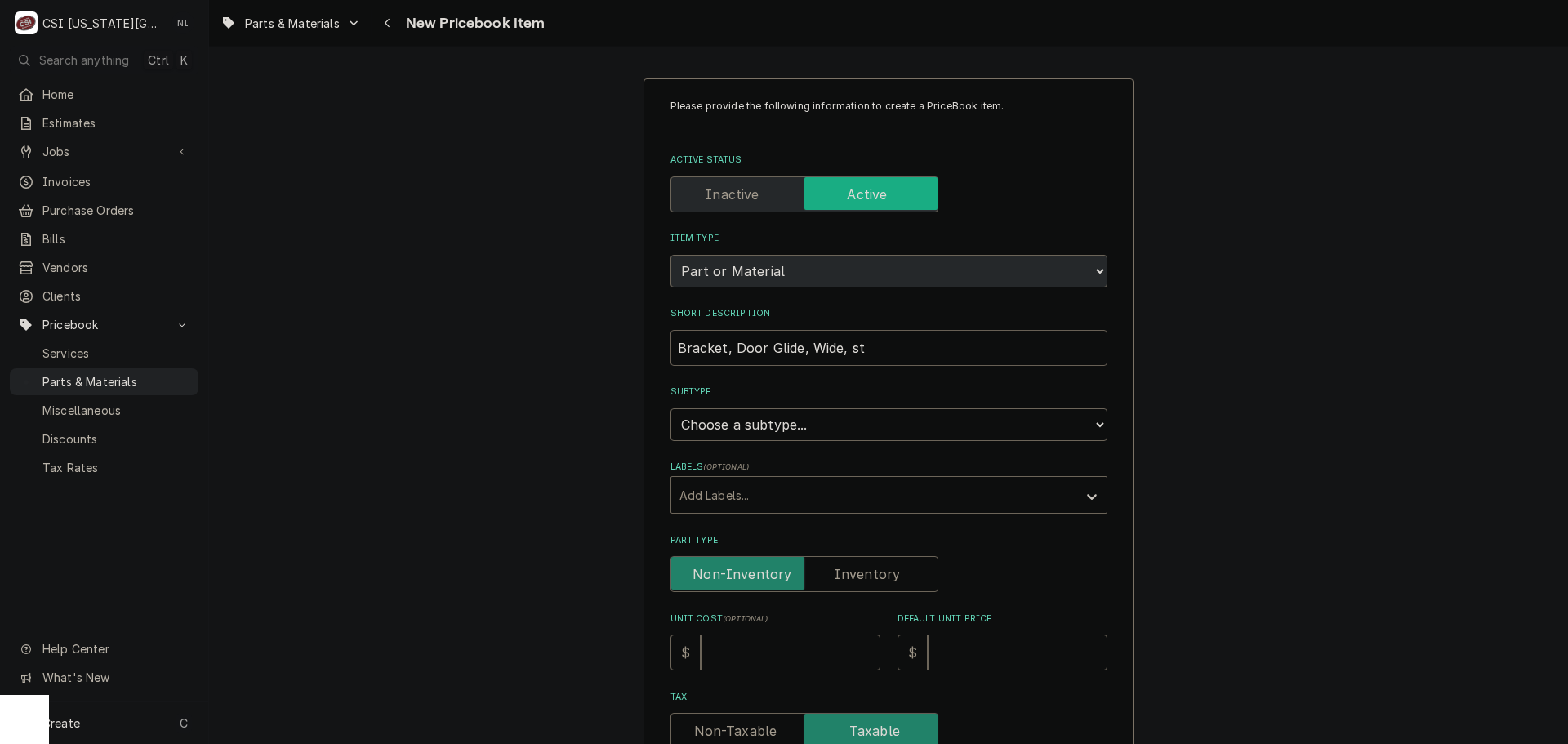
type textarea "x"
type input "Bracket, Door Glide, Wide, str"
type textarea "x"
type input "Bracket, Door Glide, Wide, stru"
type textarea "x"
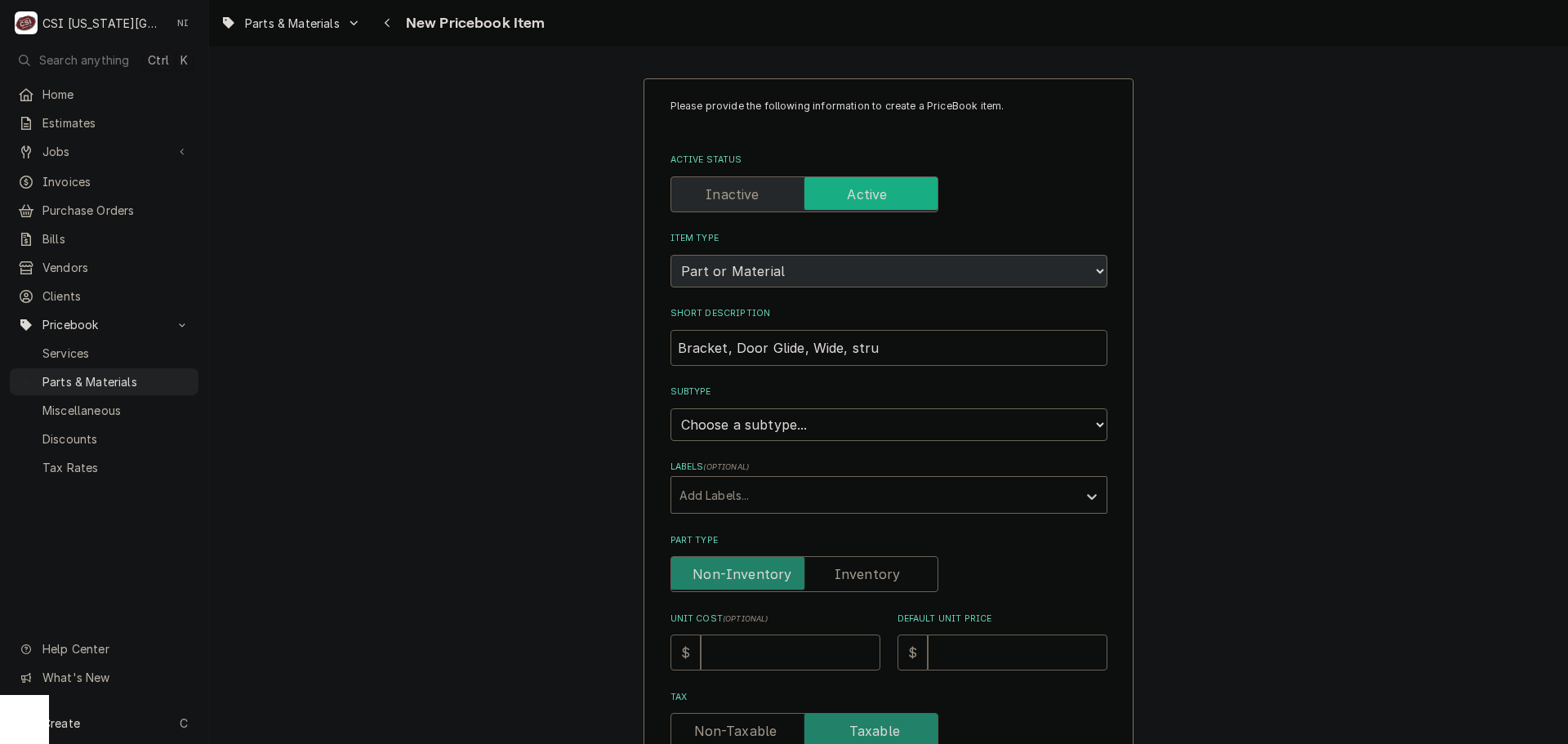
type input "Bracket, Door Glide, Wide, struc"
type textarea "x"
type input "Bracket, Door Glide, Wide, struct"
type textarea "x"
type input "Bracket, Door Glide, Wide, structu"
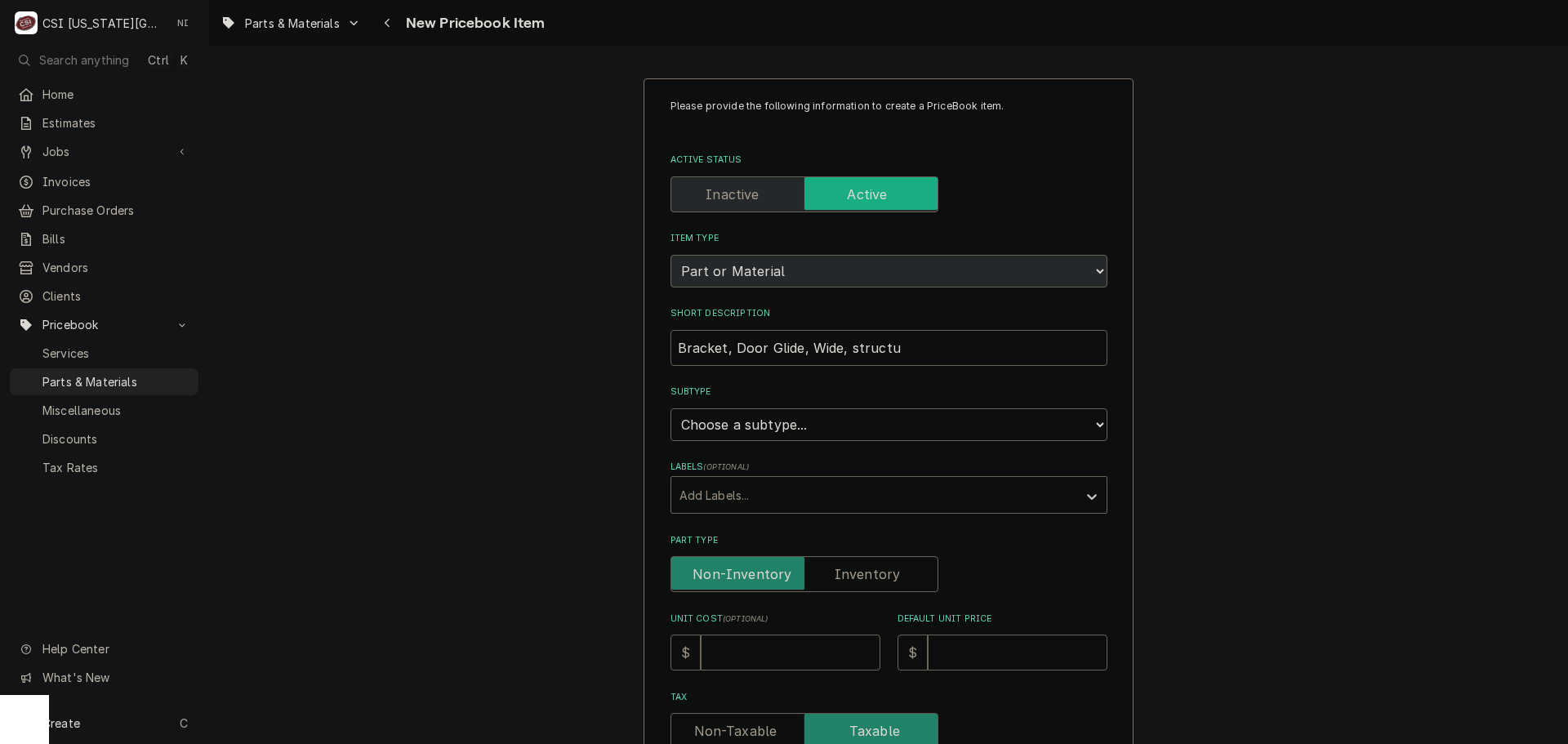
type textarea "x"
type input "Bracket, Door Glide, Wide, structur"
type textarea "x"
type input "Bracket, Door Glide, Wide, structura"
type textarea "x"
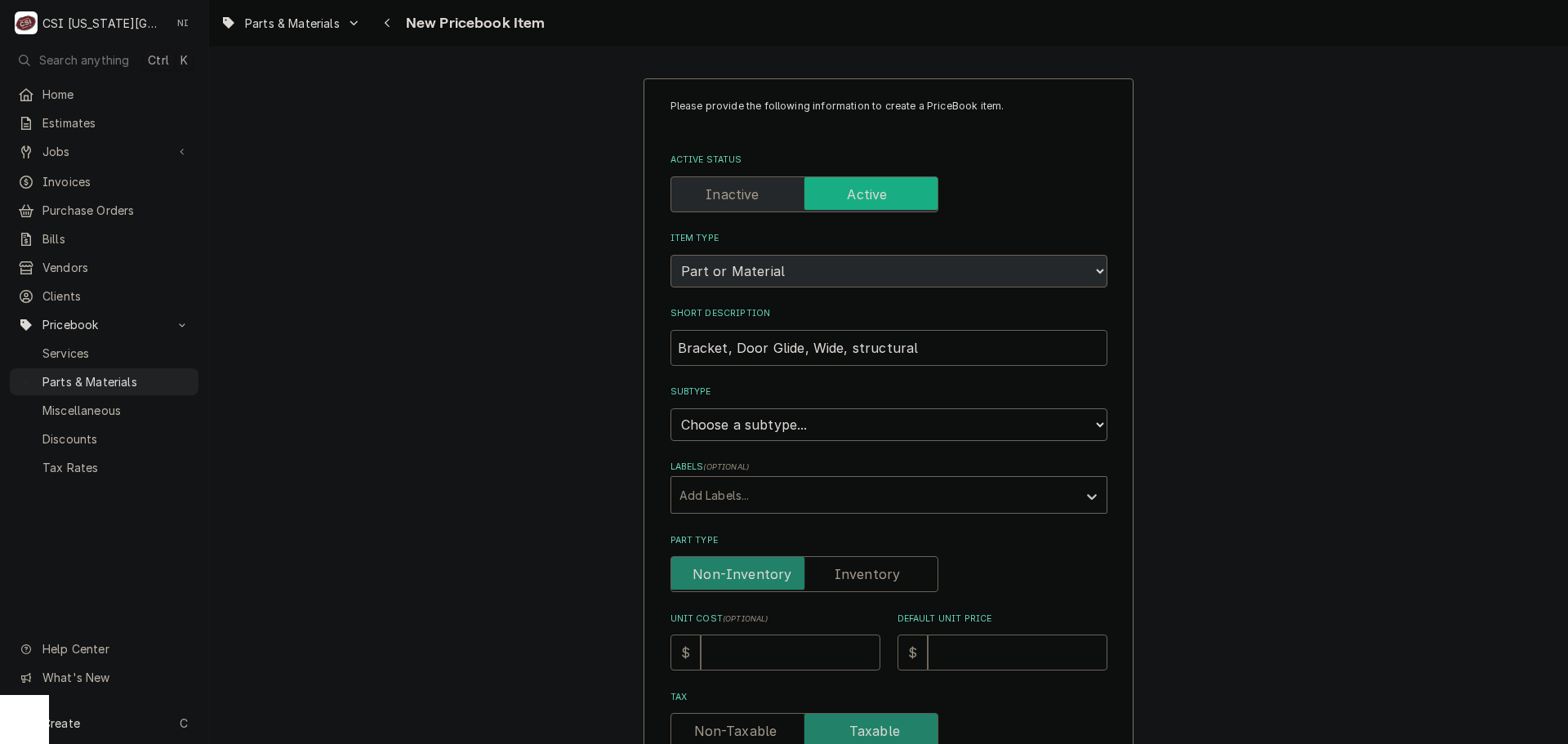
type input "Bracket, Door Glide, Wide, structural"
click at [869, 425] on select "Choose a subtype... [#2-DUAL] AFTERHRS-WH-CHG-2 [#2-DUAL] [PERSON_NAME]-EQUIP […" at bounding box center [889, 425] width 437 height 33
select select "45"
click at [670, 409] on select "Choose a subtype... [#2-DUAL] AFTERHRS-WH-CHG-2 [#2-DUAL] [PERSON_NAME]-EQUIP […" at bounding box center [889, 425] width 437 height 33
type textarea "x"
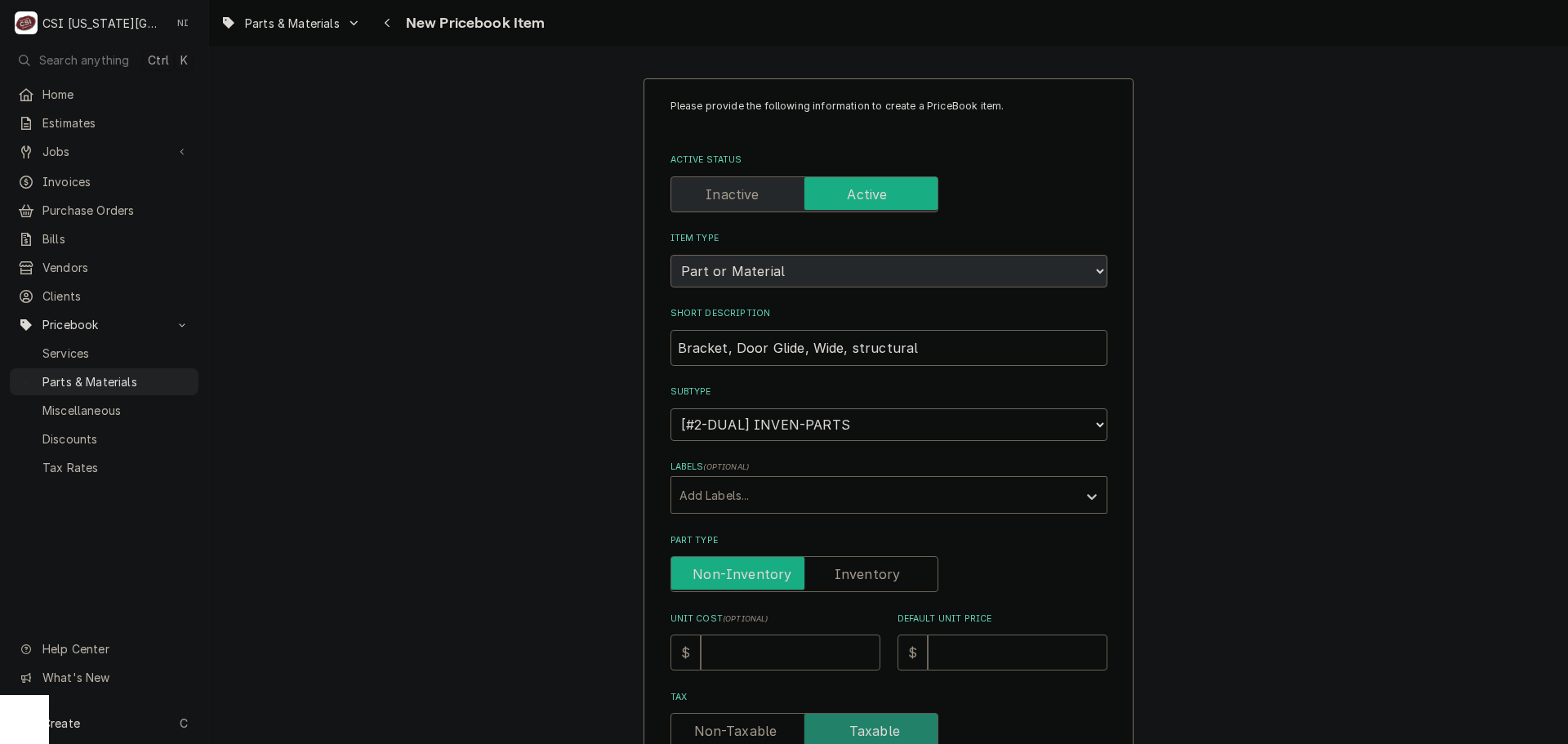
drag, startPoint x: 852, startPoint y: 561, endPoint x: 853, endPoint y: 583, distance: 22.0
click at [852, 563] on input "Part Type" at bounding box center [804, 574] width 253 height 36
checkbox input "true"
click at [797, 646] on input "Unit Cost ( optional )" at bounding box center [791, 653] width 180 height 36
type textarea "x"
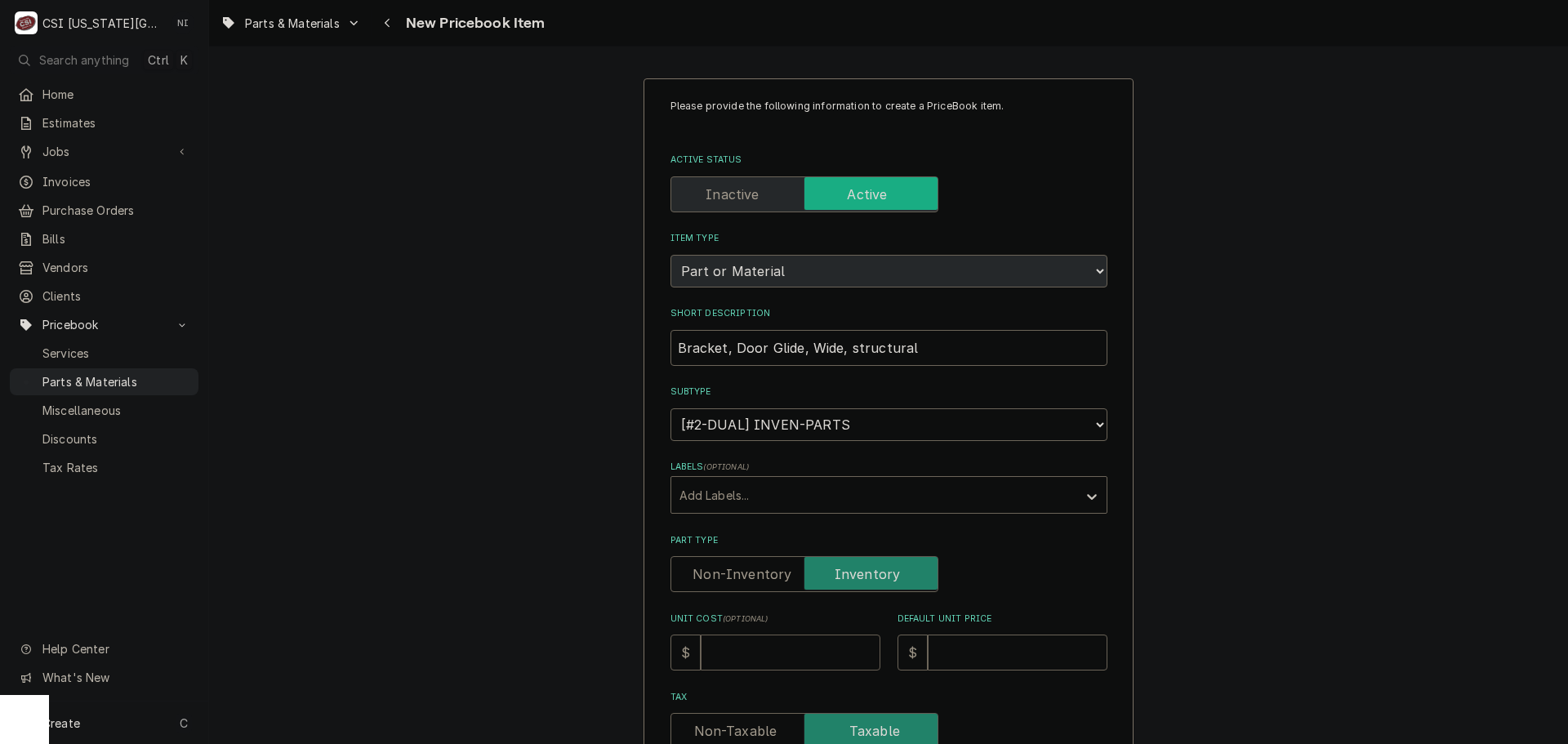
type input ".6"
type textarea "x"
type input ".65"
click at [935, 650] on input "Default Unit Price" at bounding box center [1018, 653] width 180 height 36
type textarea "x"
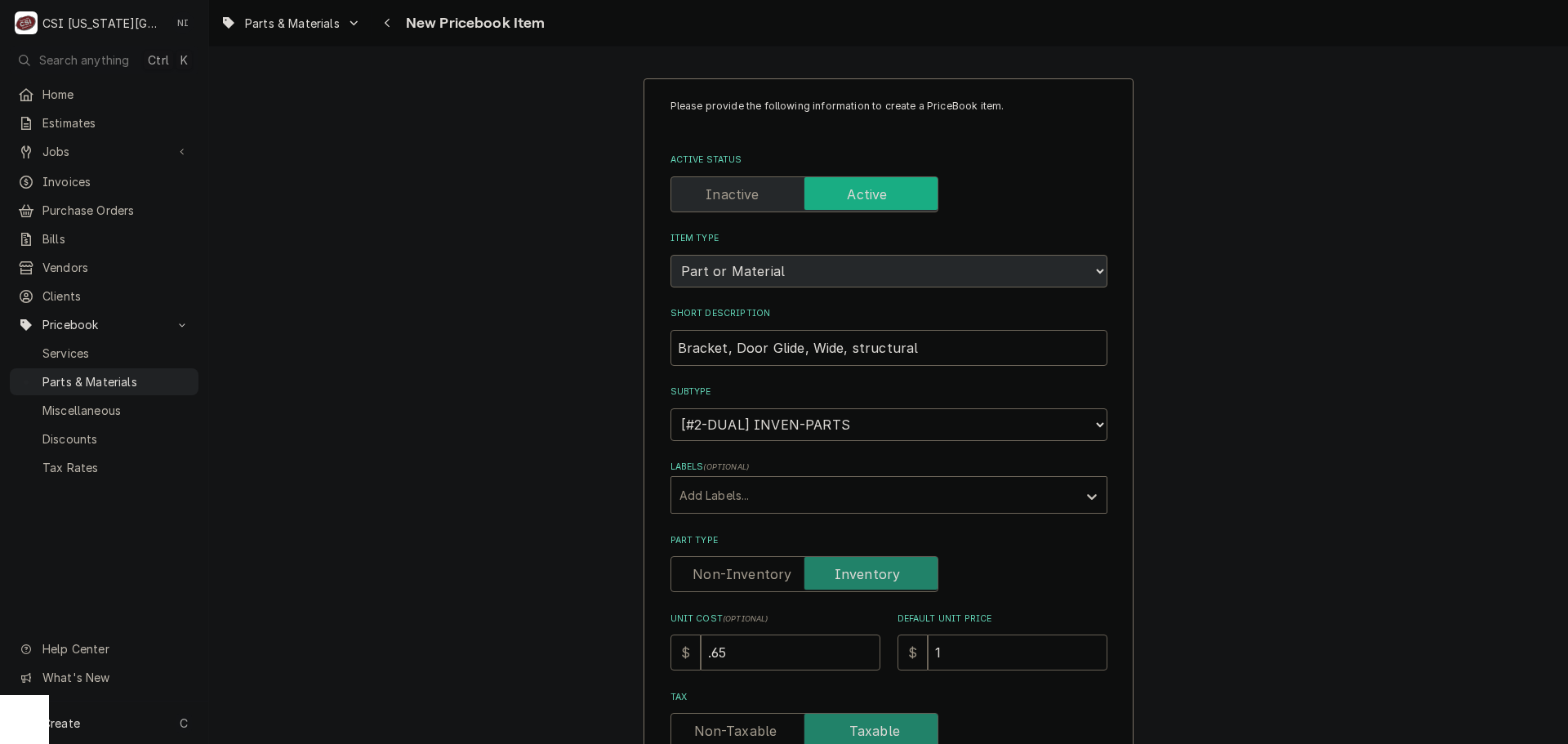
type input "1"
click at [1001, 653] on input "1" at bounding box center [1018, 653] width 180 height 36
type textarea "x"
type input "1.3"
type textarea "x"
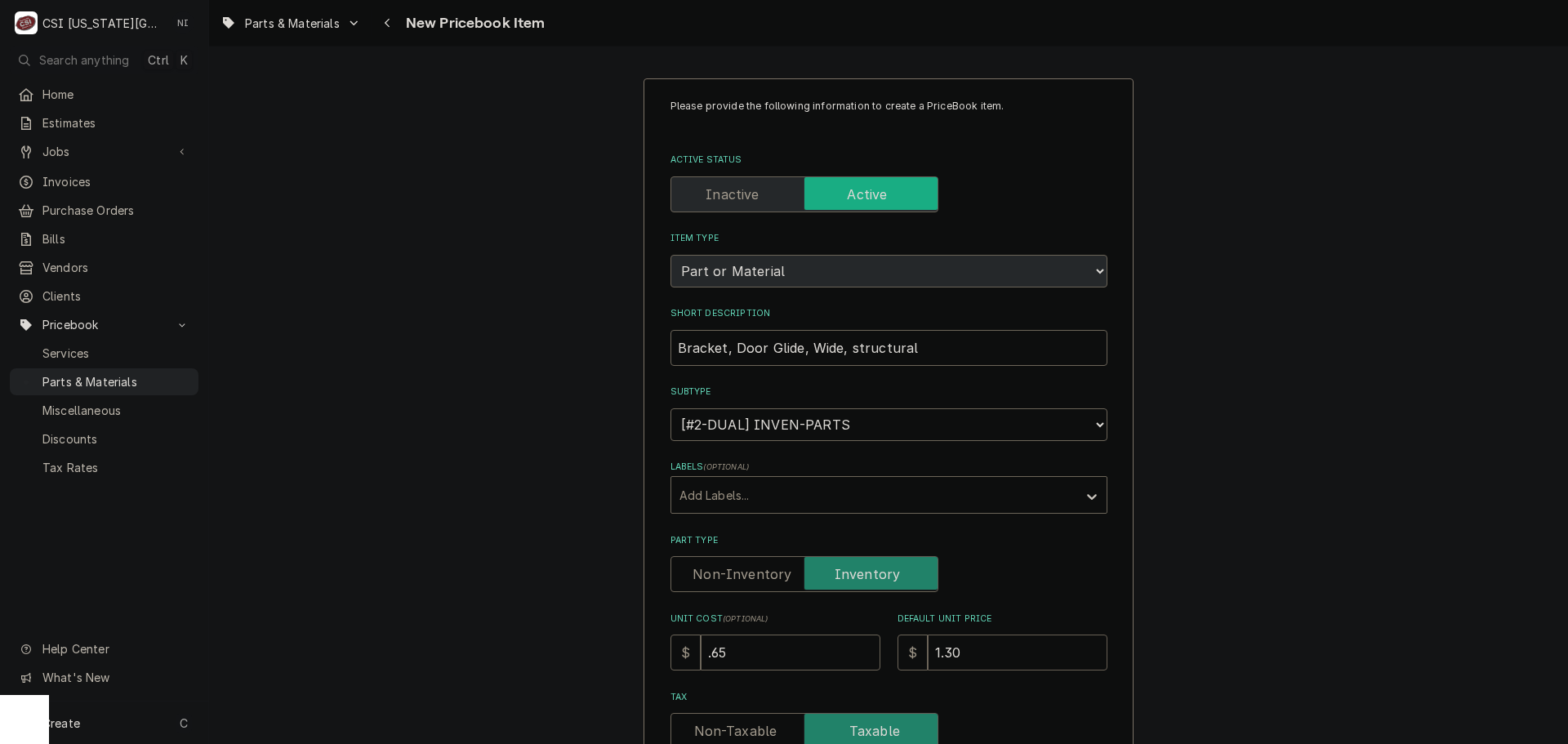
type input "1.30"
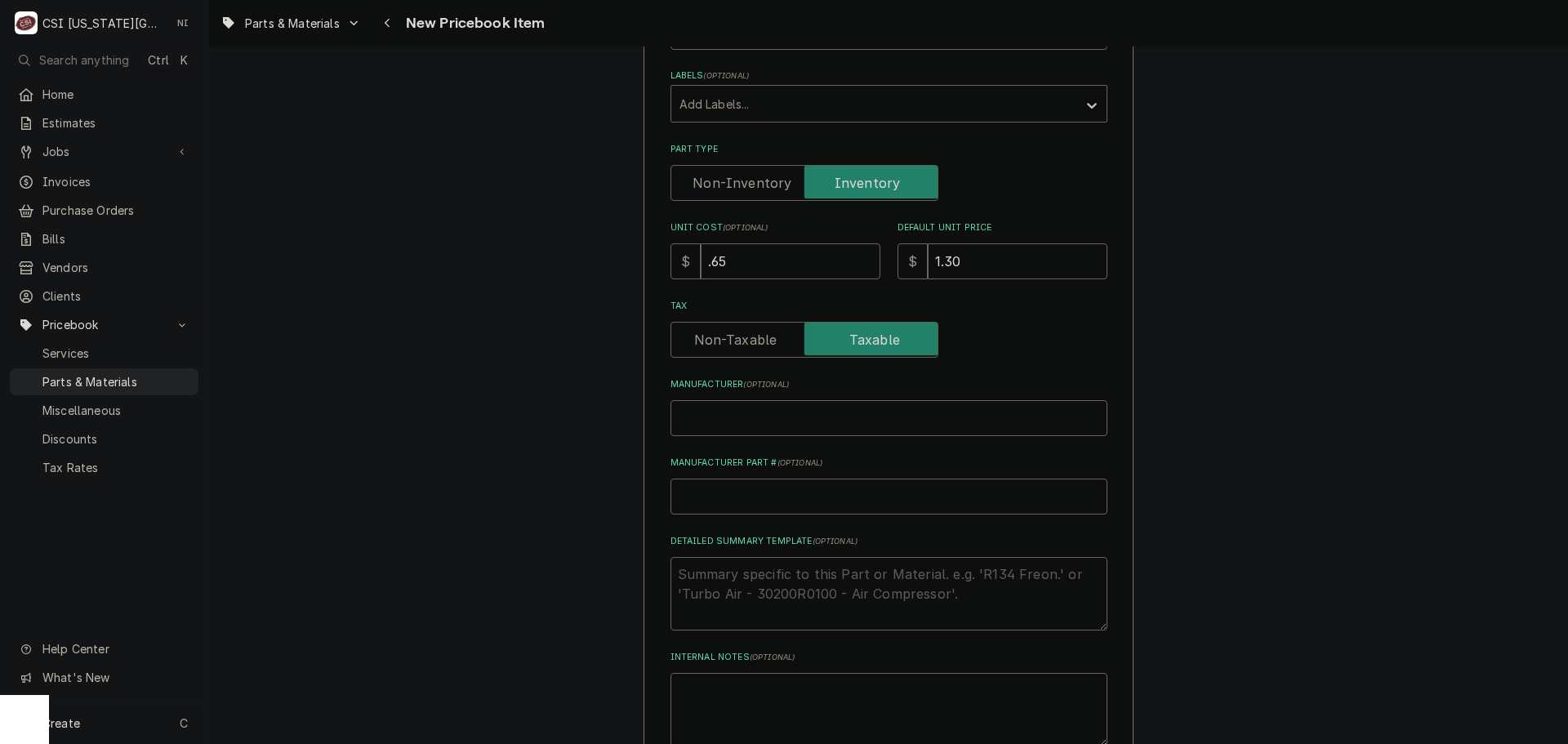
scroll to position [490, 0]
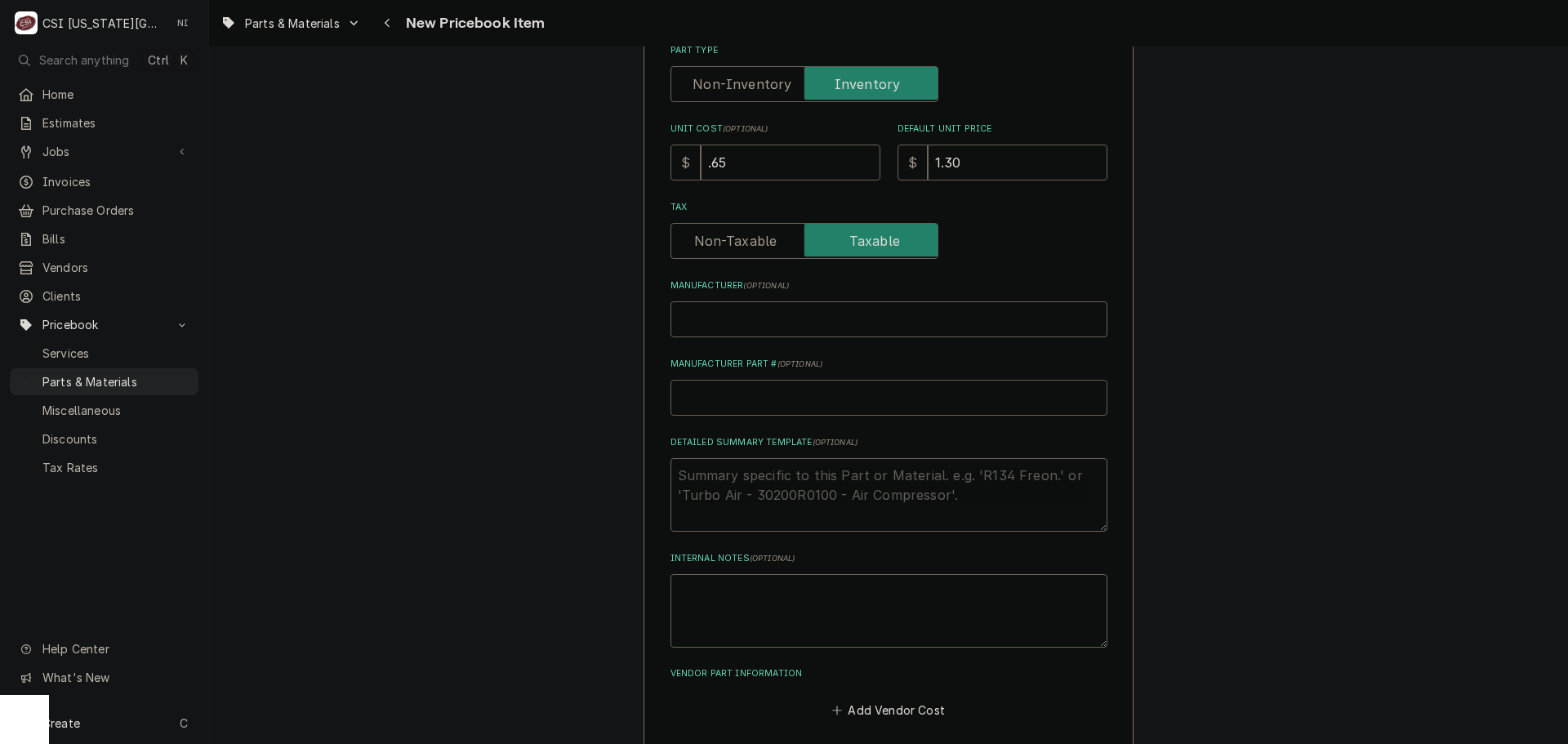
click at [814, 404] on input "Manufacturer Part # ( optional )" at bounding box center [889, 398] width 437 height 36
paste input "Bracket, Door Glide, Wide"
type textarea "x"
type input "Bracket, Door Glide, Wide"
drag, startPoint x: 852, startPoint y: 390, endPoint x: 601, endPoint y: 404, distance: 251.4
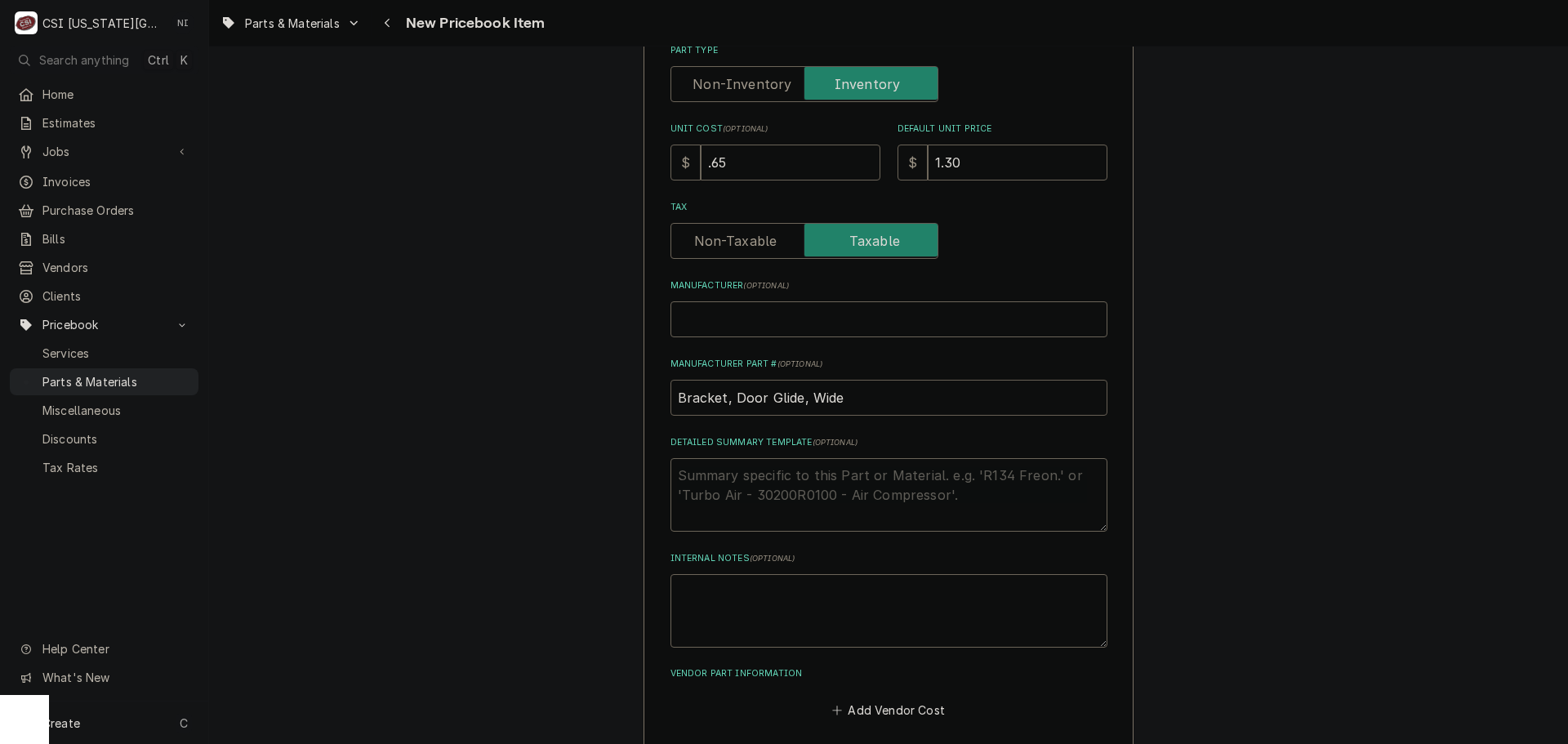
paste input "21-08150"
type textarea "x"
type input "21-08150"
click at [678, 396] on input "21-08150" at bounding box center [889, 398] width 437 height 36
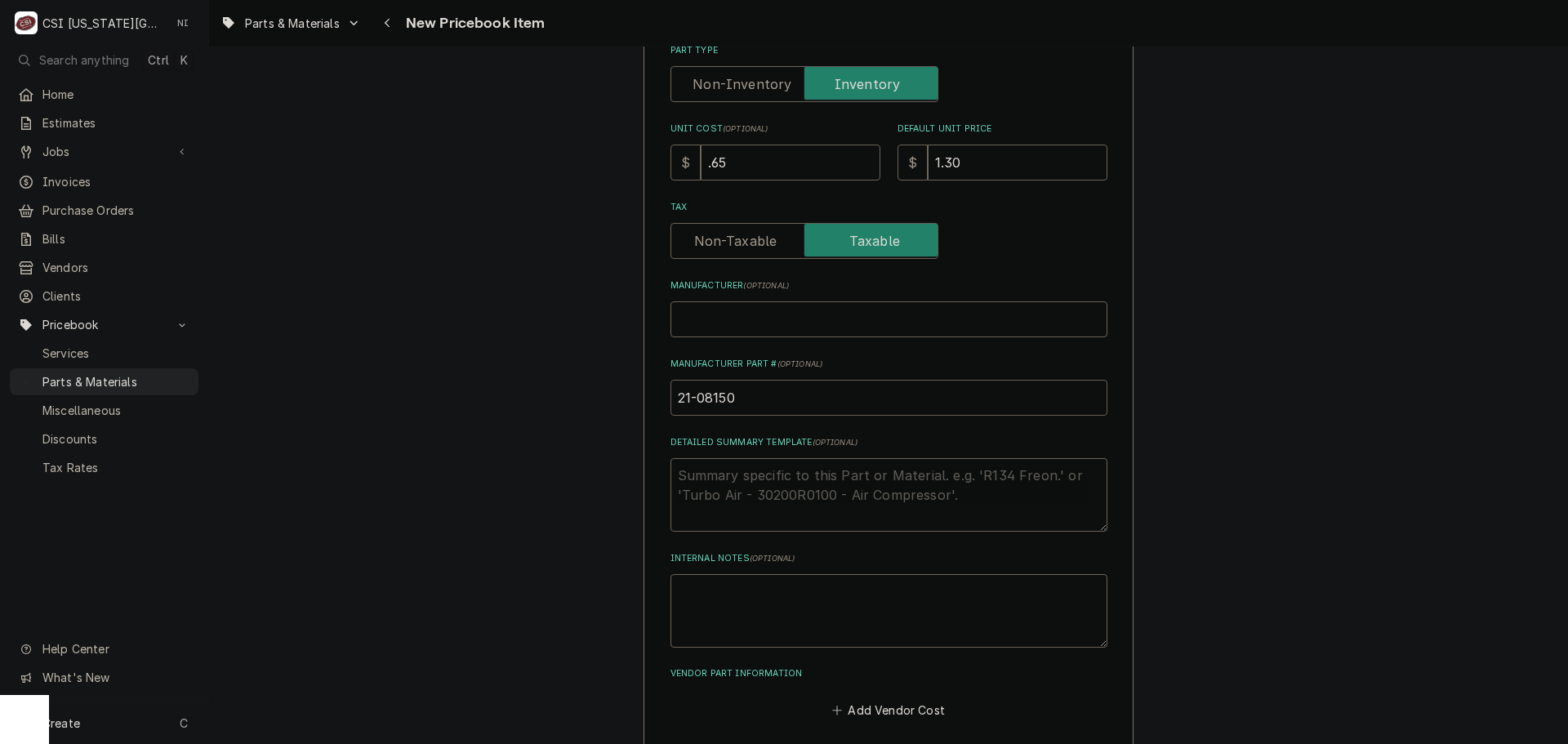
type textarea "x"
type input "srt21-08150"
type textarea "x"
type input "sr21-08150"
type textarea "x"
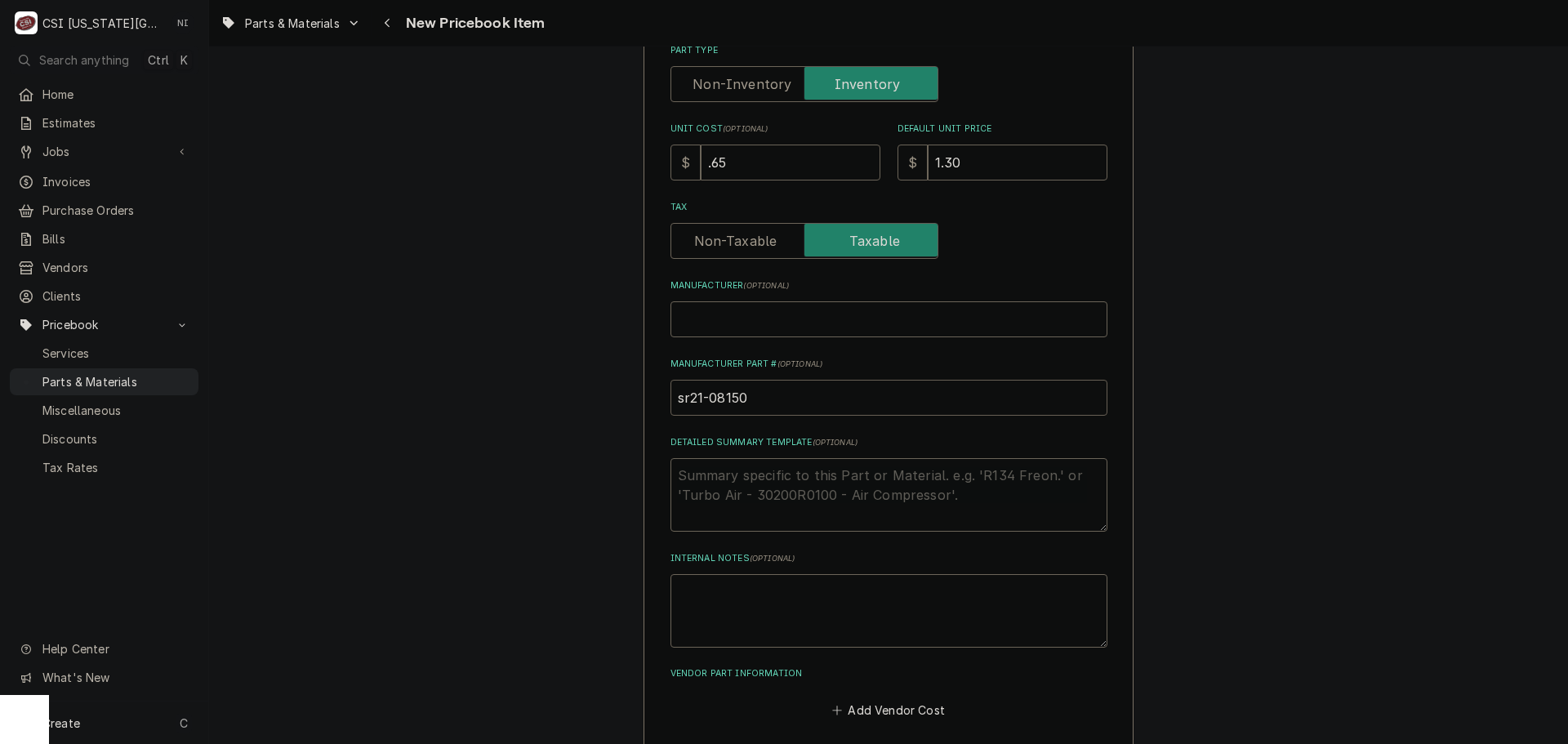
type input "s21-08150"
type textarea "x"
type input "21-08150"
type textarea "x"
type input "S21-08150"
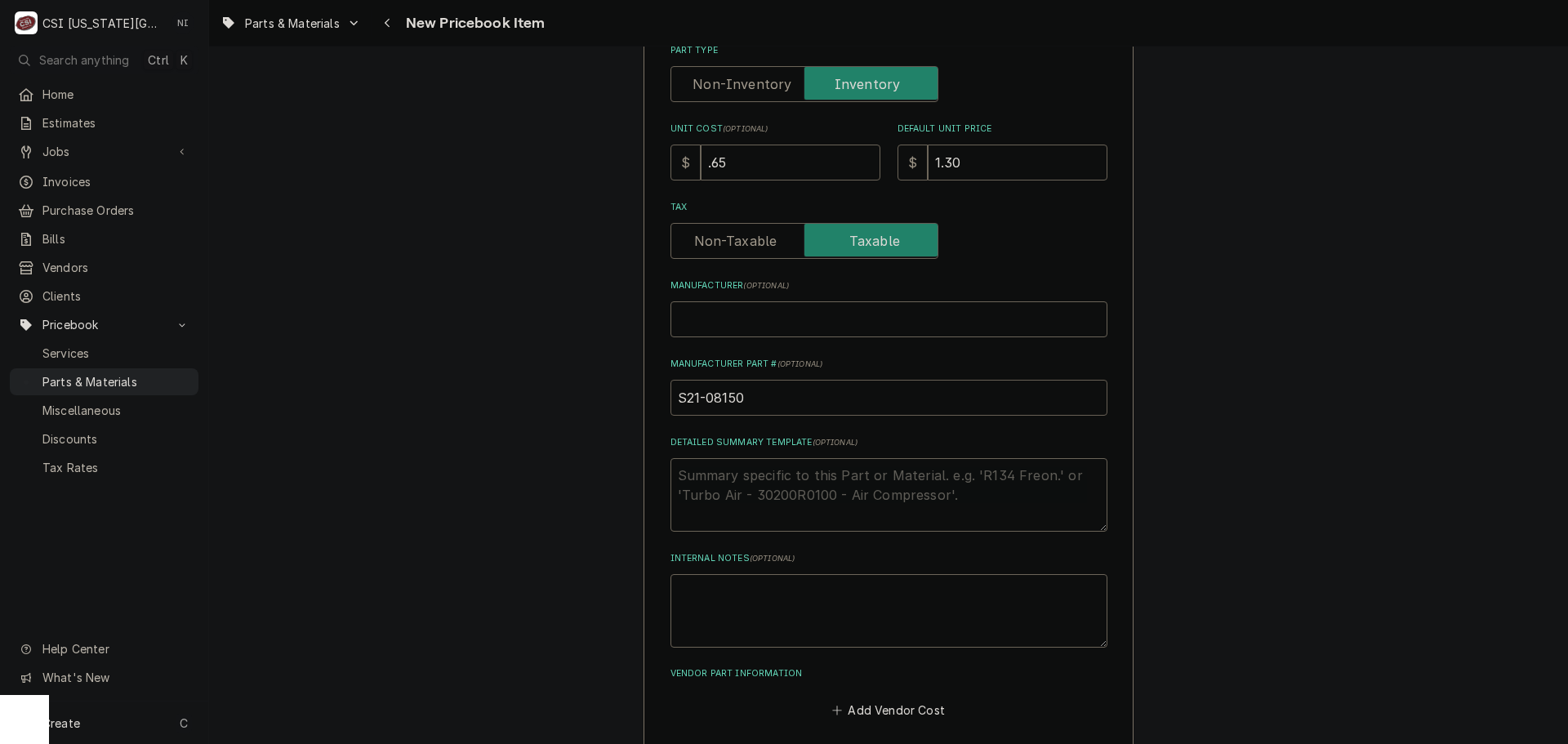
type textarea "x"
type input "ST21-08150"
type textarea "x"
type input "STR21-08150"
type textarea "x"
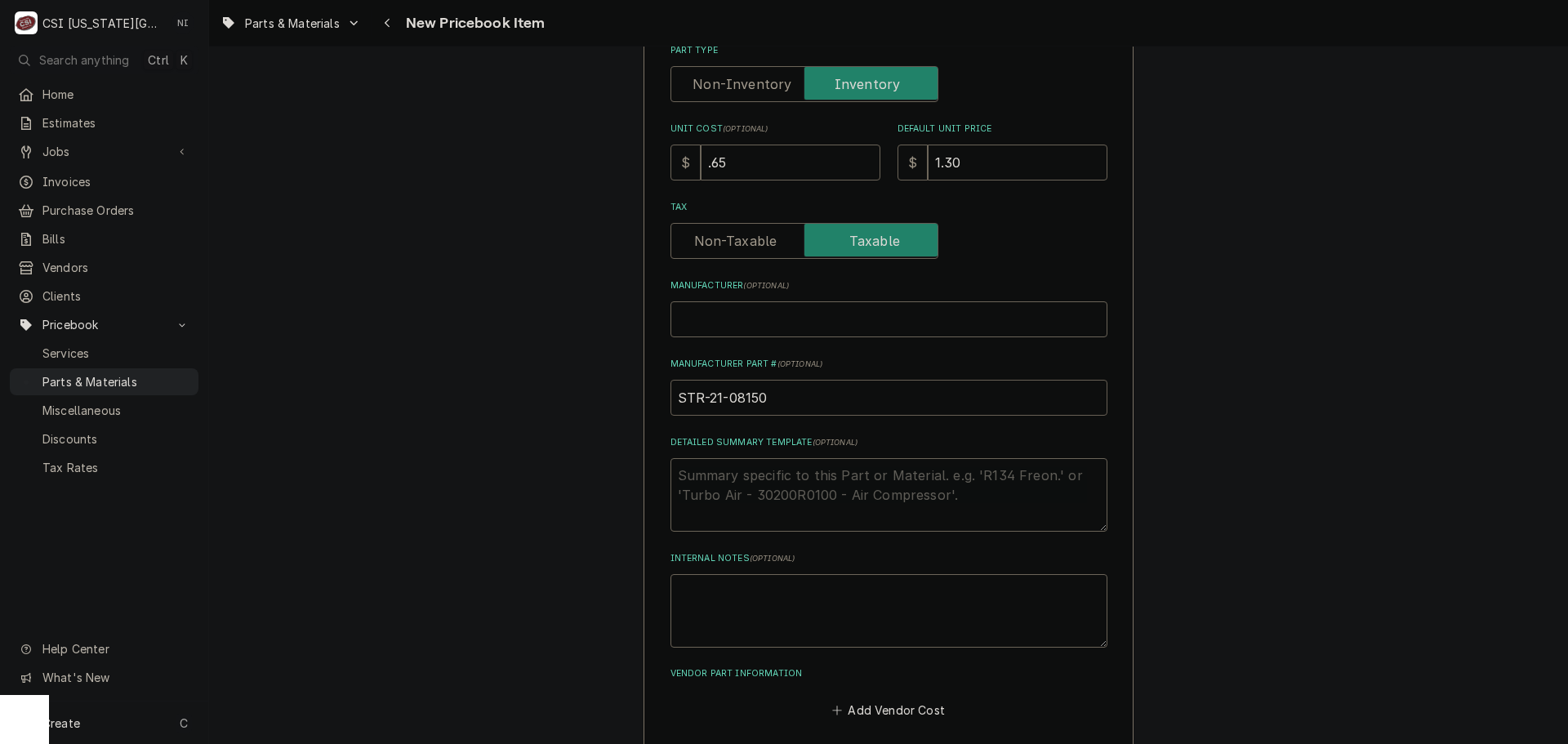
drag, startPoint x: 803, startPoint y: 405, endPoint x: 608, endPoint y: 403, distance: 195.0
type input "STR-21-08150"
drag, startPoint x: 1267, startPoint y: 349, endPoint x: 1249, endPoint y: 346, distance: 18.2
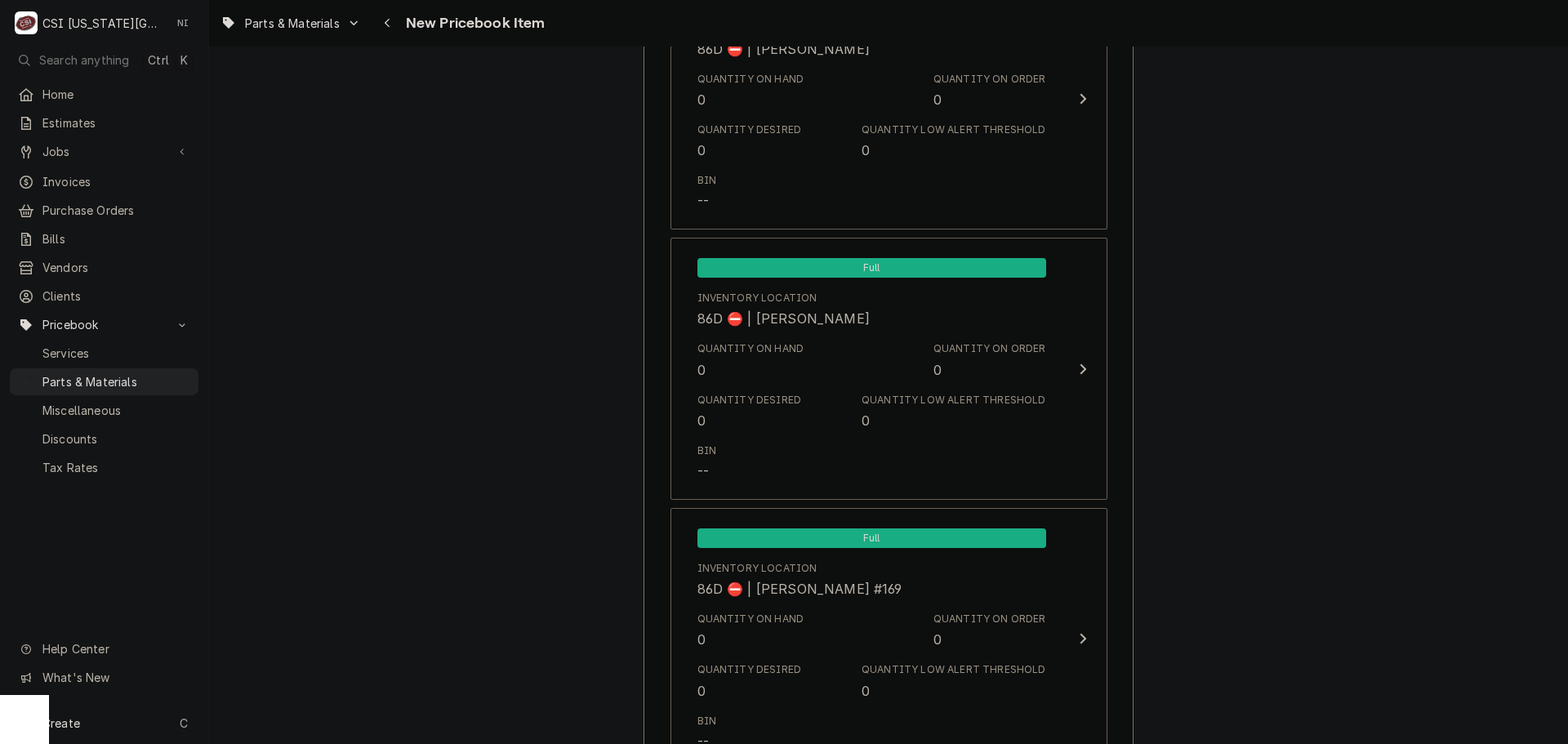
scroll to position [15473, 0]
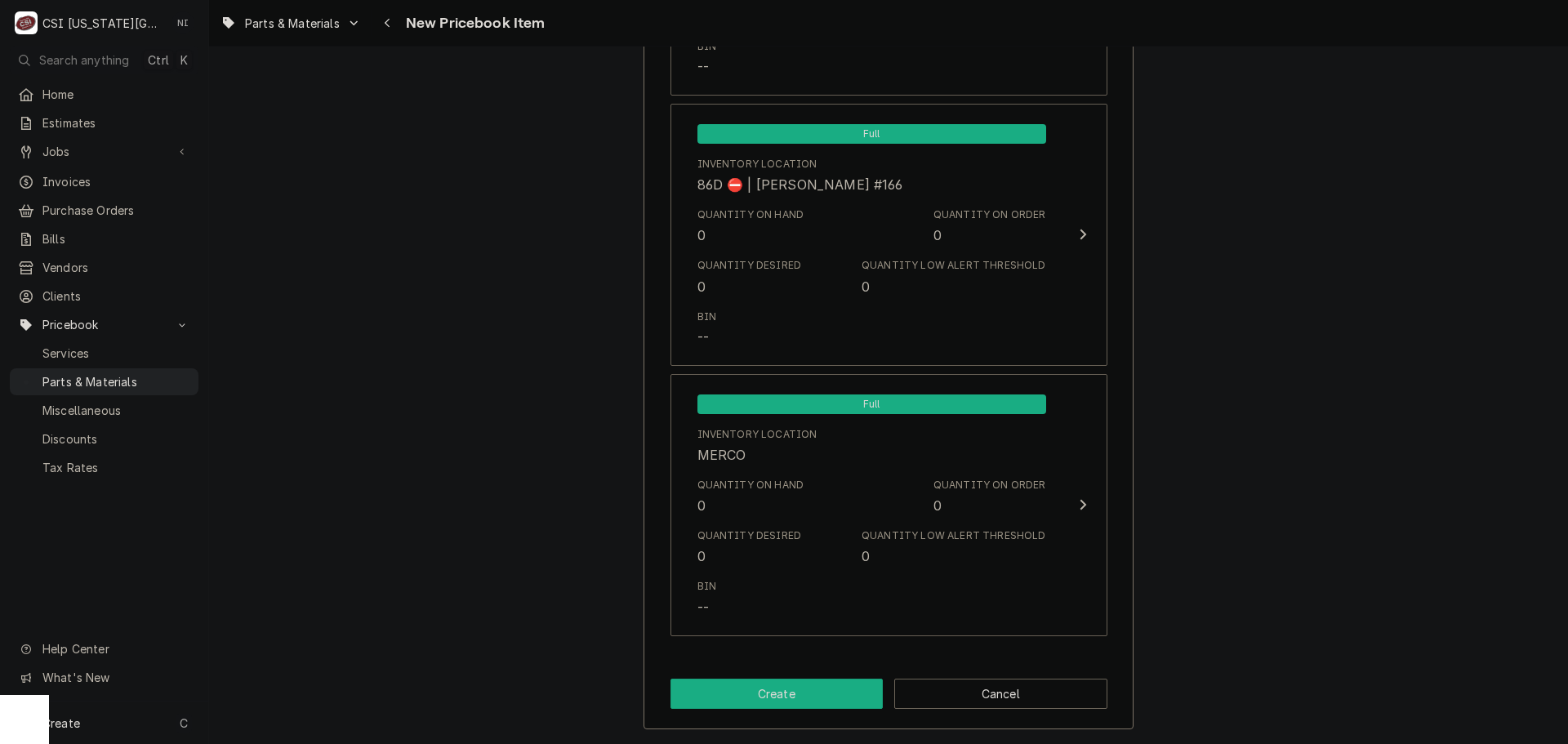
click at [744, 703] on button "Create" at bounding box center [777, 694] width 213 height 30
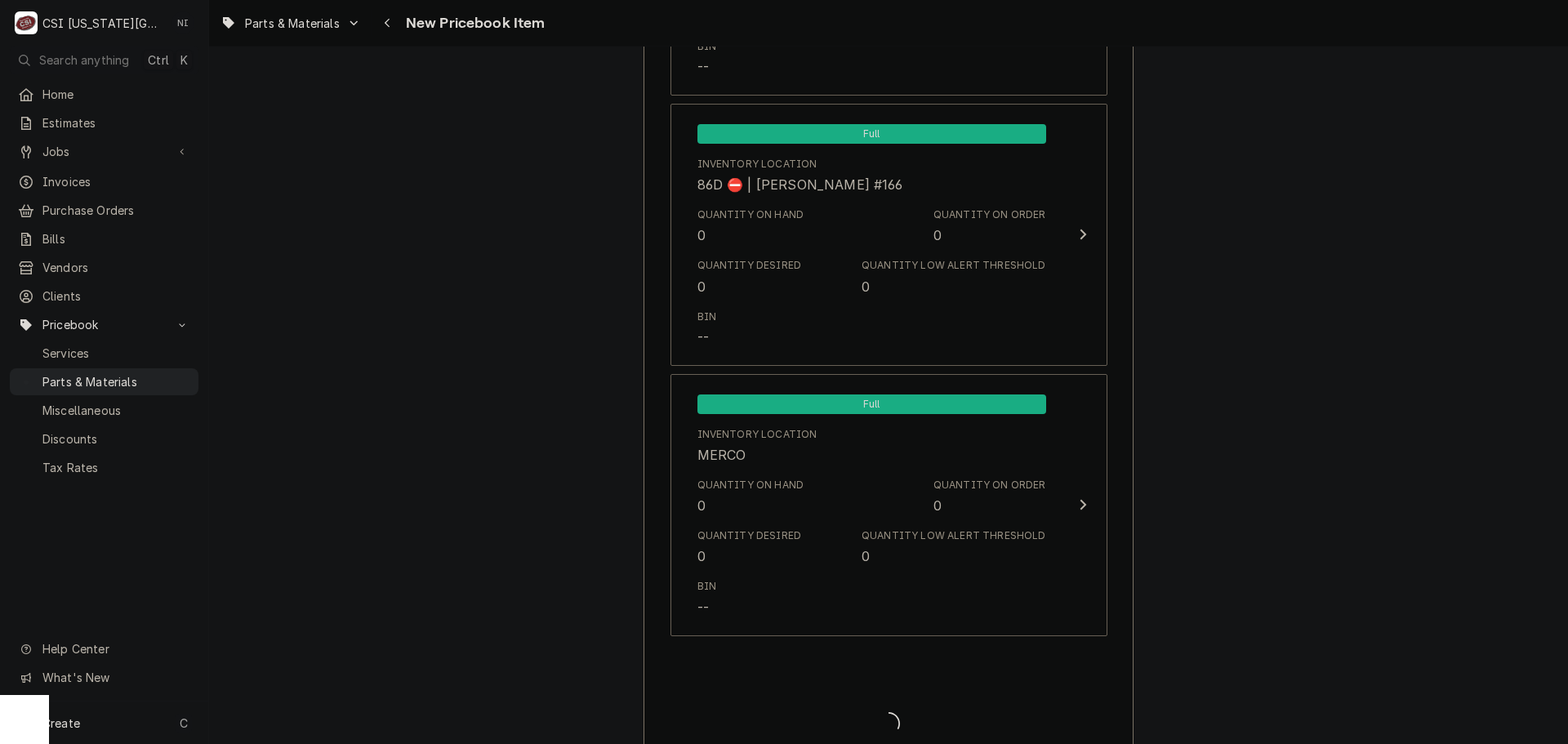
type textarea "x"
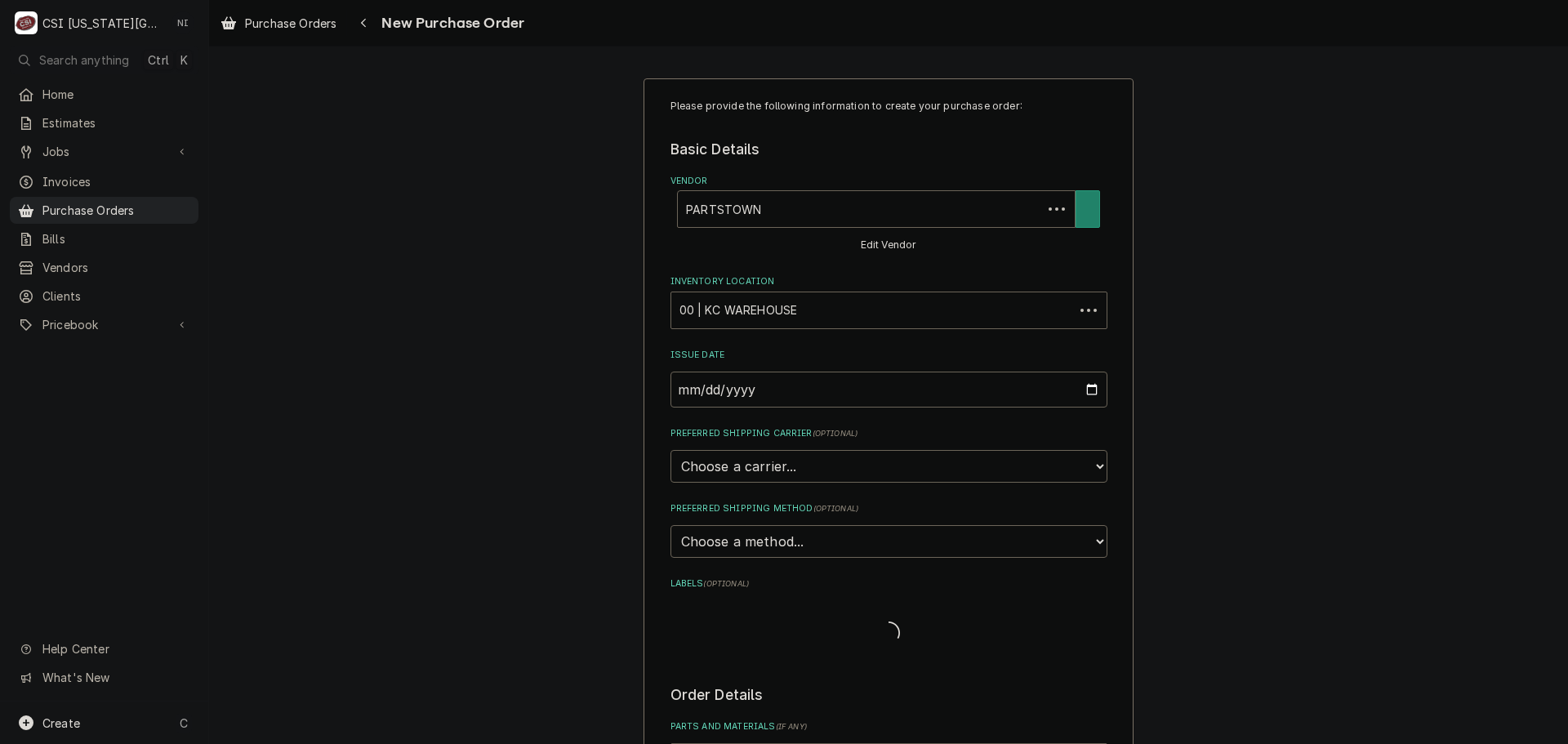
type textarea "x"
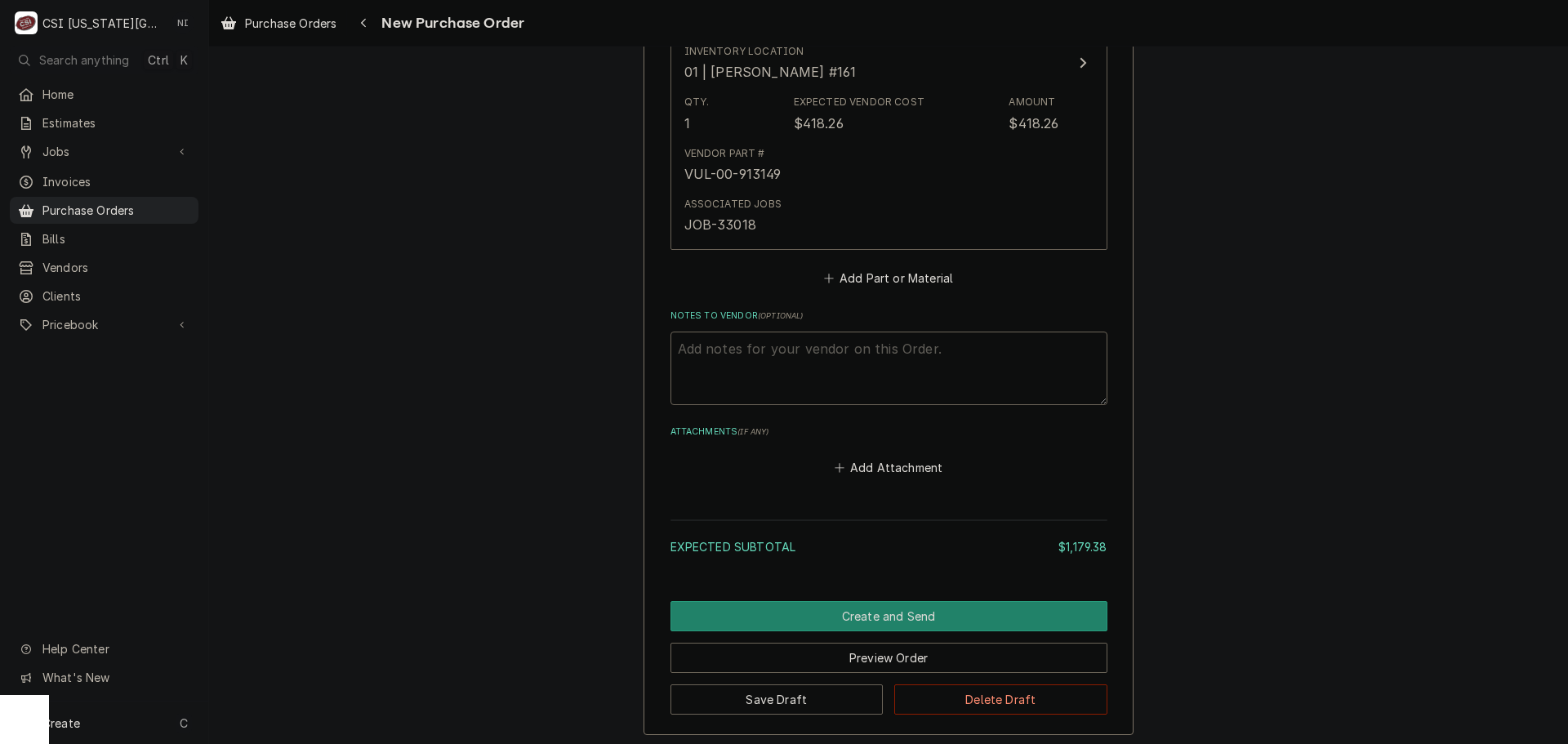
scroll to position [3272, 0]
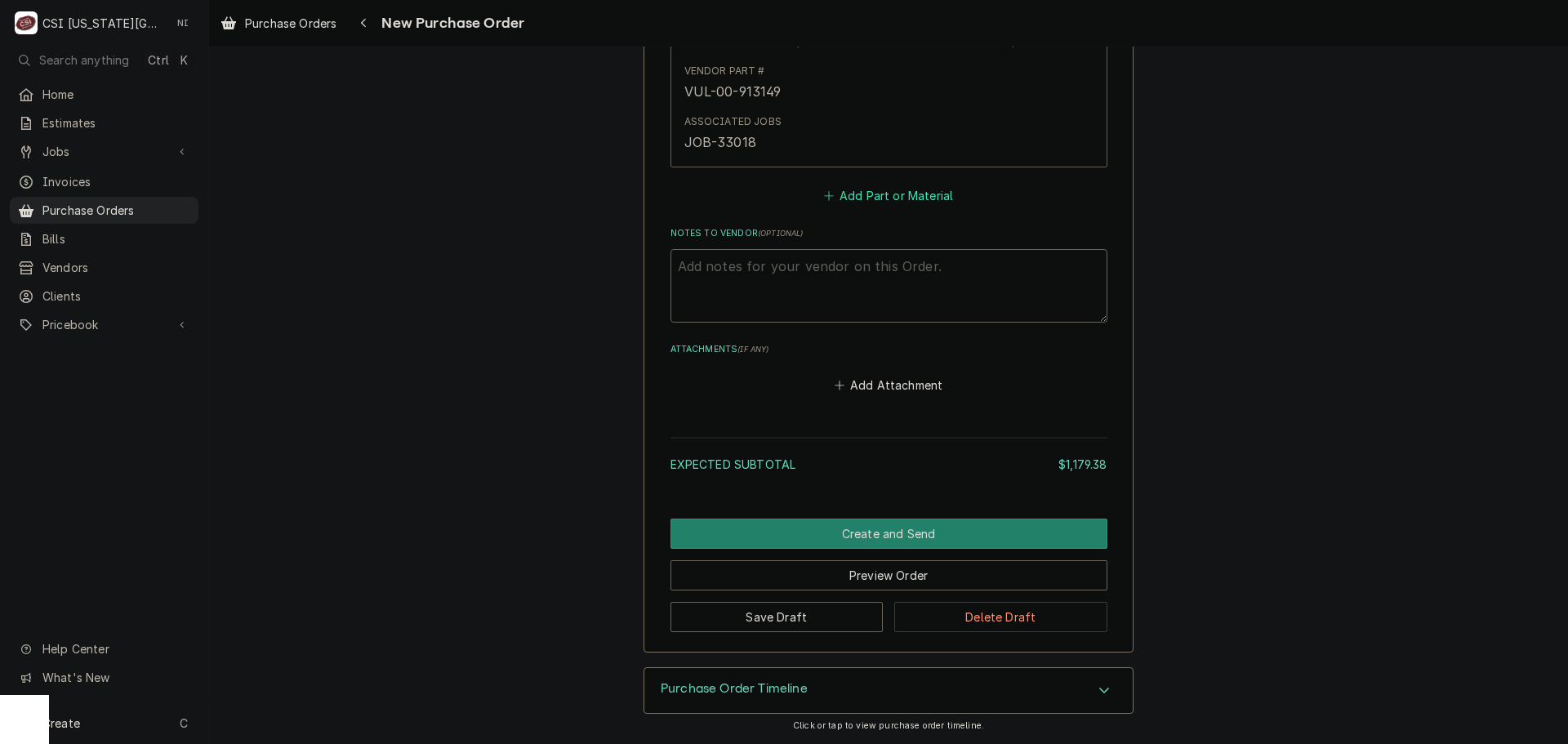
click at [843, 190] on button "Add Part or Material" at bounding box center [889, 196] width 135 height 23
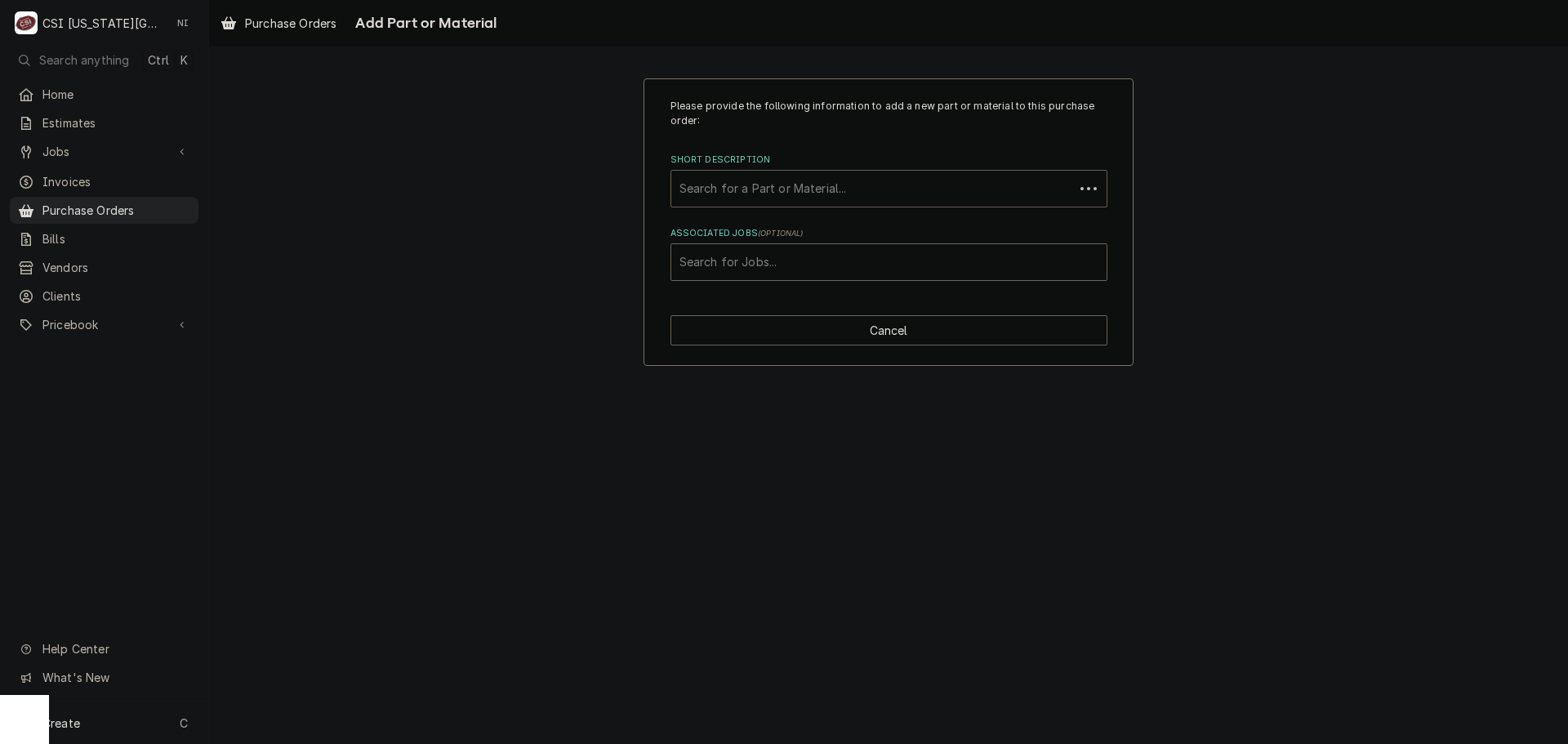
click at [821, 187] on div "Short Description" at bounding box center [872, 189] width 386 height 30
paste input "STR-21-08150"
type input "STR-21-08150"
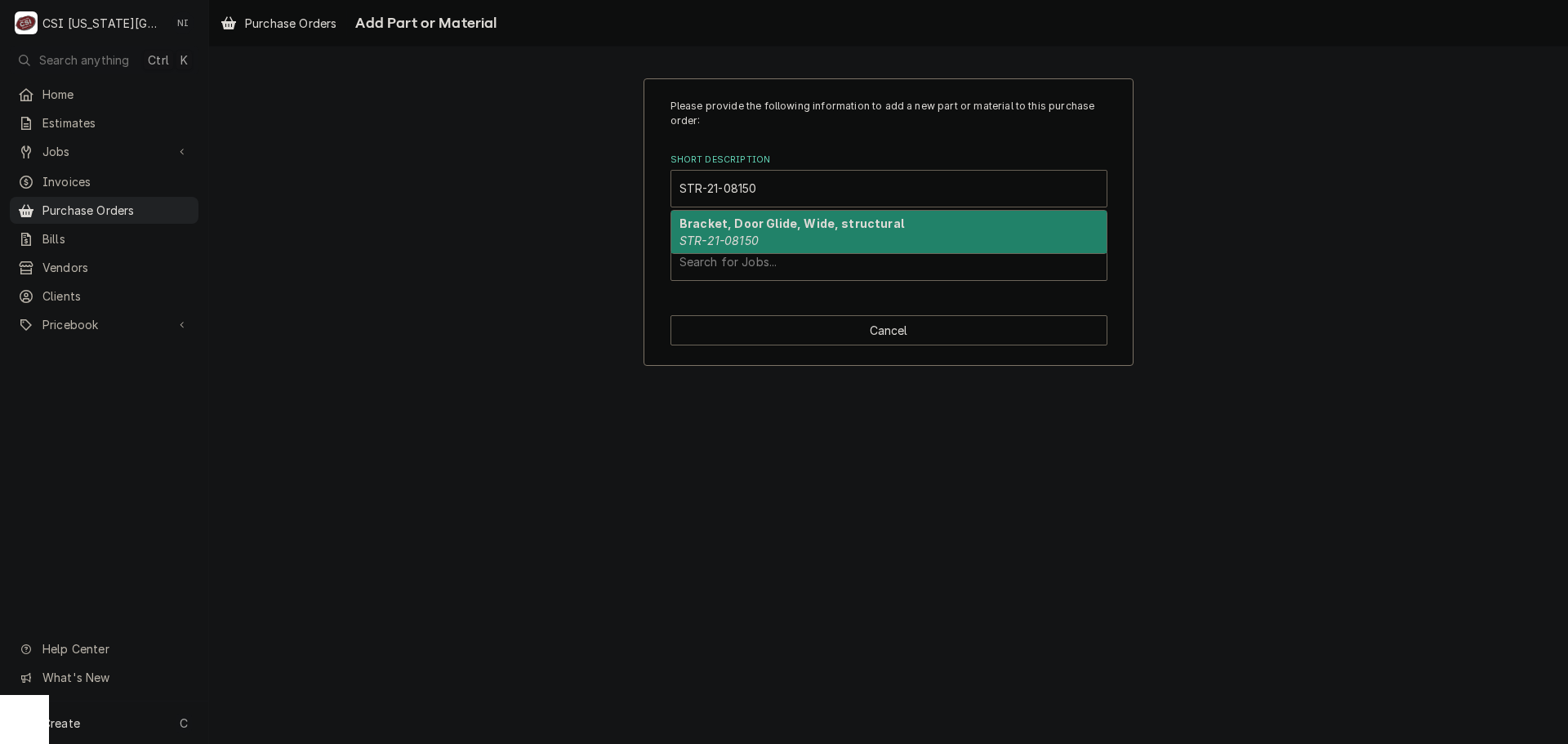
click at [784, 231] on strong "Bracket, Door Glide, Wide, structural" at bounding box center [791, 223] width 225 height 14
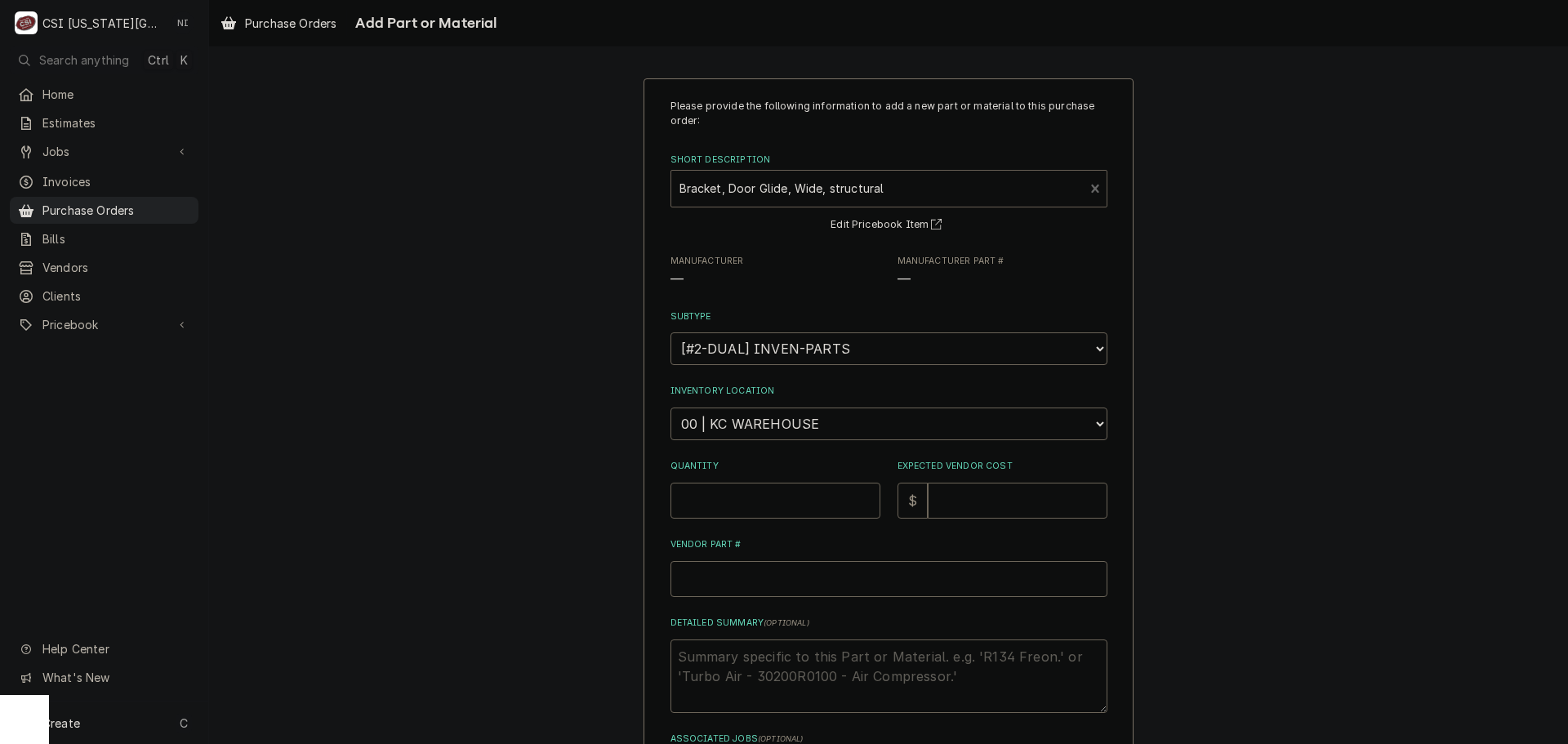
type textarea "x"
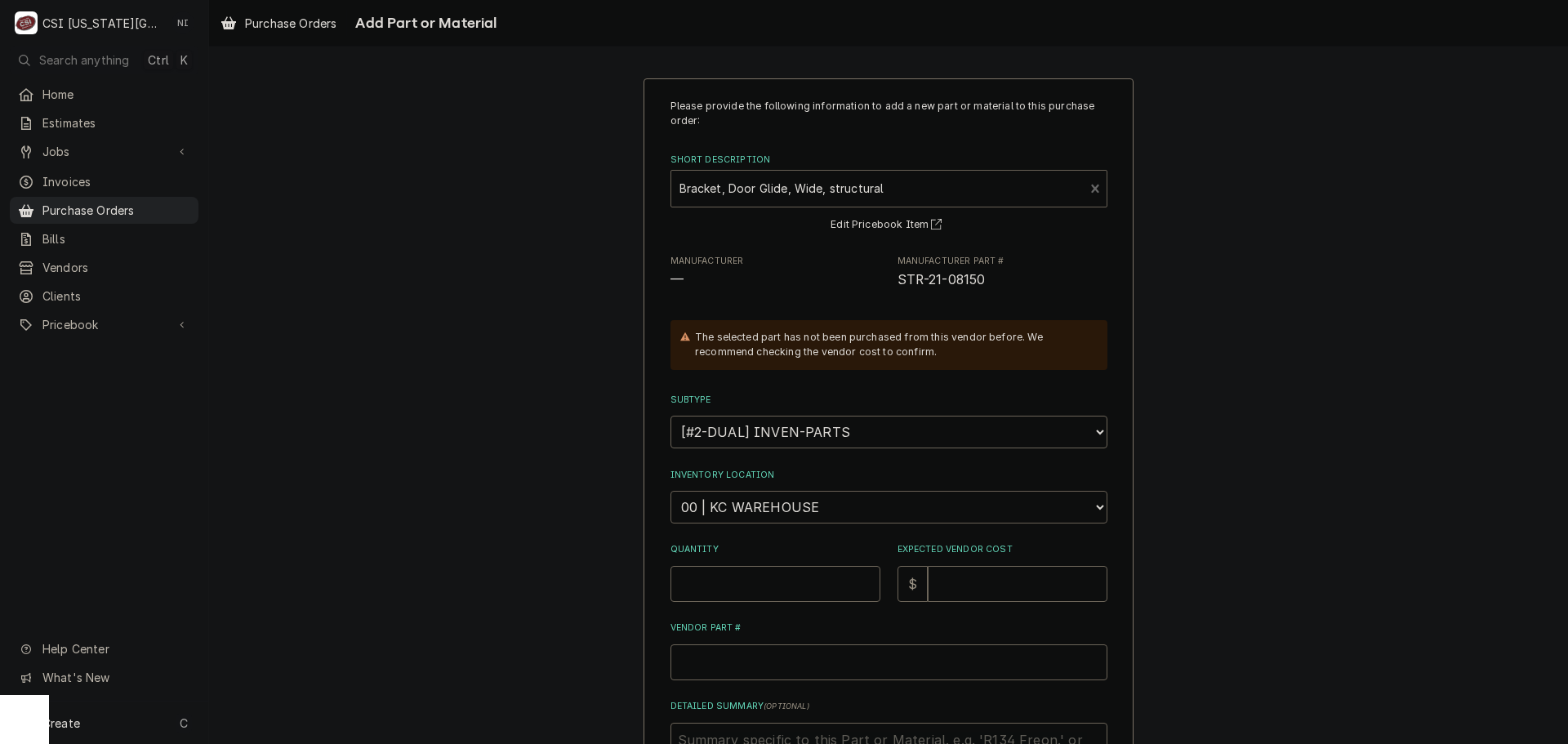
click at [757, 503] on select "Choose a location... 00 | KC WAREHOUSE 00 | MAIN WAREHOUSE 01 | BRIAN BREAZIER …" at bounding box center [889, 508] width 437 height 33
select select "2803"
click at [670, 491] on select "Choose a location... 00 | KC WAREHOUSE 00 | MAIN WAREHOUSE 01 | BRIAN BREAZIER …" at bounding box center [889, 508] width 437 height 33
click at [786, 571] on input "Quantity" at bounding box center [775, 584] width 210 height 36
type textarea "x"
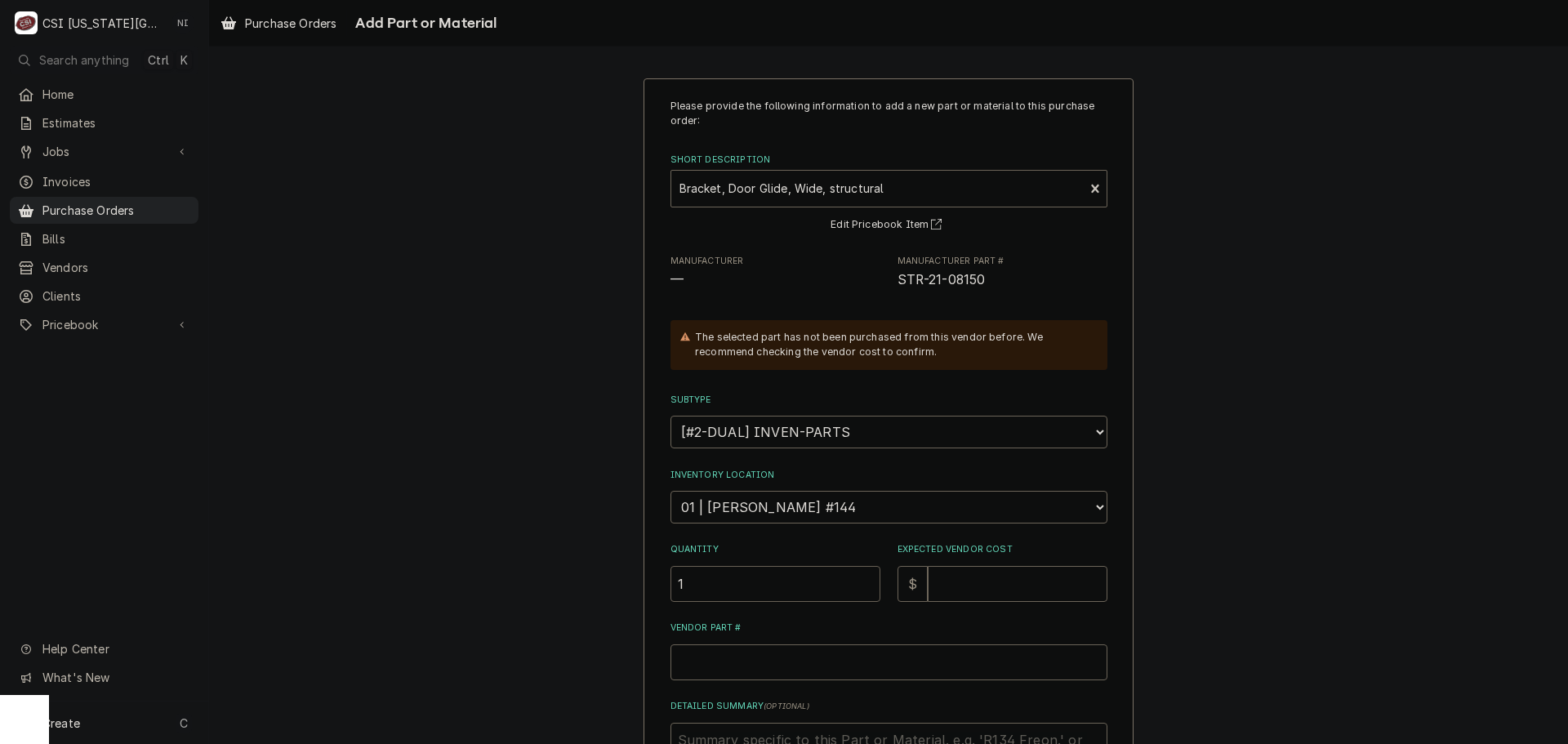
type input "1"
type textarea "x"
type input ".6"
type textarea "x"
type input ".65"
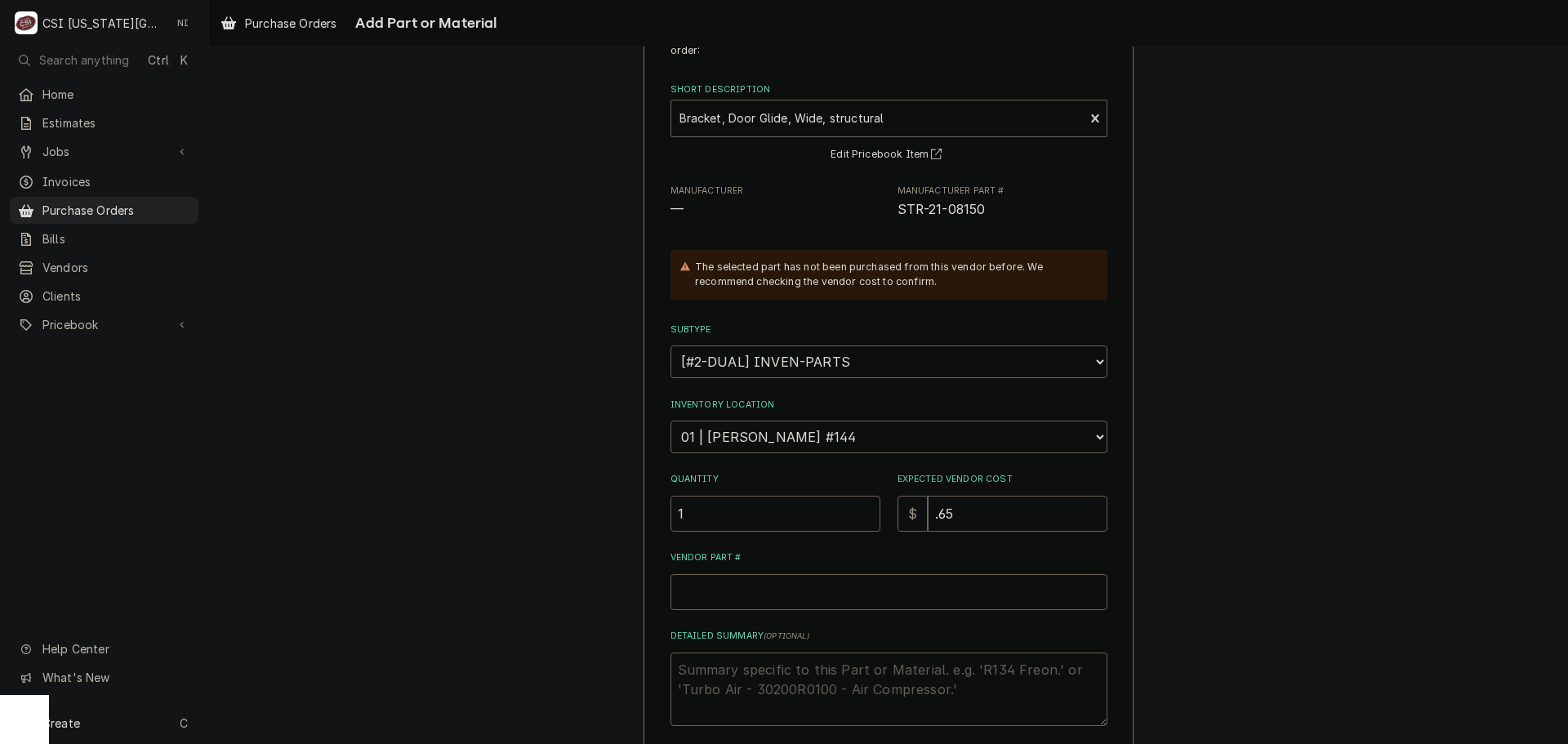
scroll to position [163, 0]
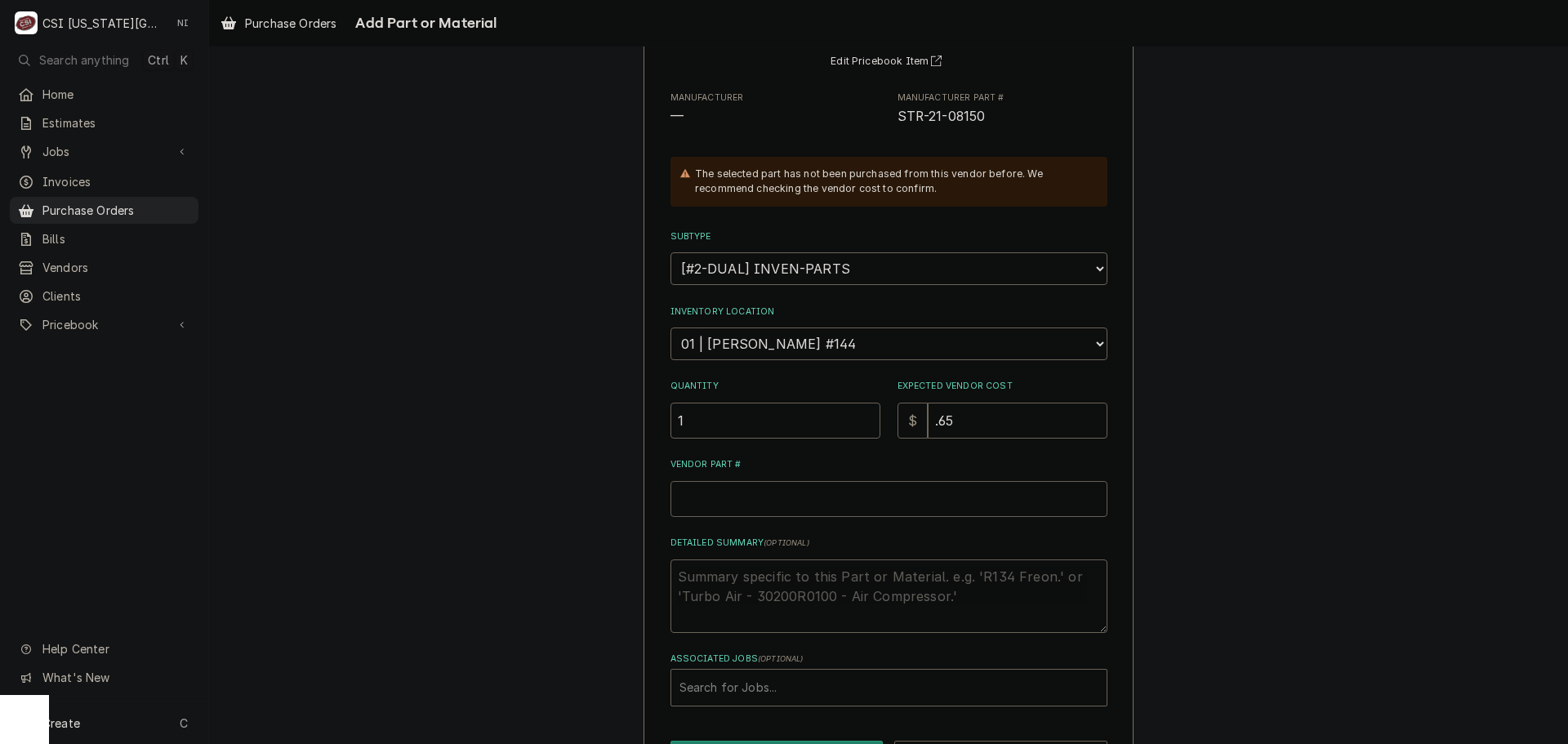
click at [790, 491] on input "Vendor Part #" at bounding box center [889, 499] width 437 height 36
paste input "STR-21-08150"
type textarea "x"
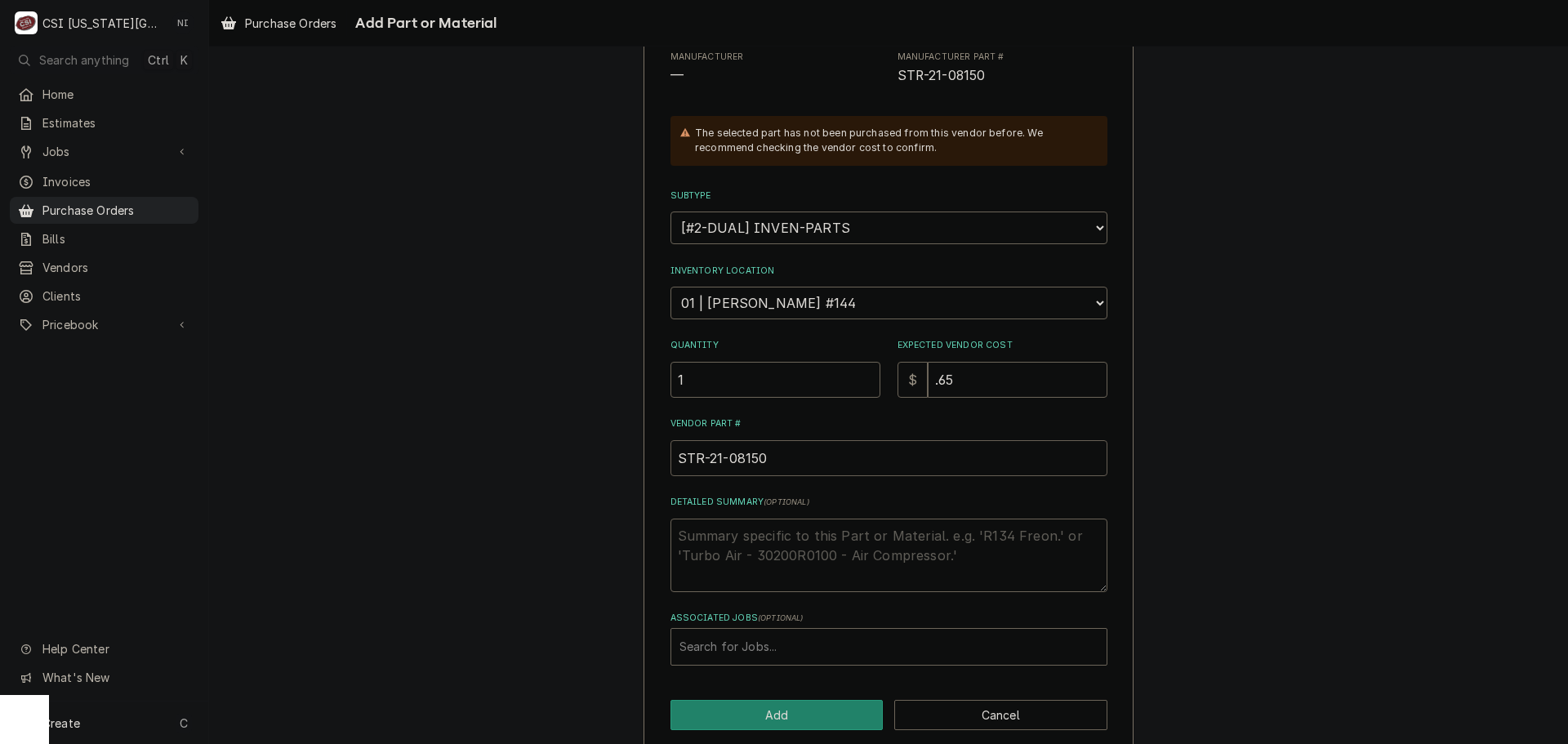
scroll to position [226, 0]
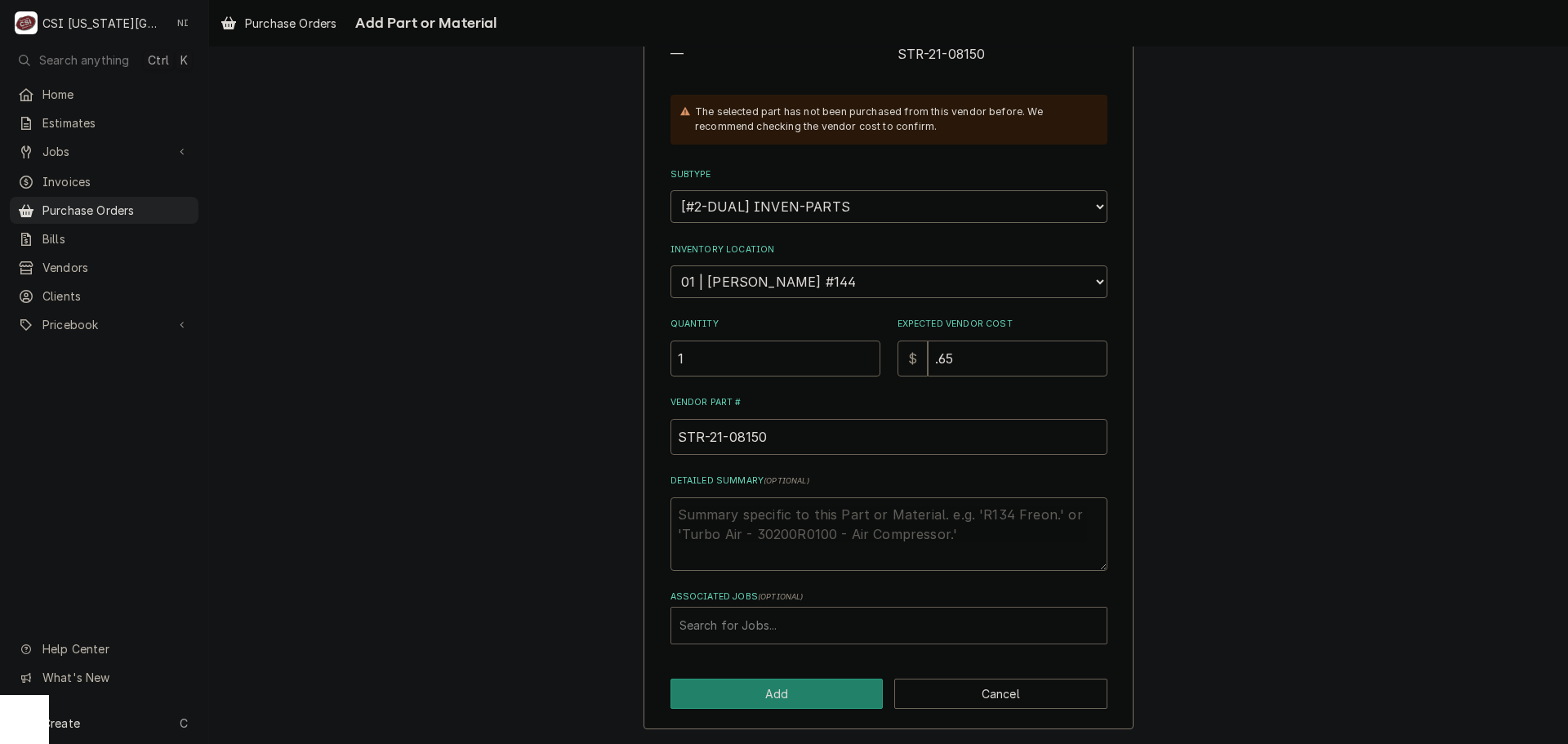
type input "STR-21-08150"
click at [782, 621] on div "Associated Jobs" at bounding box center [889, 626] width 419 height 30
type input "33006"
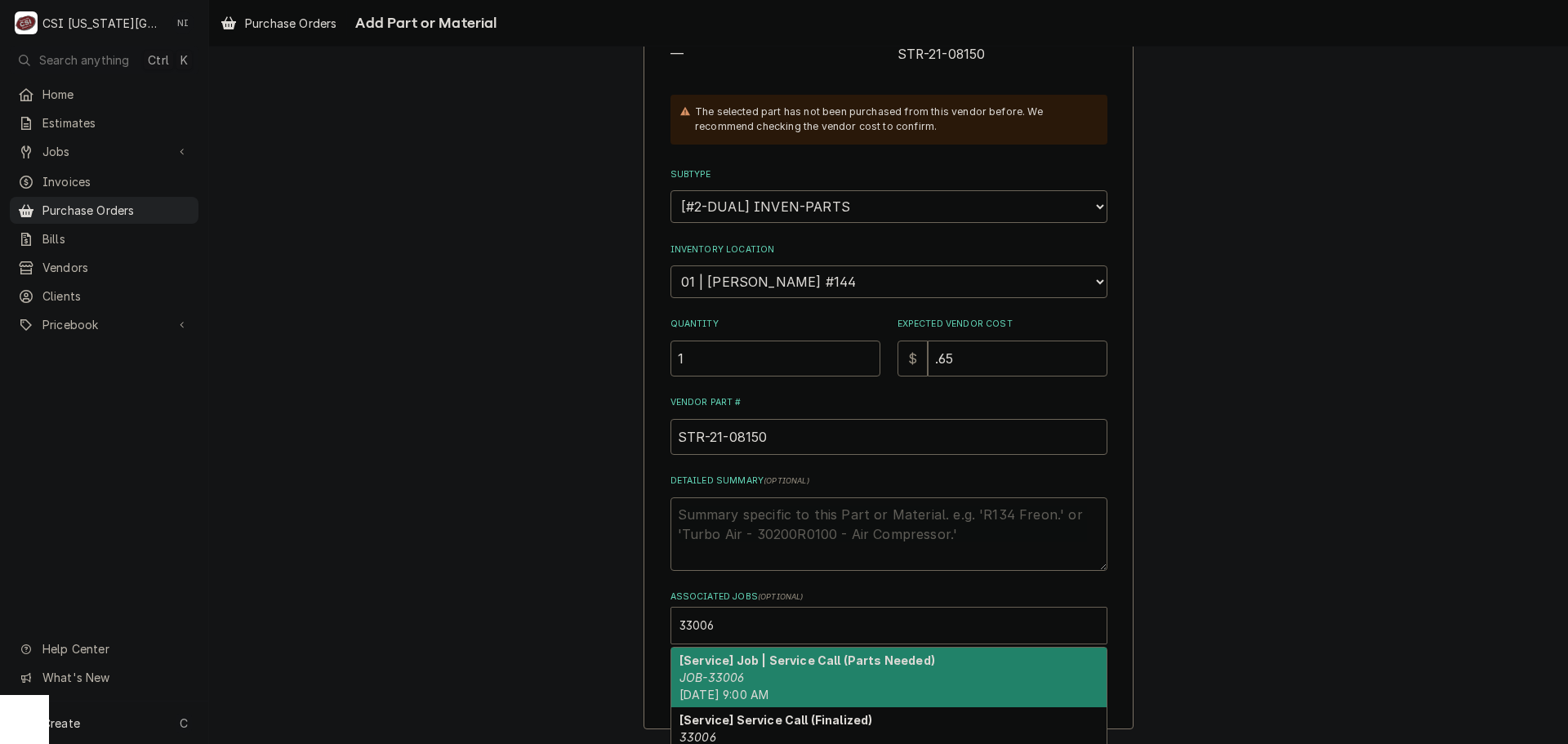
click at [730, 660] on strong "[Service] Job | Service Call (Parts Needed)" at bounding box center [807, 660] width 255 height 14
type textarea "x"
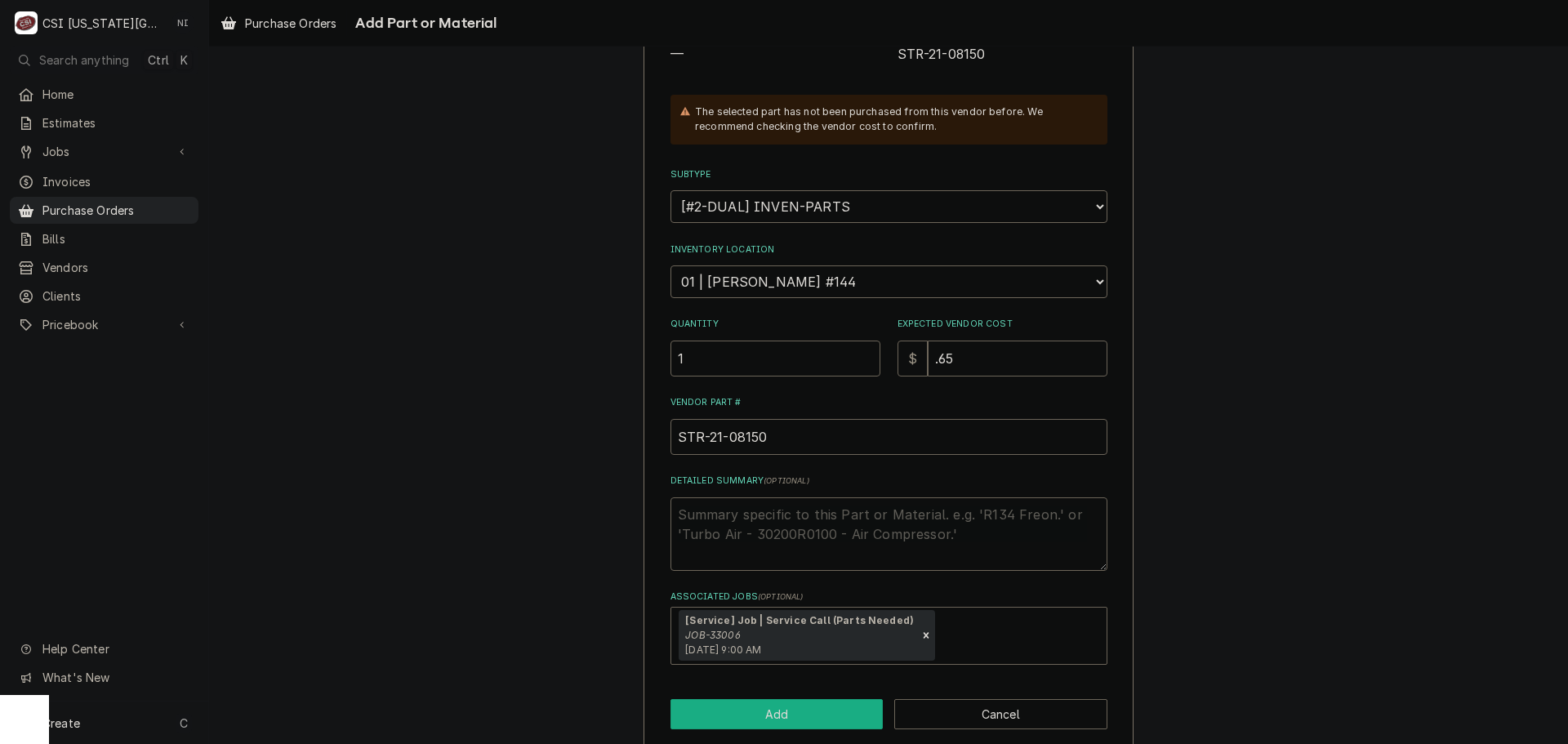
click at [788, 706] on button "Add" at bounding box center [777, 714] width 213 height 30
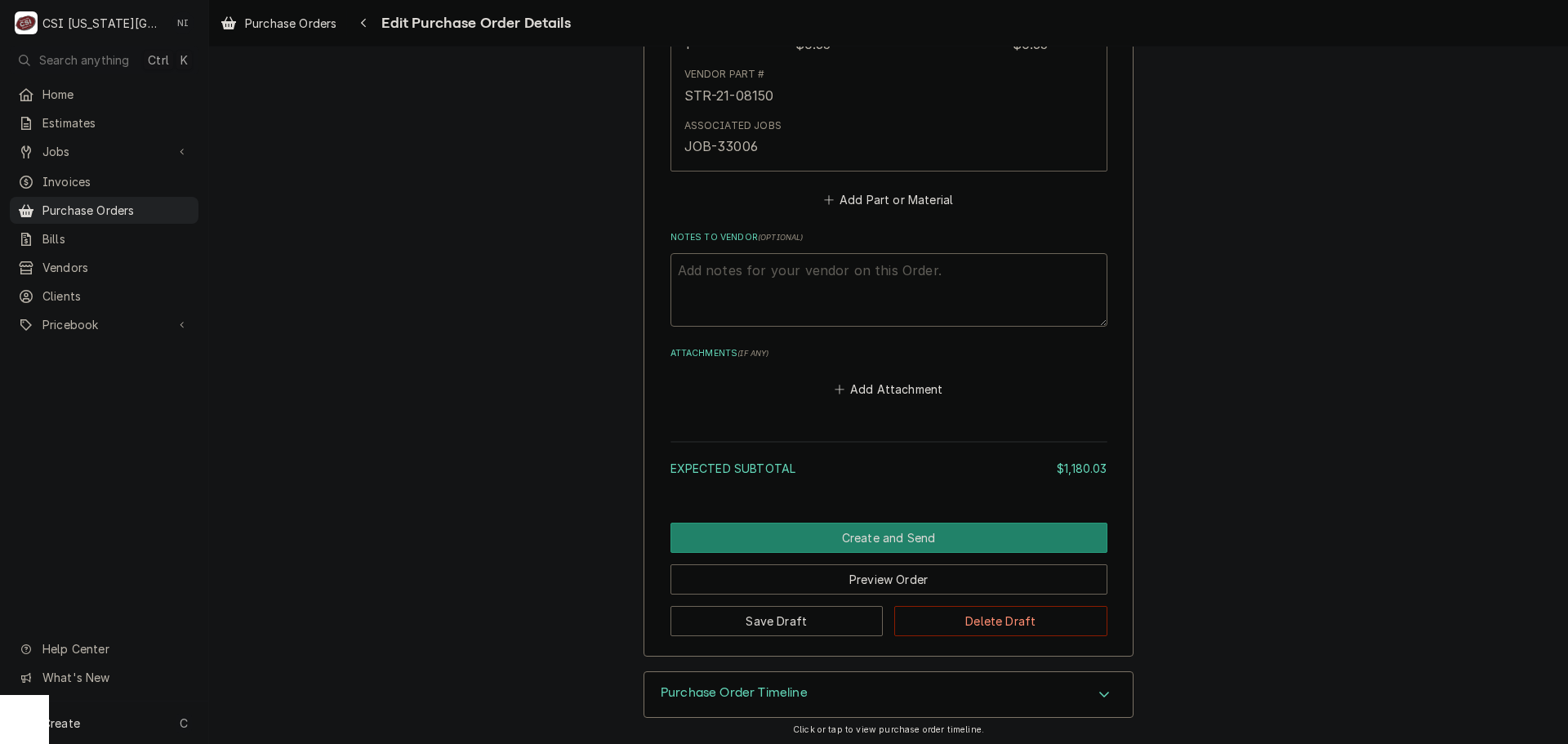
scroll to position [3650, 0]
type textarea "x"
click at [852, 200] on button "Add Part or Material" at bounding box center [889, 199] width 135 height 23
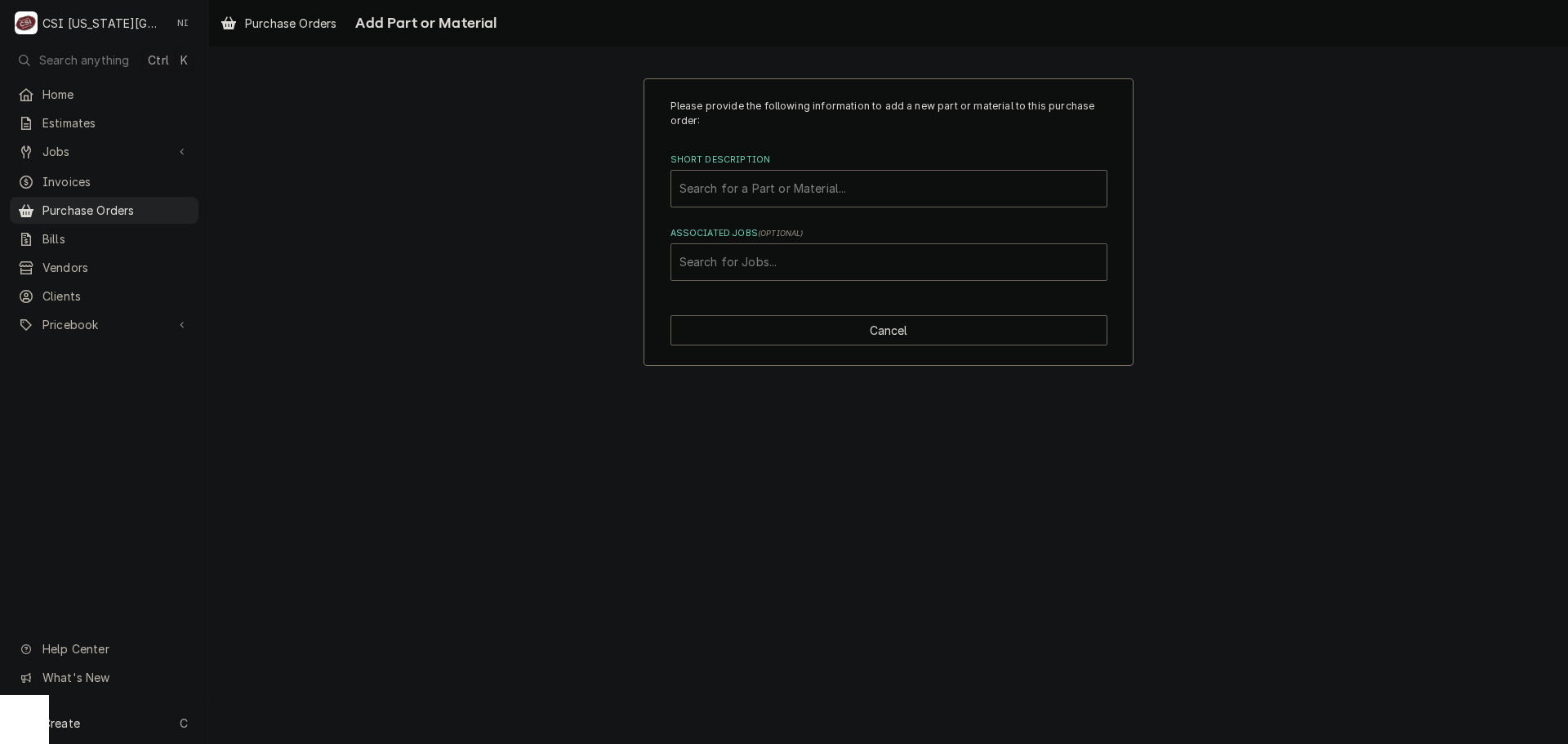
click at [810, 271] on div "Associated Jobs" at bounding box center [889, 262] width 419 height 30
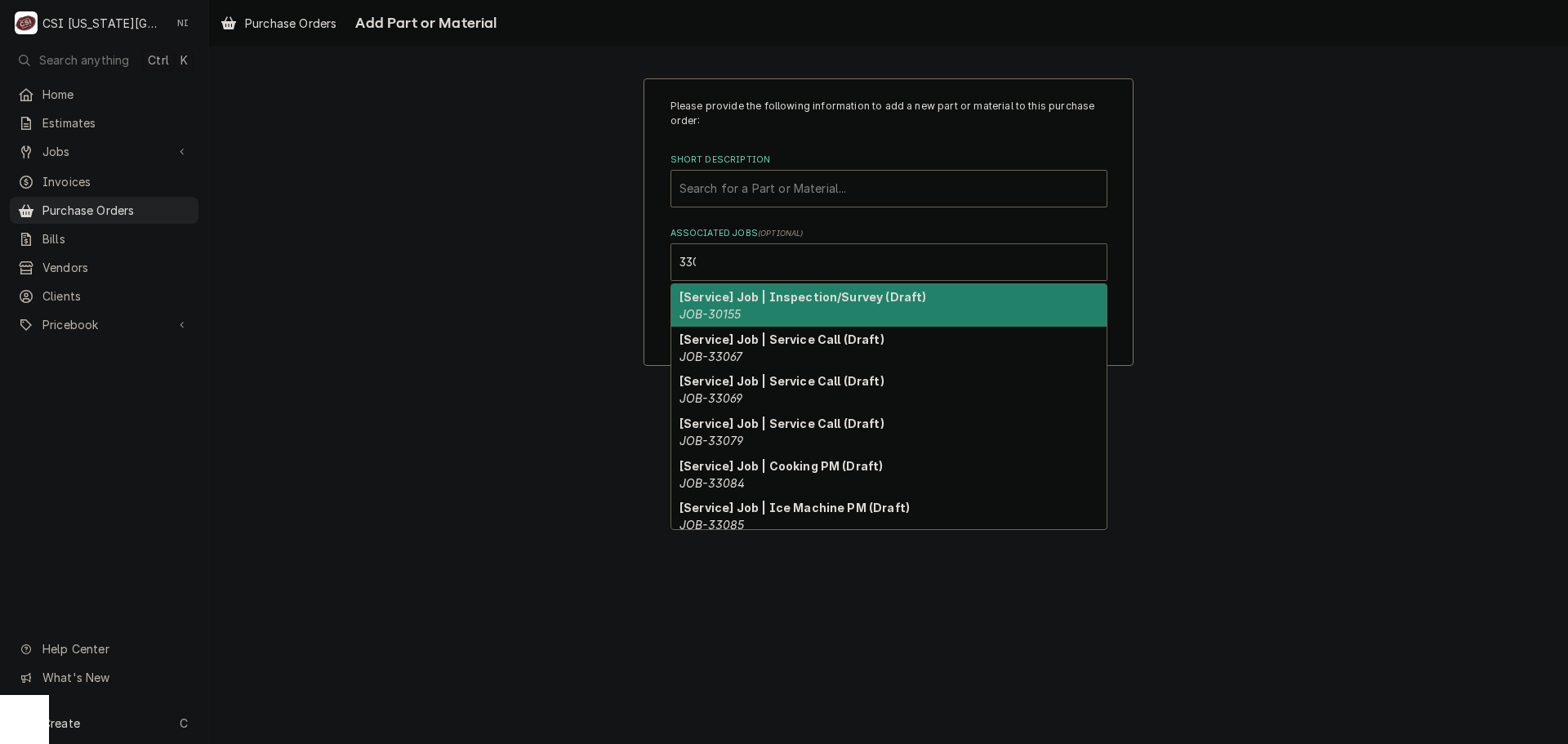
type input "33006"
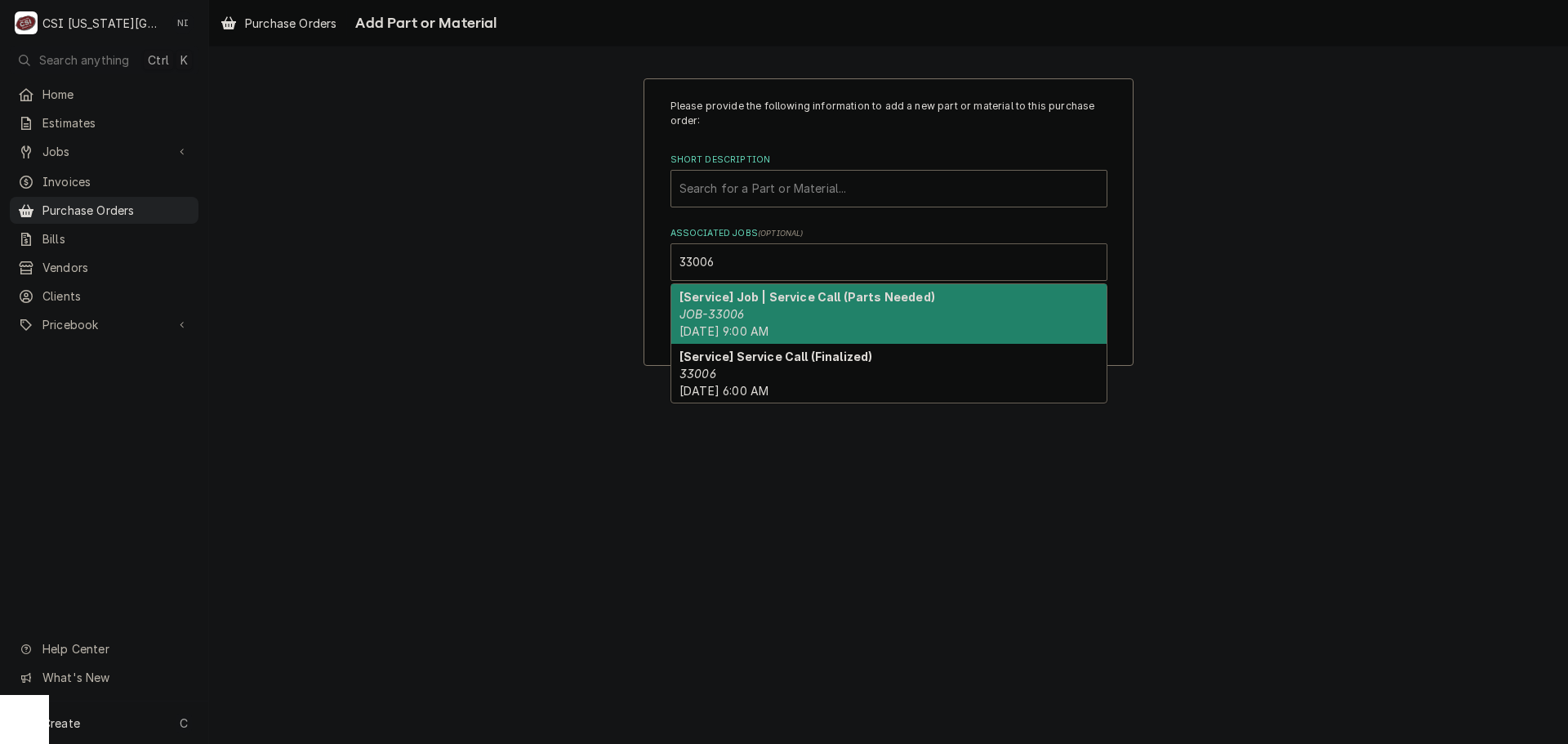
drag, startPoint x: 743, startPoint y: 309, endPoint x: 758, endPoint y: 212, distance: 98.2
click at [743, 308] on em "JOB-33006" at bounding box center [712, 314] width 64 height 14
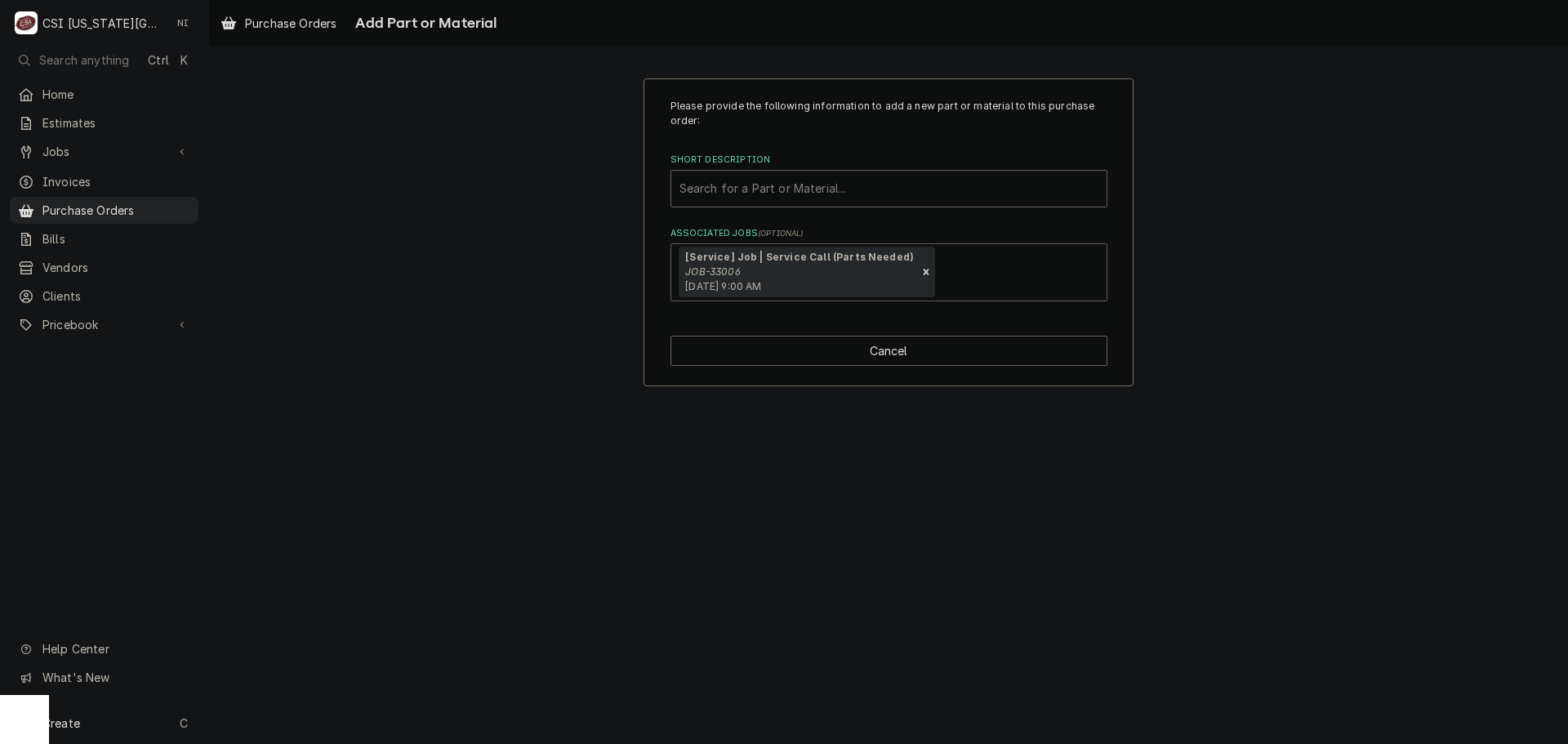
click at [758, 204] on div "Search for a Part or Material..." at bounding box center [889, 189] width 436 height 36
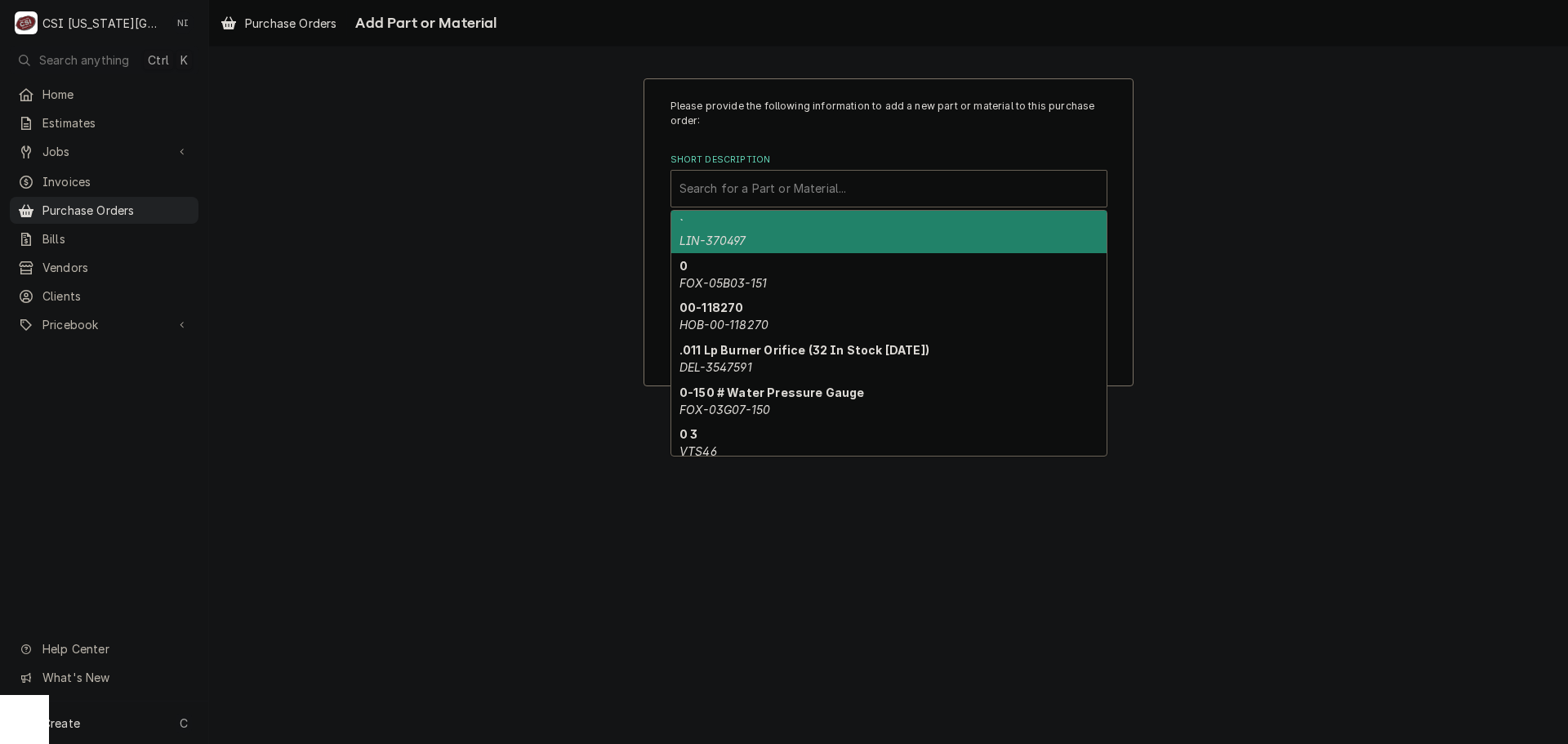
paste input "STR-21-13964"
type input "STR-21-13964"
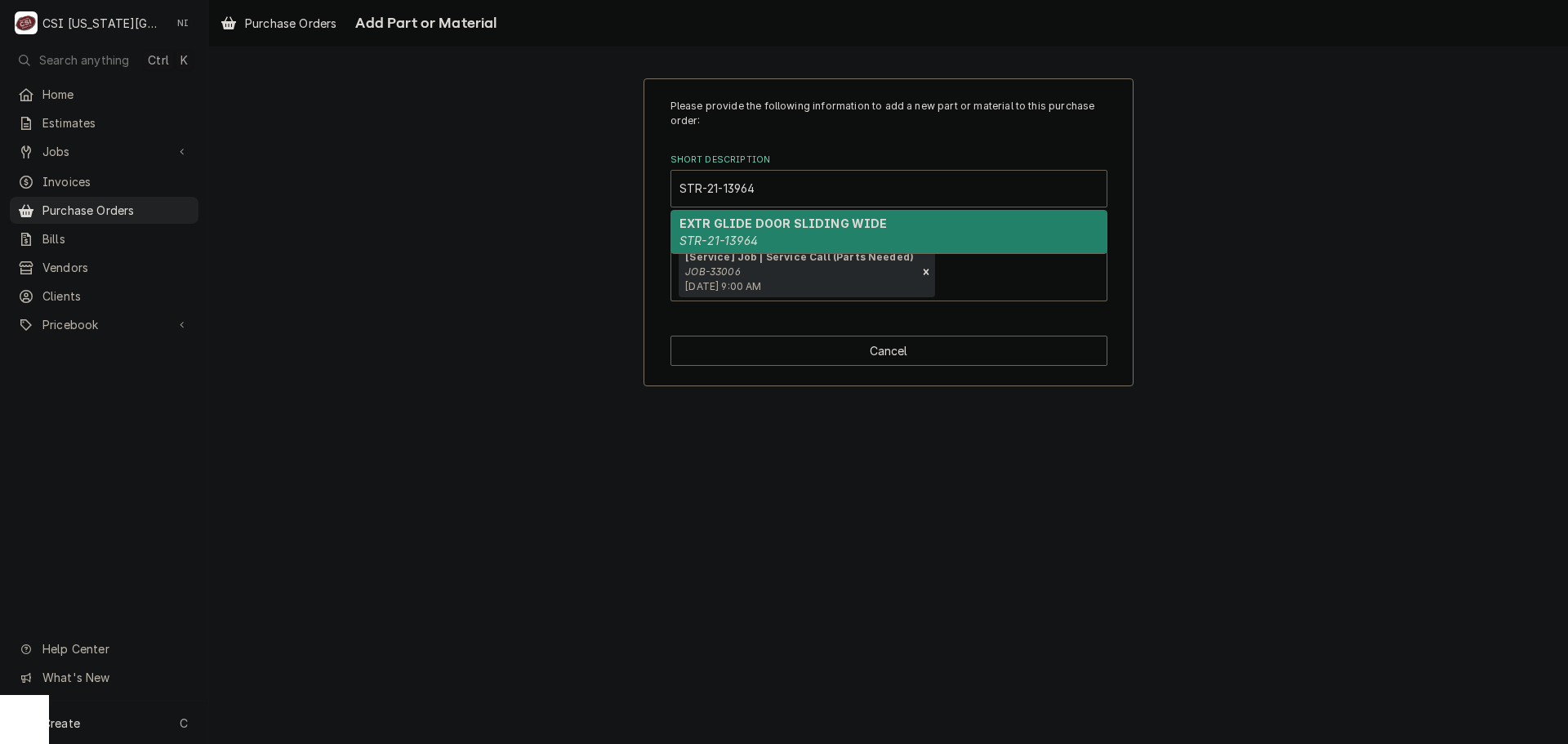
click at [738, 236] on em "STR-21-13964" at bounding box center [718, 241] width 78 height 14
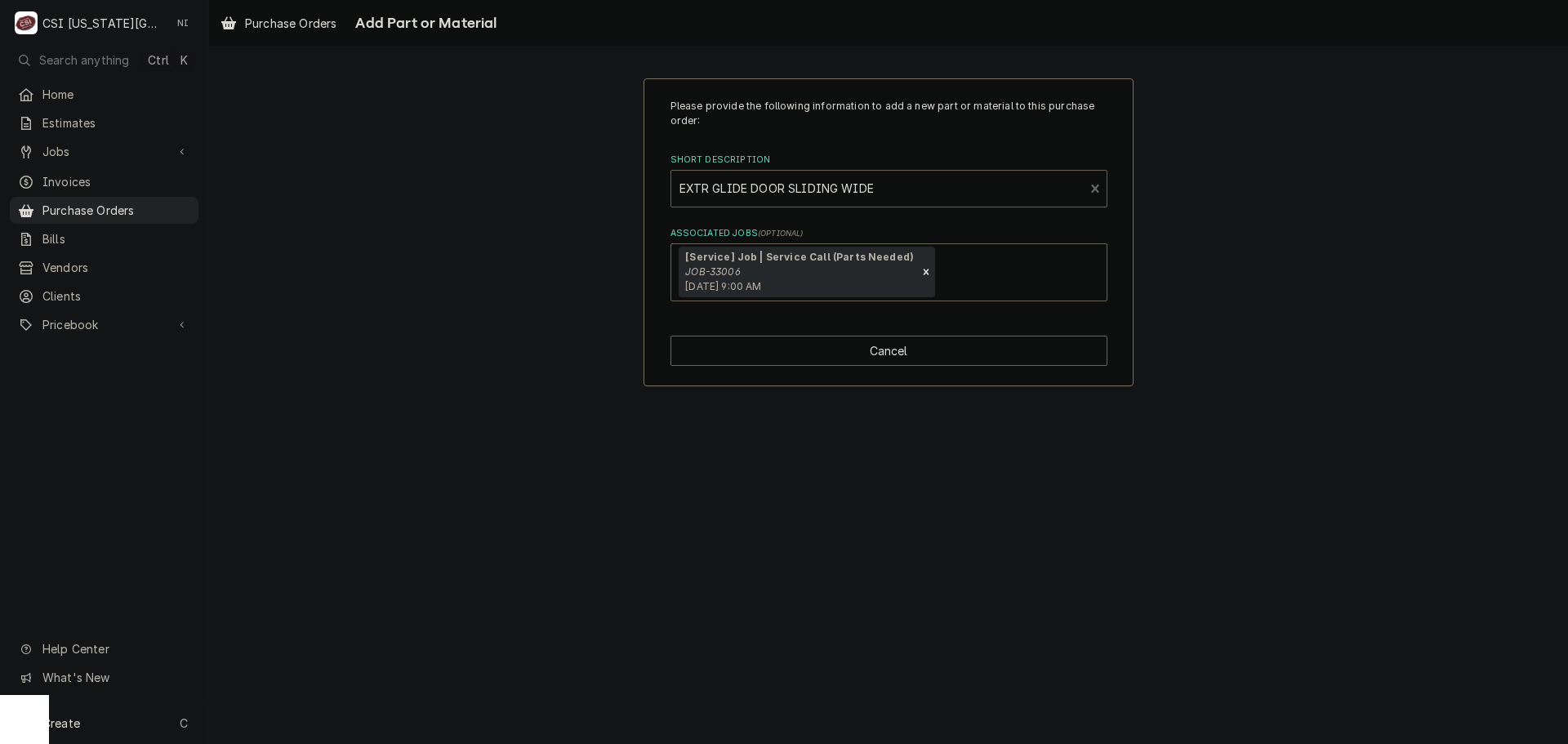
type textarea "x"
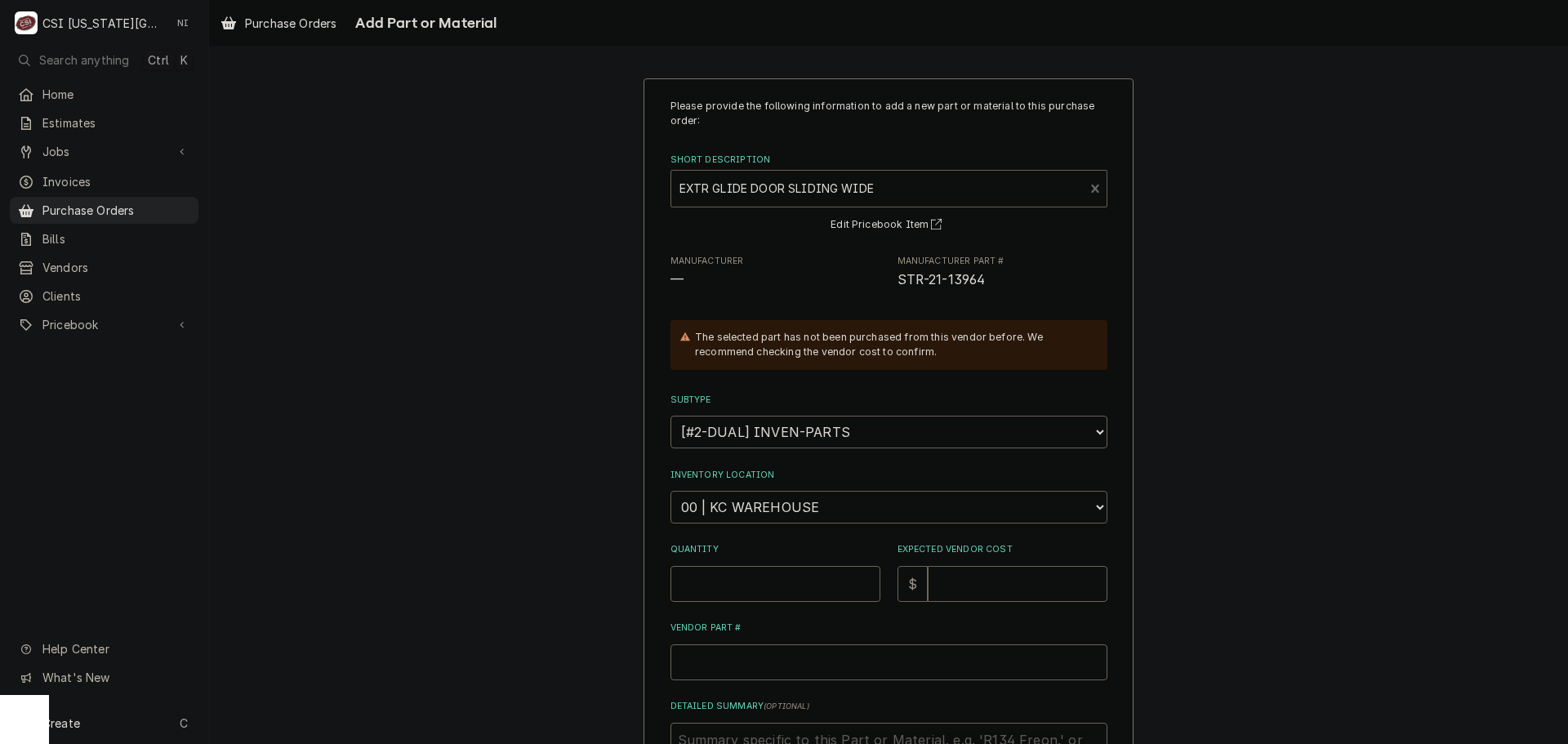
click at [763, 506] on select "Choose a location... 00 | KC WAREHOUSE 00 | MAIN WAREHOUSE 01 | BRIAN BREAZIER …" at bounding box center [889, 508] width 437 height 33
select select "2803"
click at [670, 491] on select "Choose a location... 00 | KC WAREHOUSE 00 | MAIN WAREHOUSE 01 | BRIAN BREAZIER …" at bounding box center [889, 508] width 437 height 33
click at [755, 588] on input "Quantity" at bounding box center [775, 584] width 210 height 36
type textarea "x"
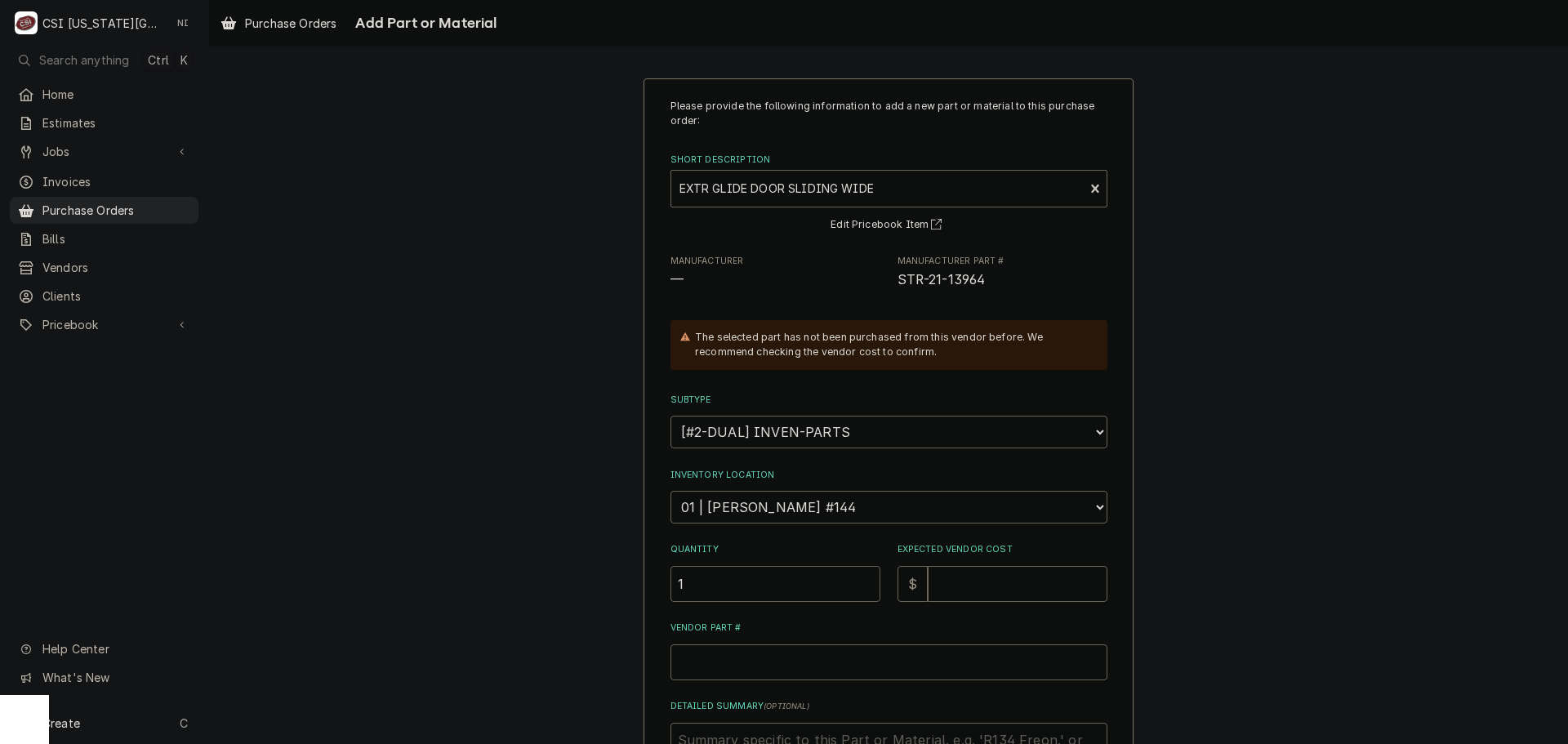
type input "1"
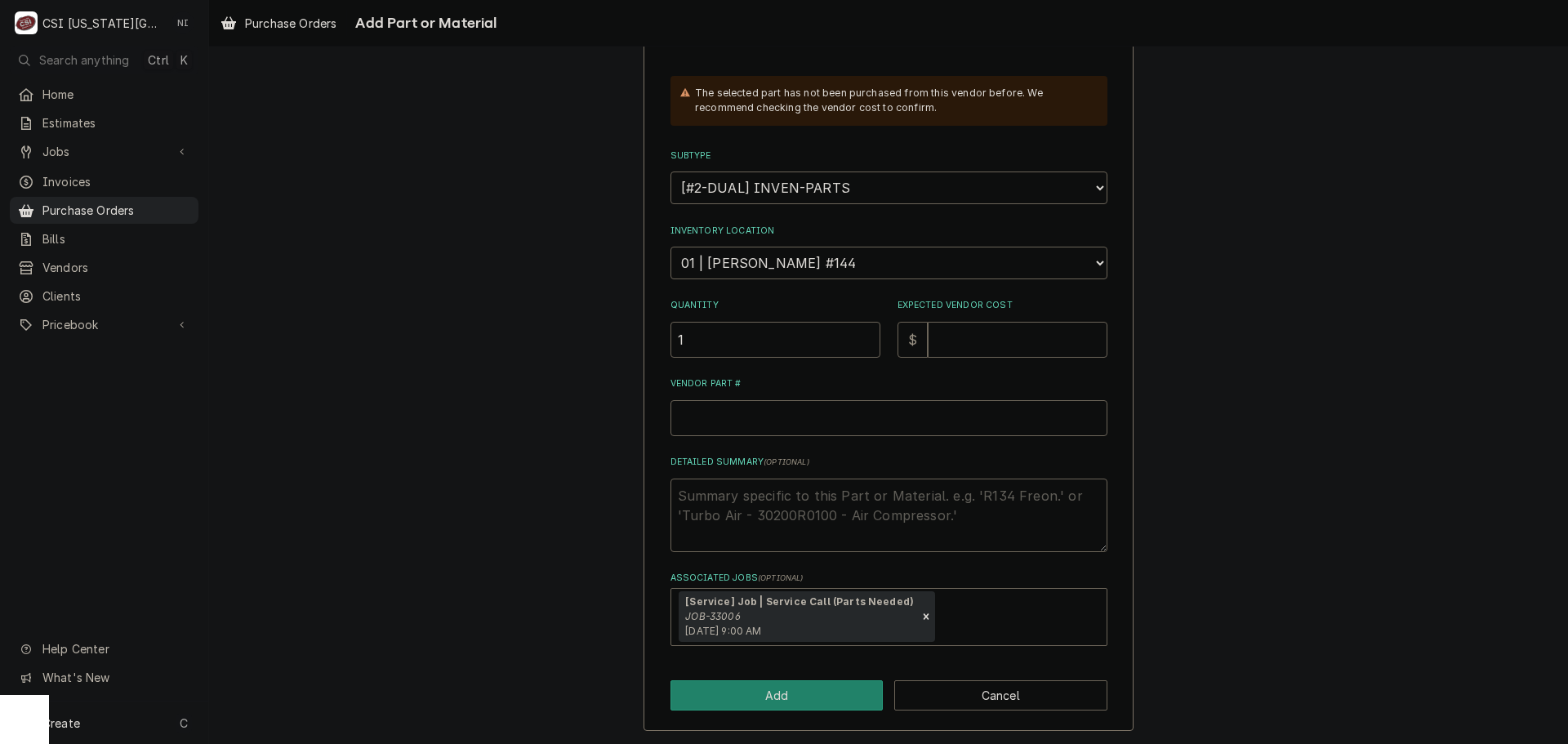
scroll to position [246, 0]
click at [959, 332] on input "Expected Vendor Cost" at bounding box center [1018, 339] width 180 height 36
type textarea "x"
type input "78"
type textarea "x"
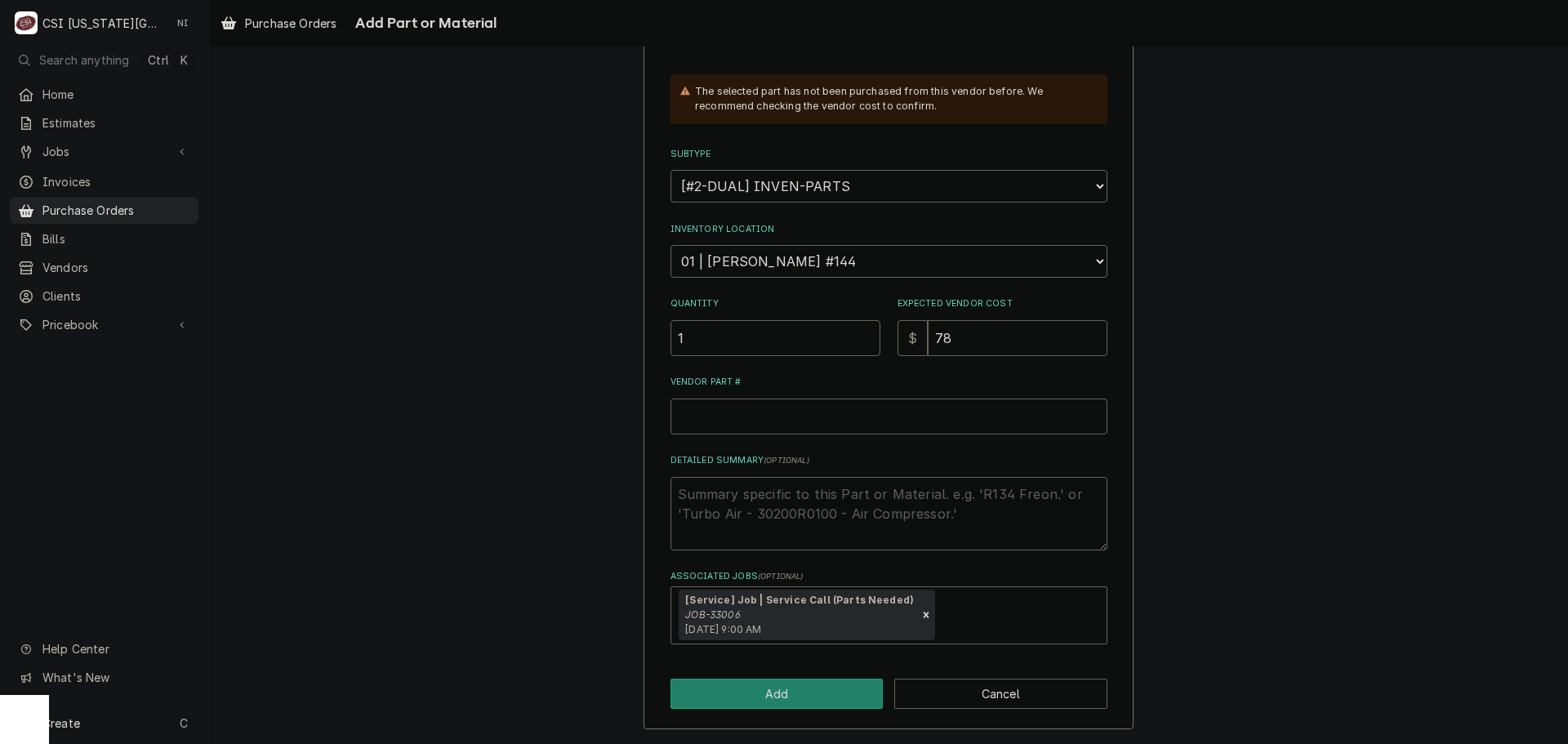
type input "78.4"
type textarea "x"
type input "78.49"
paste input "STR-21-13964"
click at [760, 421] on input "Vendor Part #" at bounding box center [889, 417] width 437 height 36
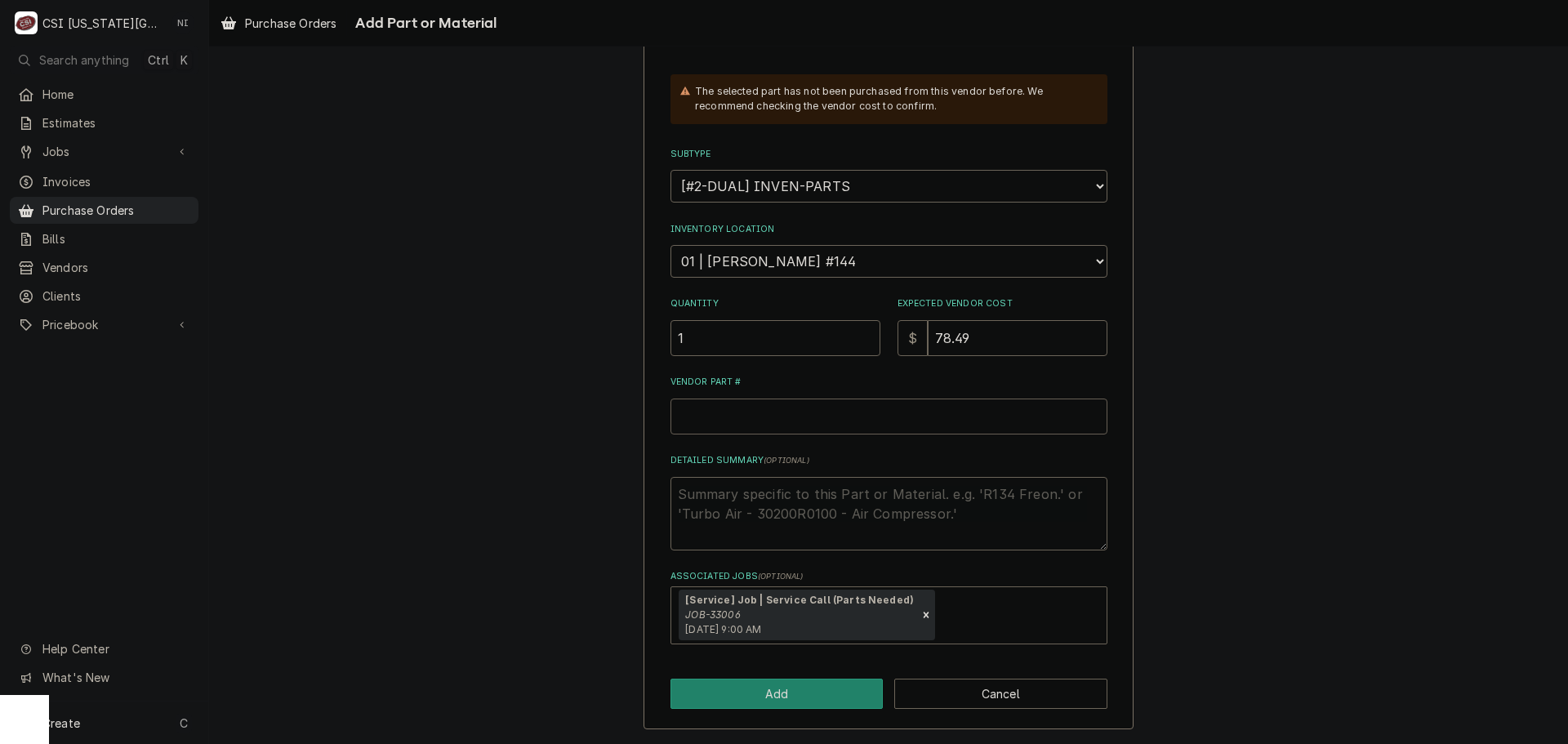
type textarea "x"
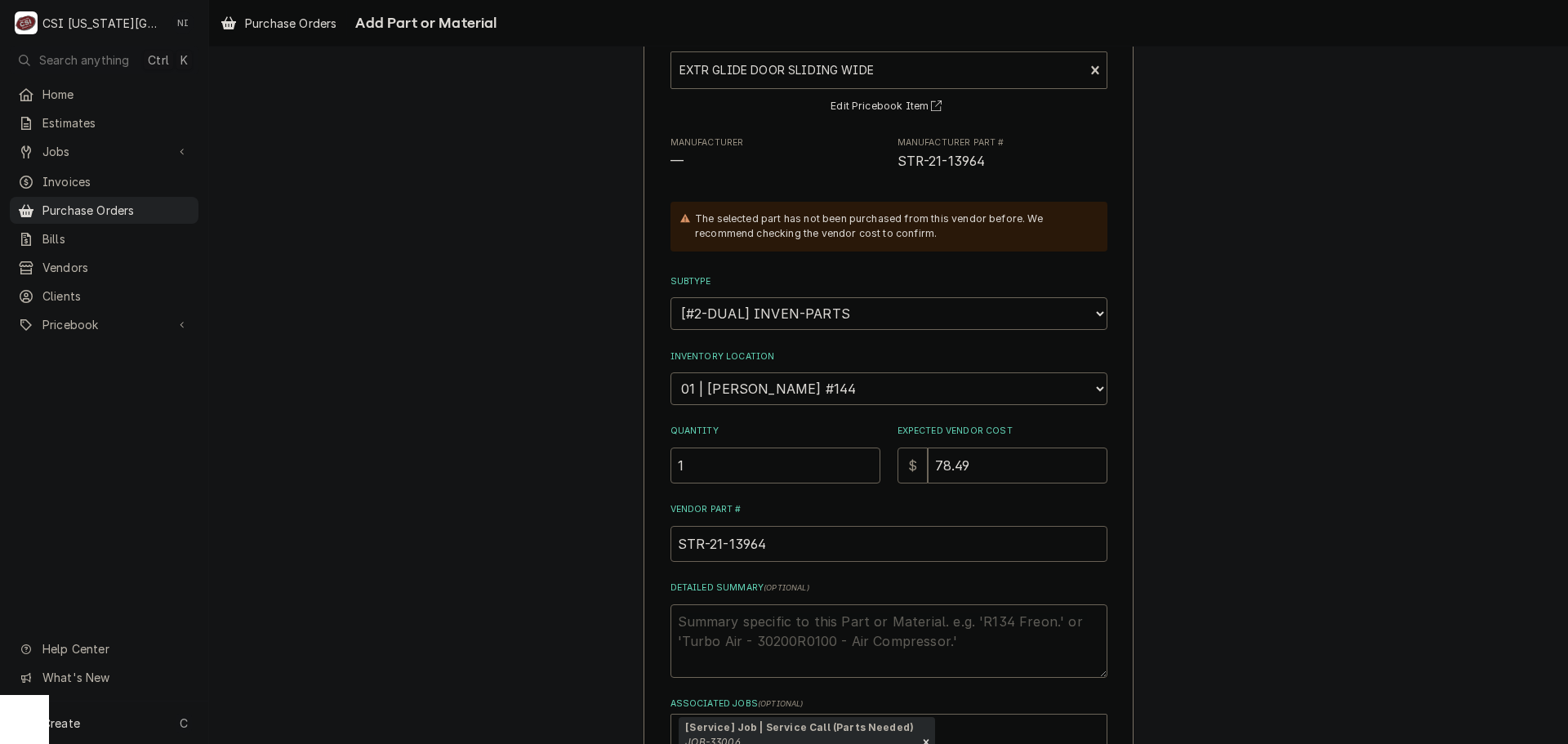
scroll to position [0, 0]
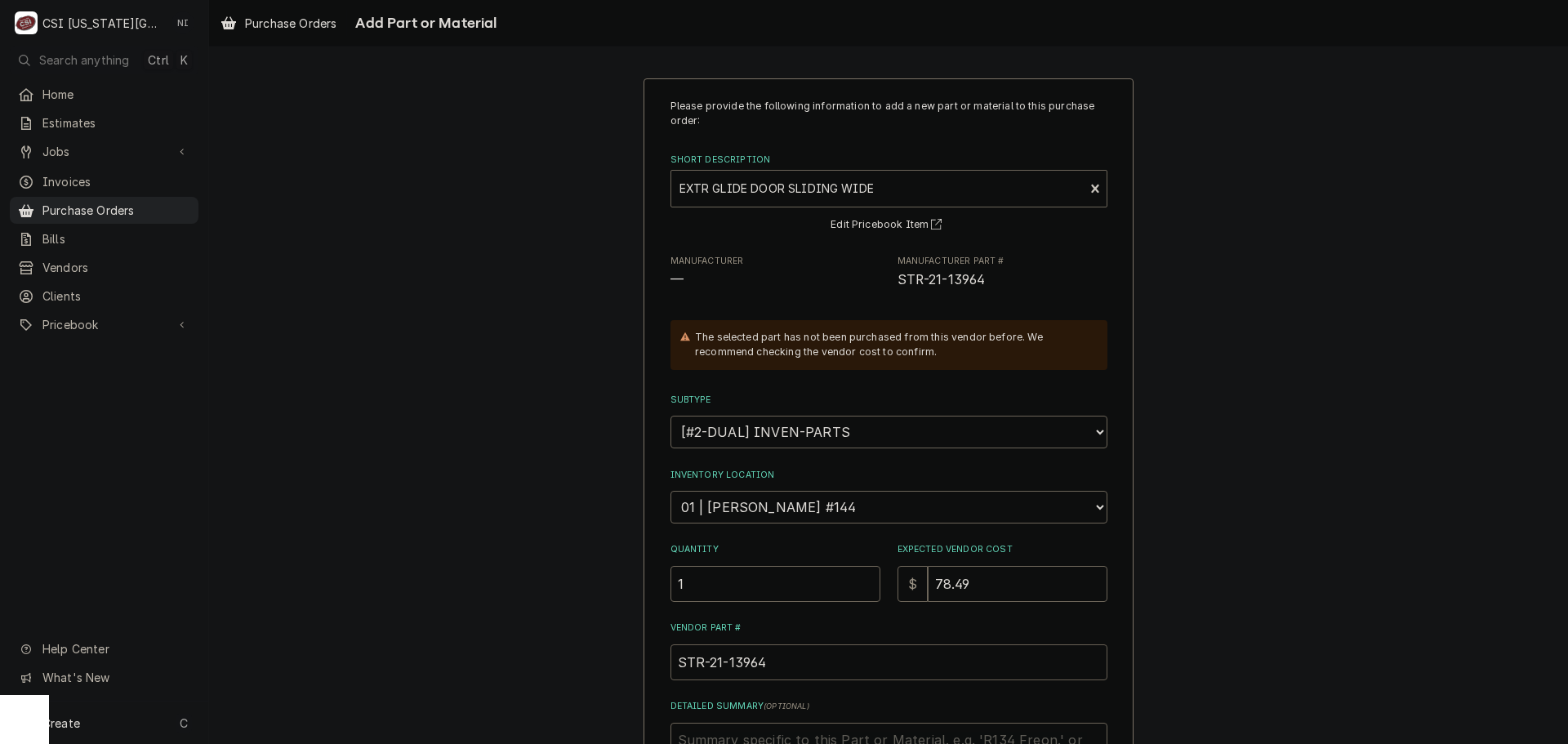
type input "STR-21-13964"
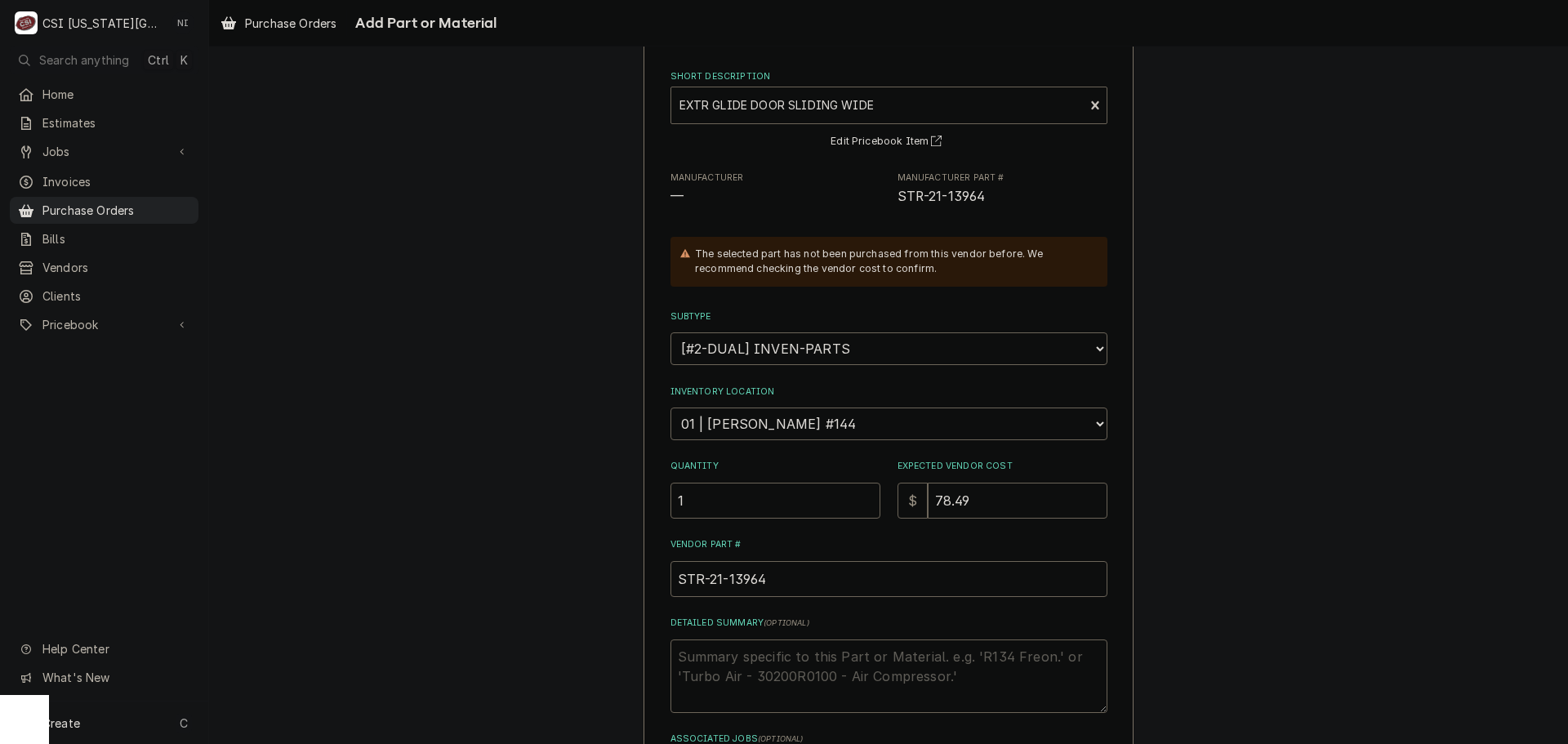
scroll to position [246, 0]
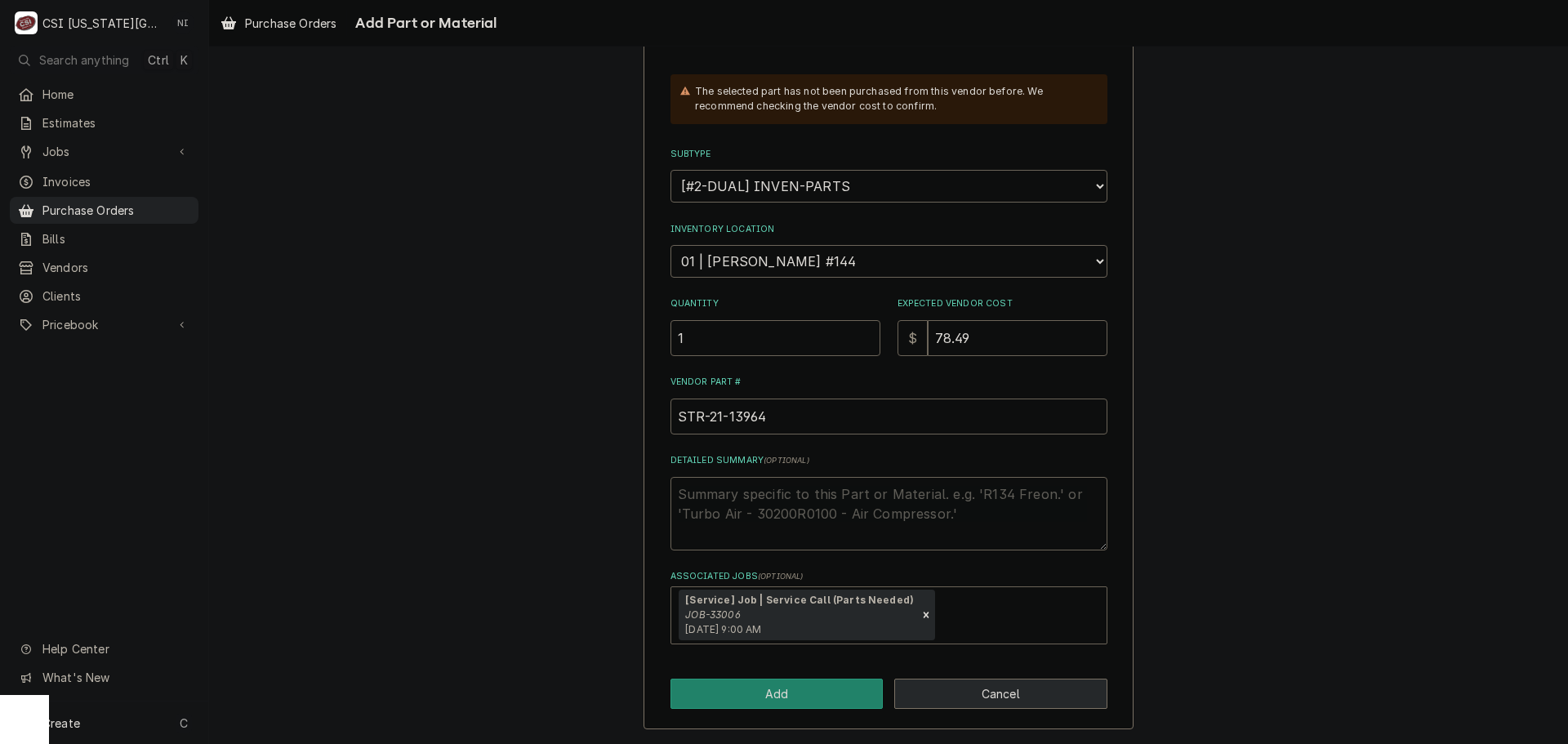
click at [978, 690] on button "Cancel" at bounding box center [1001, 694] width 213 height 30
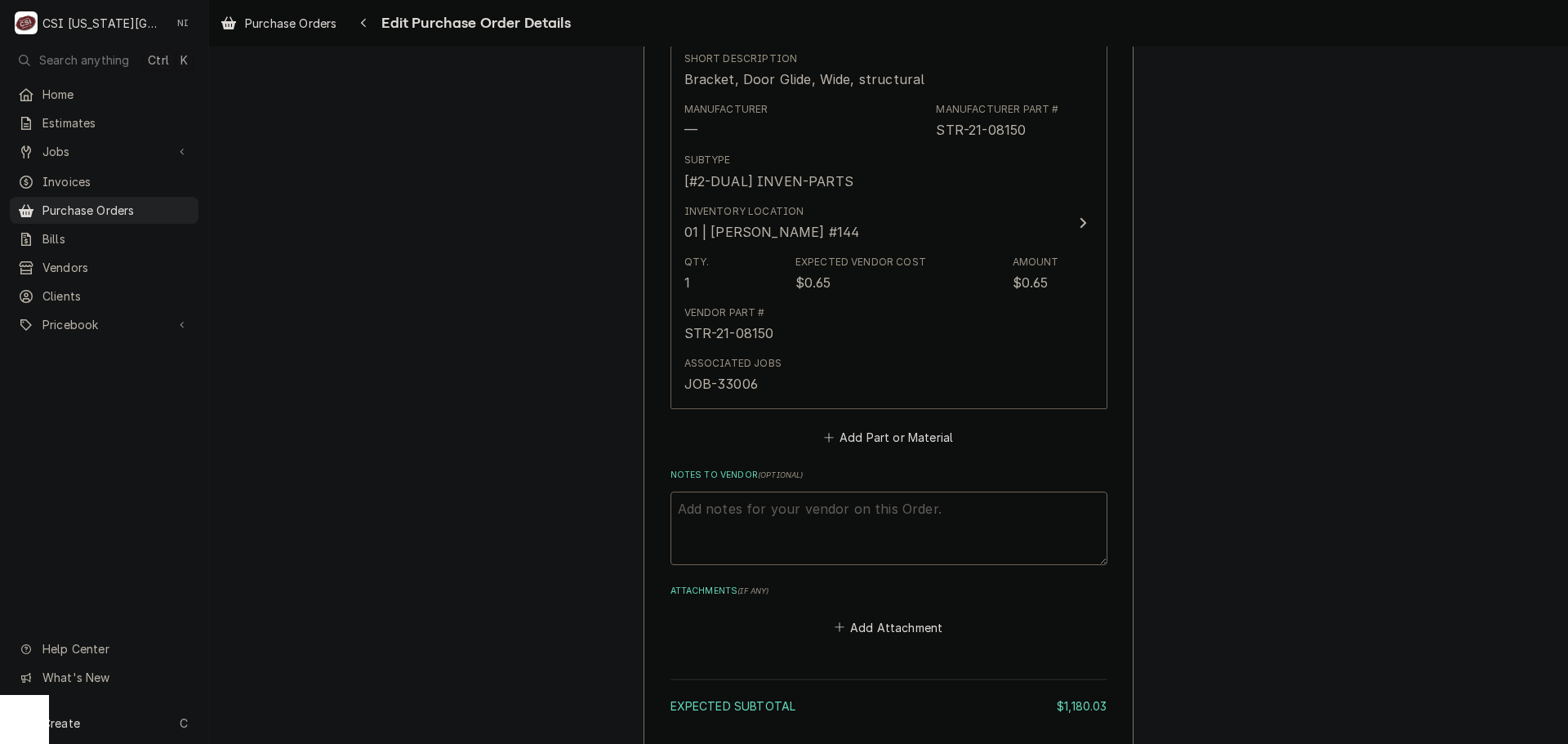
scroll to position [3241, 0]
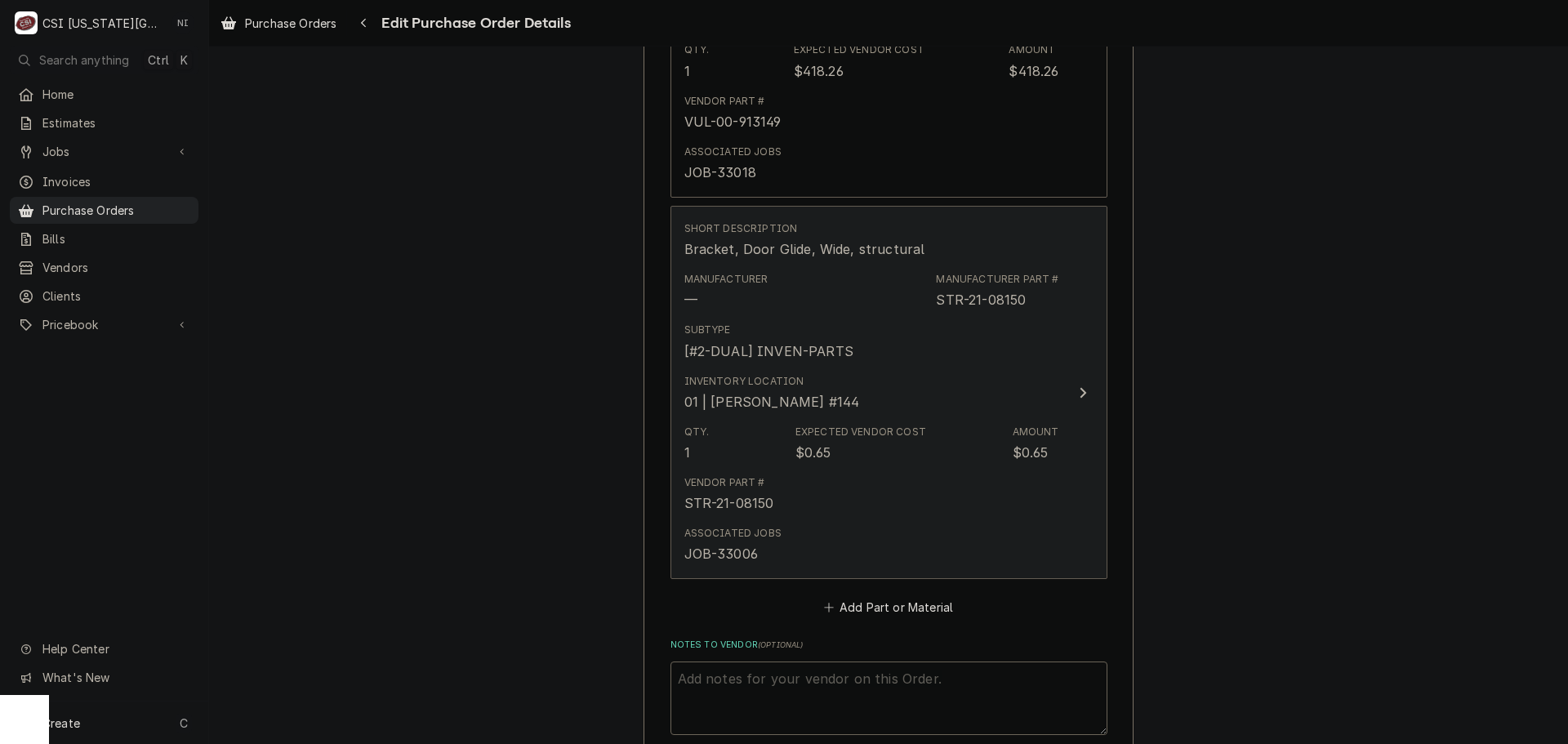
click at [1011, 483] on div "Vendor Part # STR-21-08150" at bounding box center [871, 494] width 375 height 50
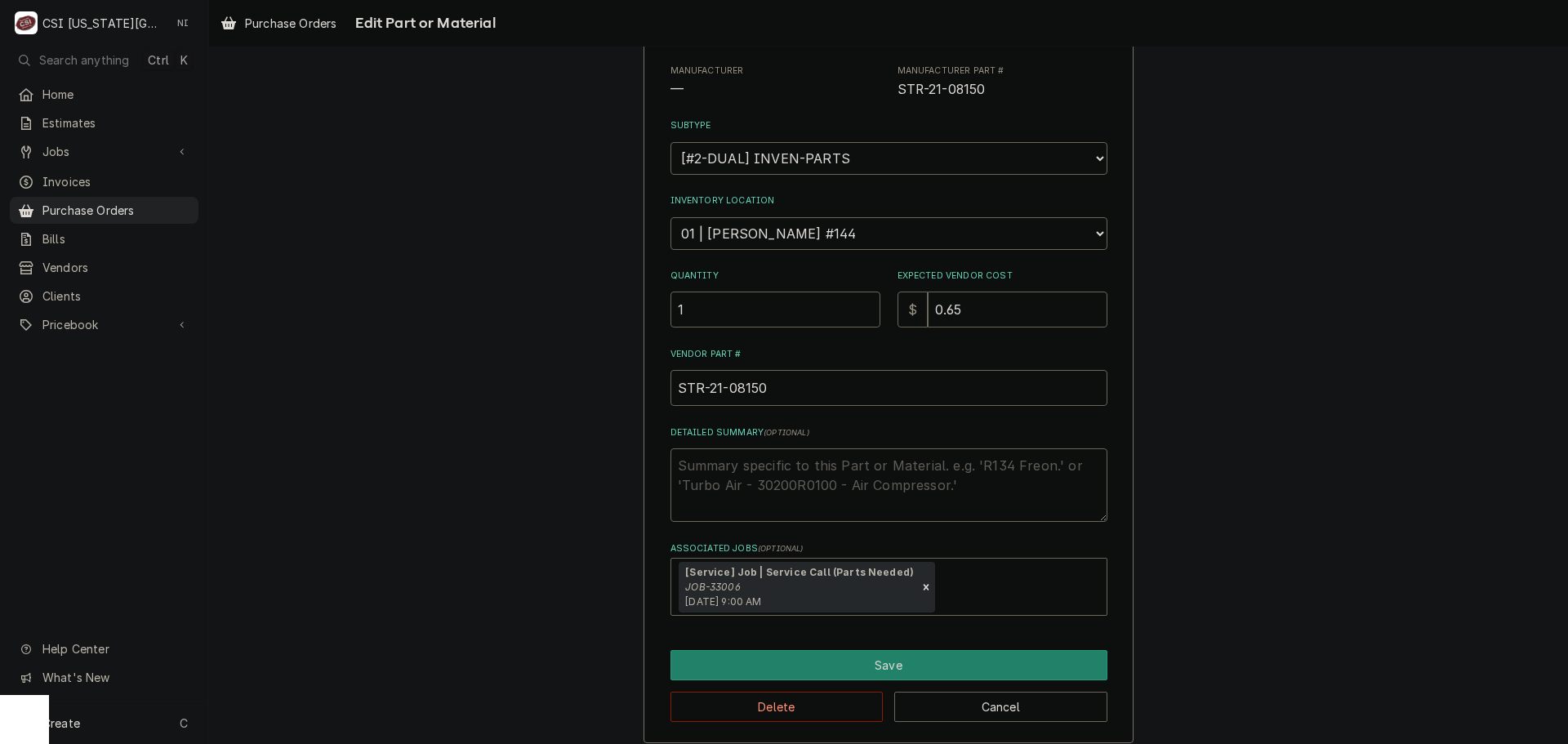
scroll to position [189, 0]
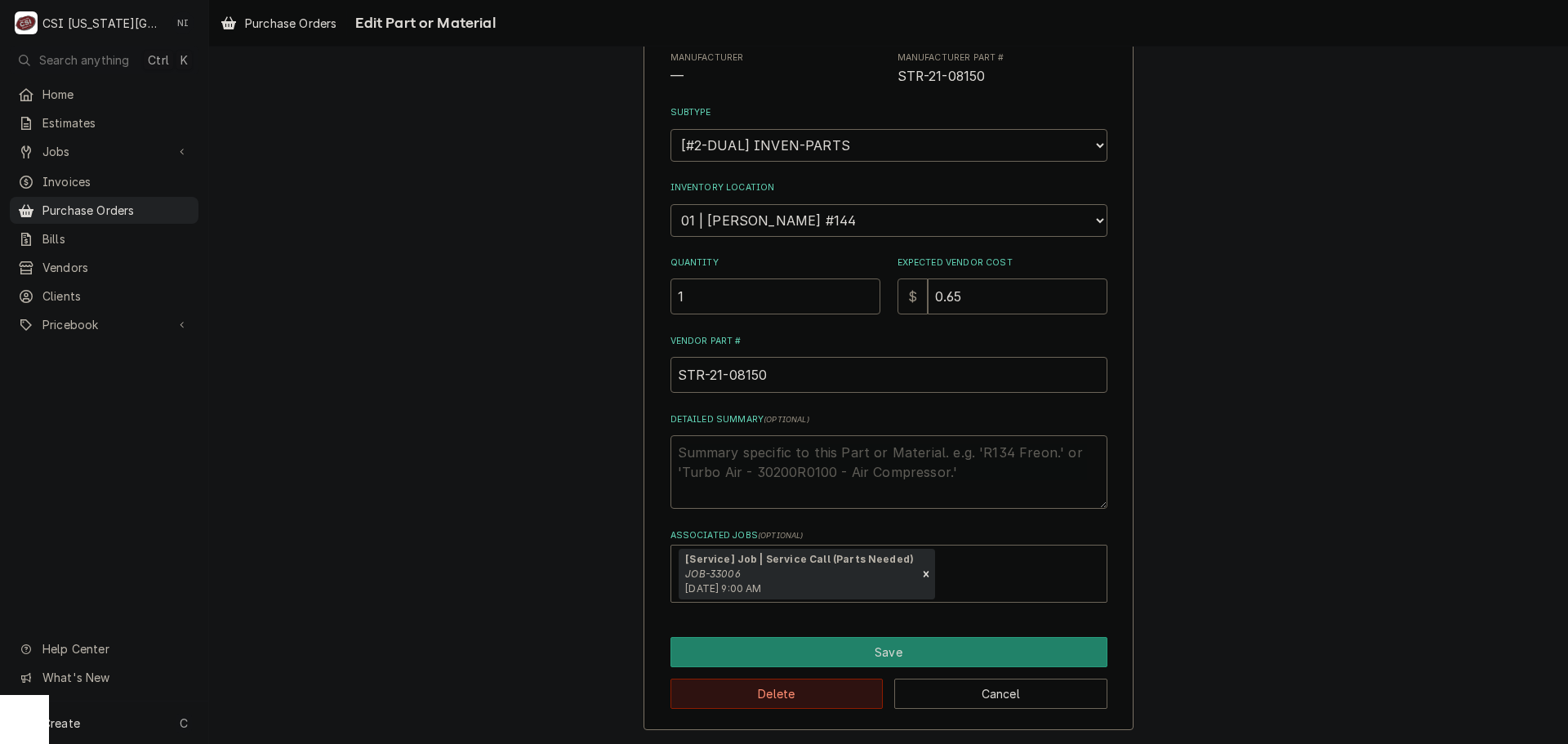
click at [816, 704] on button "Delete" at bounding box center [777, 694] width 213 height 30
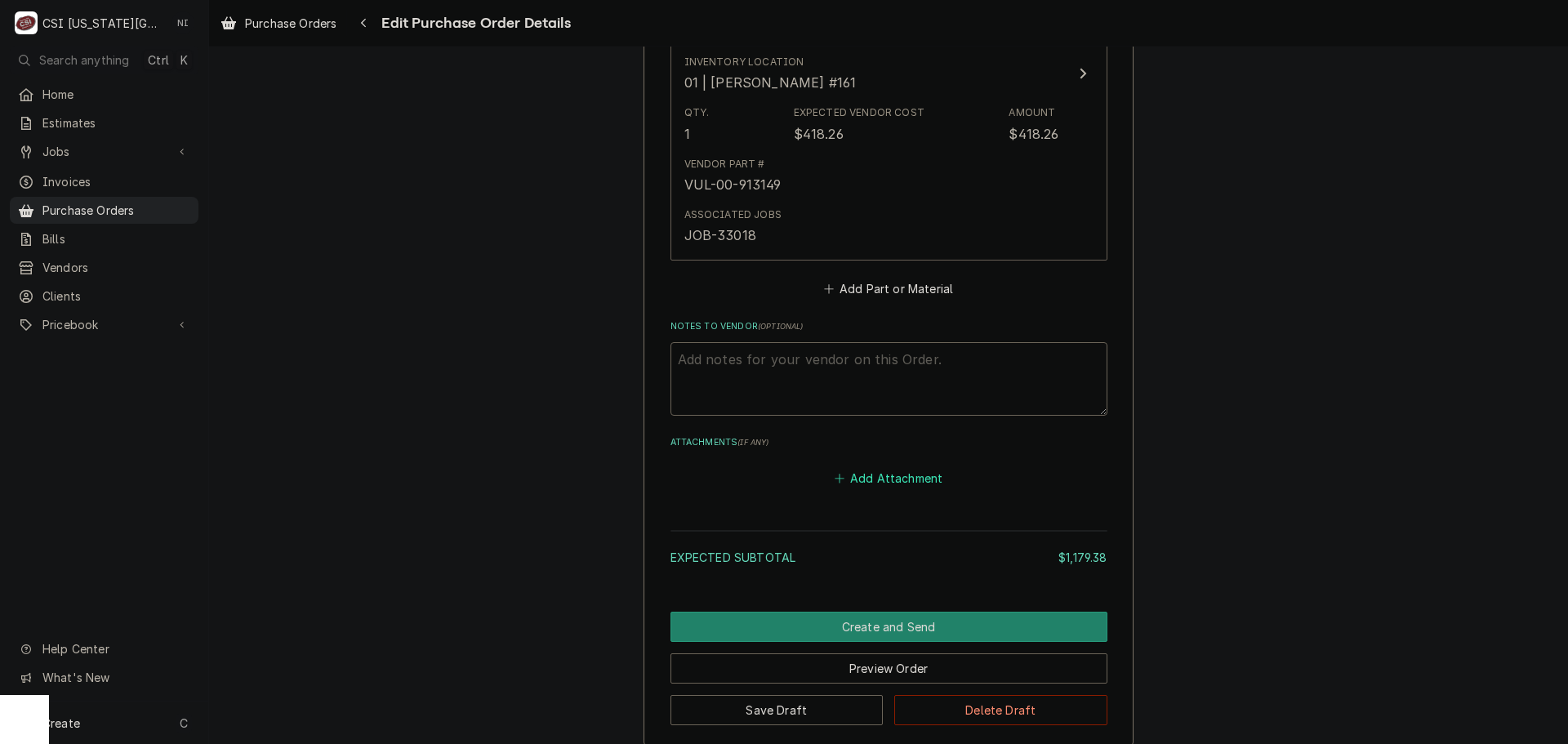
scroll to position [3272, 0]
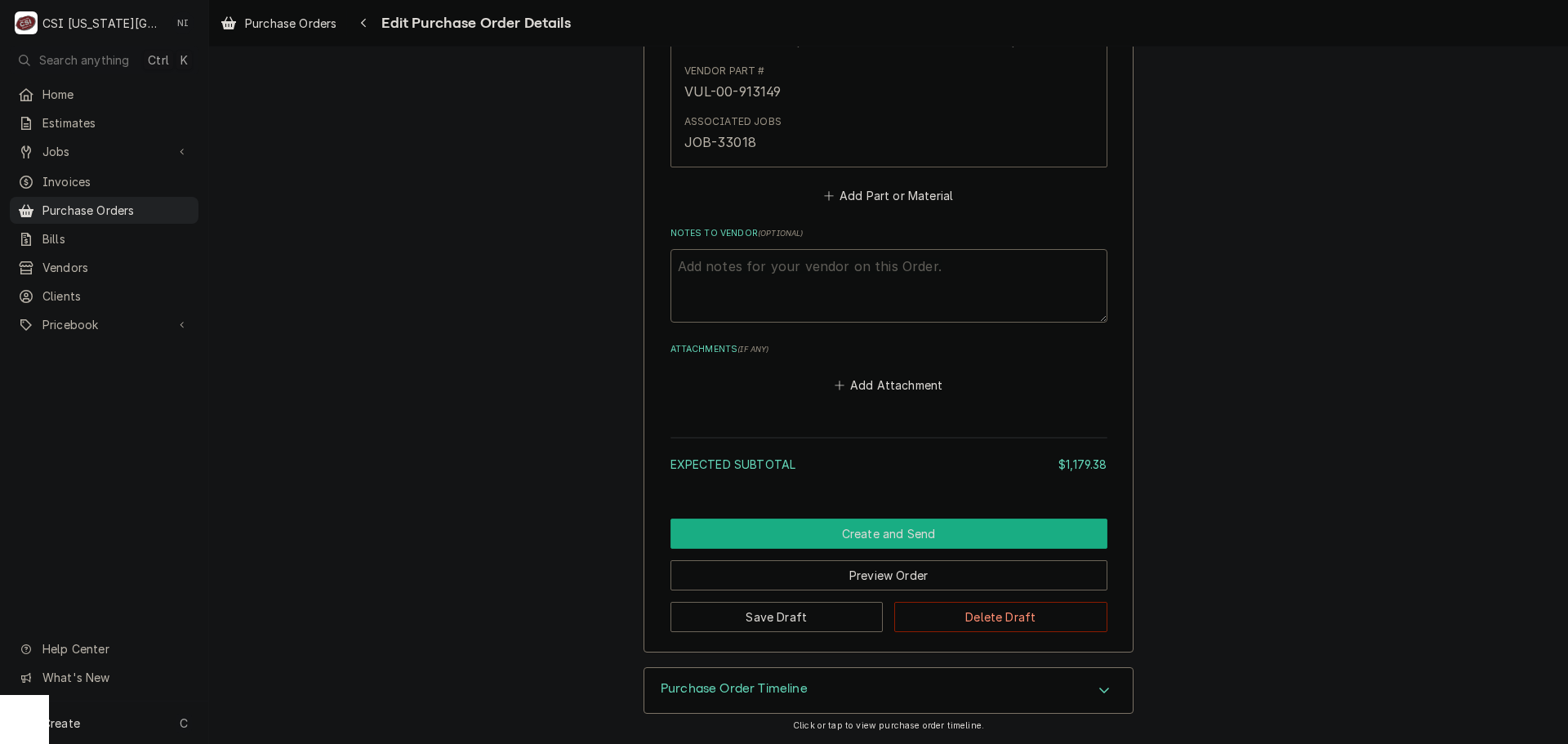
click at [978, 538] on button "Create and Send" at bounding box center [889, 534] width 437 height 30
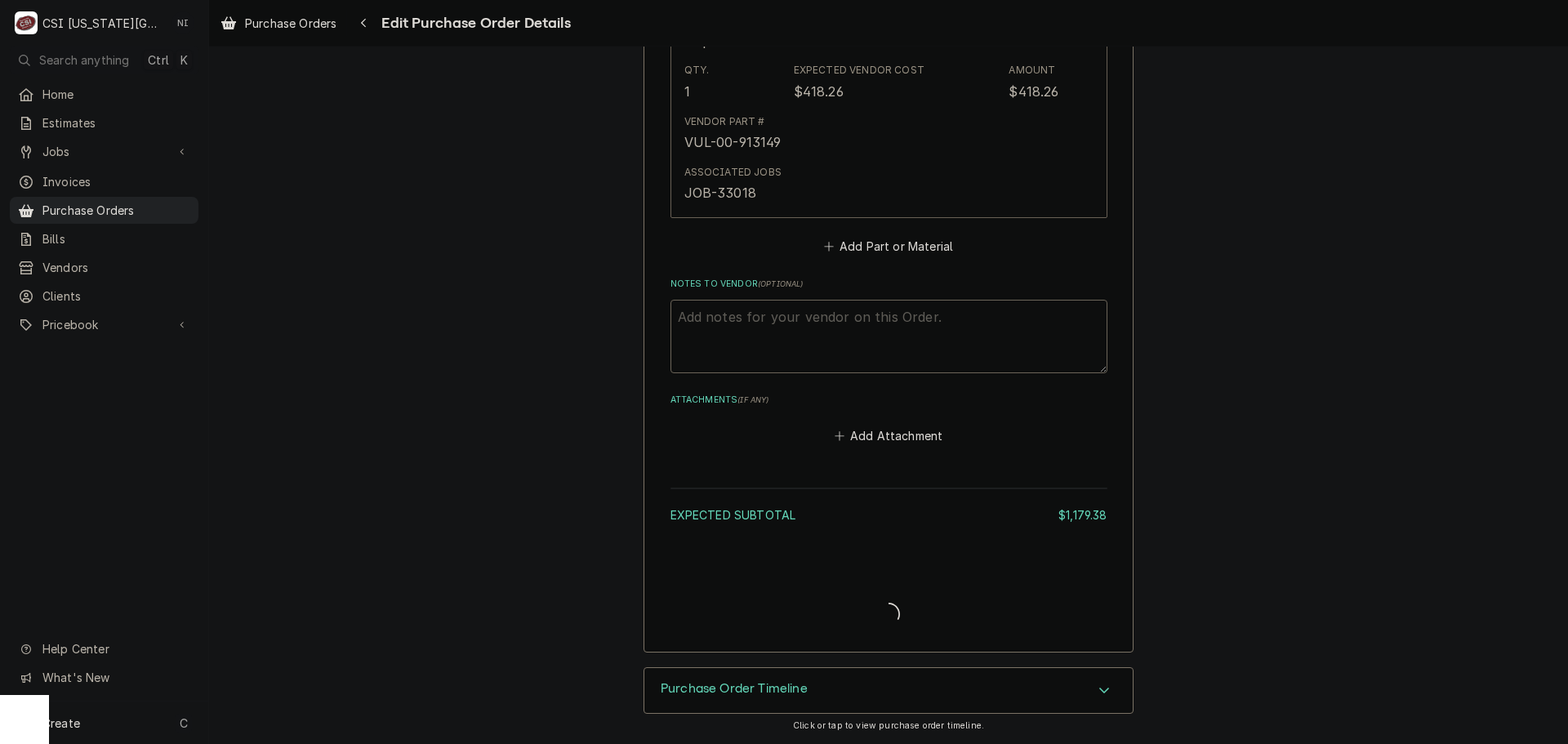
type textarea "x"
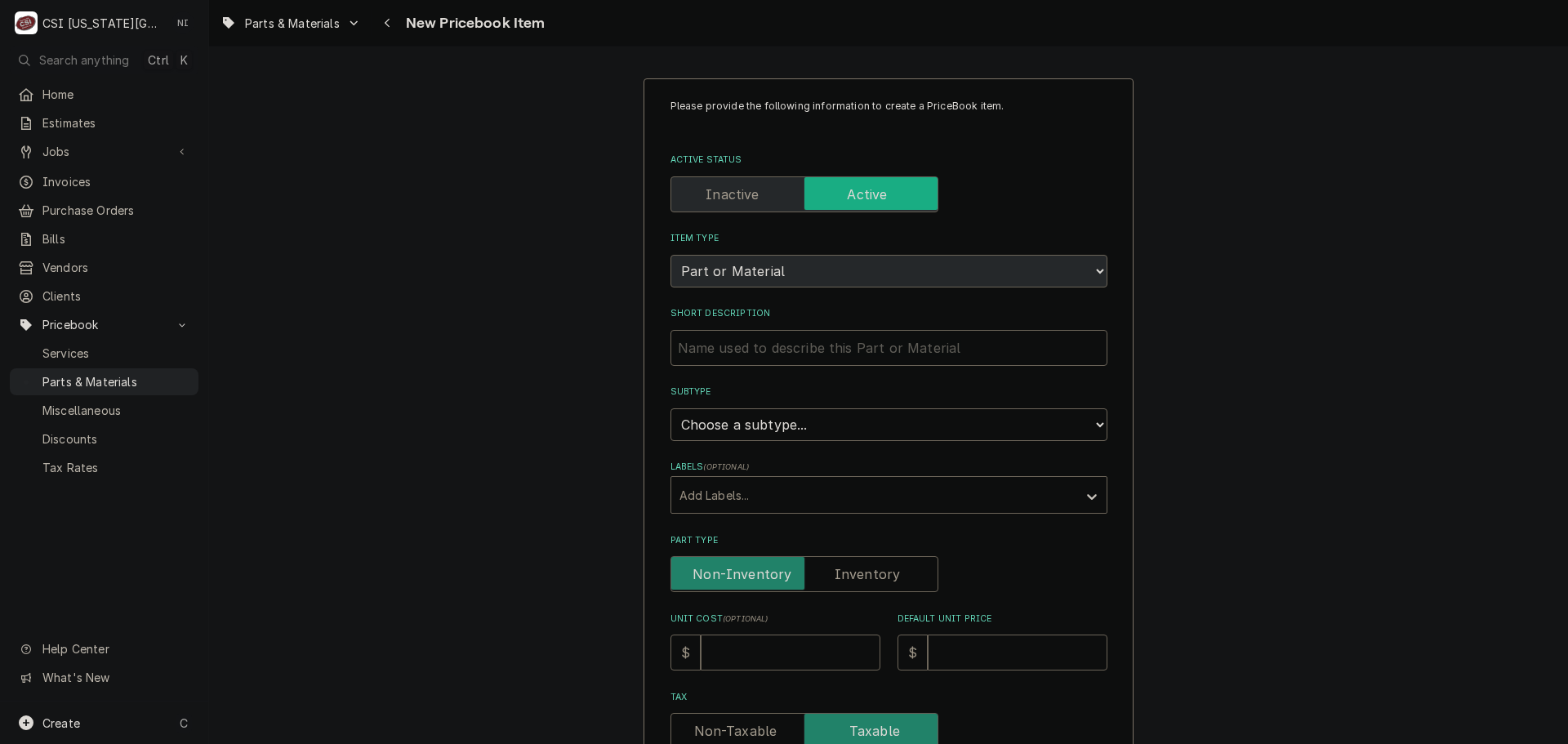
scroll to position [490, 0]
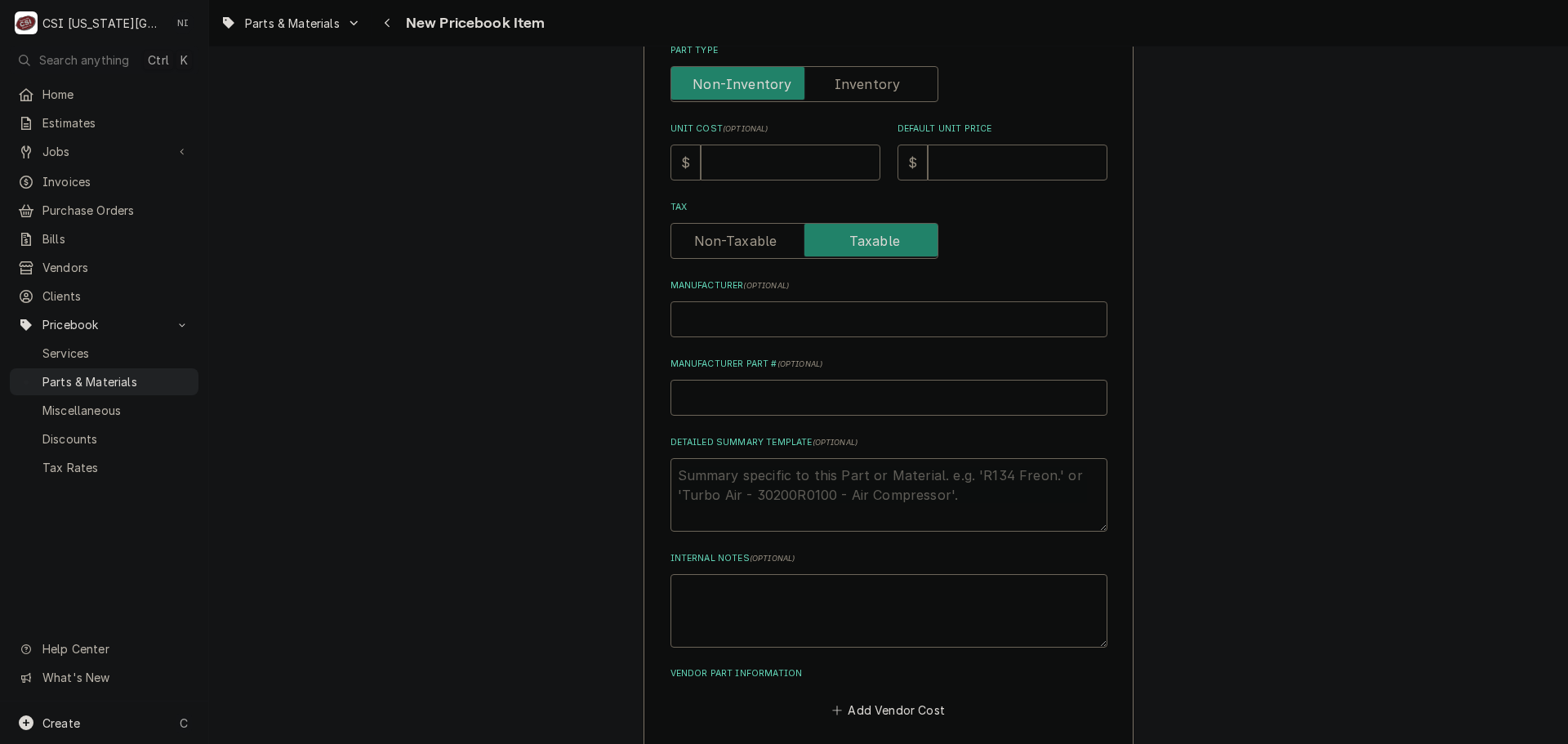
click at [727, 326] on input "Manufacturer ( optional )" at bounding box center [889, 320] width 437 height 36
type input "S"
type textarea "x"
type input "ST"
type textarea "x"
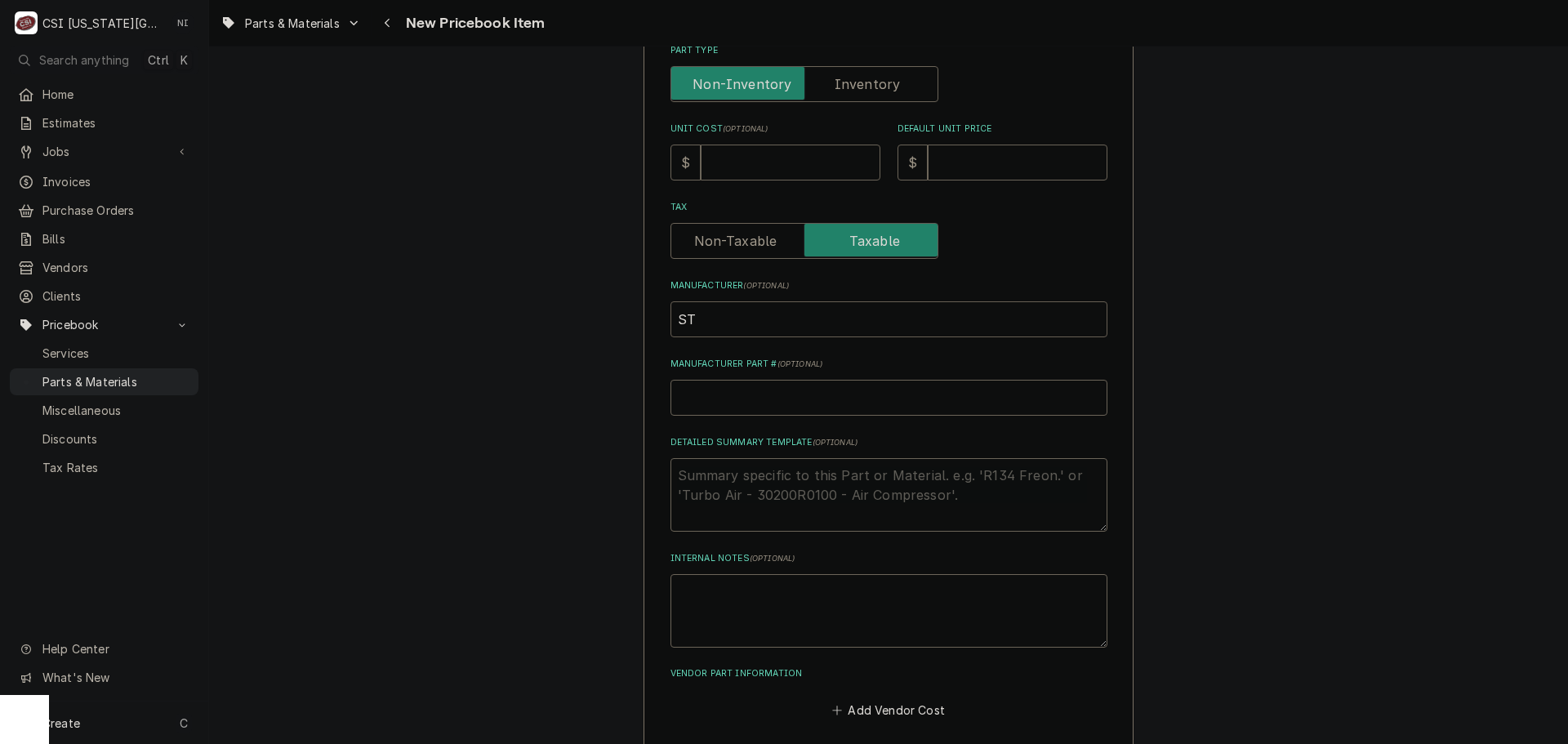
type input "STR"
type textarea "x"
type input "STRU"
type textarea "x"
type input "STR"
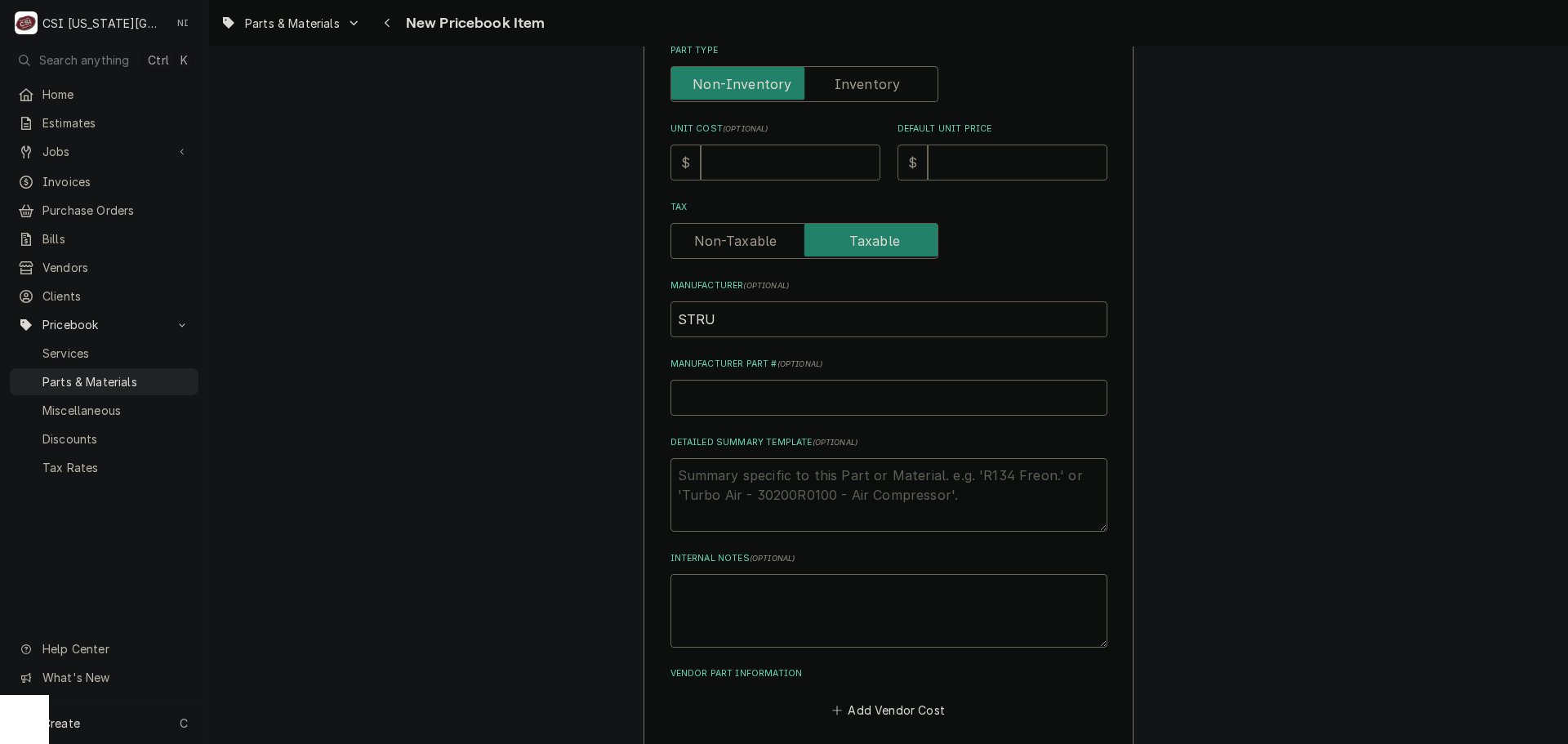
type textarea "x"
type input "ST"
type textarea "x"
type input "S"
type textarea "x"
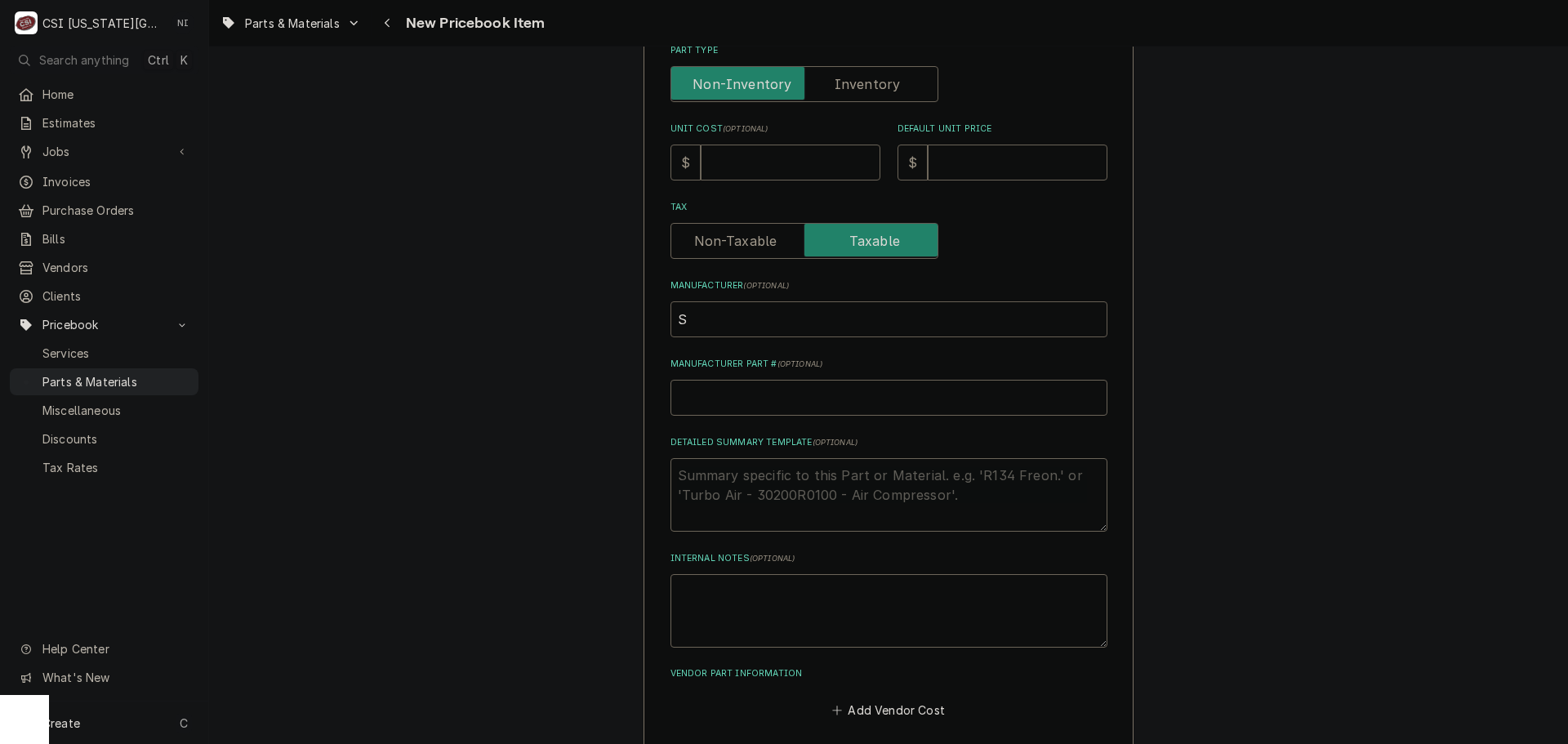
type textarea "x"
click at [741, 418] on div "Please provide the following information to create a PriceBook item. Active Sta…" at bounding box center [889, 165] width 437 height 1113
click at [740, 405] on input "Manufacturer Part # ( optional )" at bounding box center [889, 398] width 437 height 36
type input "S"
type textarea "x"
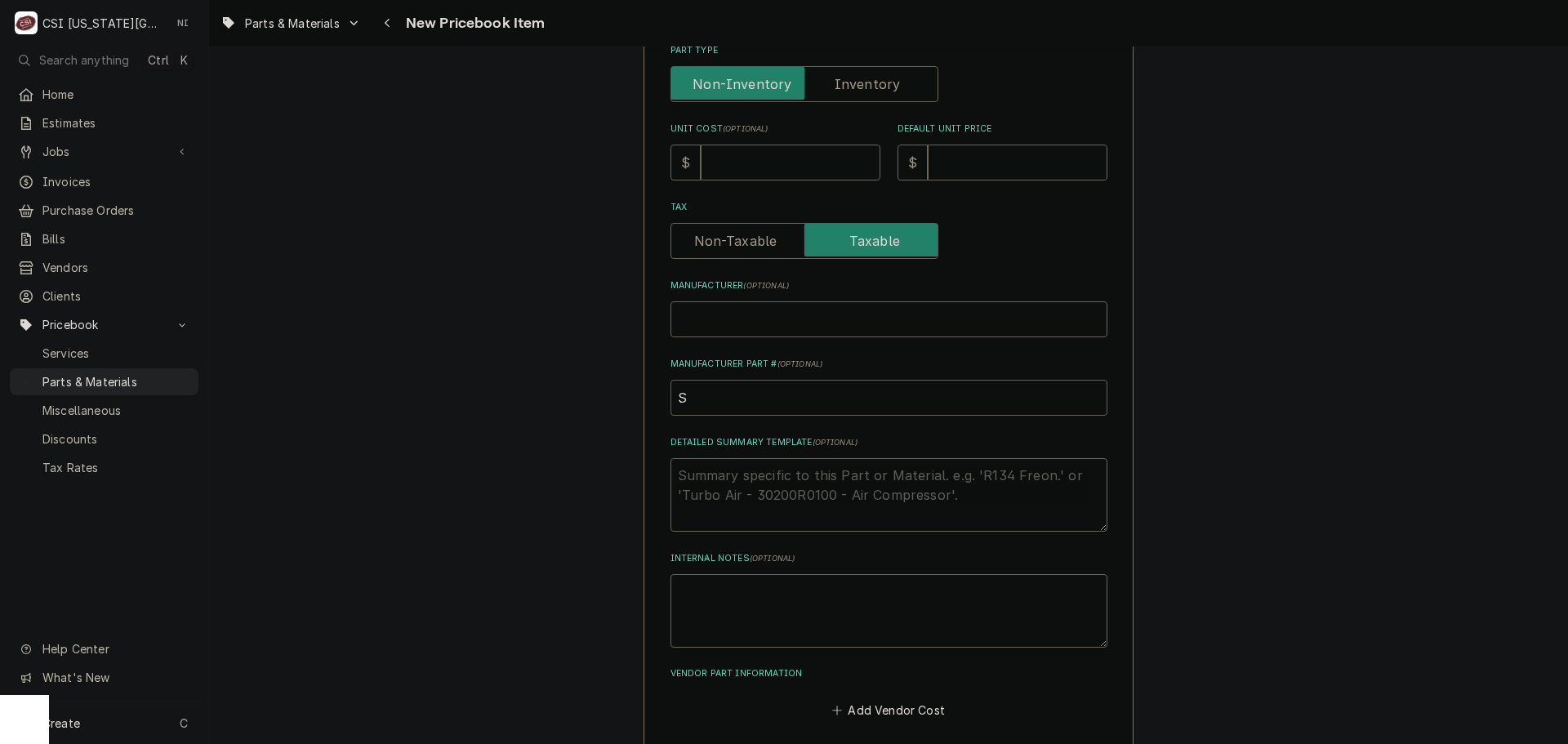
type input "ST"
type textarea "x"
type input "STR"
type textarea "x"
type input "STR-"
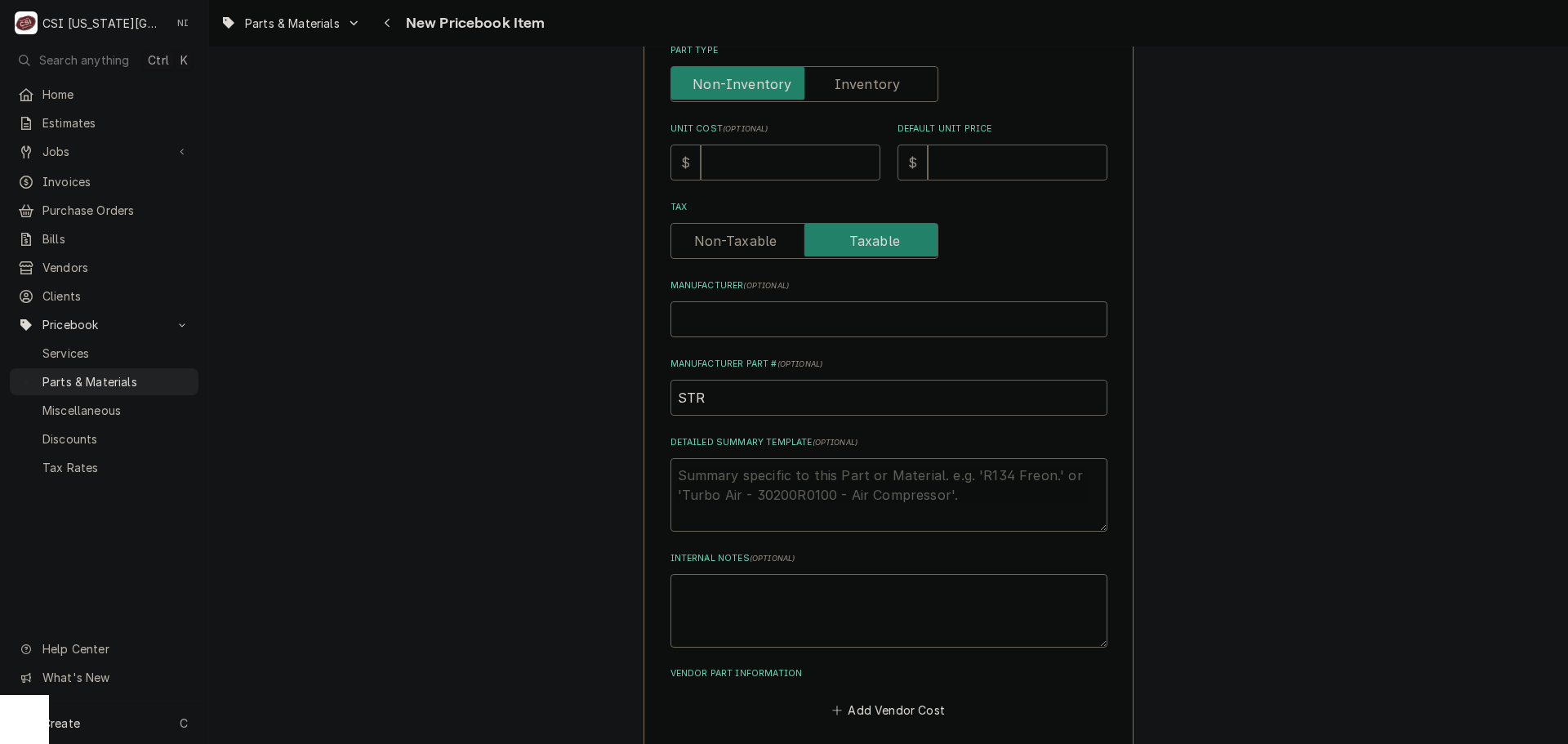
type textarea "x"
paste input "21-13964"
type input "STR-21-13964"
type textarea "x"
type input "STR-21-13964"
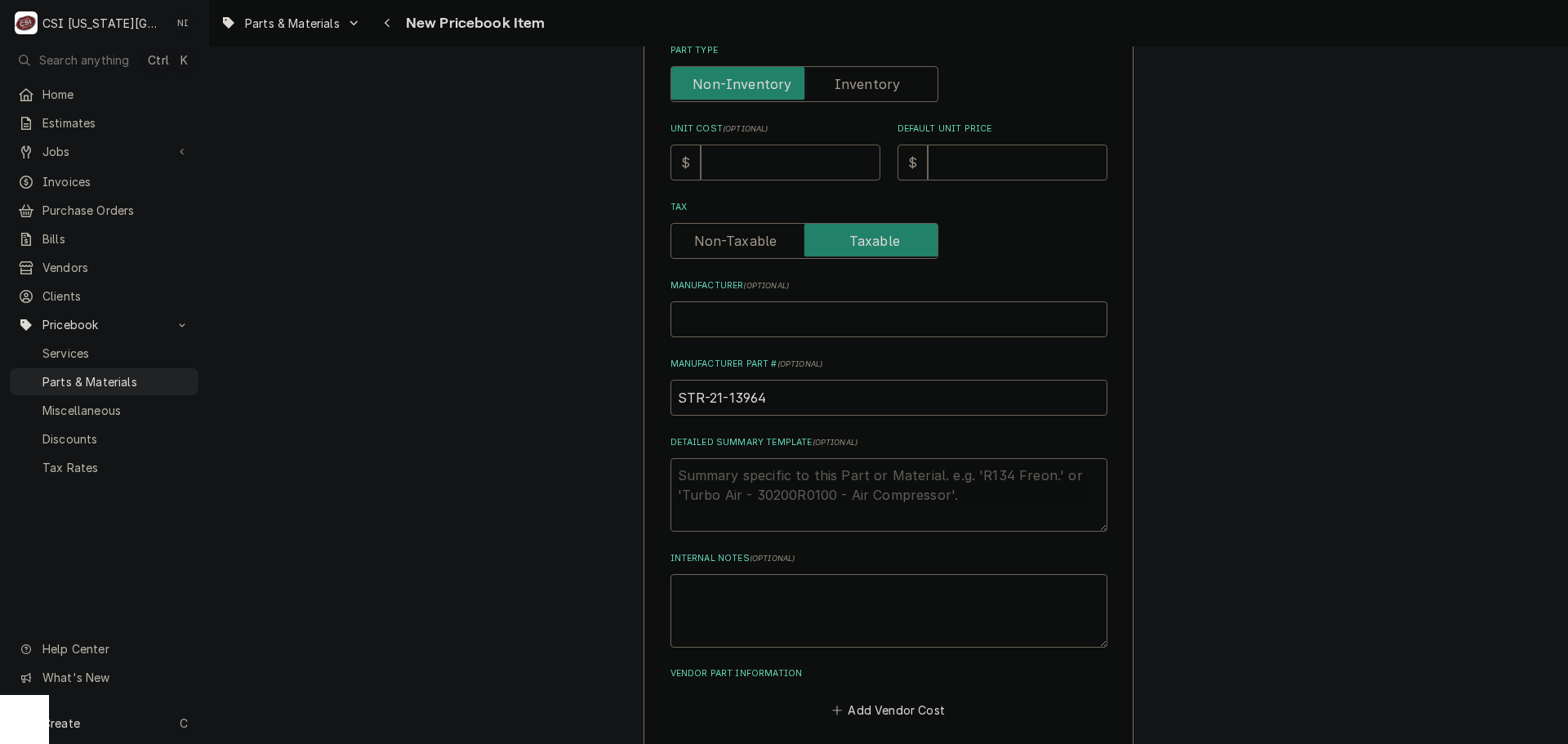
click at [754, 165] on input "Unit Cost ( optional )" at bounding box center [791, 163] width 180 height 36
type input "7"
type textarea "x"
type input "78"
type textarea "x"
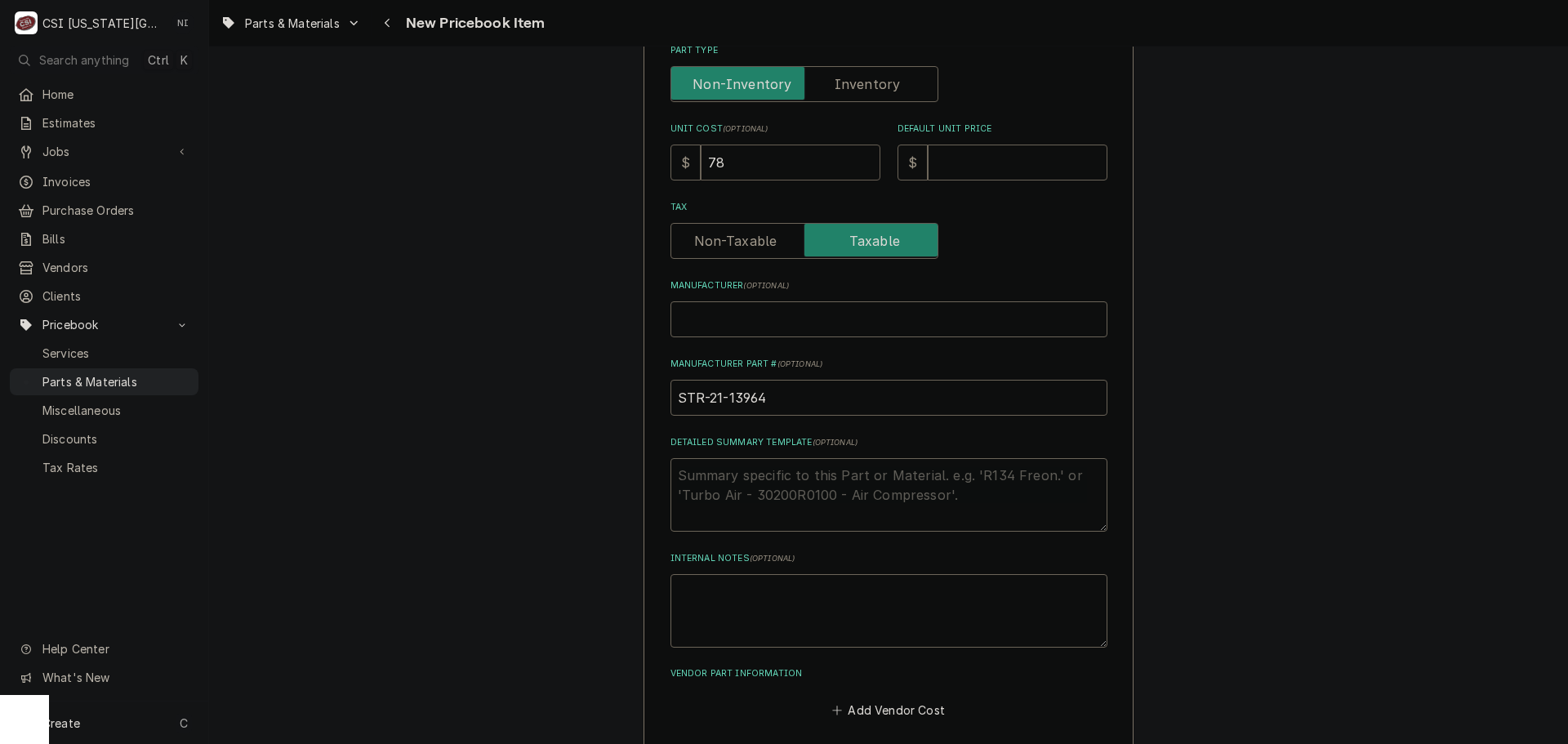
type input "78.4"
type textarea "x"
type input "78.49"
type textarea "x"
type input "78.49"
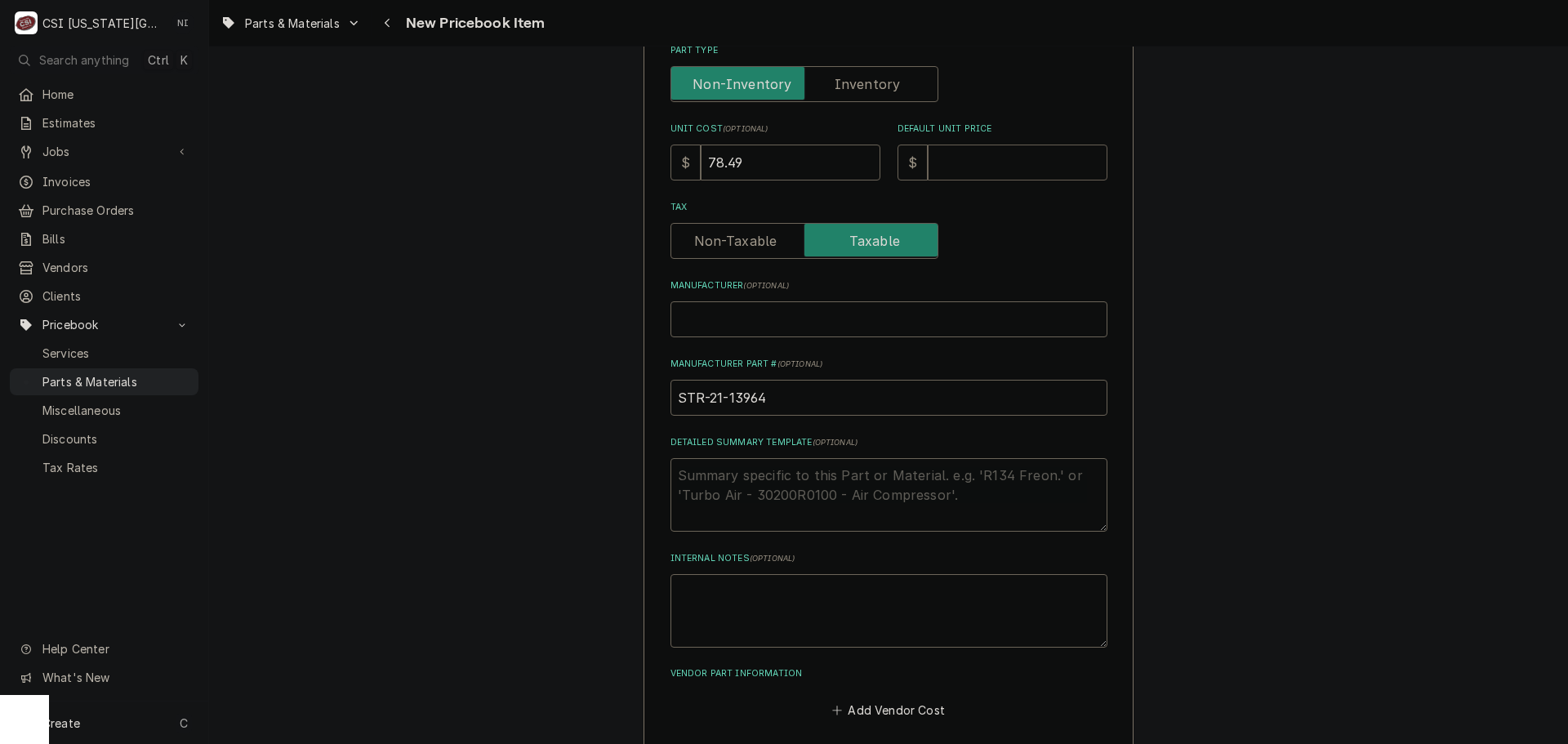
click at [978, 166] on input "Default Unit Price" at bounding box center [1018, 163] width 180 height 36
type input "1"
type textarea "x"
type input "15"
type textarea "x"
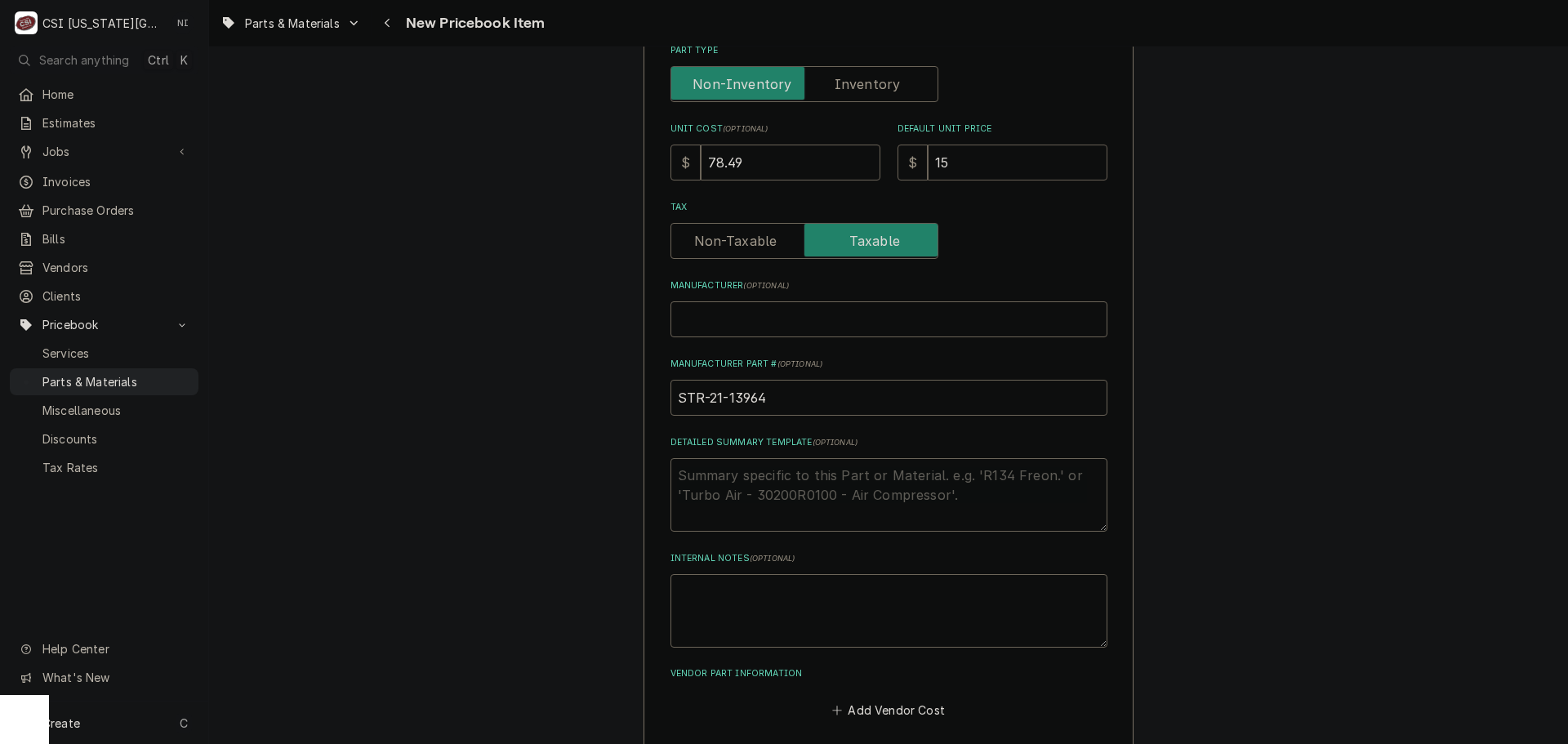
type input "156"
type textarea "x"
type input "156.9"
type textarea "x"
type input "156.98"
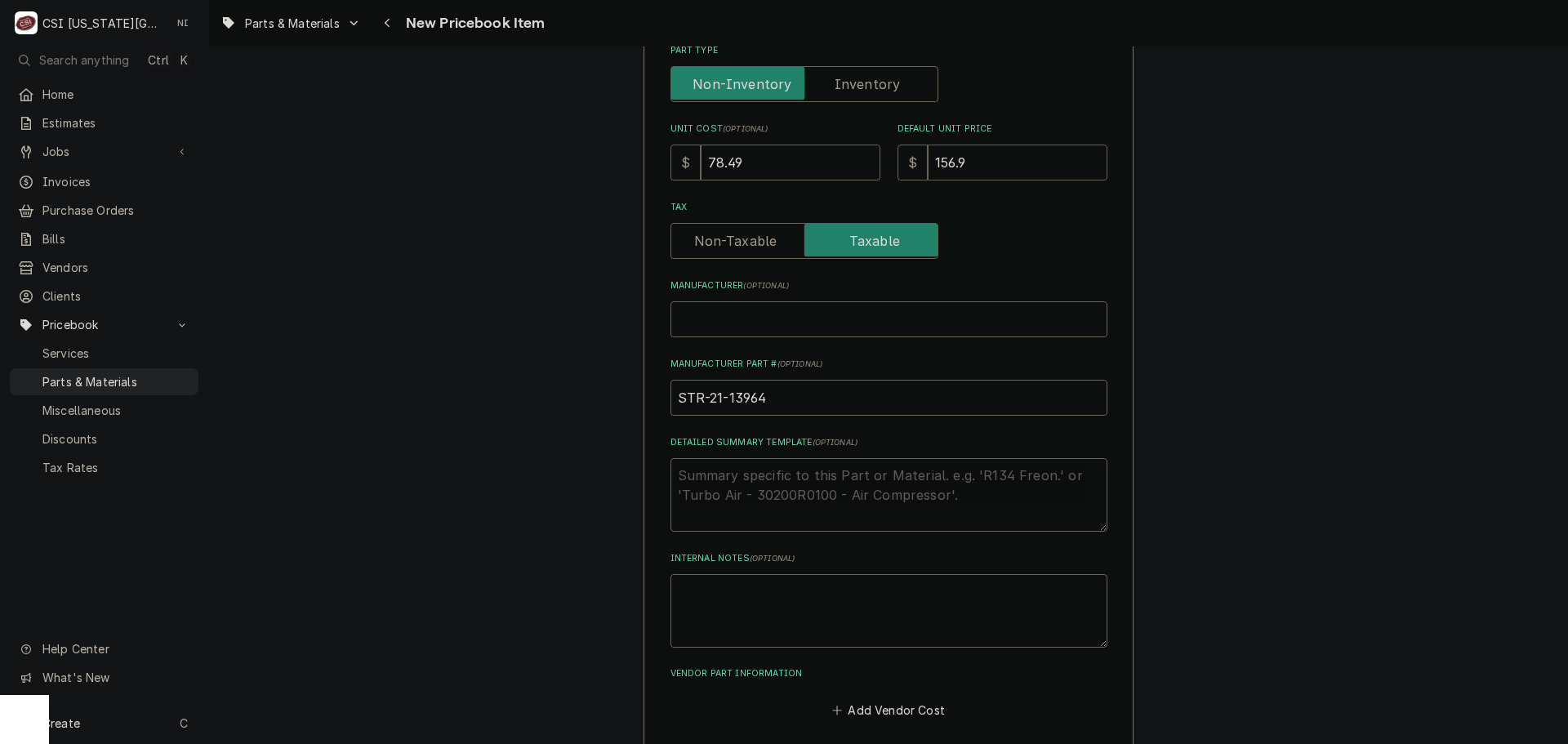
type textarea "x"
type input "156.98"
click at [887, 80] on label "Part Type" at bounding box center [804, 84] width 268 height 36
click at [887, 80] on input "Part Type" at bounding box center [804, 84] width 253 height 36
checkbox input "true"
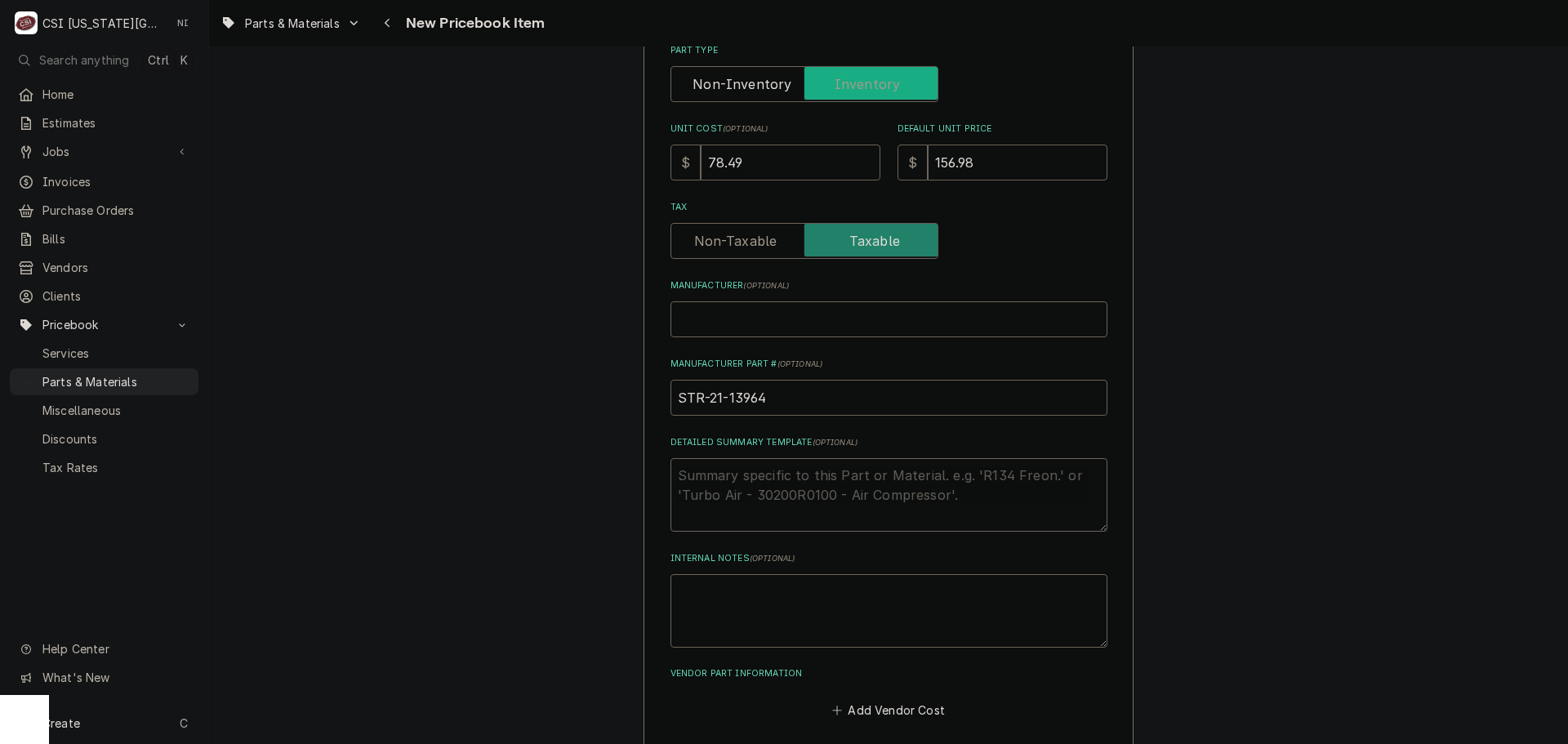
type textarea "x"
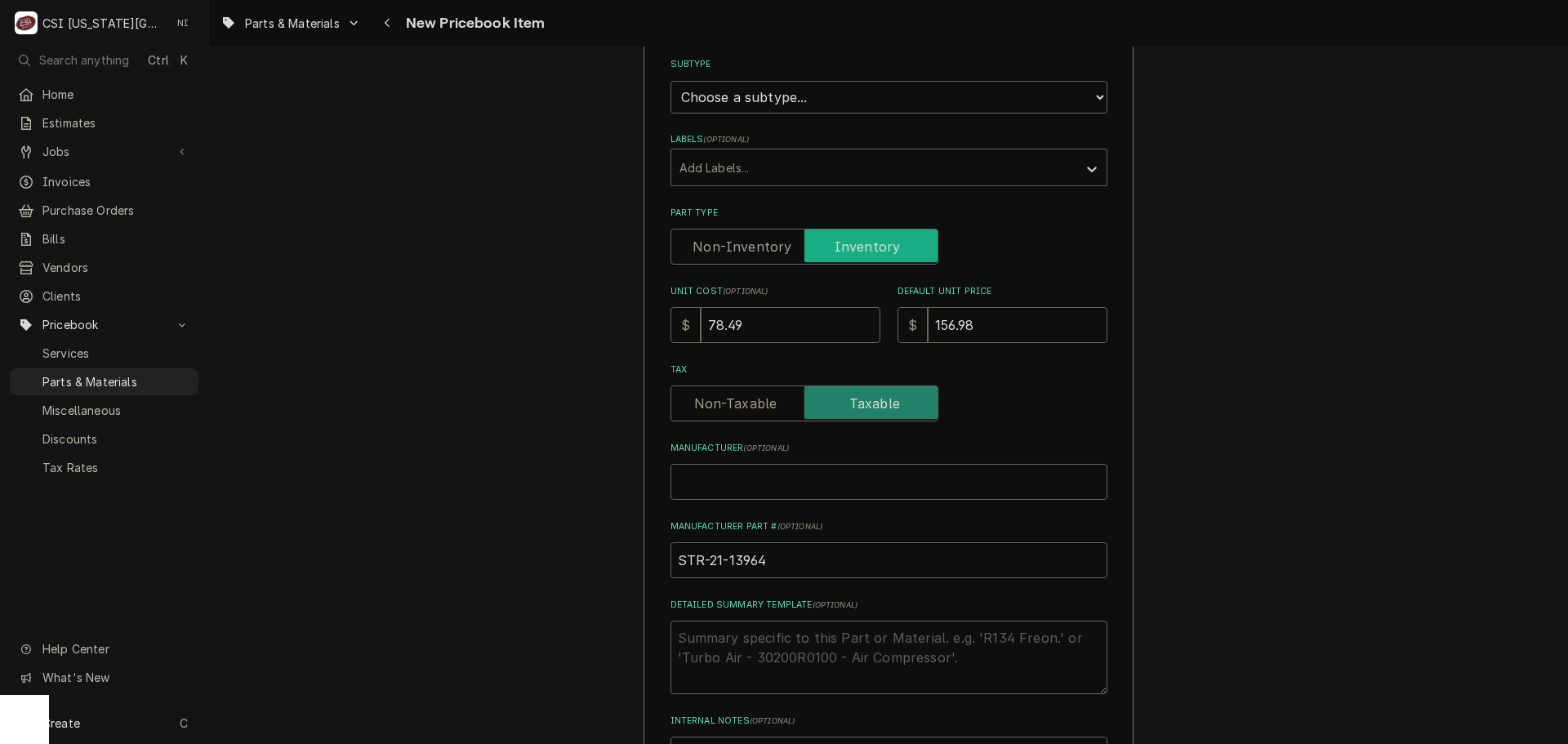
scroll to position [327, 0]
click at [870, 105] on select "Choose a subtype... [#2-DUAL] AFTERHRS-WH-CHG-2 [#2-DUAL] [PERSON_NAME]-EQUIP […" at bounding box center [889, 98] width 437 height 33
select select "45"
click at [670, 82] on select "Choose a subtype... [#2-DUAL] AFTERHRS-WH-CHG-2 [#2-DUAL] [PERSON_NAME]-EQUIP […" at bounding box center [889, 98] width 437 height 33
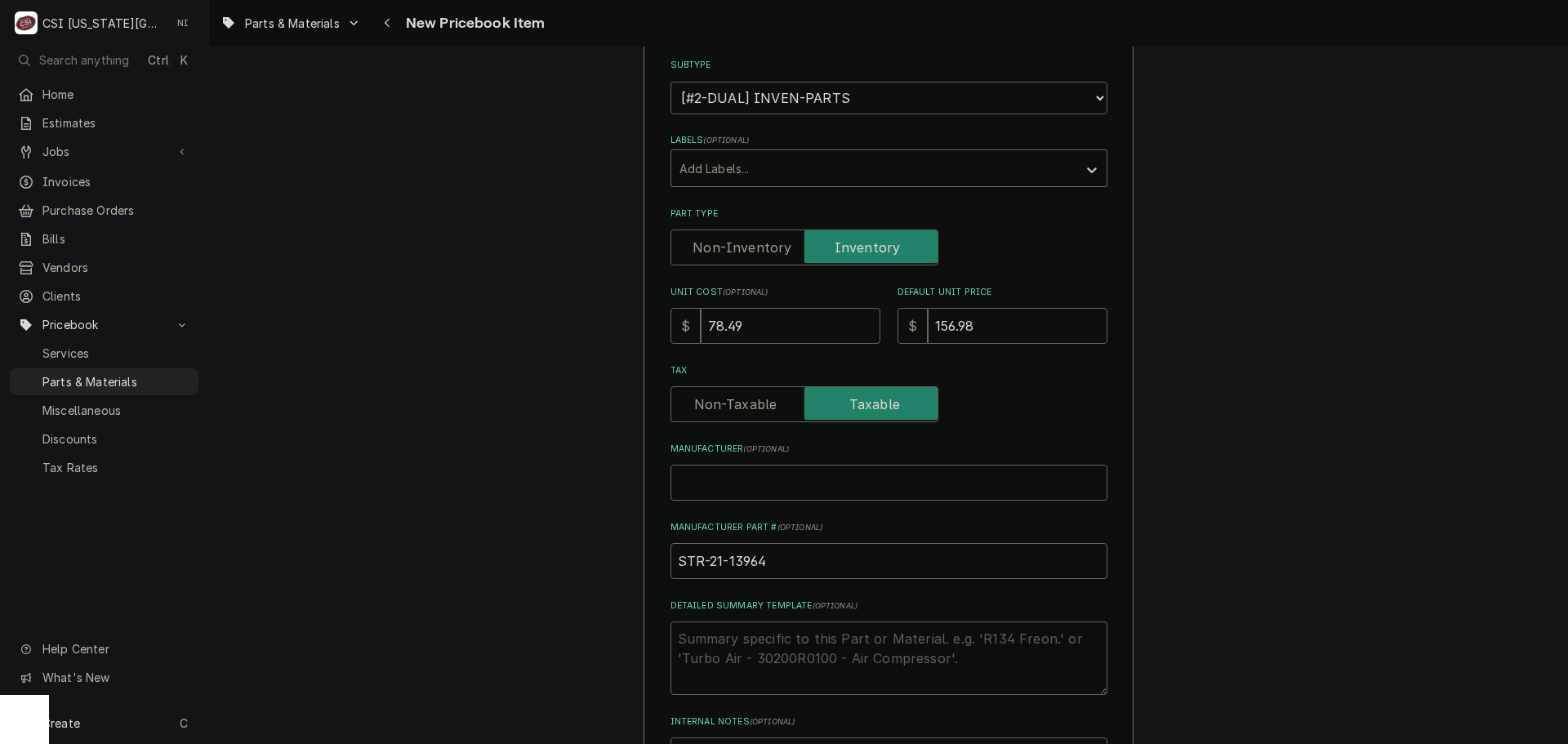
type textarea "x"
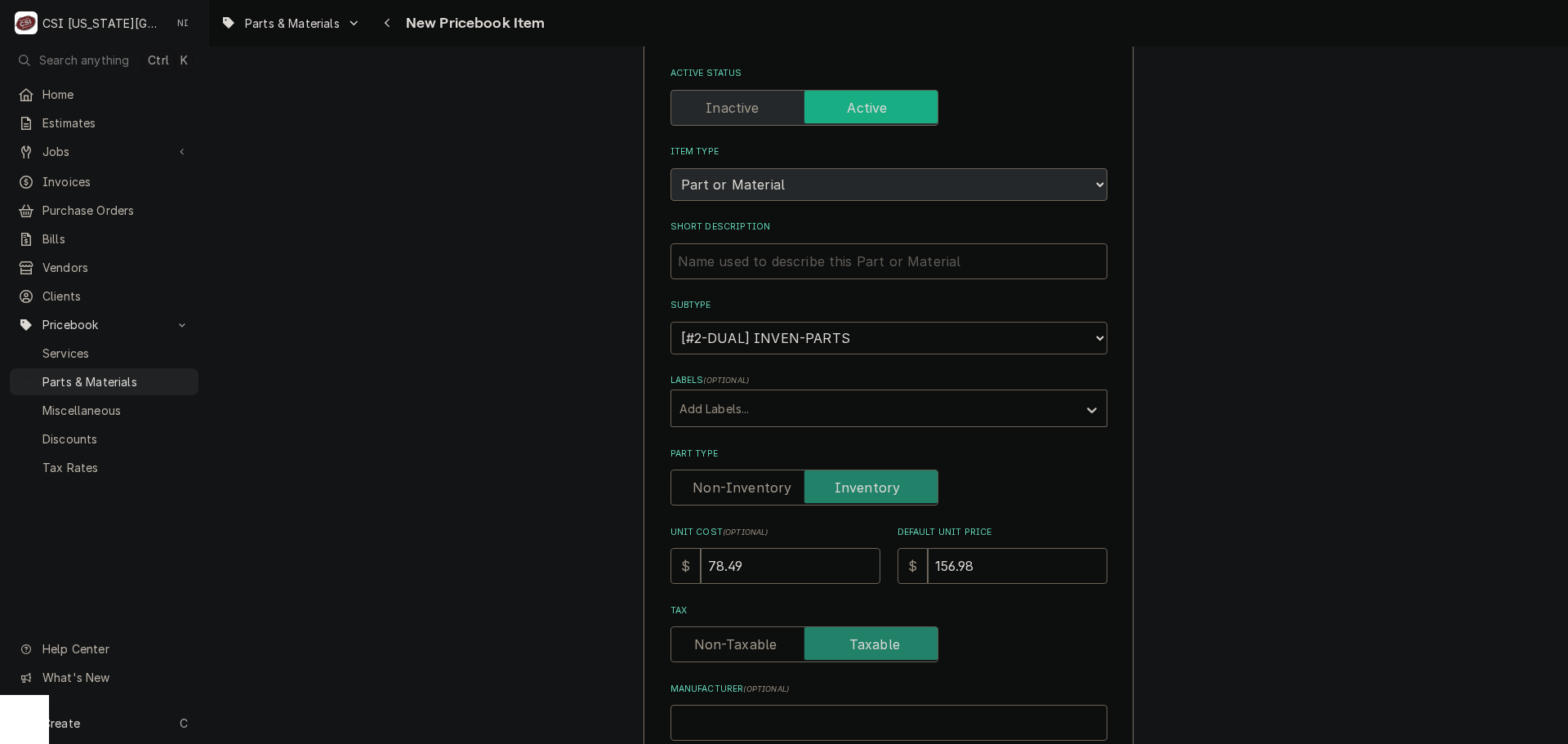
scroll to position [82, 0]
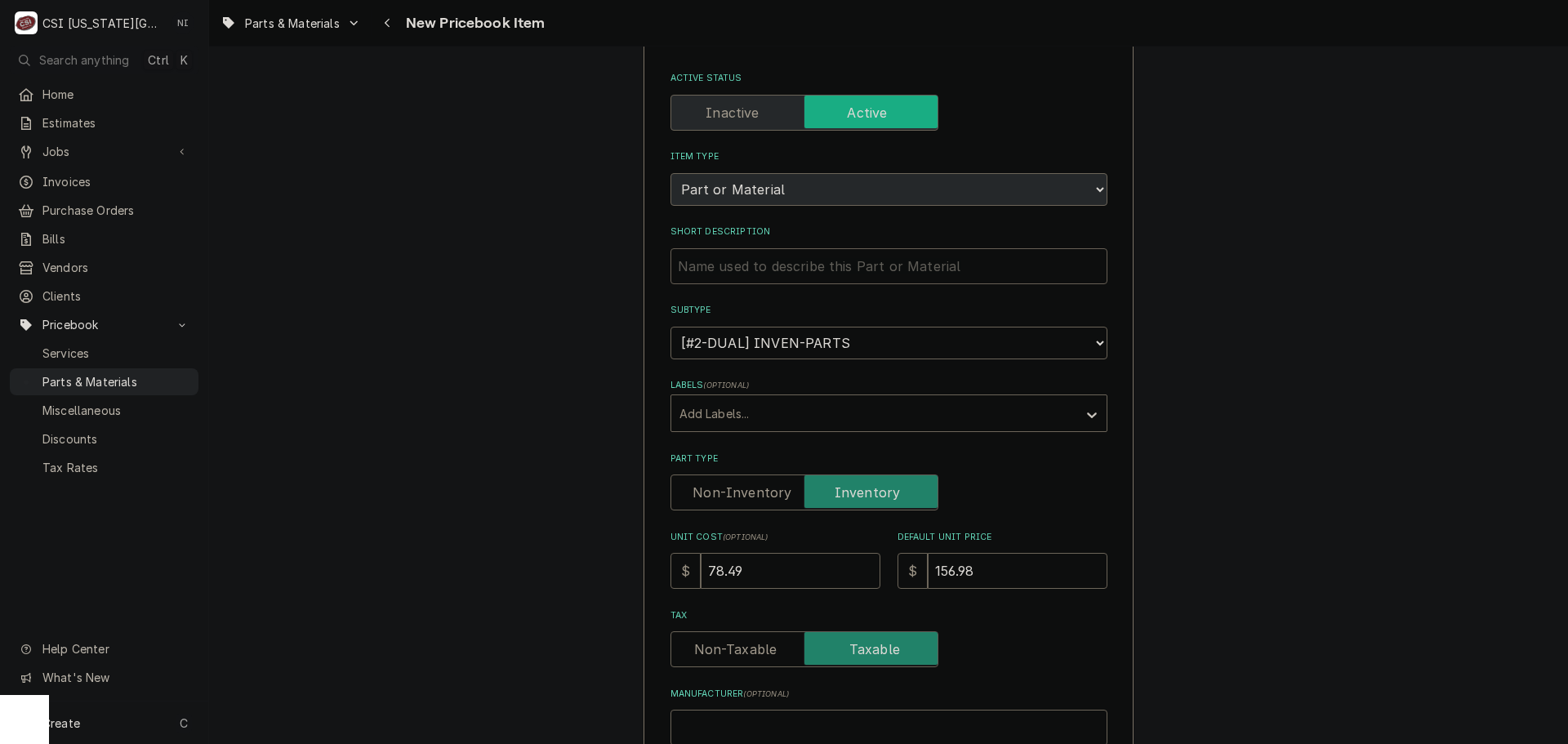
click at [922, 265] on input "Short Description" at bounding box center [889, 266] width 437 height 36
paste input "EXTR GLIDE DOOR SLIDING WIDE"
type input "EXTR GLIDE DOOR SLIDING WIDE"
type textarea "x"
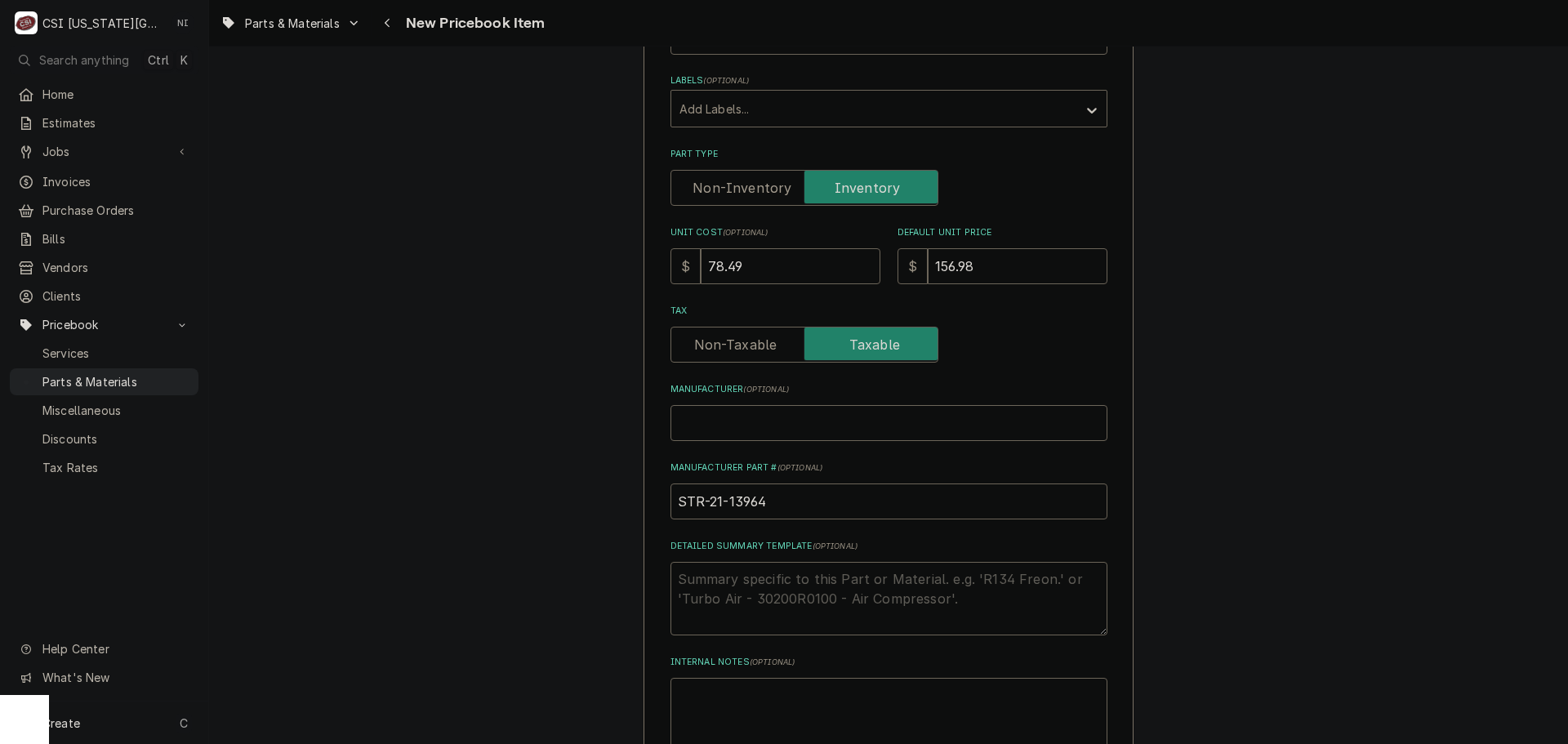
scroll to position [409, 0]
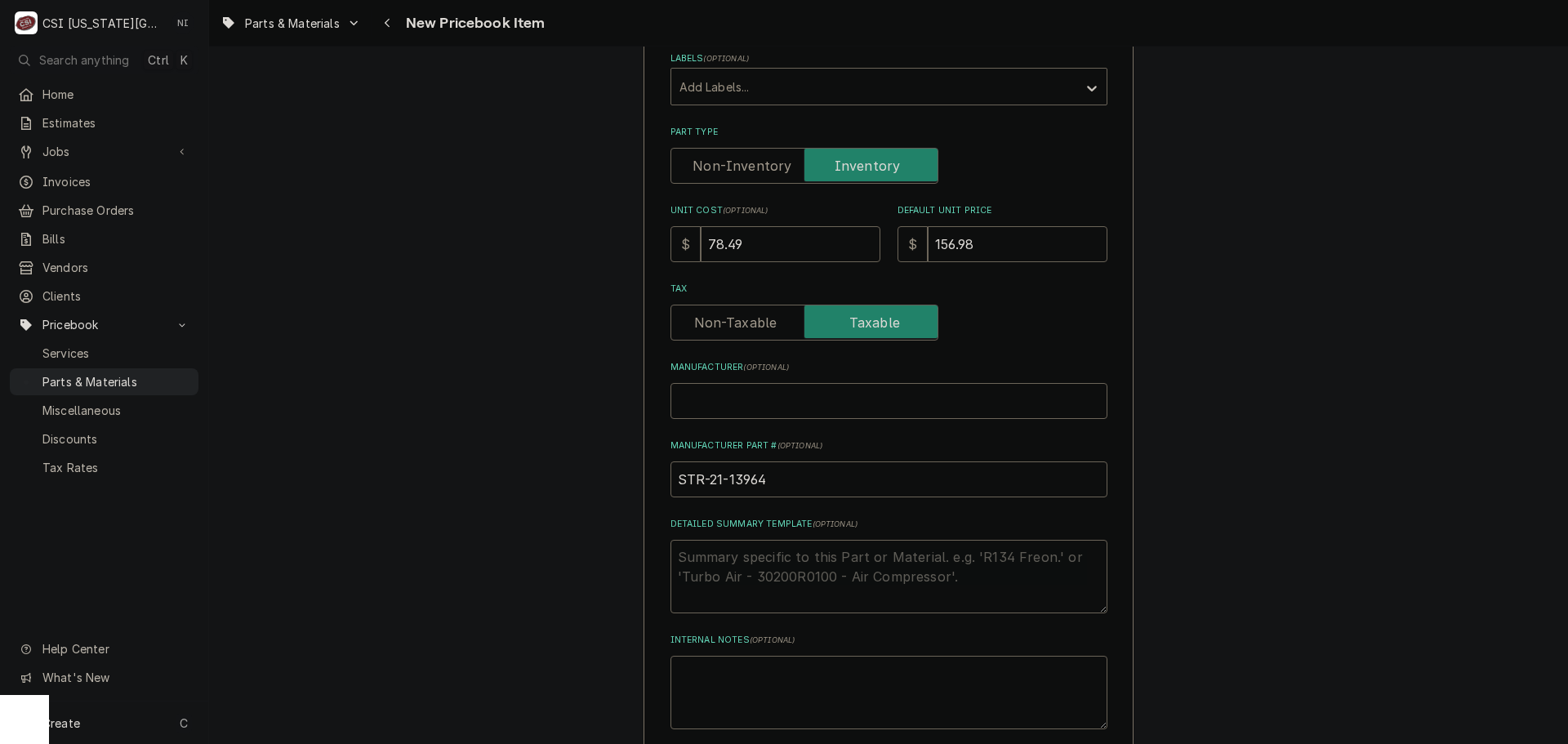
type input "EXTR GLIDE DOOR SLIDING WIDE"
drag, startPoint x: 791, startPoint y: 473, endPoint x: 627, endPoint y: 494, distance: 165.3
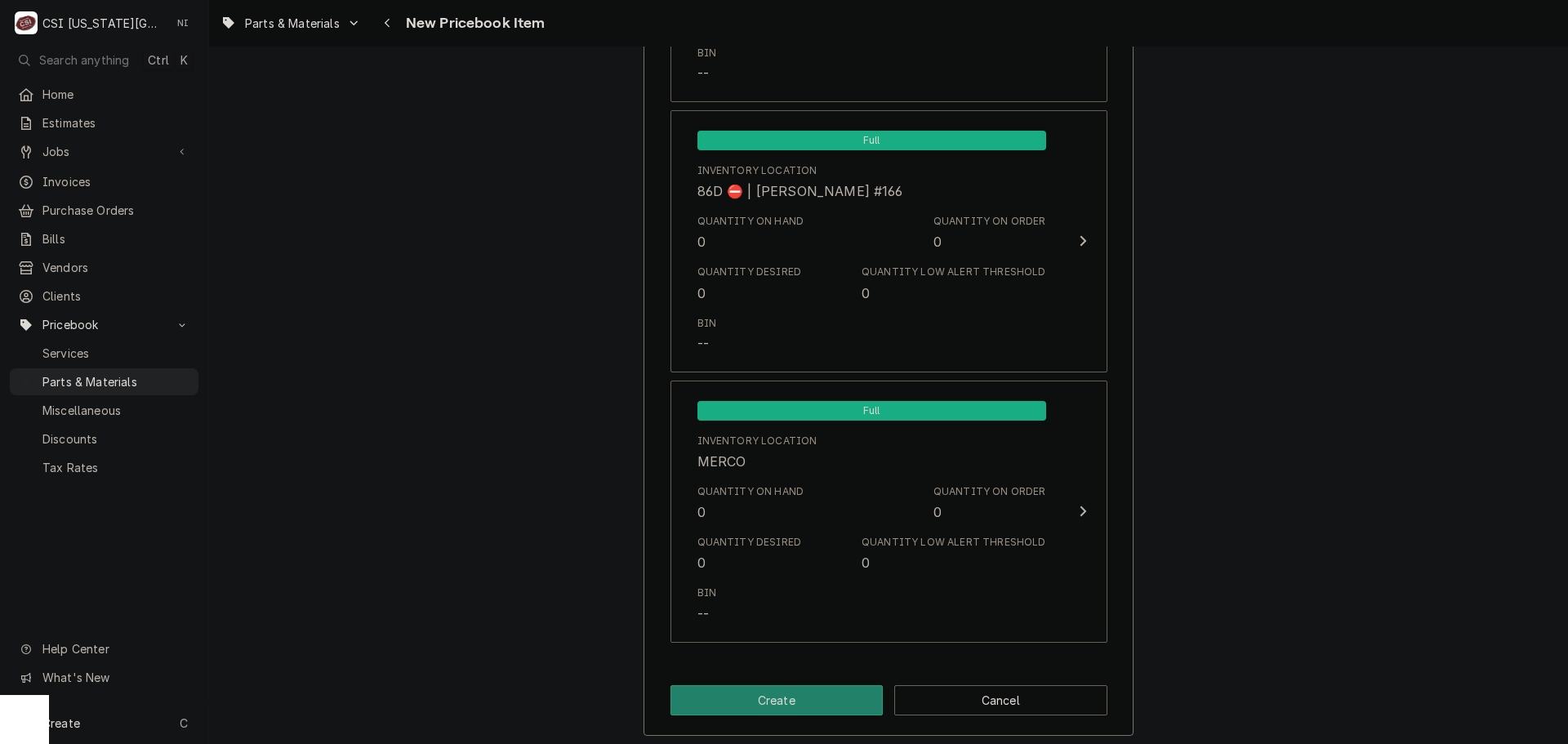
scroll to position [15473, 0]
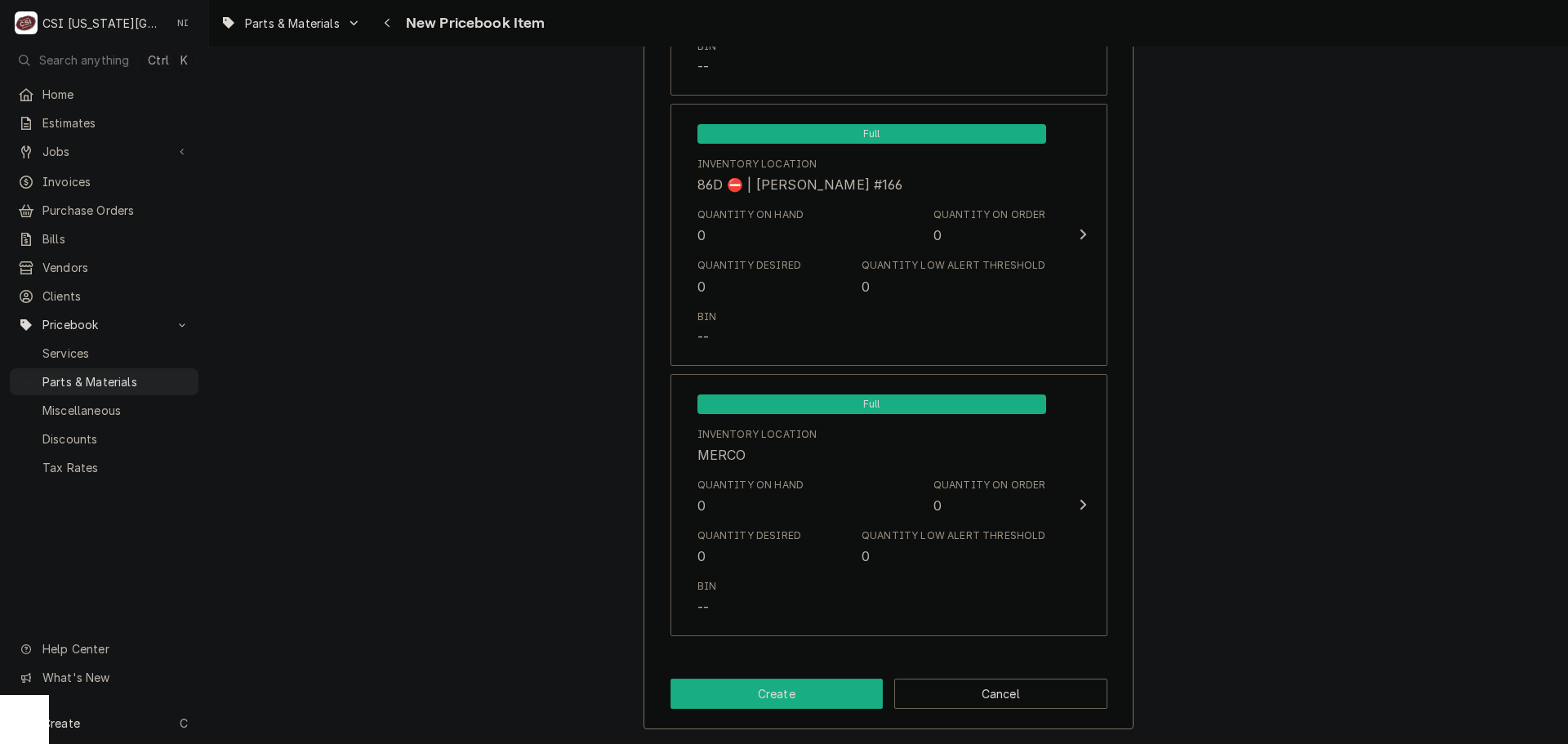
click at [772, 705] on button "Create" at bounding box center [777, 694] width 213 height 30
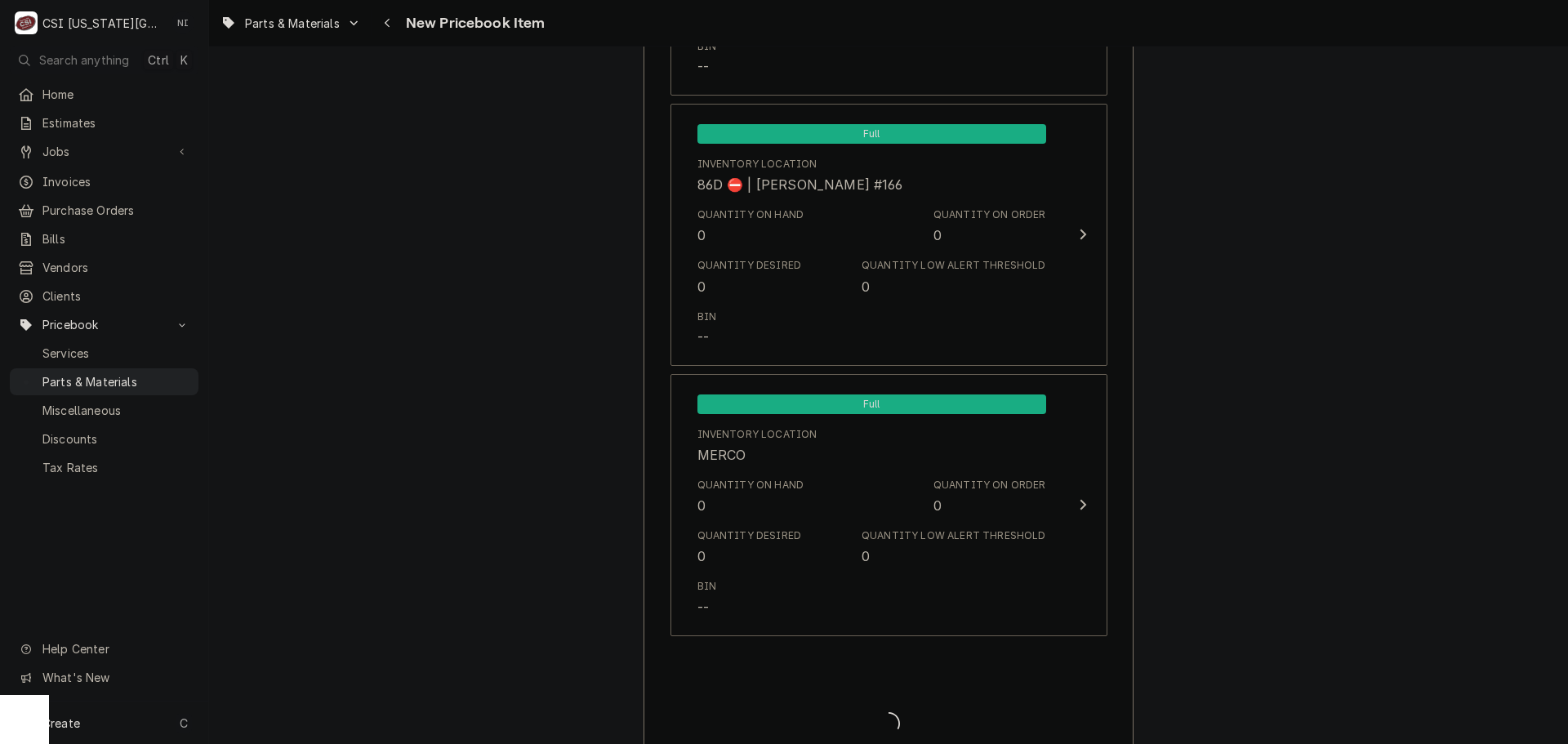
type textarea "x"
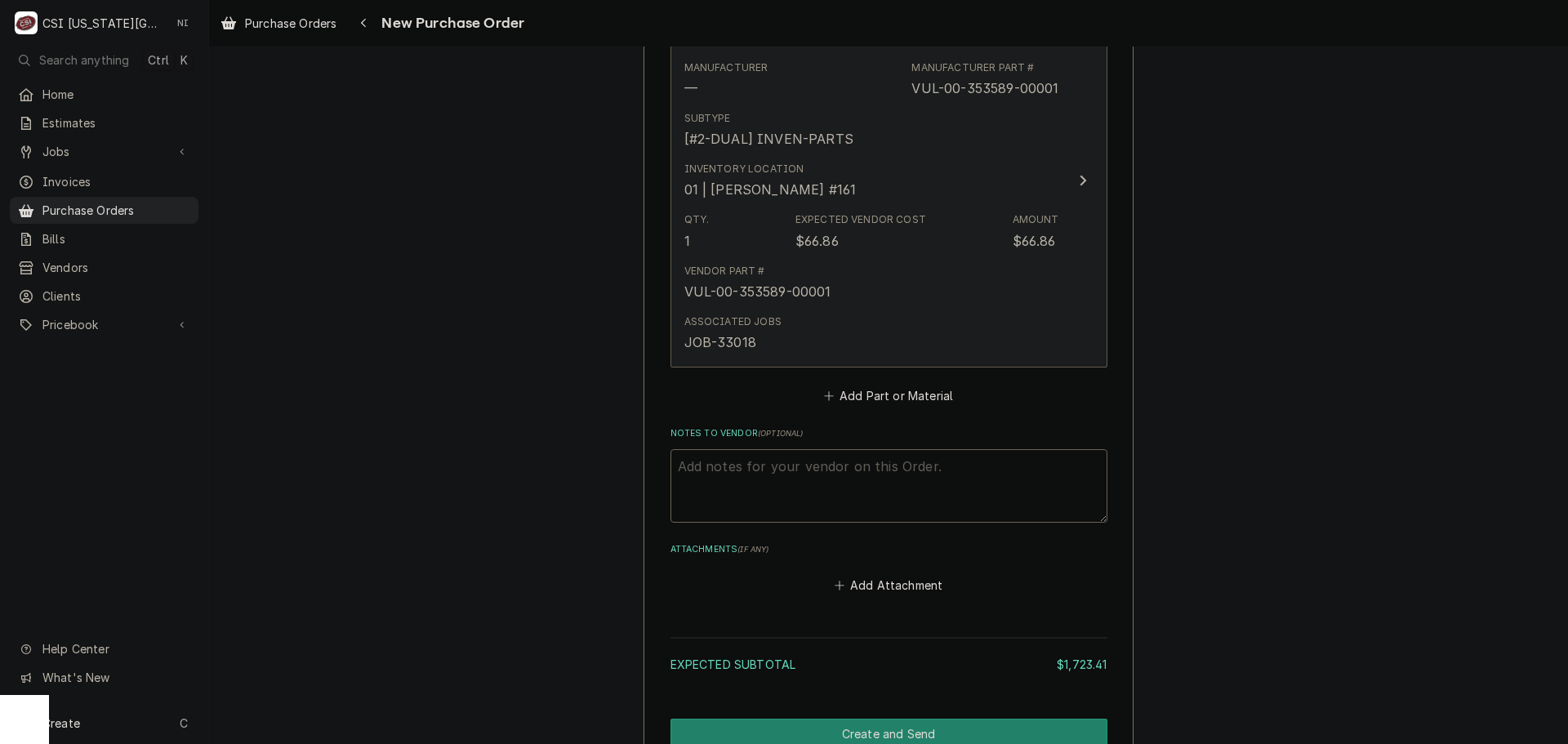
scroll to position [2042, 0]
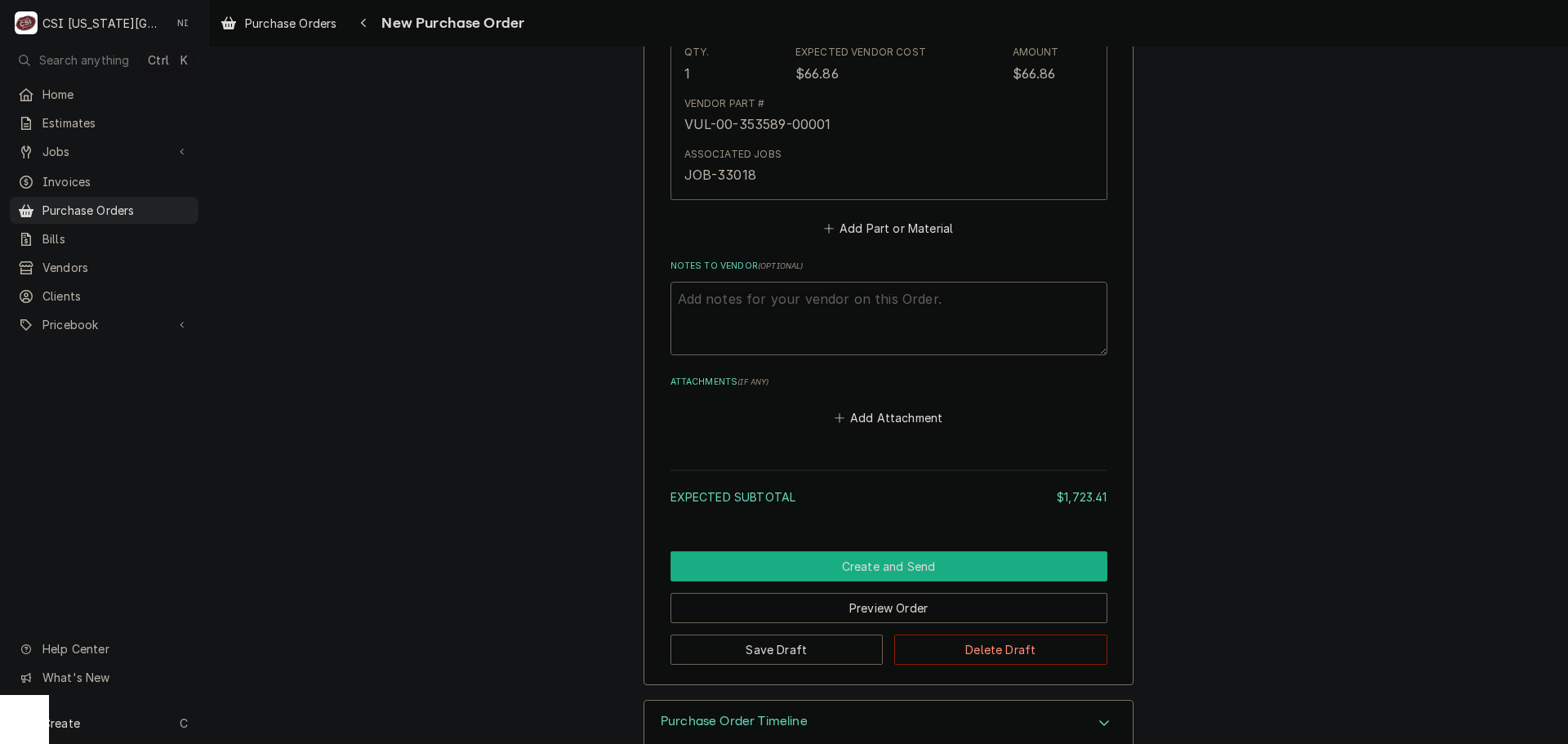
click at [876, 561] on button "Create and Send" at bounding box center [889, 566] width 437 height 30
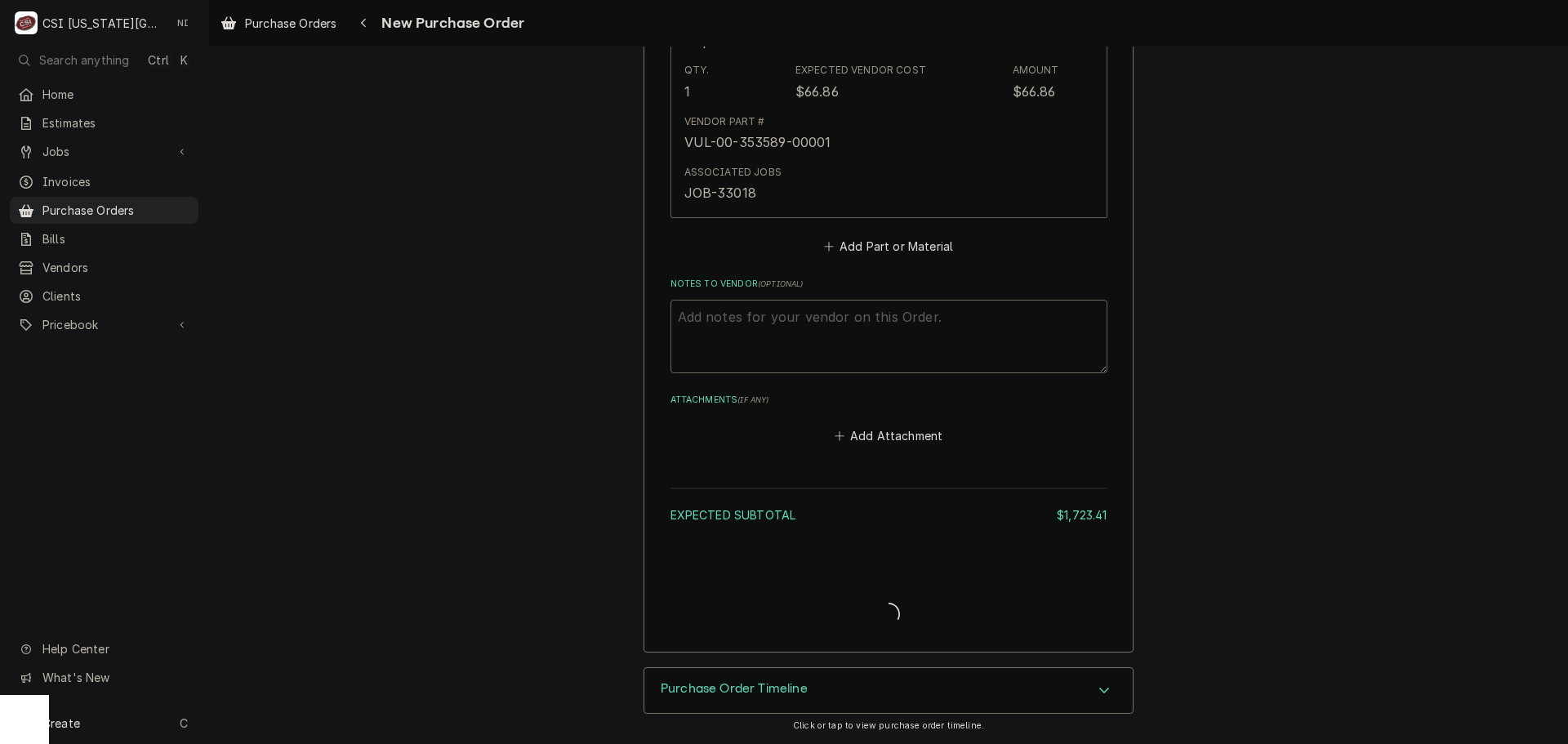
scroll to position [2024, 0]
type textarea "x"
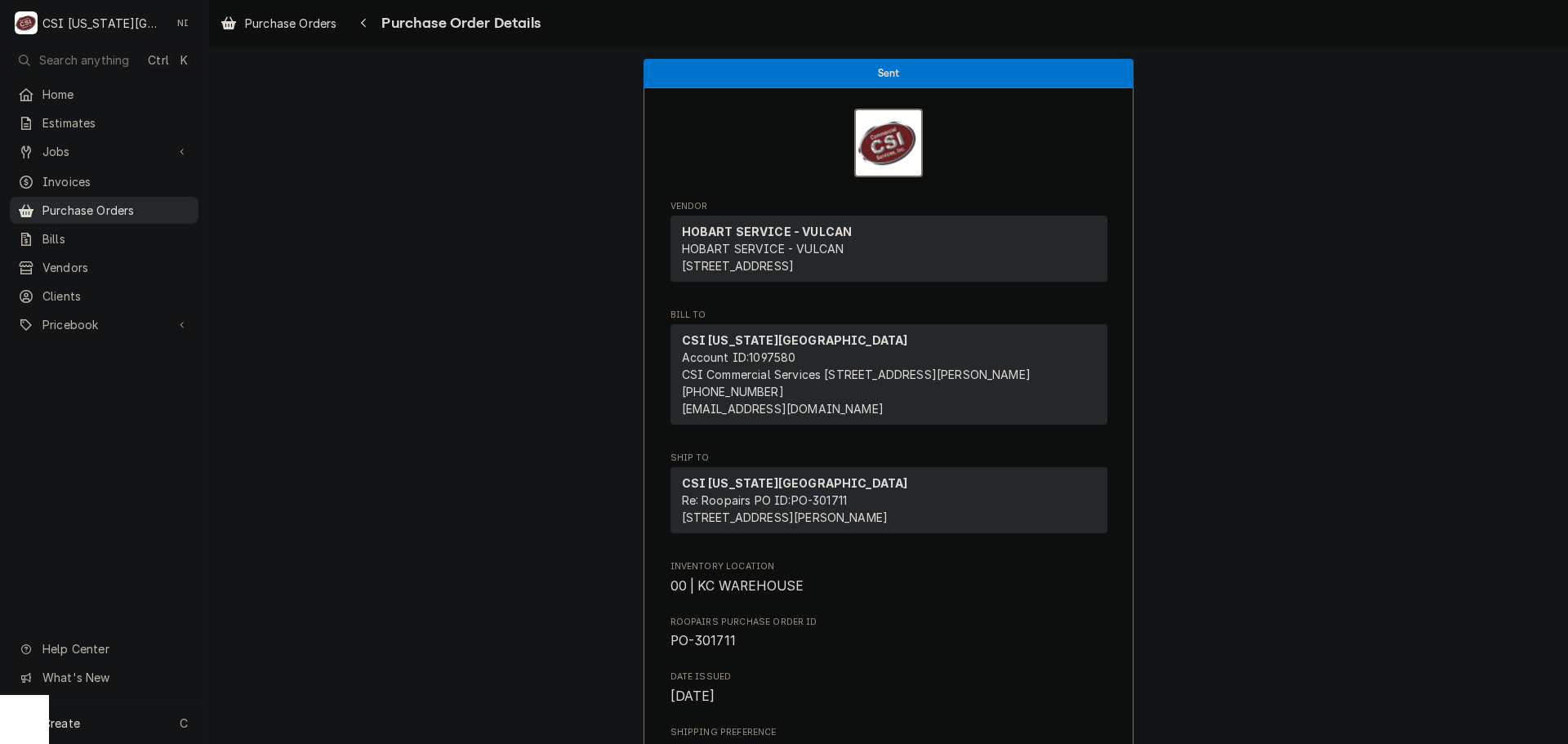
click at [100, 206] on span "Purchase Orders" at bounding box center [116, 210] width 147 height 17
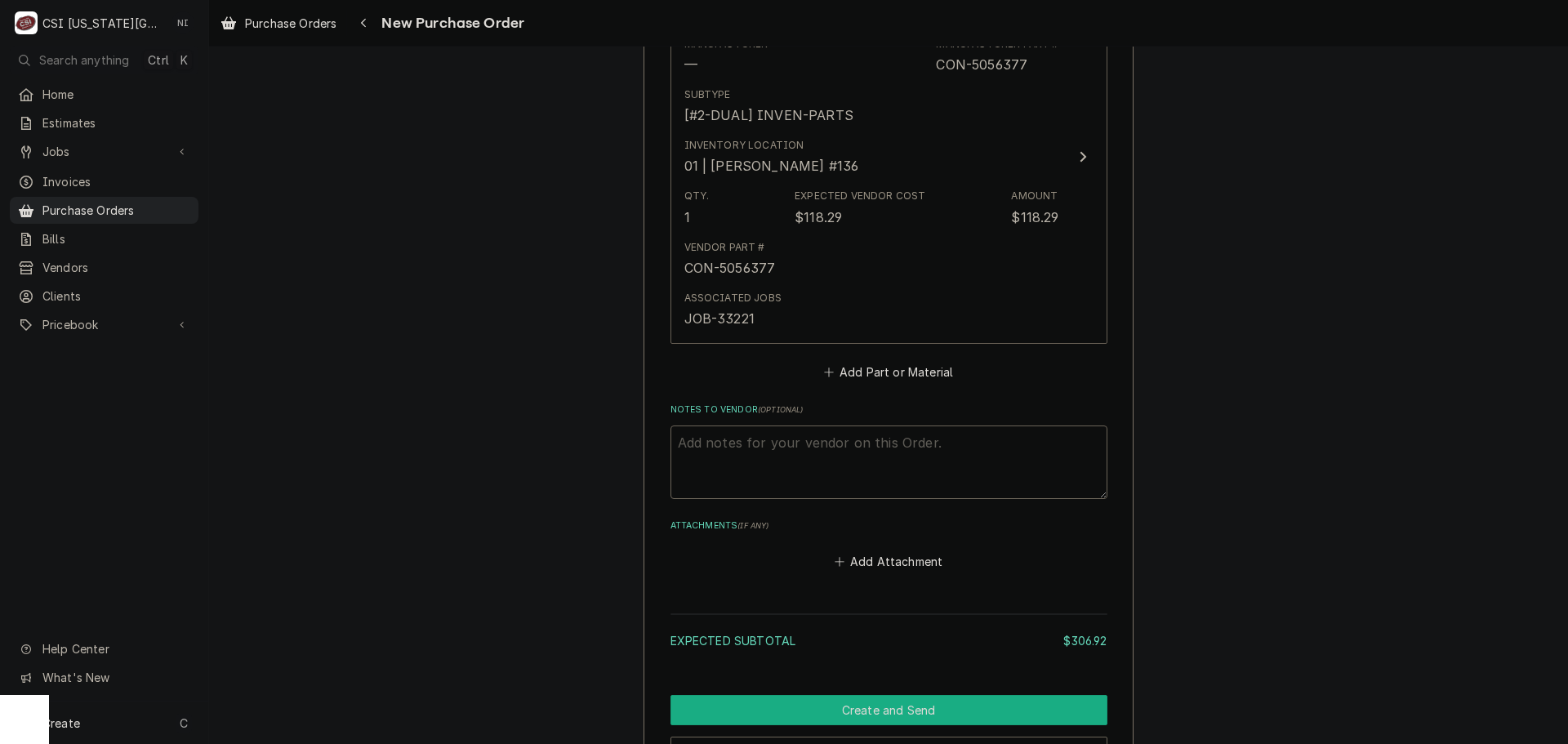
scroll to position [2075, 0]
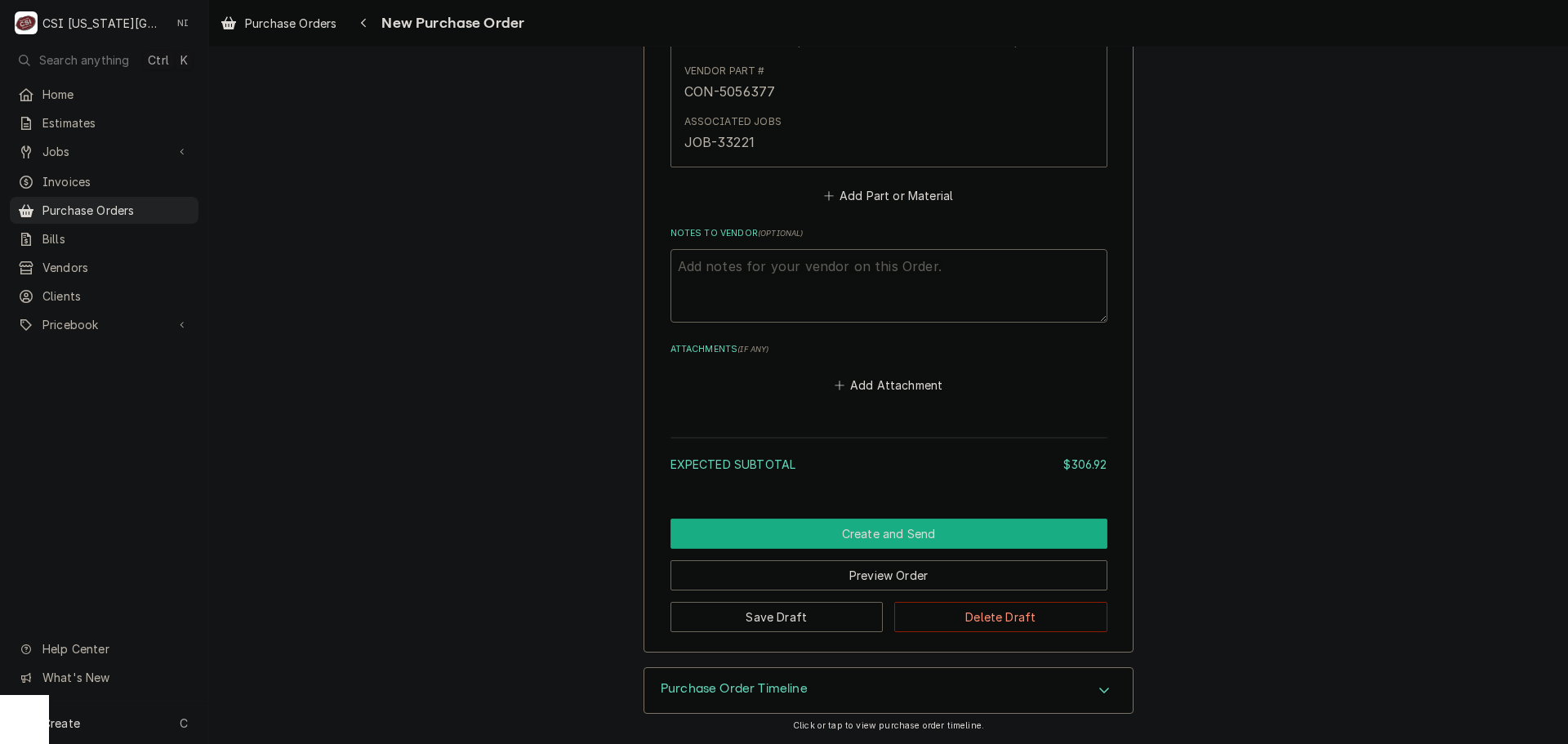
drag, startPoint x: 987, startPoint y: 526, endPoint x: 1068, endPoint y: 526, distance: 81.0
click at [987, 526] on button "Create and Send" at bounding box center [889, 534] width 437 height 30
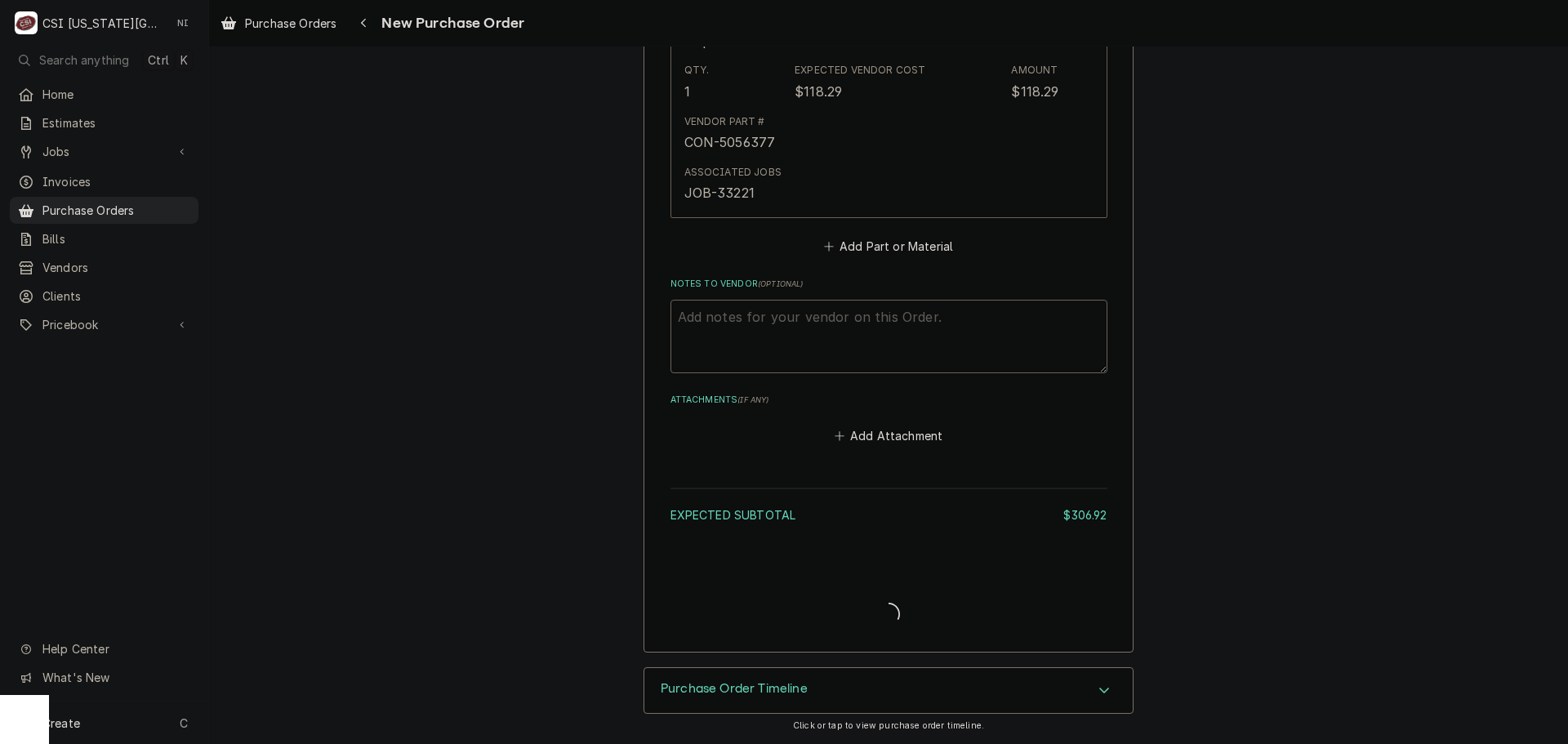
type textarea "x"
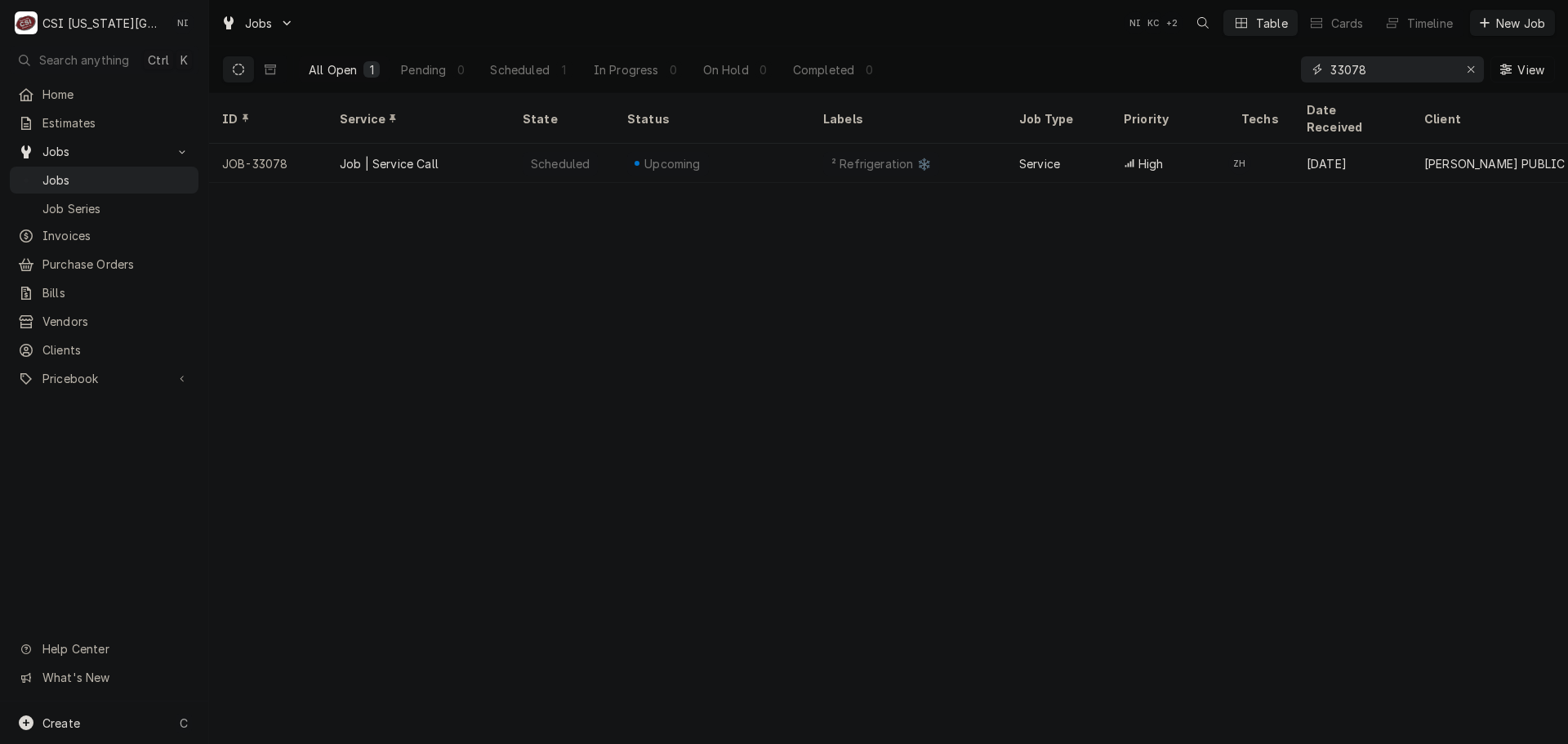
click at [1474, 68] on icon "Erase input" at bounding box center [1471, 69] width 9 height 12
paste input "Sorry, this product was not added to your cart because it is no longer availabl…"
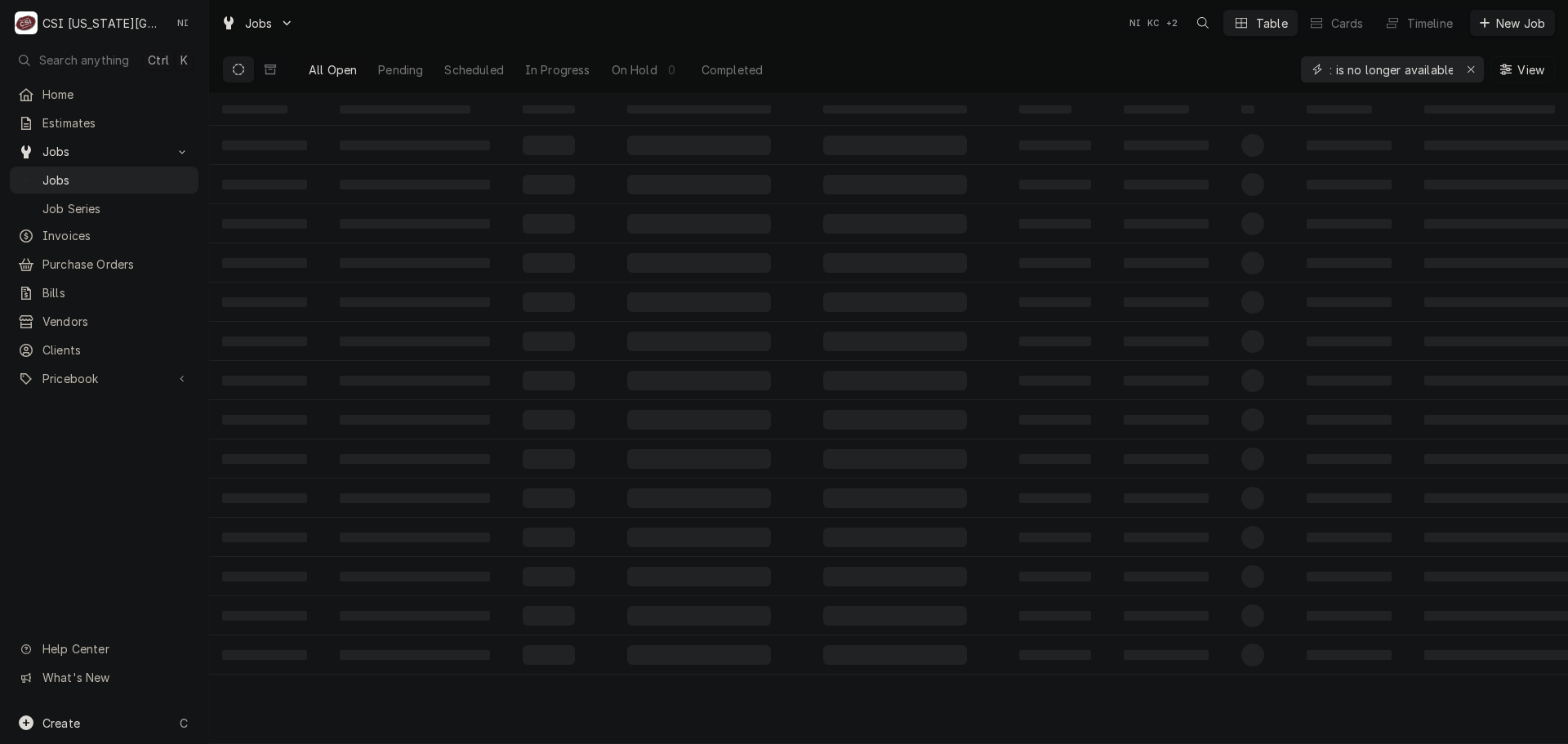
type input "Sorry, this product was not added to your cart because it is no longer availabl…"
click at [1468, 72] on icon "Erase input" at bounding box center [1471, 69] width 9 height 12
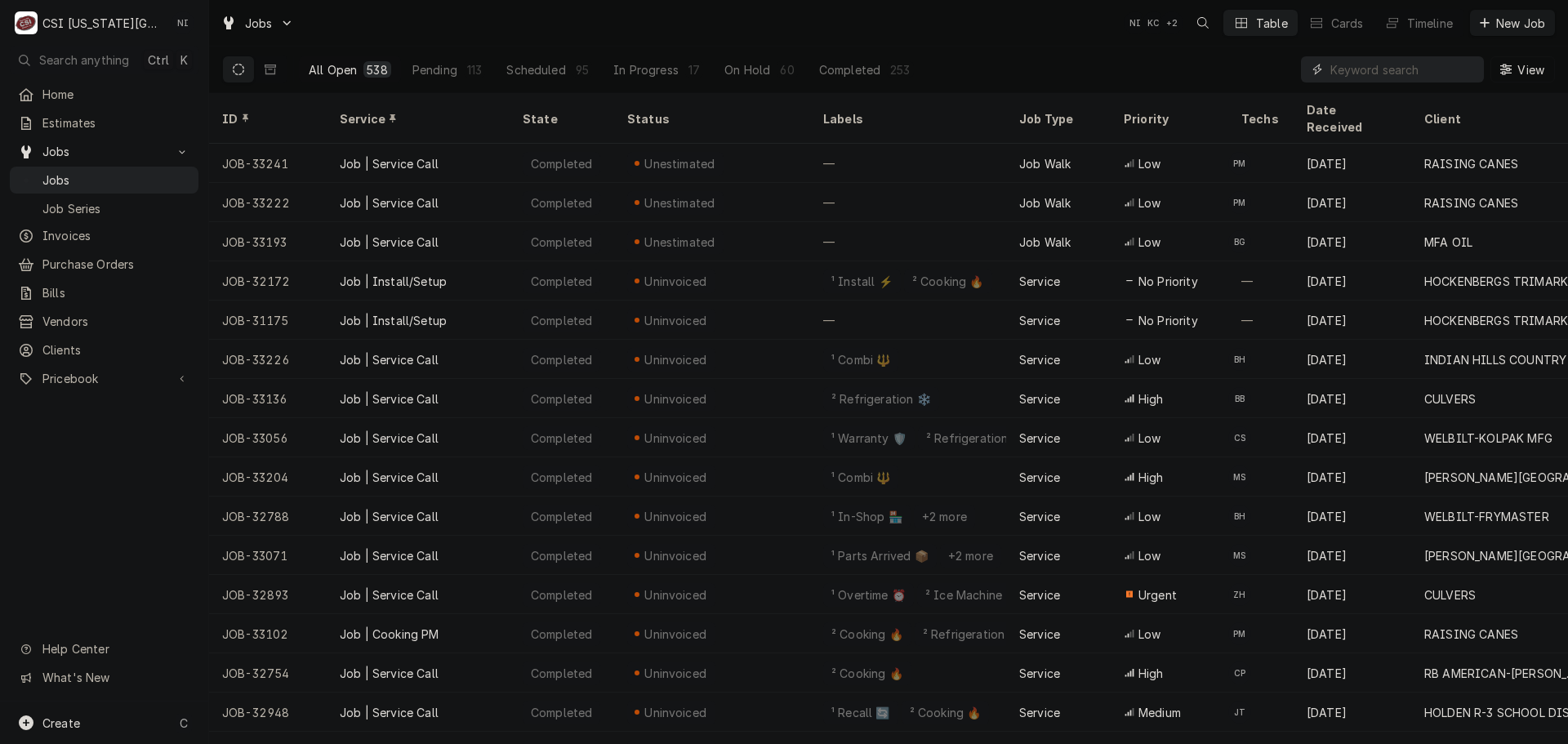
click at [1355, 68] on input "Dynamic Content Wrapper" at bounding box center [1402, 69] width 146 height 26
type input "v"
paste input "32209"
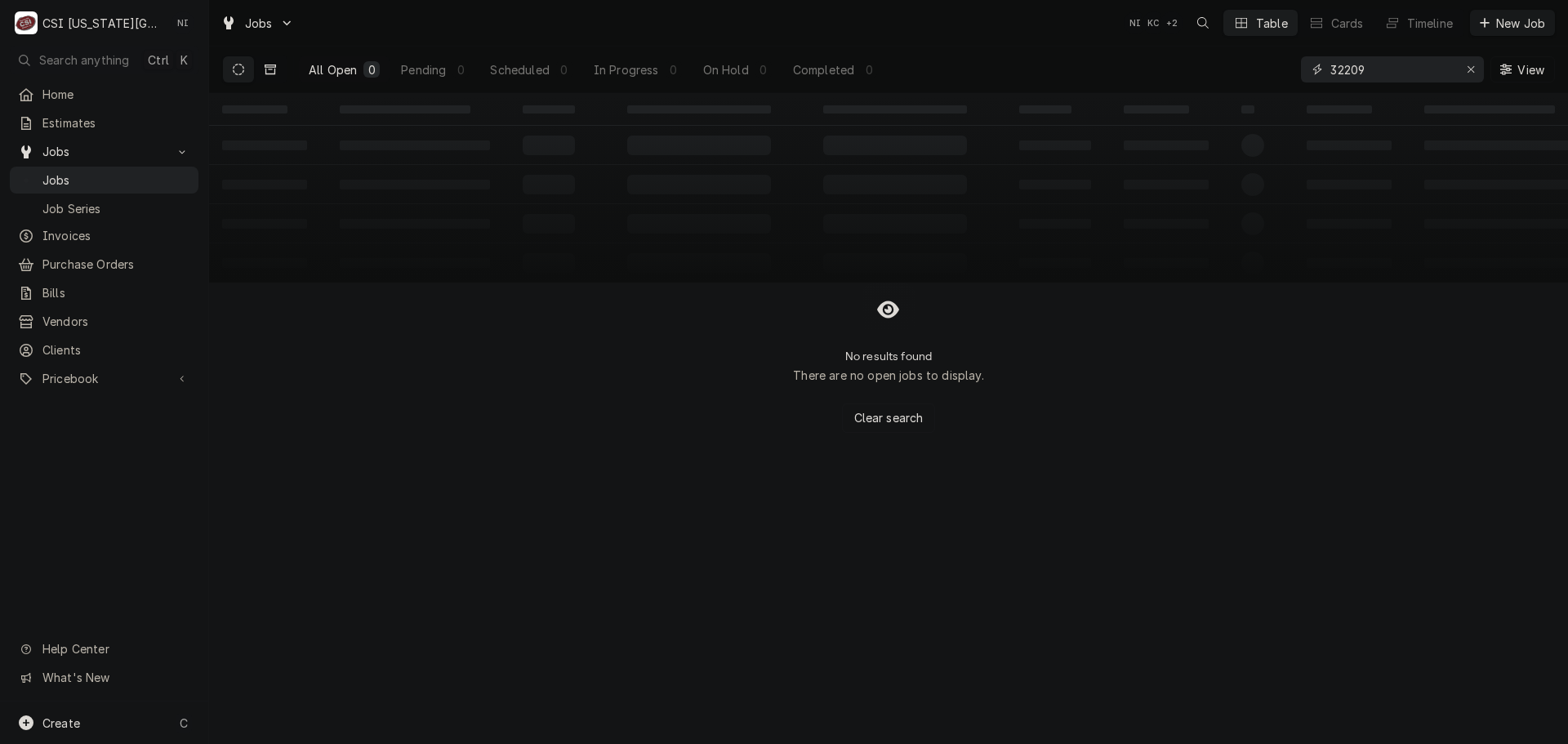
type input "32209"
click at [276, 60] on button "Dynamic Content Wrapper" at bounding box center [270, 69] width 31 height 26
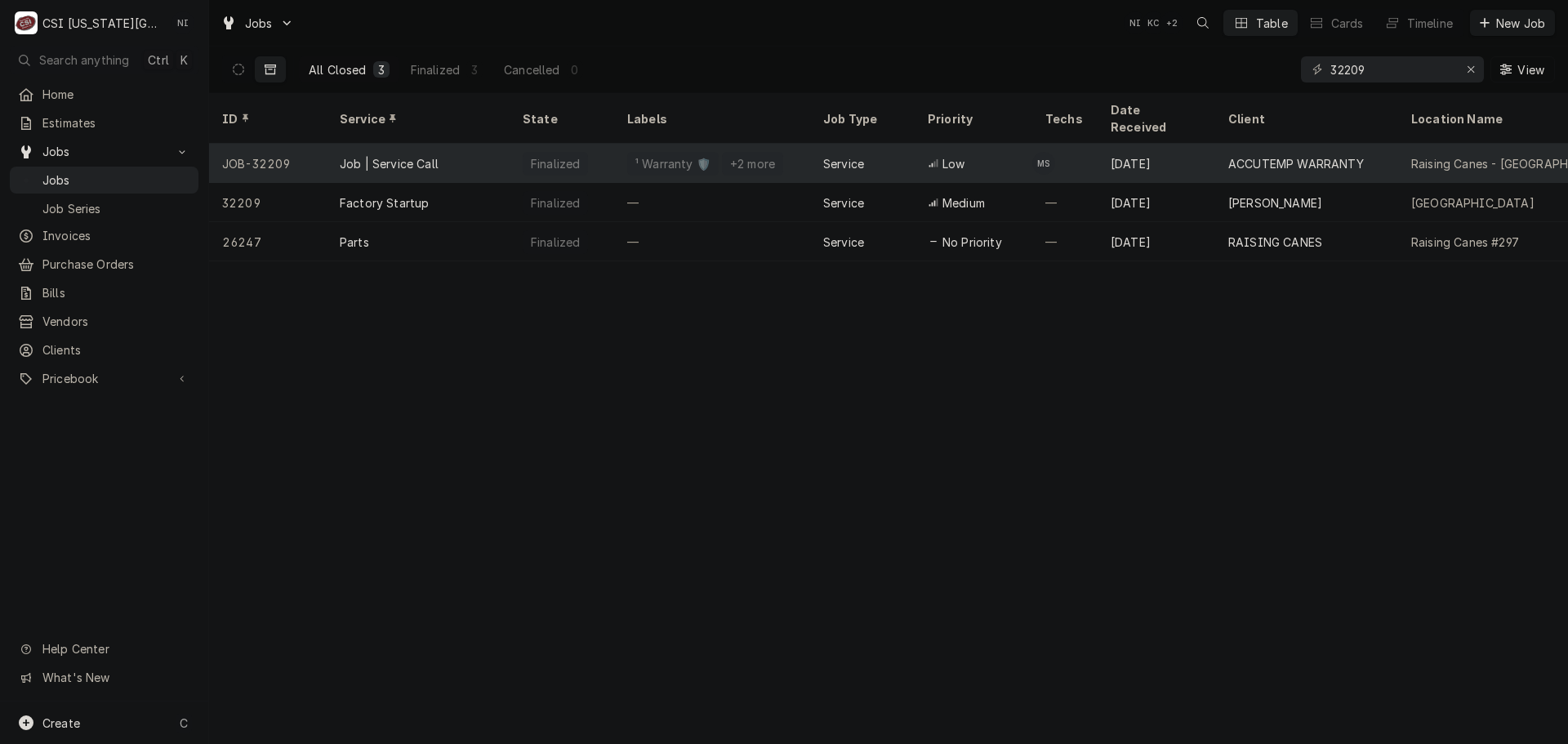
click at [623, 147] on div "¹ Warranty 🛡️ +2 more" at bounding box center [712, 164] width 196 height 40
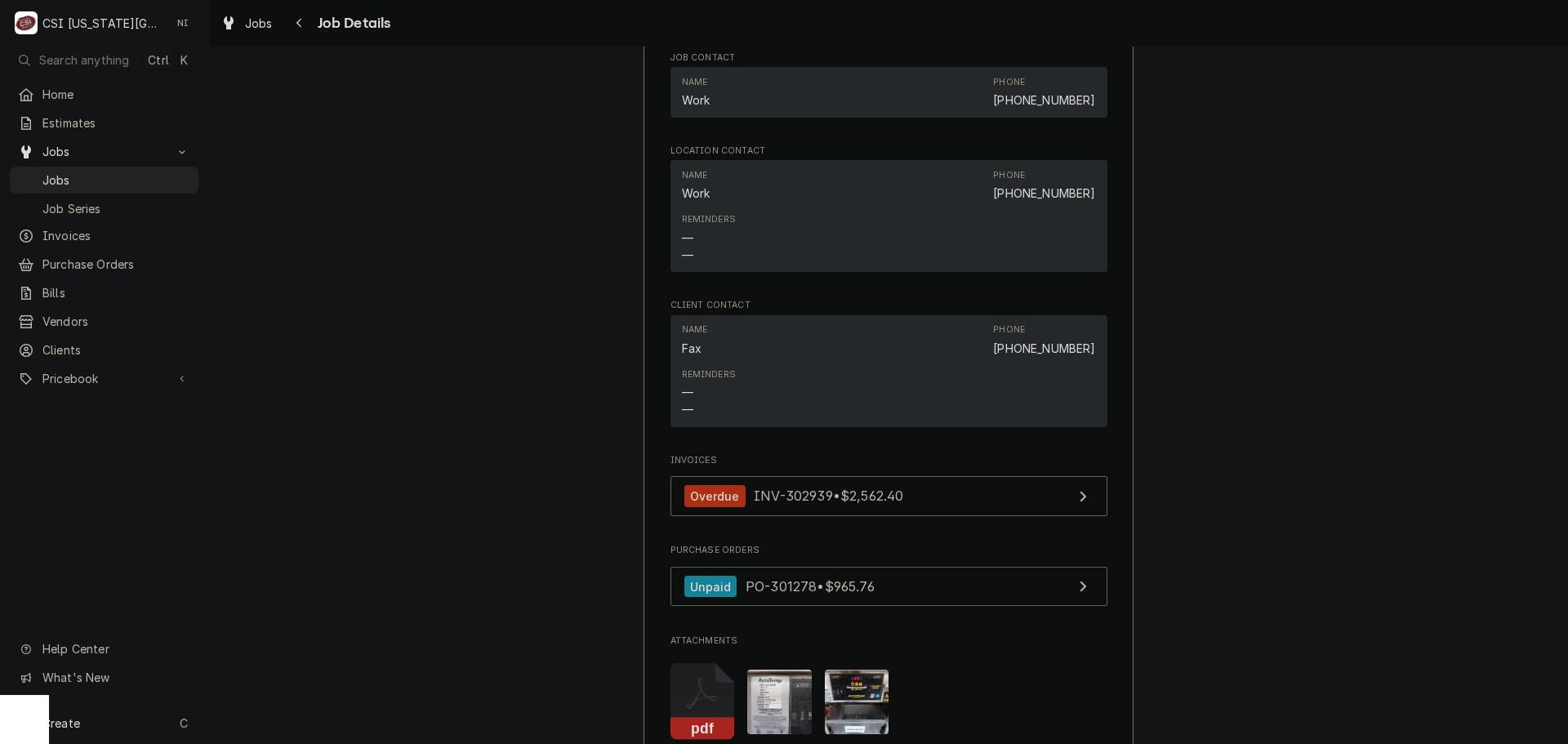
scroll to position [3268, 0]
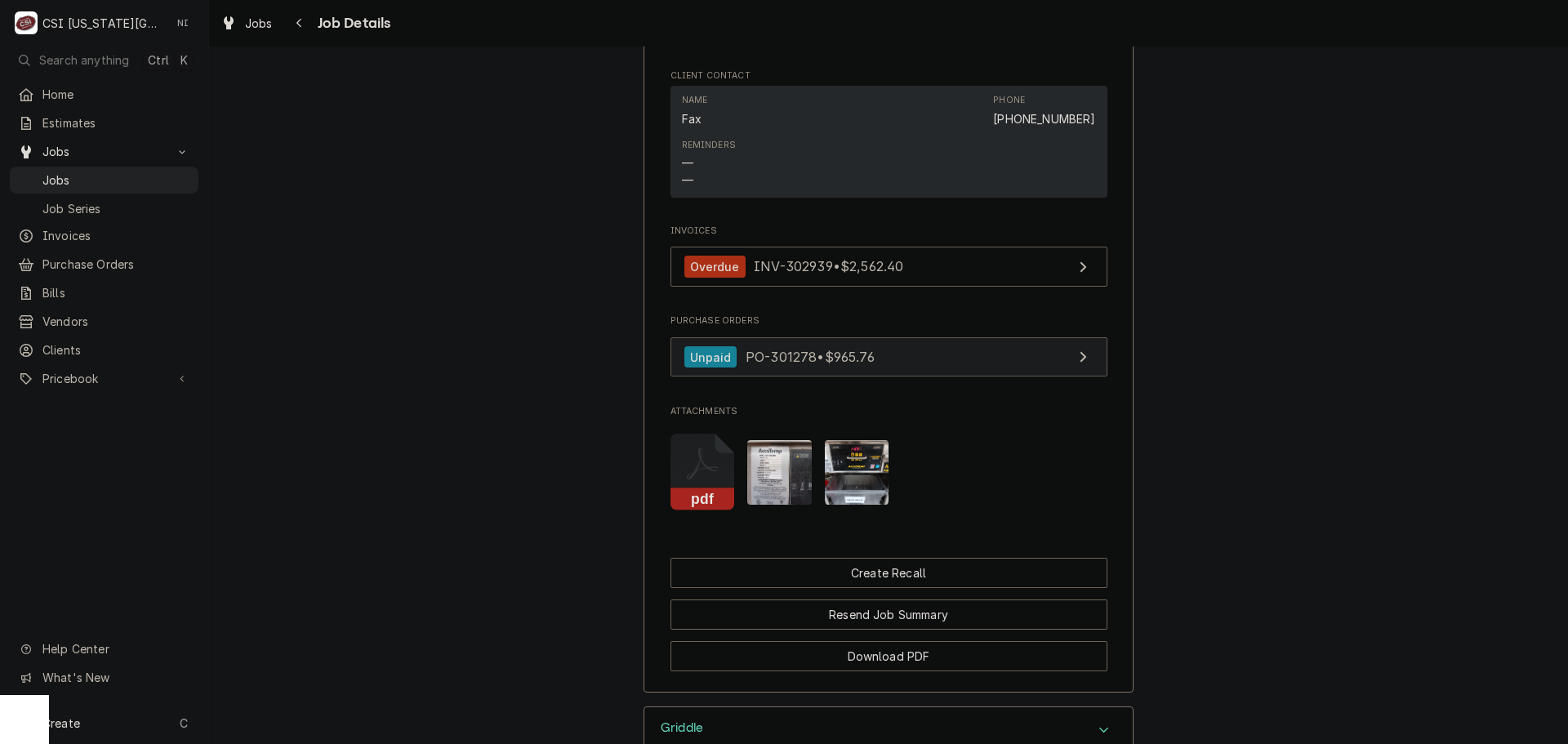
click at [917, 377] on link "Unpaid PO-301278 • $965.76" at bounding box center [889, 358] width 437 height 40
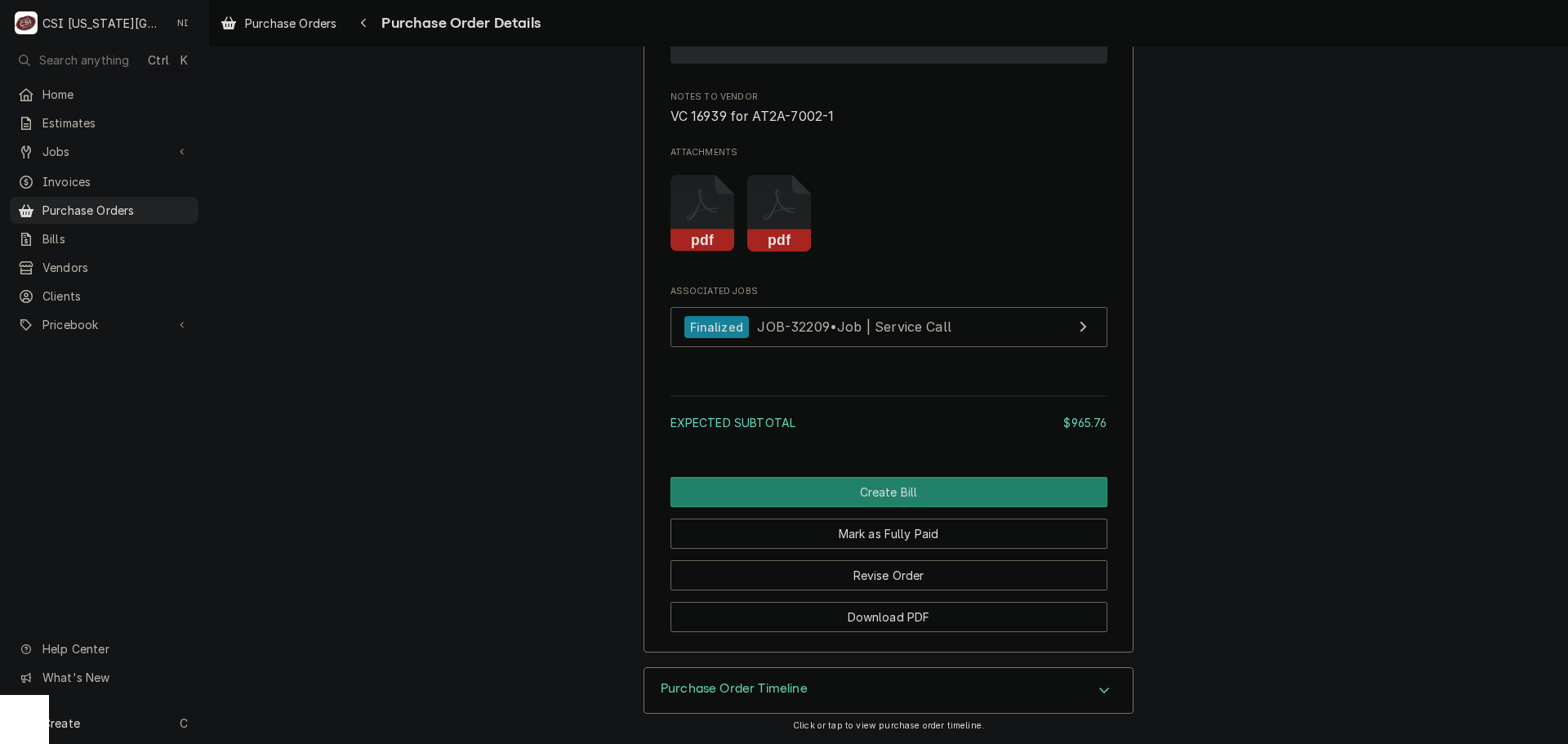
scroll to position [1859, 0]
click at [894, 675] on div "Purchase Order Timeline" at bounding box center [888, 691] width 488 height 46
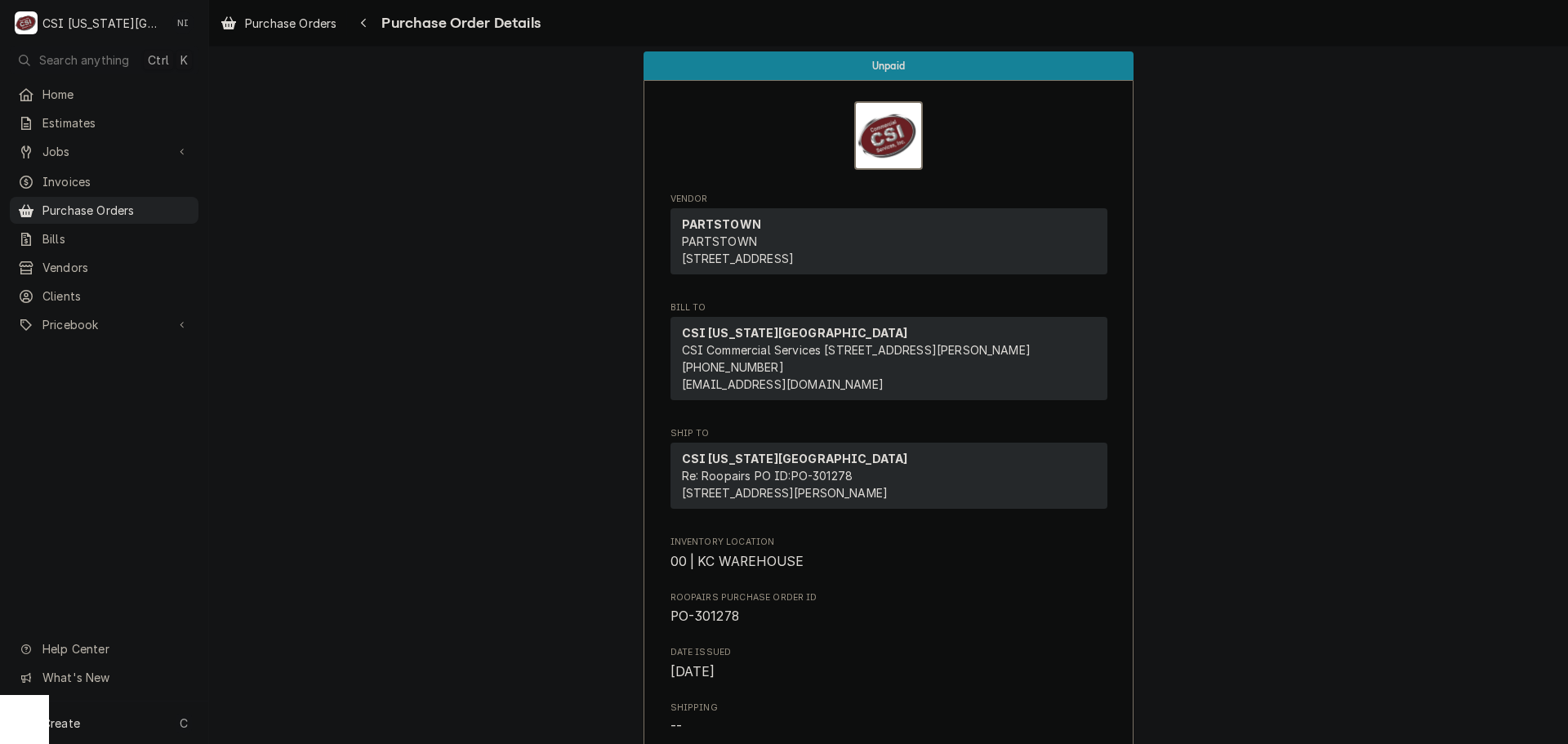
scroll to position [0, 0]
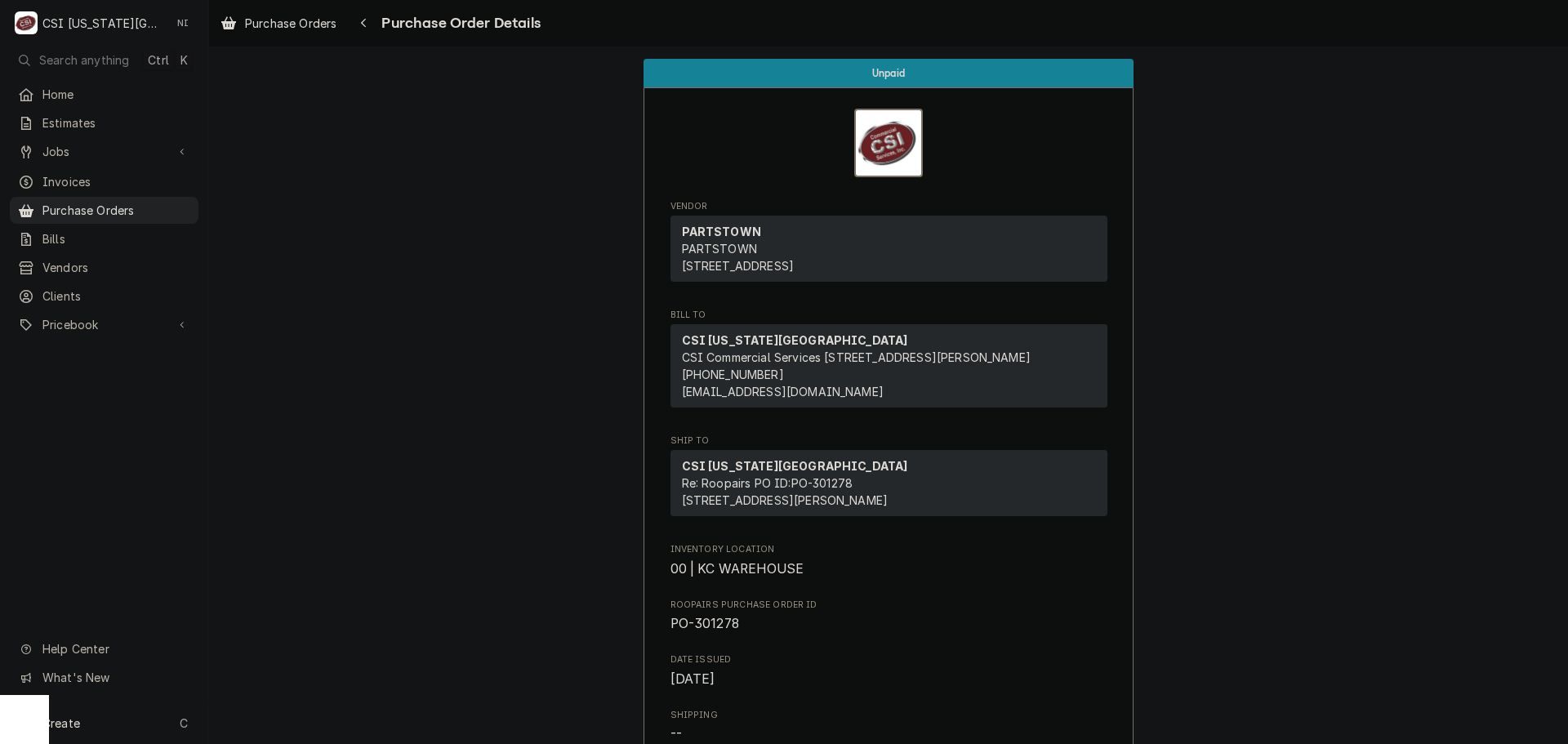
click at [701, 632] on span "PO-301278" at bounding box center [704, 624] width 68 height 16
click at [703, 632] on span "PO-301278" at bounding box center [704, 624] width 68 height 16
click at [708, 632] on span "PO-301278" at bounding box center [704, 624] width 68 height 16
copy span "301278"
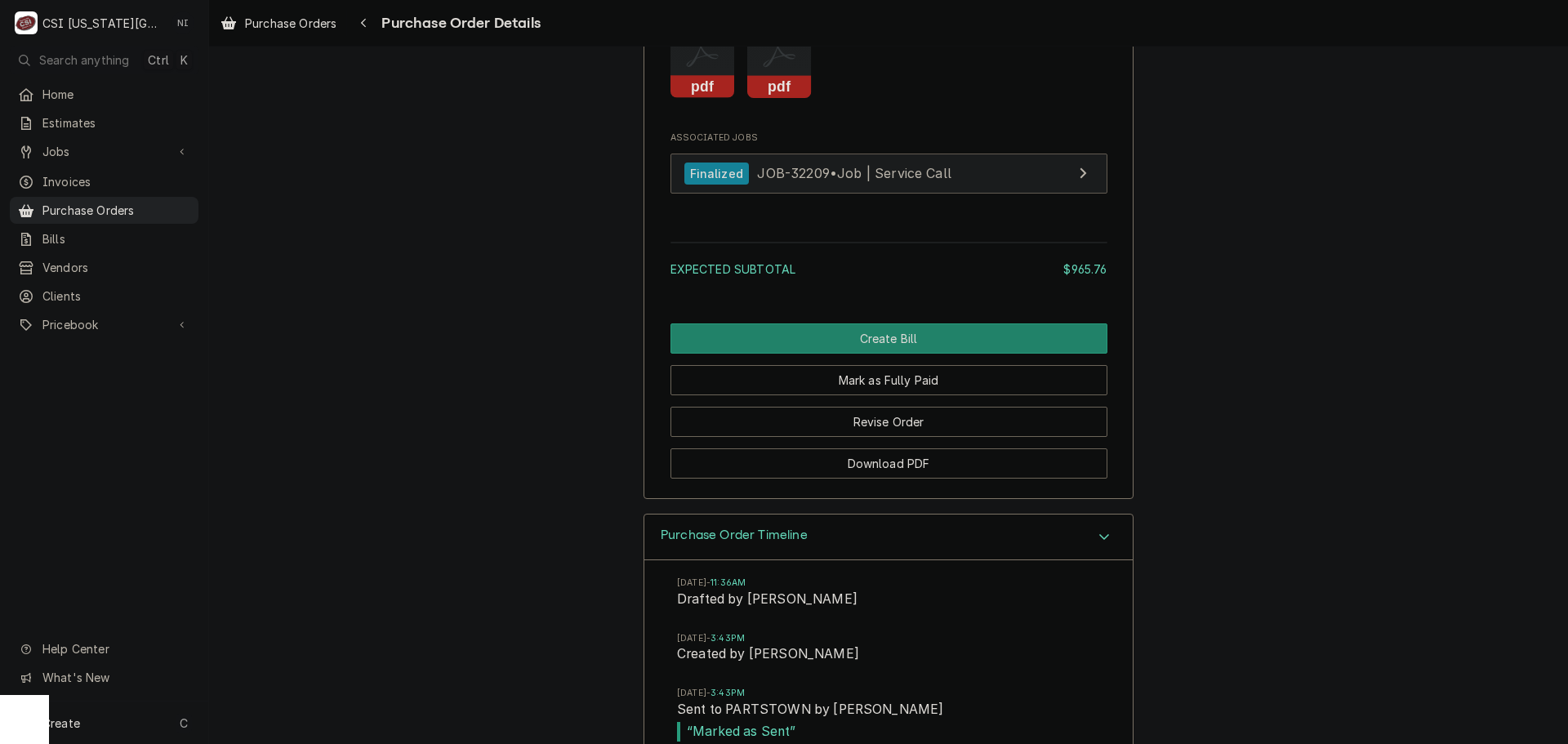
scroll to position [1634, 0]
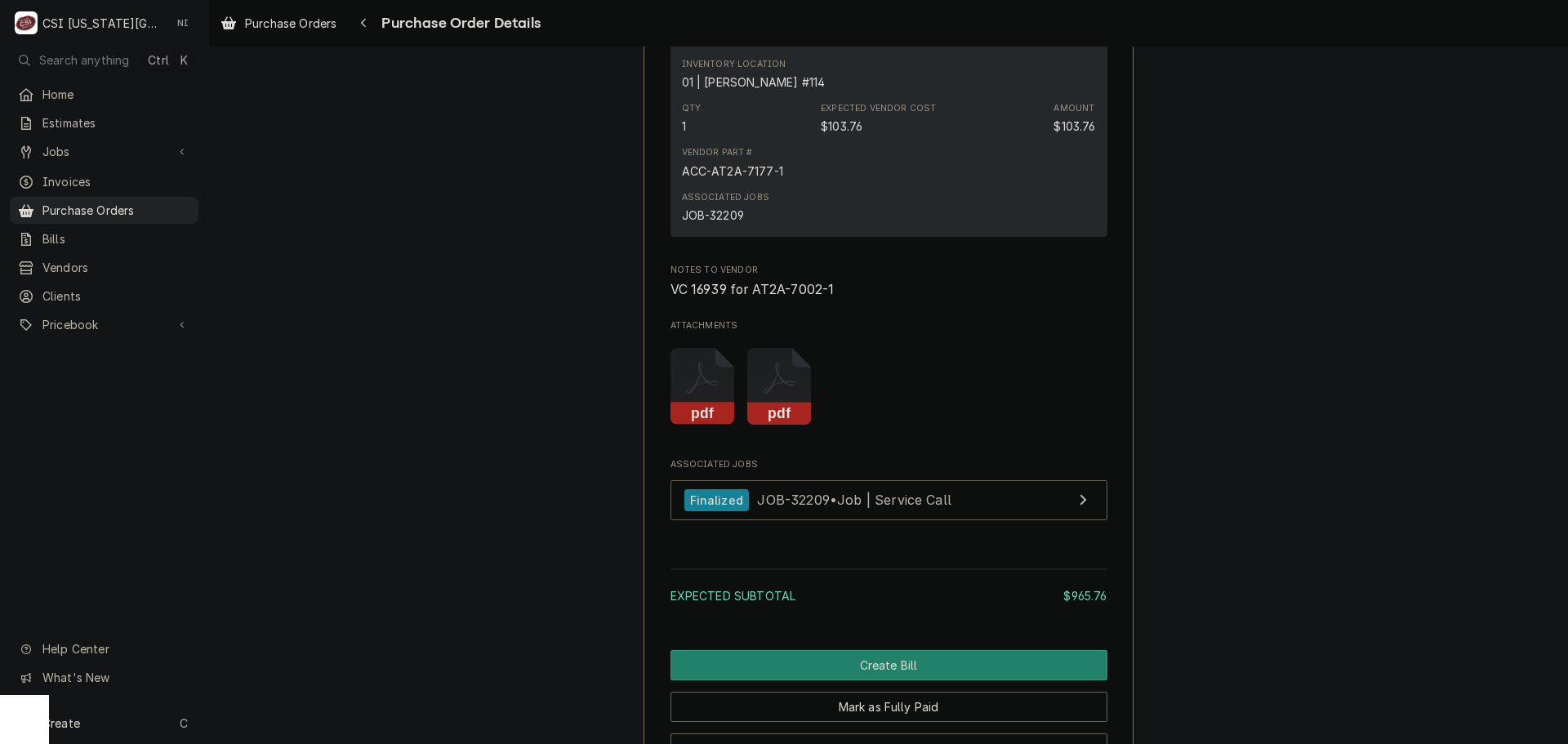
click at [688, 426] on rect "Attachments" at bounding box center [702, 414] width 64 height 23
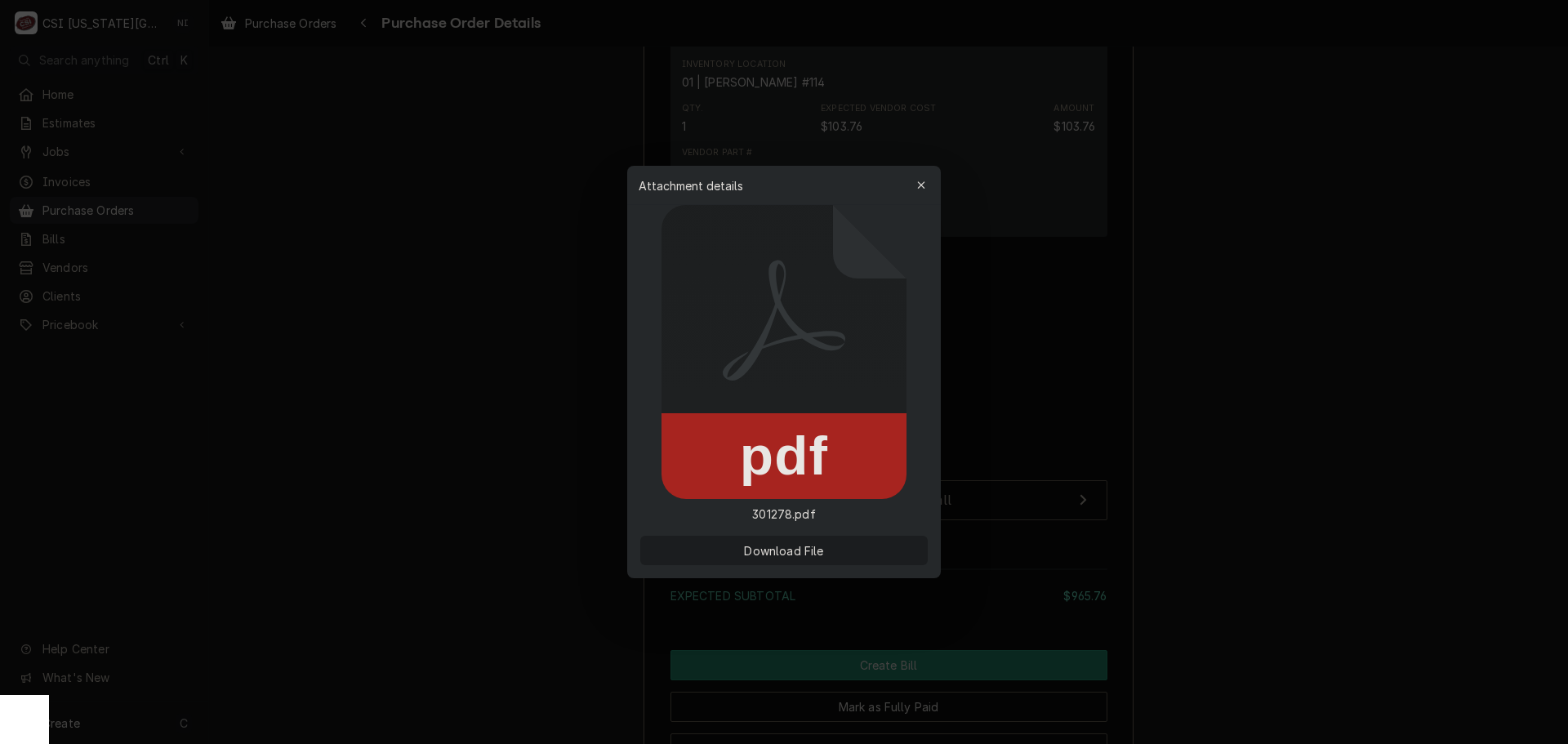
click at [768, 554] on span "Download File" at bounding box center [783, 550] width 86 height 17
click at [920, 187] on icon "button" at bounding box center [921, 185] width 7 height 7
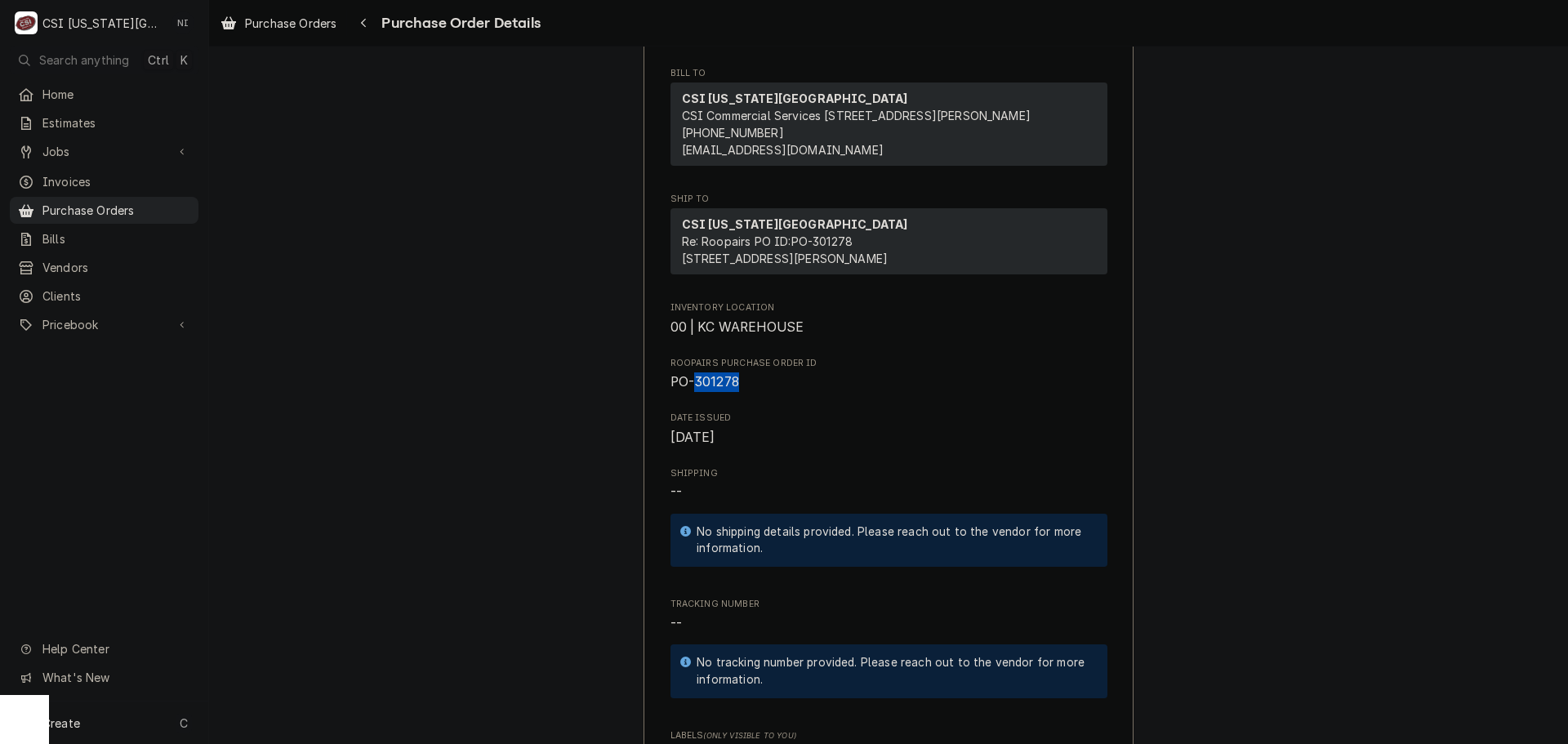
scroll to position [163, 0]
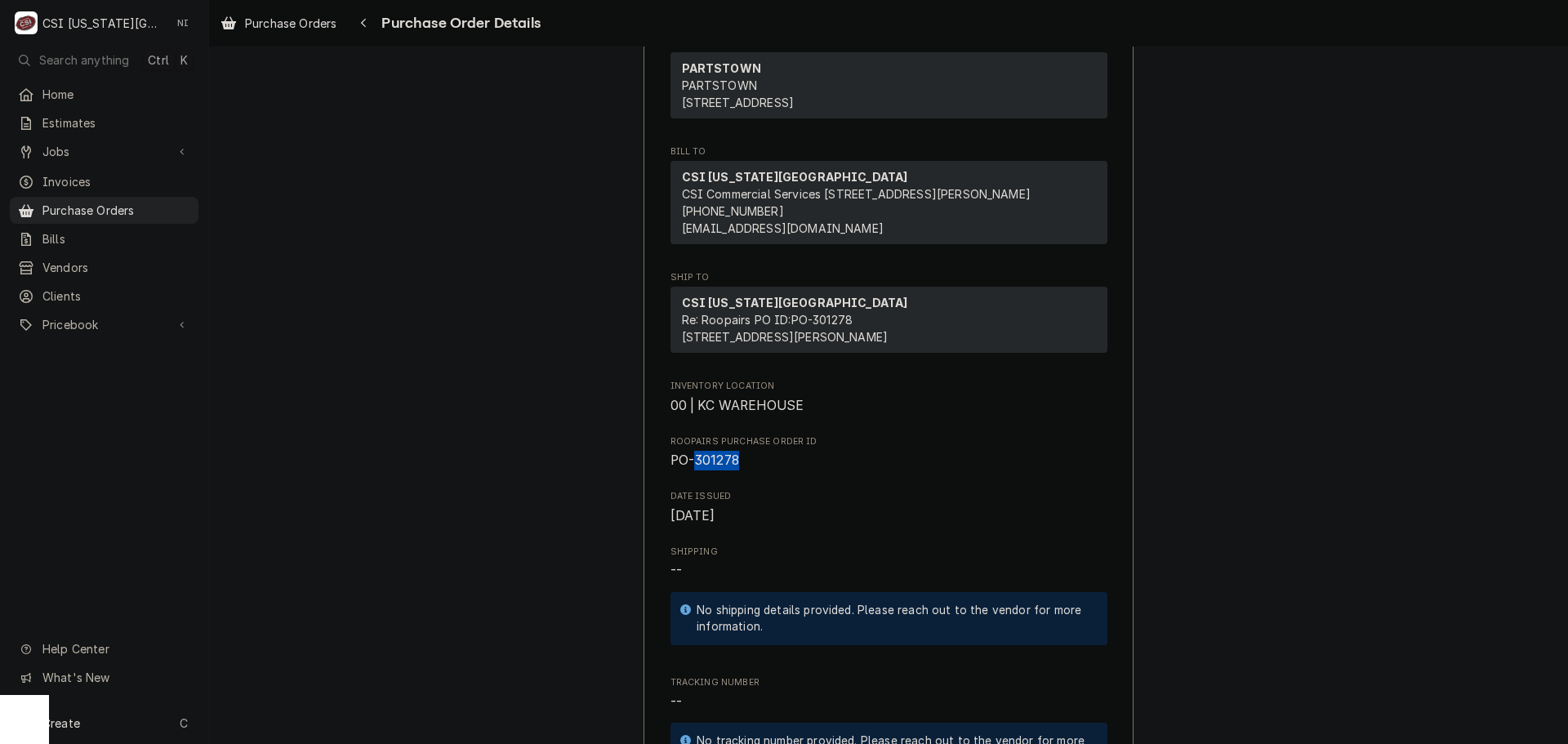
click at [721, 468] on span "PO-301278" at bounding box center [704, 460] width 68 height 16
click at [712, 468] on span "PO-301278" at bounding box center [704, 460] width 68 height 16
click at [719, 468] on span "PO-301278" at bounding box center [704, 460] width 68 height 16
click at [720, 468] on span "PO-301278" at bounding box center [704, 460] width 68 height 16
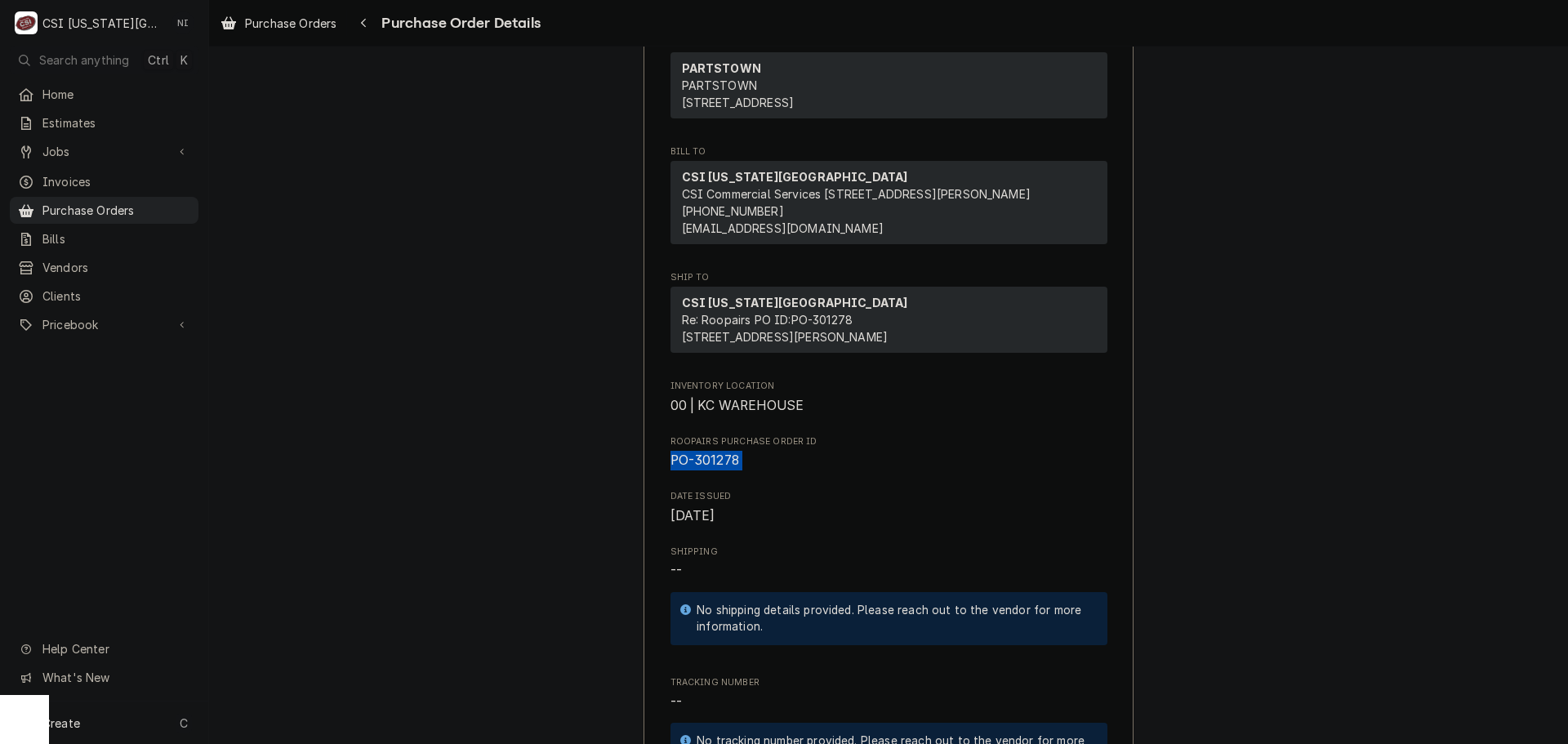
click at [720, 468] on span "PO-301278" at bounding box center [704, 460] width 68 height 16
click at [756, 470] on span "PO-301278" at bounding box center [889, 461] width 437 height 20
click at [721, 468] on span "PO-301278" at bounding box center [704, 460] width 68 height 16
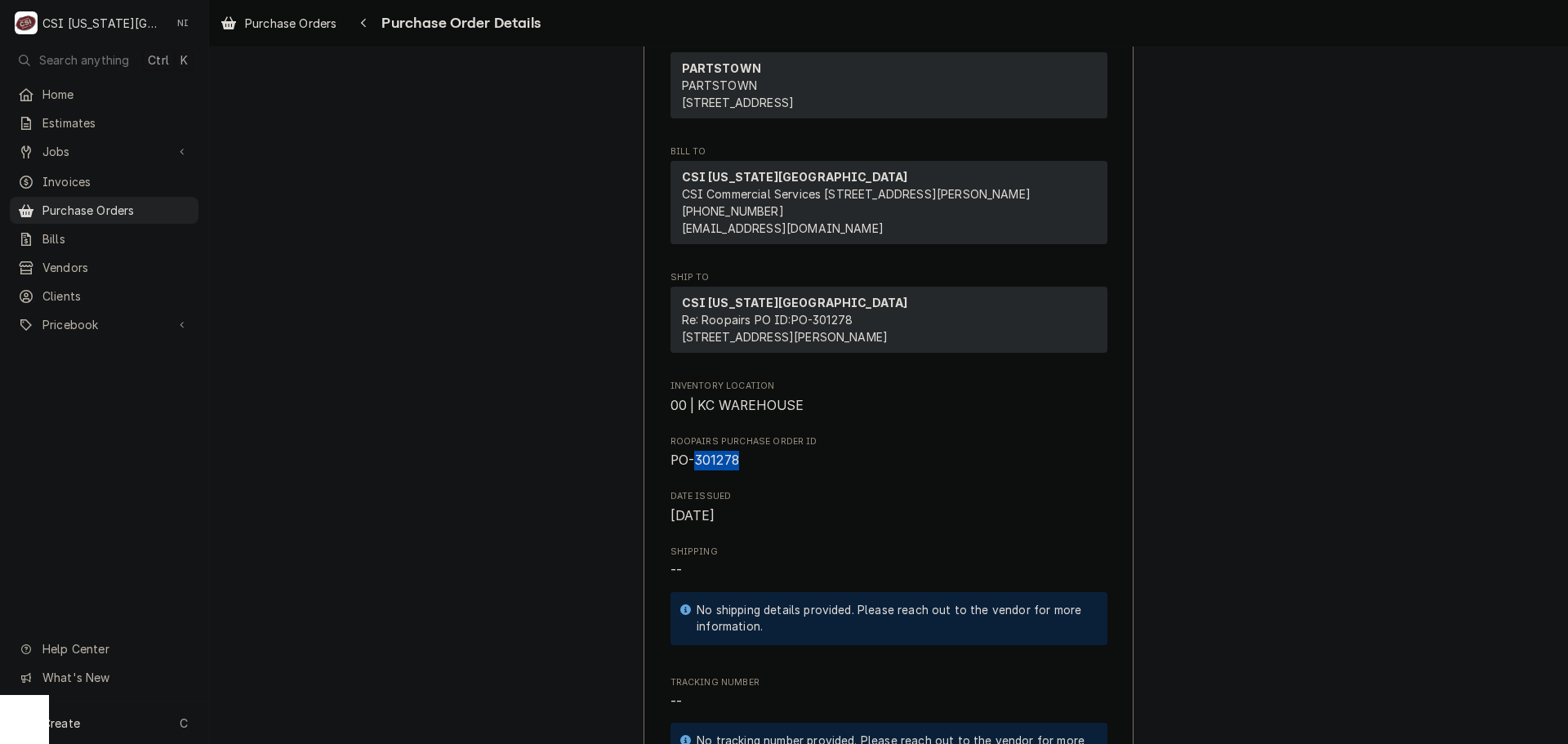
copy span "301278"
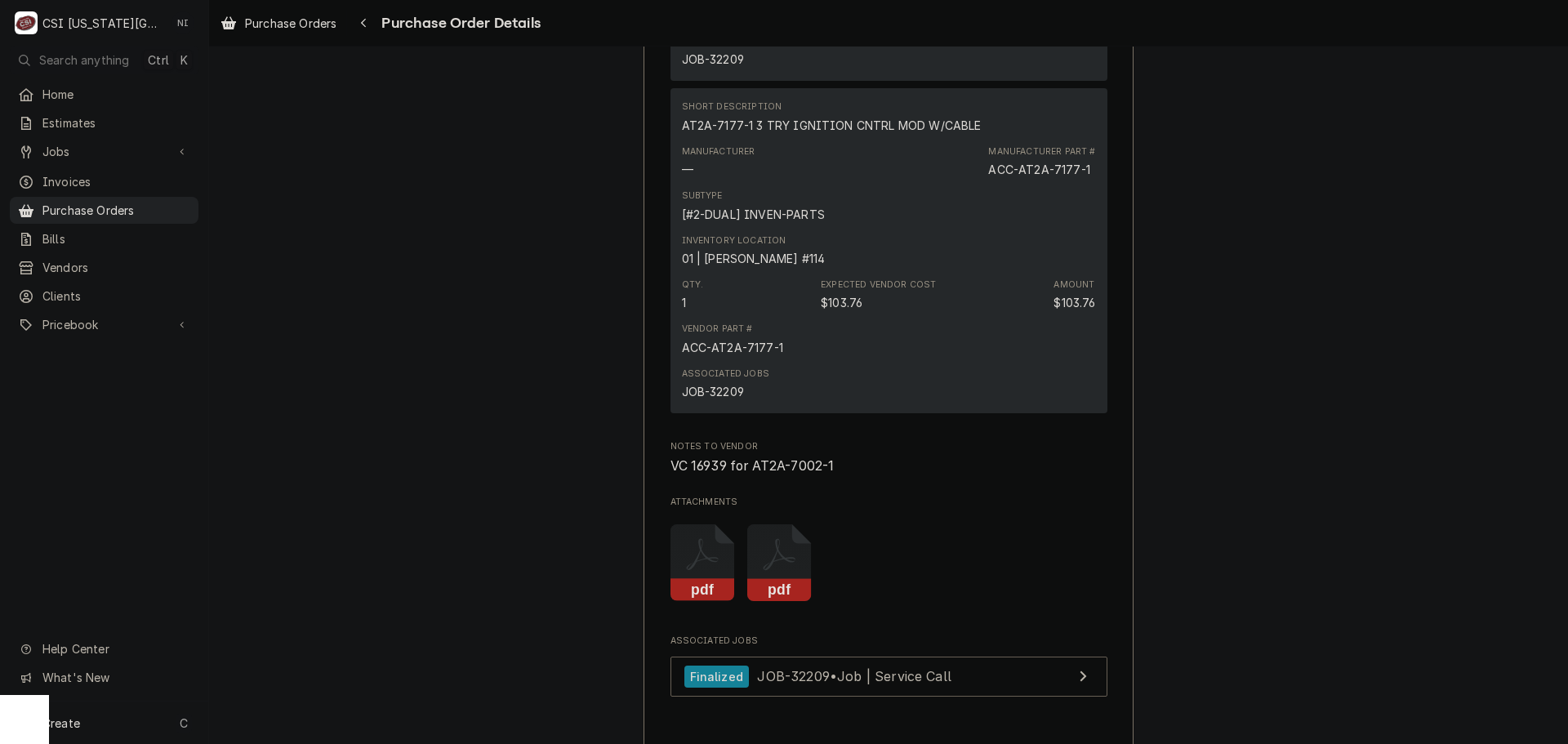
scroll to position [1879, 0]
